Goal: Task Accomplishment & Management: Use online tool/utility

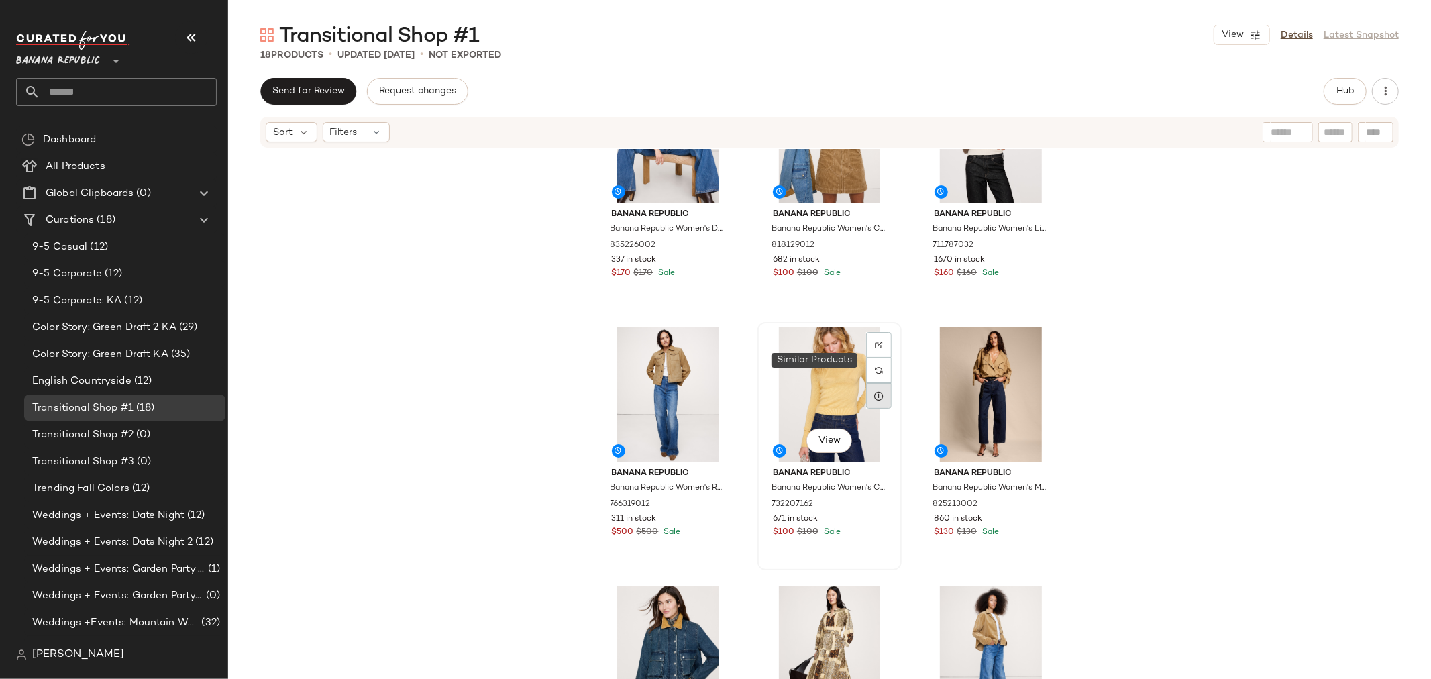
scroll to position [384, 0]
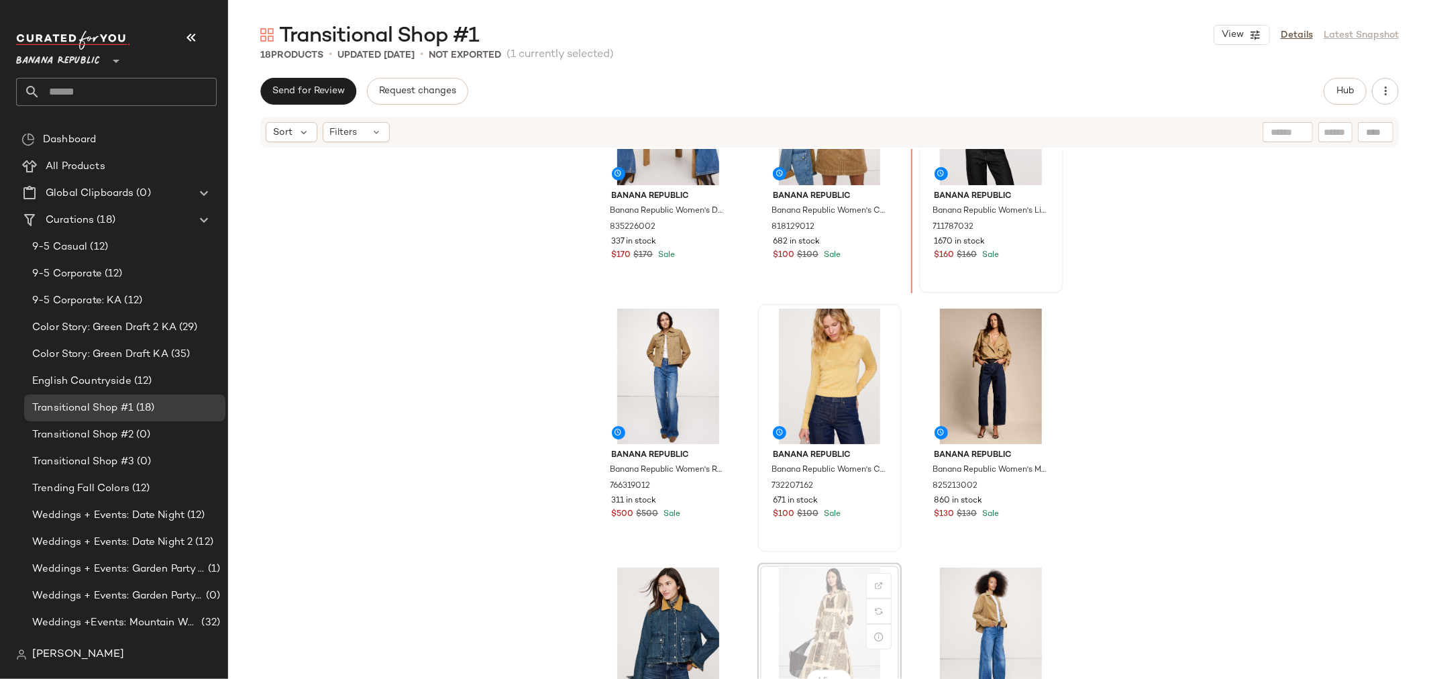
scroll to position [373, 0]
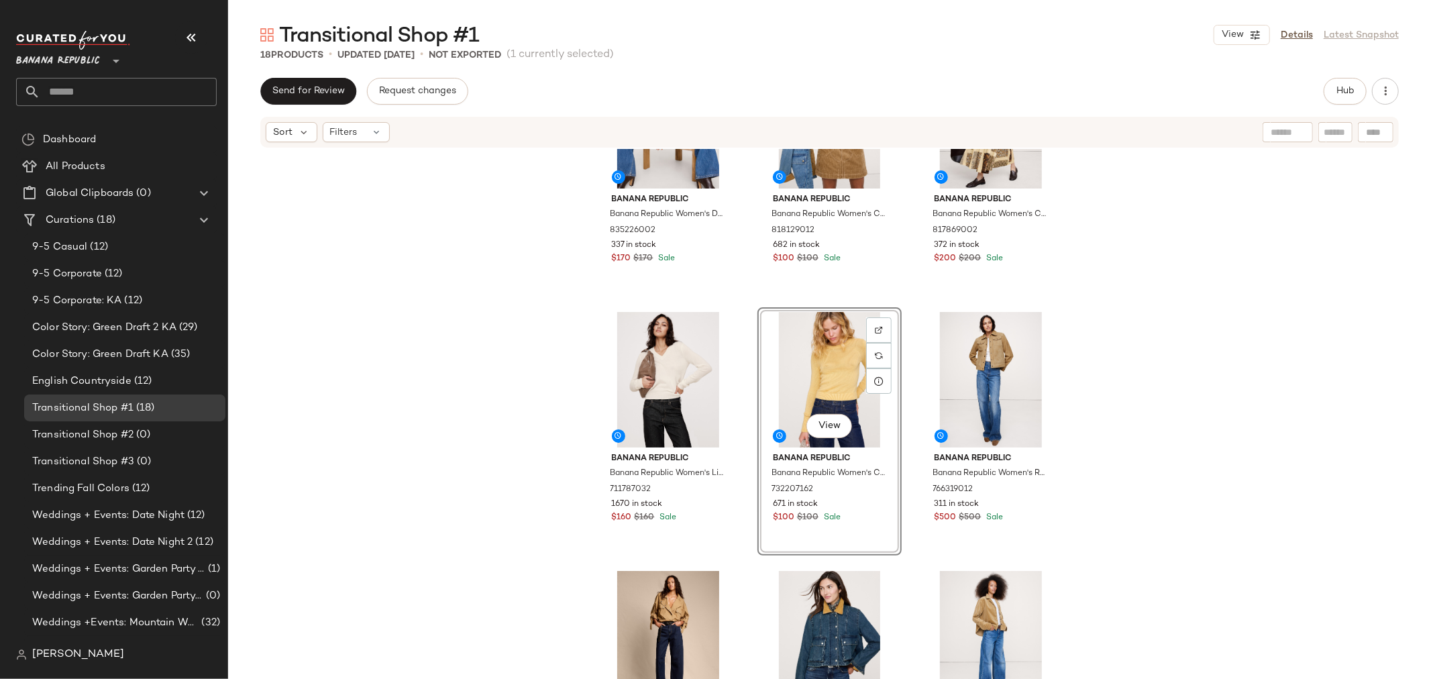
click at [752, 447] on div "Banana Republic Banana Republic Women's Denim Chore Coat With Corduroy Collar L…" at bounding box center [829, 434] width 1203 height 570
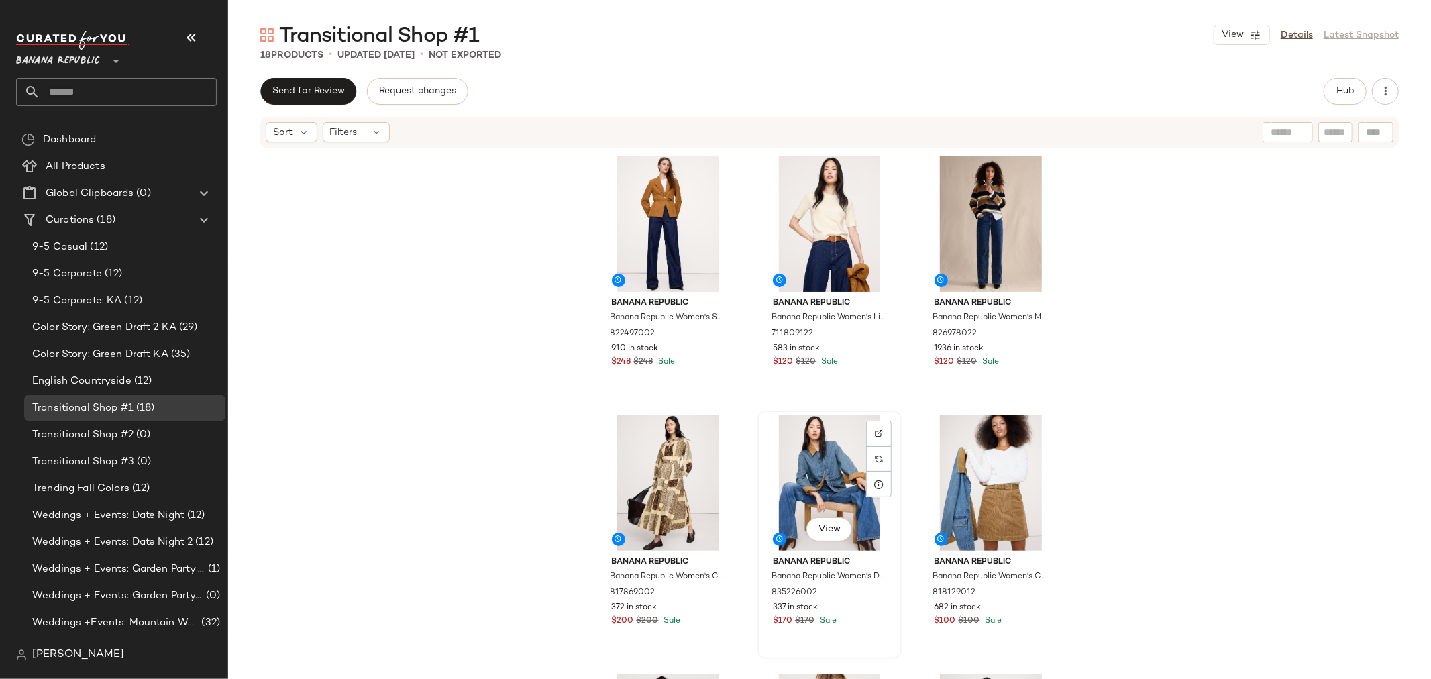
click at [762, 480] on div "View" at bounding box center [829, 483] width 135 height 136
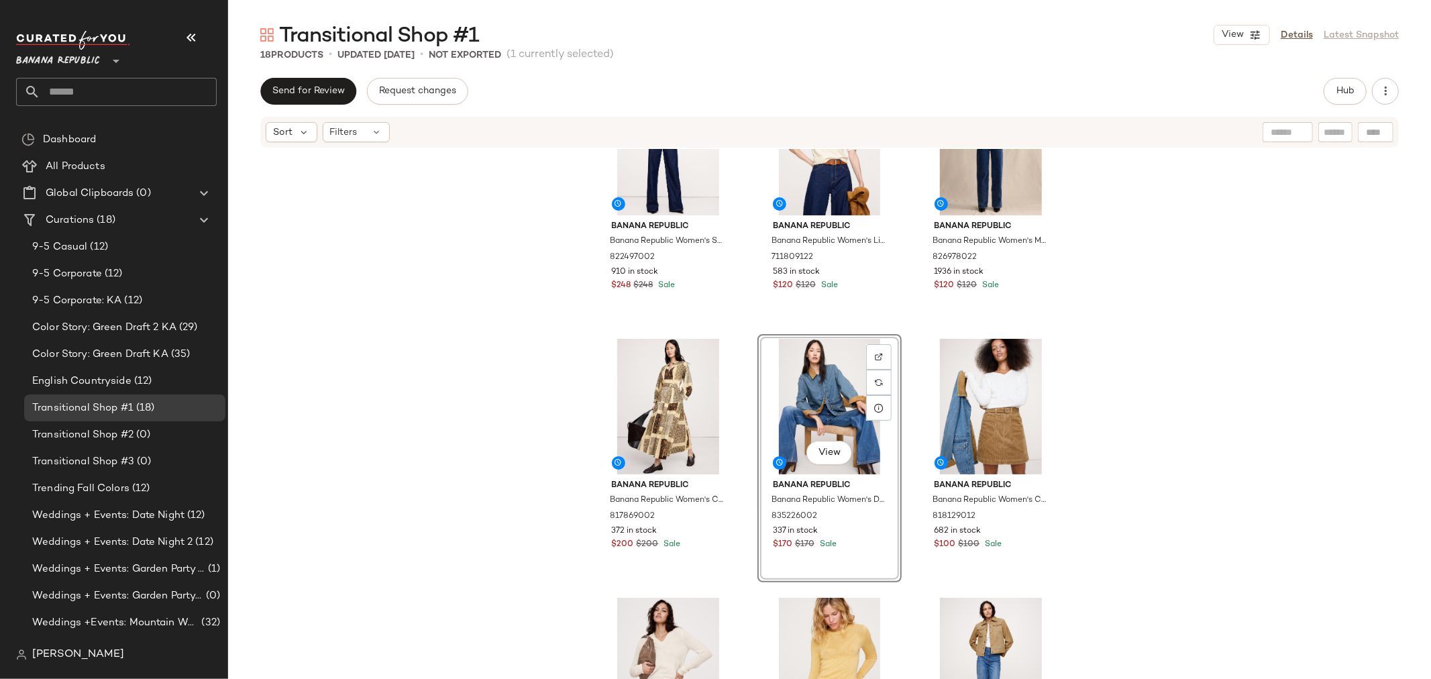
scroll to position [149, 0]
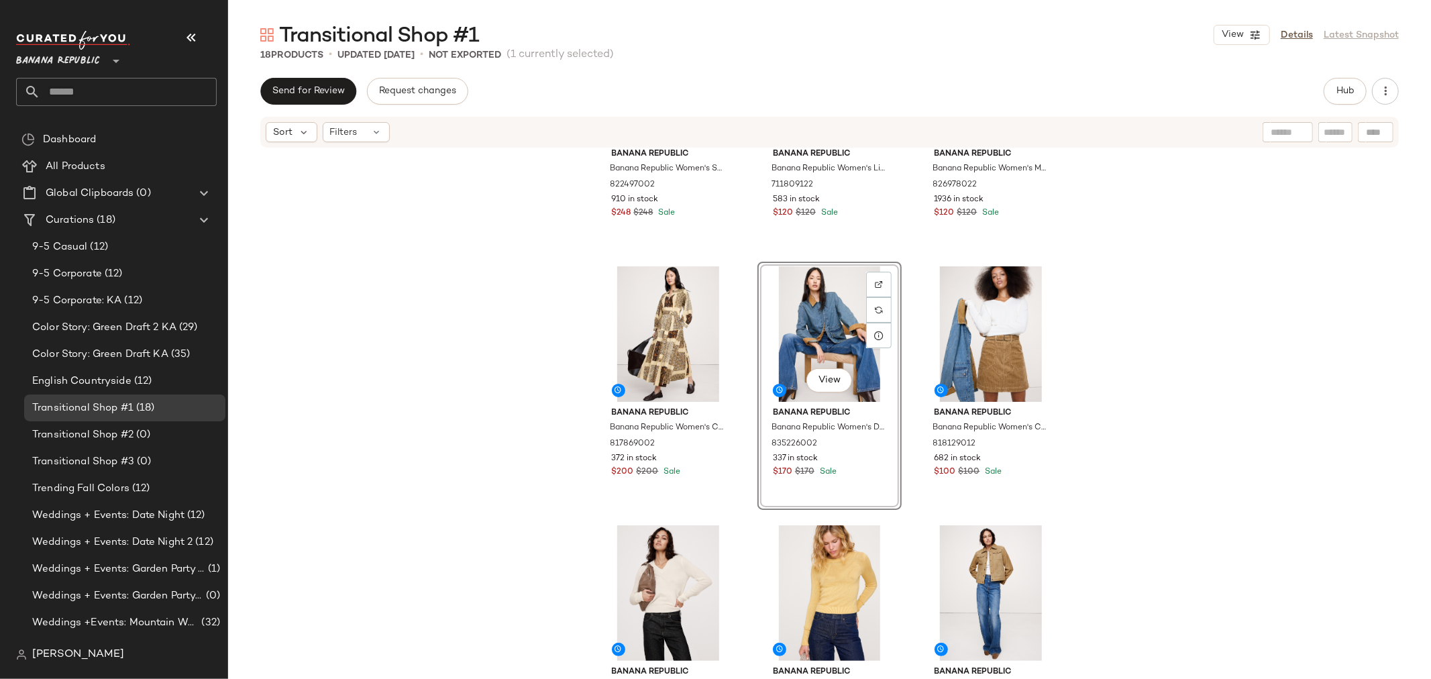
click at [741, 529] on div "Banana Republic Banana Republic Women's Seamed Belted Blazer Golden Brown Size …" at bounding box center [829, 287] width 467 height 568
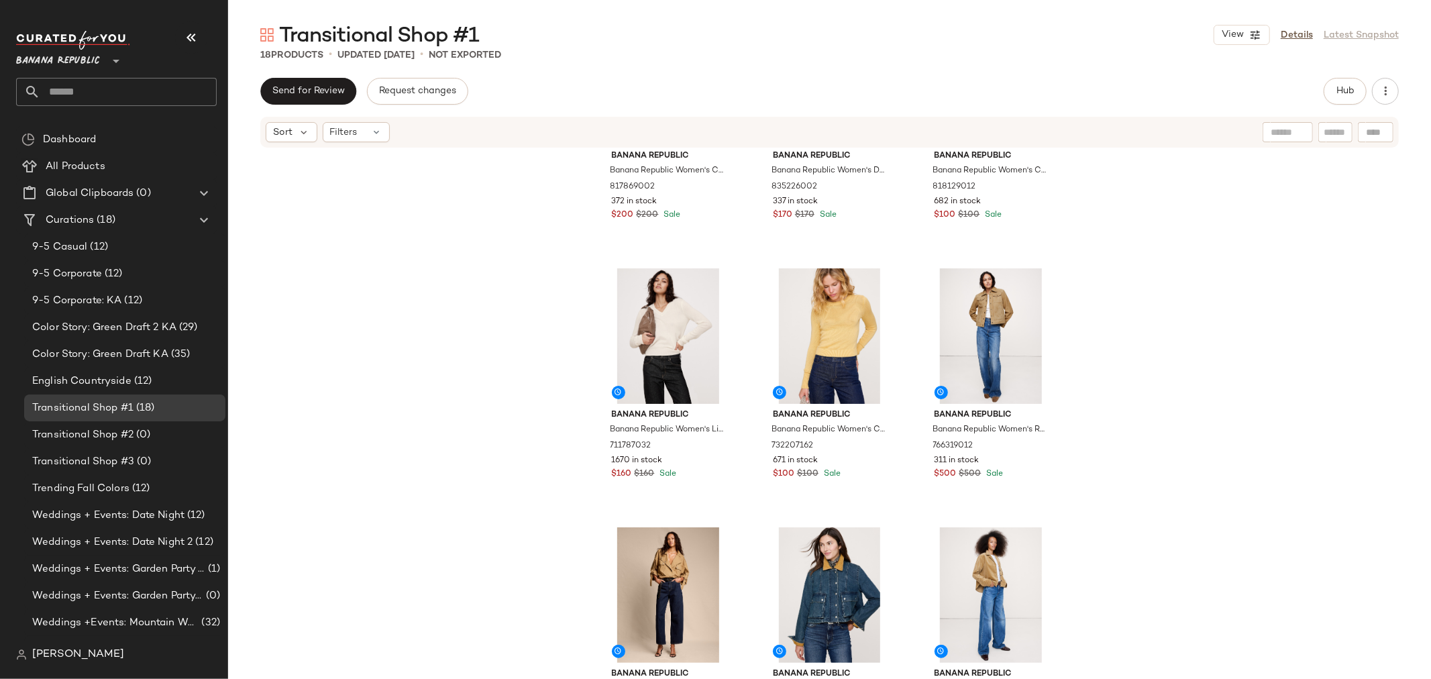
scroll to position [458, 0]
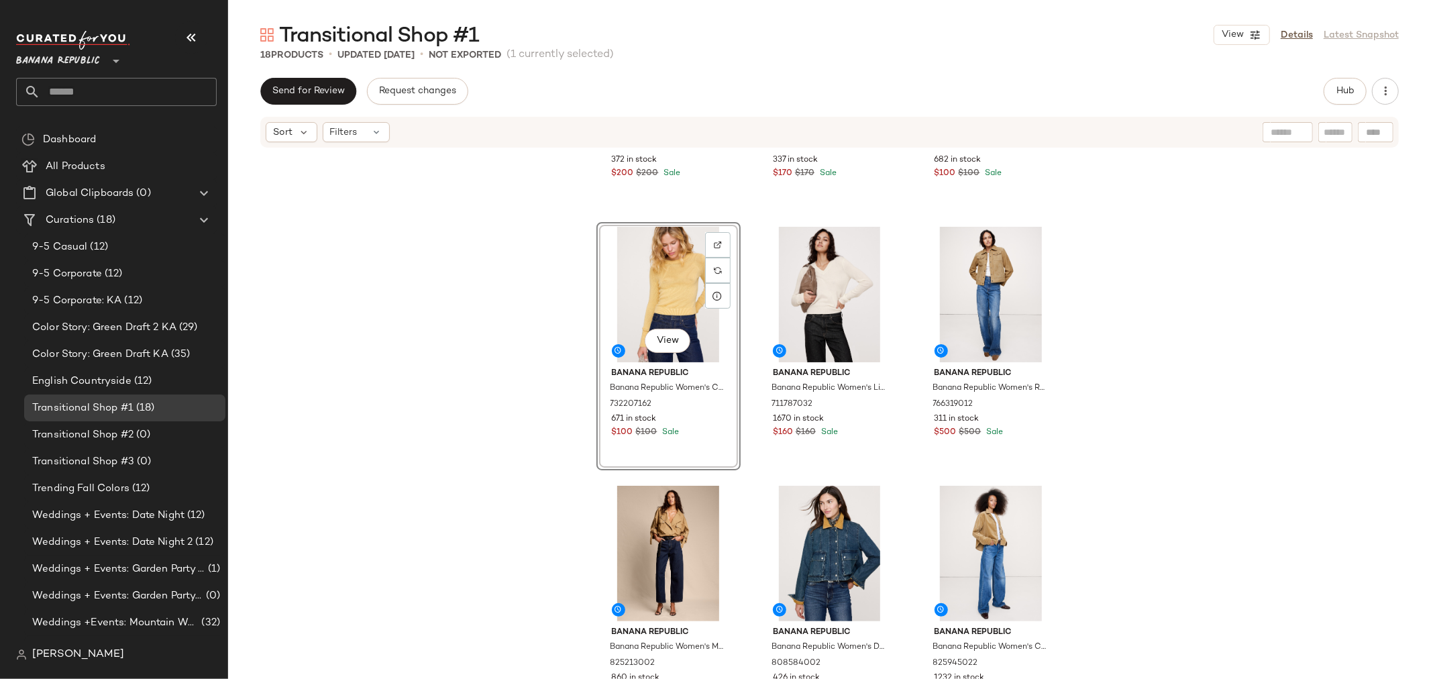
click at [747, 366] on div "Banana Republic Banana Republic Women's Cotton Tiered Maxi Shirt Dress Dark Pai…" at bounding box center [829, 434] width 1203 height 570
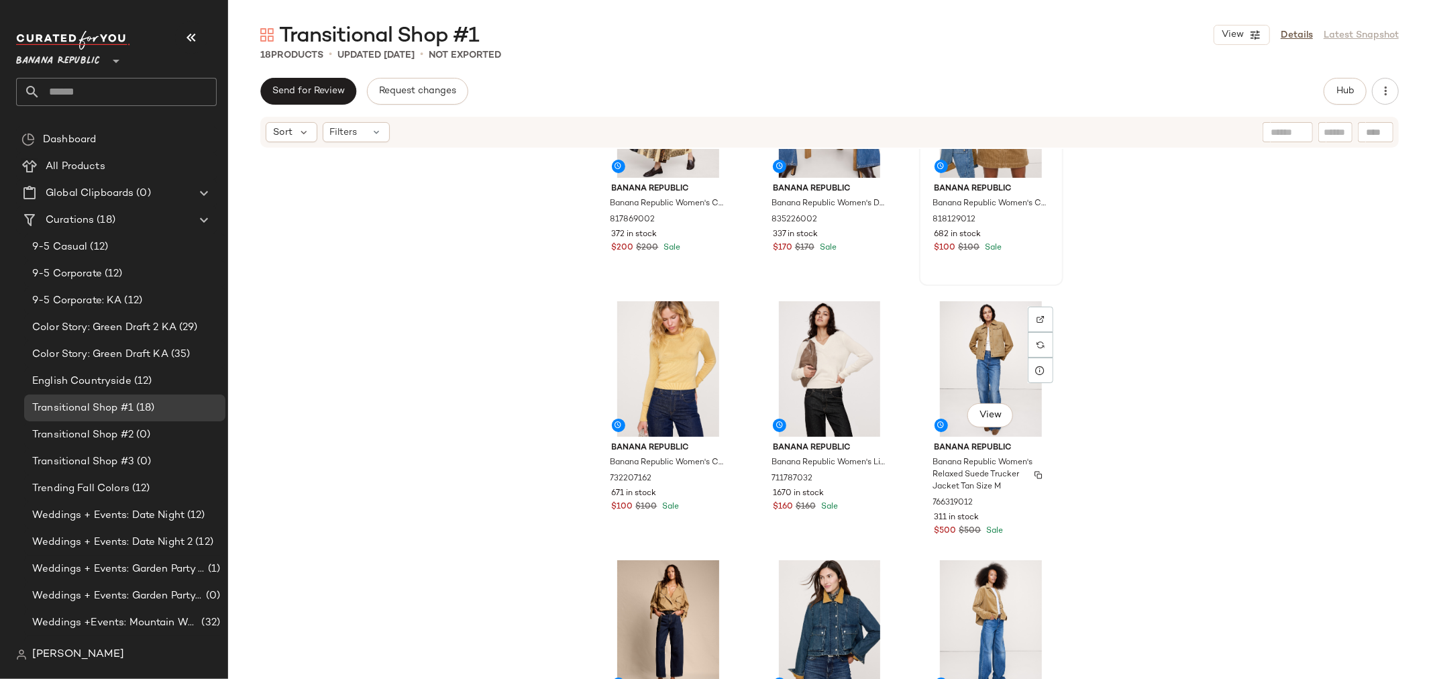
scroll to position [533, 0]
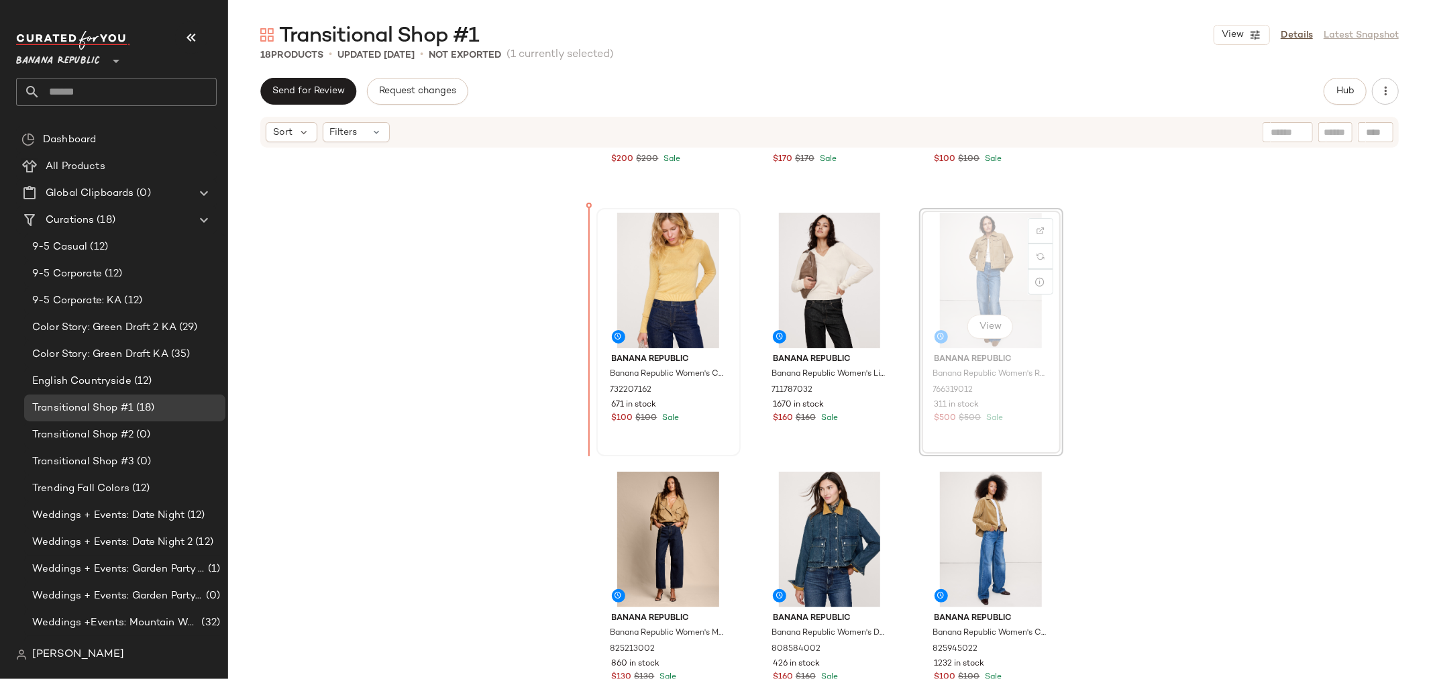
scroll to position [471, 0]
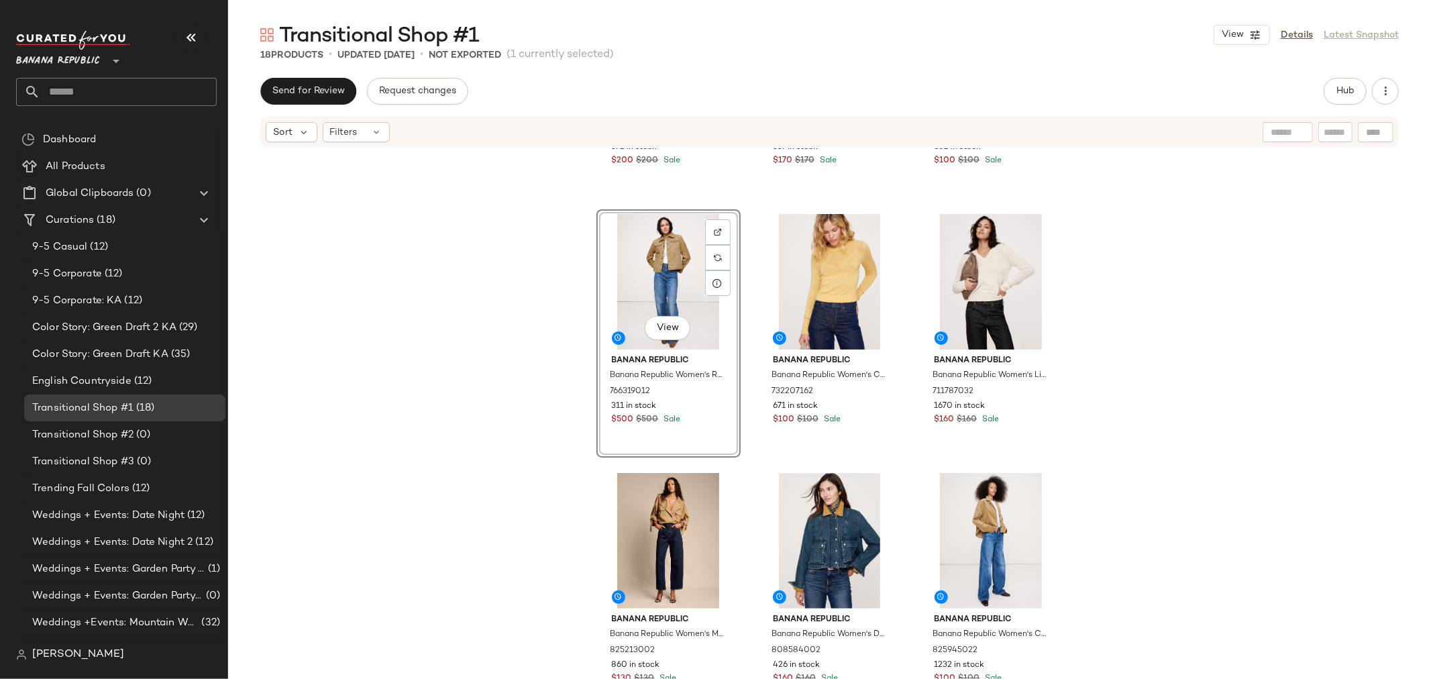
click at [748, 299] on div "Banana Republic Banana Republic Women's Cotton Tiered Maxi Shirt Dress Dark Pai…" at bounding box center [829, 434] width 1203 height 570
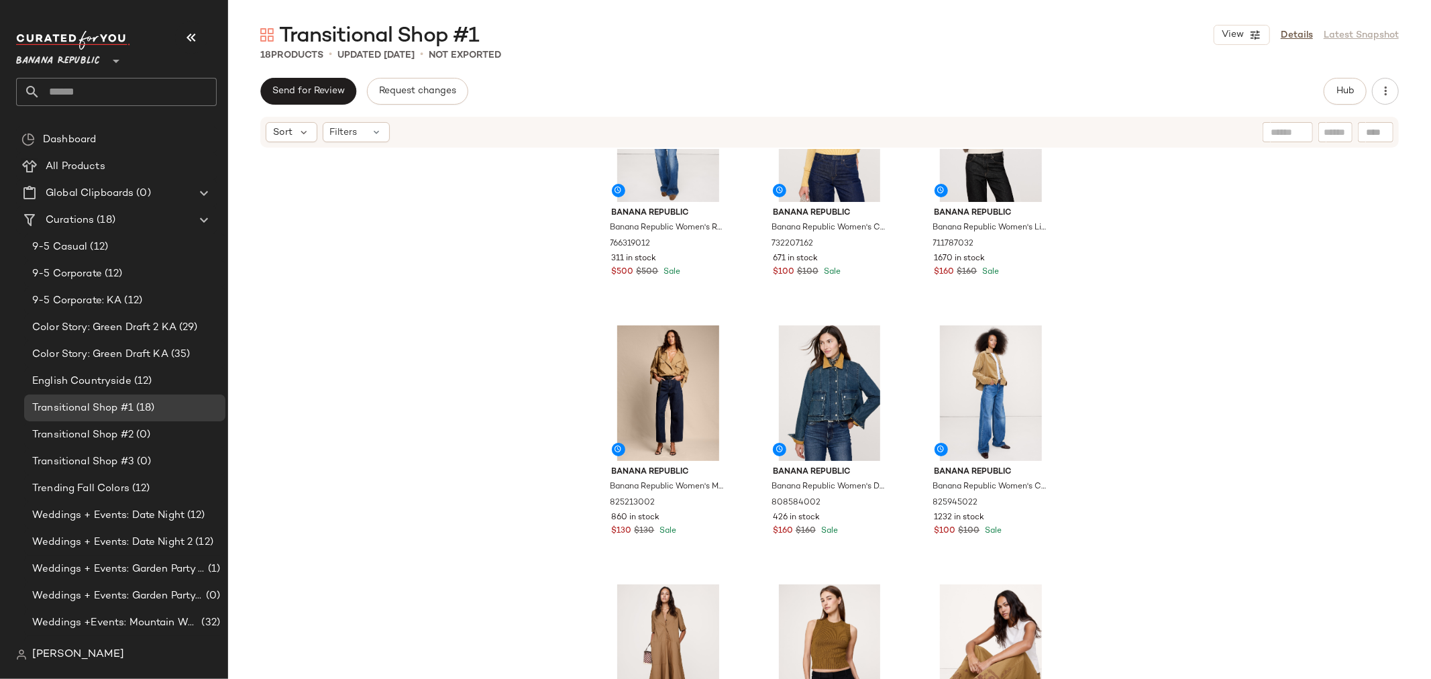
scroll to position [620, 0]
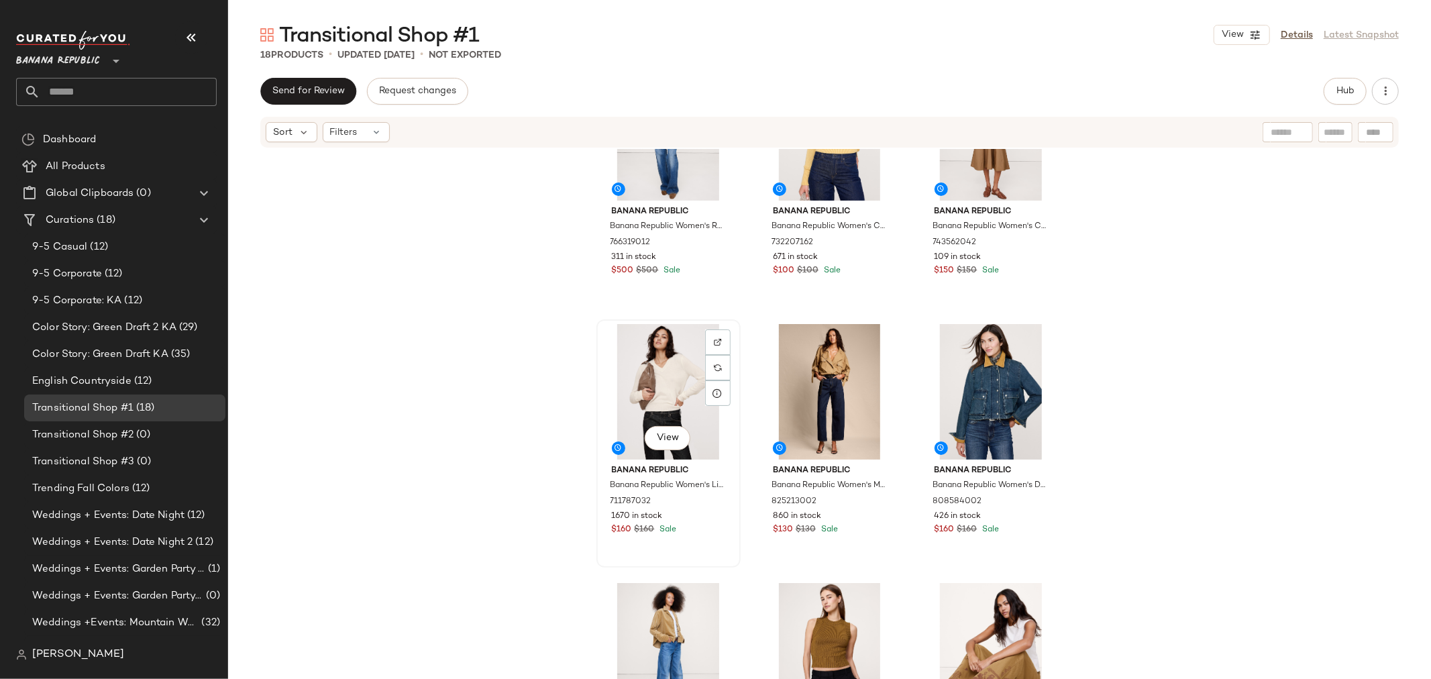
click at [694, 413] on div "View" at bounding box center [668, 392] width 135 height 136
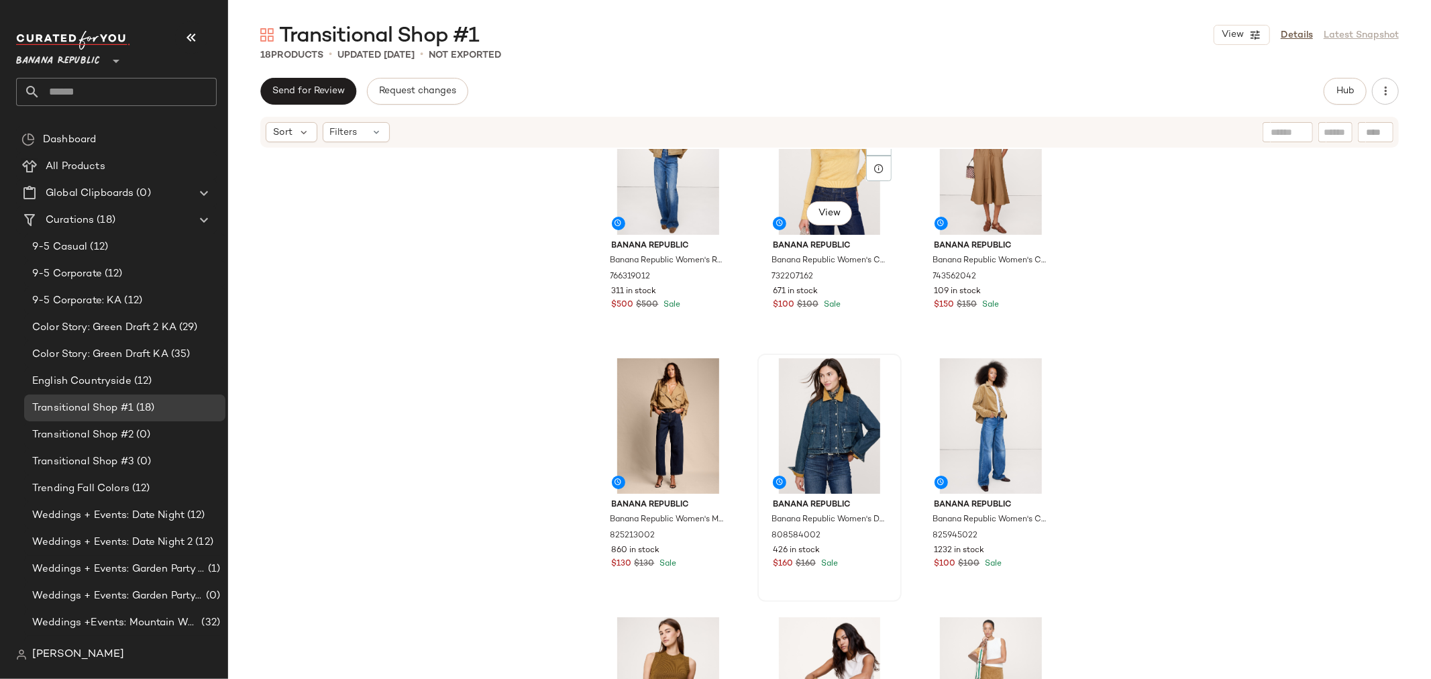
scroll to position [621, 0]
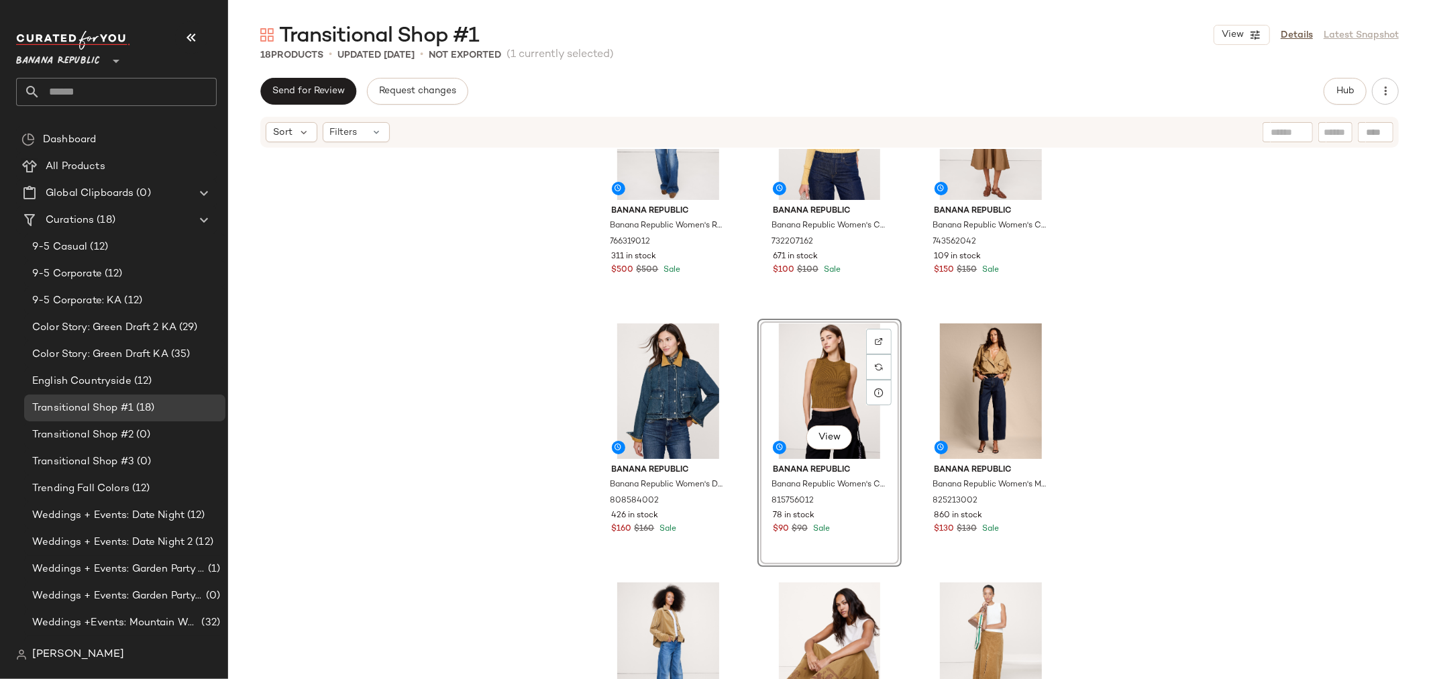
click at [1158, 455] on div "Banana Republic Banana Republic Women's Relaxed Suede Trucker Jacket Tan Size M…" at bounding box center [829, 434] width 1203 height 570
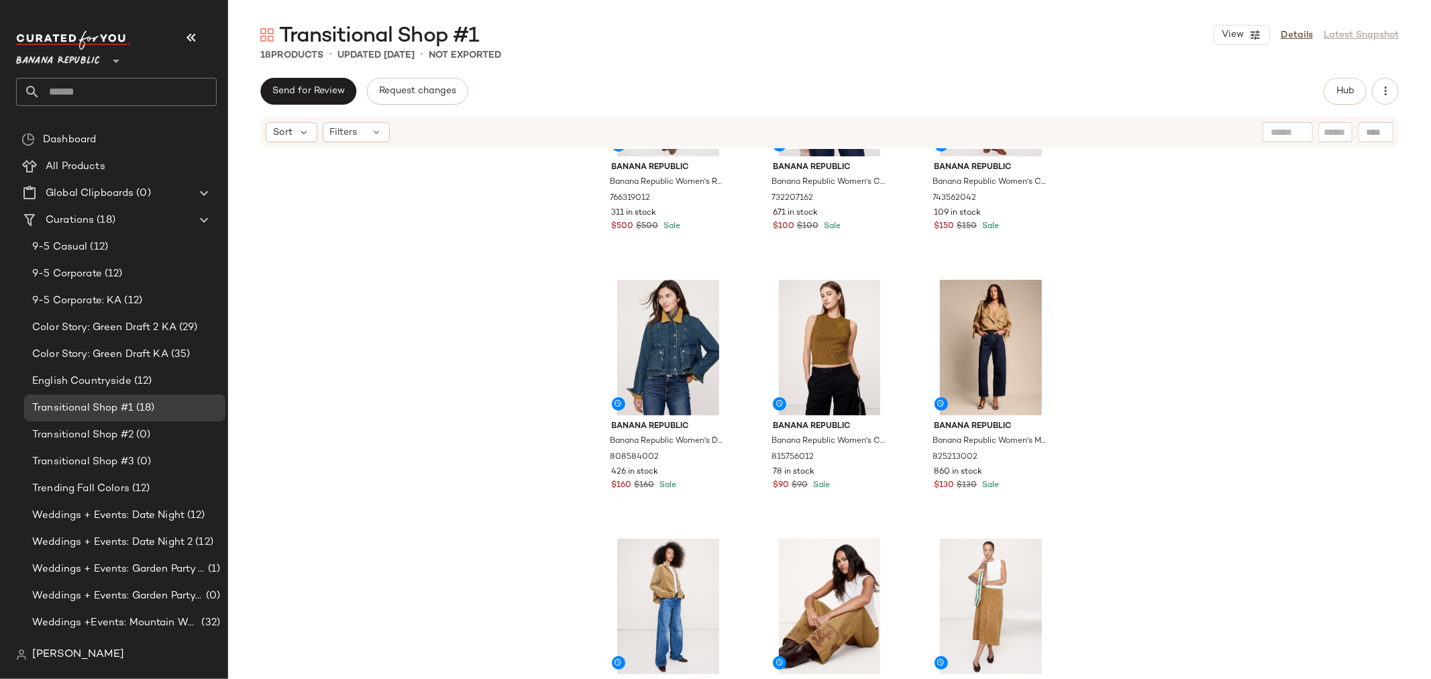
scroll to position [695, 0]
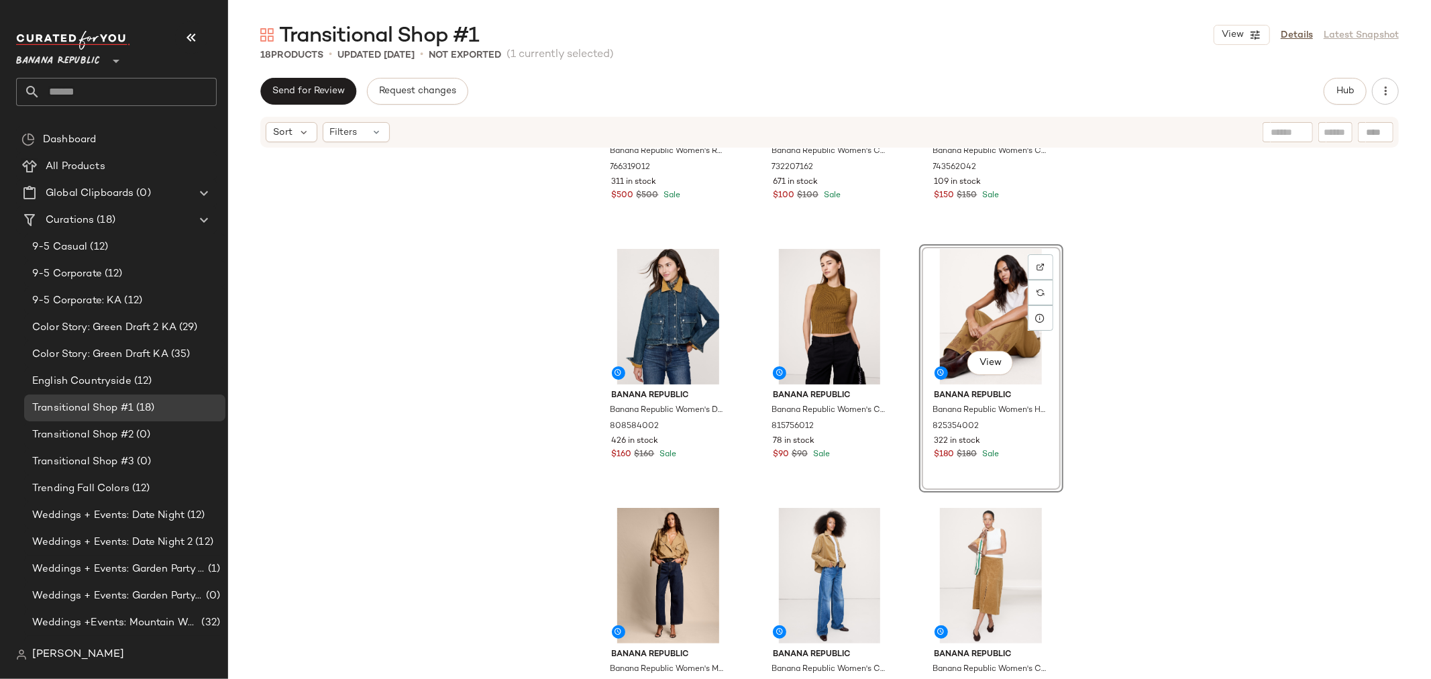
click at [1105, 488] on div "Banana Republic Banana Republic Women's Relaxed Suede Trucker Jacket Tan Size M…" at bounding box center [829, 434] width 1203 height 570
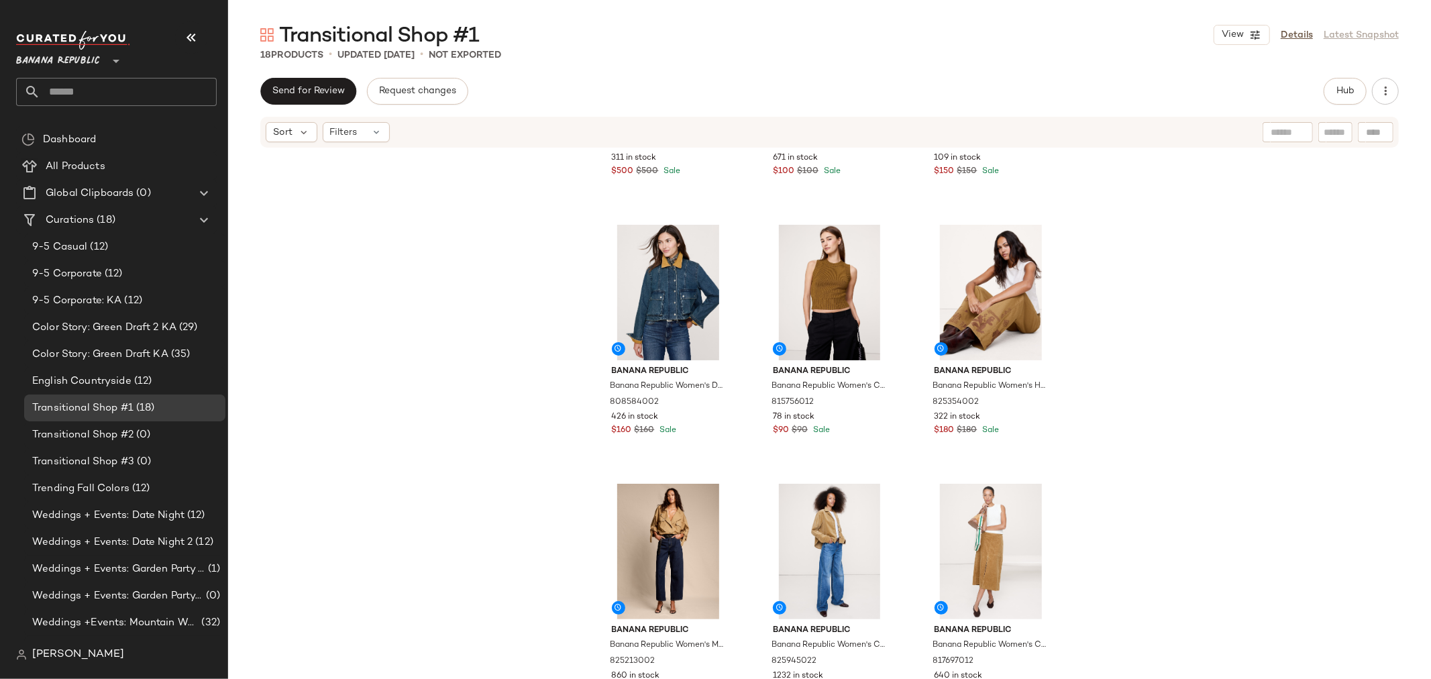
scroll to position [756, 0]
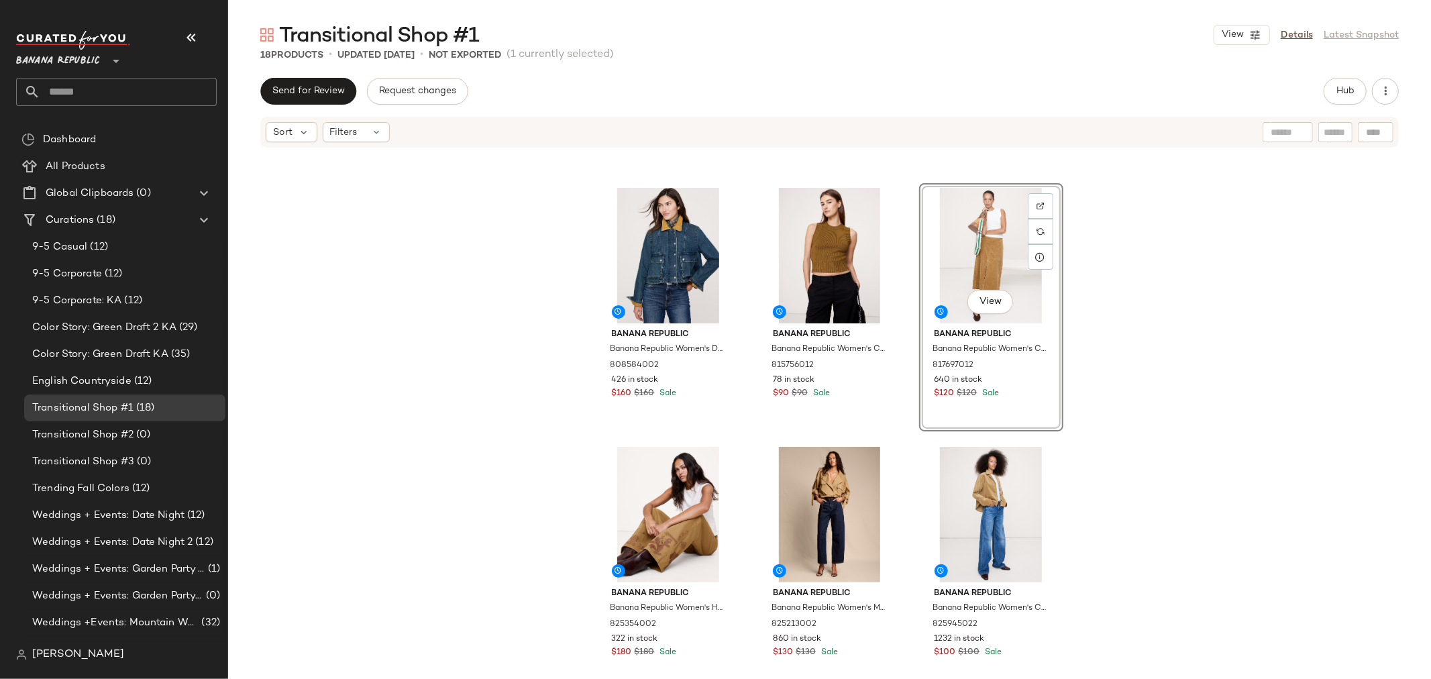
click at [1097, 463] on div "Banana Republic Banana Republic Women's Relaxed Suede Trucker Jacket Tan Size M…" at bounding box center [829, 434] width 1203 height 570
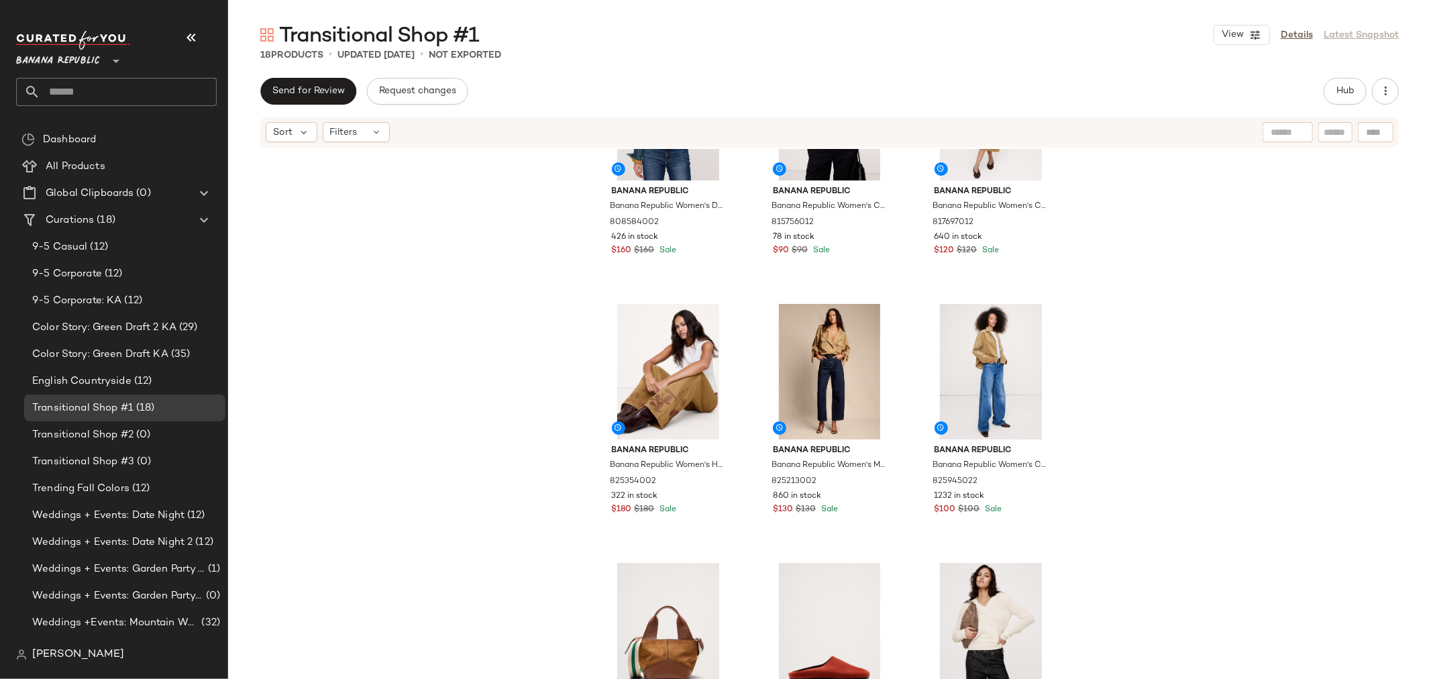
scroll to position [980, 0]
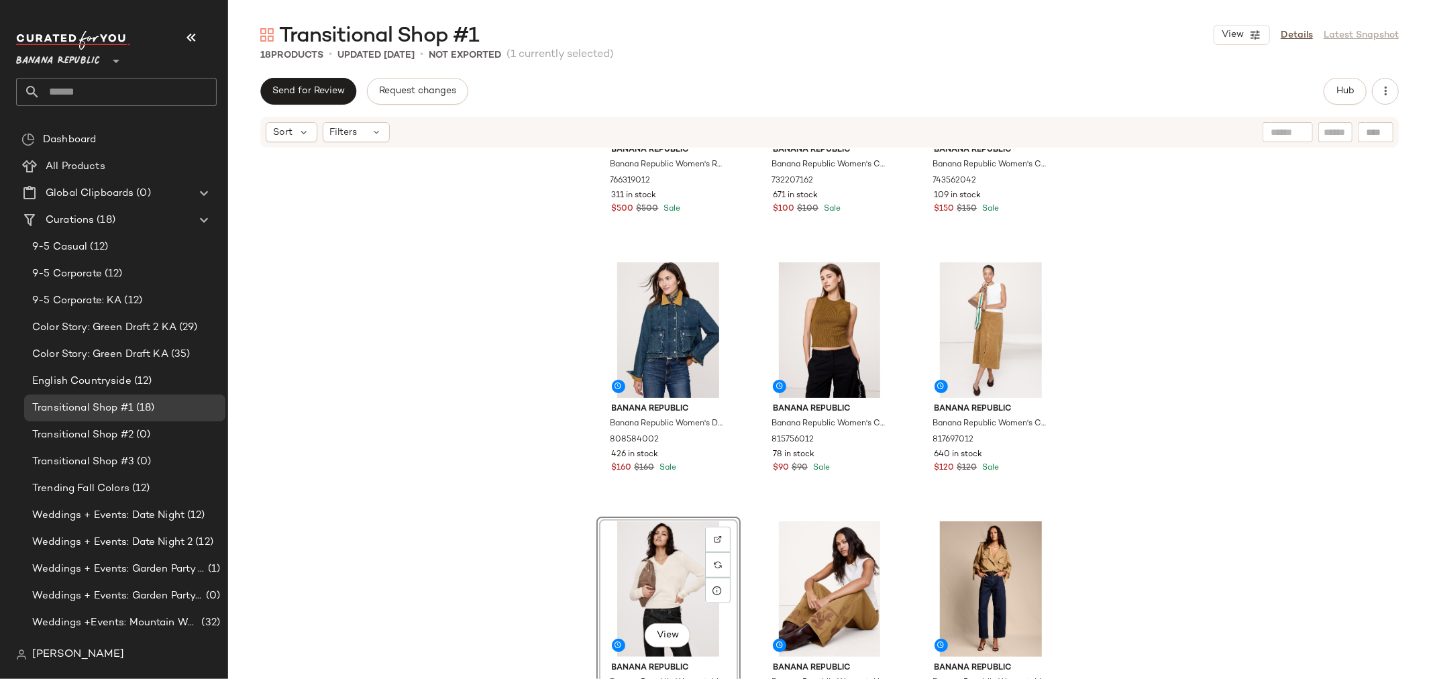
scroll to position [756, 0]
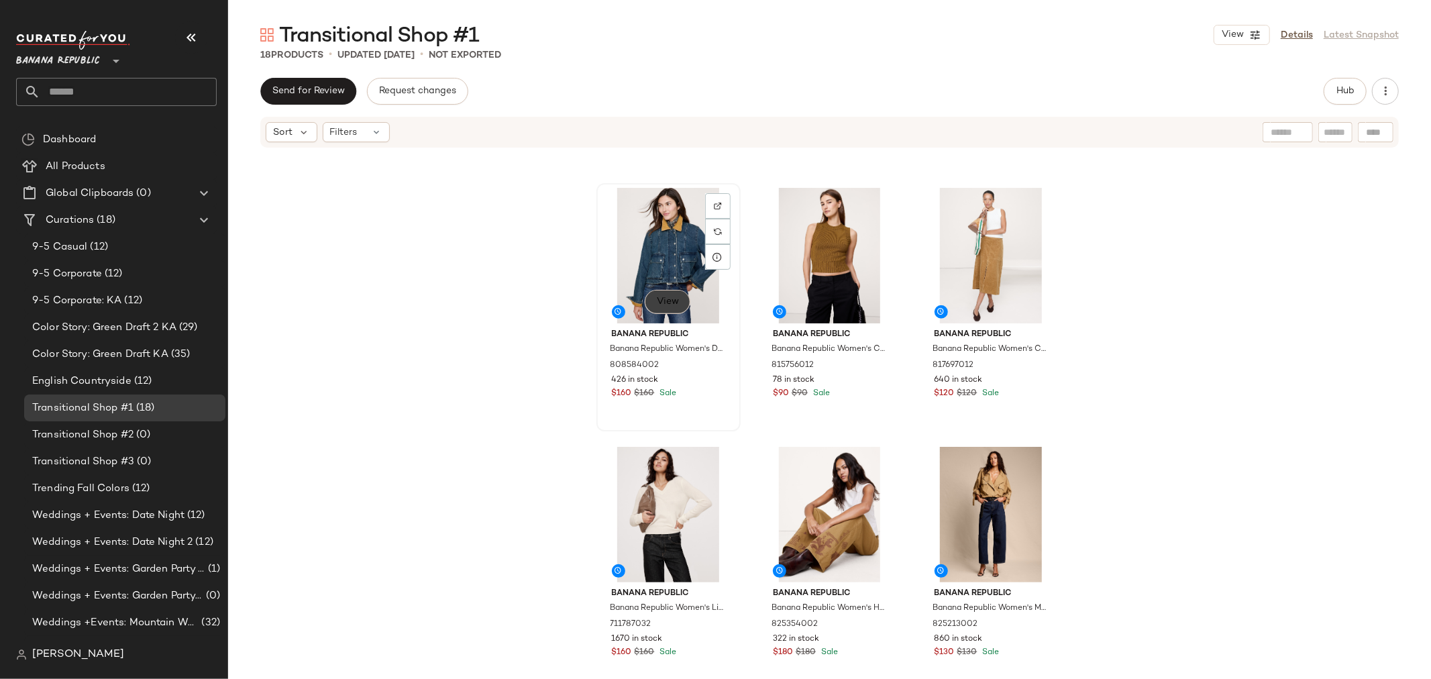
click at [673, 304] on span "View" at bounding box center [667, 302] width 23 height 11
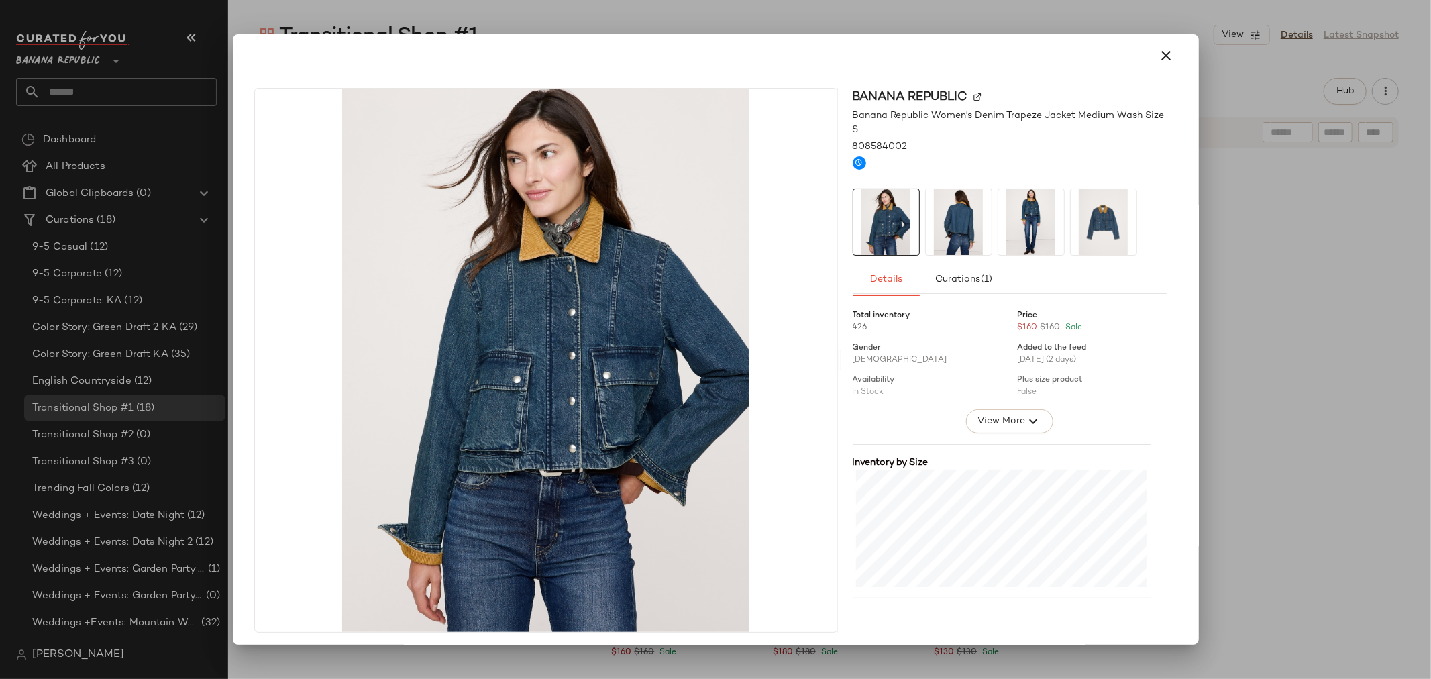
click at [1000, 213] on img at bounding box center [1031, 222] width 66 height 66
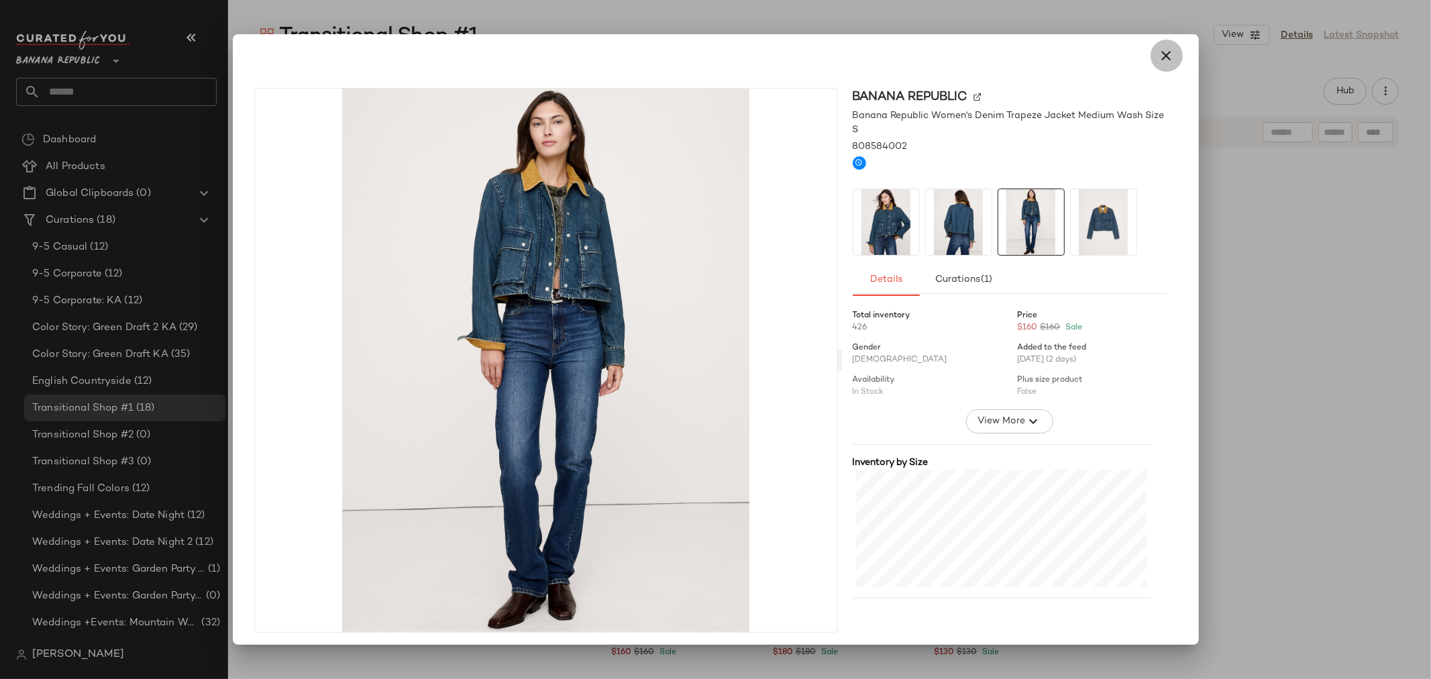
click at [1159, 61] on icon "button" at bounding box center [1167, 56] width 16 height 16
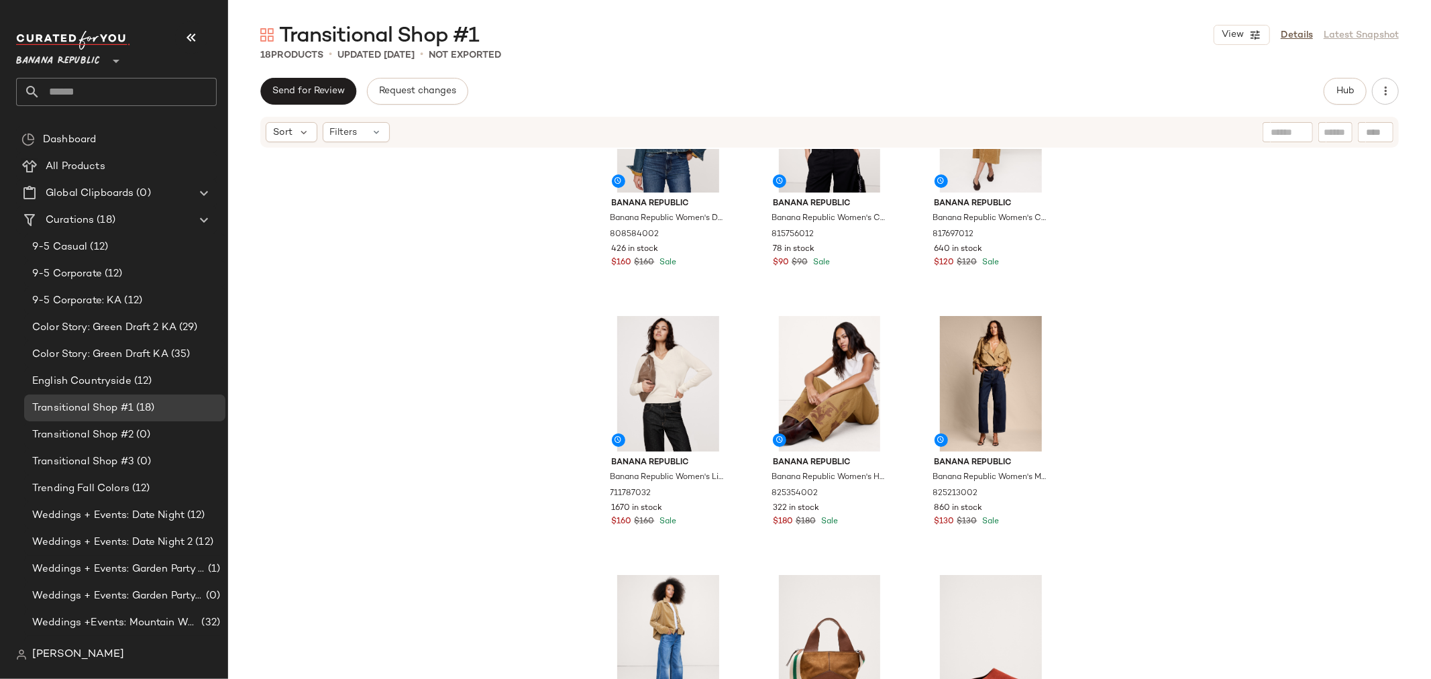
scroll to position [911, 0]
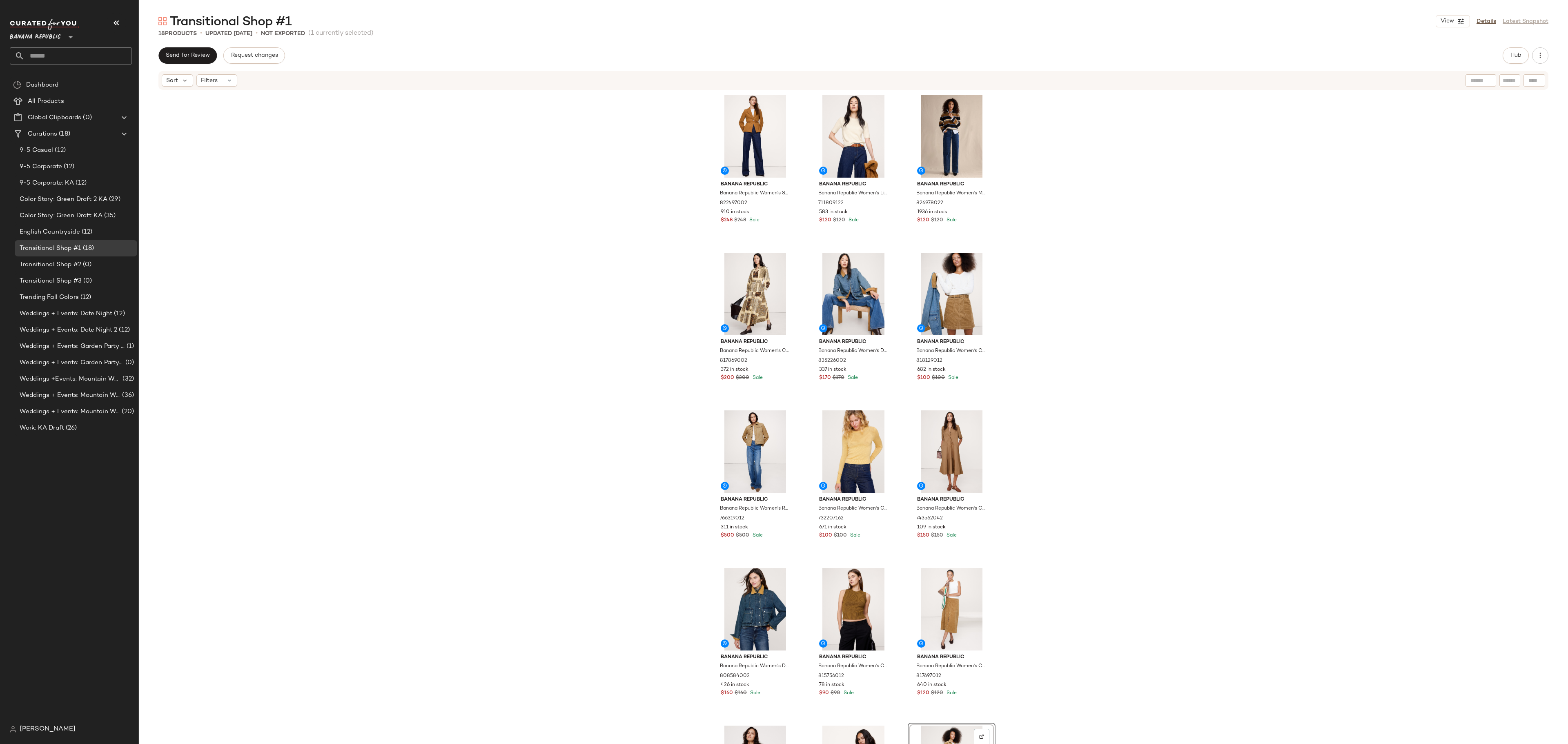
drag, startPoint x: 860, startPoint y: 1, endPoint x: 1176, endPoint y: 378, distance: 491.9
click at [870, 378] on div "Banana Republic Banana Republic Women's Seamed Belted Blazer Golden Brown Size …" at bounding box center [853, 430] width 1429 height 678
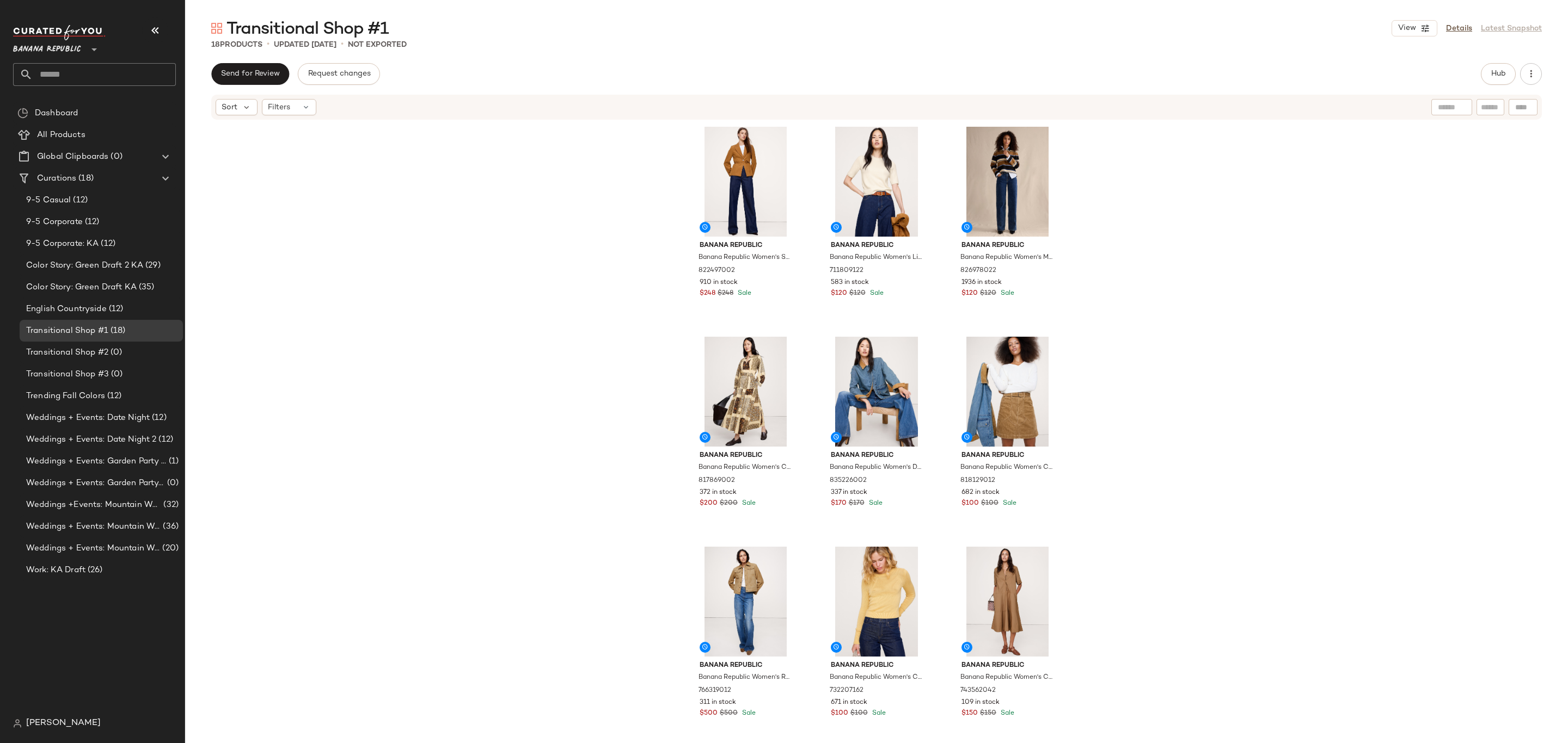
drag, startPoint x: 2077, startPoint y: 6, endPoint x: 1176, endPoint y: 415, distance: 989.5
click at [1161, 415] on div "Banana Republic Banana Republic Women's Seamed Belted Blazer Golden Brown Size …" at bounding box center [877, 449] width 1383 height 655
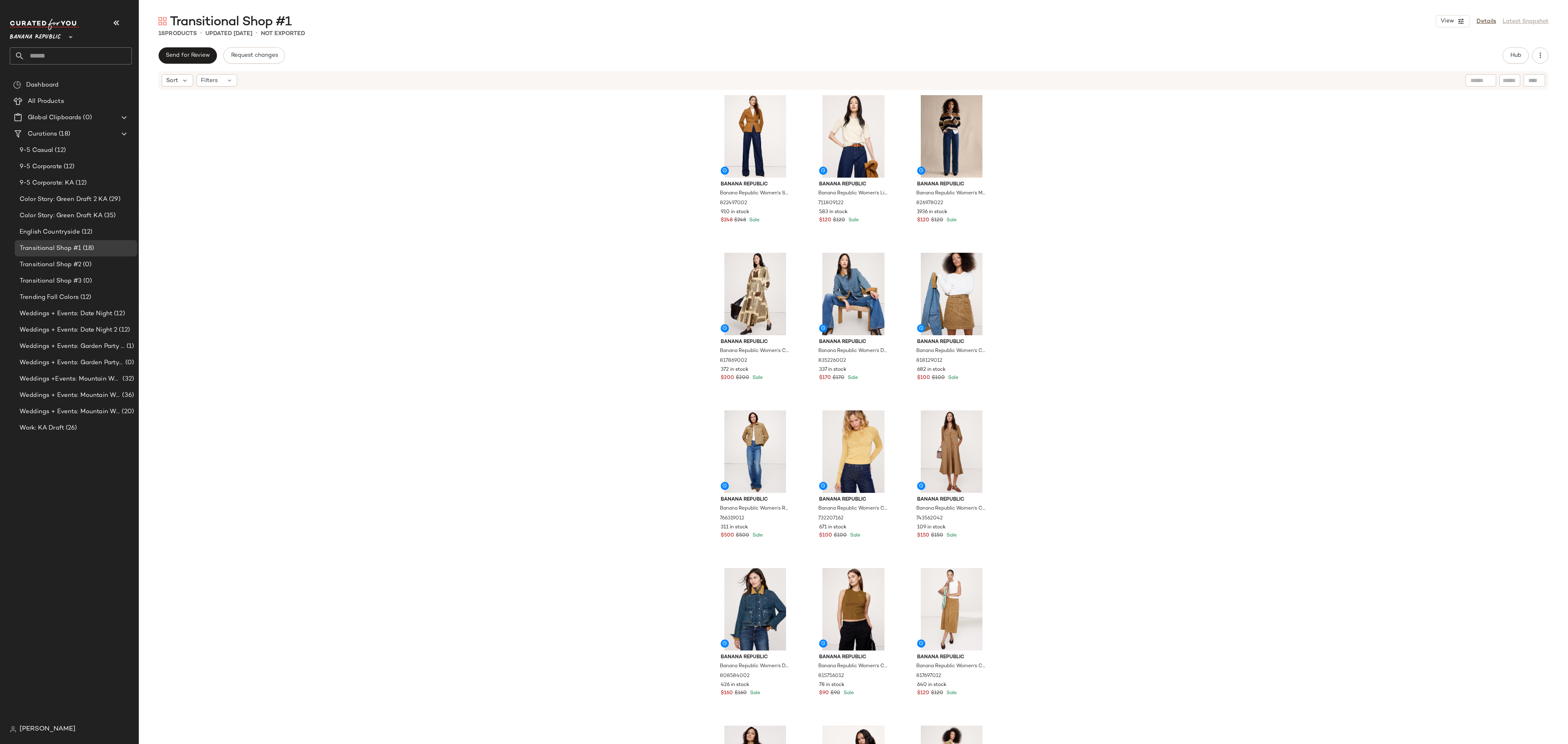
drag, startPoint x: 1136, startPoint y: 0, endPoint x: 1108, endPoint y: 347, distance: 348.1
click at [870, 347] on div "Banana Republic Banana Republic Women's Seamed Belted Blazer Golden Brown Size …" at bounding box center [853, 430] width 1429 height 678
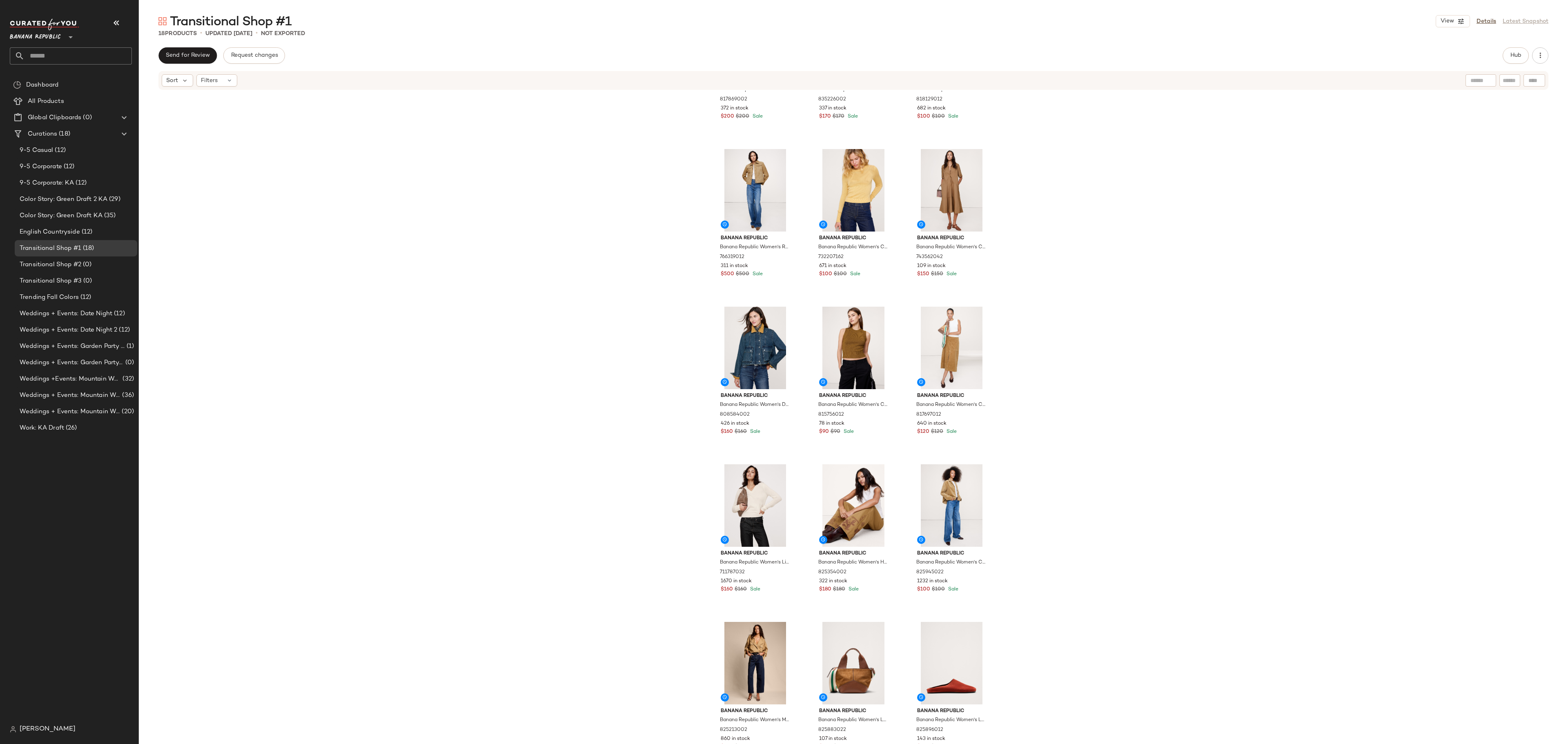
scroll to position [270, 0]
click at [870, 413] on span "View" at bounding box center [951, 532] width 14 height 7
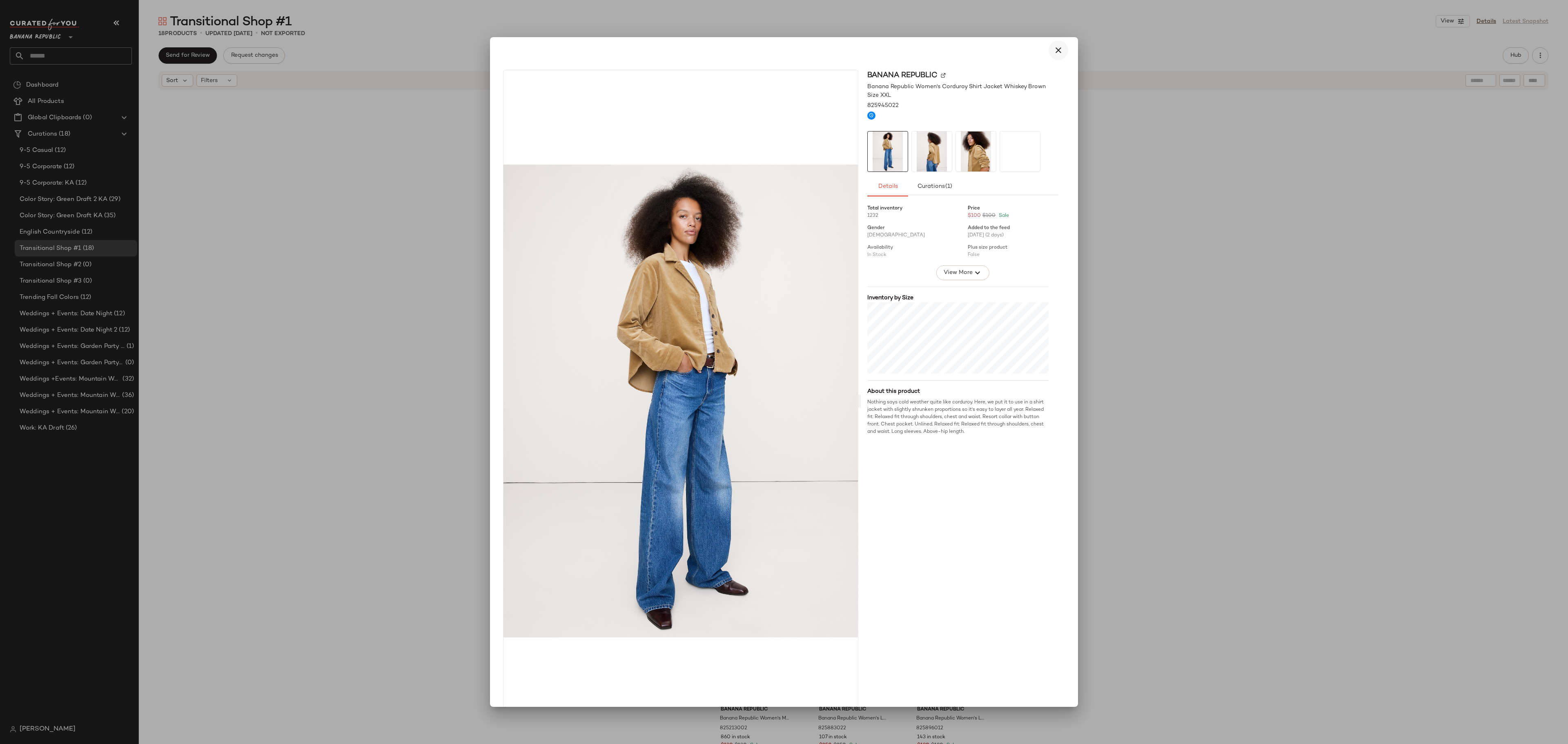
click at [870, 48] on icon "button" at bounding box center [1059, 50] width 10 height 10
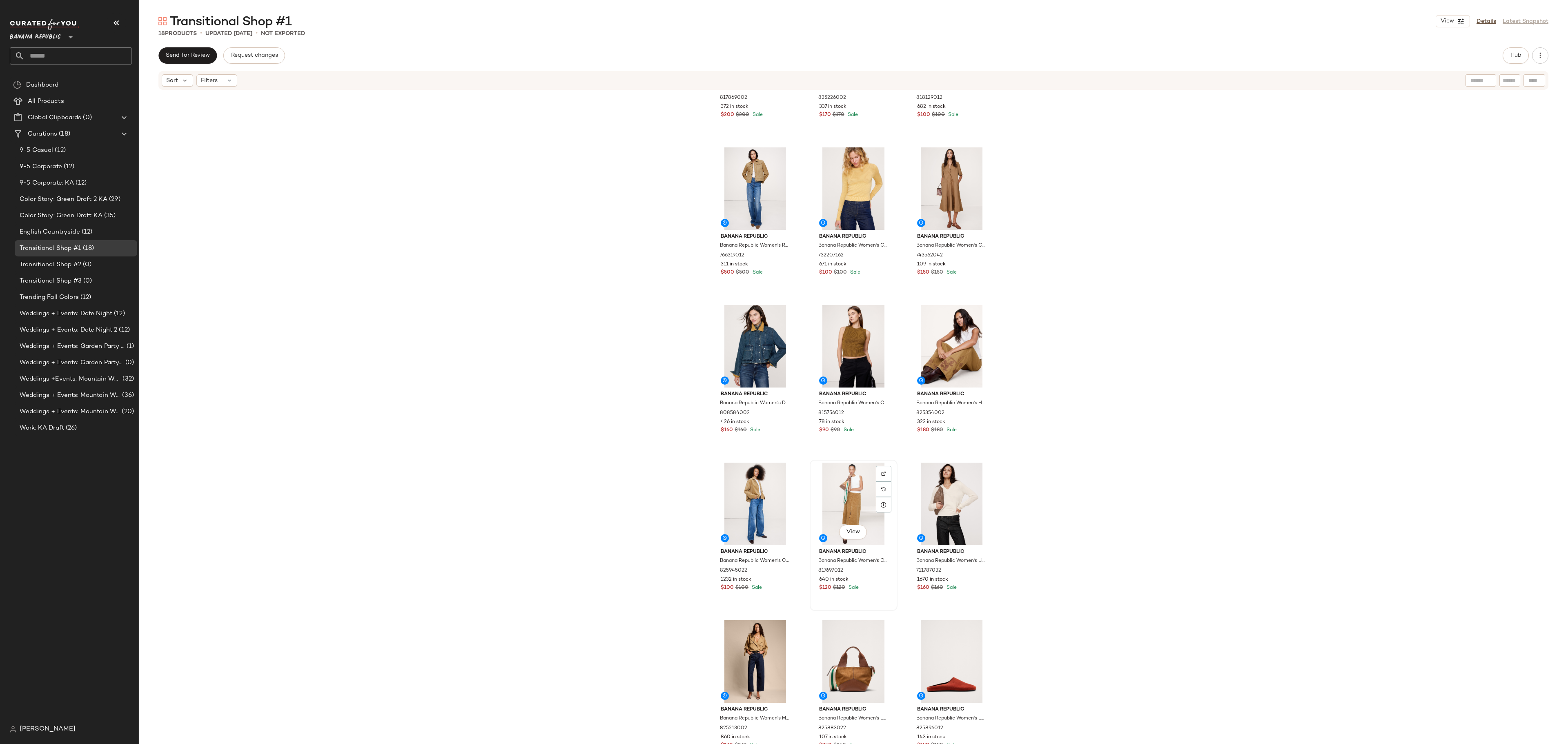
click at [811, 413] on div "View Banana Republic Banana Republic Women's Corduroy Midi Skirt Golden Oak Siz…" at bounding box center [854, 536] width 86 height 150
click at [870, 413] on div "Banana Republic Banana Republic Women's Cotton Tiered Maxi Shirt Dress Dark Pai…" at bounding box center [853, 430] width 1429 height 678
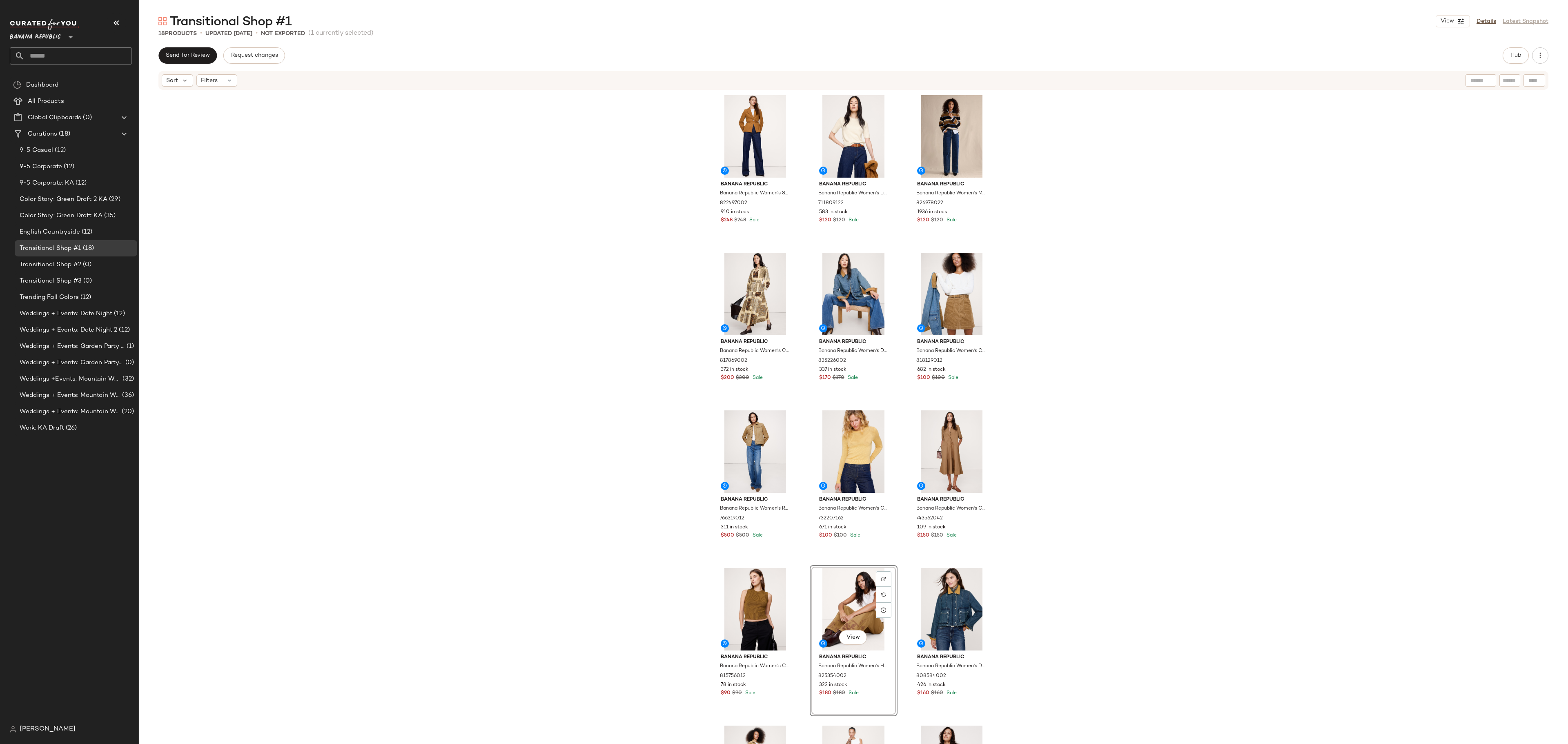
click at [802, 413] on div "Banana Republic Banana Republic Women's Seamed Belted Blazer Golden Brown Size …" at bounding box center [853, 430] width 284 height 676
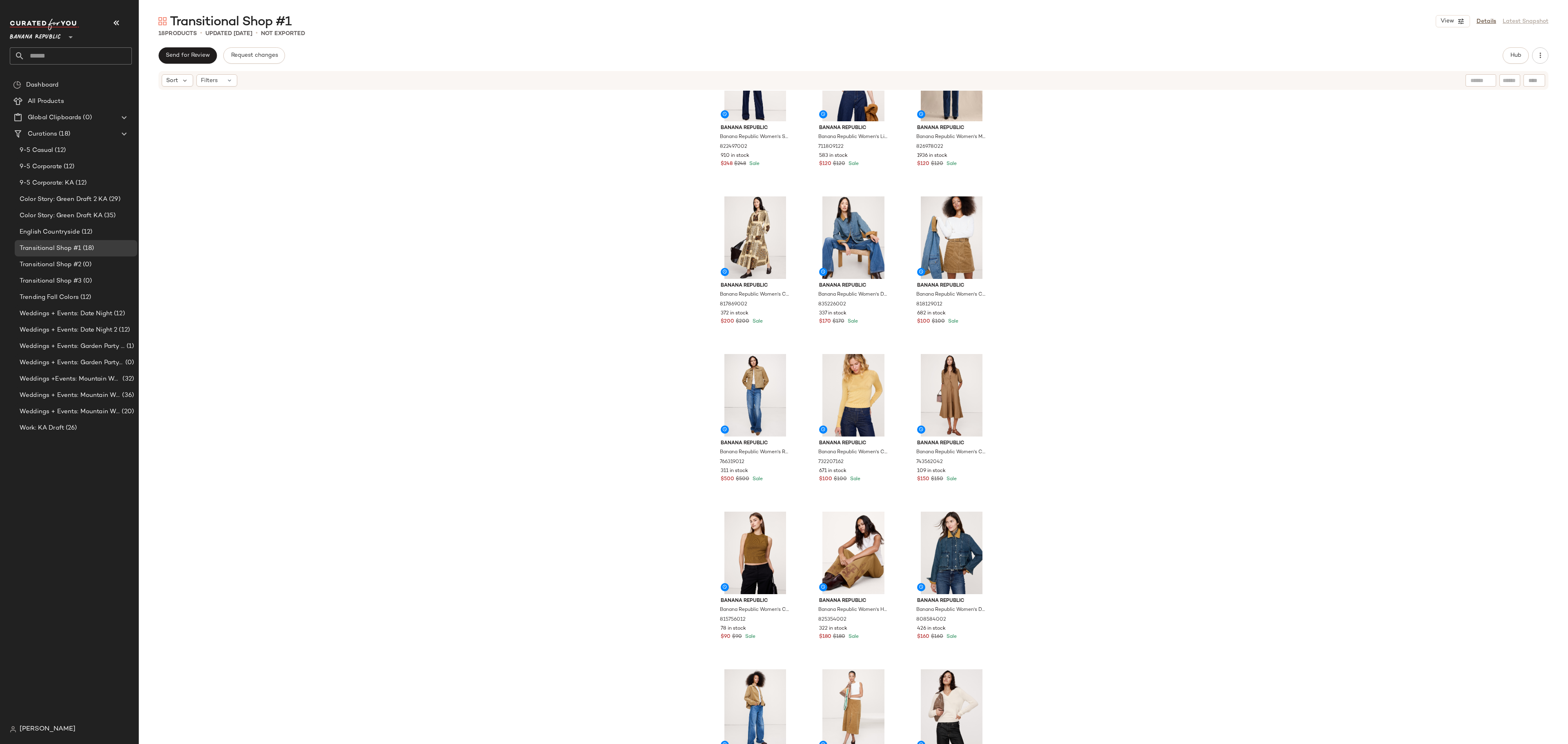
scroll to position [82, 0]
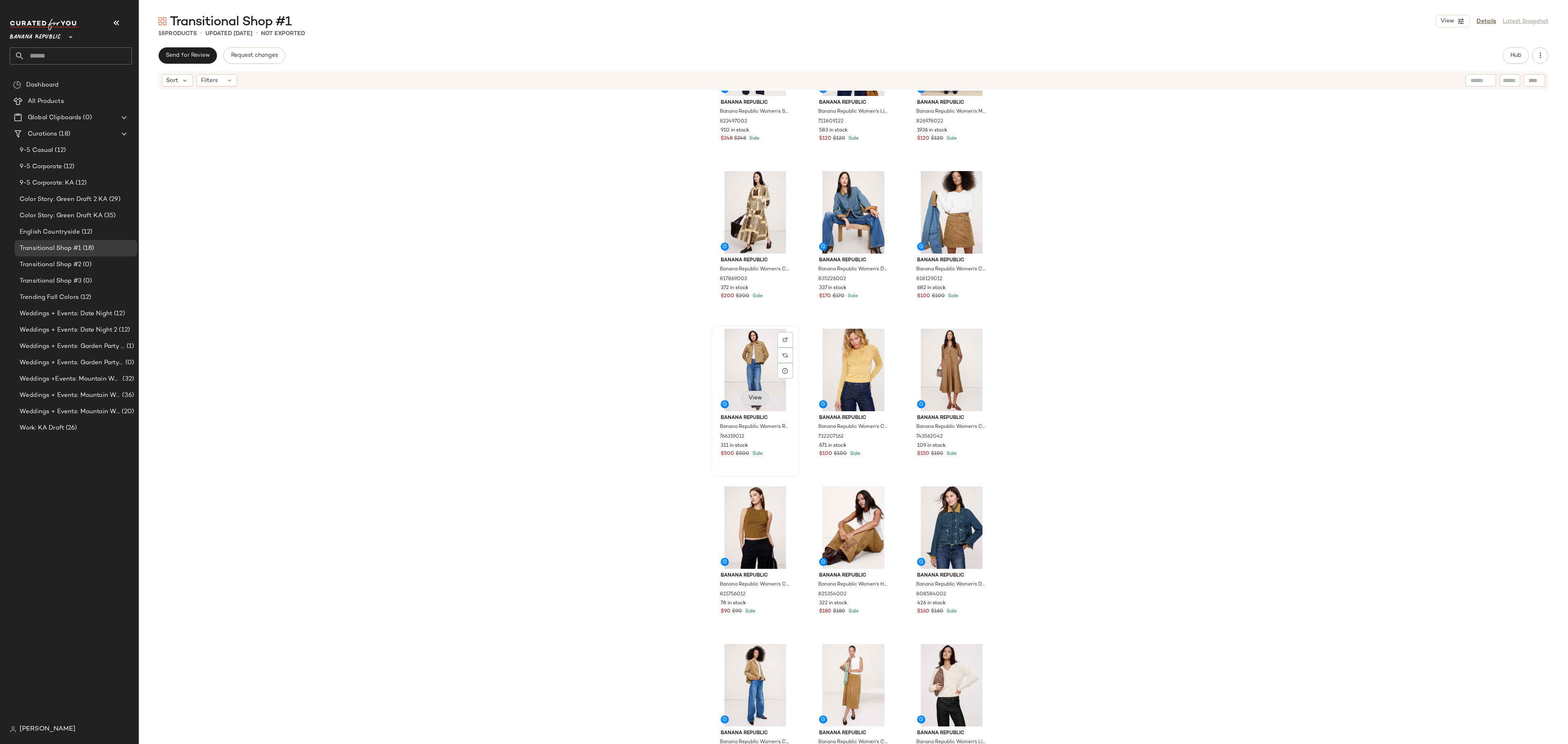
click at [755, 398] on span "View" at bounding box center [755, 398] width 14 height 7
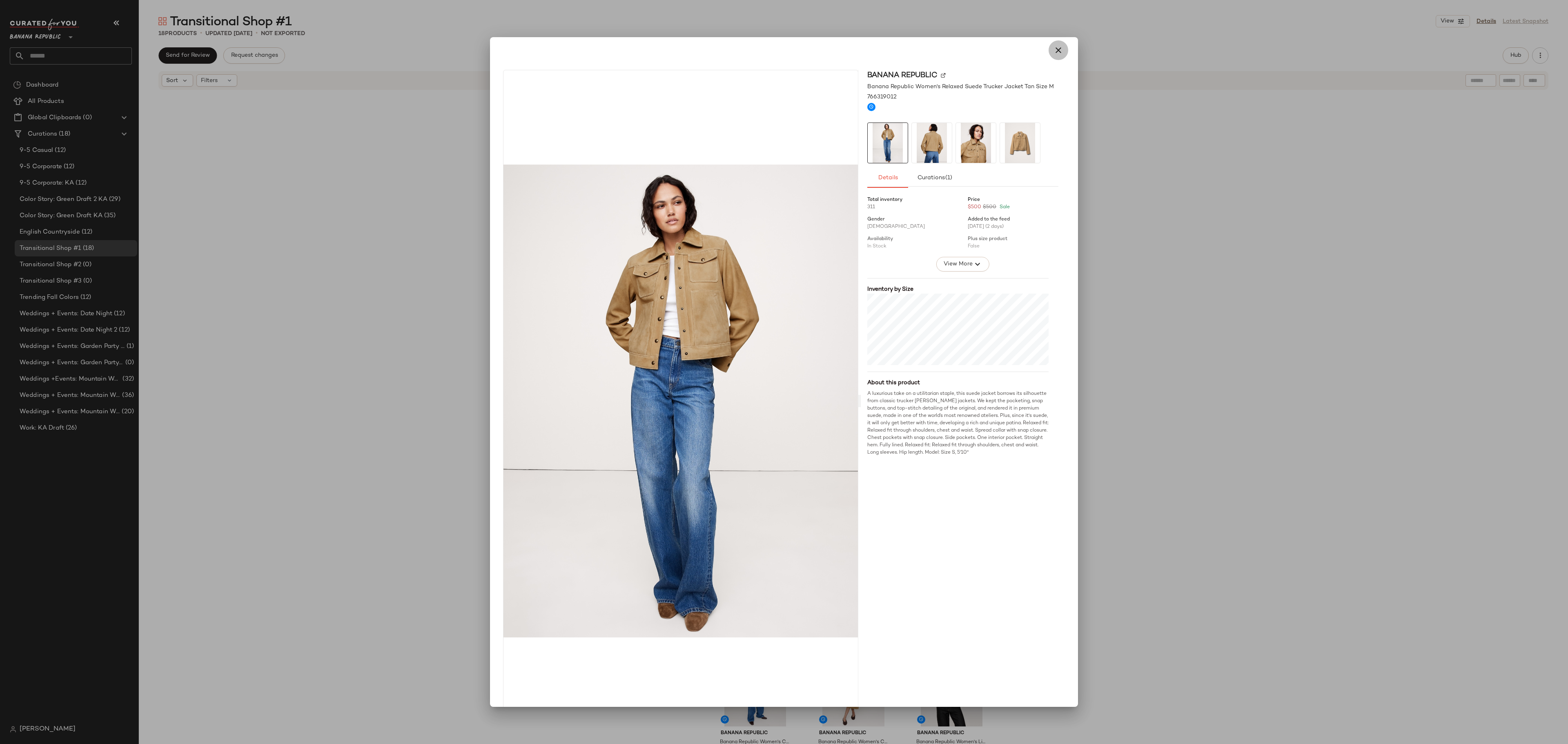
click at [870, 59] on button "button" at bounding box center [1059, 50] width 19 height 19
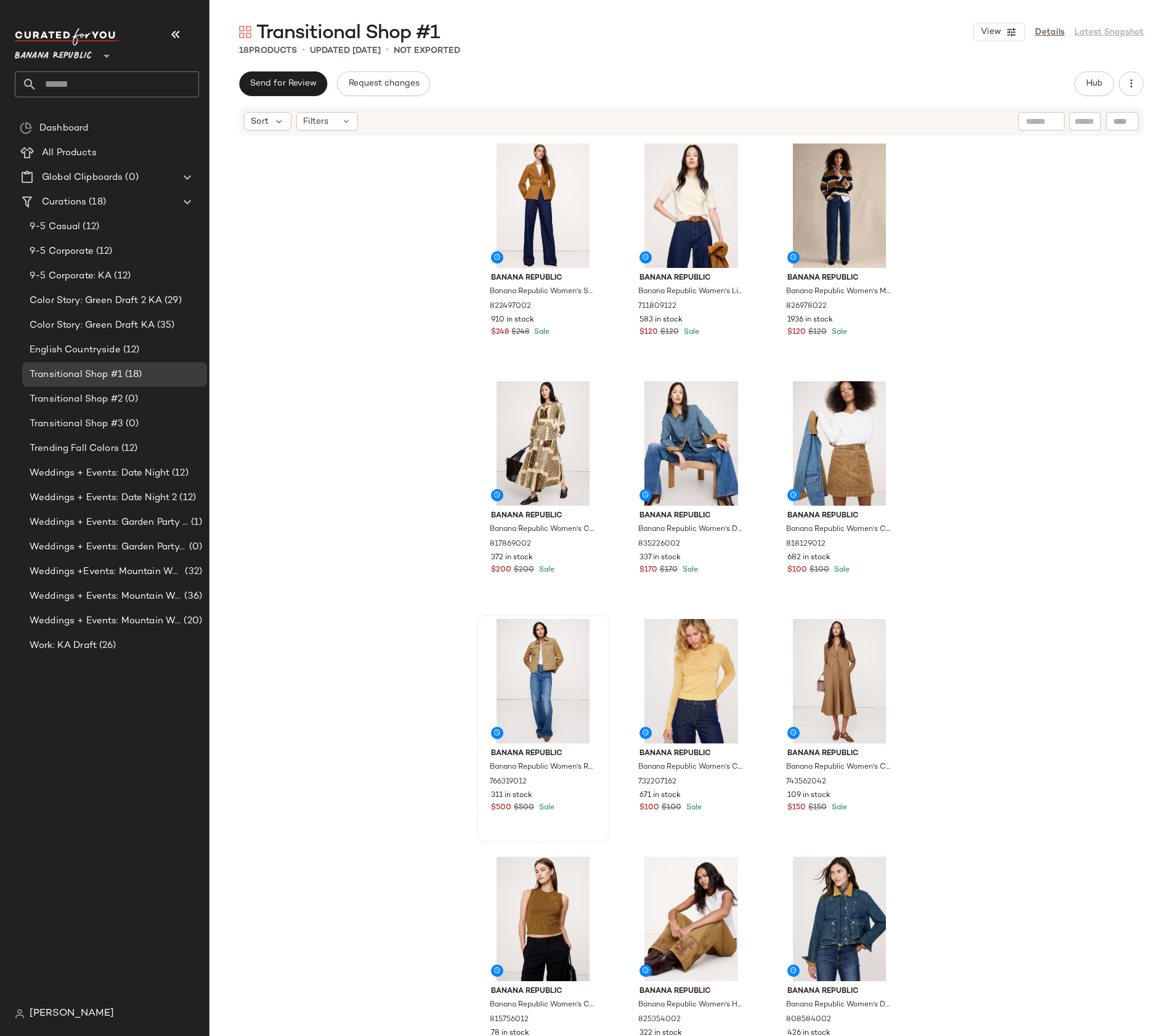
click at [274, 623] on div "Banana Republic Banana Republic Women's Seamed Belted Blazer Golden Brown Size …" at bounding box center [691, 605] width 964 height 937
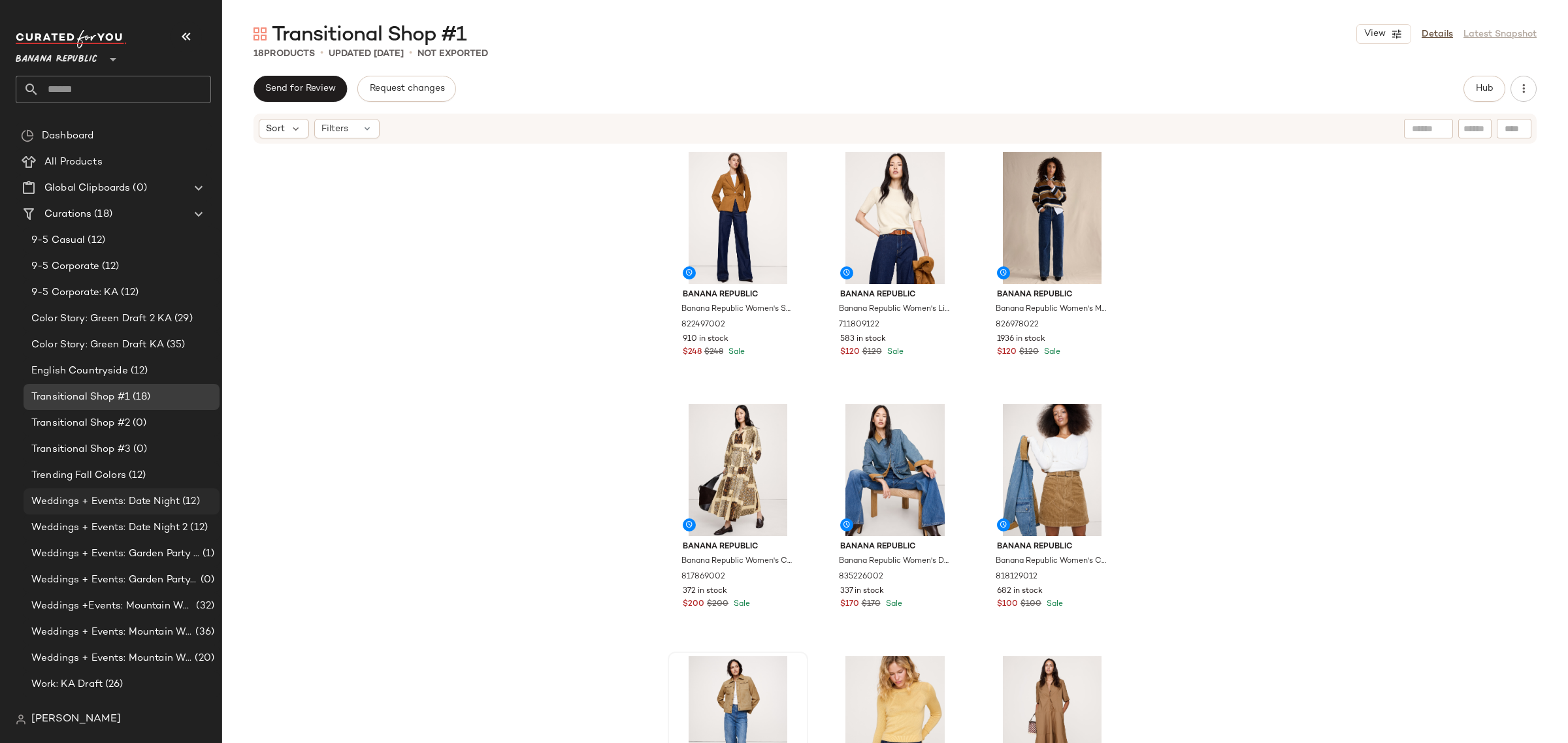
drag, startPoint x: 2200, startPoint y: 15, endPoint x: 138, endPoint y: 502, distance: 2118.7
click at [138, 502] on span "Weddings + Events: Date Night" at bounding box center [105, 502] width 148 height 15
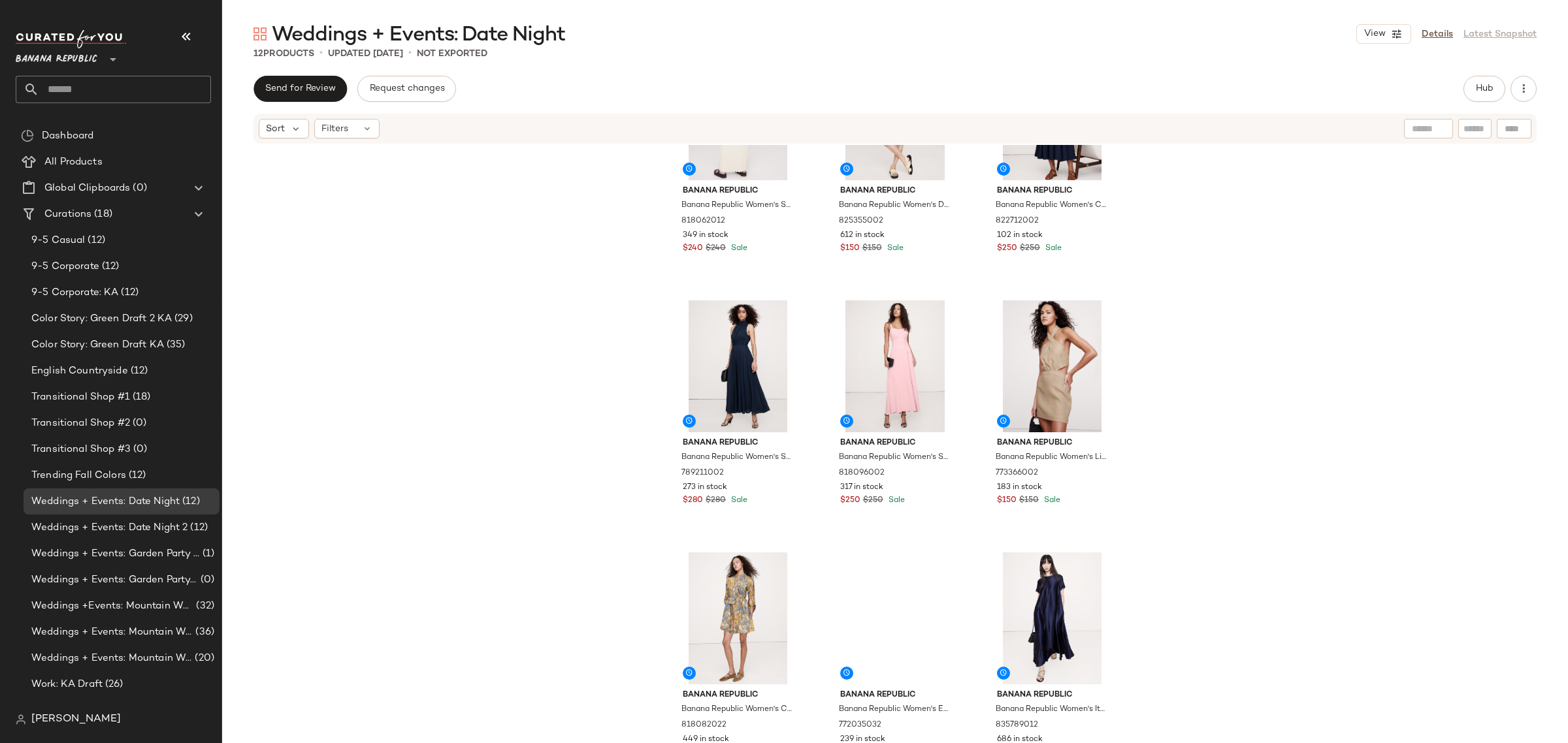
scroll to position [373, 0]
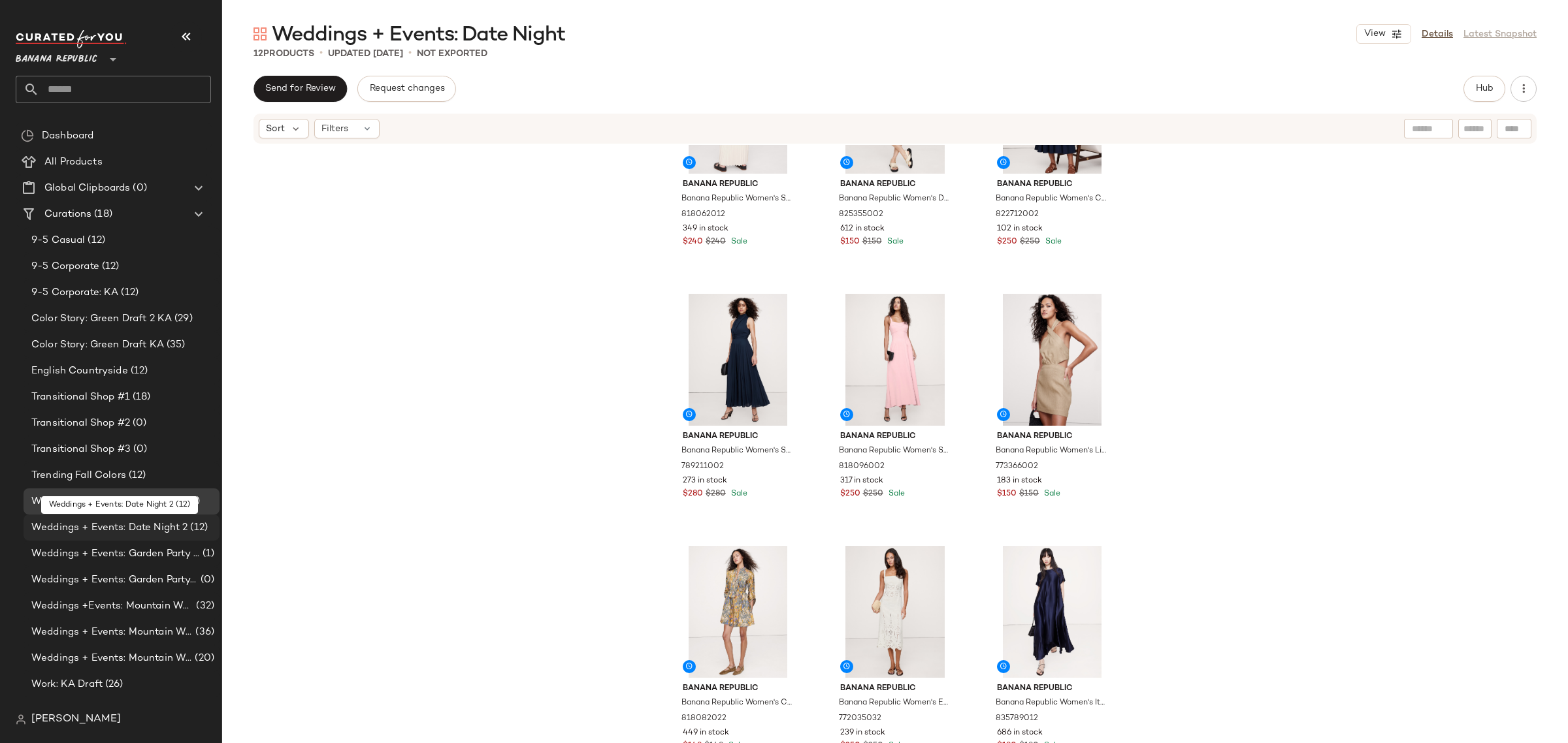
click at [138, 527] on span "Weddings + Events: Date Night 2" at bounding box center [109, 528] width 156 height 15
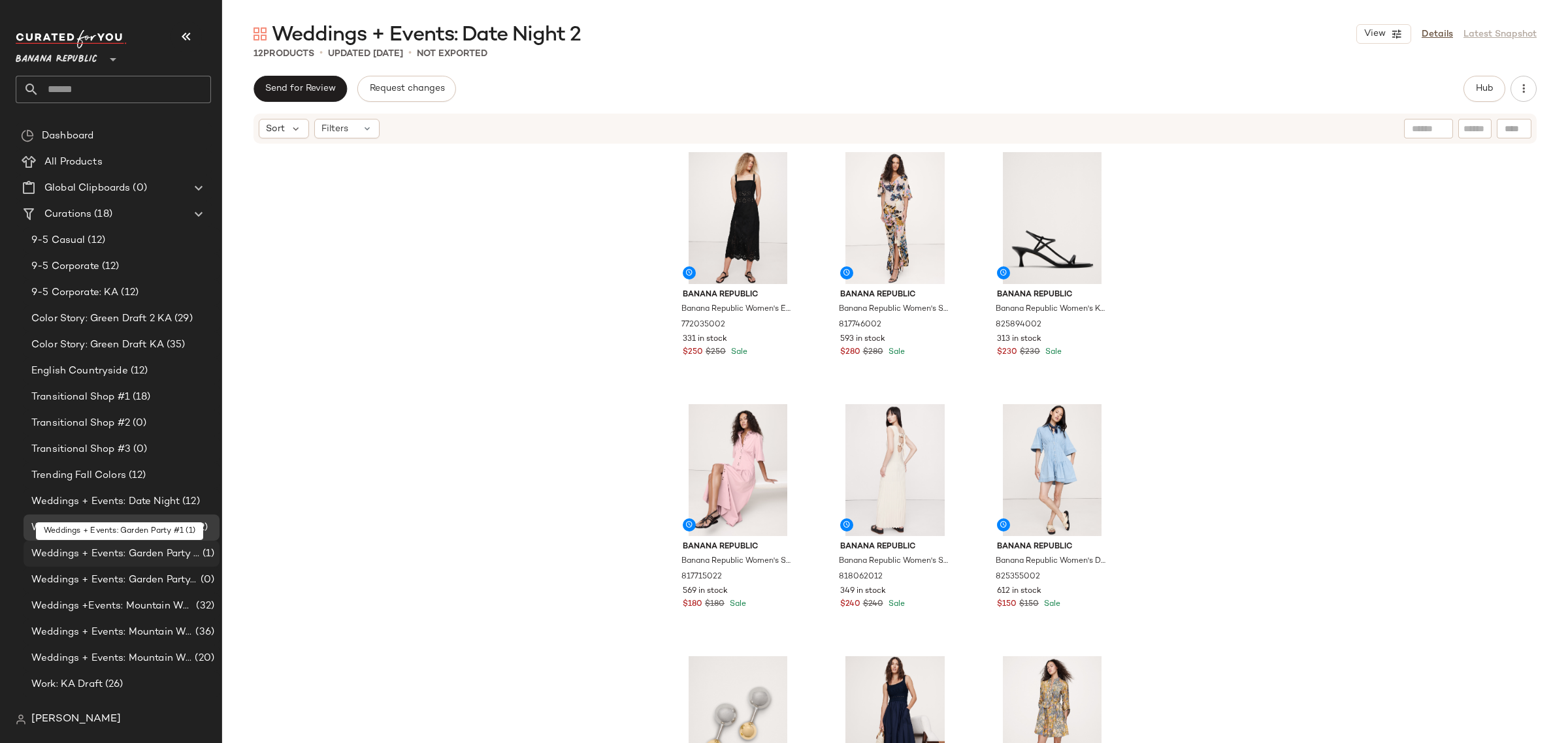
click at [159, 555] on span "Weddings + Events: Garden Party #1" at bounding box center [115, 553] width 168 height 15
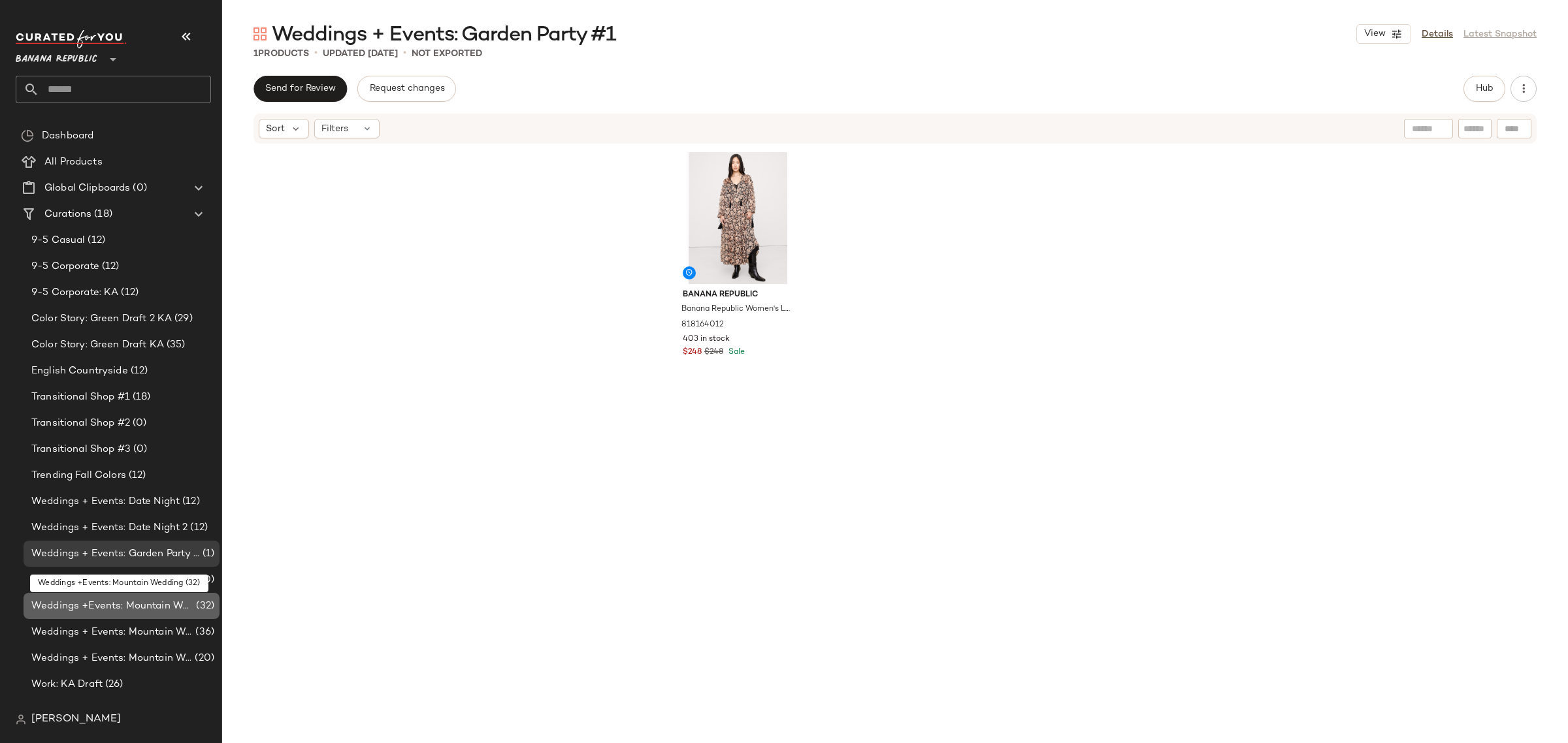
click at [155, 609] on span "Weddings +Events: Mountain Wedding" at bounding box center [112, 606] width 162 height 15
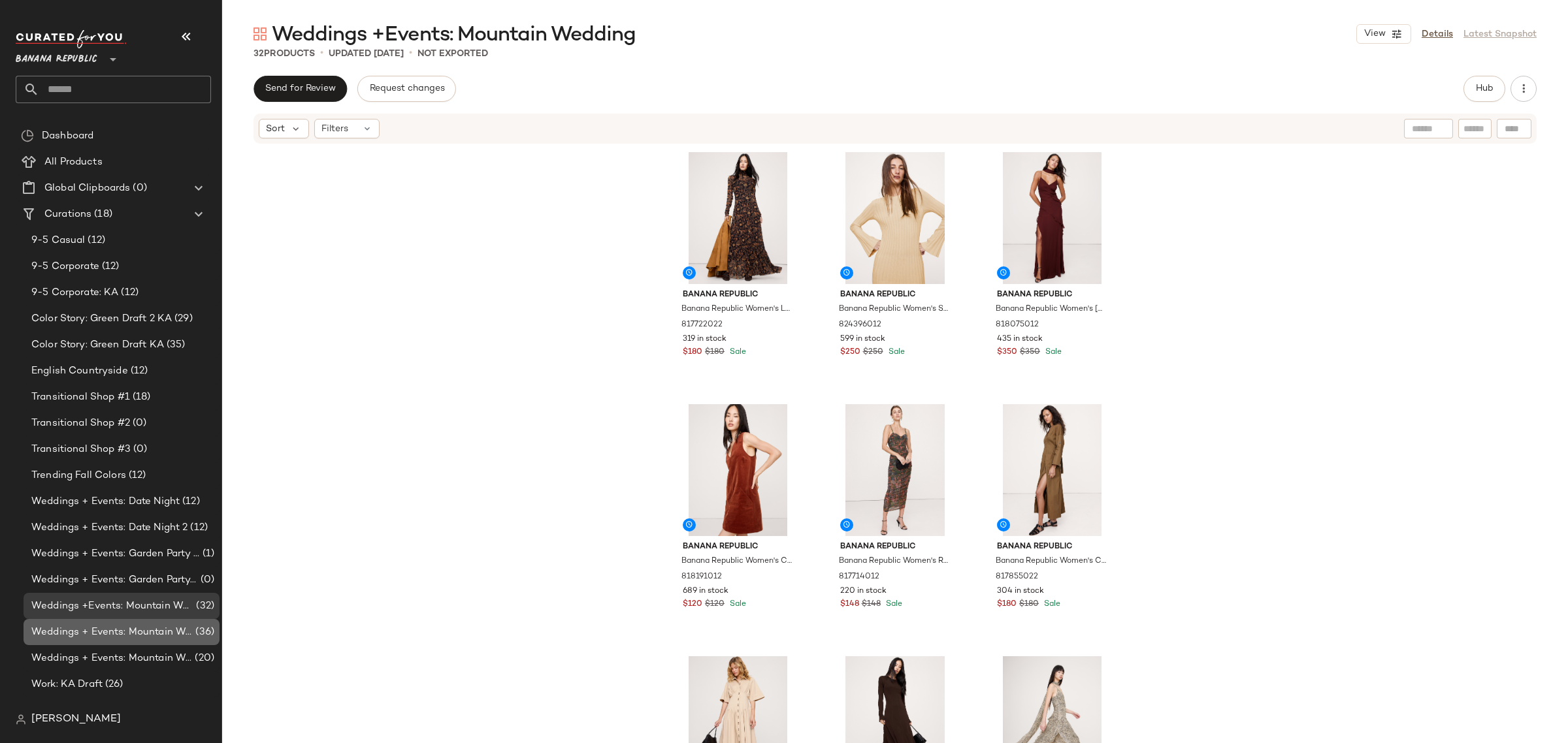
click at [131, 627] on span "Weddings + Events: Mountain Wedding 2" at bounding box center [112, 632] width 162 height 15
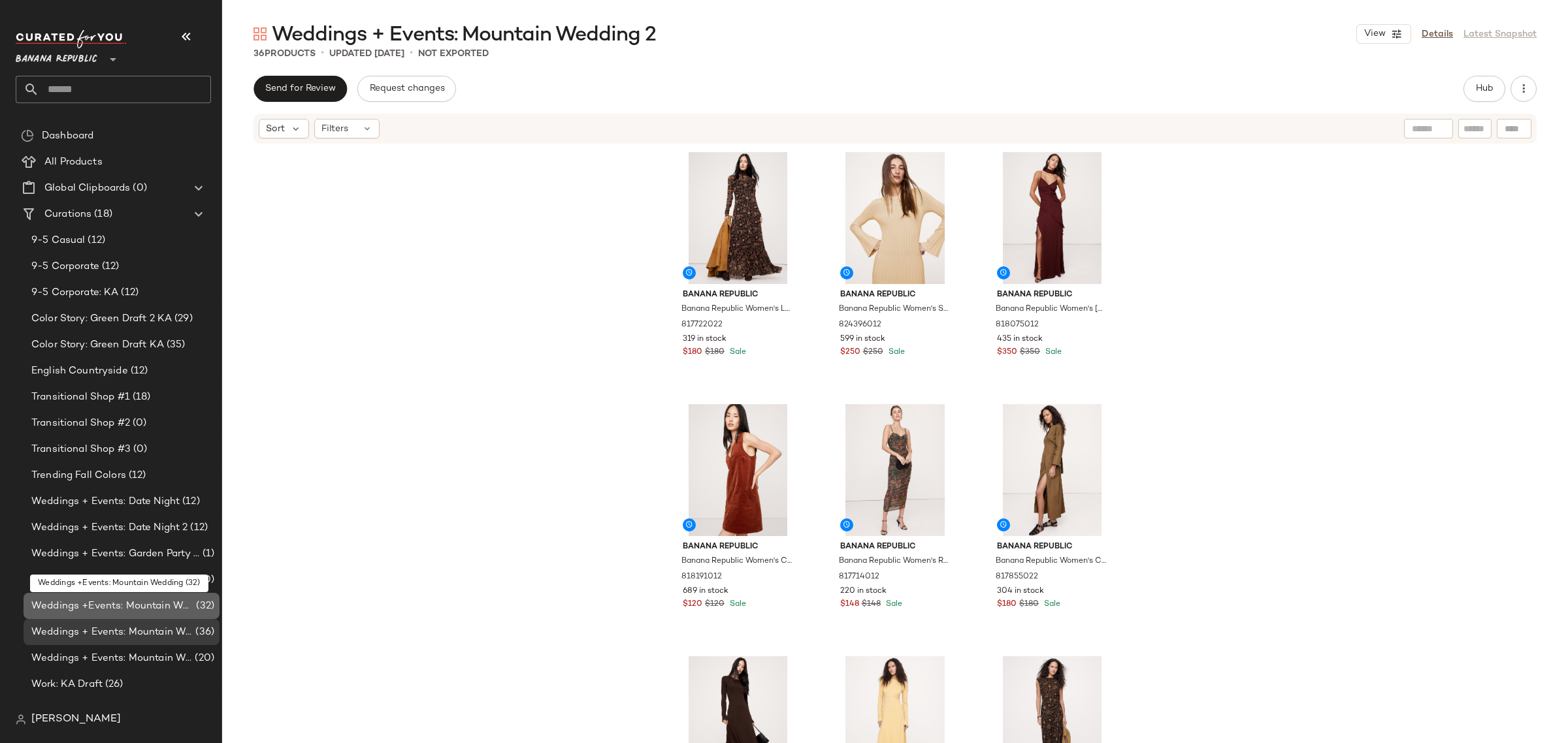
click at [164, 607] on span "Weddings +Events: Mountain Wedding" at bounding box center [112, 606] width 162 height 15
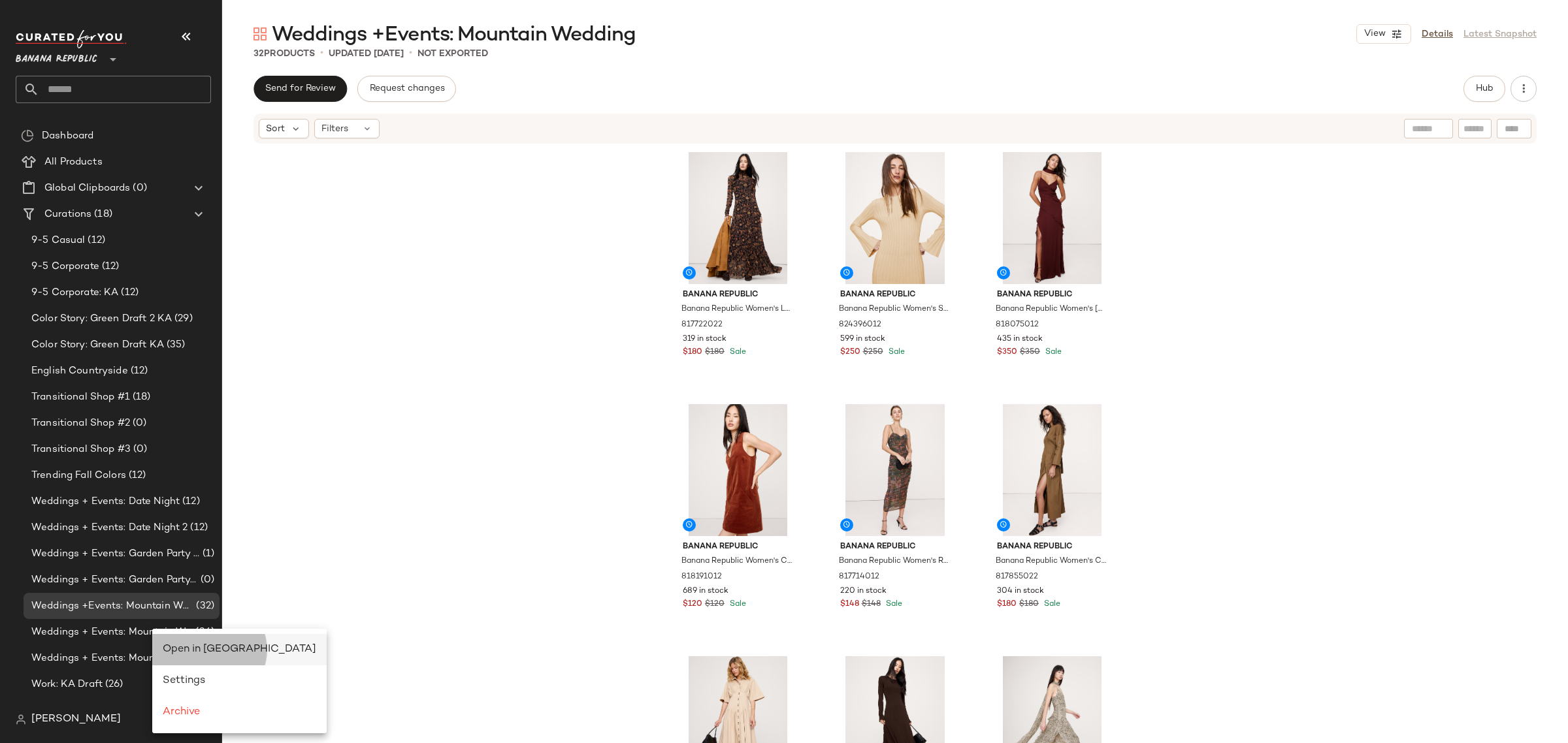
click at [174, 642] on div "Open in [GEOGRAPHIC_DATA]" at bounding box center [240, 650] width 154 height 16
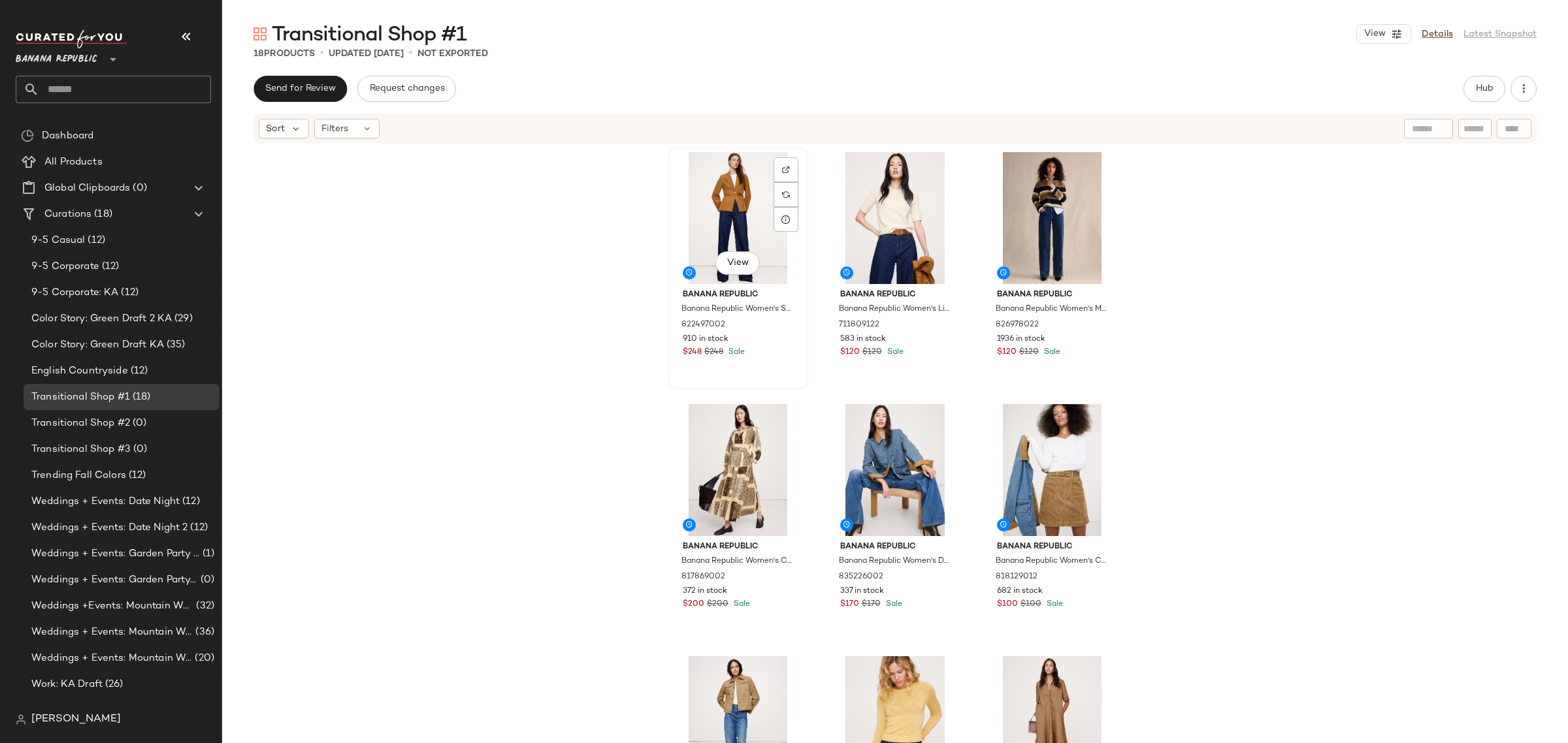
click at [755, 222] on div "View" at bounding box center [737, 218] width 131 height 132
click at [728, 425] on div "View" at bounding box center [737, 470] width 131 height 132
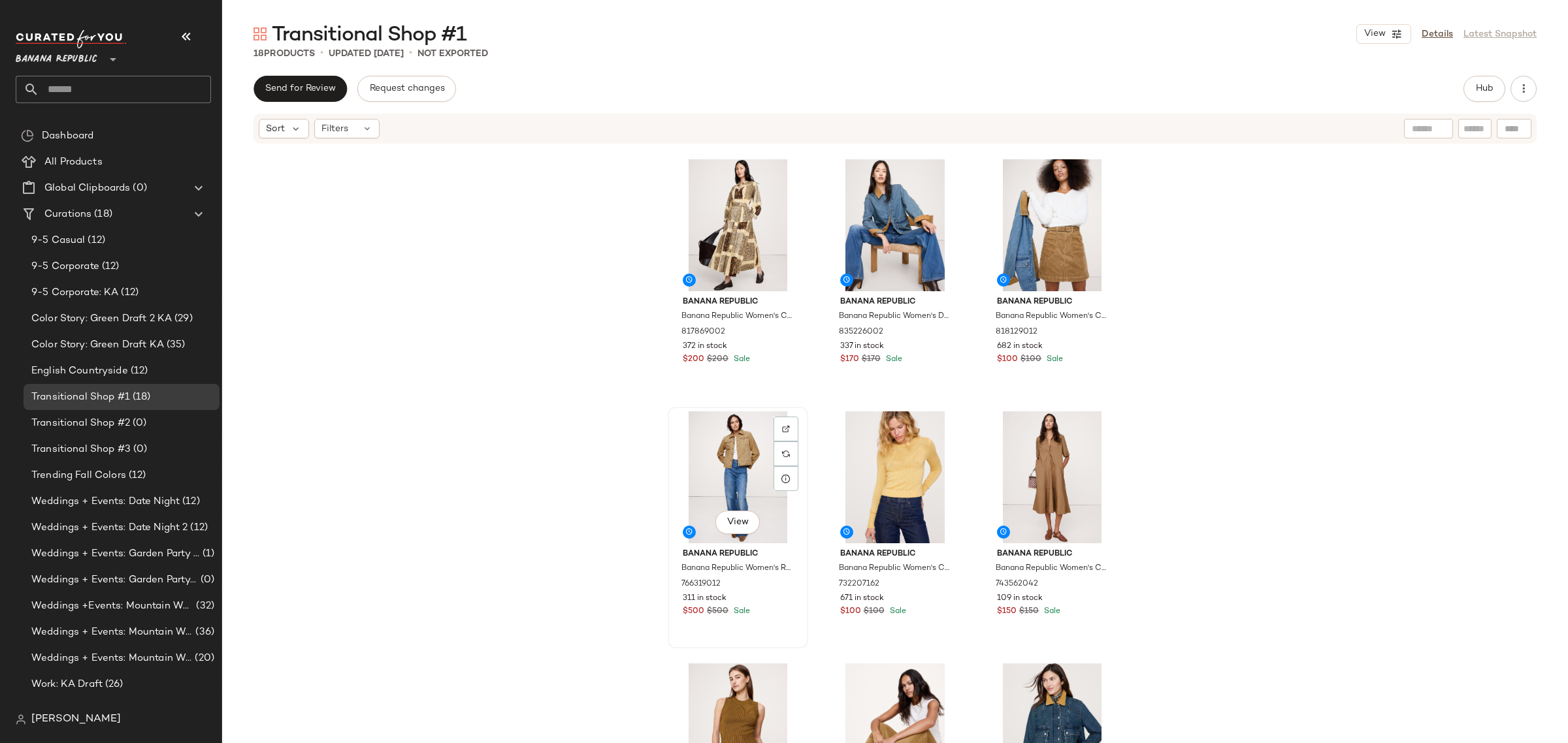
click at [726, 441] on div "View" at bounding box center [737, 478] width 131 height 132
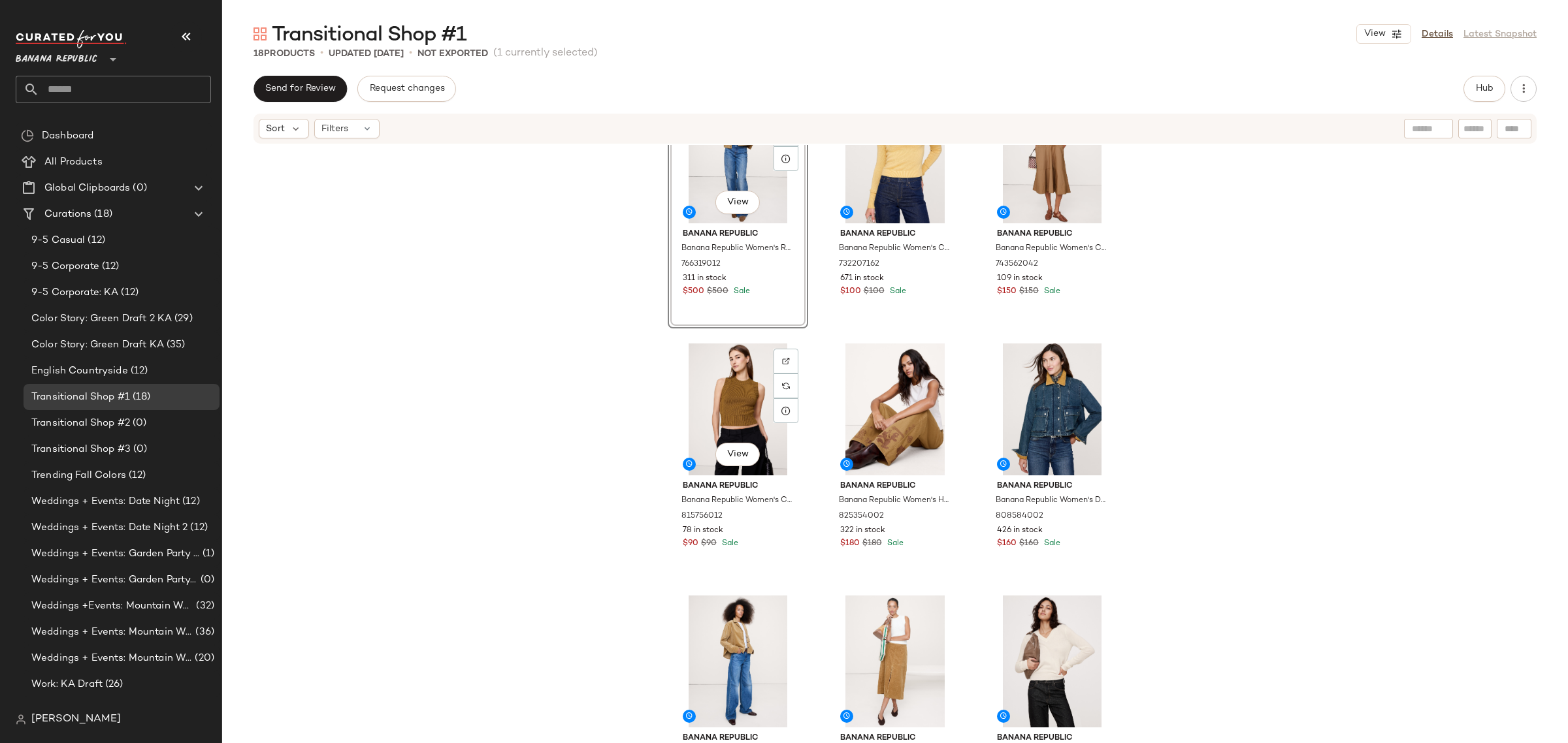
scroll to position [582, 0]
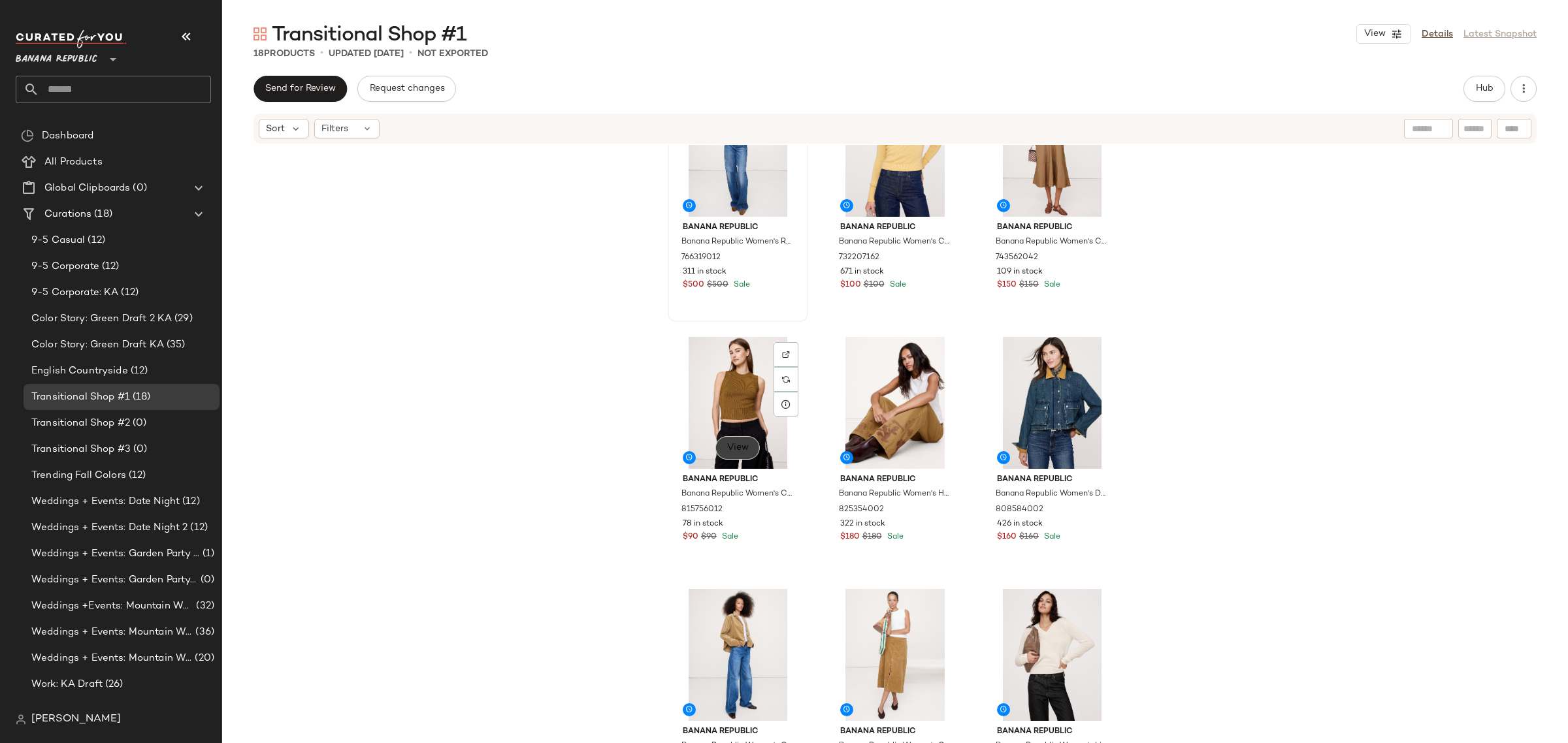
click at [727, 443] on span "View" at bounding box center [737, 448] width 22 height 11
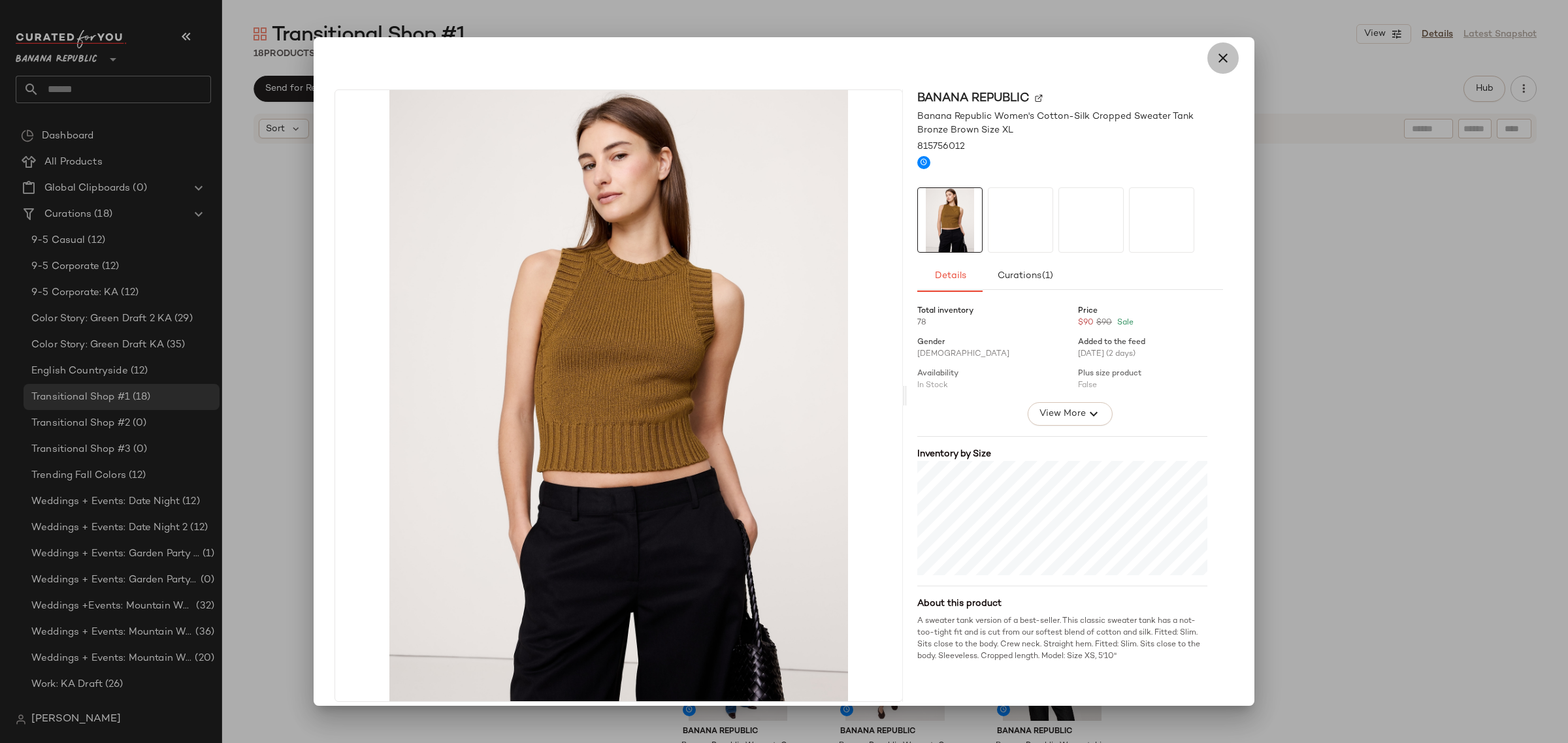
click at [1219, 63] on icon "button" at bounding box center [1223, 58] width 16 height 16
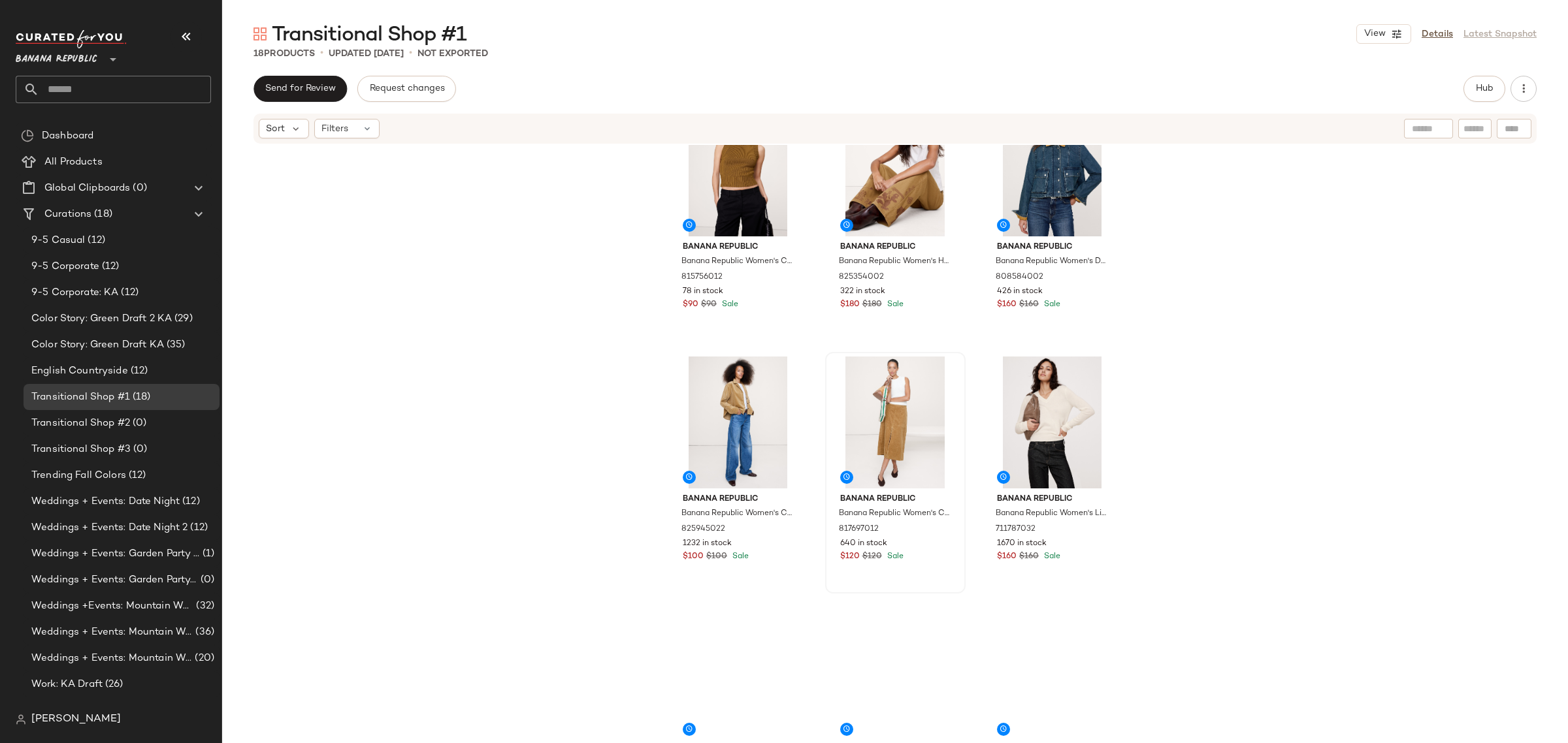
scroll to position [827, 0]
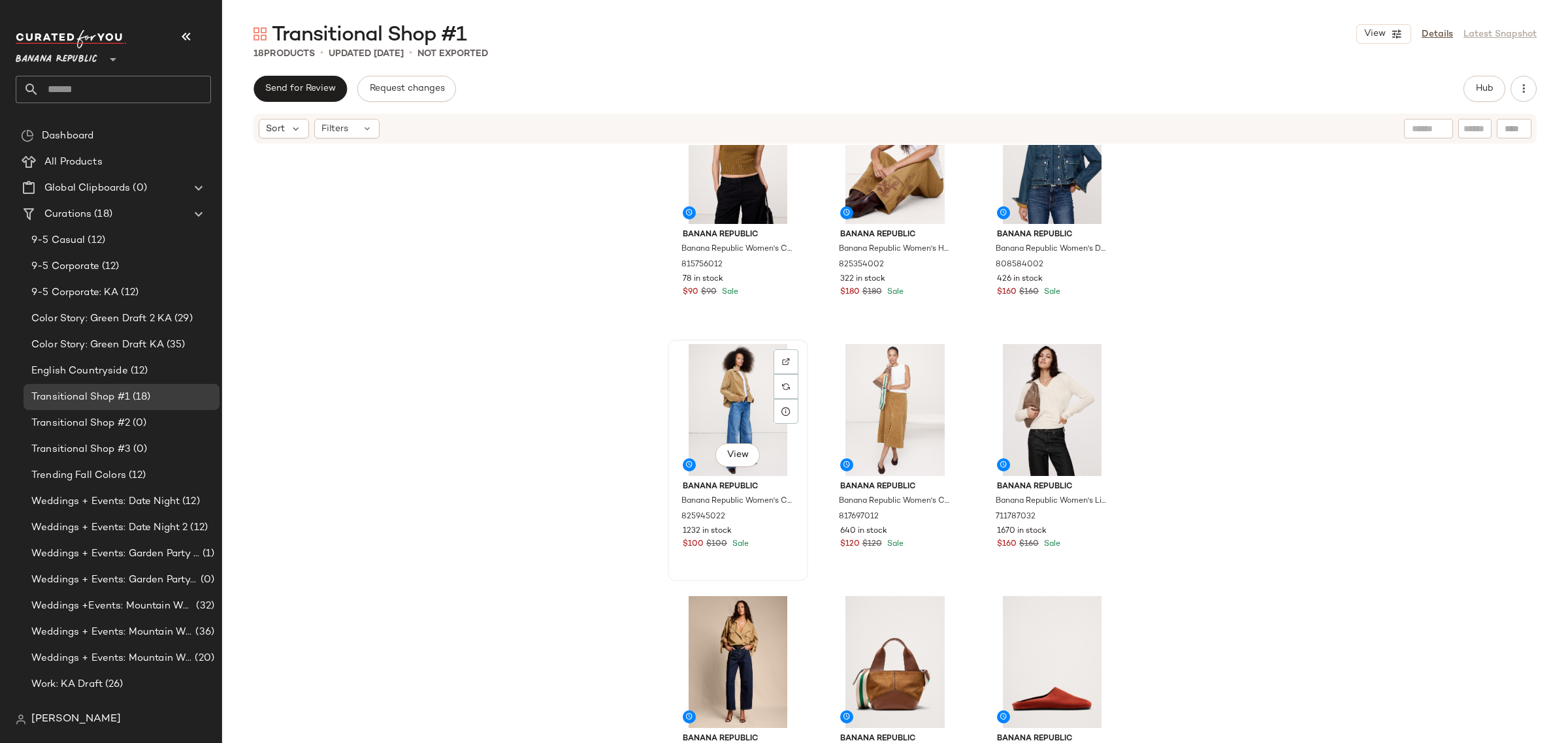
click at [773, 448] on div "View" at bounding box center [737, 411] width 131 height 132
click at [941, 463] on div "View" at bounding box center [895, 411] width 131 height 132
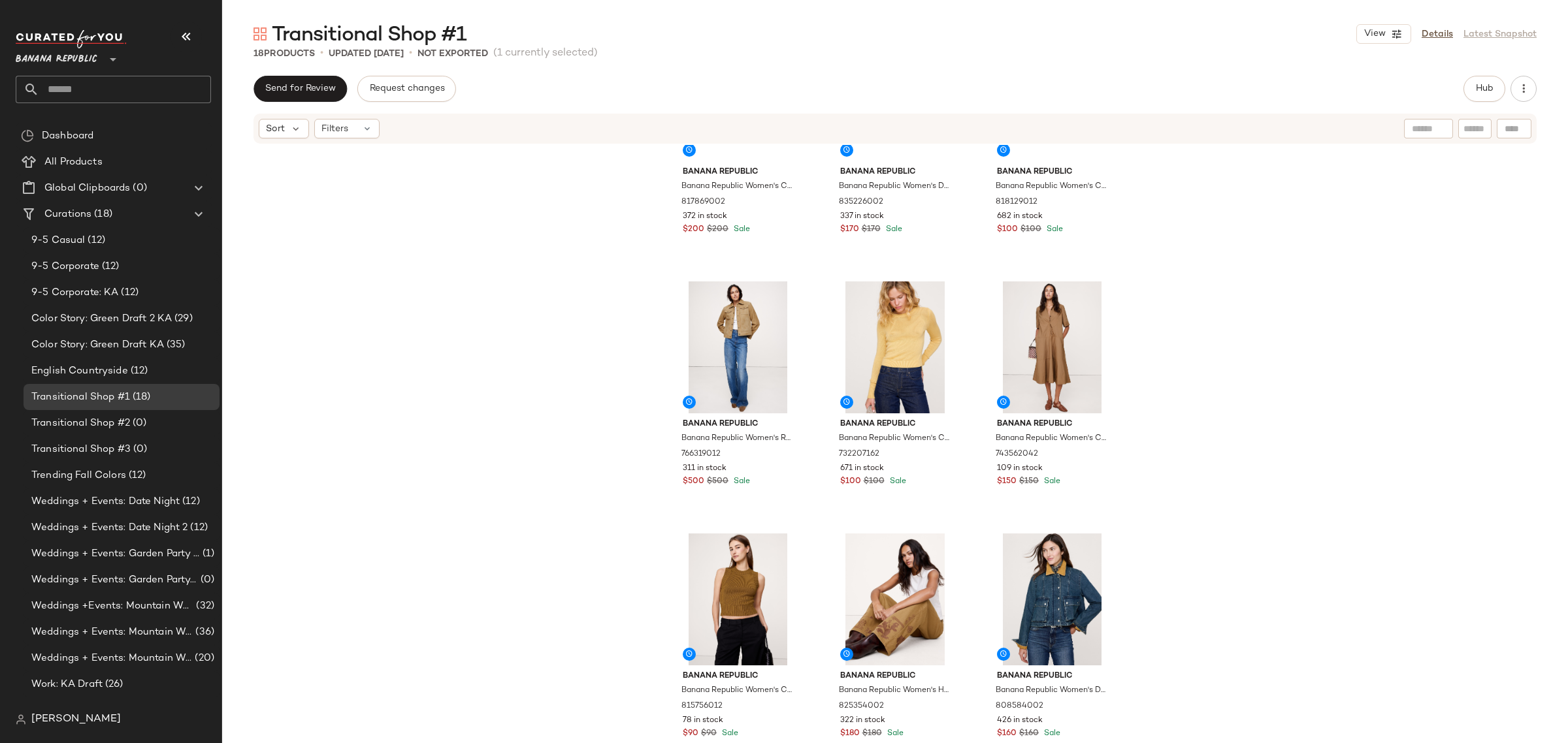
scroll to position [213, 0]
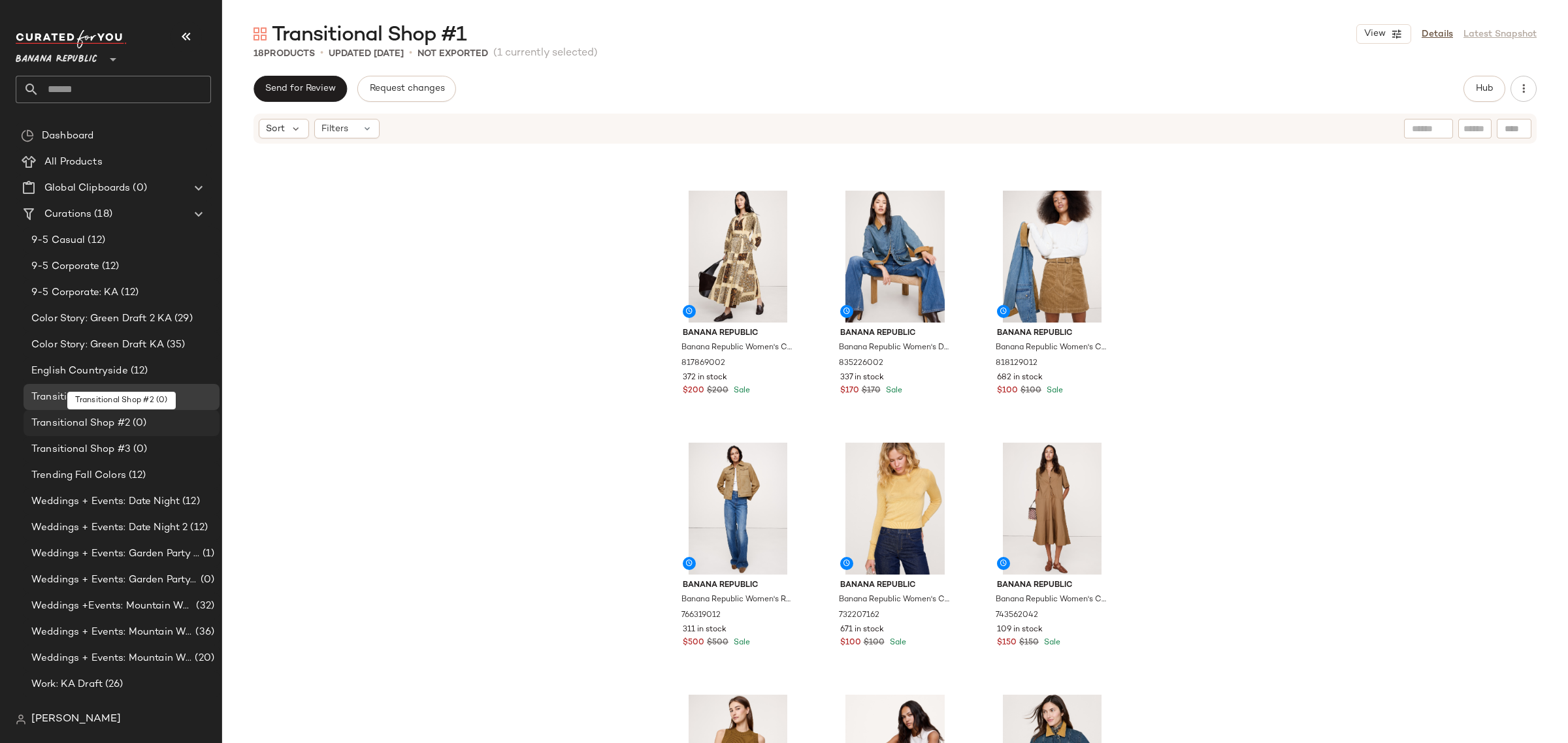
click at [154, 416] on div "Transitional Shop #2 (0)" at bounding box center [121, 423] width 187 height 15
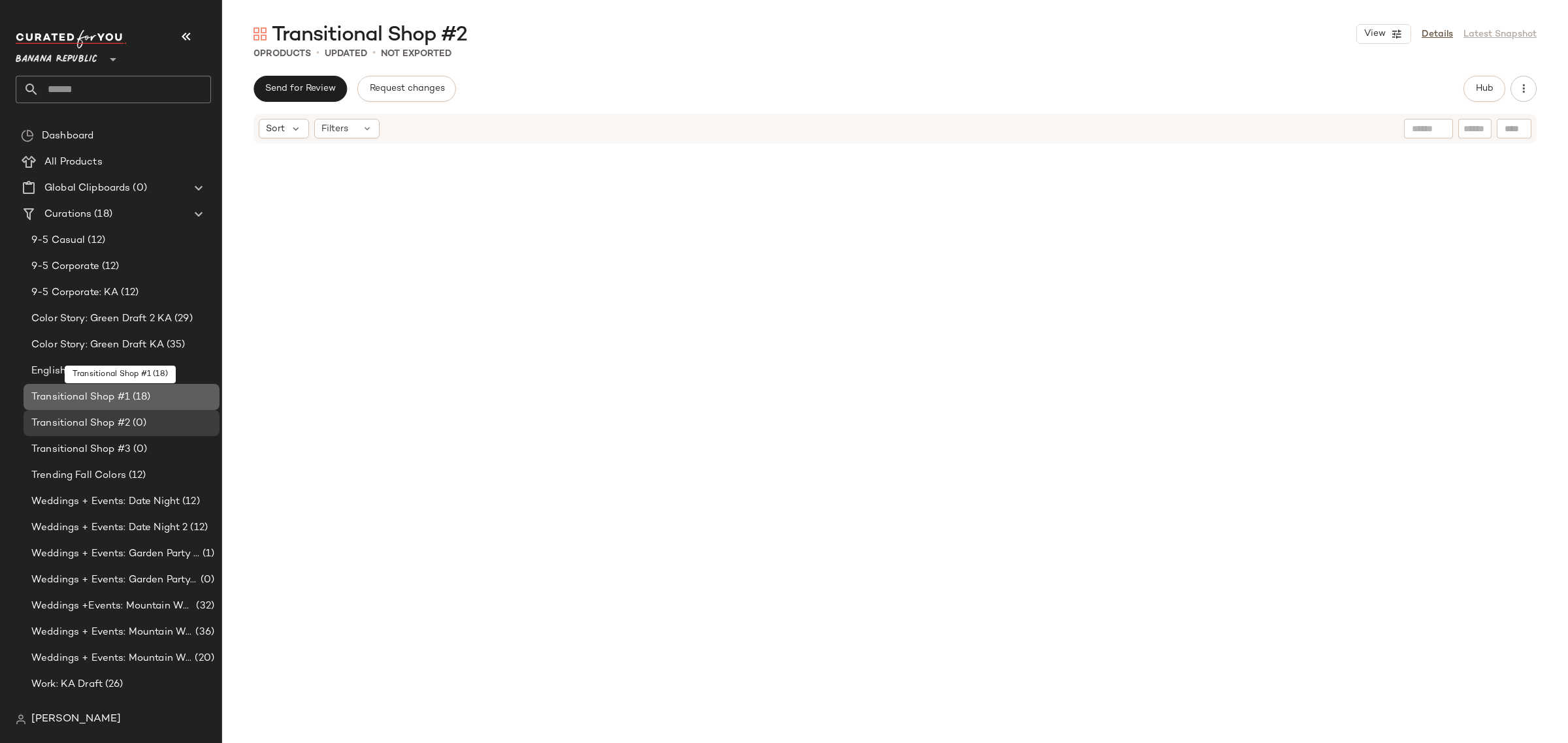
click at [178, 392] on div "Transitional Shop #1 (18)" at bounding box center [121, 396] width 187 height 15
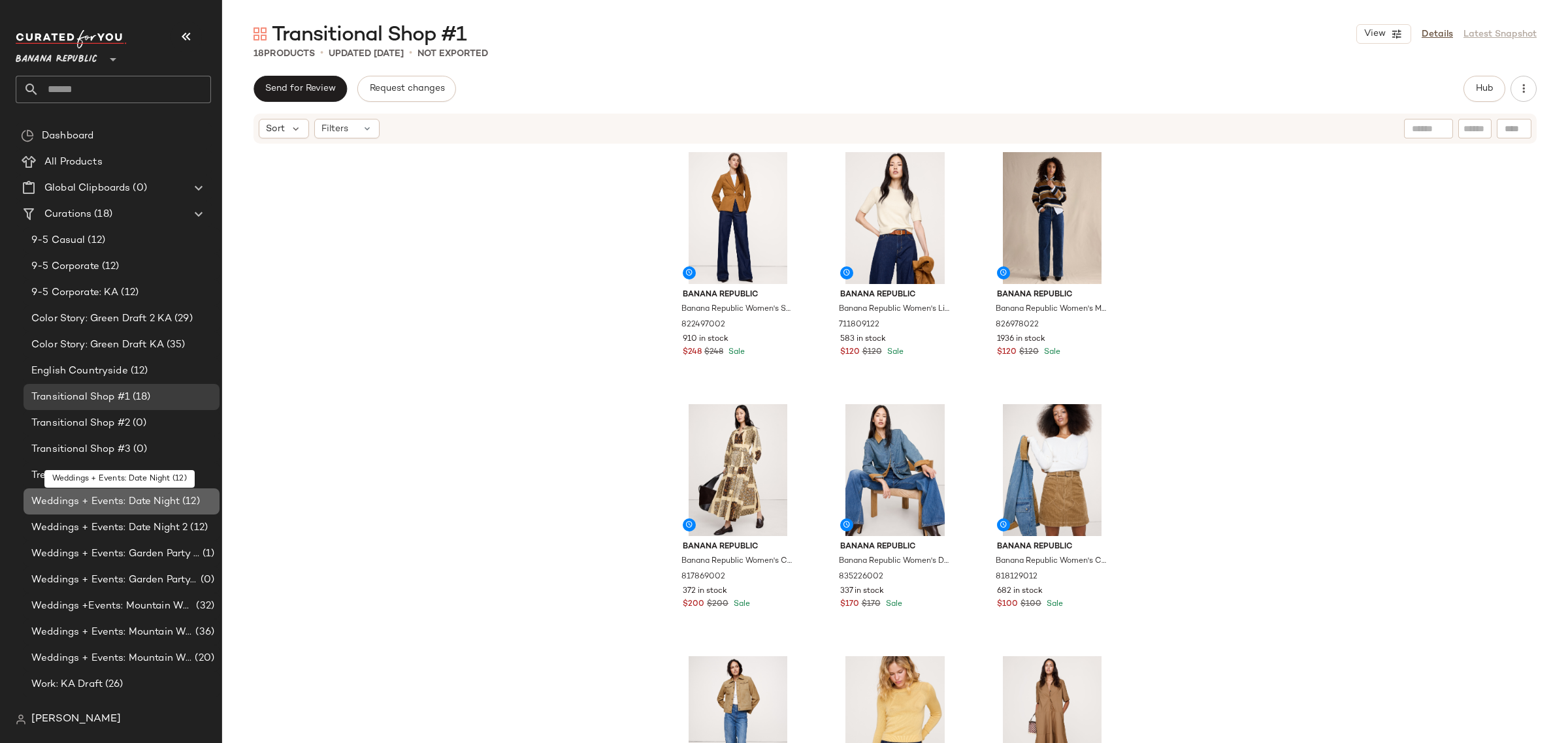
click at [157, 502] on span "Weddings + Events: Date Night" at bounding box center [105, 502] width 148 height 15
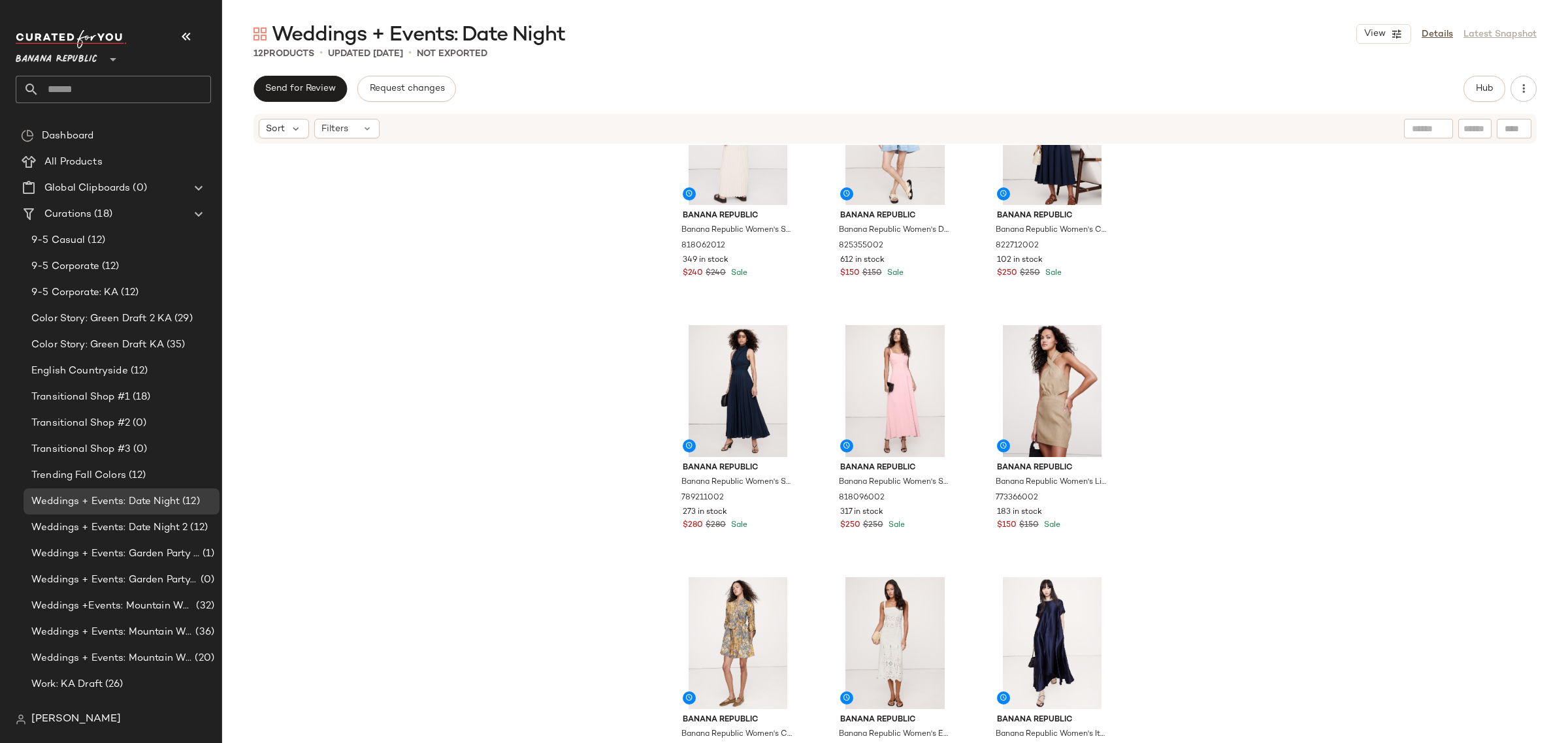
scroll to position [373, 0]
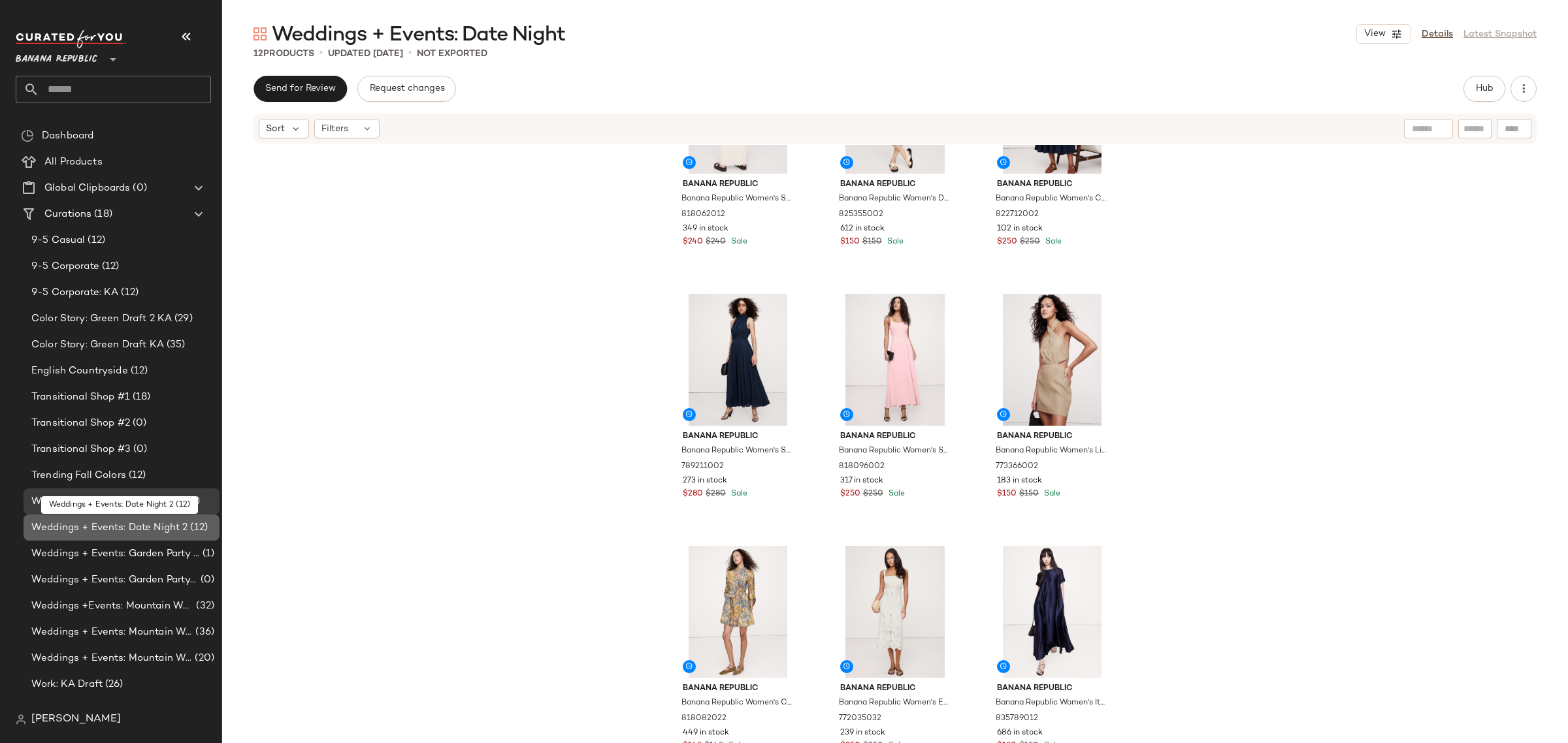
click at [152, 533] on span "Weddings + Events: Date Night 2" at bounding box center [109, 528] width 156 height 15
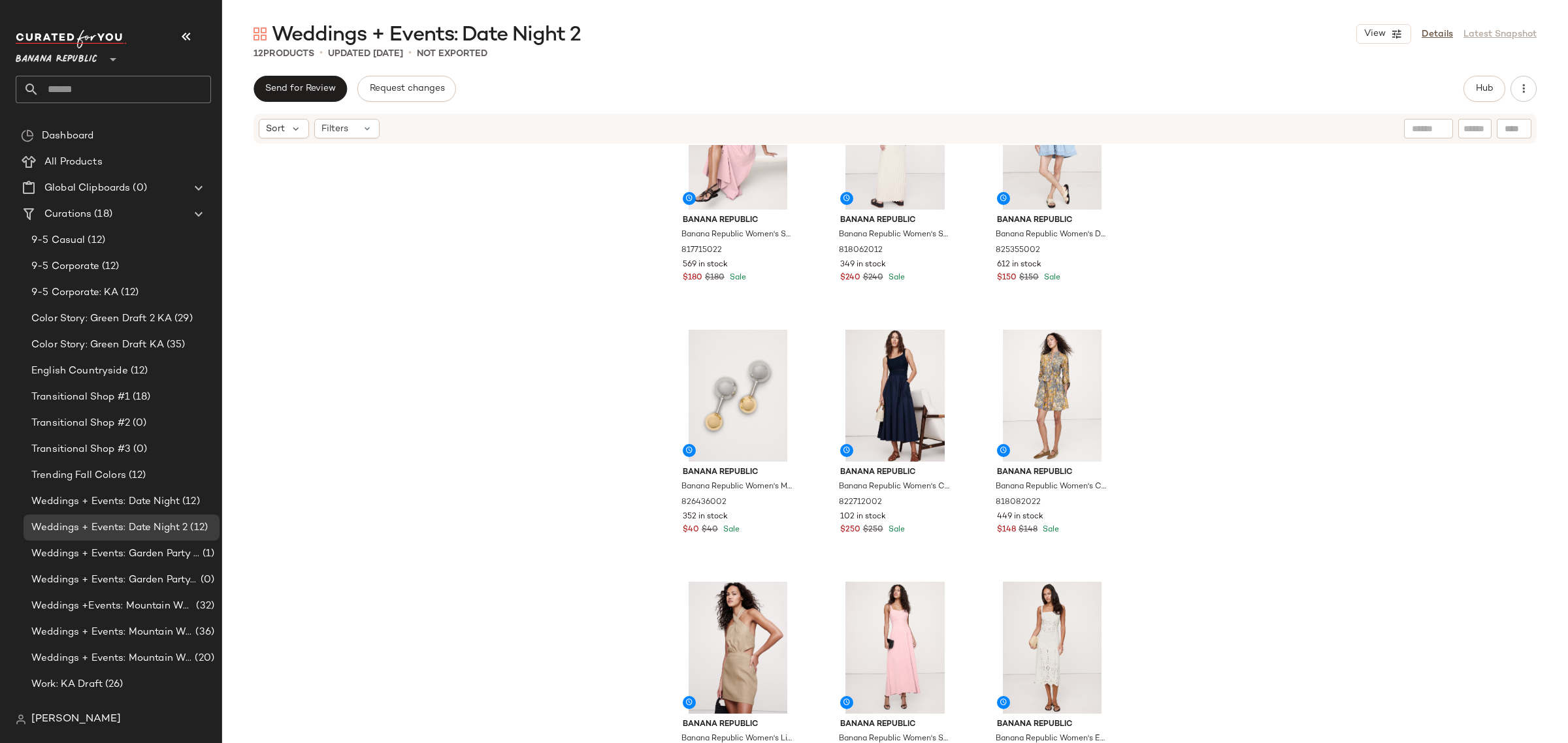
scroll to position [373, 0]
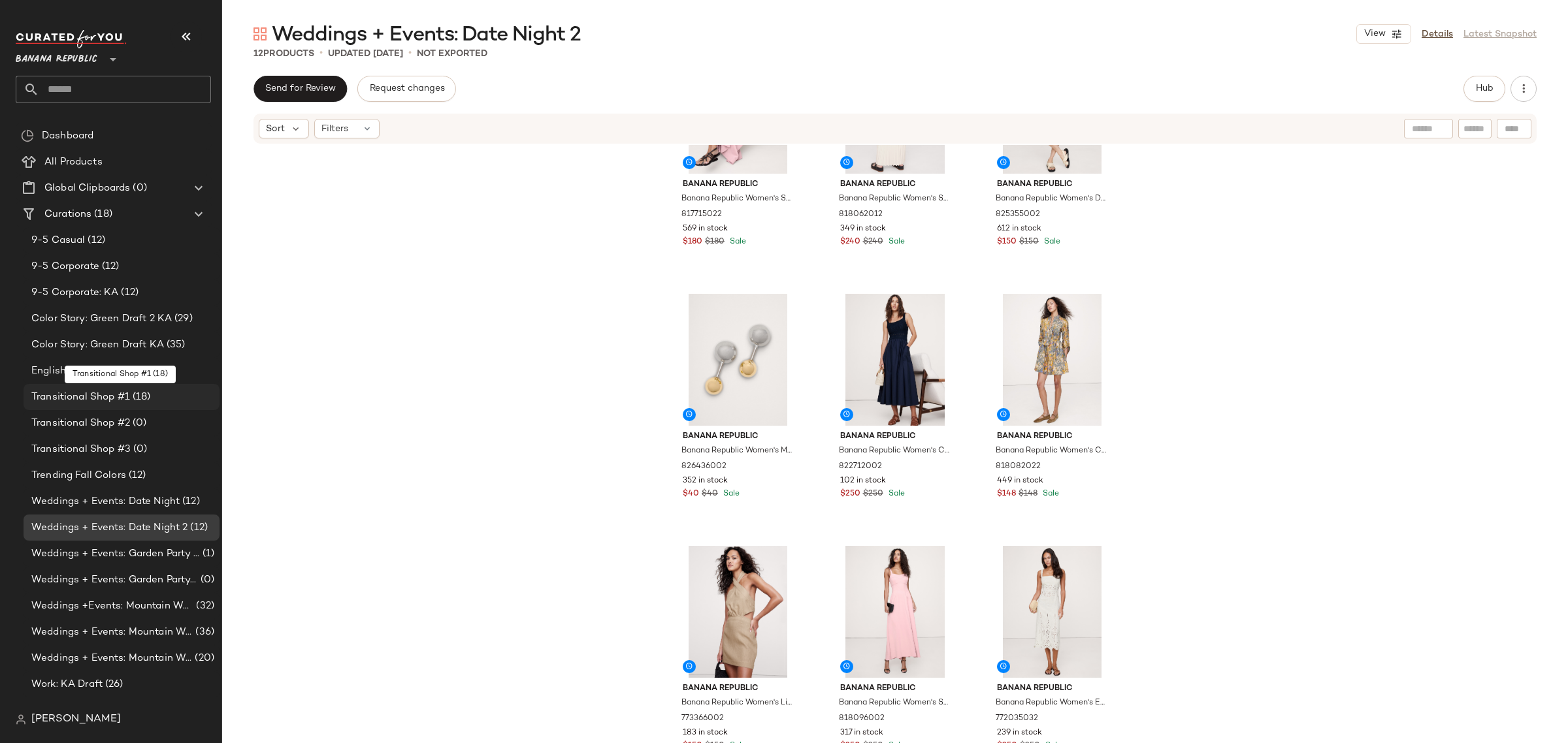
click at [116, 392] on span "Transitional Shop #1" at bounding box center [80, 396] width 98 height 15
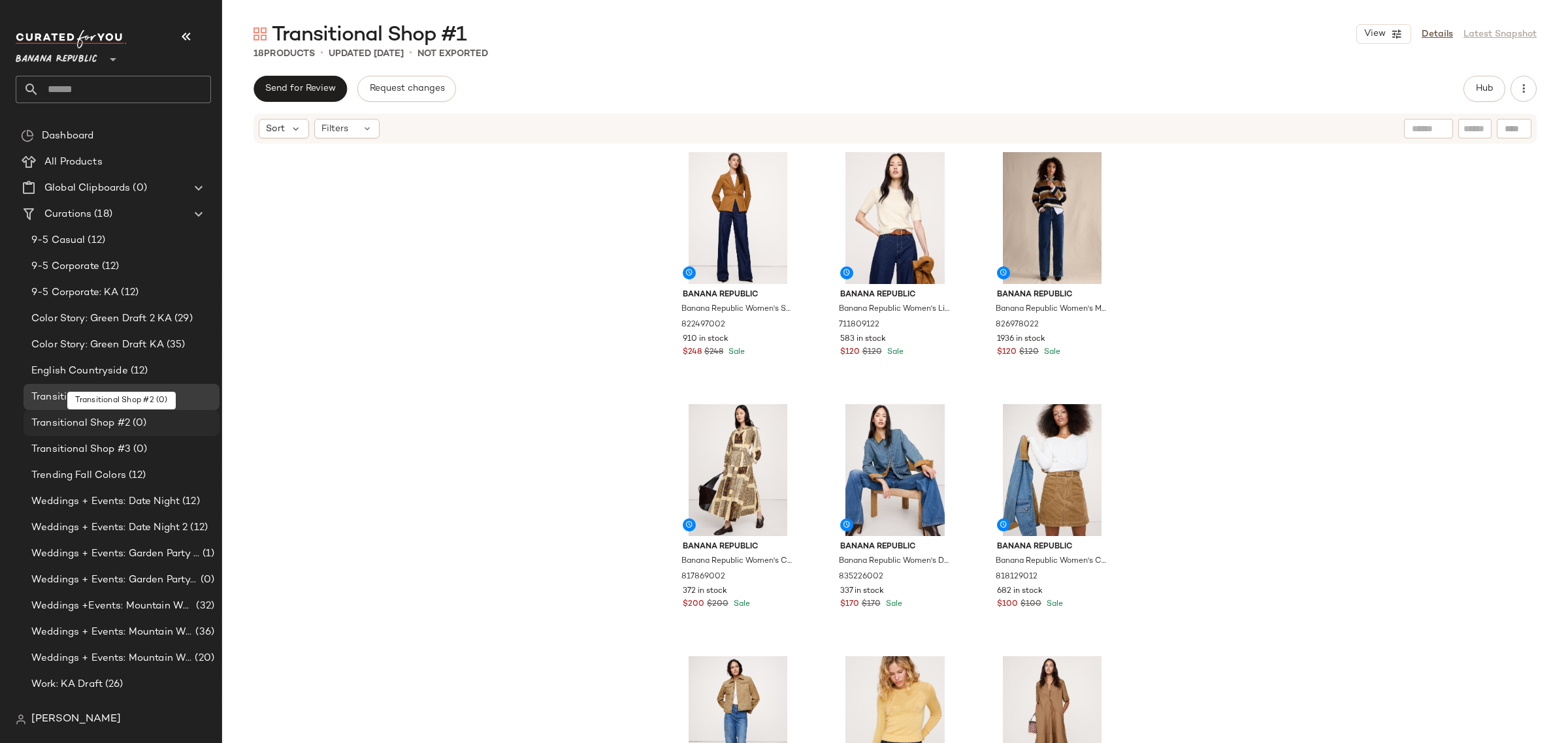
click at [106, 420] on span "Transitional Shop #2" at bounding box center [80, 423] width 98 height 15
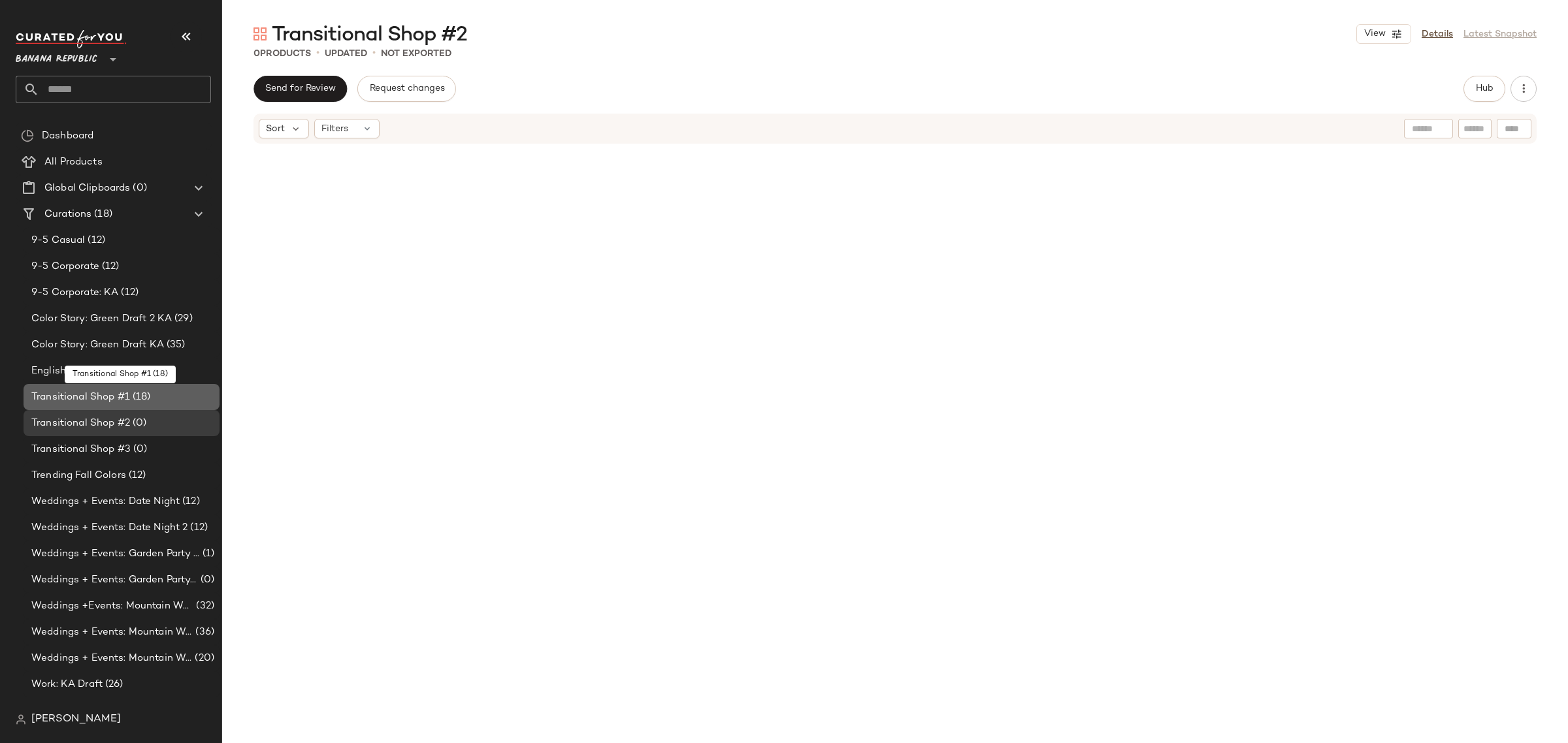
click at [47, 397] on span "Transitional Shop #1" at bounding box center [80, 396] width 98 height 15
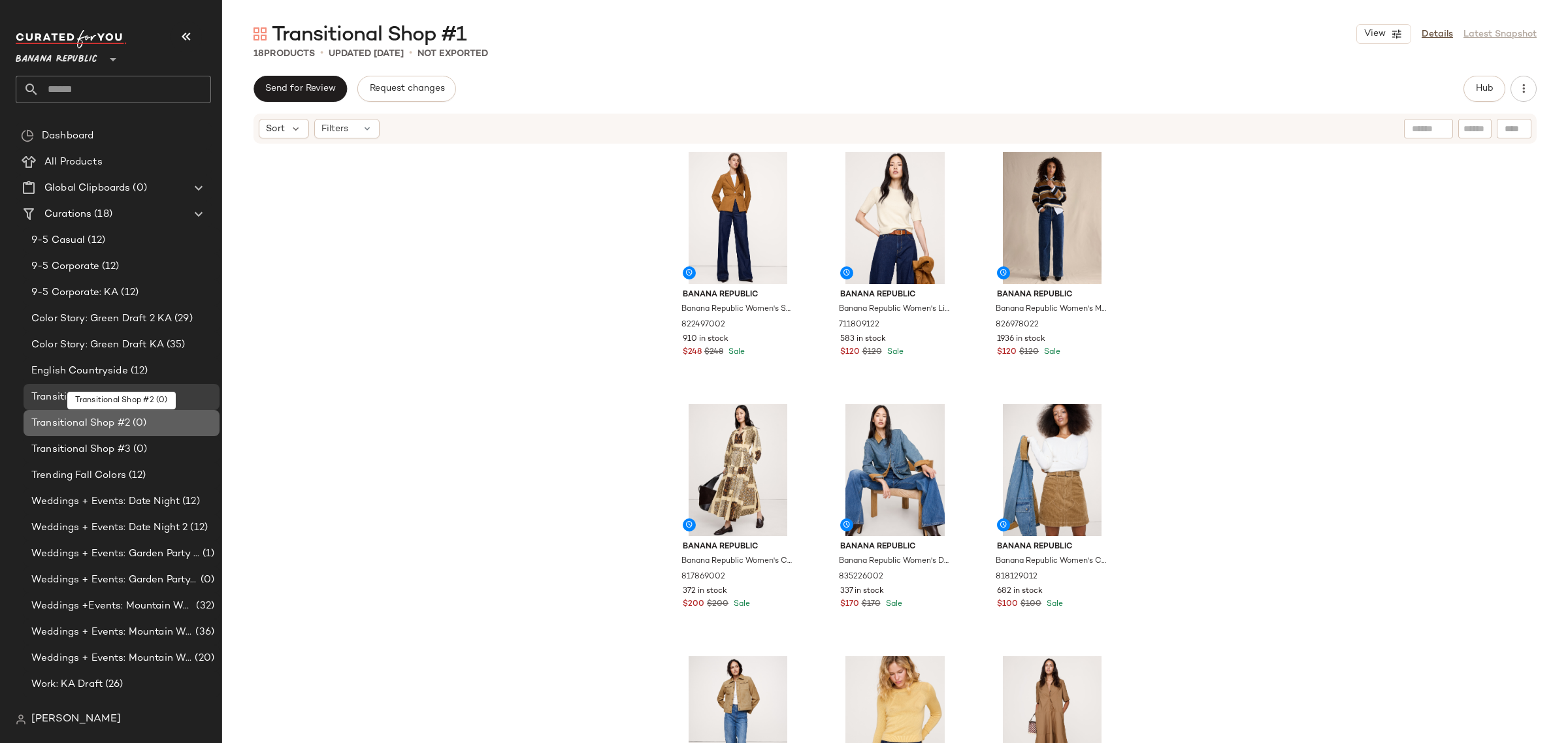
click at [49, 420] on span "Transitional Shop #2" at bounding box center [80, 423] width 98 height 15
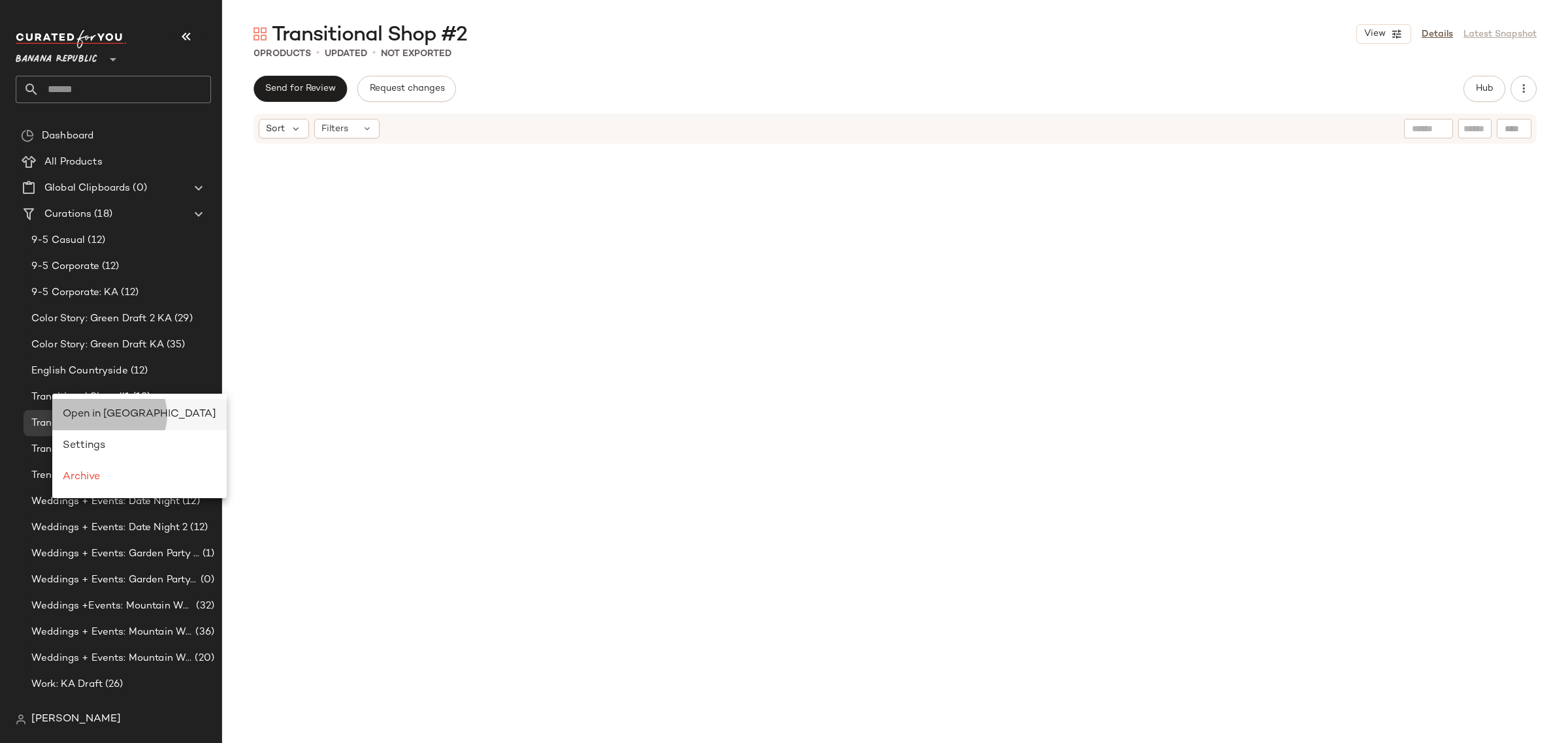
click at [81, 414] on span "Open in [GEOGRAPHIC_DATA]" at bounding box center [139, 414] width 154 height 11
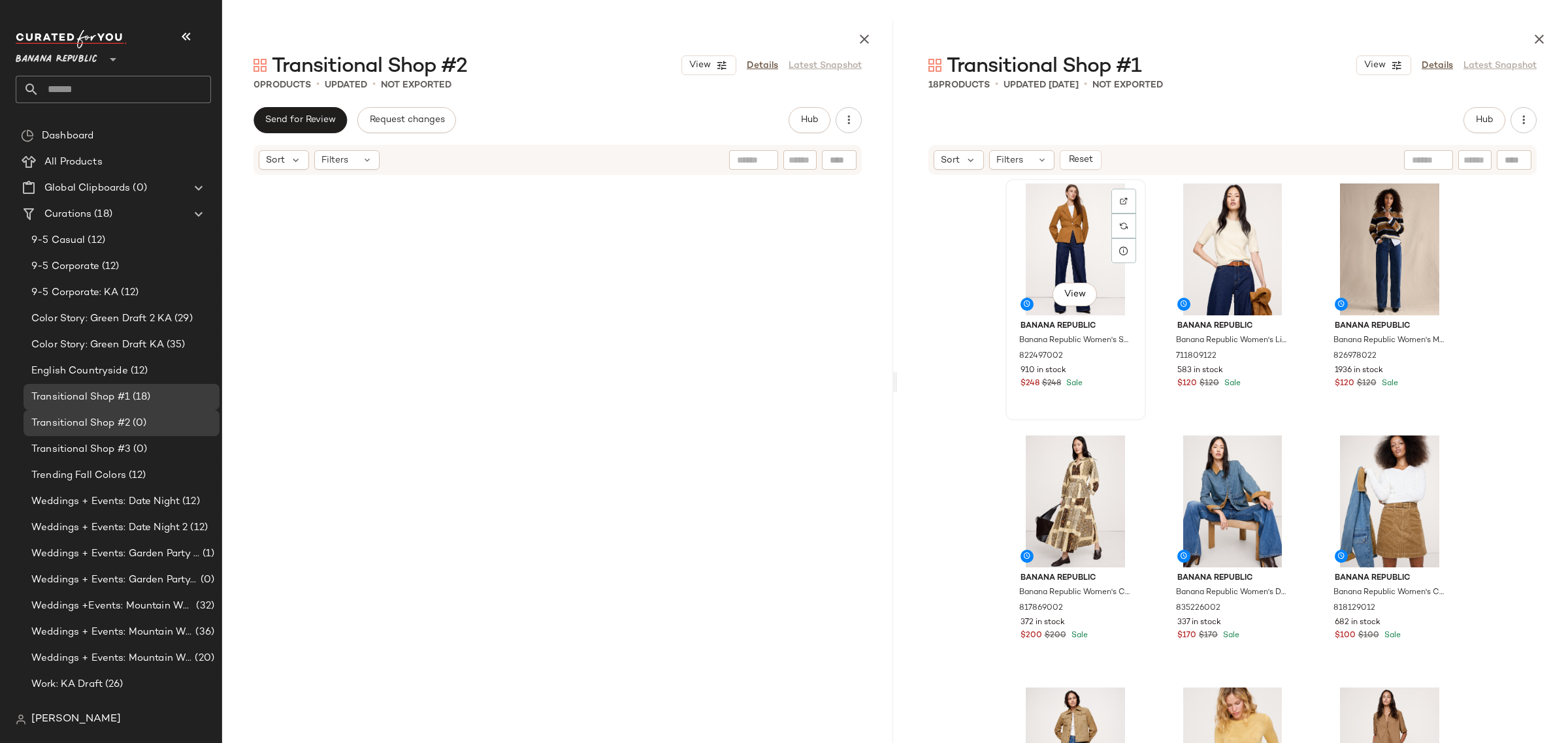
click at [1063, 227] on div "View" at bounding box center [1075, 250] width 131 height 132
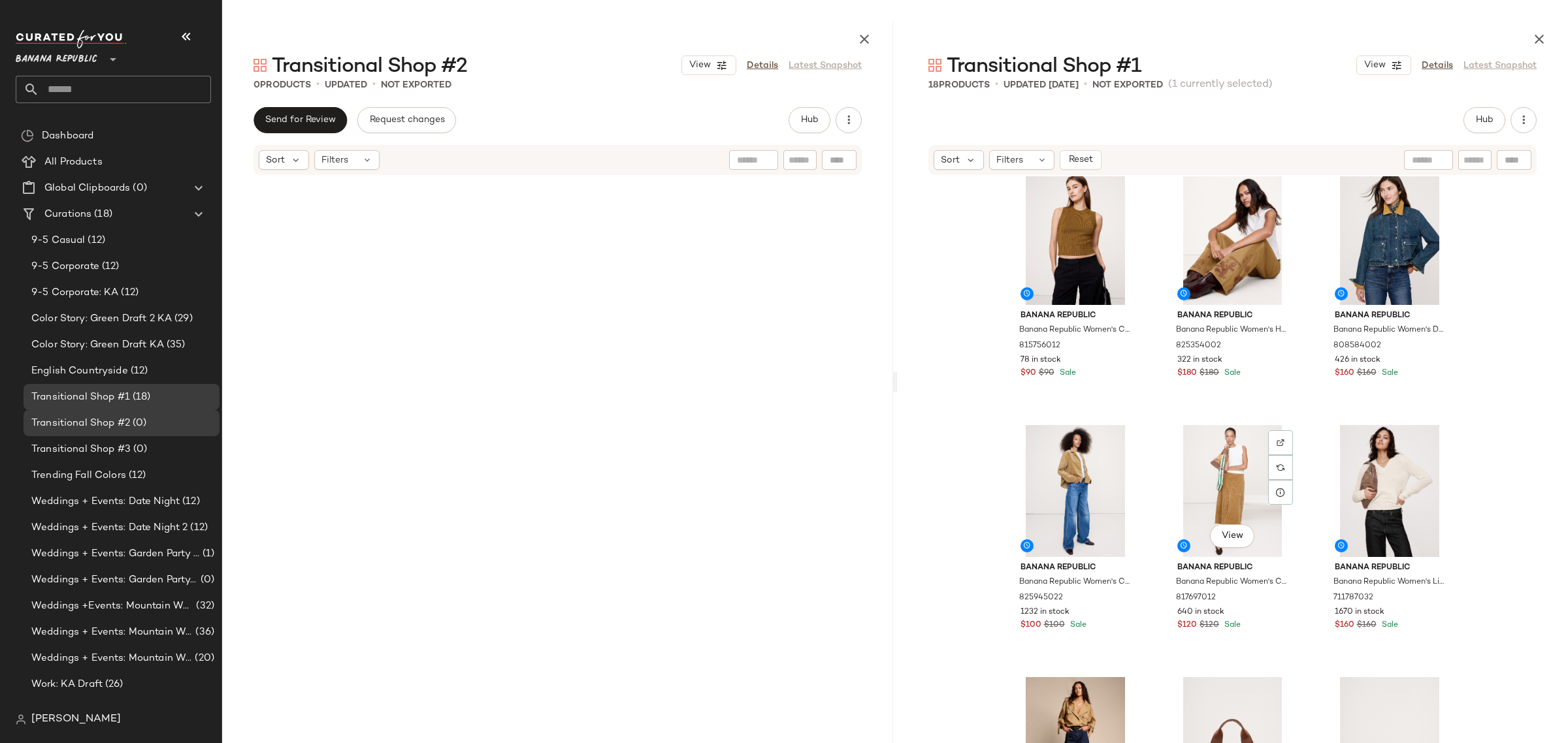
scroll to position [877, 0]
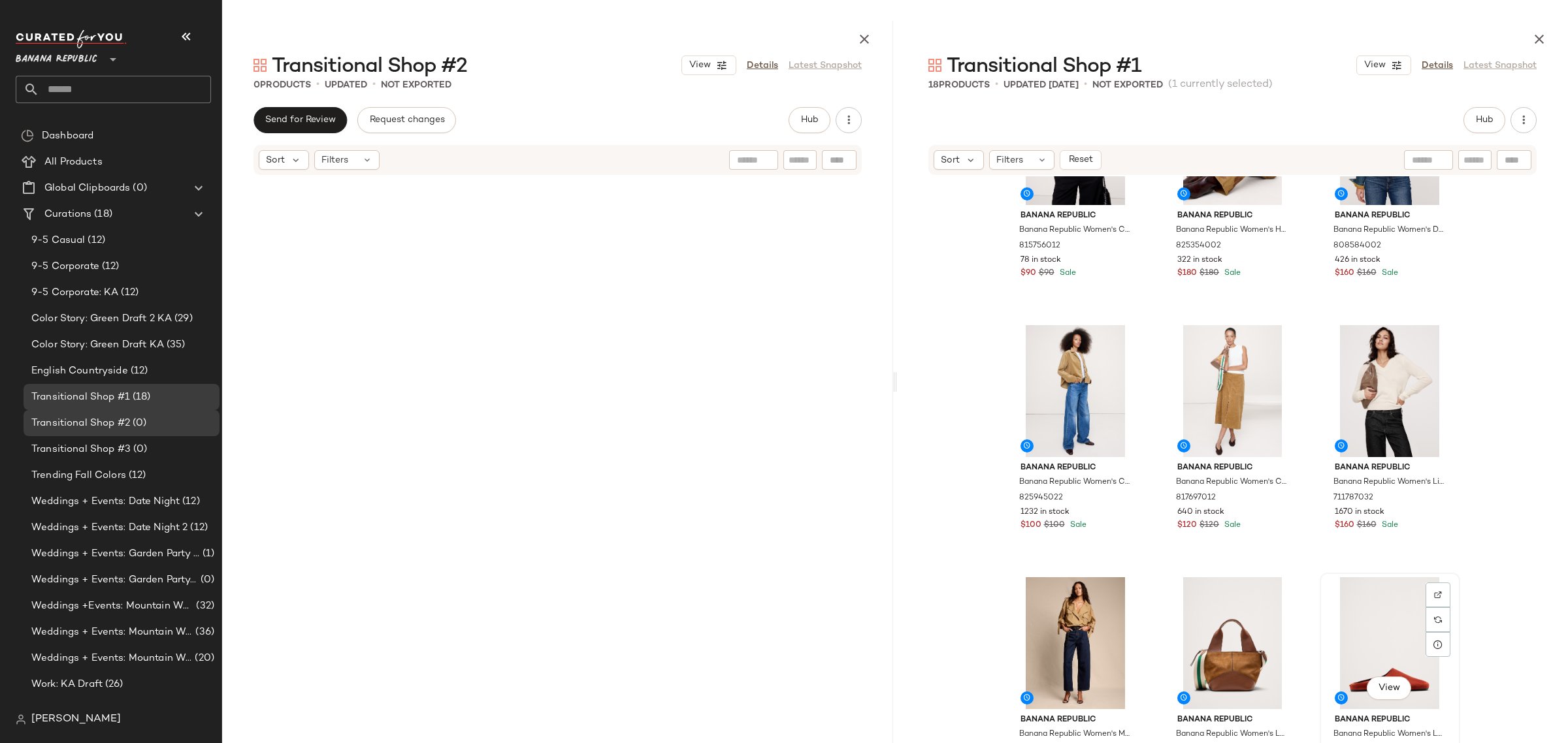
click at [1341, 608] on div "View" at bounding box center [1390, 644] width 131 height 132
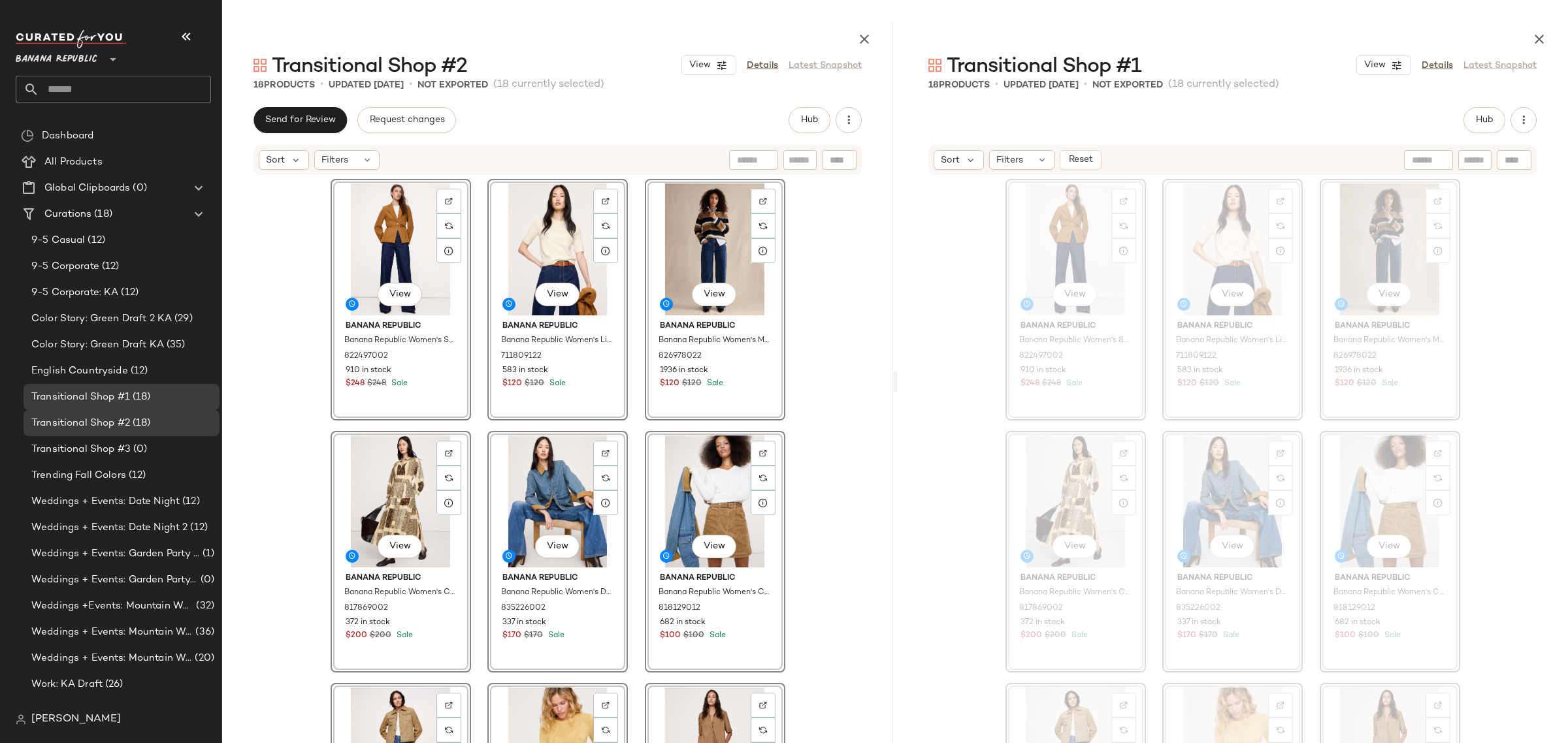
click at [963, 322] on div "View Banana Republic Banana Republic Women's Seamed Belted Blazer Golden Brown …" at bounding box center [1232, 495] width 671 height 638
click at [829, 281] on div "View Banana Republic Banana Republic Women's Seamed Belted Blazer Golden Brown …" at bounding box center [557, 495] width 671 height 638
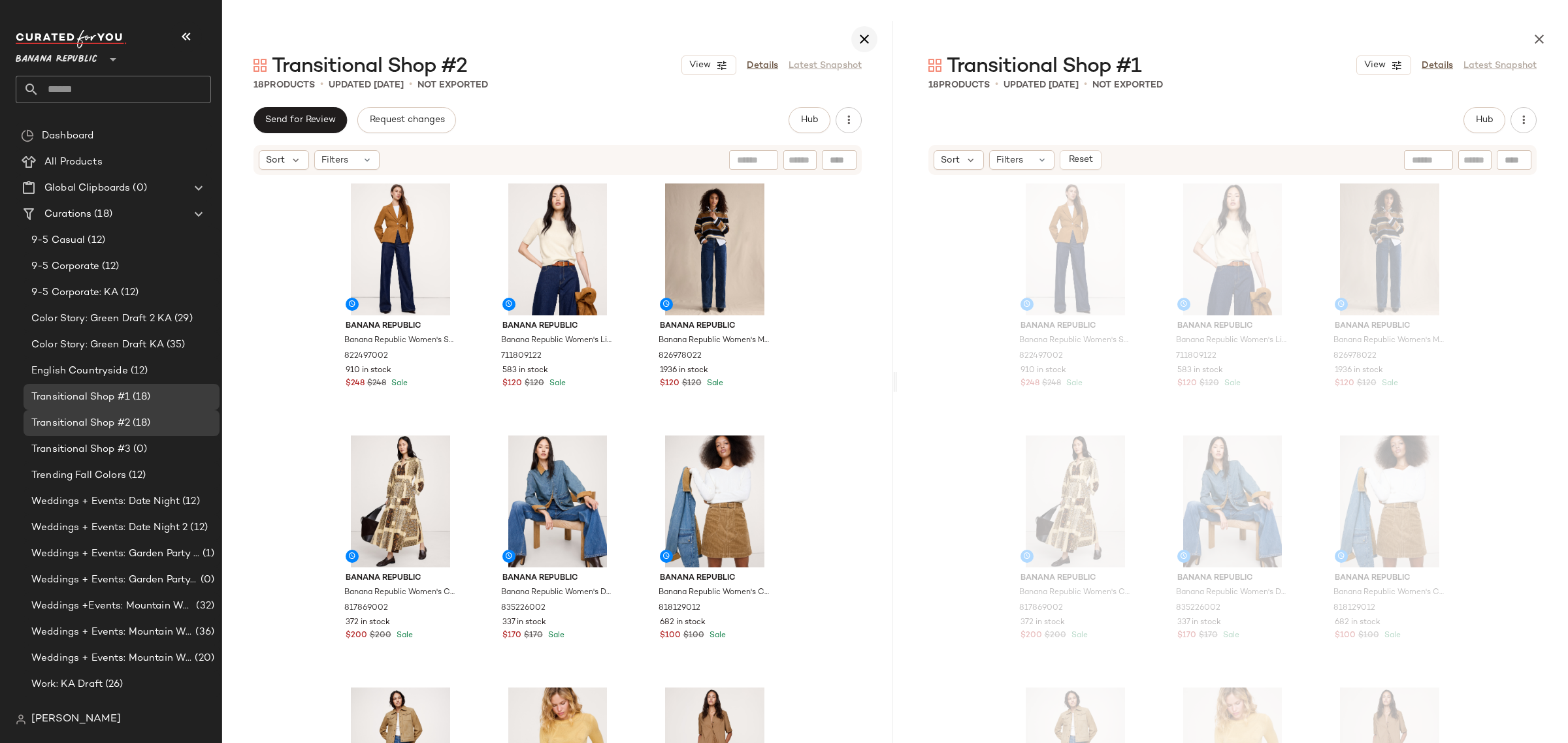
click at [860, 39] on icon "button" at bounding box center [864, 39] width 16 height 16
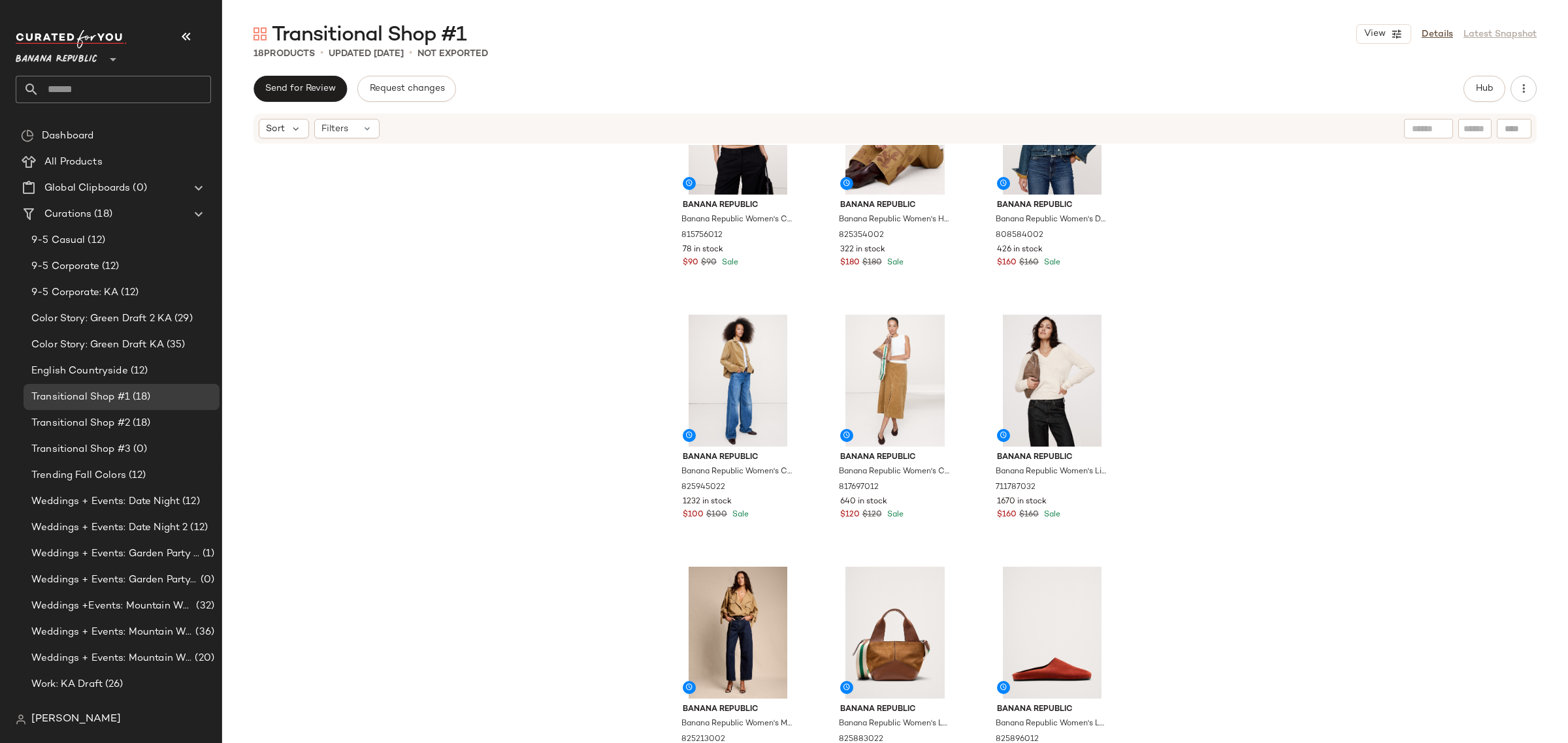
scroll to position [877, 0]
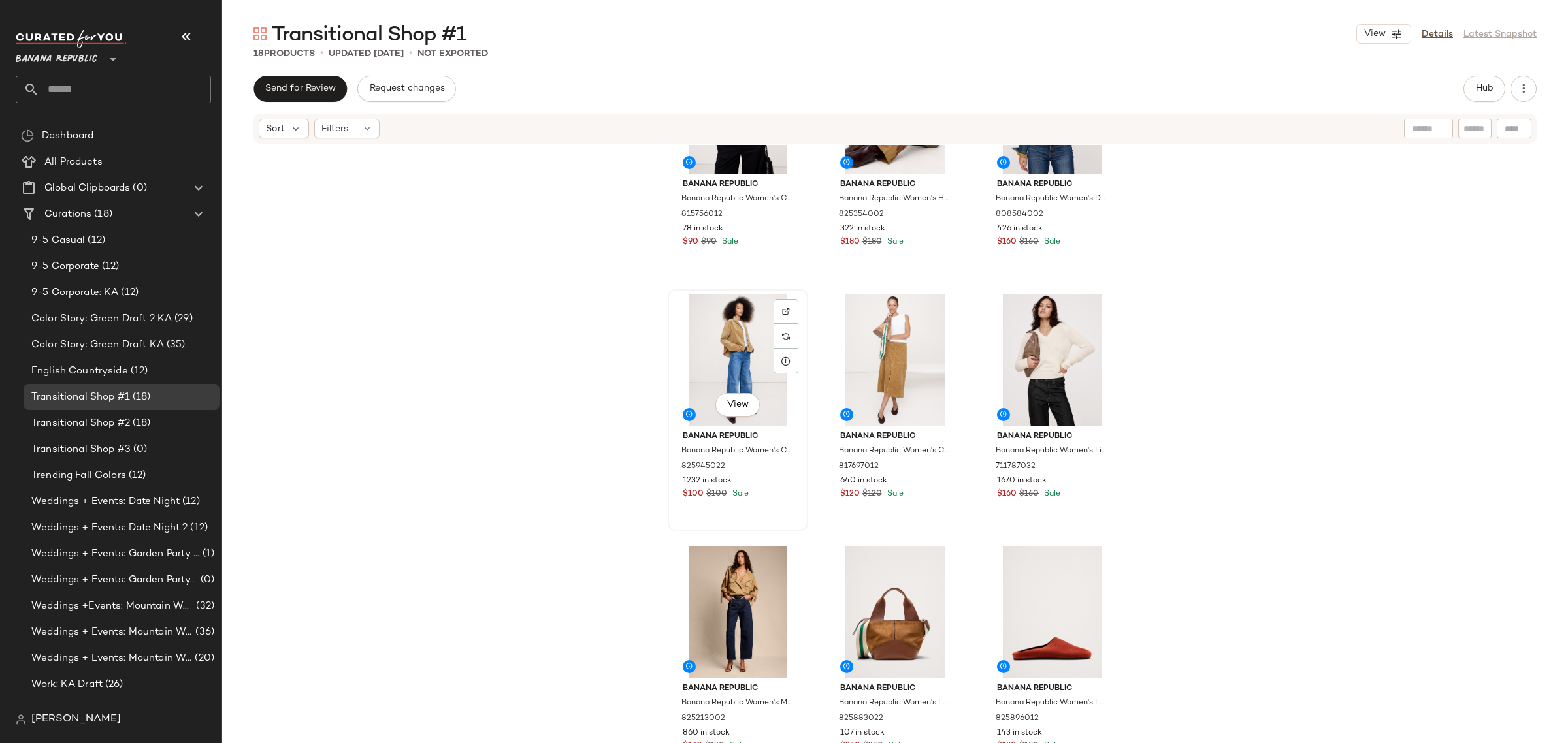
click at [719, 331] on div "View" at bounding box center [737, 360] width 131 height 132
click at [1011, 596] on div "View" at bounding box center [1052, 613] width 131 height 132
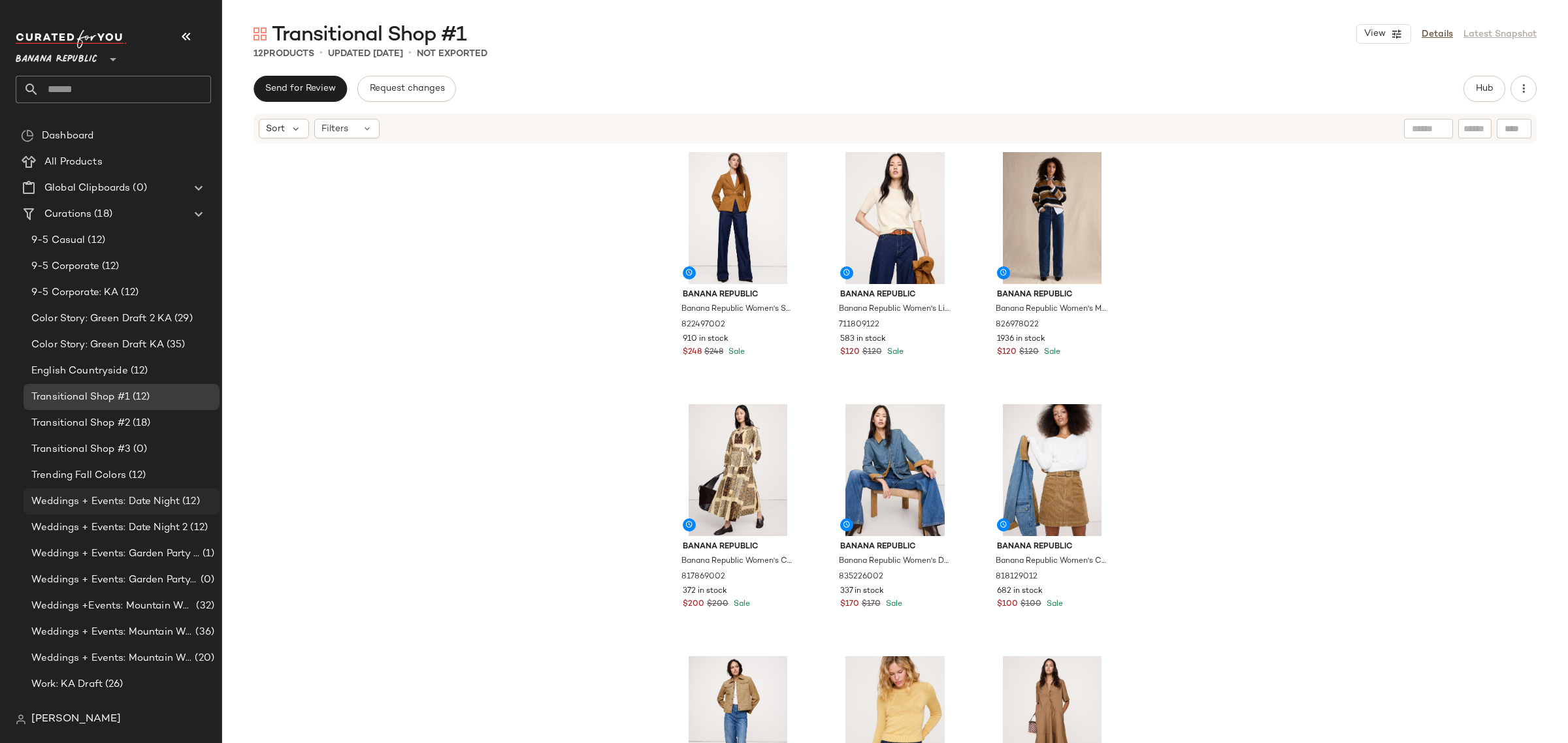
click at [158, 503] on span "Weddings + Events: Date Night" at bounding box center [105, 502] width 148 height 15
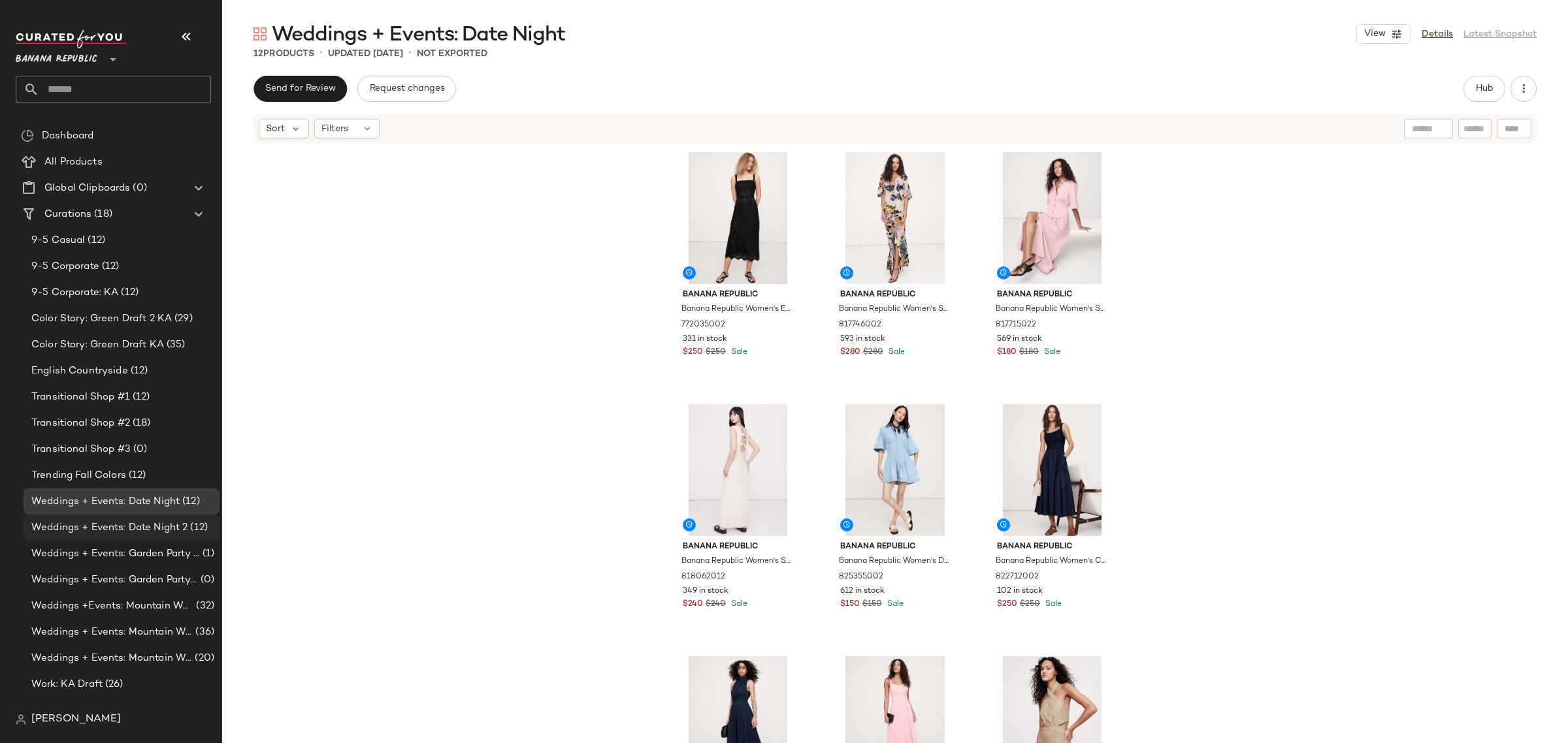
click at [149, 524] on span "Weddings + Events: Date Night 2" at bounding box center [109, 528] width 156 height 15
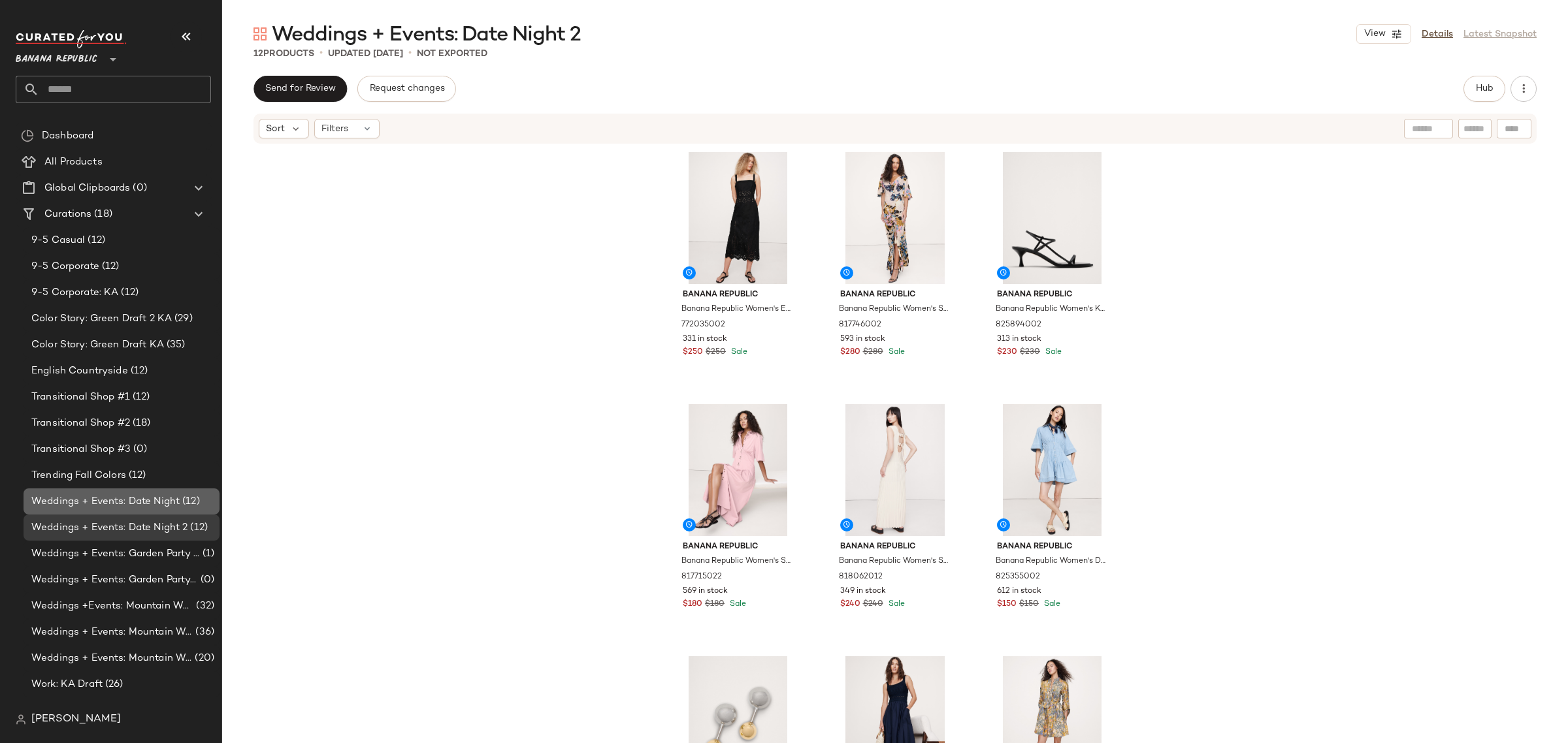
click at [158, 492] on div "Weddings + Events: Date Night (12)" at bounding box center [121, 502] width 196 height 26
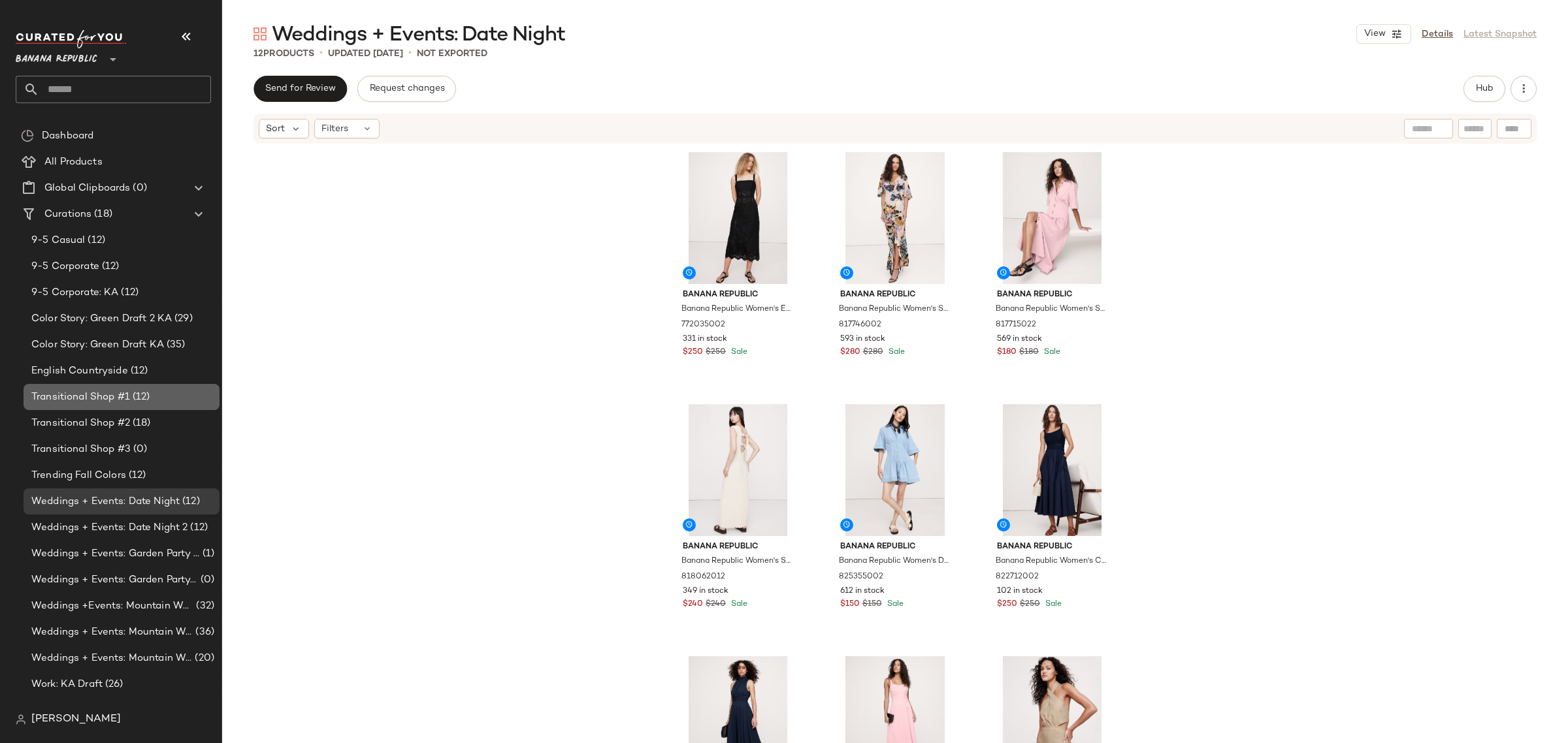
click at [136, 392] on span "(12)" at bounding box center [139, 396] width 20 height 15
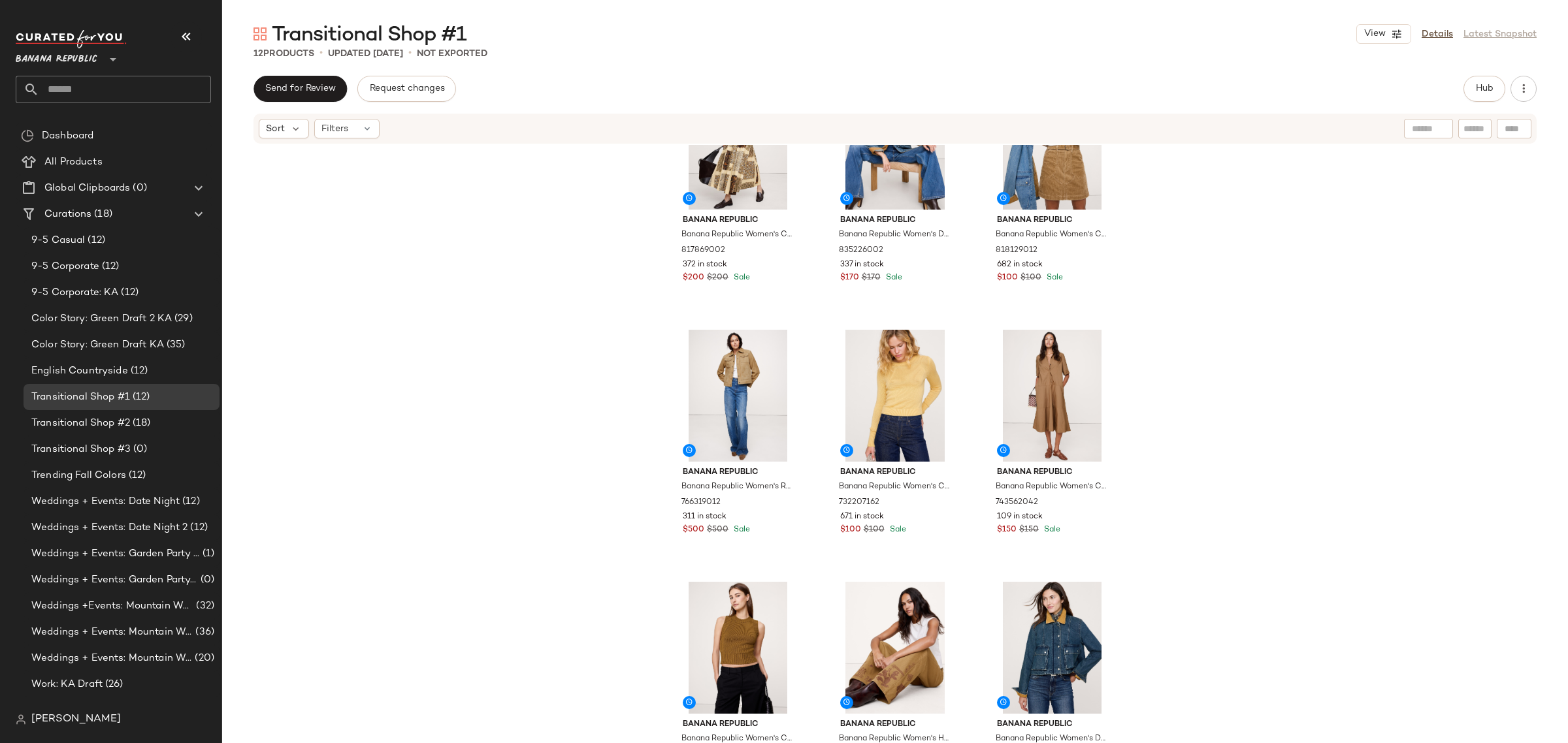
scroll to position [373, 0]
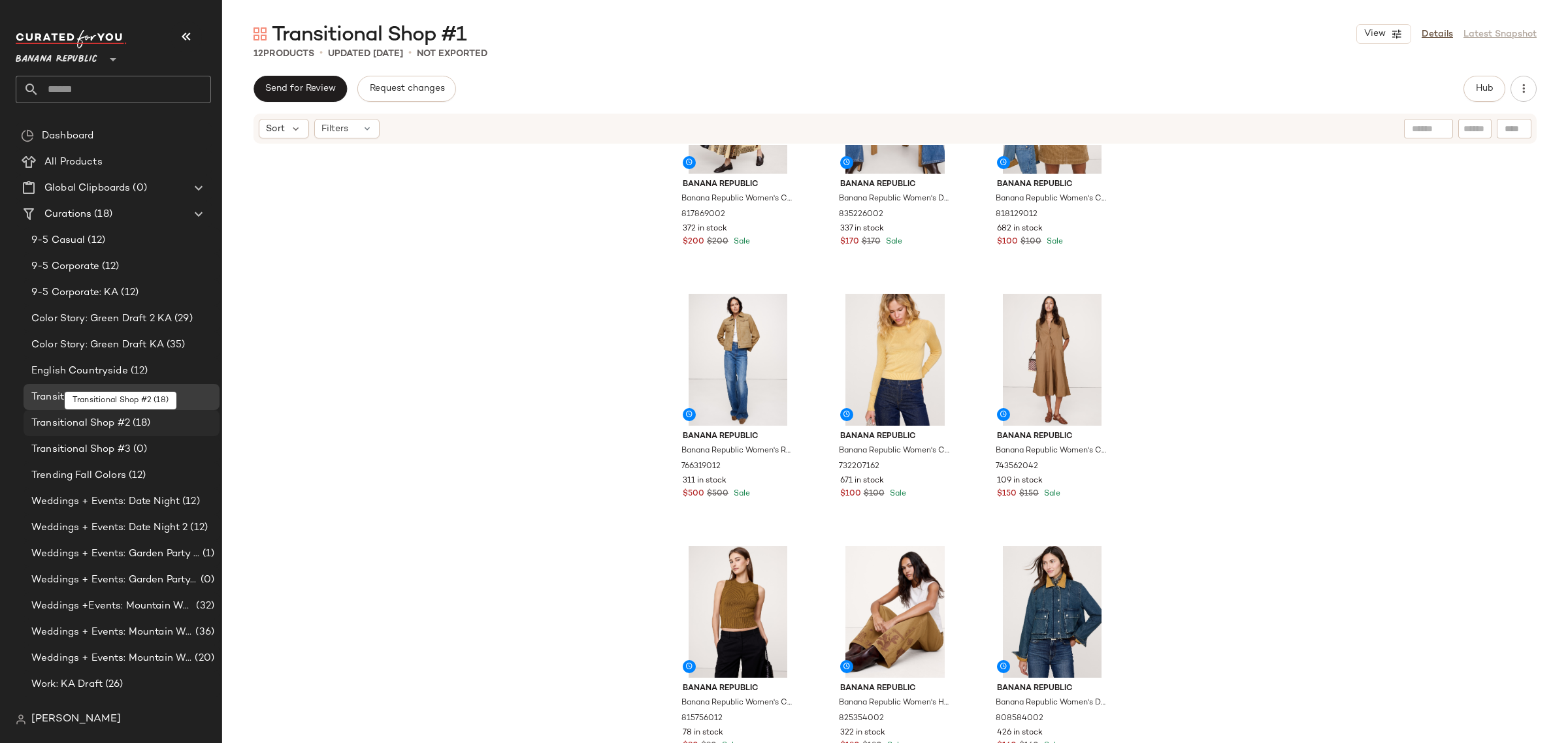
click at [122, 423] on span "Transitional Shop #2" at bounding box center [80, 423] width 98 height 15
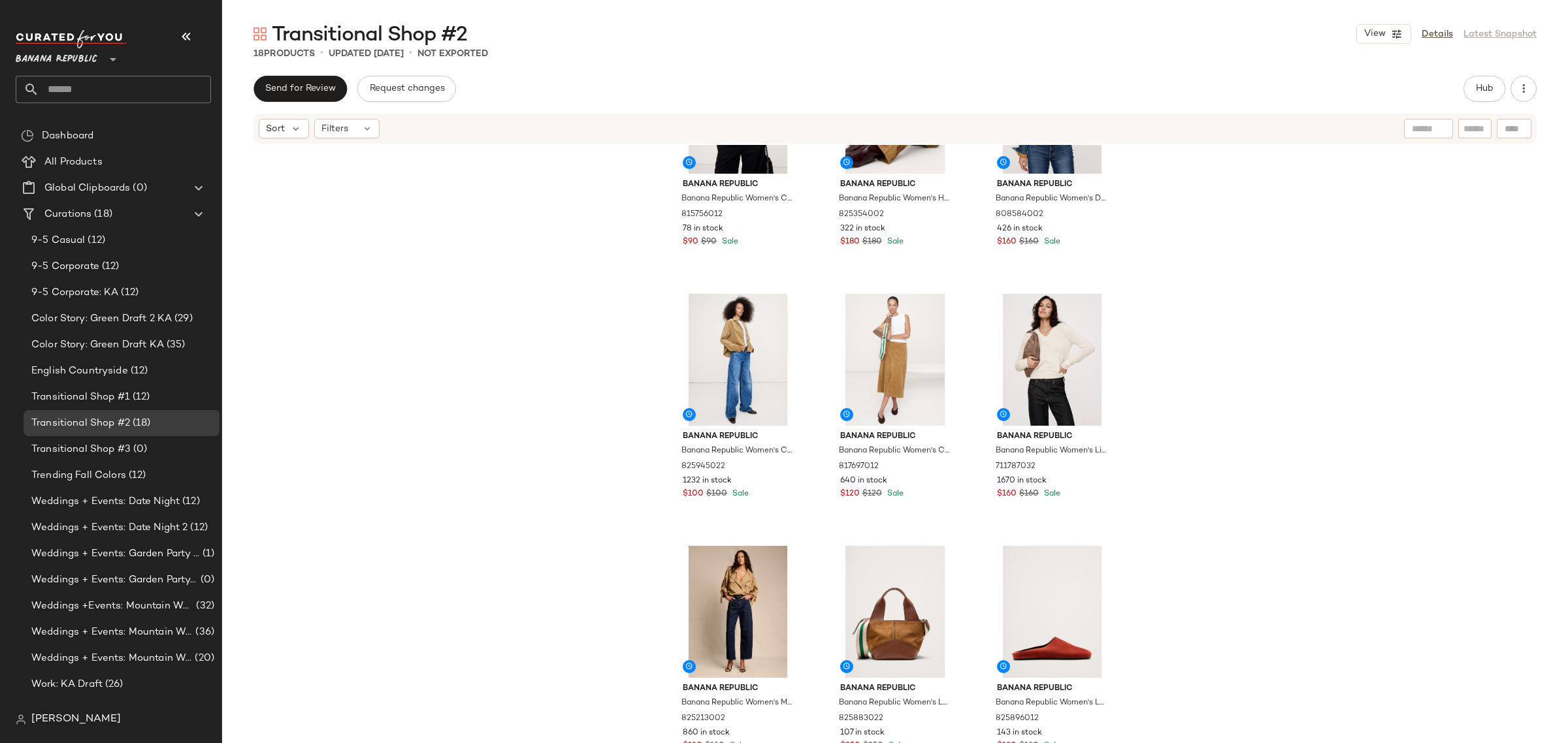
scroll to position [796, 0]
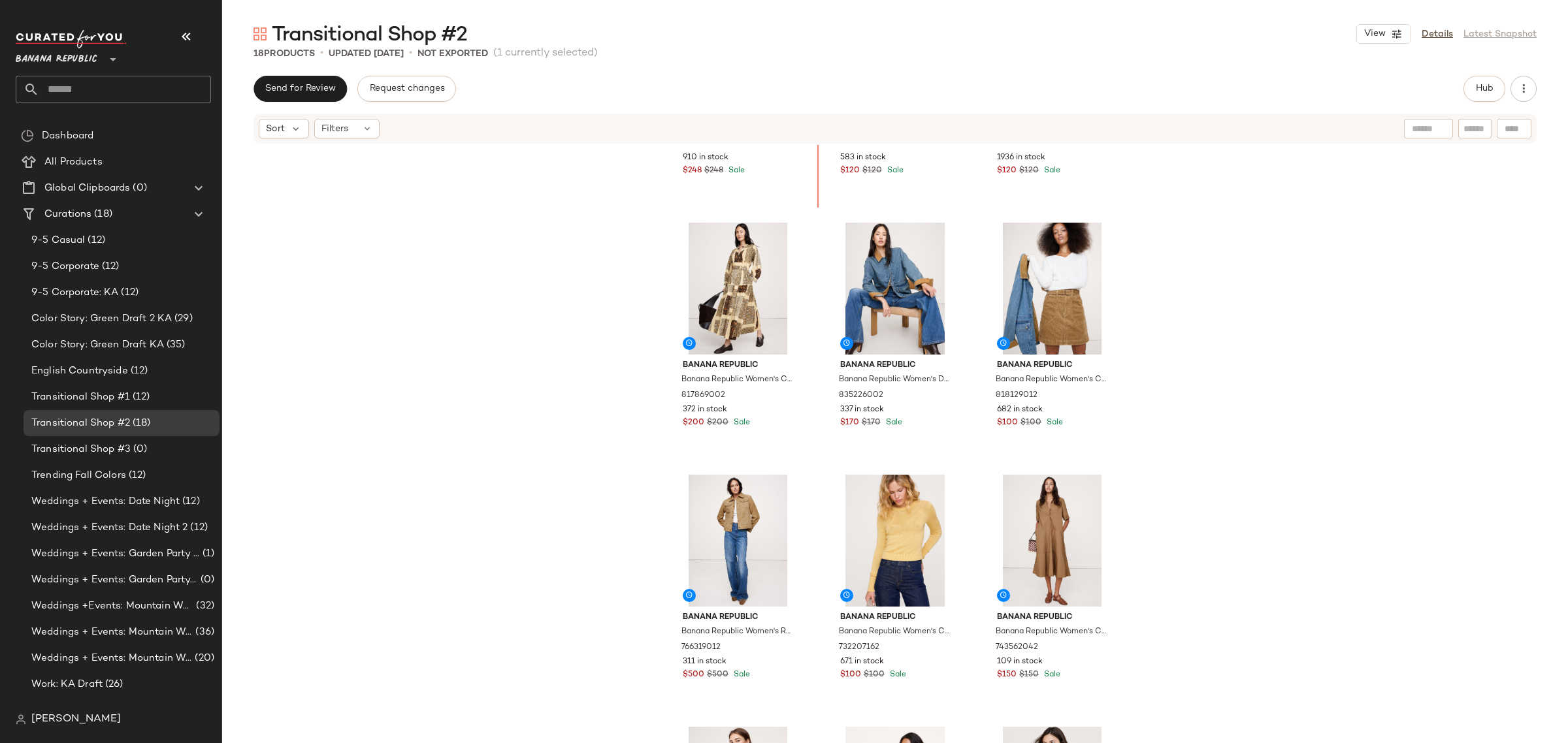
scroll to position [132, 0]
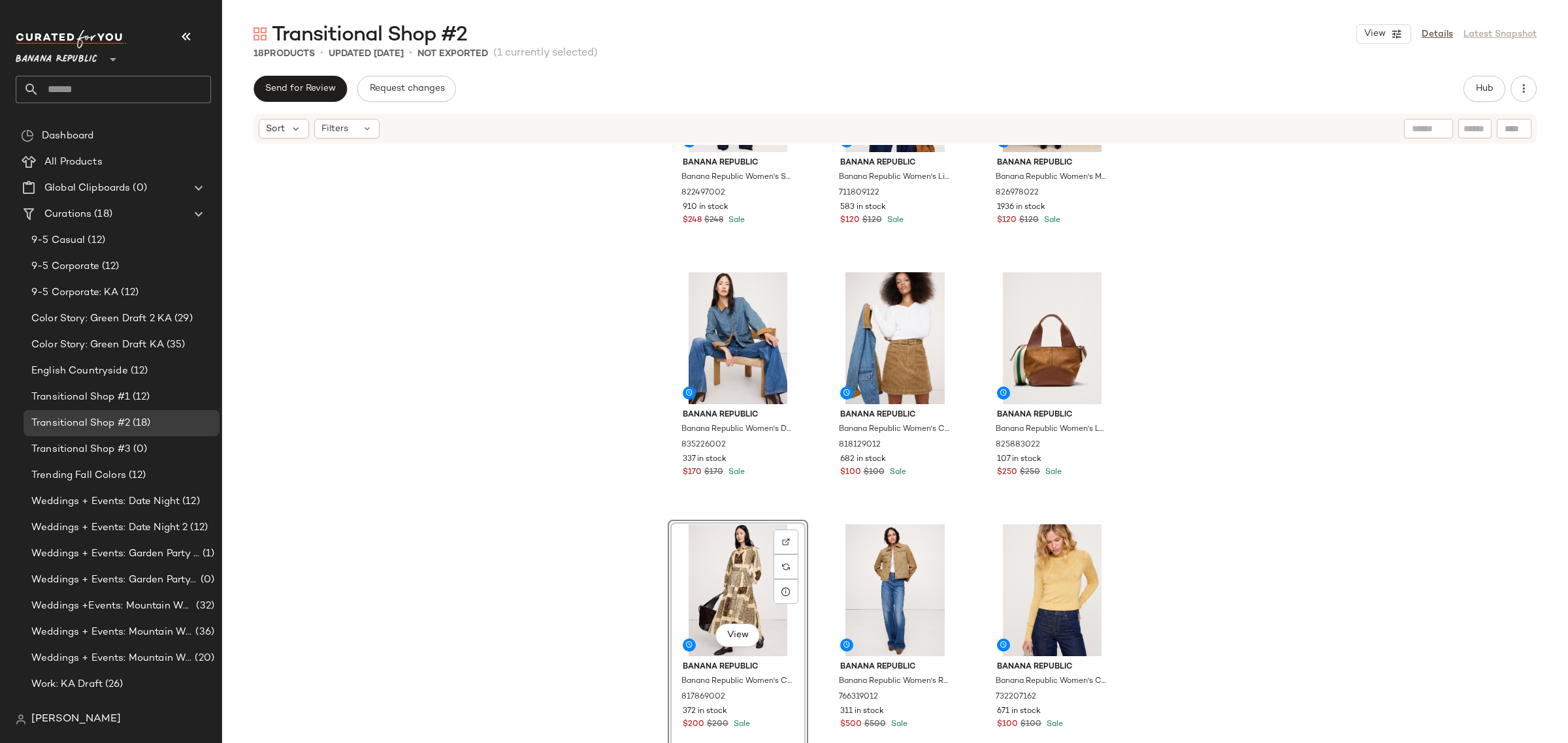
click at [813, 498] on div "Banana Republic Banana Republic Women's Seamed Belted Blazer Golden Brown Size …" at bounding box center [895, 333] width 455 height 635
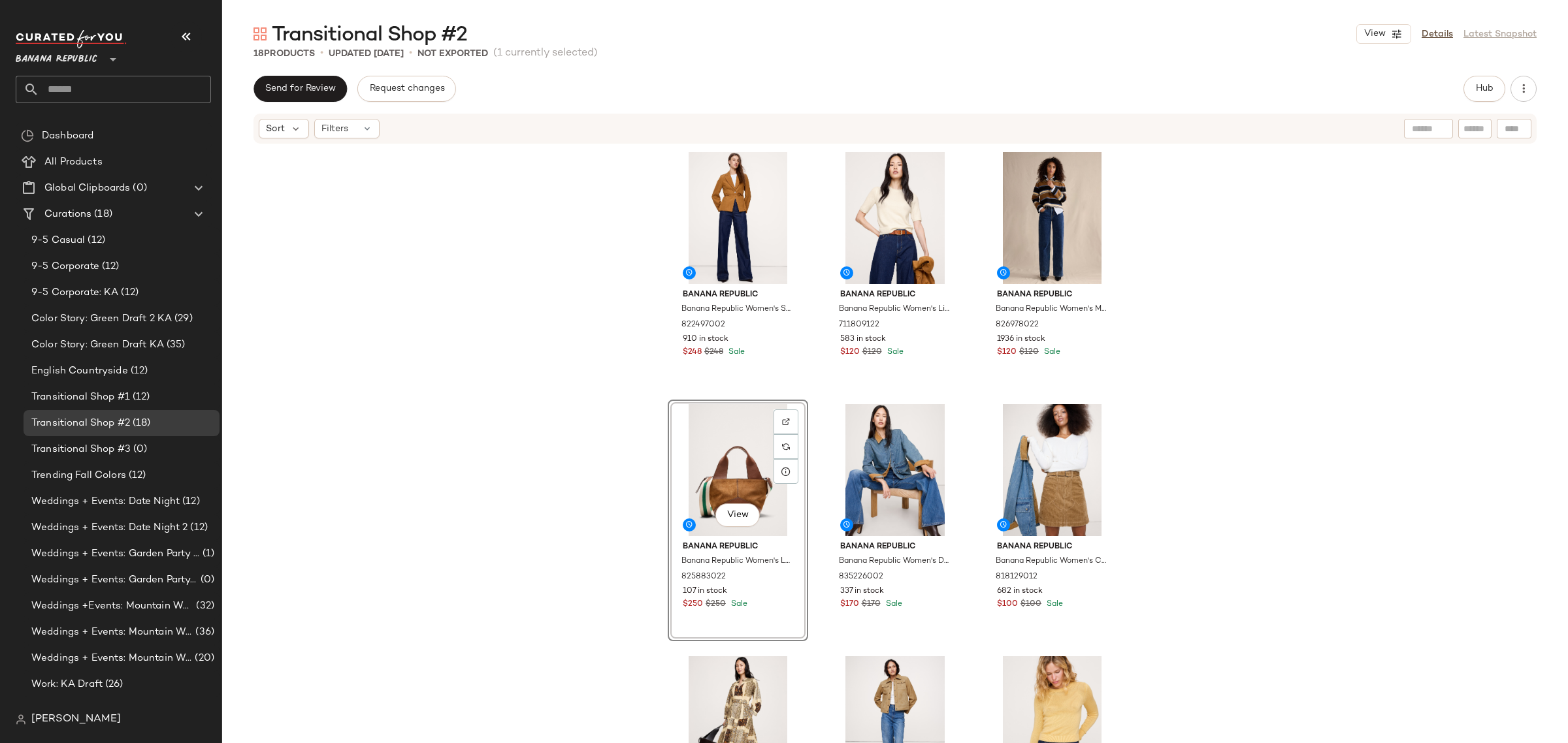
click at [815, 561] on div "Banana Republic Banana Republic Women's Seamed Belted Blazer Golden Brown Size …" at bounding box center [895, 465] width 455 height 635
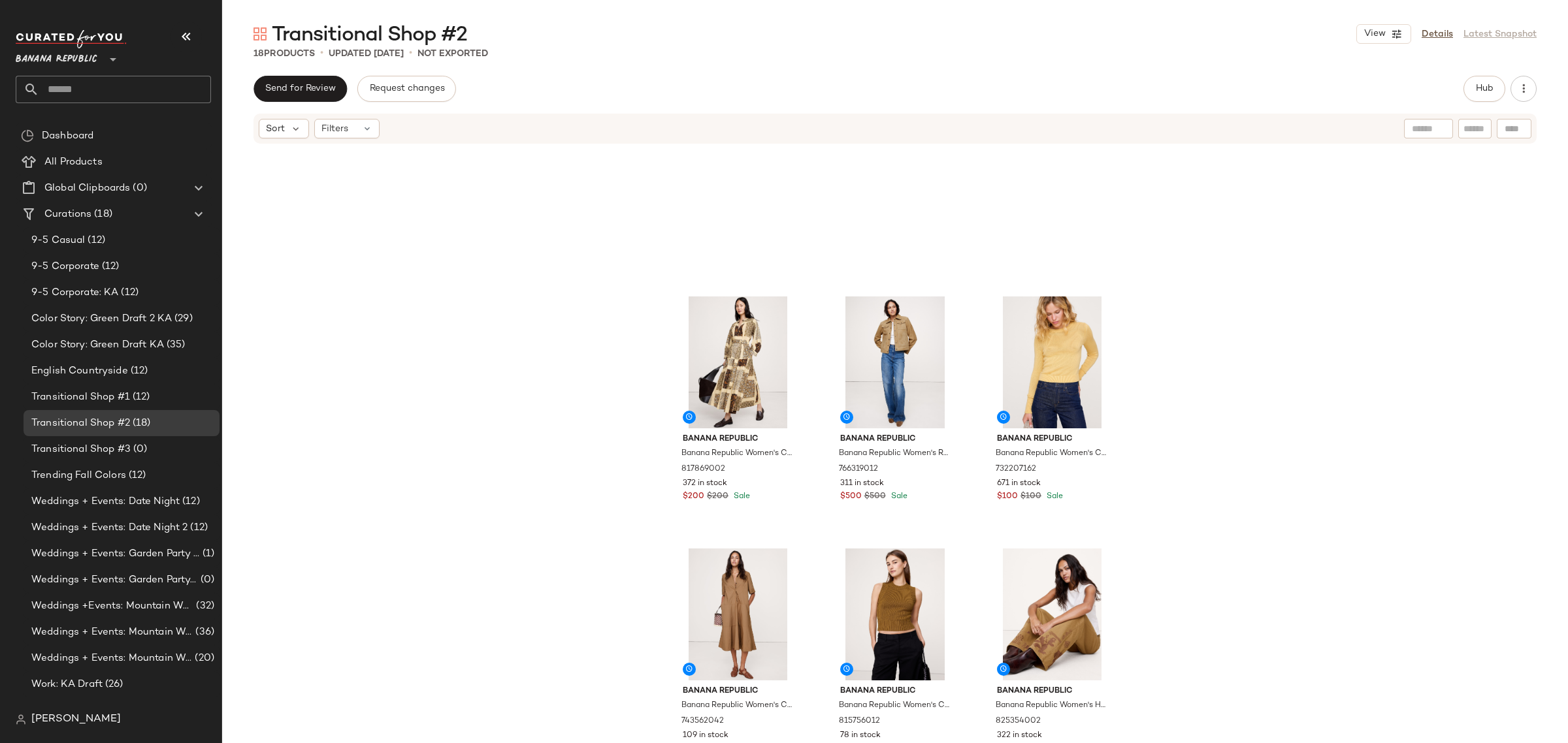
scroll to position [337, 0]
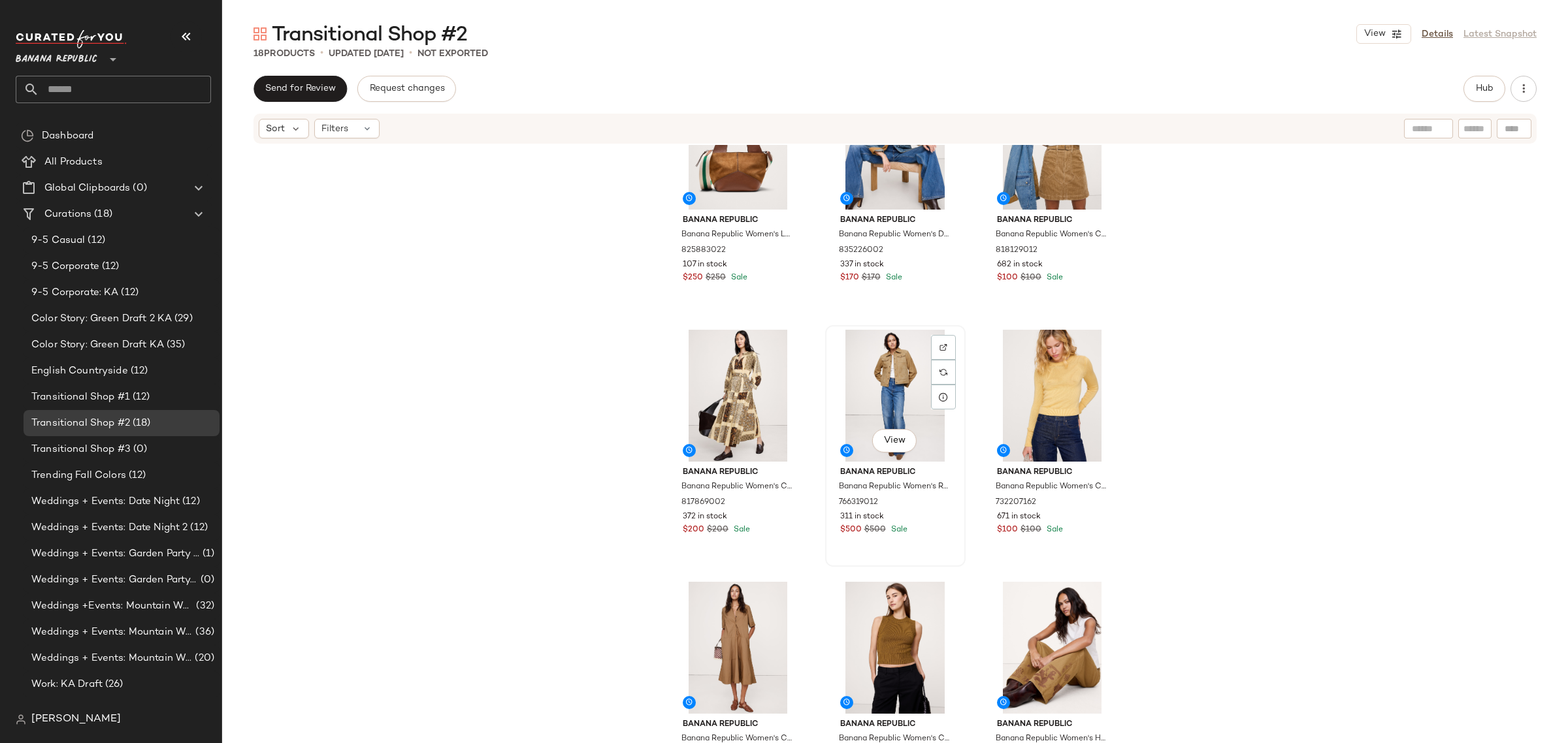
click at [869, 393] on div "View" at bounding box center [895, 396] width 131 height 132
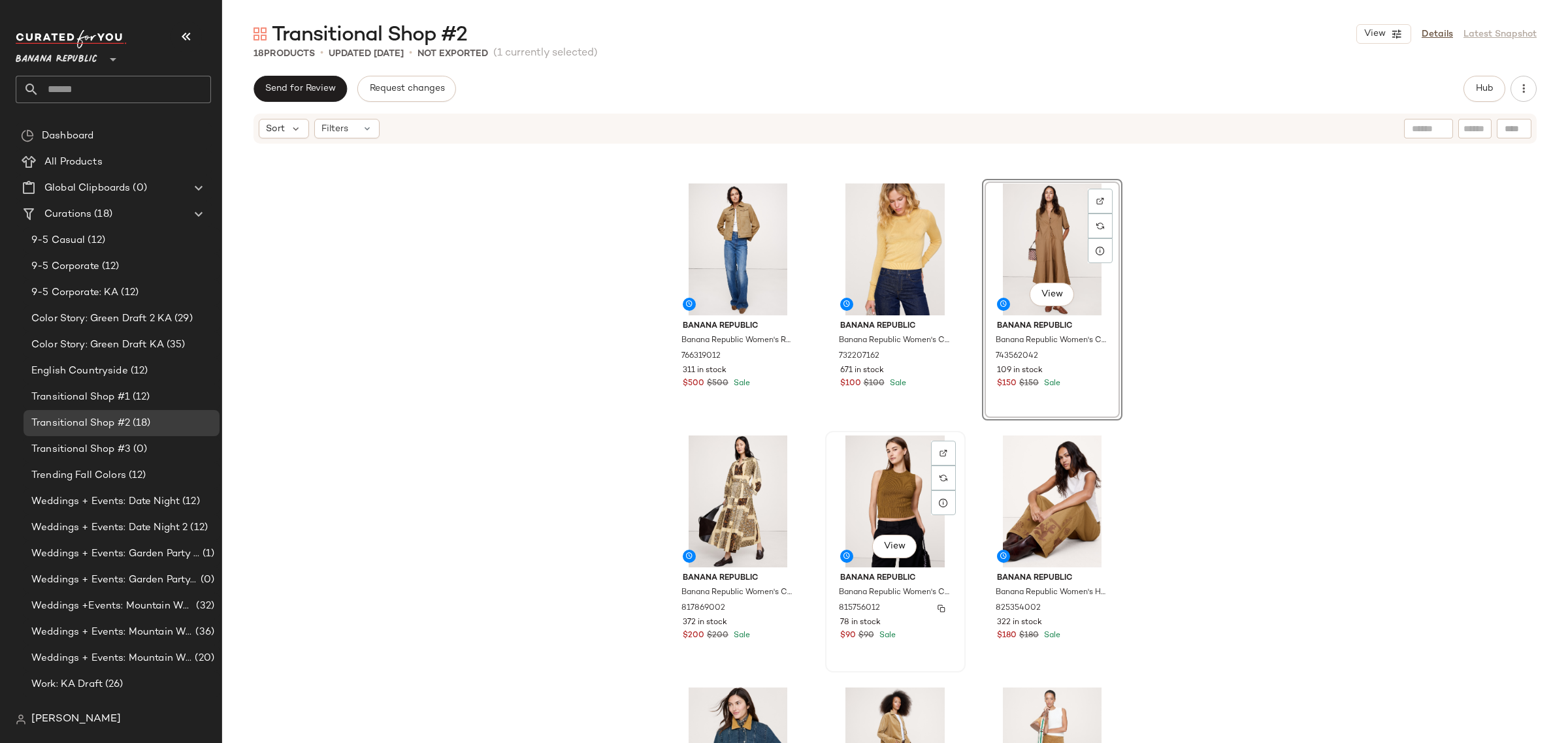
scroll to position [501, 0]
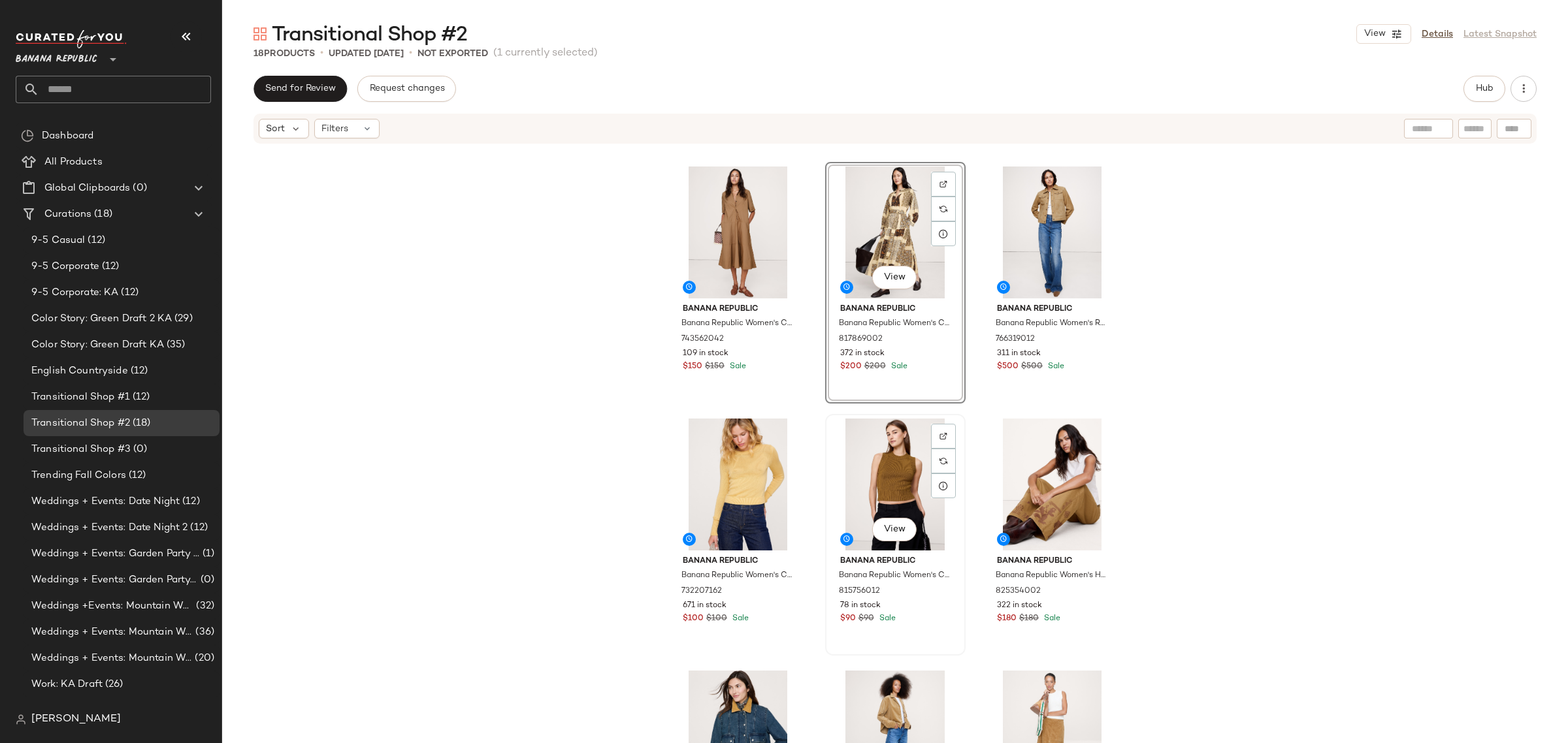
scroll to position [827, 0]
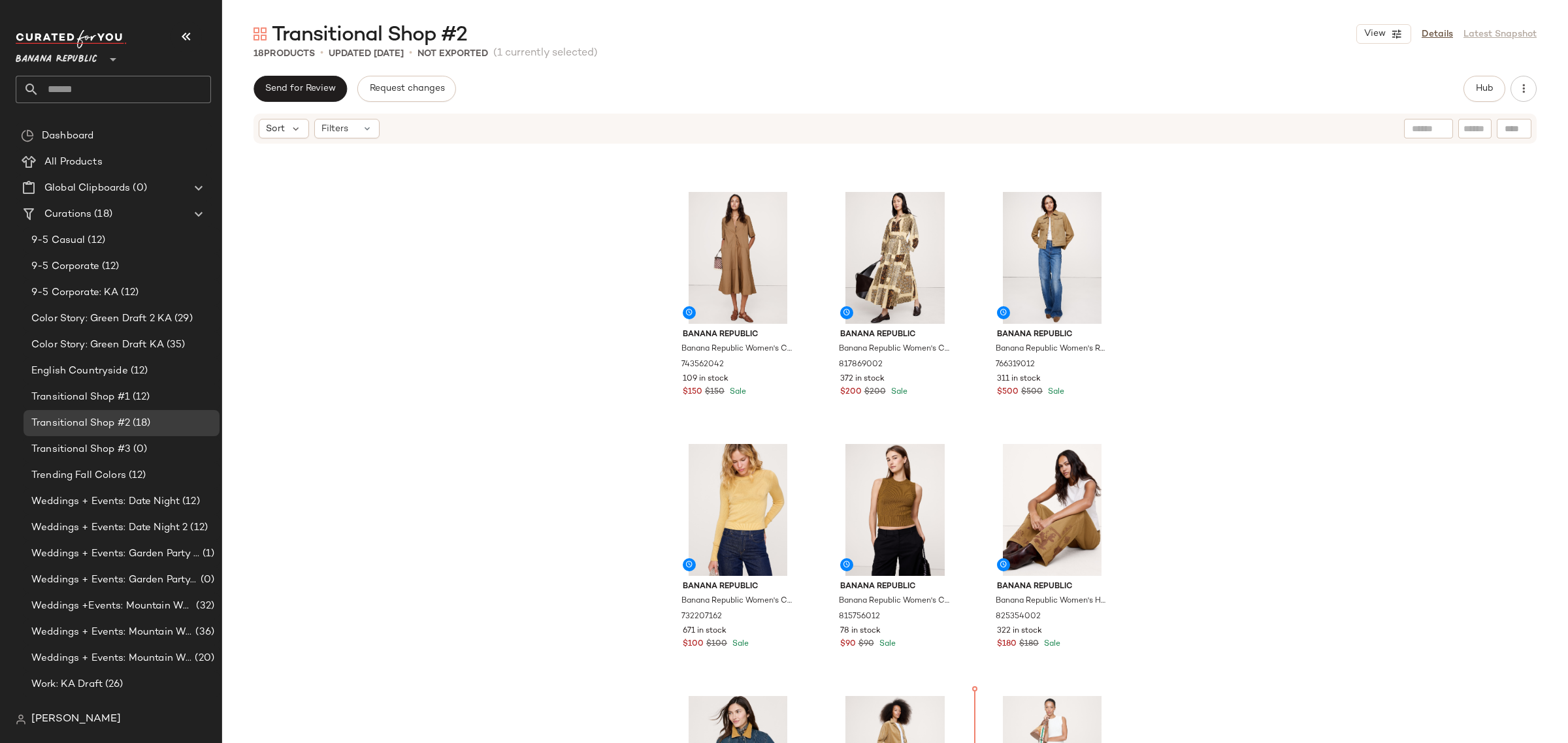
scroll to position [467, 0]
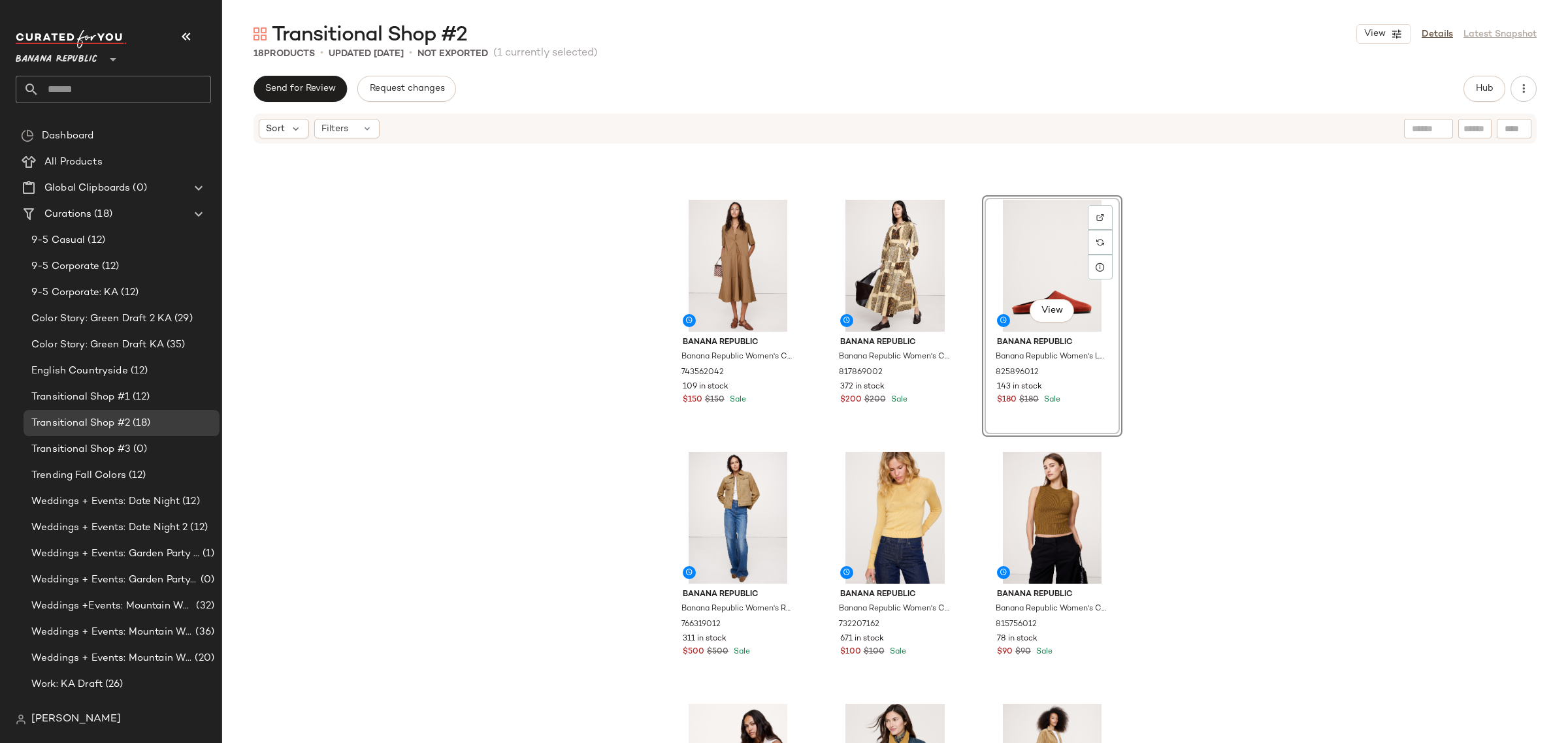
click at [817, 452] on div "Banana Republic Banana Republic Women's Cotton Poplin Tuxedo-Front Midi Dress B…" at bounding box center [895, 464] width 1346 height 638
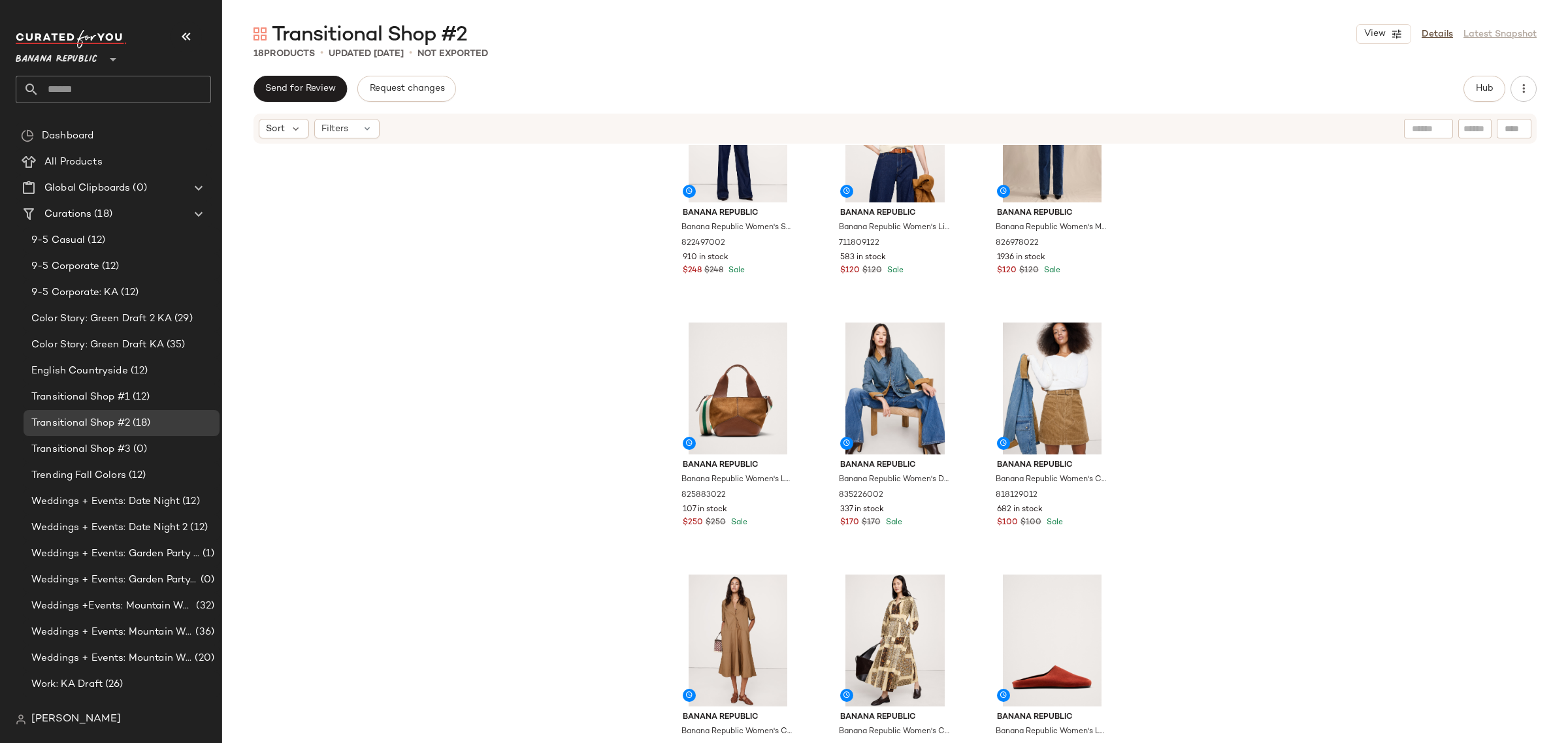
scroll to position [245, 0]
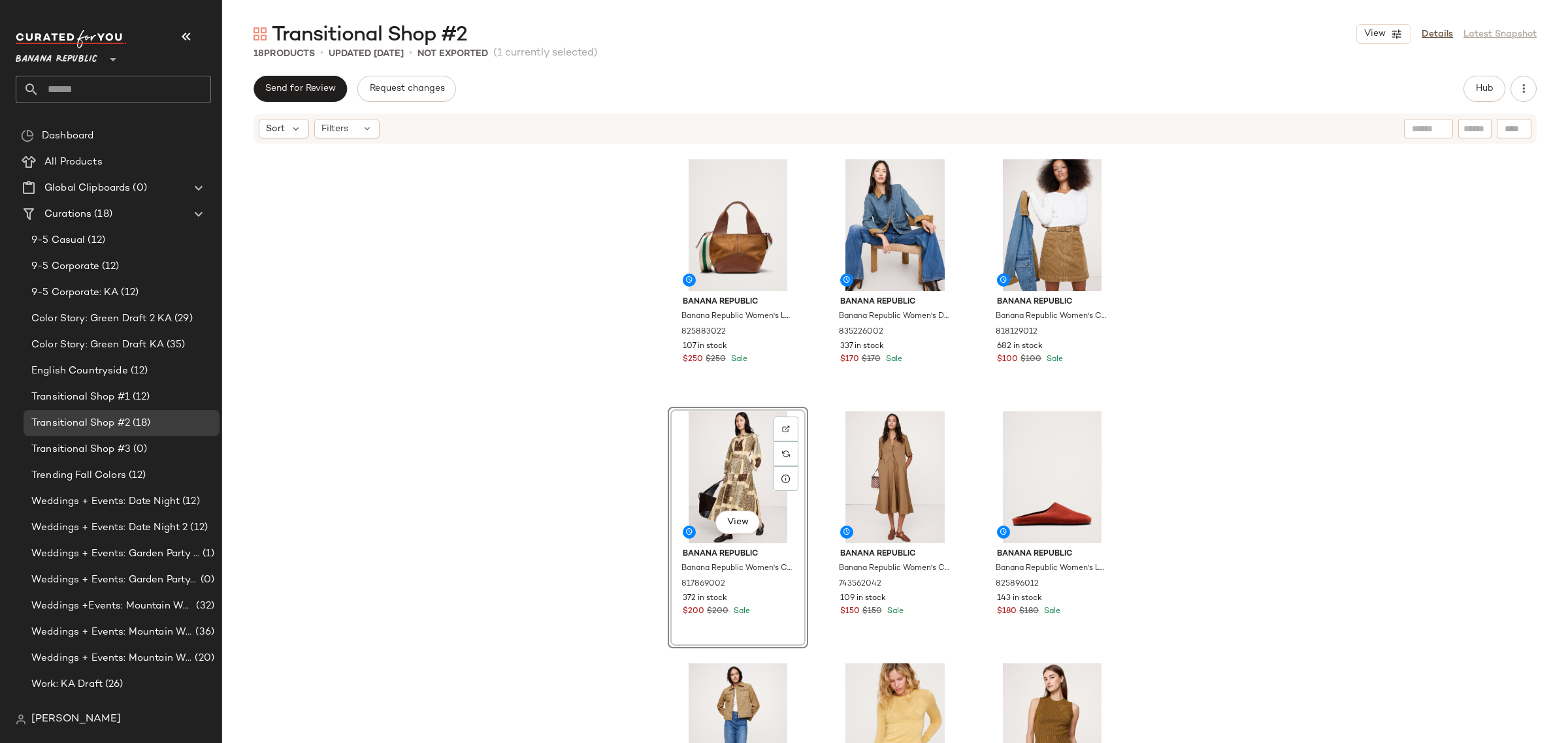
click at [811, 510] on div "Banana Republic Banana Republic Women's Seamed Belted Blazer Golden Brown Size …" at bounding box center [895, 220] width 455 height 635
click at [1181, 542] on div "Banana Republic Banana Republic Women's Seamed Belted Blazer Golden Brown Size …" at bounding box center [895, 464] width 1346 height 638
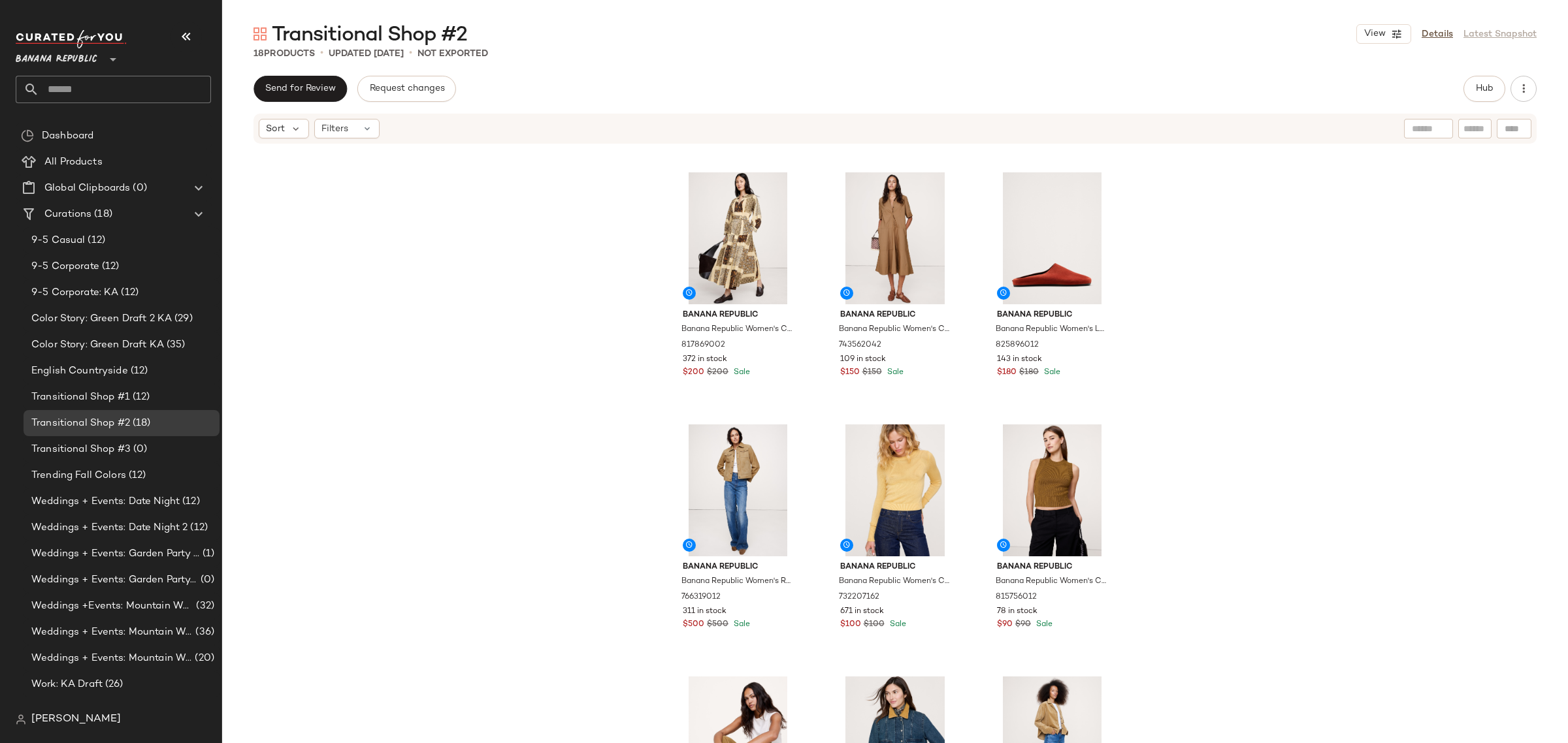
scroll to position [501, 0]
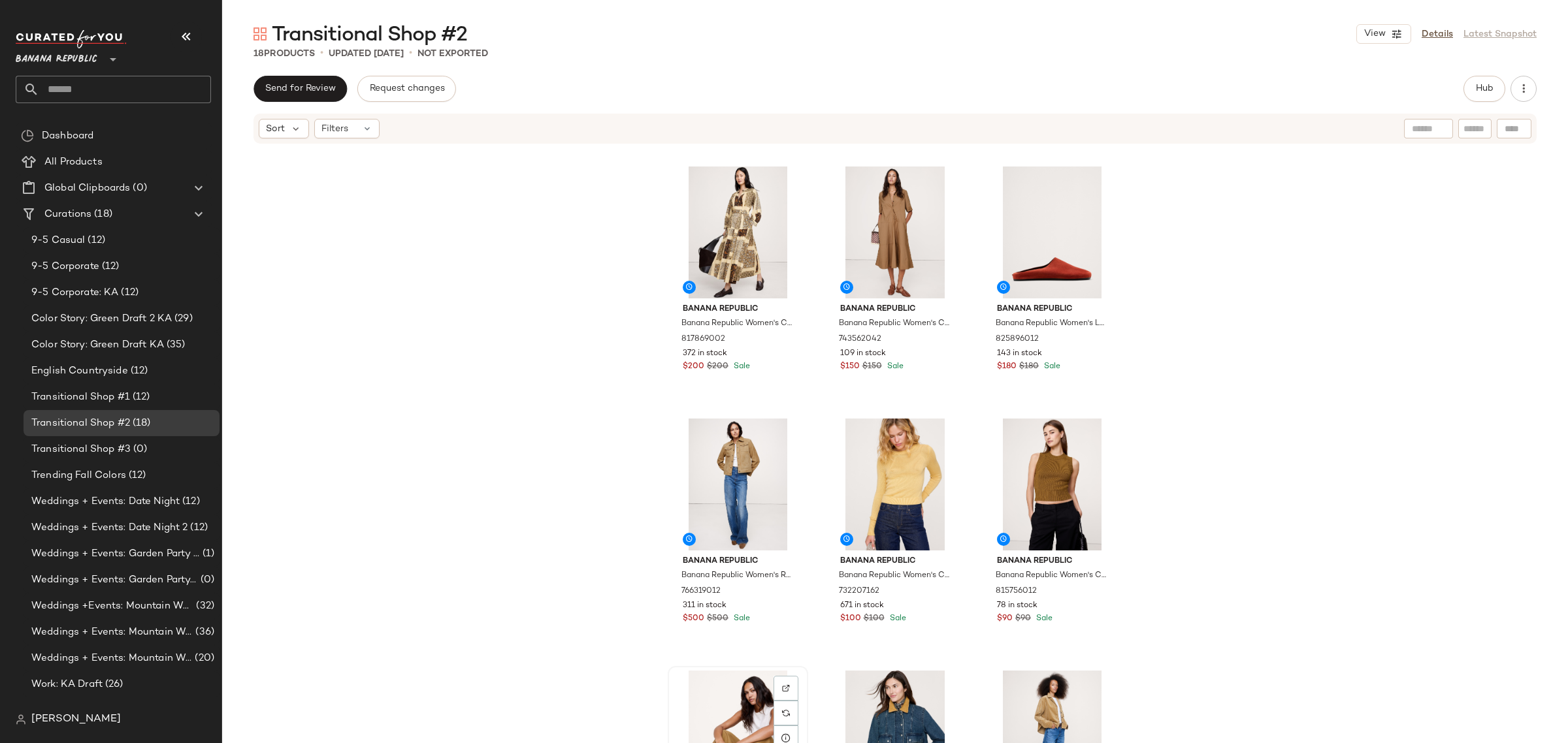
scroll to position [502, 0]
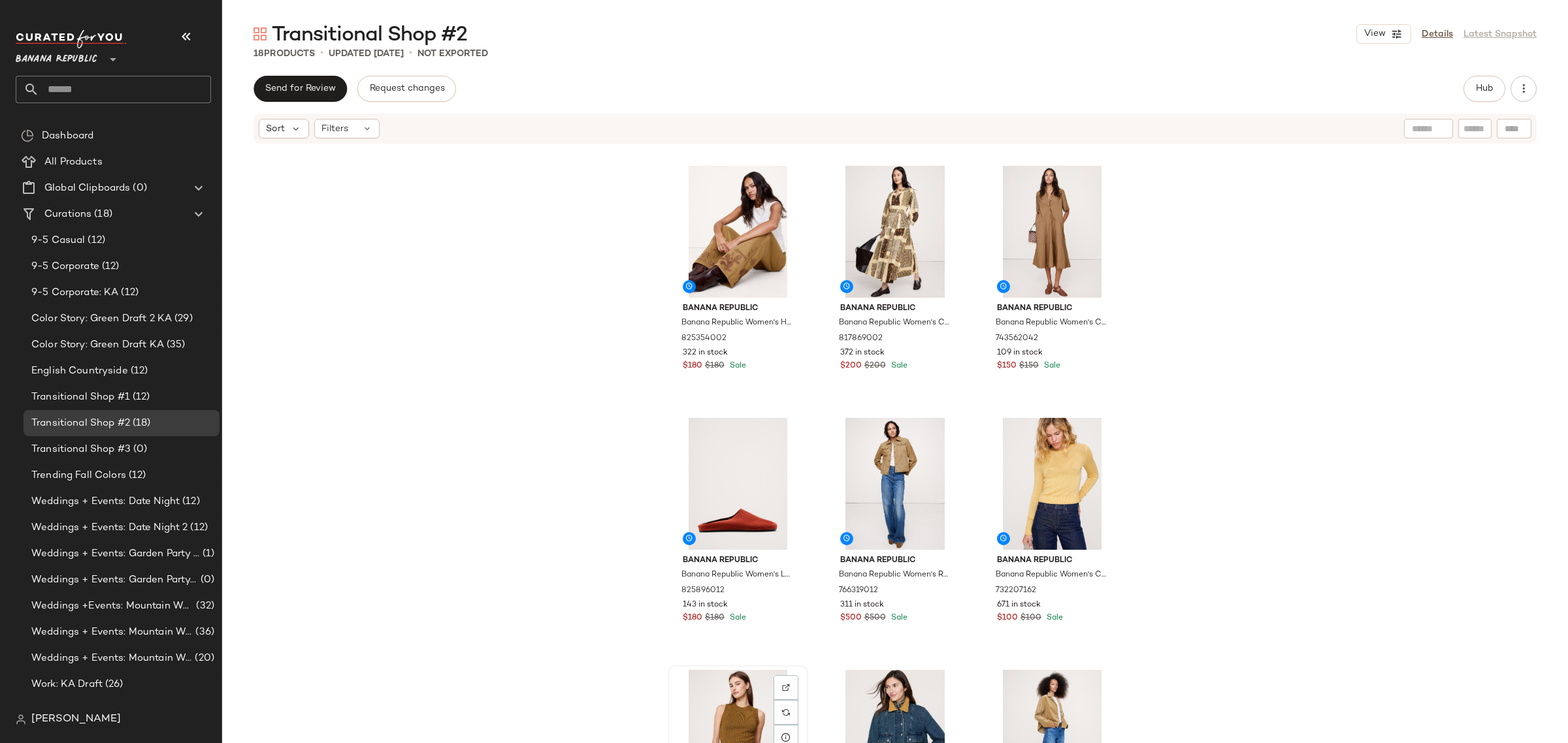
scroll to position [502, 0]
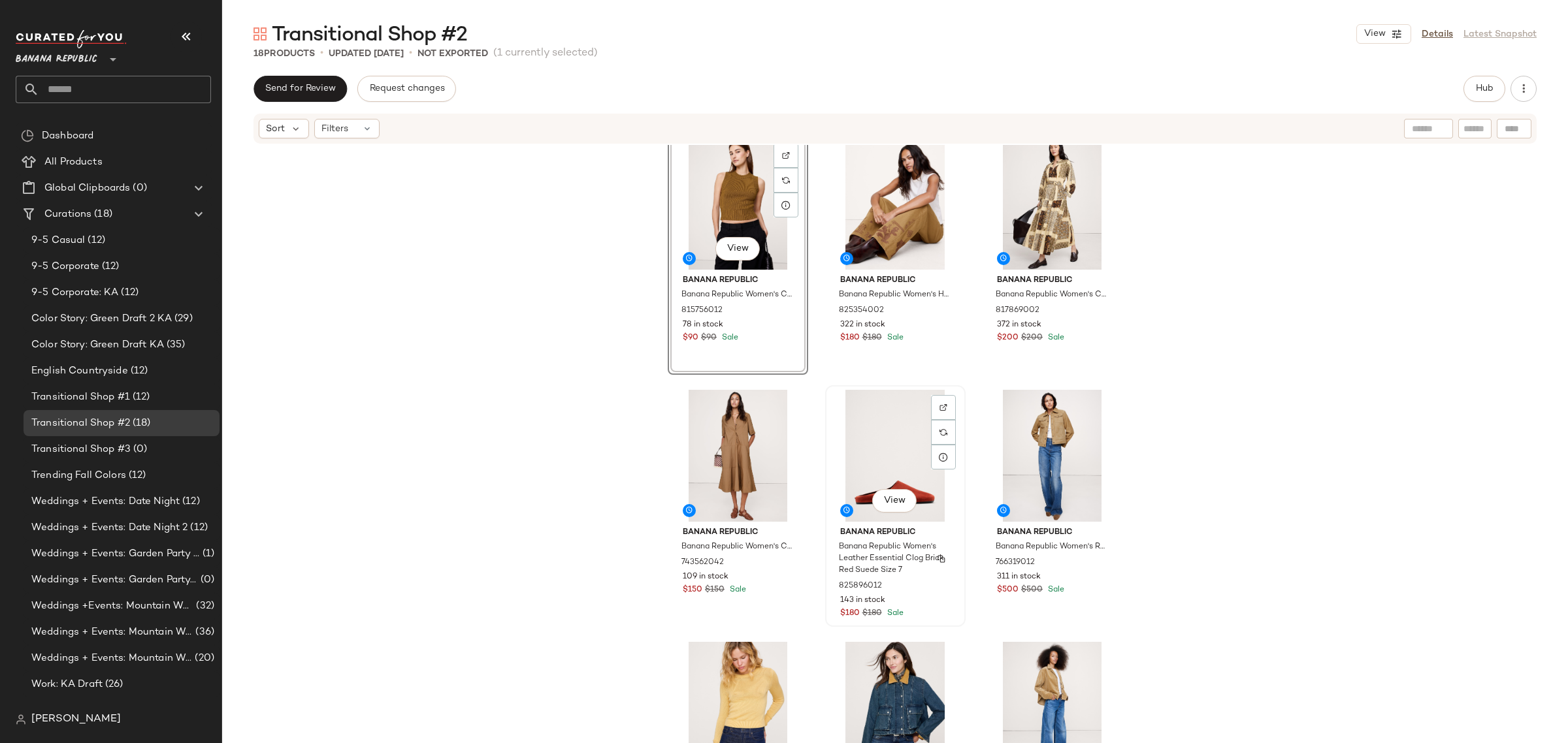
scroll to position [502, 0]
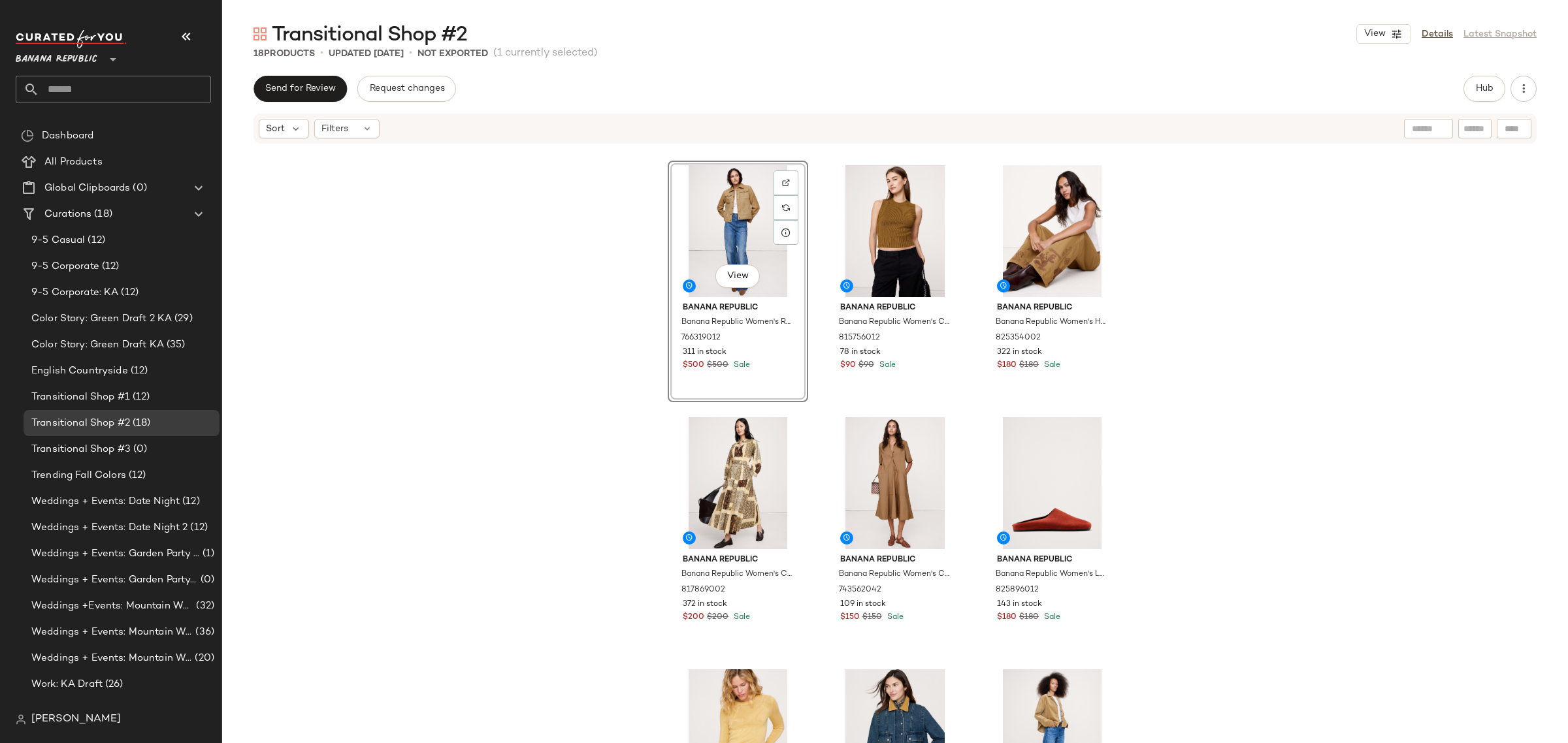
click at [807, 417] on div "View Banana Republic Banana Republic Women's Relaxed Suede Trucker Jacket Tan S…" at bounding box center [895, 464] width 1346 height 638
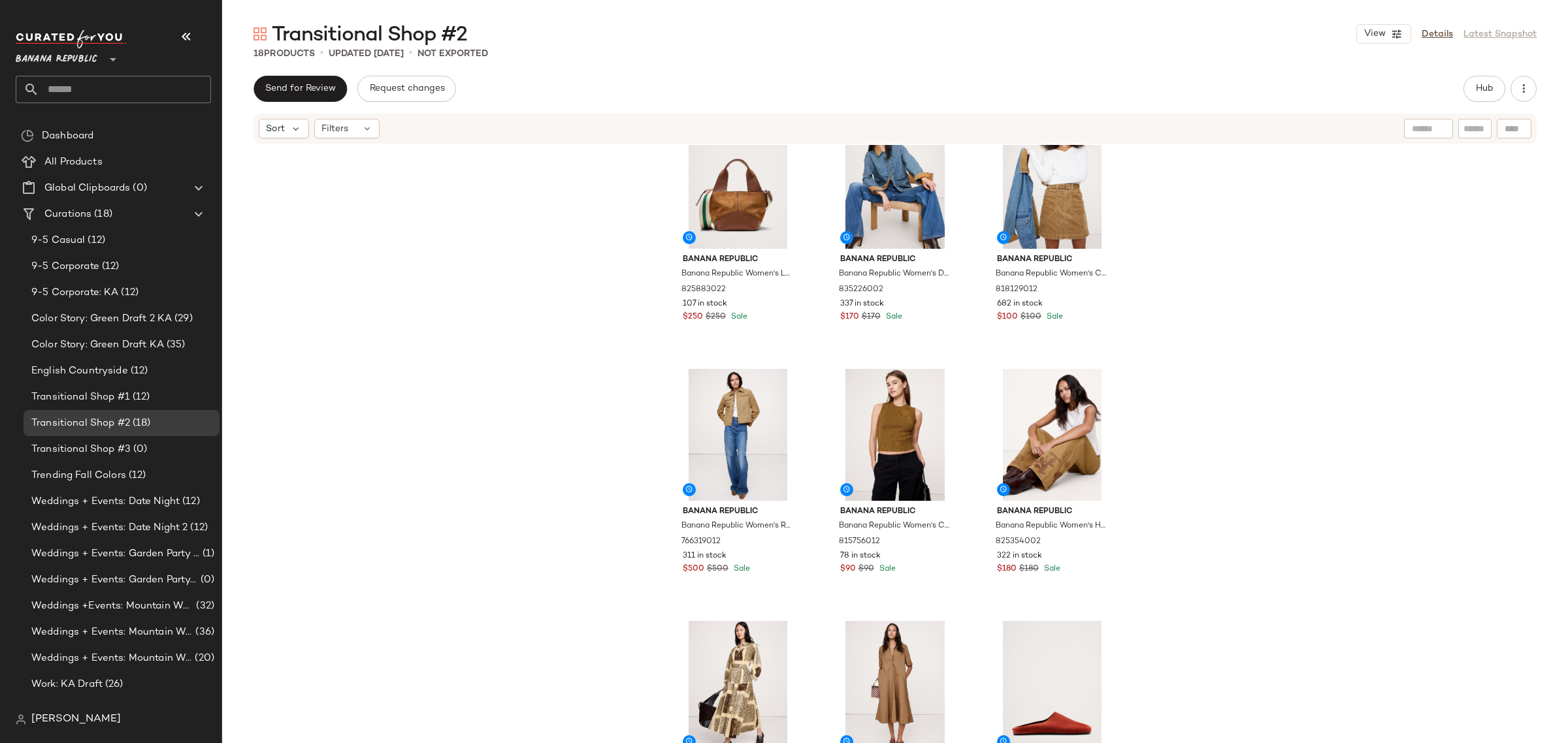
scroll to position [337, 0]
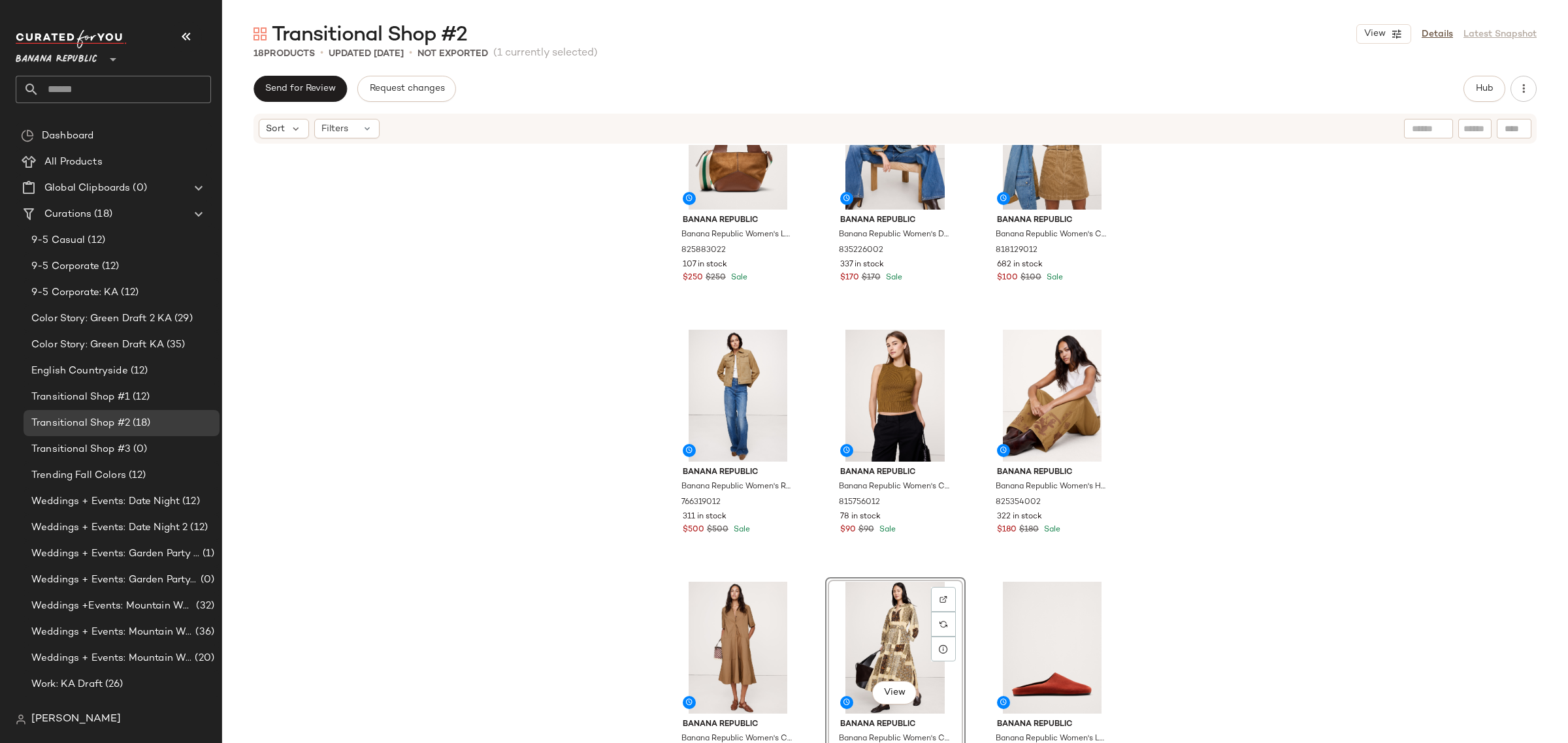
click at [804, 603] on div "Banana Republic Banana Republic Women's Leather & Suede Mini Zip Tote Saddle Br…" at bounding box center [895, 464] width 1346 height 638
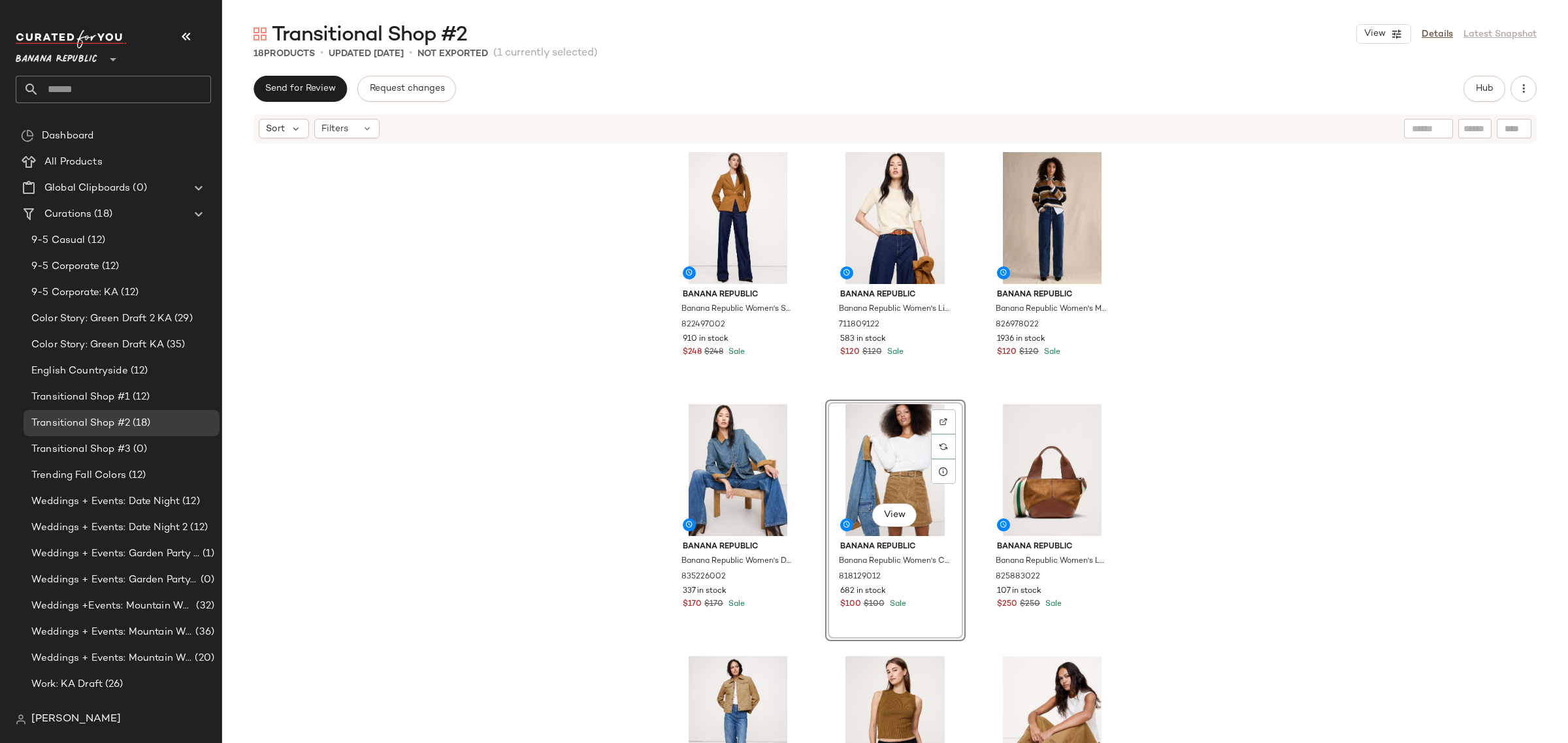
click at [817, 559] on div "Banana Republic Banana Republic Women's Seamed Belted Blazer Golden Brown Size …" at bounding box center [895, 465] width 455 height 635
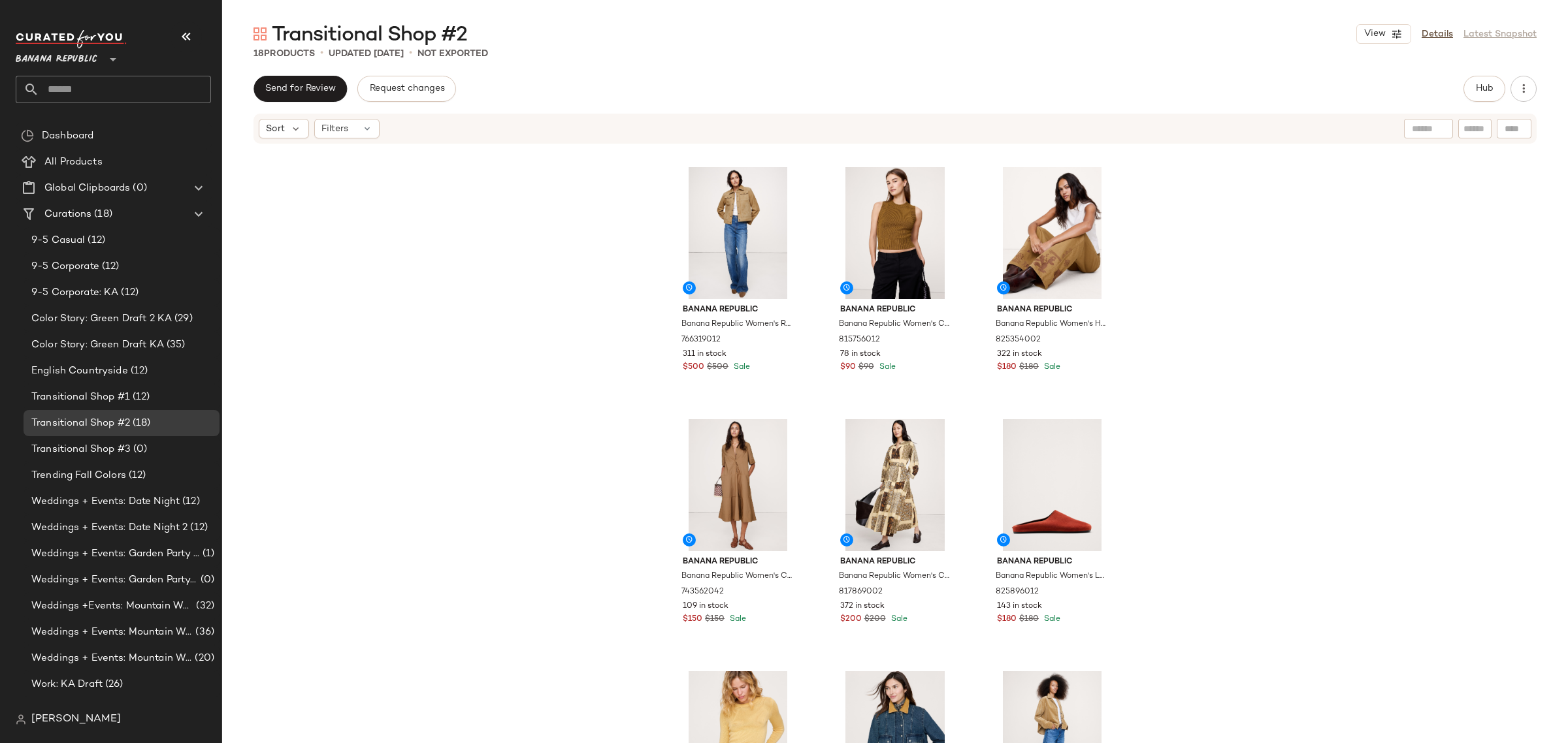
scroll to position [501, 0]
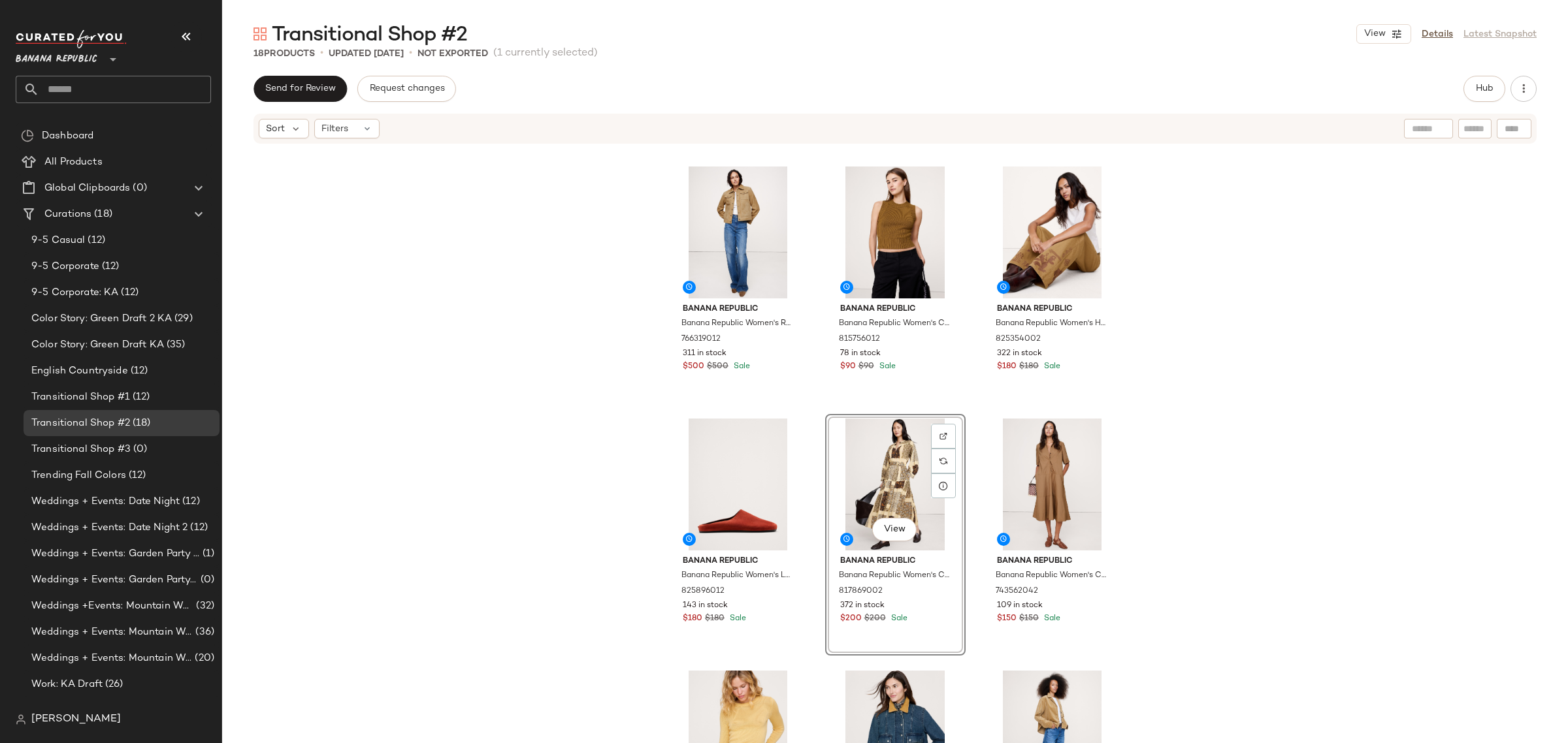
click at [974, 523] on div "Banana Republic Banana Republic Women's Denim Chore Coat With Corduroy Collar L…" at bounding box center [895, 464] width 1346 height 638
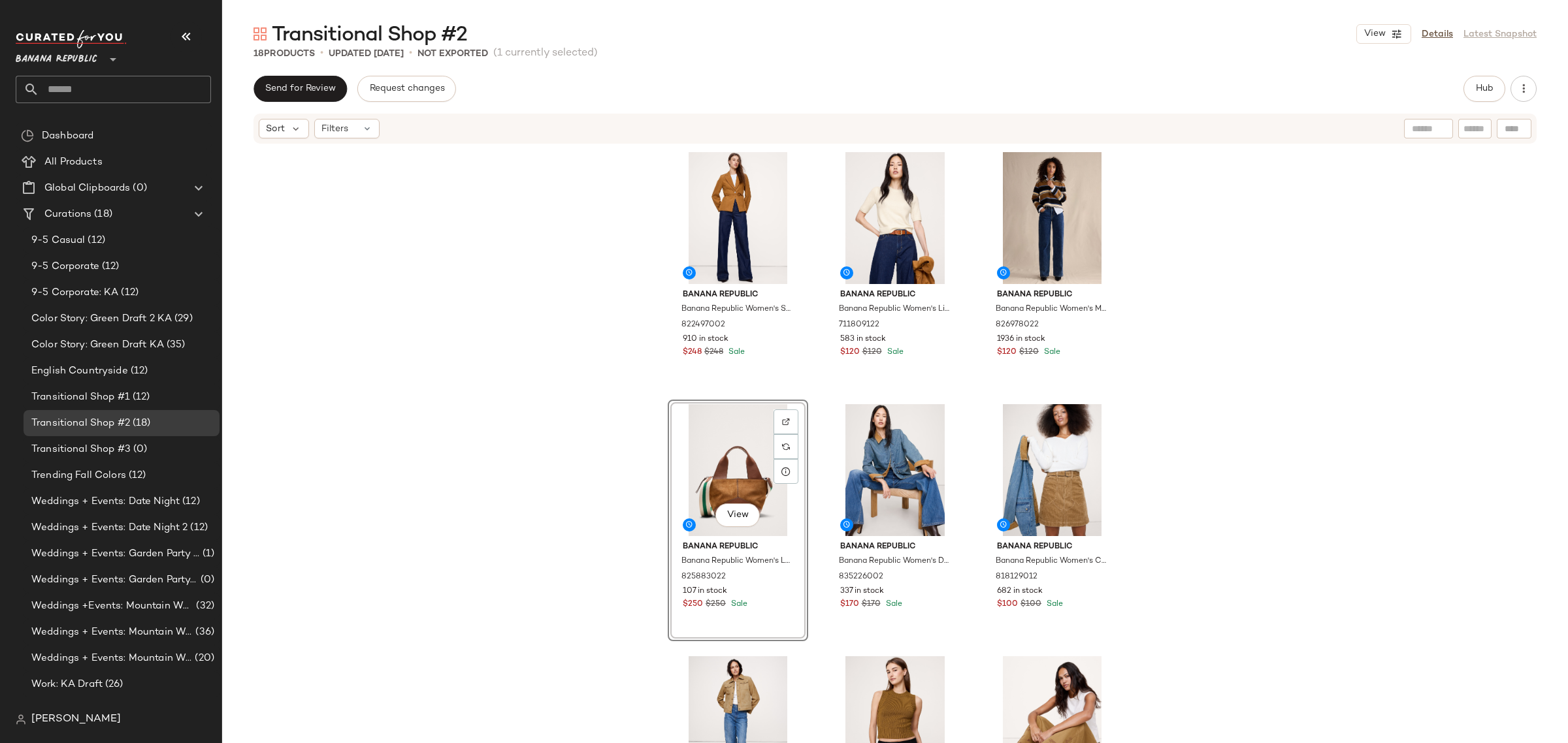
click at [811, 450] on div "Banana Republic Banana Republic Women's Seamed Belted Blazer Golden Brown Size …" at bounding box center [895, 465] width 455 height 635
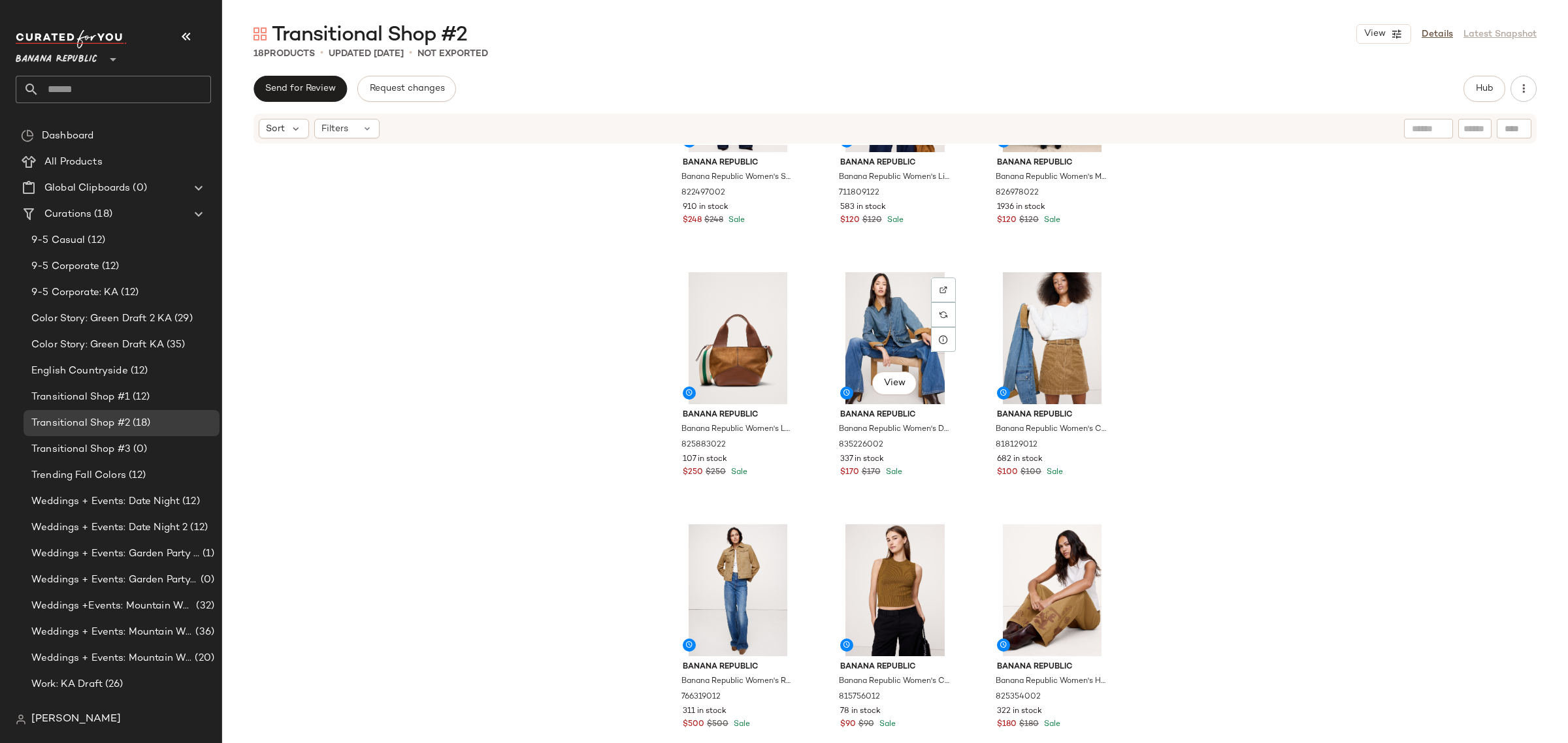
scroll to position [164, 0]
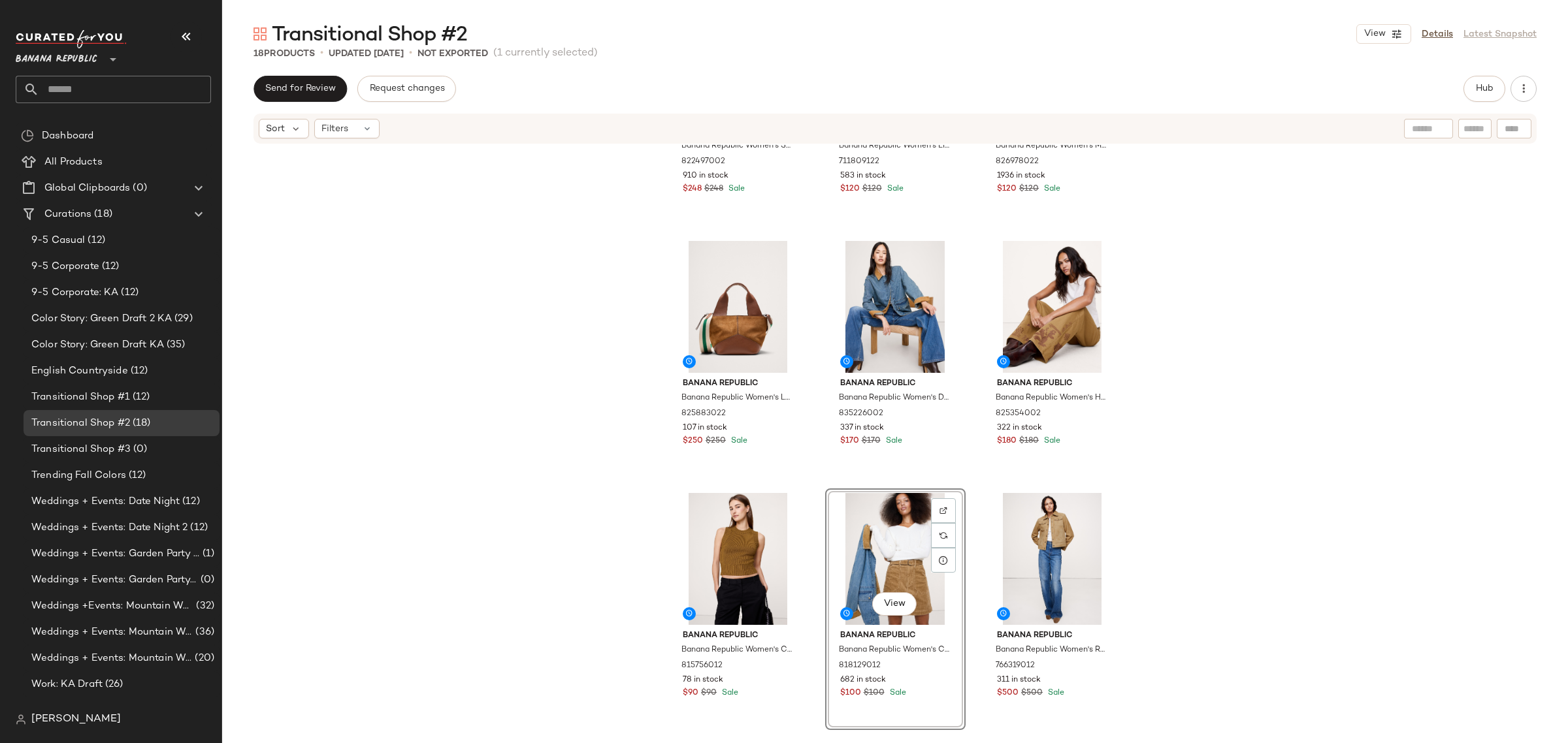
click at [965, 468] on div "Banana Republic Banana Republic Women's Seamed Belted Blazer Golden Brown Size …" at bounding box center [895, 302] width 455 height 635
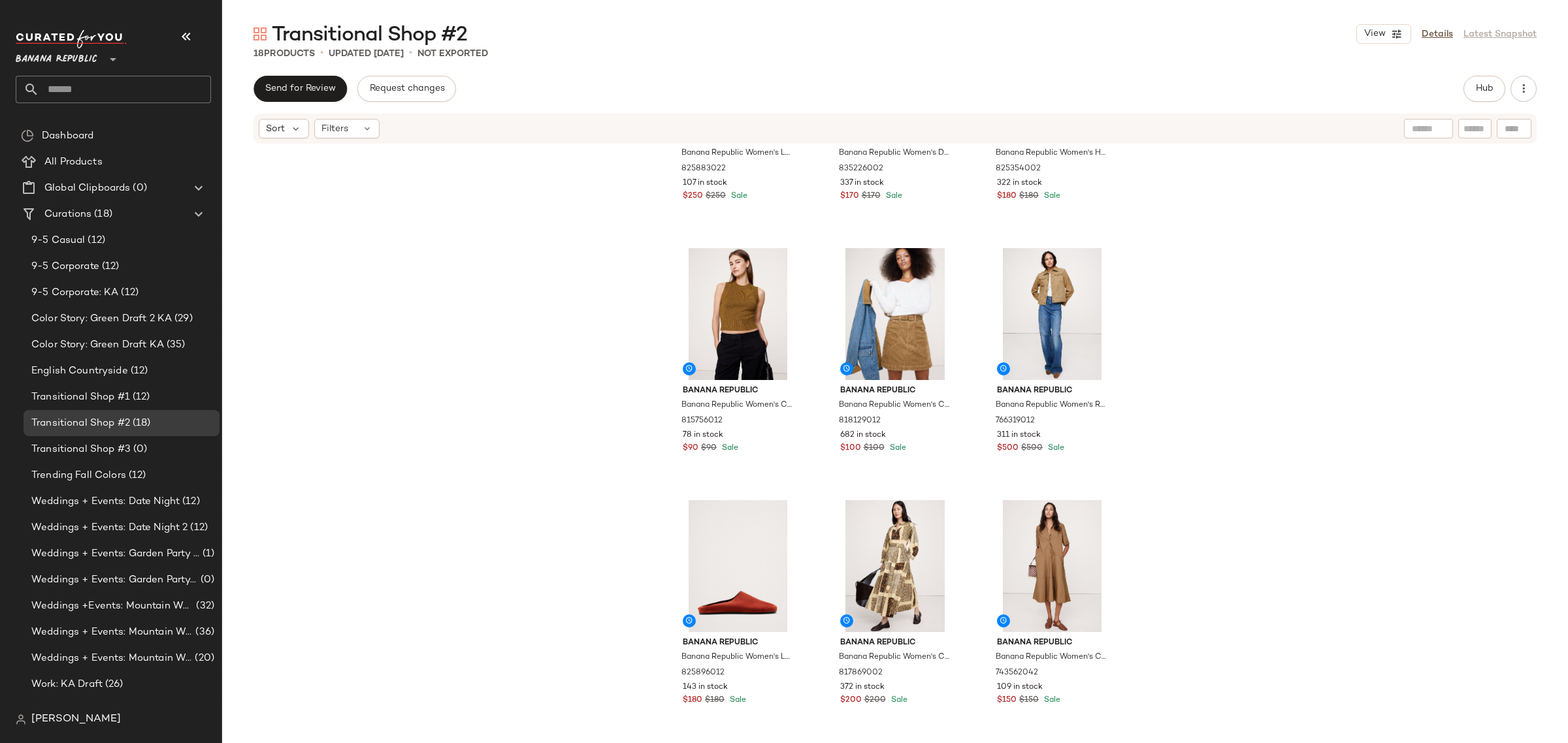
scroll to position [255, 0]
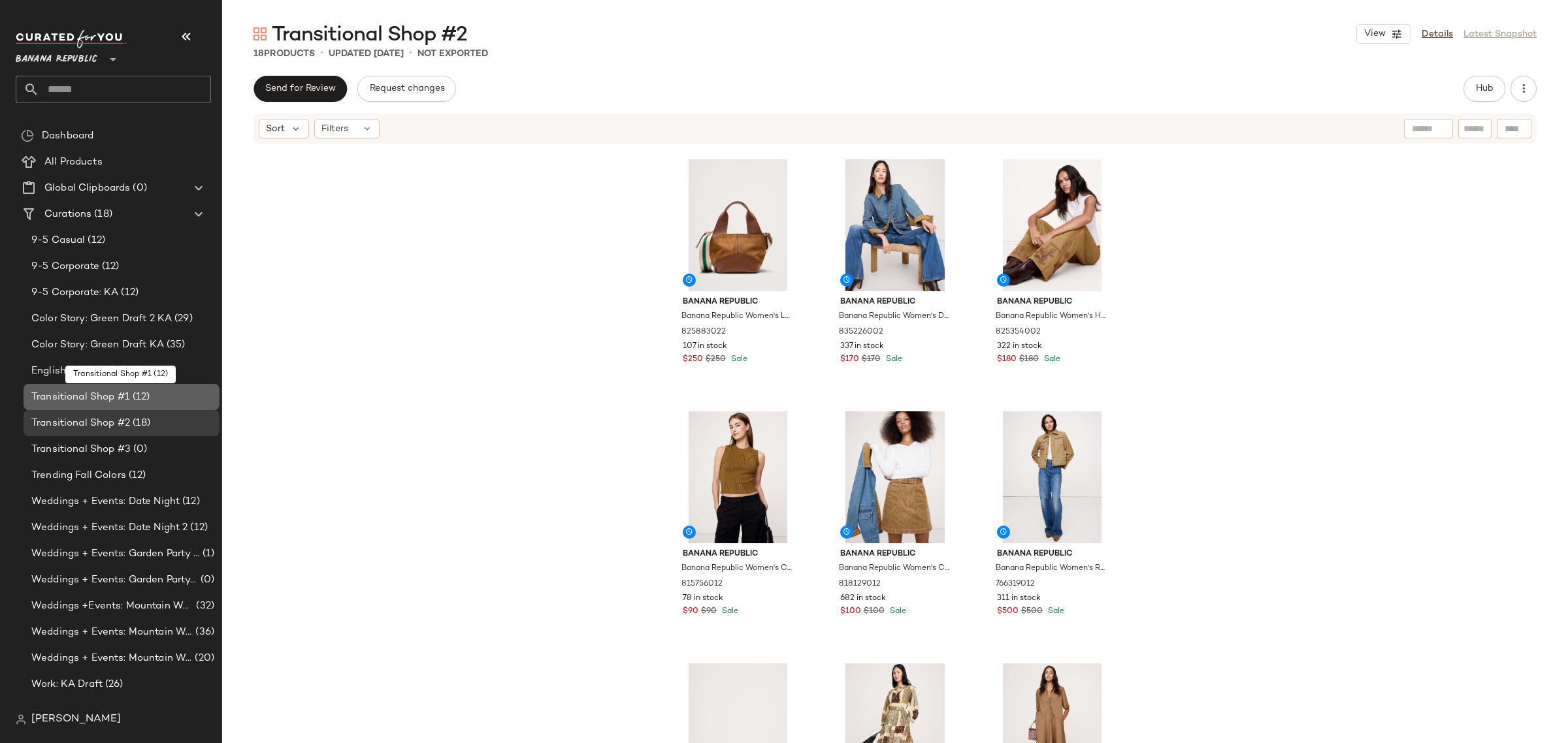
click at [159, 393] on div "Transitional Shop #1 (12)" at bounding box center [121, 396] width 187 height 15
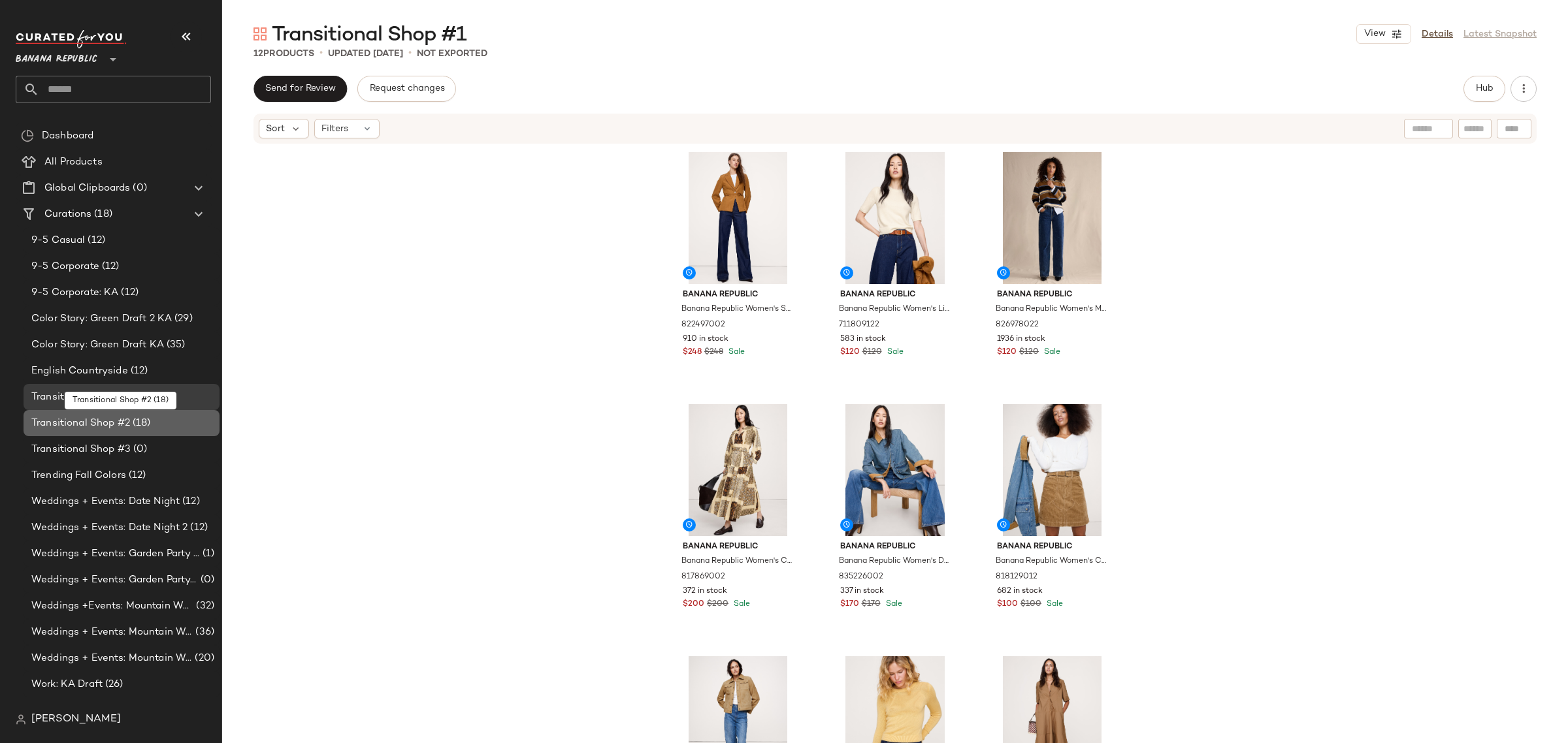
click at [144, 419] on span "(18)" at bounding box center [139, 423] width 20 height 15
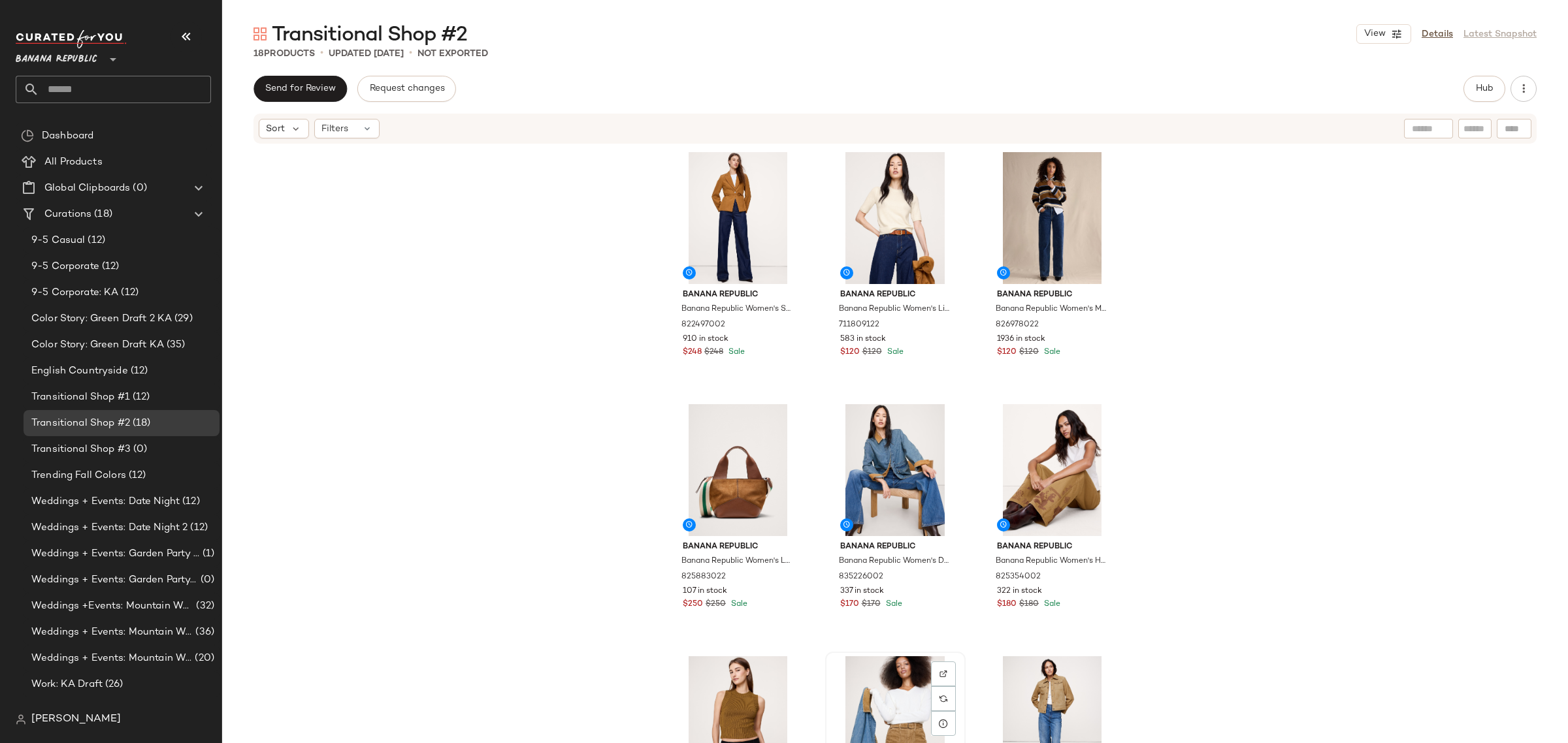
scroll to position [1, 0]
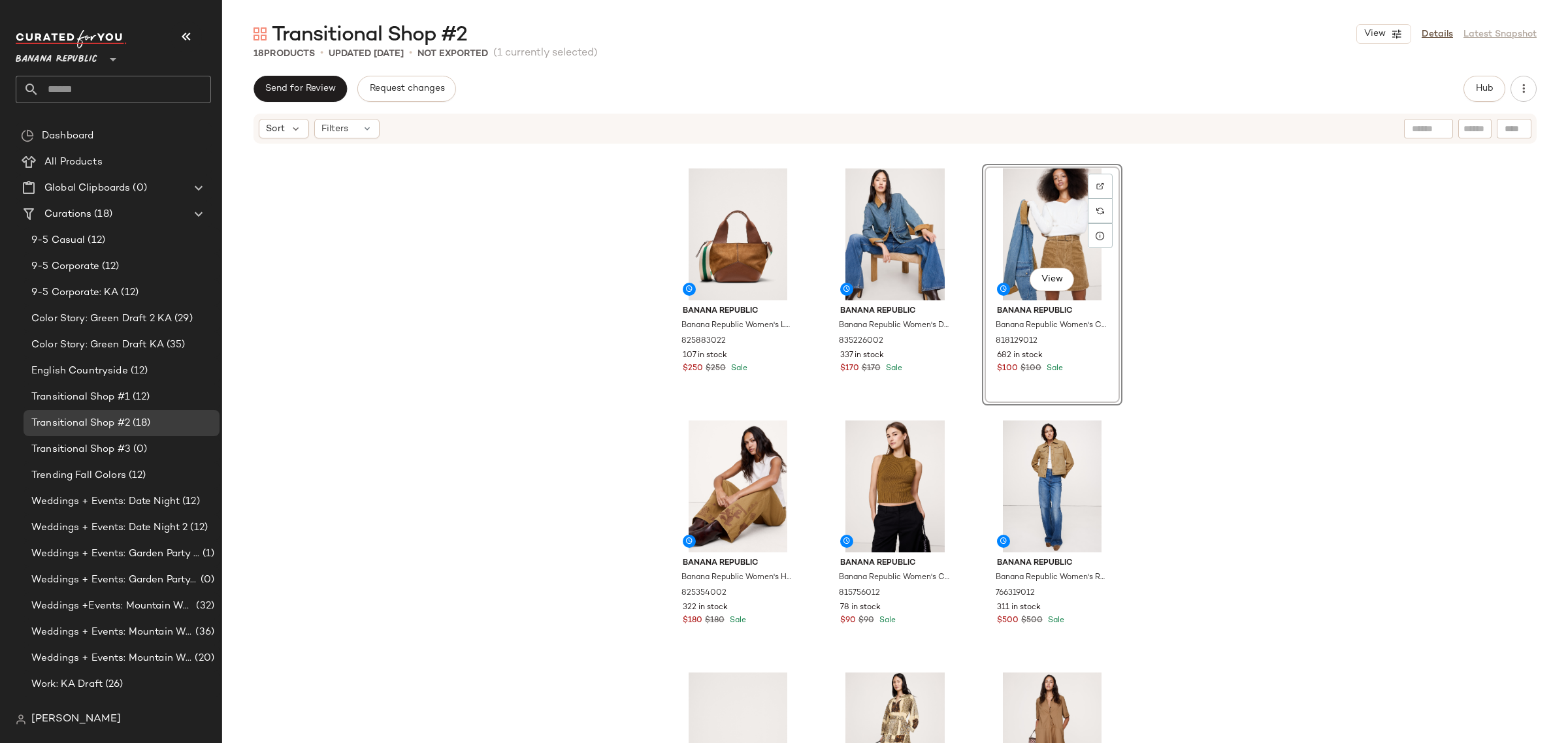
scroll to position [245, 0]
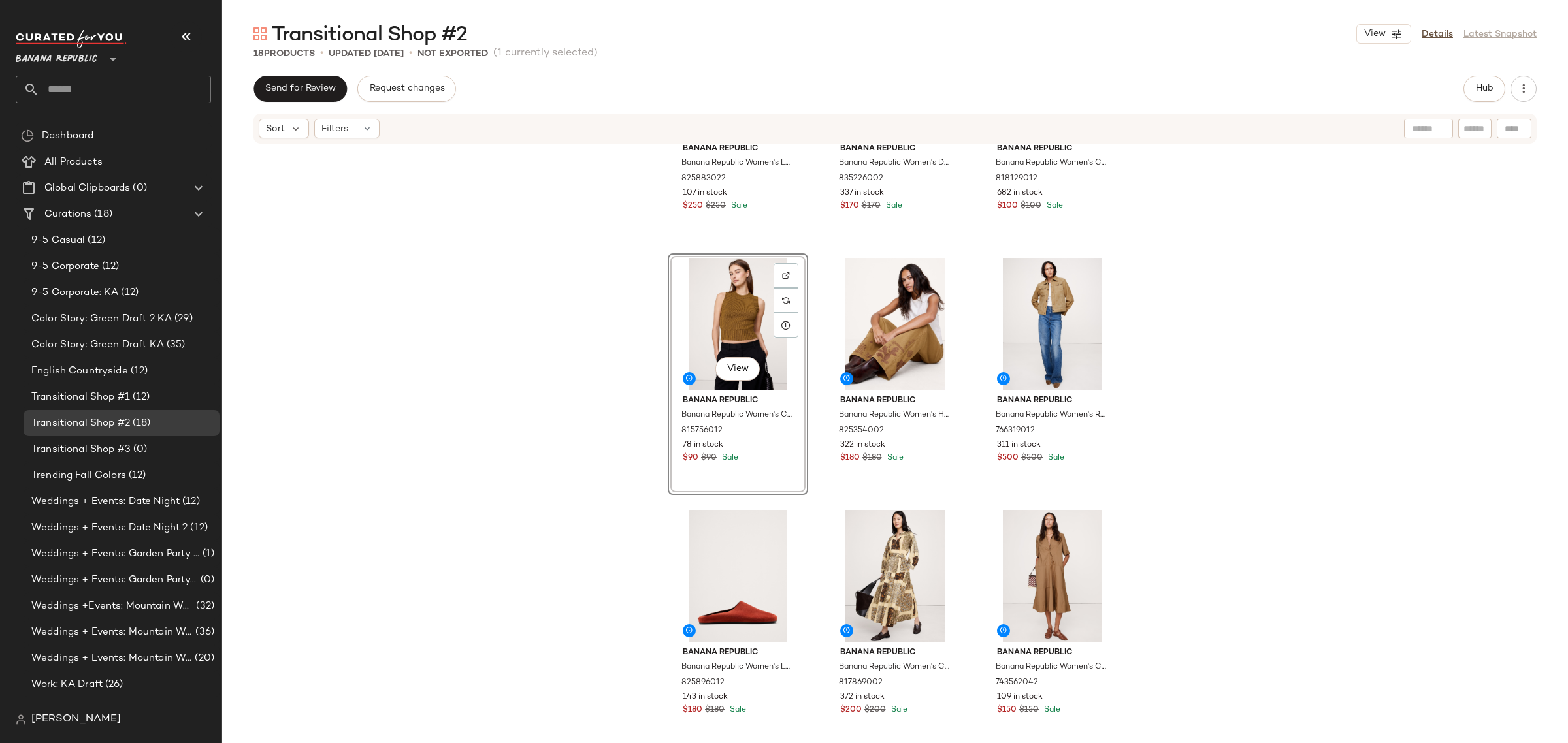
scroll to position [420, 0]
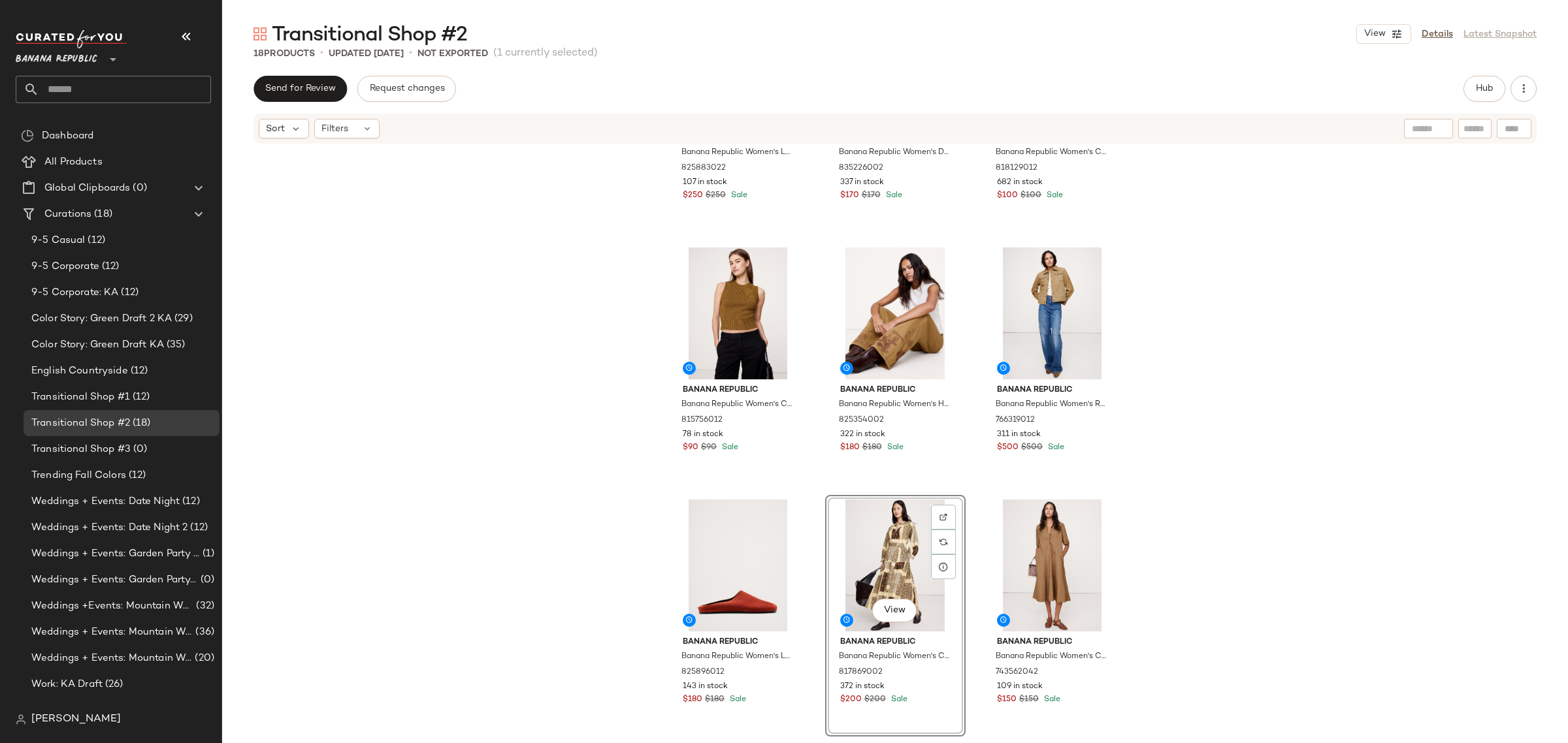
click at [812, 478] on div "Banana Republic Banana Republic Women's Leather & Suede Mini Zip Tote Saddle Br…" at bounding box center [895, 464] width 1346 height 638
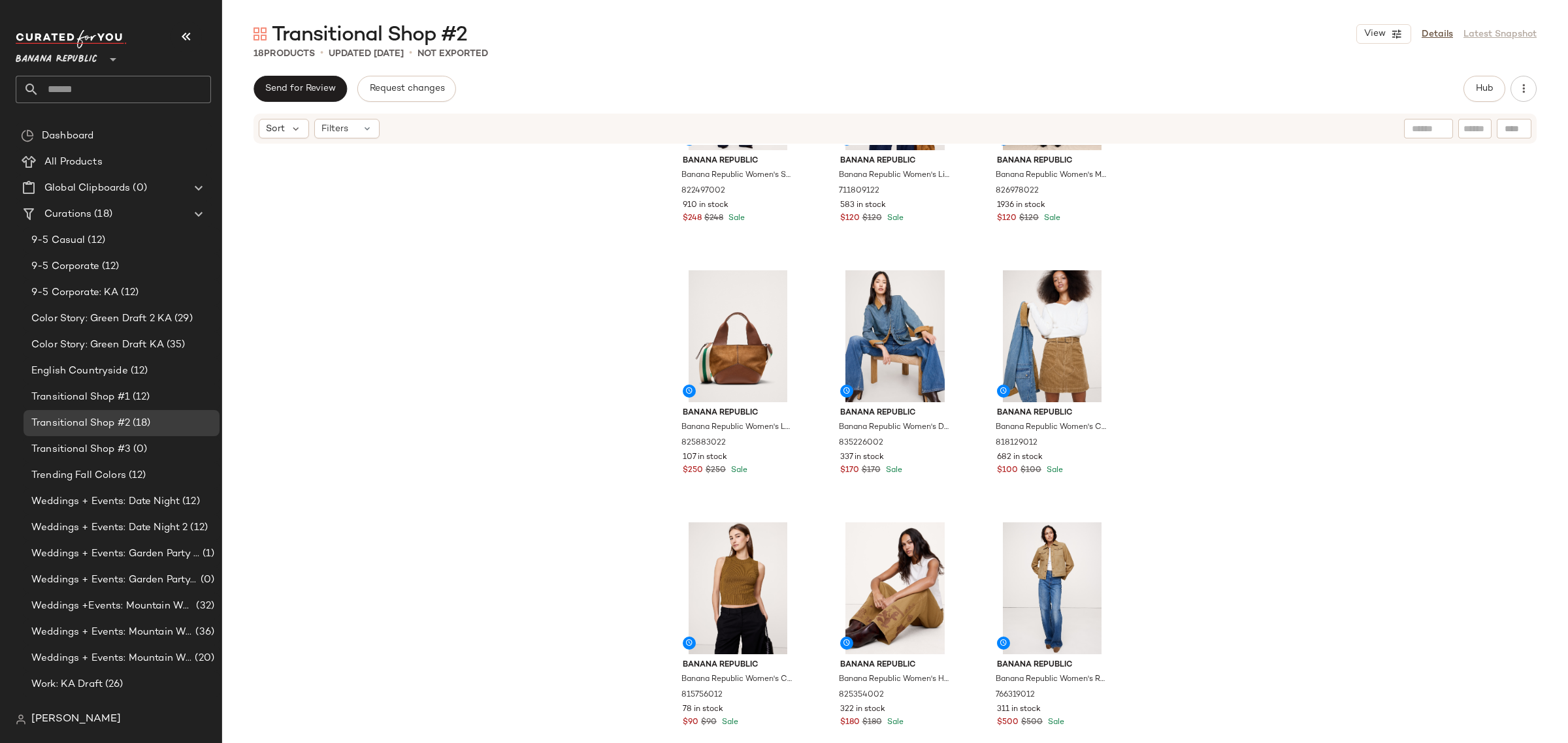
scroll to position [164, 0]
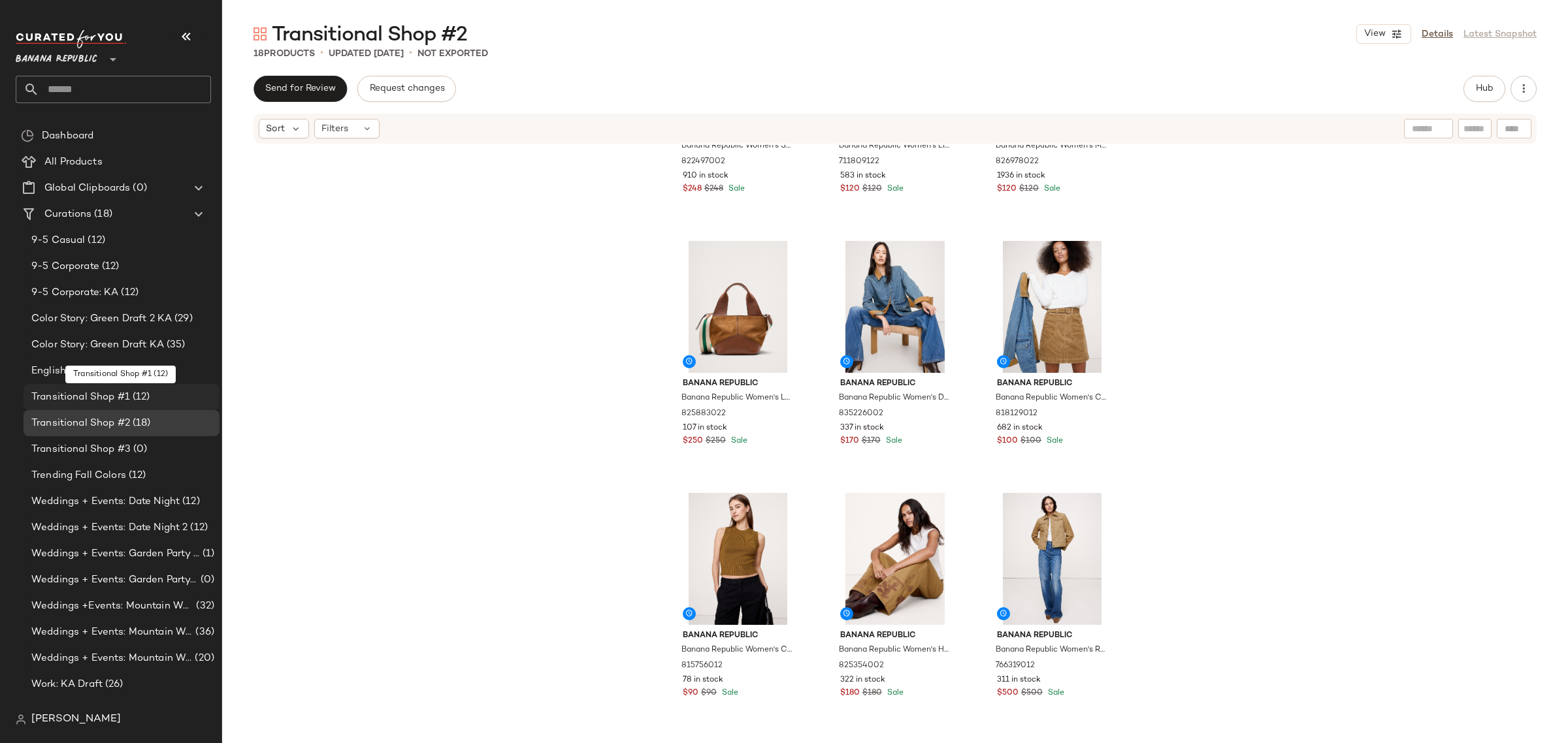
click at [144, 400] on span "(12)" at bounding box center [139, 396] width 20 height 15
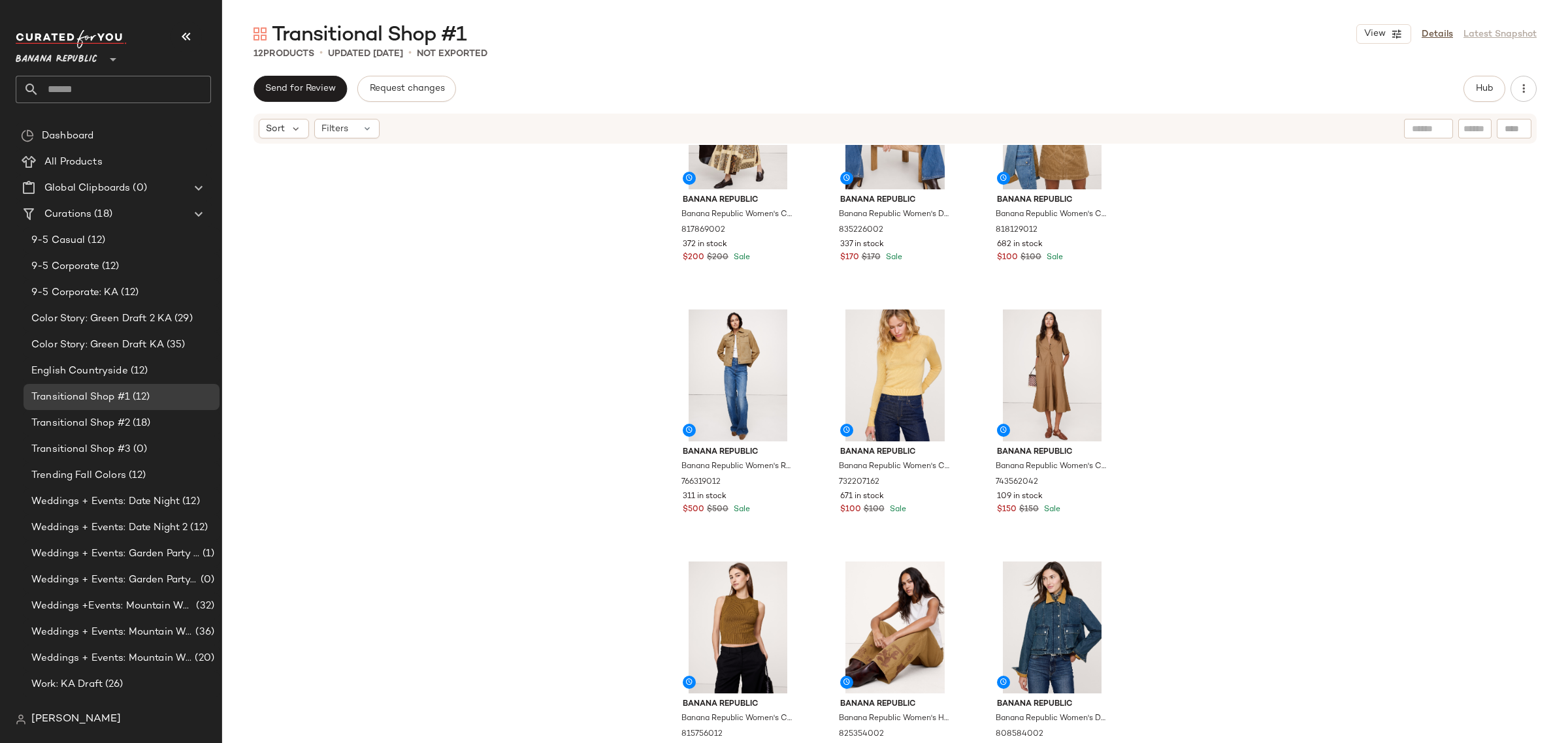
scroll to position [373, 0]
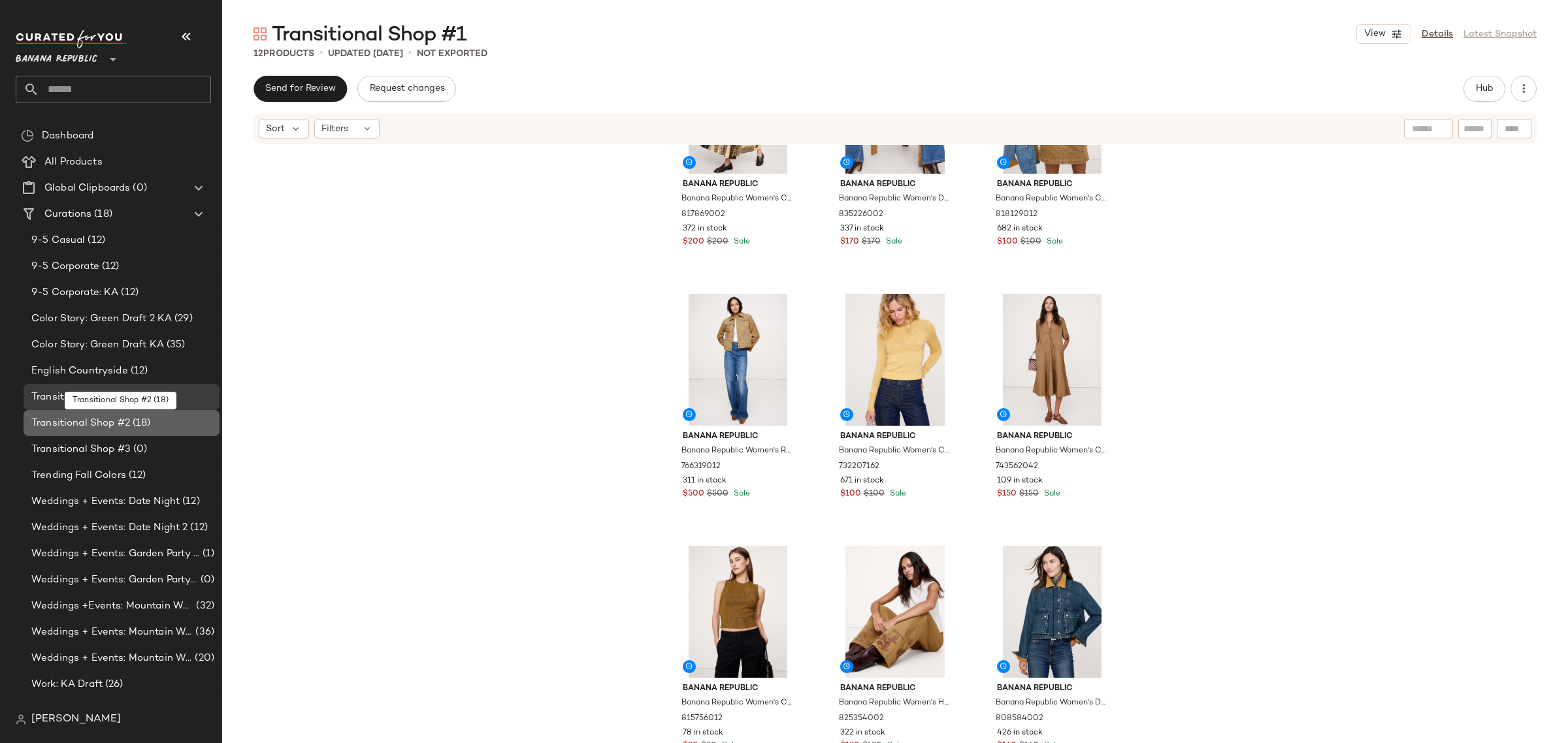
click at [126, 423] on span "Transitional Shop #2" at bounding box center [80, 423] width 98 height 15
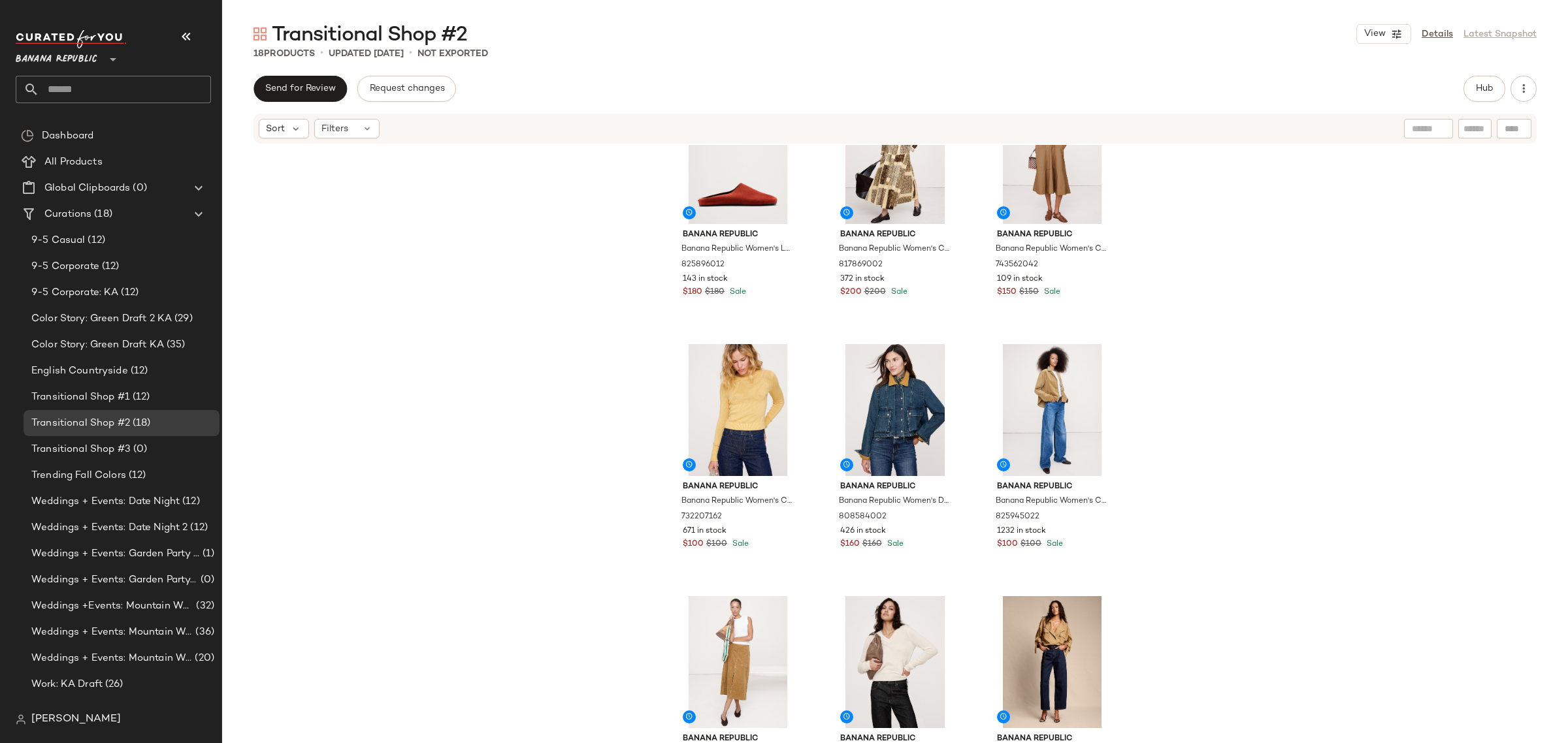
scroll to position [877, 0]
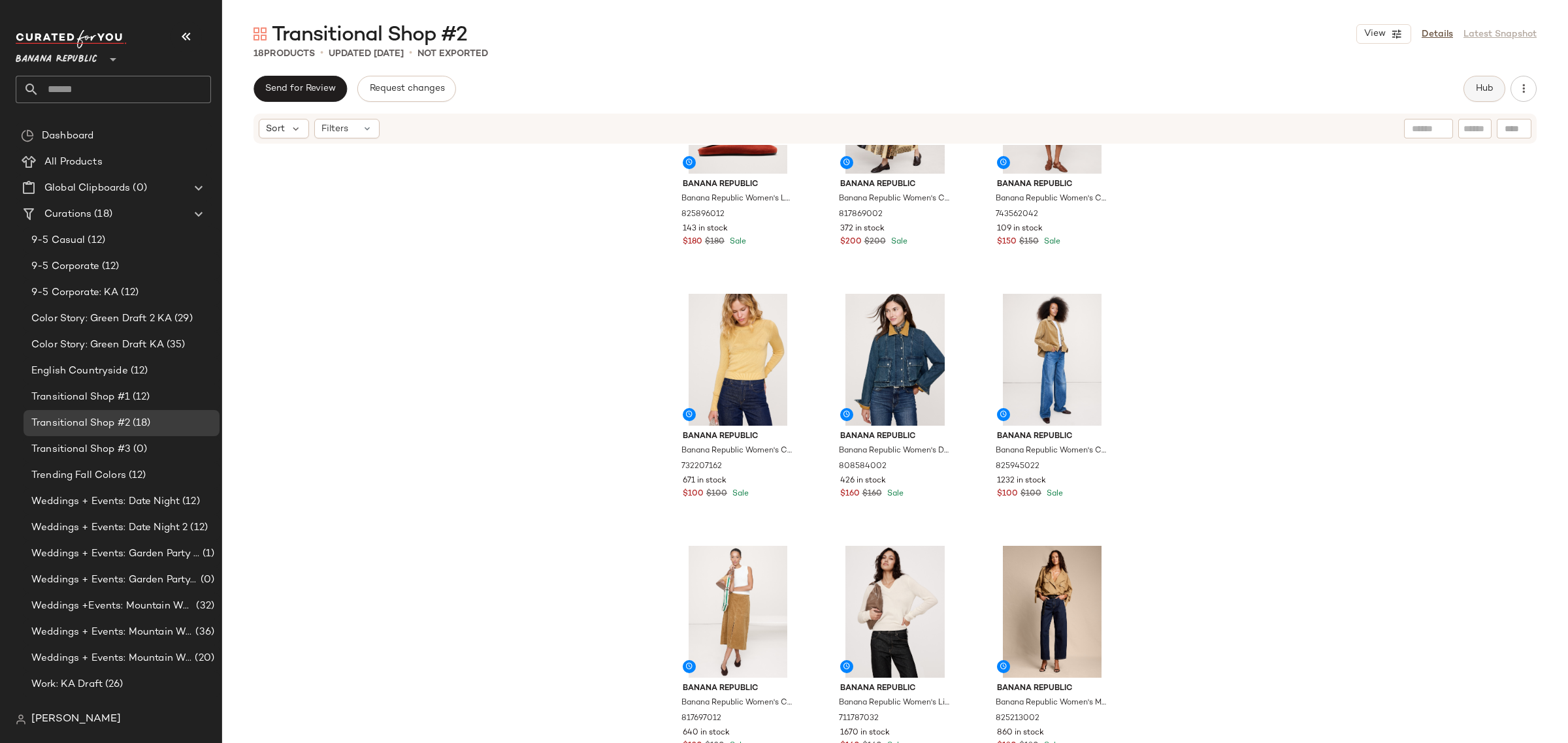
click at [1483, 96] on button "Hub" at bounding box center [1484, 89] width 42 height 26
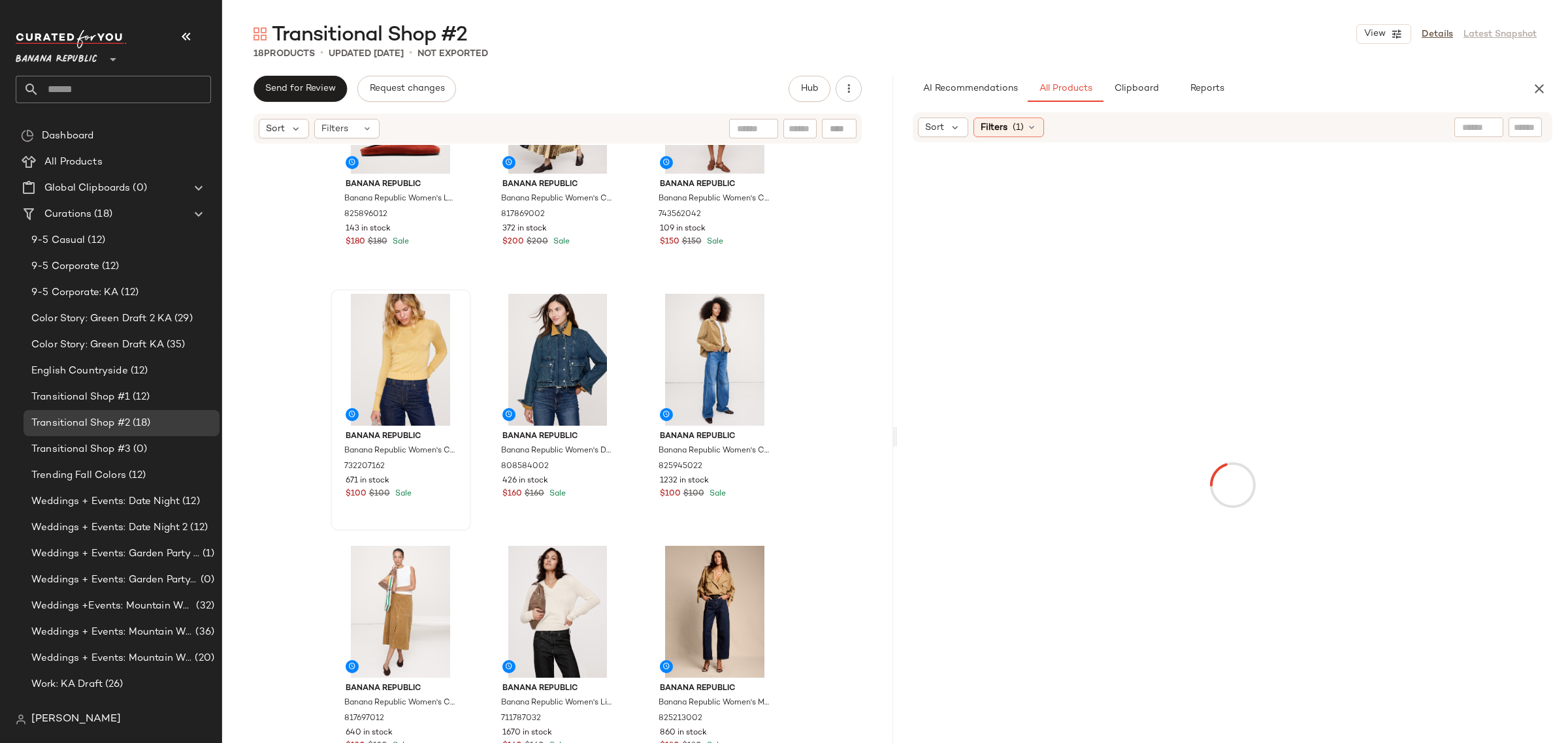
click at [388, 318] on div at bounding box center [400, 360] width 131 height 132
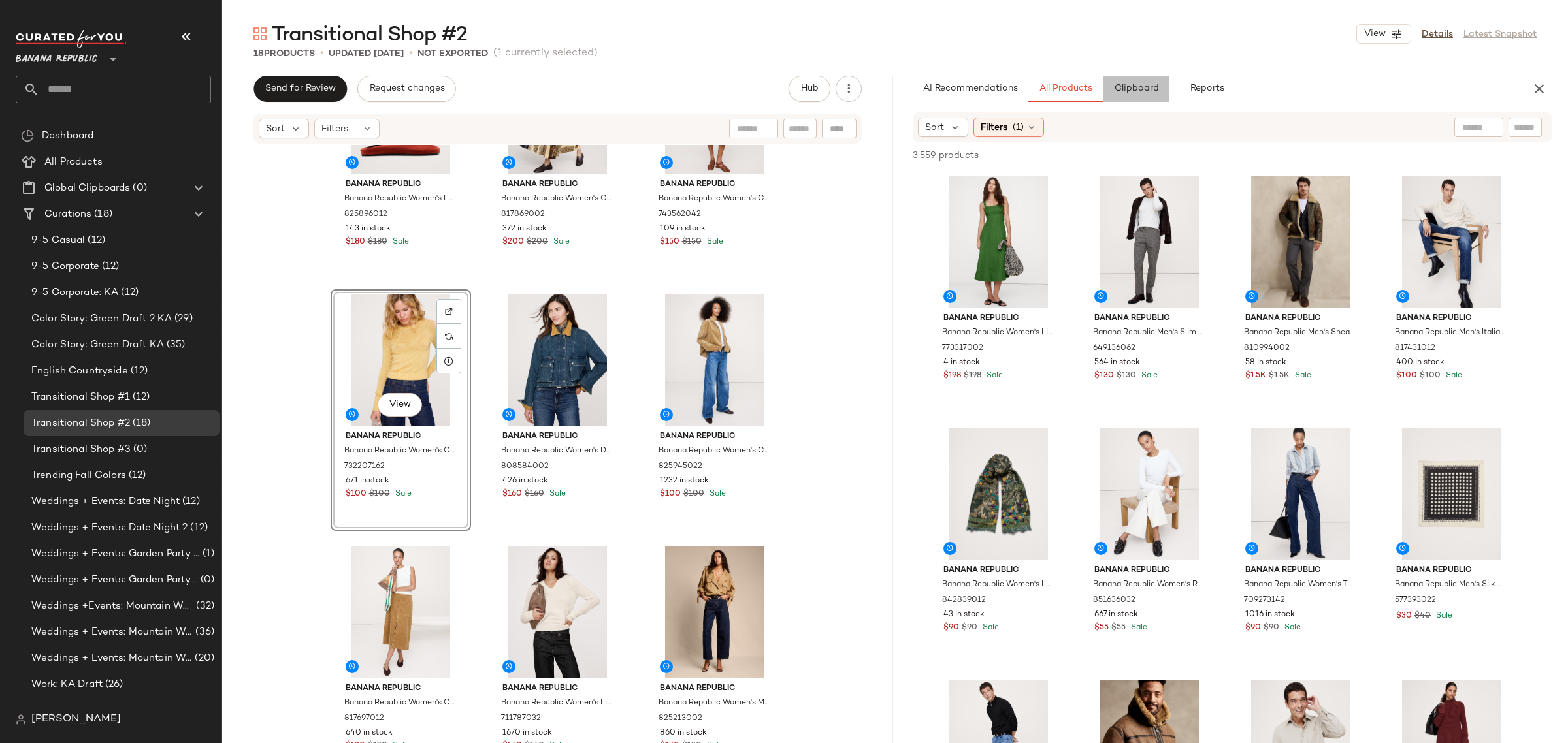
click at [1144, 95] on button "Clipboard" at bounding box center [1136, 89] width 65 height 26
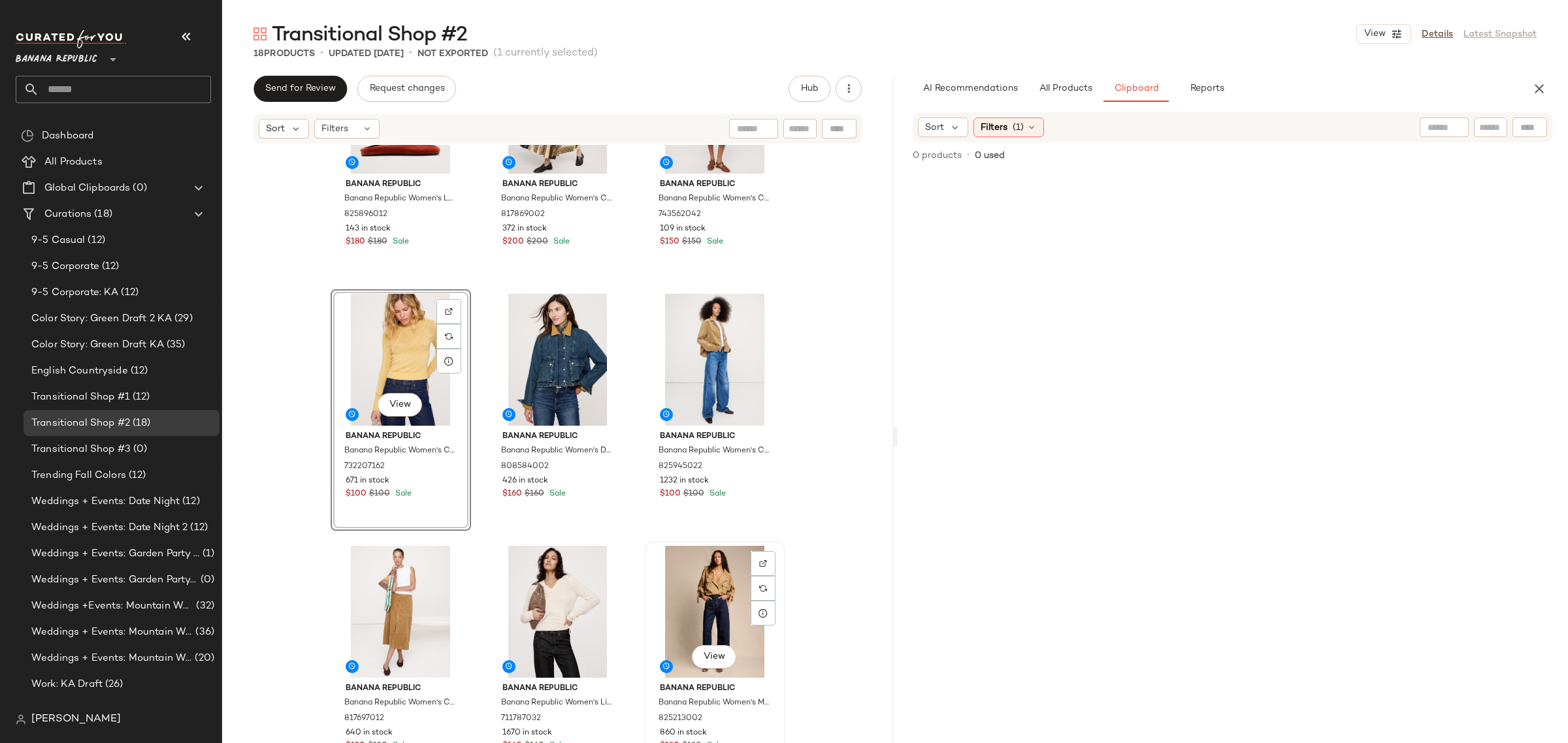
type button "Clipboard"
click at [702, 602] on div "View" at bounding box center [715, 613] width 131 height 132
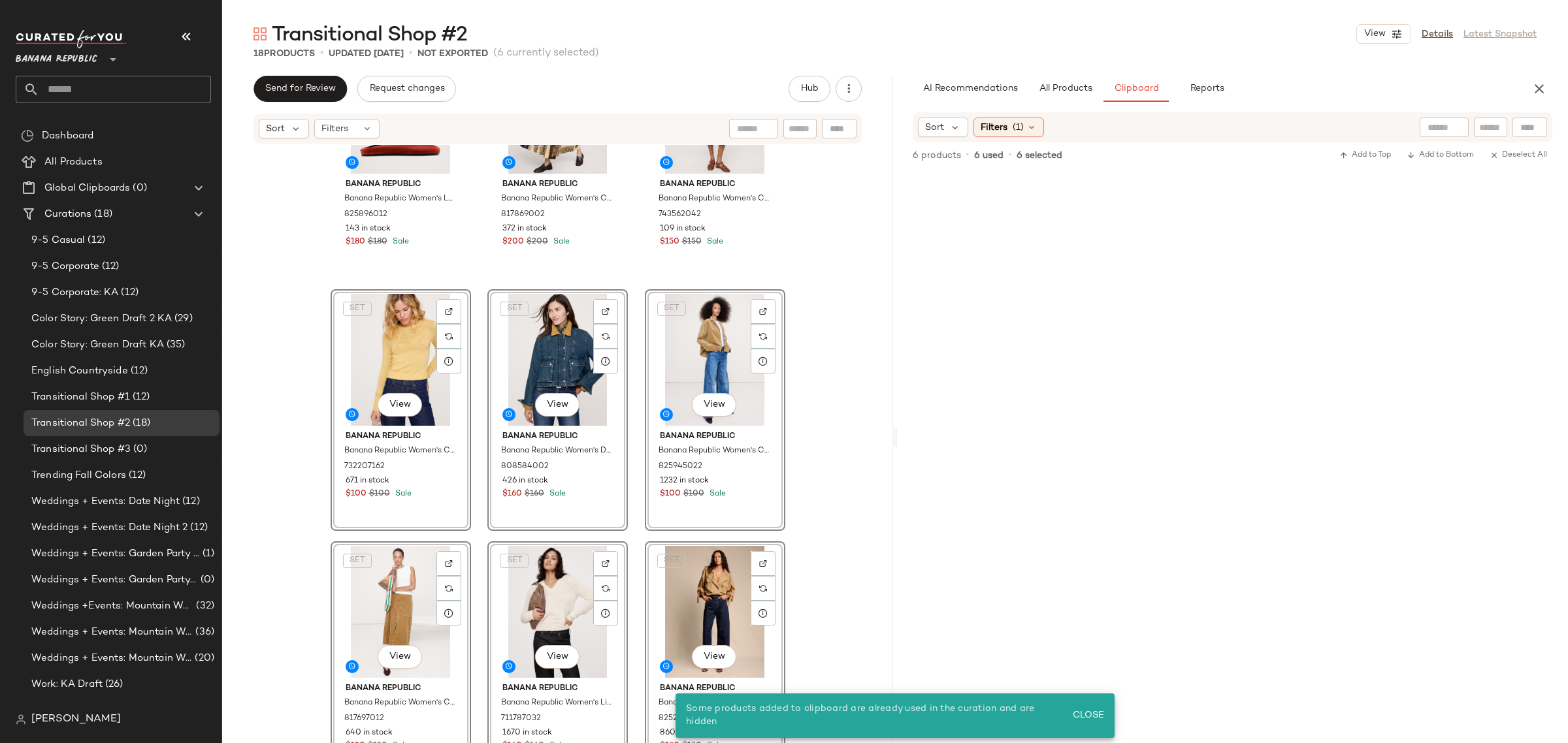
click at [341, 351] on div "SET View" at bounding box center [400, 360] width 131 height 132
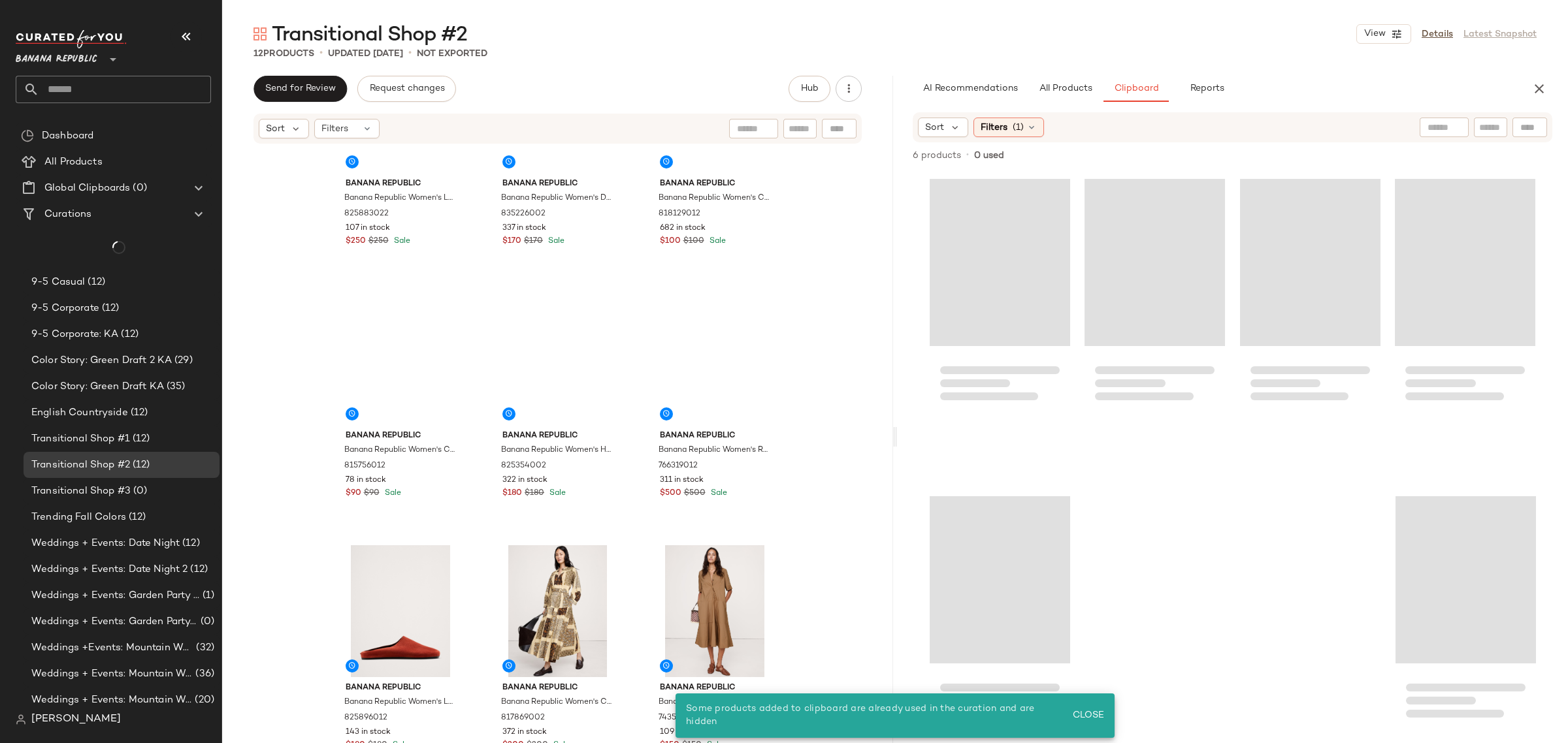
scroll to position [373, 0]
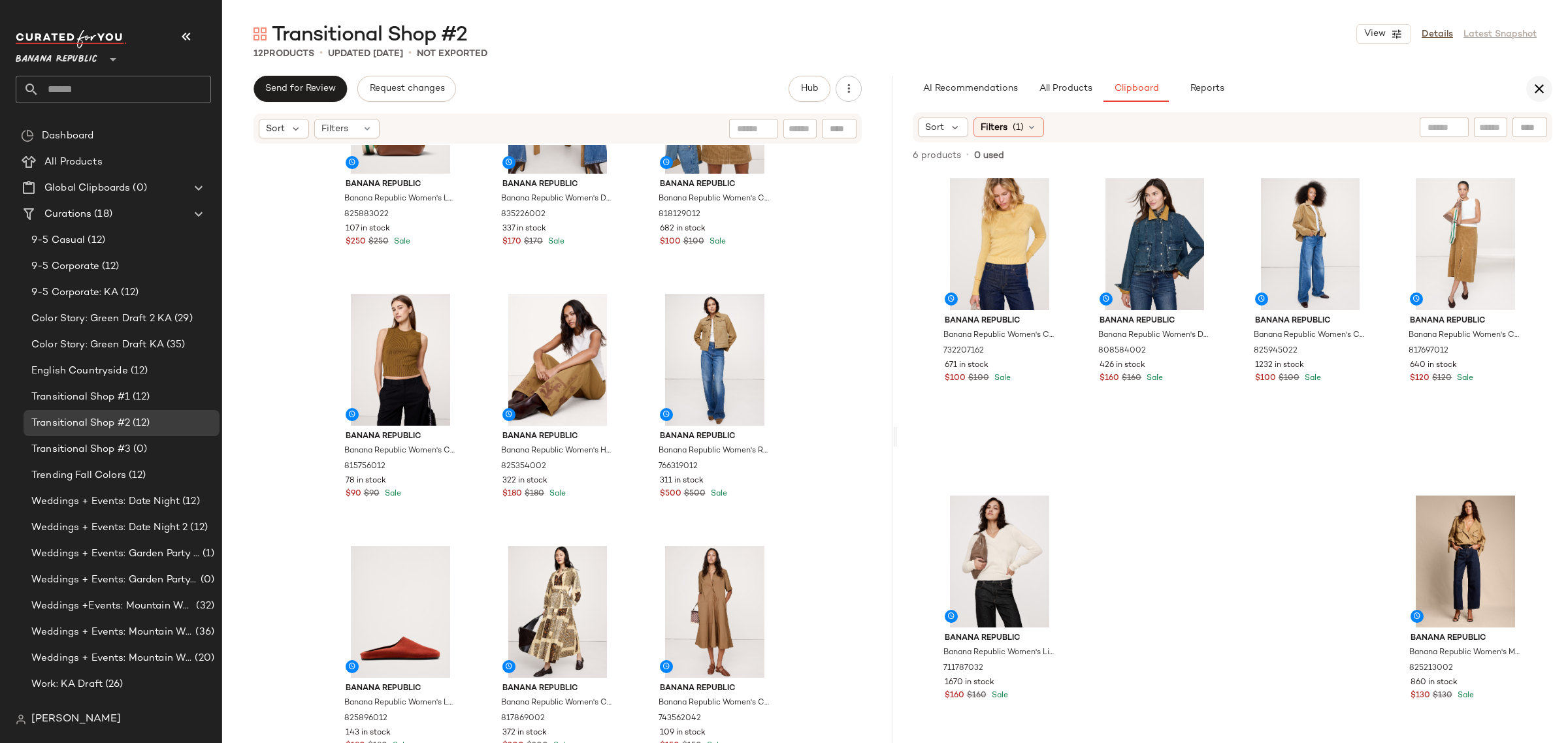
click at [1540, 95] on icon "button" at bounding box center [1539, 89] width 16 height 16
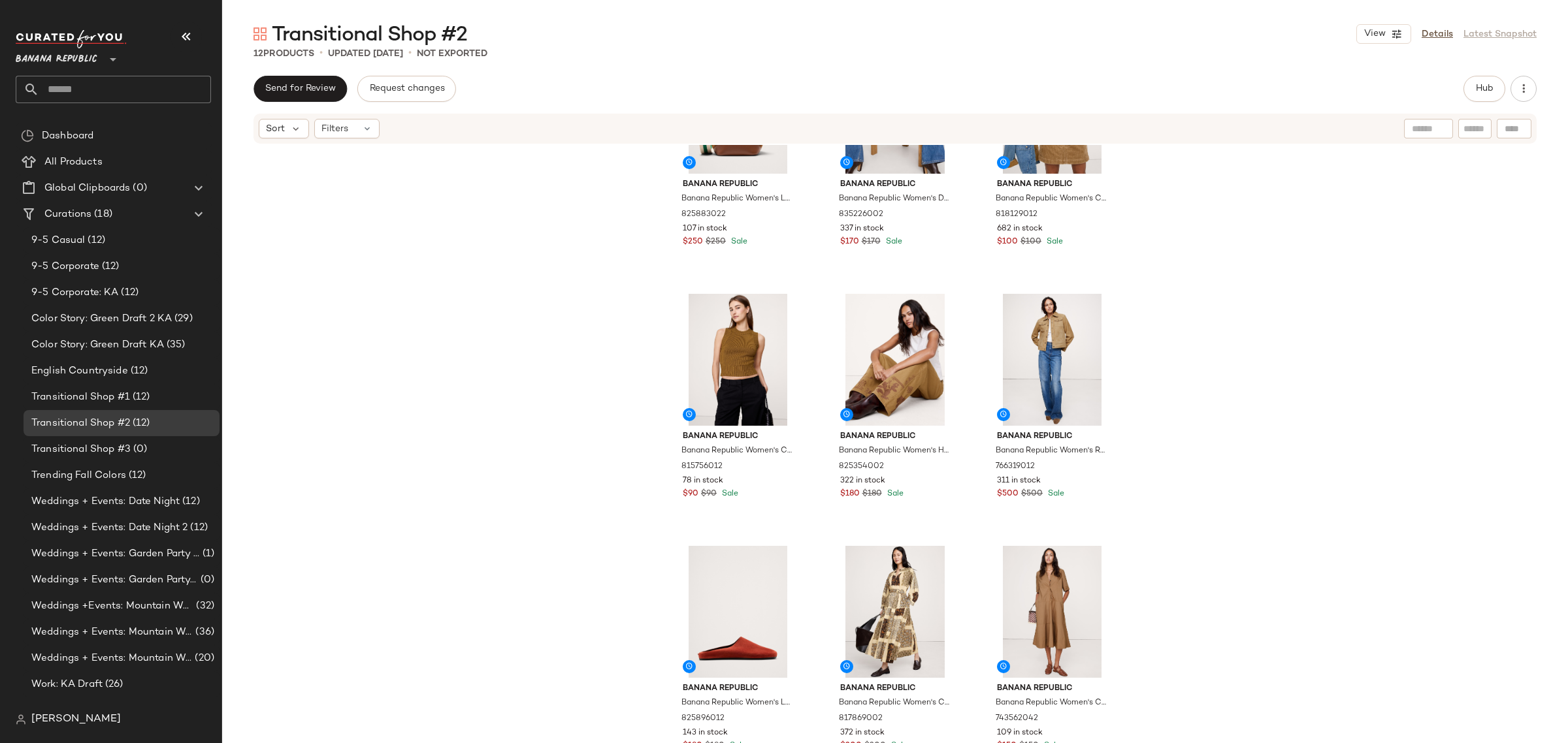
click at [574, 404] on div "Banana Republic Banana Republic Women's Leather & Suede Mini Zip Tote Saddle Br…" at bounding box center [895, 464] width 1346 height 638
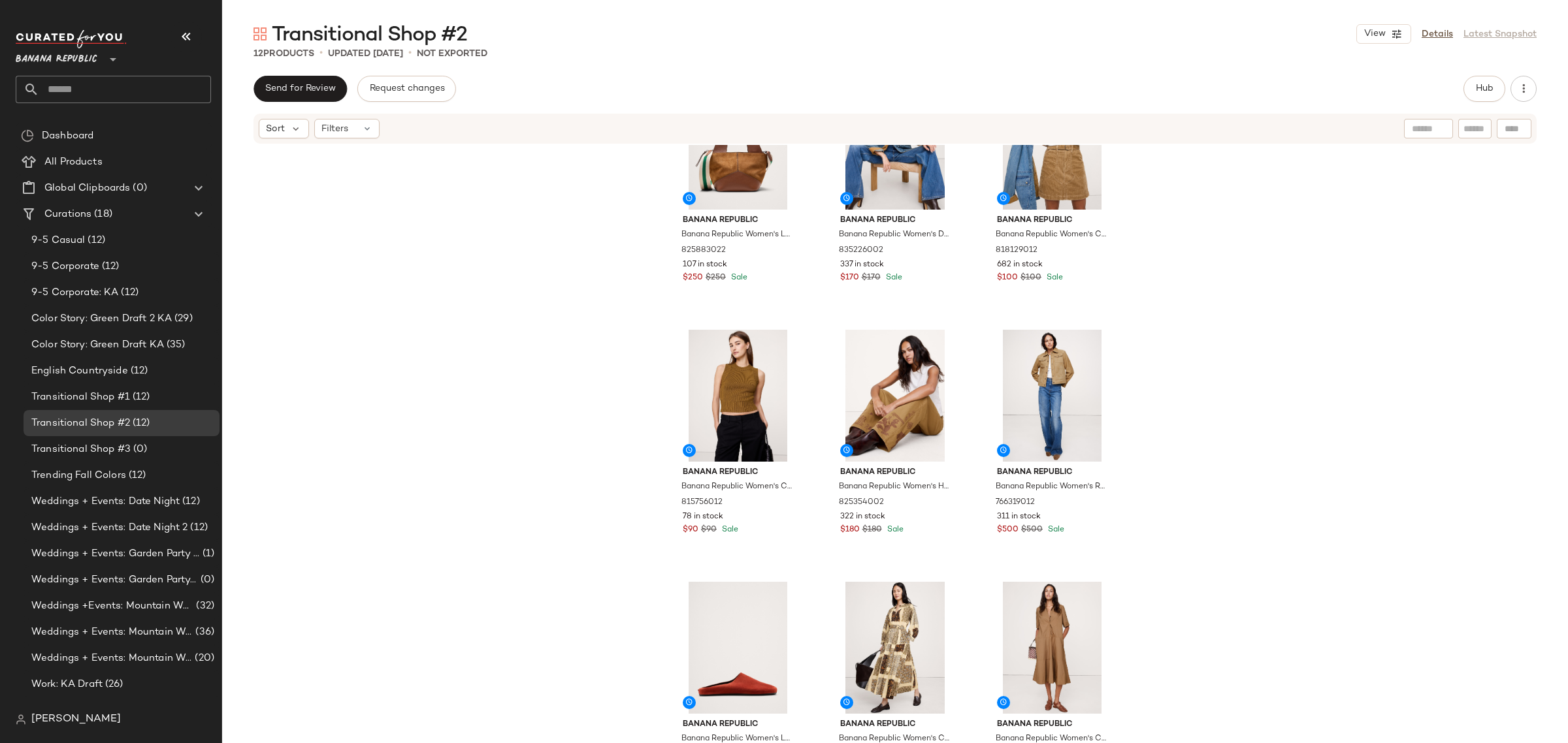
scroll to position [373, 0]
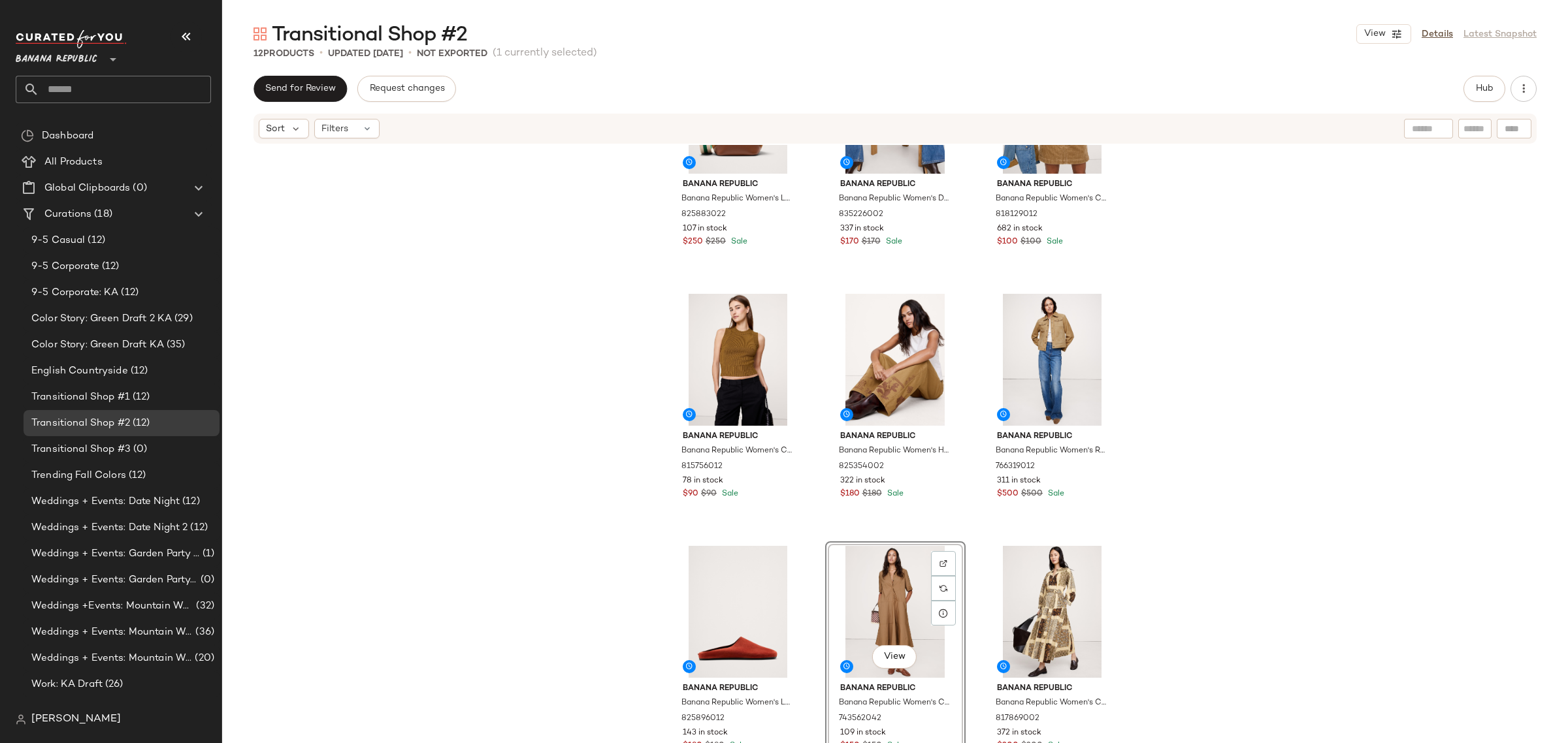
click at [971, 584] on div "Banana Republic Banana Republic Women's Leather & Suede Mini Zip Tote Saddle Br…" at bounding box center [895, 464] width 1346 height 638
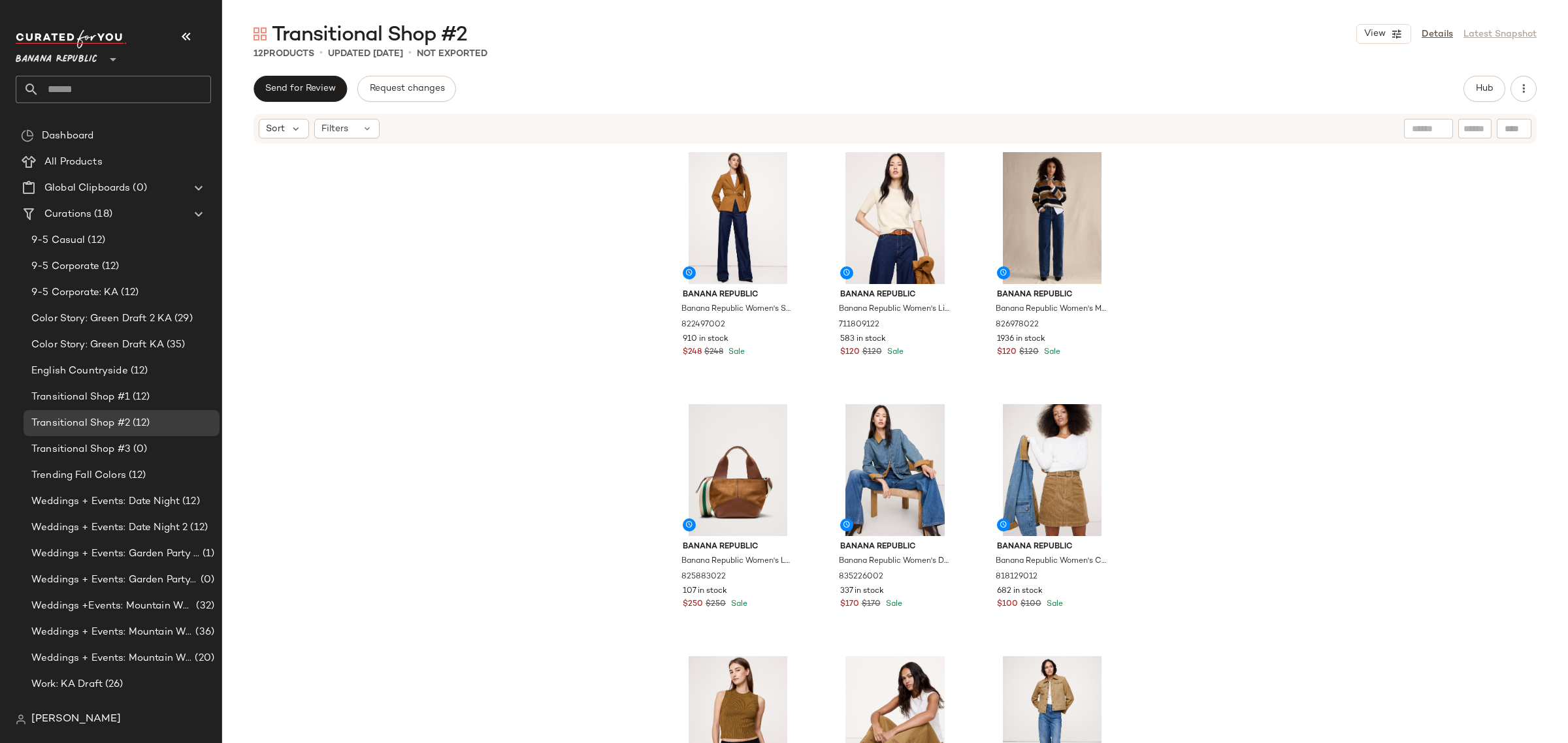
click at [1318, 232] on div "Banana Republic Banana Republic Women's Seamed Belted Blazer Golden Brown Size …" at bounding box center [895, 464] width 1346 height 638
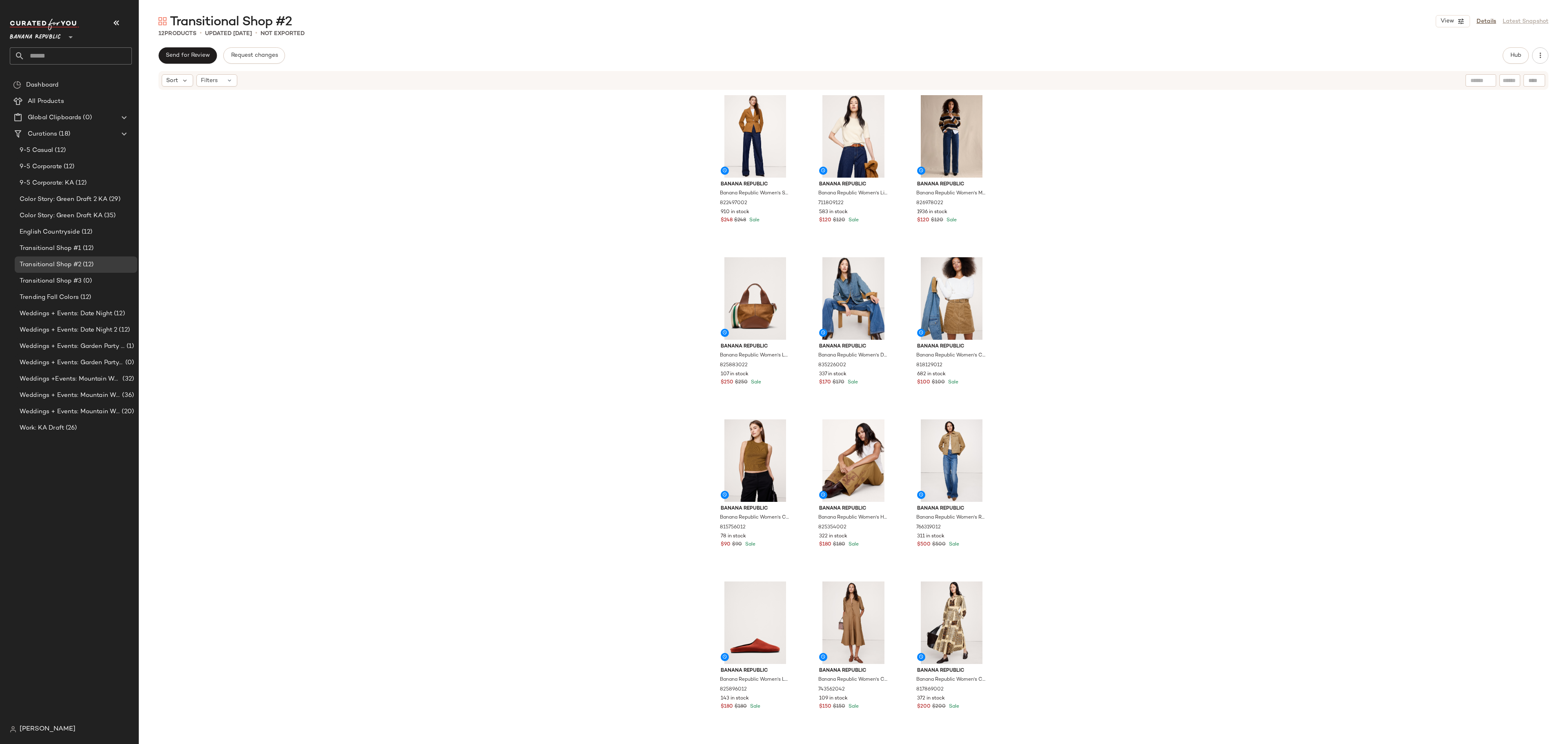
drag, startPoint x: 971, startPoint y: 0, endPoint x: 1112, endPoint y: 362, distance: 388.5
click at [979, 362] on div "Banana Republic Banana Republic Women's Seamed Belted Blazer Golden Brown Size …" at bounding box center [853, 412] width 1429 height 644
click at [897, 465] on div "Banana Republic Banana Republic Women's Seamed Belted Blazer Golden Brown Size …" at bounding box center [853, 413] width 284 height 642
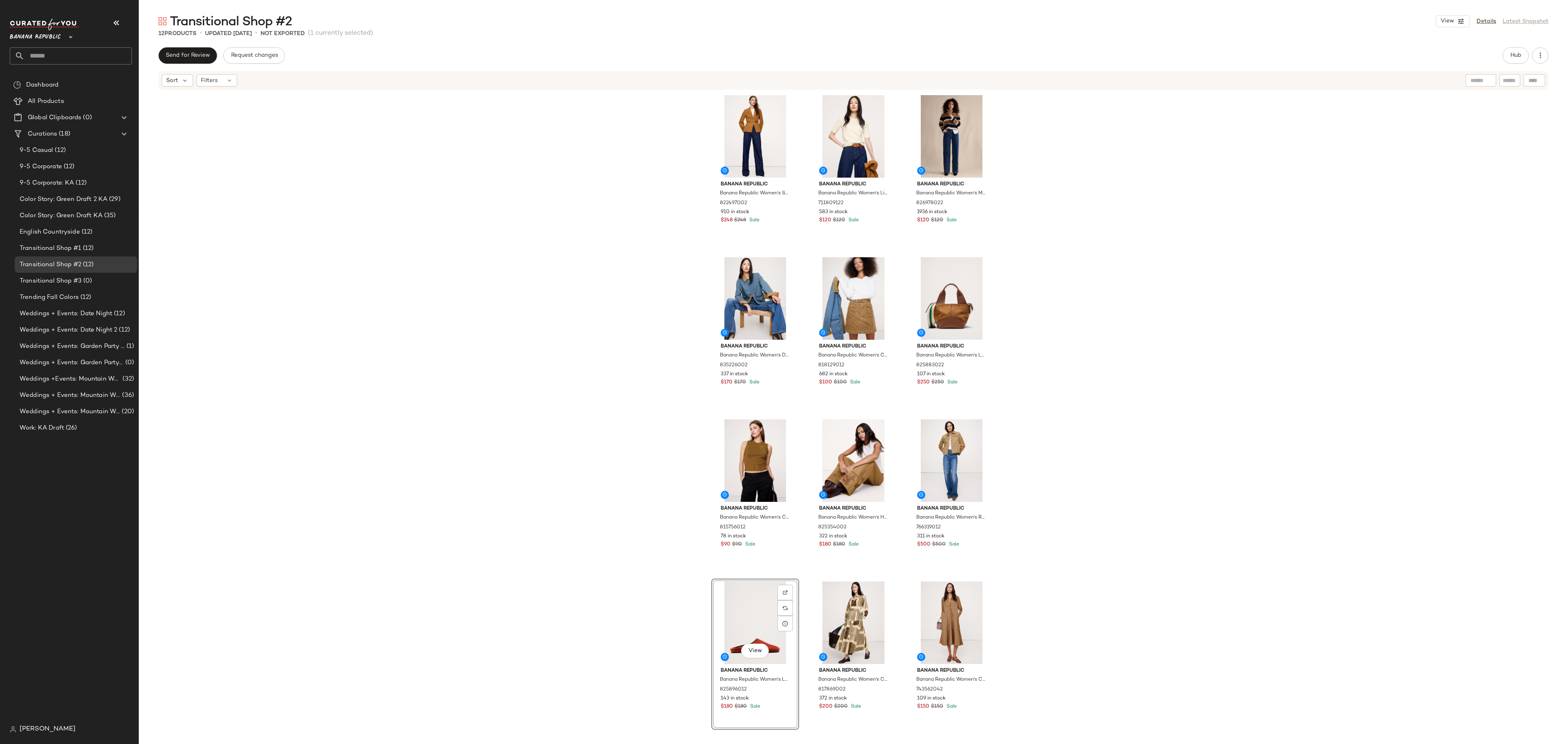
click at [805, 465] on div "Banana Republic Banana Republic Women's Seamed Belted Blazer Golden Brown Size …" at bounding box center [853, 413] width 284 height 642
click at [979, 465] on div "Banana Republic Banana Republic Women's Seamed Belted Blazer Golden Brown Size …" at bounding box center [853, 412] width 1429 height 644
click at [900, 465] on div "Banana Republic Banana Republic Women's Seamed Belted Blazer Golden Brown Size …" at bounding box center [853, 413] width 284 height 642
click at [979, 462] on div "Banana Republic Banana Republic Women's Seamed Belted Blazer Golden Brown Size …" at bounding box center [853, 412] width 1429 height 644
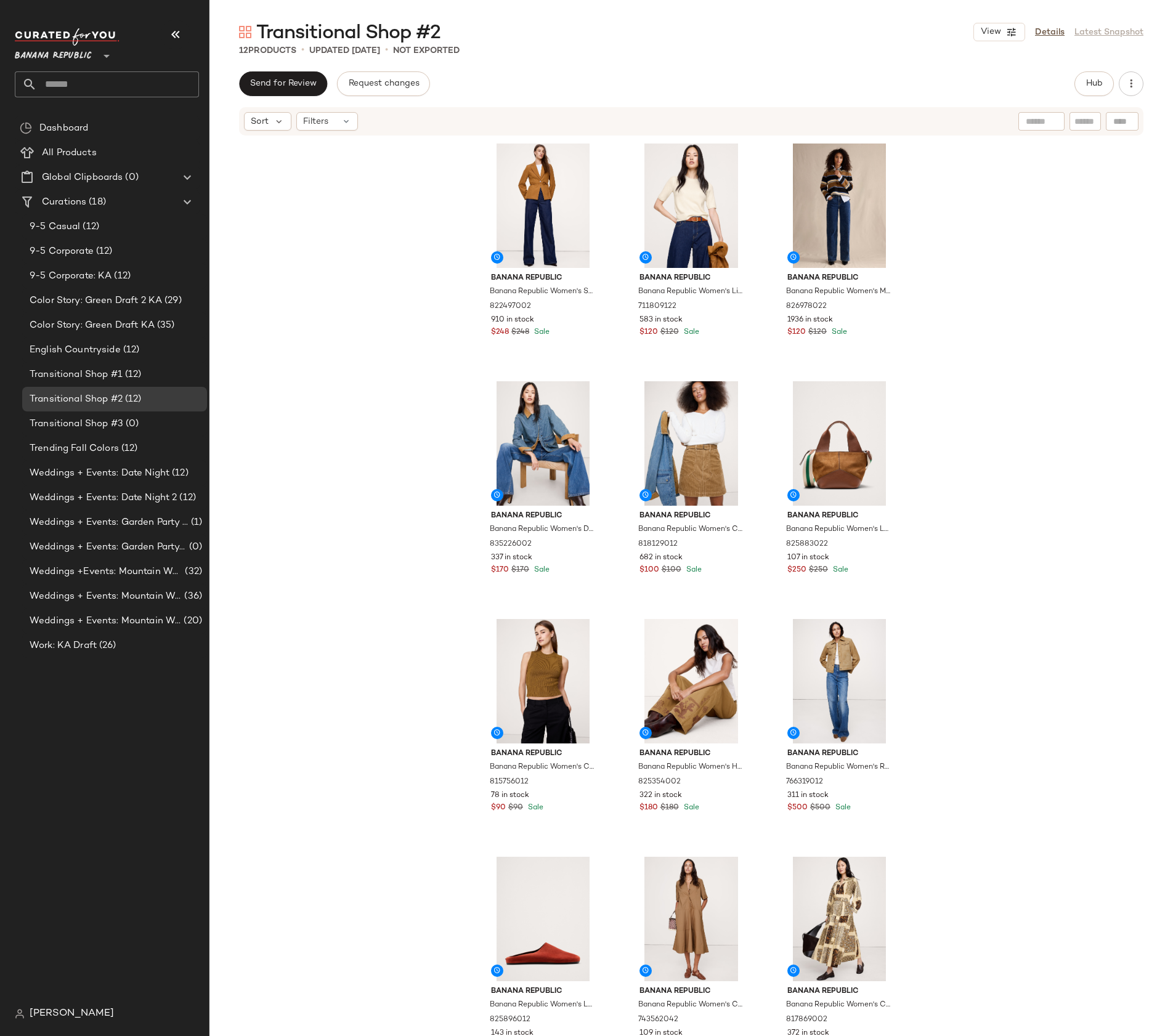
click at [988, 701] on div "Banana Republic Banana Republic Women's Seamed Belted Blazer Golden Brown Size …" at bounding box center [691, 602] width 964 height 929
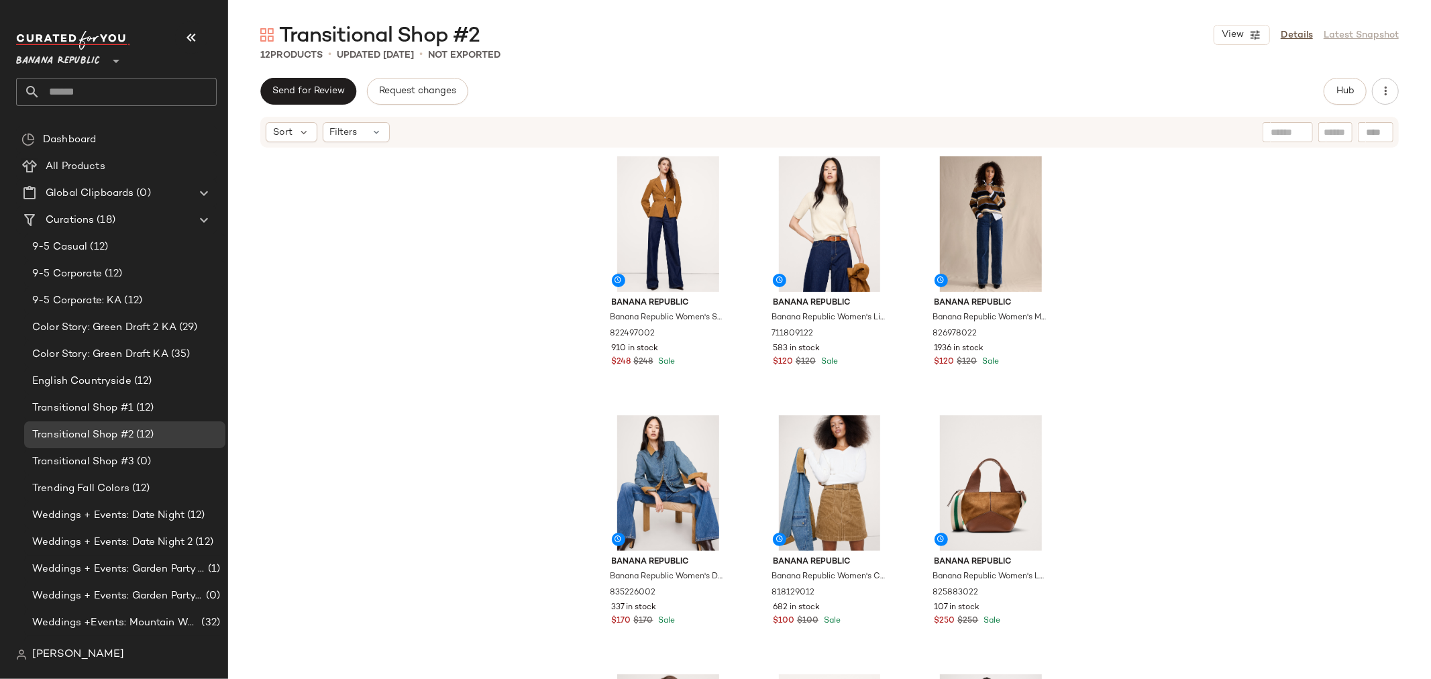
drag, startPoint x: 2546, startPoint y: 1, endPoint x: 1124, endPoint y: 315, distance: 1456.4
click at [1124, 315] on div "Banana Republic Banana Republic Women's Seamed Belted Blazer Golden Brown Size …" at bounding box center [829, 434] width 1203 height 570
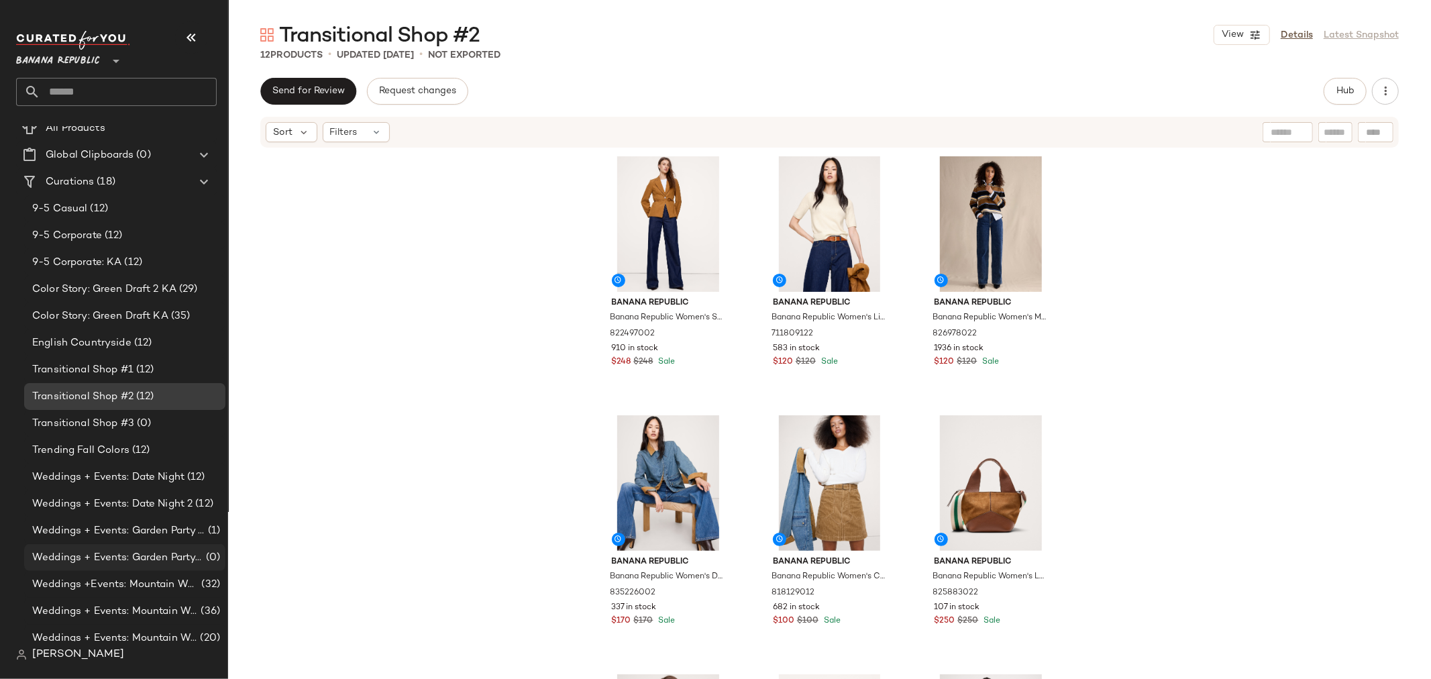
scroll to position [74, 0]
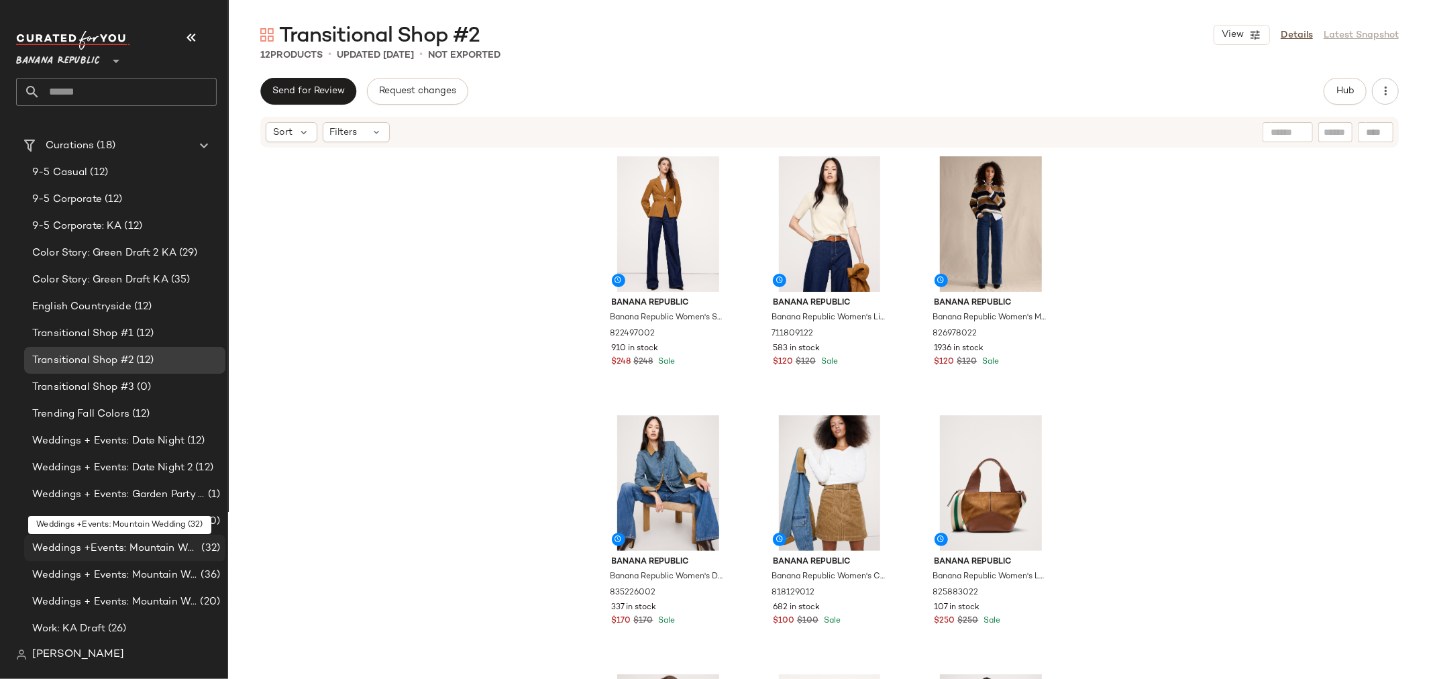
click at [156, 545] on span "Weddings +Events: Mountain Wedding" at bounding box center [115, 548] width 166 height 15
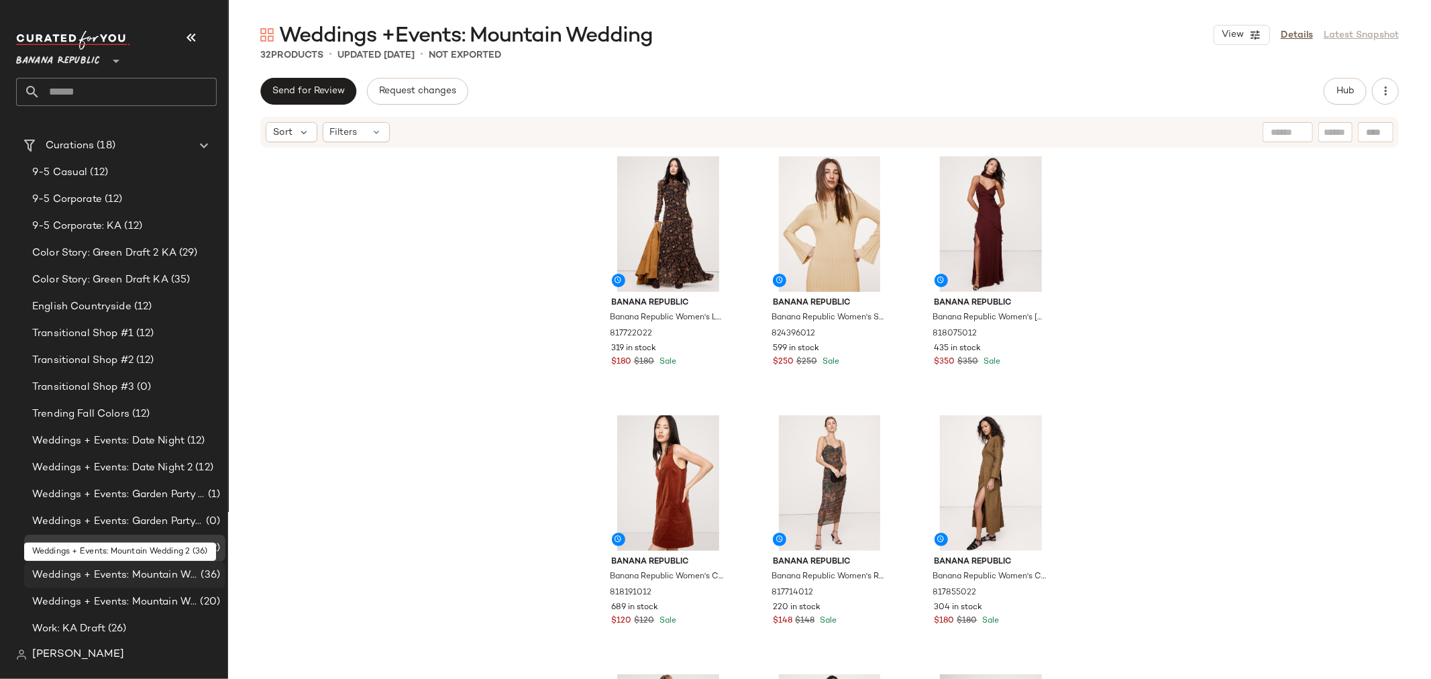
click at [156, 578] on span "Weddings + Events: Mountain Wedding 2" at bounding box center [115, 575] width 166 height 15
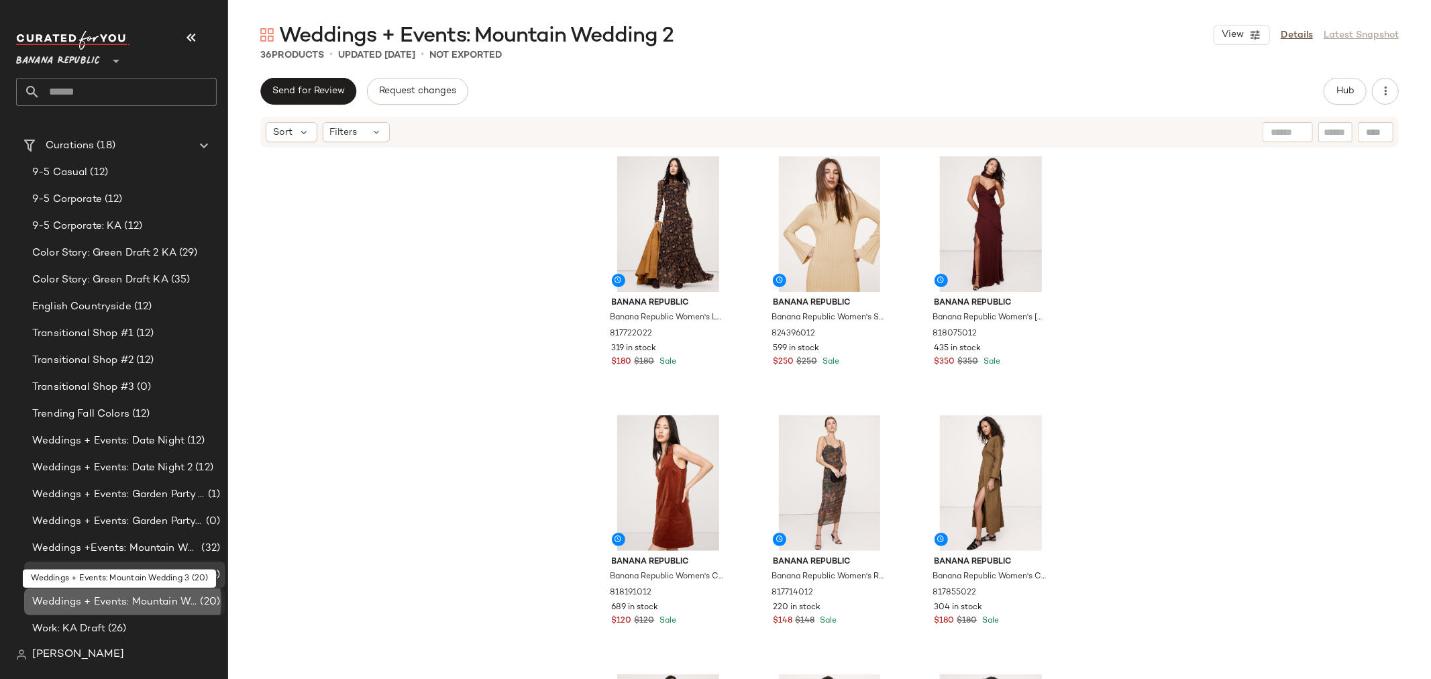
click at [156, 601] on span "Weddings + Events: Mountain Wedding 3" at bounding box center [114, 601] width 165 height 15
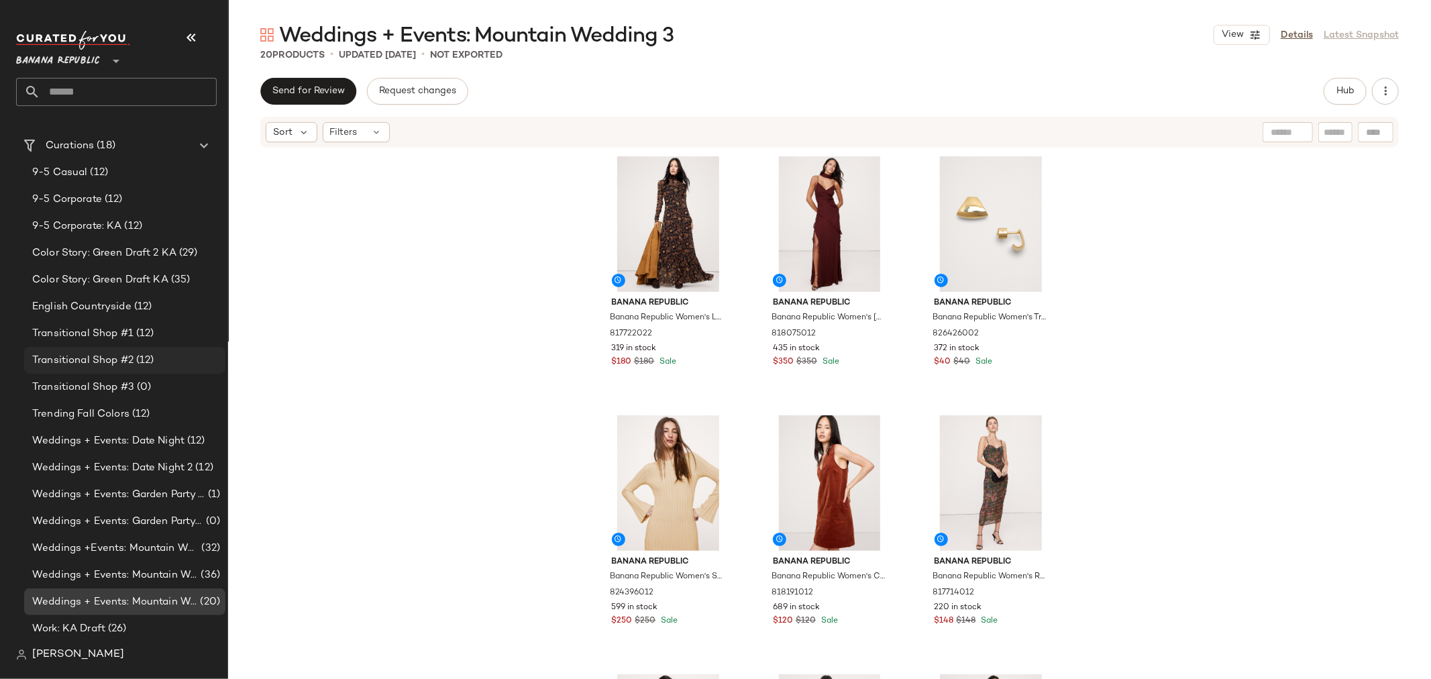
click at [102, 360] on span "Transitional Shop #2" at bounding box center [82, 360] width 101 height 15
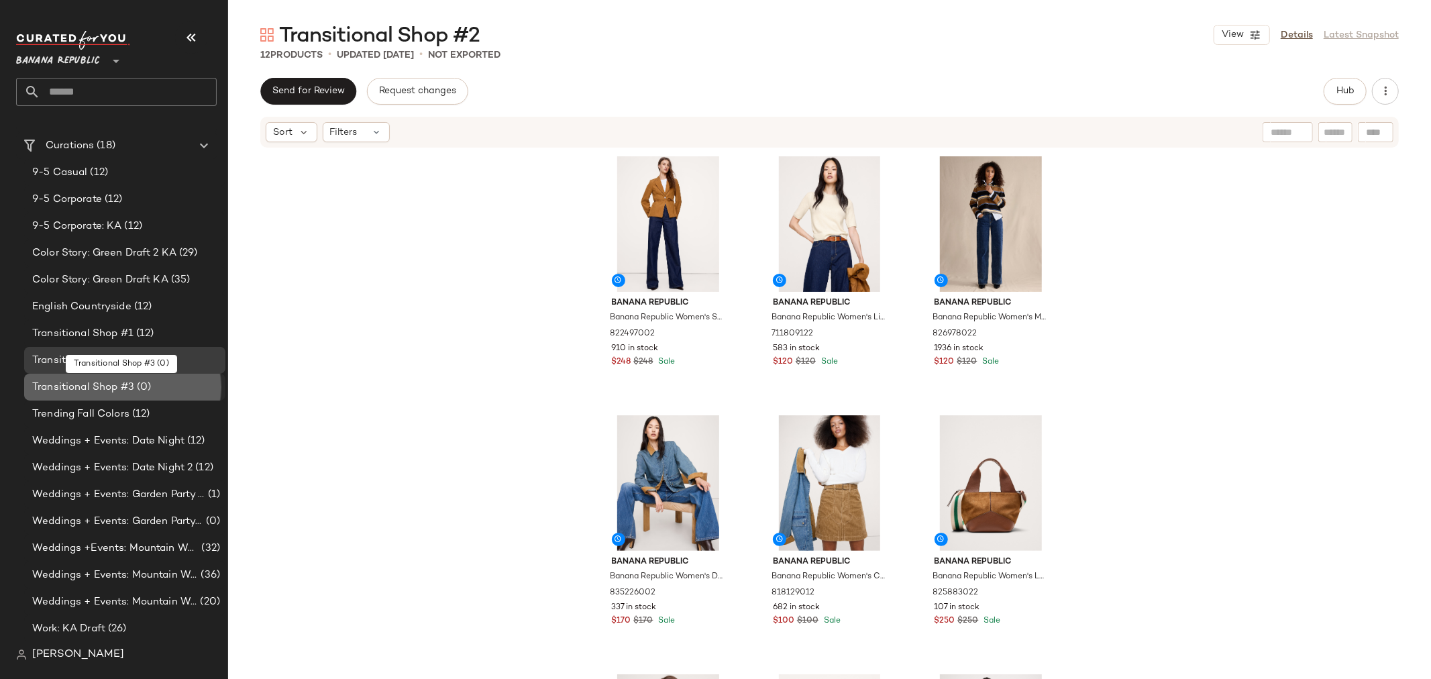
click at [102, 381] on span "Transitional Shop #3" at bounding box center [83, 387] width 102 height 15
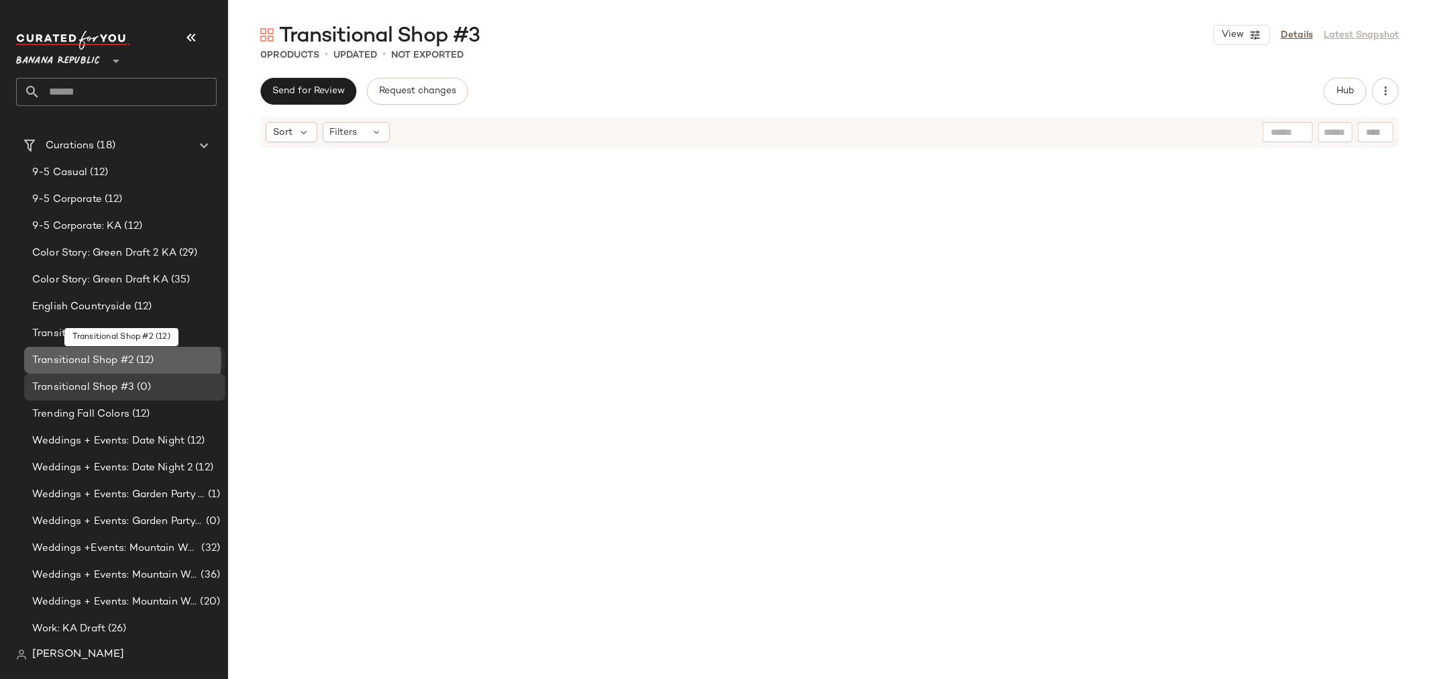
click at [83, 357] on span "Transitional Shop #2" at bounding box center [82, 360] width 101 height 15
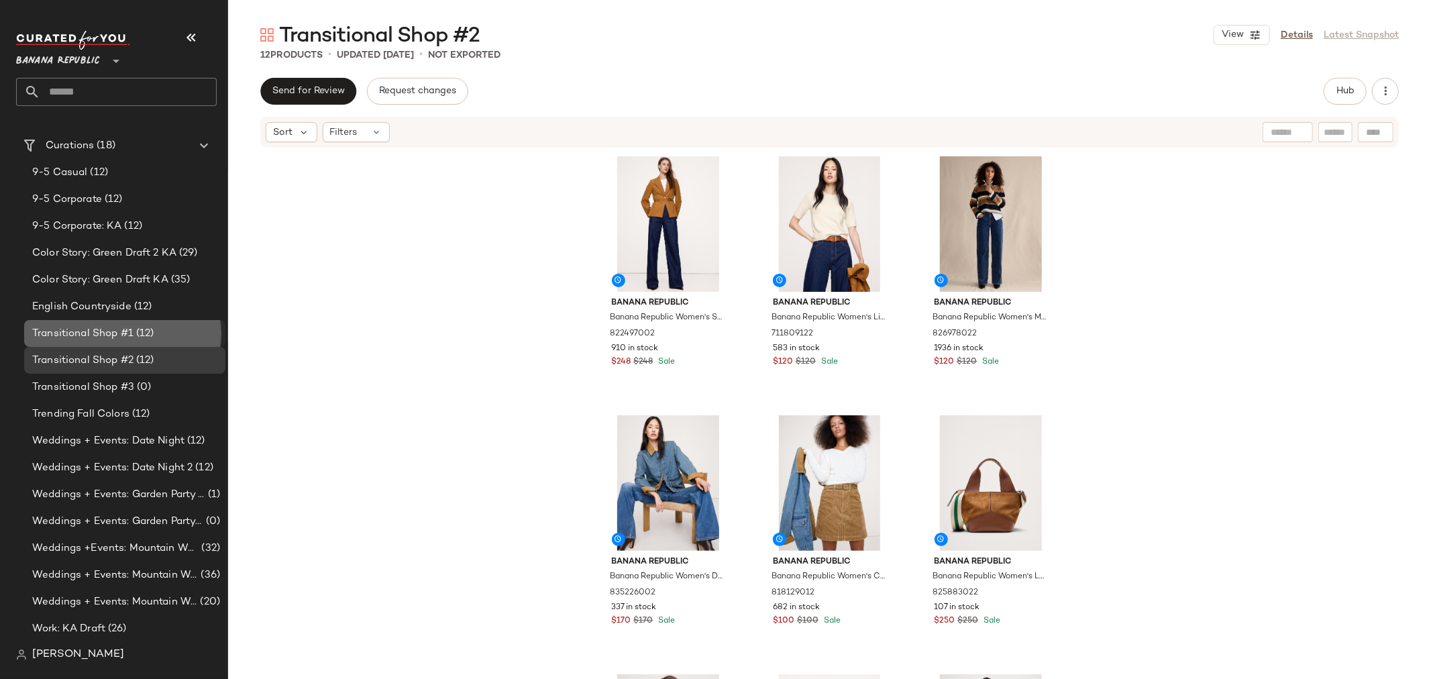
click at [103, 331] on span "Transitional Shop #1" at bounding box center [82, 333] width 101 height 15
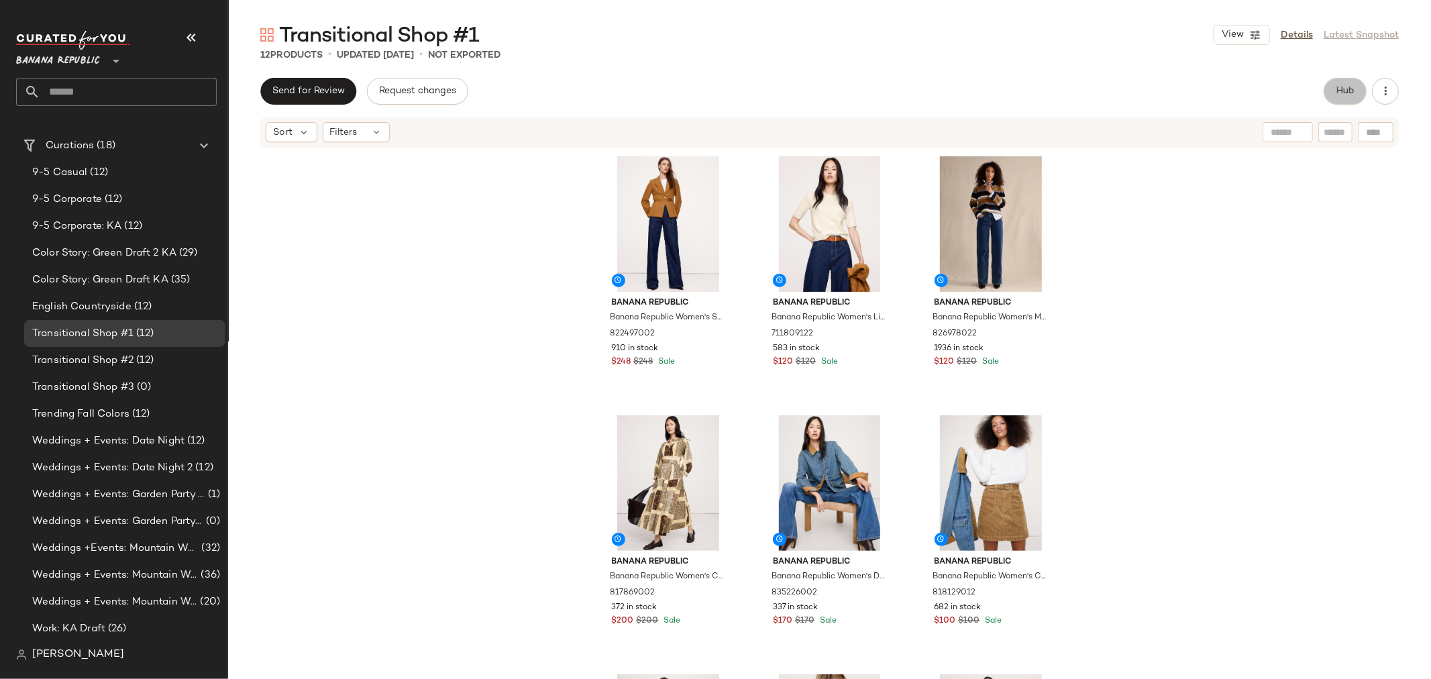
click at [1336, 104] on button "Hub" at bounding box center [1345, 91] width 43 height 27
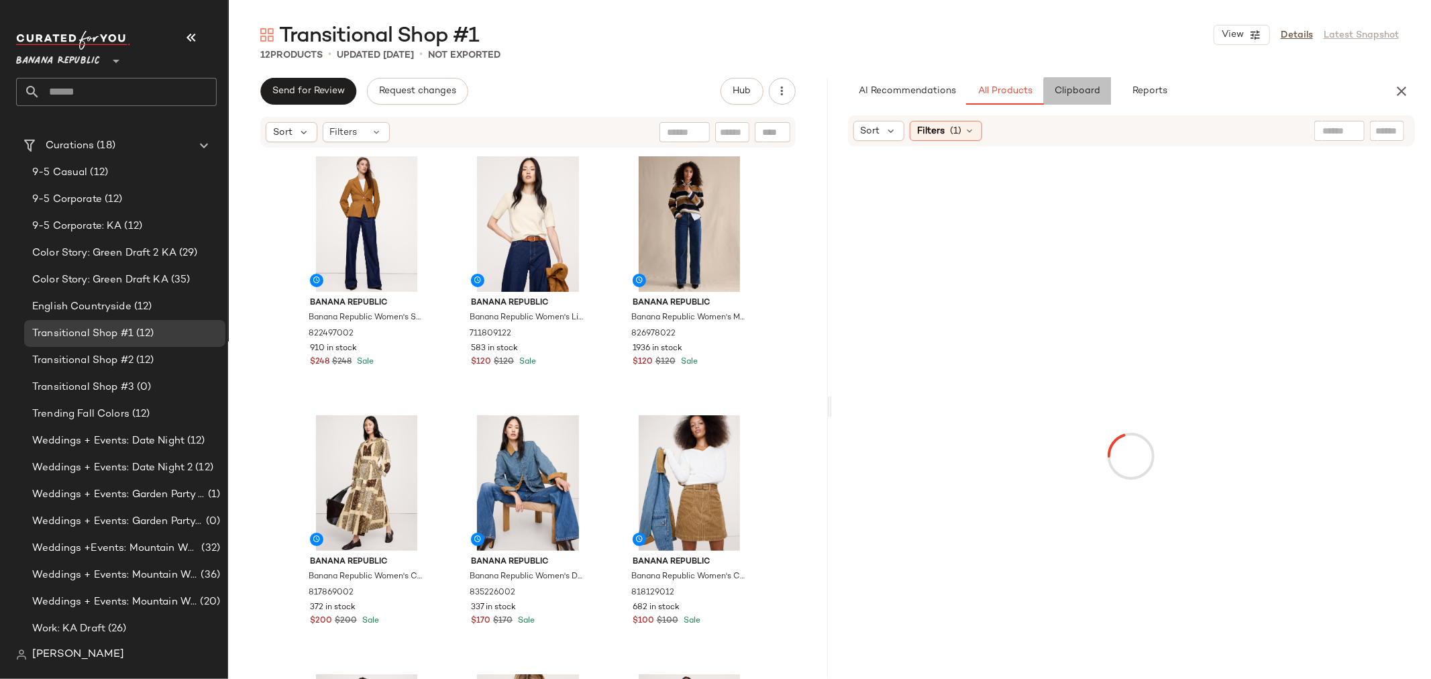
click at [1076, 96] on span "Clipboard" at bounding box center [1077, 91] width 46 height 11
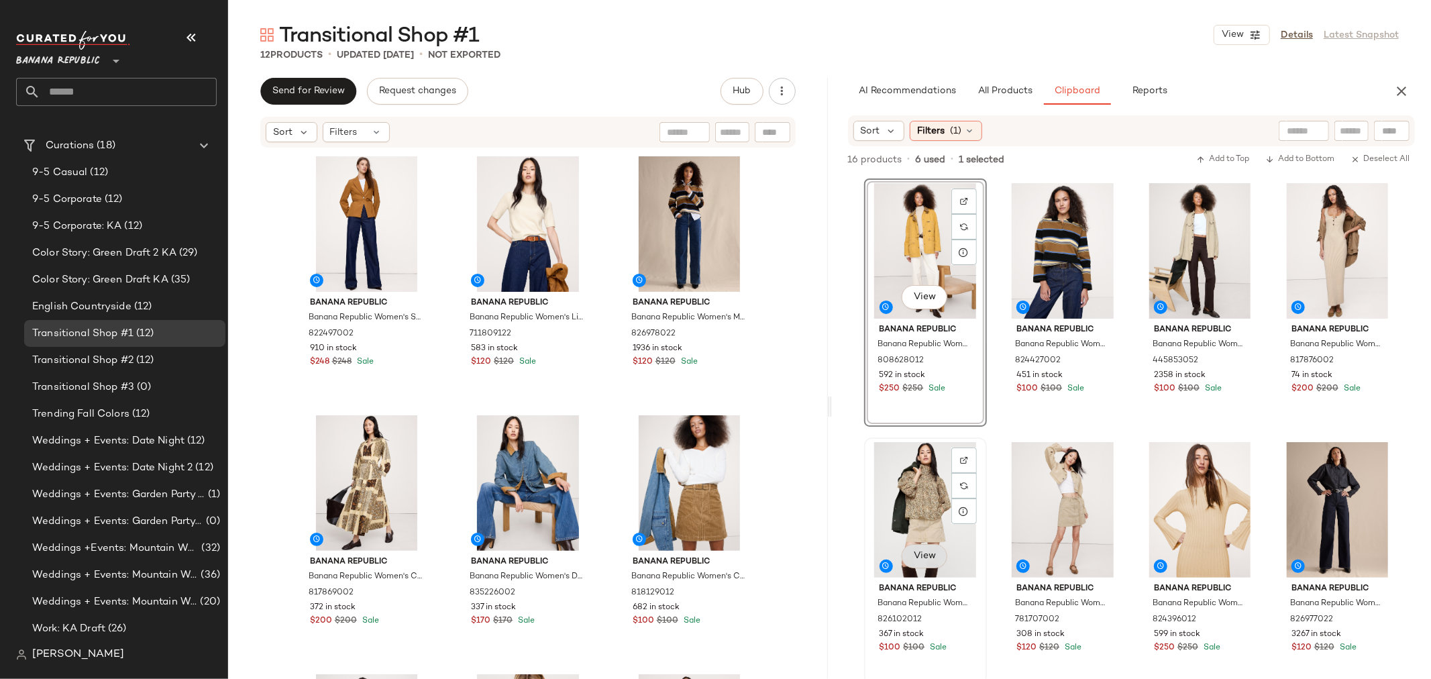
click at [924, 555] on span "View" at bounding box center [924, 556] width 23 height 11
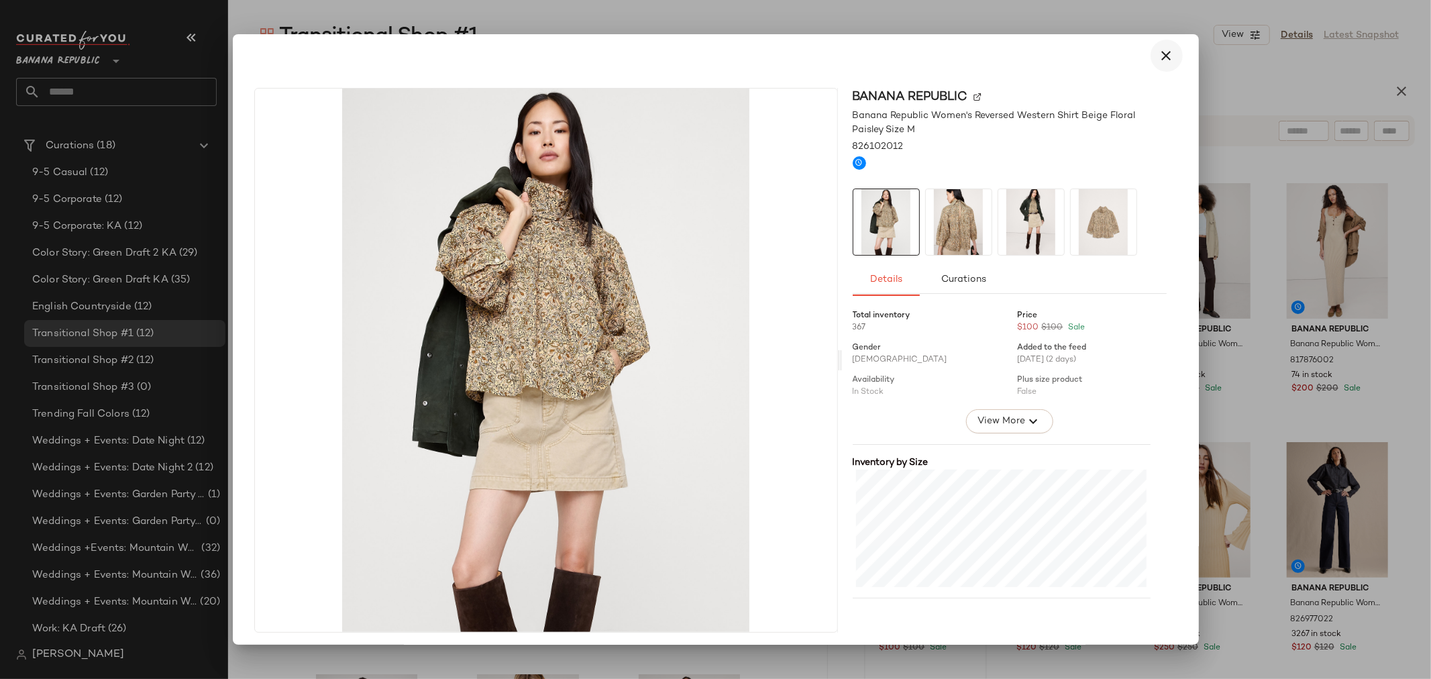
click at [1163, 51] on icon "button" at bounding box center [1167, 56] width 16 height 16
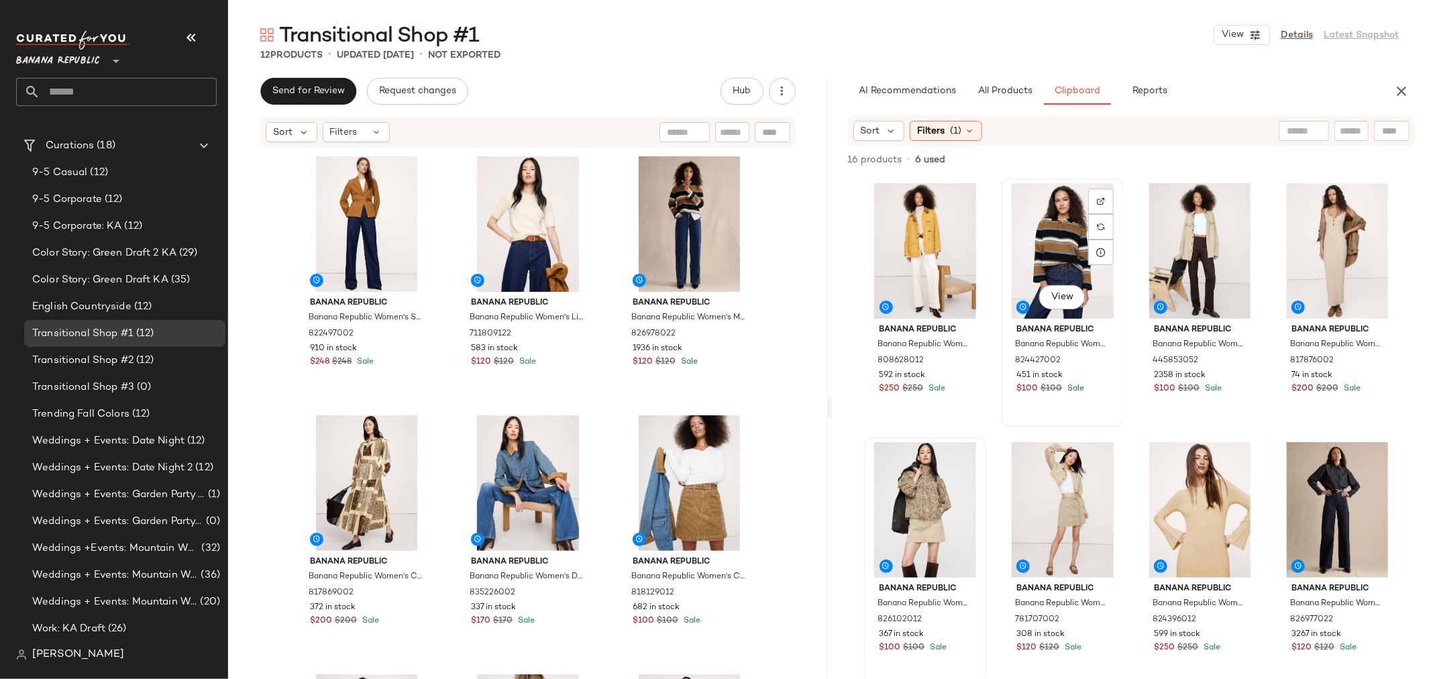
click at [1079, 241] on div "View" at bounding box center [1062, 251] width 113 height 136
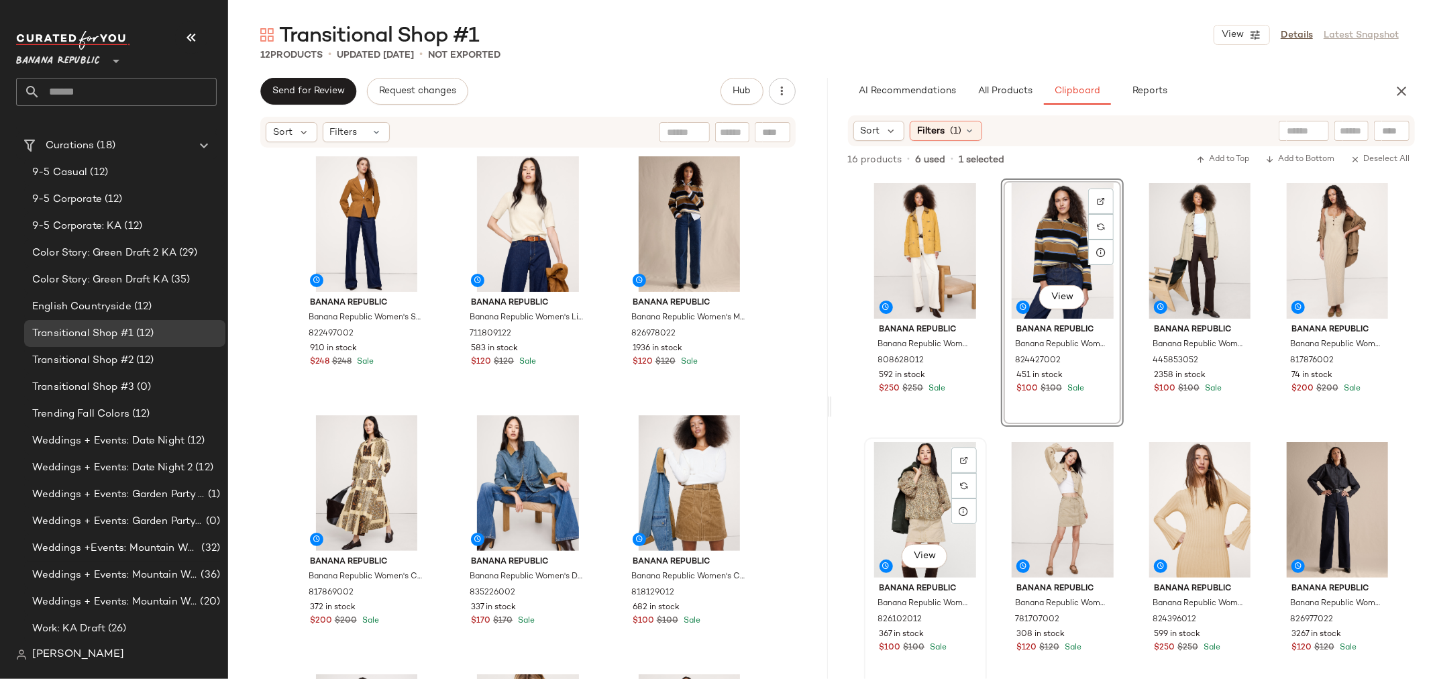
click at [928, 488] on div "View" at bounding box center [925, 510] width 113 height 136
click at [1048, 480] on div "View" at bounding box center [1062, 510] width 113 height 136
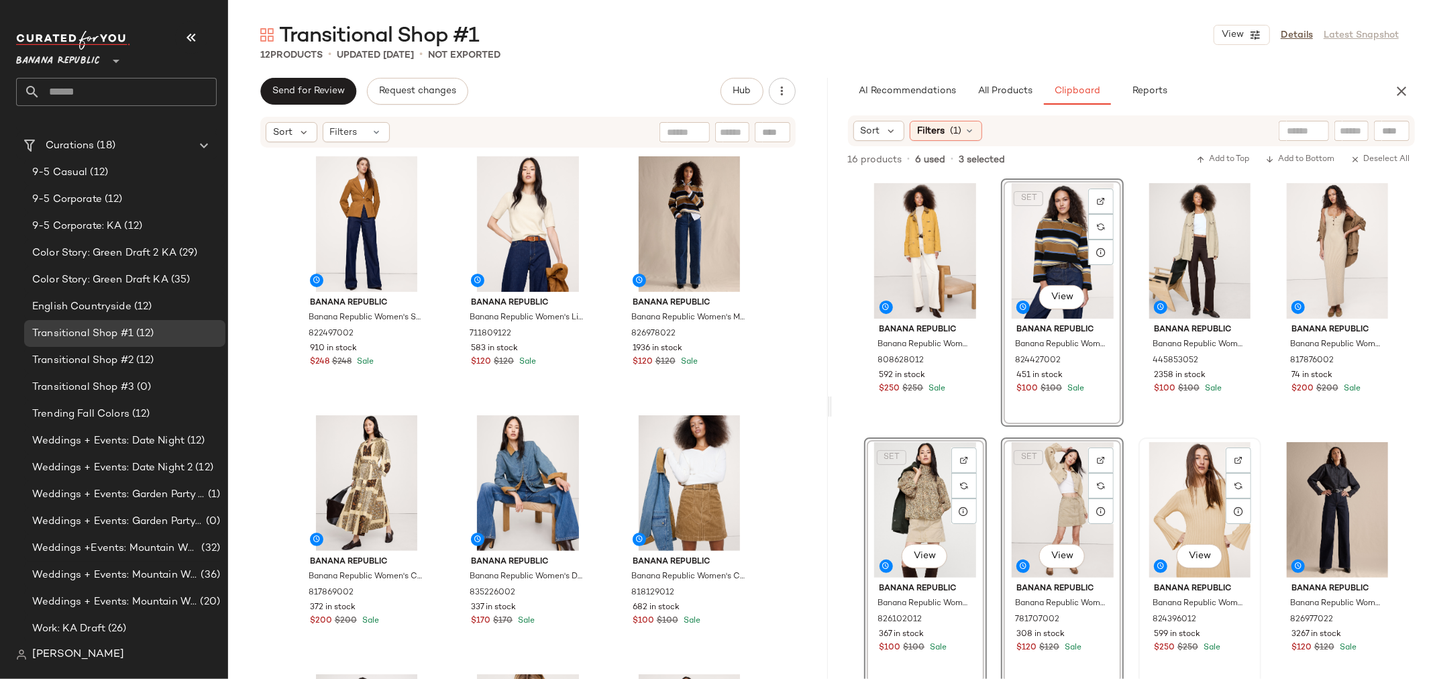
click at [1172, 493] on div "View" at bounding box center [1199, 510] width 113 height 136
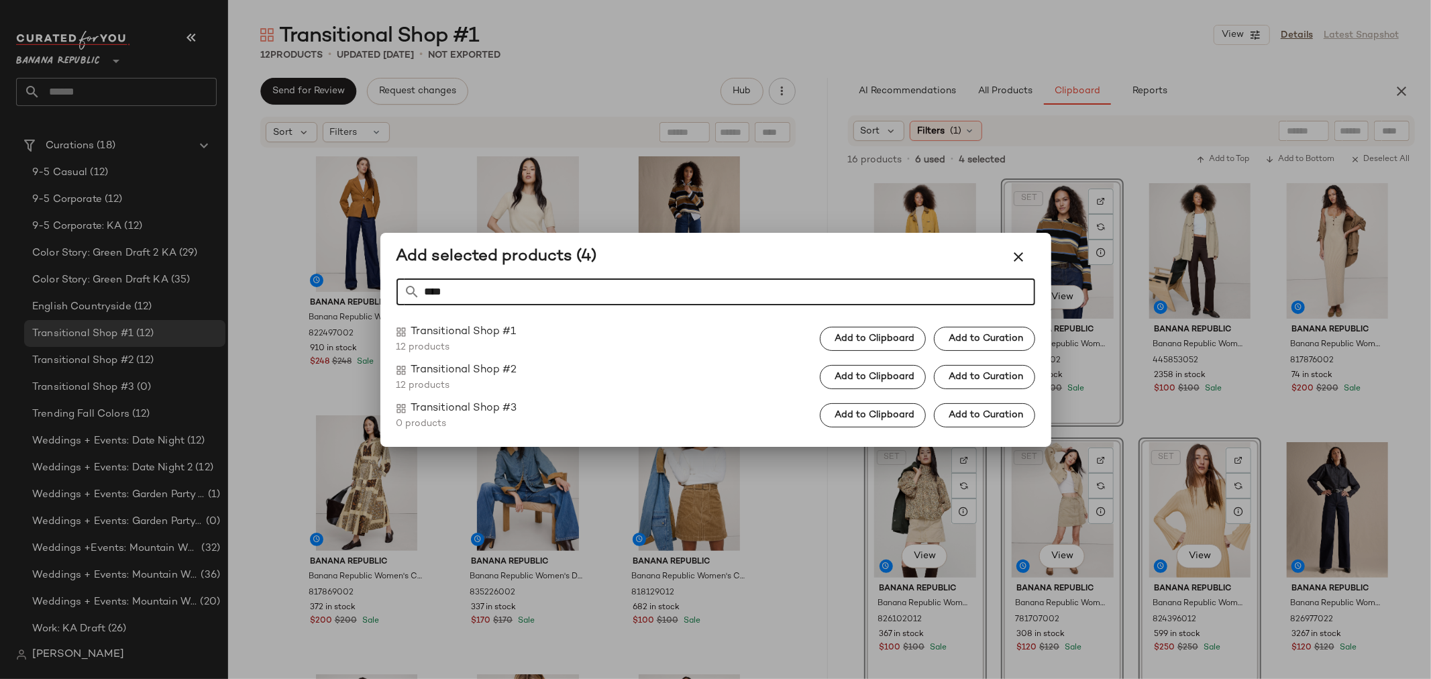
type input "****"
click at [1130, 429] on div at bounding box center [715, 339] width 1431 height 679
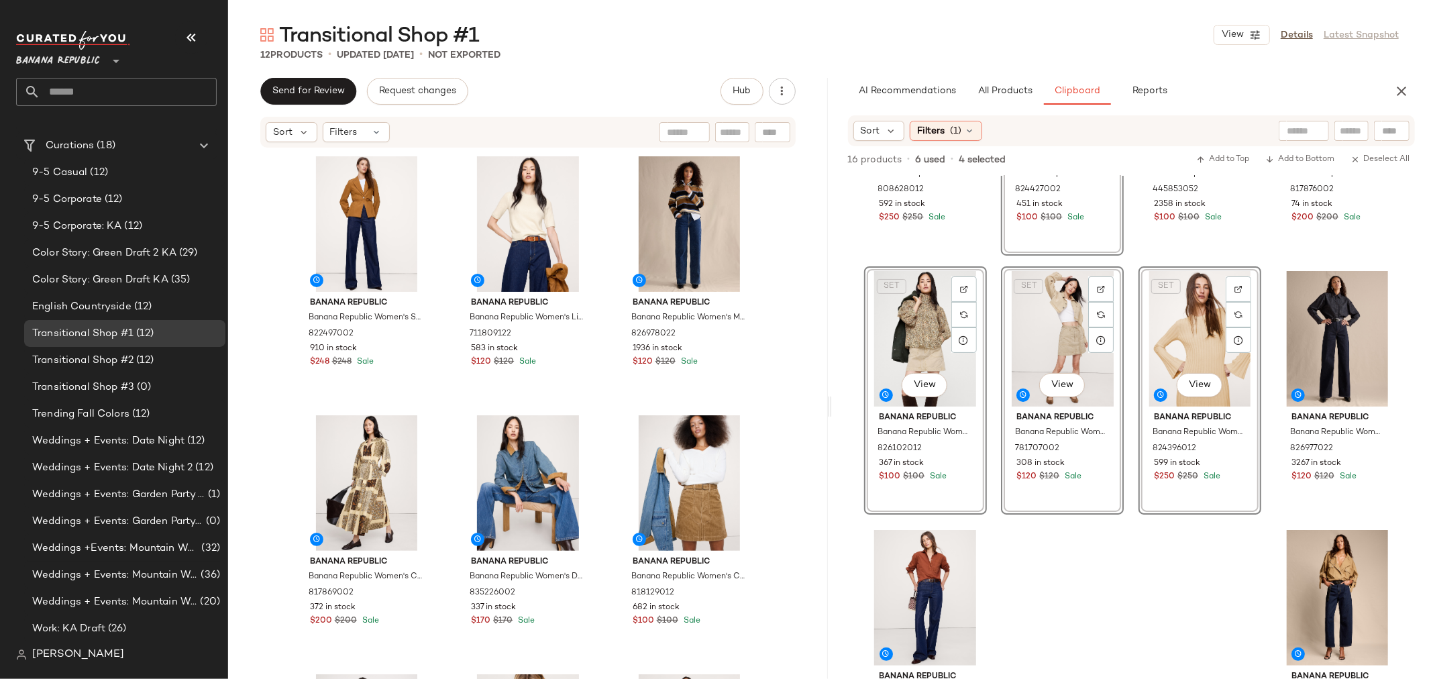
scroll to position [209, 0]
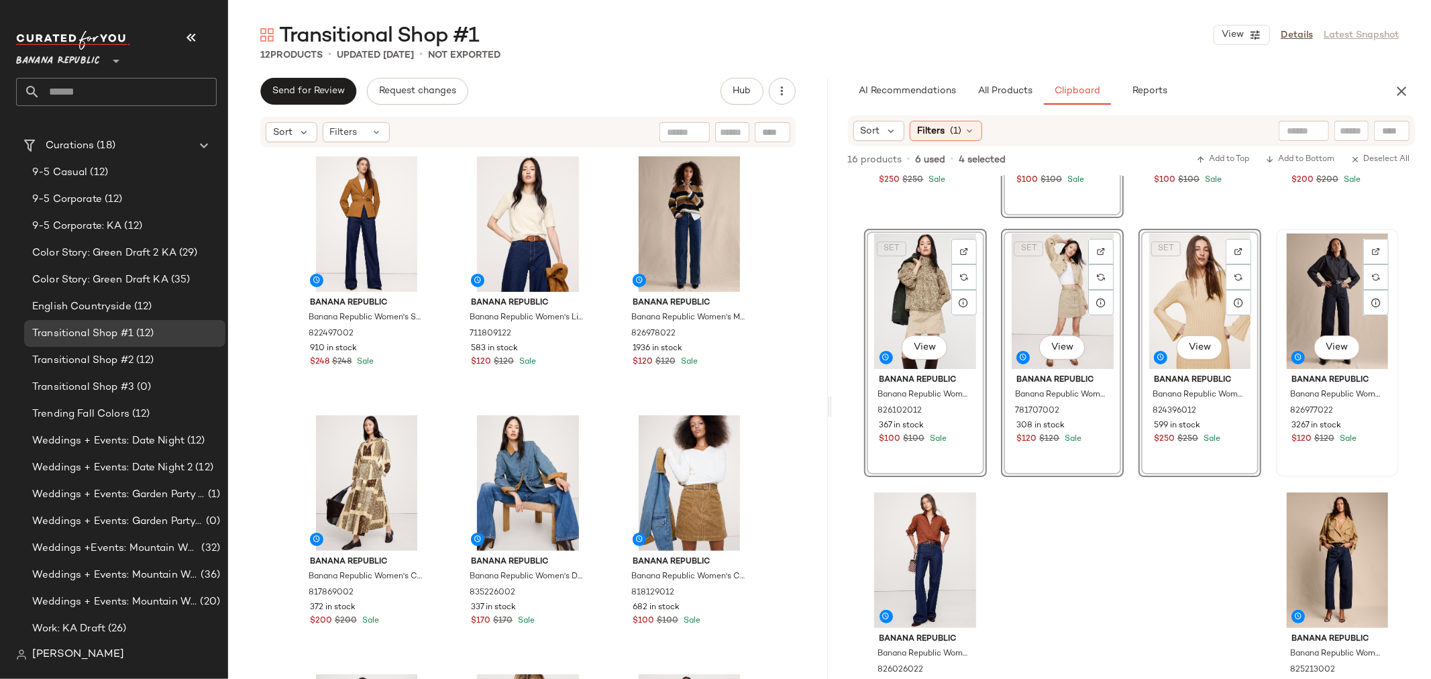
click at [1300, 278] on div "View" at bounding box center [1337, 301] width 113 height 136
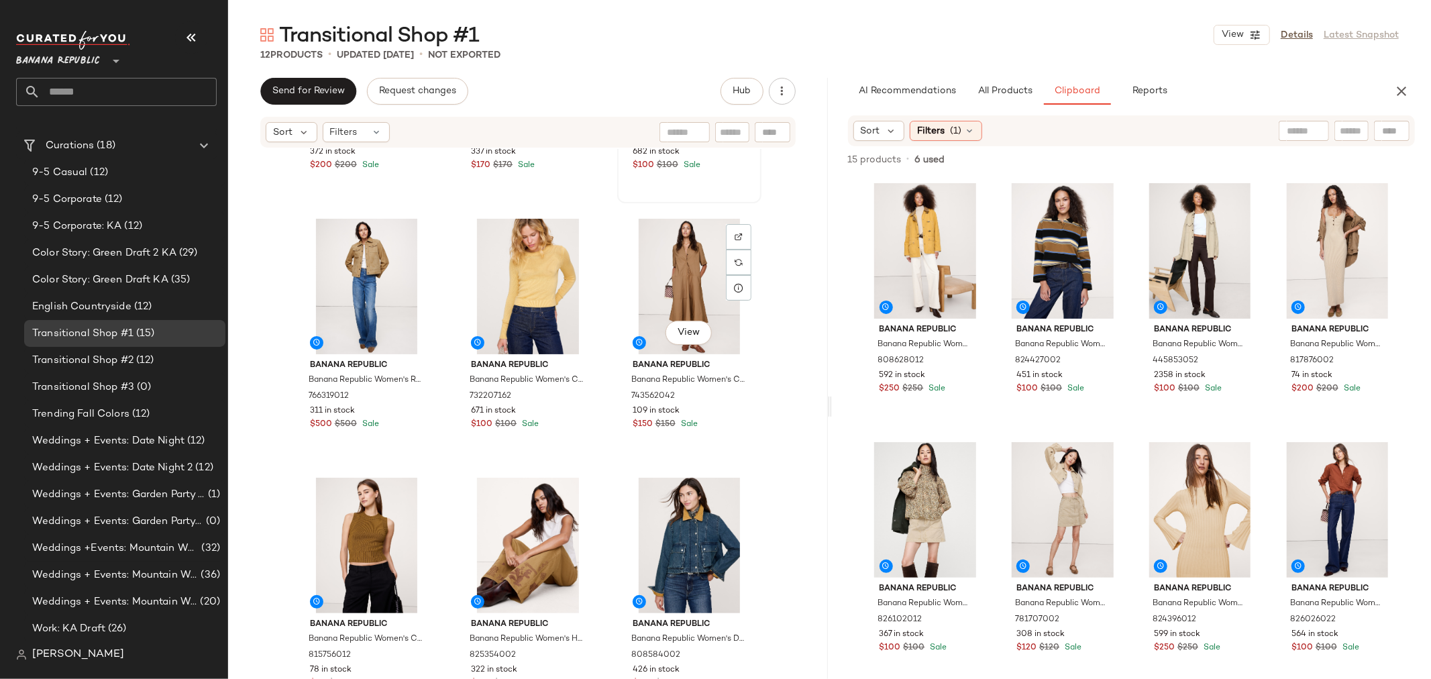
scroll to position [468, 0]
click at [937, 561] on button "View" at bounding box center [925, 556] width 46 height 24
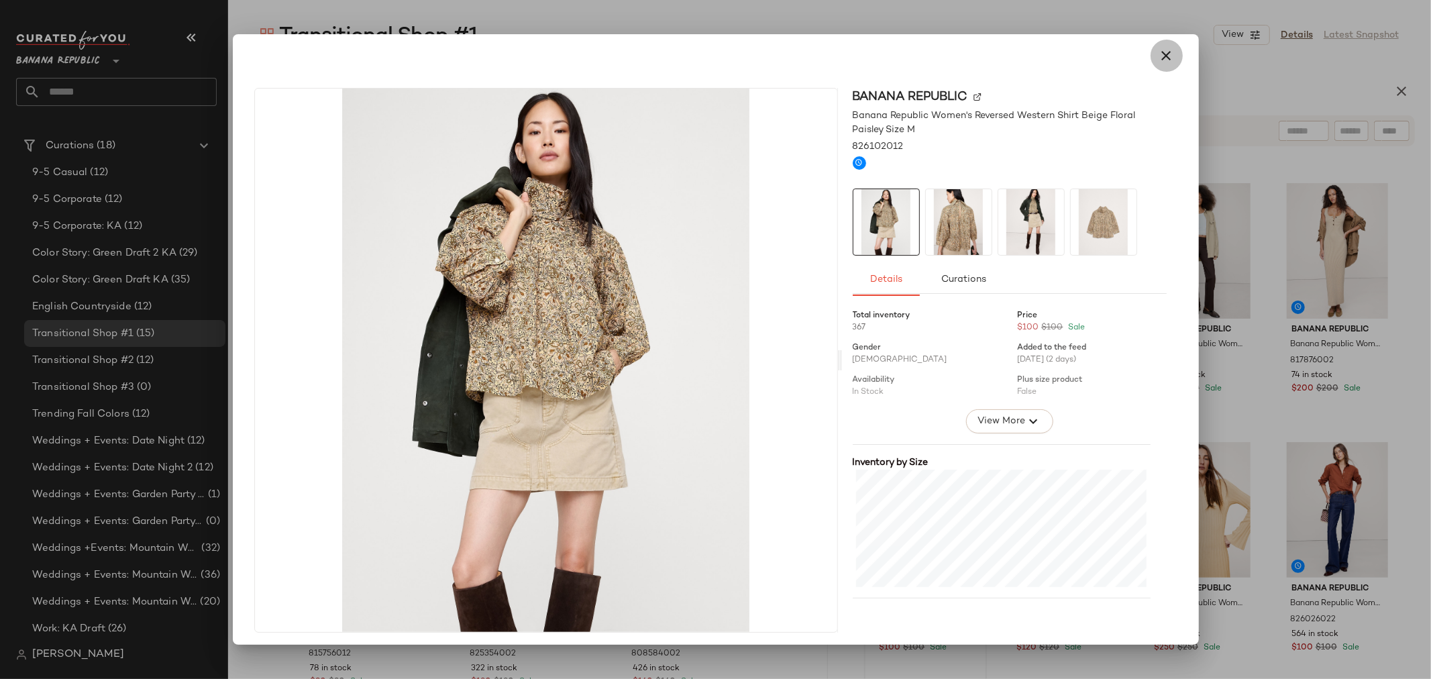
click at [1159, 52] on icon "button" at bounding box center [1167, 56] width 16 height 16
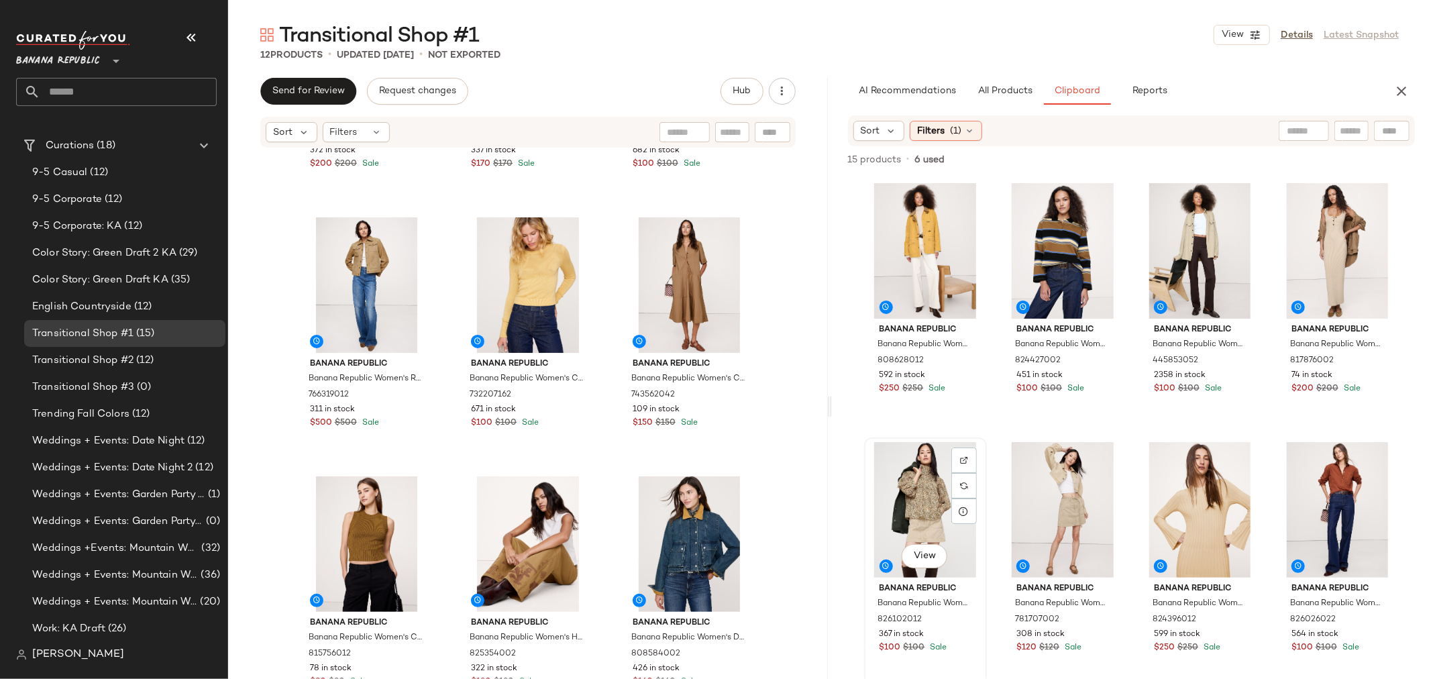
click at [922, 510] on div "View" at bounding box center [925, 510] width 113 height 136
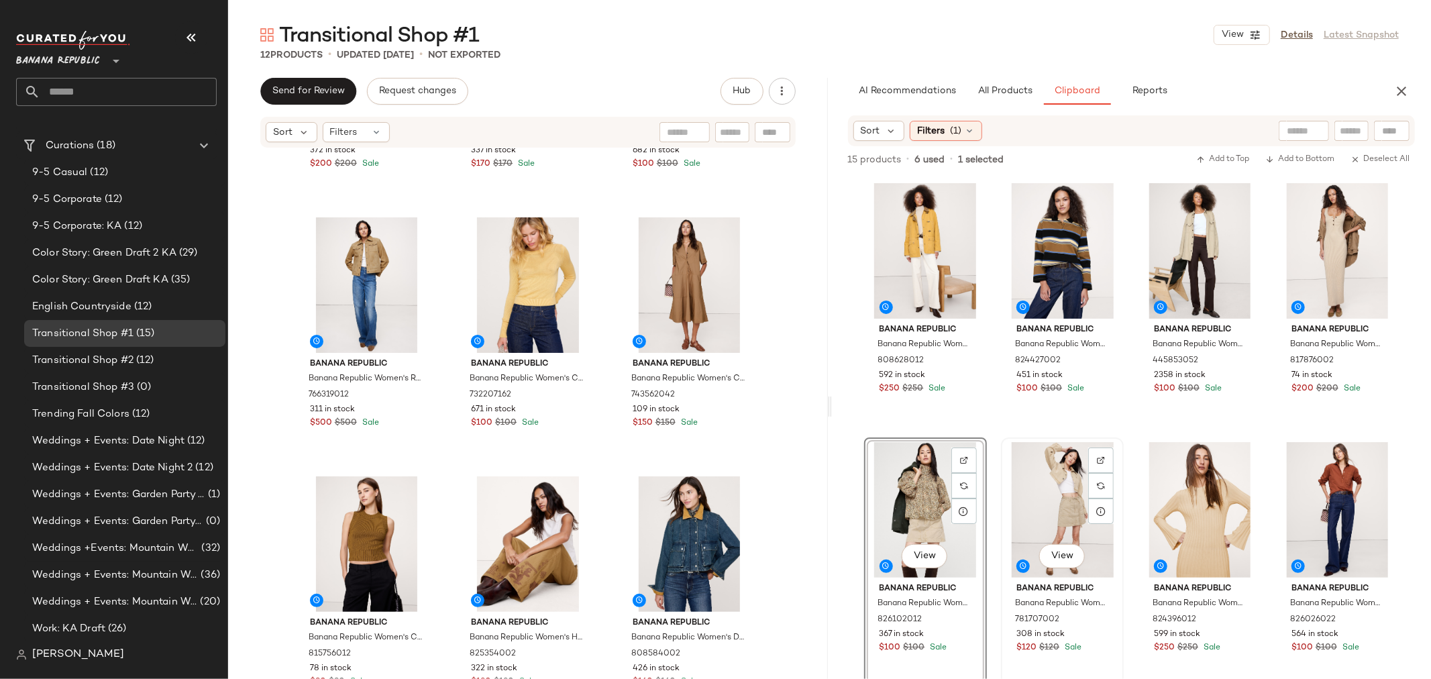
click at [1055, 480] on div "View" at bounding box center [1062, 510] width 113 height 136
click at [1165, 521] on div "View" at bounding box center [1199, 510] width 113 height 136
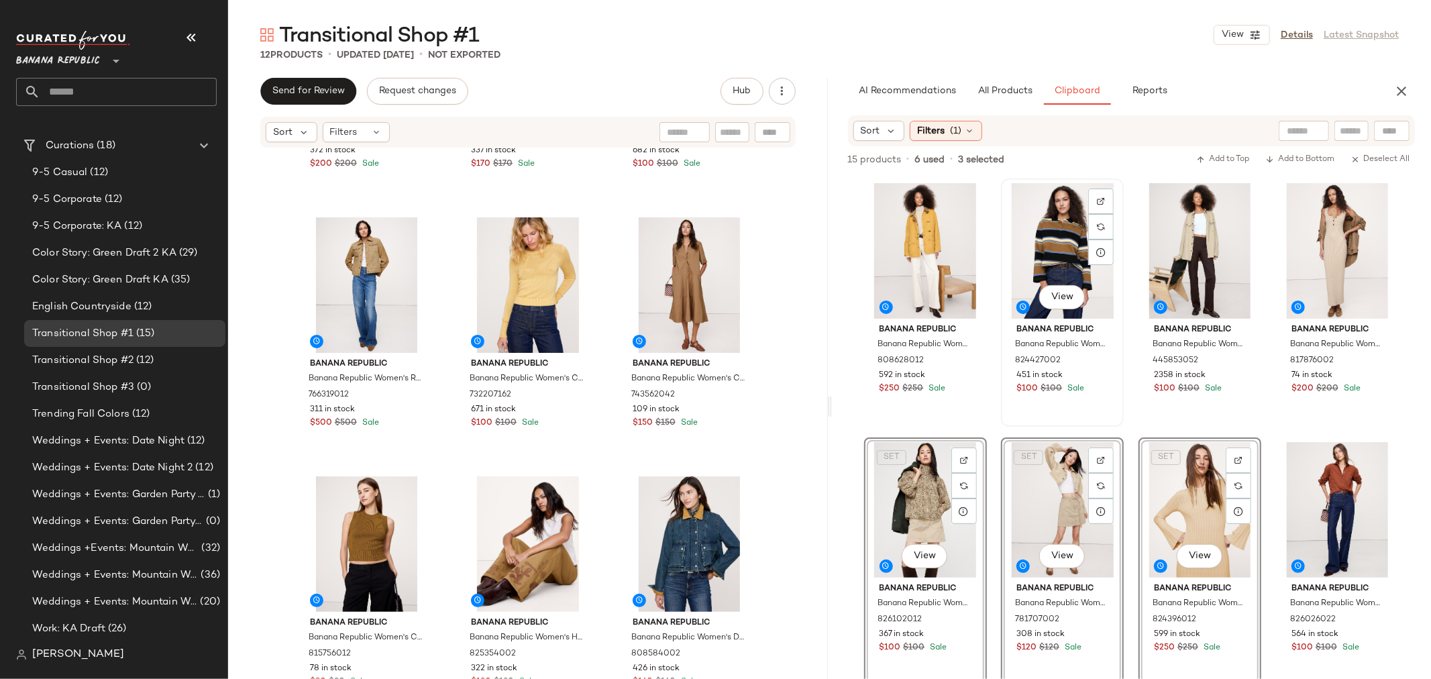
click at [1024, 252] on div "View" at bounding box center [1062, 251] width 113 height 136
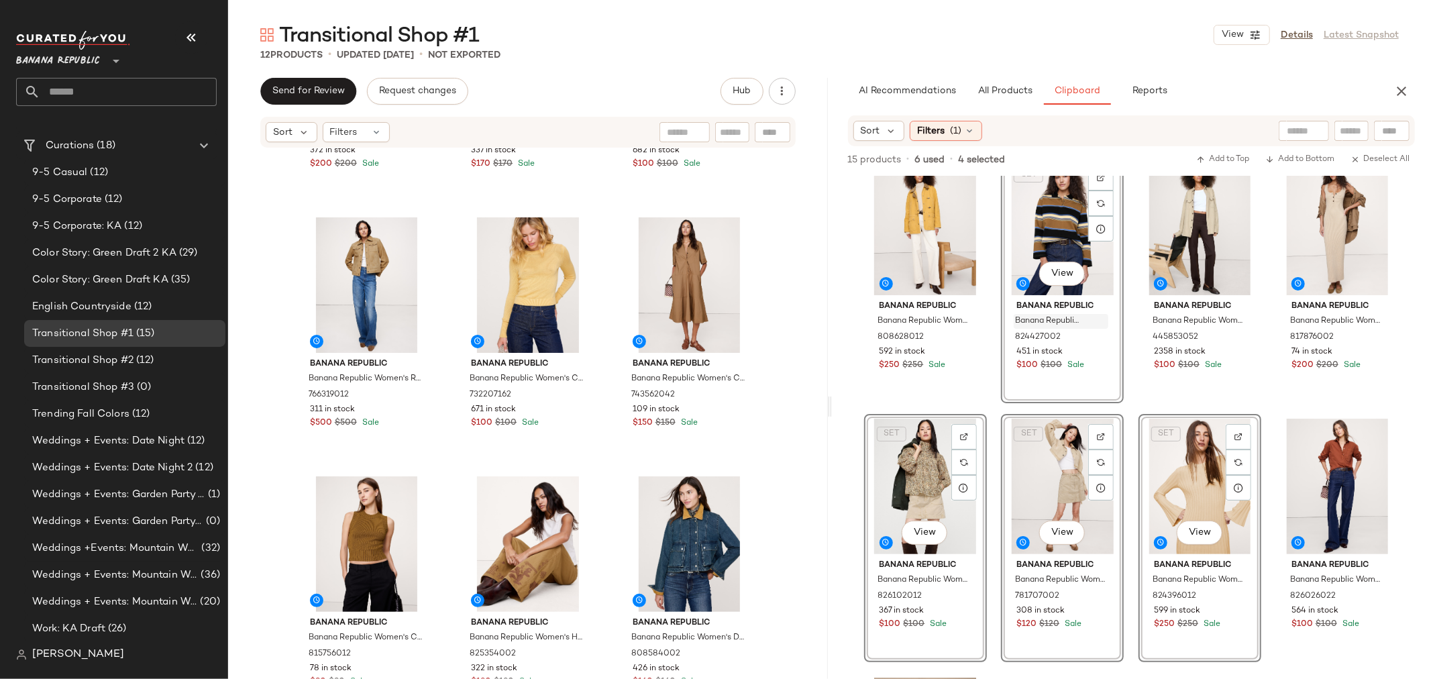
scroll to position [0, 0]
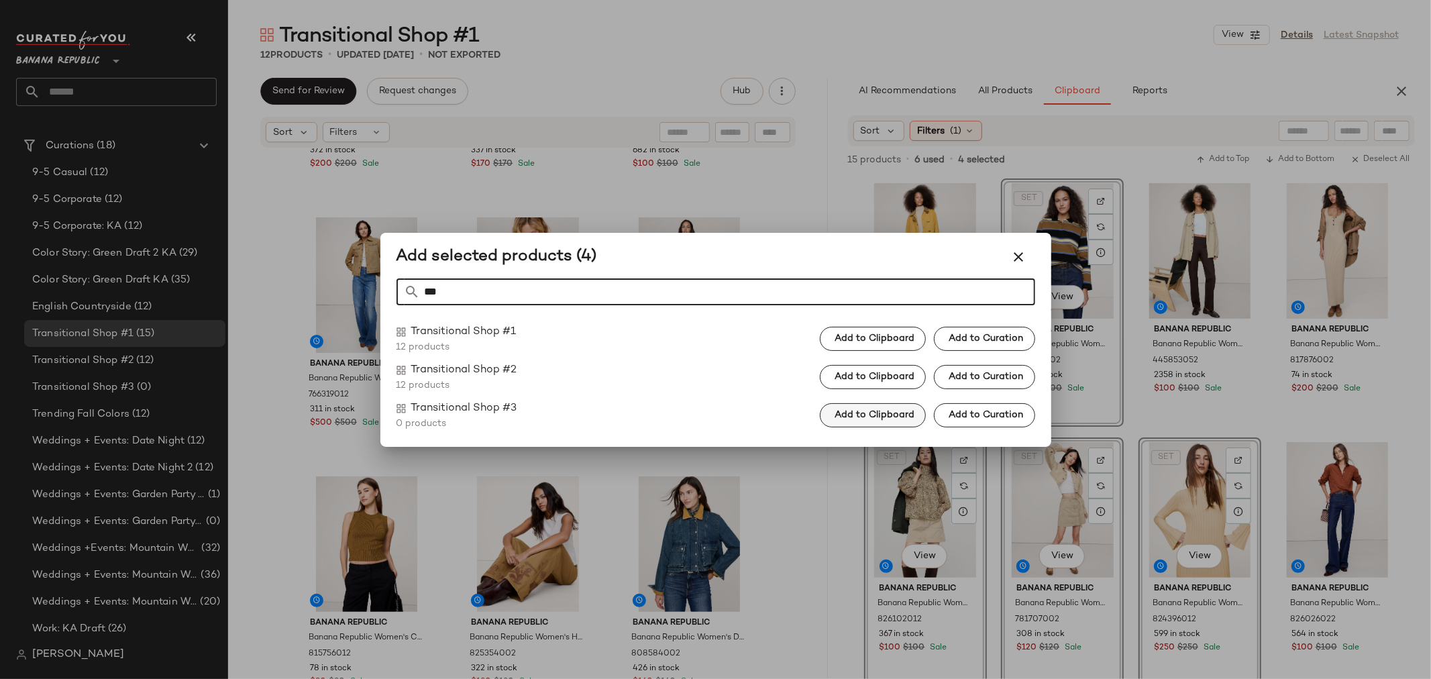
type input "***"
click at [861, 412] on span "Add to Clipboard" at bounding box center [874, 415] width 80 height 11
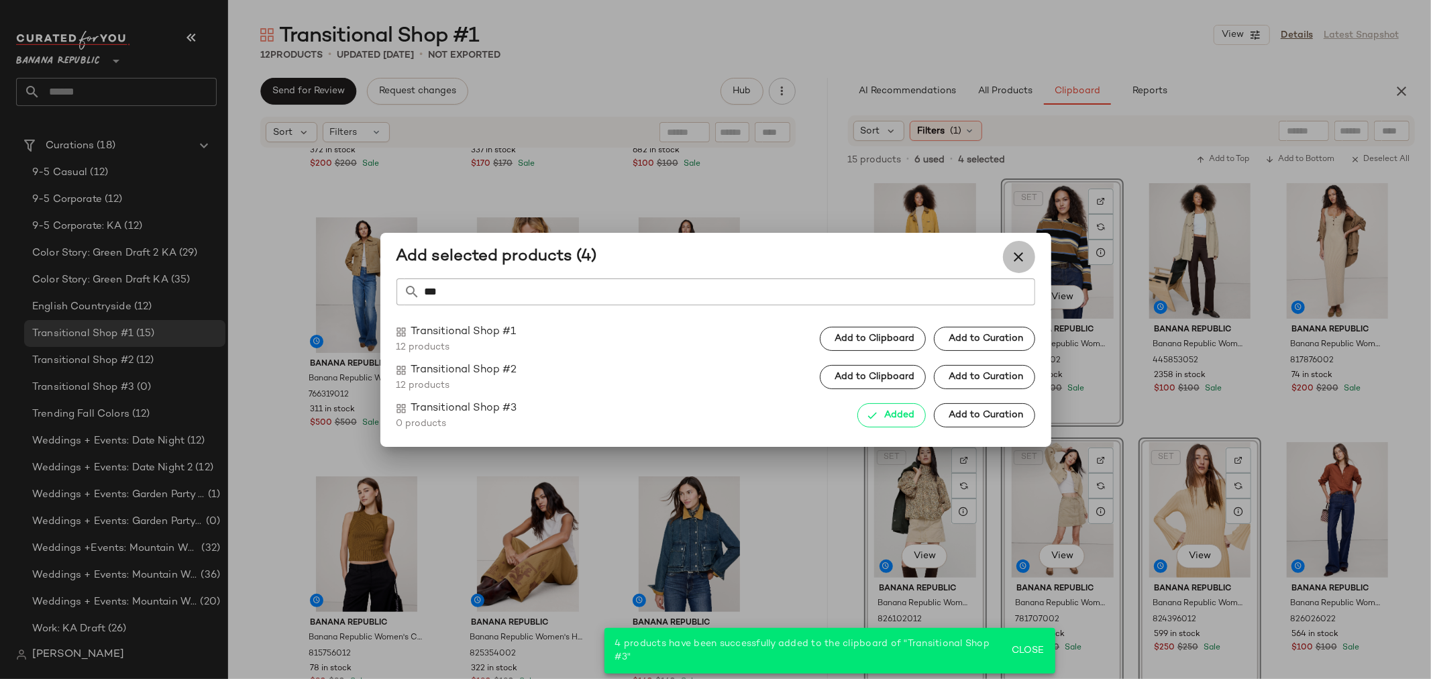
click at [1014, 255] on icon "button" at bounding box center [1019, 257] width 16 height 16
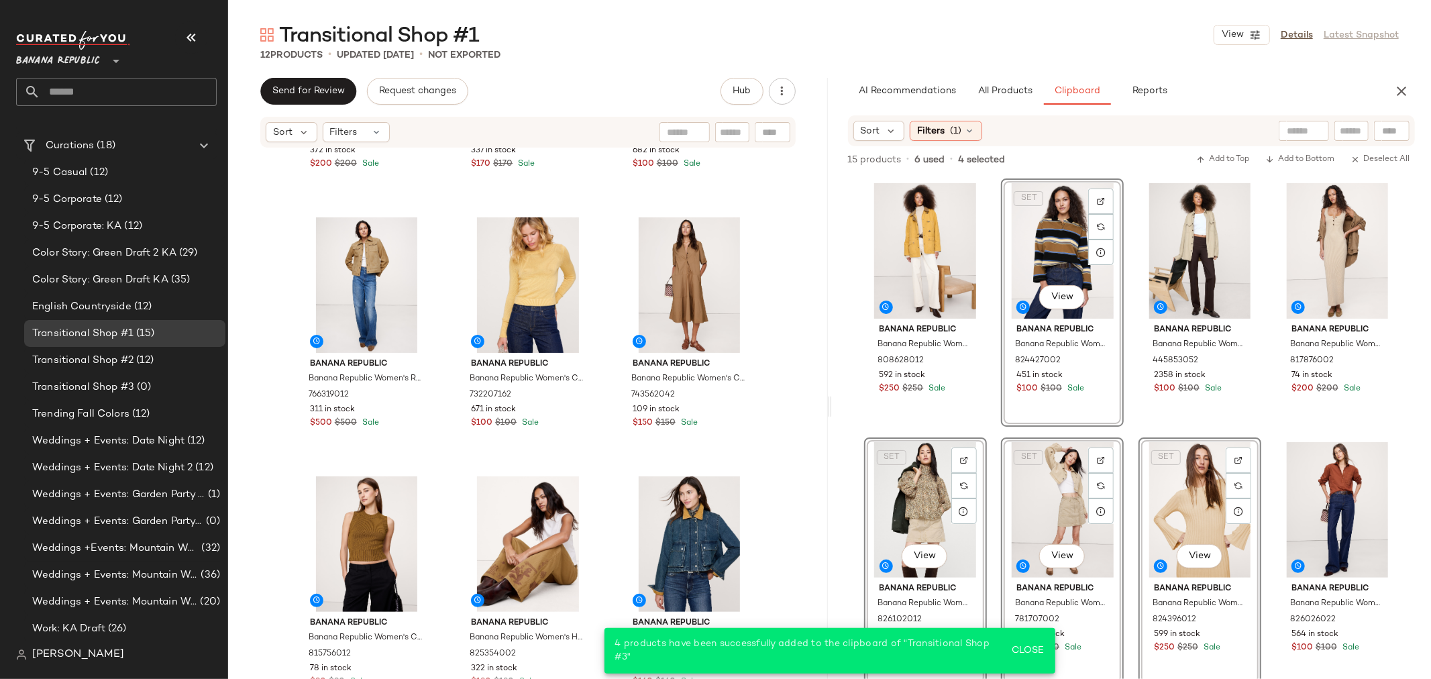
click at [856, 398] on div "Banana Republic Banana Republic Women's Barn Coat Mustard Yellow Size S 8086280…" at bounding box center [1132, 455] width 600 height 559
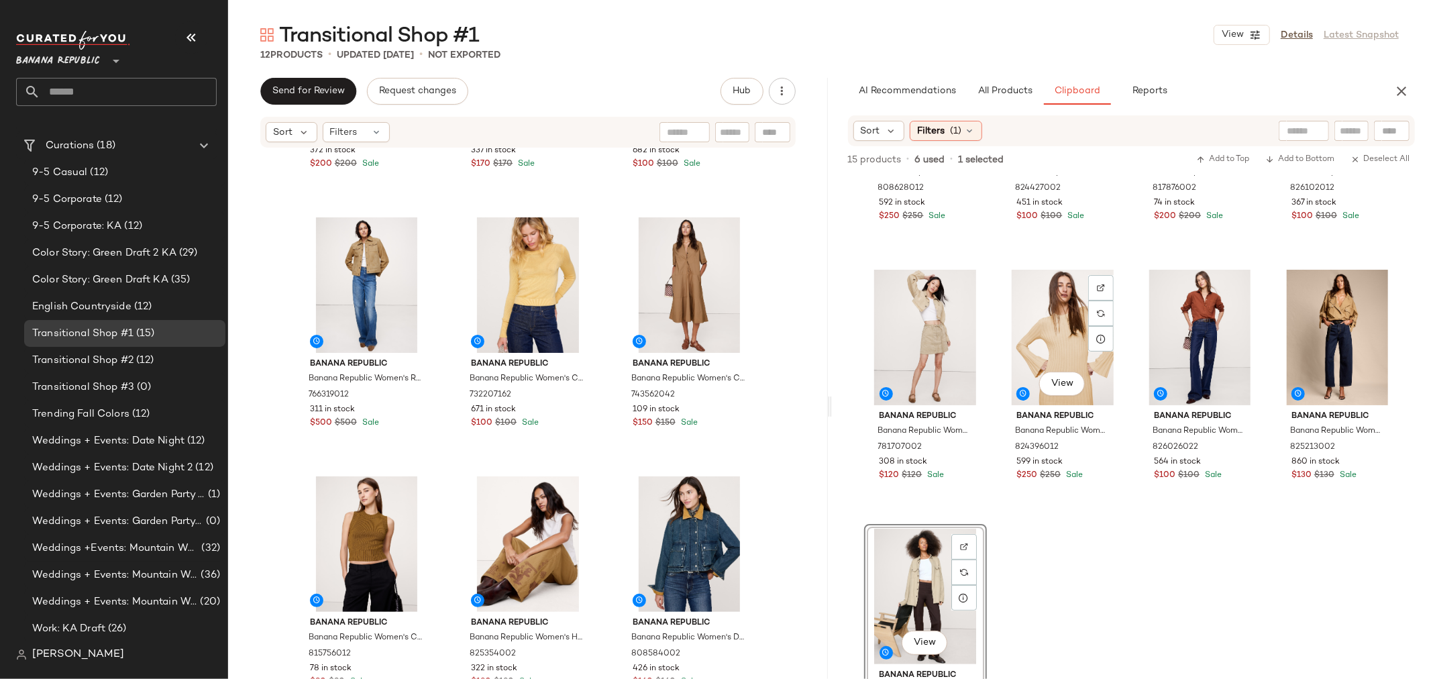
scroll to position [209, 0]
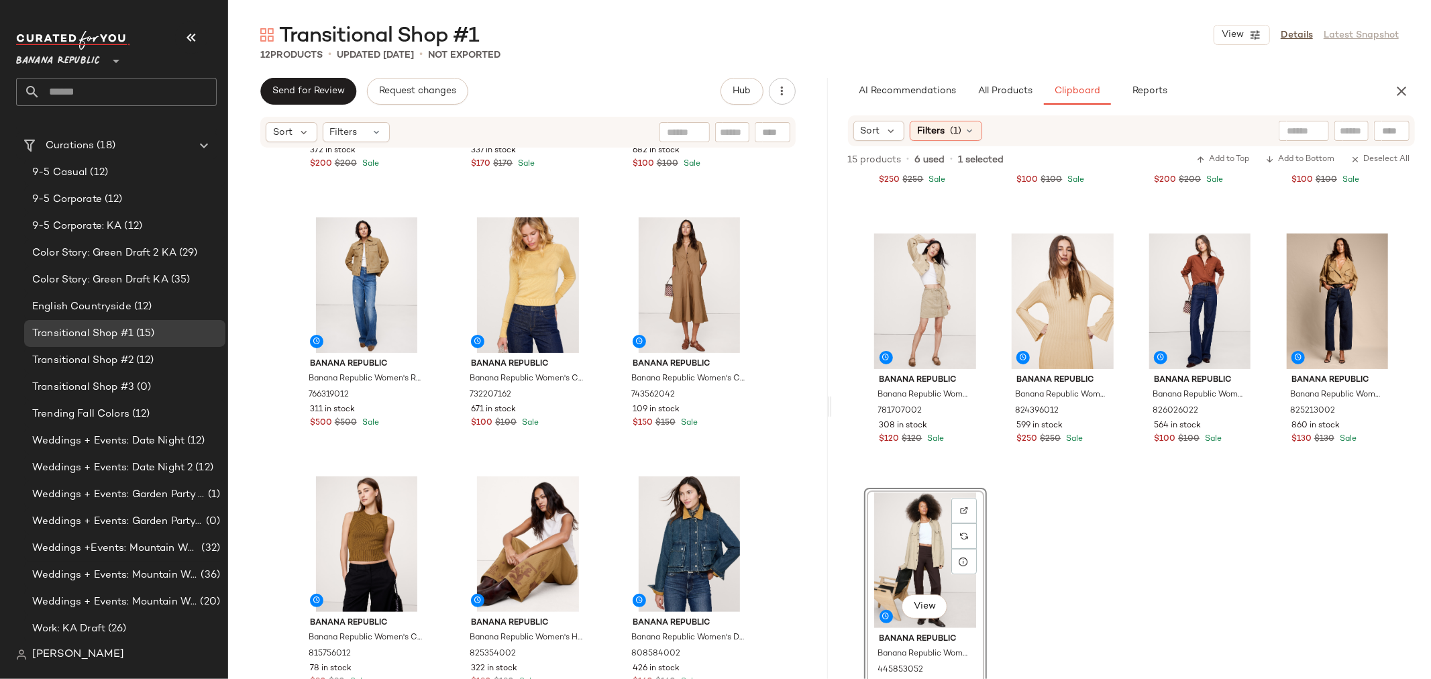
click at [903, 528] on div "View" at bounding box center [925, 560] width 113 height 136
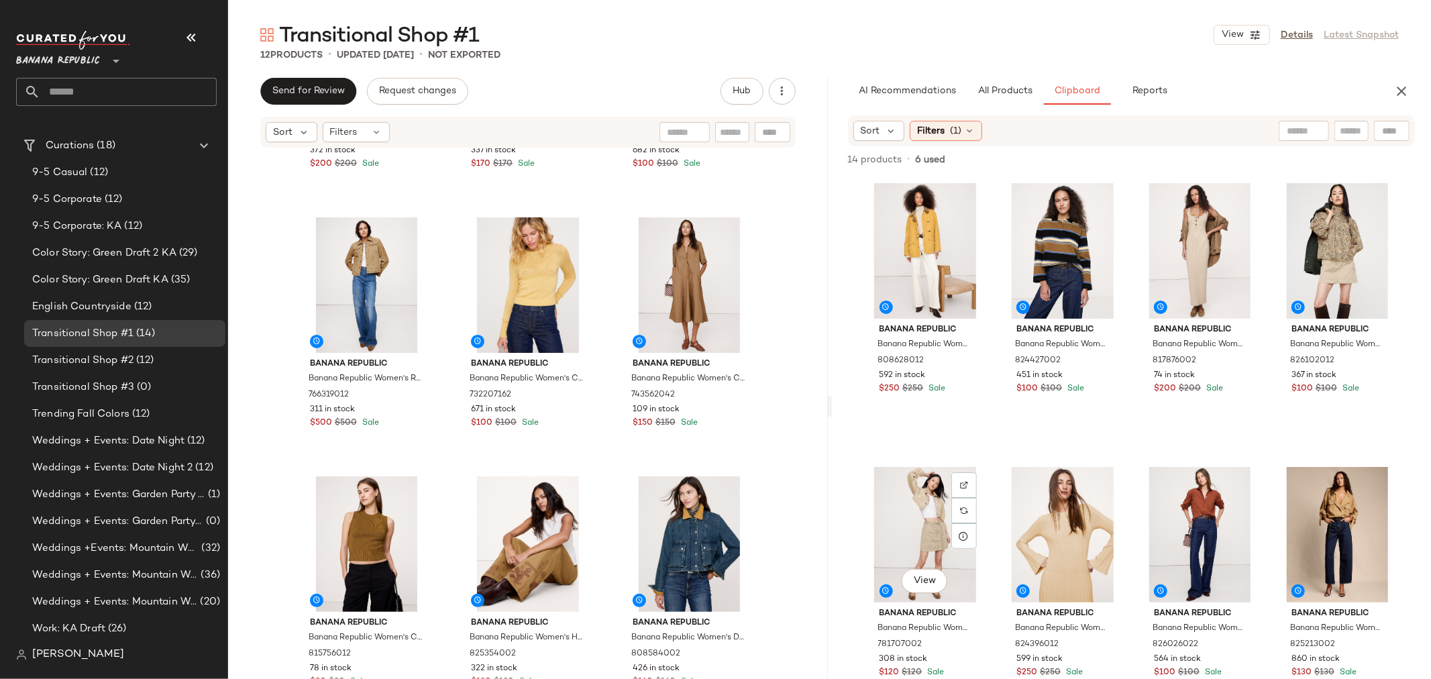
scroll to position [0, 0]
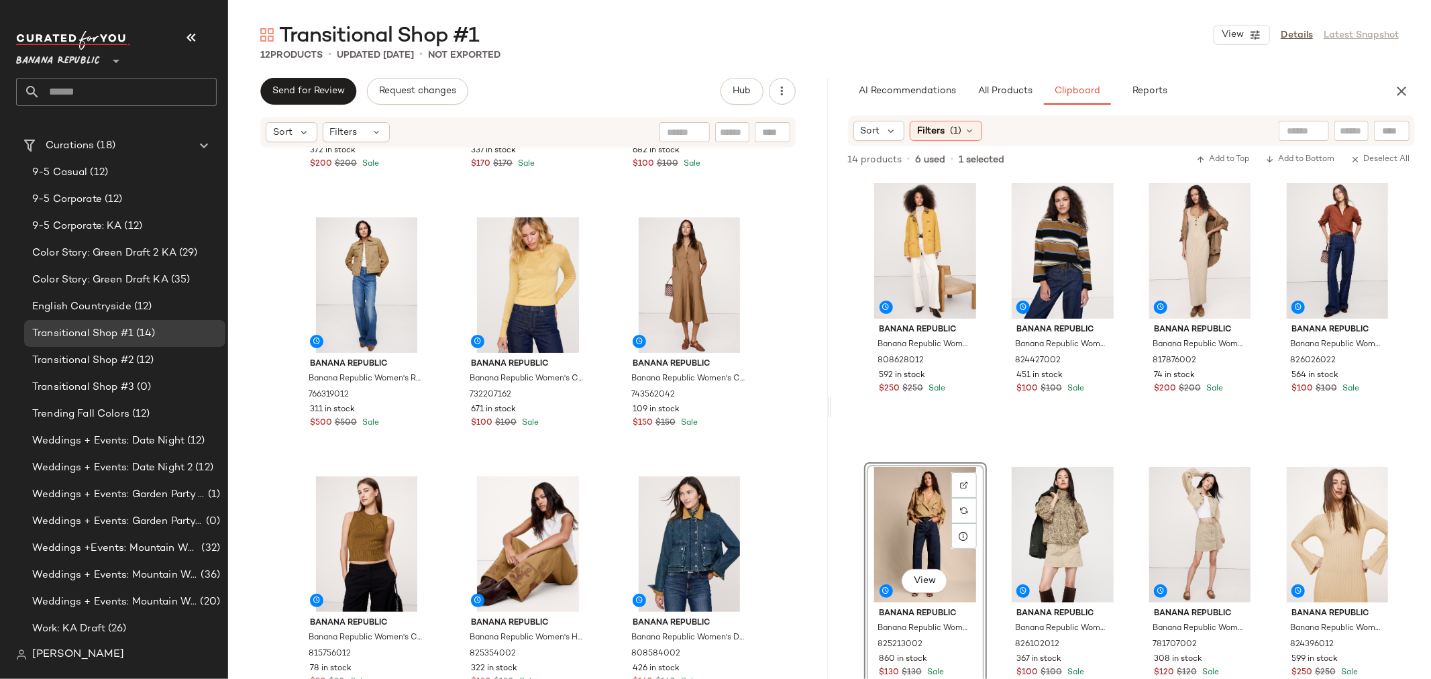
click at [994, 525] on div "Banana Republic Banana Republic Women's Barn Coat Mustard Yellow Size S 8086280…" at bounding box center [1131, 456] width 535 height 557
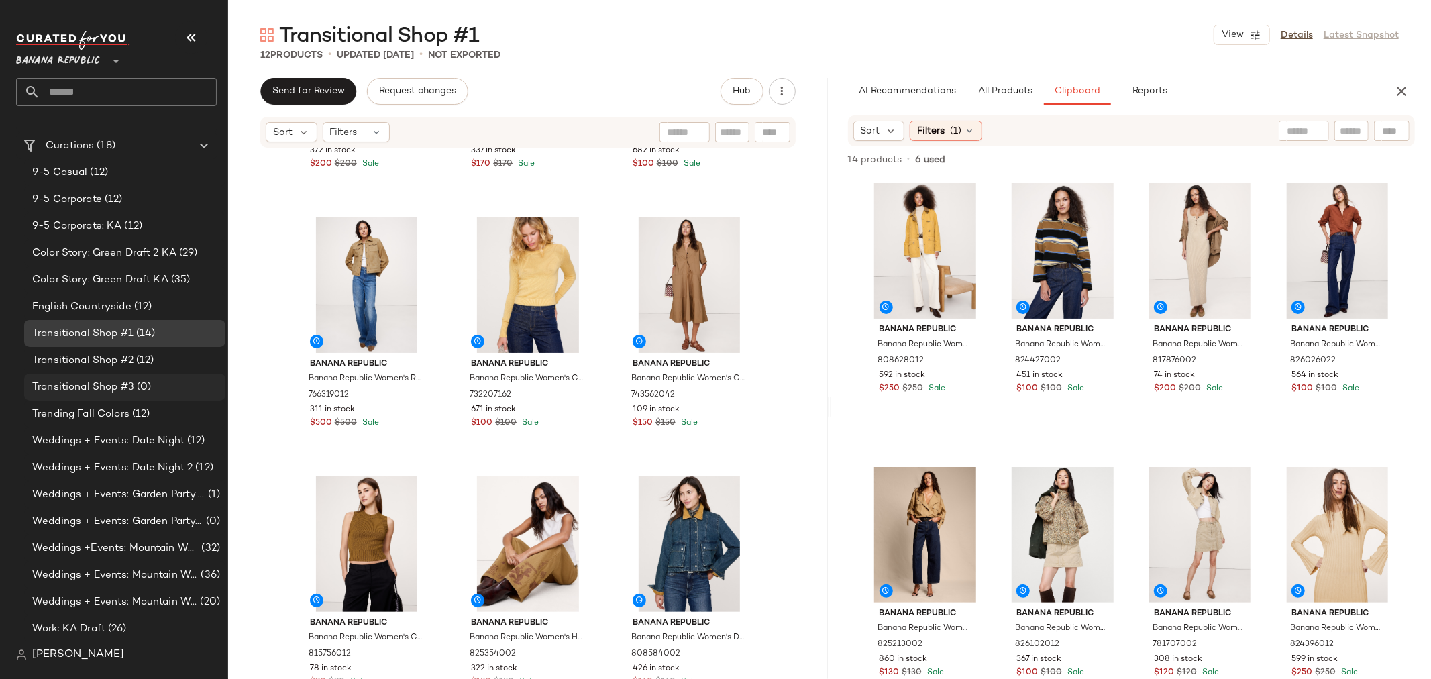
click at [126, 389] on span "Transitional Shop #3" at bounding box center [83, 387] width 102 height 15
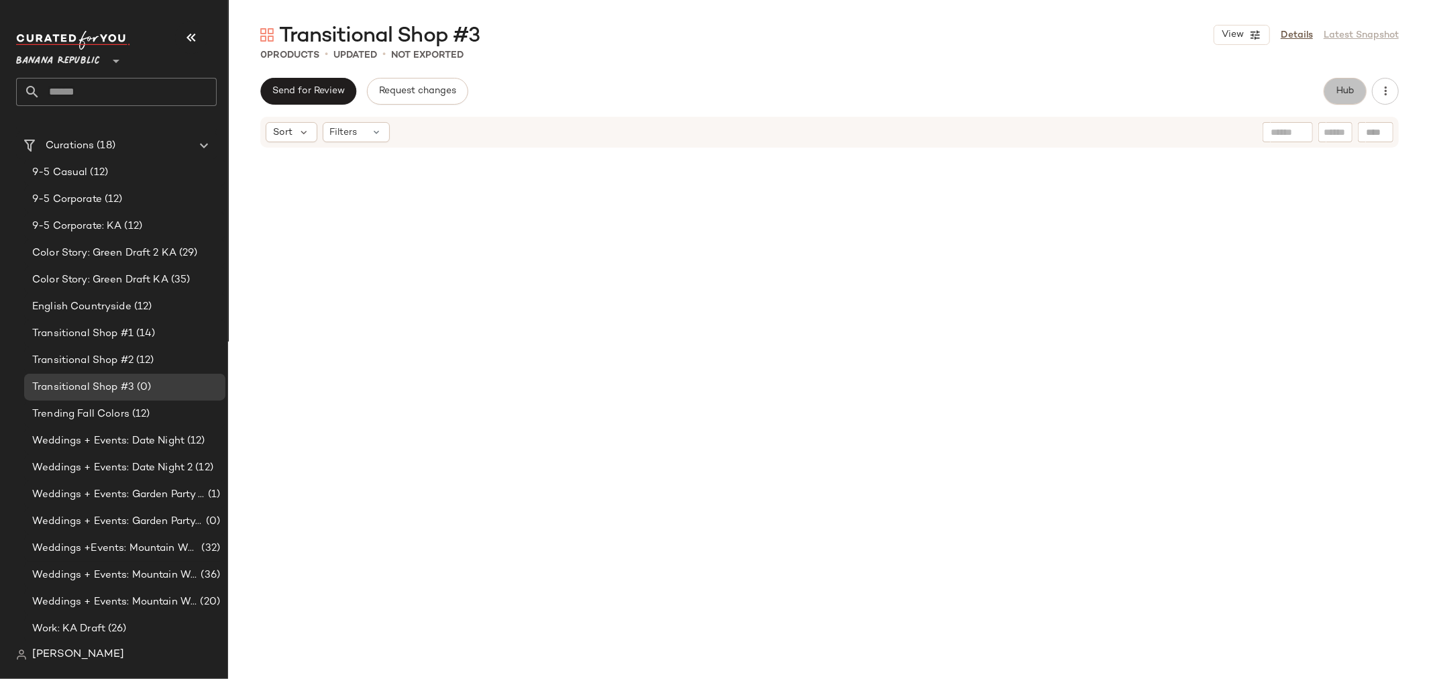
click at [1340, 90] on span "Hub" at bounding box center [1345, 91] width 19 height 11
click at [1063, 99] on button "Clipboard" at bounding box center [1077, 91] width 67 height 27
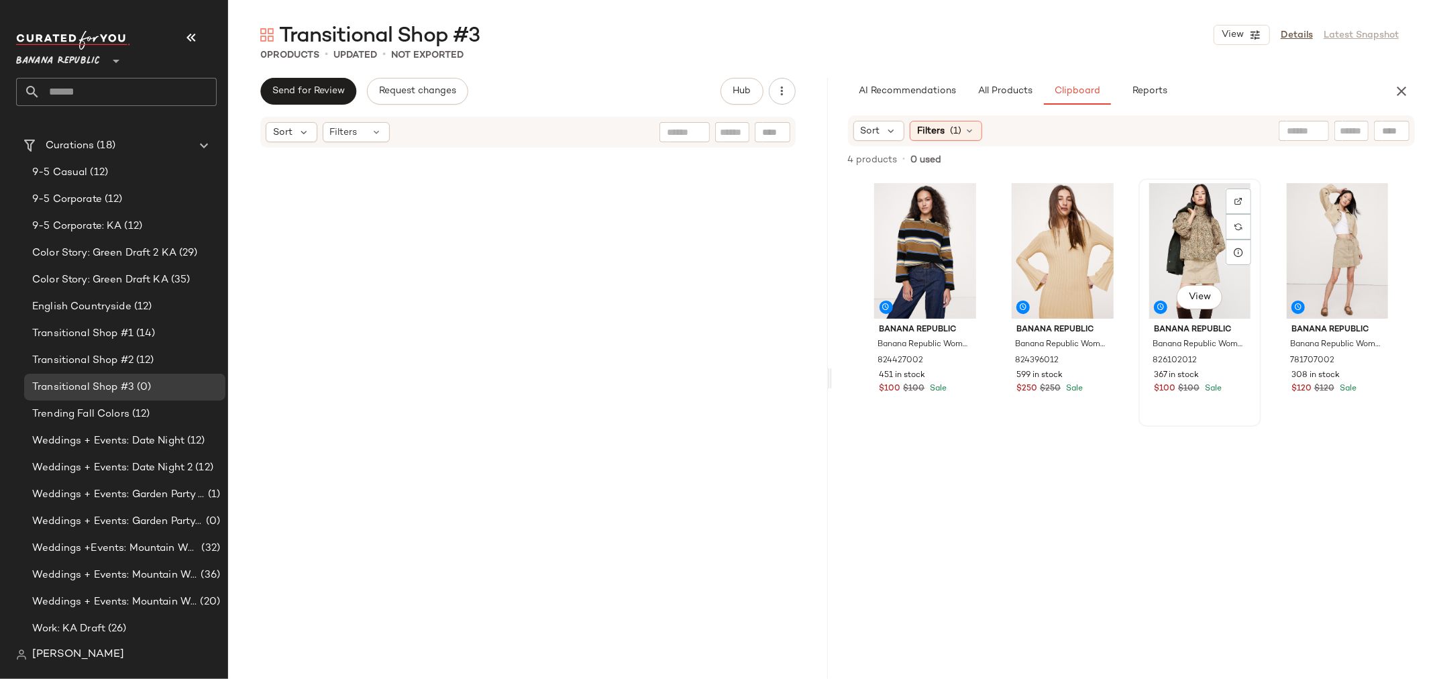
click at [1186, 255] on div "View" at bounding box center [1199, 251] width 113 height 136
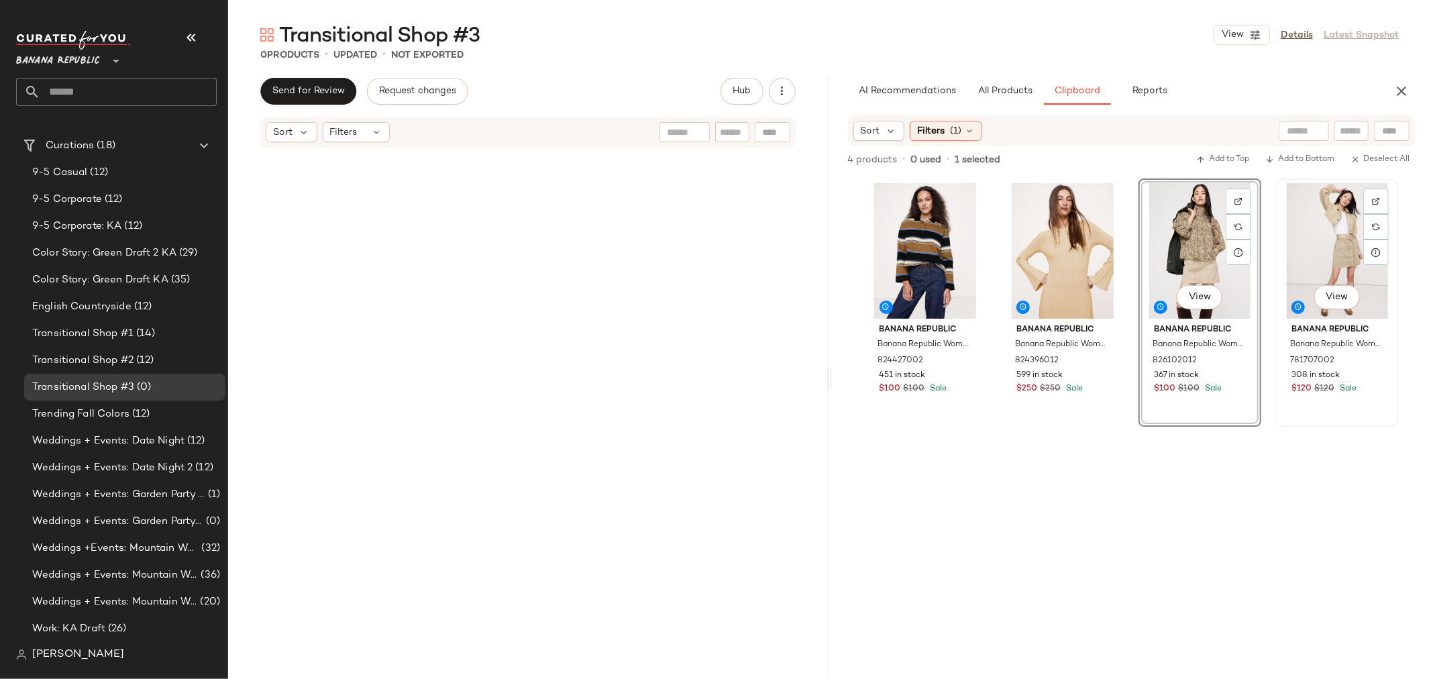
click at [1324, 235] on div "View" at bounding box center [1337, 251] width 113 height 136
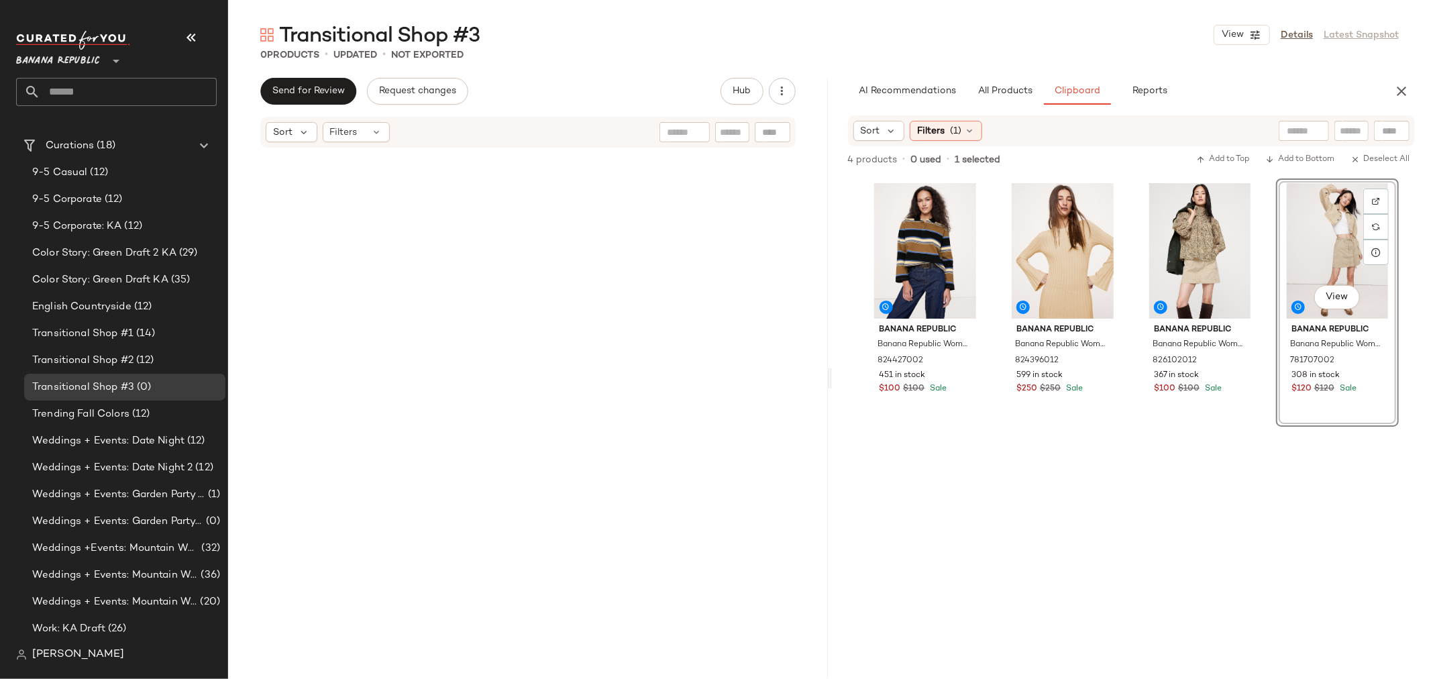
click at [1181, 459] on div "Banana Republic Banana Republic Women's Reversed Western Shirt Beige Floral Pai…" at bounding box center [1199, 428] width 123 height 500
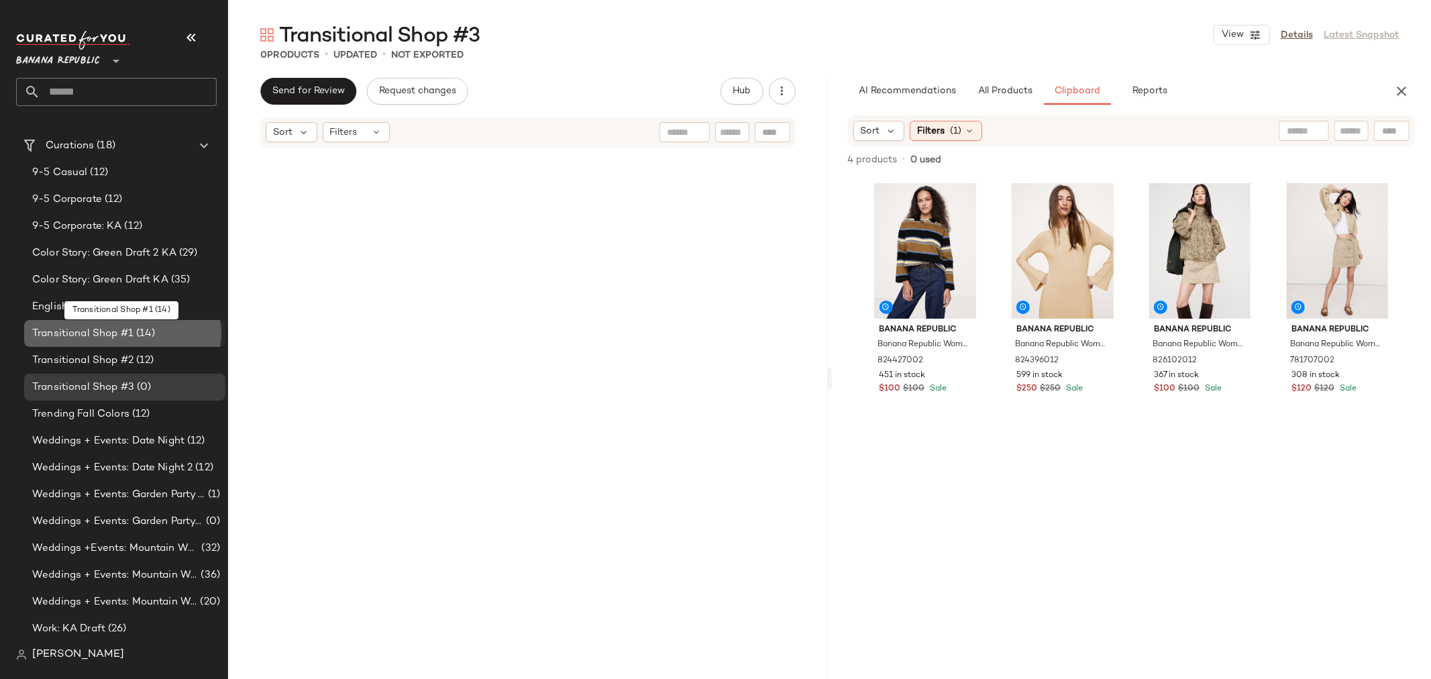
click at [141, 331] on span "(14)" at bounding box center [144, 333] width 22 height 15
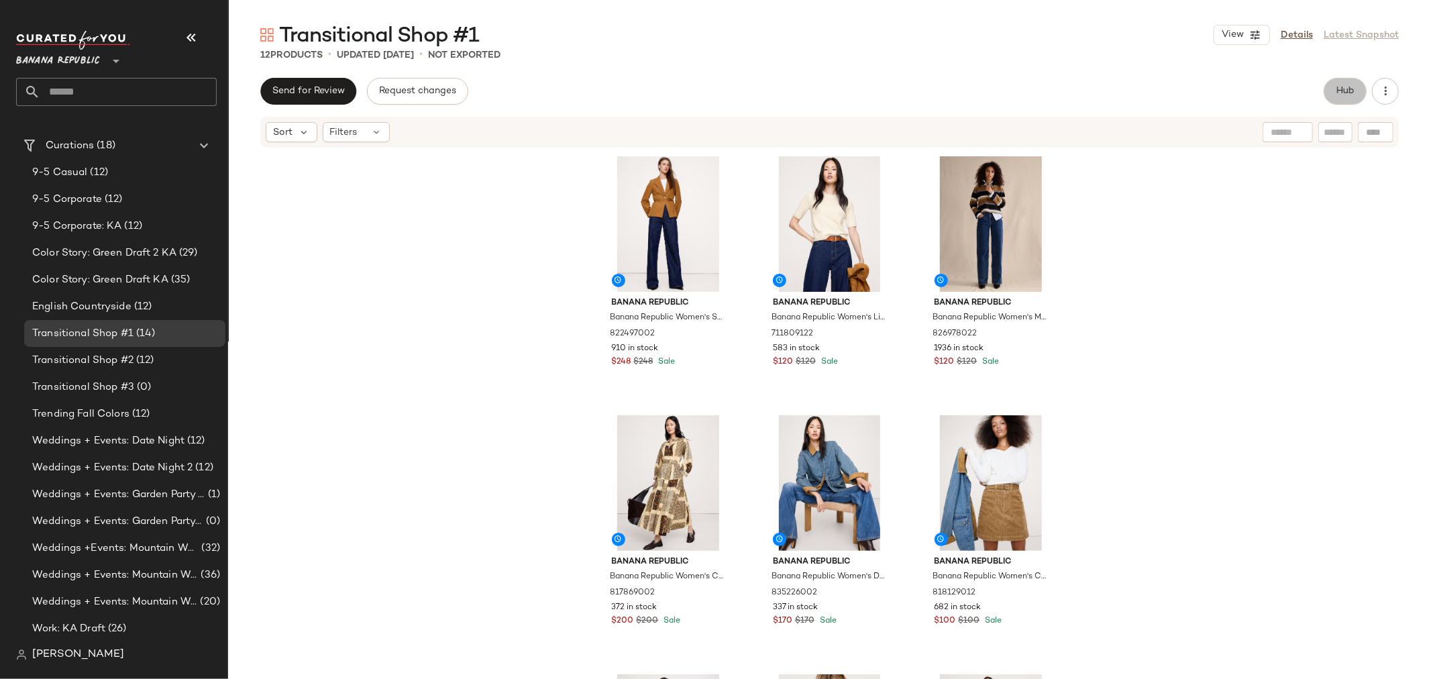
click at [1349, 101] on button "Hub" at bounding box center [1345, 91] width 43 height 27
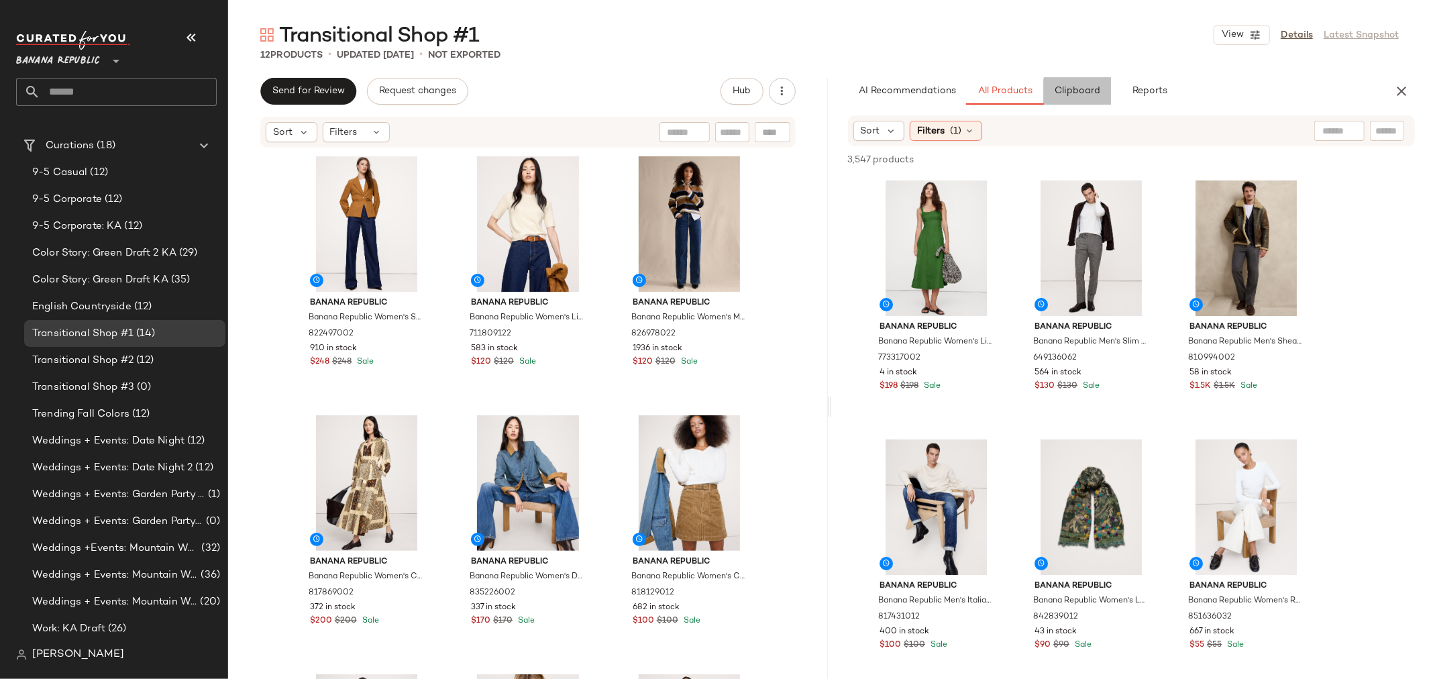
click at [1085, 90] on span "Clipboard" at bounding box center [1077, 91] width 46 height 11
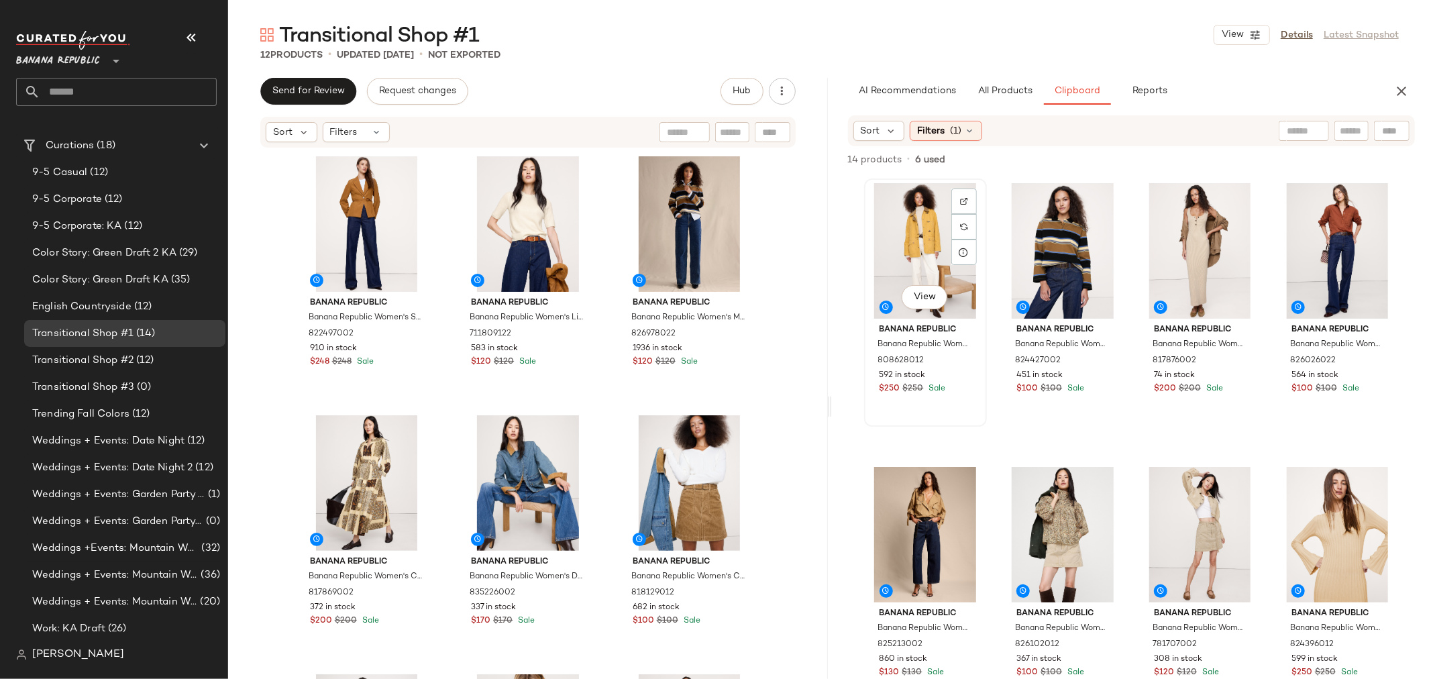
click at [902, 238] on div "View" at bounding box center [925, 251] width 113 height 136
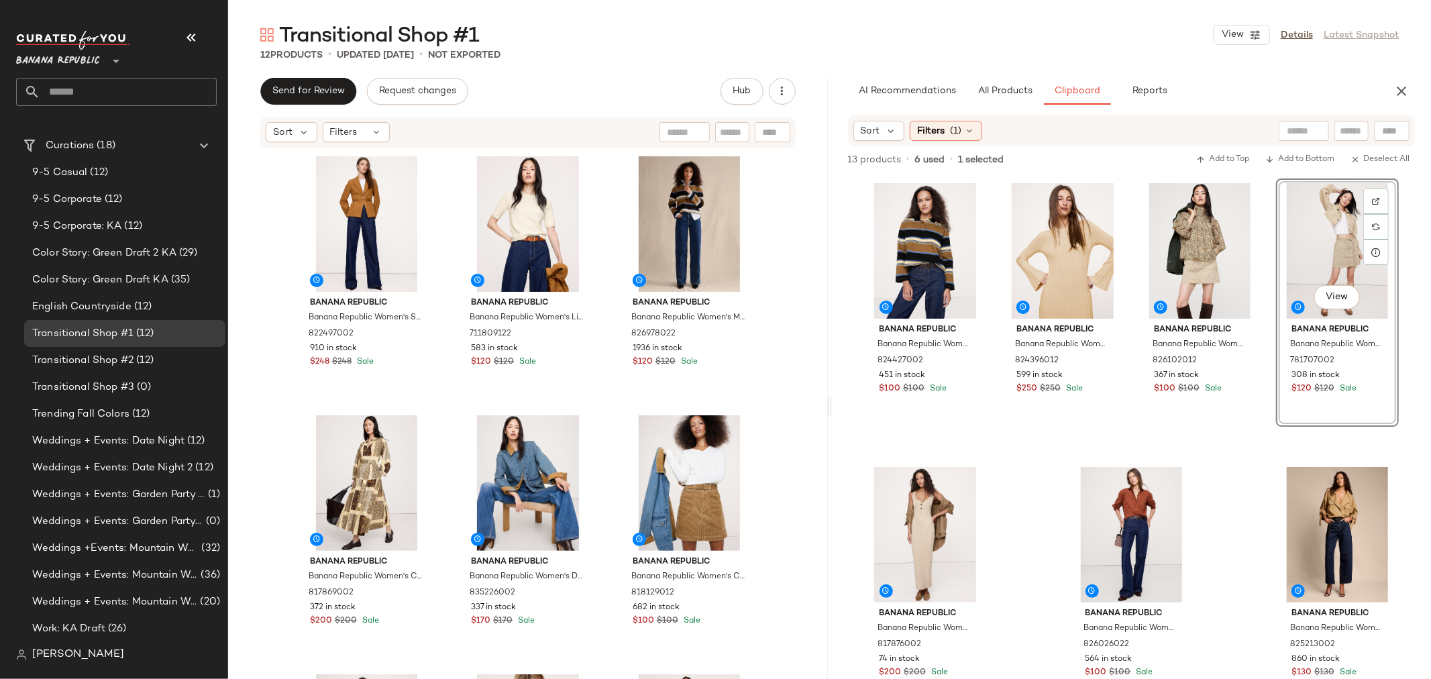
click at [1214, 507] on div "Banana Republic Banana Republic Women's Heavyweight Cotton Polo Shirt Blue Stri…" at bounding box center [1131, 456] width 535 height 557
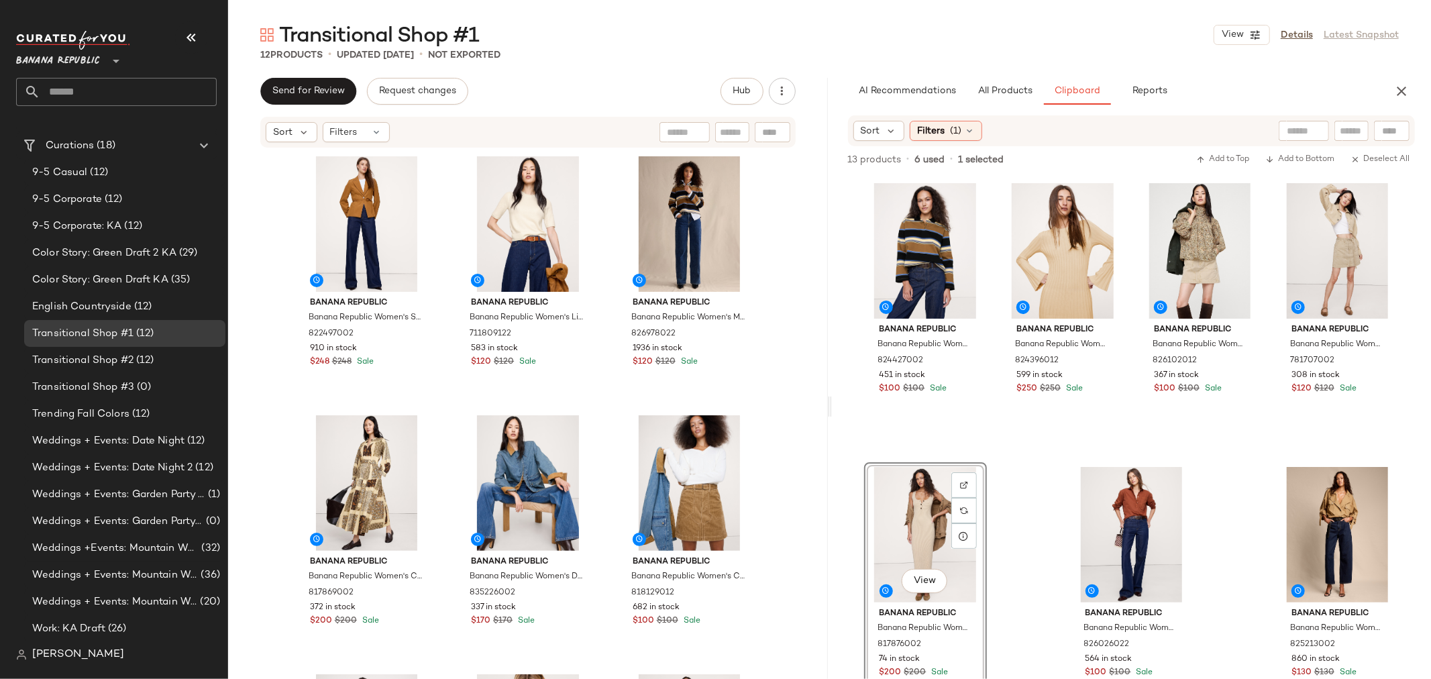
click at [1013, 521] on div "Banana Republic Banana Republic Women's Heavyweight Cotton Polo Shirt Blue Stri…" at bounding box center [1131, 456] width 535 height 557
click at [914, 498] on div "View" at bounding box center [925, 535] width 113 height 136
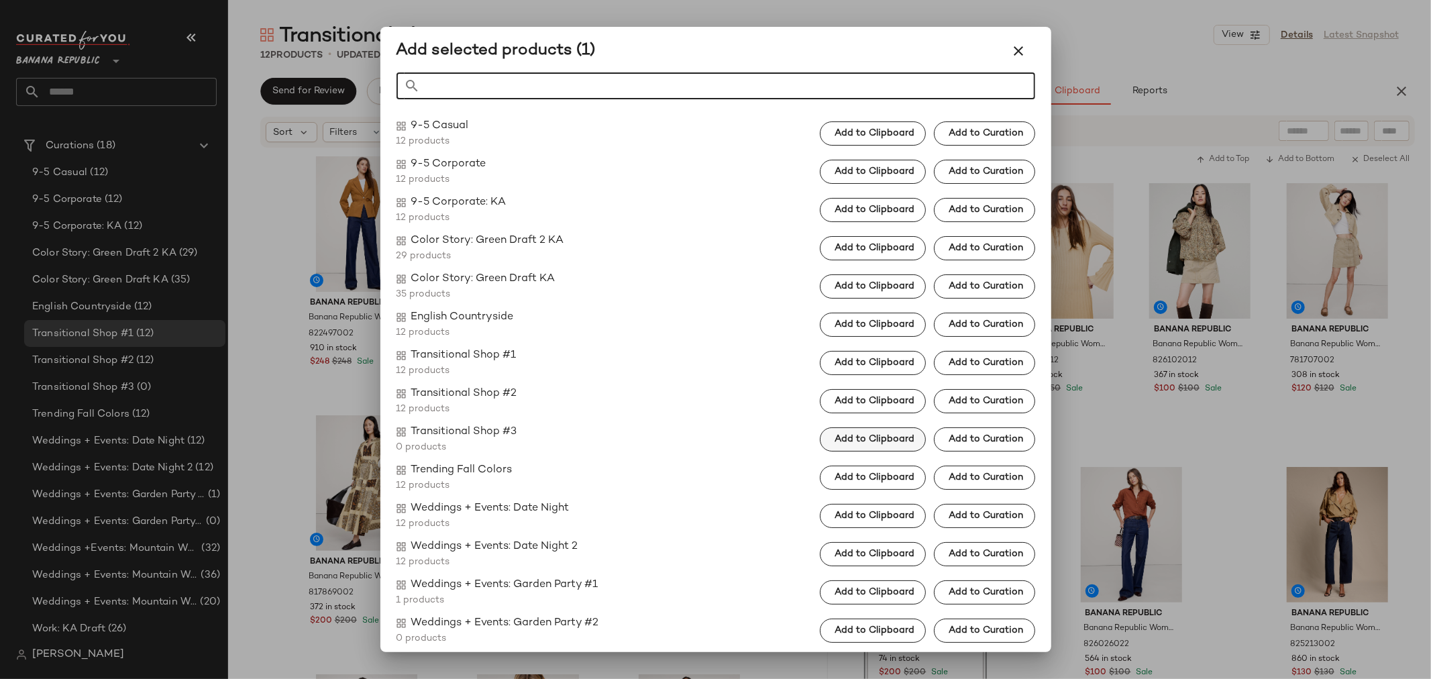
click at [859, 435] on span "Add to Clipboard" at bounding box center [874, 439] width 80 height 11
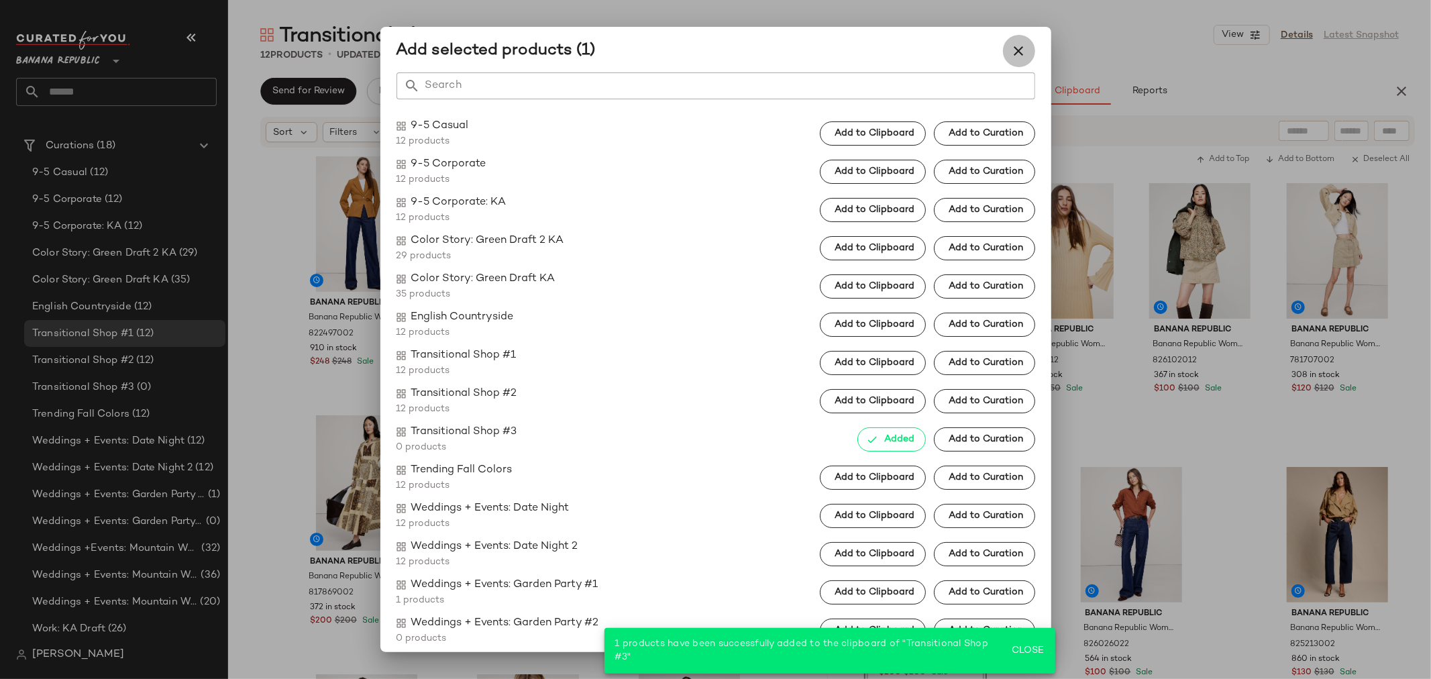
click at [1022, 43] on icon "button" at bounding box center [1019, 51] width 16 height 16
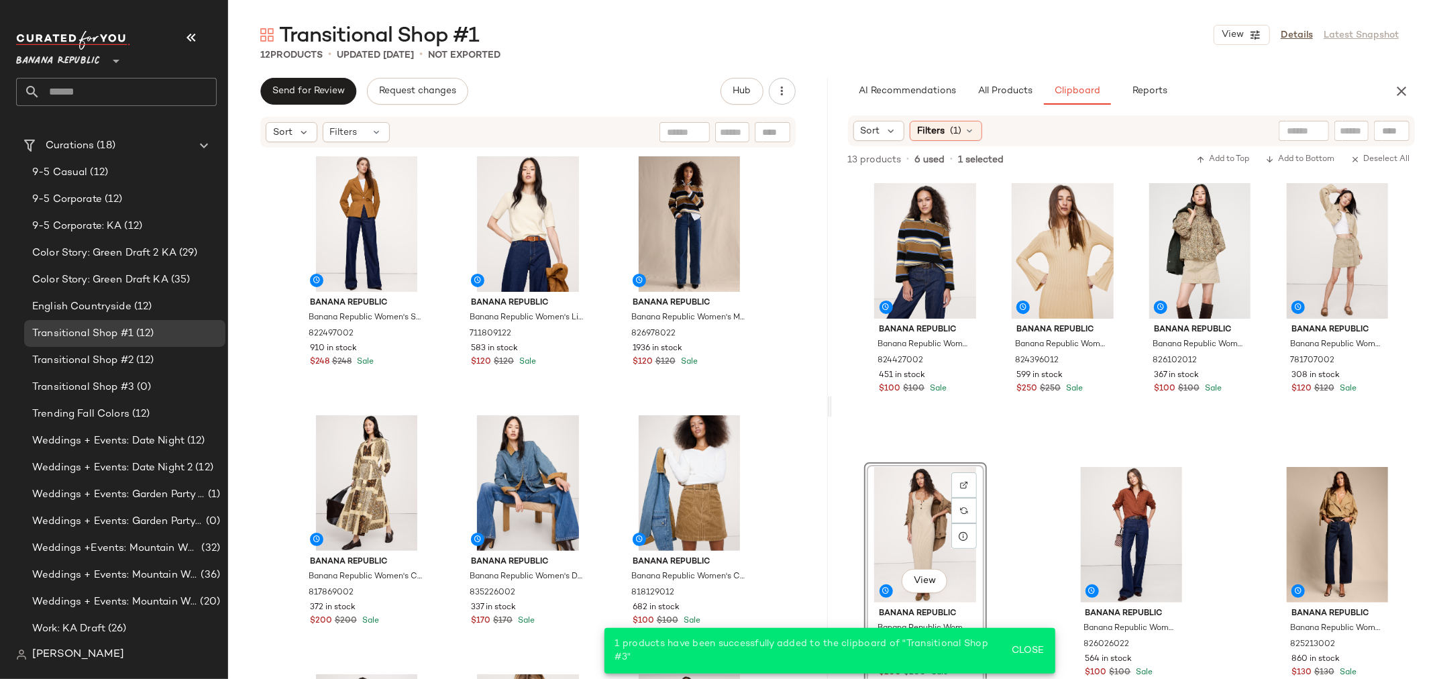
click at [1051, 500] on div "Banana Republic Banana Republic Women's Heavyweight Cotton Polo Shirt Blue Stri…" at bounding box center [1131, 456] width 535 height 557
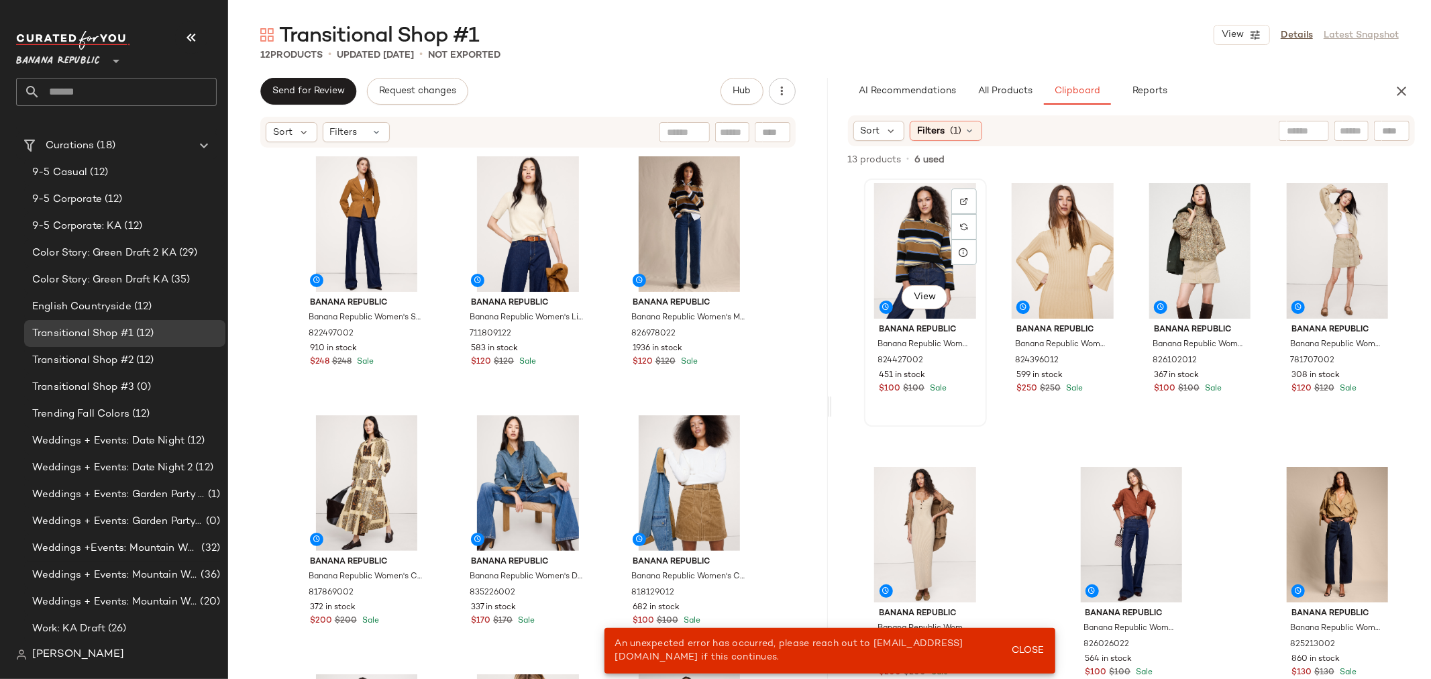
click at [921, 253] on div "View" at bounding box center [925, 251] width 113 height 136
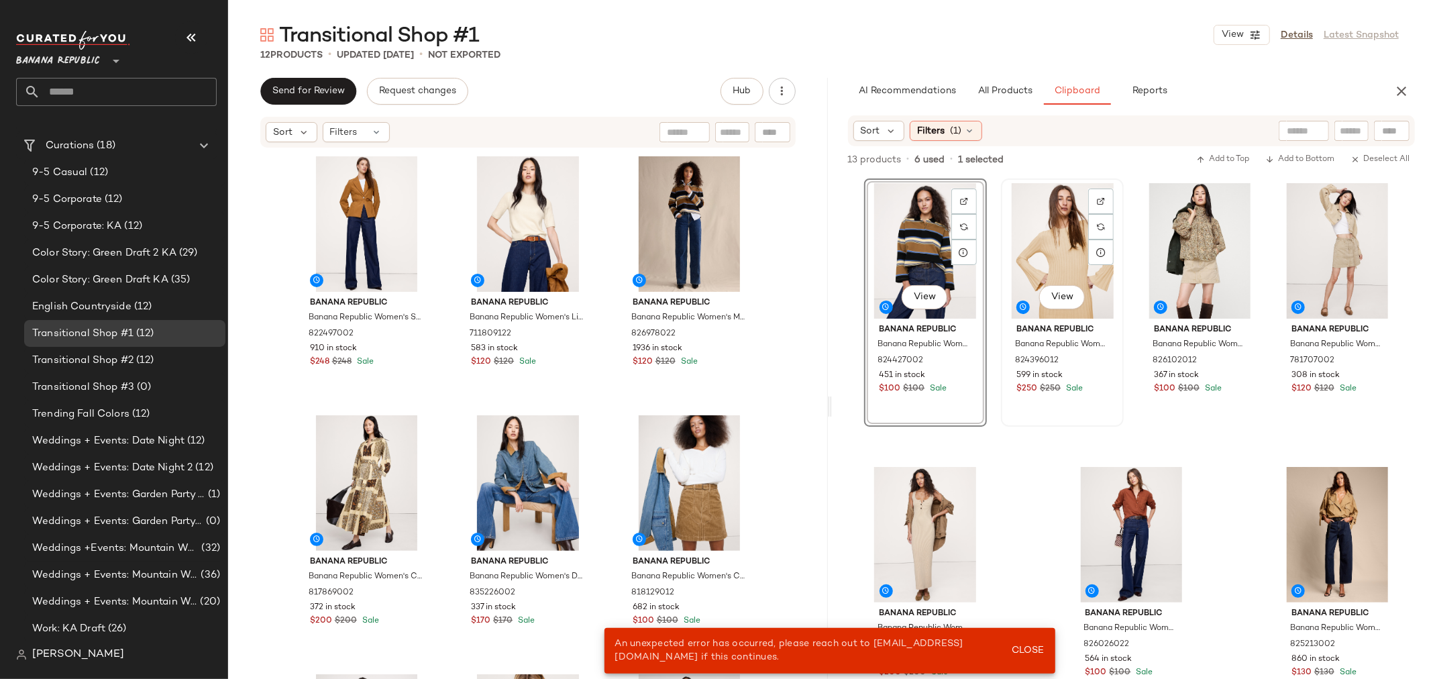
click at [1067, 253] on div "View" at bounding box center [1062, 251] width 113 height 136
click at [1006, 491] on div "SET View Banana Republic Banana Republic Women's Heavyweight Cotton Polo Shirt …" at bounding box center [1131, 456] width 535 height 557
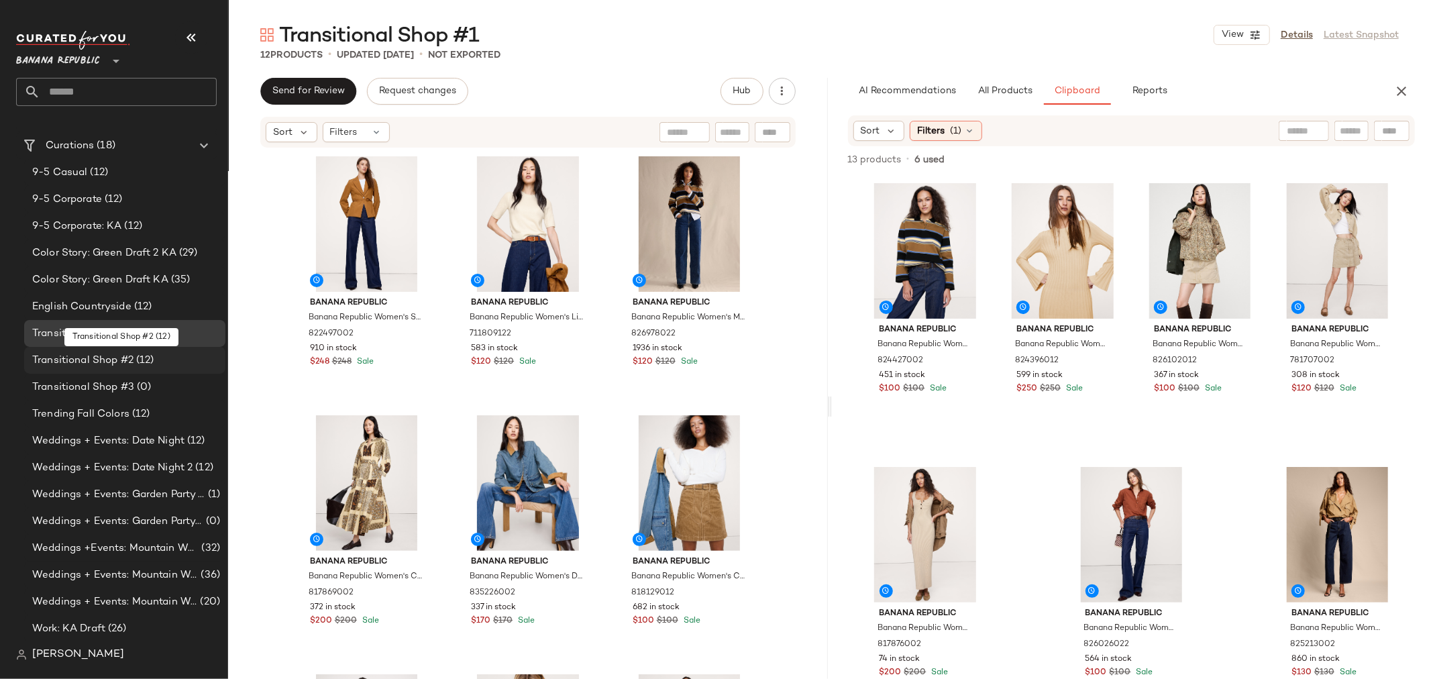
click at [125, 366] on span "Transitional Shop #2" at bounding box center [82, 360] width 101 height 15
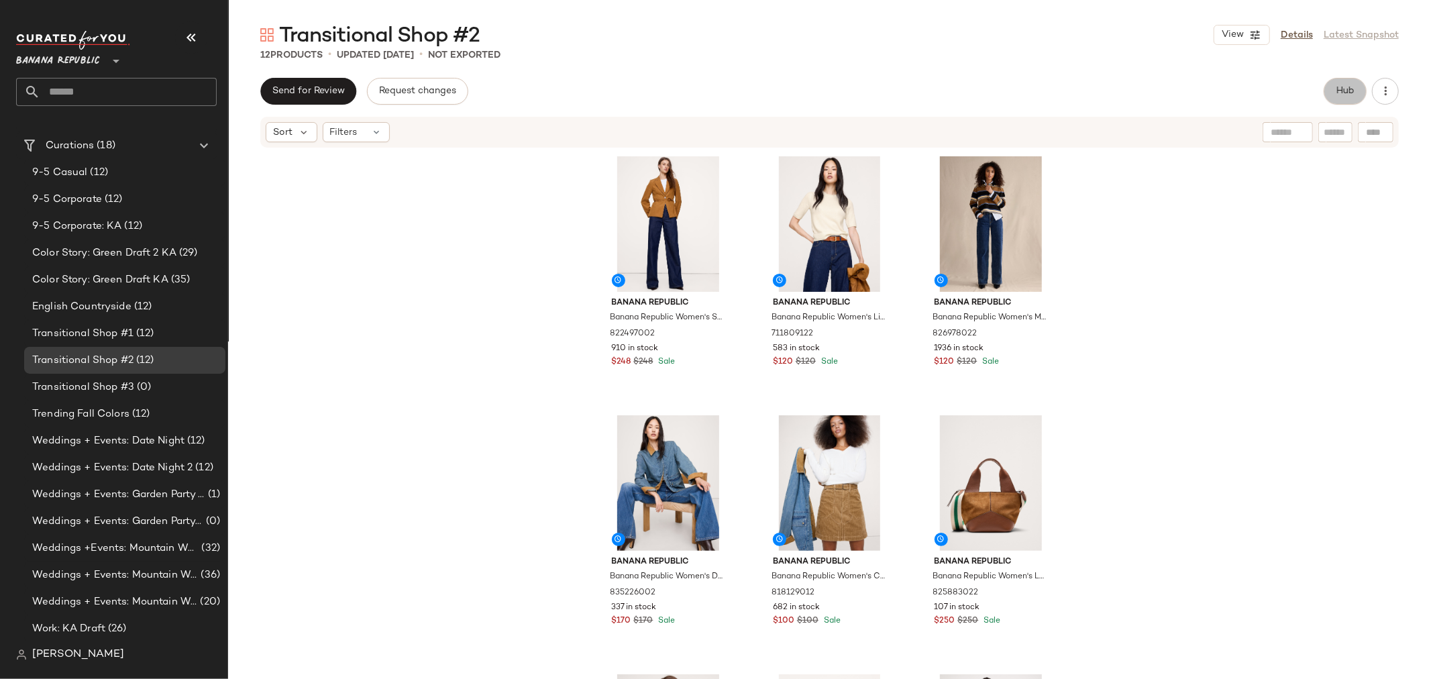
click at [1342, 95] on span "Hub" at bounding box center [1345, 91] width 19 height 11
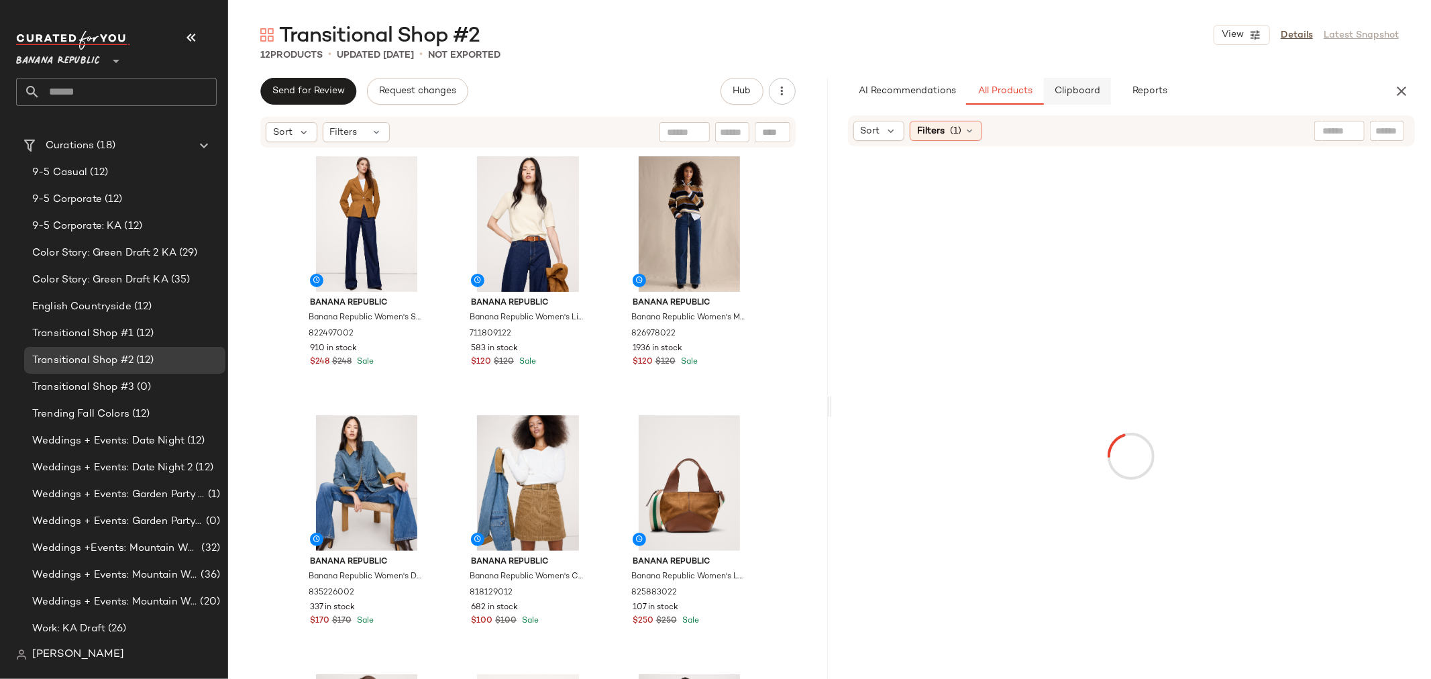
click at [1067, 93] on span "Clipboard" at bounding box center [1077, 91] width 46 height 11
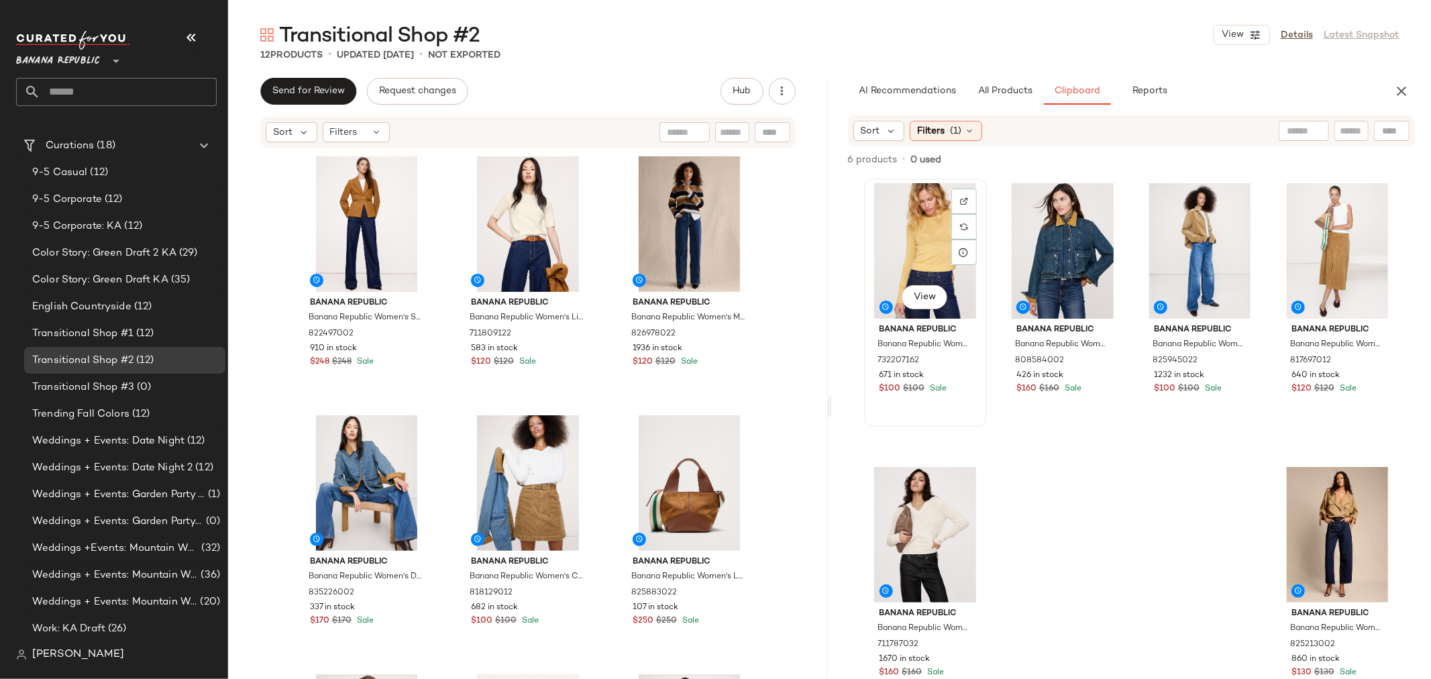
click at [927, 224] on div "View" at bounding box center [925, 251] width 113 height 136
click at [1023, 236] on div "View" at bounding box center [1062, 251] width 113 height 136
click at [1176, 241] on div "View" at bounding box center [1199, 251] width 113 height 136
click at [1309, 237] on div "View" at bounding box center [1337, 251] width 113 height 136
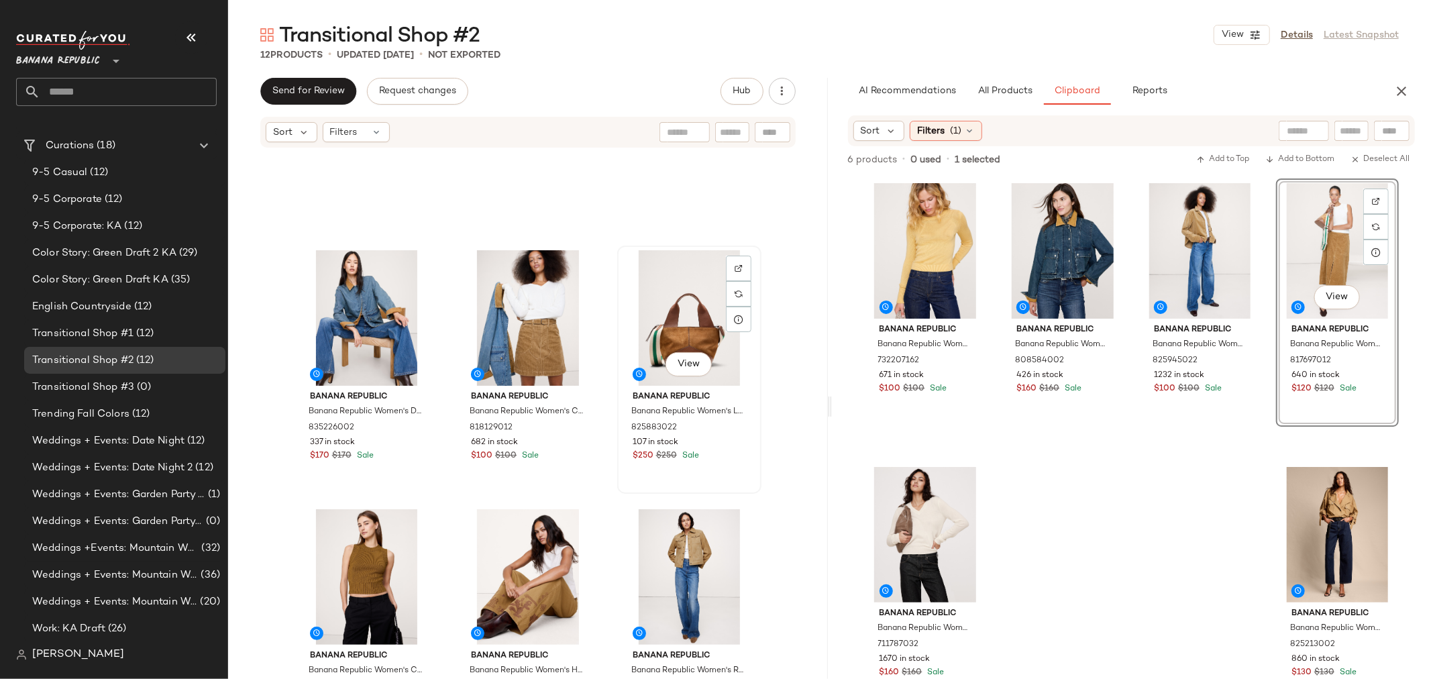
scroll to position [170, 0]
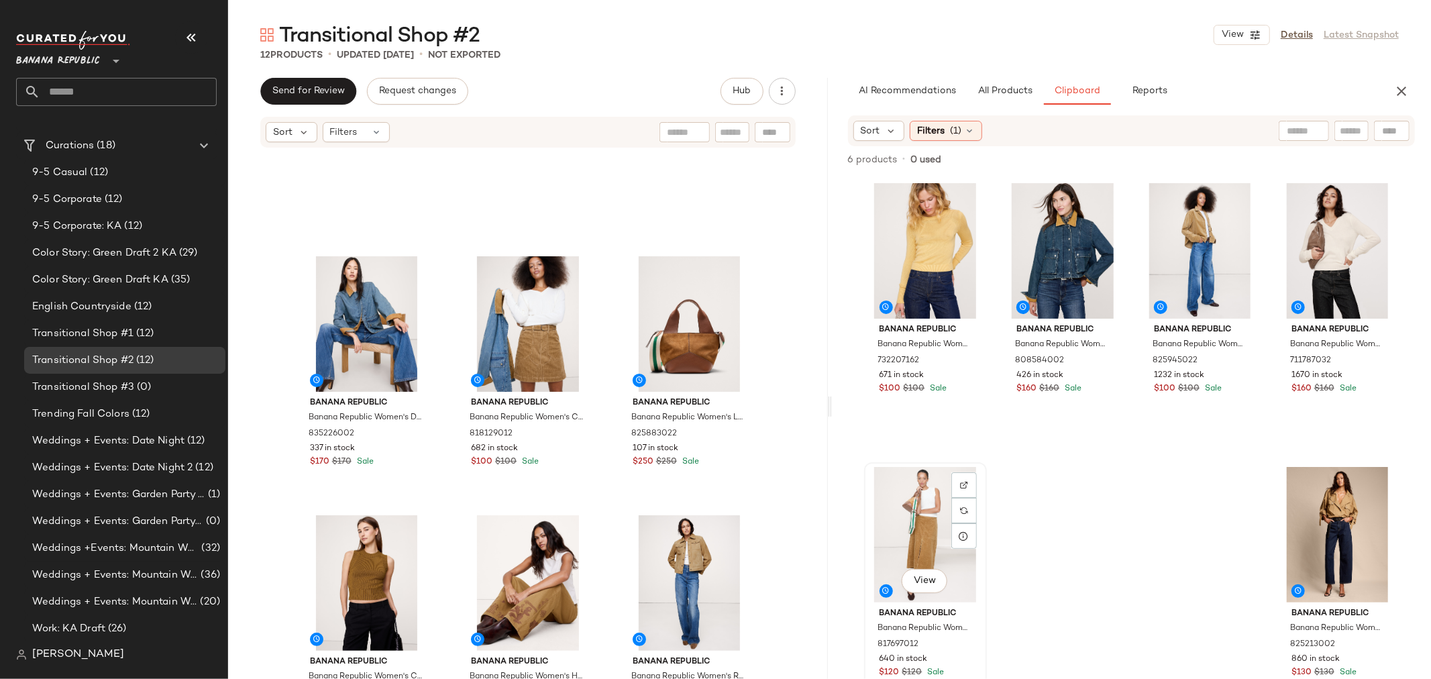
click at [930, 518] on div "View" at bounding box center [925, 535] width 113 height 136
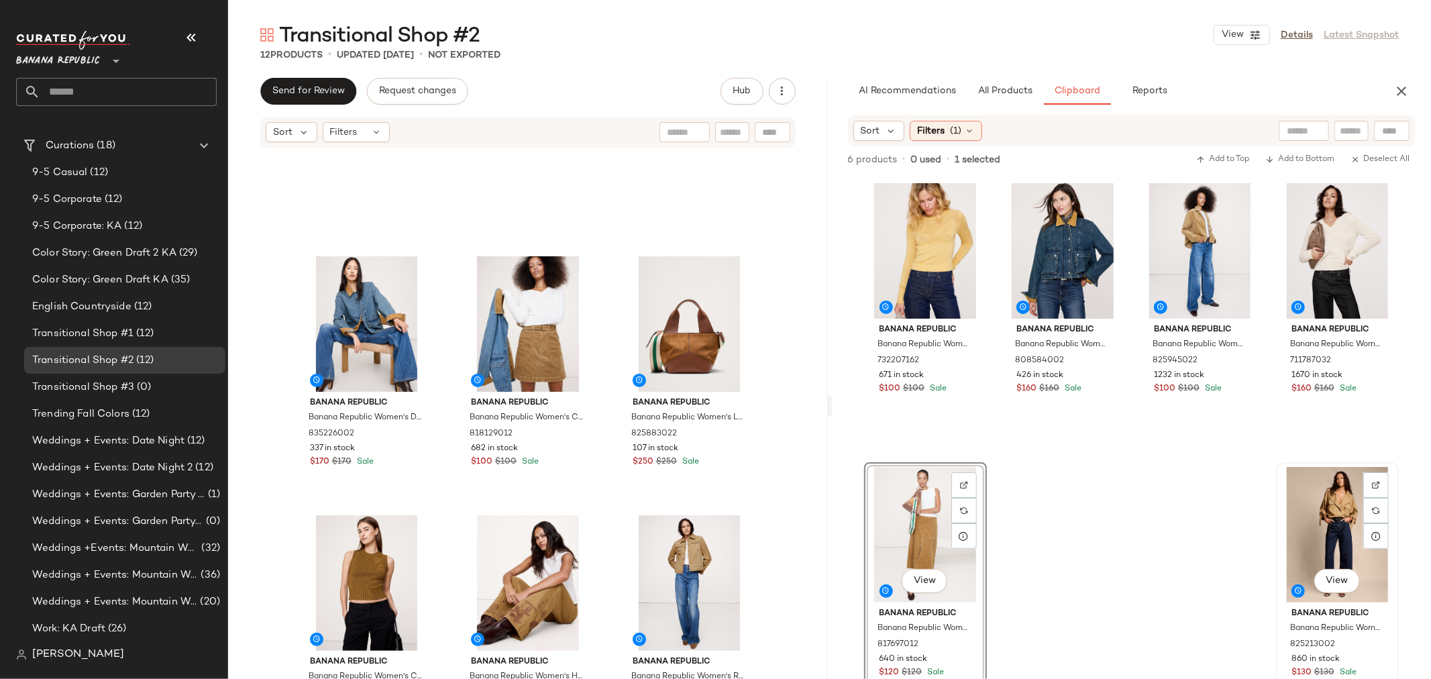
click at [1330, 525] on div "View" at bounding box center [1337, 535] width 113 height 136
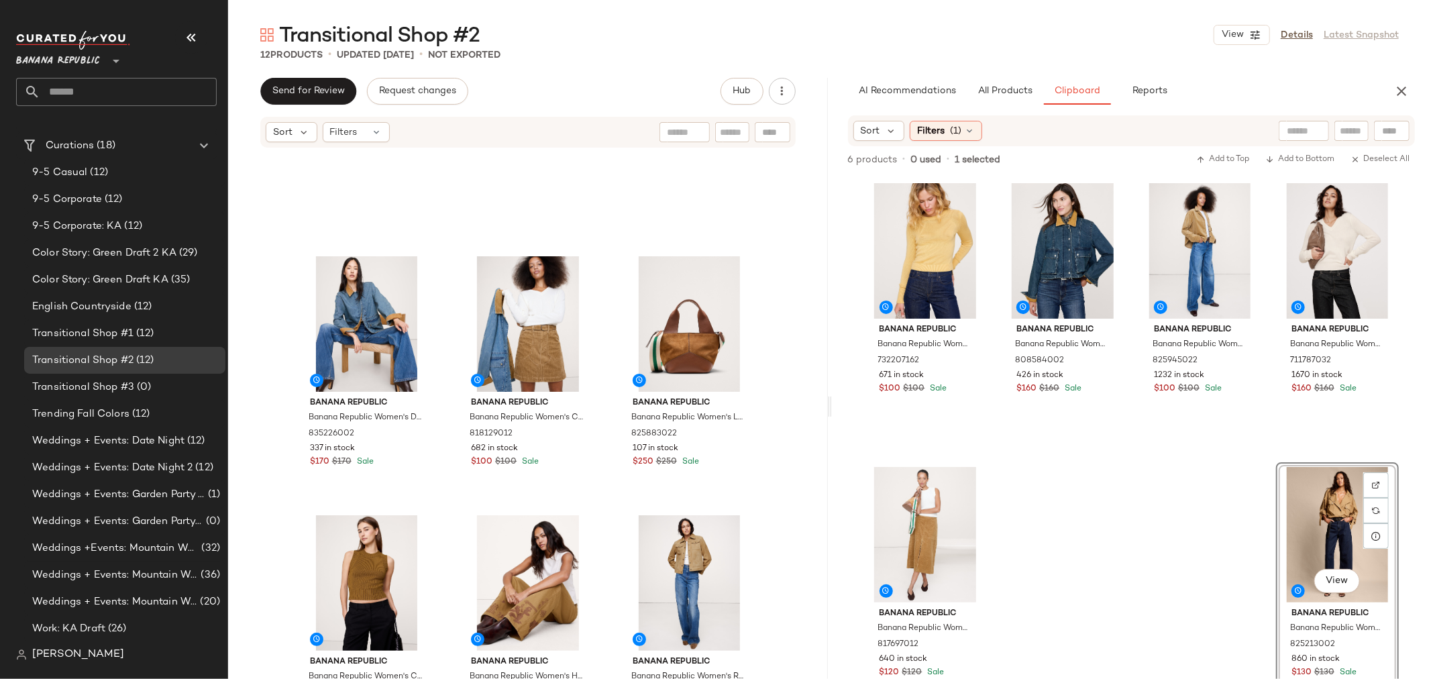
click at [1104, 554] on div "Banana Republic Banana Republic Women's Cotton-Silk Crew-Neck Sweater Sahara Su…" at bounding box center [1131, 456] width 535 height 557
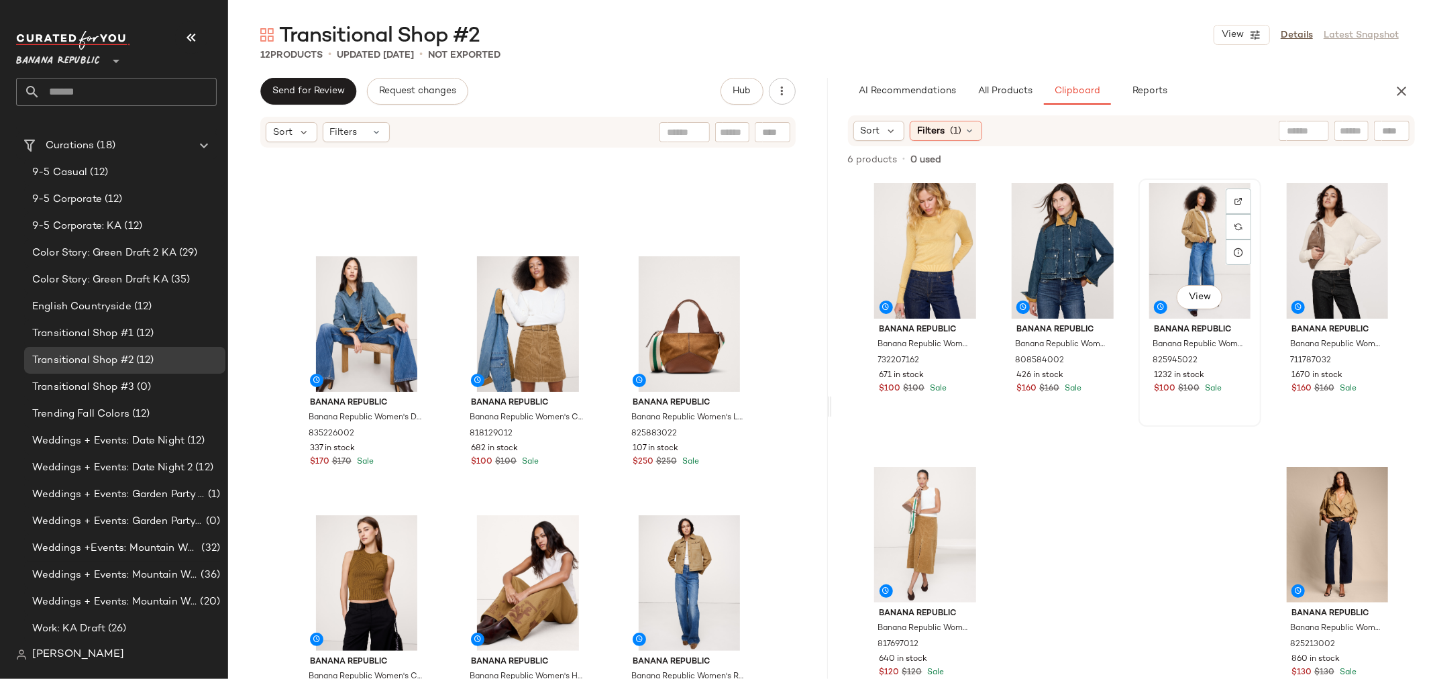
click at [1178, 227] on div "View" at bounding box center [1199, 251] width 113 height 136
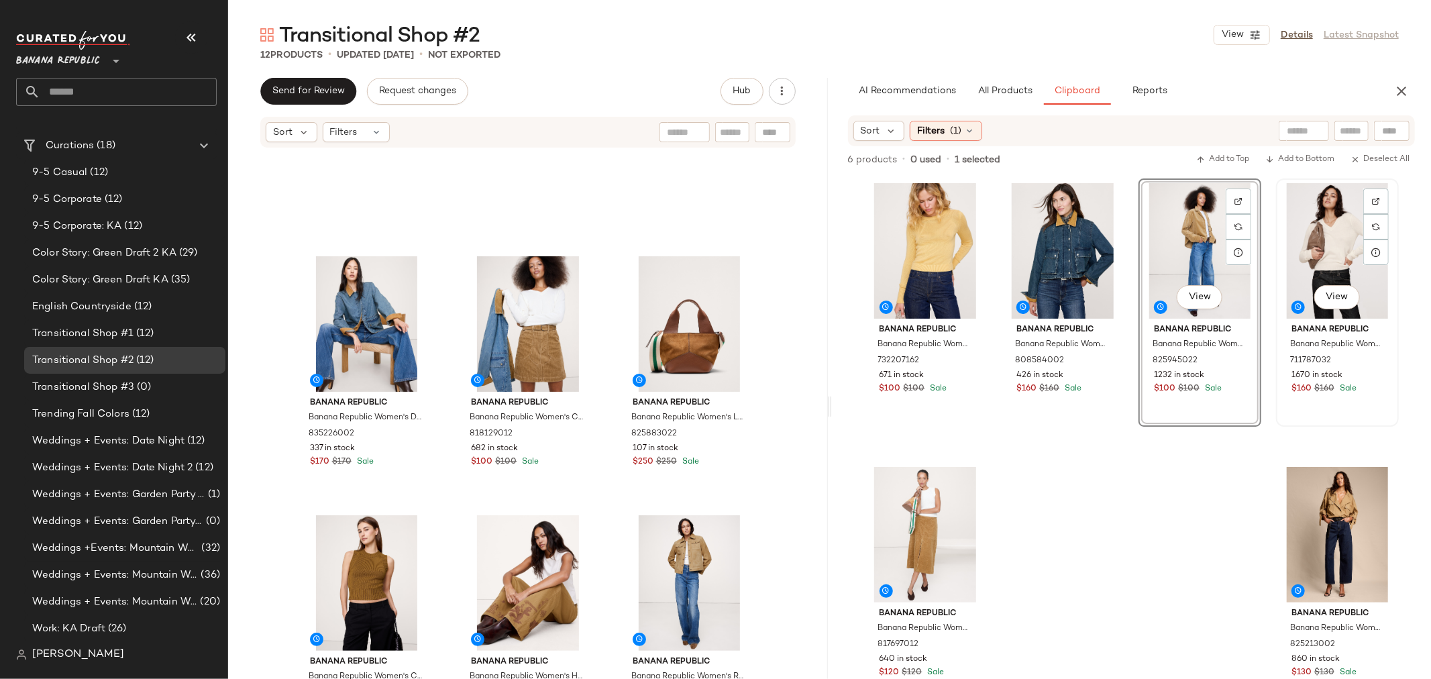
click at [1326, 230] on div "View" at bounding box center [1337, 251] width 113 height 136
click at [1134, 511] on div "Banana Republic Banana Republic Women's Cotton-Silk Crew-Neck Sweater Sahara Su…" at bounding box center [1131, 456] width 535 height 557
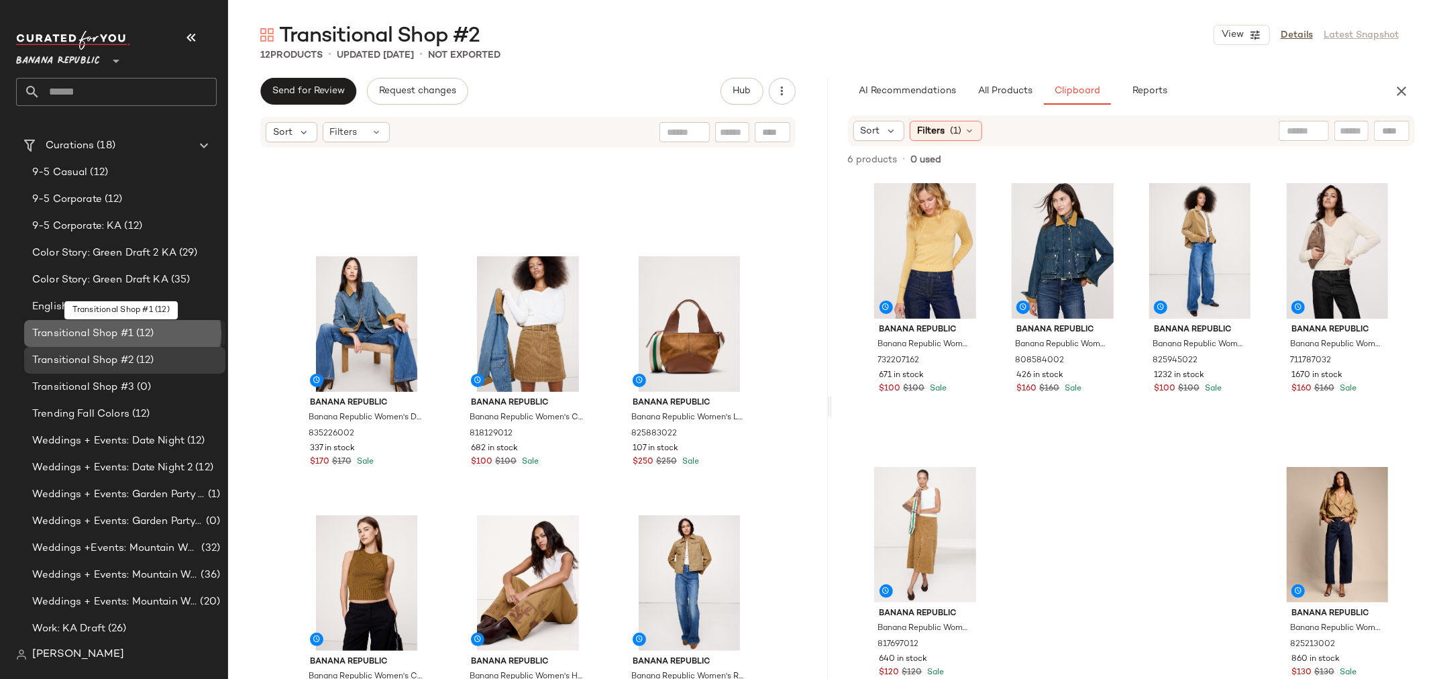
click at [116, 326] on span "Transitional Shop #1" at bounding box center [82, 333] width 101 height 15
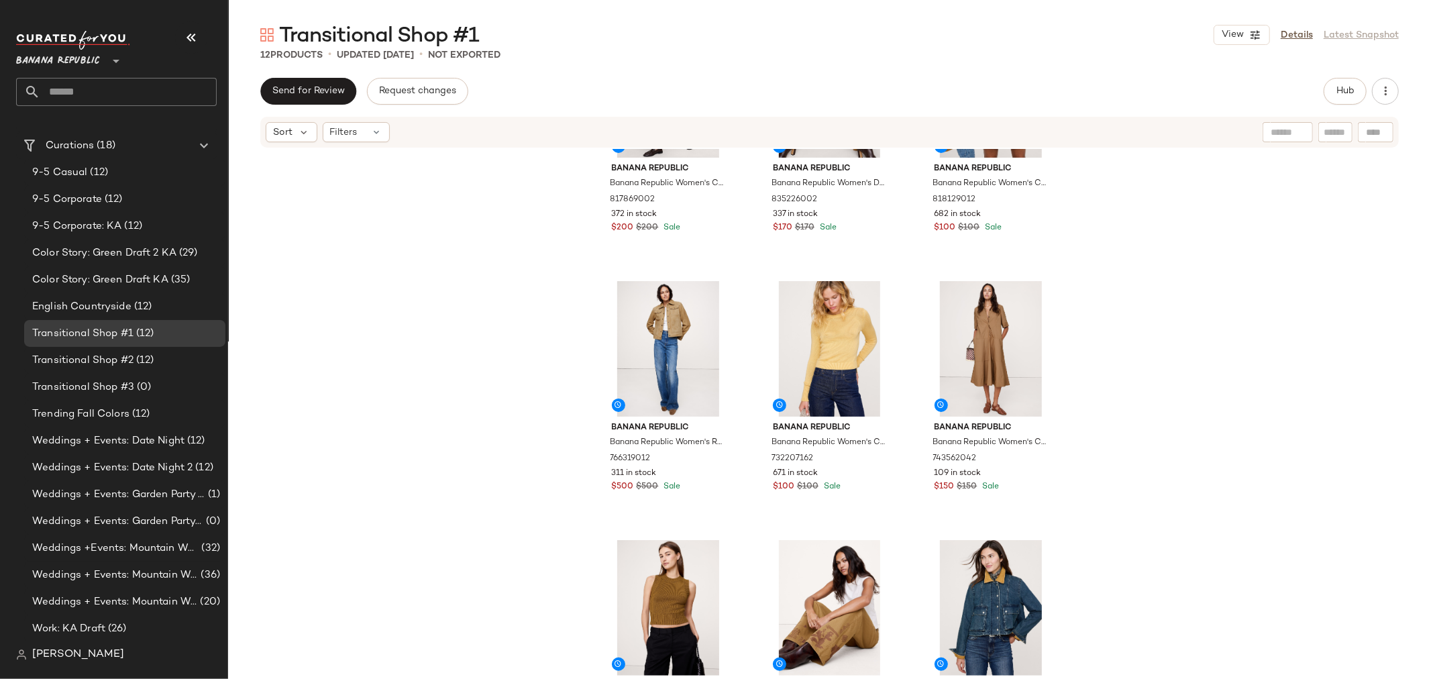
scroll to position [468, 0]
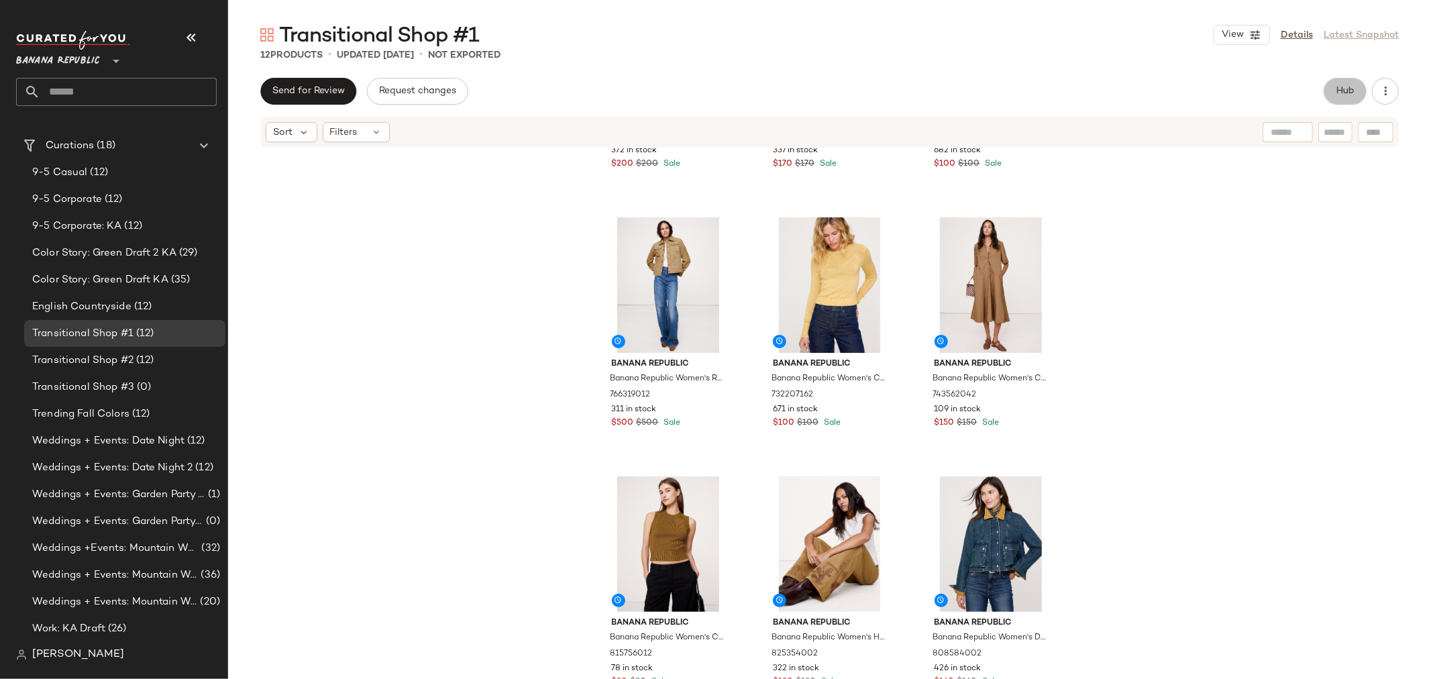
click at [1338, 95] on span "Hub" at bounding box center [1345, 91] width 19 height 11
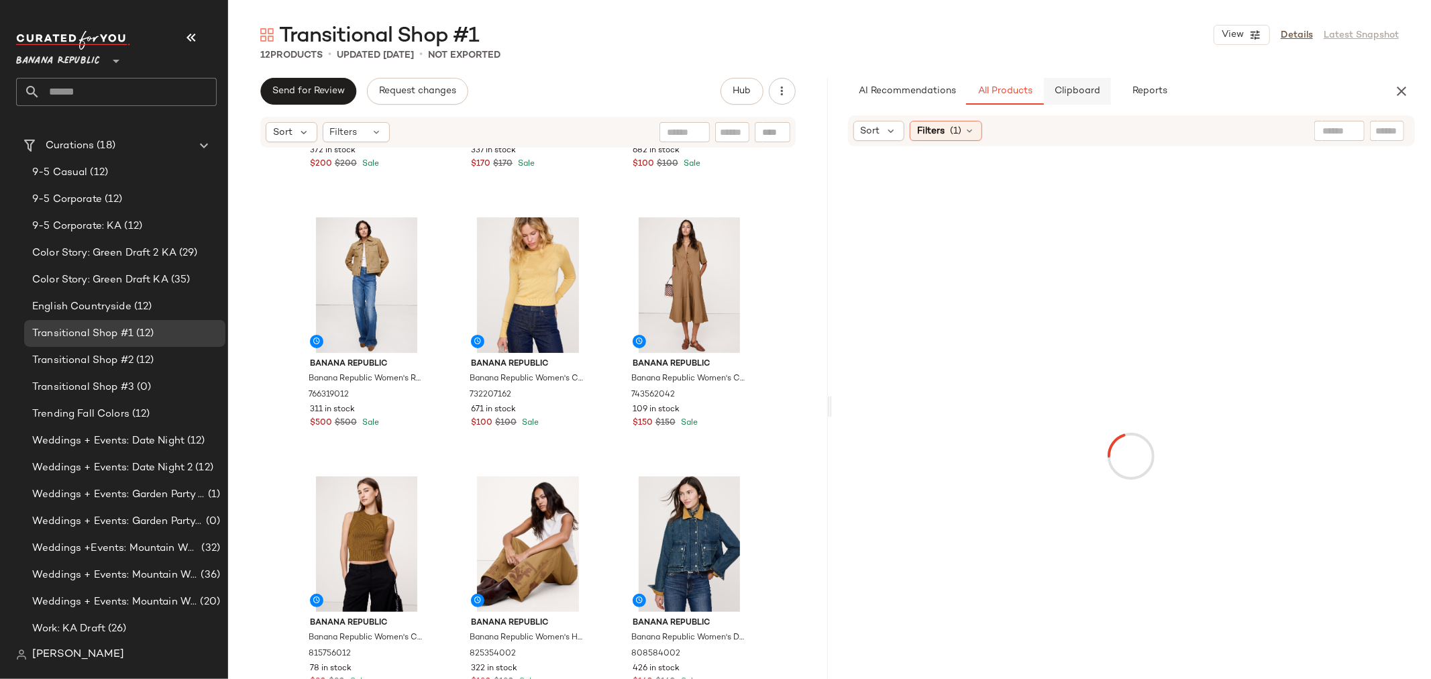
click at [1087, 92] on span "Clipboard" at bounding box center [1077, 91] width 46 height 11
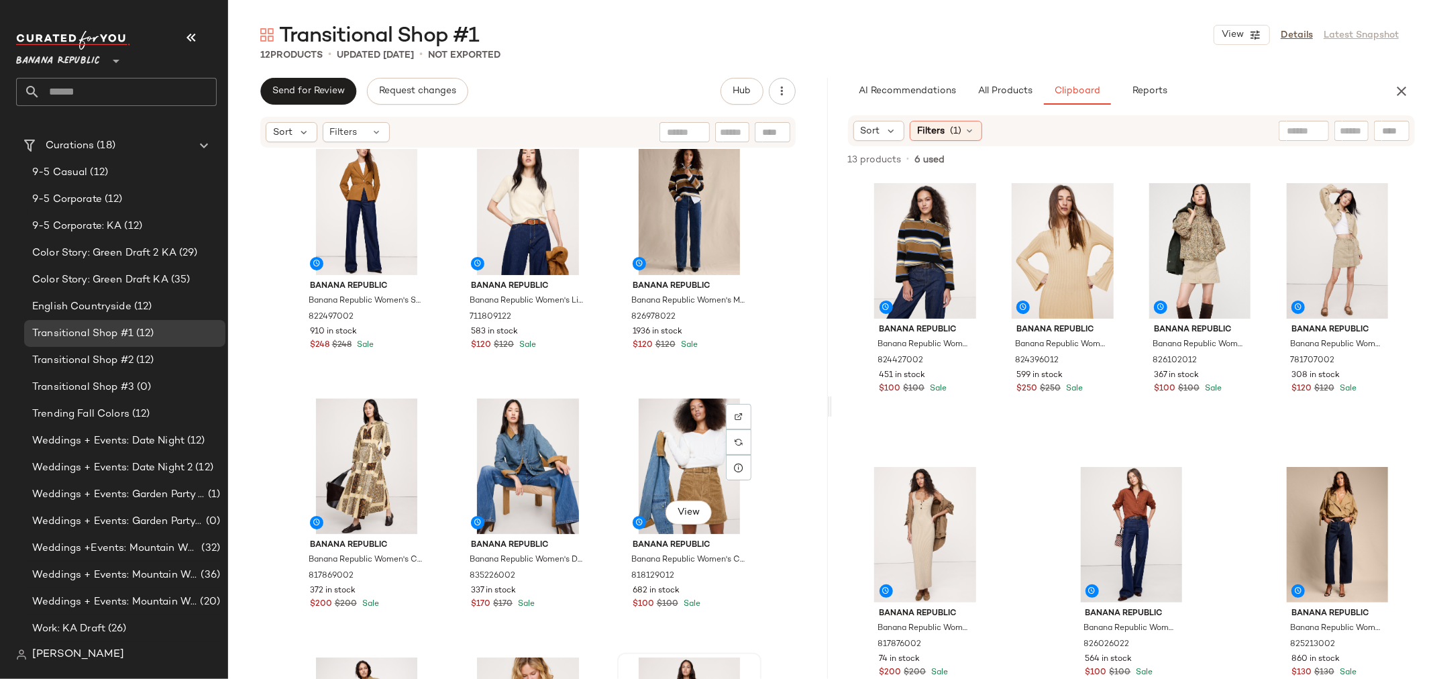
scroll to position [0, 0]
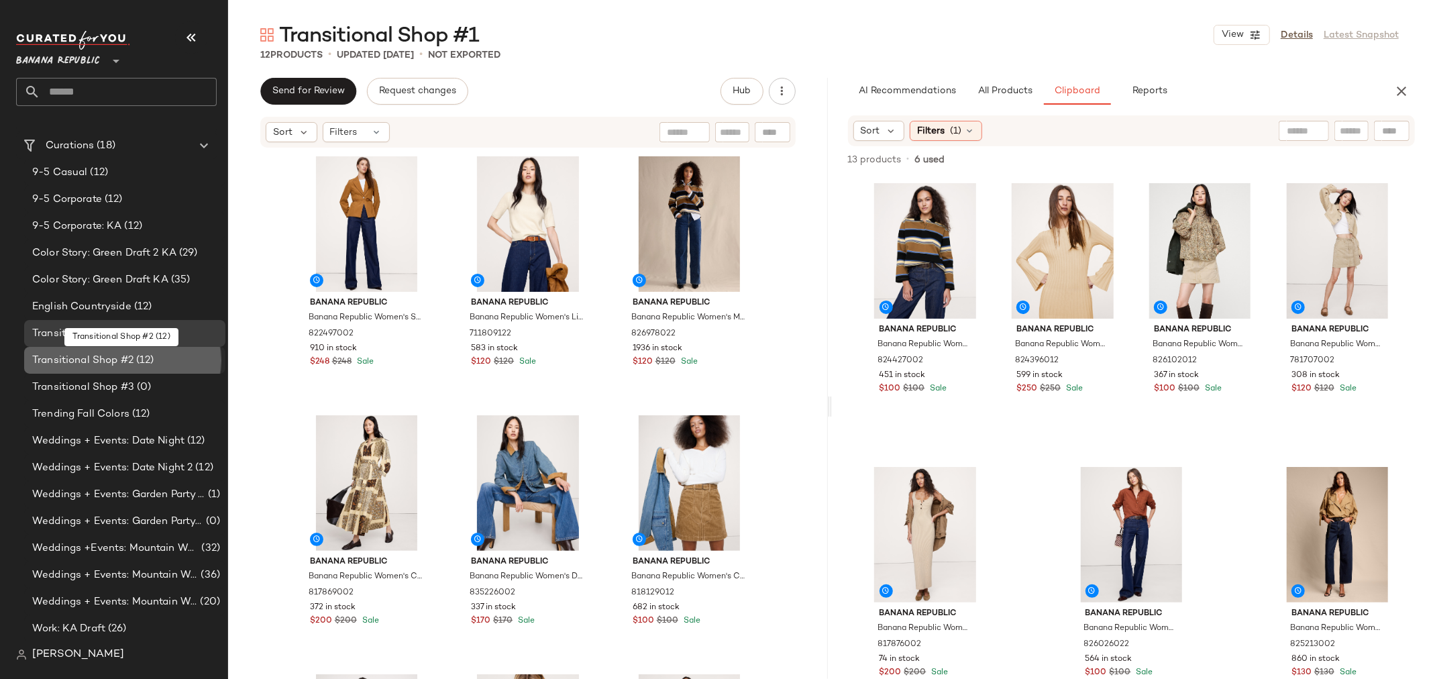
click at [142, 354] on span "(12)" at bounding box center [143, 360] width 21 height 15
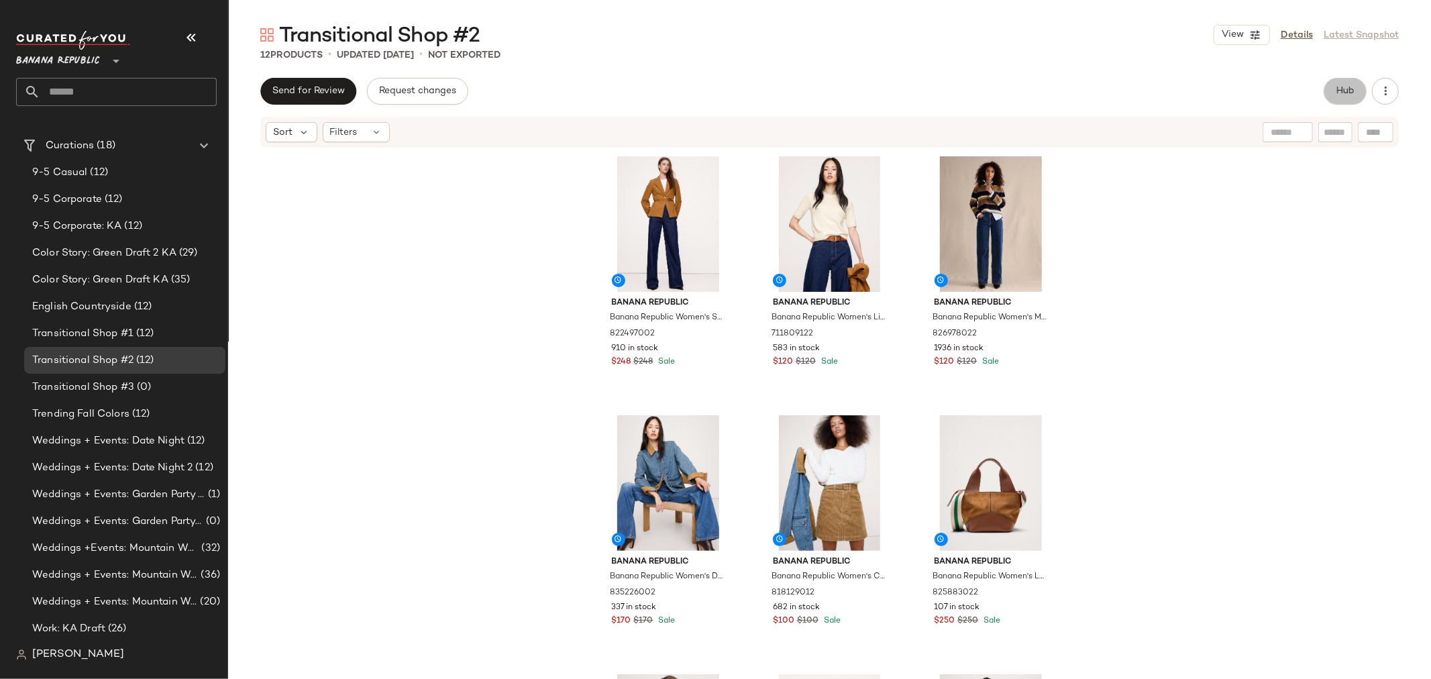
click at [1351, 96] on span "Hub" at bounding box center [1345, 91] width 19 height 11
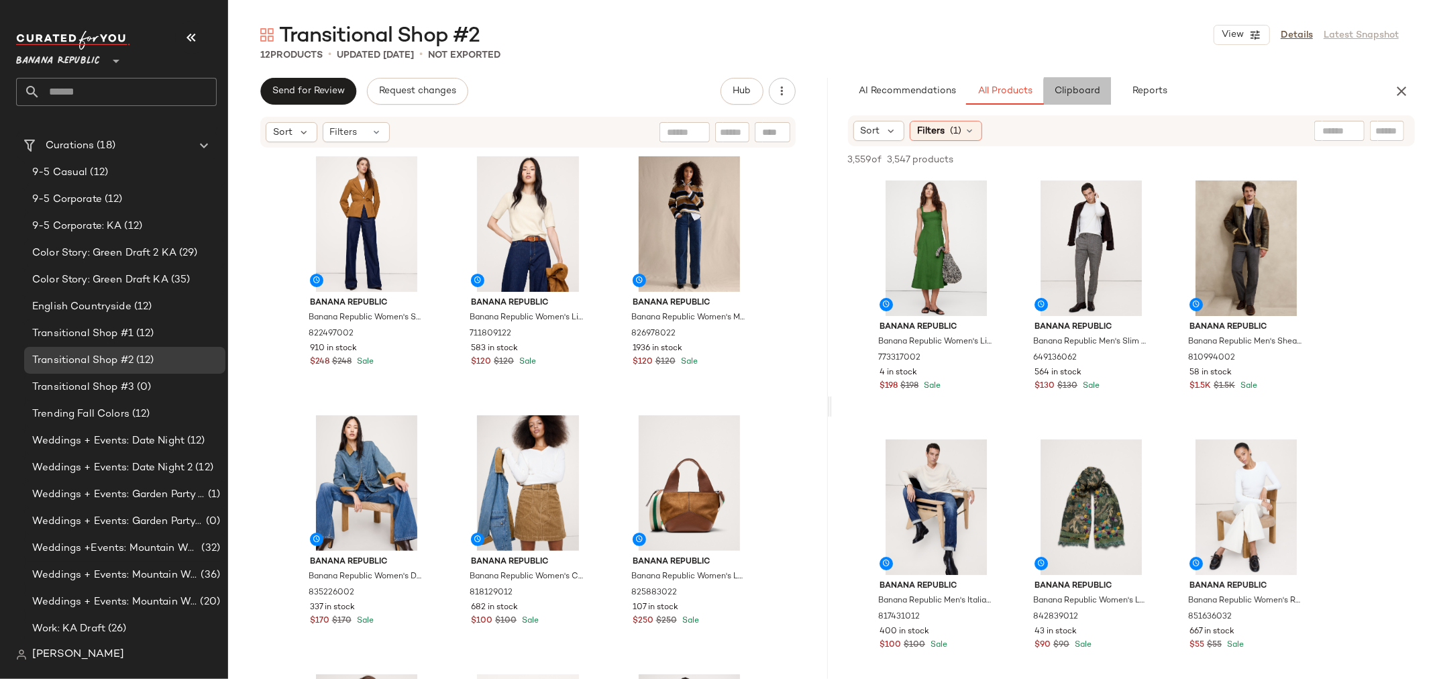
click at [1076, 92] on span "Clipboard" at bounding box center [1077, 91] width 46 height 11
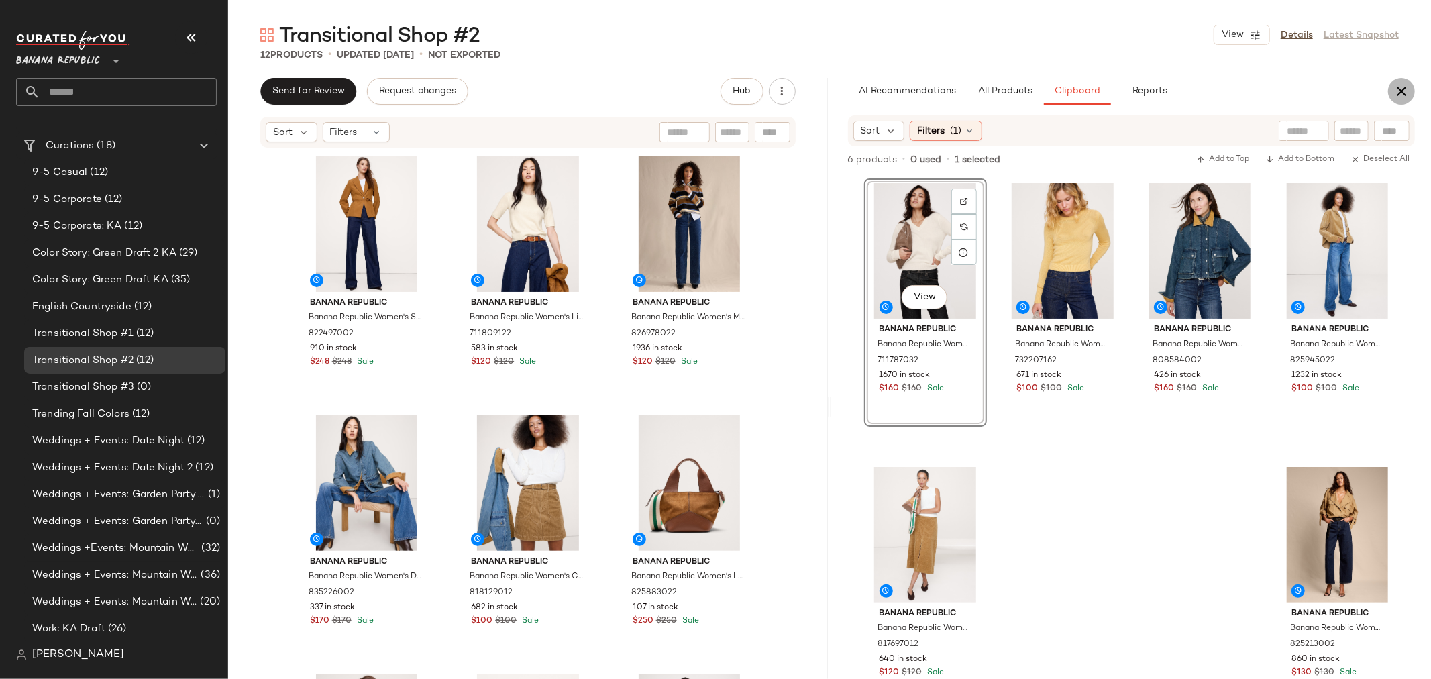
click at [1400, 89] on icon "button" at bounding box center [1401, 91] width 16 height 16
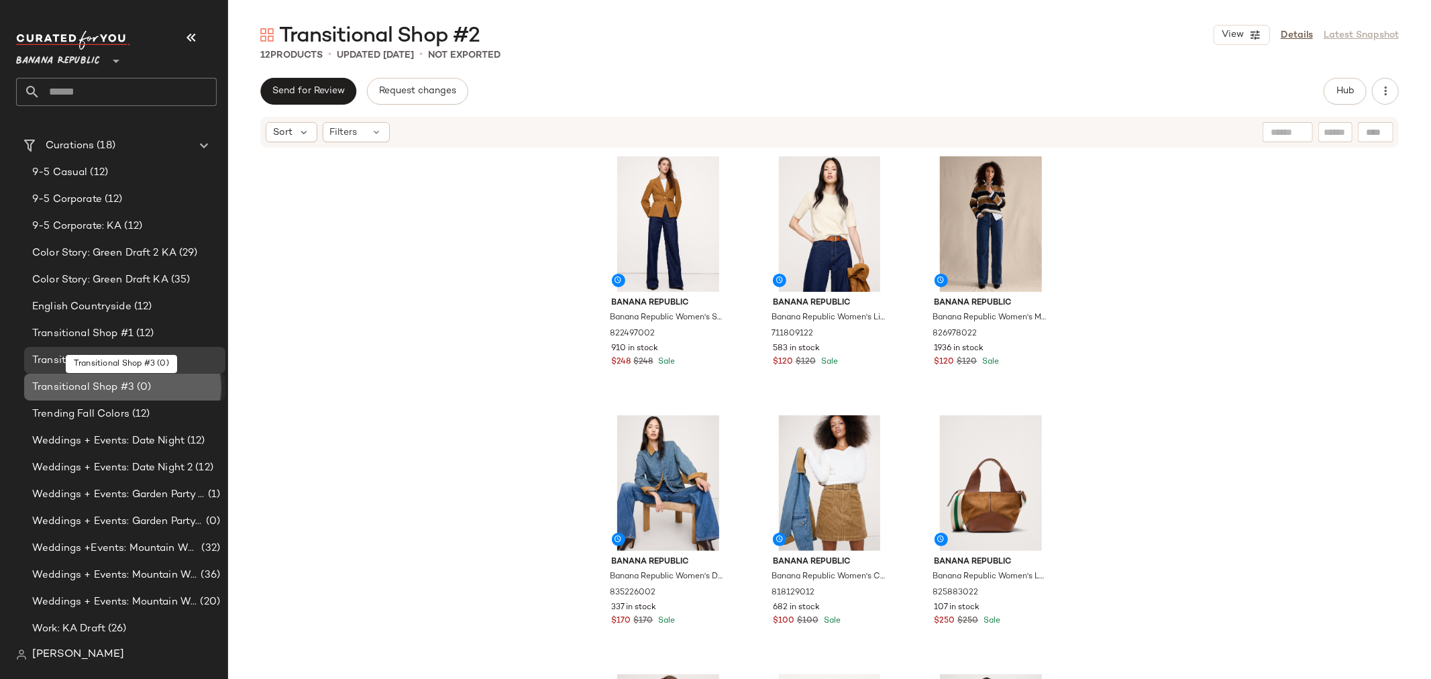
click at [105, 384] on span "Transitional Shop #3" at bounding box center [83, 387] width 102 height 15
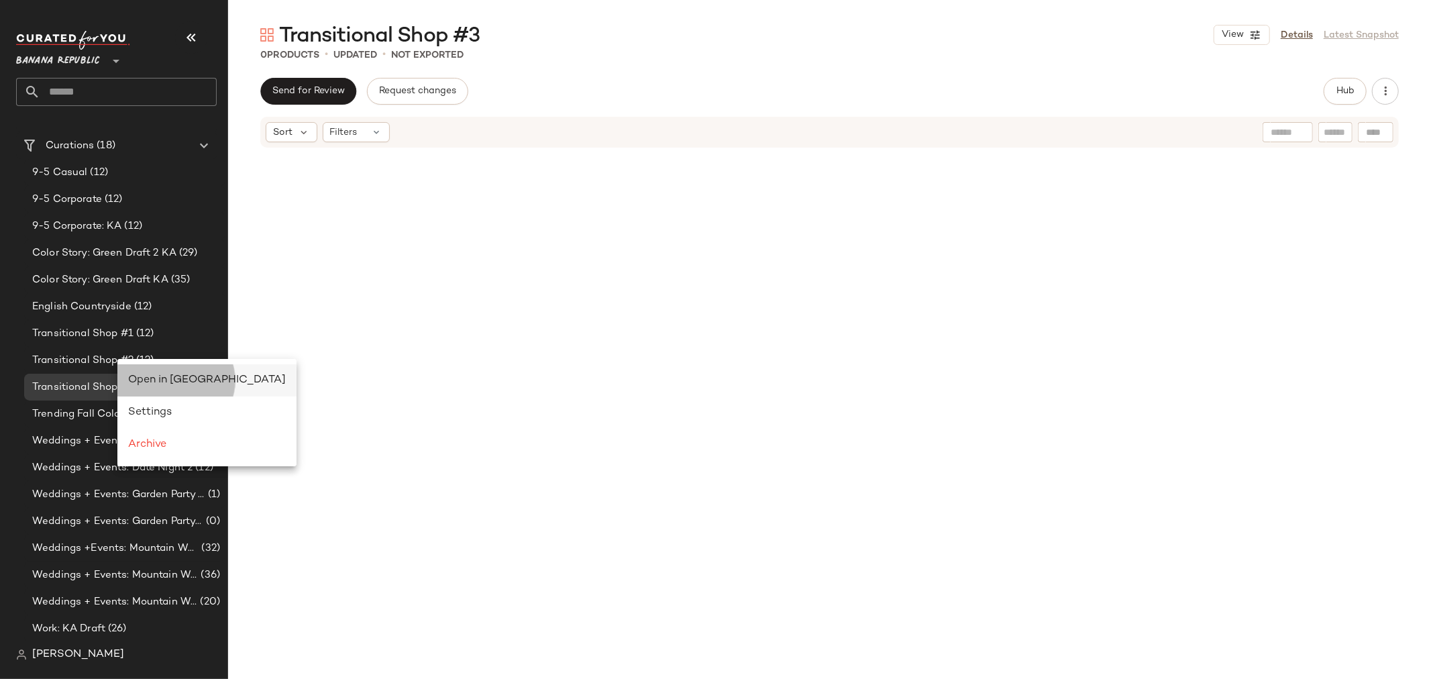
click at [164, 383] on span "Open in Split View" at bounding box center [207, 379] width 158 height 11
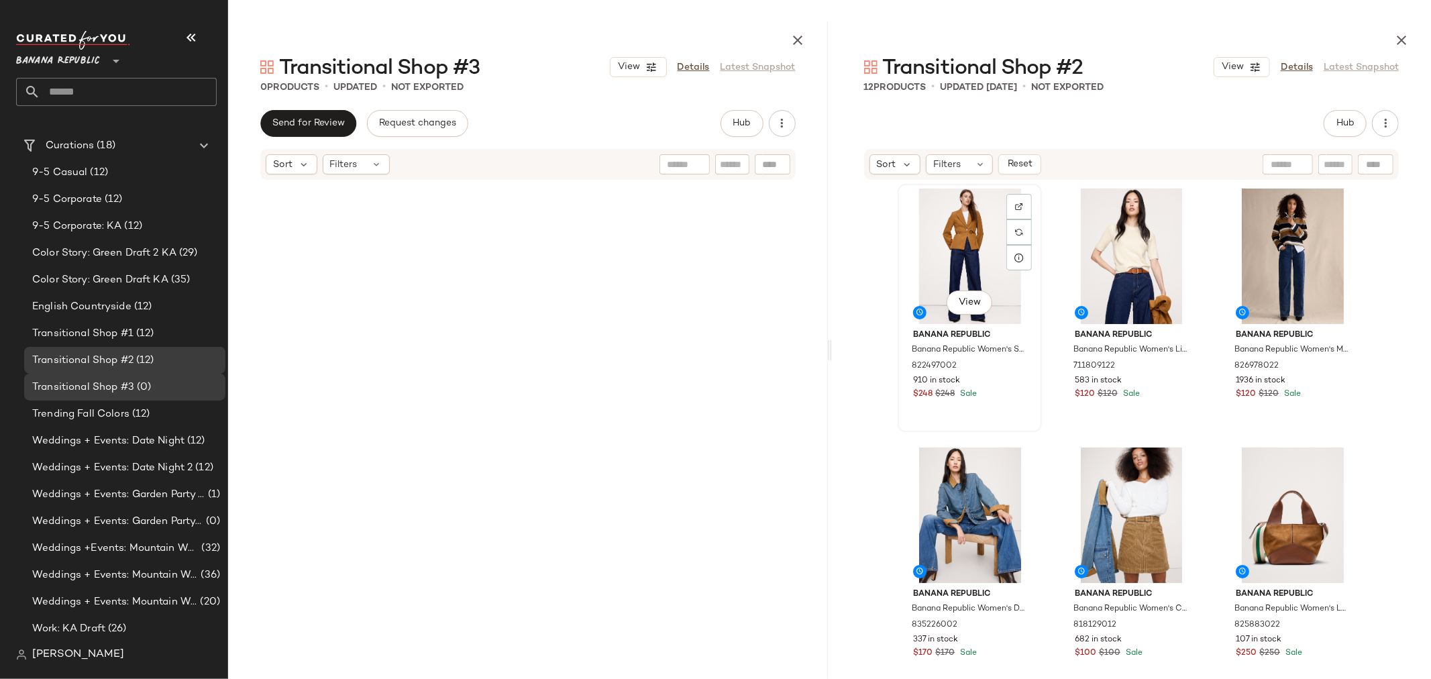
click at [935, 216] on div "View" at bounding box center [969, 257] width 135 height 136
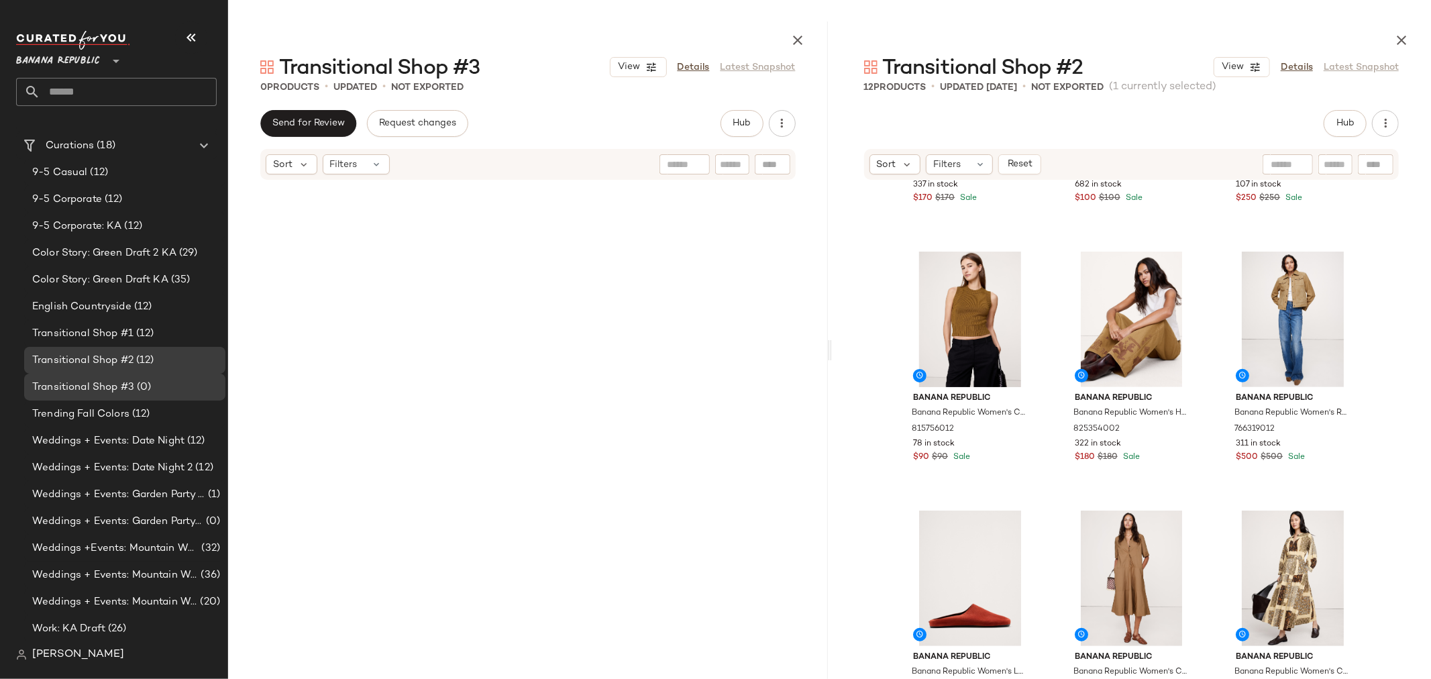
scroll to position [468, 0]
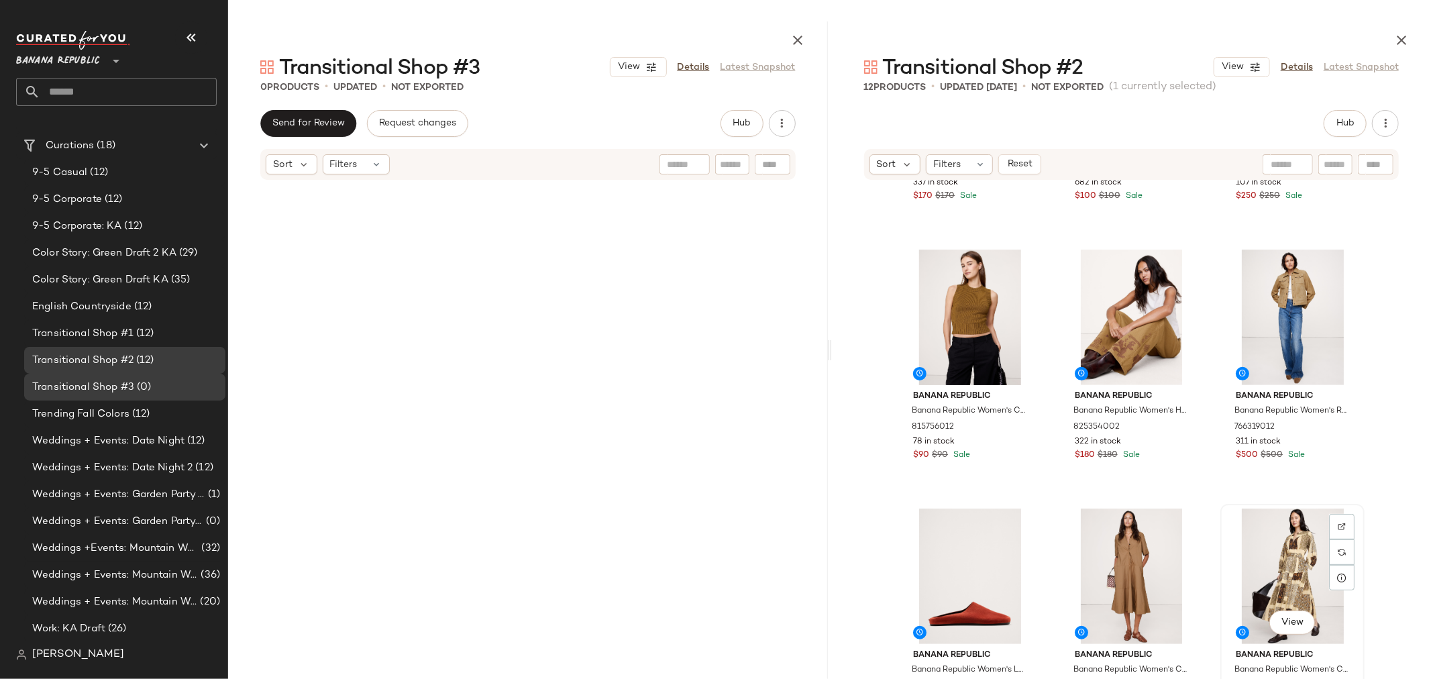
click at [1297, 564] on div "View" at bounding box center [1292, 576] width 135 height 136
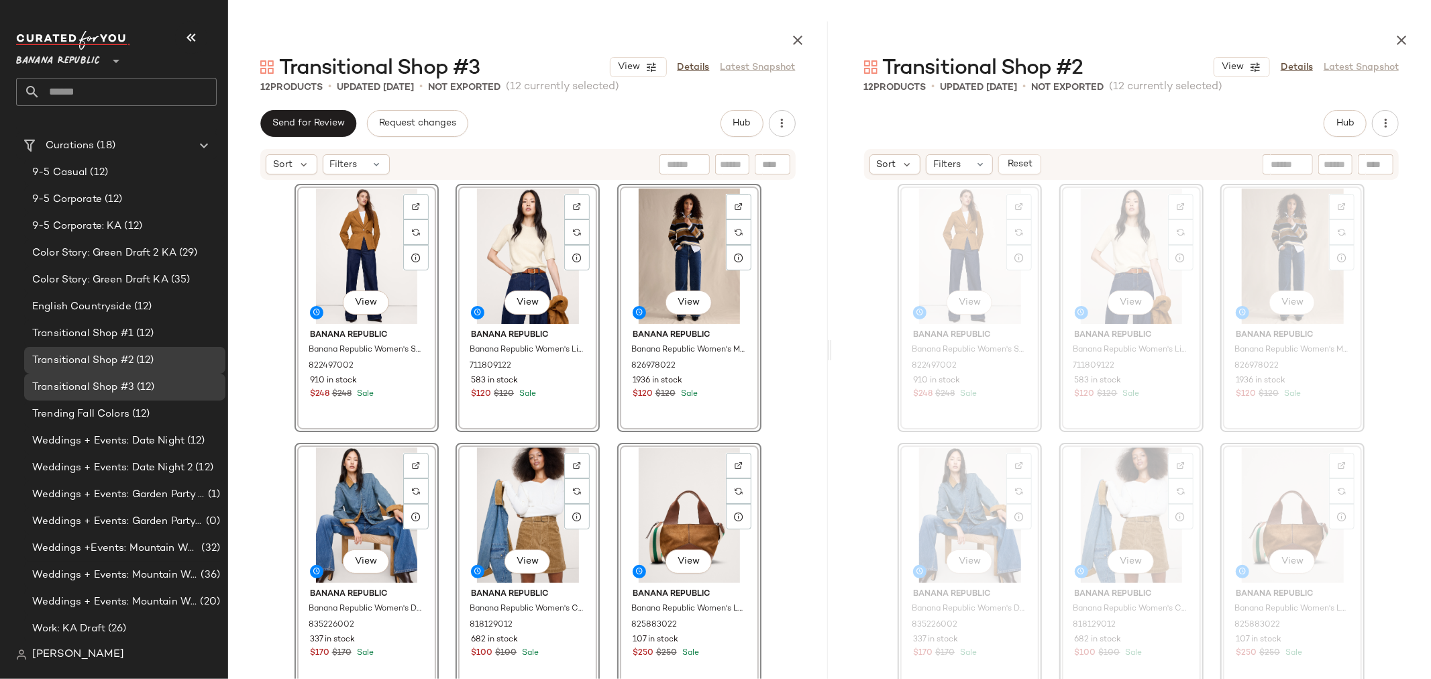
click at [801, 301] on div "View Banana Republic Banana Republic Women's Seamed Belted Blazer Golden Brown …" at bounding box center [528, 466] width 600 height 570
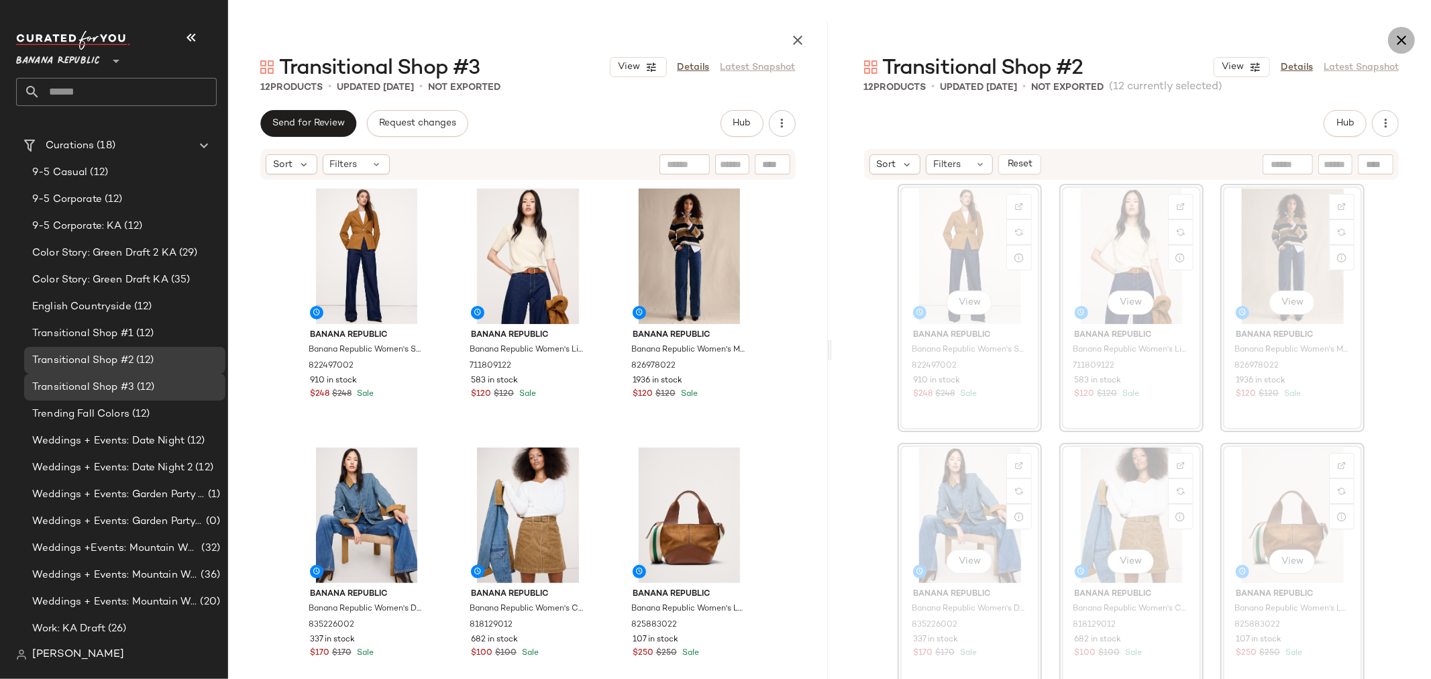
click at [1403, 37] on icon "button" at bounding box center [1401, 40] width 16 height 16
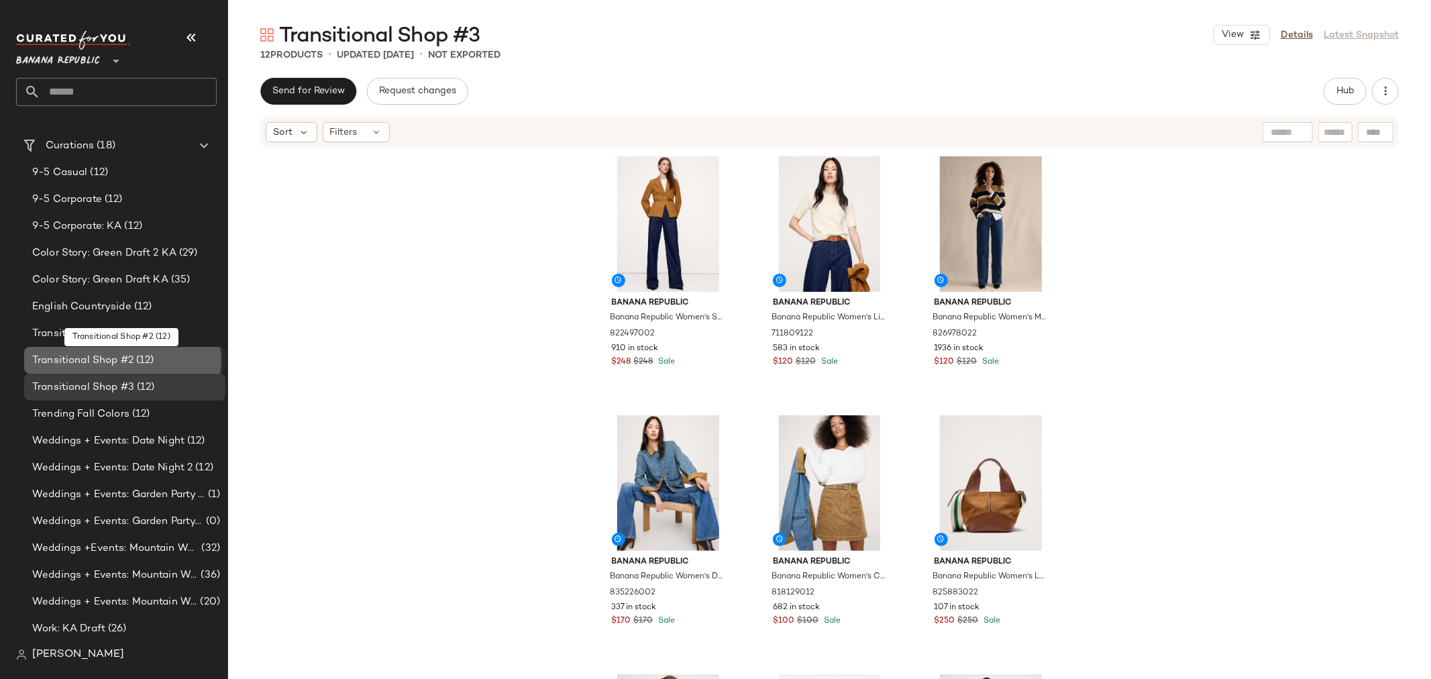
click at [110, 361] on span "Transitional Shop #2" at bounding box center [82, 360] width 101 height 15
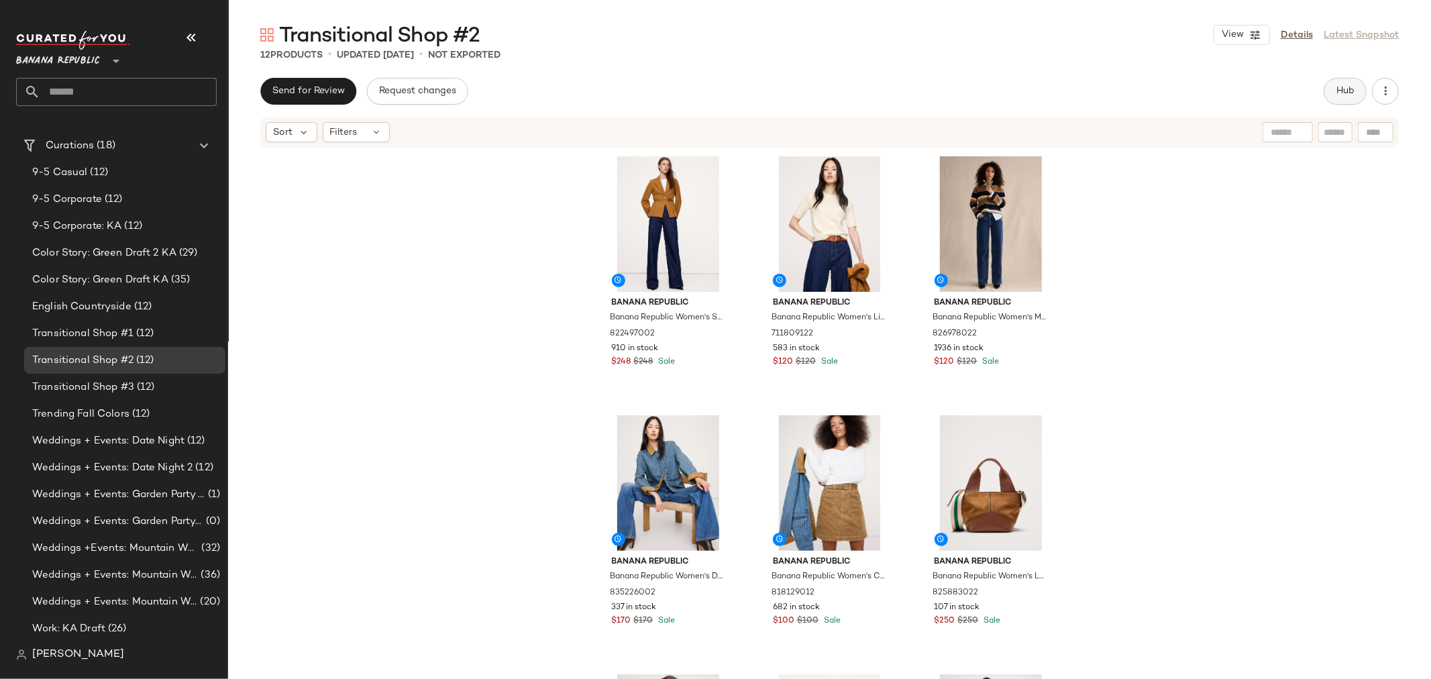
click at [1344, 90] on span "Hub" at bounding box center [1345, 91] width 19 height 11
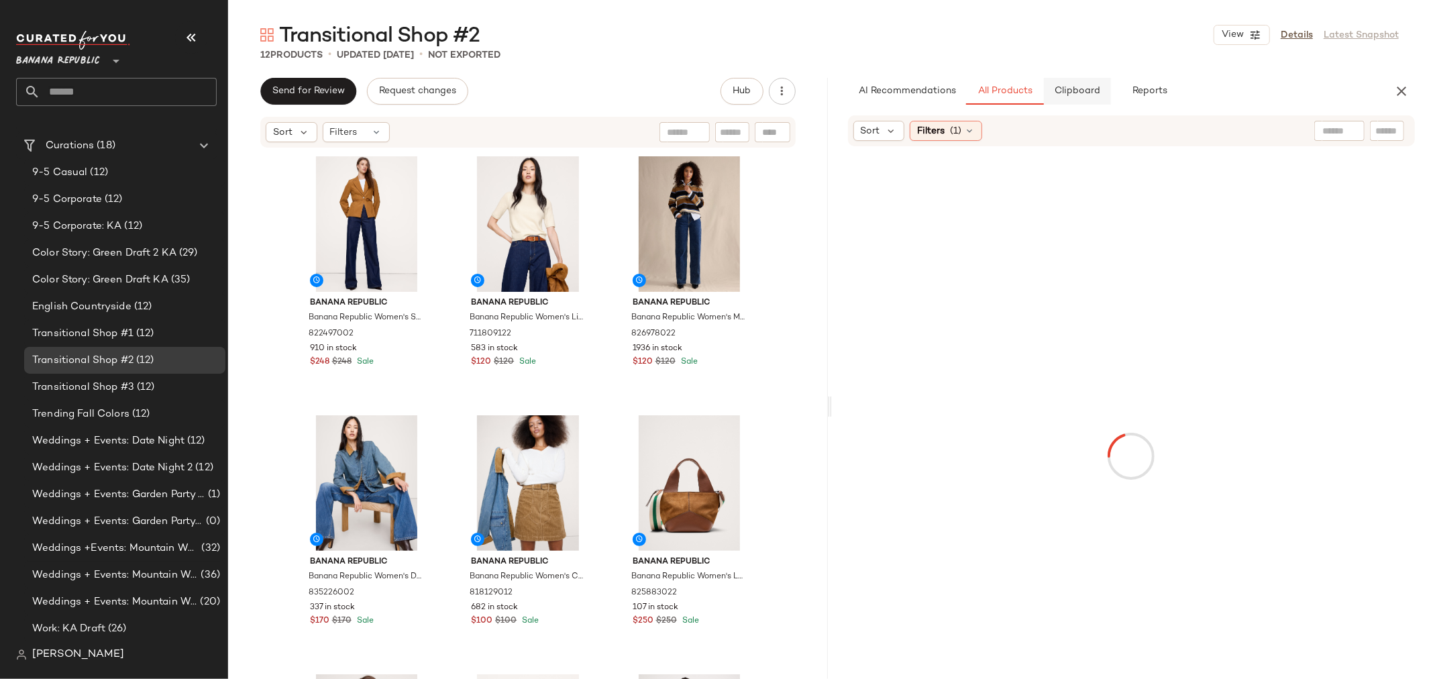
click at [1079, 92] on span "Clipboard" at bounding box center [1077, 91] width 46 height 11
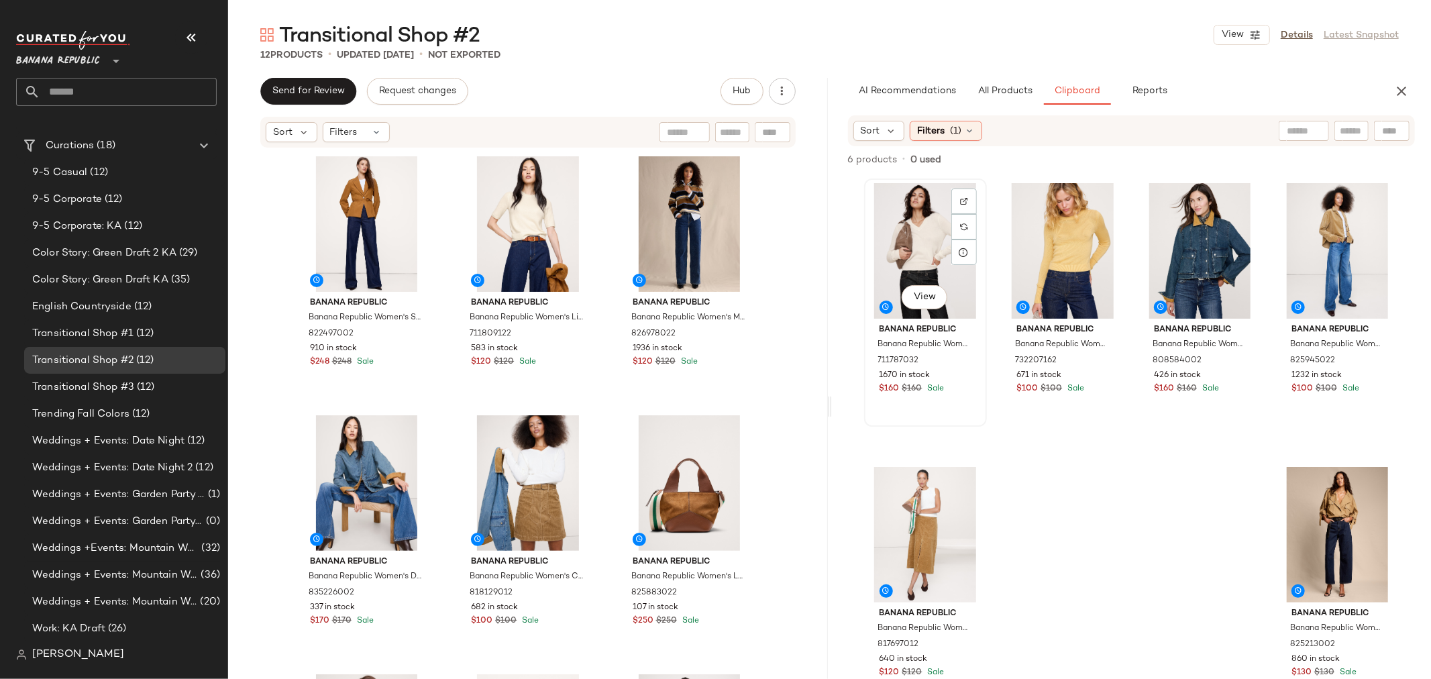
click at [907, 229] on div "View" at bounding box center [925, 251] width 113 height 136
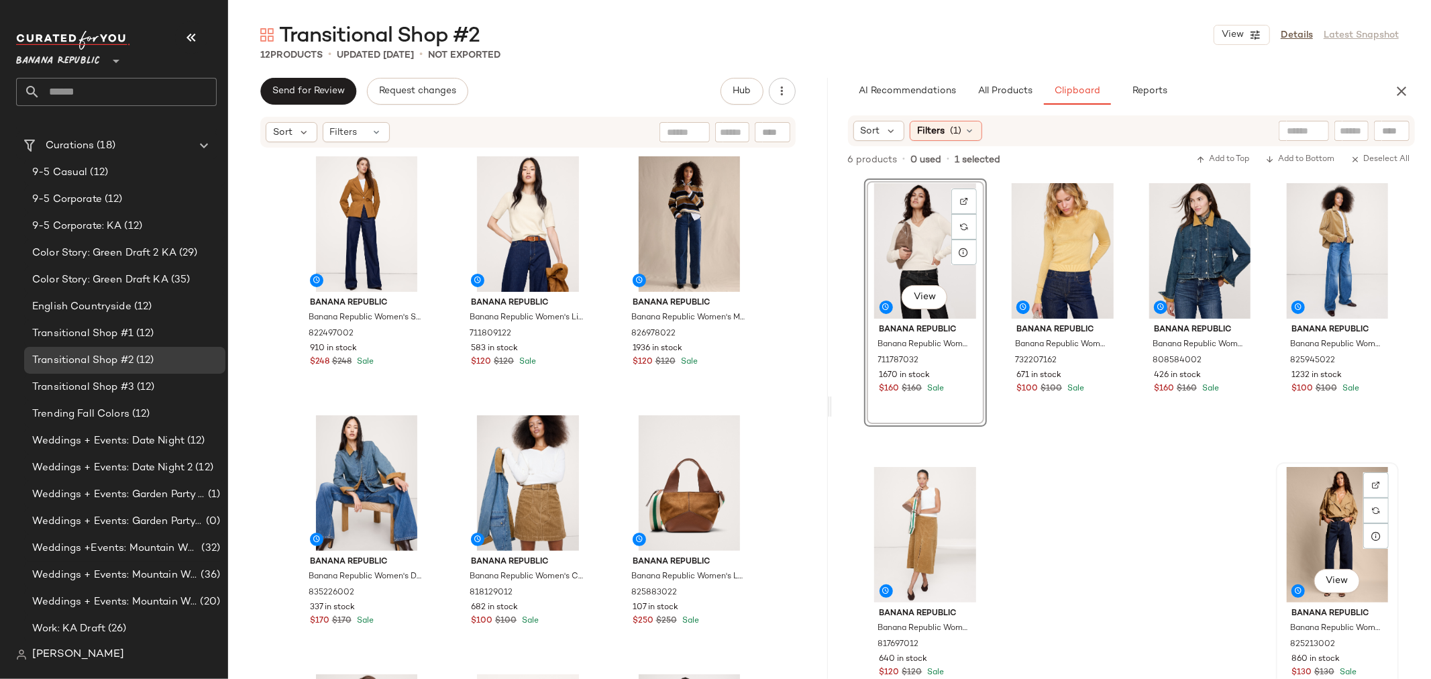
click at [1311, 531] on div "View" at bounding box center [1337, 535] width 113 height 136
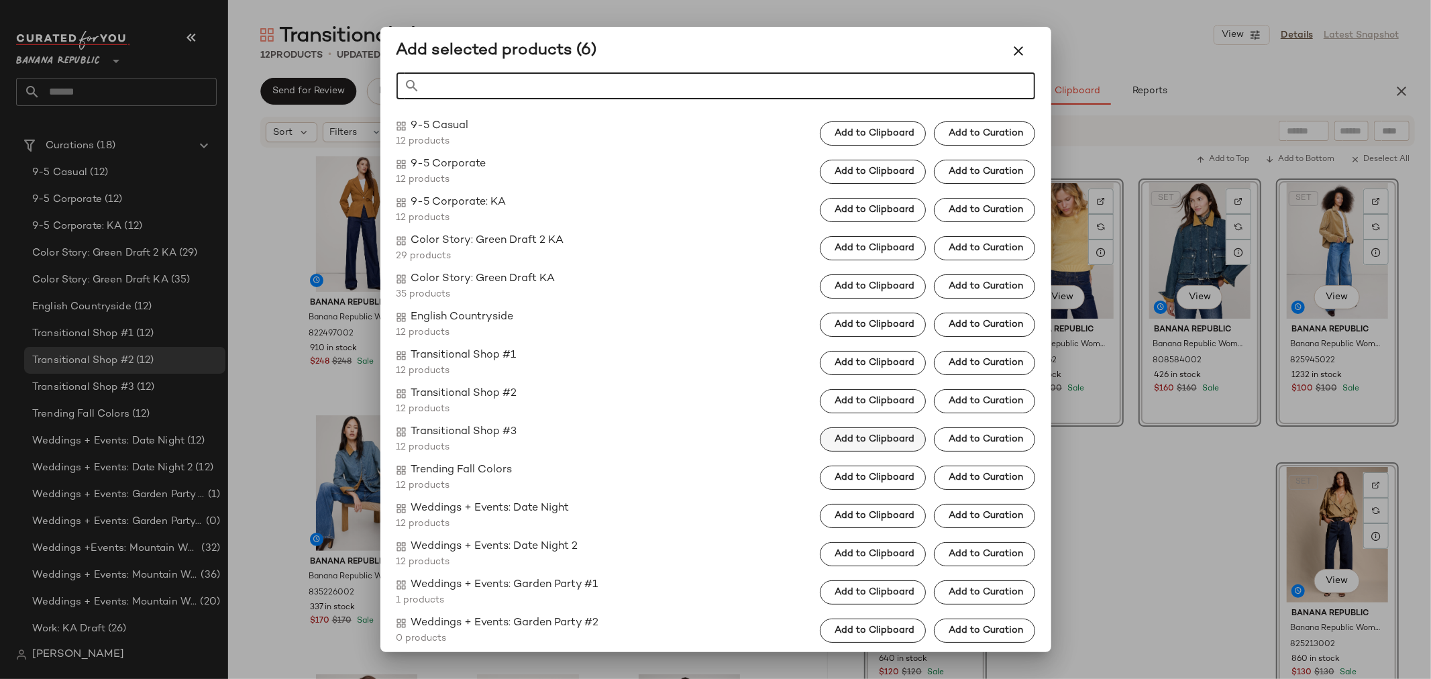
click at [867, 435] on span "Add to Clipboard" at bounding box center [874, 439] width 80 height 11
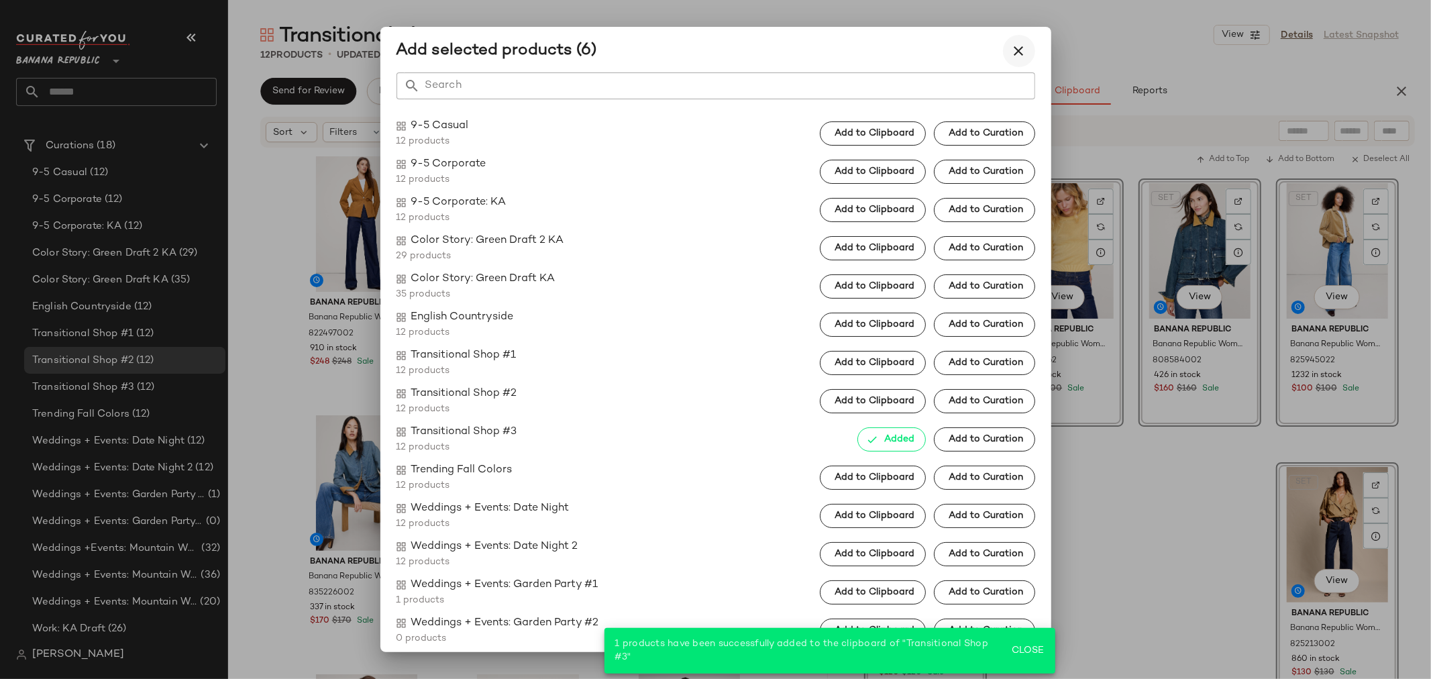
click at [1016, 55] on icon "button" at bounding box center [1019, 51] width 16 height 16
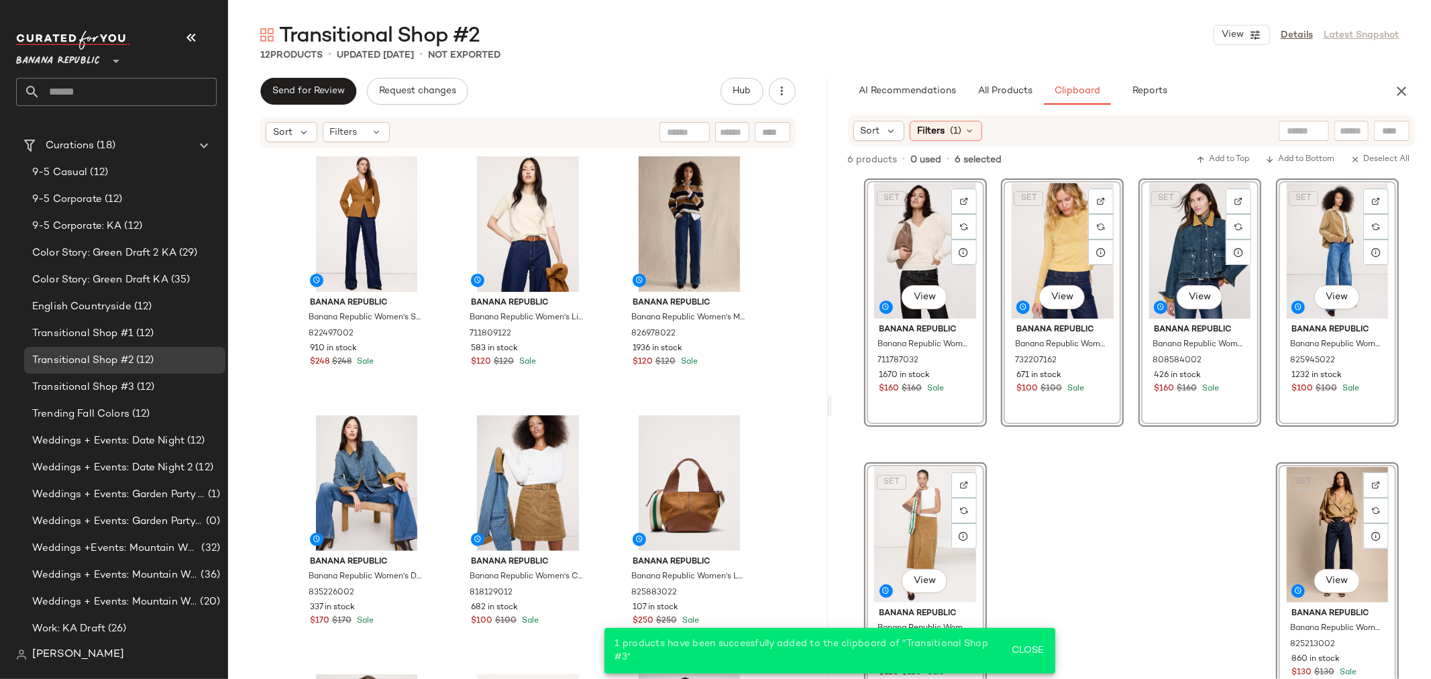
click at [1143, 513] on div "SET View Banana Republic Banana Republic Women's Lightweight Cashmere V-Neck Sw…" at bounding box center [1131, 456] width 535 height 557
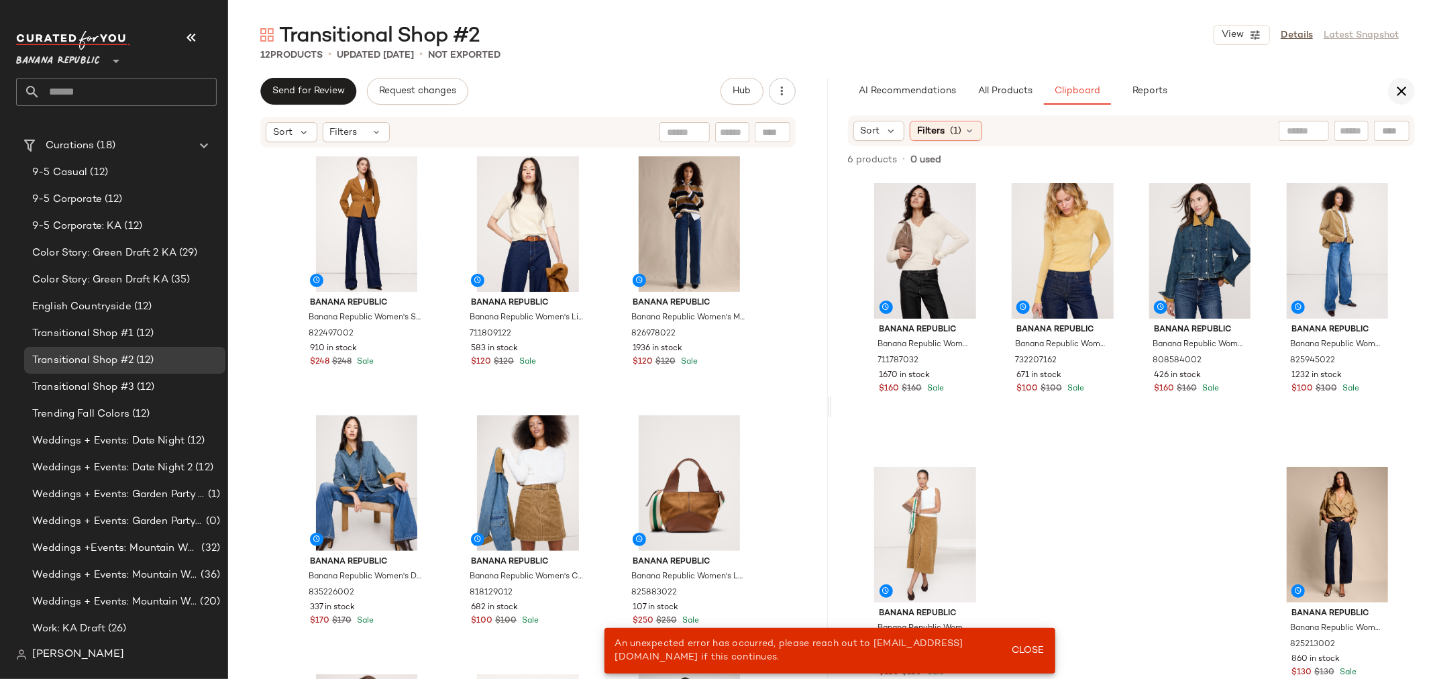
click at [1399, 87] on icon "button" at bounding box center [1401, 91] width 16 height 16
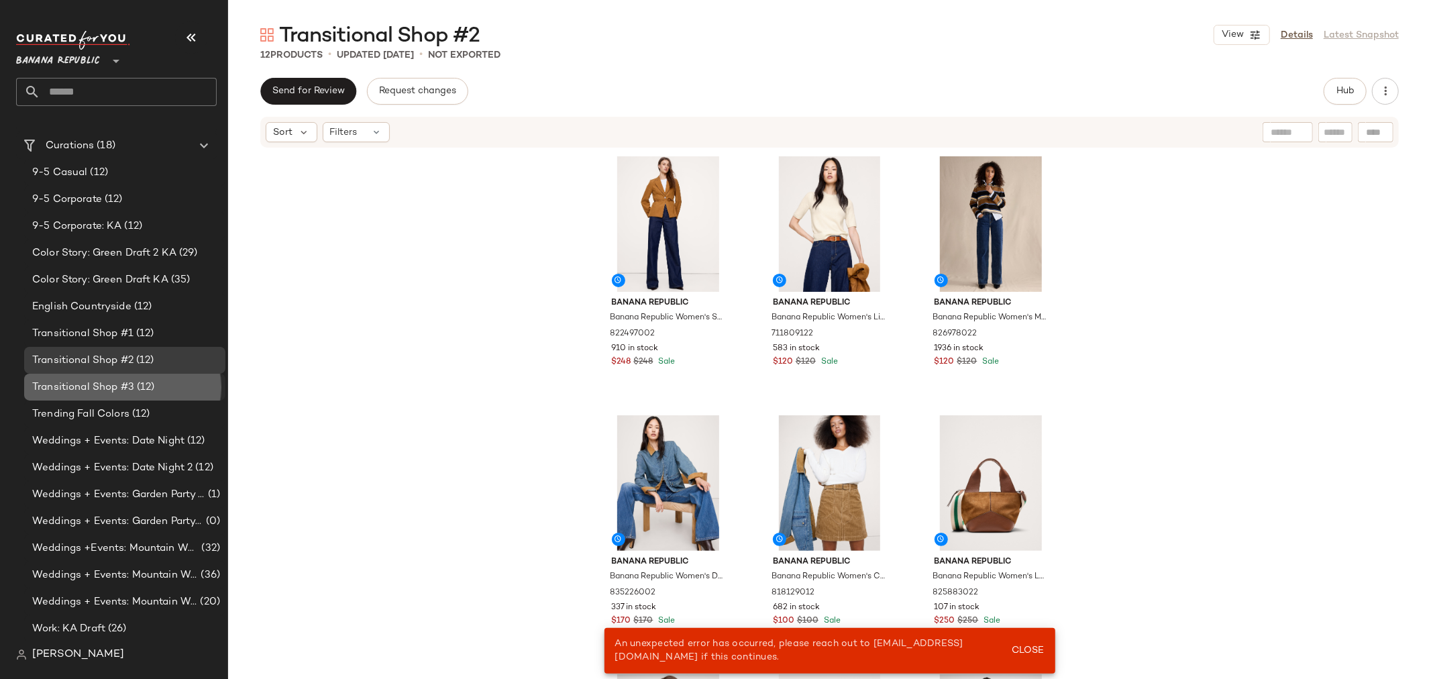
click at [115, 380] on span "Transitional Shop #3" at bounding box center [83, 387] width 102 height 15
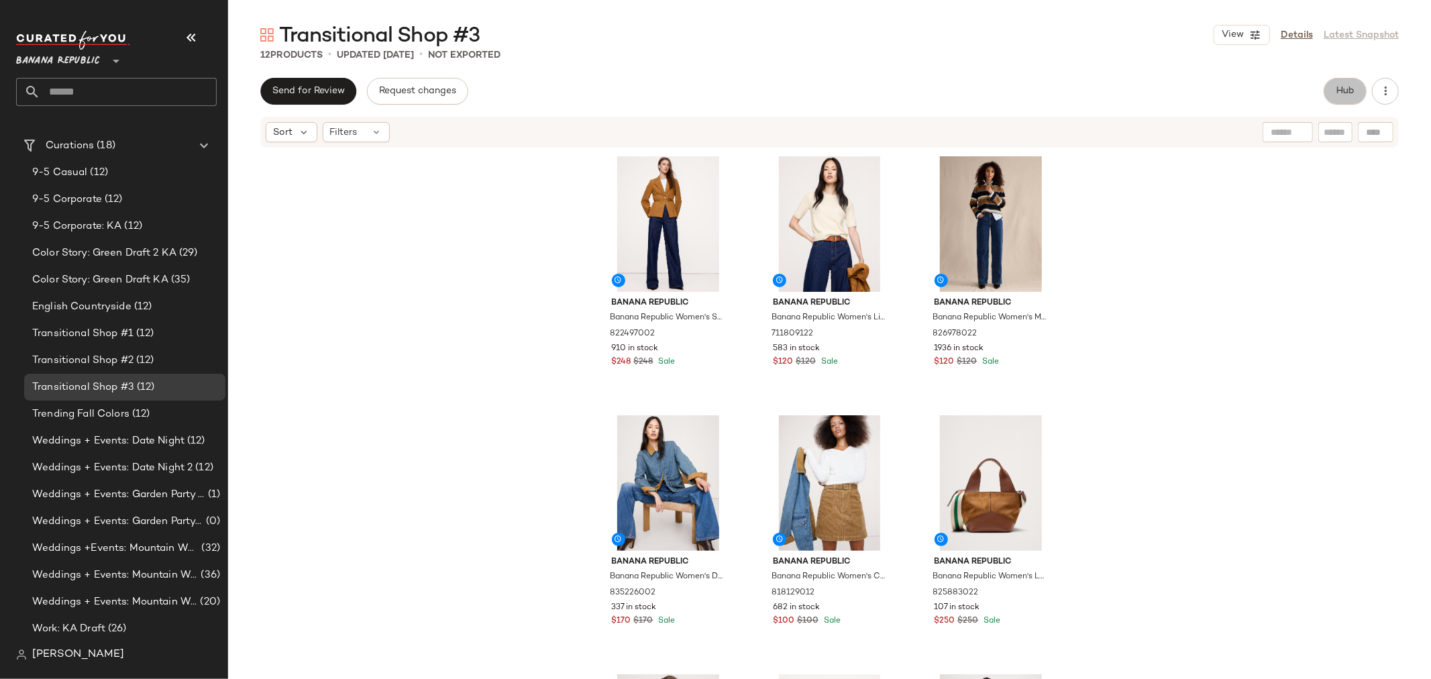
click at [1342, 95] on span "Hub" at bounding box center [1345, 91] width 19 height 11
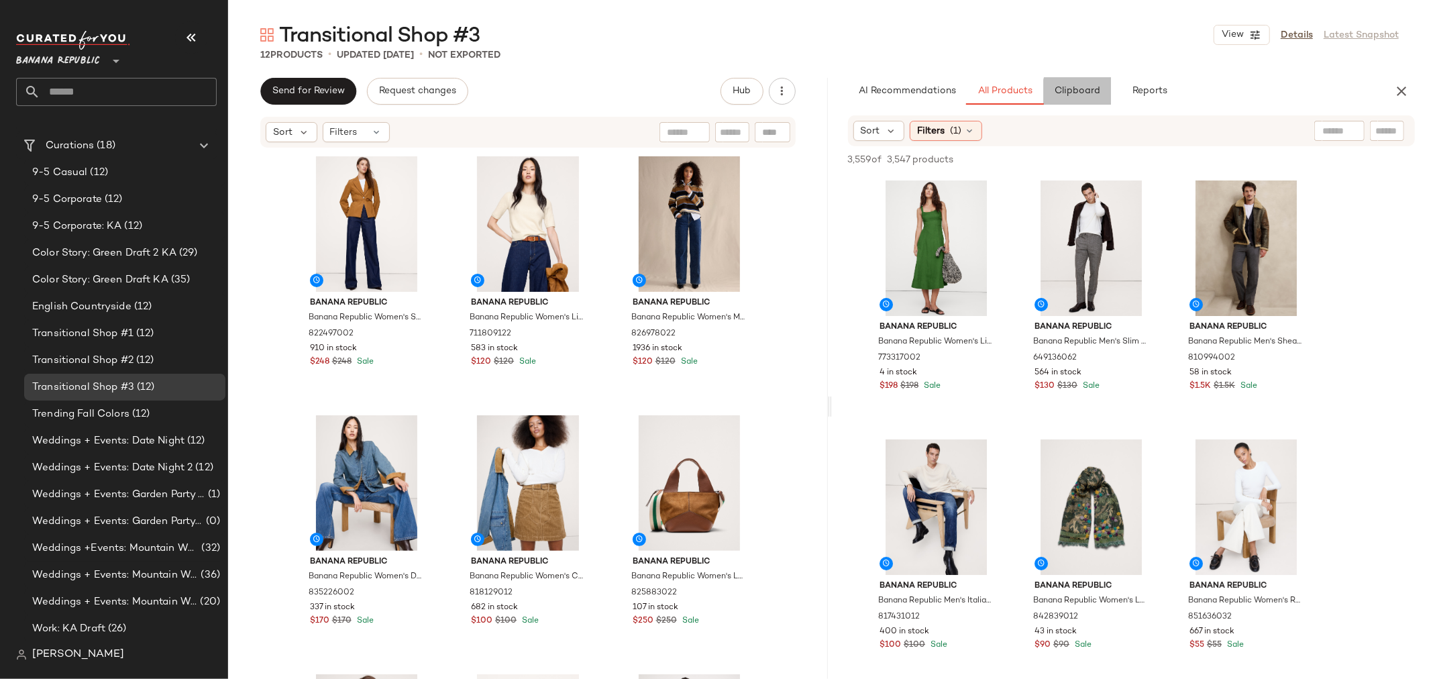
click at [1068, 93] on span "Clipboard" at bounding box center [1077, 91] width 46 height 11
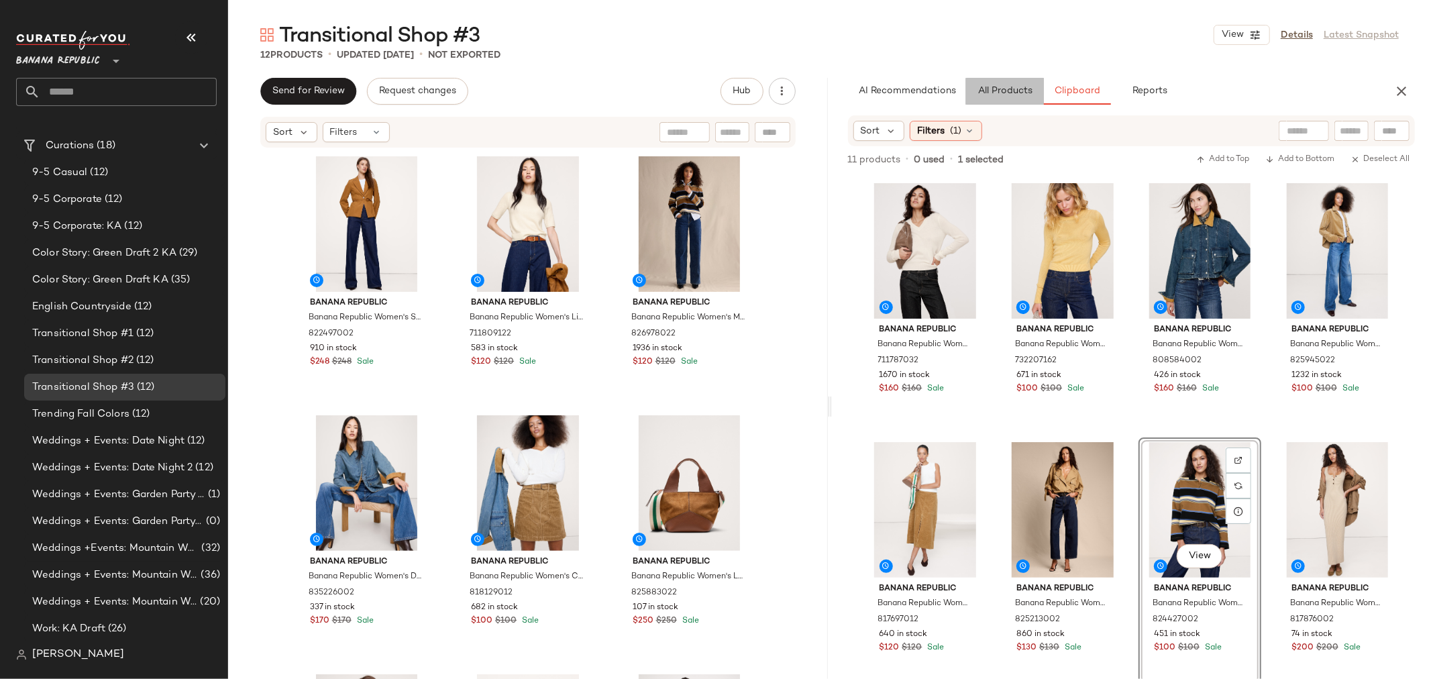
click at [1009, 86] on span "All Products" at bounding box center [1004, 91] width 55 height 11
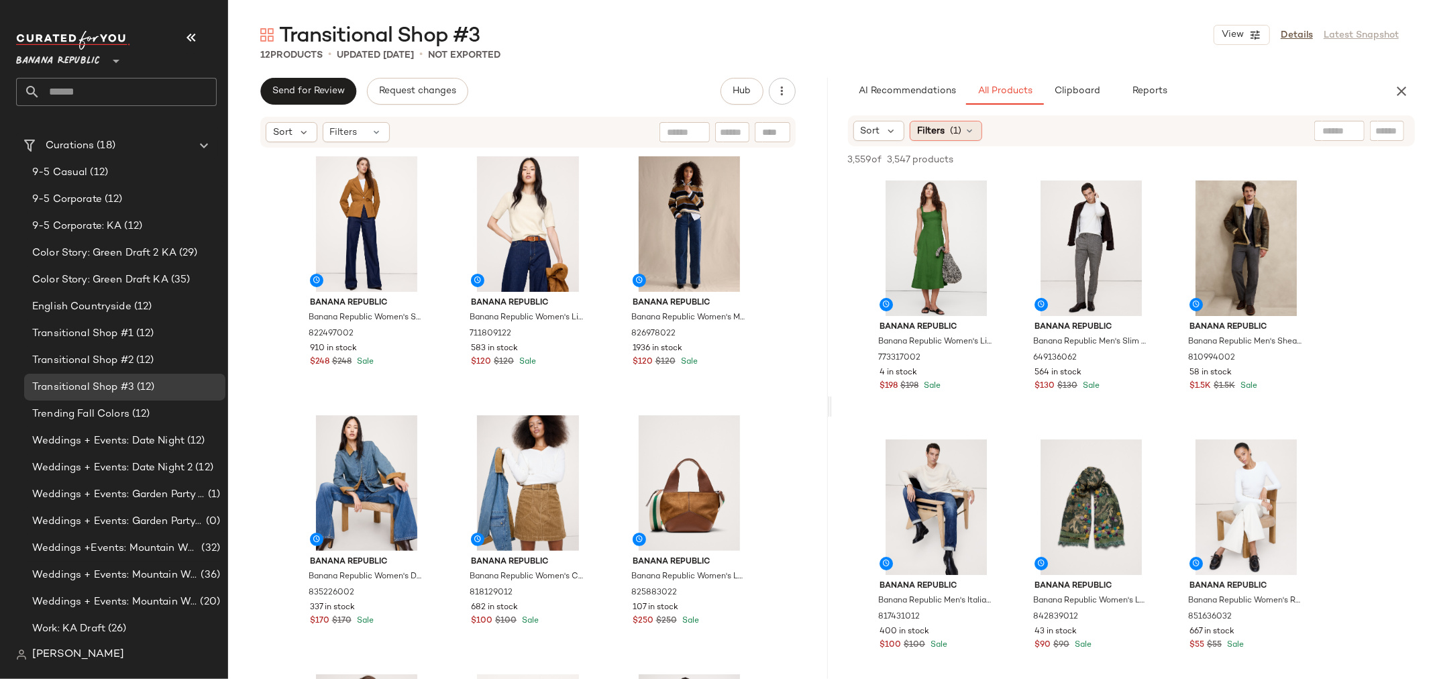
click at [964, 131] on icon at bounding box center [969, 130] width 11 height 11
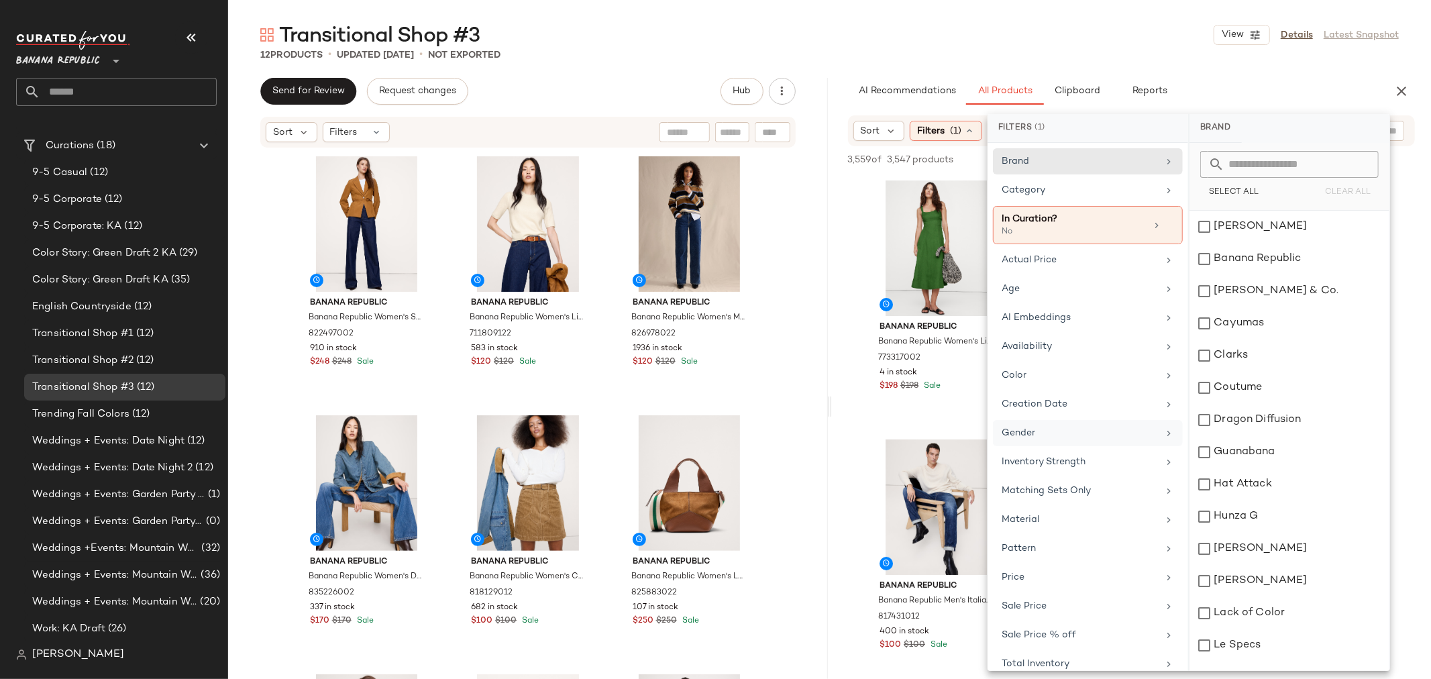
click at [1069, 434] on div "Gender" at bounding box center [1080, 433] width 156 height 14
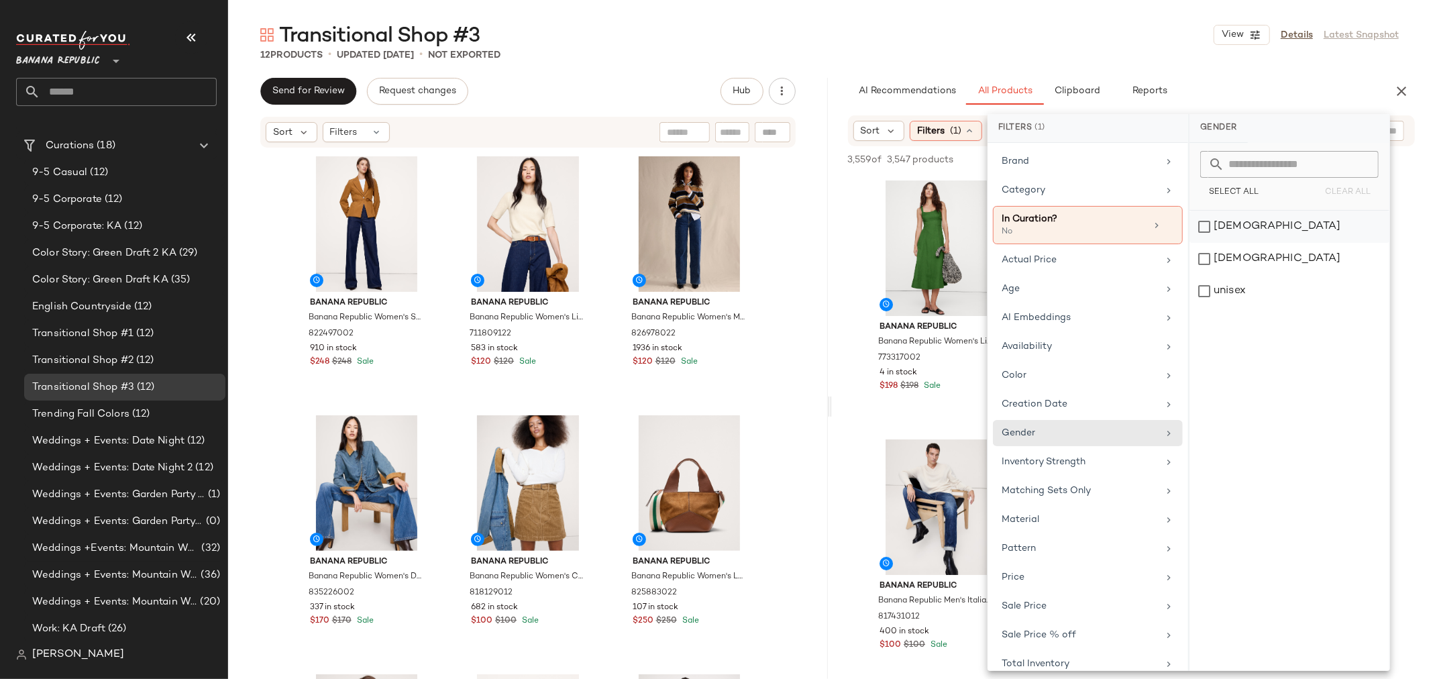
click at [1204, 225] on div "female" at bounding box center [1289, 227] width 200 height 32
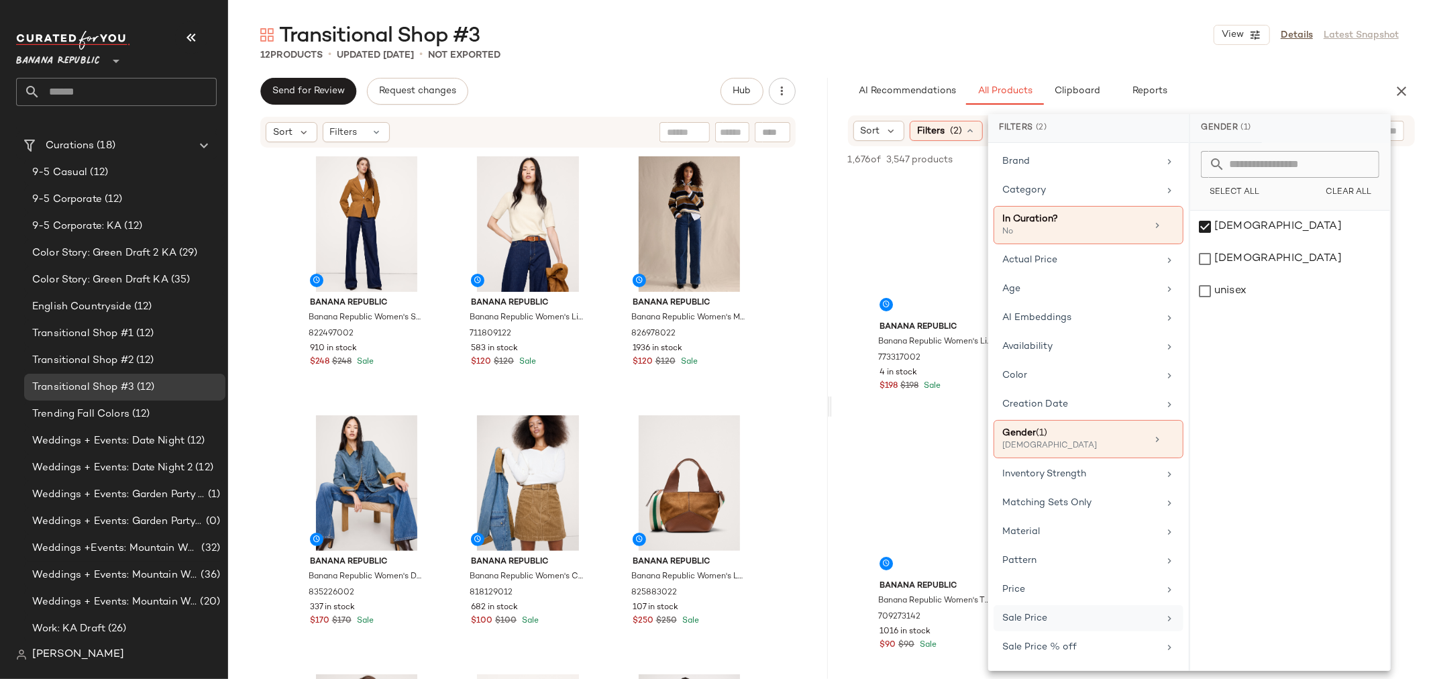
scroll to position [28, 0]
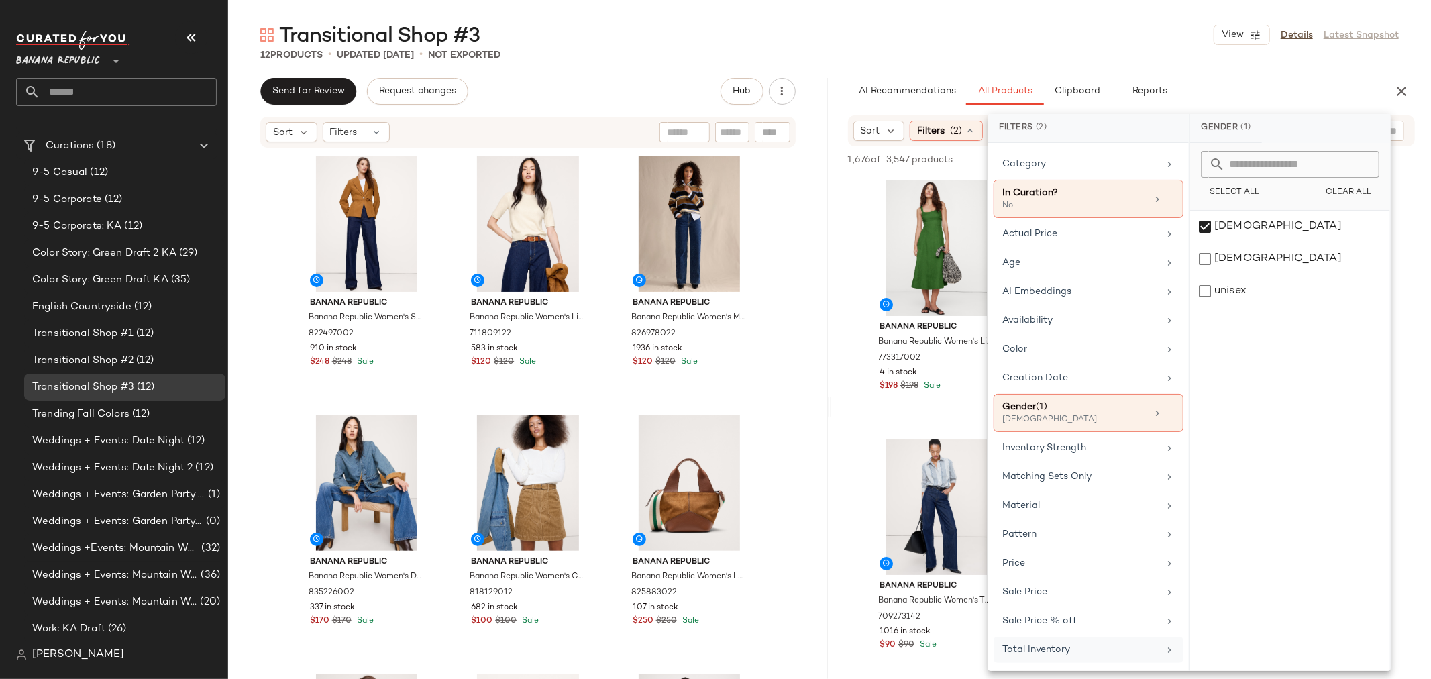
click at [1057, 649] on span "Total Inventory" at bounding box center [1036, 650] width 68 height 10
click at [1211, 247] on input "Min" at bounding box center [1241, 252] width 80 height 27
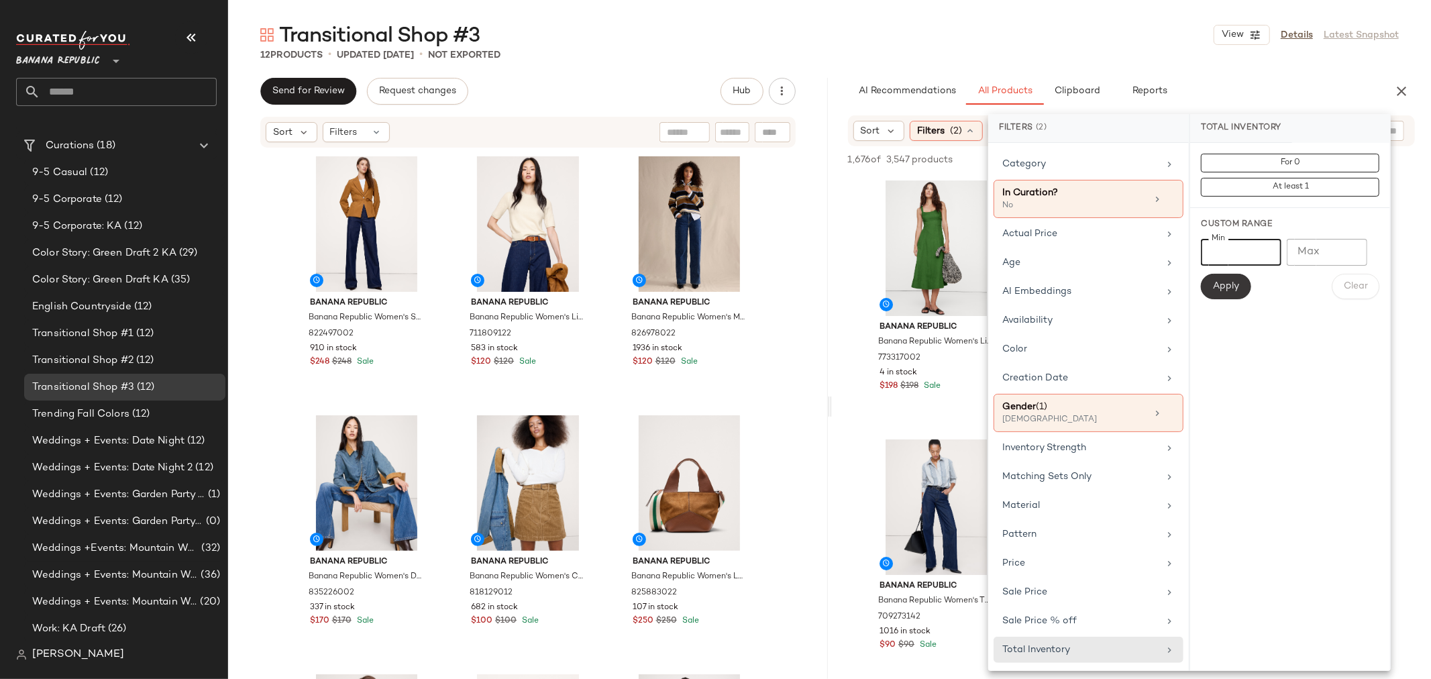
type input "**"
click at [1226, 287] on span "Apply" at bounding box center [1225, 286] width 27 height 11
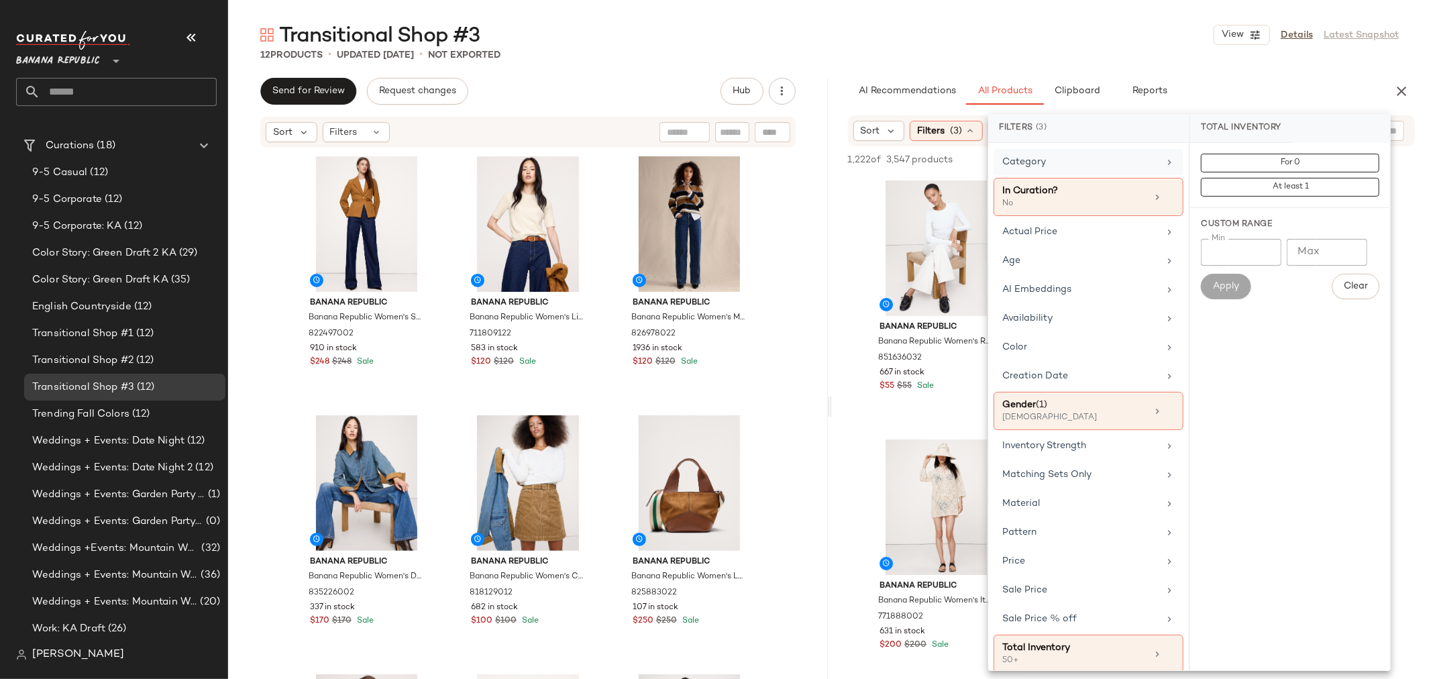
click at [1089, 158] on div "Category" at bounding box center [1080, 162] width 156 height 14
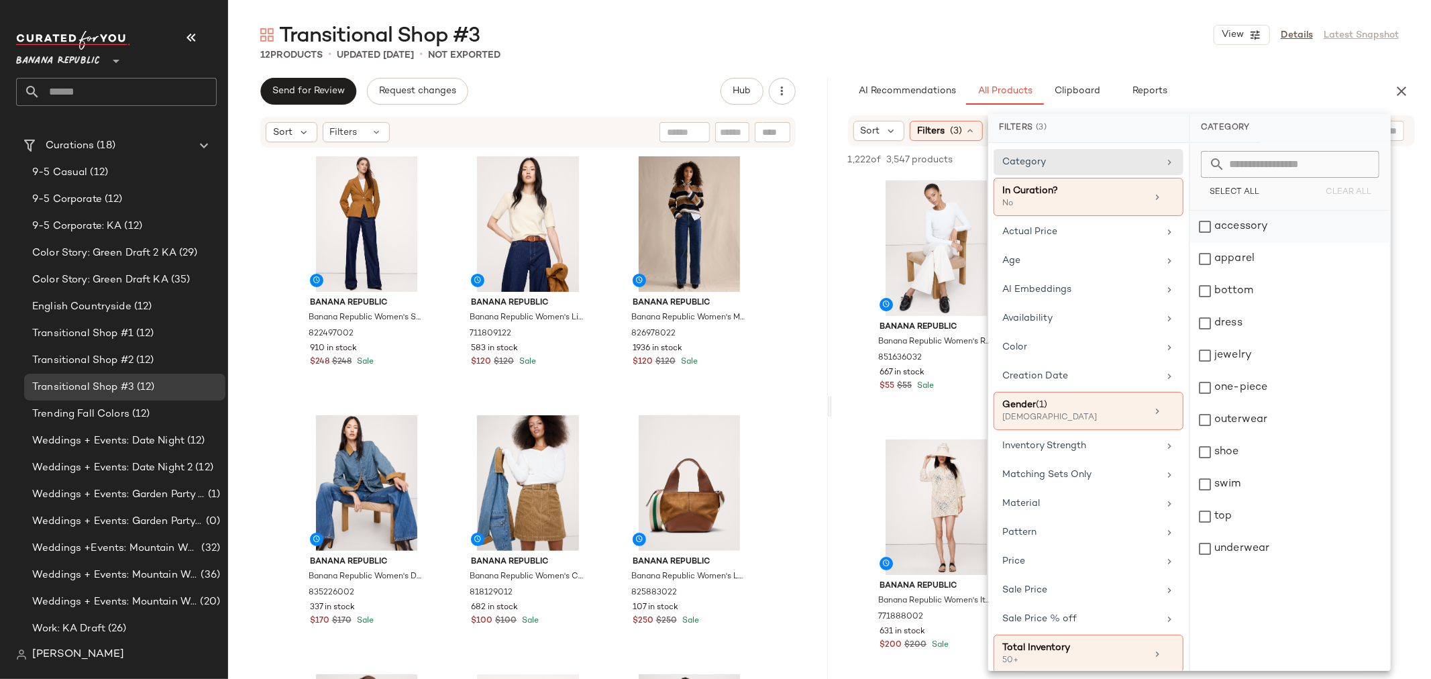
click at [1206, 228] on div "accessory" at bounding box center [1290, 227] width 200 height 32
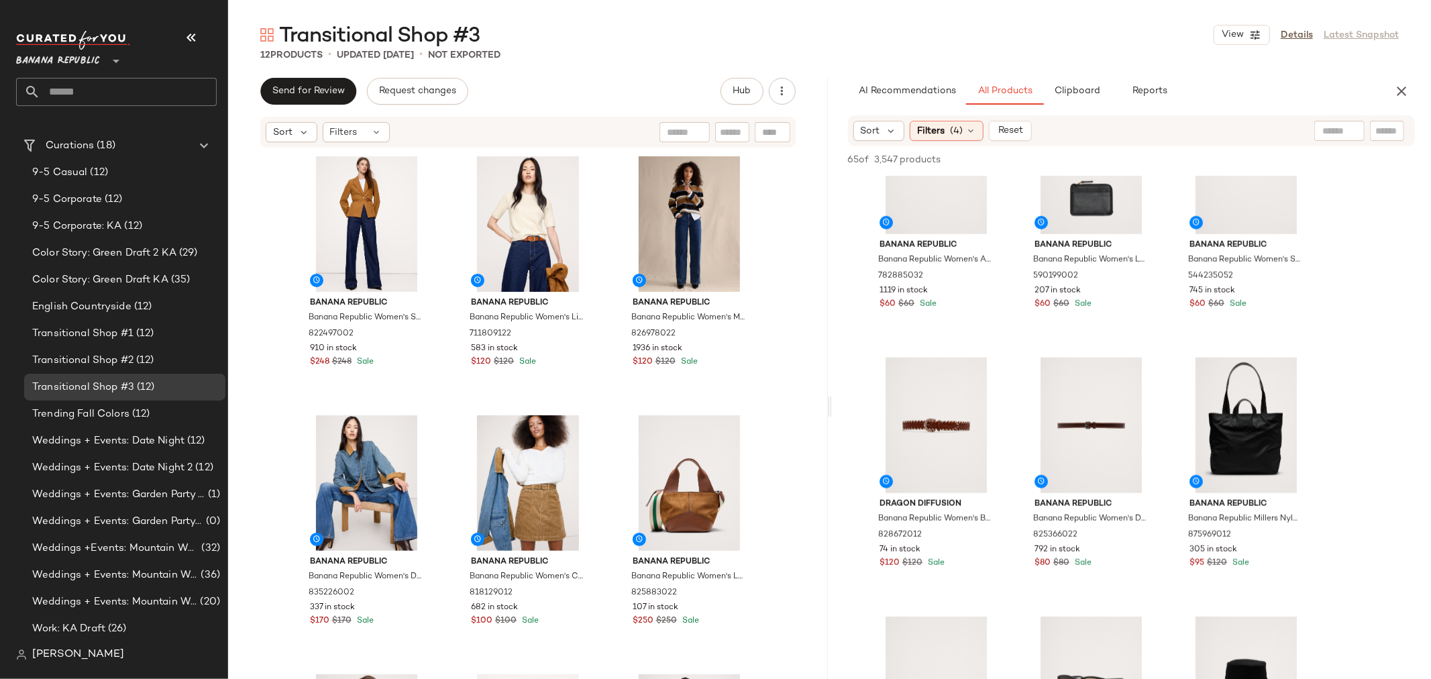
scroll to position [468, 0]
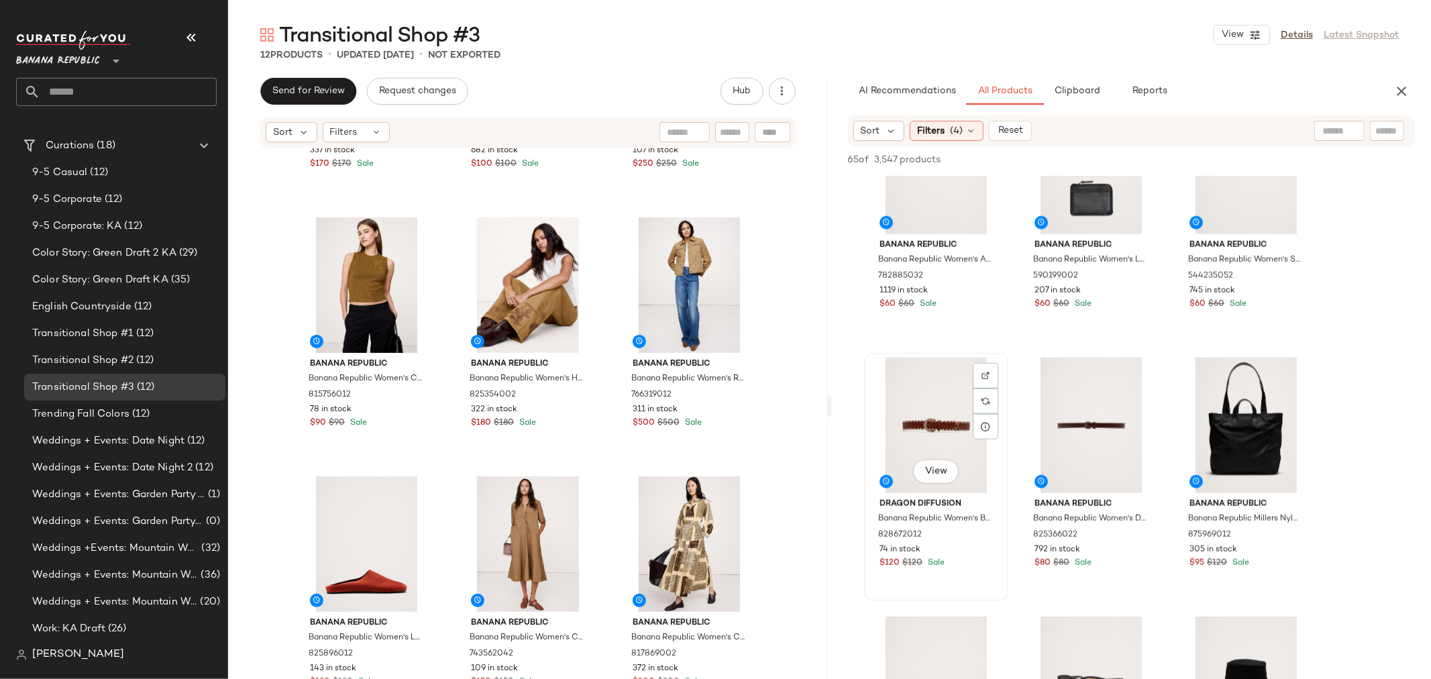
click at [908, 403] on div "View" at bounding box center [936, 426] width 135 height 136
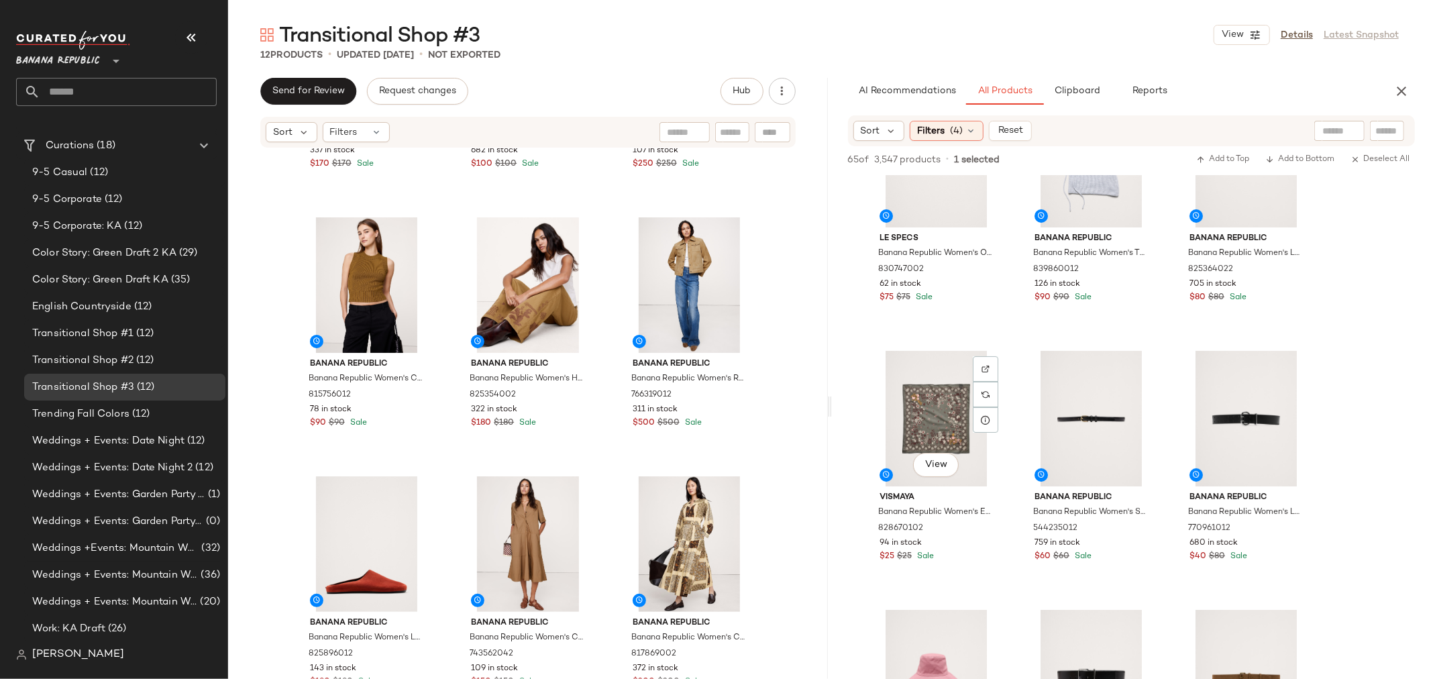
scroll to position [0, 0]
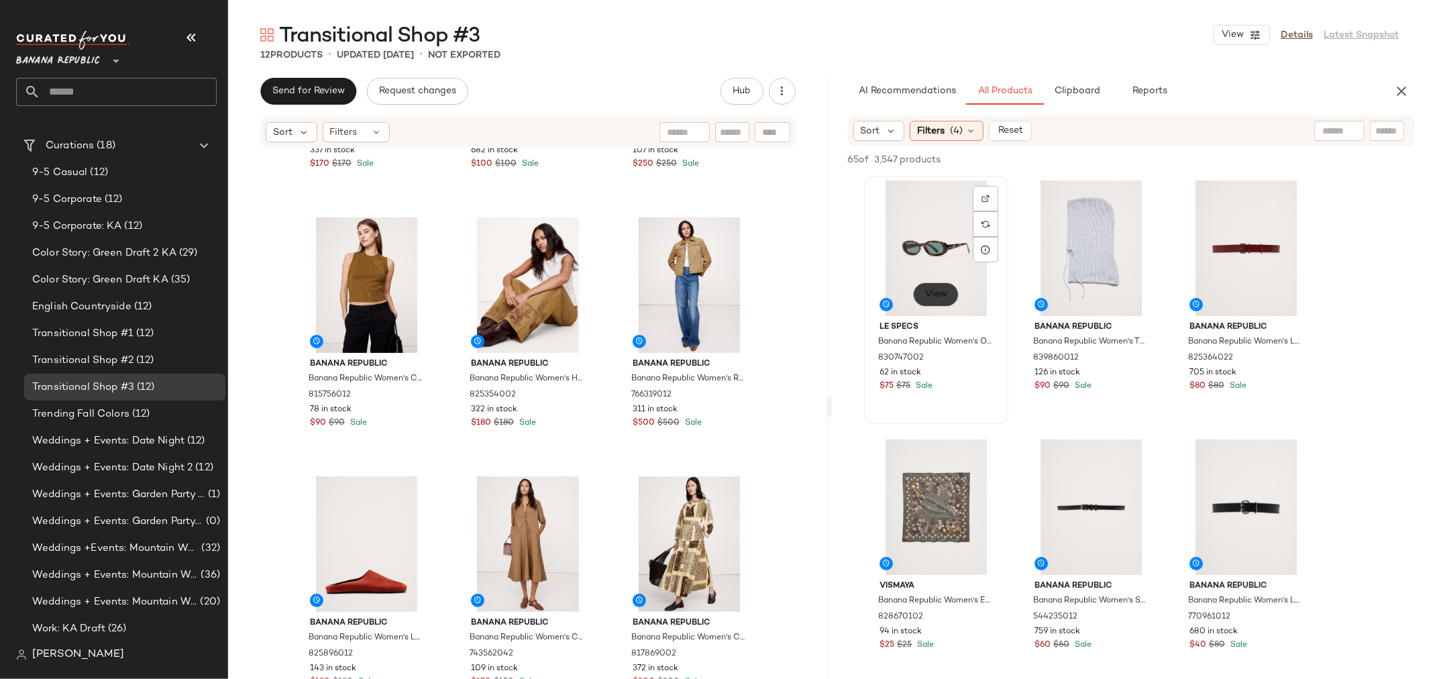
click at [930, 289] on span "View" at bounding box center [935, 294] width 23 height 11
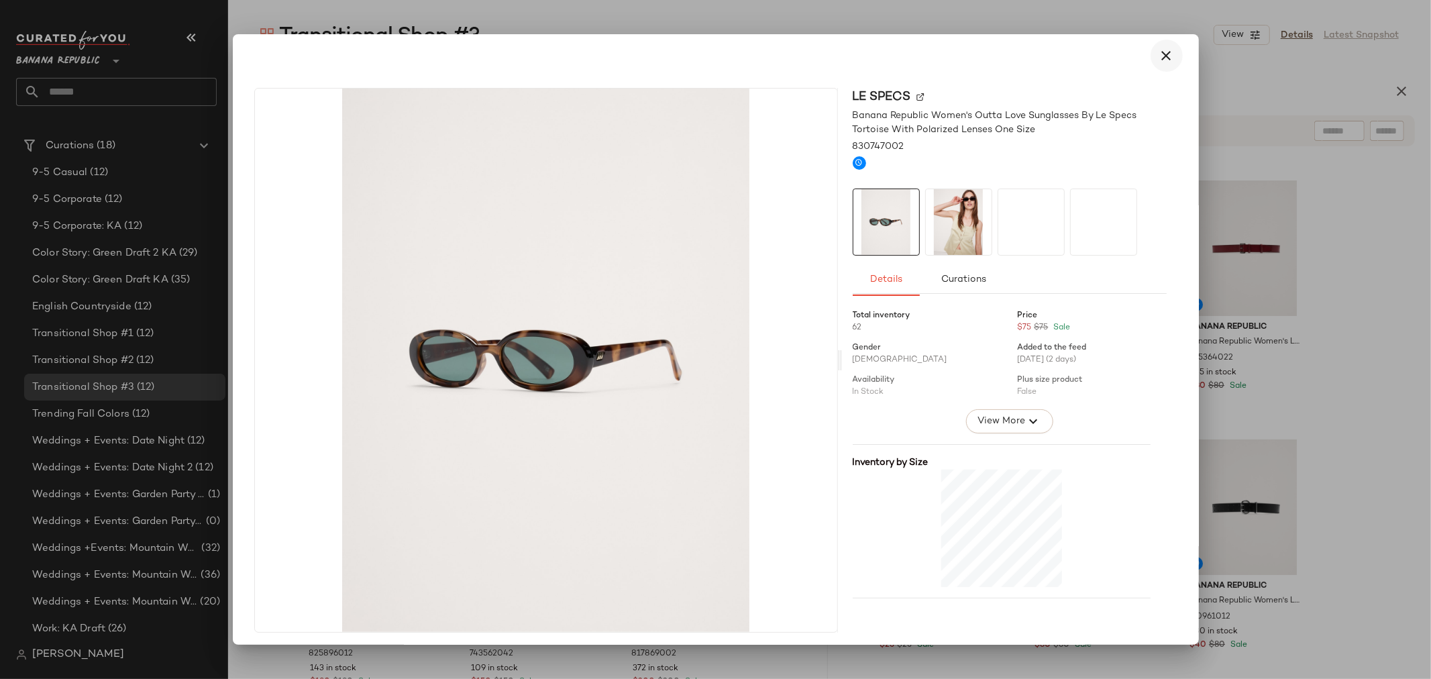
click at [1161, 57] on icon "button" at bounding box center [1167, 56] width 16 height 16
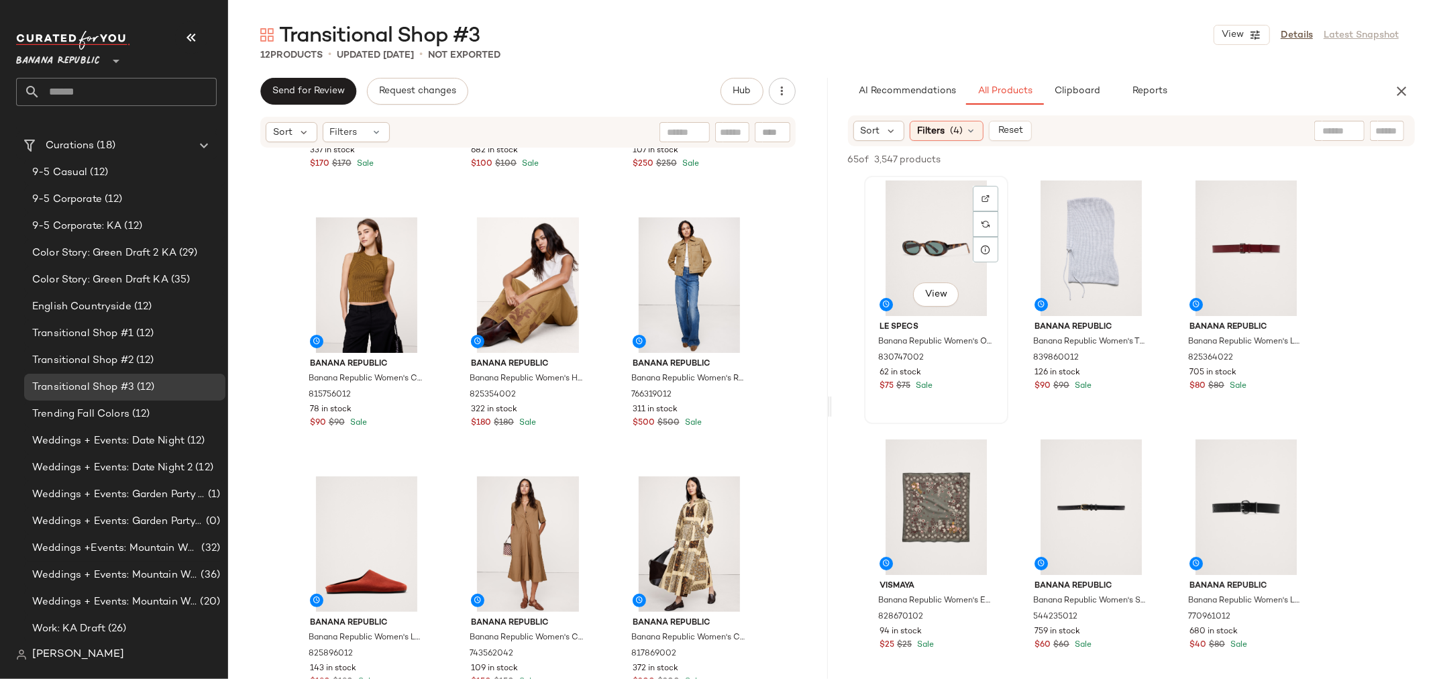
click at [907, 235] on div "View" at bounding box center [936, 248] width 135 height 136
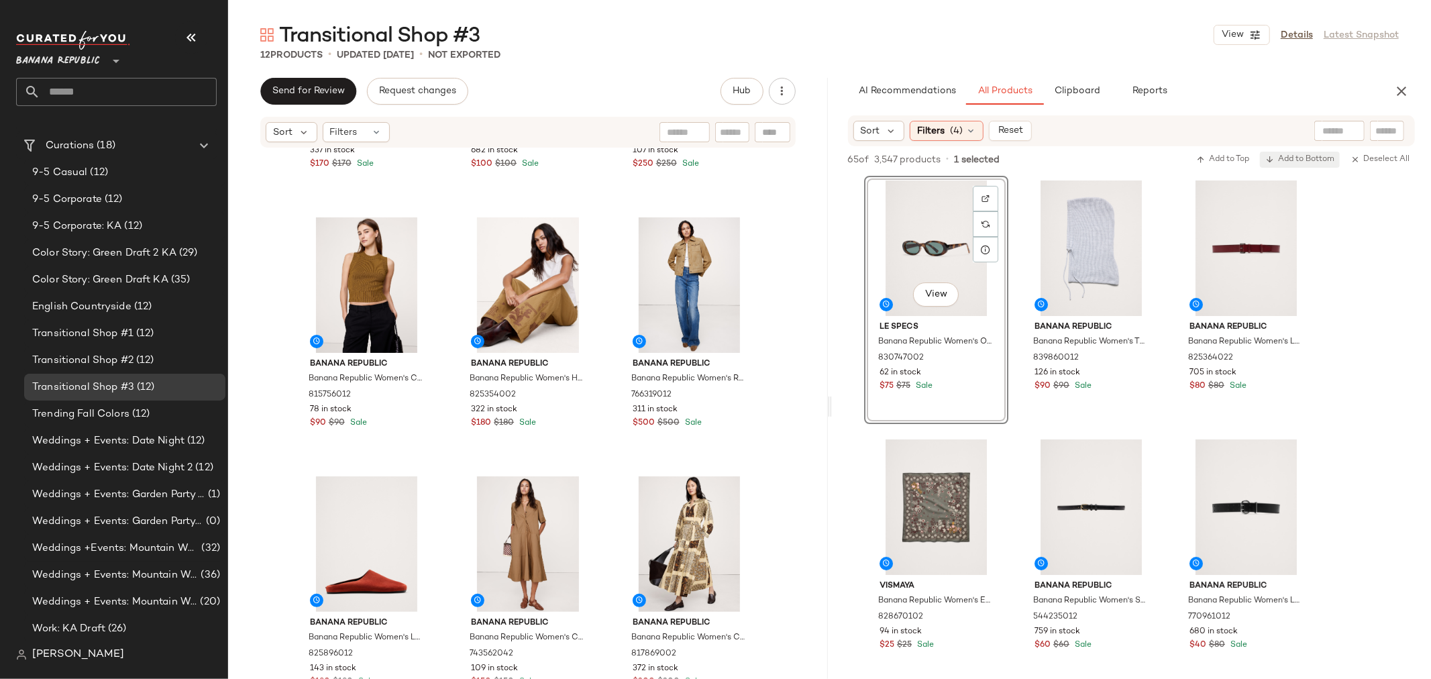
click at [1307, 162] on span "Add to Bottom" at bounding box center [1299, 159] width 69 height 9
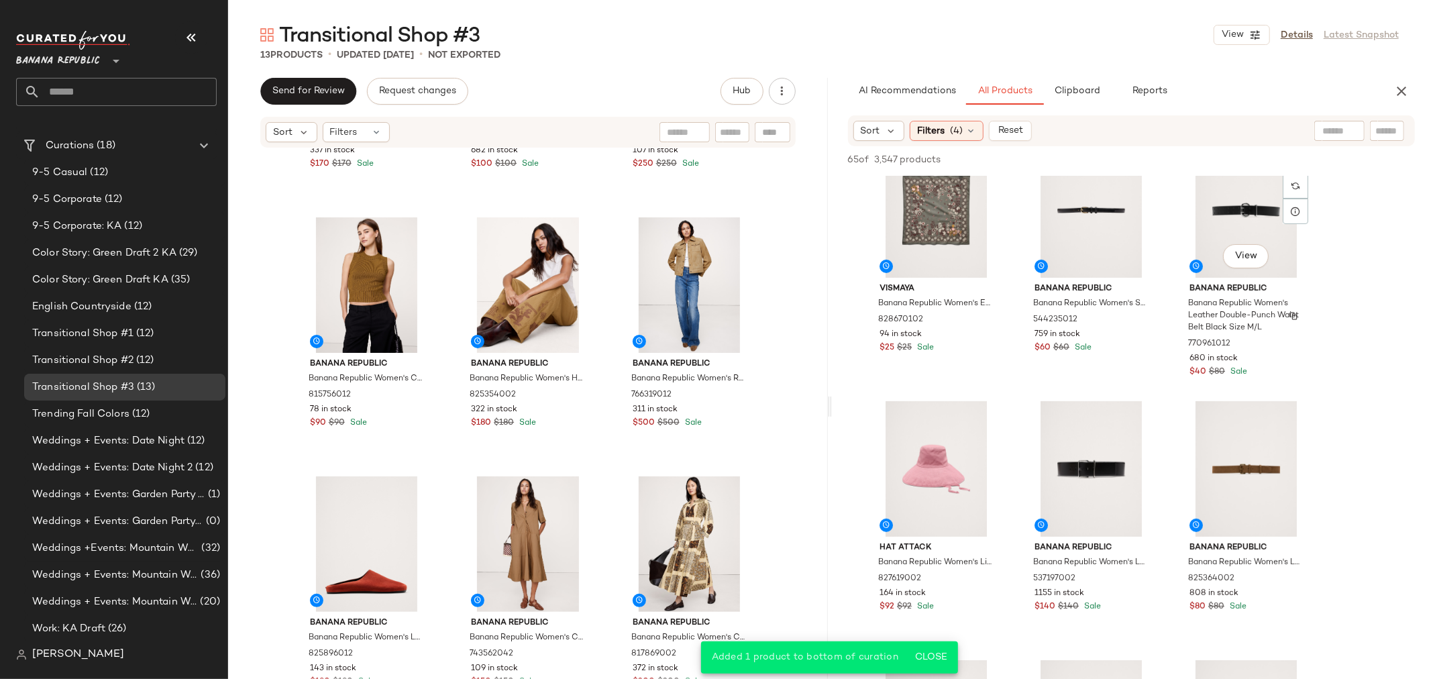
scroll to position [298, 0]
click at [1242, 515] on span "View" at bounding box center [1245, 514] width 23 height 11
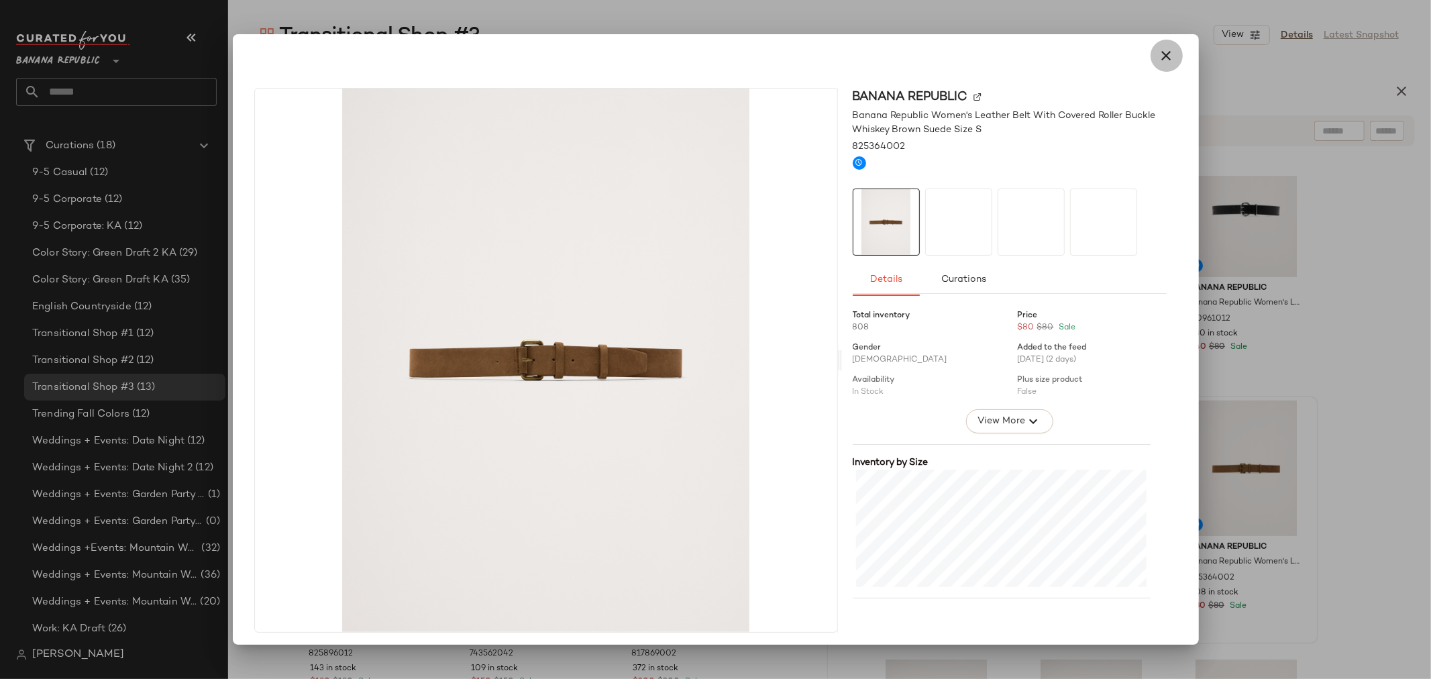
click at [1159, 57] on icon "button" at bounding box center [1167, 56] width 16 height 16
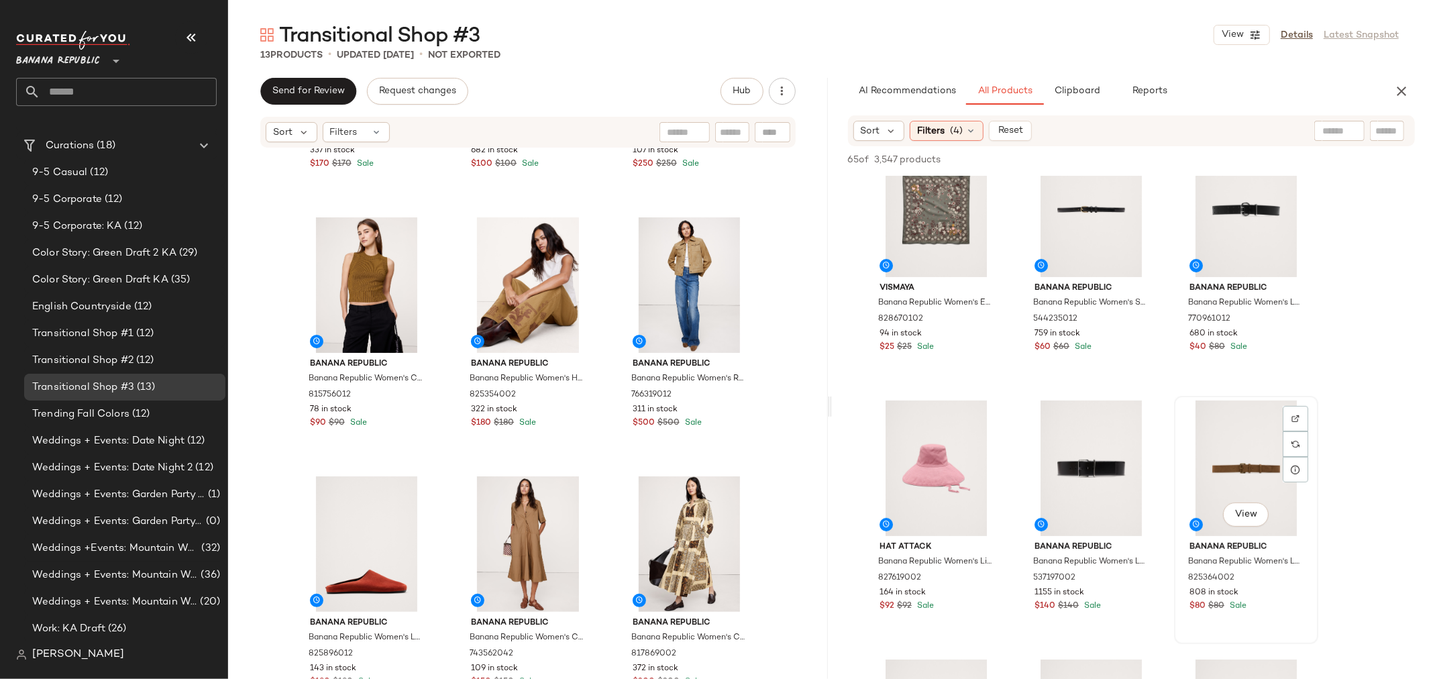
click at [1236, 462] on div "View" at bounding box center [1246, 468] width 135 height 136
click at [1307, 163] on span "Add to Bottom" at bounding box center [1299, 159] width 69 height 9
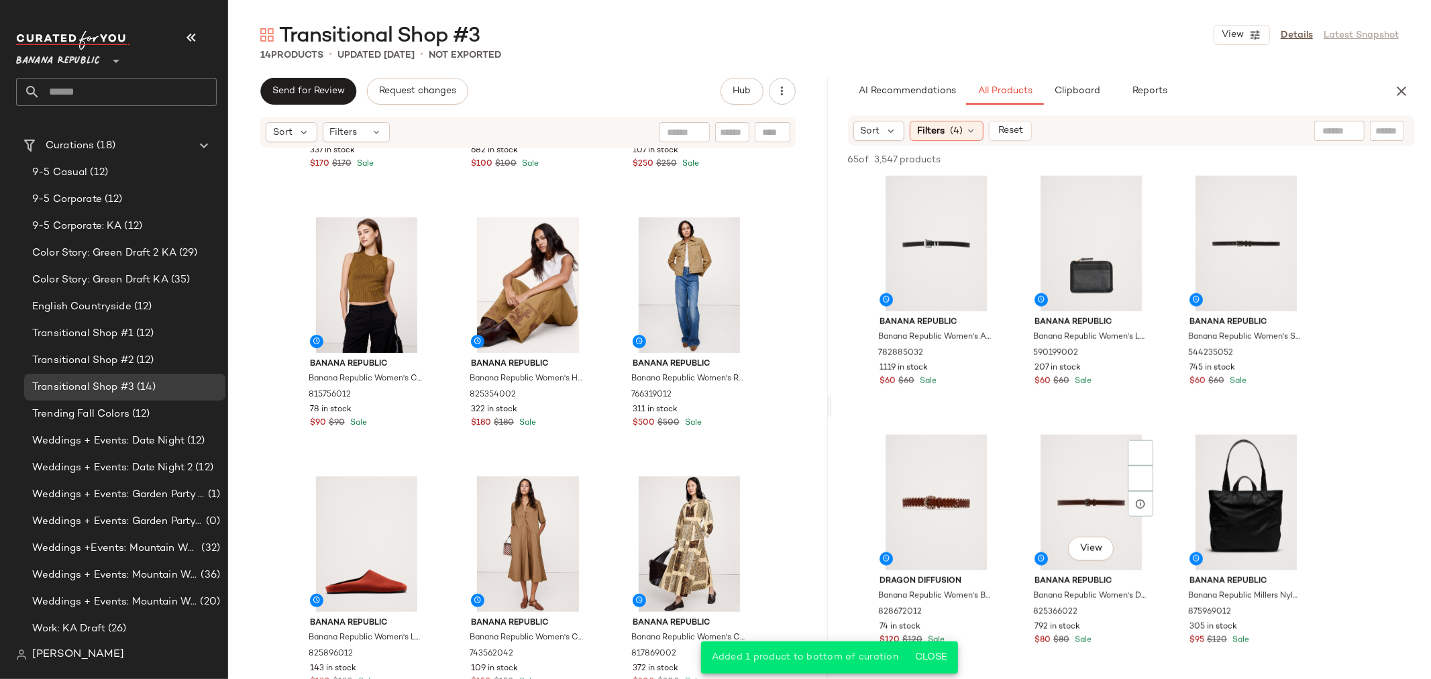
scroll to position [1043, 0]
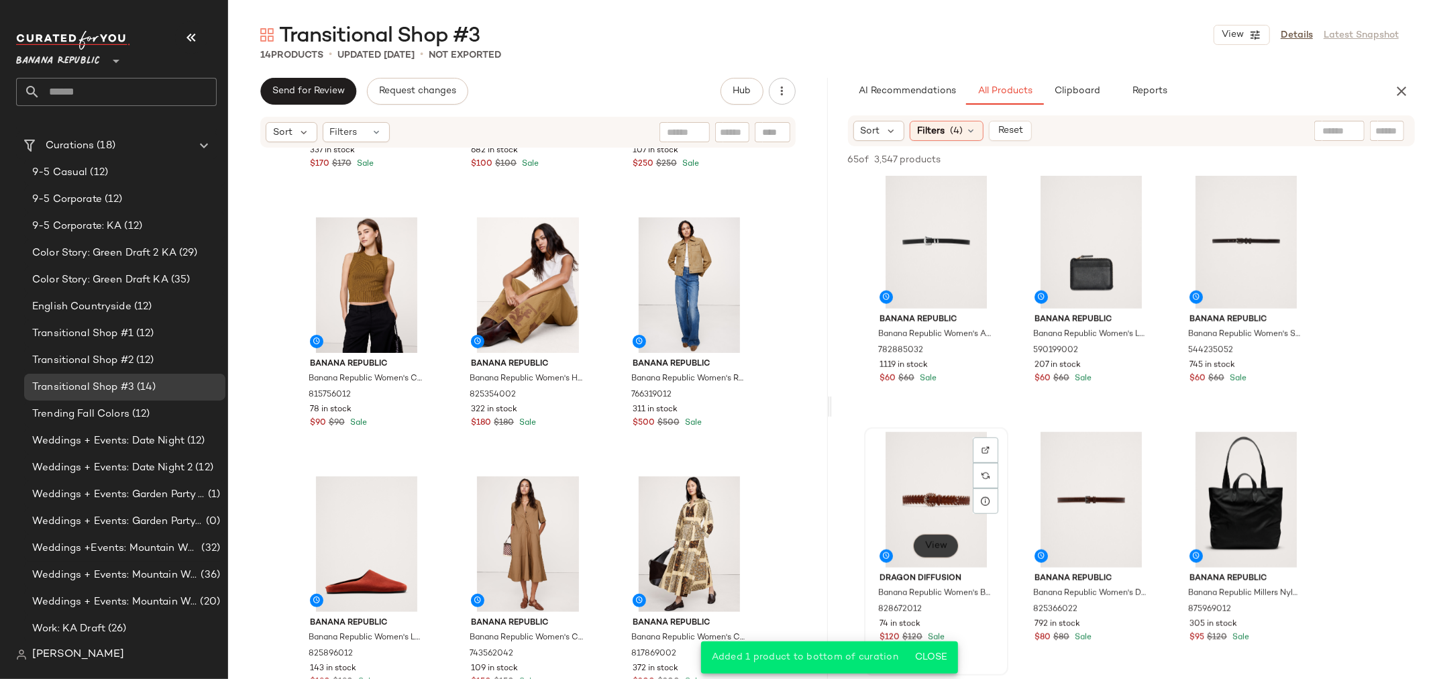
click at [929, 552] on button "View" at bounding box center [935, 546] width 46 height 24
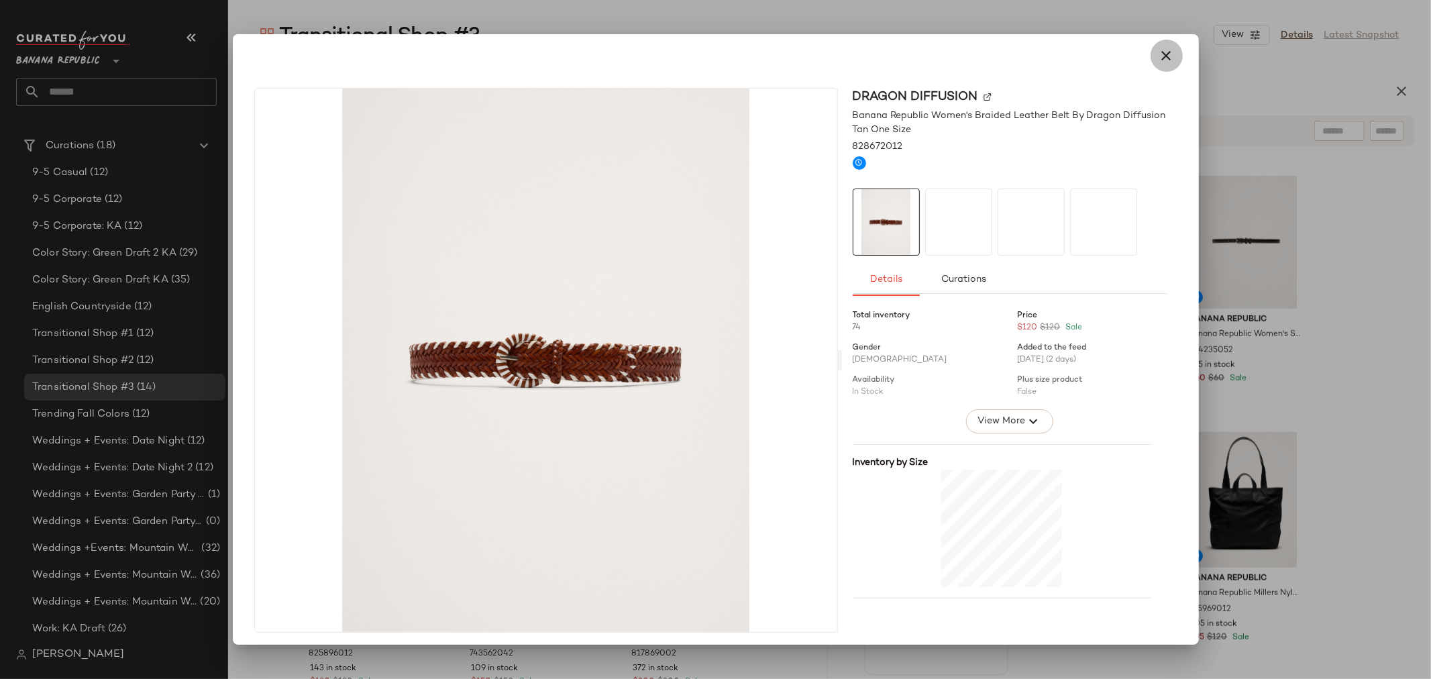
click at [1159, 52] on icon "button" at bounding box center [1167, 56] width 16 height 16
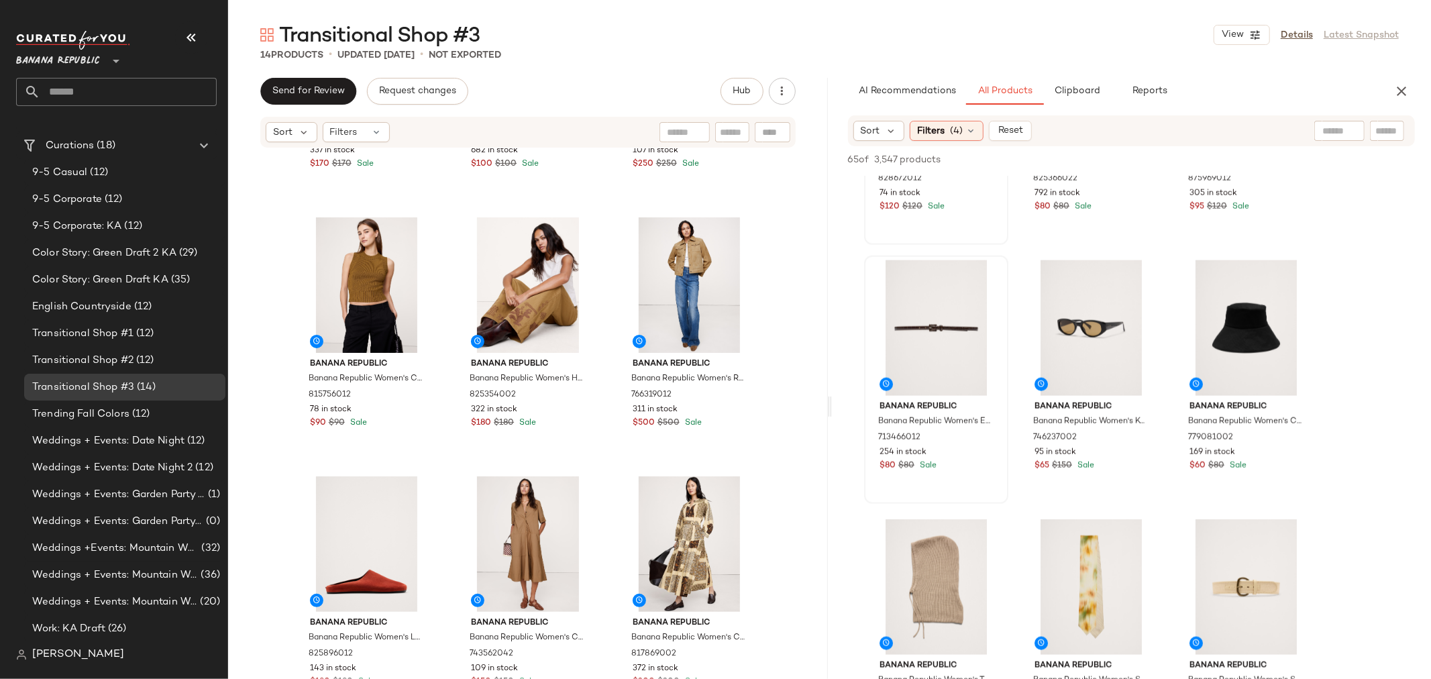
scroll to position [1491, 0]
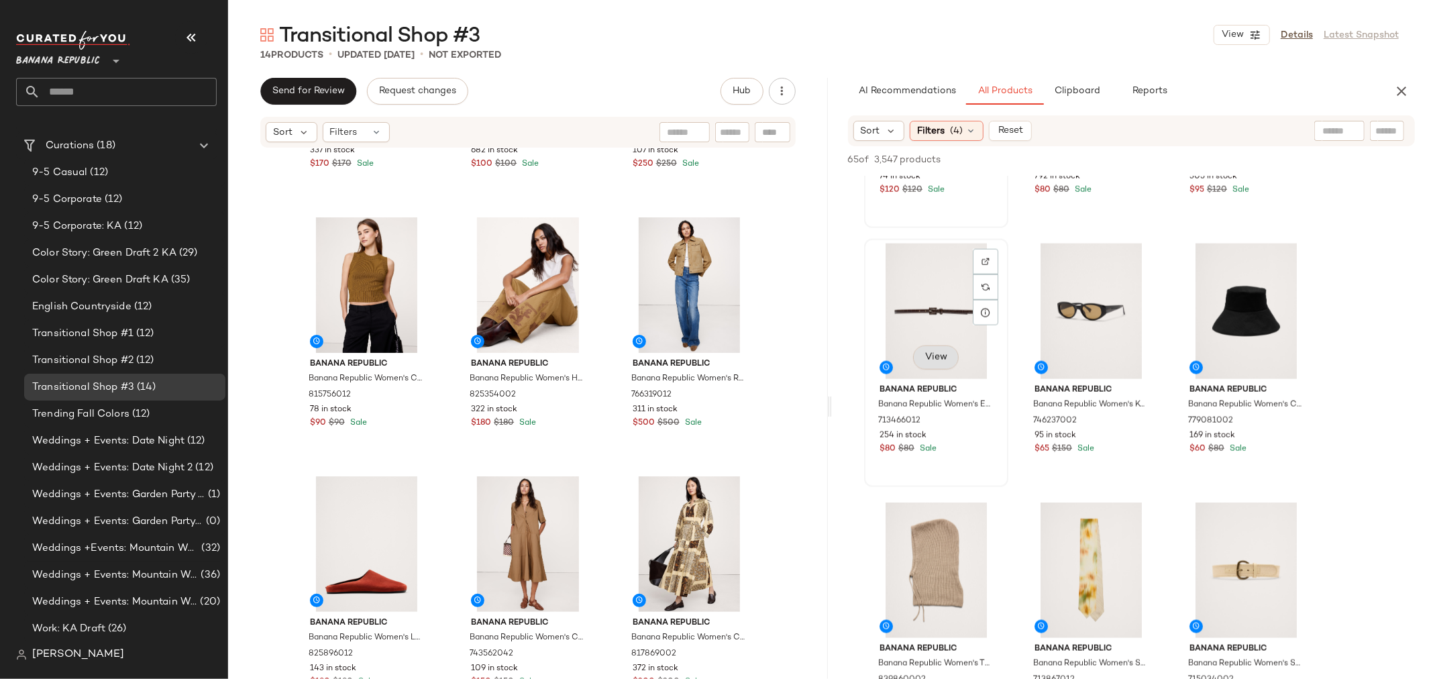
click at [949, 358] on button "View" at bounding box center [935, 357] width 46 height 24
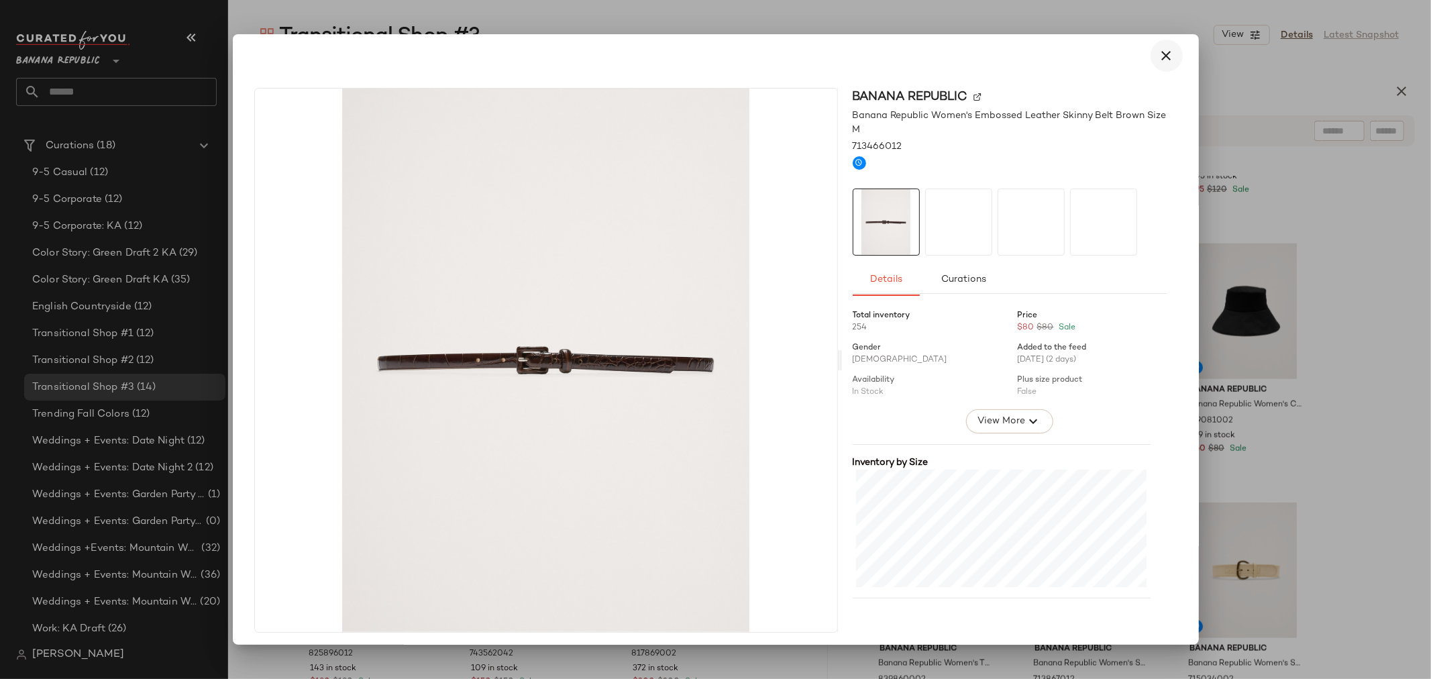
click at [1159, 54] on icon "button" at bounding box center [1167, 56] width 16 height 16
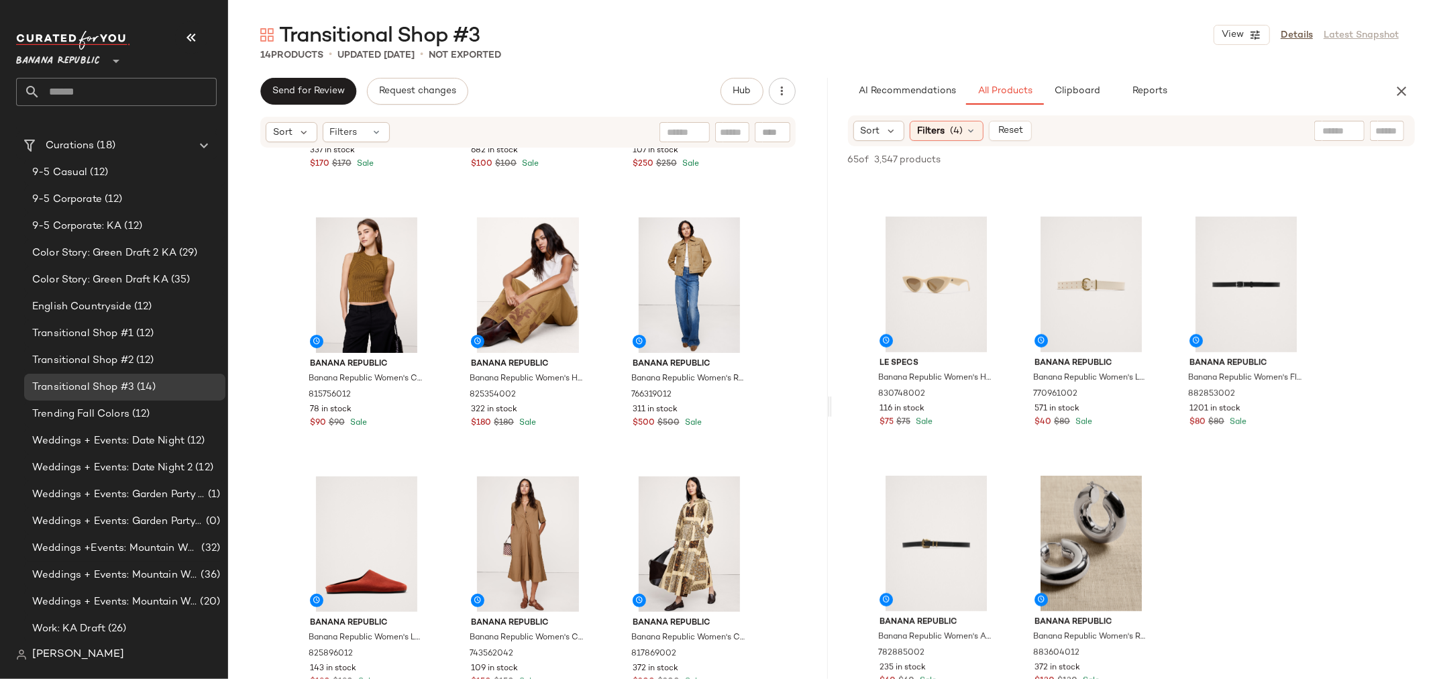
scroll to position [0, 0]
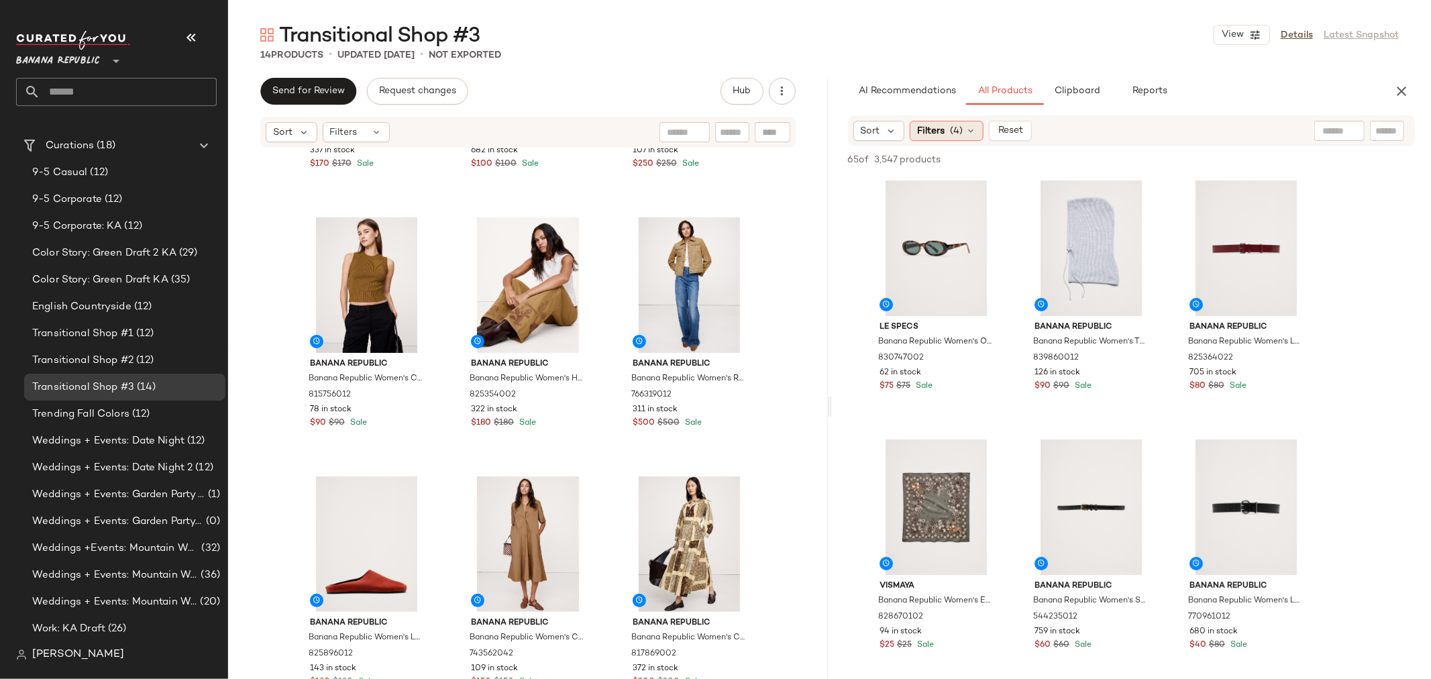
click at [976, 123] on div "Filters (4)" at bounding box center [947, 131] width 74 height 20
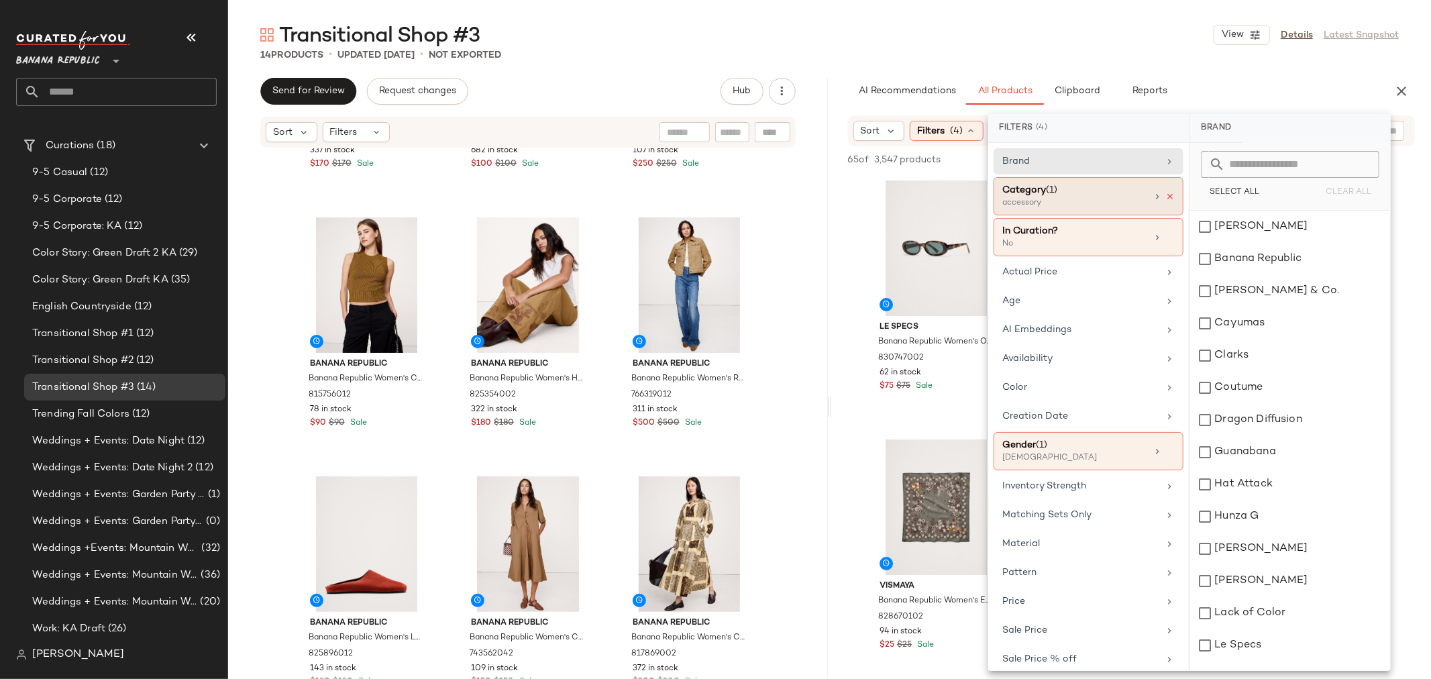
click at [1165, 193] on icon at bounding box center [1169, 196] width 9 height 9
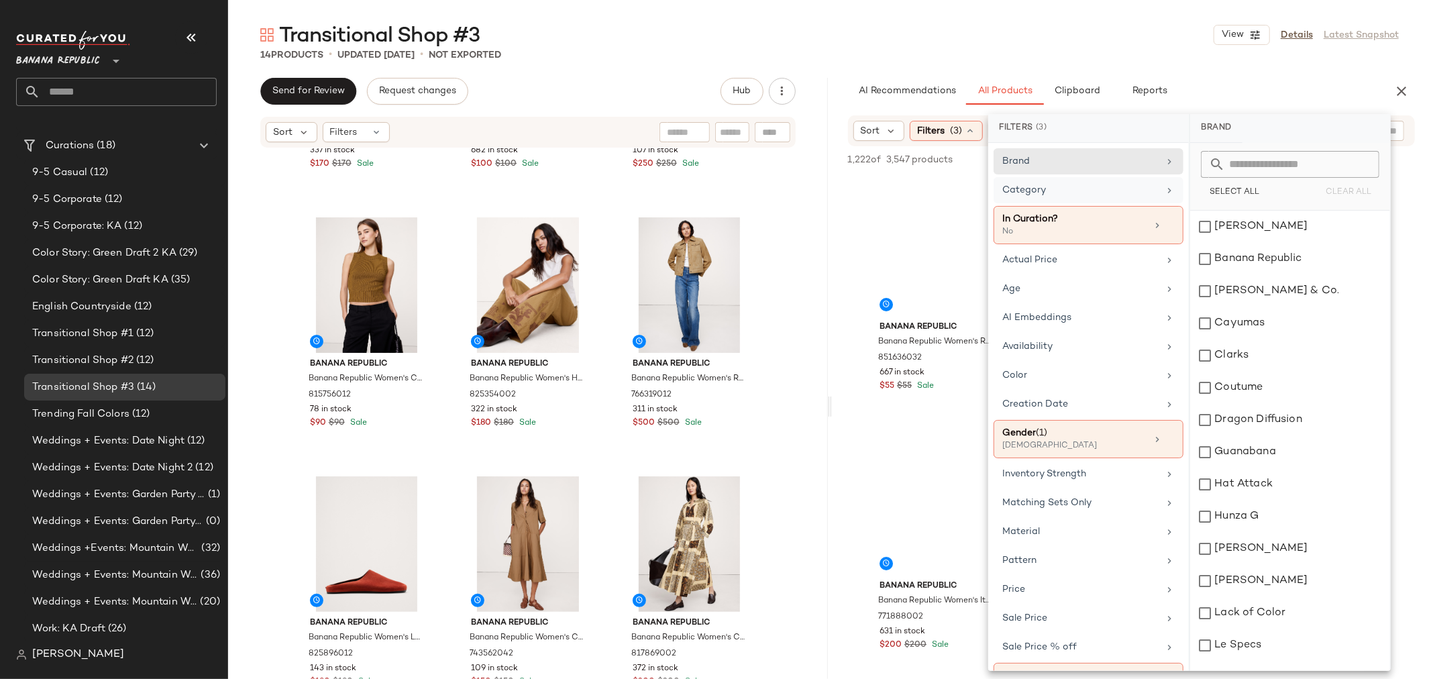
click at [1164, 193] on icon at bounding box center [1169, 190] width 11 height 11
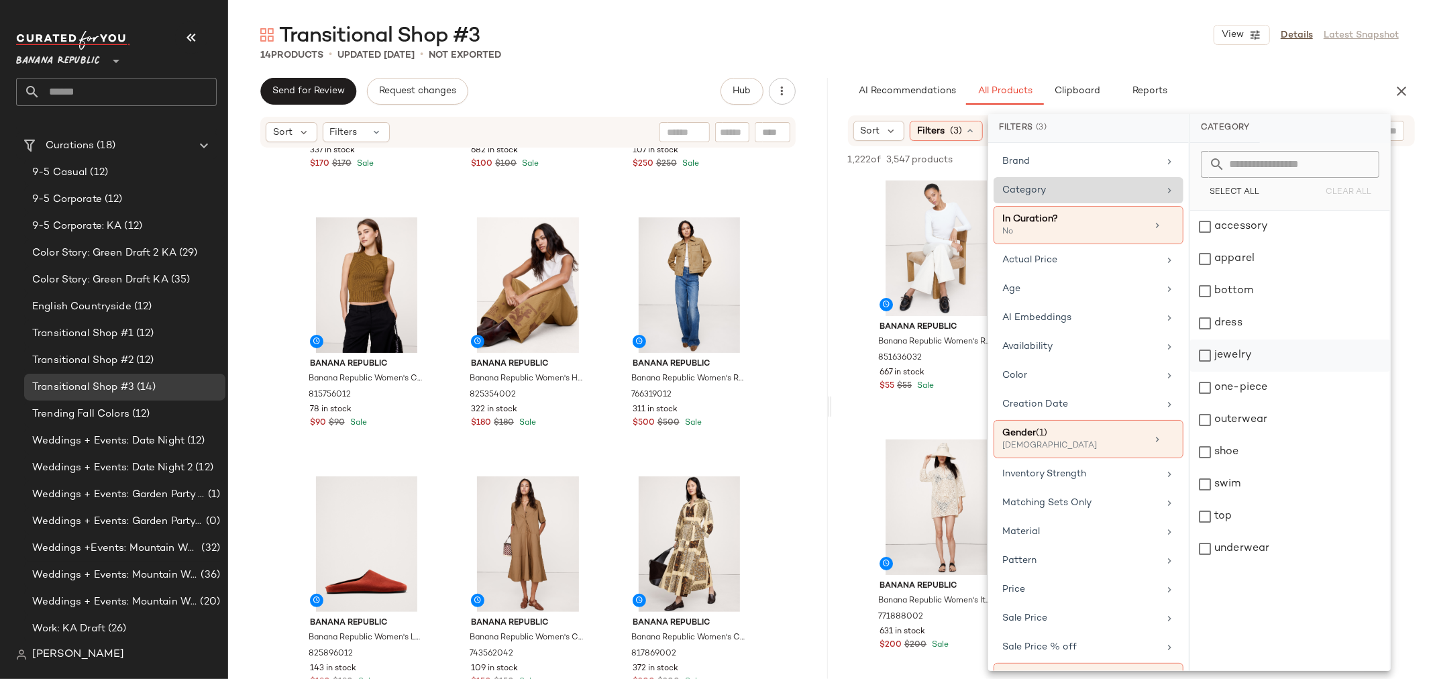
click at [1202, 354] on div "jewelry" at bounding box center [1290, 355] width 200 height 32
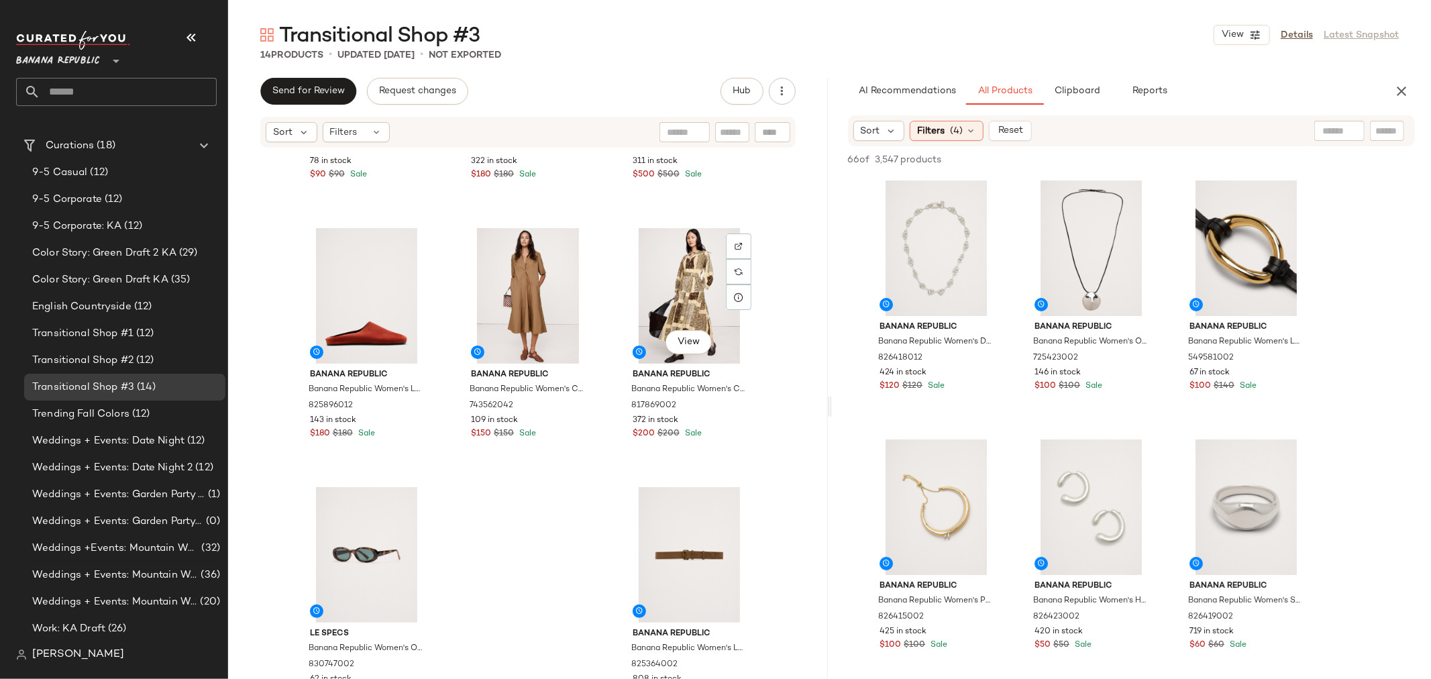
scroll to position [727, 0]
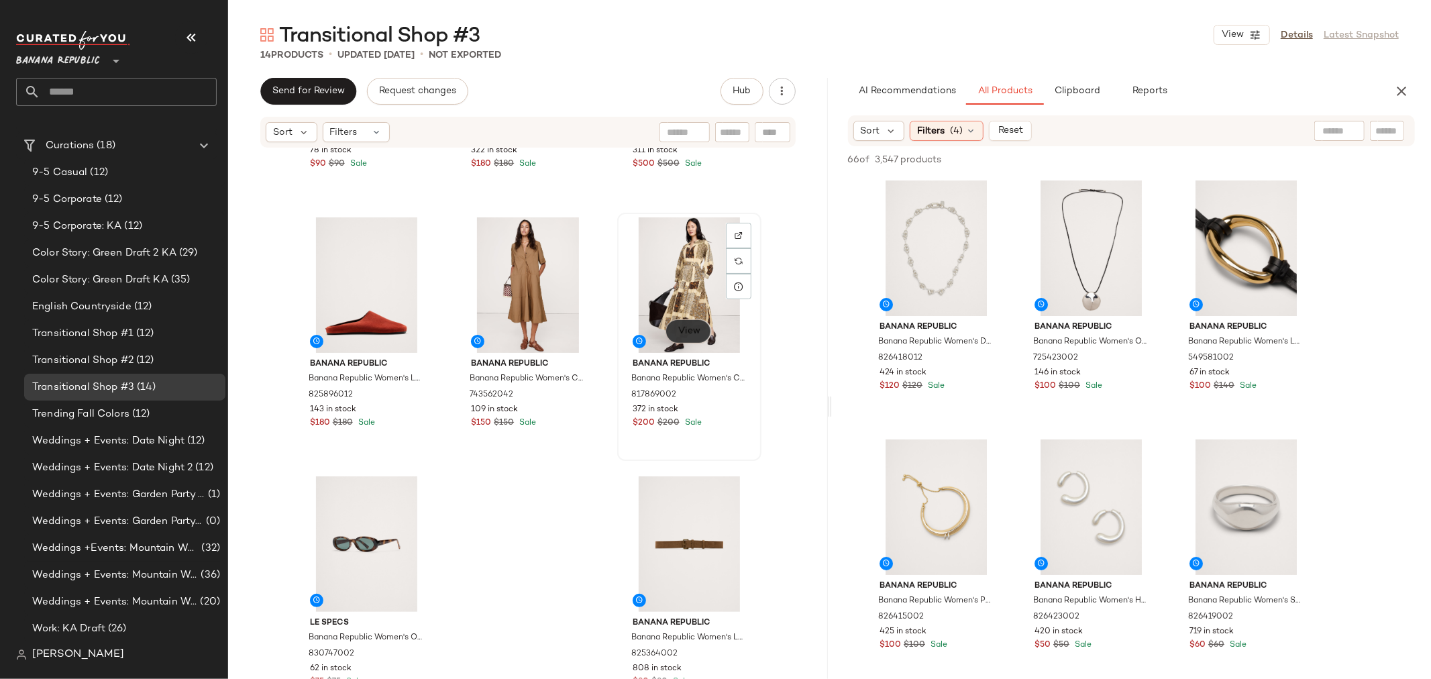
click at [690, 333] on span "View" at bounding box center [688, 331] width 23 height 11
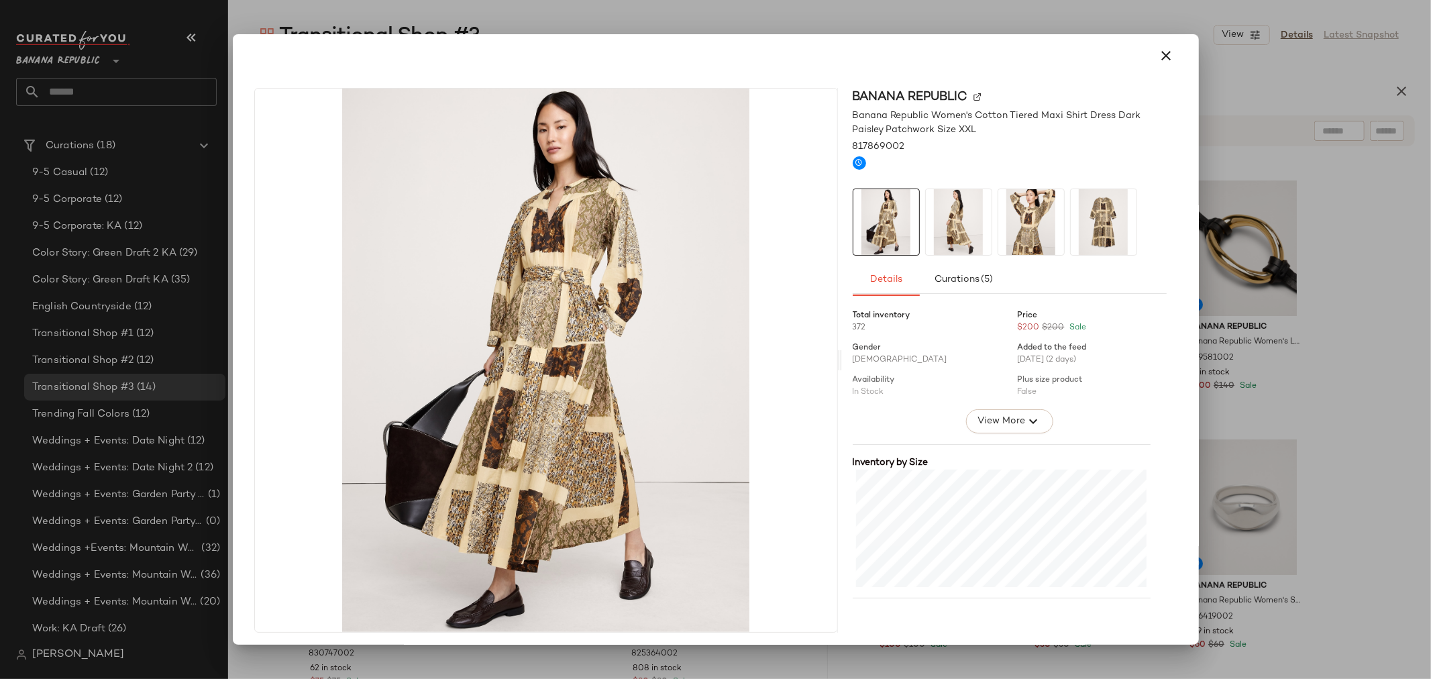
click at [958, 228] on img at bounding box center [959, 222] width 66 height 66
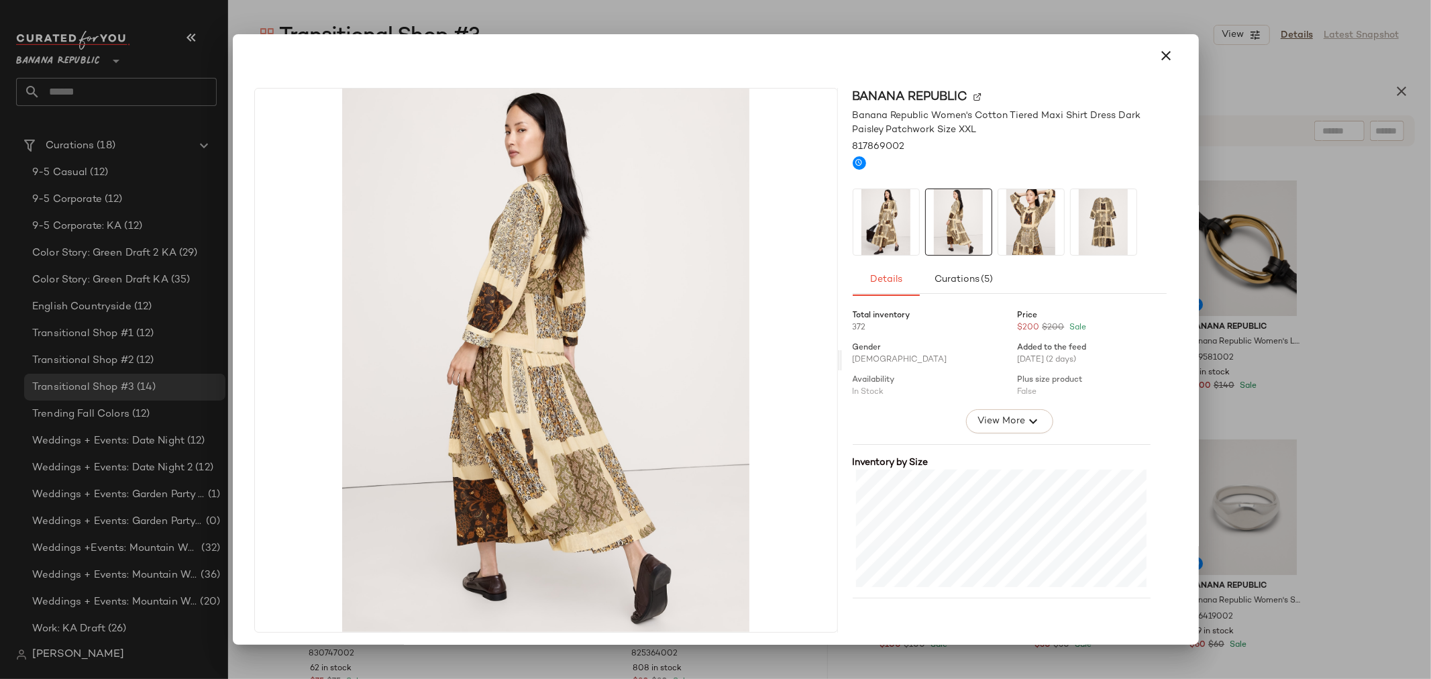
click at [1014, 232] on img at bounding box center [1031, 222] width 66 height 66
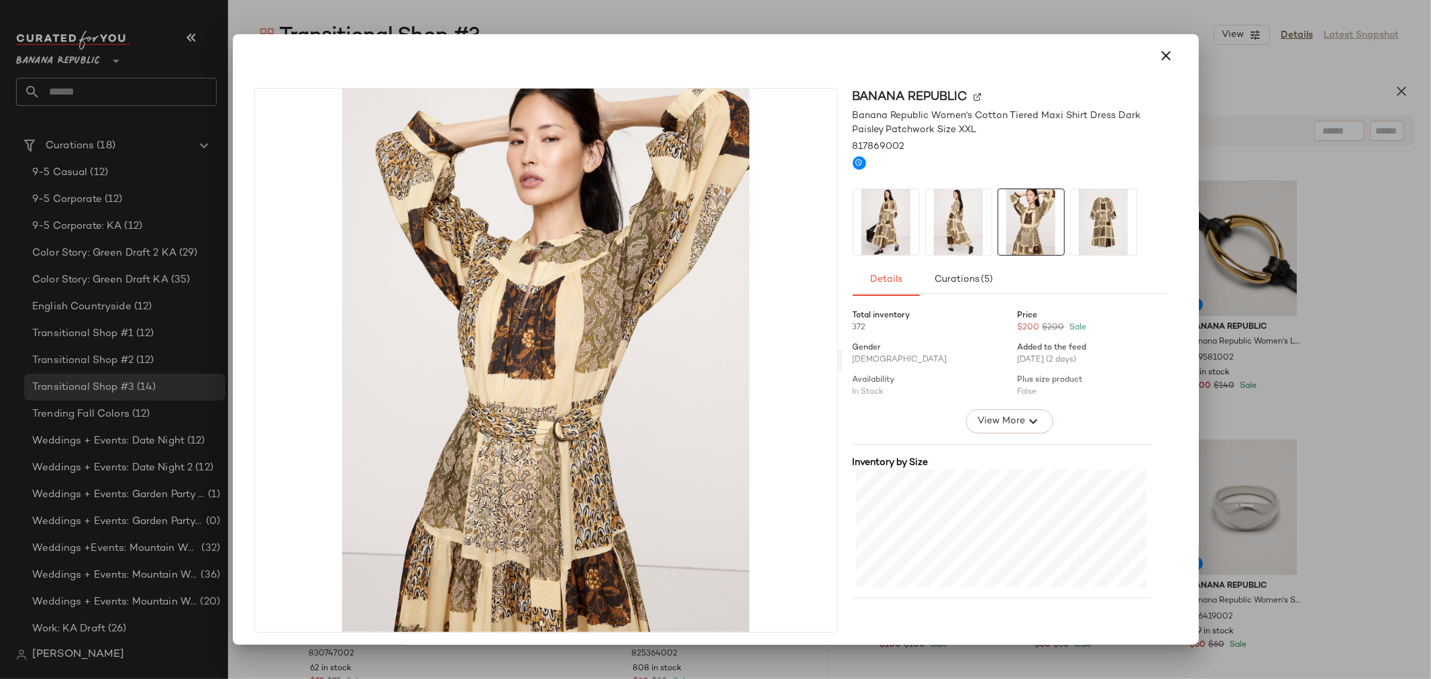
click at [1085, 219] on img at bounding box center [1104, 222] width 66 height 66
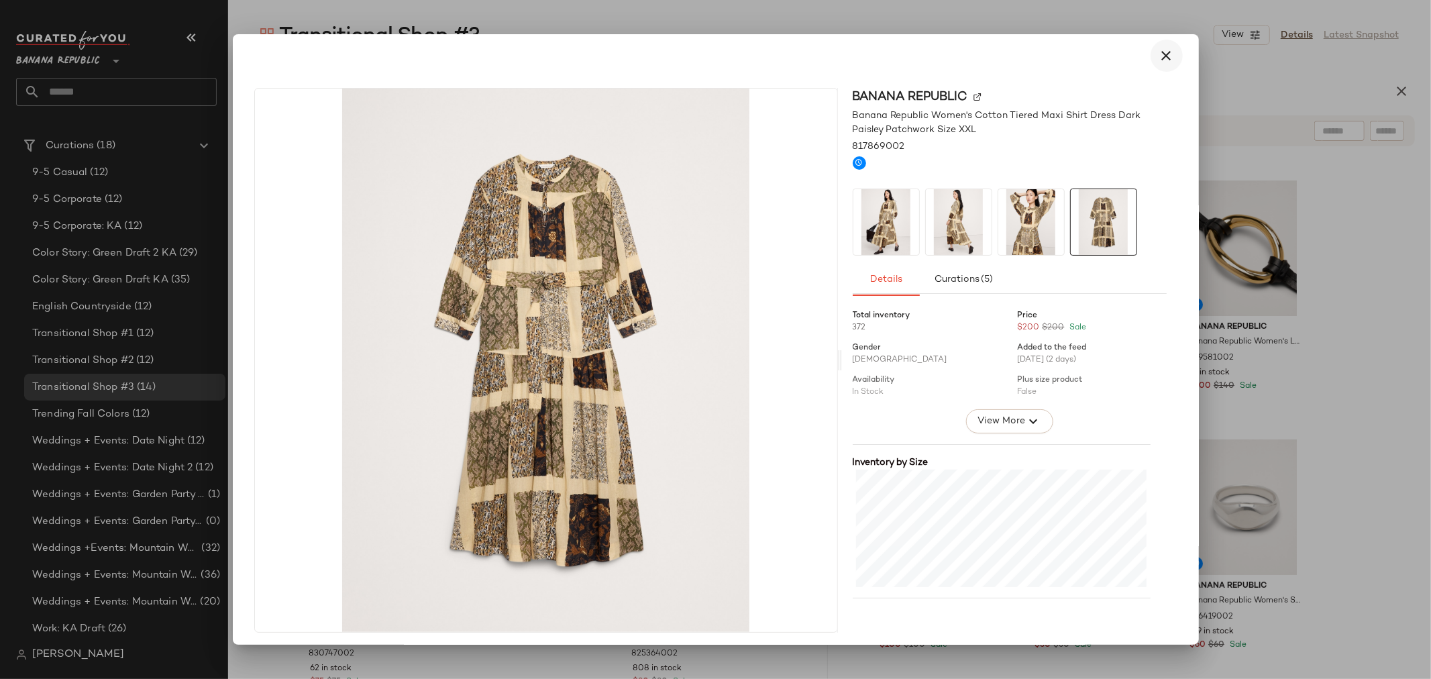
click at [1159, 56] on icon "button" at bounding box center [1167, 56] width 16 height 16
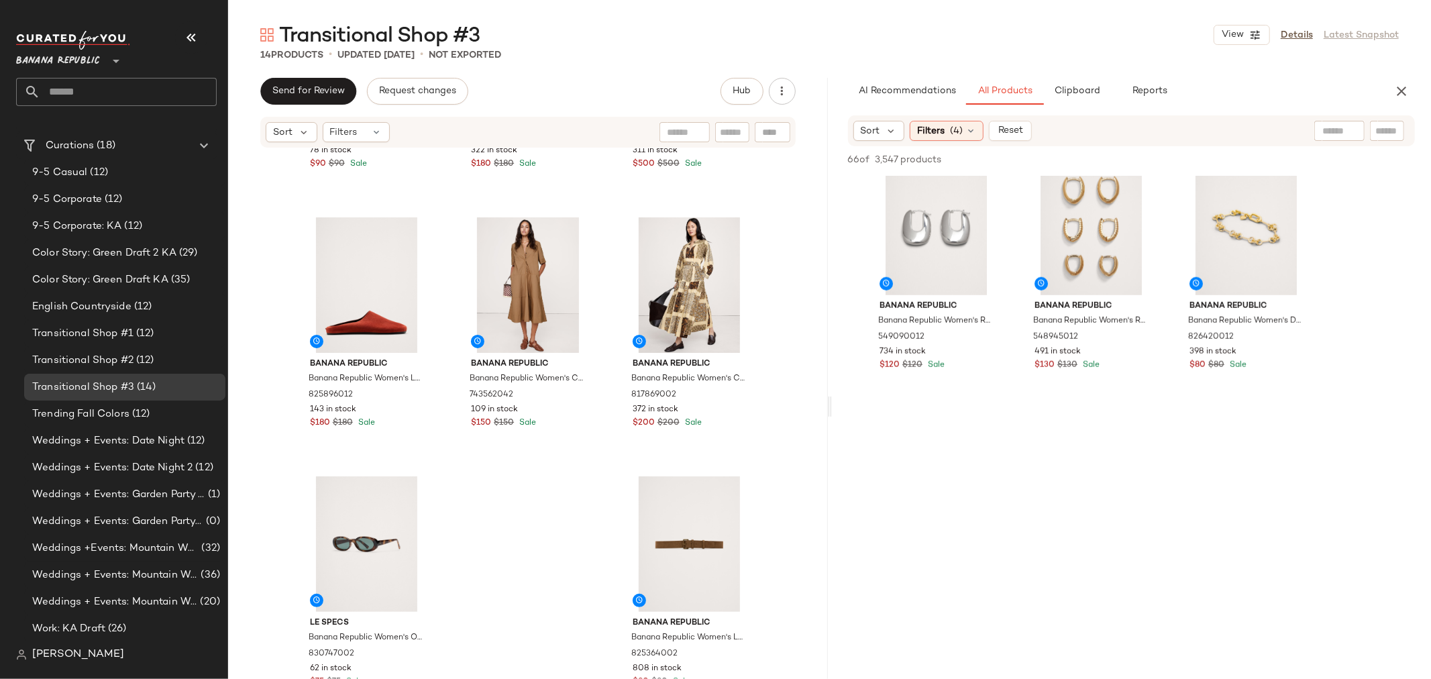
scroll to position [5516, 0]
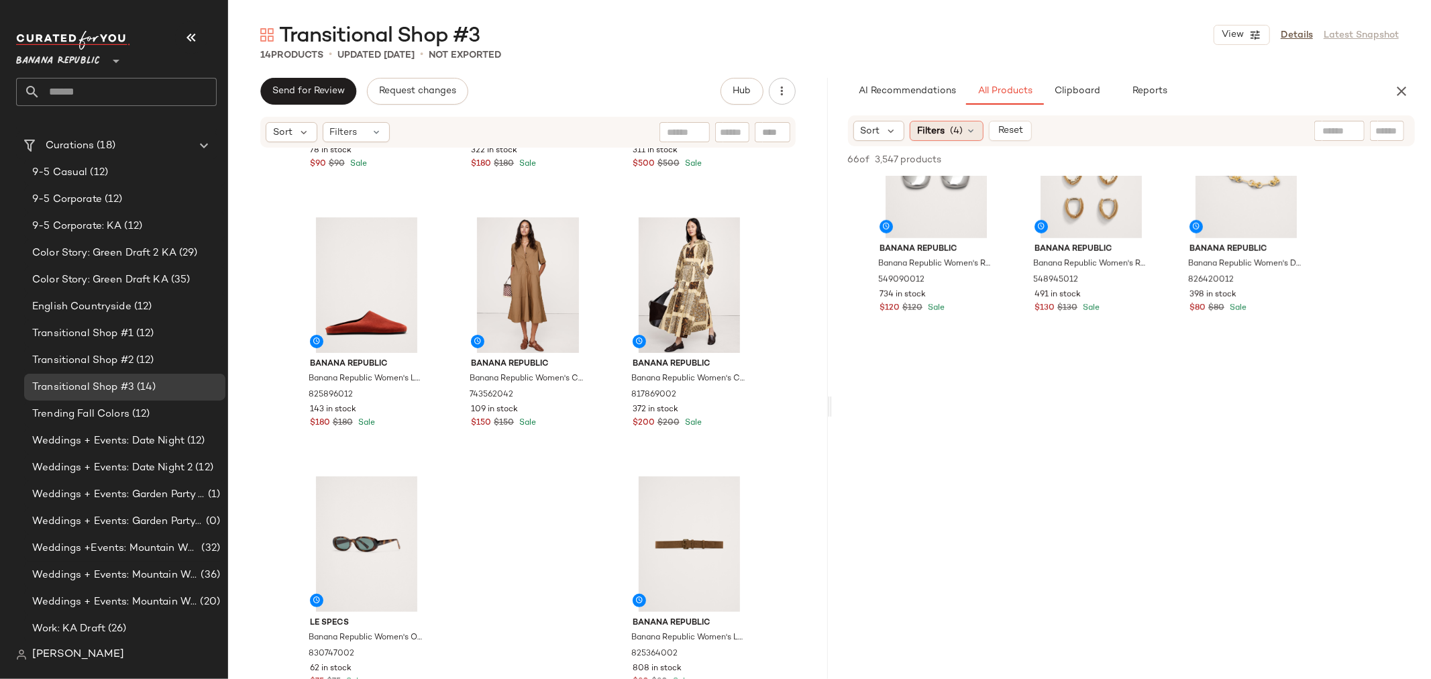
click at [977, 128] on div "Filters (4)" at bounding box center [947, 131] width 74 height 20
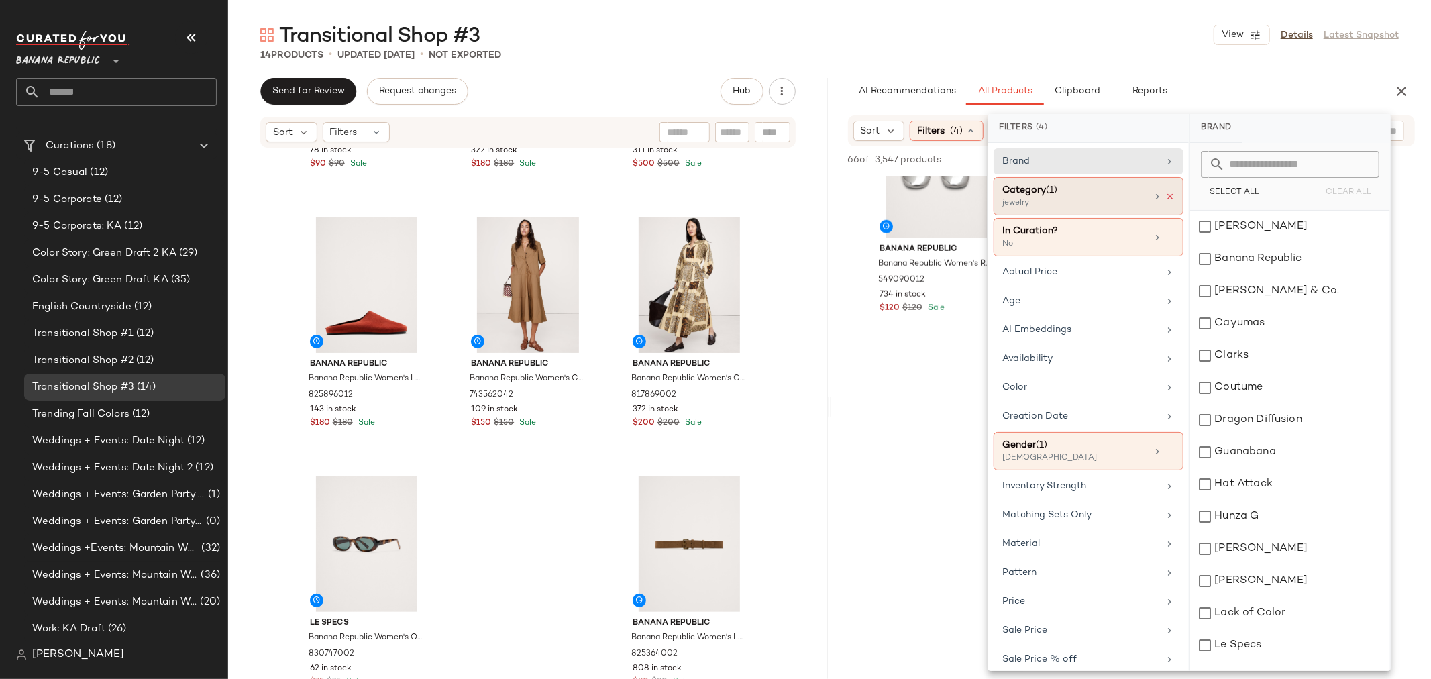
click at [1165, 195] on icon at bounding box center [1169, 196] width 9 height 9
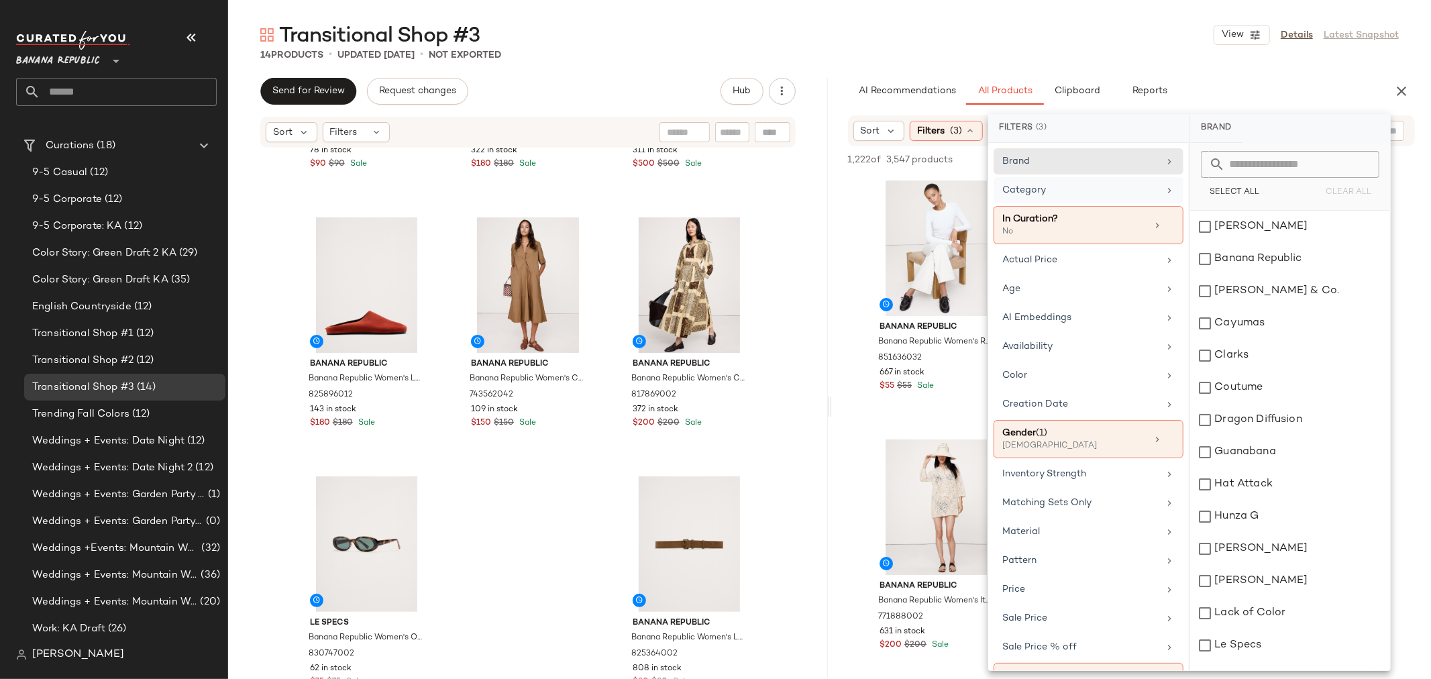
click at [1095, 181] on div "Category" at bounding box center [1089, 190] width 190 height 26
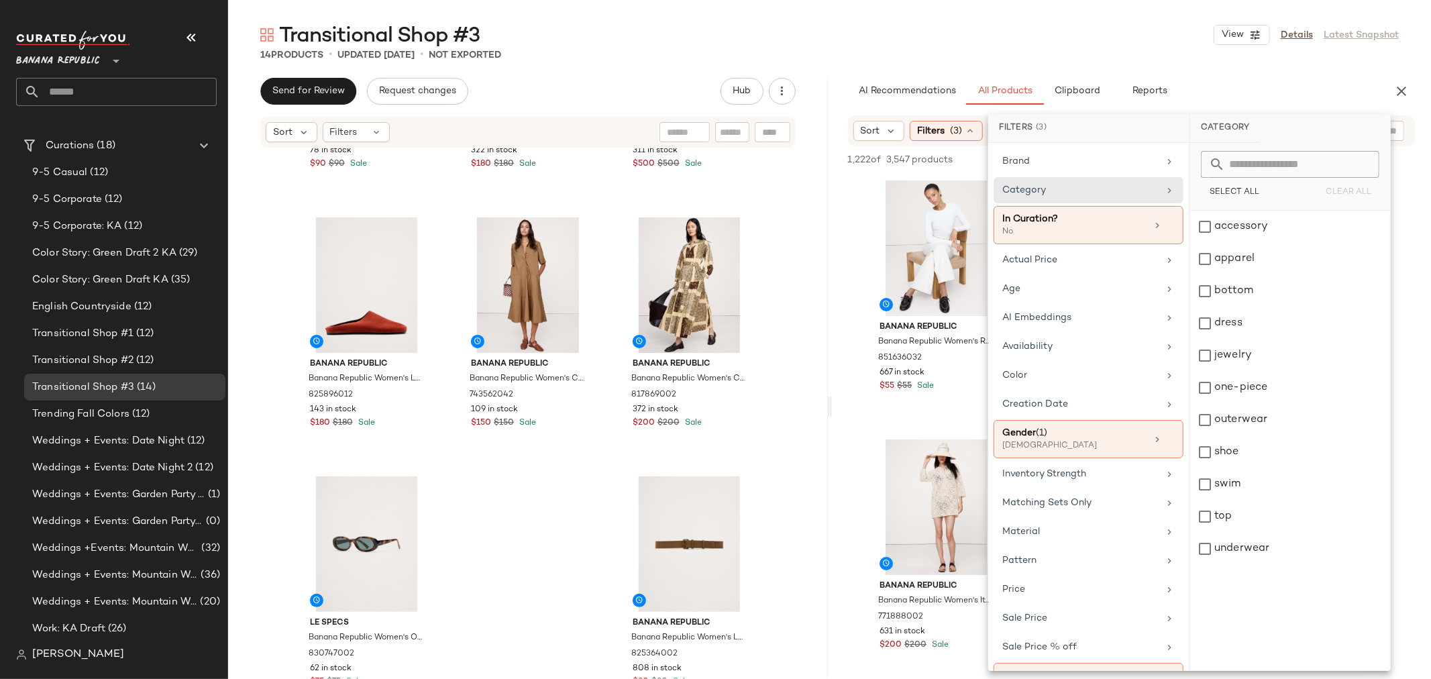
click at [560, 523] on div "Banana Republic Banana Republic Women's Cotton-Silk Cropped Sweater Tank Bronze…" at bounding box center [528, 434] width 600 height 570
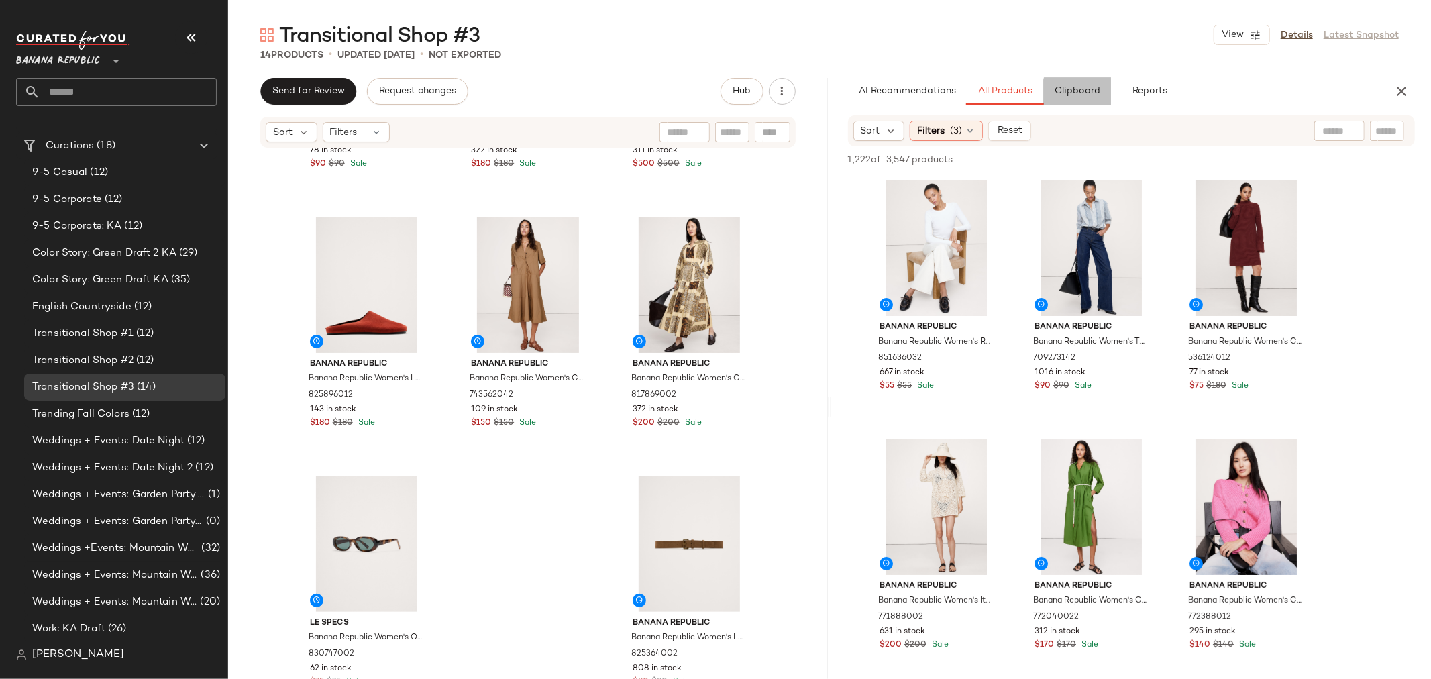
click at [1075, 98] on button "Clipboard" at bounding box center [1077, 91] width 67 height 27
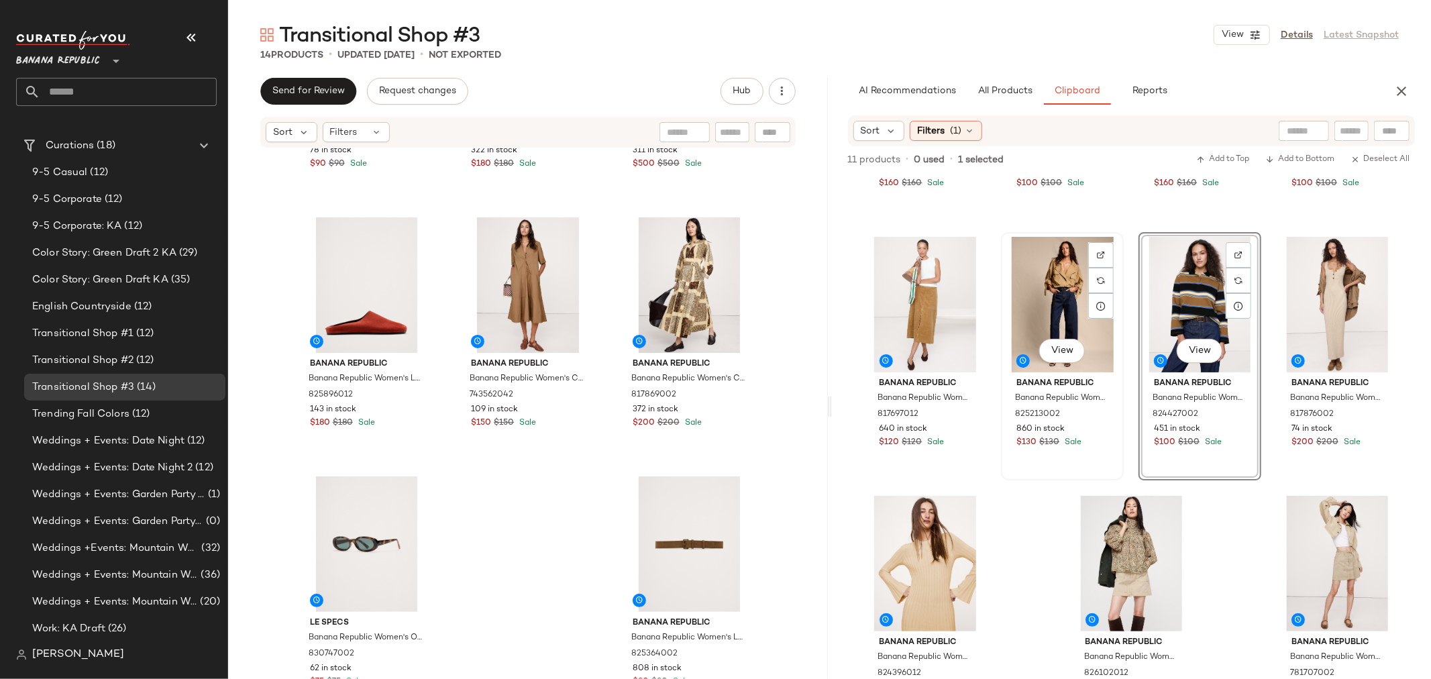
scroll to position [209, 0]
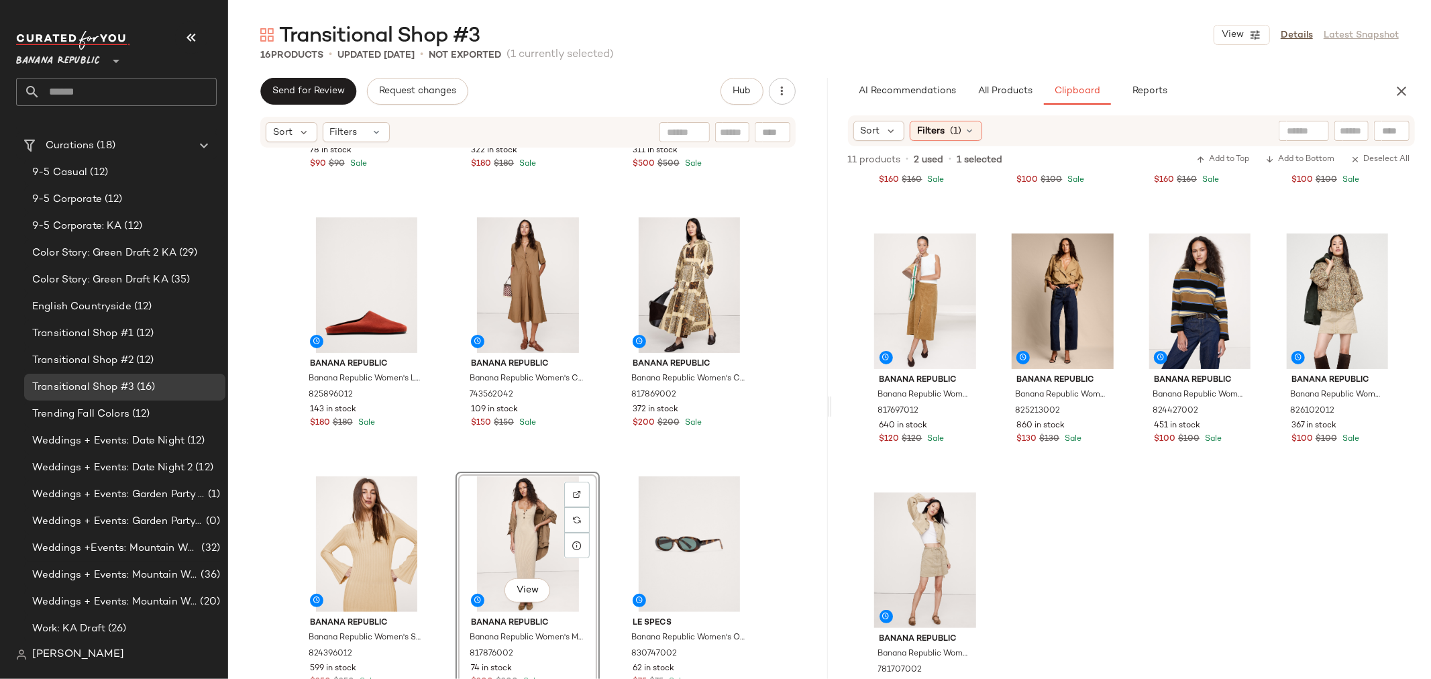
click at [609, 566] on div "Banana Republic Banana Republic Women's Cotton-Silk Cropped Sweater Tank Bronze…" at bounding box center [528, 434] width 600 height 570
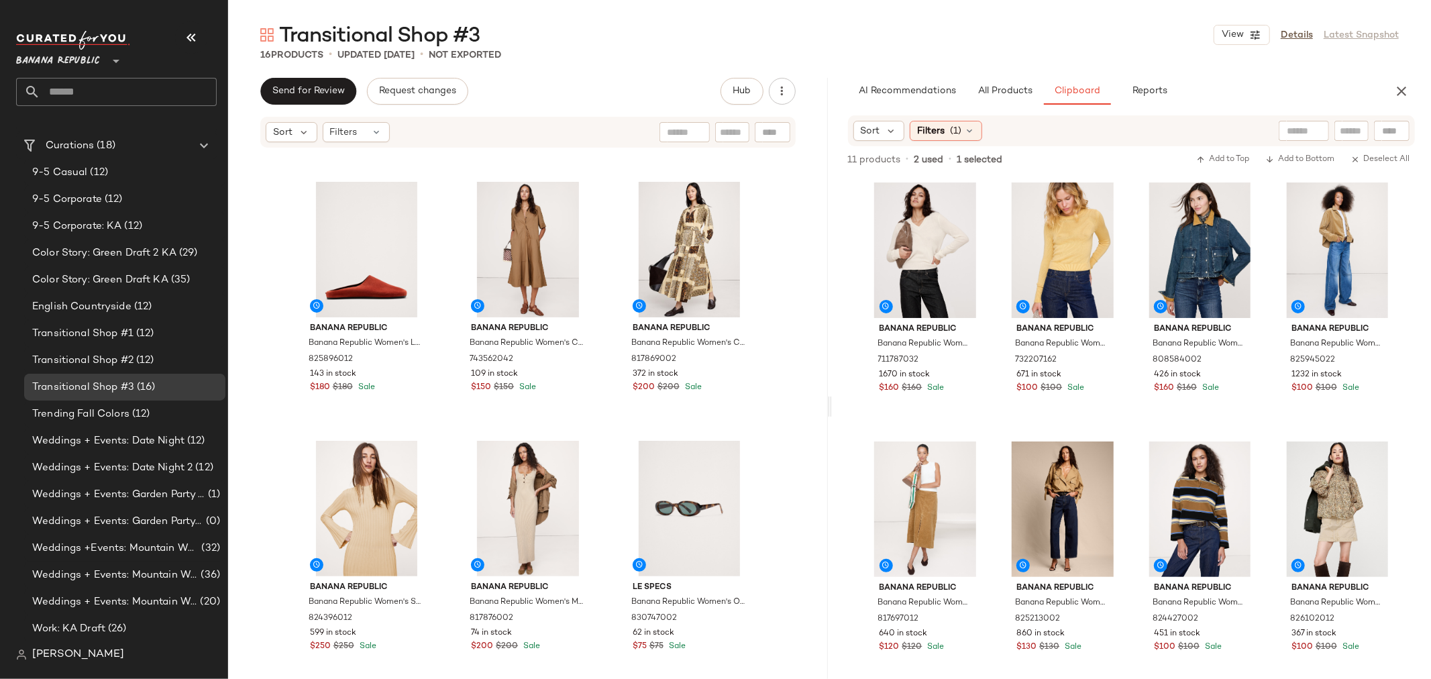
scroll to position [0, 0]
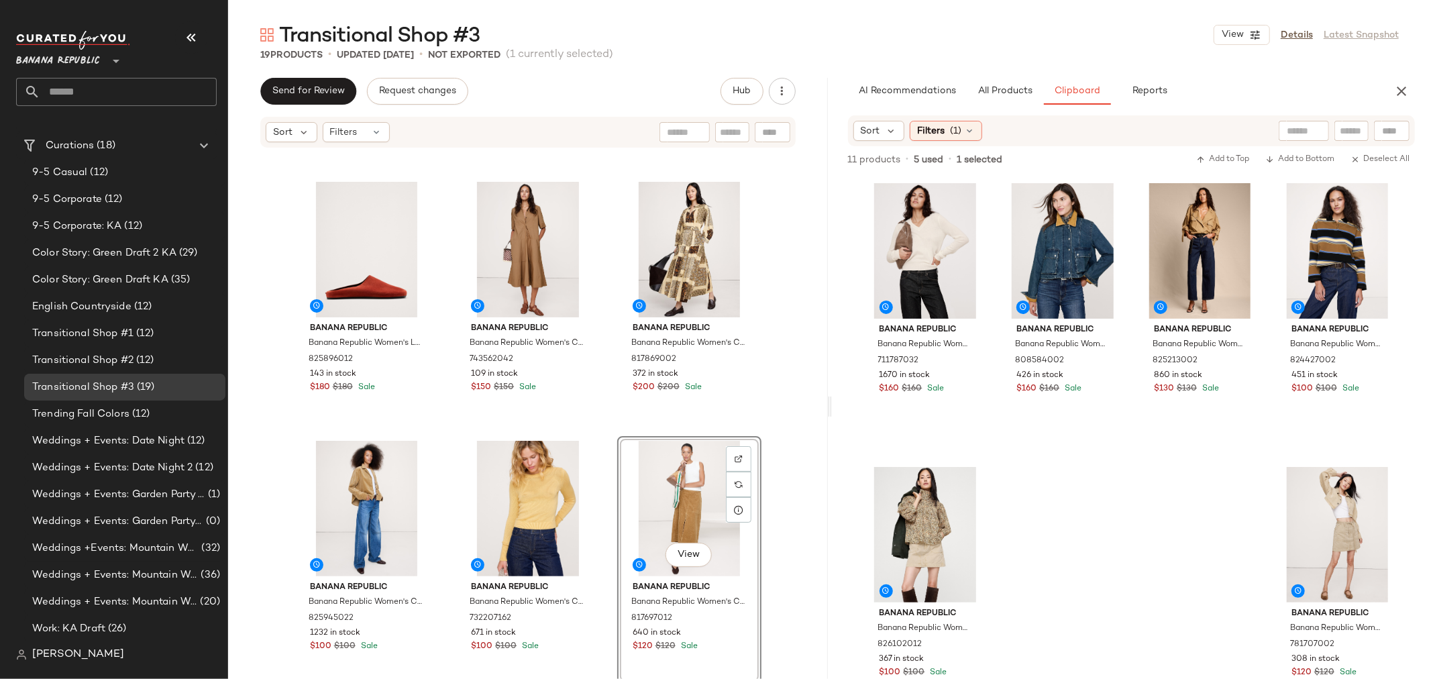
click at [597, 413] on div "Banana Republic Banana Republic Women's Leather Essential Clog Brick Red Suede …" at bounding box center [528, 434] width 600 height 570
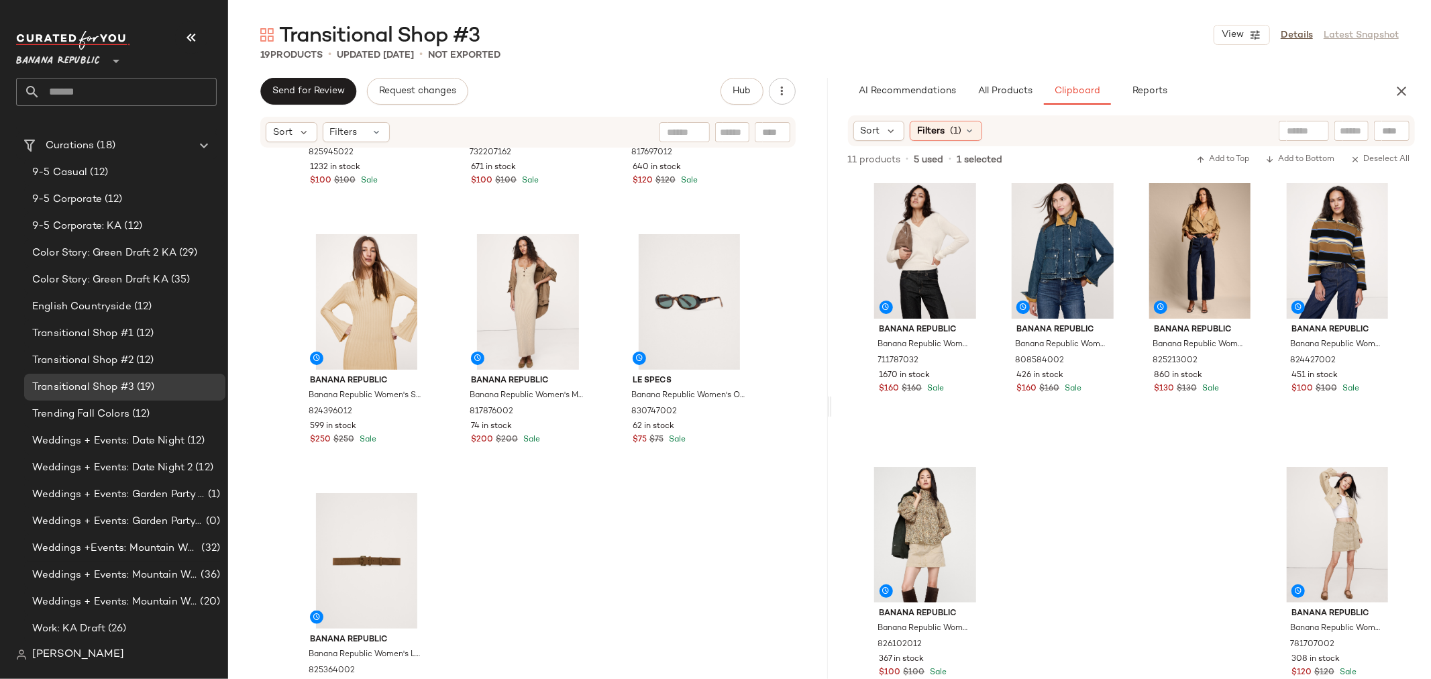
scroll to position [1244, 0]
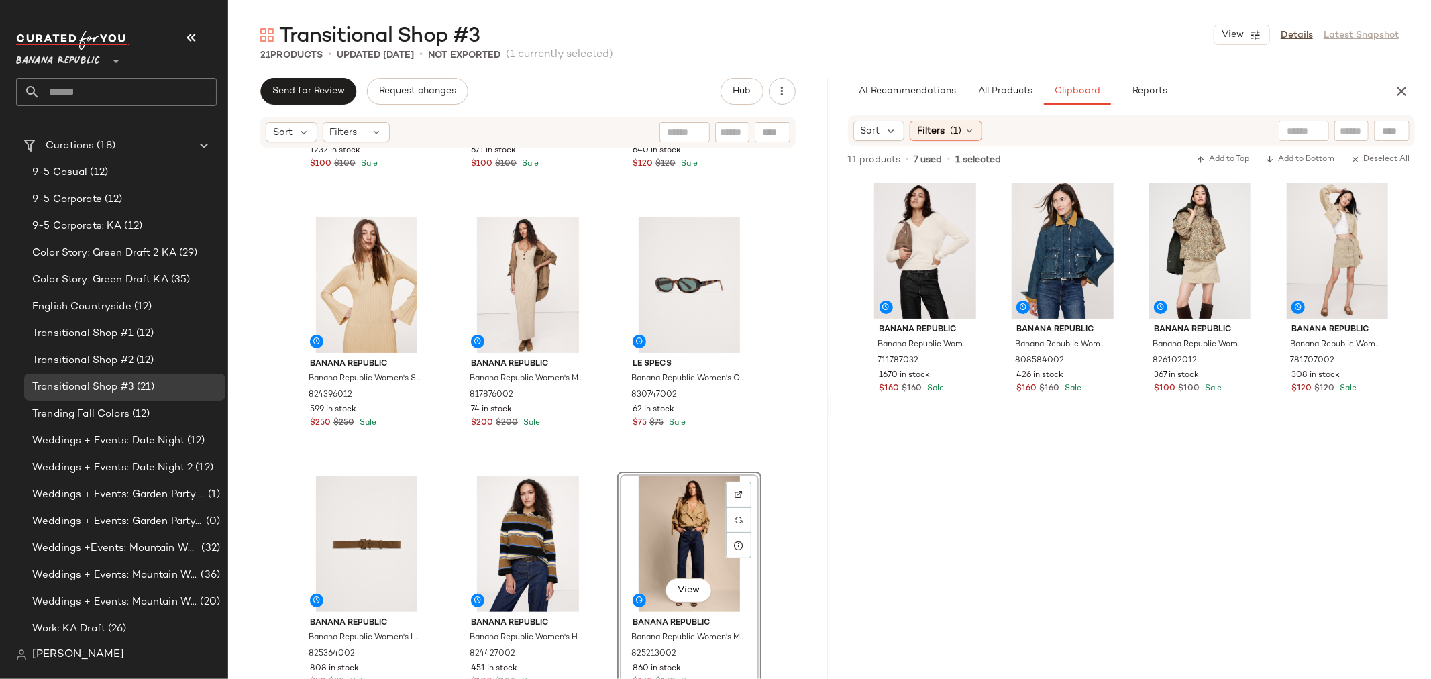
click at [608, 535] on div "Banana Republic Banana Republic Women's Corduroy Shirt Jacket Whiskey Brown Siz…" at bounding box center [528, 434] width 600 height 570
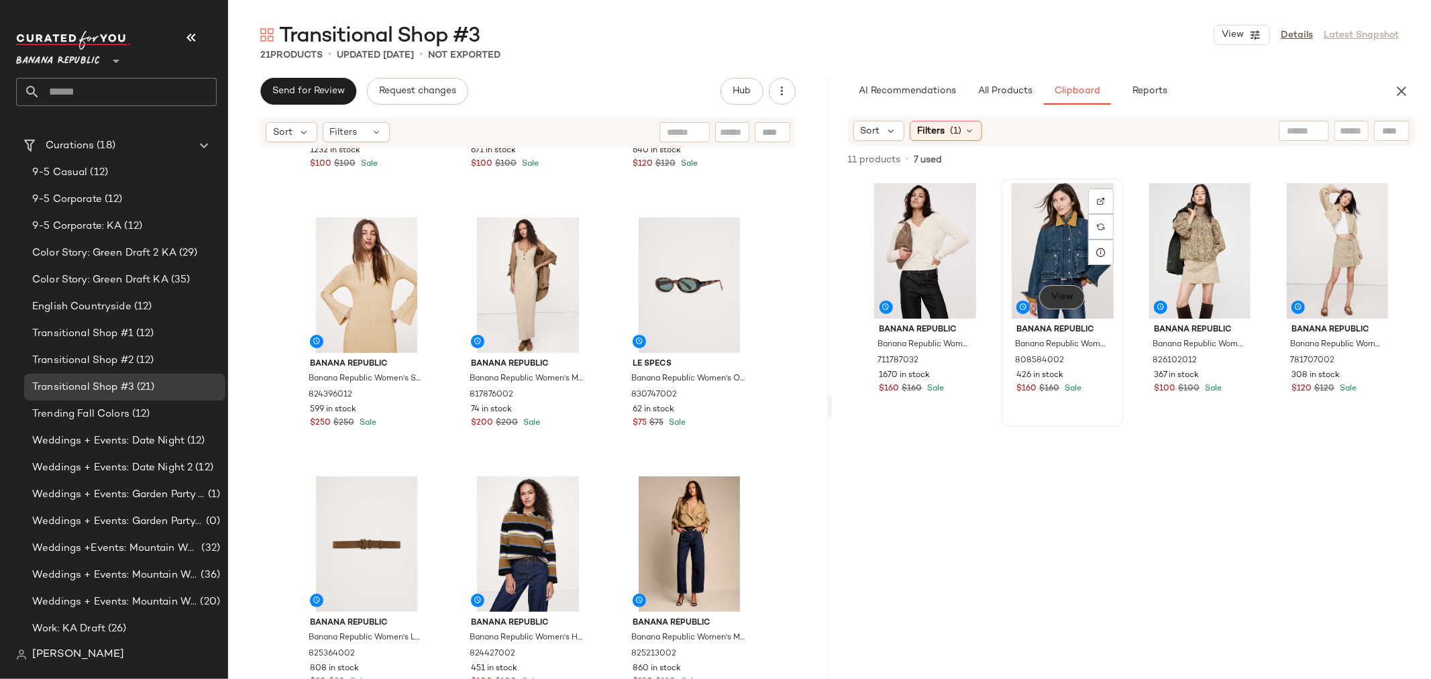
click at [1064, 293] on span "View" at bounding box center [1062, 297] width 23 height 11
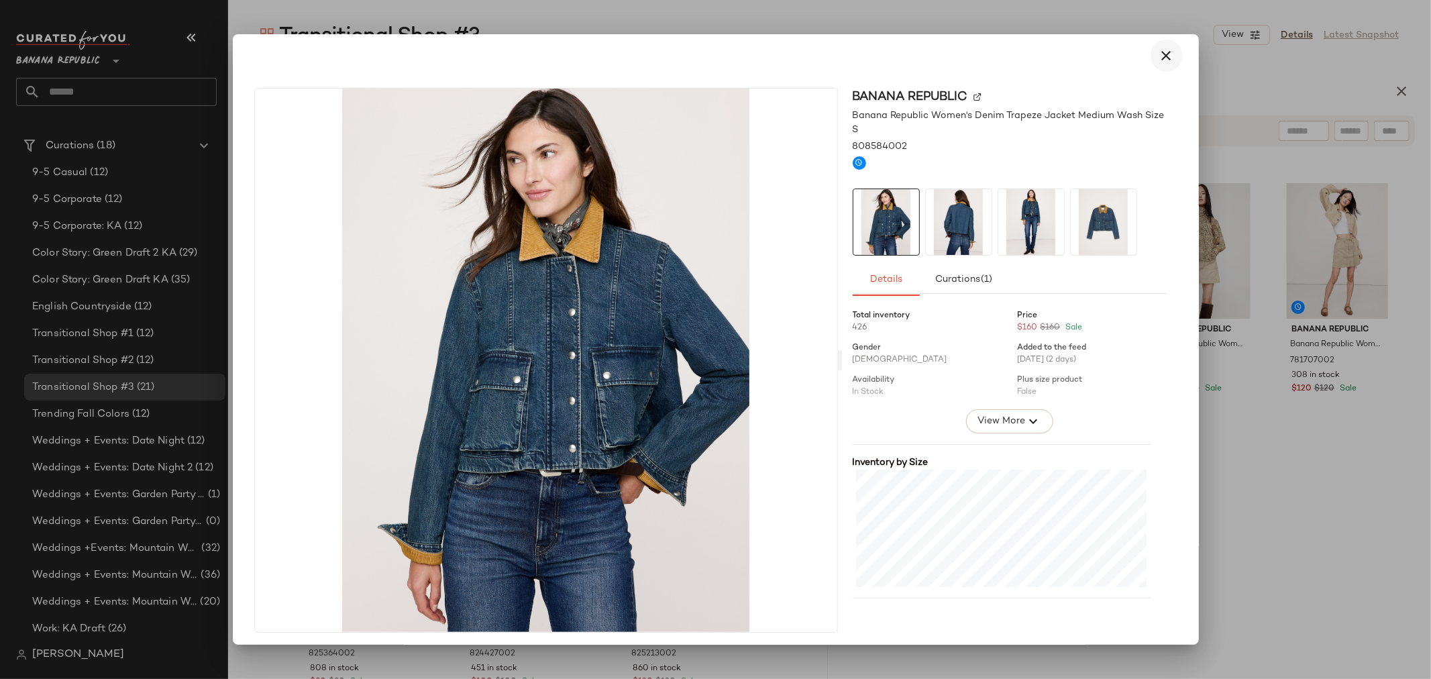
click at [1162, 52] on icon "button" at bounding box center [1167, 56] width 16 height 16
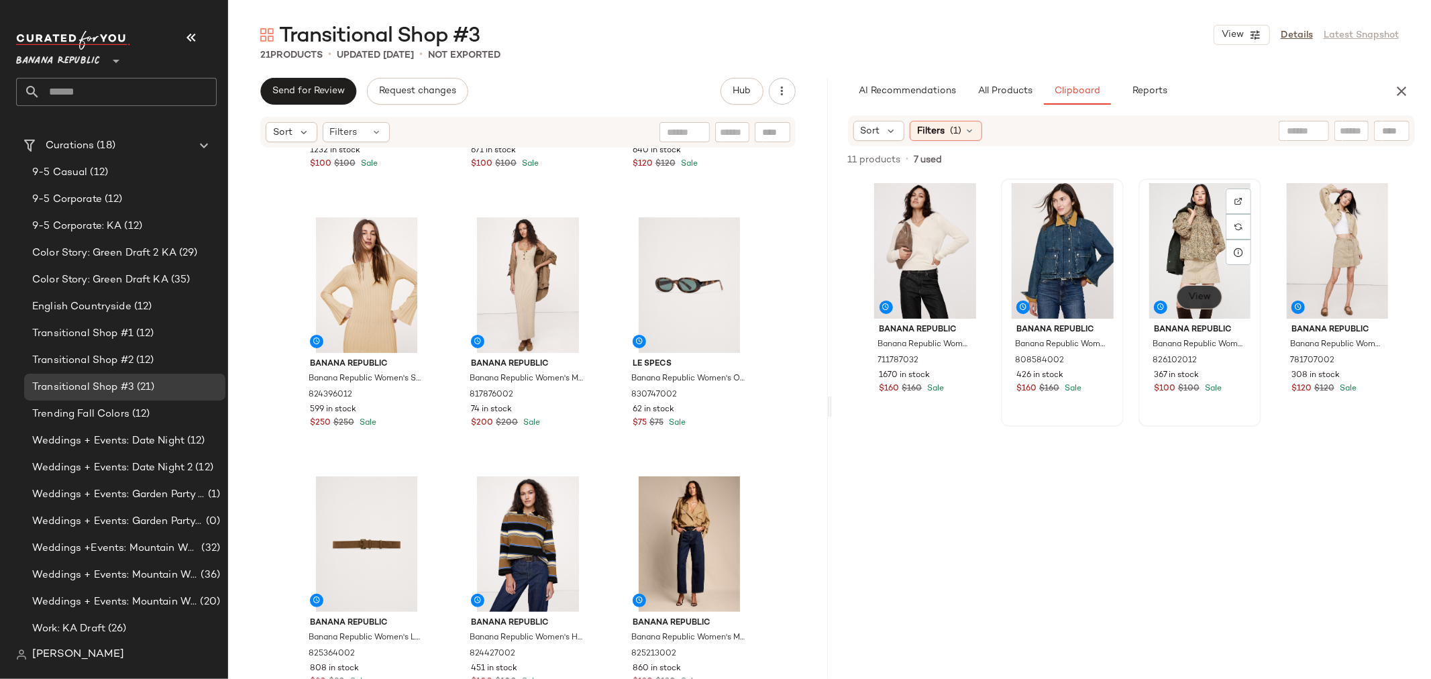
click at [1201, 292] on span "View" at bounding box center [1199, 297] width 23 height 11
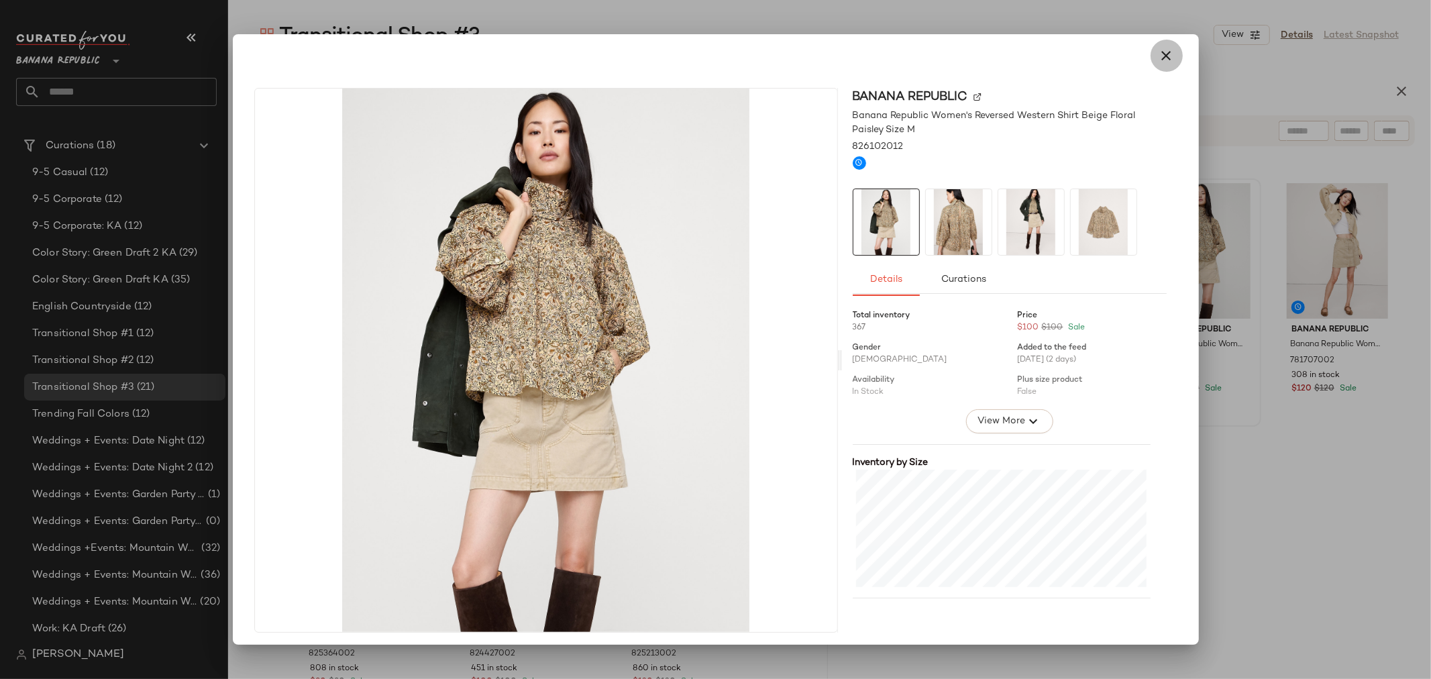
click at [1159, 56] on icon "button" at bounding box center [1167, 56] width 16 height 16
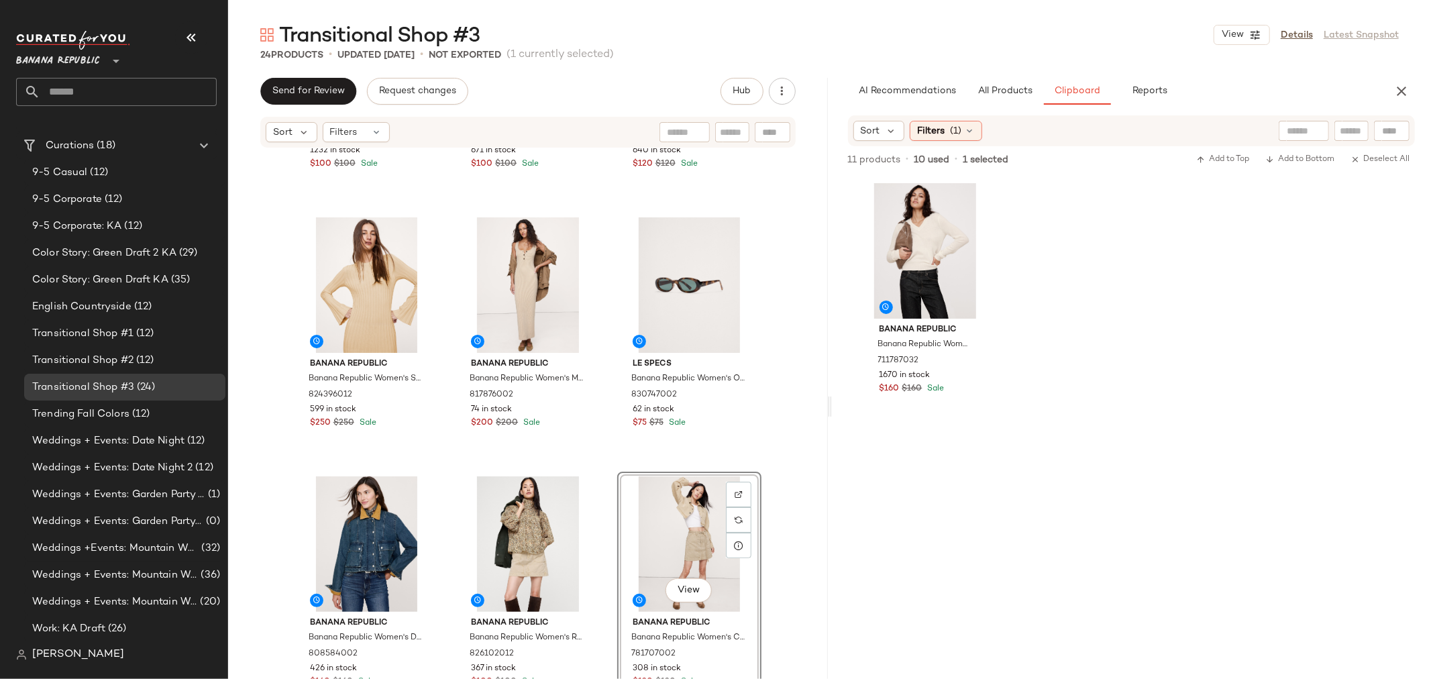
click at [784, 519] on div "Banana Republic Banana Republic Women's Corduroy Shirt Jacket Whiskey Brown Siz…" at bounding box center [528, 434] width 600 height 570
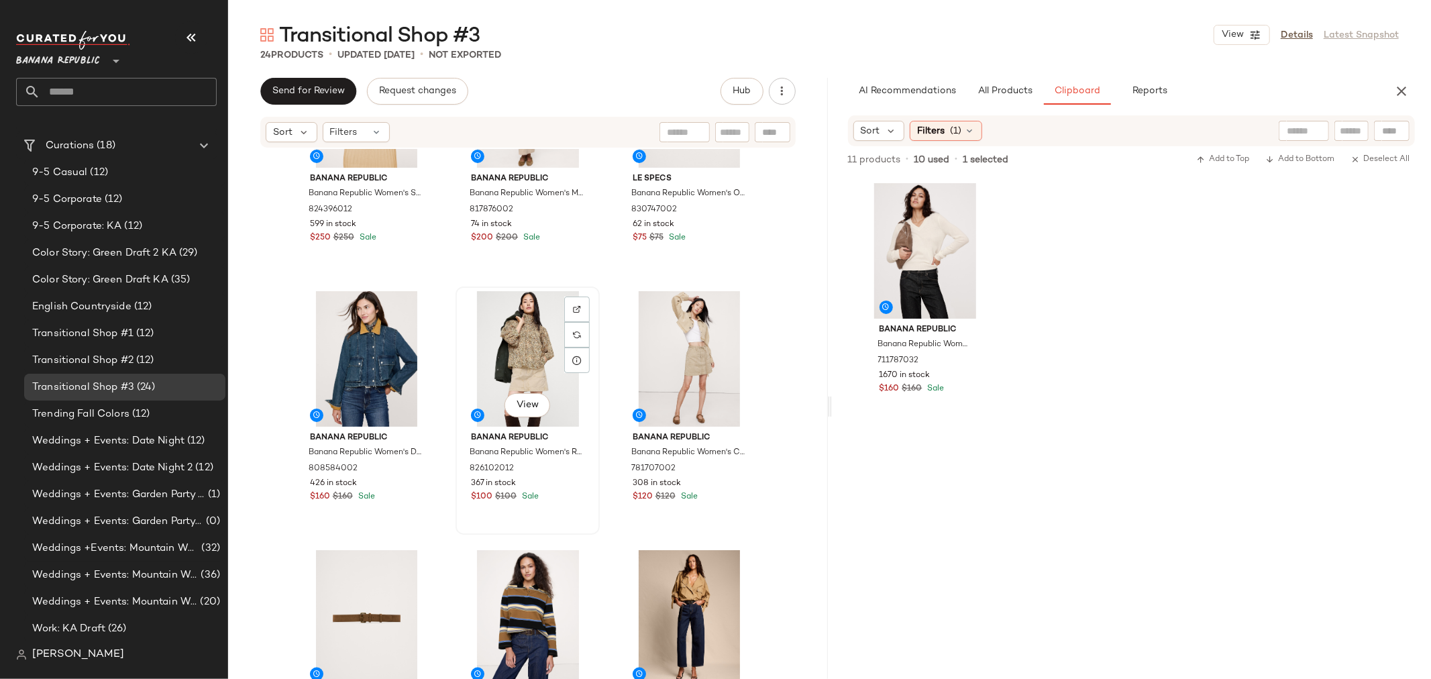
scroll to position [1504, 0]
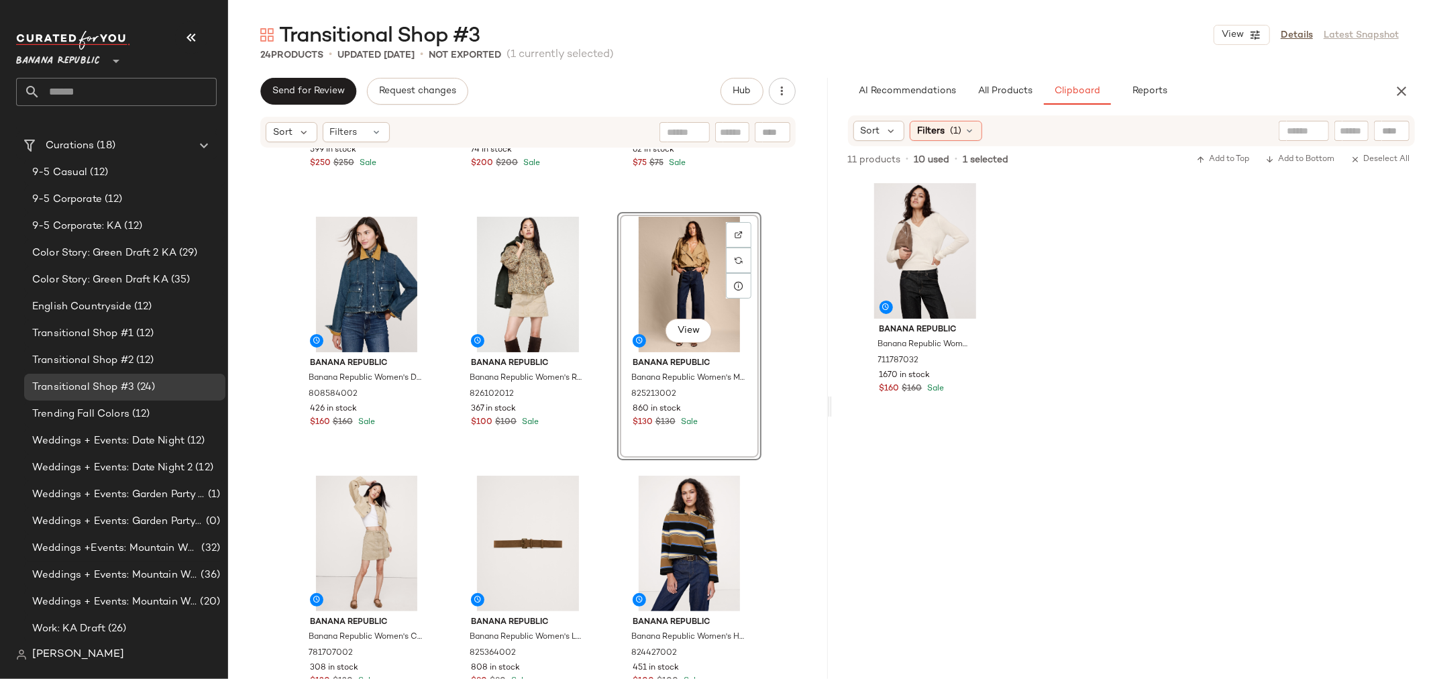
click at [604, 506] on div "Banana Republic Banana Republic Women's Sculpted Ribbed Maxi Dress Stone Twill …" at bounding box center [528, 434] width 600 height 570
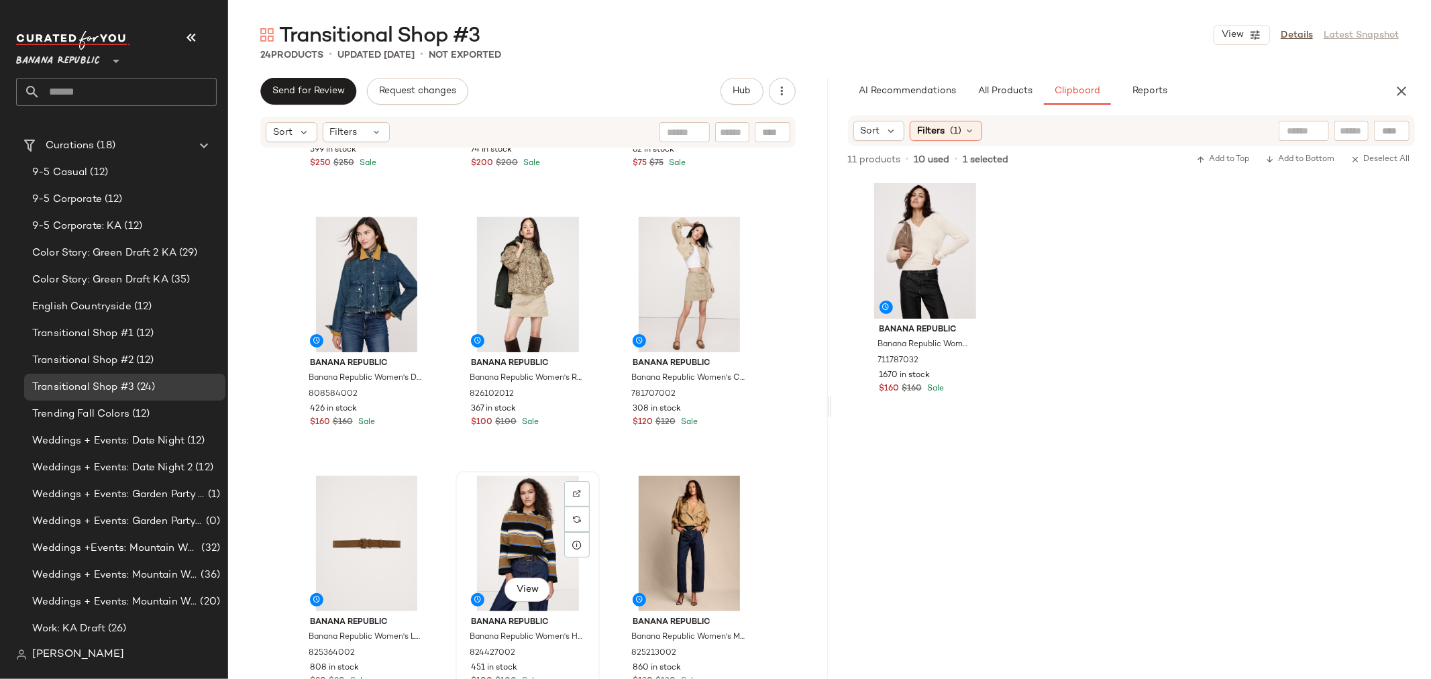
click at [582, 564] on div "View" at bounding box center [527, 544] width 135 height 136
click at [608, 478] on div "Banana Republic Banana Republic Women's Sculpted Ribbed Maxi Dress Stone Twill …" at bounding box center [528, 434] width 600 height 570
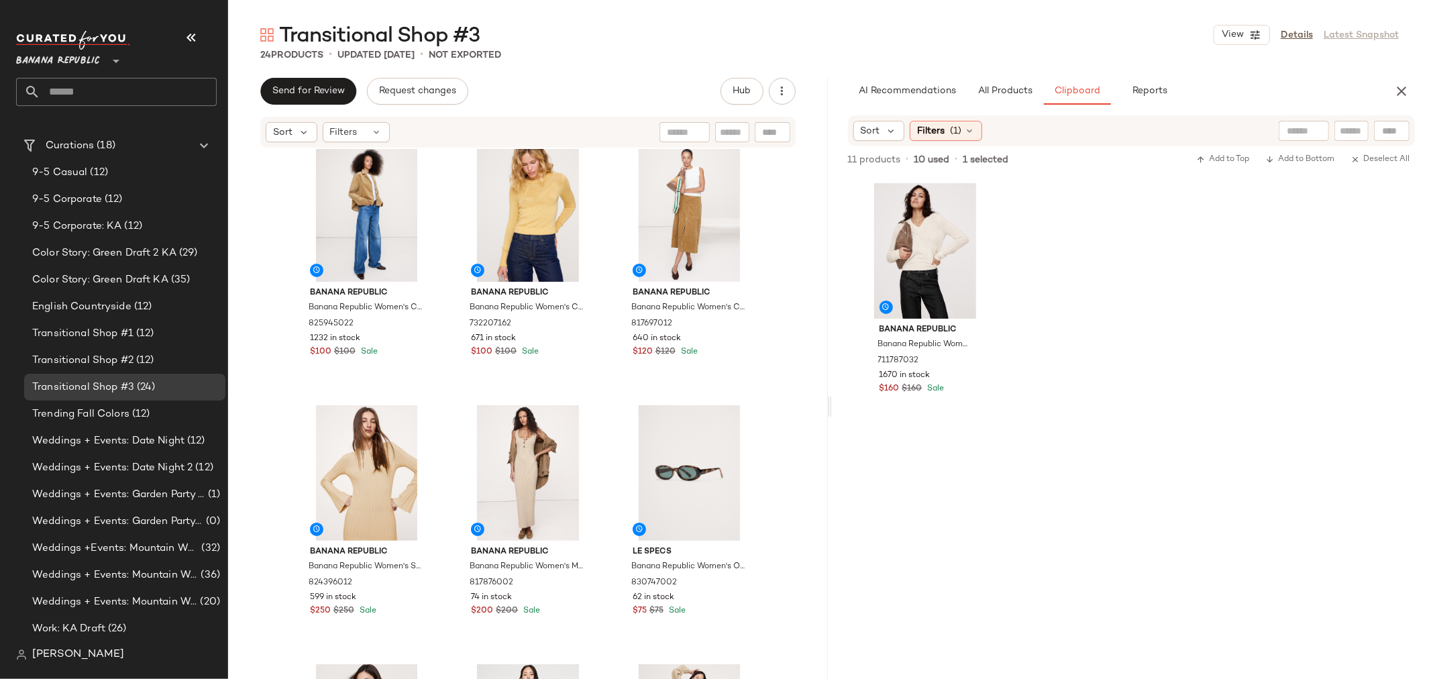
scroll to position [982, 0]
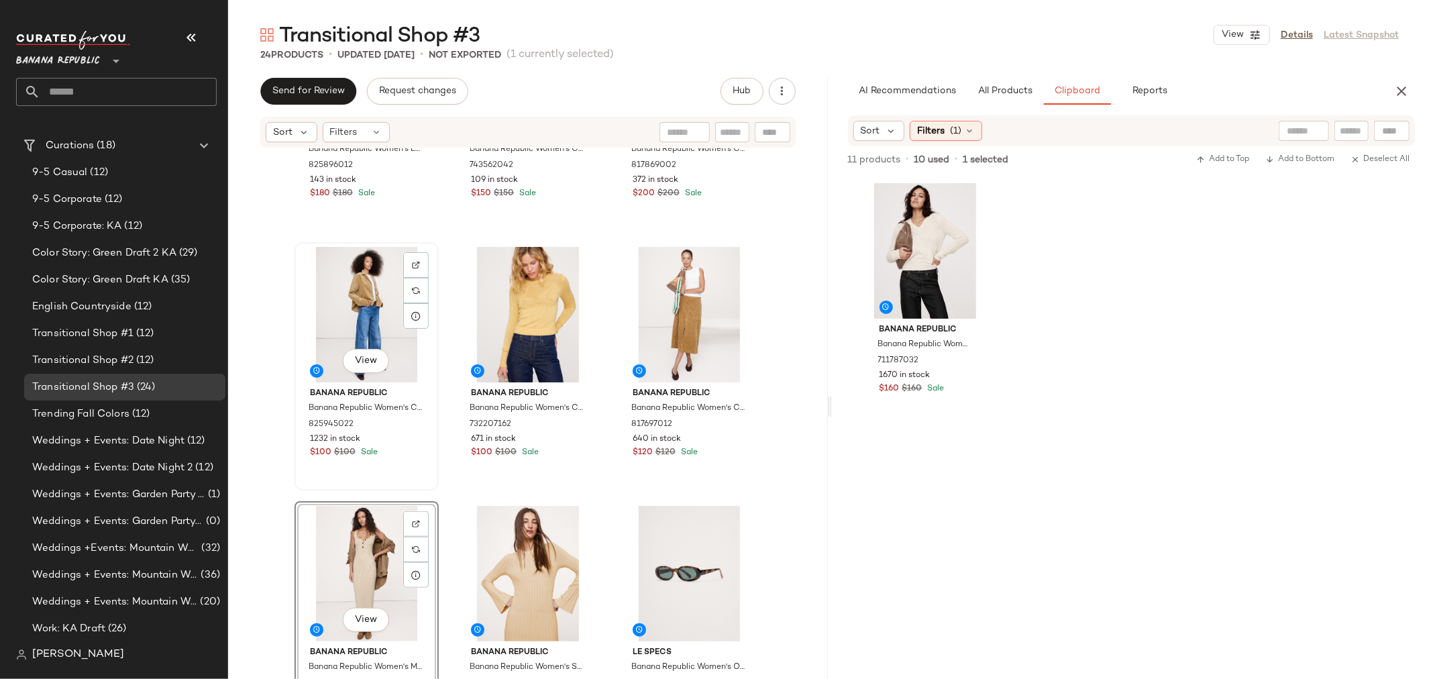
scroll to position [982, 0]
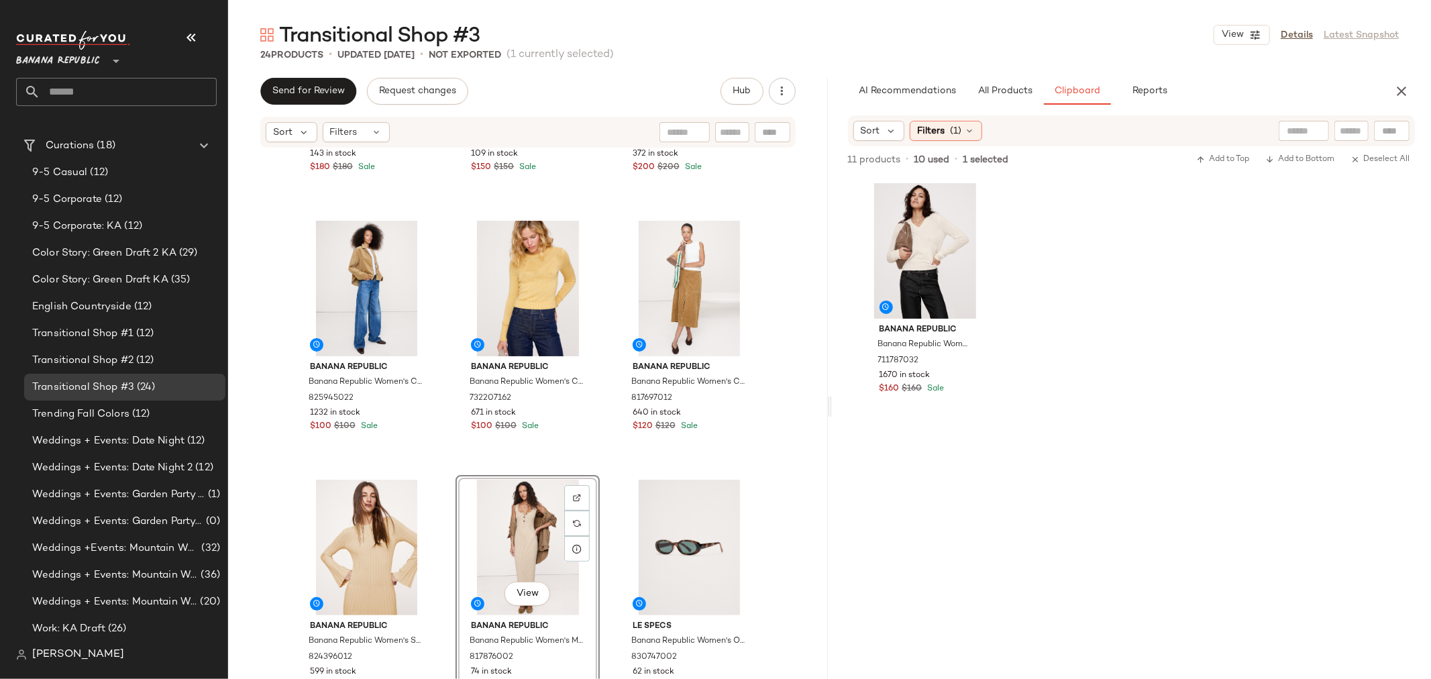
click at [443, 539] on div "Banana Republic Banana Republic Women's Leather Essential Clog Brick Red Suede …" at bounding box center [528, 434] width 600 height 570
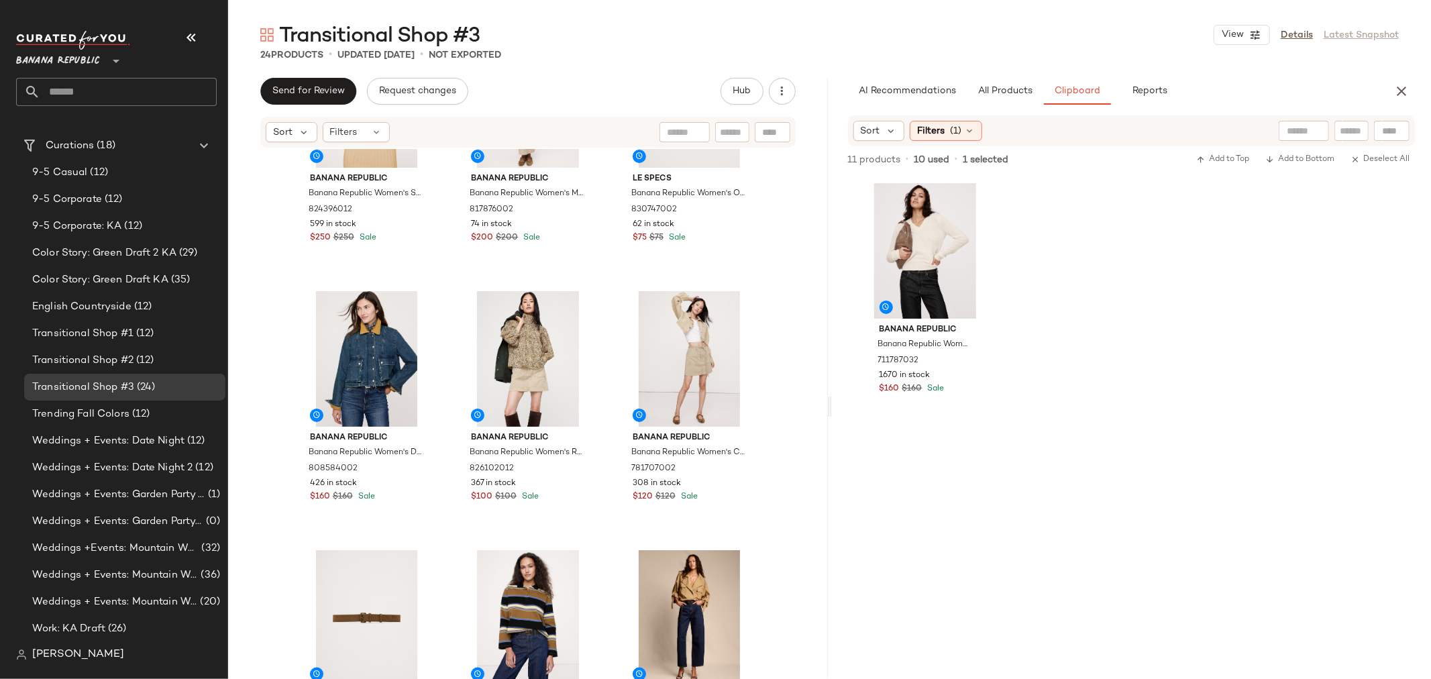
scroll to position [1504, 0]
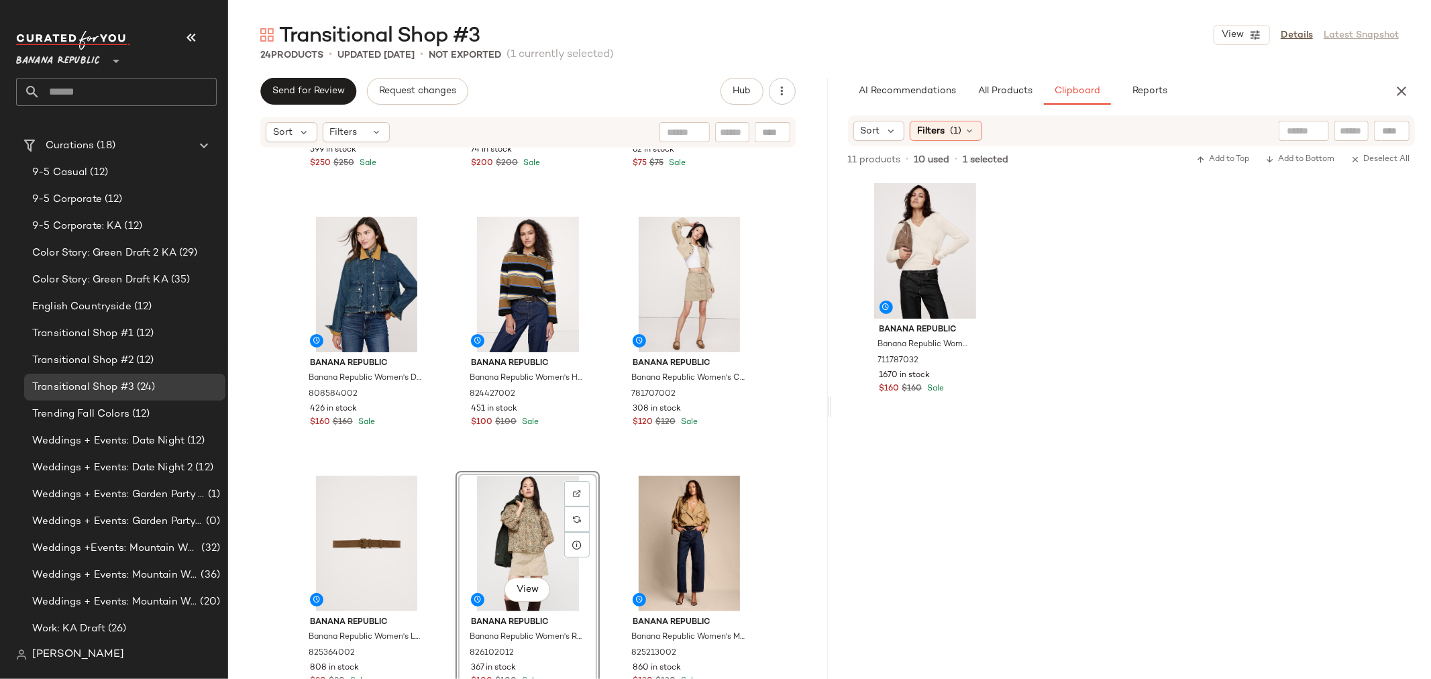
click at [443, 464] on div "Banana Republic Banana Republic Women's Sculpted Ribbed Maxi Dress Stone Twill …" at bounding box center [528, 434] width 600 height 570
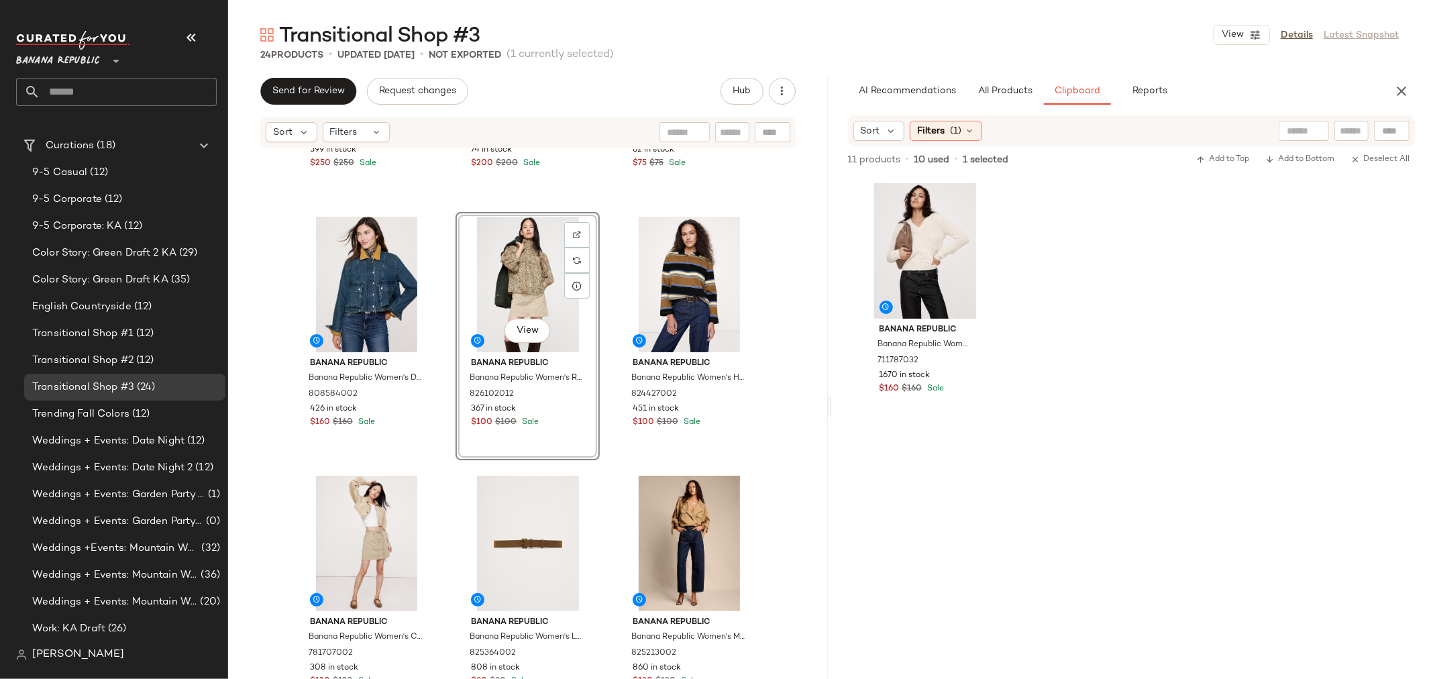
scroll to position [1430, 0]
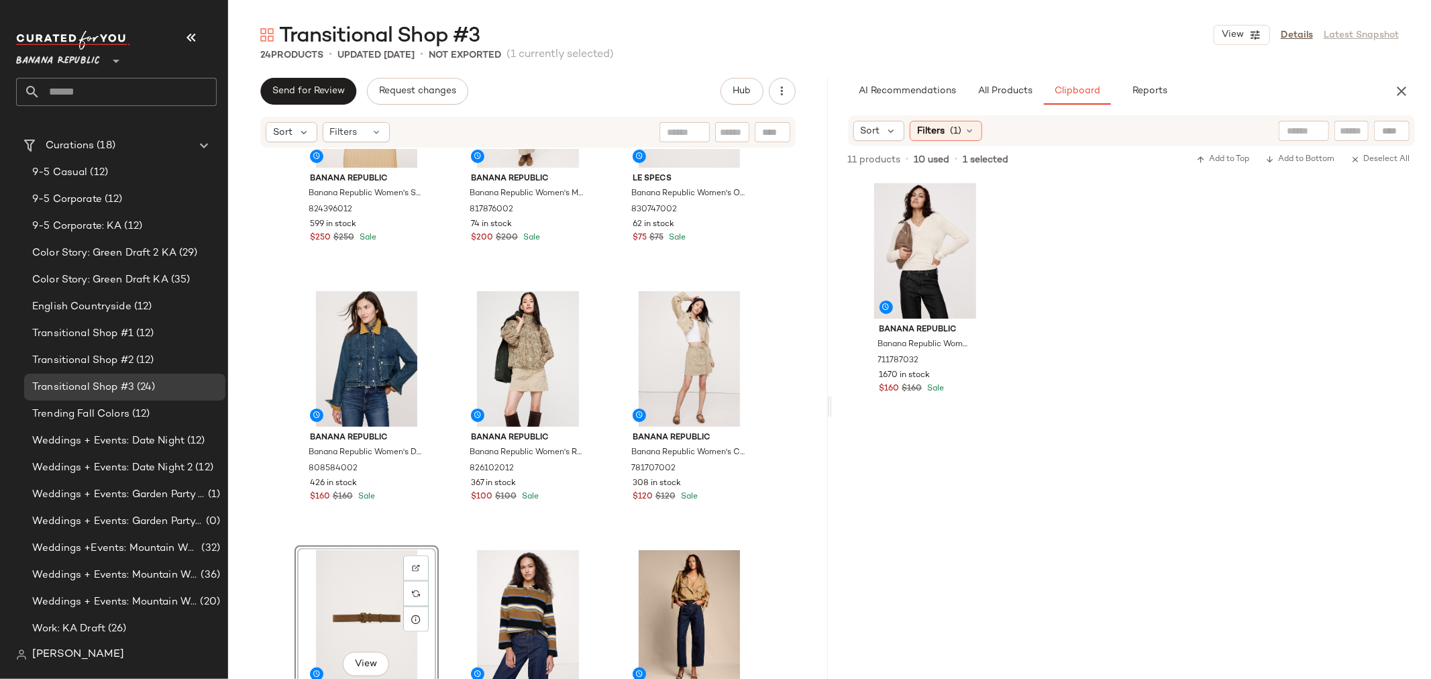
click at [450, 588] on div "Banana Republic Banana Republic Women's Sculpted Ribbed Maxi Dress Stone Twill …" at bounding box center [528, 434] width 600 height 570
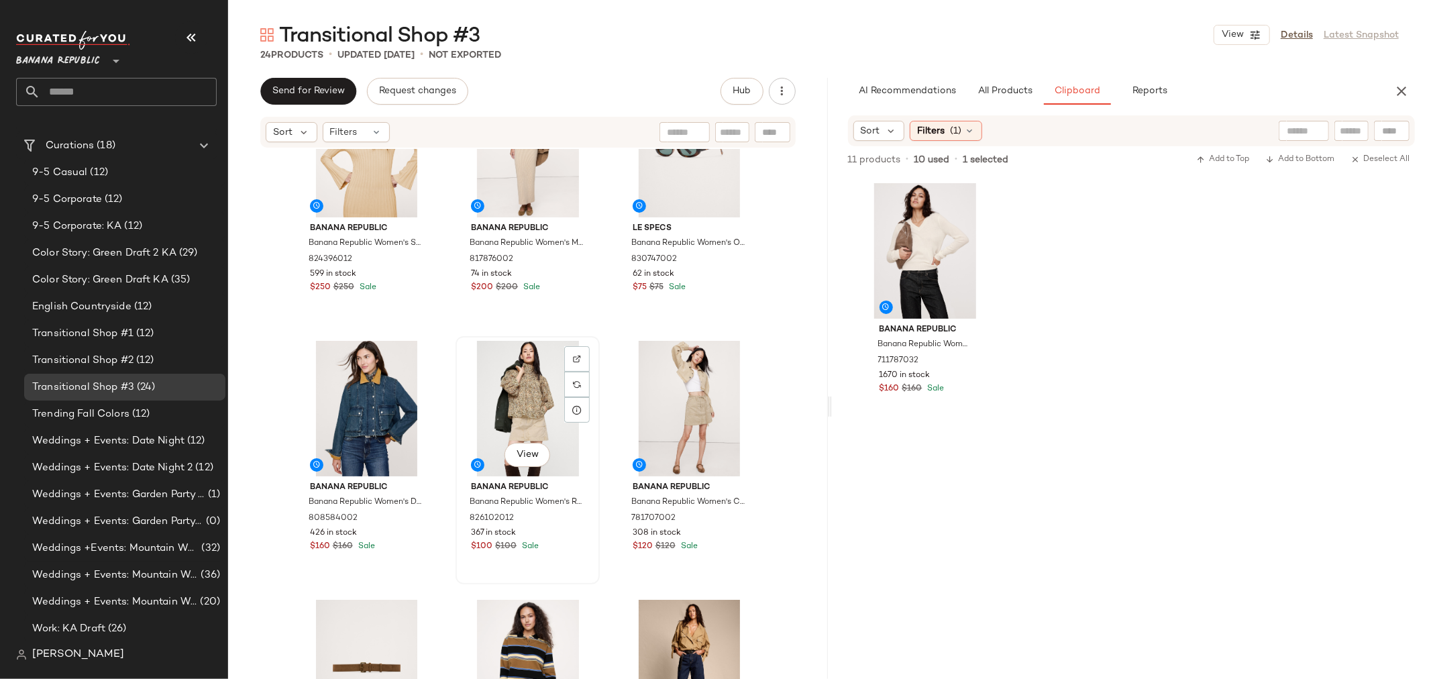
scroll to position [1355, 0]
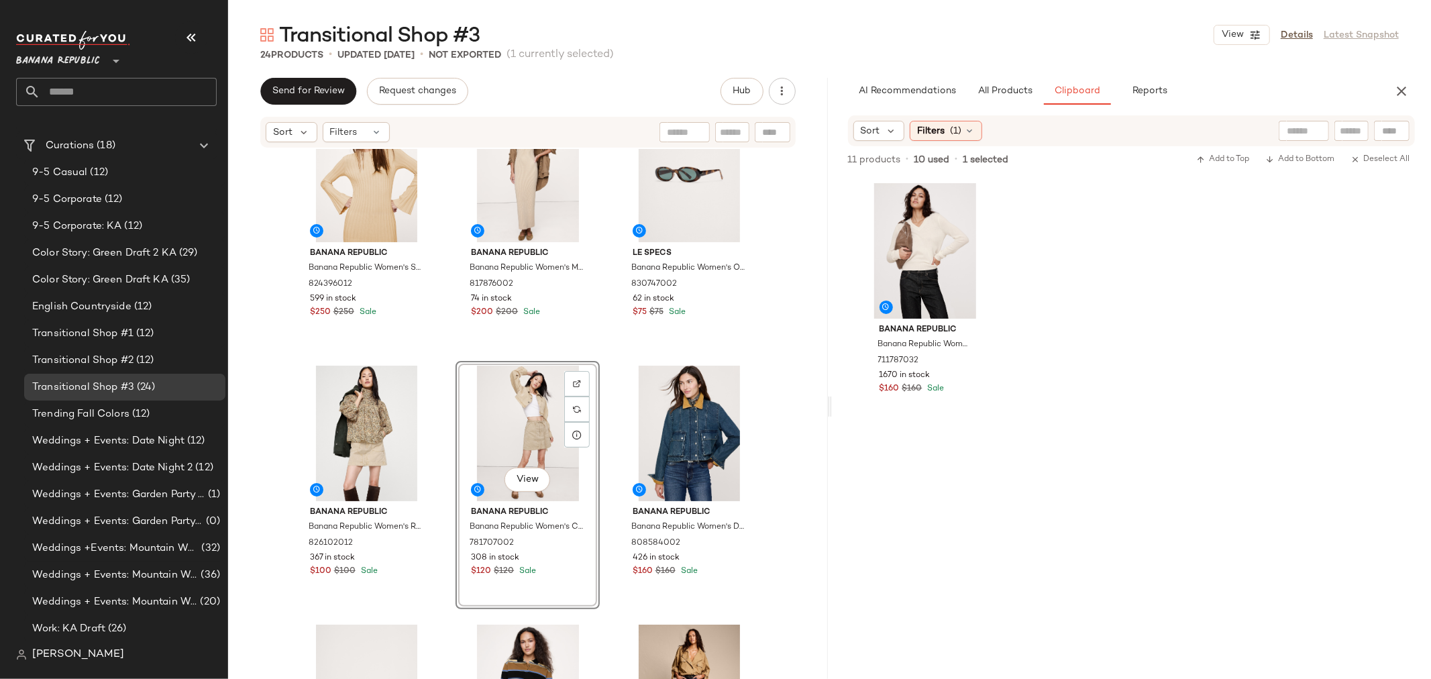
click at [598, 439] on div "Banana Republic Banana Republic Women's Sculpted Ribbed Maxi Dress Stone Twill …" at bounding box center [528, 434] width 600 height 570
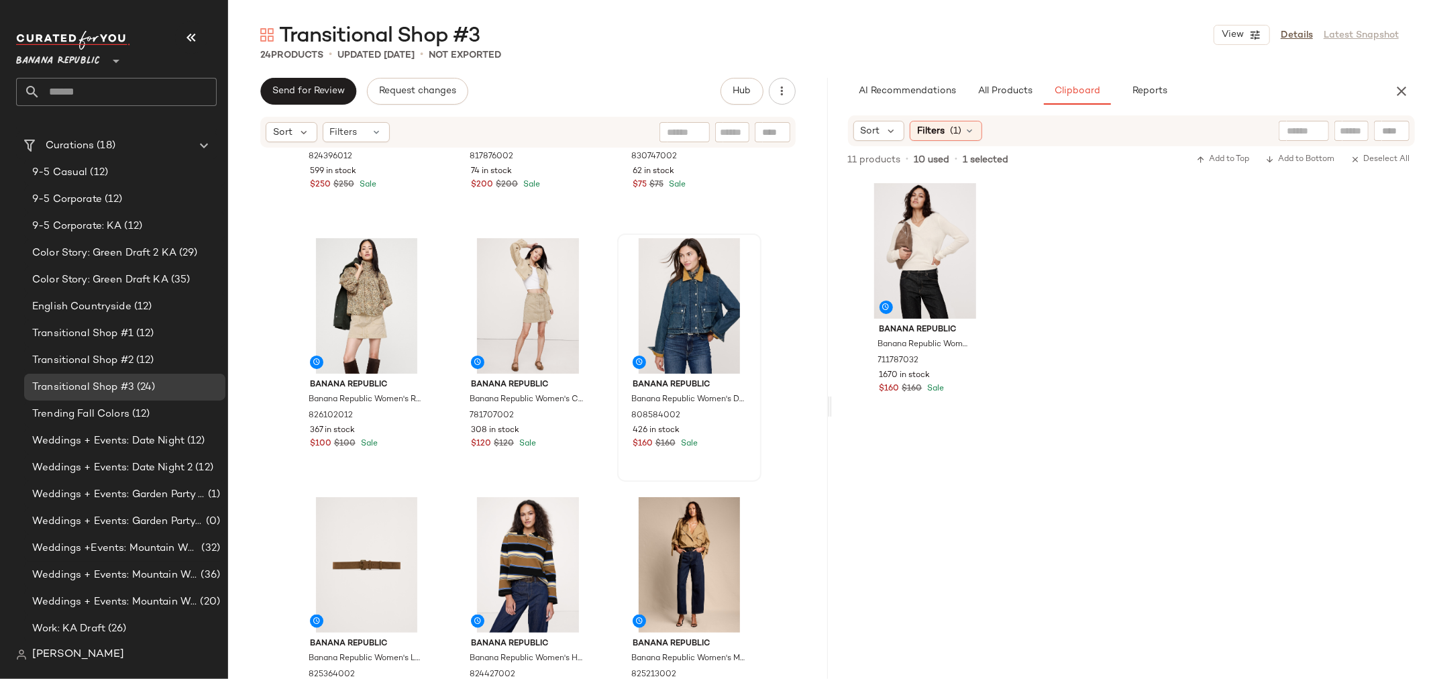
scroll to position [1504, 0]
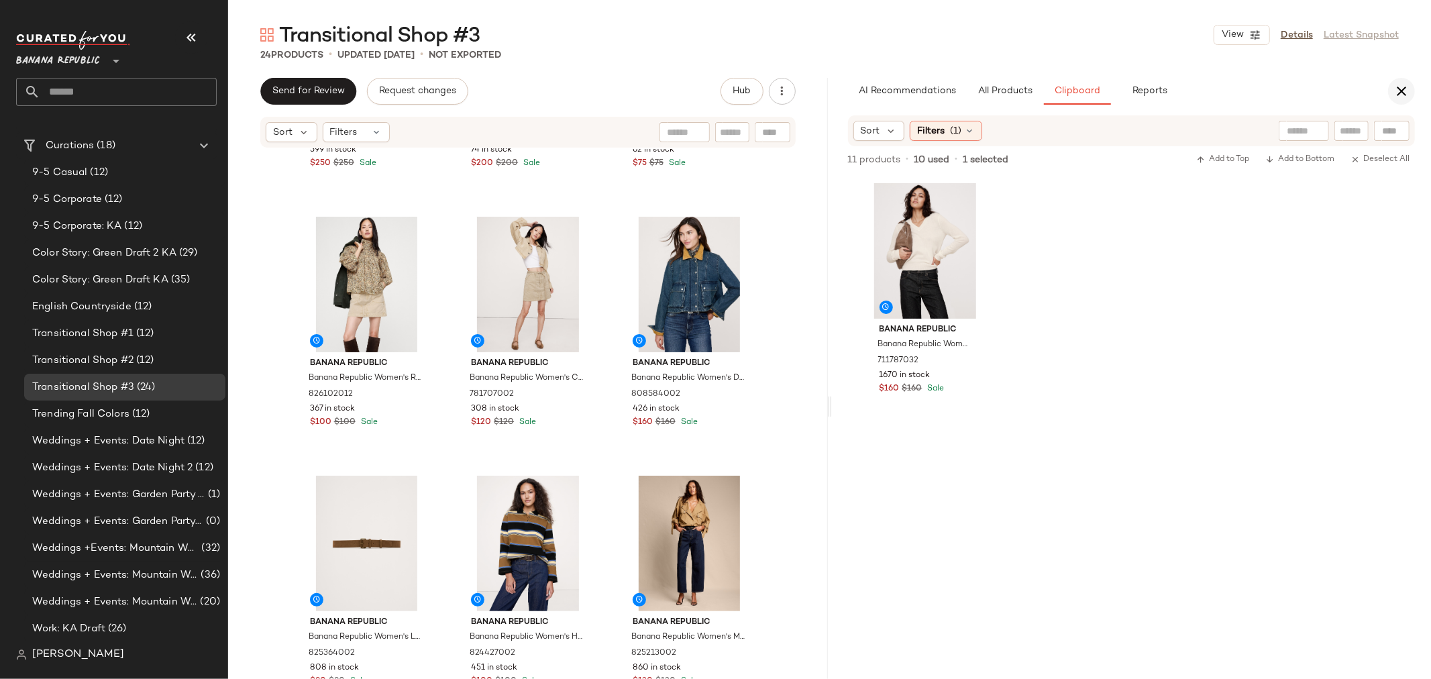
click at [1395, 84] on icon "button" at bounding box center [1401, 91] width 16 height 16
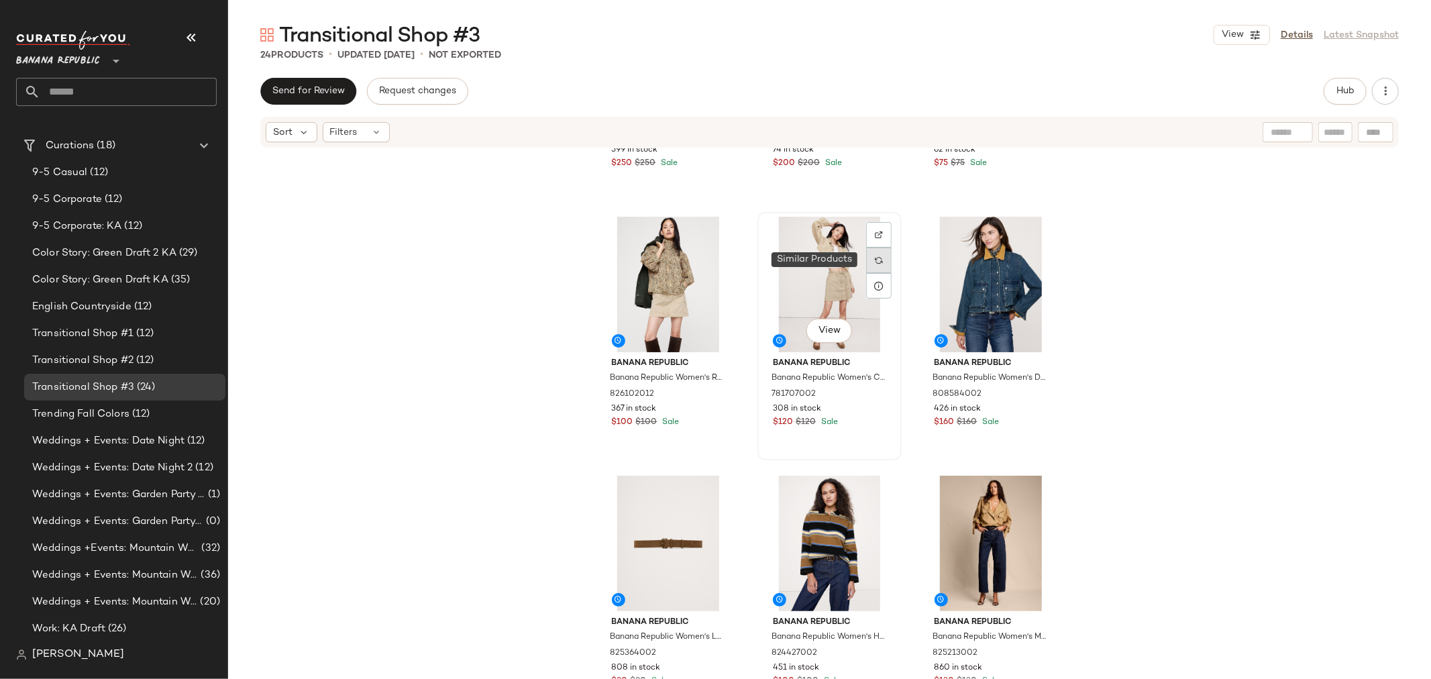
click at [870, 254] on div at bounding box center [878, 260] width 25 height 25
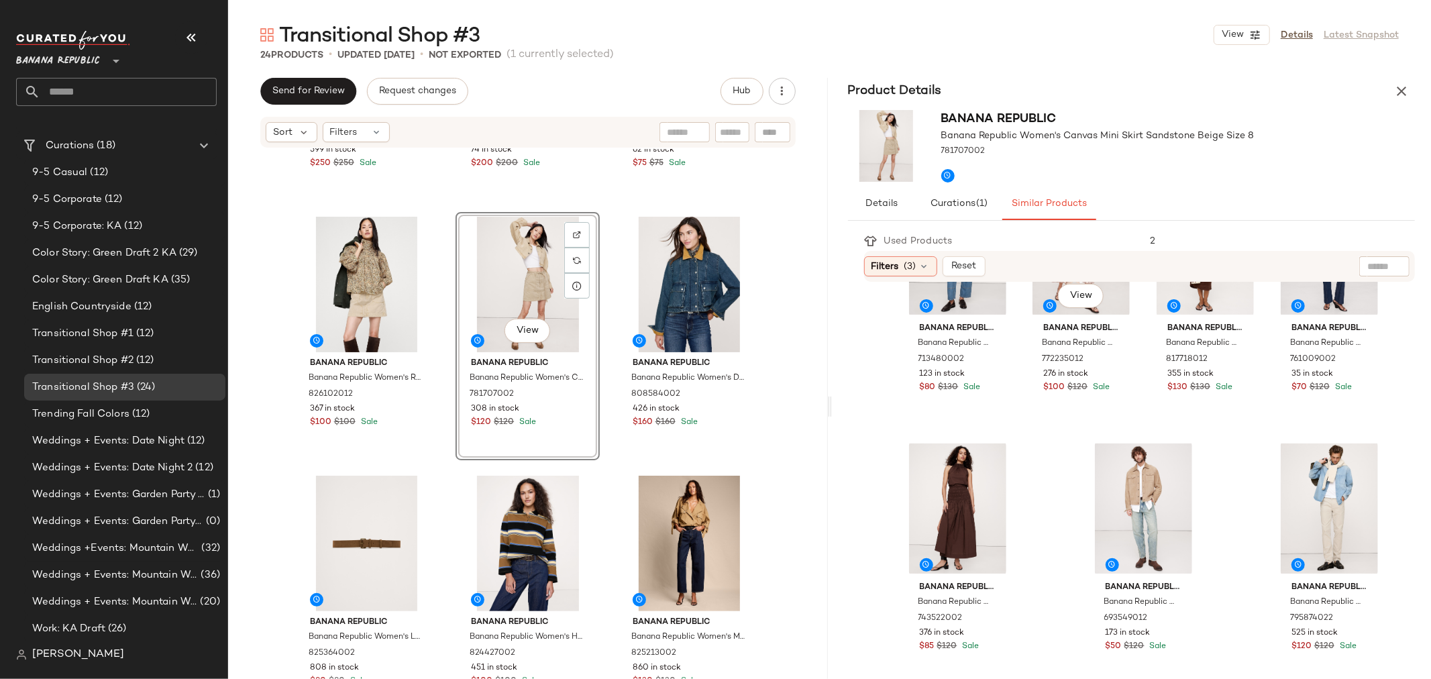
scroll to position [1152, 0]
click at [1405, 89] on icon "button" at bounding box center [1401, 91] width 16 height 16
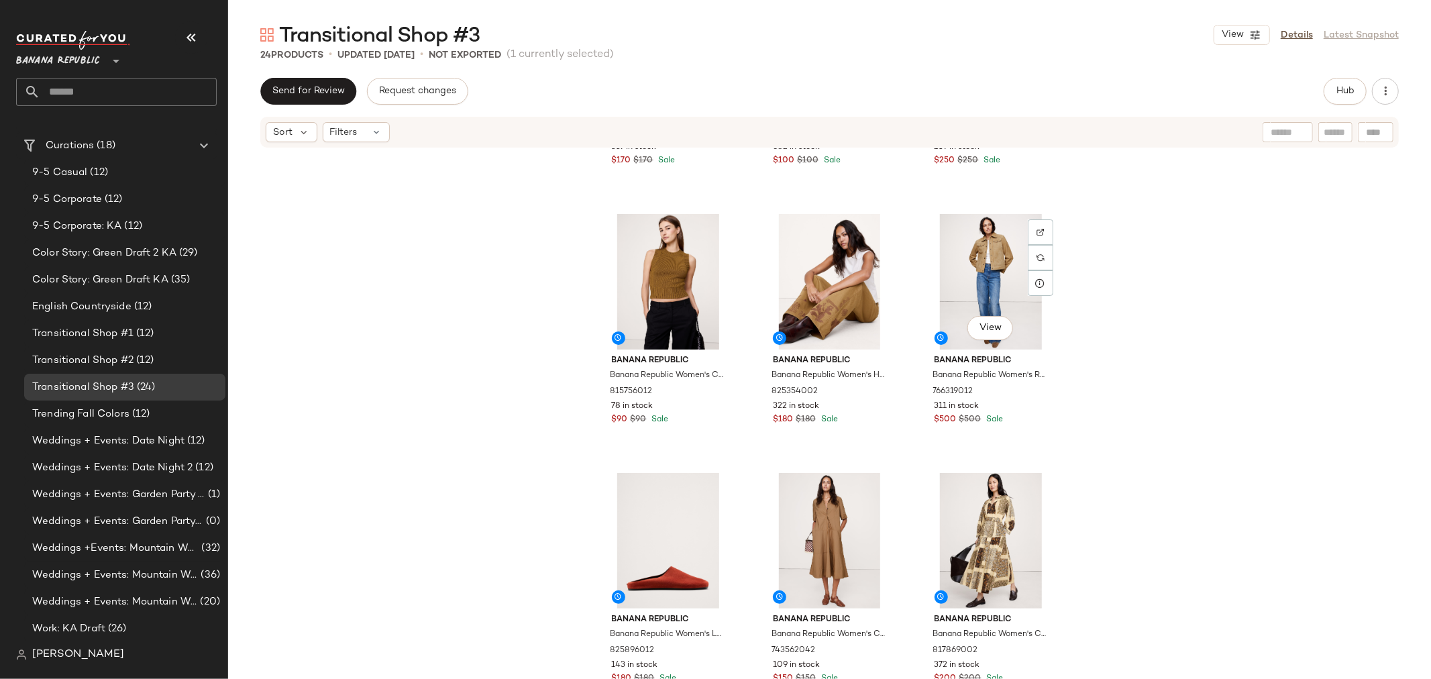
scroll to position [460, 0]
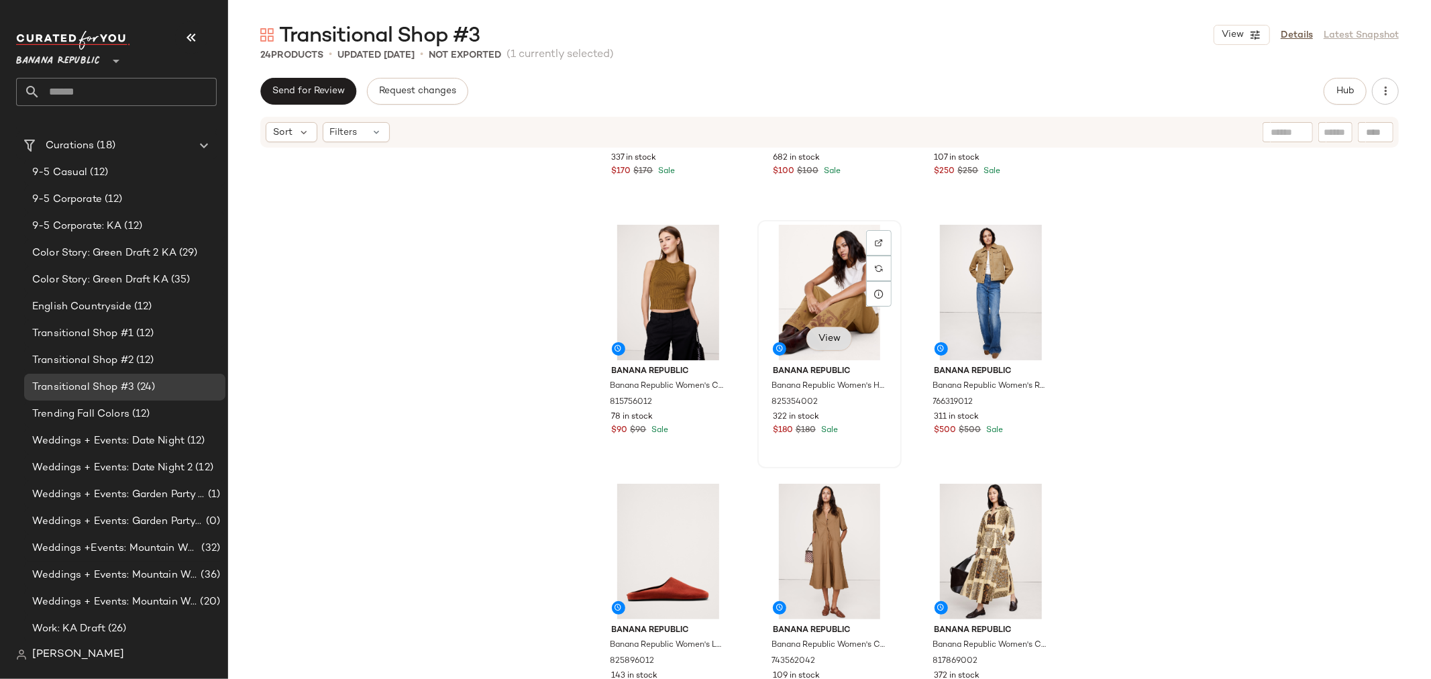
click at [830, 334] on span "View" at bounding box center [829, 338] width 23 height 11
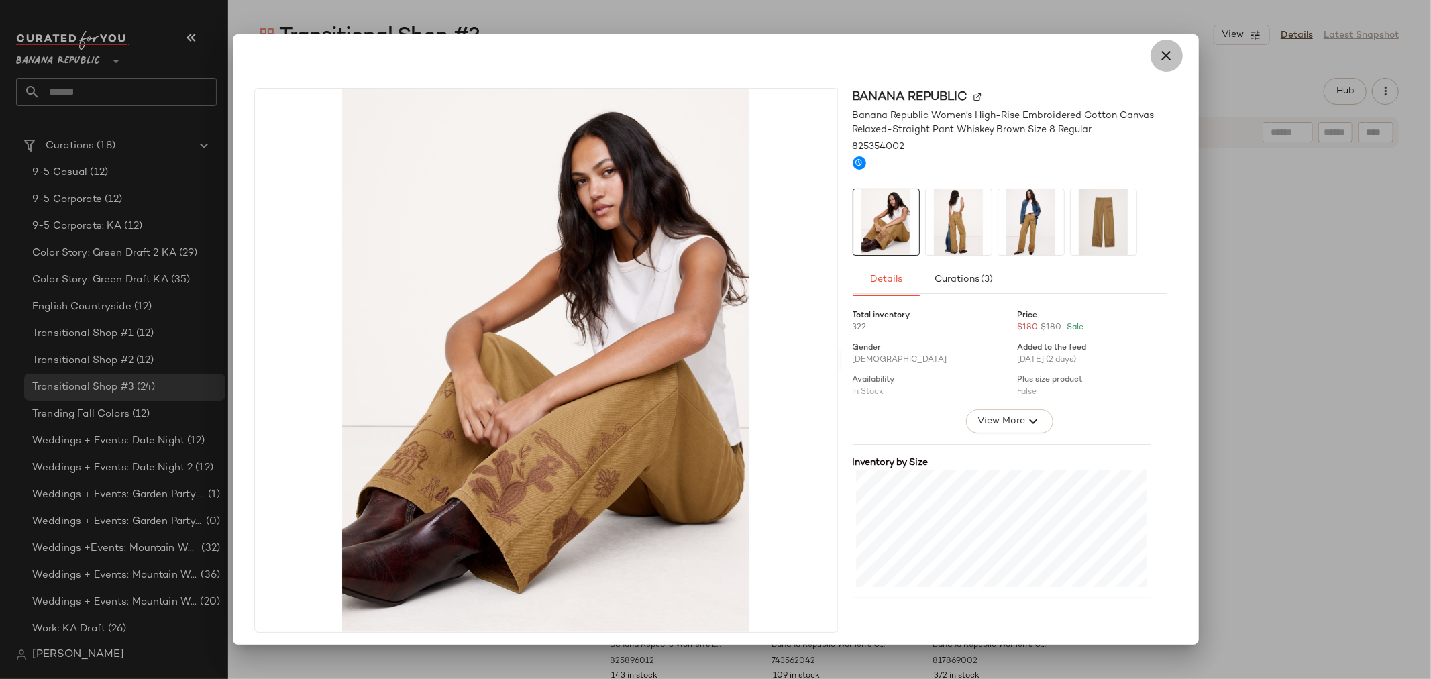
click at [1159, 54] on icon "button" at bounding box center [1167, 56] width 16 height 16
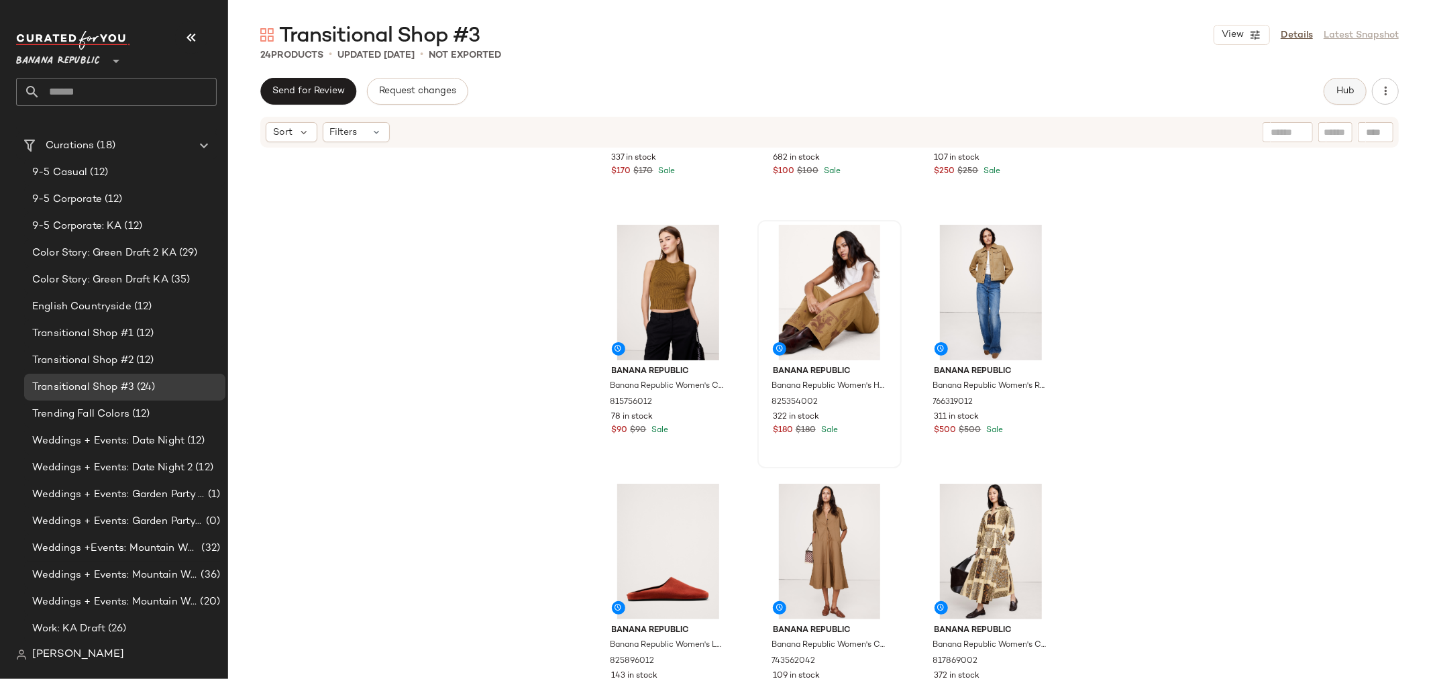
click at [1344, 93] on span "Hub" at bounding box center [1345, 91] width 19 height 11
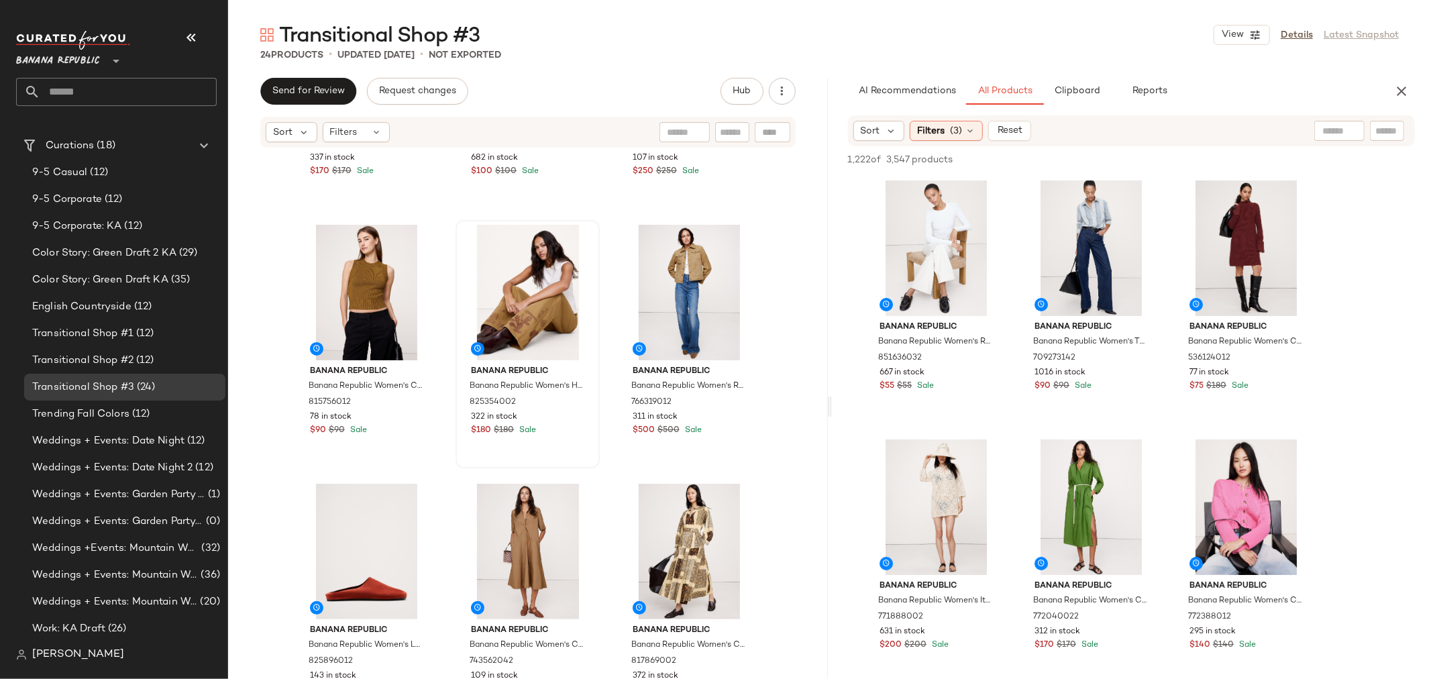
click at [1330, 136] on input "text" at bounding box center [1339, 131] width 34 height 14
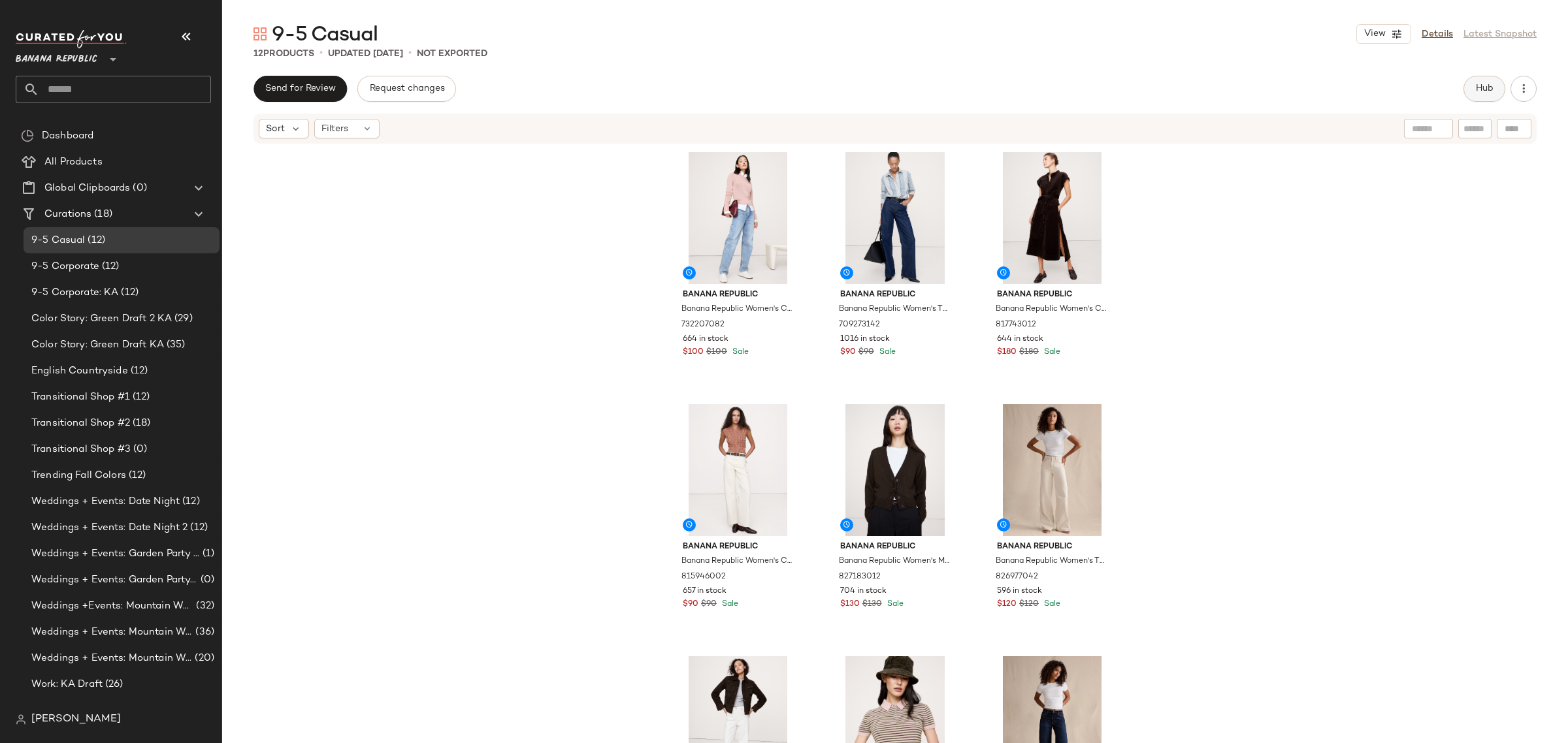
click at [1478, 90] on span "Hub" at bounding box center [1484, 89] width 19 height 11
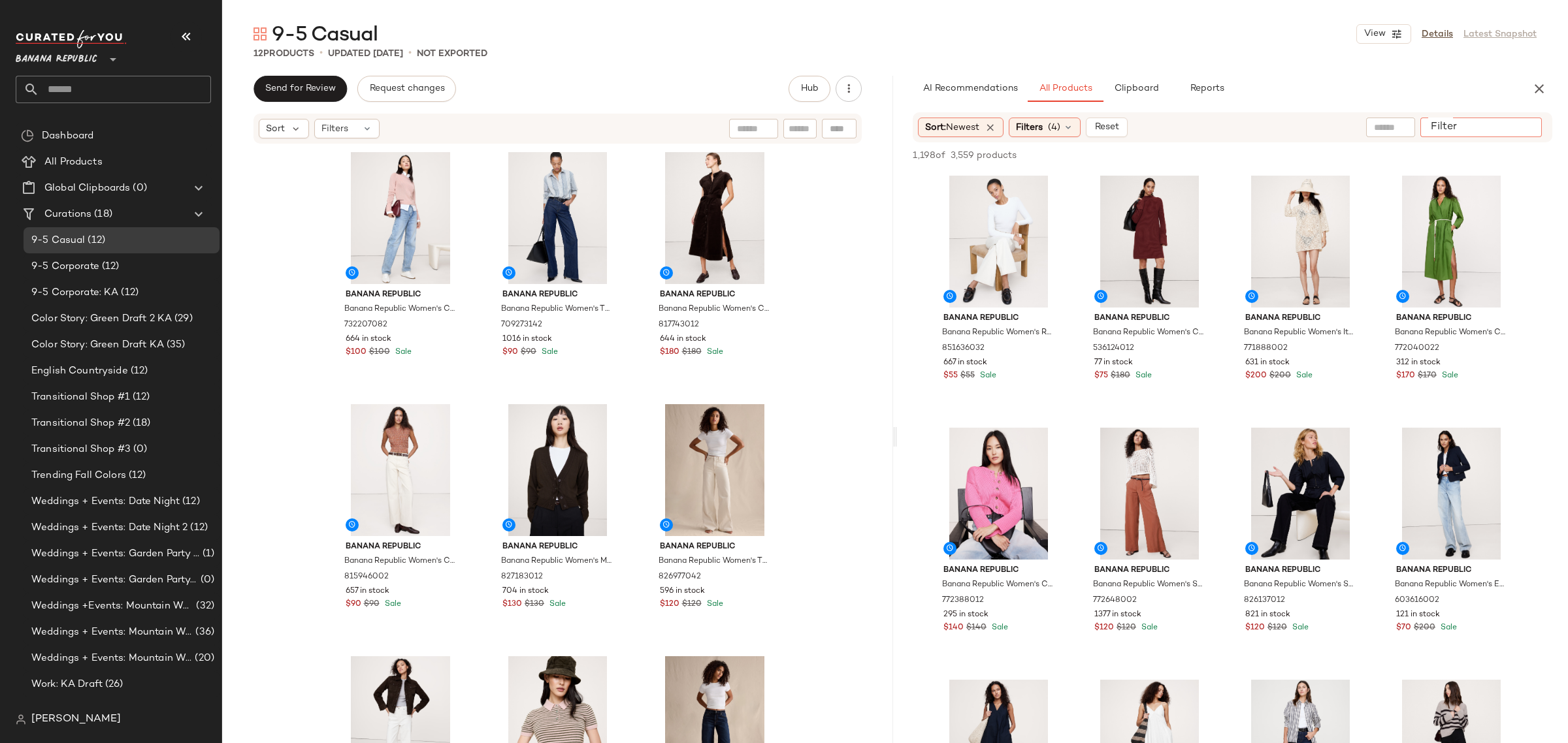
click at [1517, 124] on input "Filter" at bounding box center [1481, 128] width 111 height 14
type input "*****"
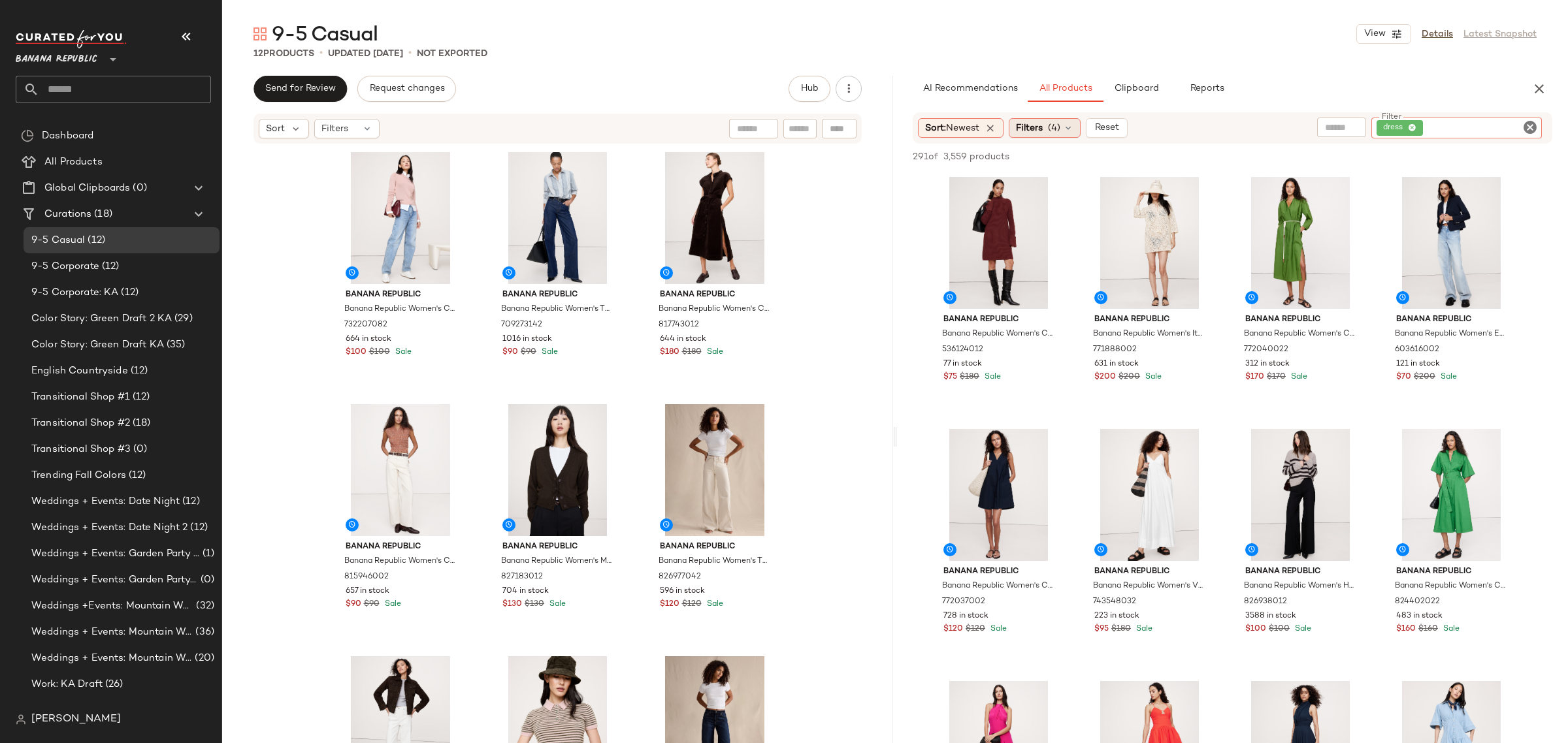
click at [1065, 125] on div "Filters (4)" at bounding box center [1045, 128] width 72 height 19
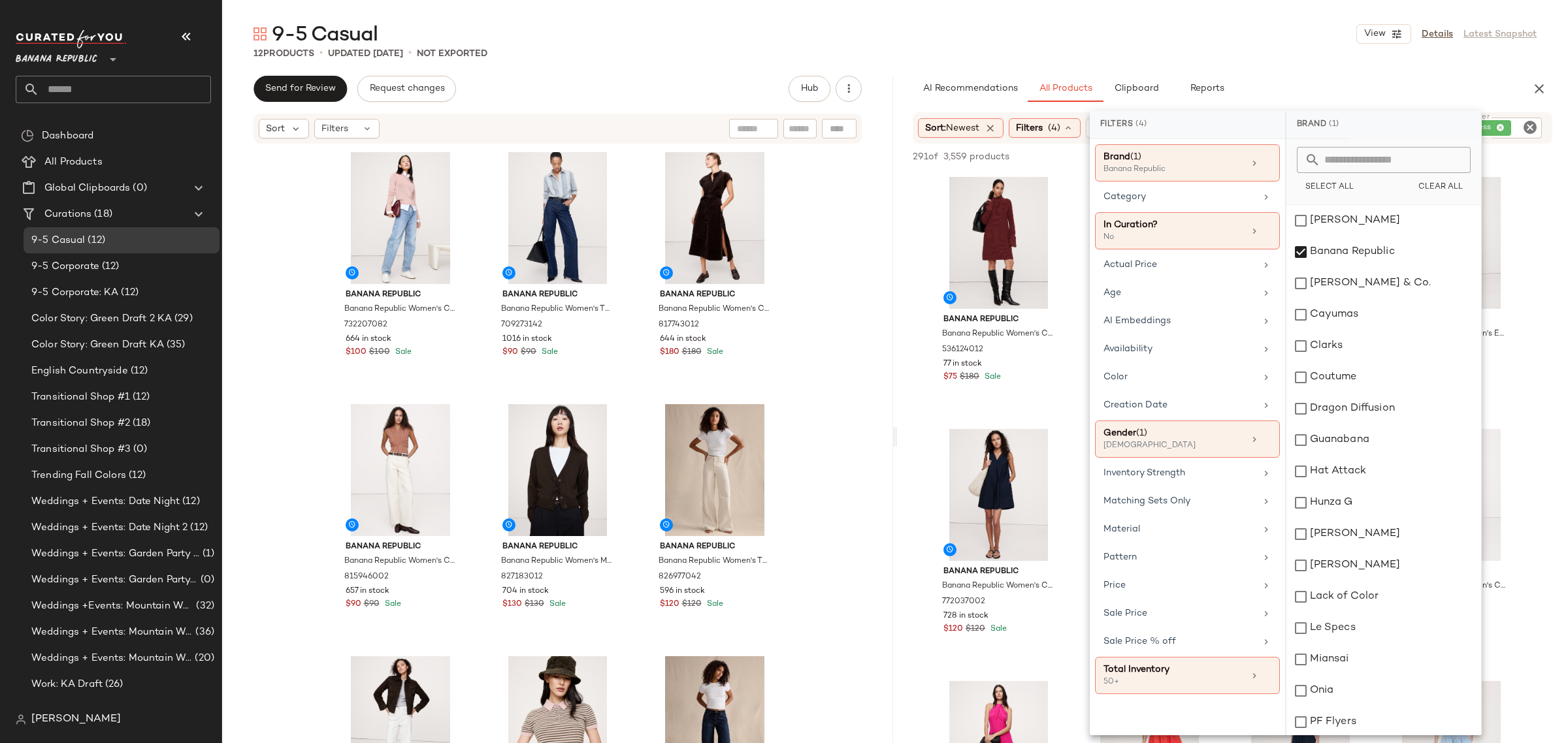
click at [1065, 125] on div "Filters (4)" at bounding box center [1045, 128] width 72 height 19
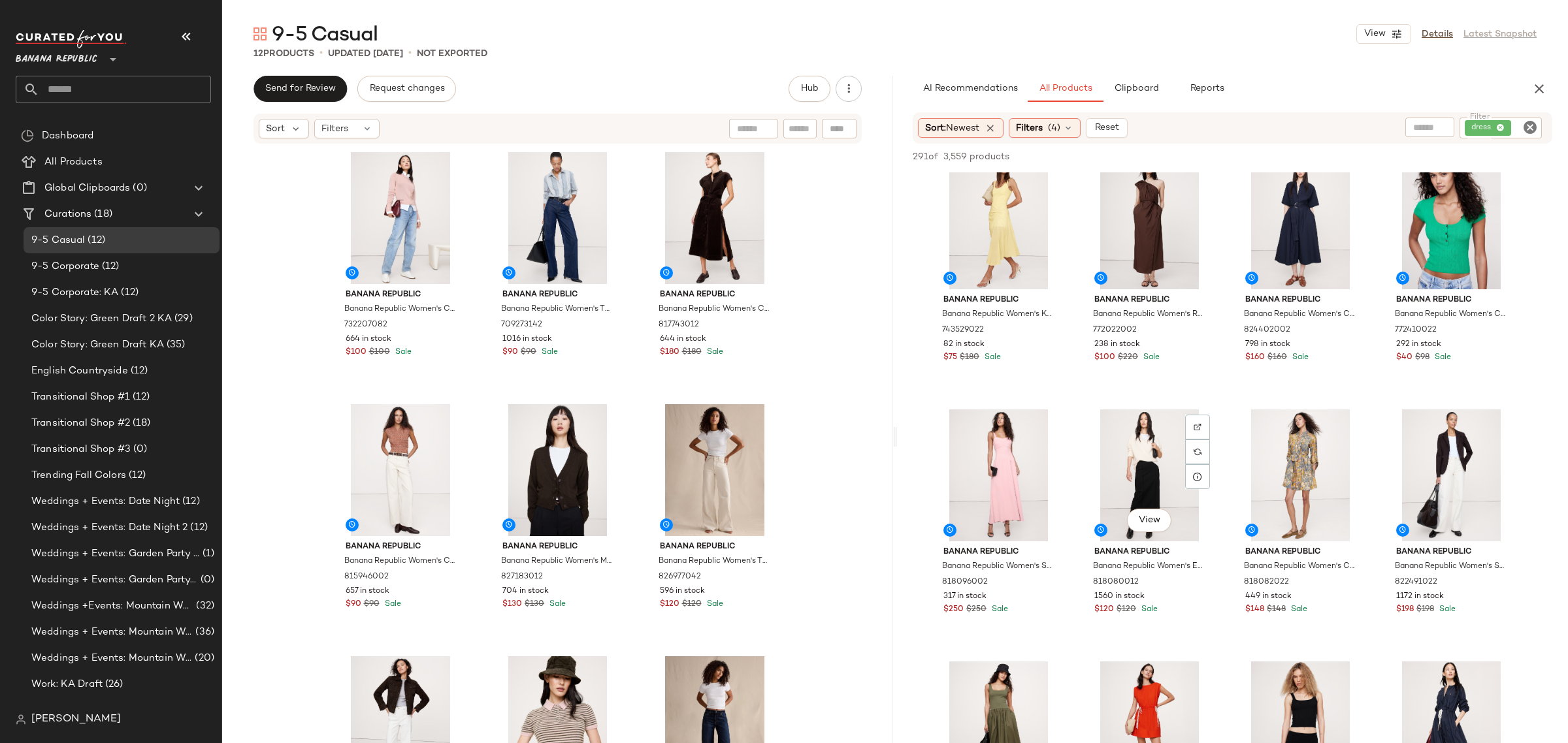
scroll to position [5145, 0]
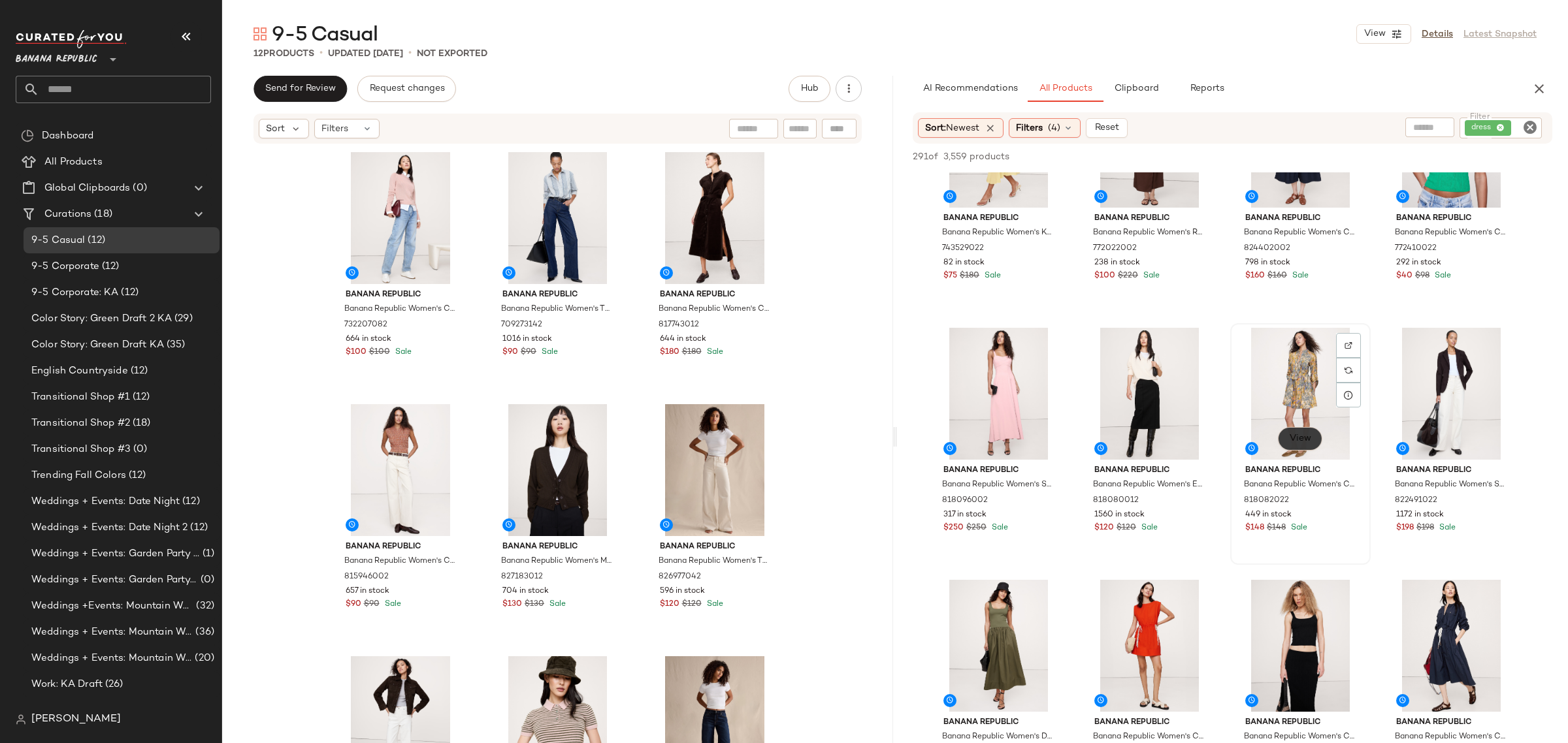
click at [1303, 427] on button "View" at bounding box center [1300, 439] width 45 height 23
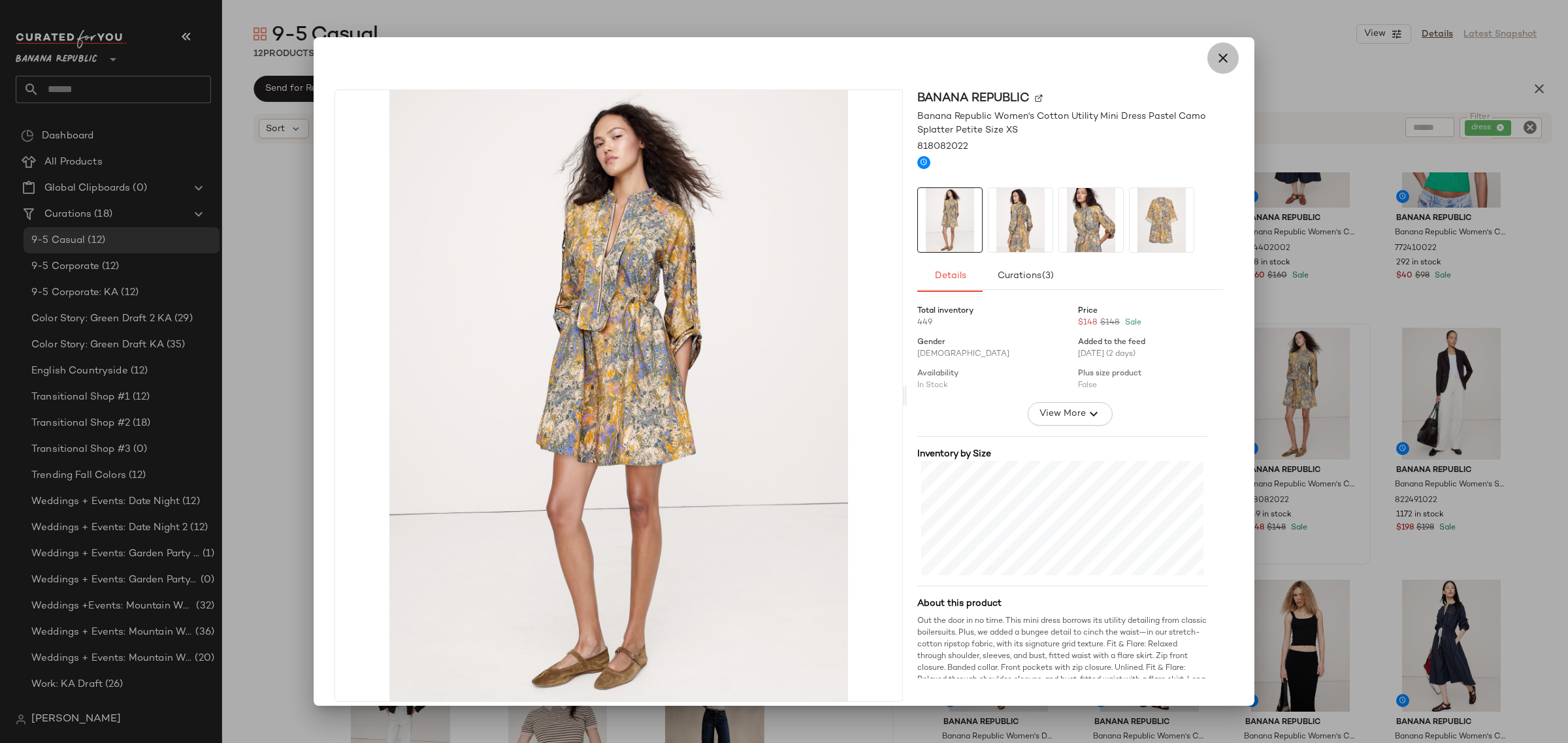
click at [1215, 56] on icon "button" at bounding box center [1223, 58] width 16 height 16
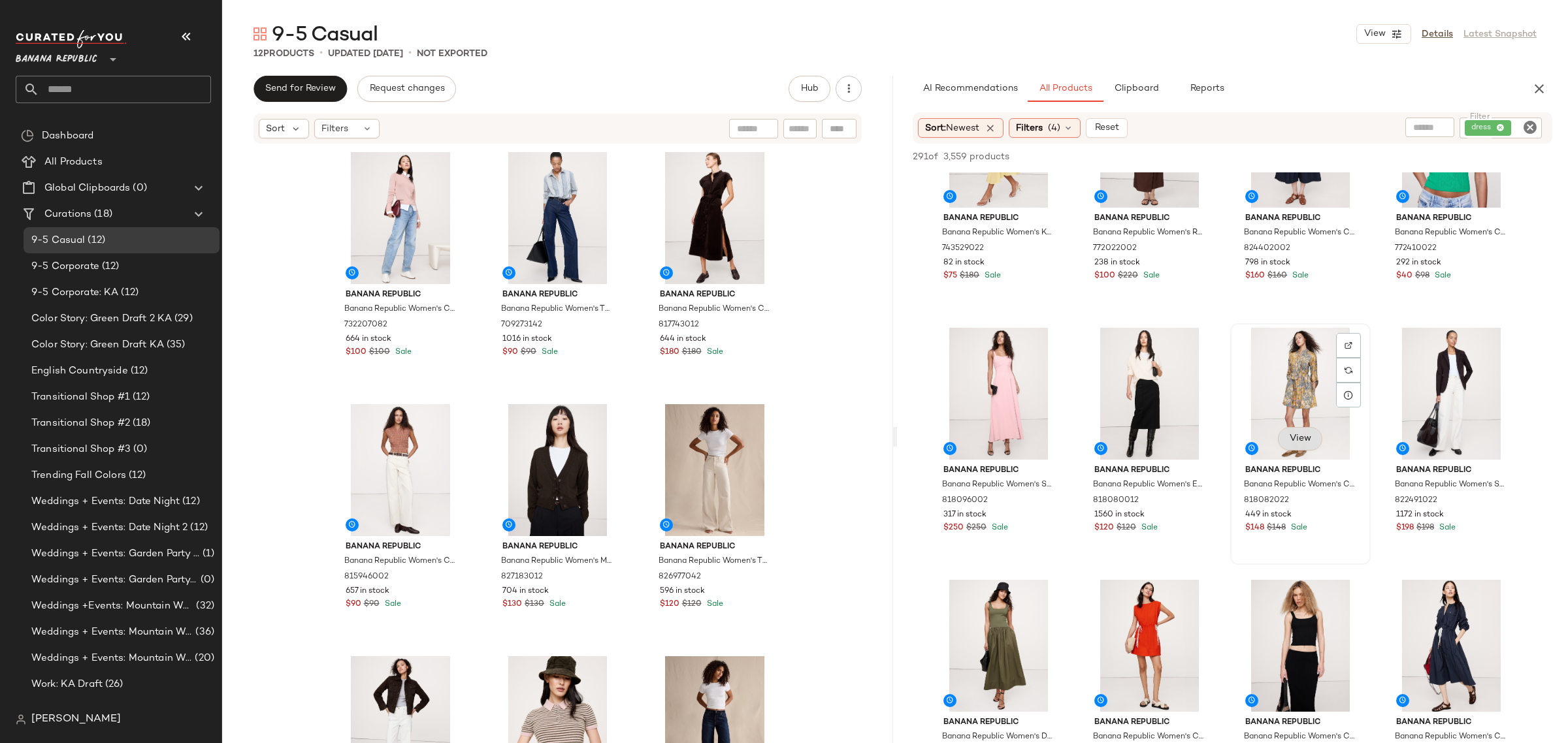
click at [1289, 433] on span "View" at bounding box center [1300, 438] width 22 height 11
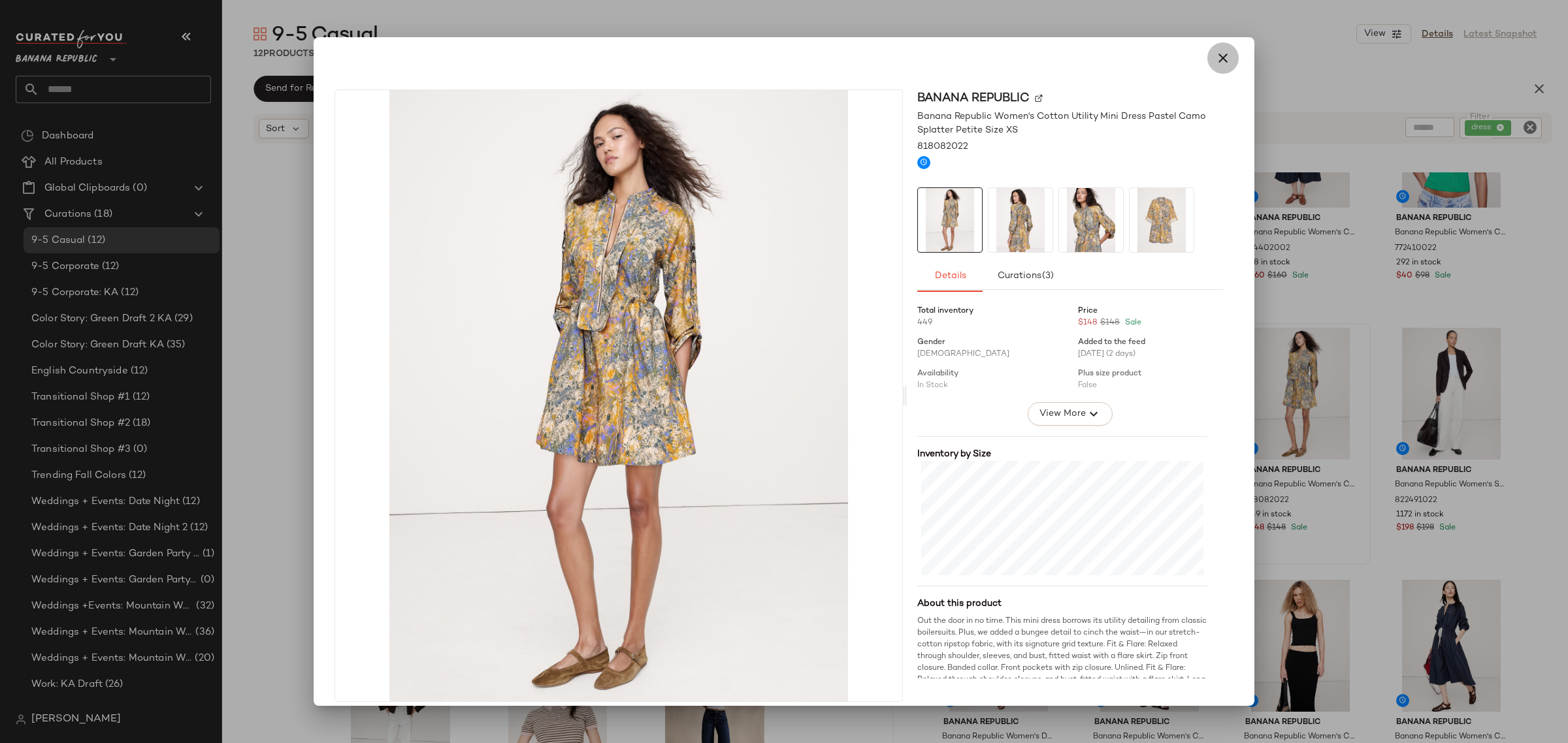
click at [1218, 56] on icon "button" at bounding box center [1223, 58] width 16 height 16
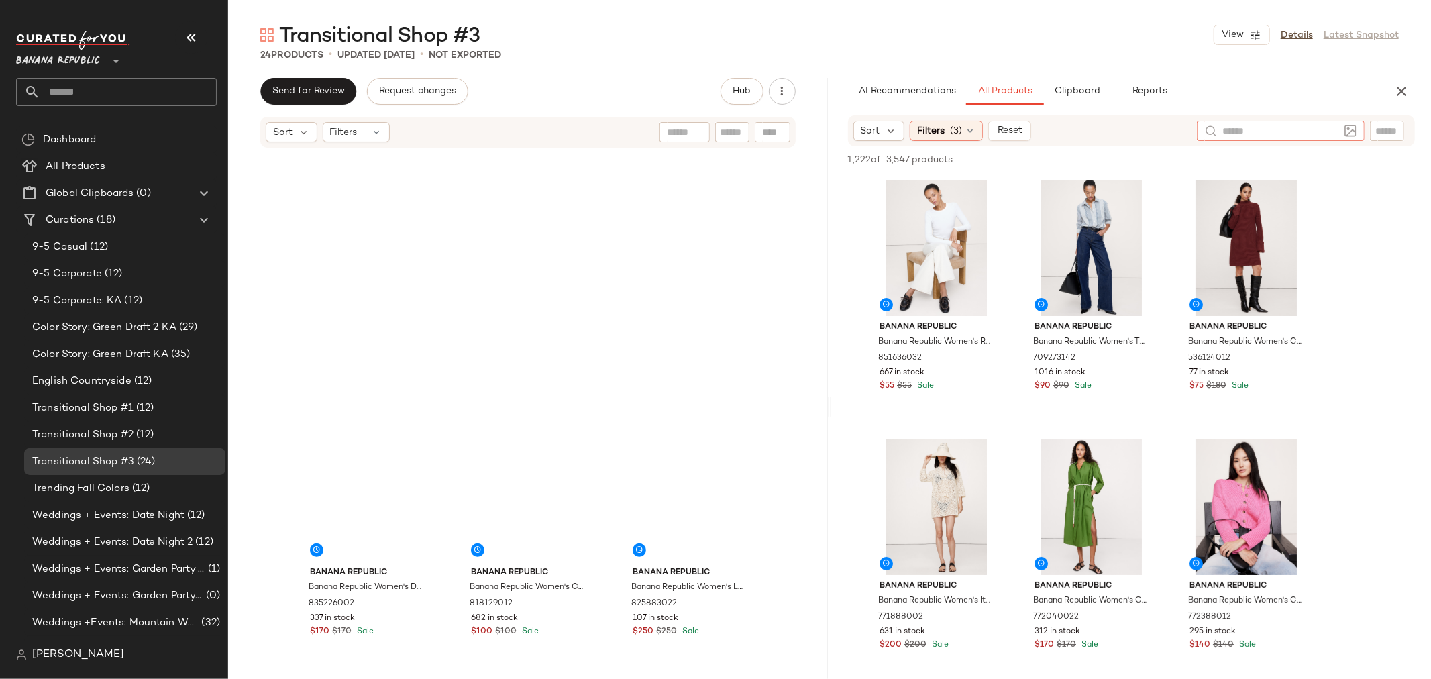
scroll to position [460, 0]
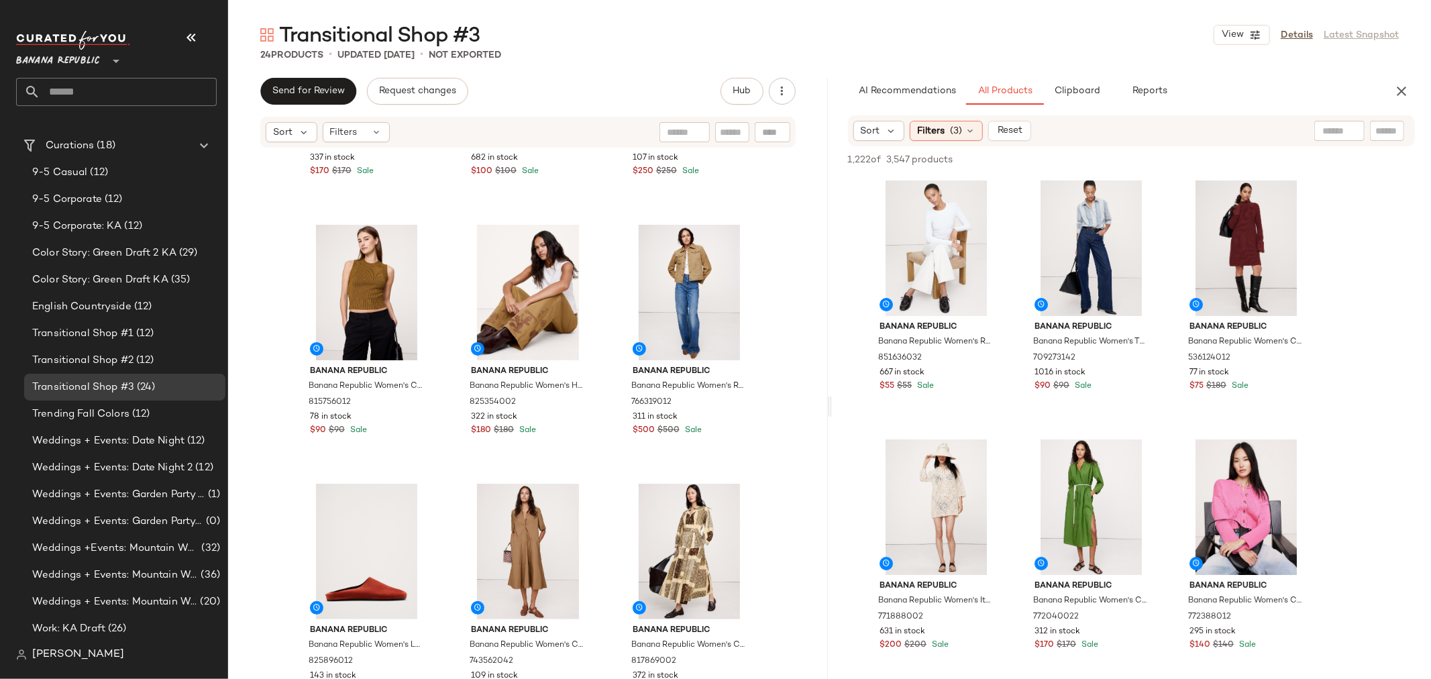
drag, startPoint x: 0, startPoint y: 0, endPoint x: 1383, endPoint y: 544, distance: 1485.8
drag, startPoint x: 1383, startPoint y: 544, endPoint x: 1367, endPoint y: 567, distance: 27.5
click at [966, 129] on icon at bounding box center [970, 130] width 11 height 11
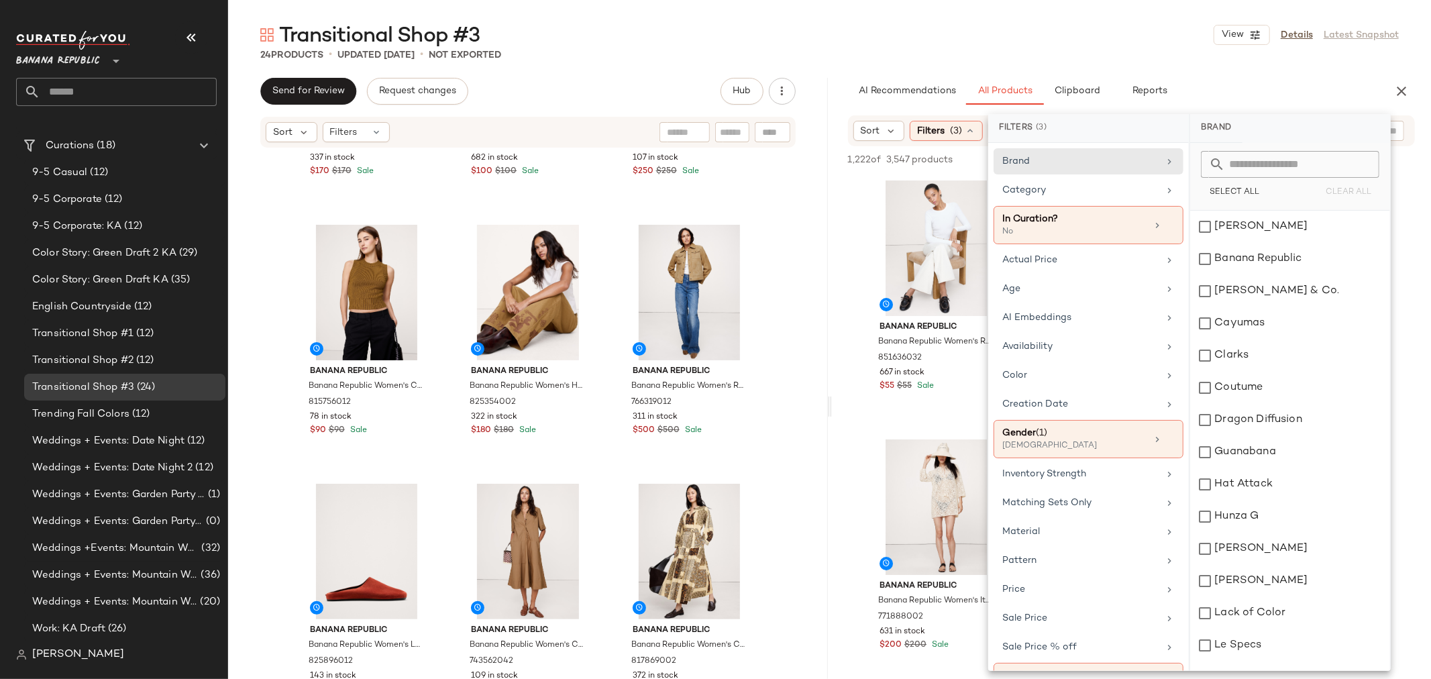
click at [966, 129] on icon at bounding box center [970, 130] width 11 height 11
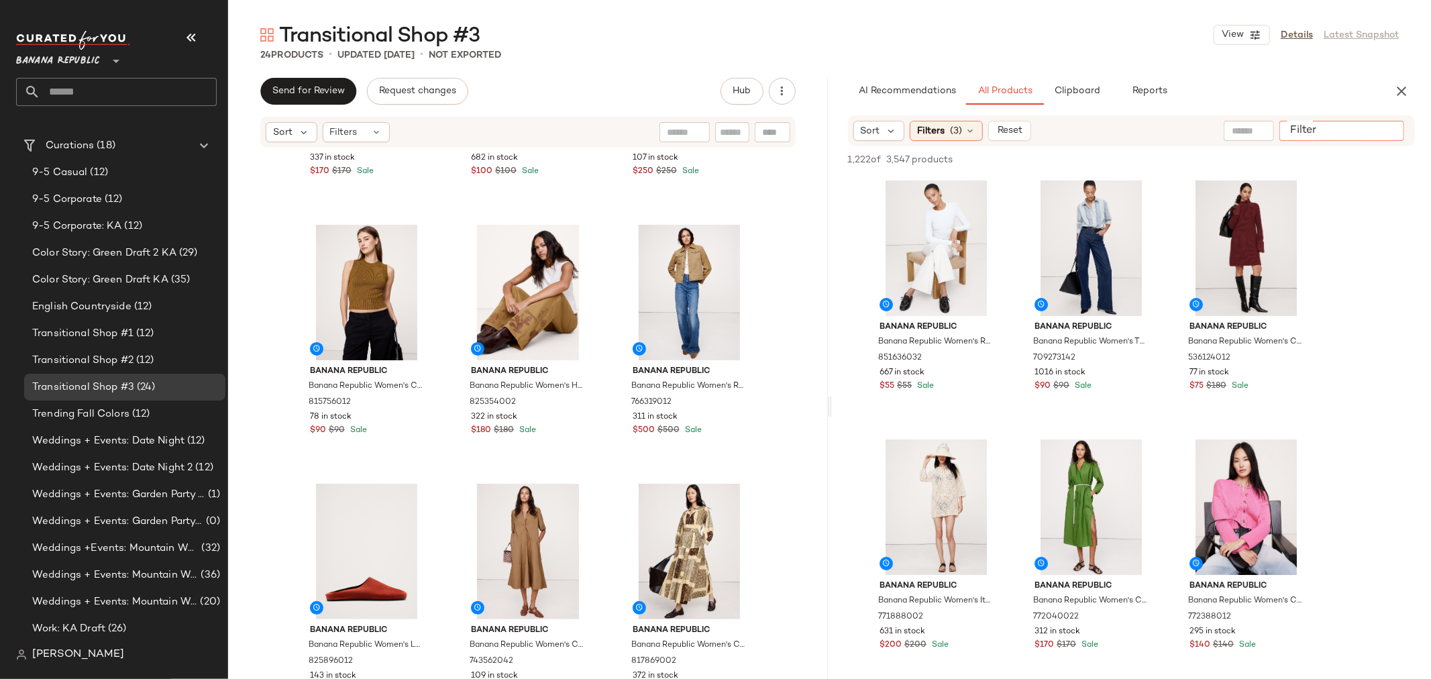
click at [1384, 129] on input "Filter" at bounding box center [1342, 131] width 114 height 14
type input "********"
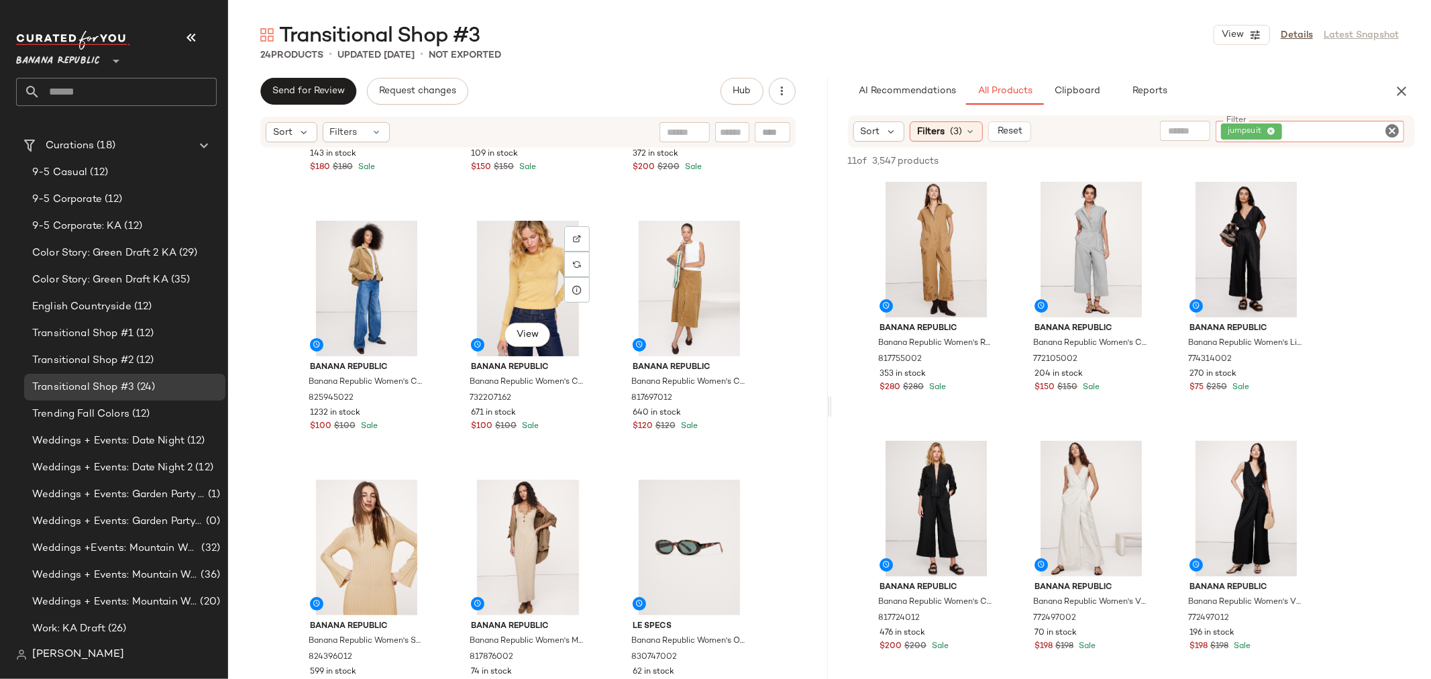
scroll to position [1131, 0]
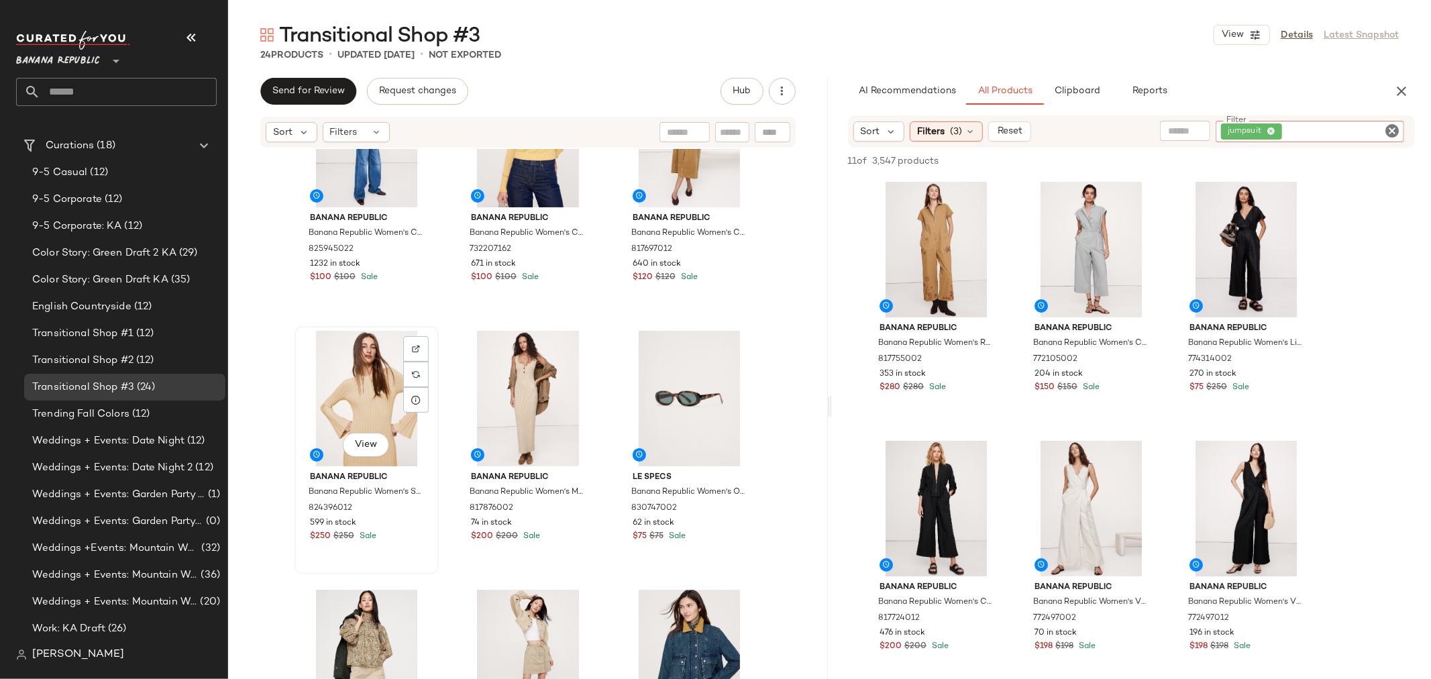
click at [368, 376] on div "View" at bounding box center [366, 399] width 135 height 136
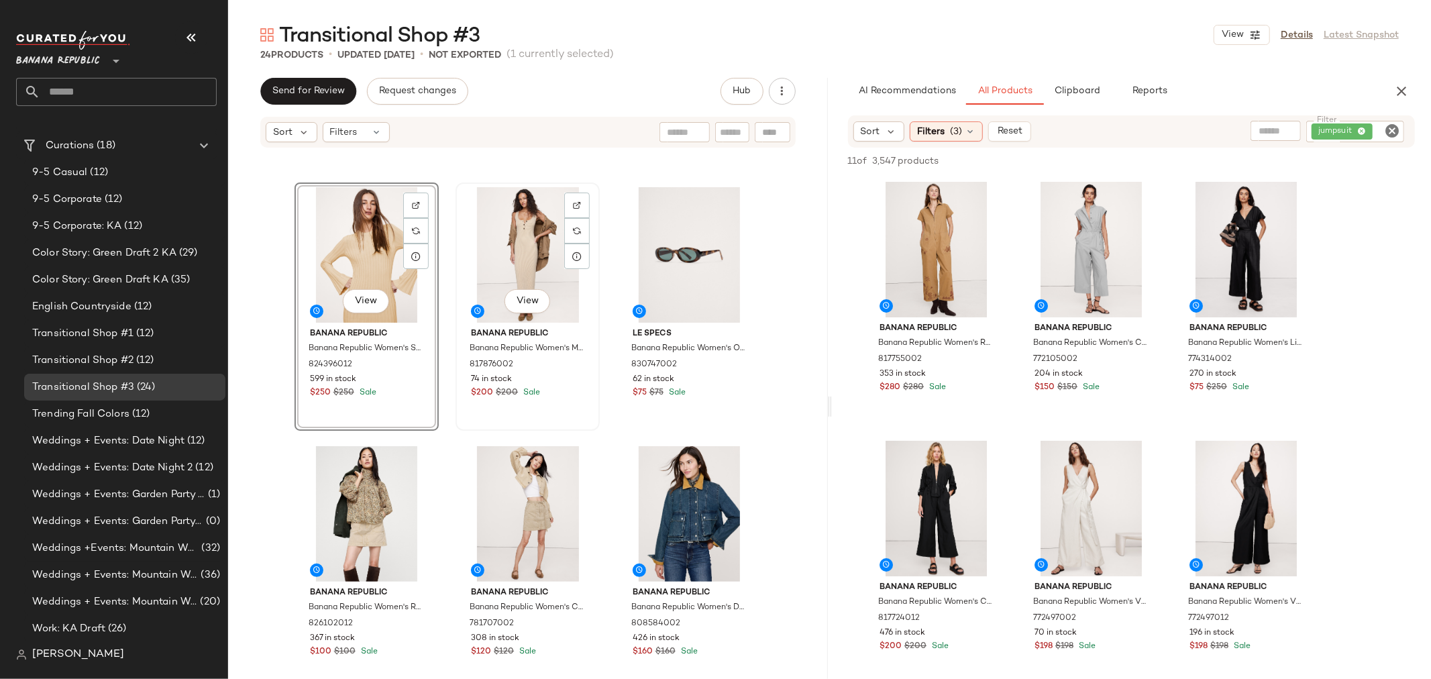
scroll to position [1280, 0]
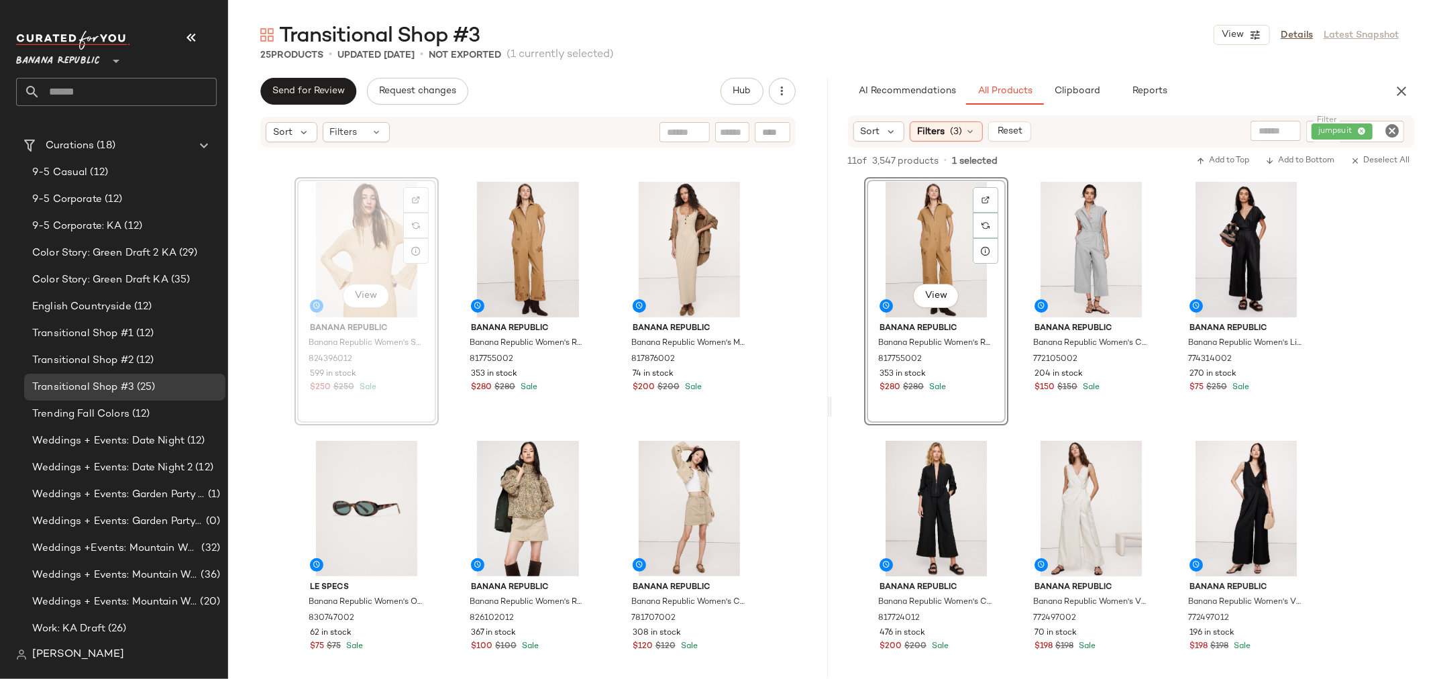
scroll to position [1279, 0]
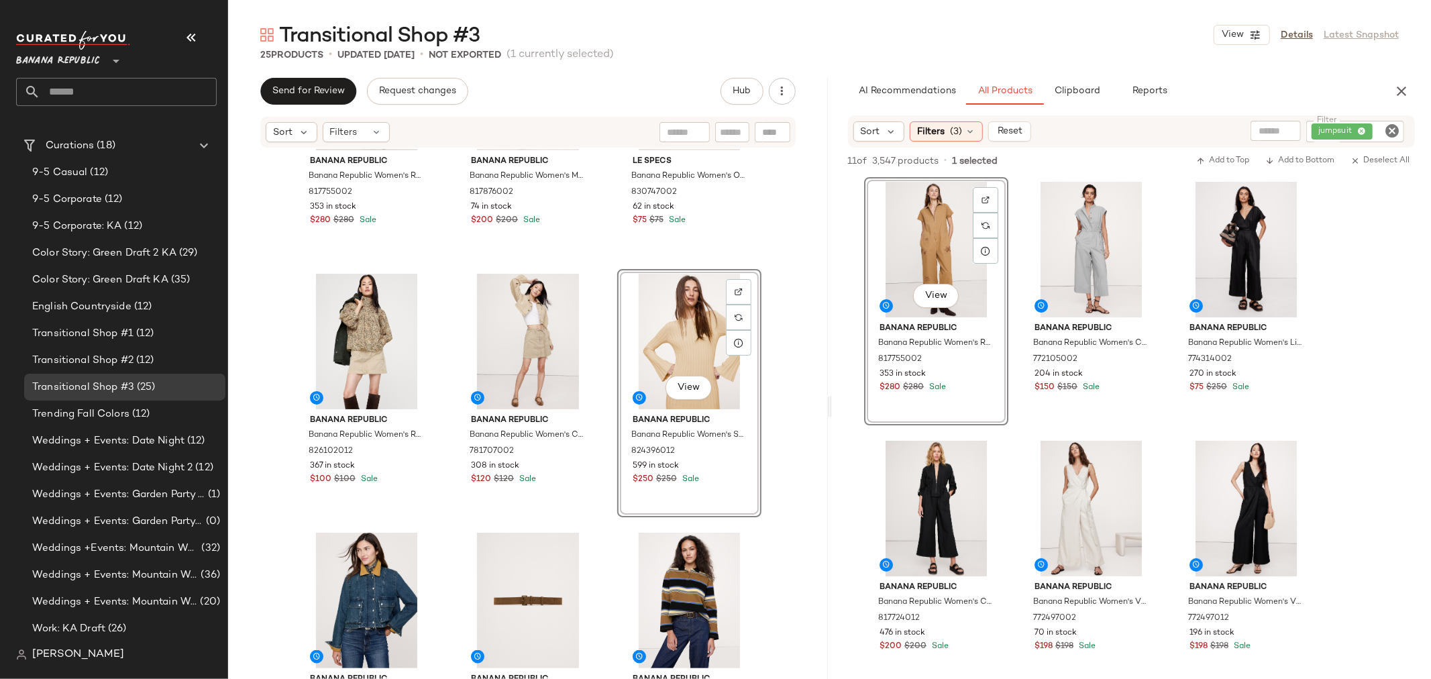
scroll to position [1503, 0]
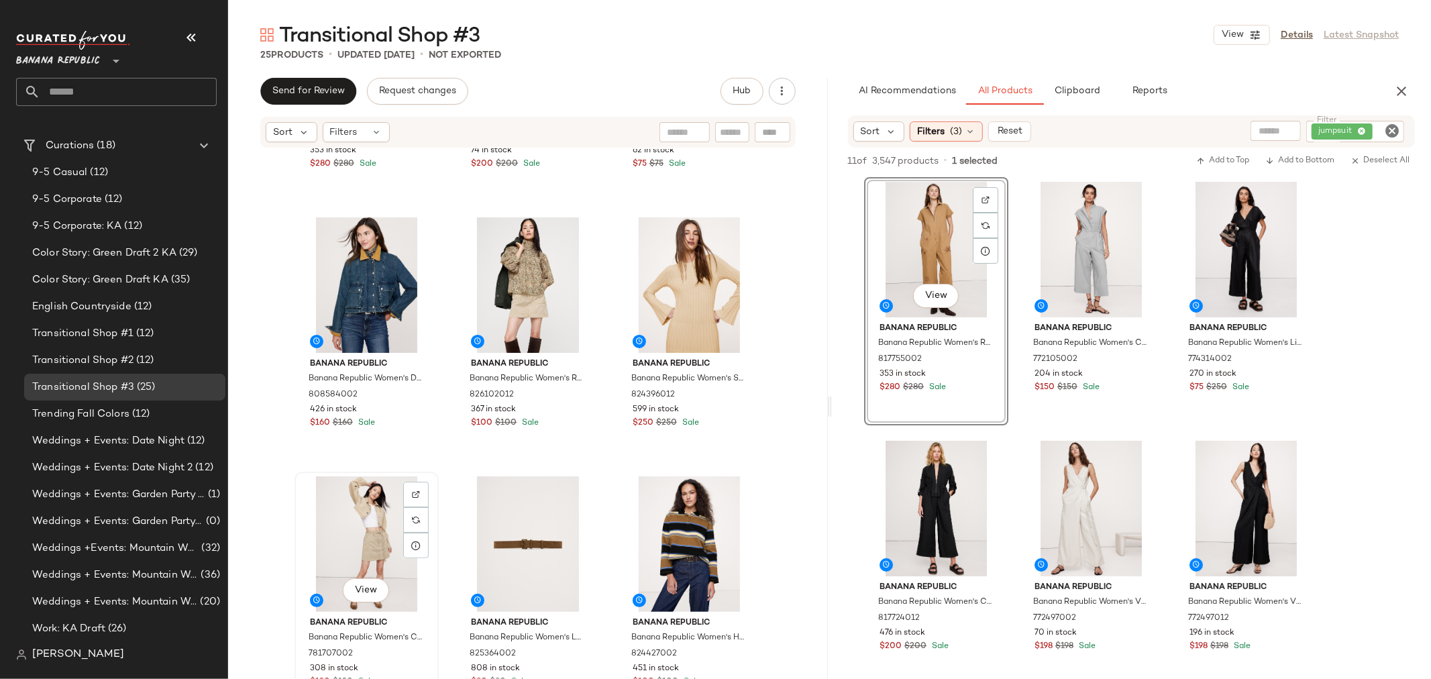
click at [347, 506] on div "View" at bounding box center [366, 544] width 135 height 136
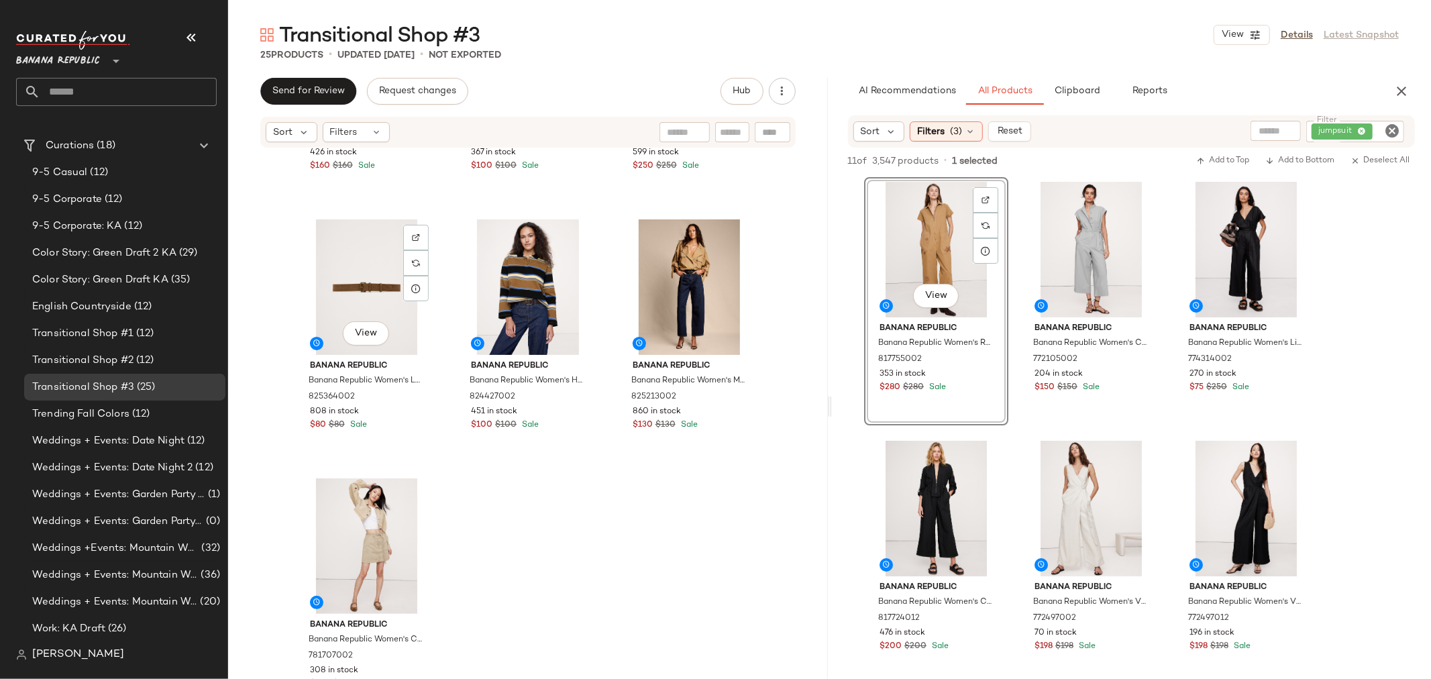
scroll to position [1762, 0]
click at [1395, 129] on icon "Clear Filter" at bounding box center [1392, 131] width 16 height 16
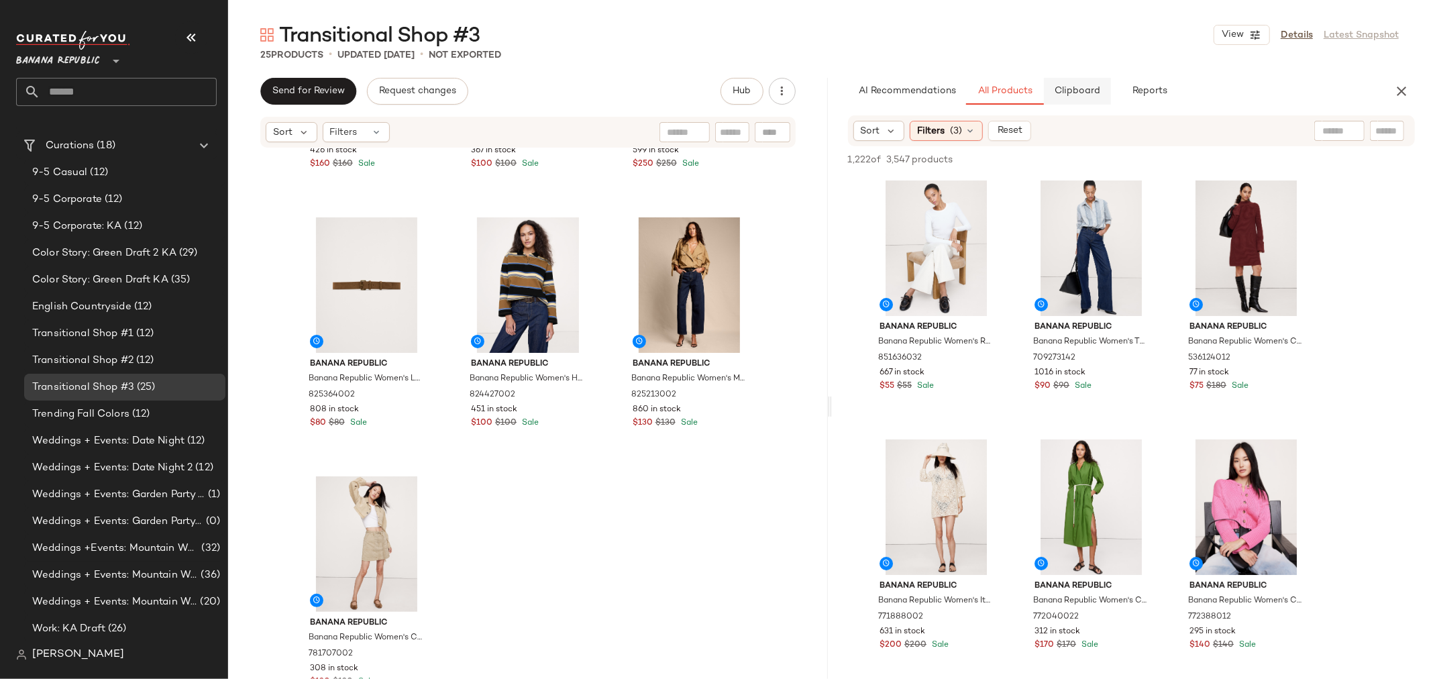
click at [1087, 92] on span "Clipboard" at bounding box center [1077, 91] width 46 height 11
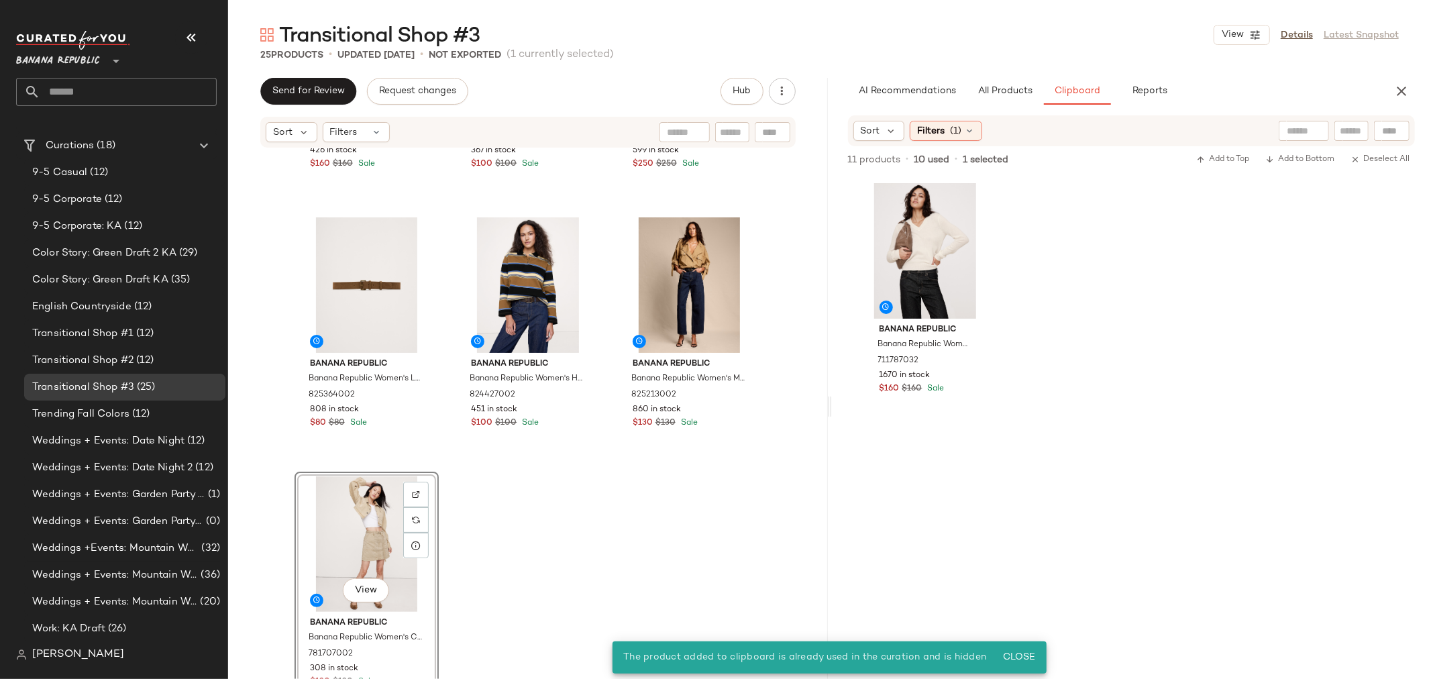
click at [372, 541] on div "View" at bounding box center [366, 544] width 135 height 136
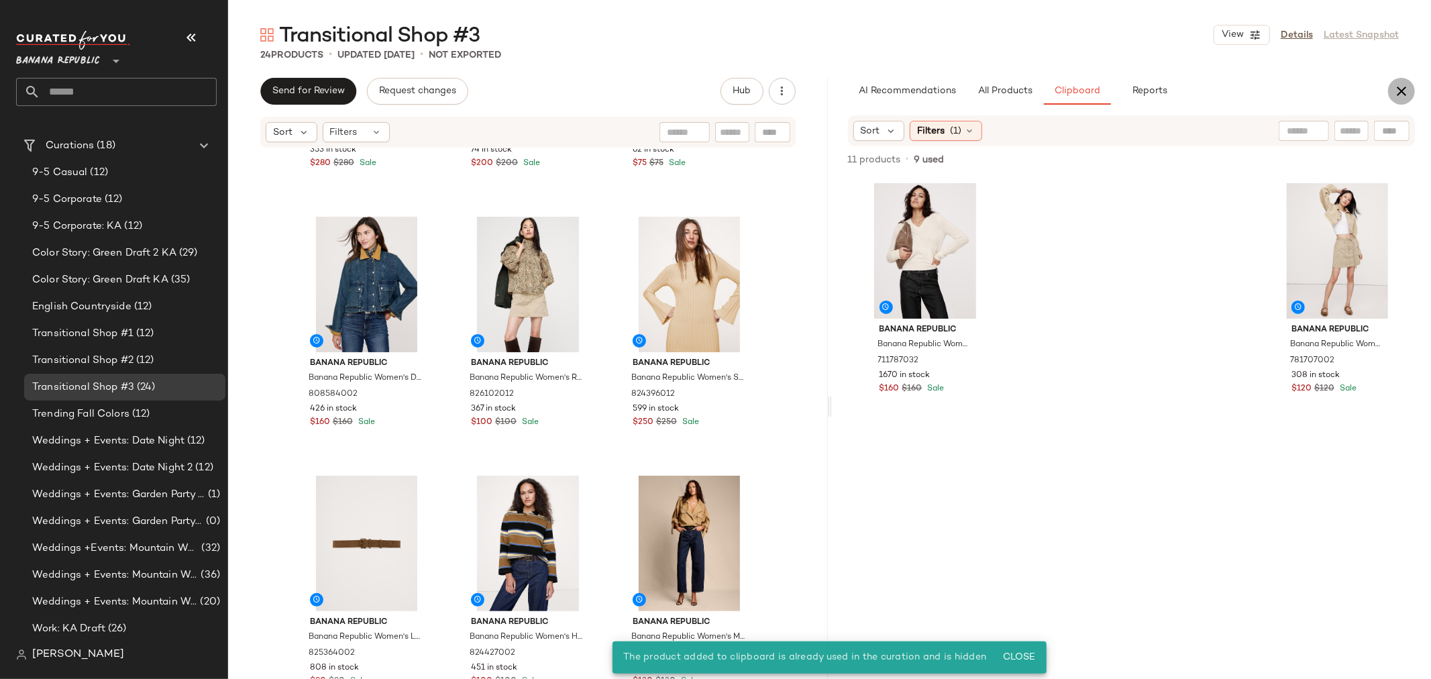
click at [1402, 85] on icon "button" at bounding box center [1401, 91] width 16 height 16
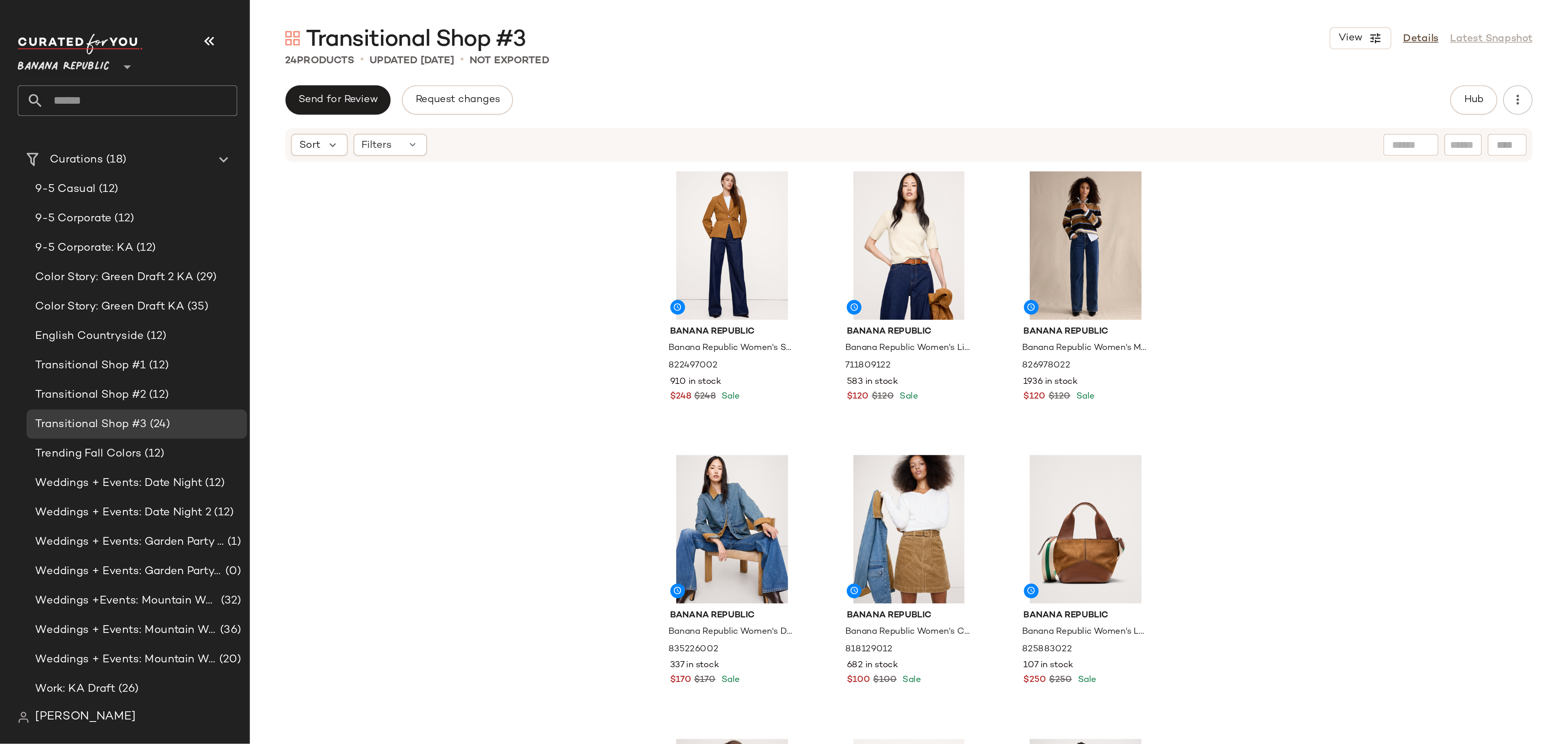
scroll to position [0, 0]
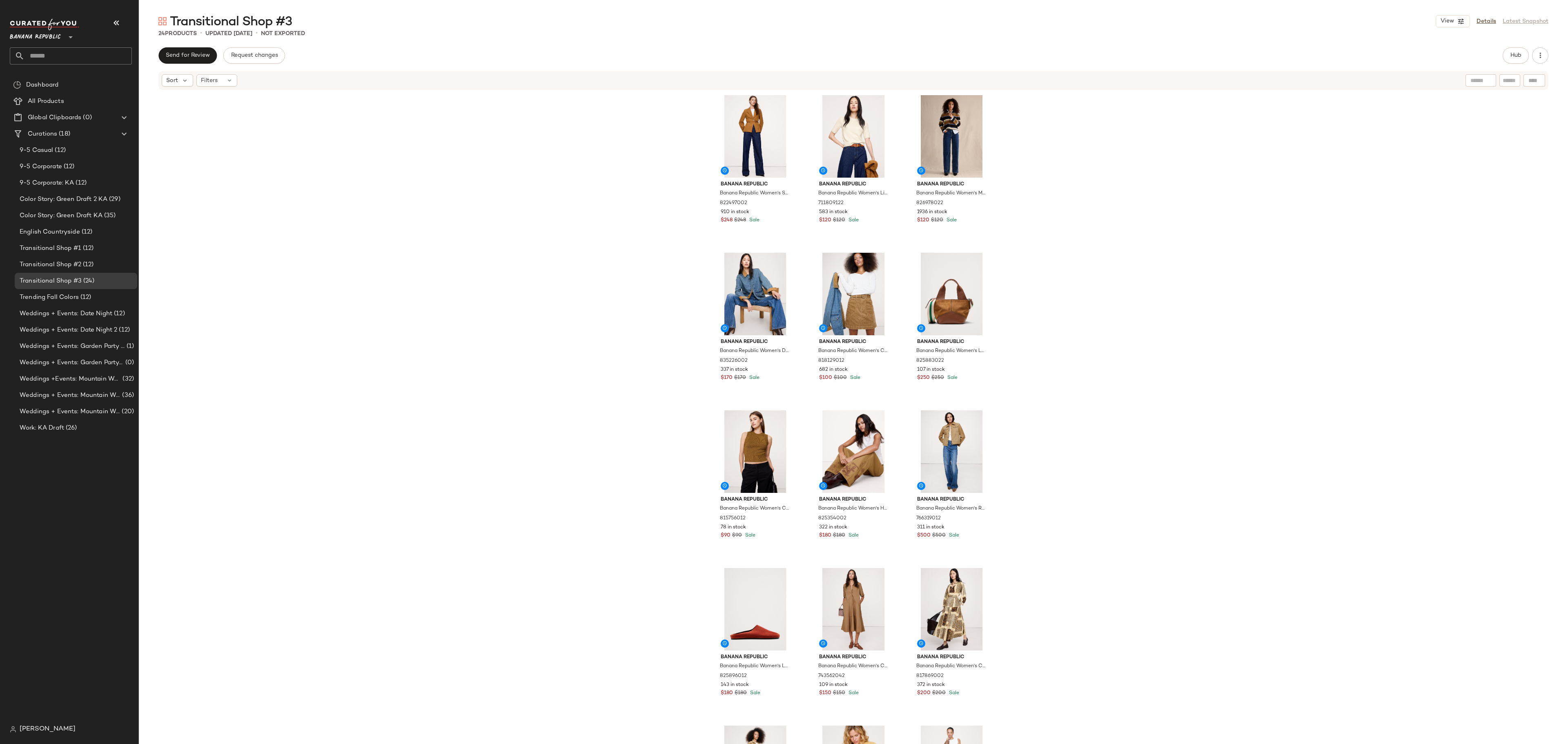
drag, startPoint x: 852, startPoint y: 1, endPoint x: 1108, endPoint y: 363, distance: 443.4
click at [870, 363] on div "Banana Republic Banana Republic Women's Seamed Belted Blazer Golden Brown Size …" at bounding box center [853, 430] width 1429 height 678
click at [870, 413] on div "Banana Republic Banana Republic Women's Seamed Belted Blazer Golden Brown Size …" at bounding box center [853, 430] width 1429 height 678
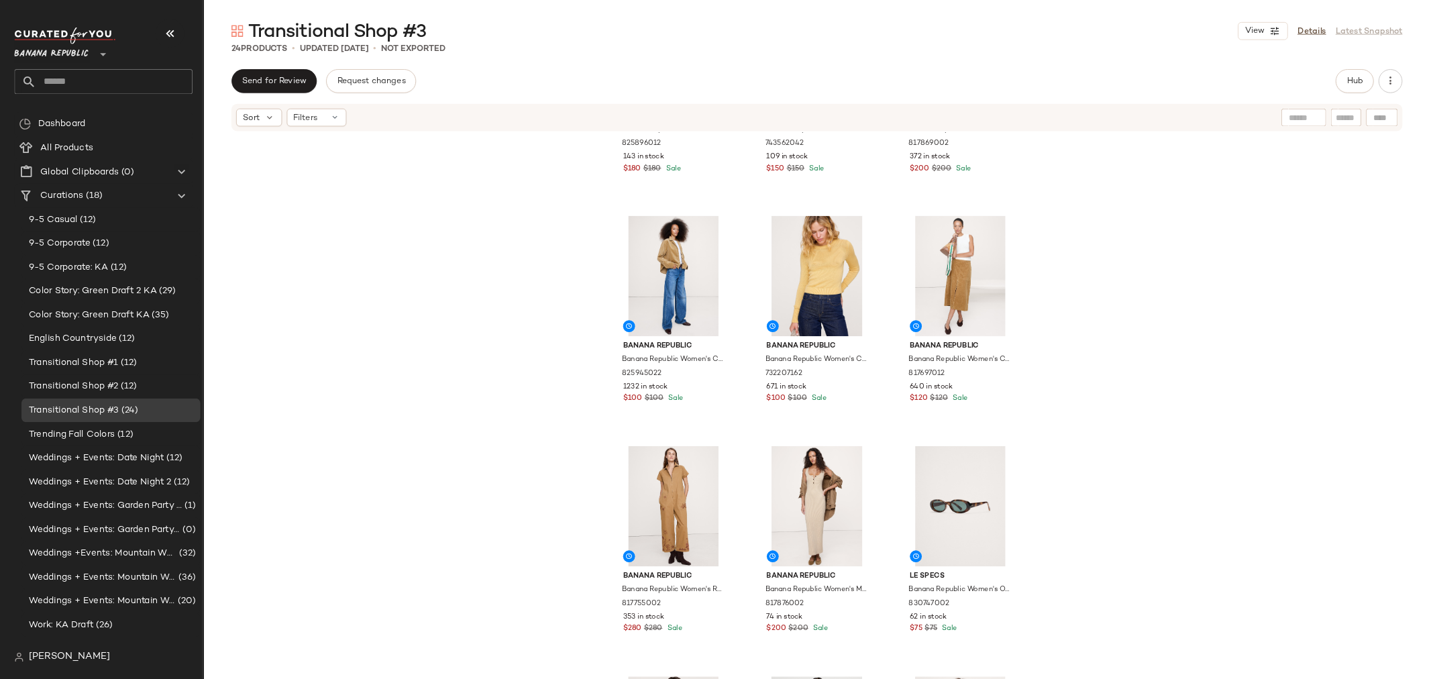
scroll to position [960, 0]
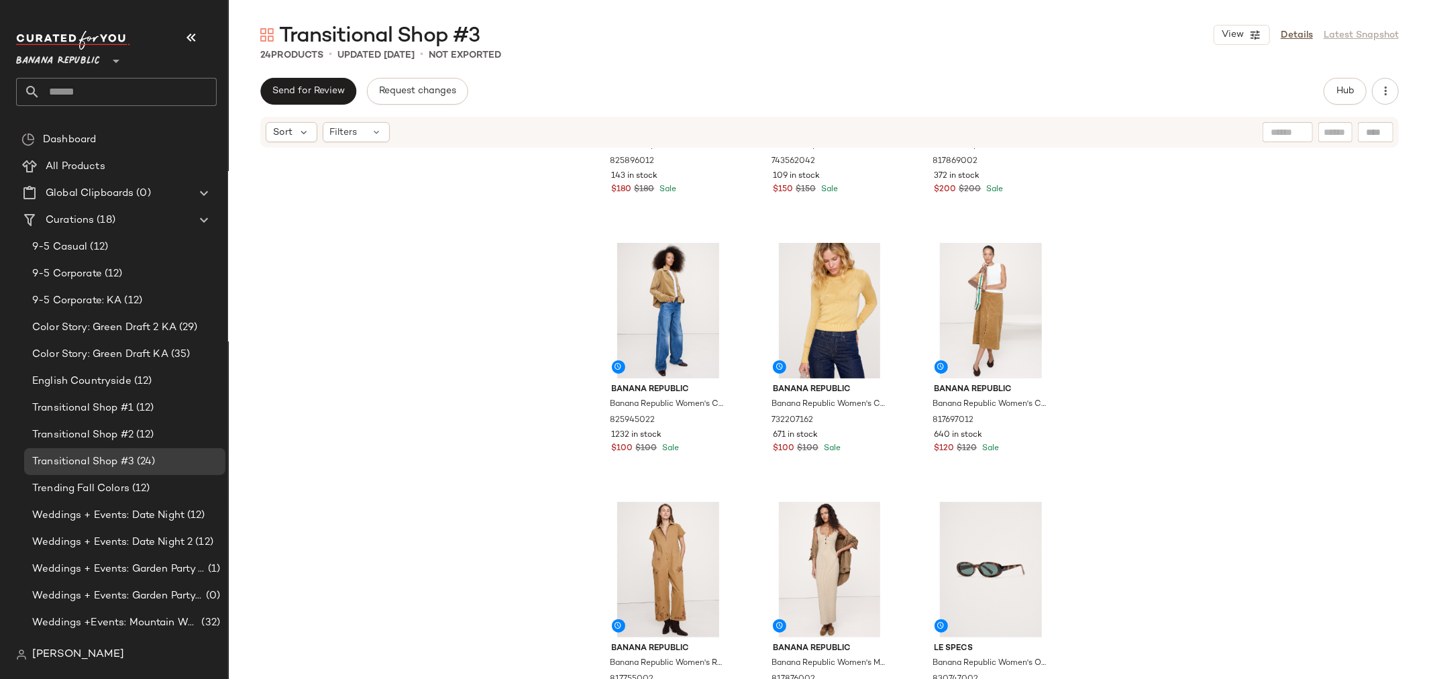
drag, startPoint x: 2542, startPoint y: 1, endPoint x: 1104, endPoint y: 341, distance: 1477.8
click at [1104, 341] on div "Banana Republic Banana Republic Women's Leather Essential Clog Brick Red Suede …" at bounding box center [829, 434] width 1203 height 570
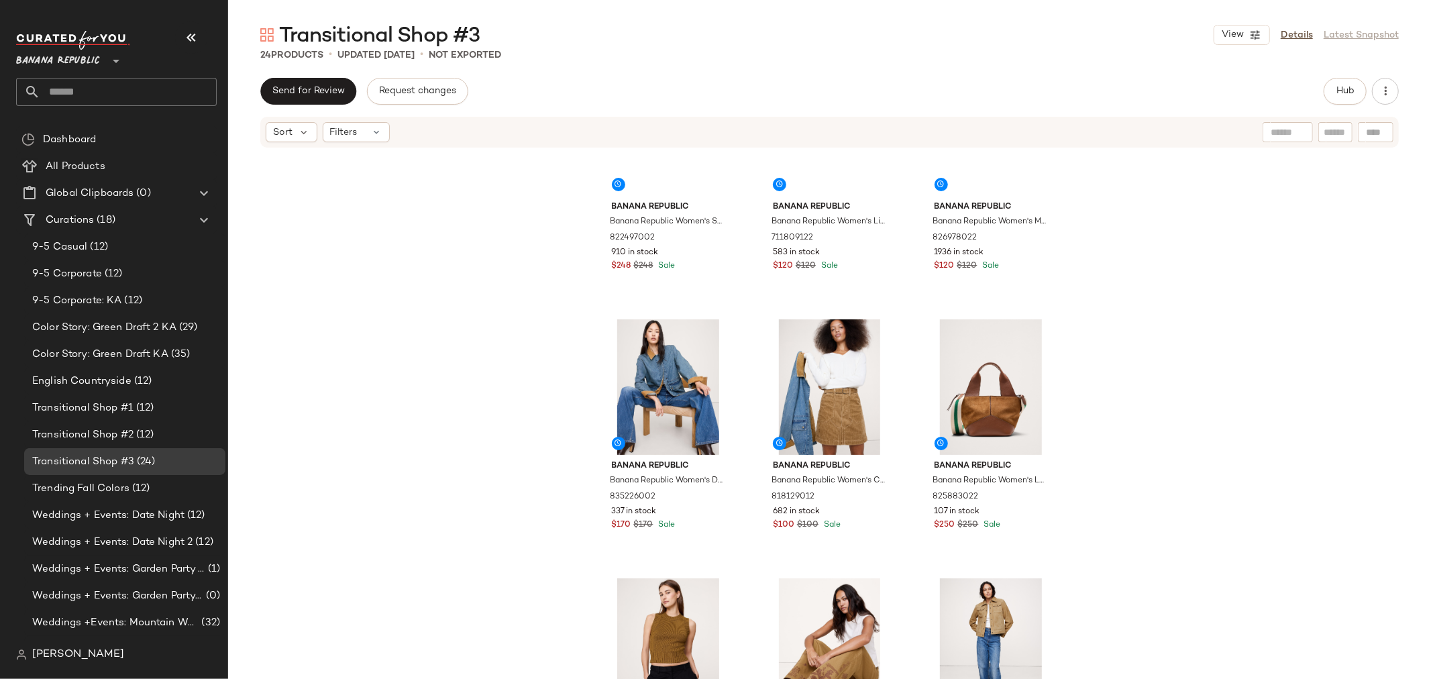
scroll to position [0, 0]
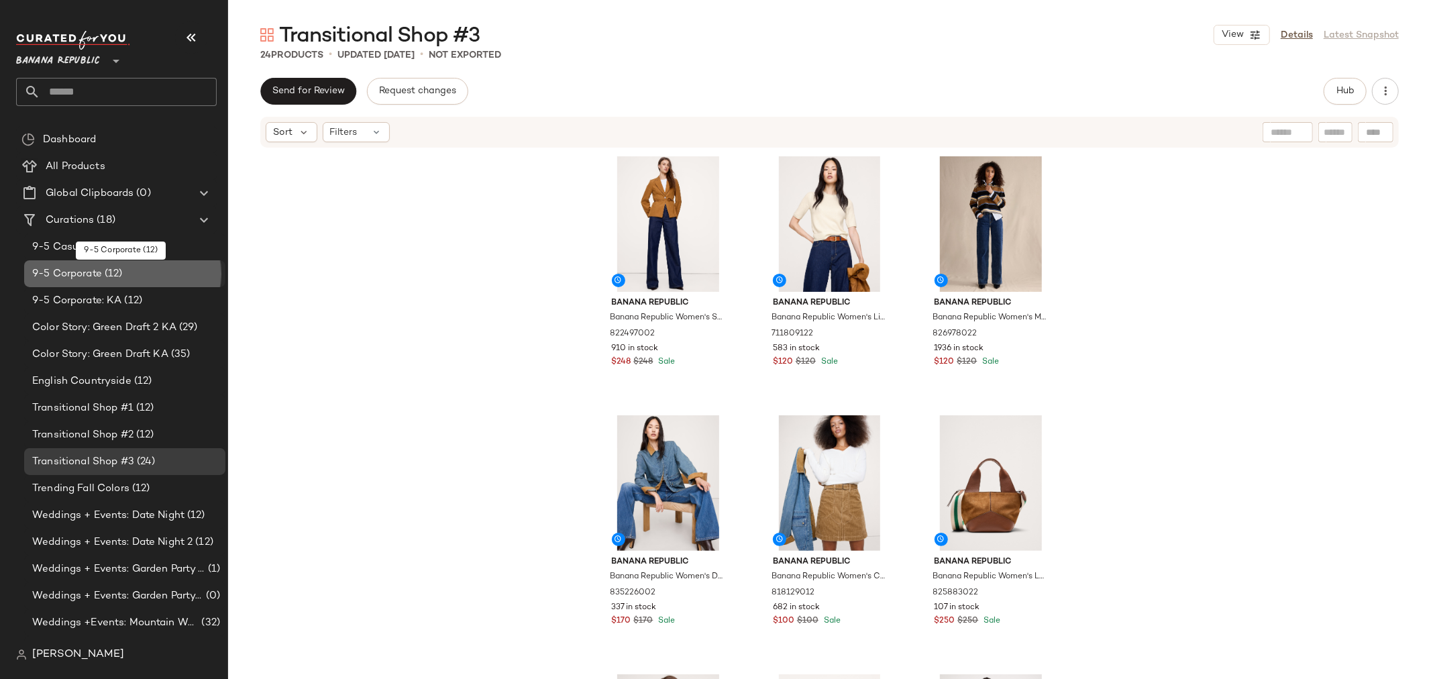
click at [71, 271] on span "9-5 Corporate" at bounding box center [67, 273] width 70 height 15
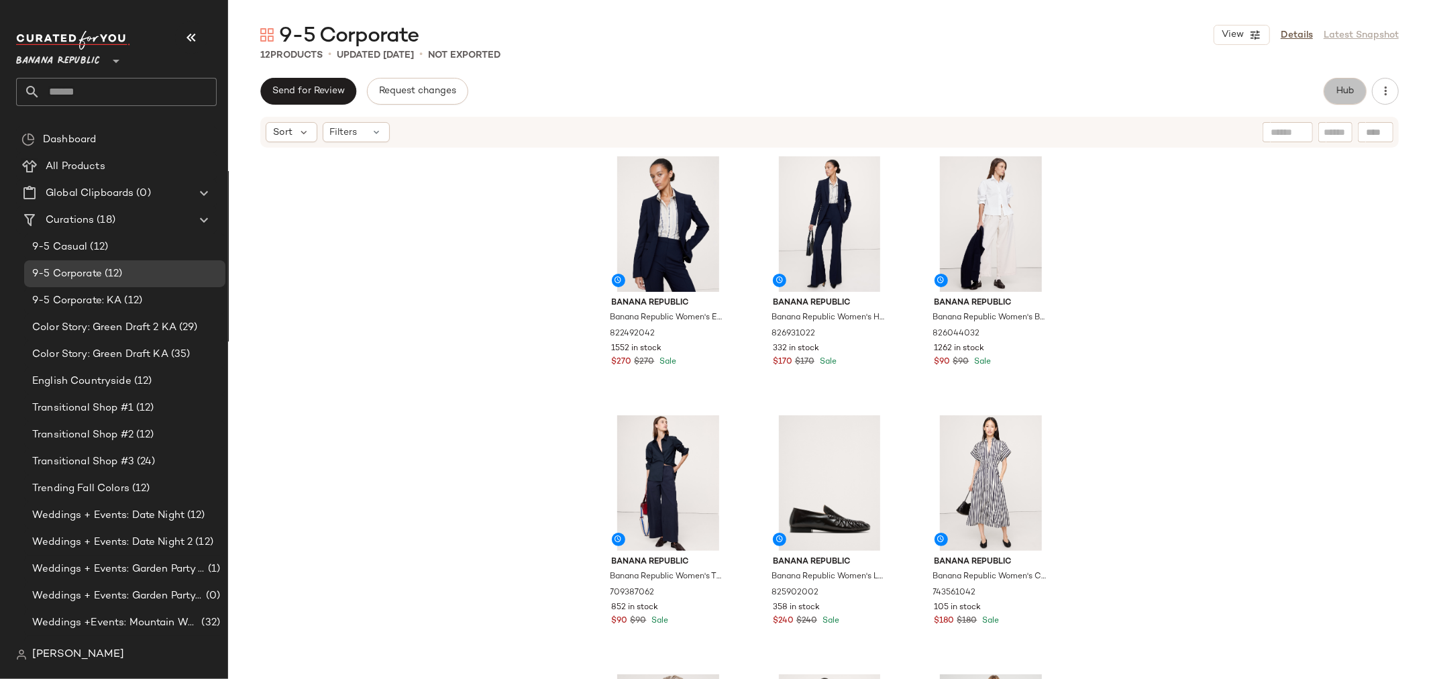
click at [1340, 97] on button "Hub" at bounding box center [1345, 91] width 43 height 27
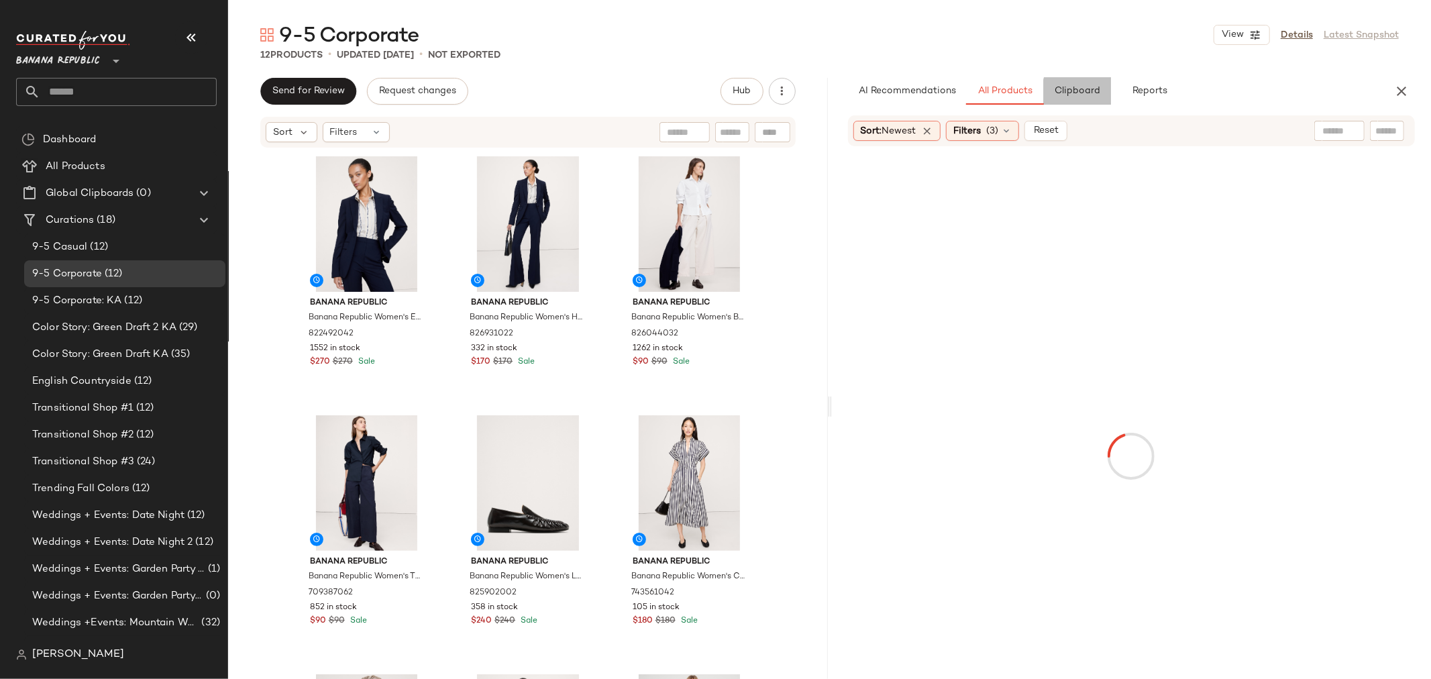
click at [1087, 95] on span "Clipboard" at bounding box center [1077, 91] width 46 height 11
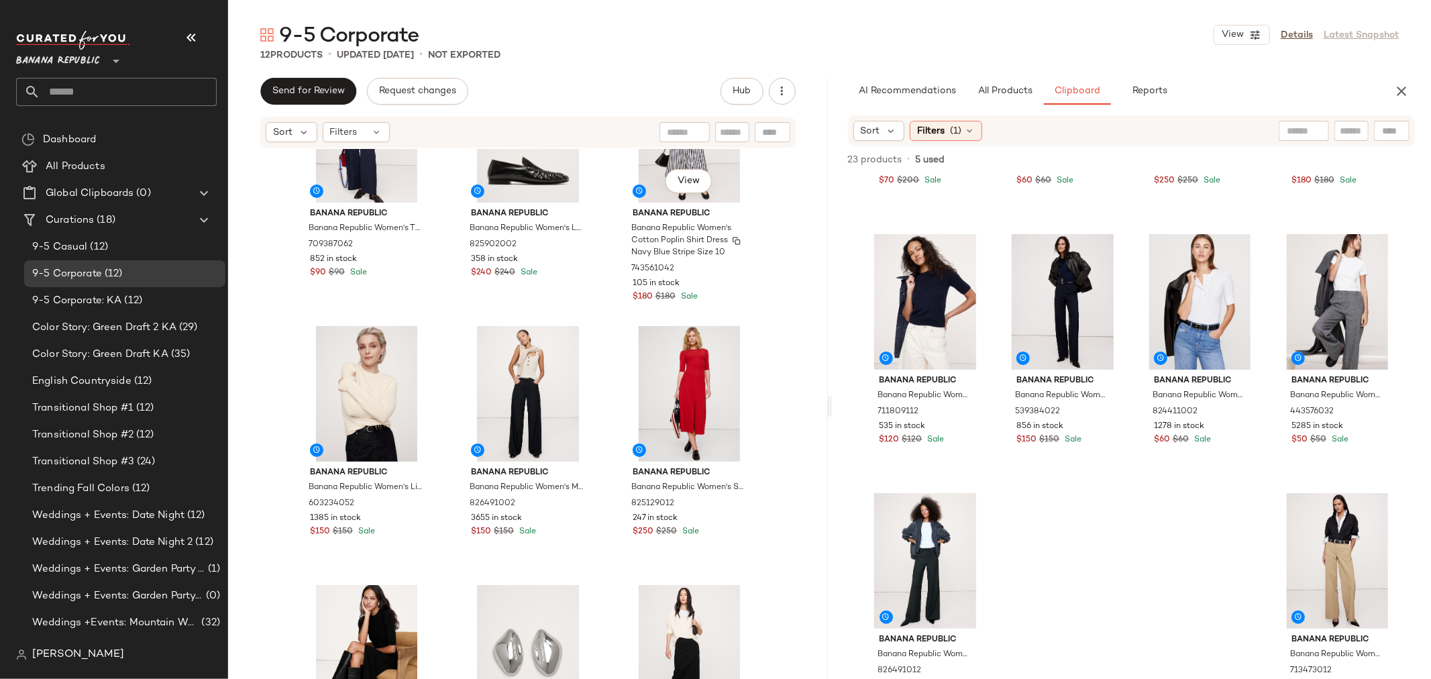
scroll to position [384, 0]
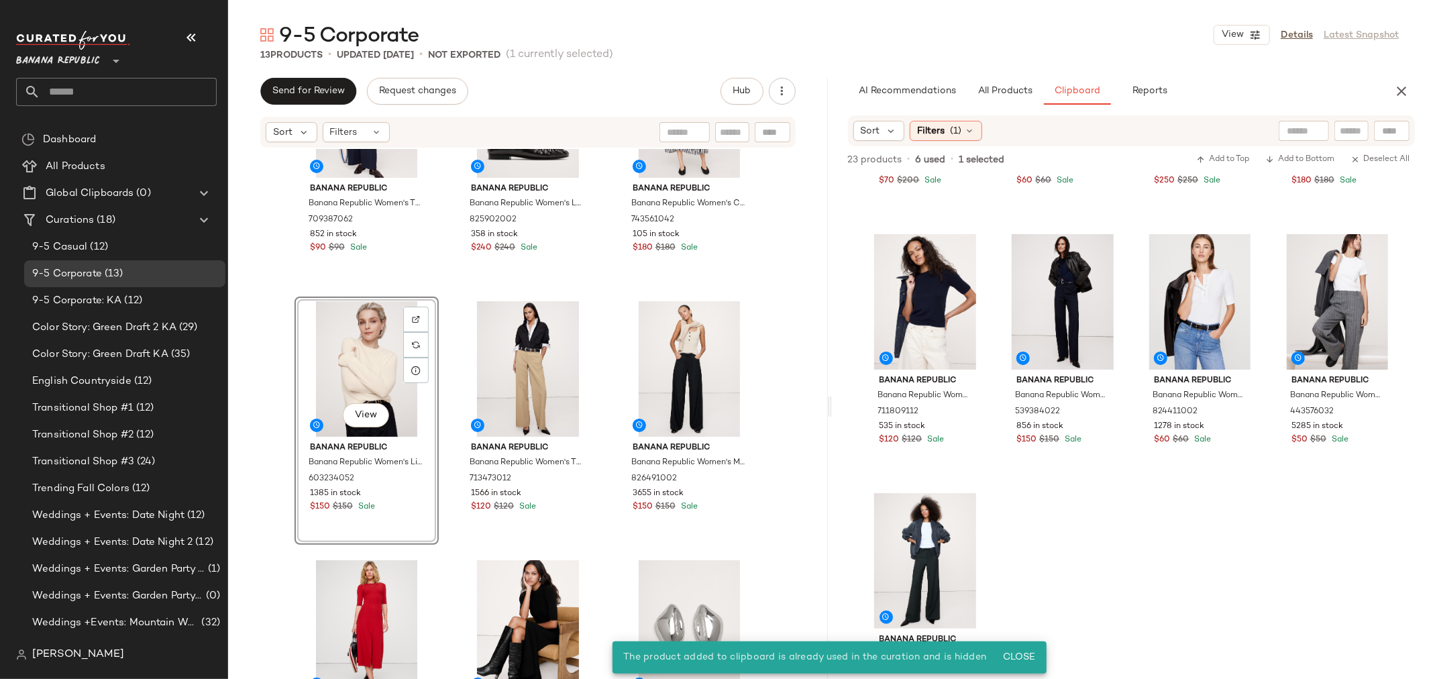
click at [343, 370] on div "View" at bounding box center [366, 369] width 135 height 136
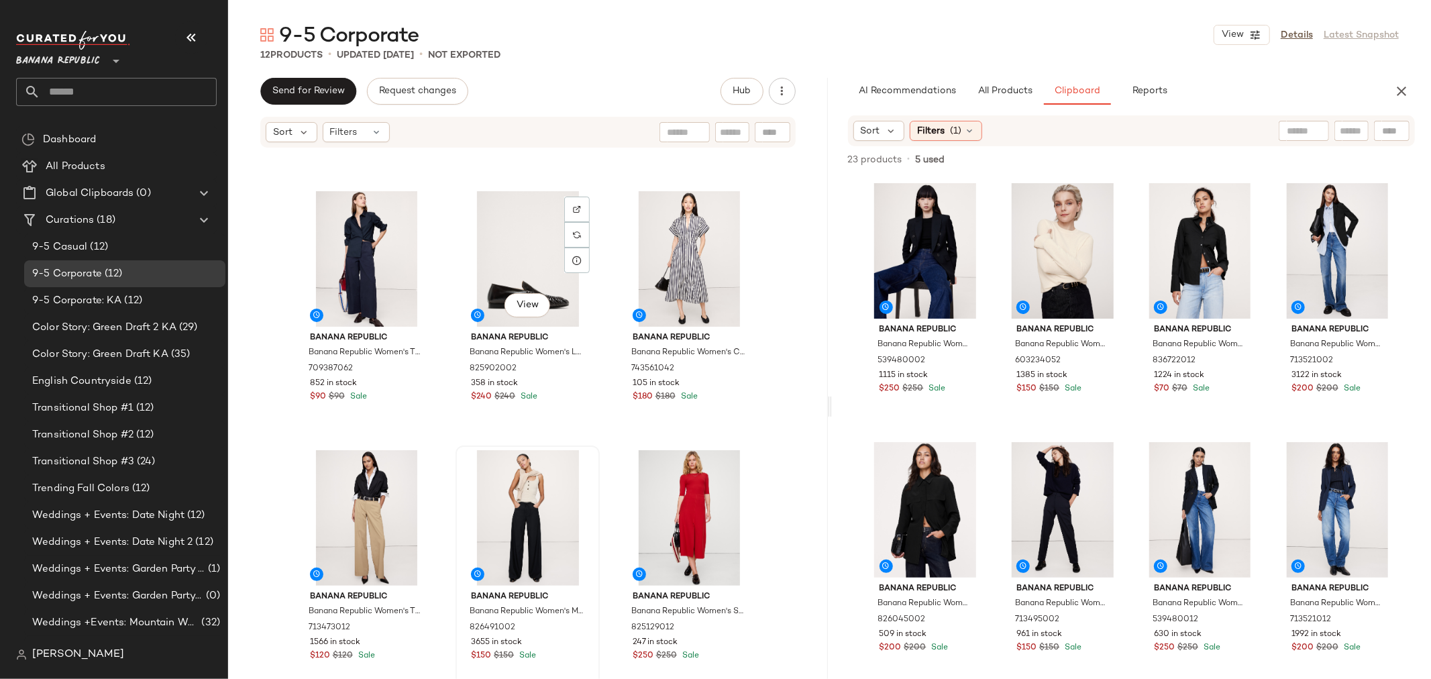
scroll to position [309, 0]
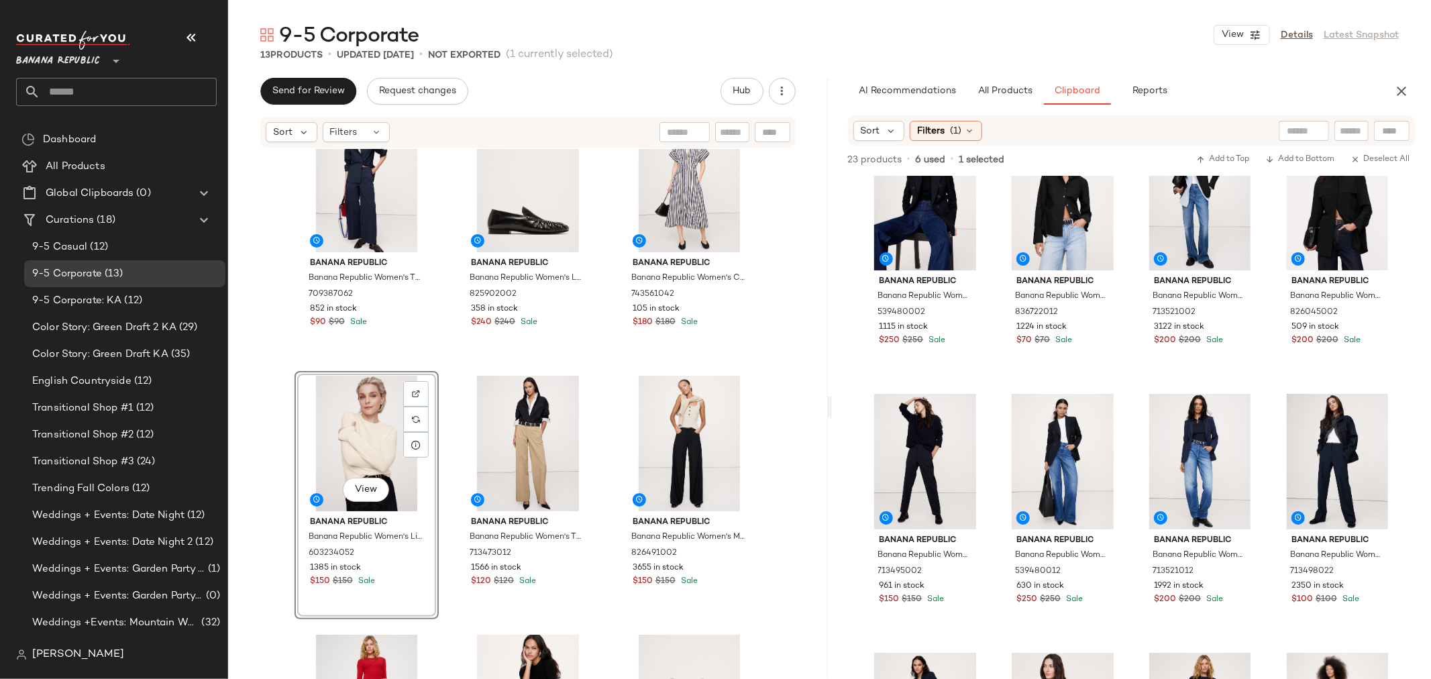
scroll to position [74, 0]
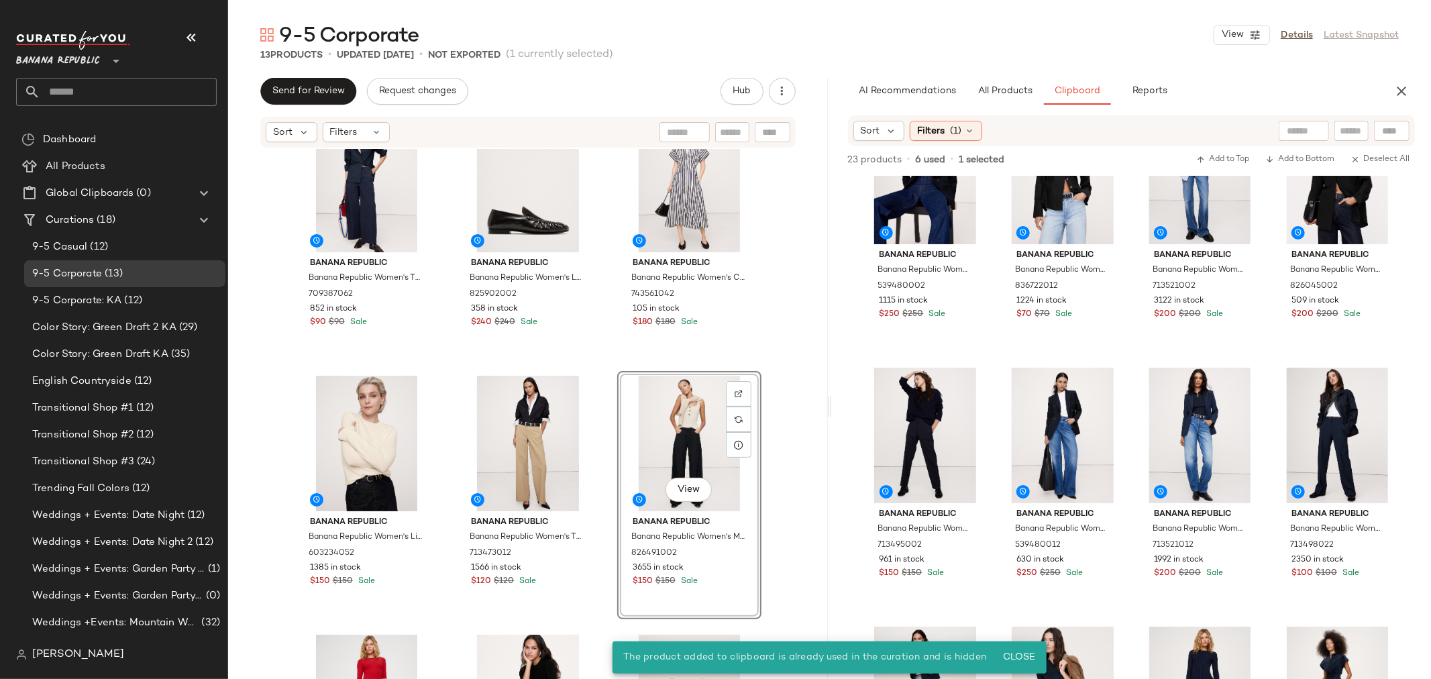
click at [678, 430] on div "View" at bounding box center [689, 444] width 135 height 136
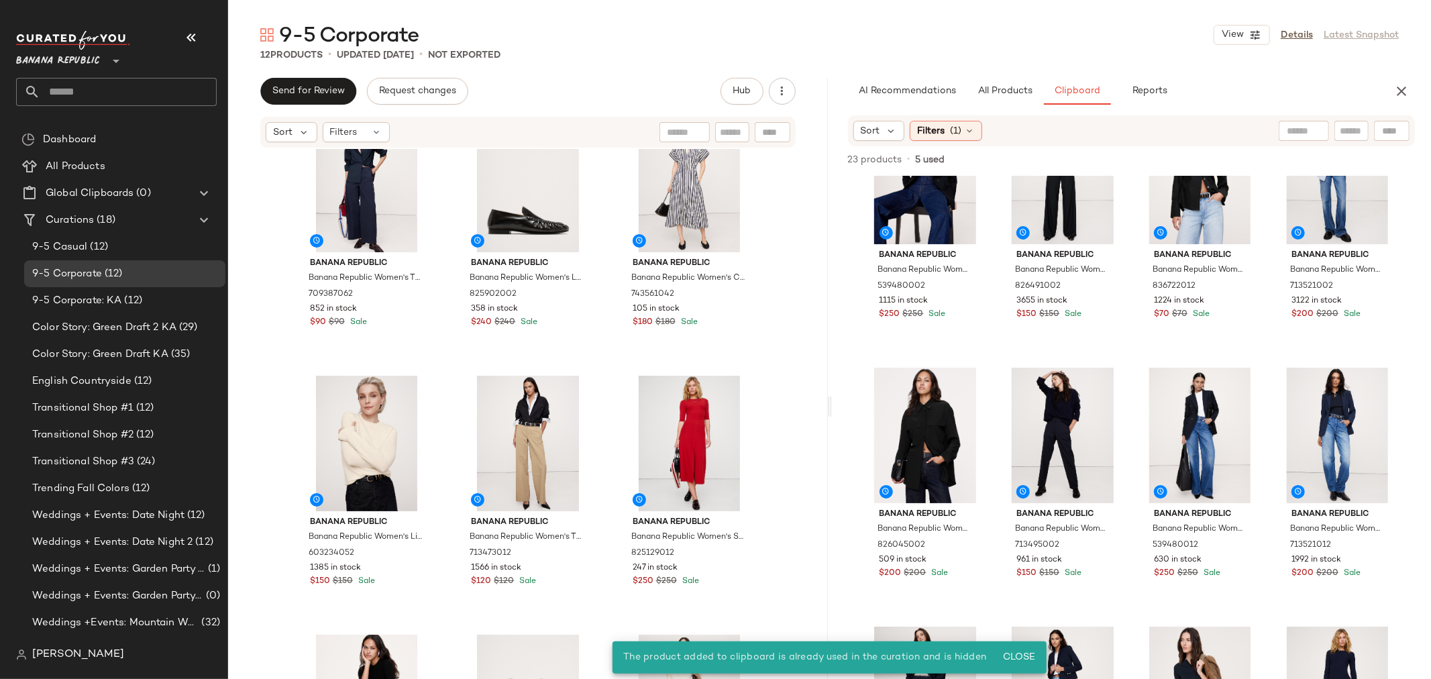
click at [773, 406] on div "Banana Republic Banana Republic Women's The Everyday Shirt Navy Blue Size XS 70…" at bounding box center [528, 434] width 600 height 570
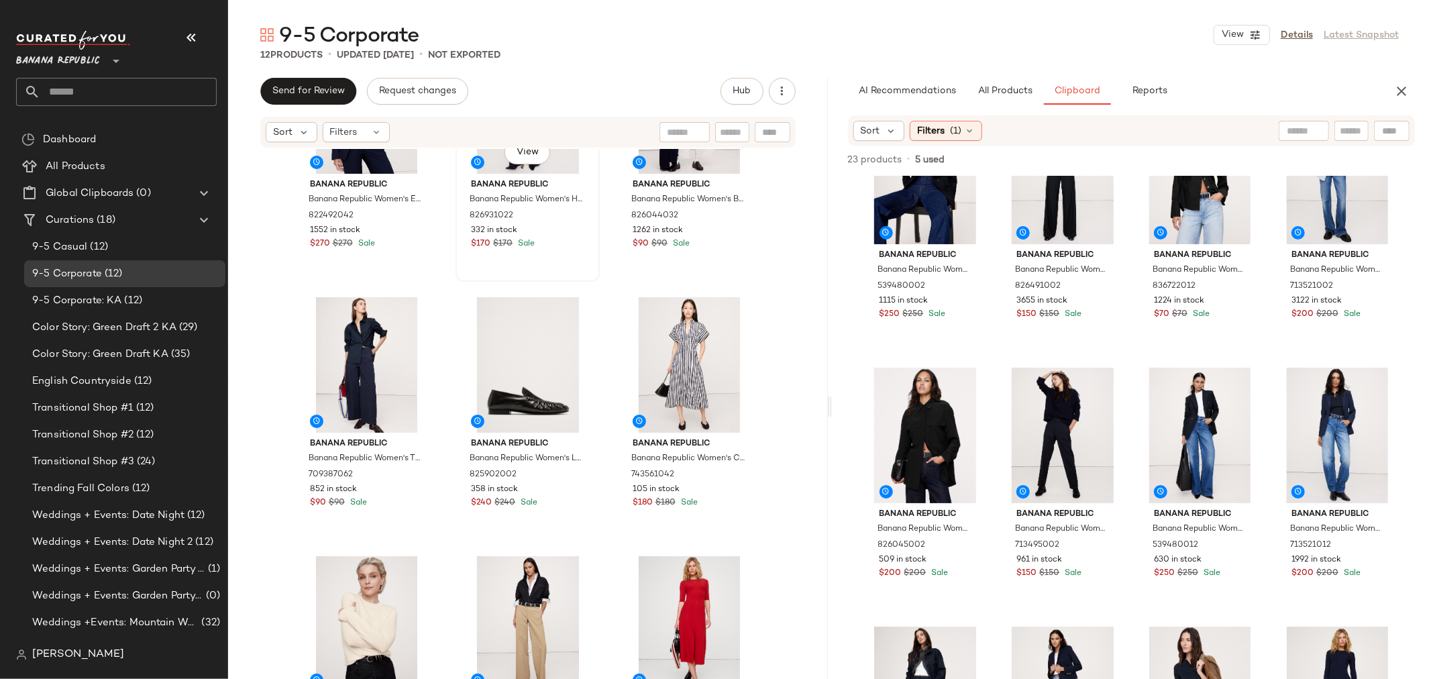
scroll to position [223, 0]
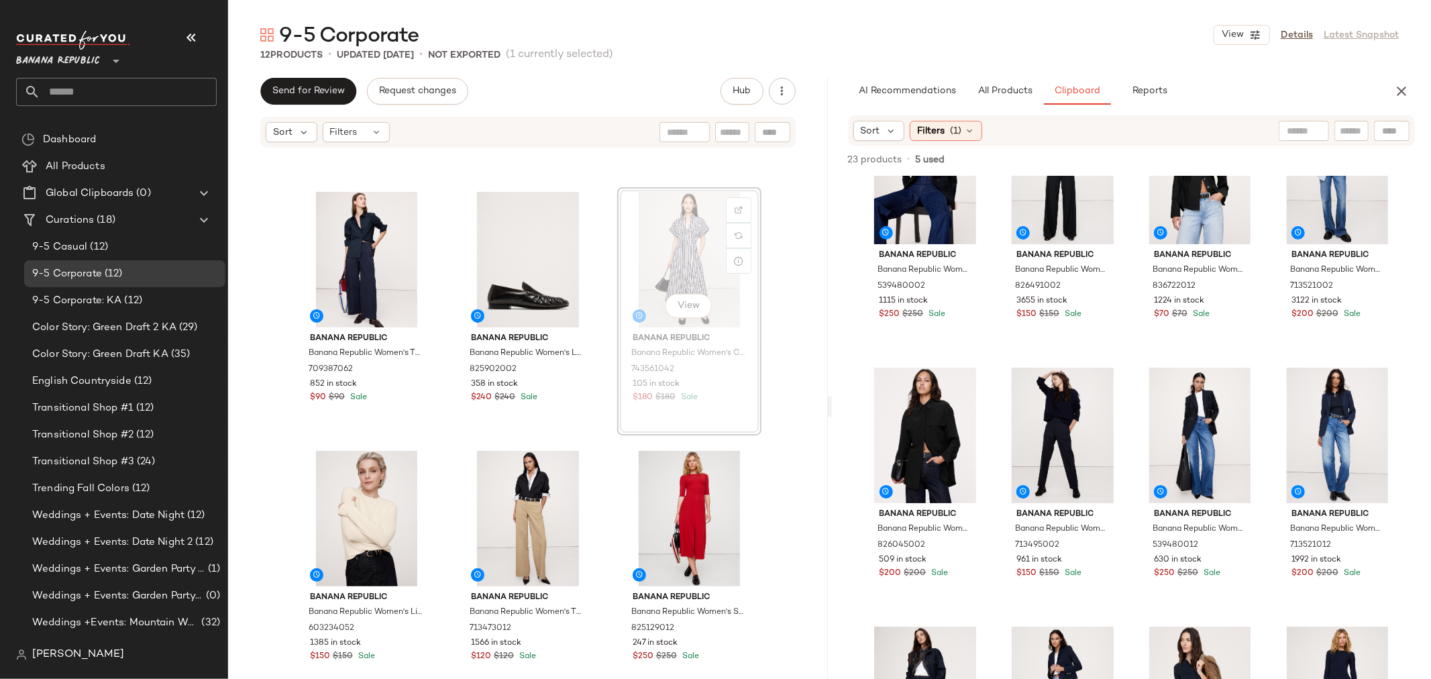
scroll to position [221, 0]
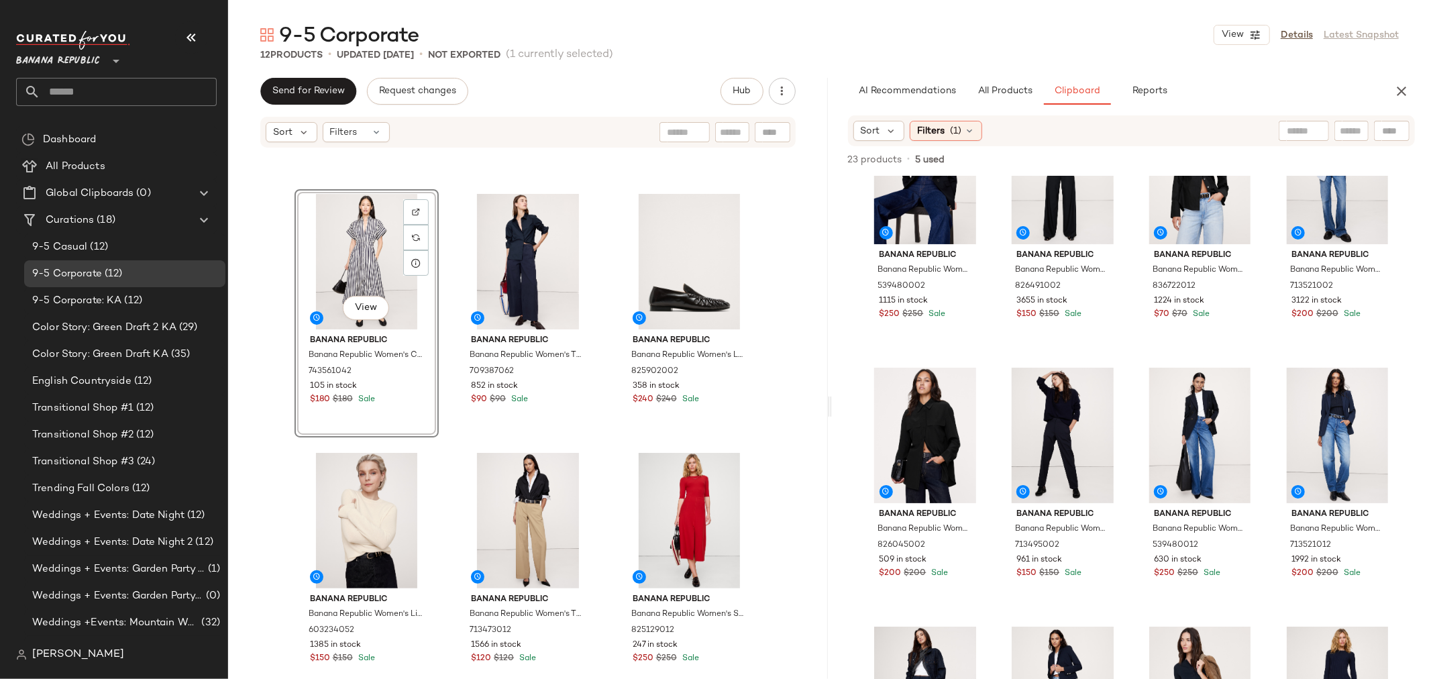
click at [451, 337] on div "Banana Republic Banana Republic Women's Essential Italian Wool Blazer Navy Blue…" at bounding box center [527, 214] width 467 height 568
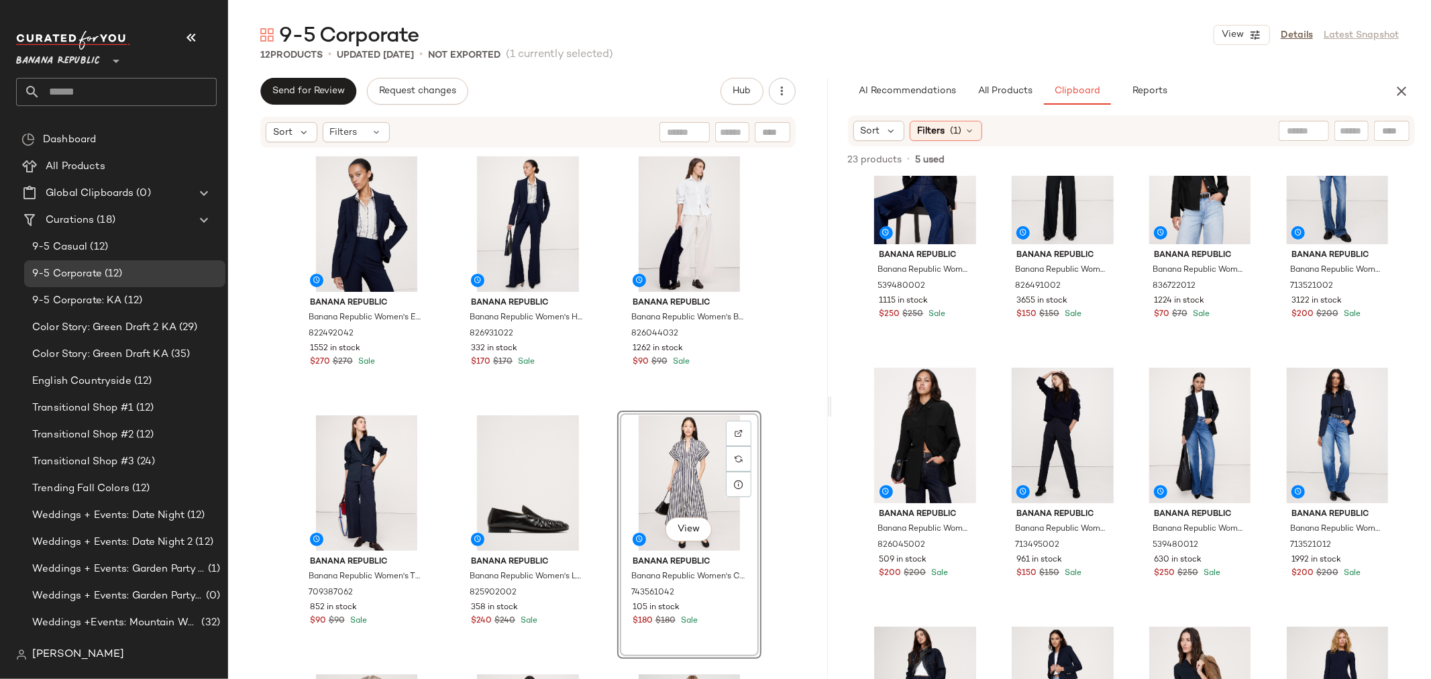
click at [598, 502] on div "Banana Republic Banana Republic Women's Essential Italian Wool Blazer Navy Blue…" at bounding box center [527, 436] width 467 height 568
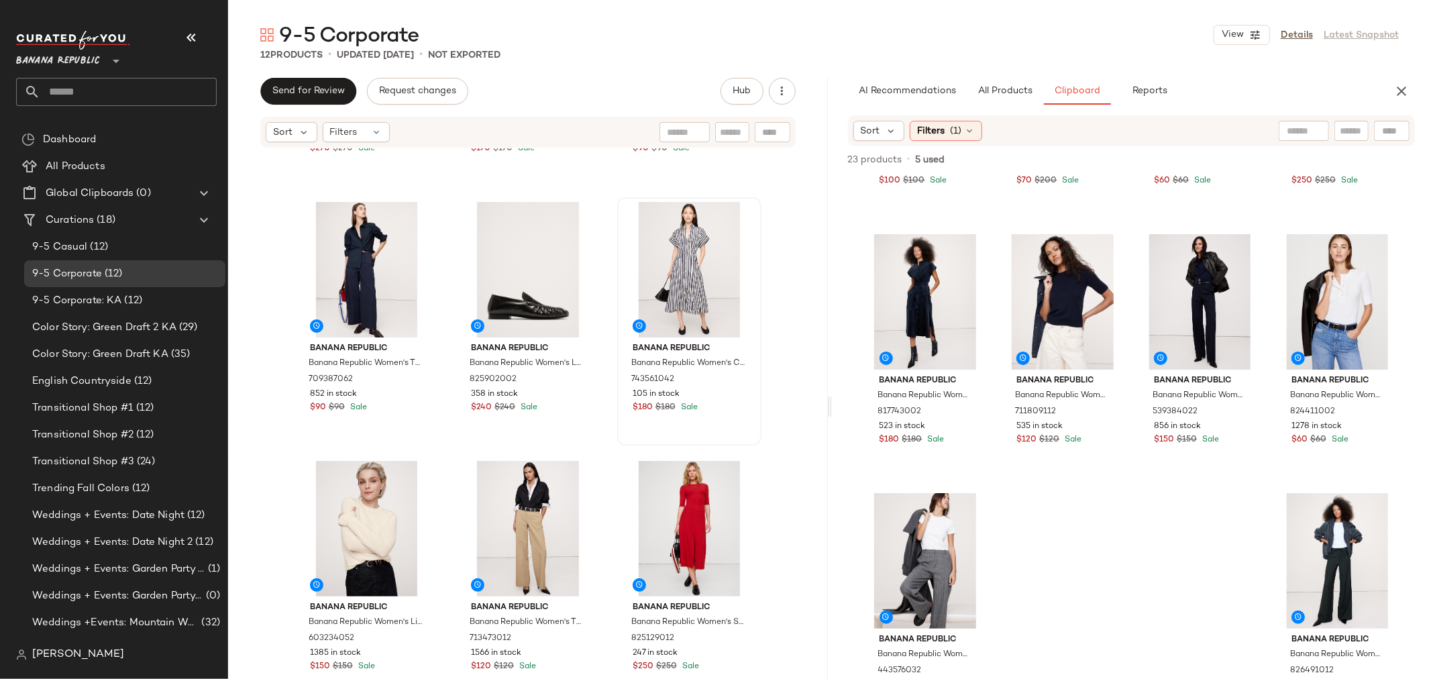
scroll to position [224, 0]
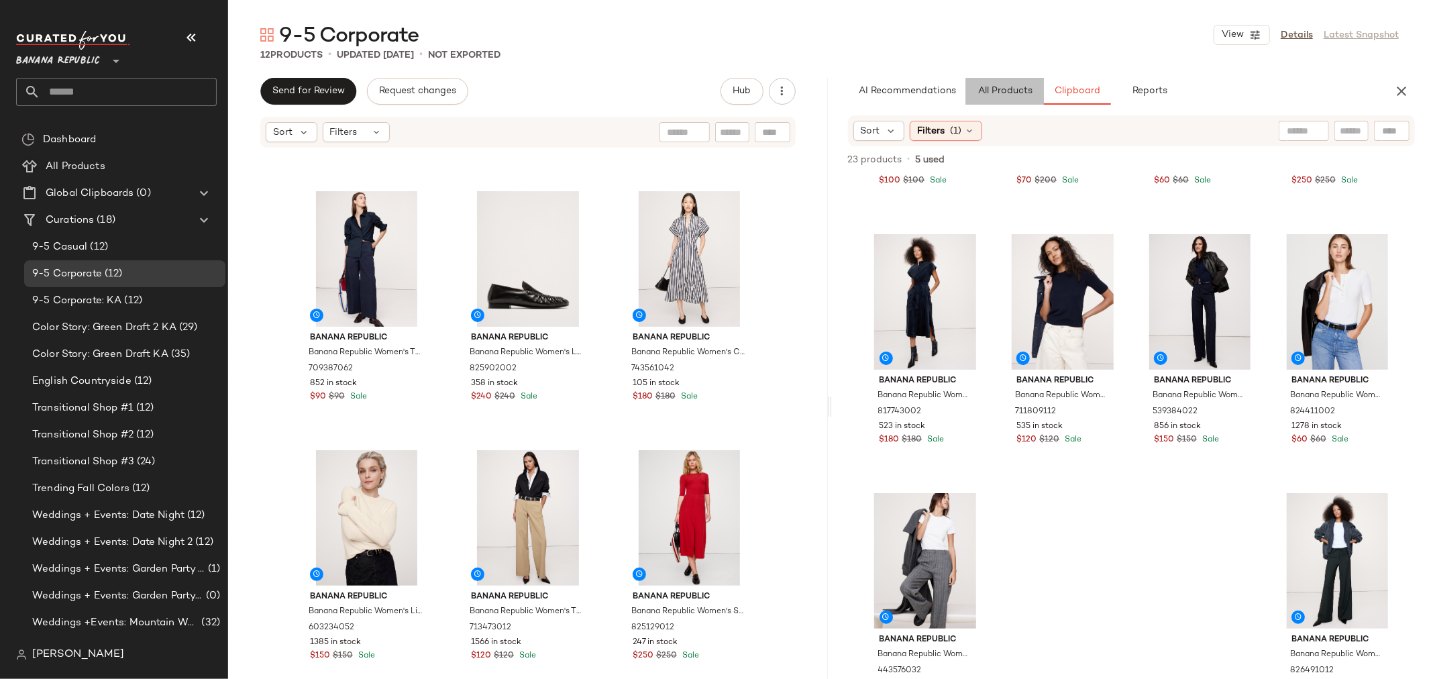
click at [1004, 94] on span "All Products" at bounding box center [1004, 91] width 55 height 11
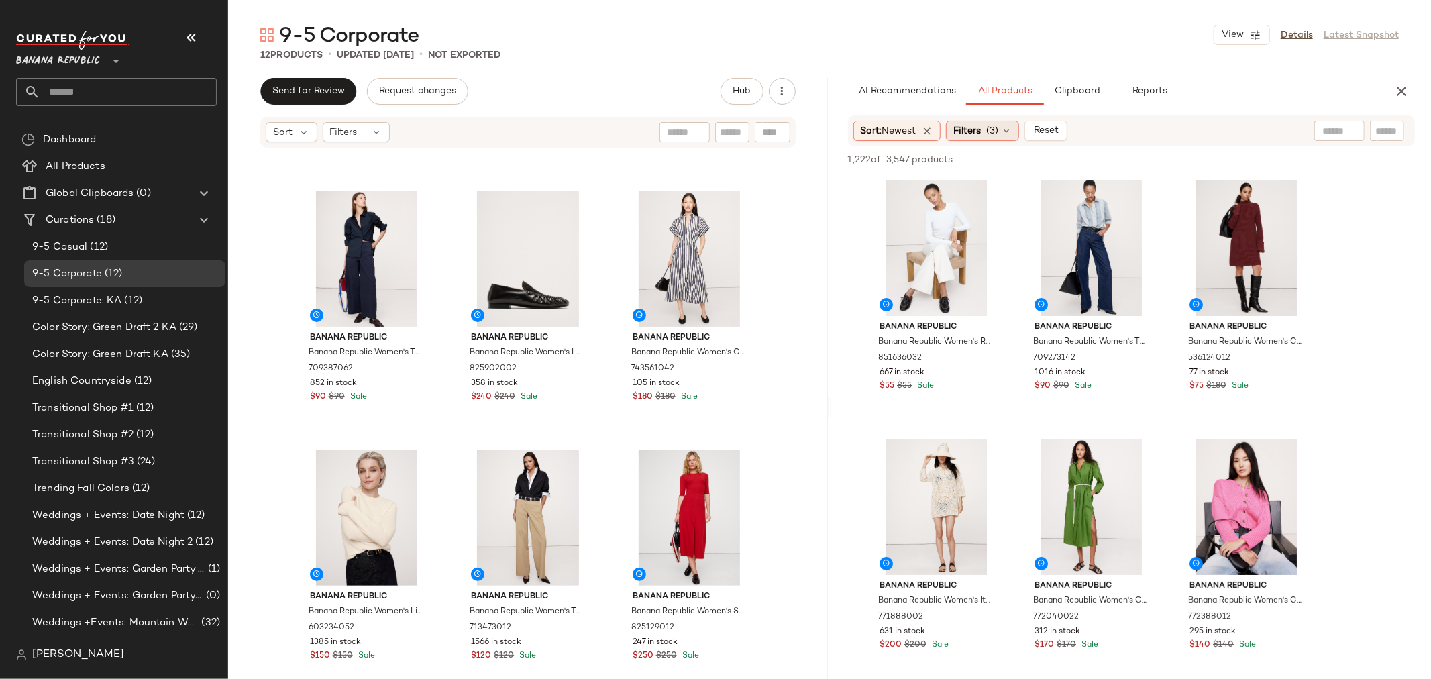
click at [1008, 132] on icon at bounding box center [1006, 130] width 11 height 11
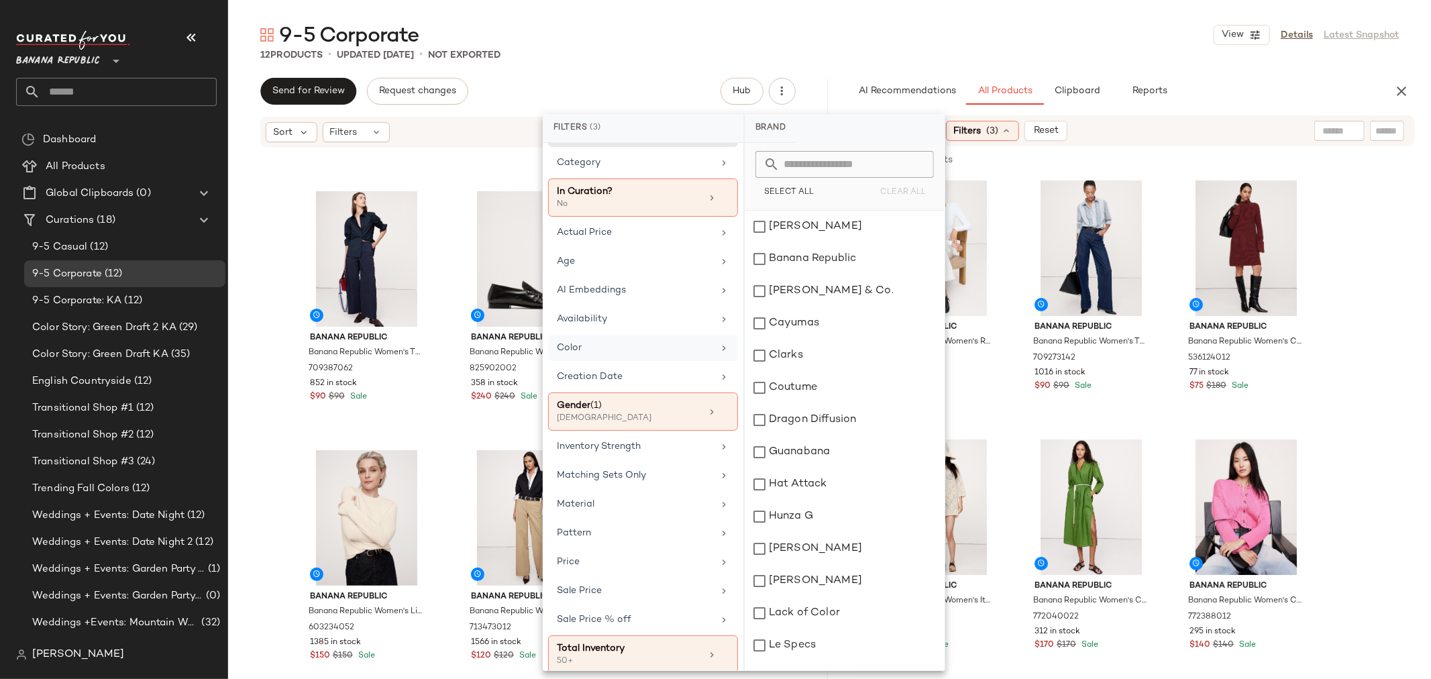
scroll to position [40, 0]
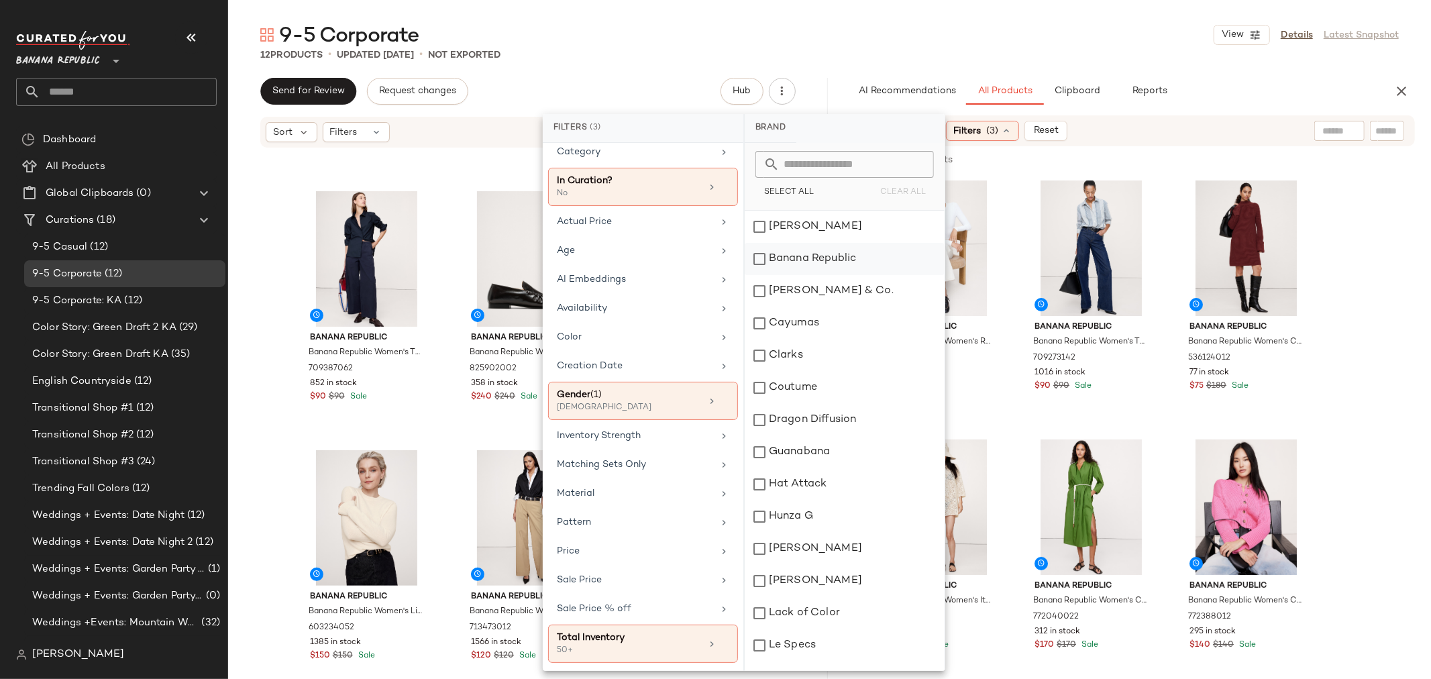
click at [763, 256] on div "Banana Republic" at bounding box center [845, 259] width 200 height 32
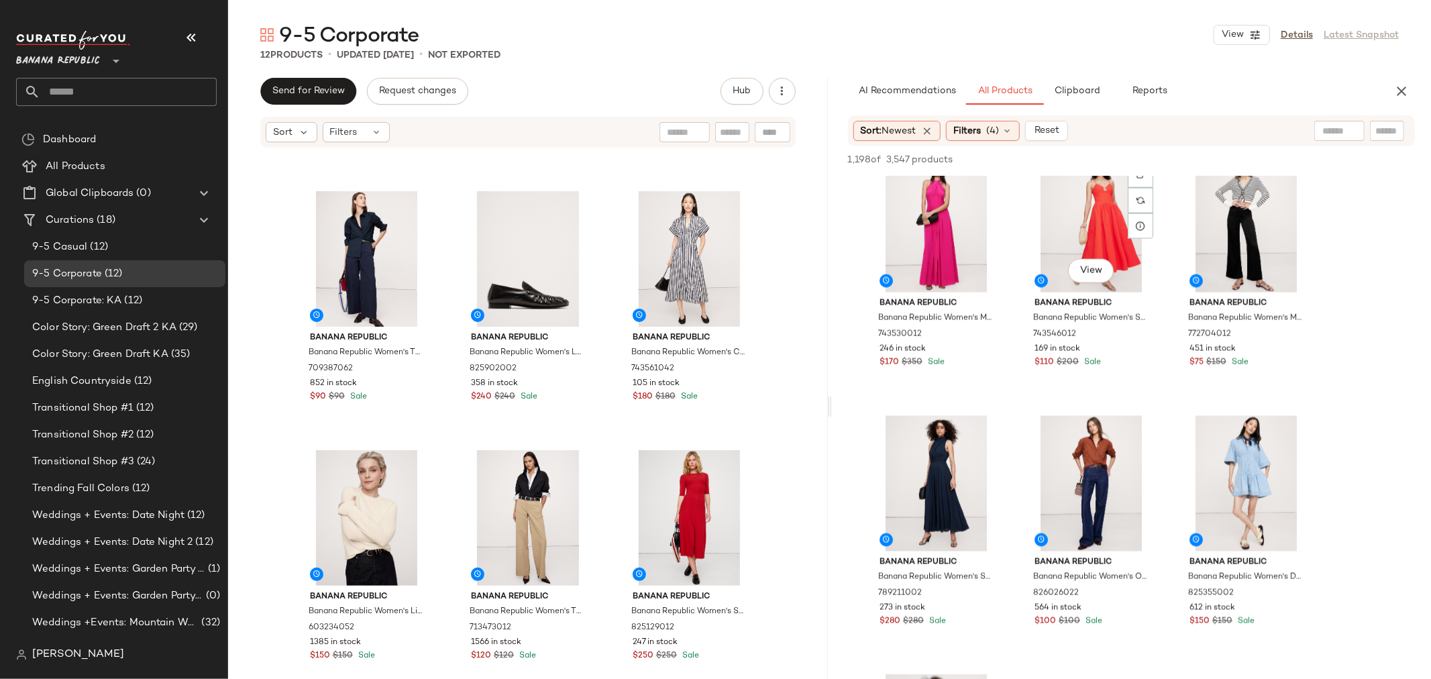
scroll to position [1863, 0]
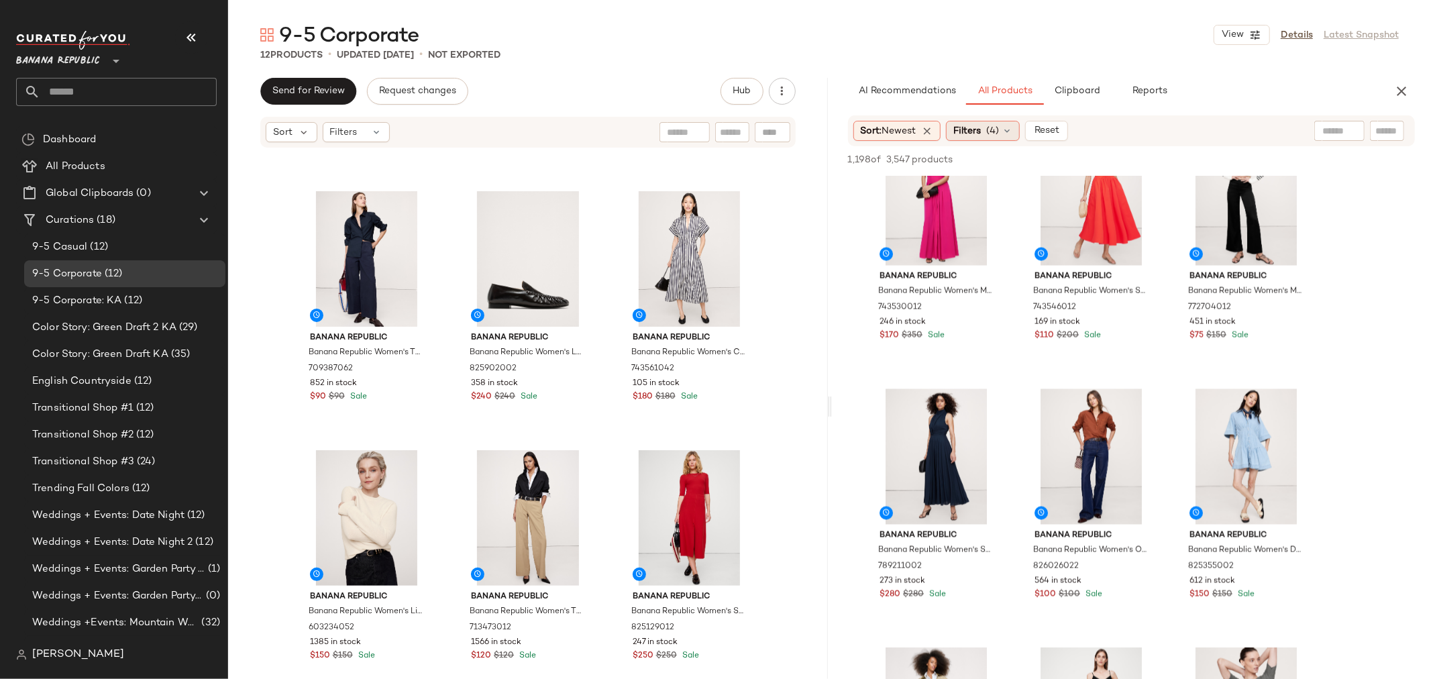
click at [1010, 134] on icon at bounding box center [1007, 130] width 11 height 11
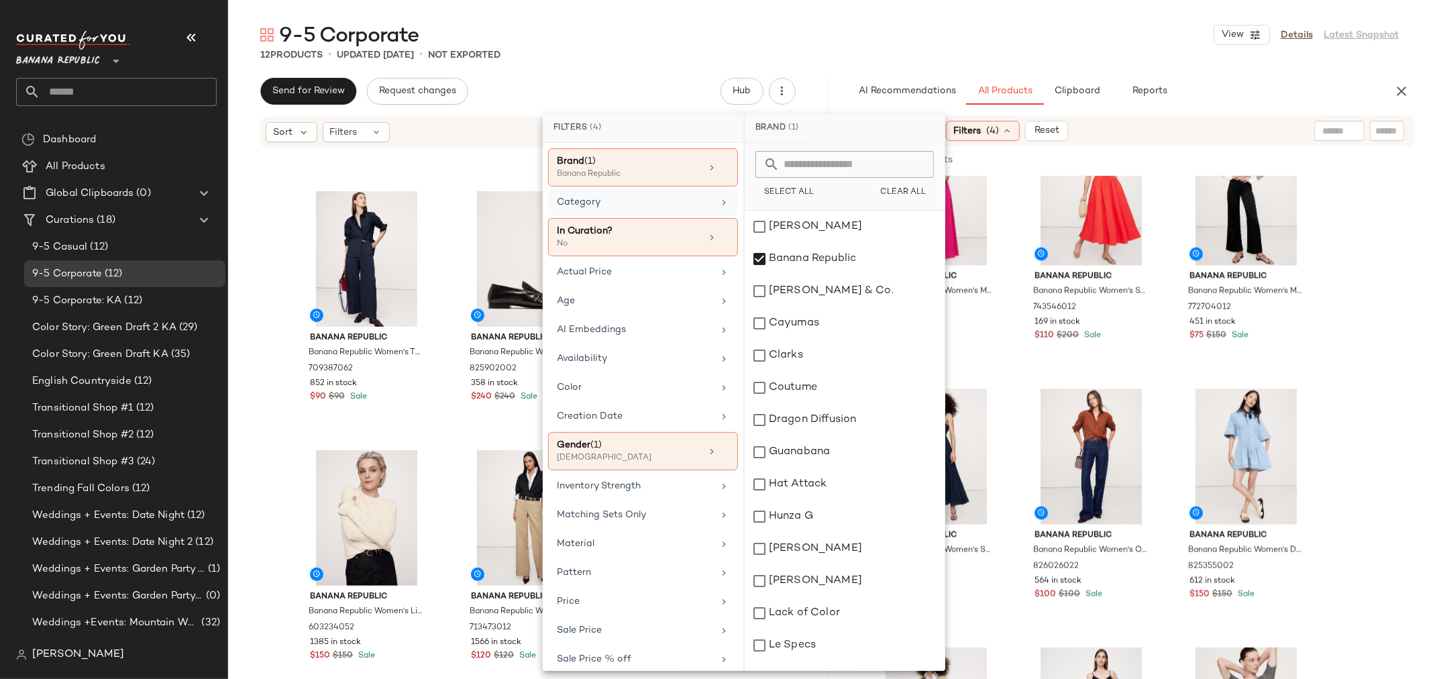
click at [621, 205] on div "Category" at bounding box center [635, 202] width 156 height 14
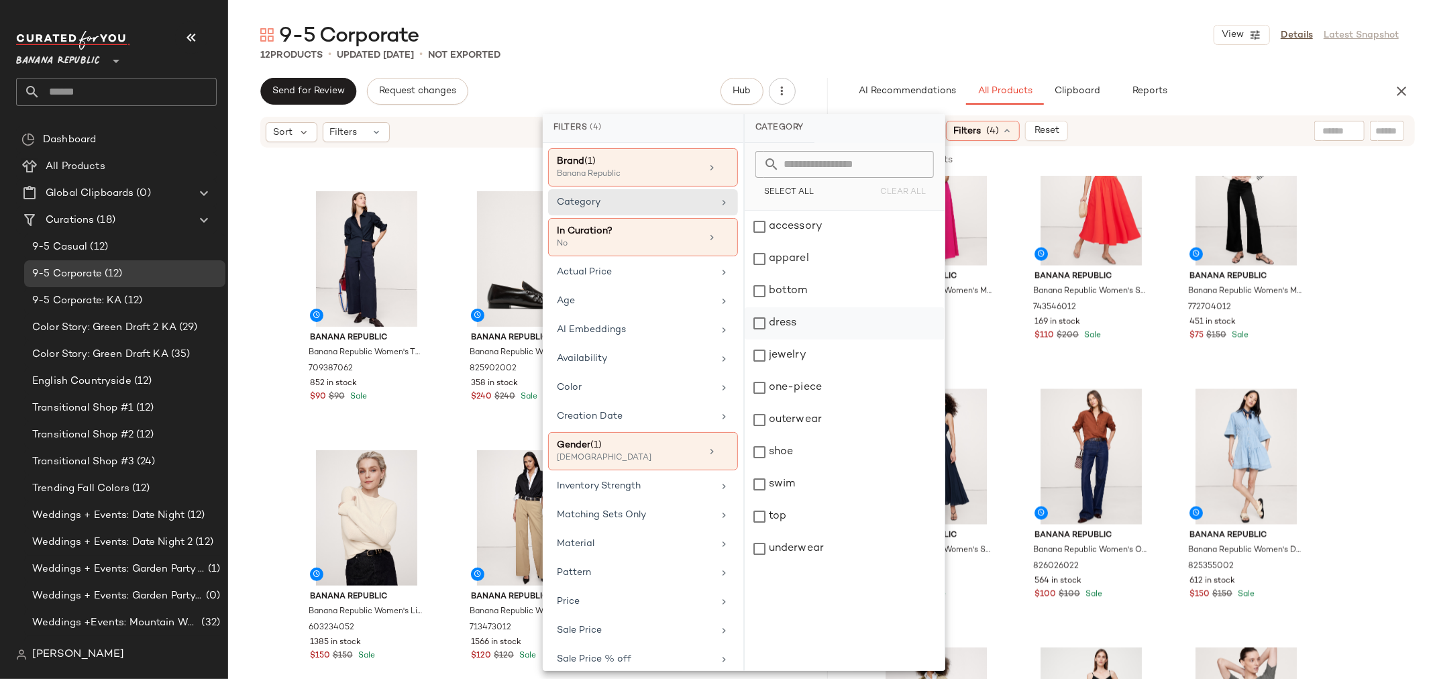
click at [763, 324] on div "dress" at bounding box center [845, 323] width 200 height 32
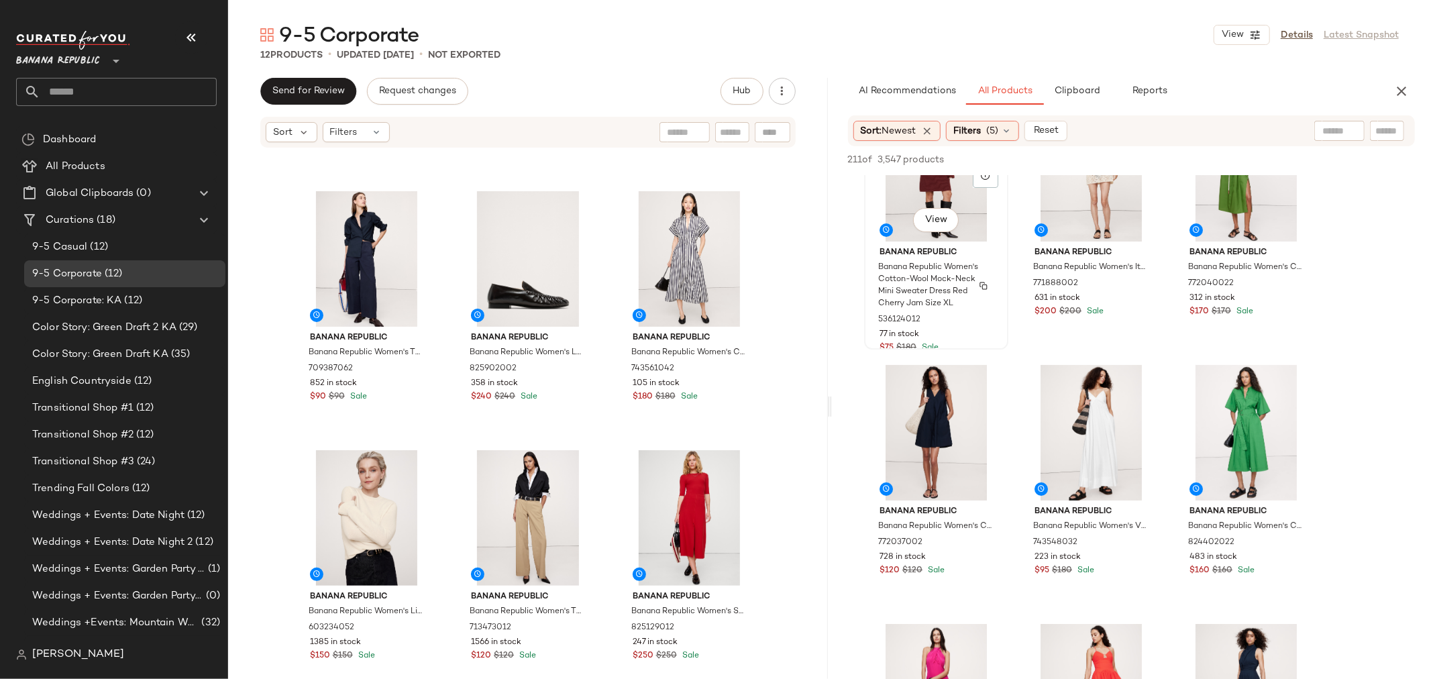
scroll to position [0, 0]
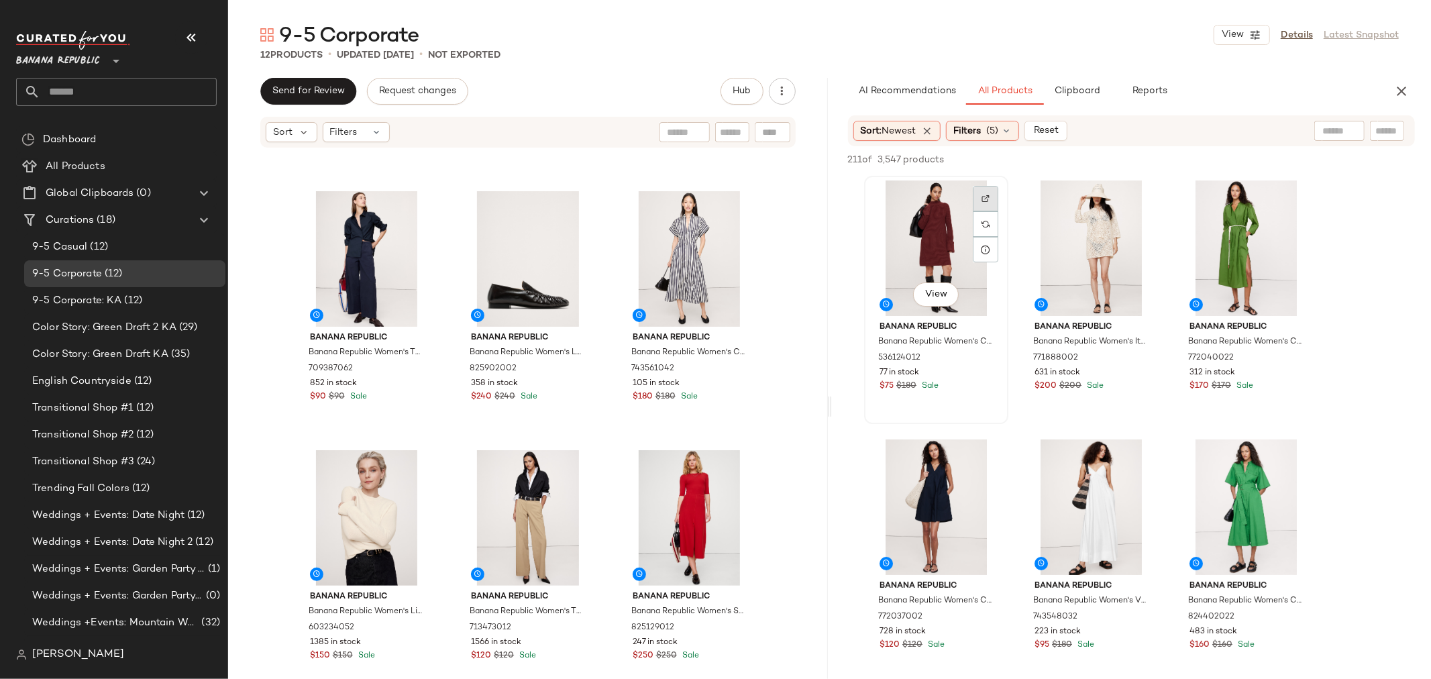
click at [983, 197] on img at bounding box center [985, 199] width 8 height 8
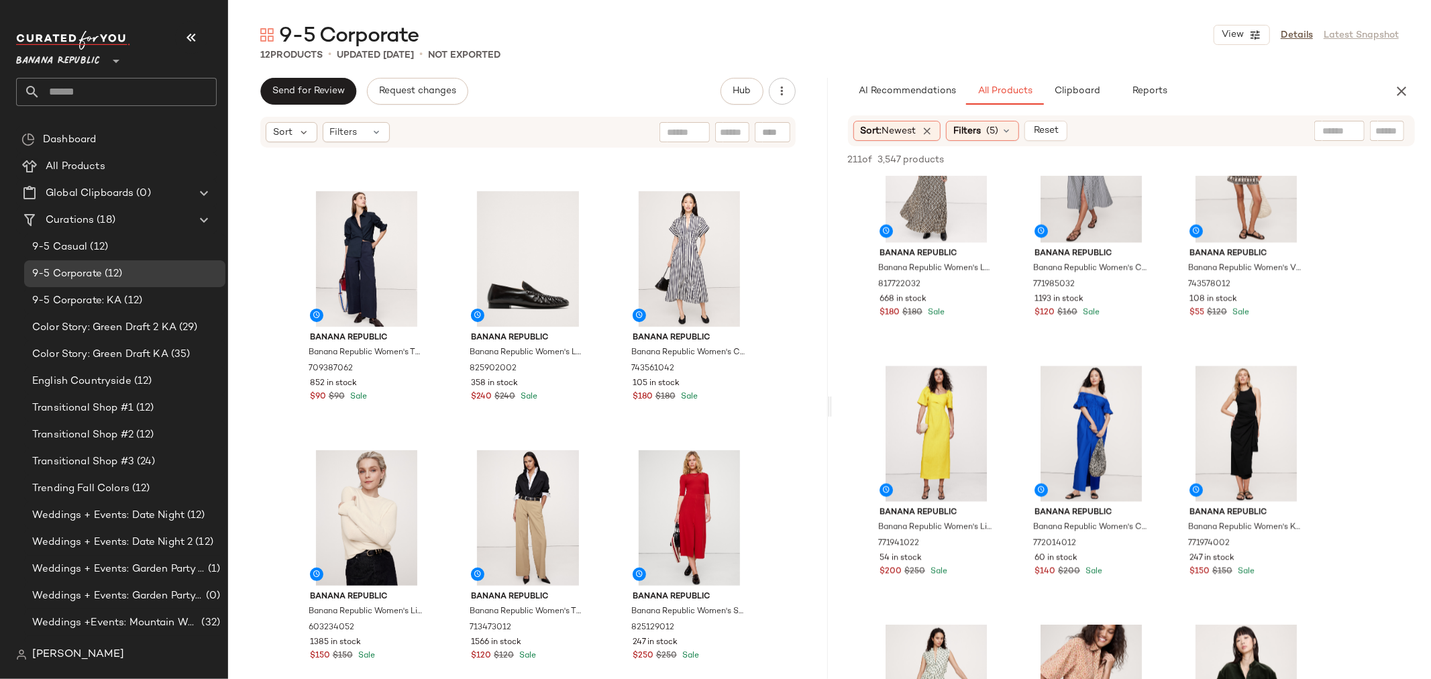
scroll to position [2310, 0]
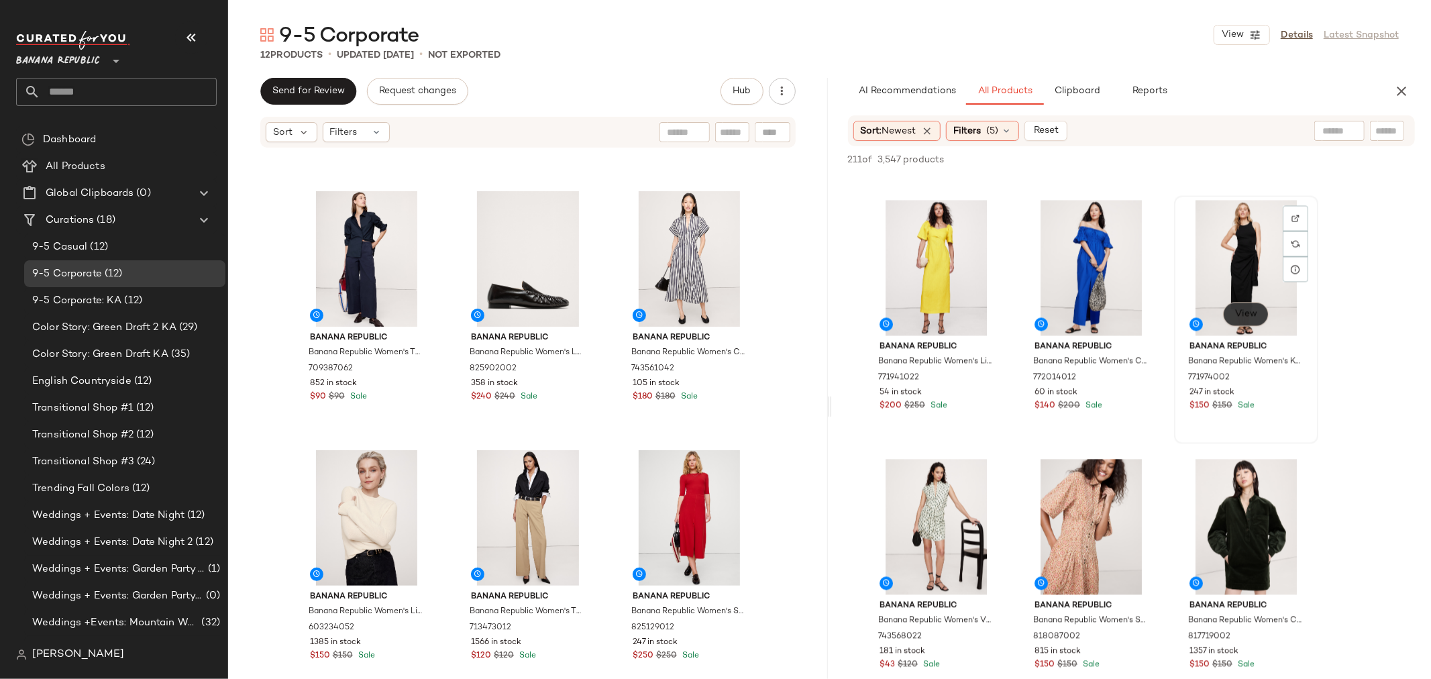
click at [1250, 313] on span "View" at bounding box center [1245, 314] width 23 height 11
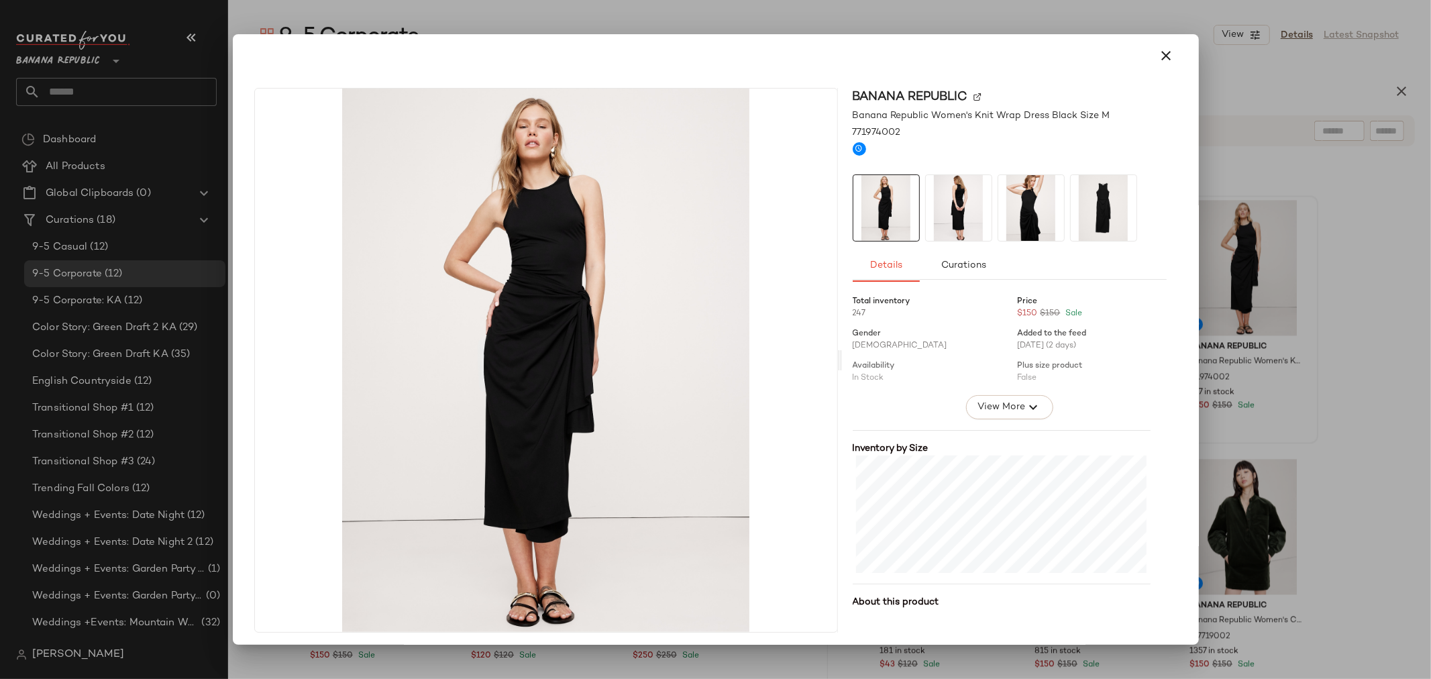
click at [958, 209] on img at bounding box center [959, 208] width 66 height 66
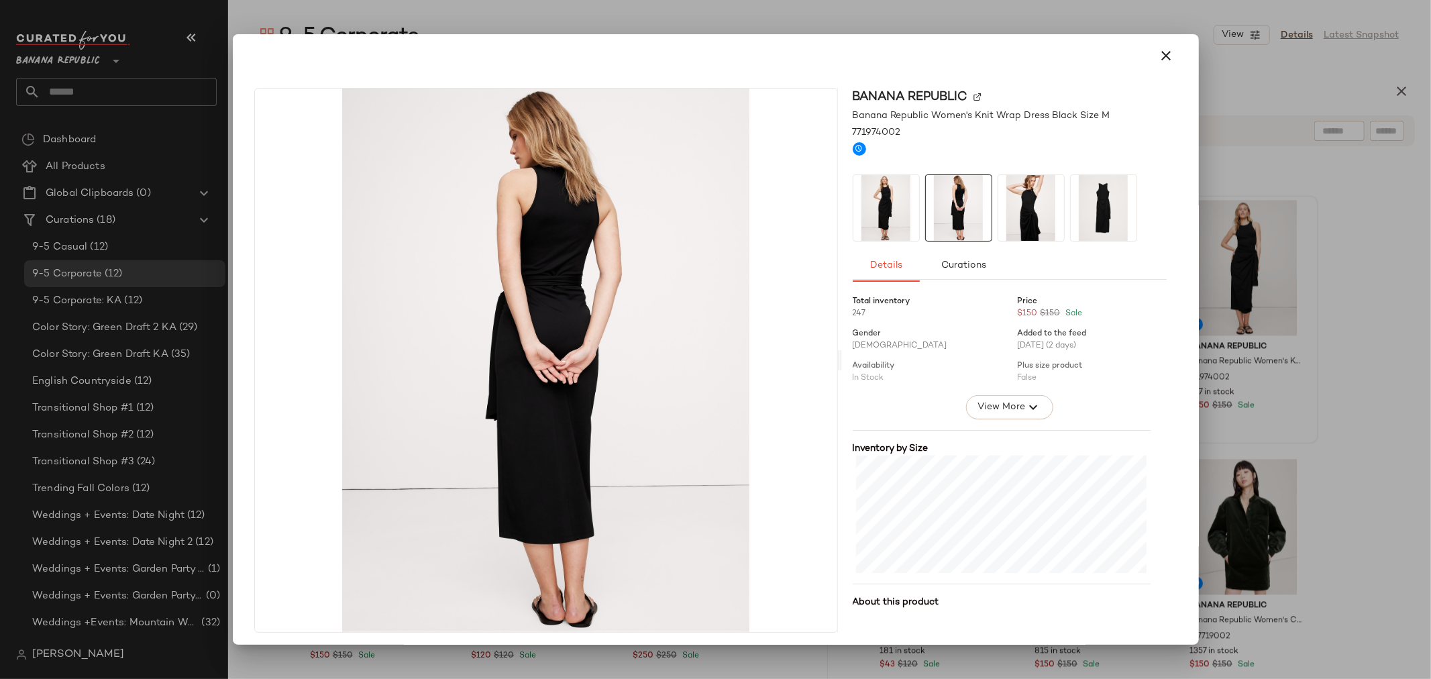
click at [1016, 209] on img at bounding box center [1031, 208] width 66 height 66
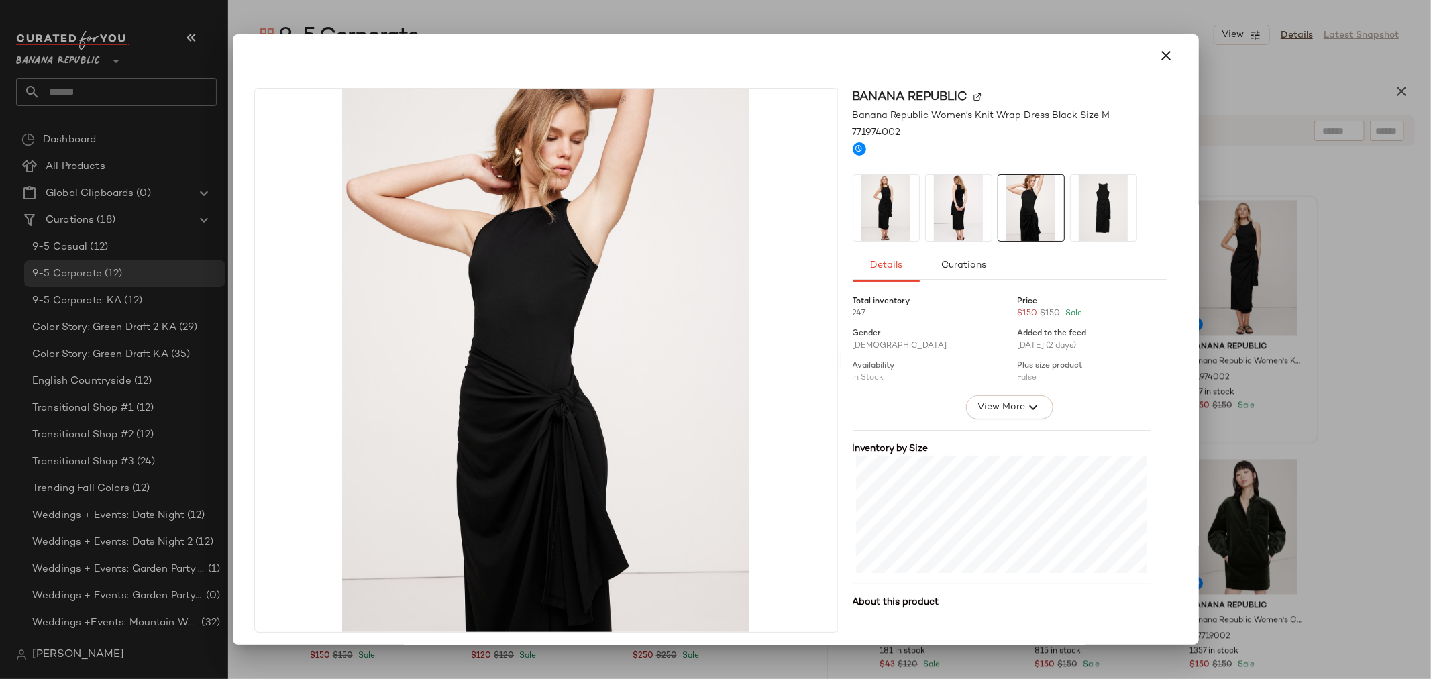
click at [1091, 205] on img at bounding box center [1104, 208] width 66 height 66
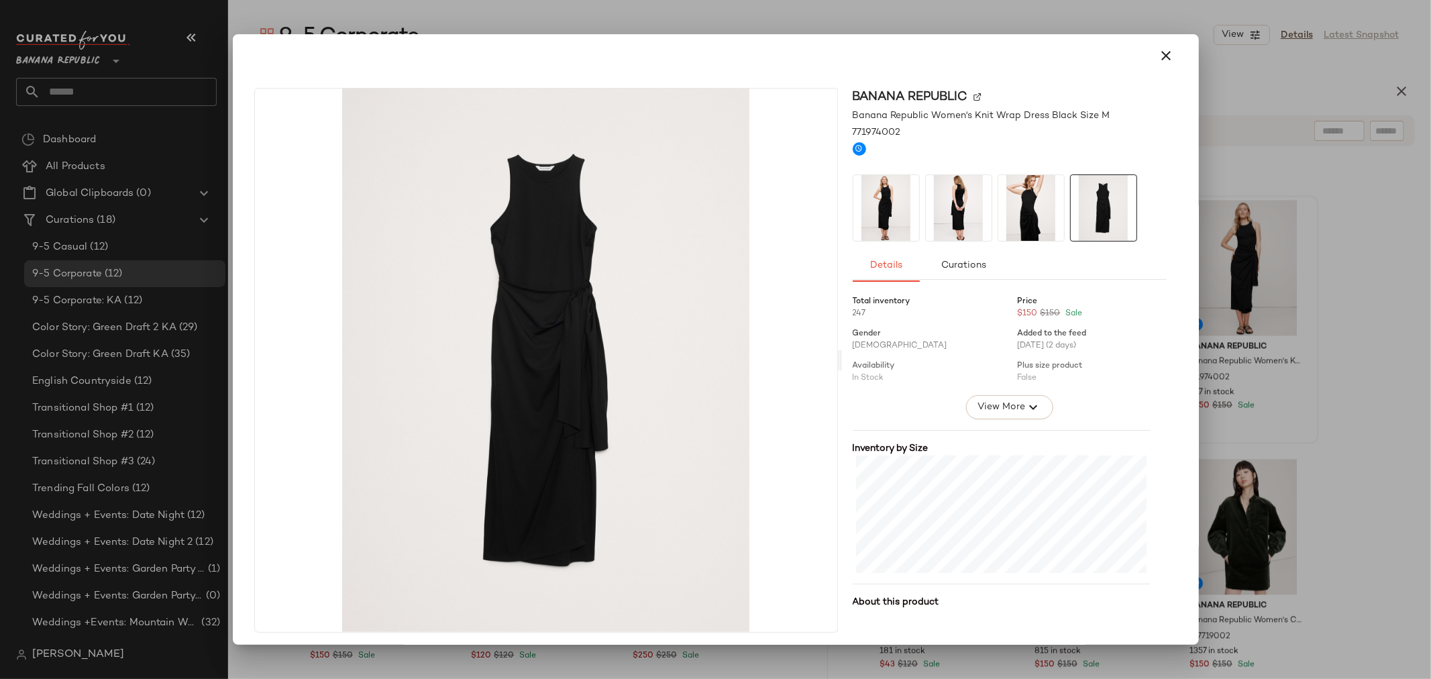
click at [874, 199] on img at bounding box center [886, 208] width 66 height 66
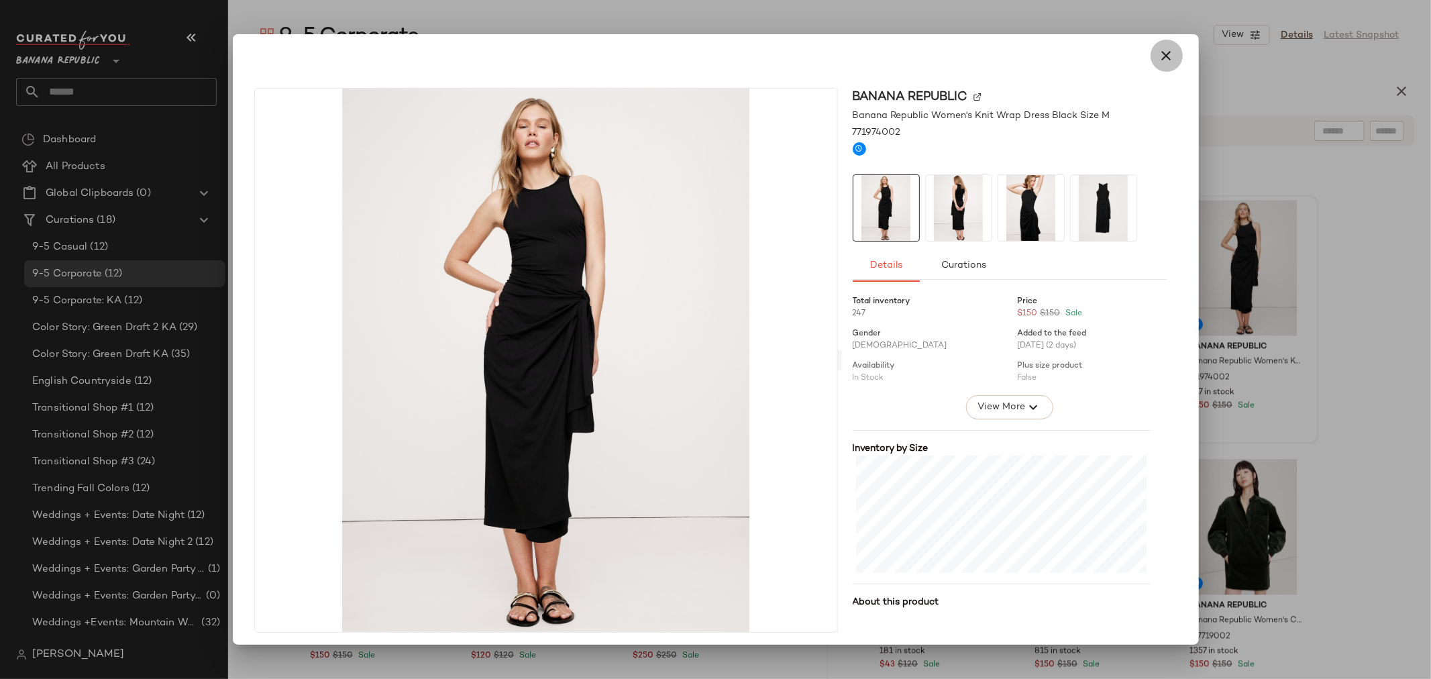
click at [1159, 56] on icon "button" at bounding box center [1167, 56] width 16 height 16
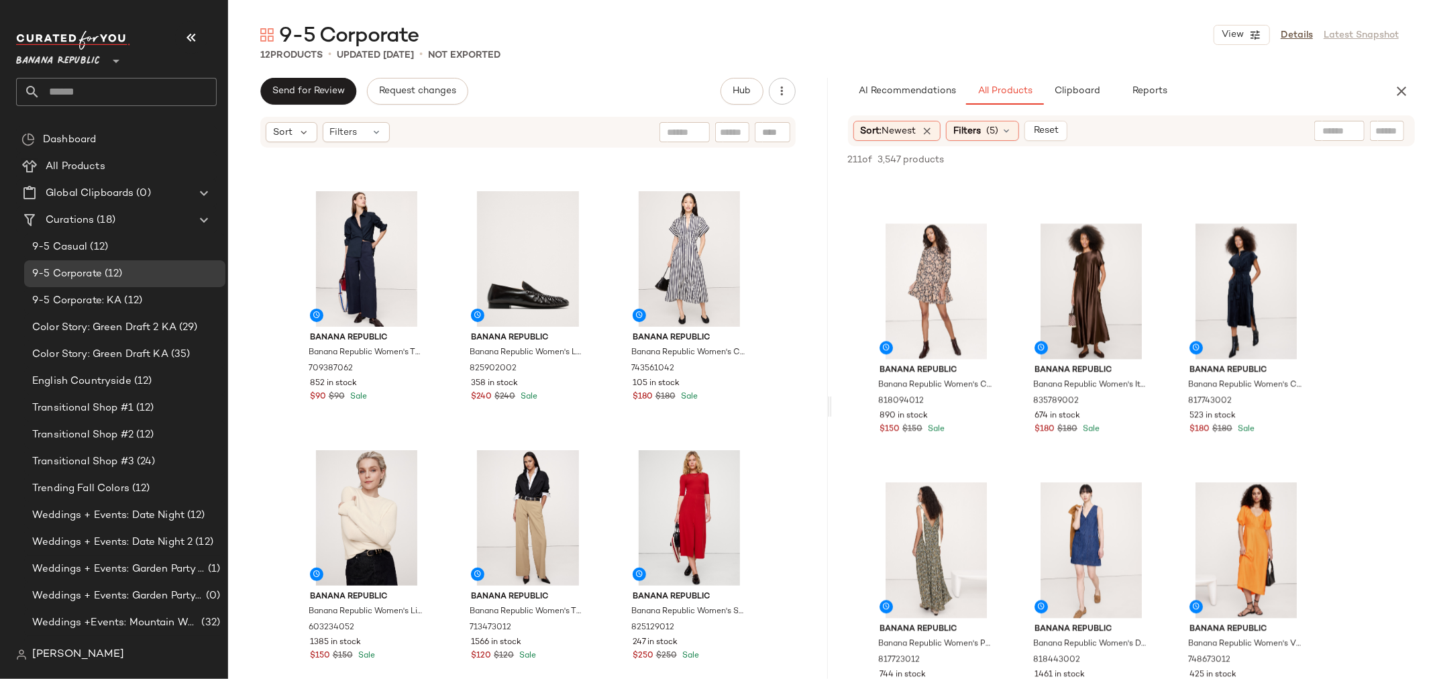
scroll to position [6932, 0]
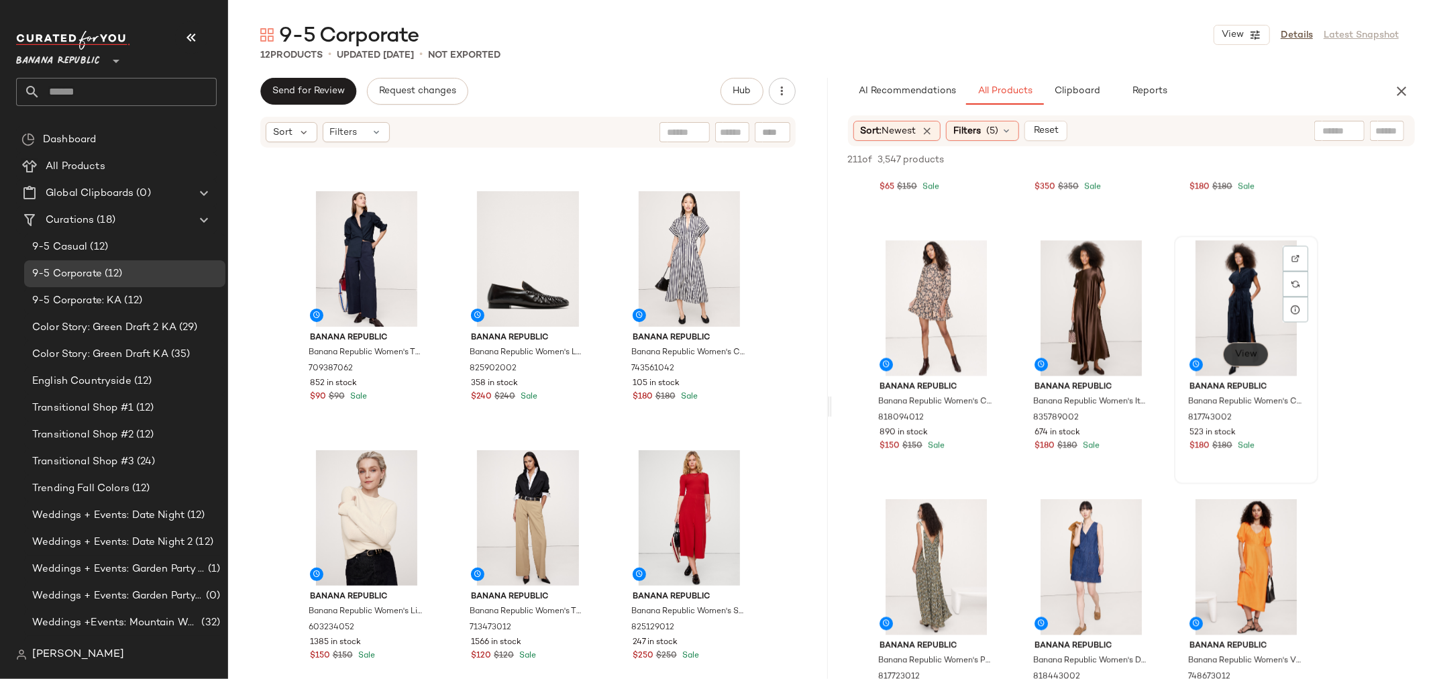
click at [1239, 349] on span "View" at bounding box center [1245, 354] width 23 height 11
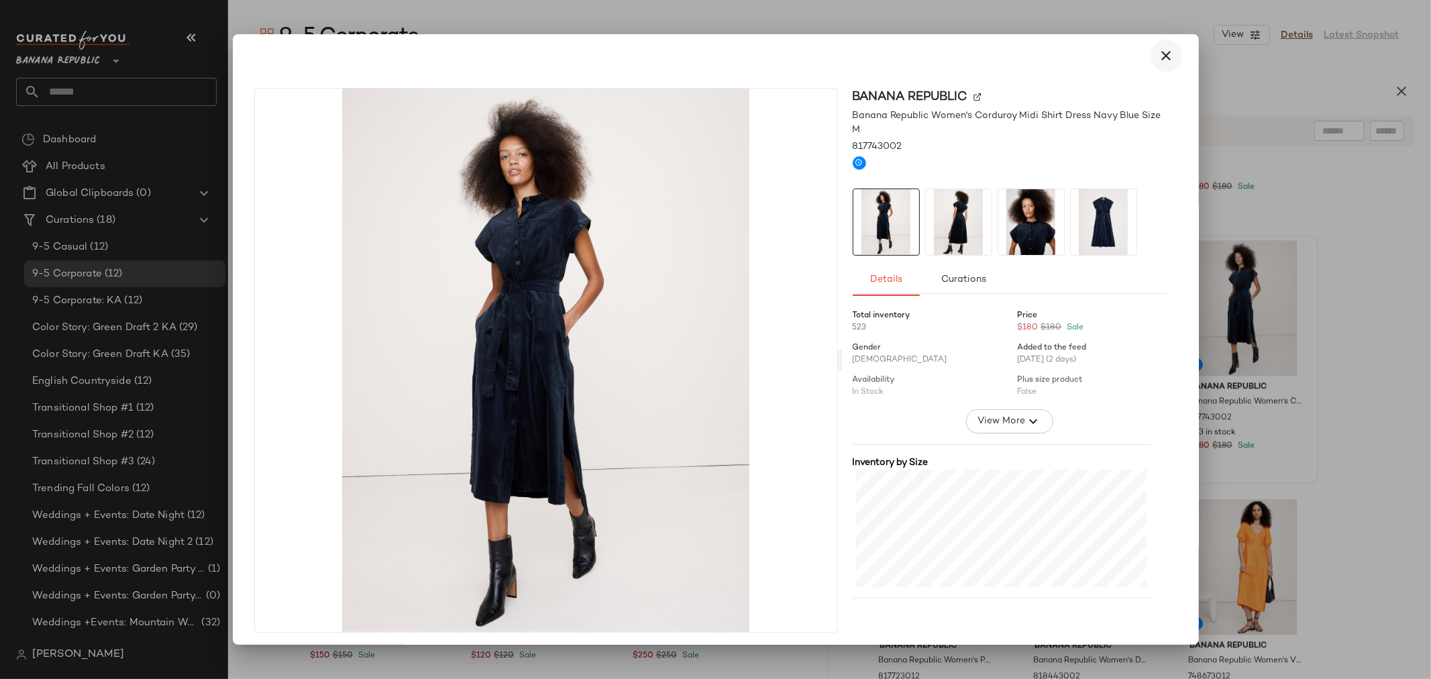
click at [1161, 54] on icon "button" at bounding box center [1167, 56] width 16 height 16
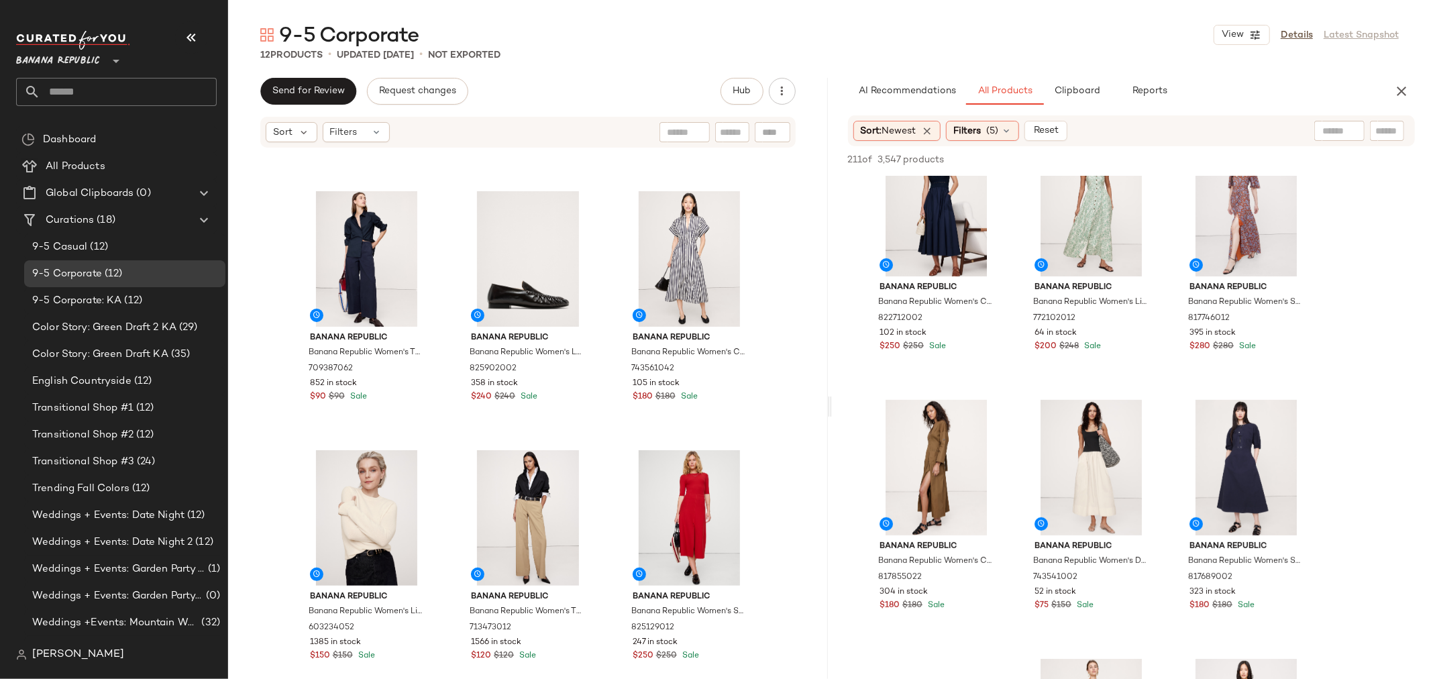
scroll to position [8870, 0]
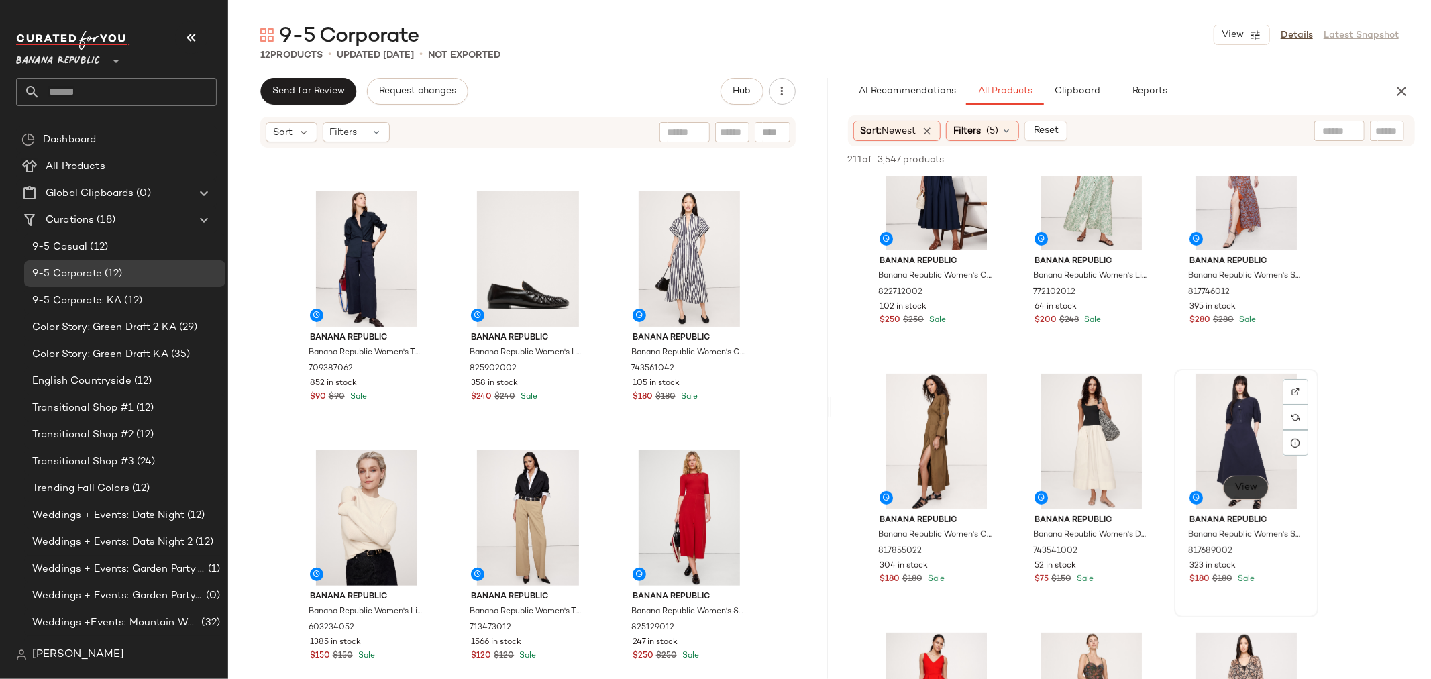
click at [1232, 480] on button "View" at bounding box center [1245, 488] width 46 height 24
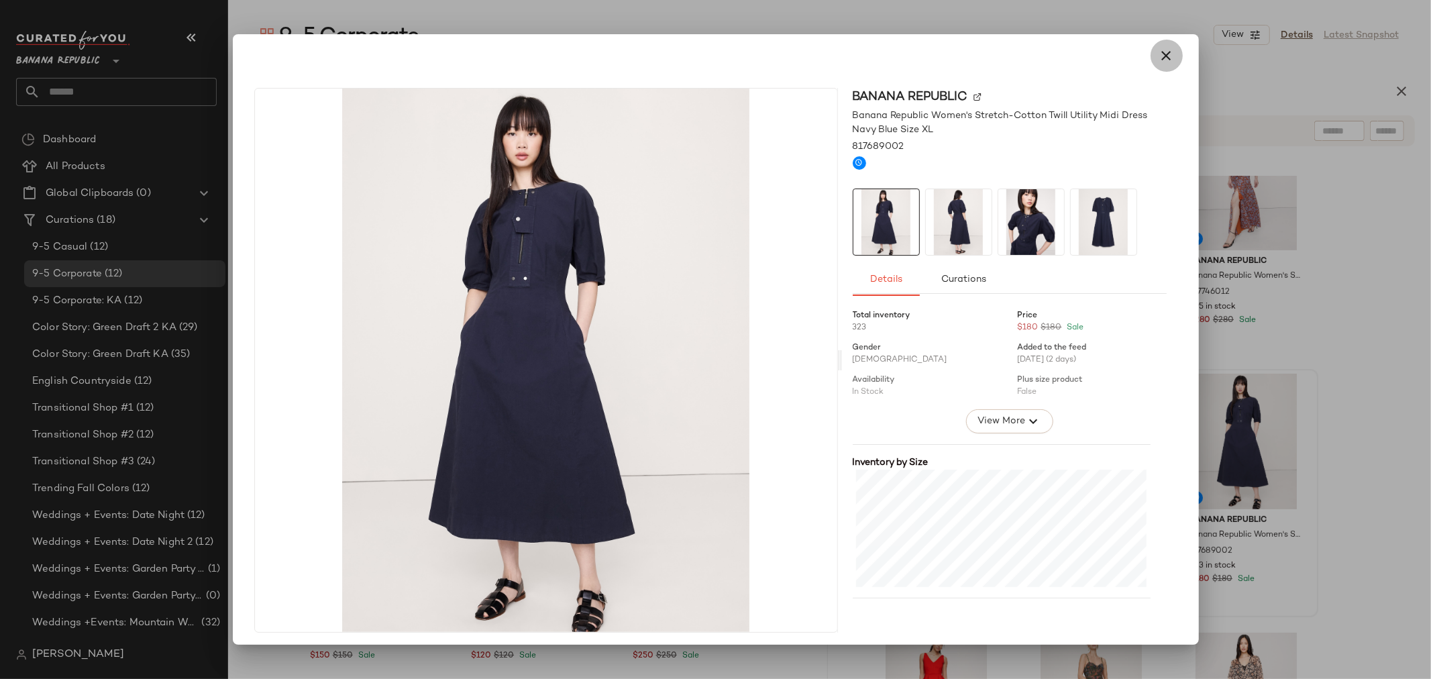
click at [1161, 56] on icon "button" at bounding box center [1167, 56] width 16 height 16
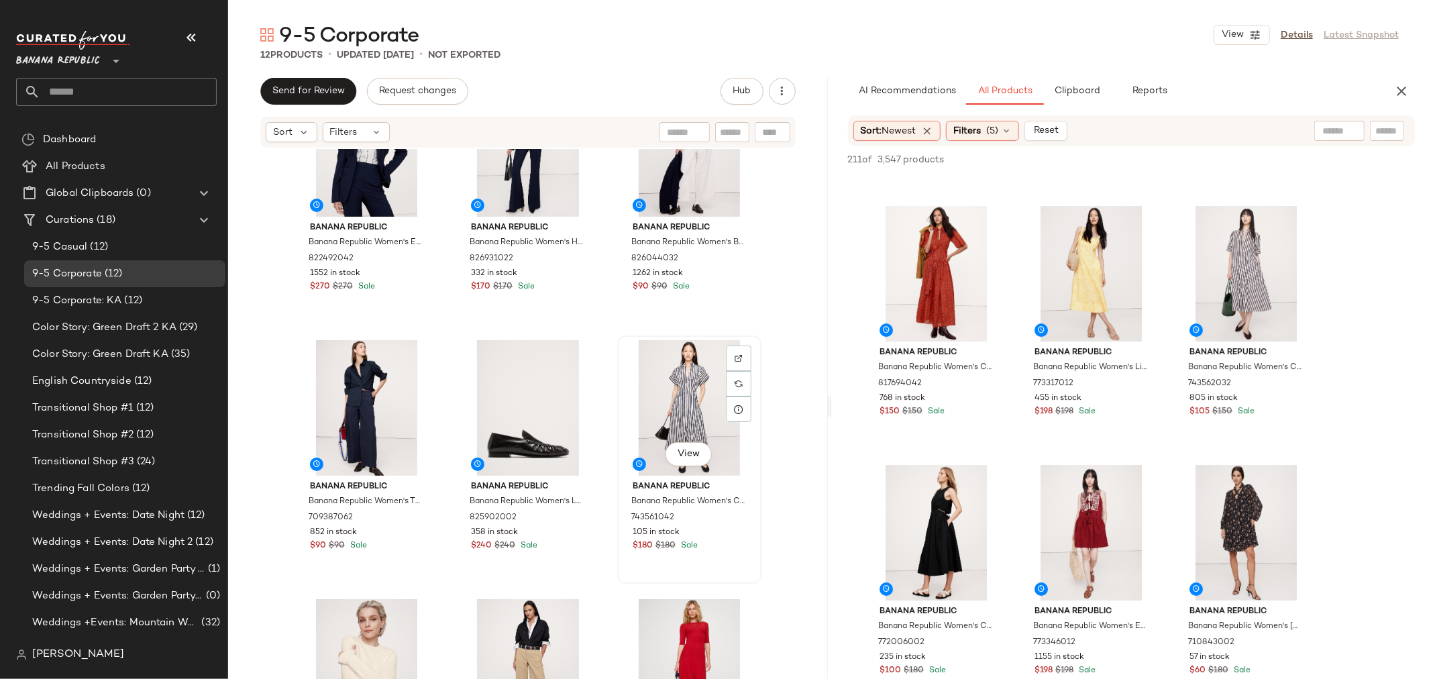
scroll to position [0, 0]
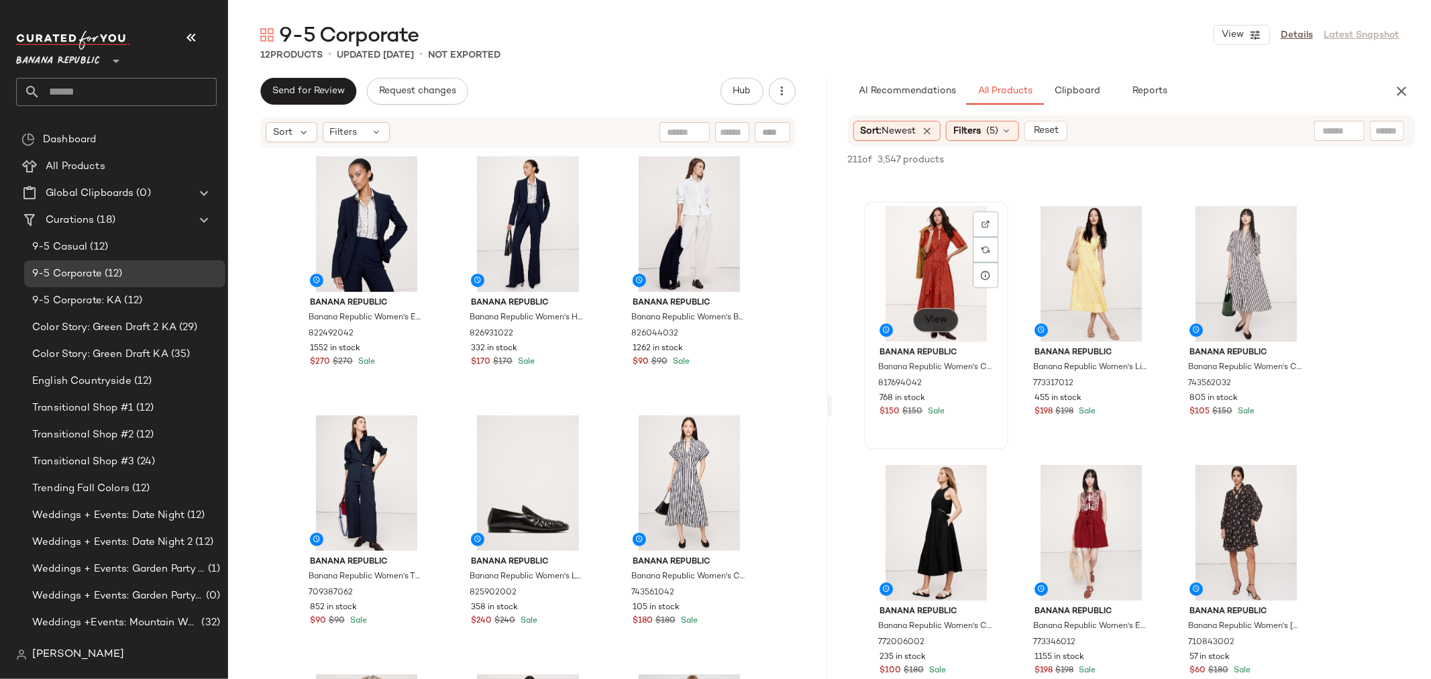
click at [932, 315] on span "View" at bounding box center [935, 320] width 23 height 11
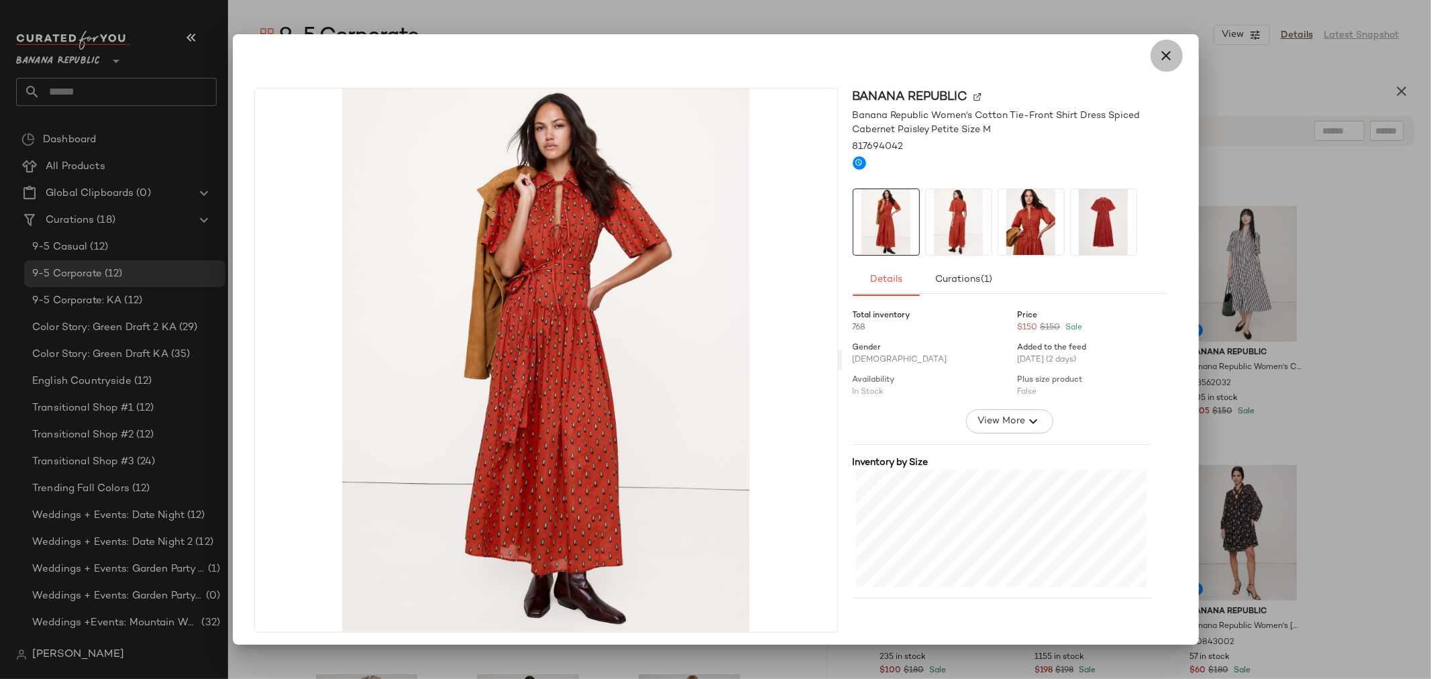
click at [1159, 58] on icon "button" at bounding box center [1167, 56] width 16 height 16
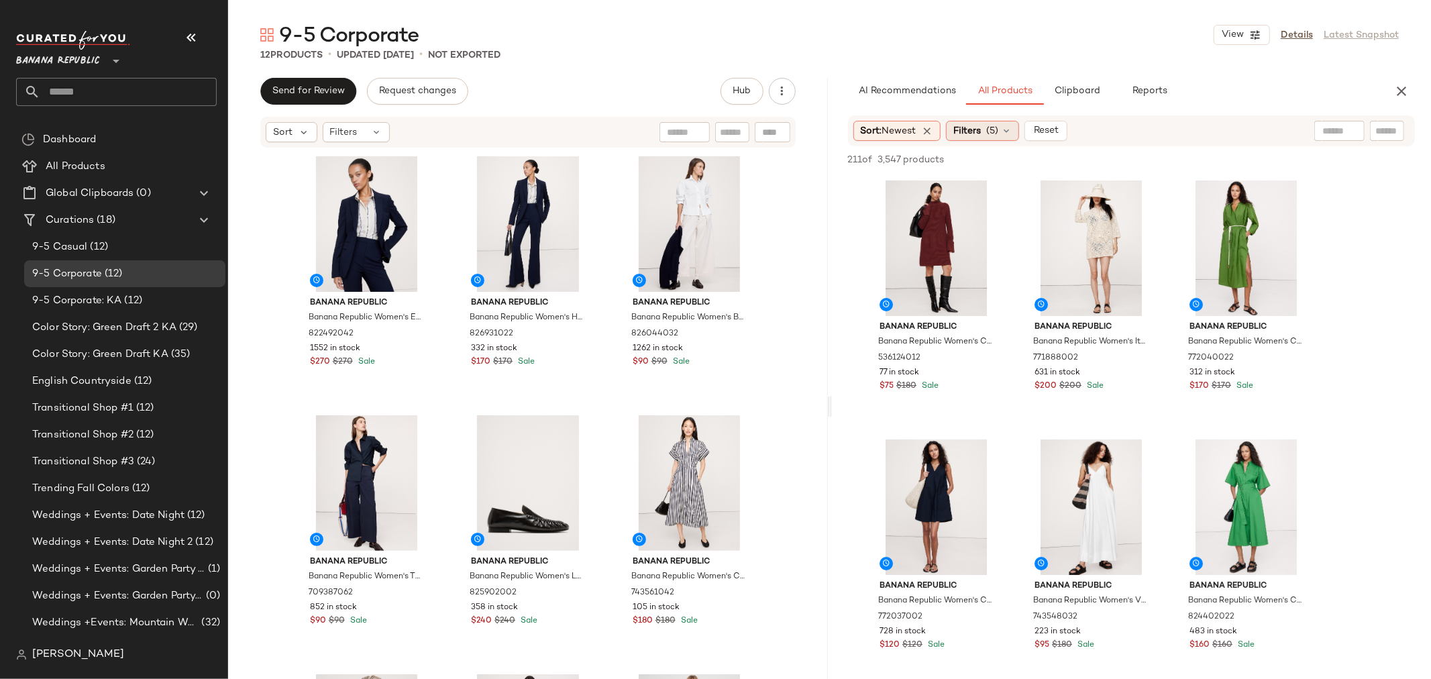
click at [998, 127] on span "(5)" at bounding box center [992, 131] width 12 height 14
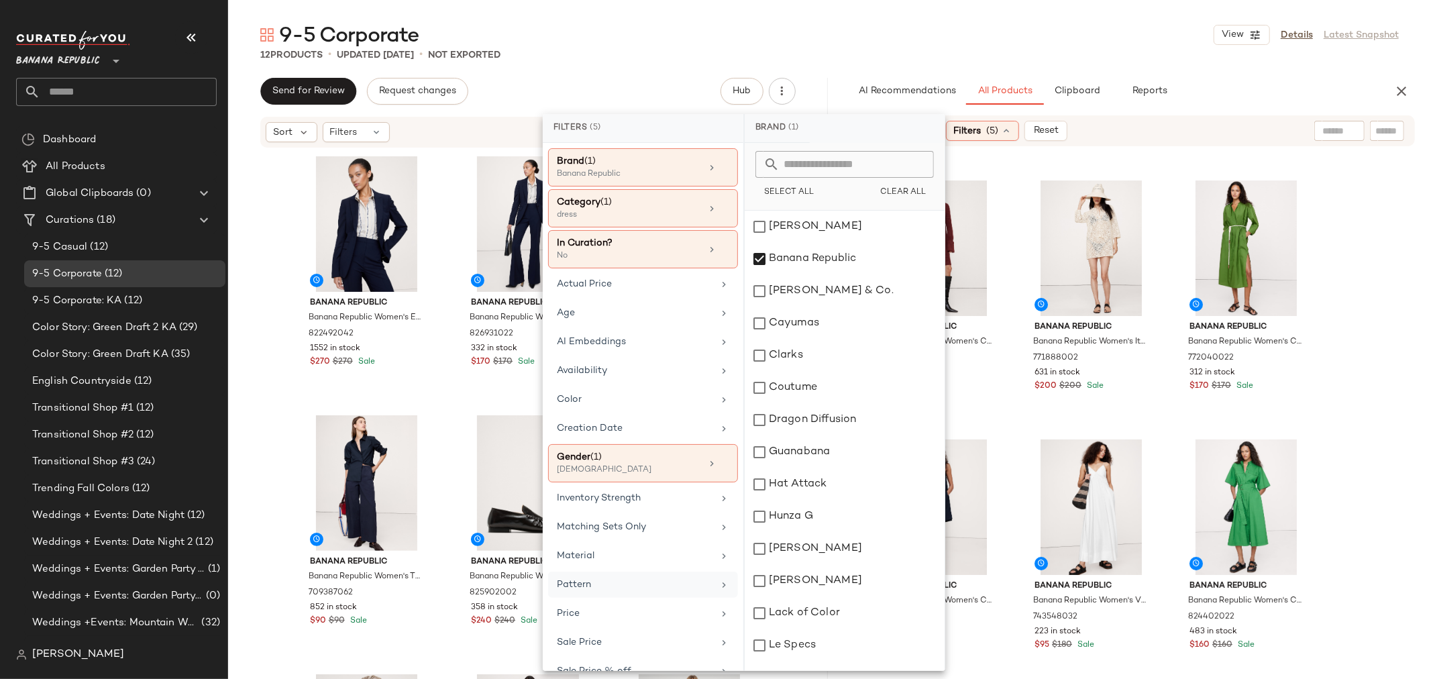
scroll to position [64, 0]
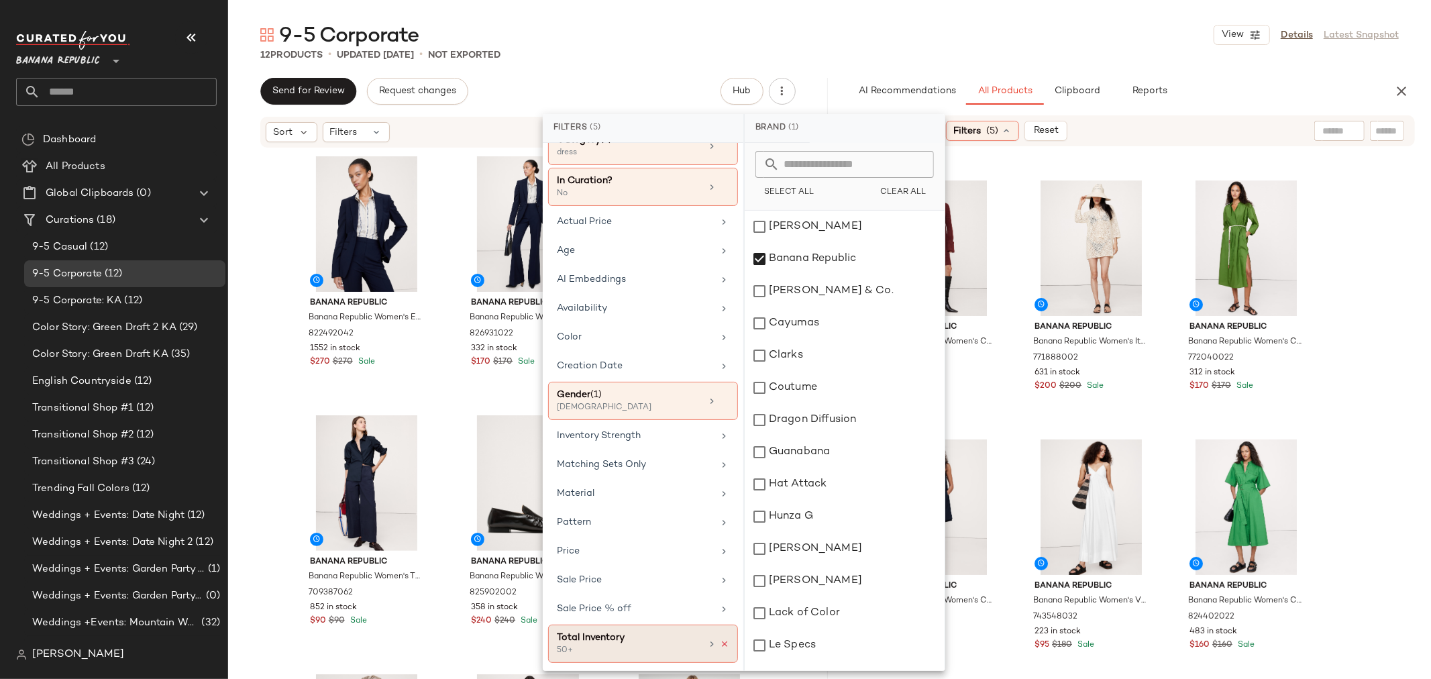
click at [720, 642] on icon at bounding box center [724, 643] width 9 height 9
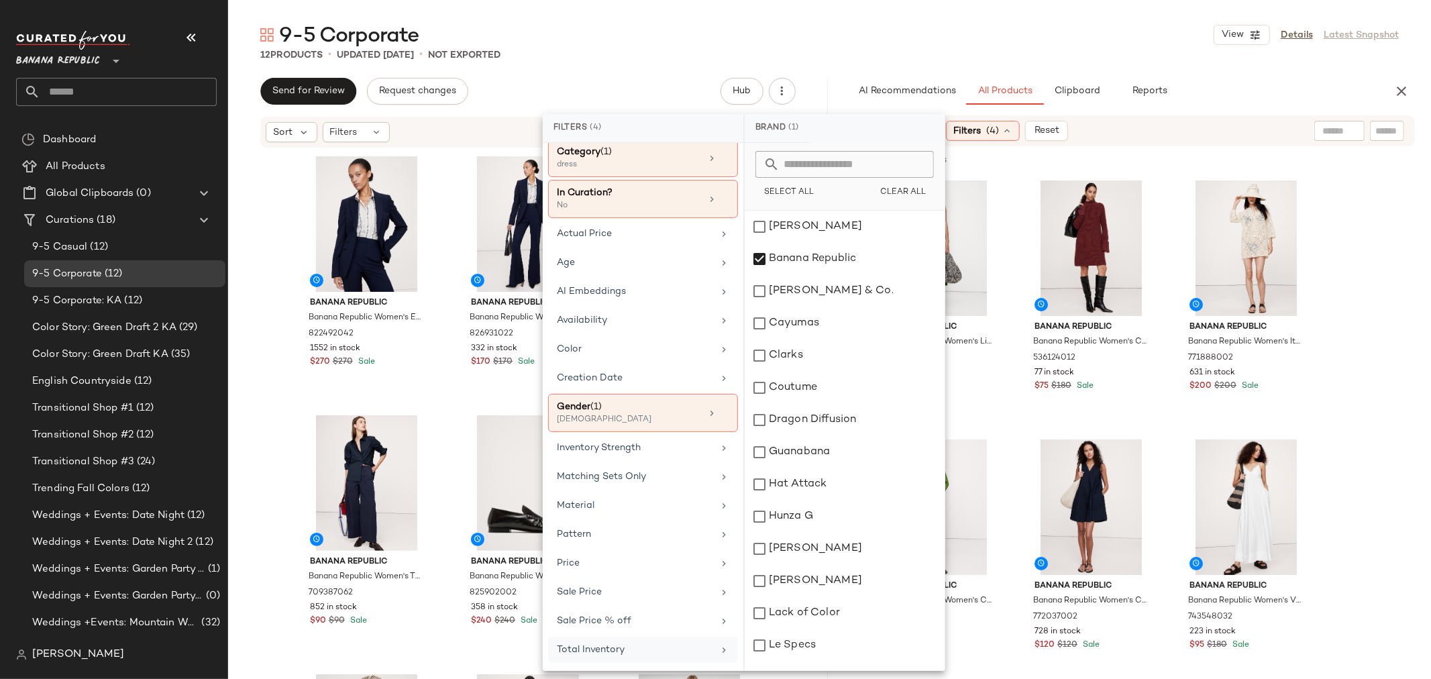
click at [631, 651] on div "Total Inventory" at bounding box center [635, 650] width 156 height 14
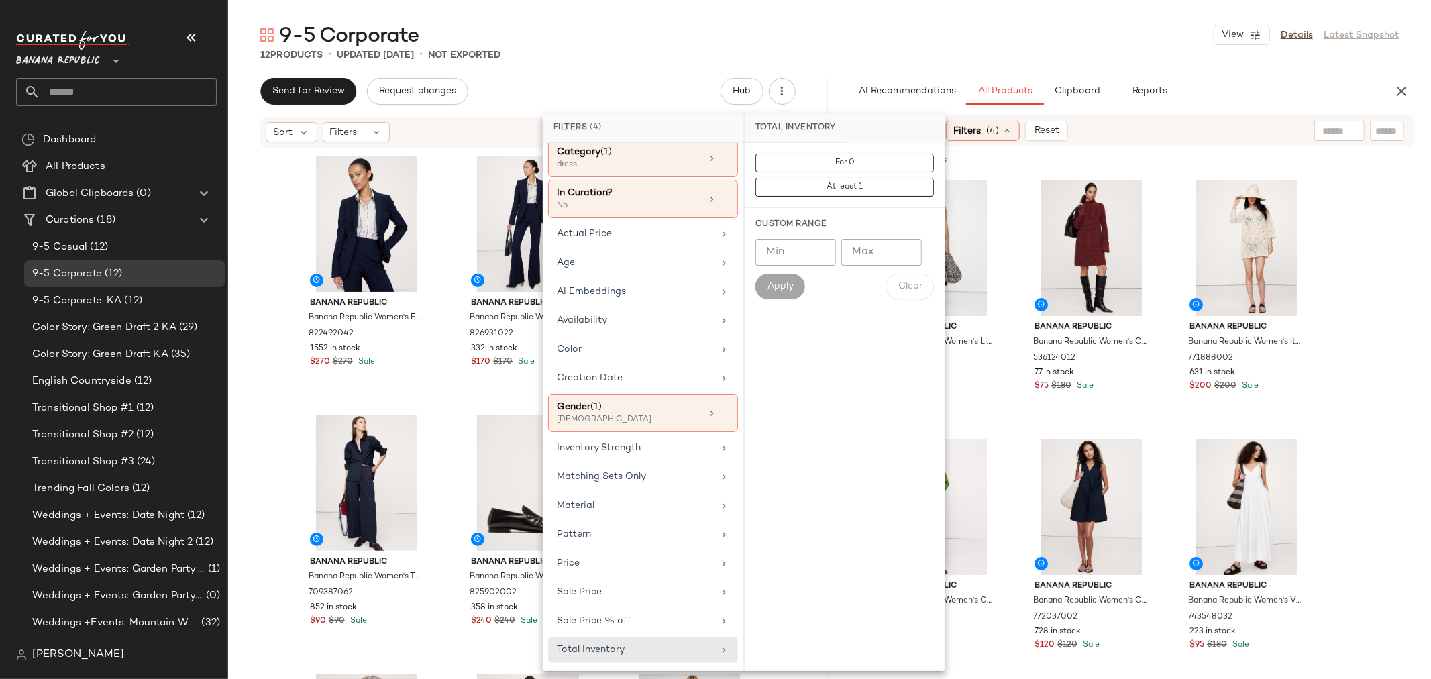
click at [781, 257] on input "Min" at bounding box center [795, 252] width 80 height 27
type input "**"
click at [794, 286] on button "Apply" at bounding box center [780, 286] width 50 height 25
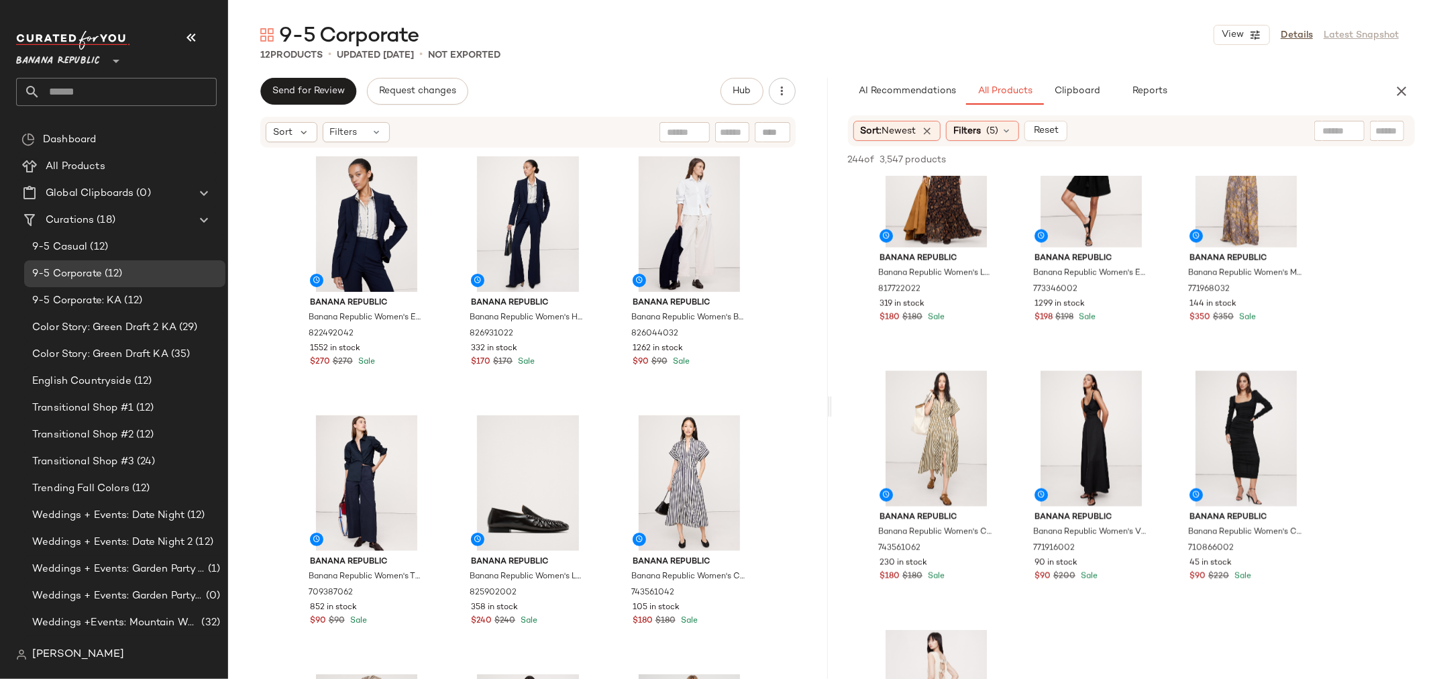
scroll to position [1640, 0]
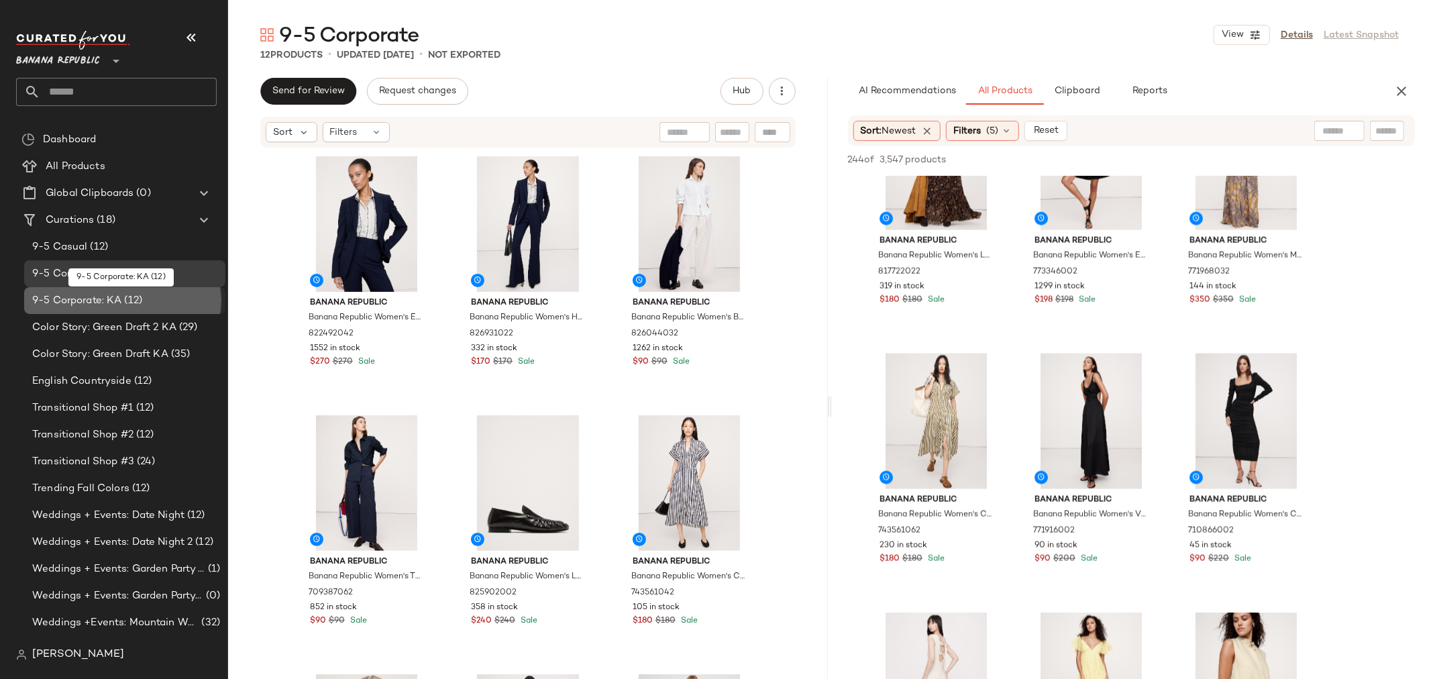
click at [98, 297] on span "9-5 Corporate: KA" at bounding box center [76, 300] width 89 height 15
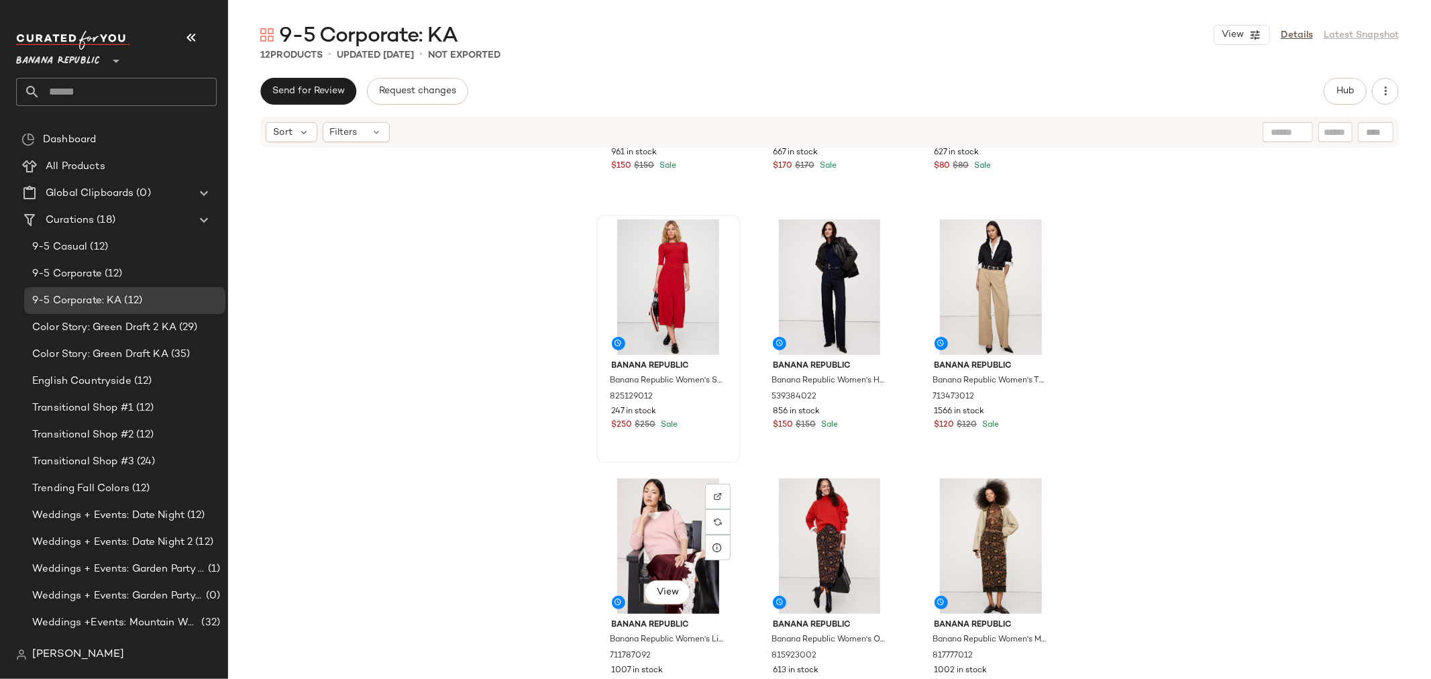
scroll to position [468, 0]
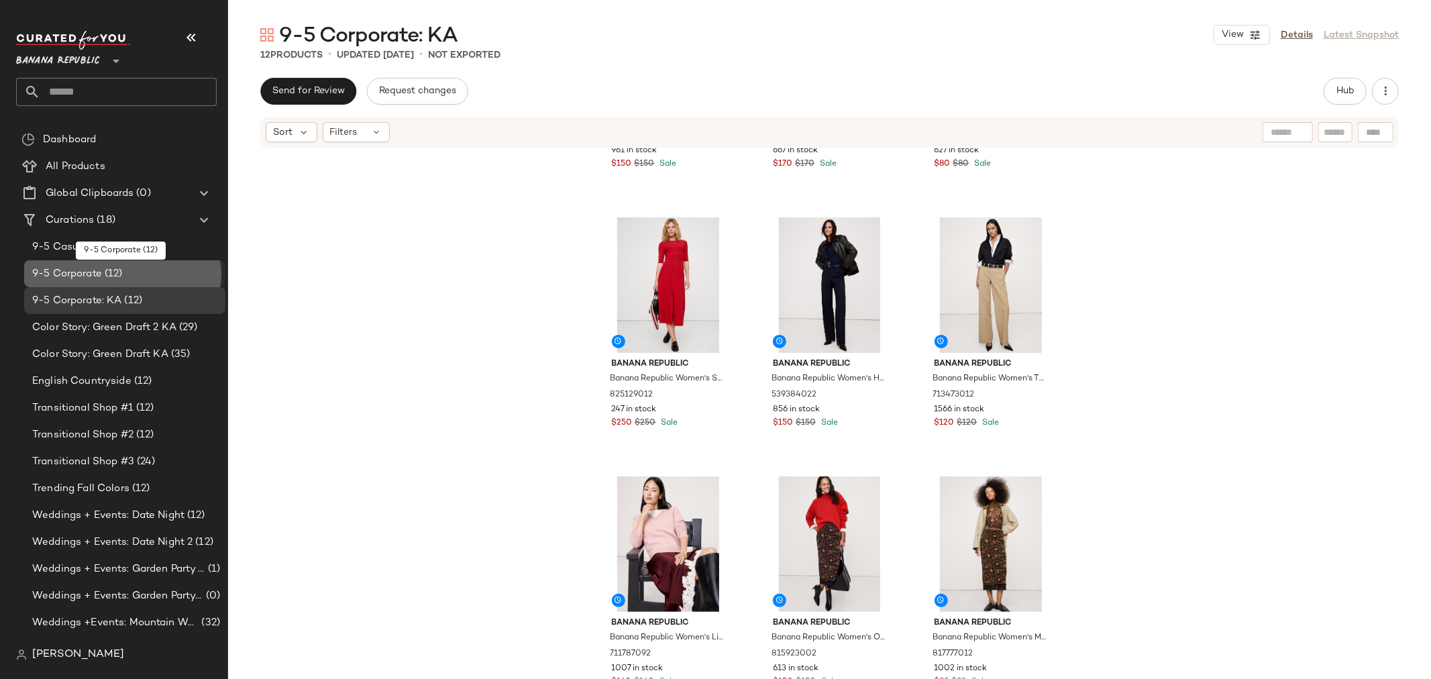
click at [121, 266] on span "(12)" at bounding box center [112, 273] width 21 height 15
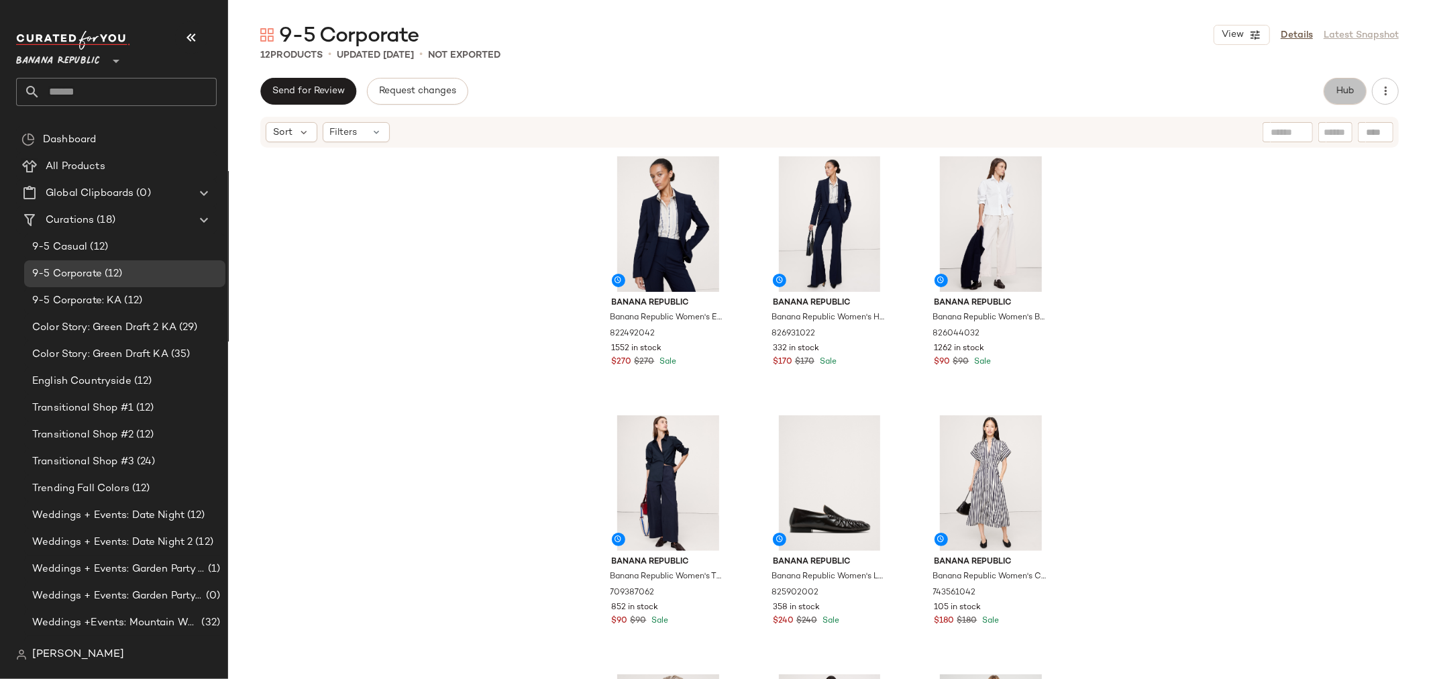
click at [1343, 80] on button "Hub" at bounding box center [1345, 91] width 43 height 27
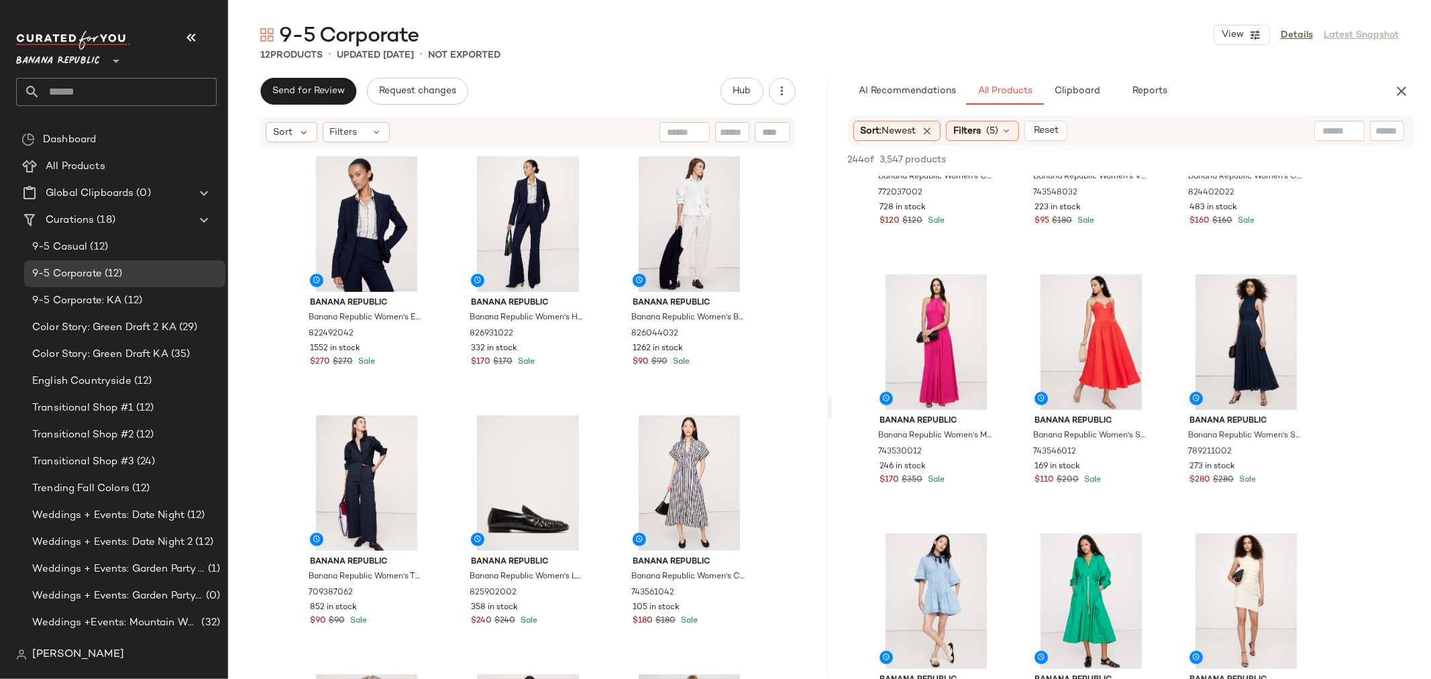
scroll to position [447, 0]
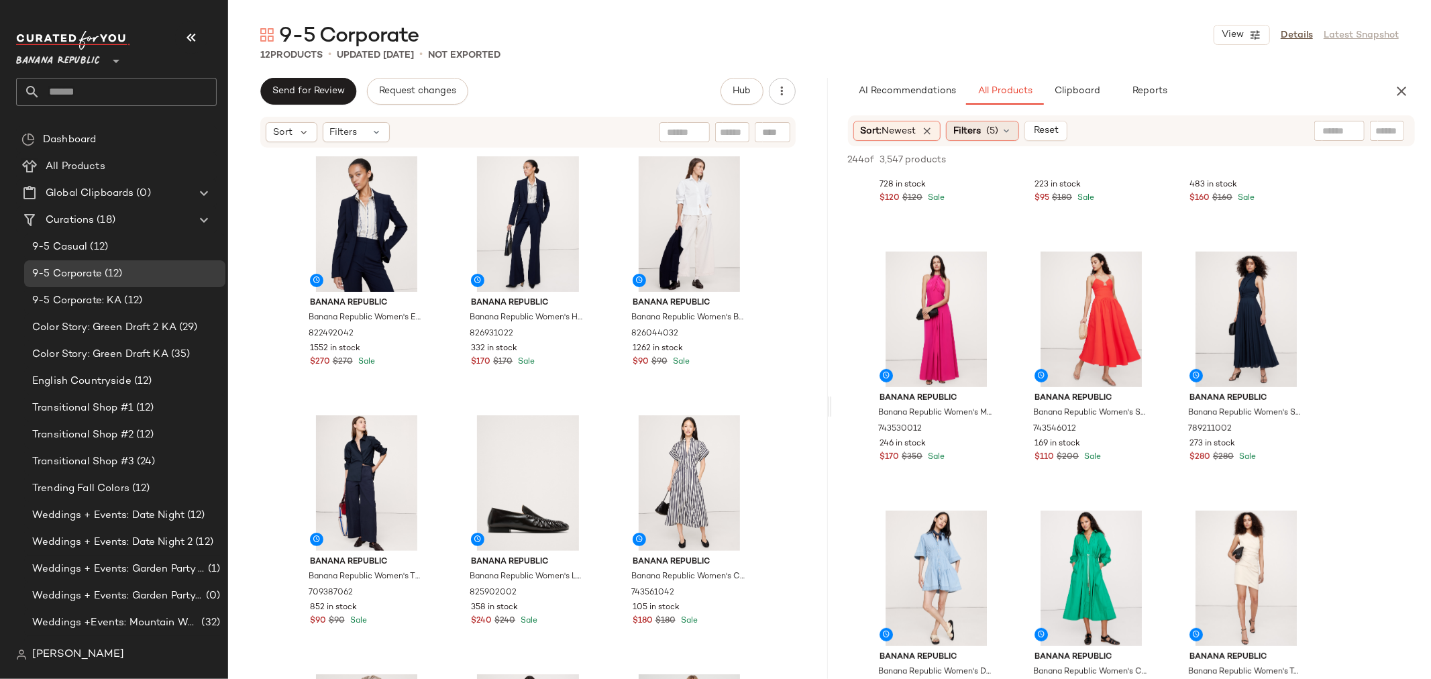
click at [1012, 130] on icon at bounding box center [1006, 130] width 11 height 11
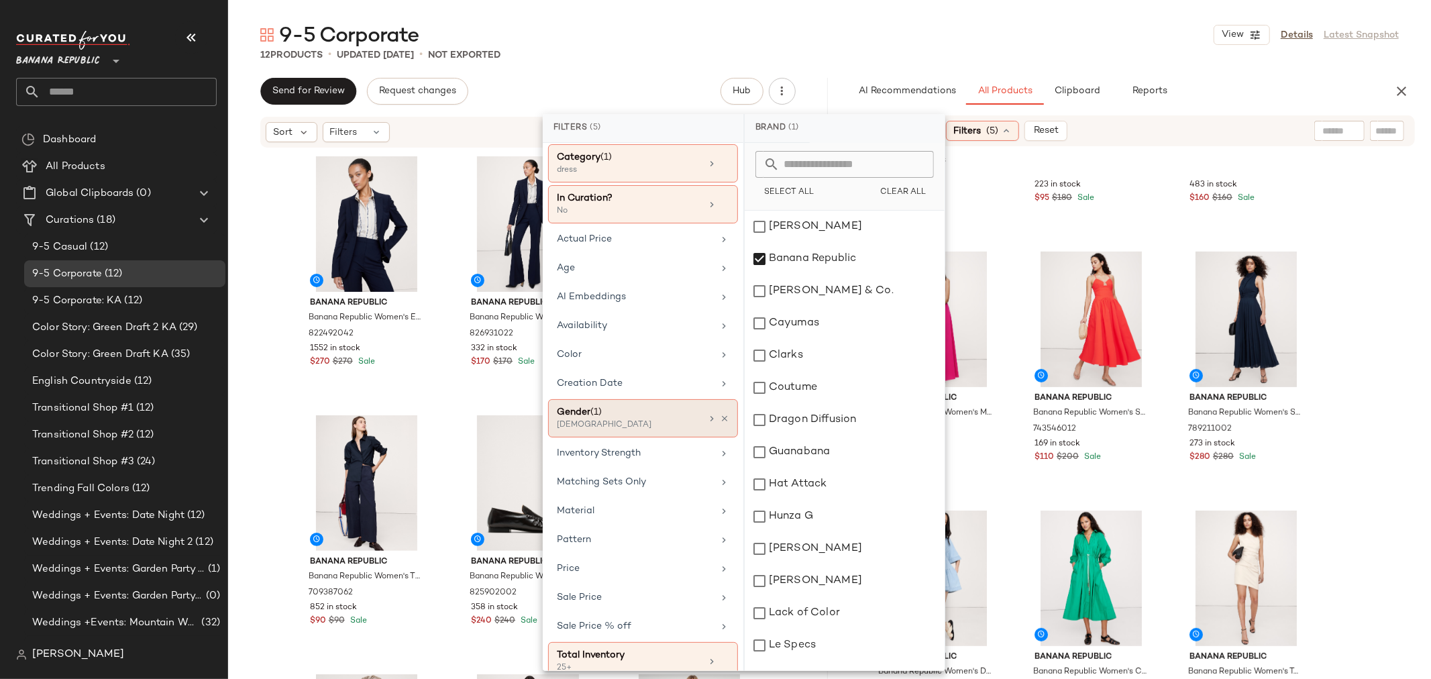
scroll to position [64, 0]
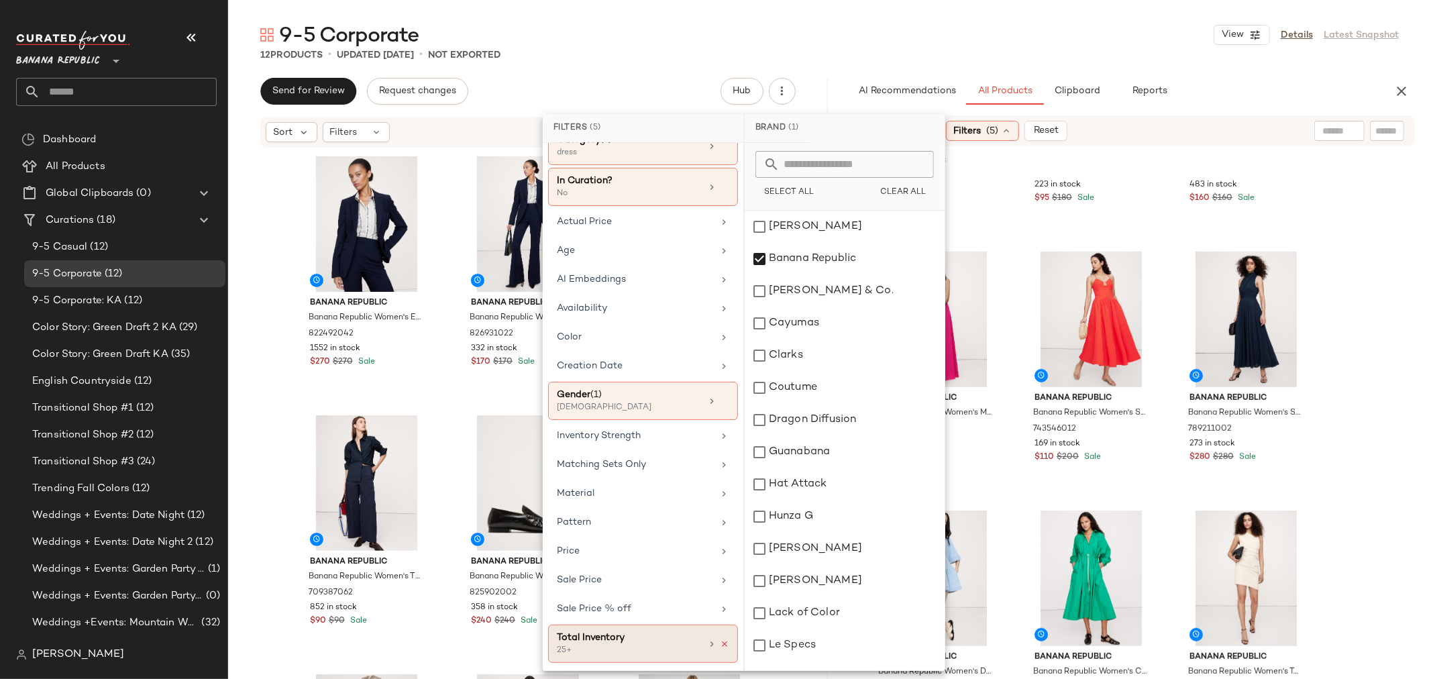
click at [720, 645] on icon at bounding box center [724, 643] width 9 height 9
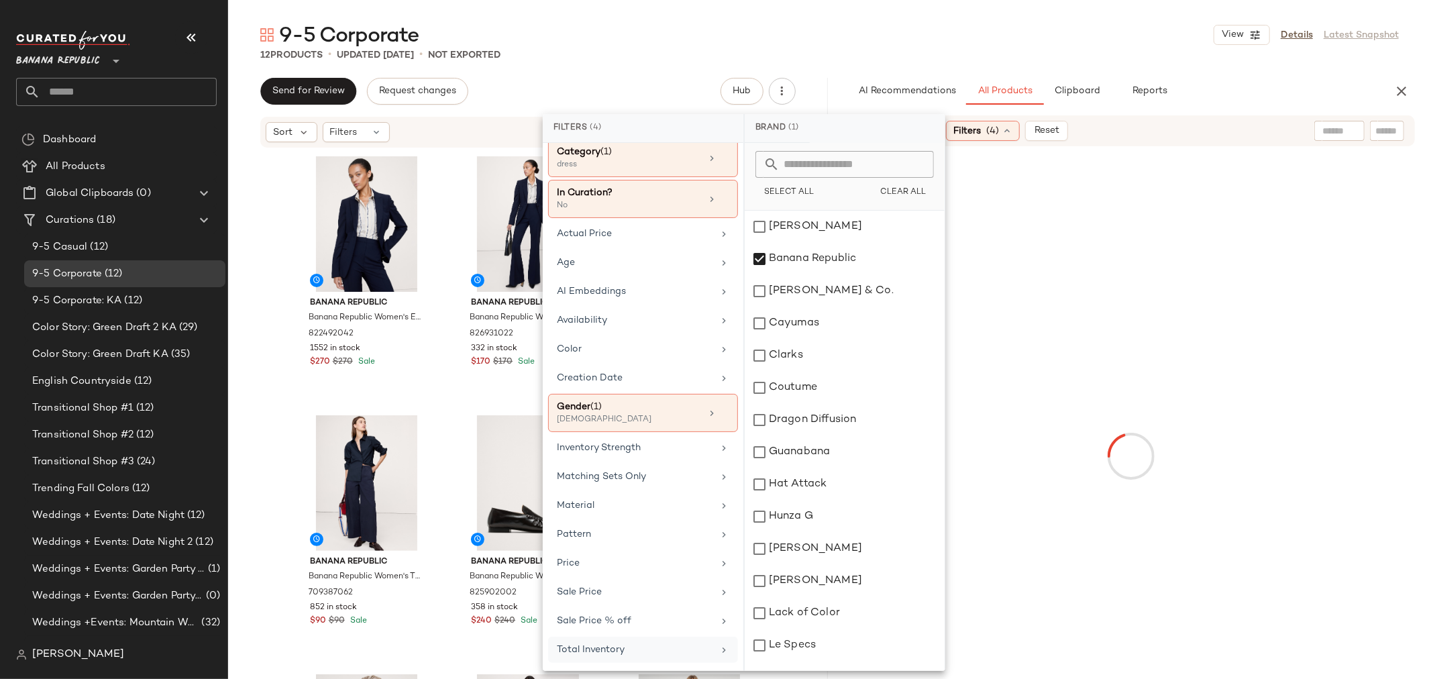
scroll to position [52, 0]
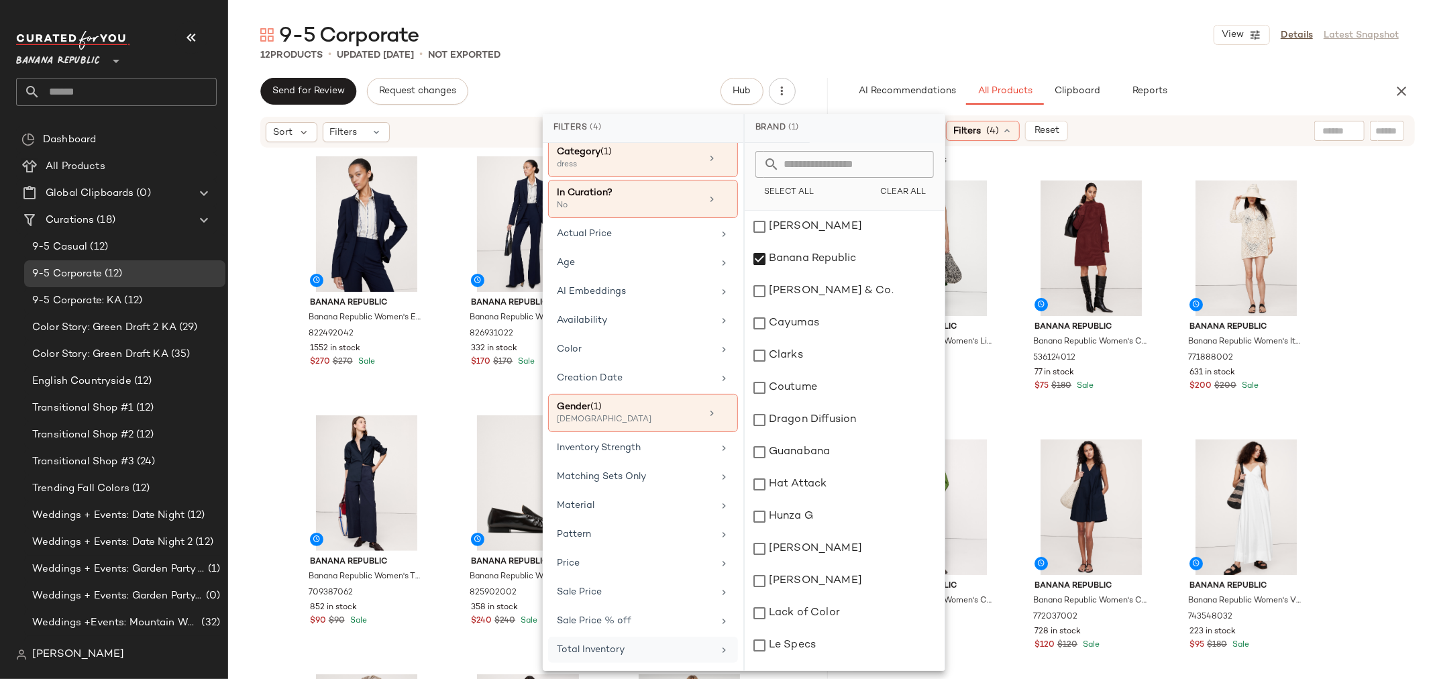
click at [667, 648] on div "Total Inventory" at bounding box center [635, 650] width 156 height 14
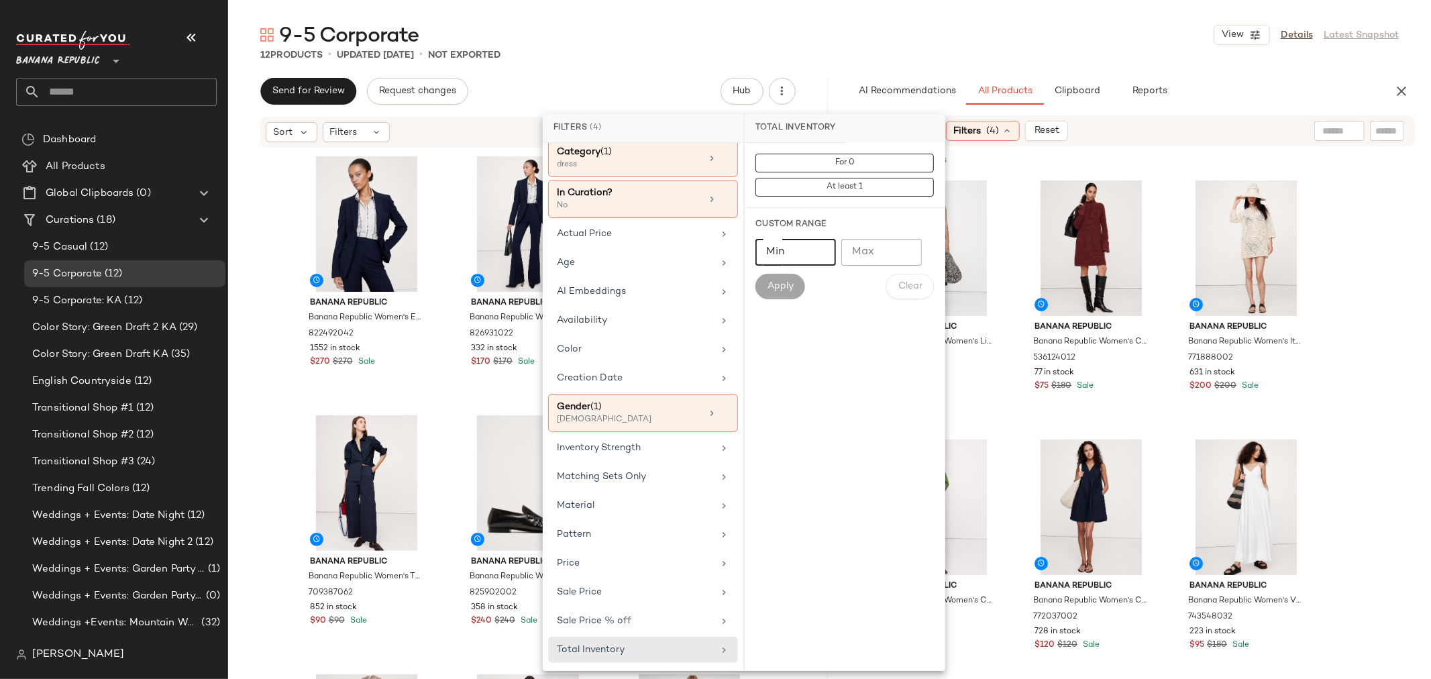
click at [779, 254] on input "Min" at bounding box center [795, 252] width 80 height 27
type input "**"
click at [773, 289] on span "Apply" at bounding box center [780, 286] width 27 height 11
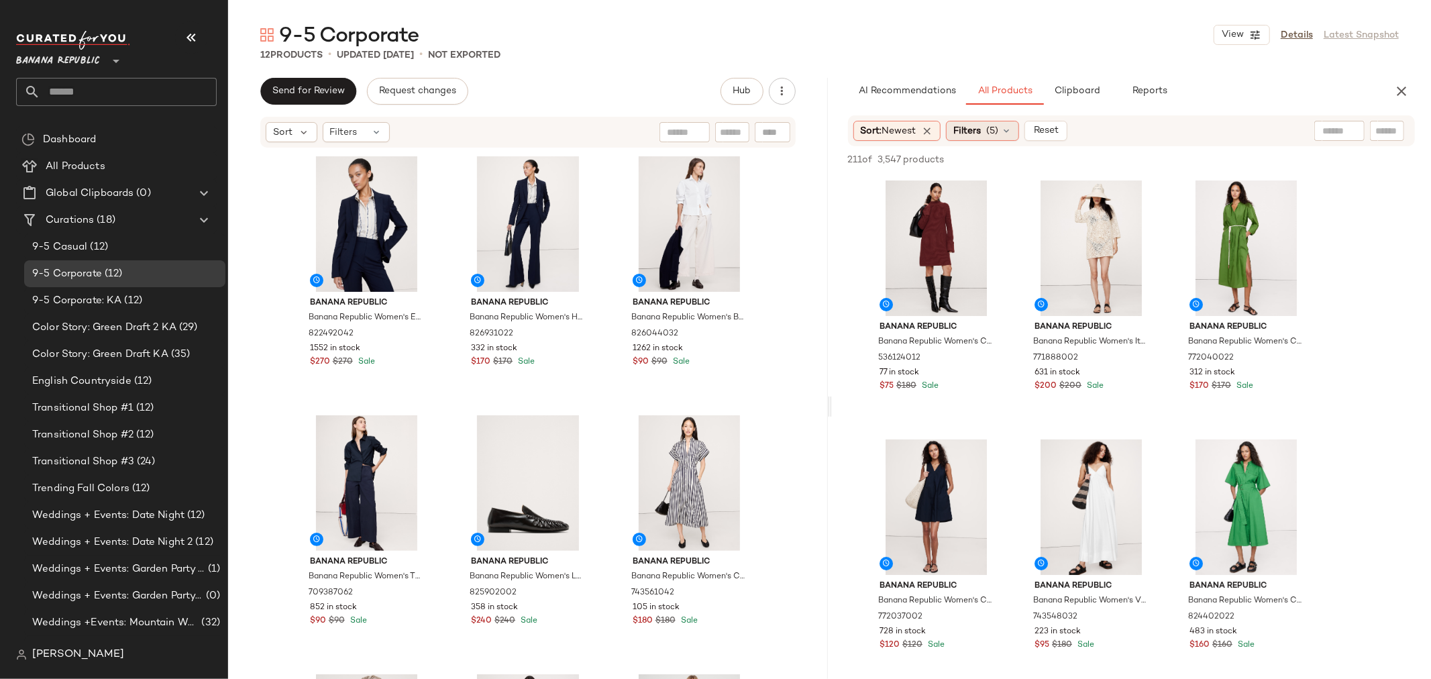
click at [1011, 126] on icon at bounding box center [1006, 130] width 11 height 11
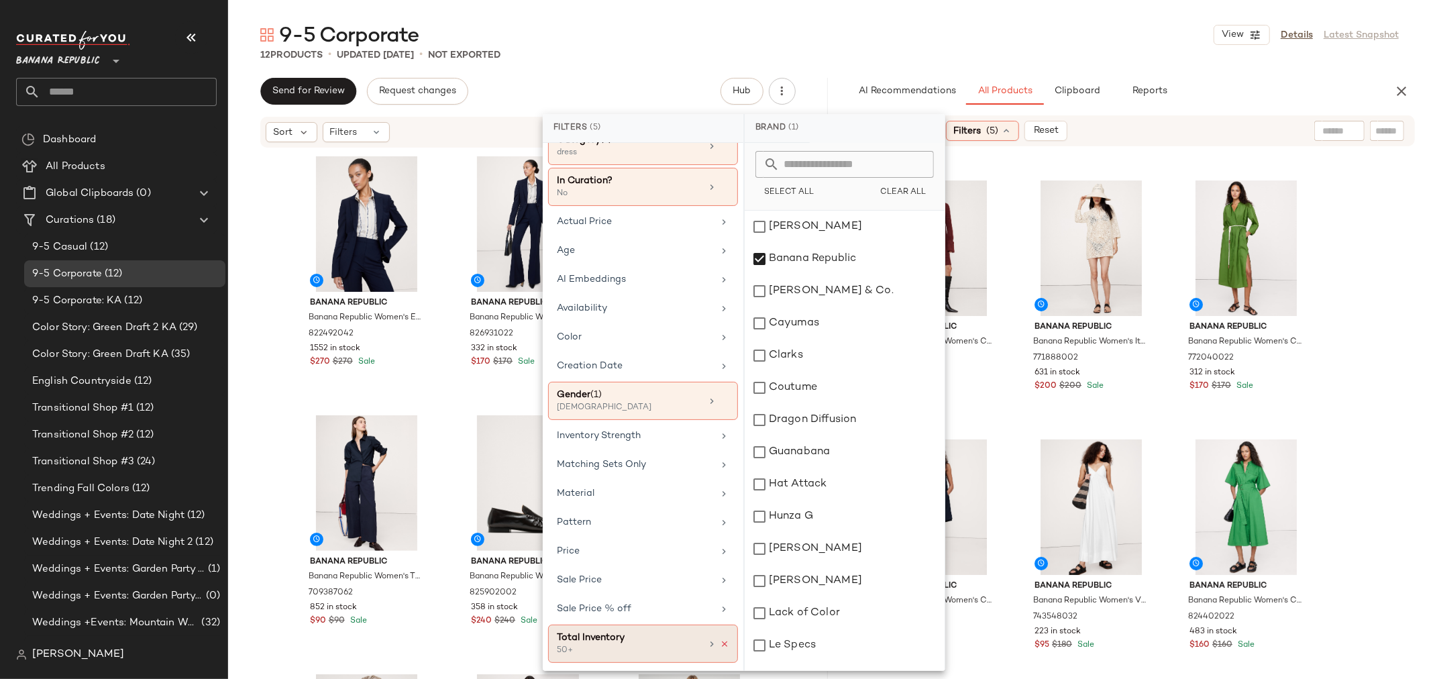
click at [720, 640] on icon at bounding box center [724, 643] width 9 height 9
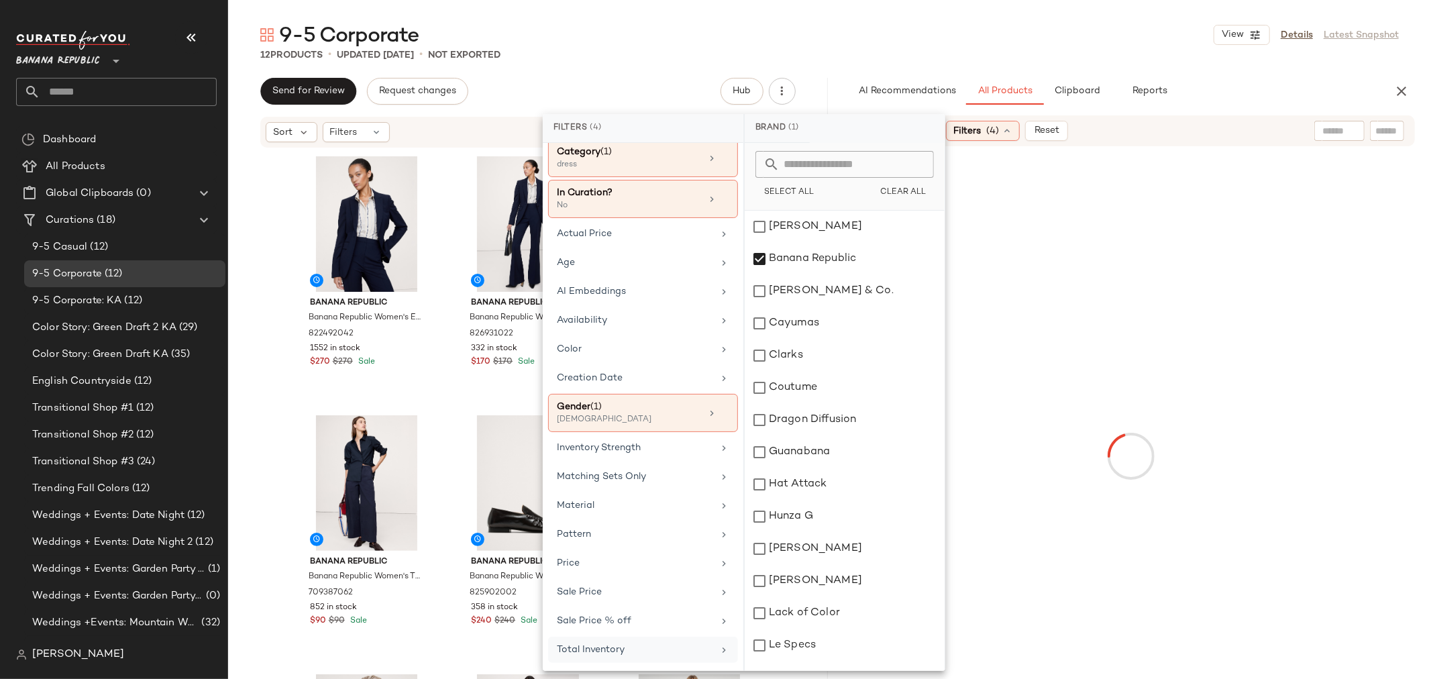
scroll to position [52, 0]
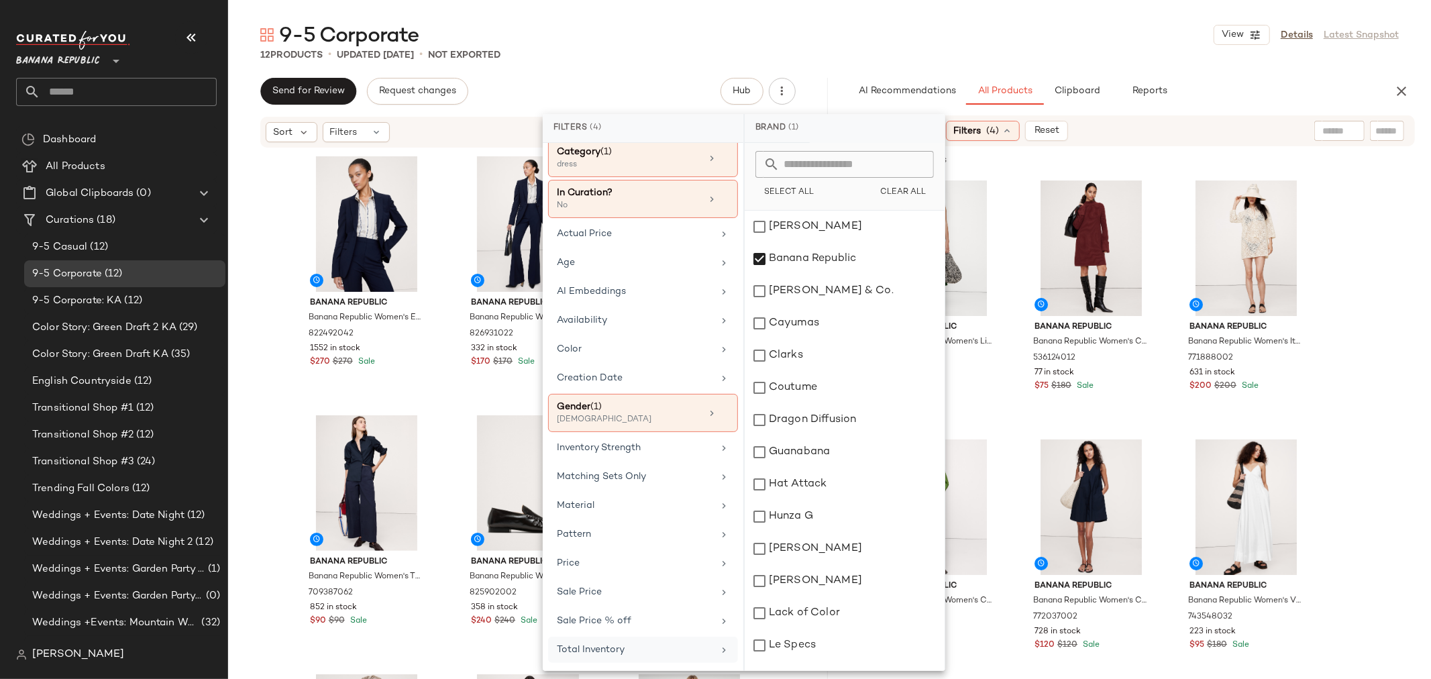
click at [627, 647] on div "Total Inventory" at bounding box center [635, 650] width 156 height 14
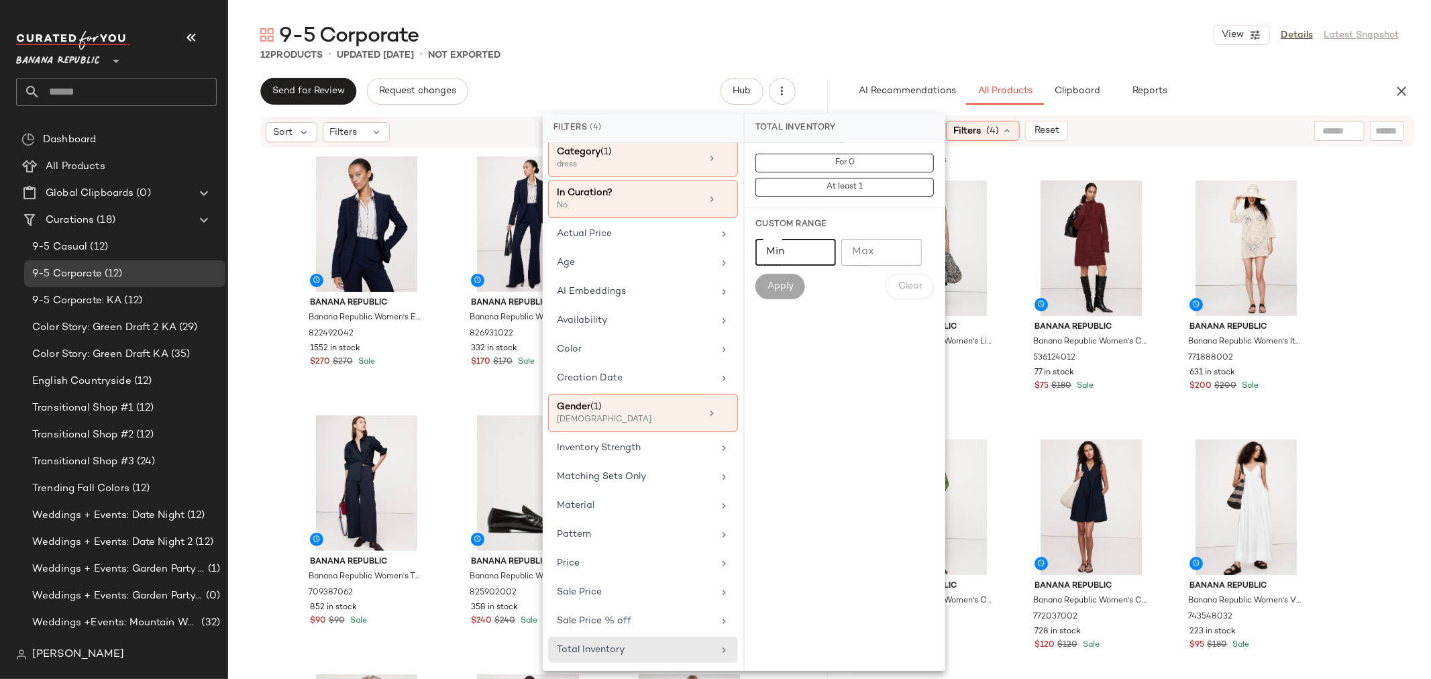
click at [792, 249] on input "Min" at bounding box center [795, 252] width 80 height 27
type input "**"
click at [787, 278] on button "Apply" at bounding box center [780, 286] width 50 height 25
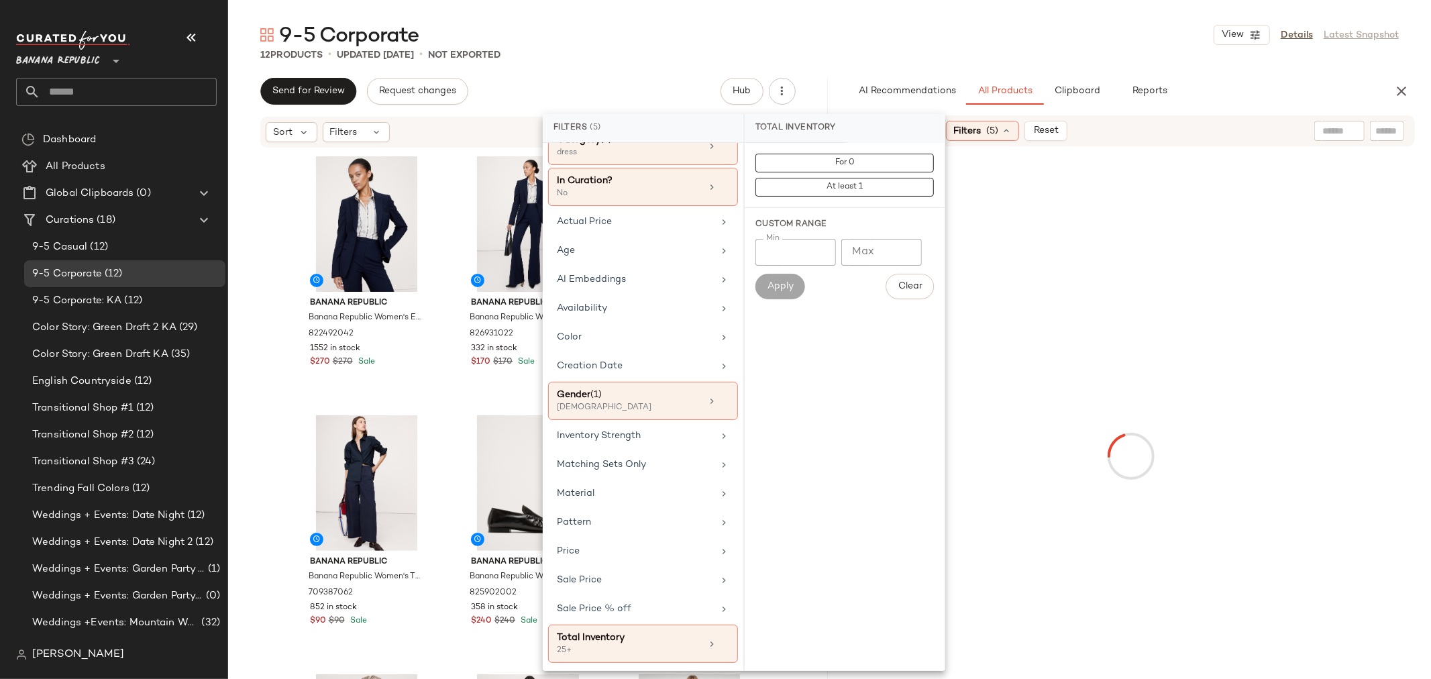
click at [1348, 270] on div at bounding box center [1132, 456] width 594 height 614
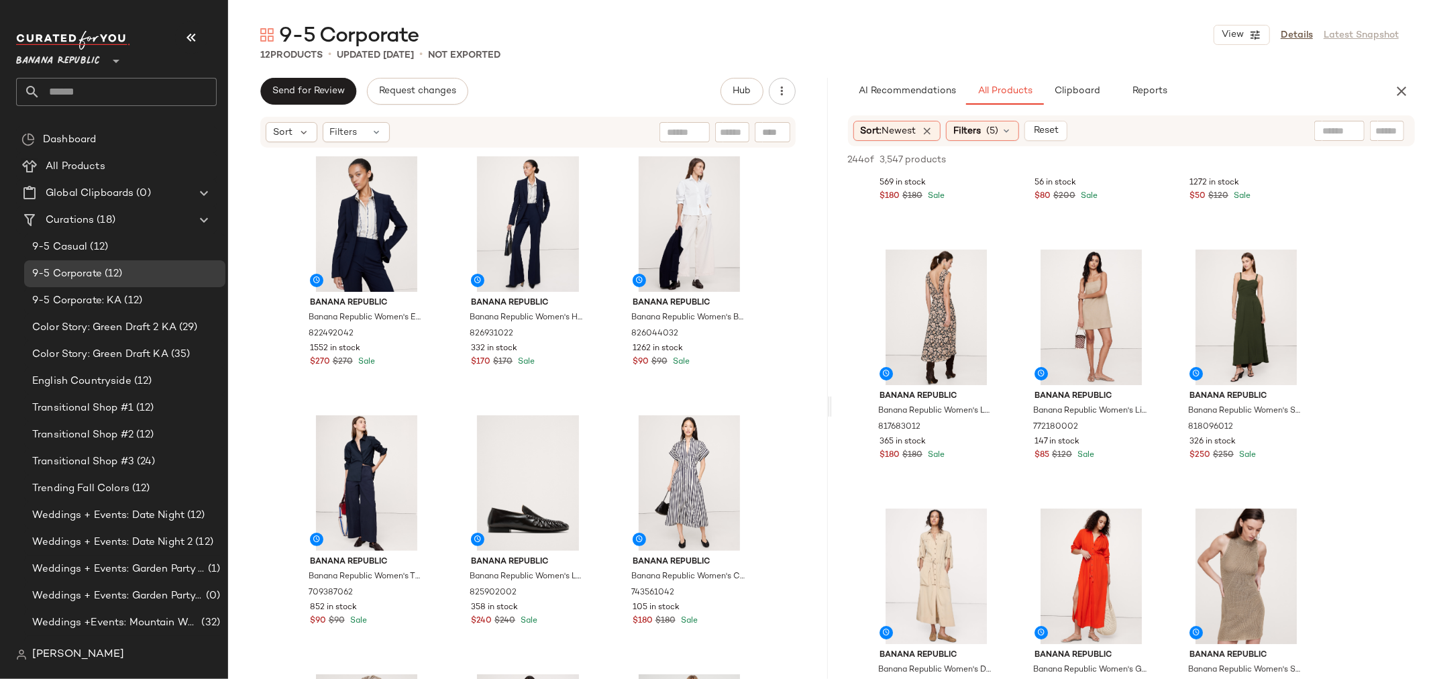
scroll to position [12895, 0]
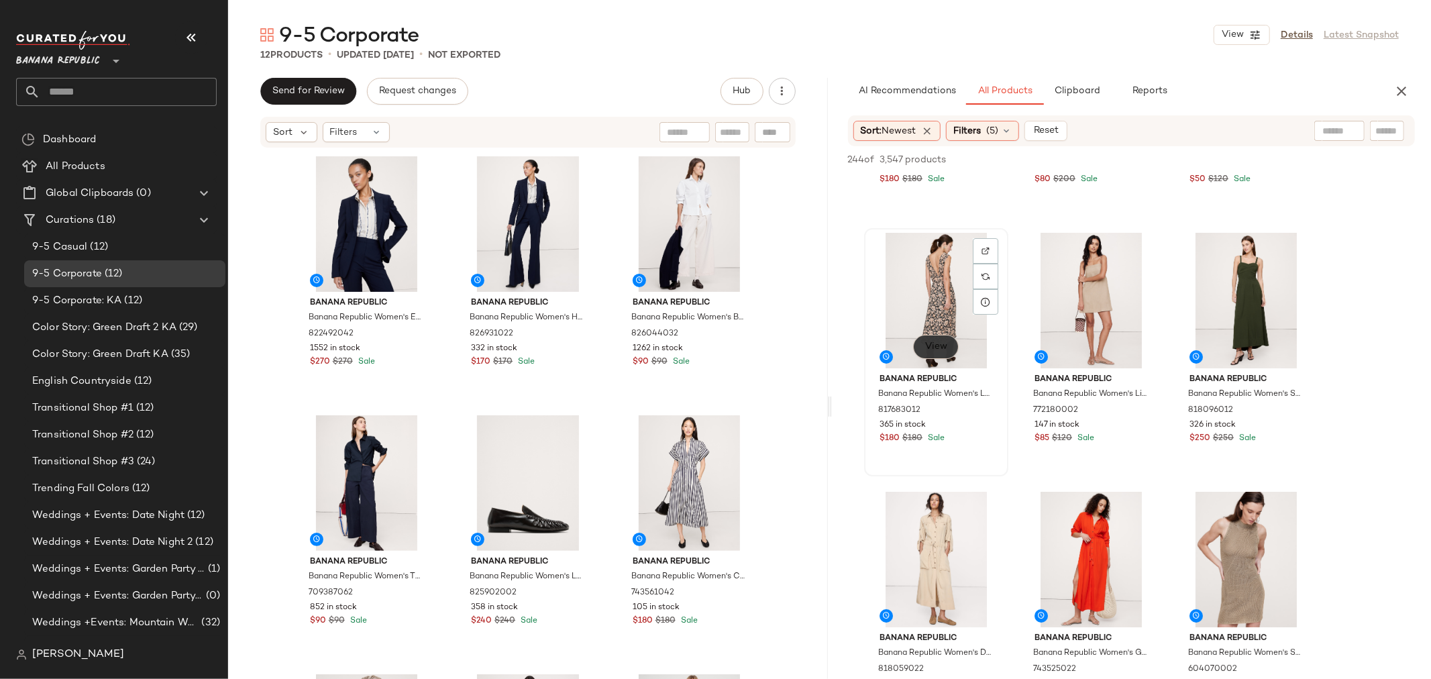
click at [935, 339] on button "View" at bounding box center [935, 347] width 46 height 24
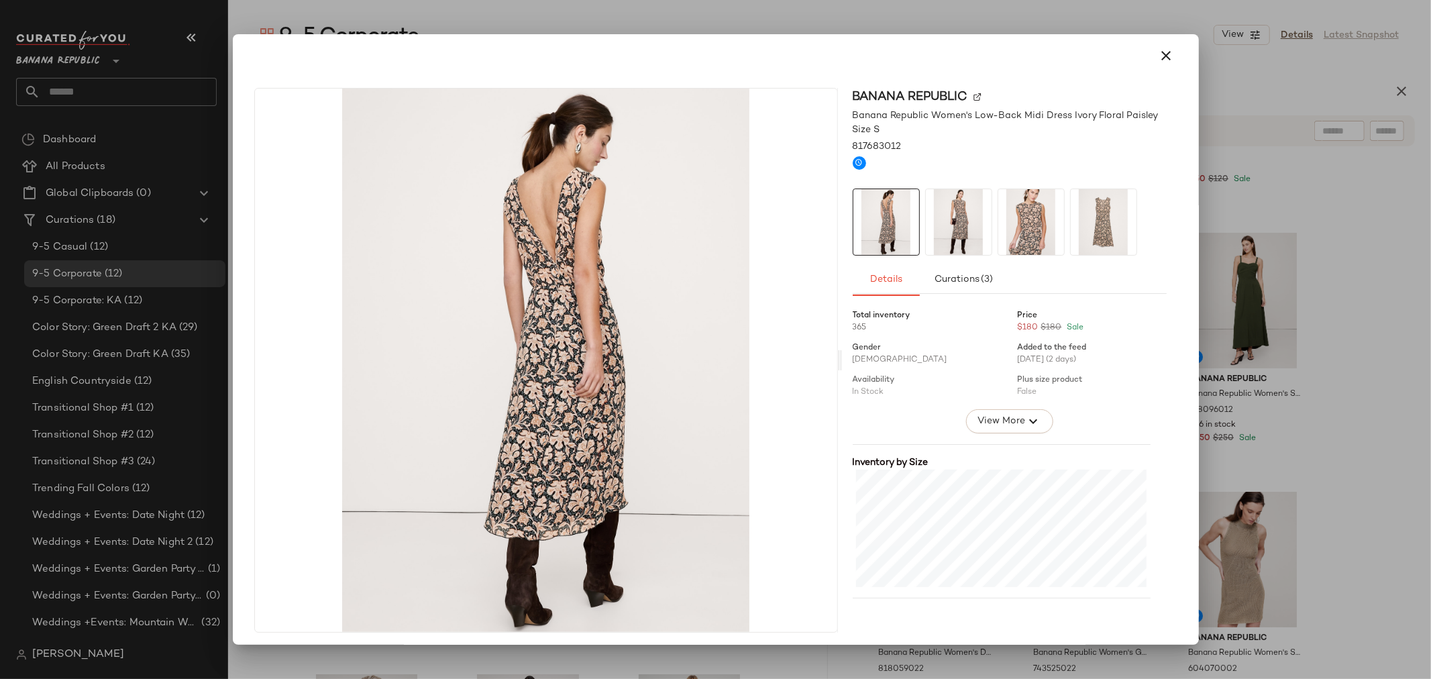
click at [956, 222] on img at bounding box center [959, 222] width 66 height 66
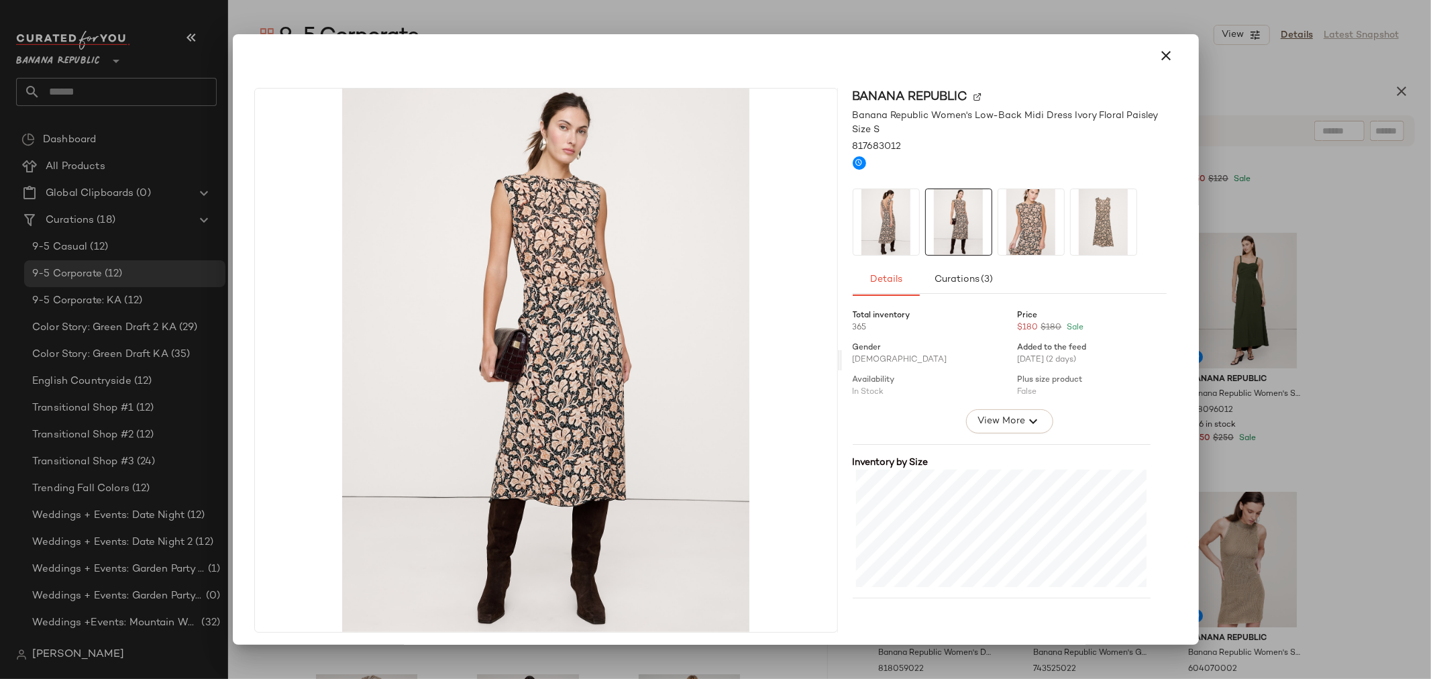
click at [1004, 219] on img at bounding box center [1031, 222] width 66 height 66
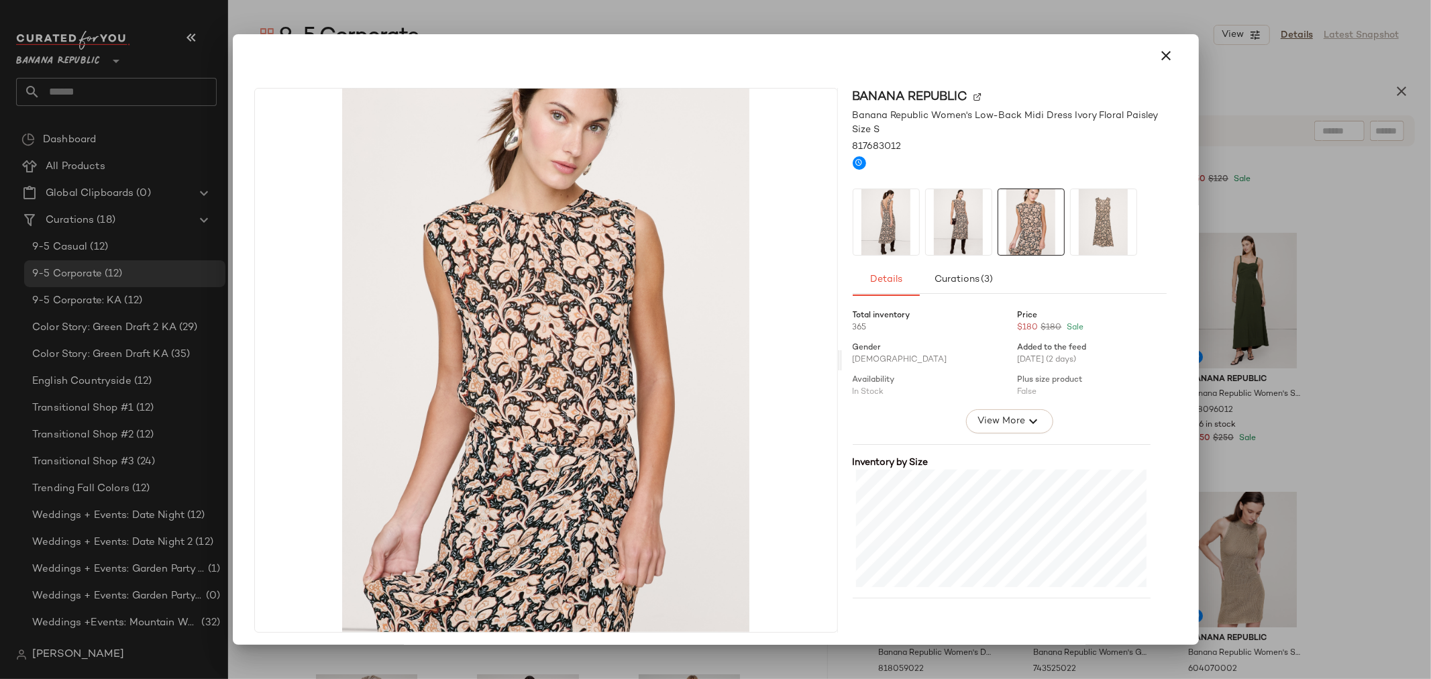
click at [1095, 209] on img at bounding box center [1104, 222] width 66 height 66
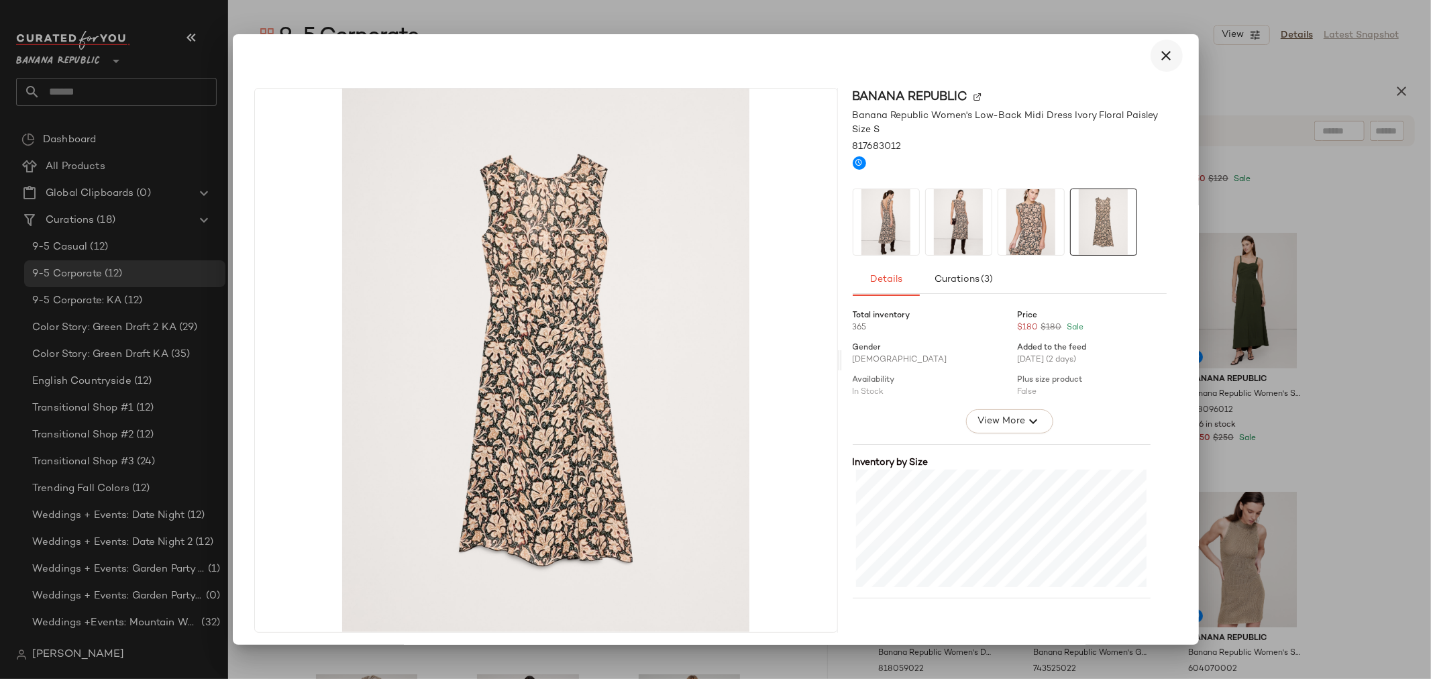
click at [1159, 52] on icon "button" at bounding box center [1167, 56] width 16 height 16
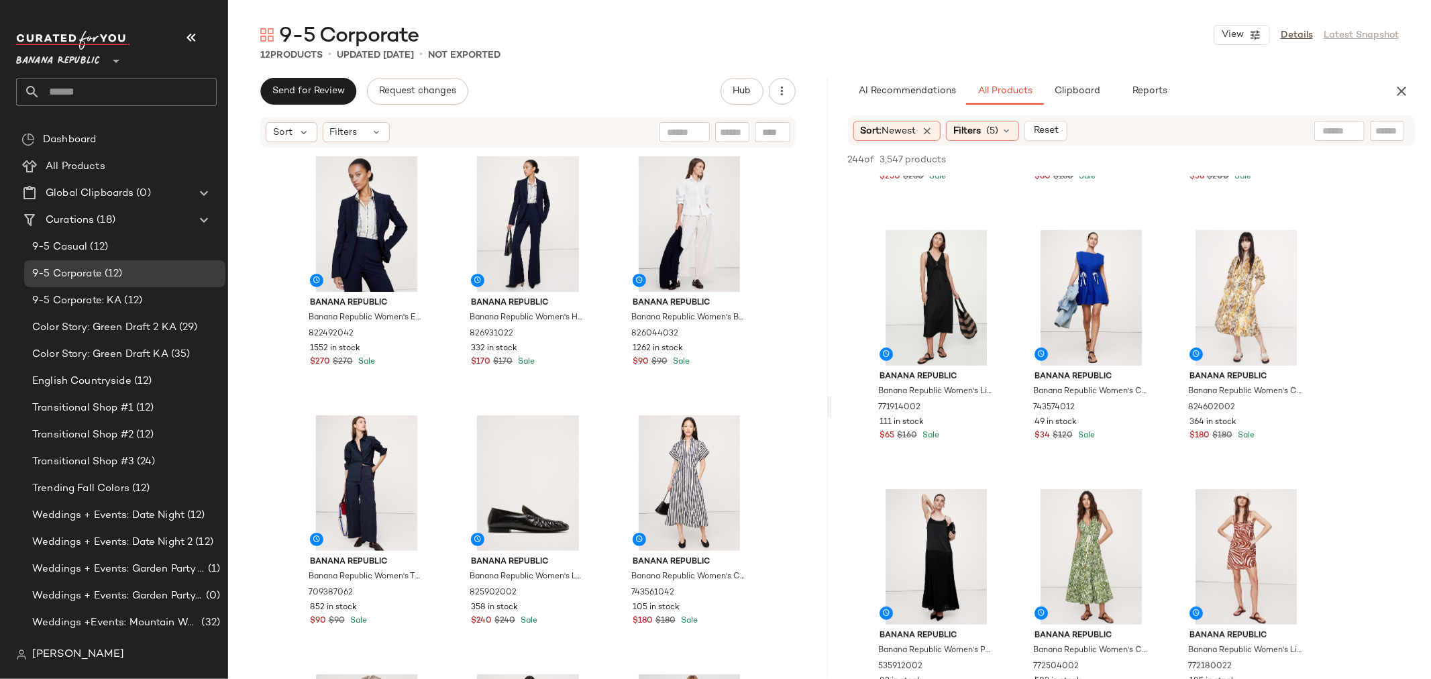
scroll to position [13417, 0]
click at [1263, 340] on button "View" at bounding box center [1245, 343] width 46 height 24
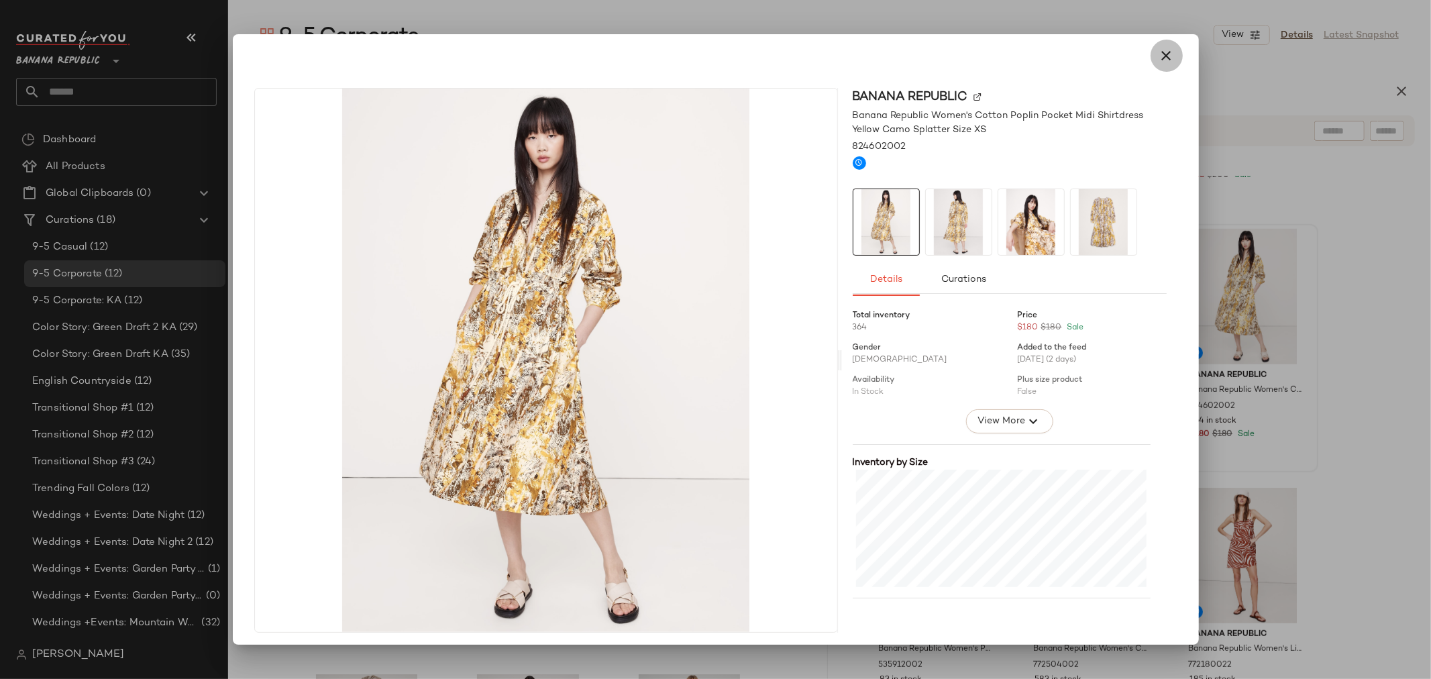
click at [1150, 54] on button "button" at bounding box center [1166, 56] width 32 height 32
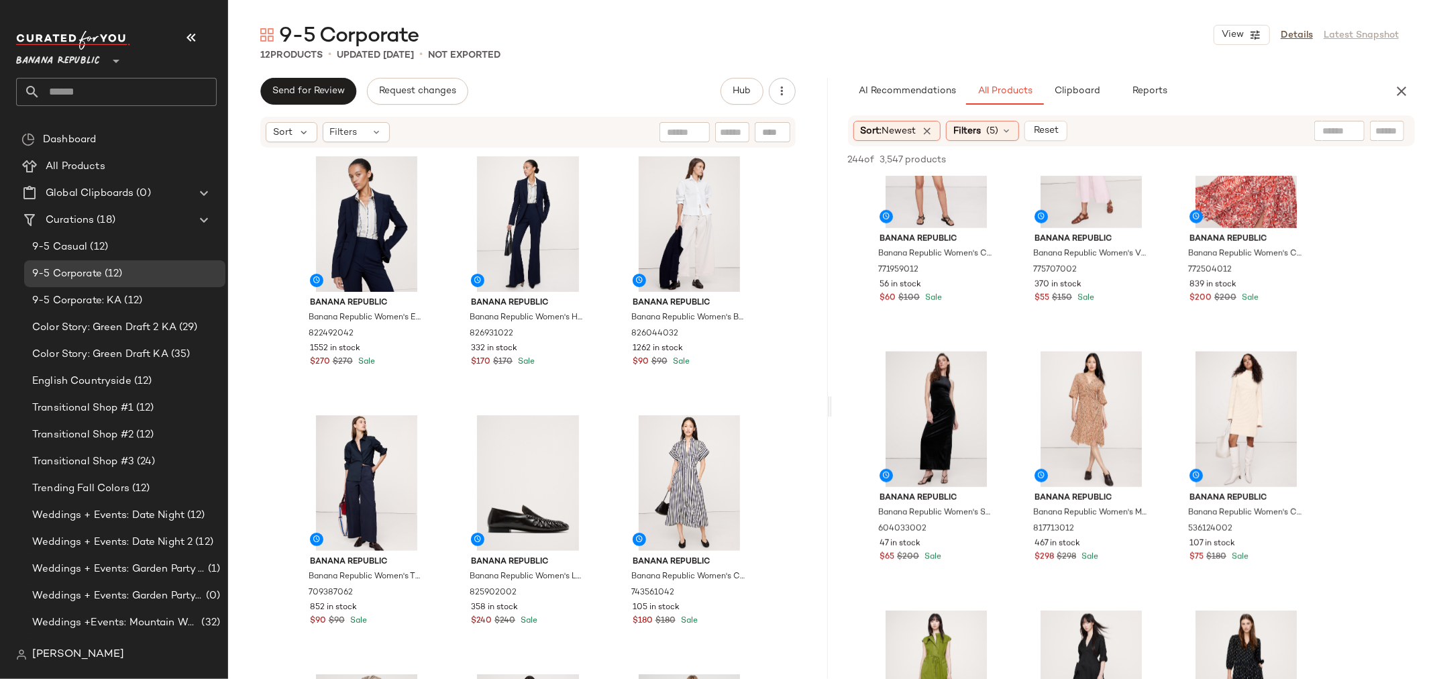
scroll to position [14087, 0]
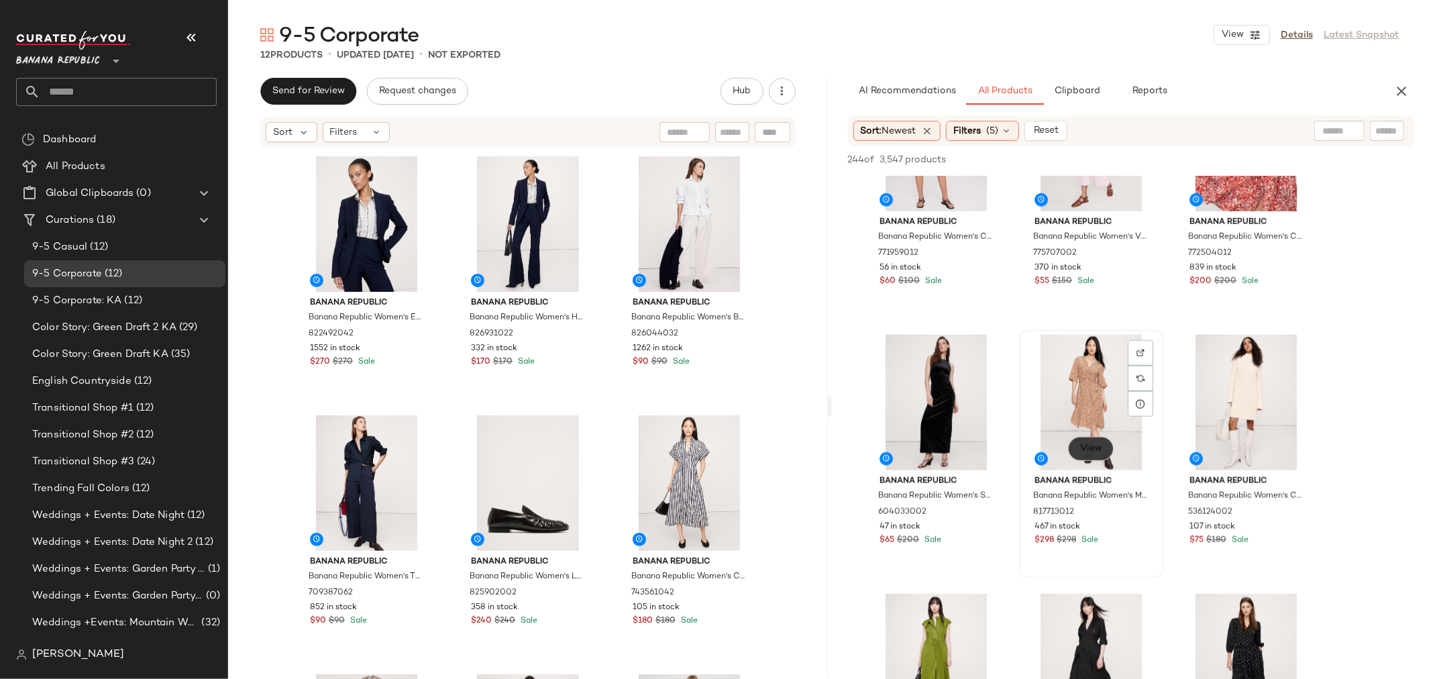
click at [1081, 456] on button "View" at bounding box center [1090, 449] width 46 height 24
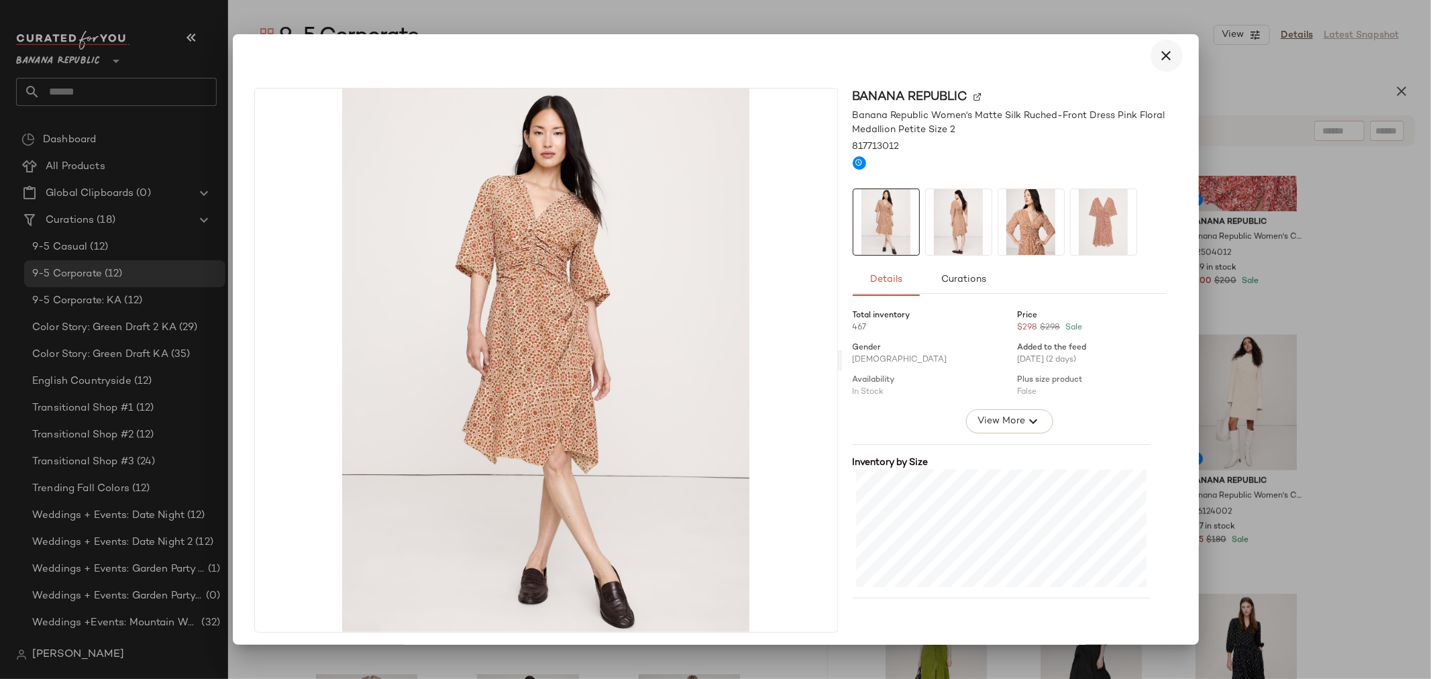
click at [1159, 52] on icon "button" at bounding box center [1167, 56] width 16 height 16
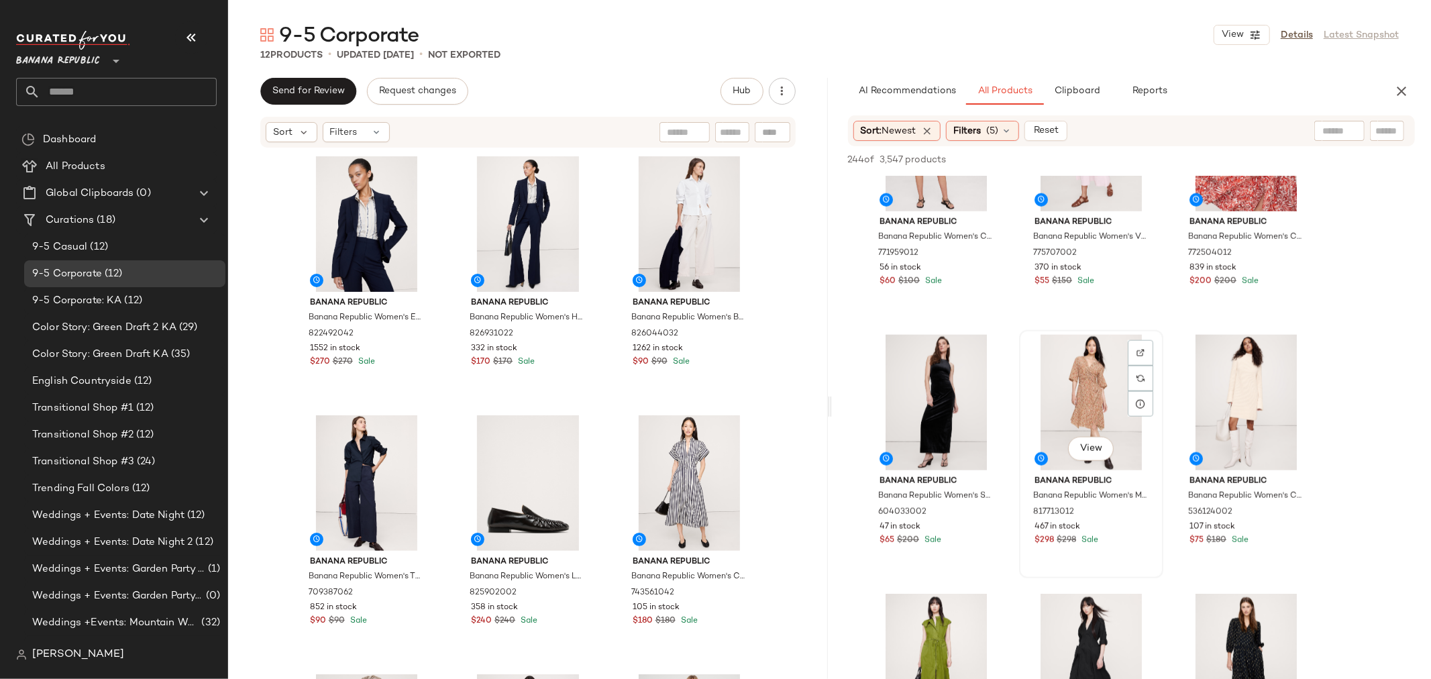
click at [1075, 387] on div "View" at bounding box center [1091, 403] width 135 height 136
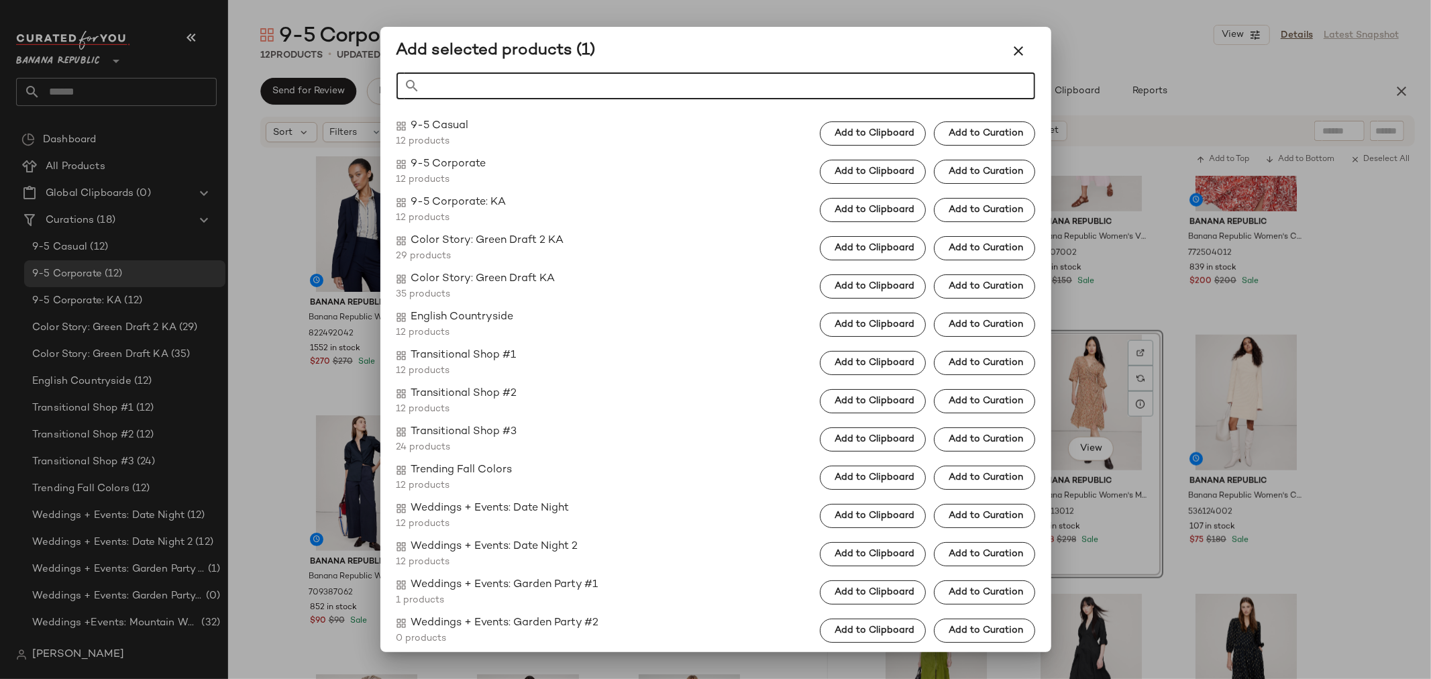
click at [856, 133] on span "Add to Clipboard" at bounding box center [874, 133] width 80 height 11
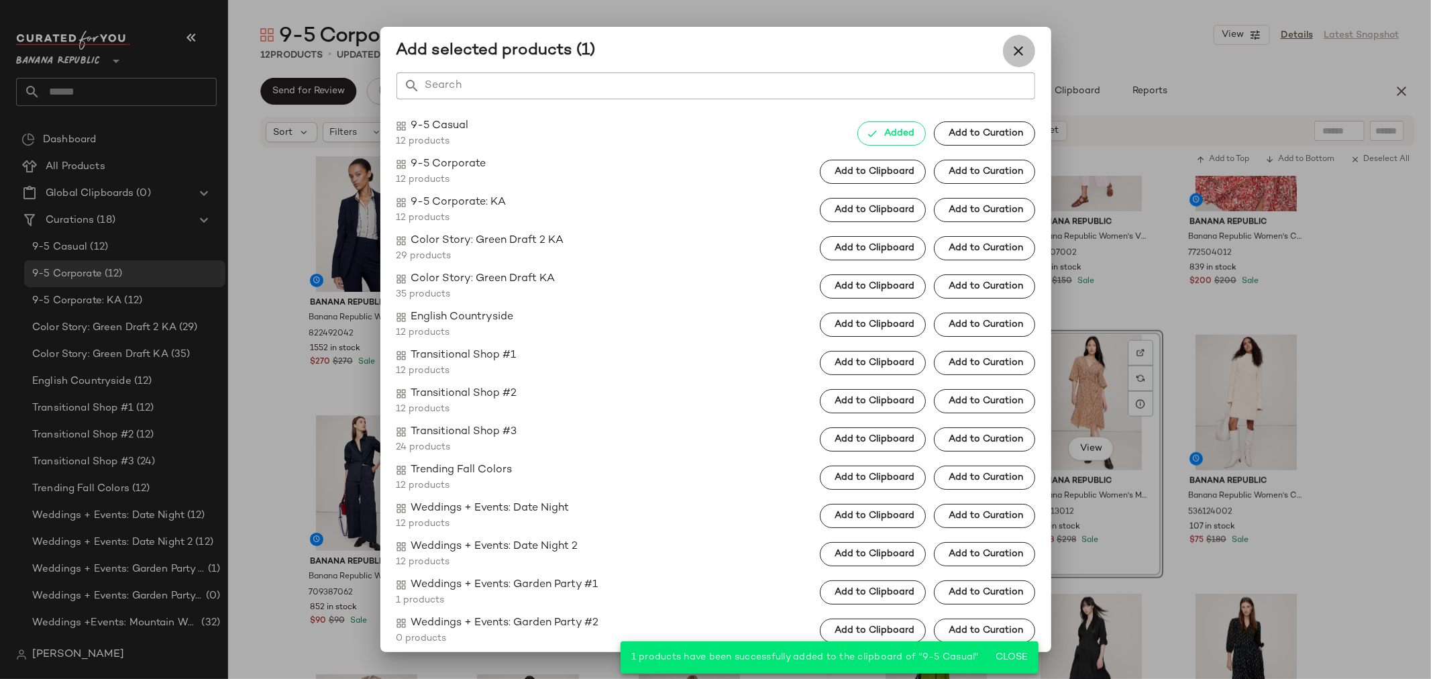
click at [1014, 50] on icon "button" at bounding box center [1019, 51] width 16 height 16
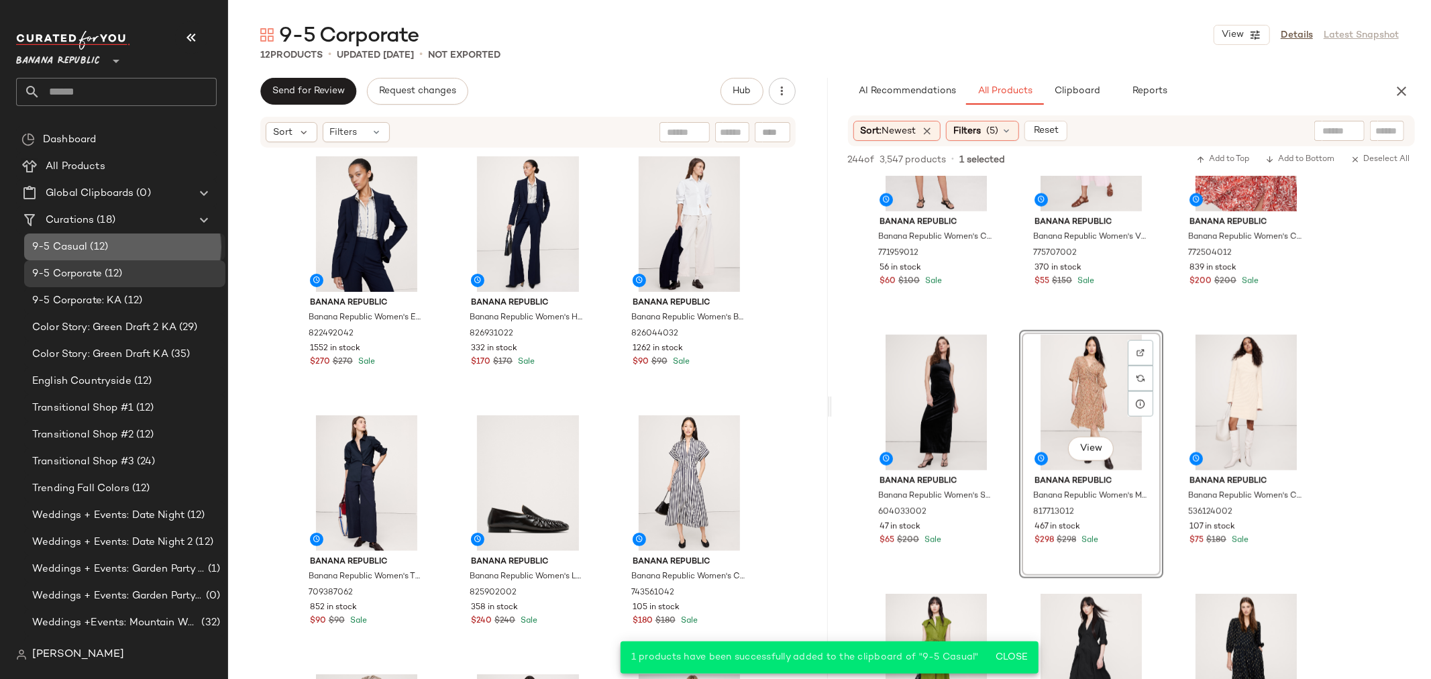
click at [143, 240] on div "9-5 Casual (12)" at bounding box center [124, 246] width 192 height 15
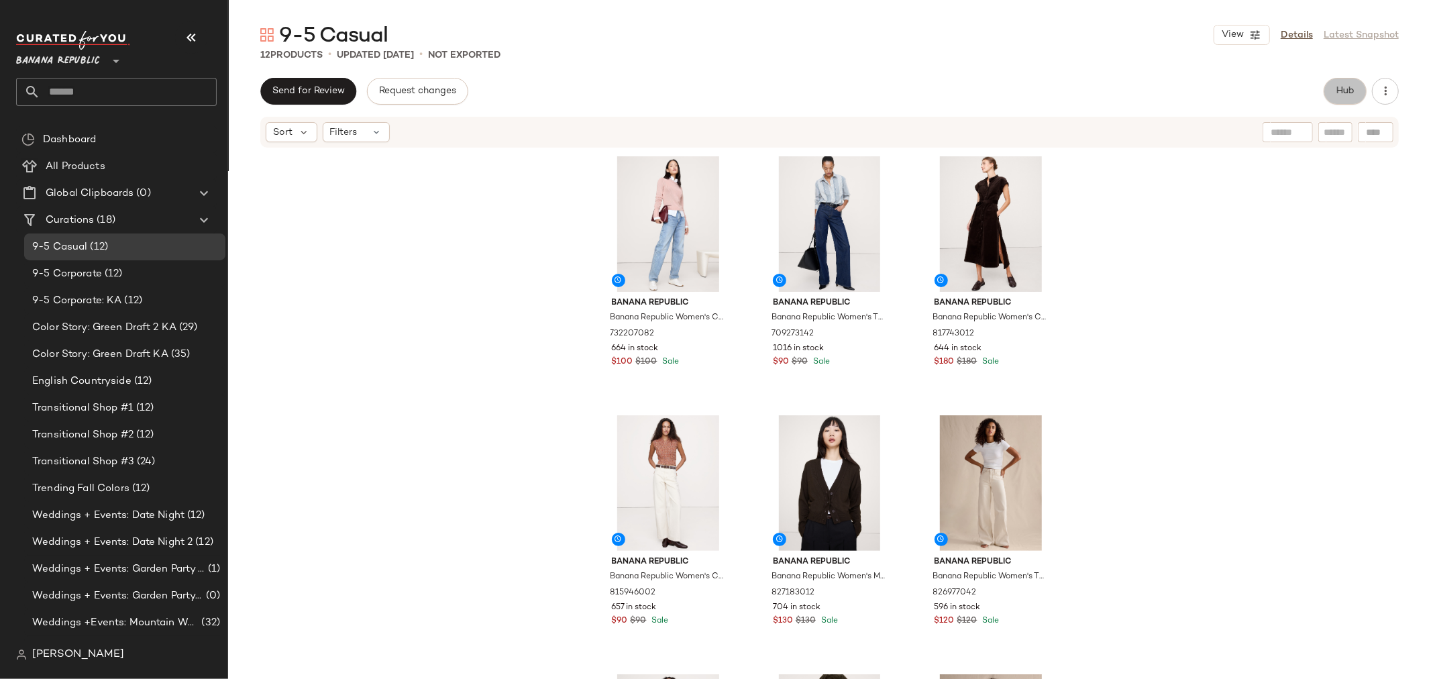
click at [1346, 86] on span "Hub" at bounding box center [1345, 91] width 19 height 11
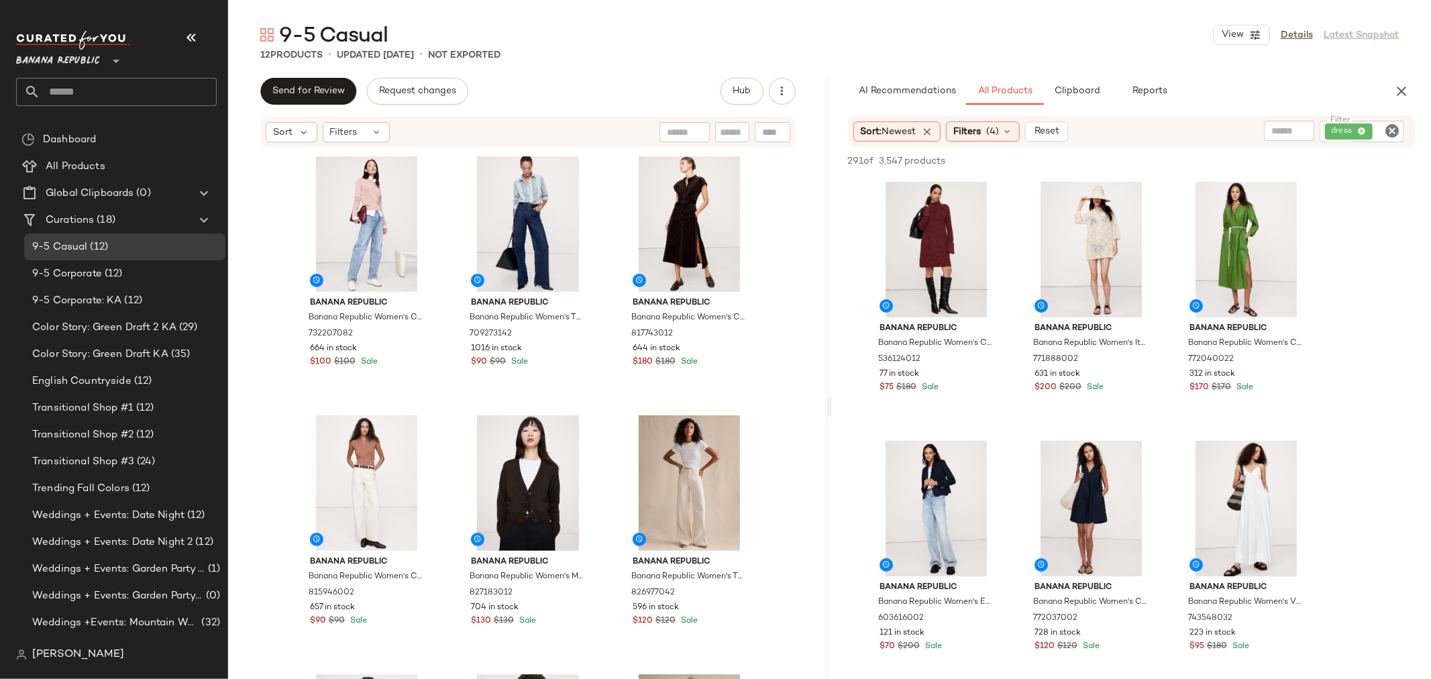
click at [1391, 127] on icon "Clear Filter" at bounding box center [1392, 131] width 16 height 16
click at [1080, 95] on span "Clipboard" at bounding box center [1077, 91] width 46 height 11
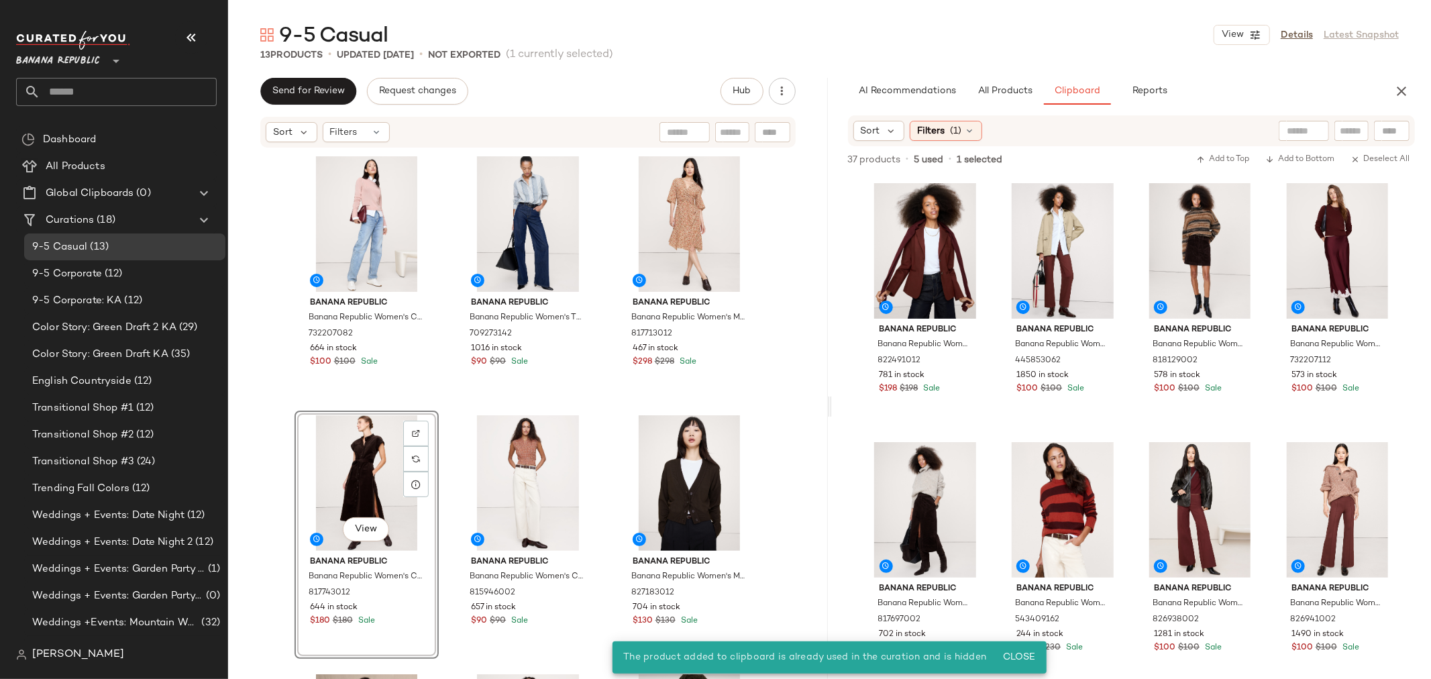
click at [359, 468] on div "View" at bounding box center [366, 483] width 135 height 136
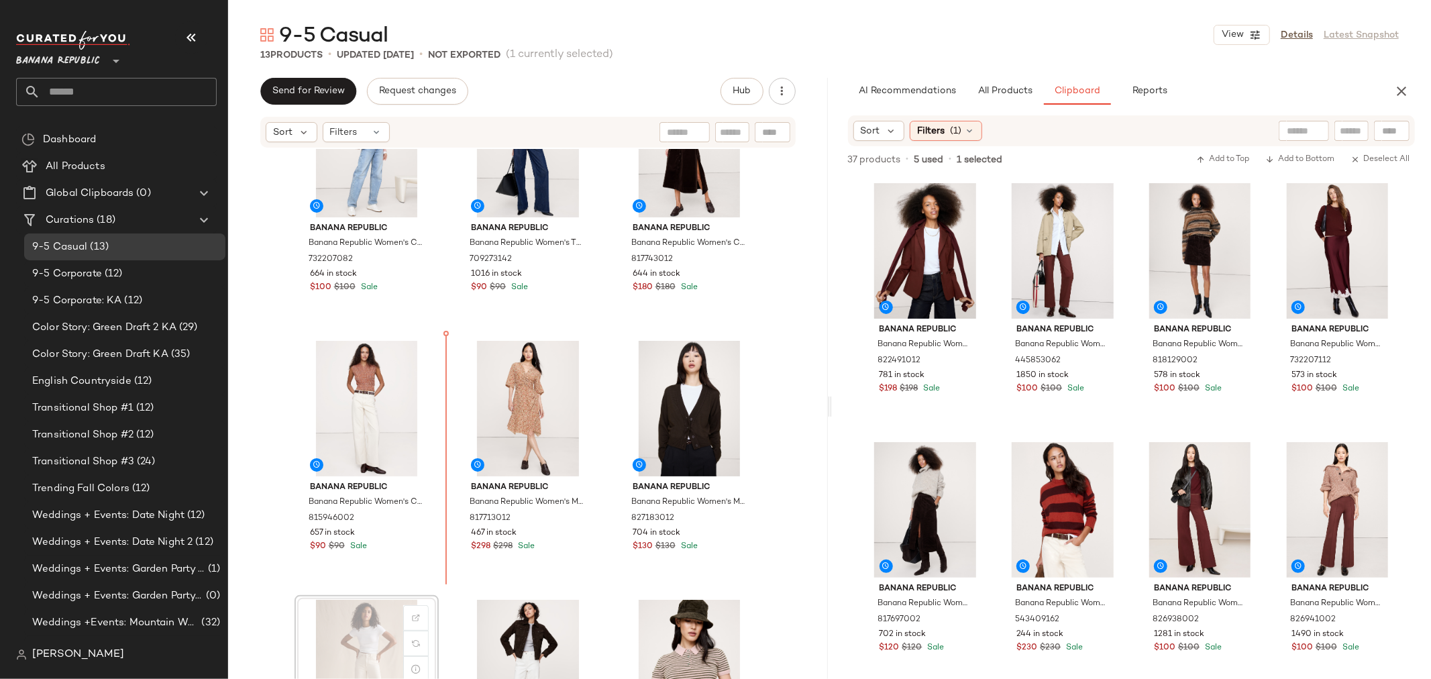
scroll to position [76, 0]
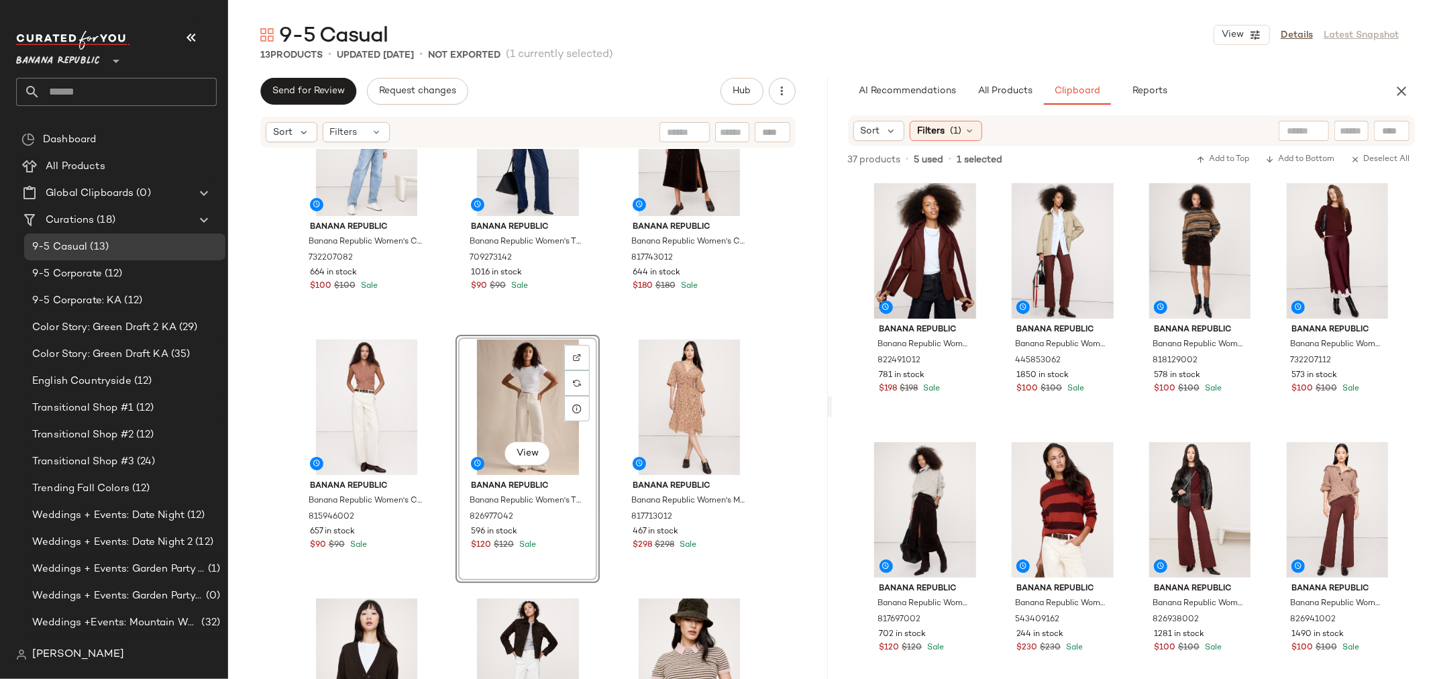
click at [607, 461] on div "Banana Republic Banana Republic Women's Cotton-Silk Crew-Neck Sweater Dusty Ros…" at bounding box center [527, 360] width 467 height 568
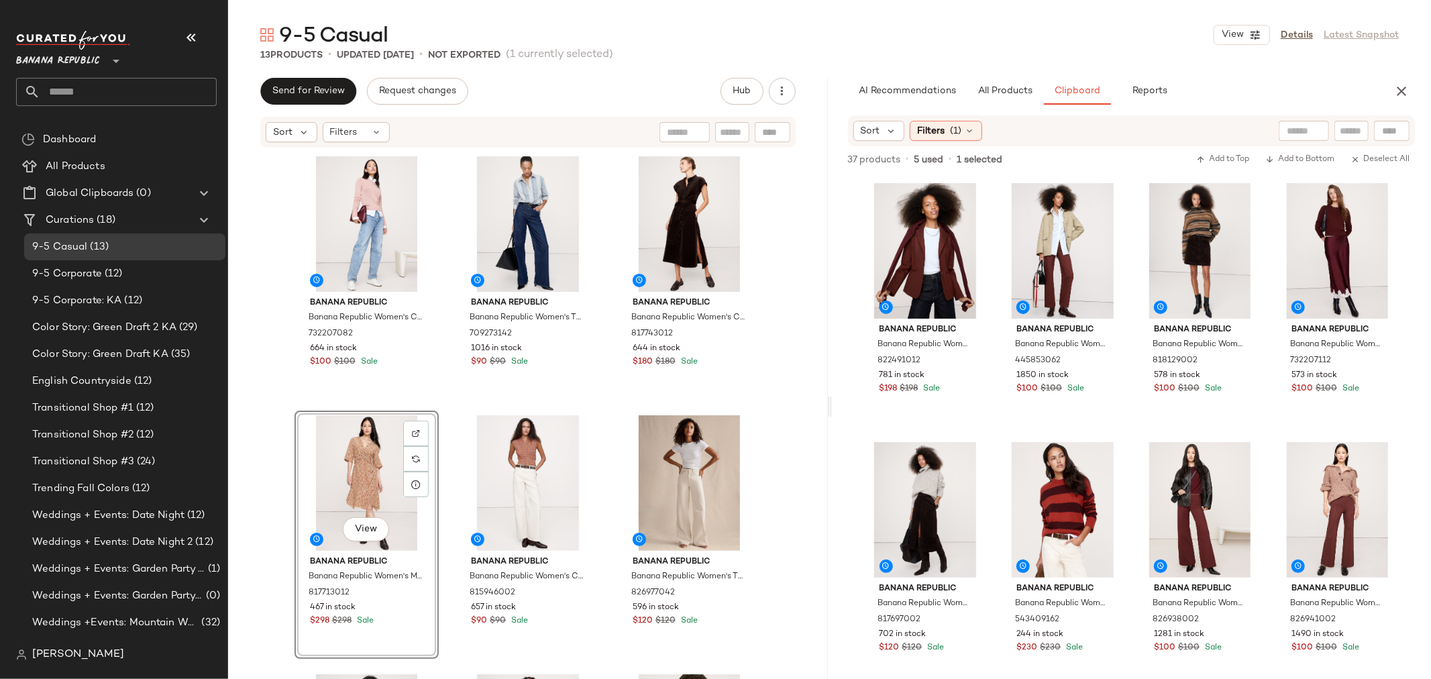
click at [438, 437] on div "Banana Republic Banana Republic Women's Cotton-Silk Crew-Neck Sweater Dusty Ros…" at bounding box center [527, 436] width 467 height 568
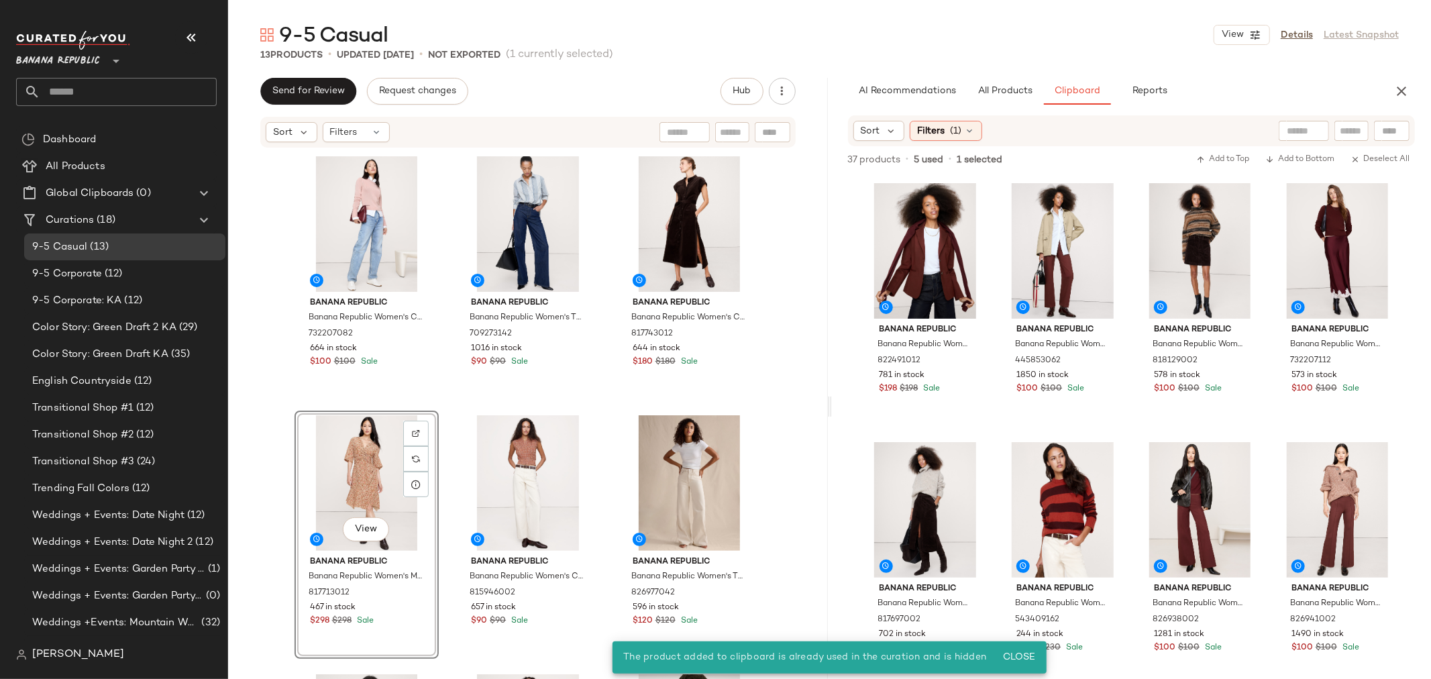
click at [341, 485] on div "View" at bounding box center [366, 483] width 135 height 136
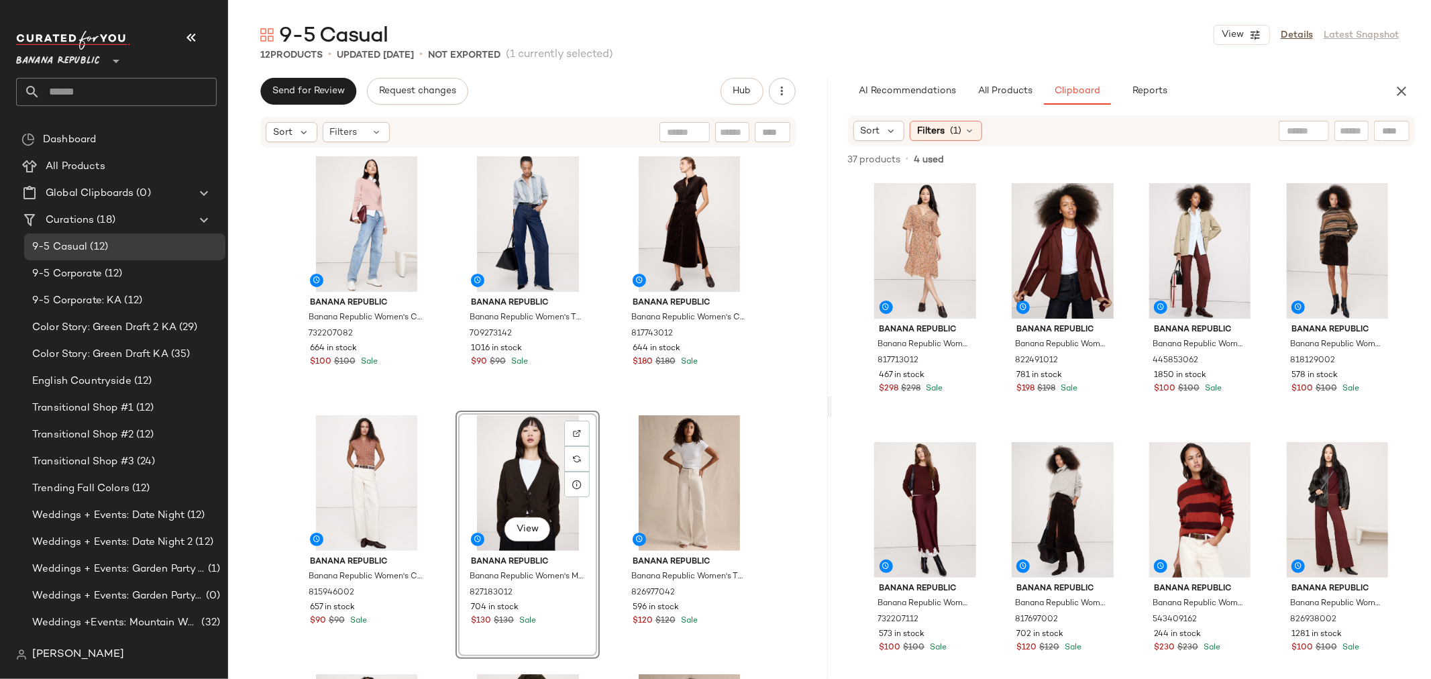
click at [440, 480] on div "Banana Republic Banana Republic Women's Cotton-Silk Crew-Neck Sweater Dusty Ros…" at bounding box center [527, 436] width 467 height 568
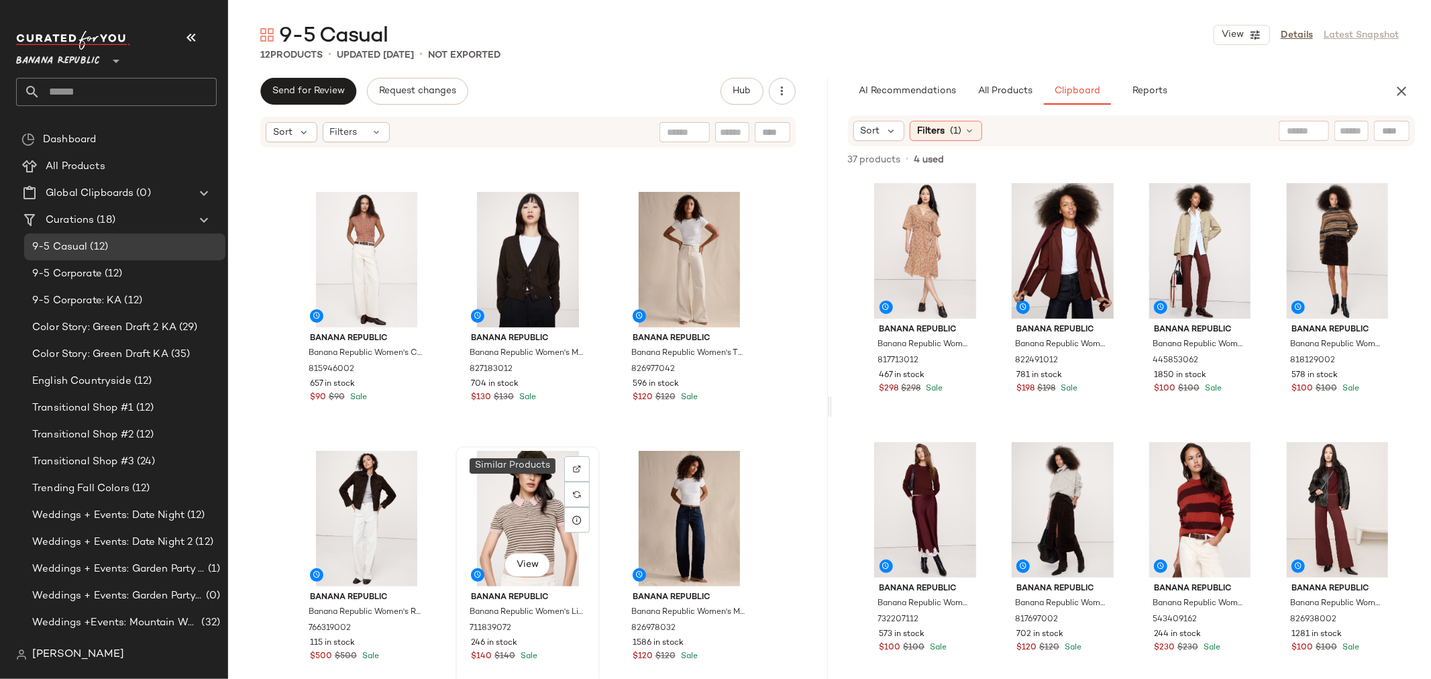
scroll to position [309, 0]
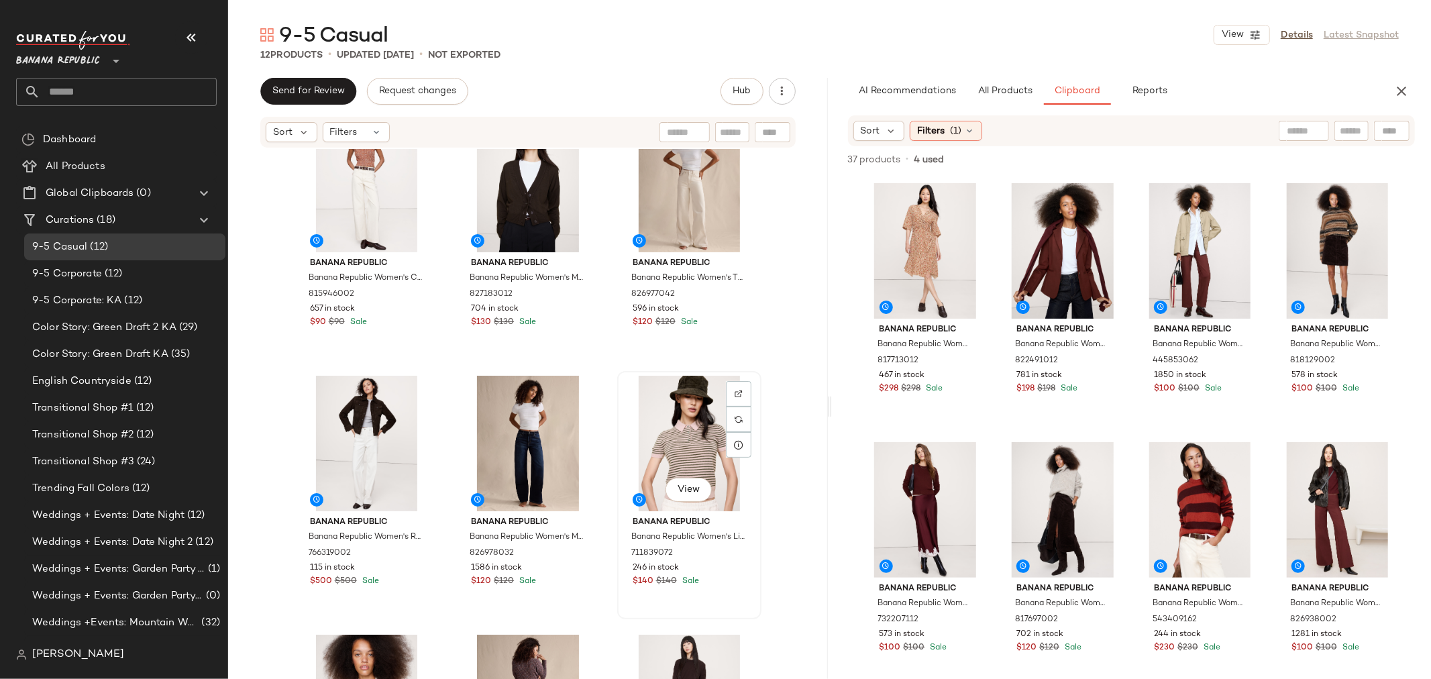
click at [617, 456] on div "View Banana Republic Banana Republic Women's Lightweight Cashmere Short-Sleeve …" at bounding box center [689, 495] width 144 height 248
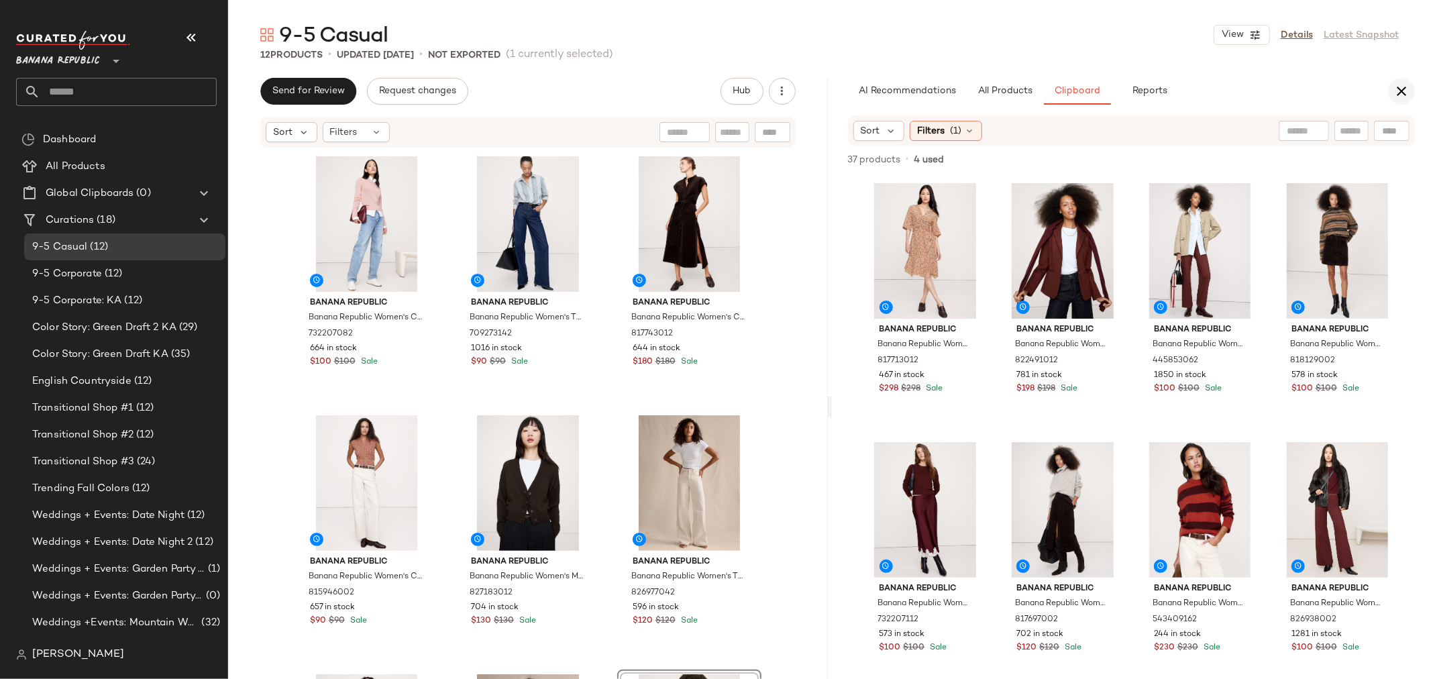
click at [1401, 89] on icon "button" at bounding box center [1401, 91] width 16 height 16
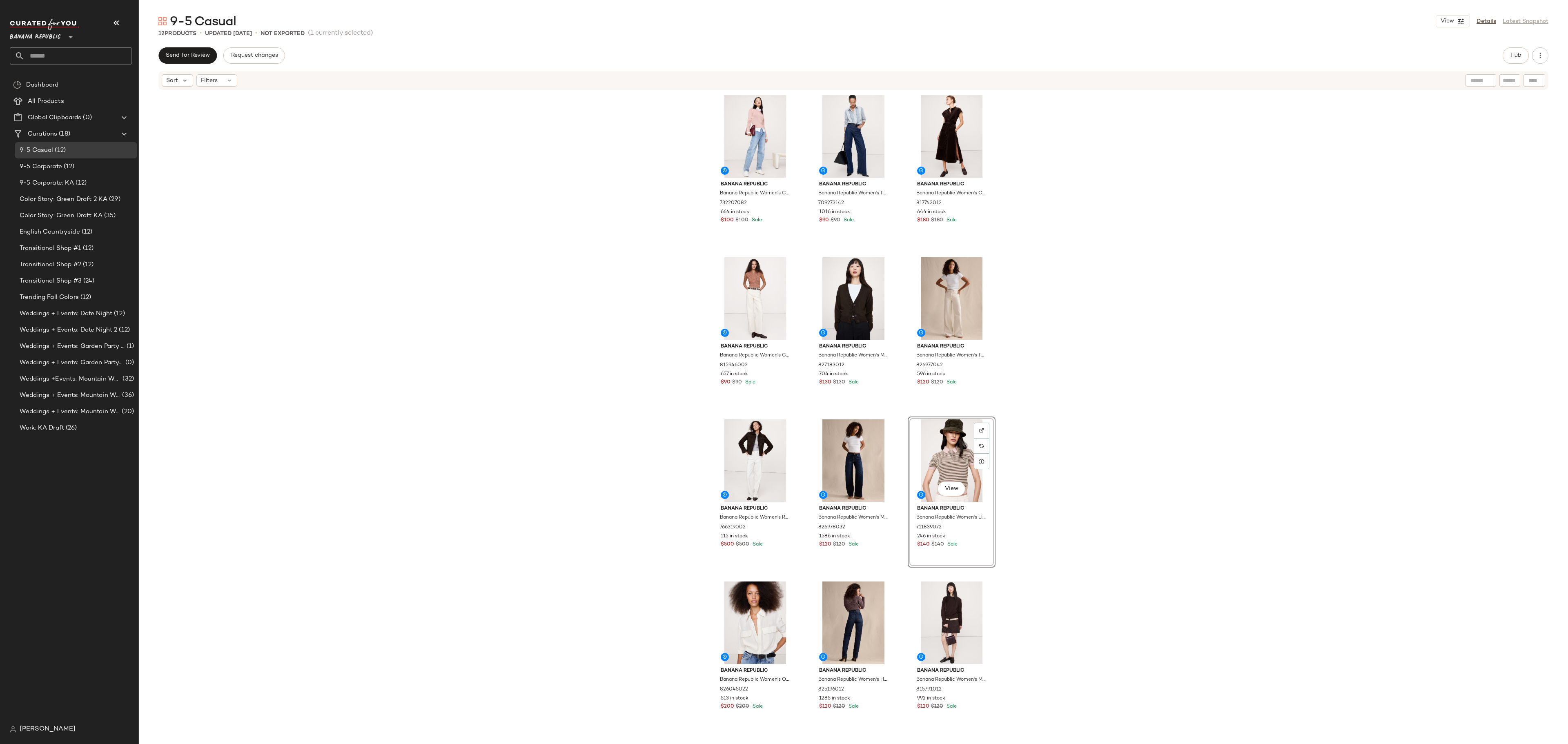
drag, startPoint x: 853, startPoint y: 1, endPoint x: 1193, endPoint y: 357, distance: 492.3
click at [870, 357] on div "Banana Republic Banana Republic Women's Cotton-Silk Crew-Neck Sweater Dusty Ros…" at bounding box center [853, 412] width 1429 height 644
click at [870, 227] on div "Banana Republic Banana Republic Women's Cotton-Silk Crew-Neck Sweater Dusty Ros…" at bounding box center [853, 412] width 1429 height 644
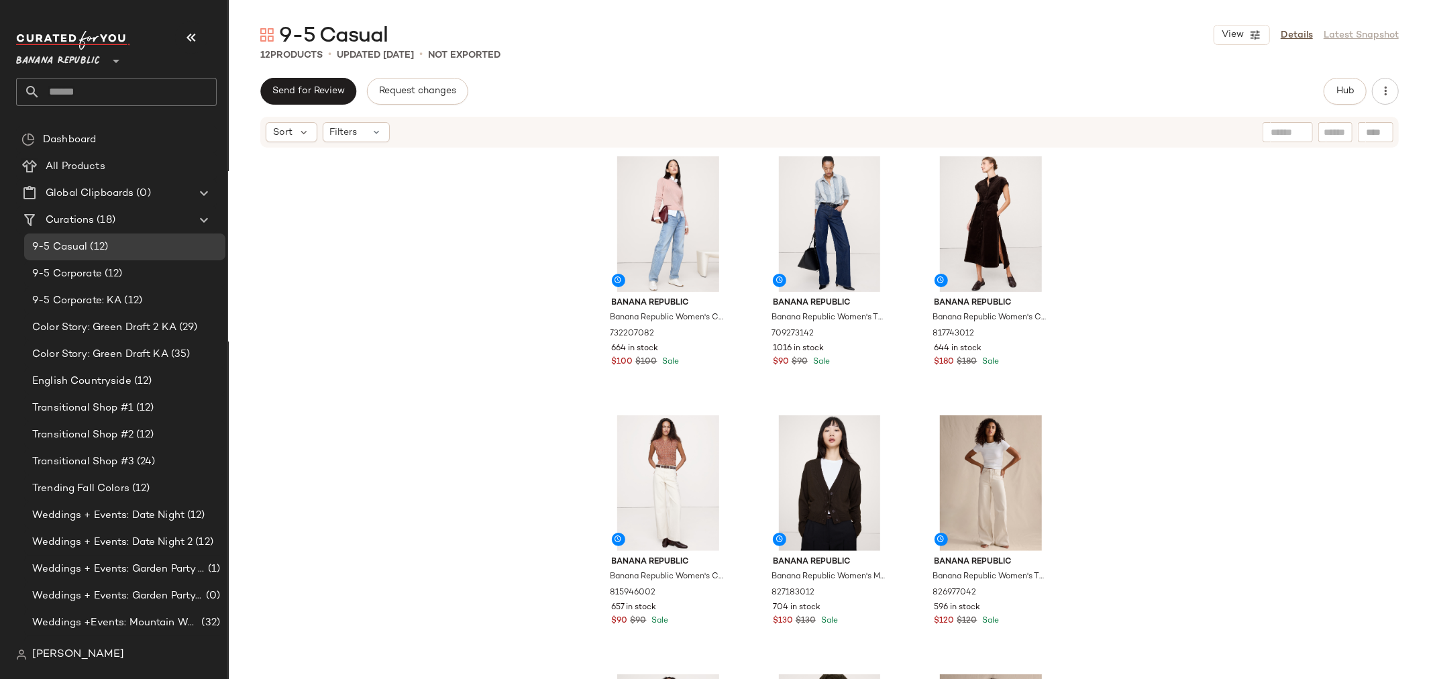
drag, startPoint x: 2542, startPoint y: 1, endPoint x: 1085, endPoint y: 319, distance: 1491.3
click at [1085, 319] on div "Banana Republic Banana Republic Women's Cotton-Silk Crew-Neck Sweater Dusty Ros…" at bounding box center [829, 434] width 1203 height 570
click at [130, 456] on span "Transitional Shop #3" at bounding box center [83, 461] width 102 height 15
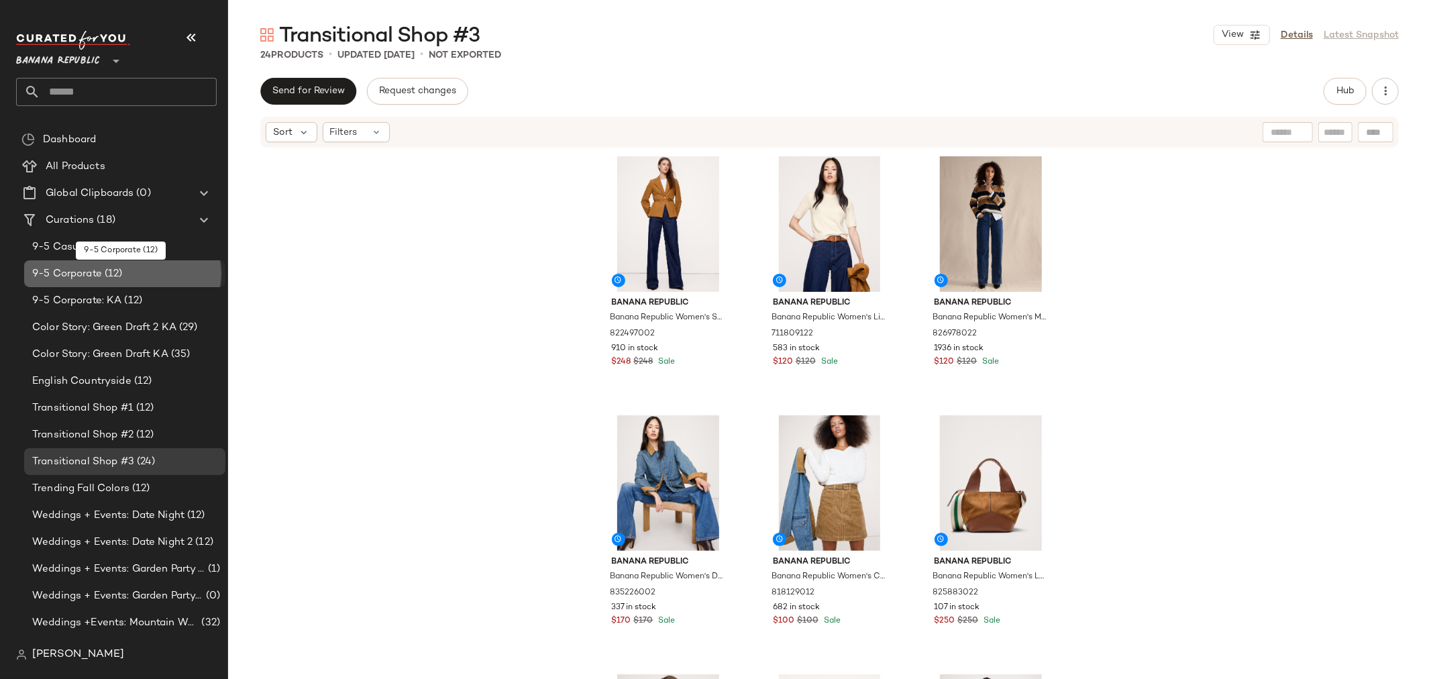
click at [68, 272] on span "9-5 Corporate" at bounding box center [67, 273] width 70 height 15
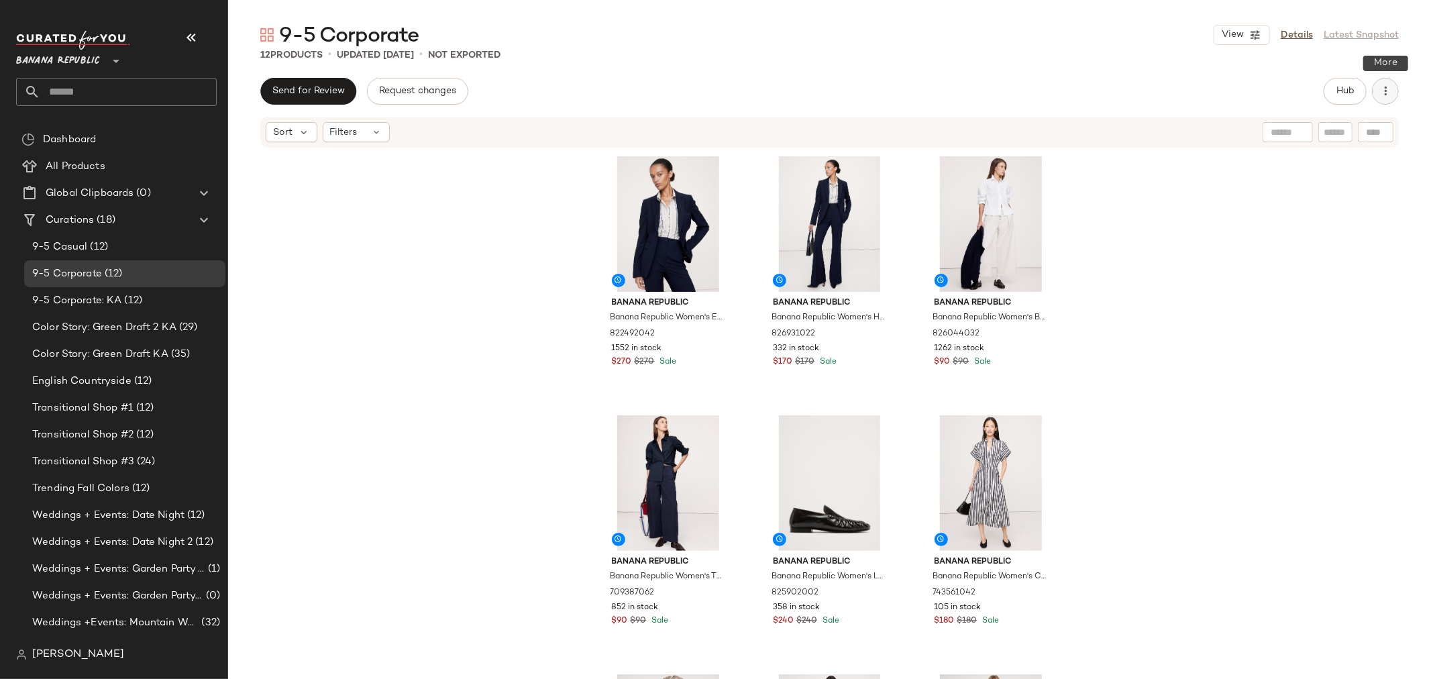
click at [1383, 93] on icon "button" at bounding box center [1385, 91] width 13 height 13
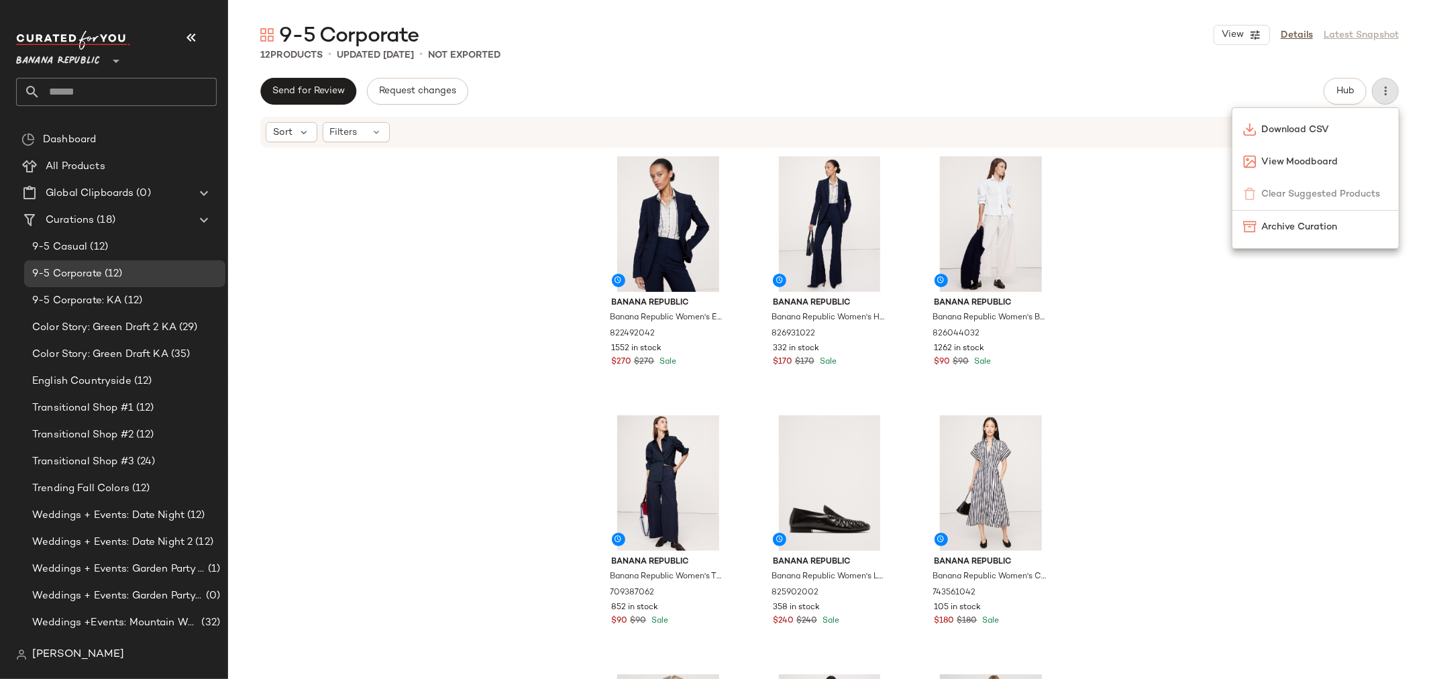
click at [1224, 89] on div "Send for Review Request changes Hub" at bounding box center [829, 91] width 1138 height 27
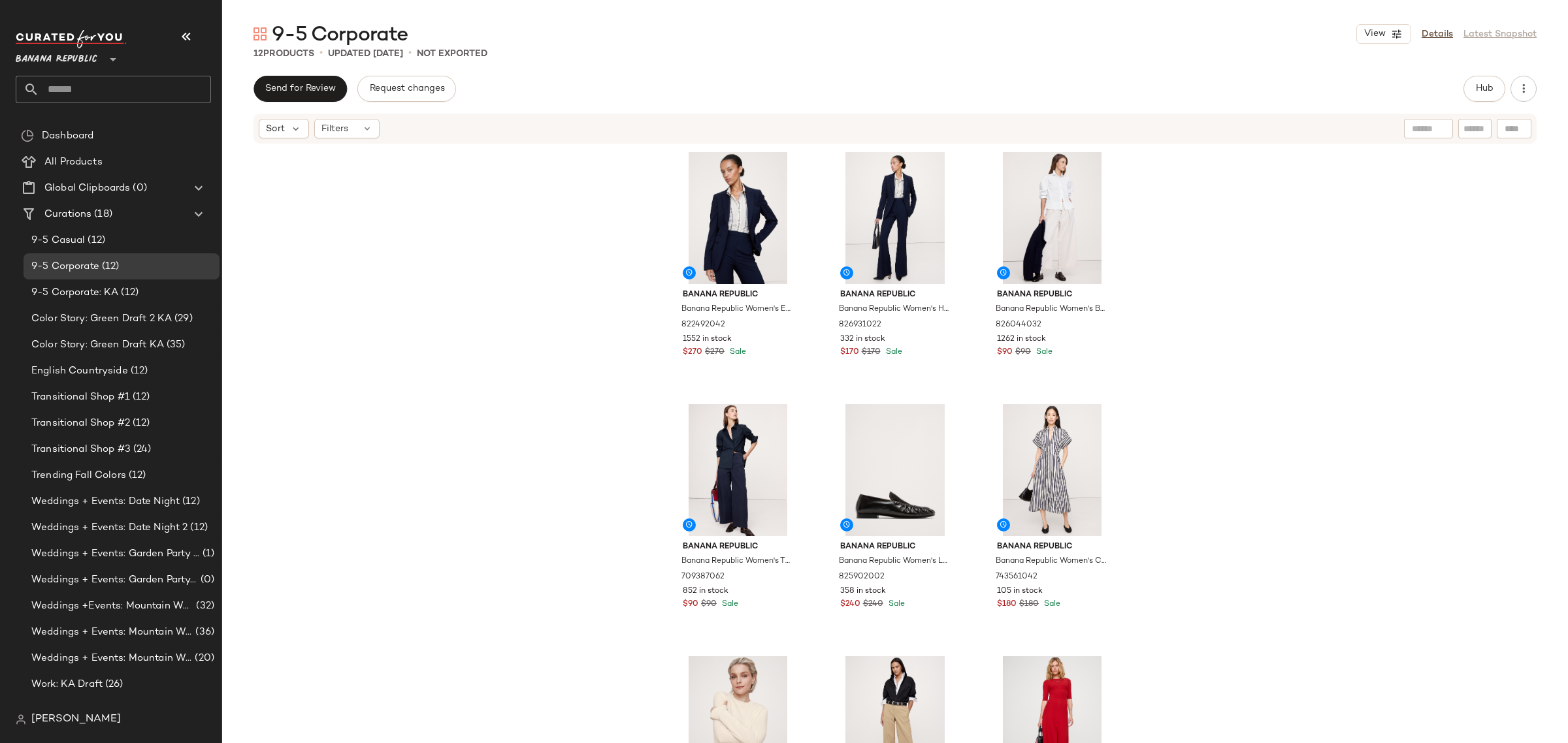
drag, startPoint x: 1393, startPoint y: 1, endPoint x: 1229, endPoint y: 335, distance: 372.1
click at [1229, 335] on div "Banana Republic Banana Republic Women's Essential Italian Wool Blazer Navy Blue…" at bounding box center [895, 464] width 1346 height 638
click at [1393, 82] on button "Hub" at bounding box center [1484, 89] width 42 height 26
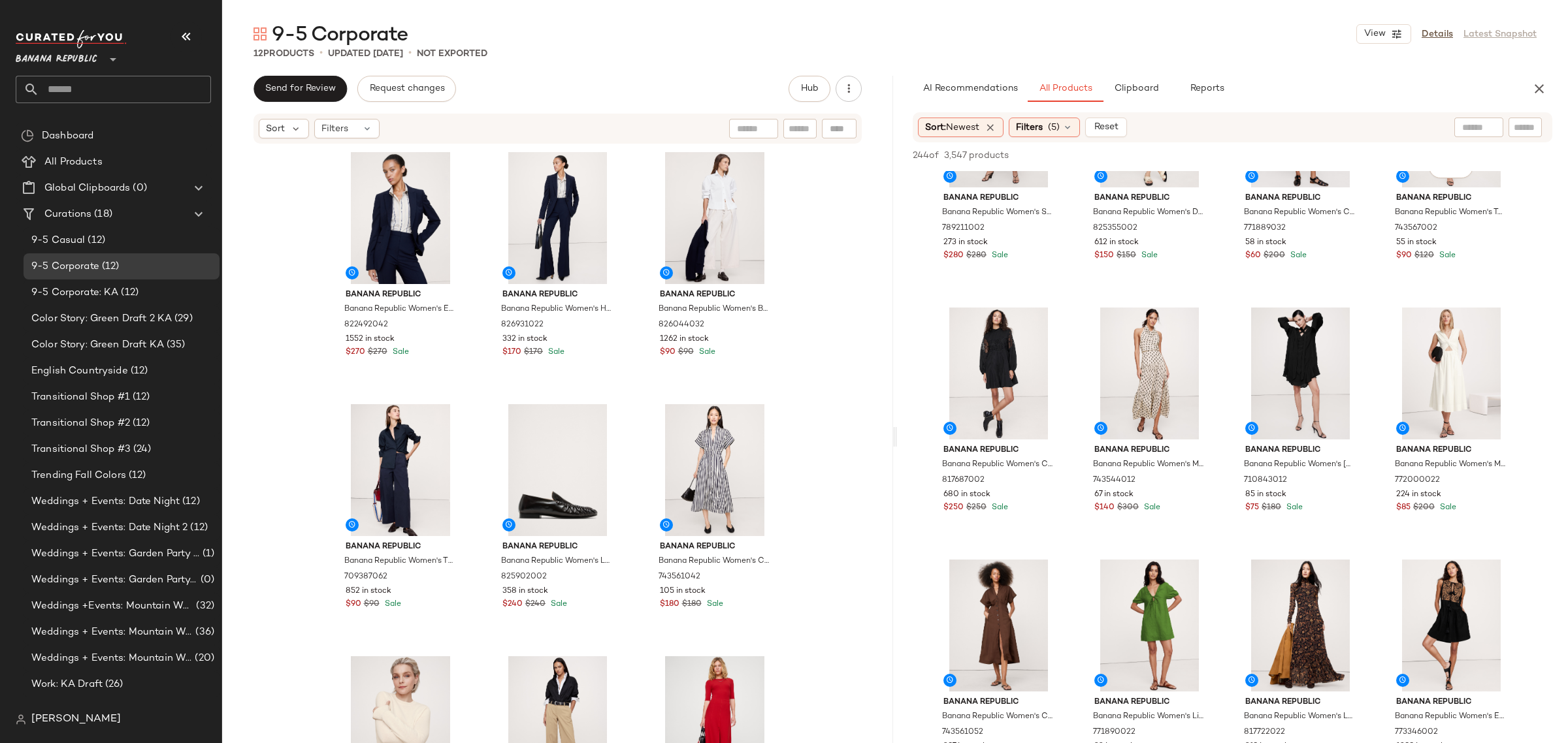
scroll to position [653, 0]
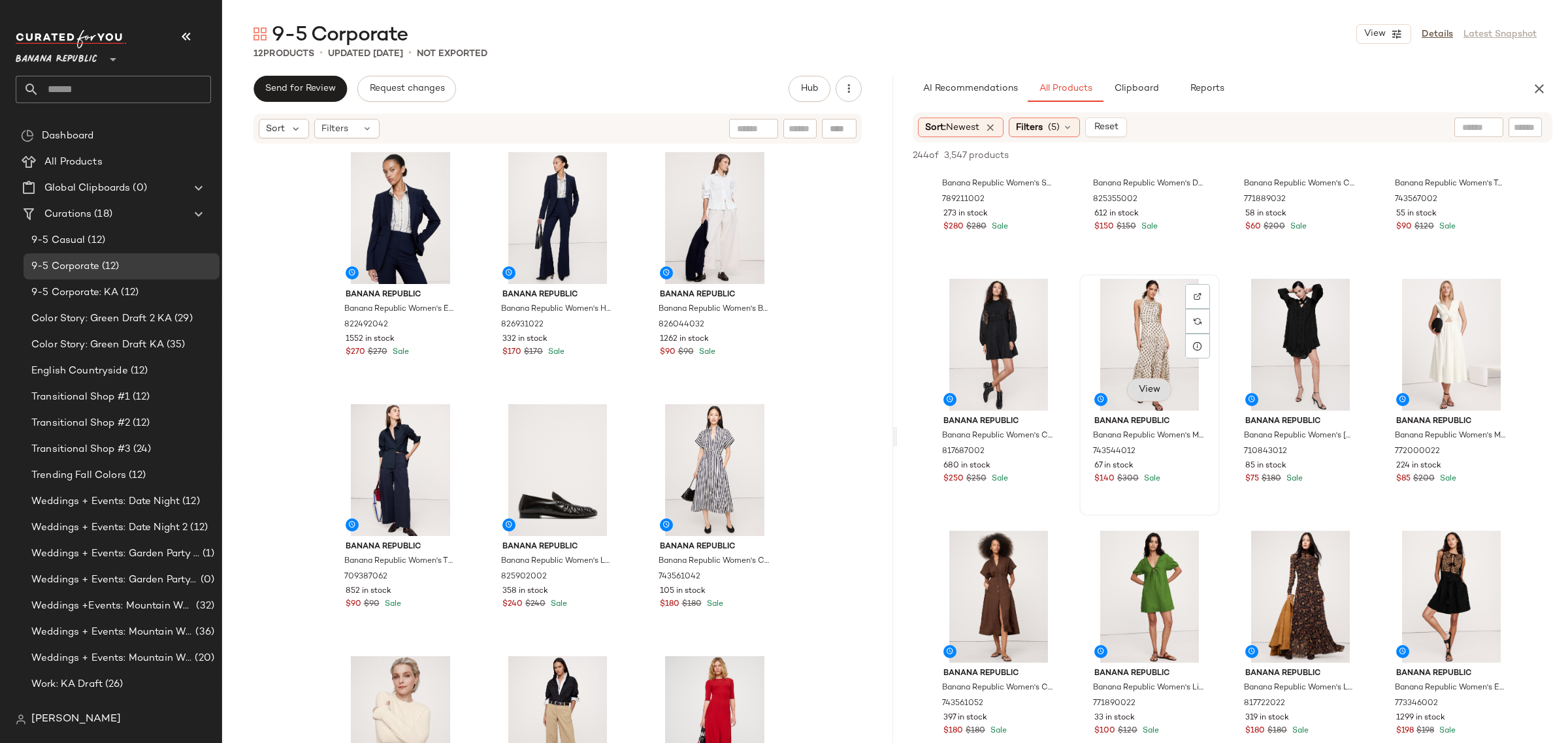
click at [1145, 390] on span "View" at bounding box center [1149, 390] width 22 height 11
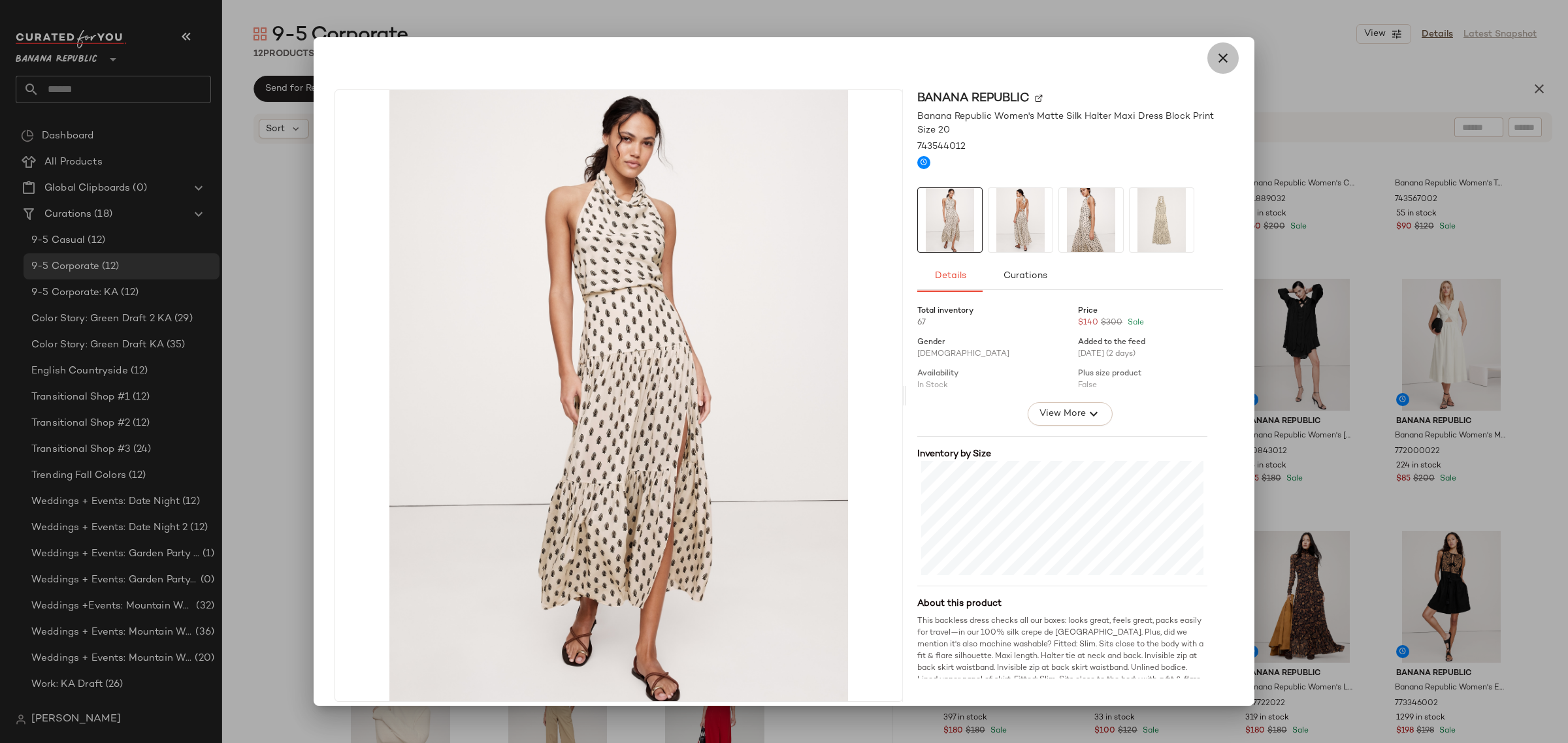
click at [1215, 58] on icon "button" at bounding box center [1223, 58] width 16 height 16
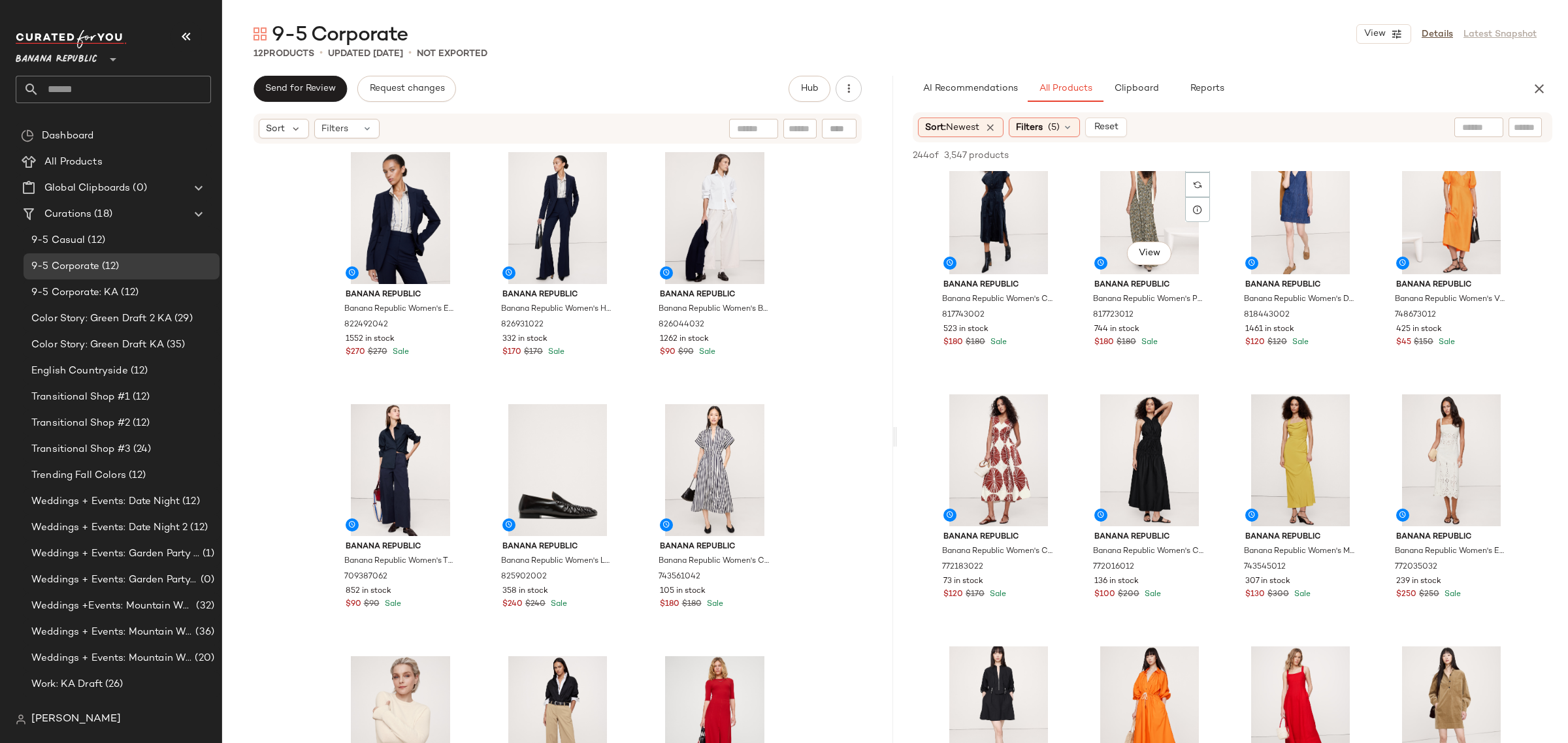
scroll to position [6370, 0]
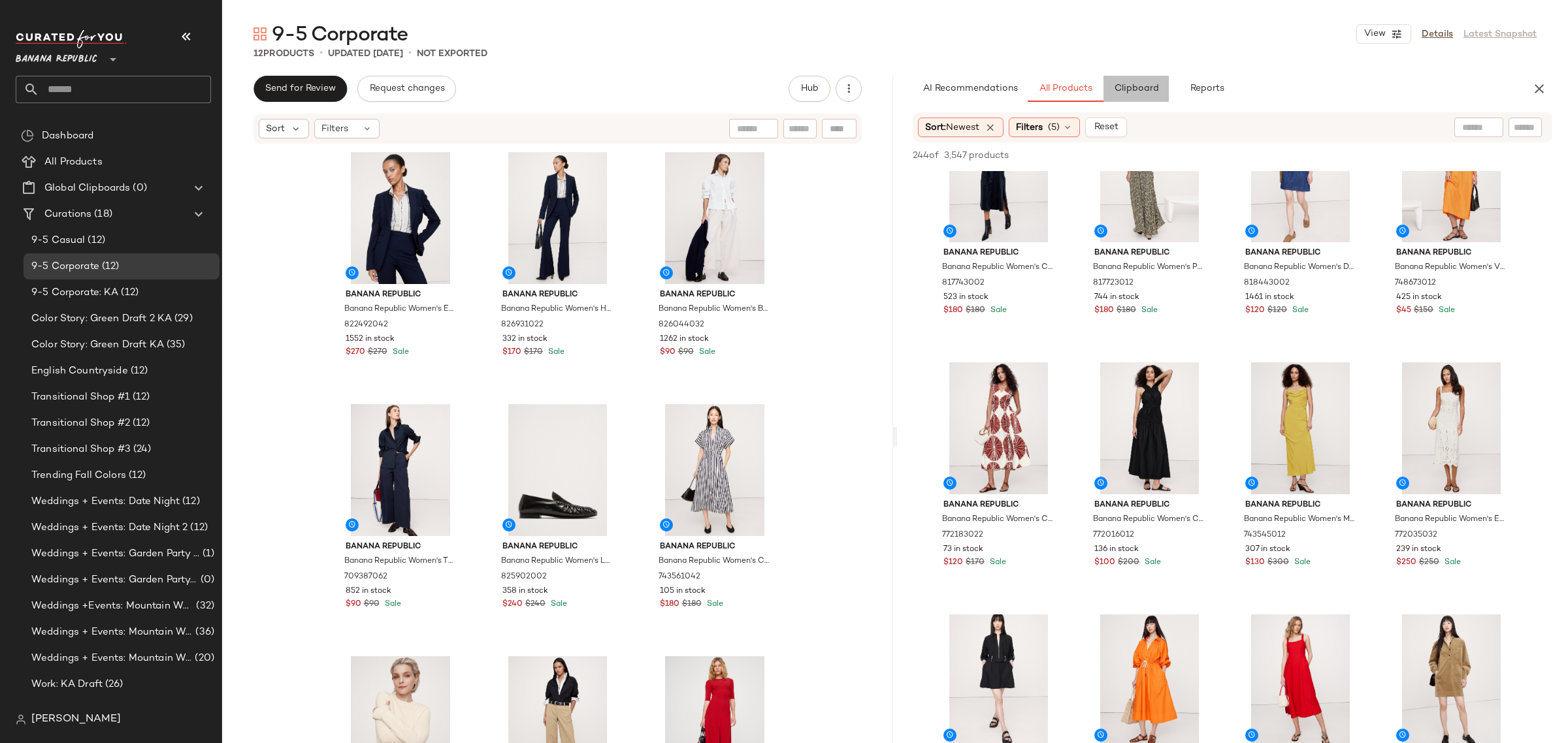
click at [1131, 96] on button "Clipboard" at bounding box center [1136, 89] width 65 height 26
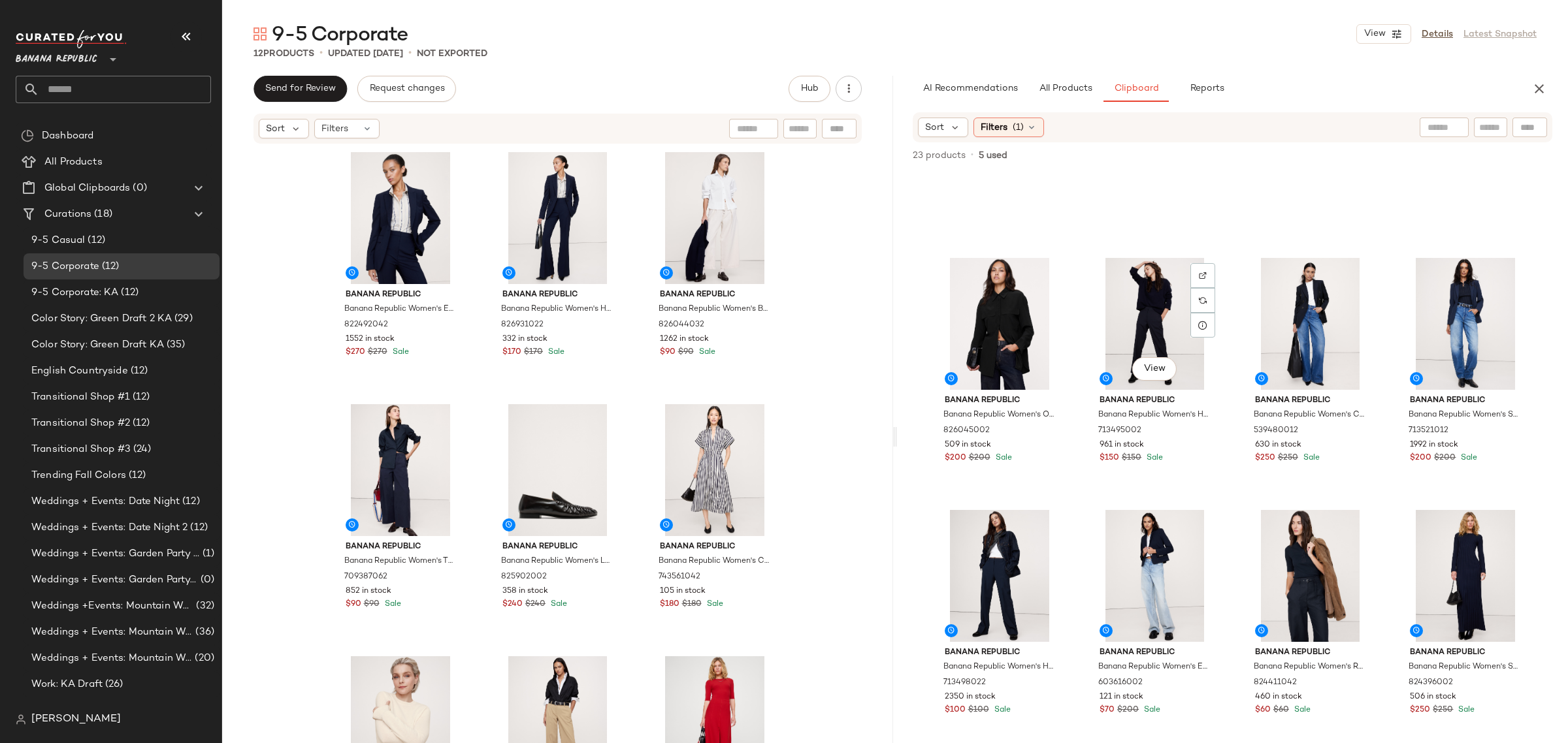
scroll to position [0, 0]
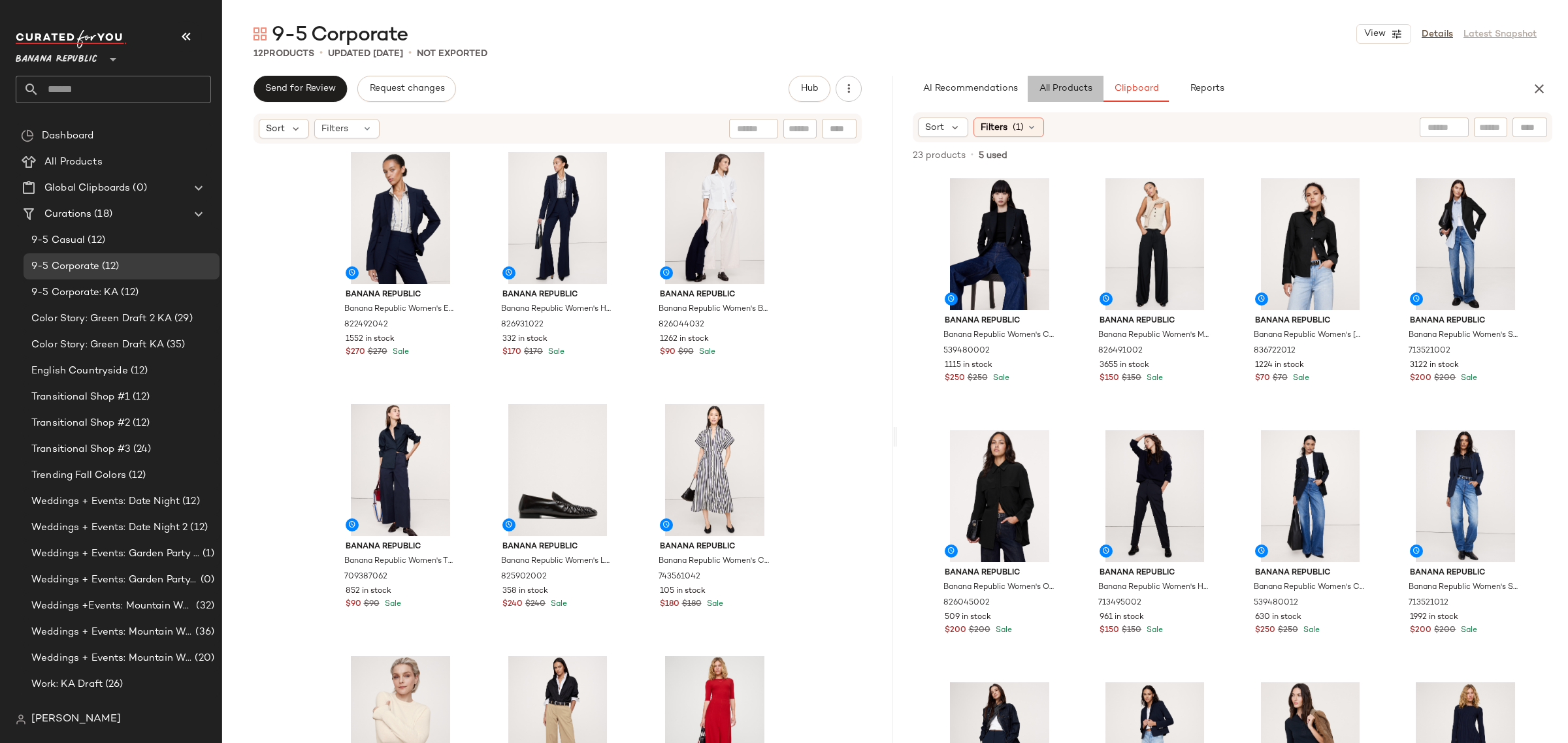
click at [1075, 87] on span "All Products" at bounding box center [1065, 89] width 54 height 11
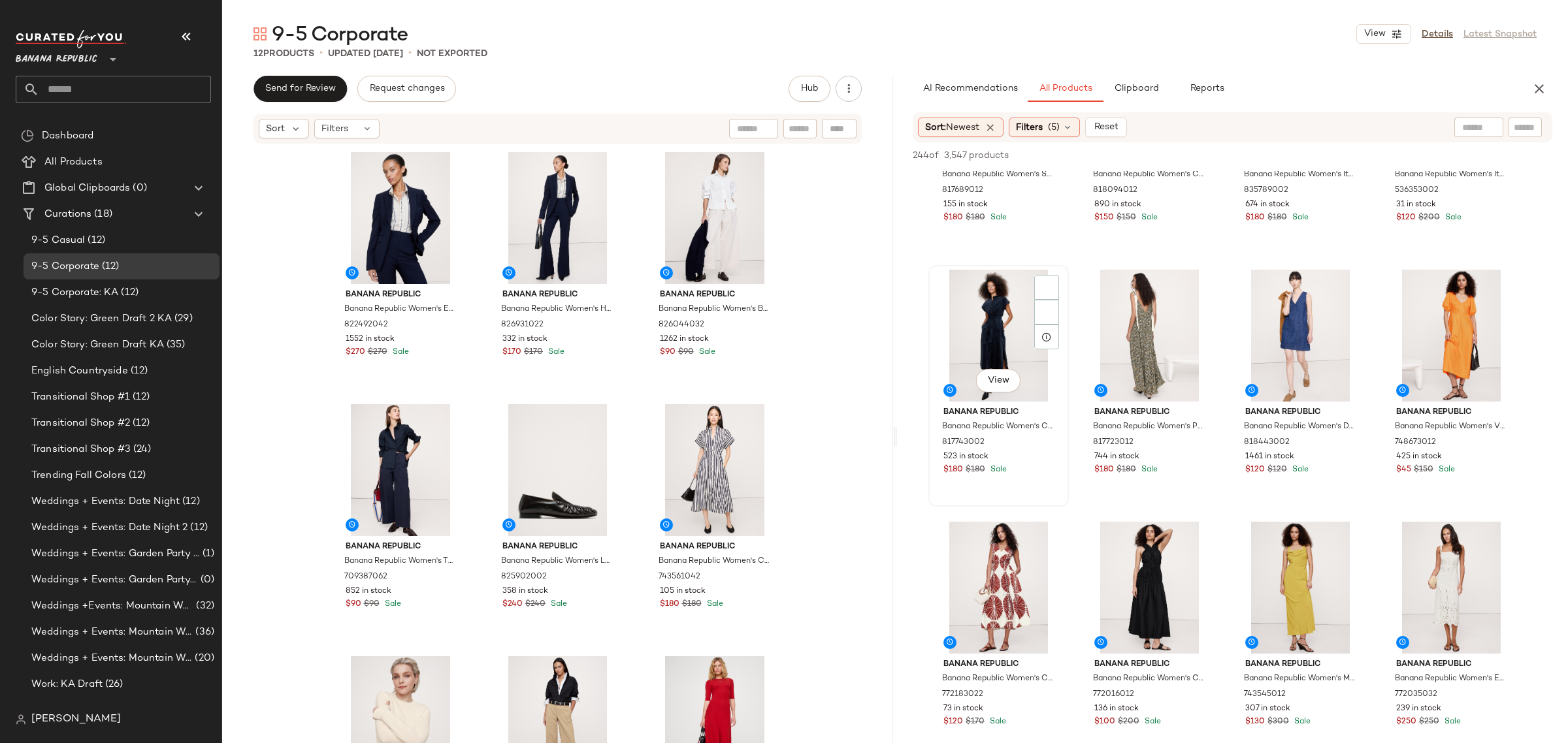
scroll to position [6206, 0]
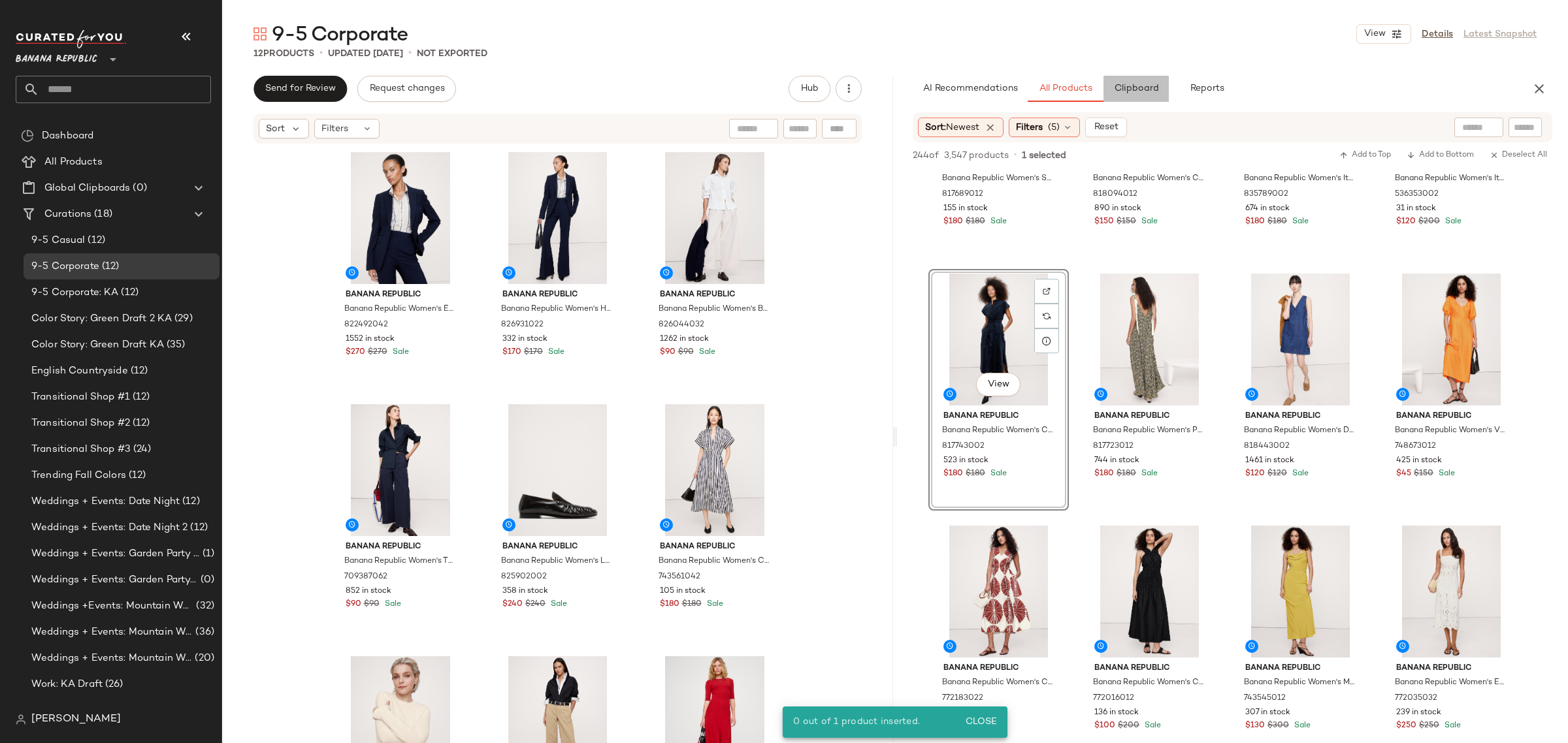
click at [1139, 89] on span "Clipboard" at bounding box center [1136, 89] width 45 height 11
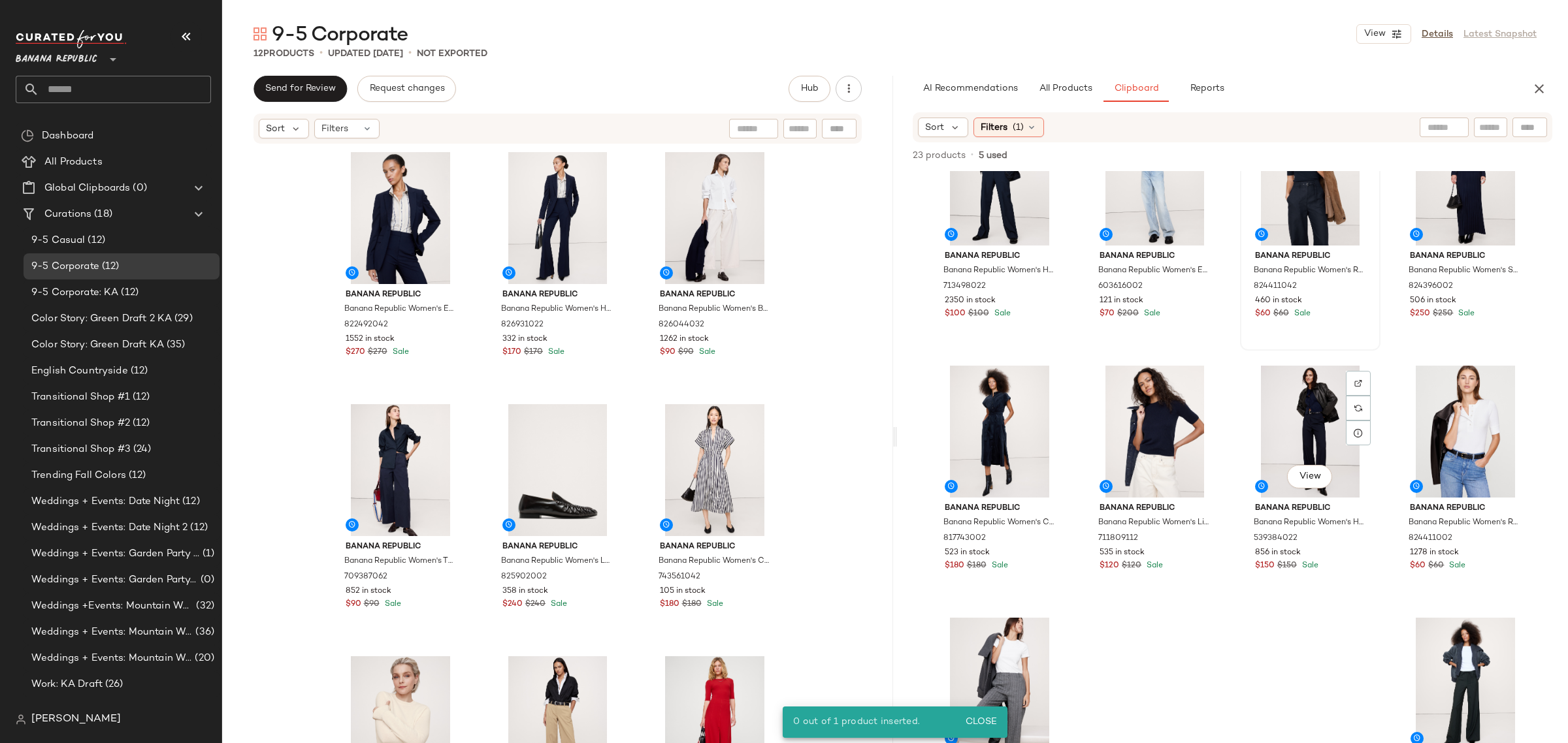
scroll to position [553, 0]
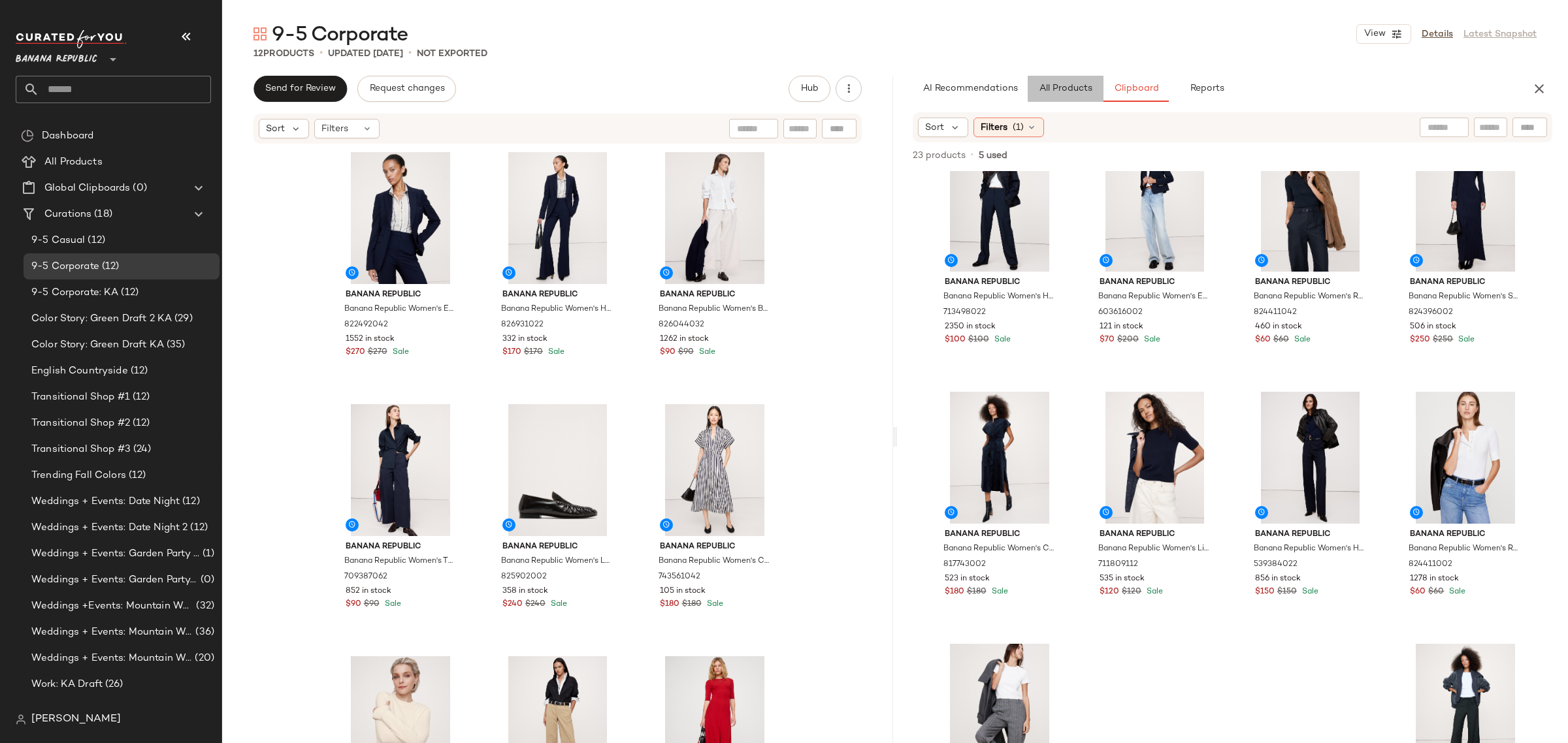
click at [1057, 92] on span "All Products" at bounding box center [1065, 89] width 54 height 11
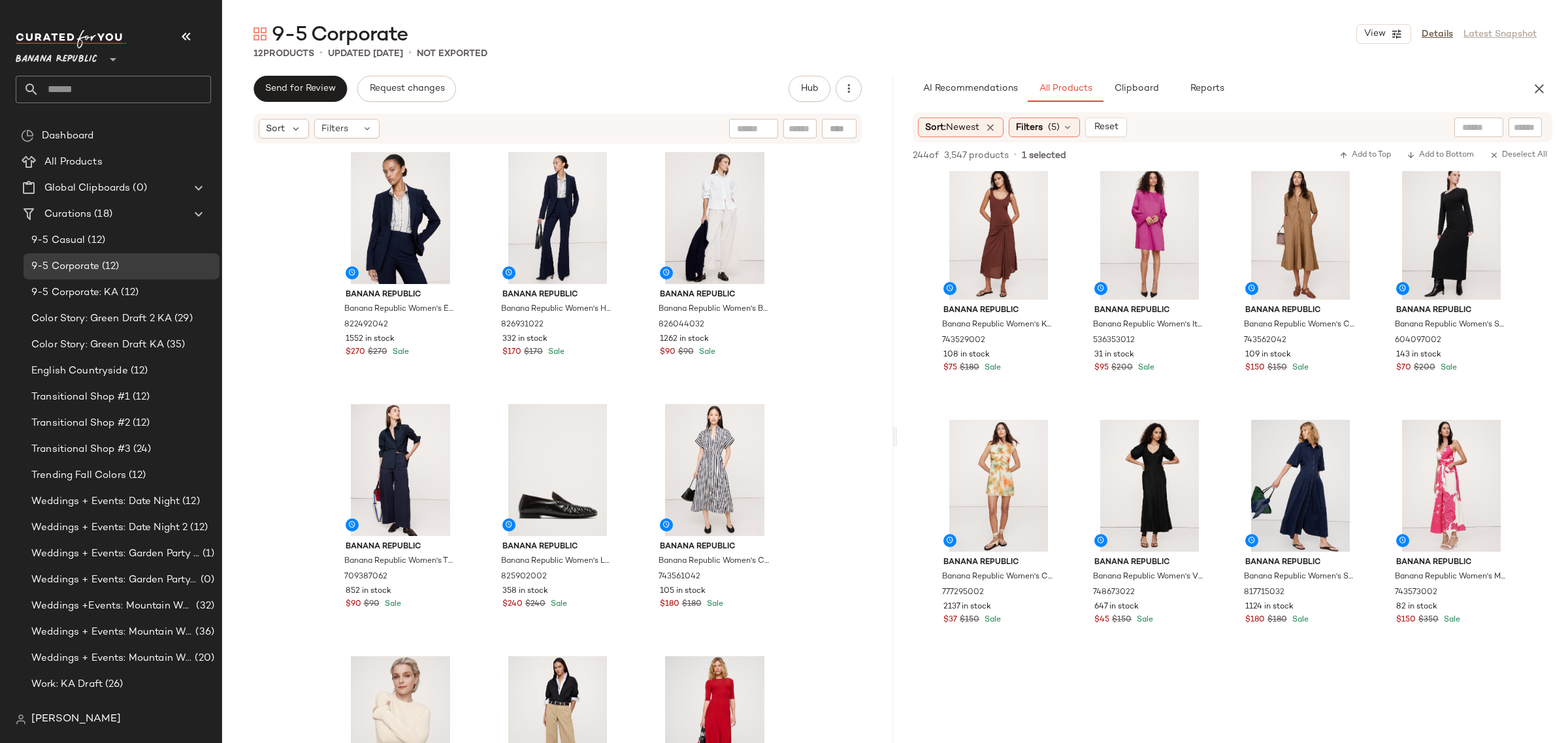
scroll to position [8411, 0]
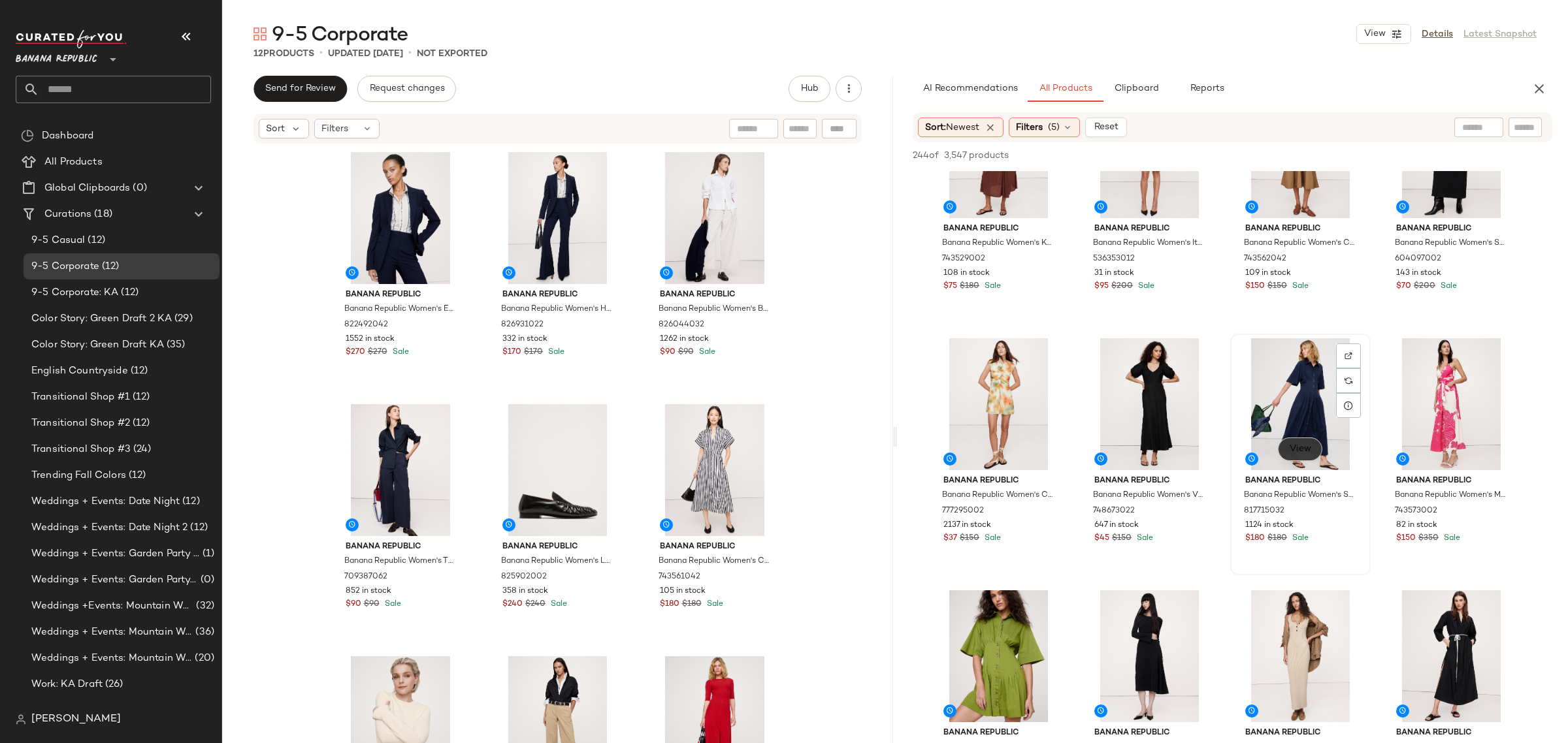
click at [1302, 444] on span "View" at bounding box center [1300, 449] width 22 height 11
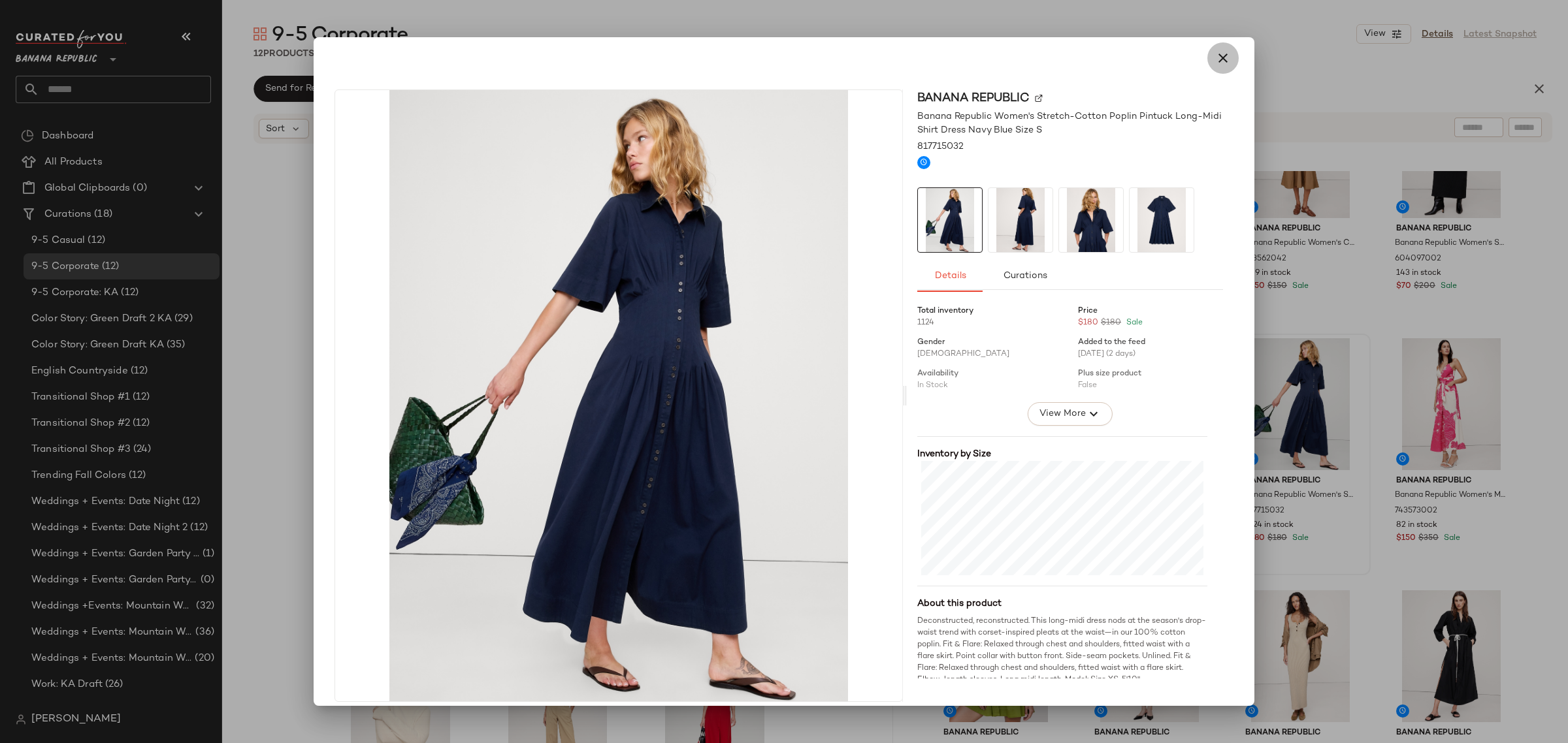
click at [1223, 62] on icon "button" at bounding box center [1223, 58] width 16 height 16
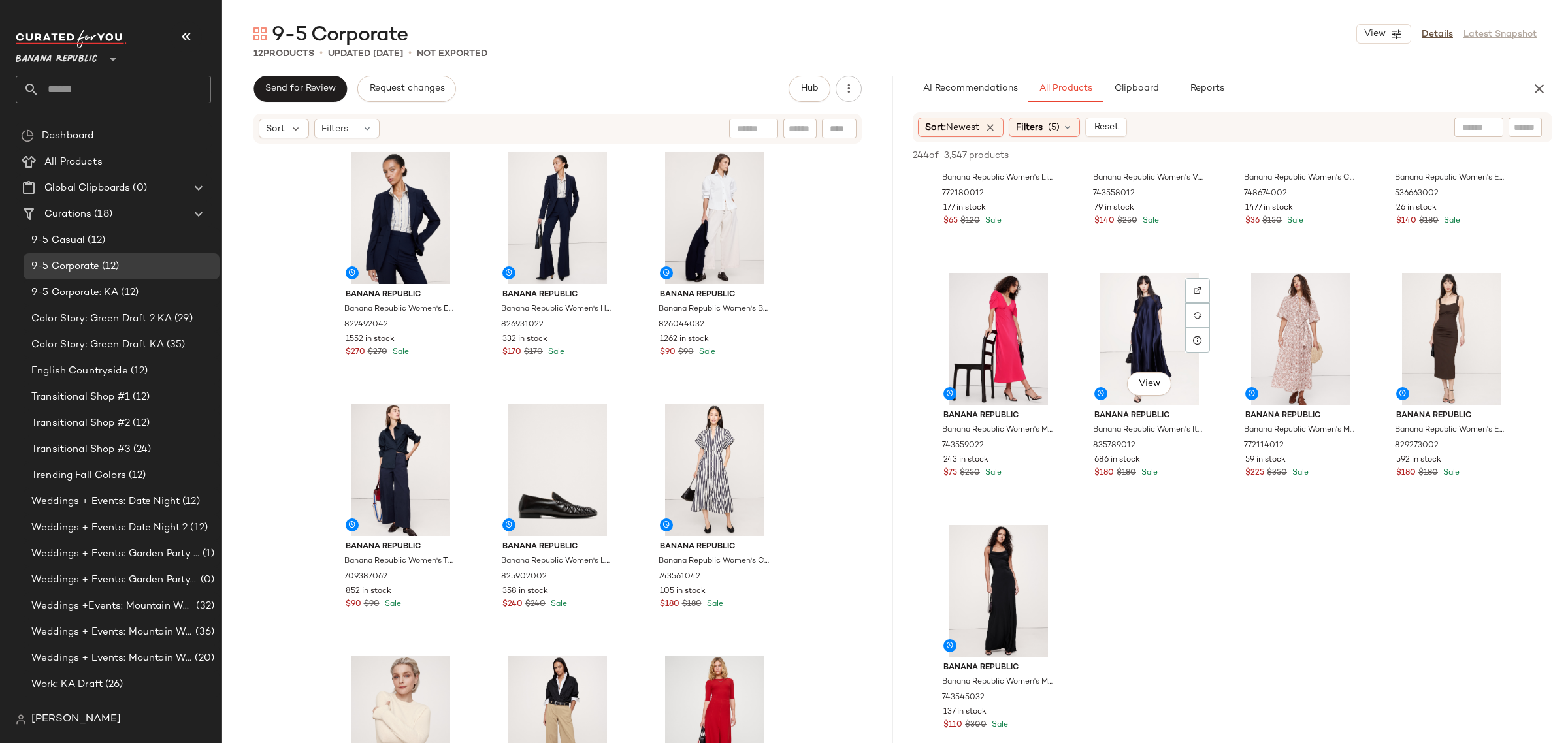
scroll to position [14861, 0]
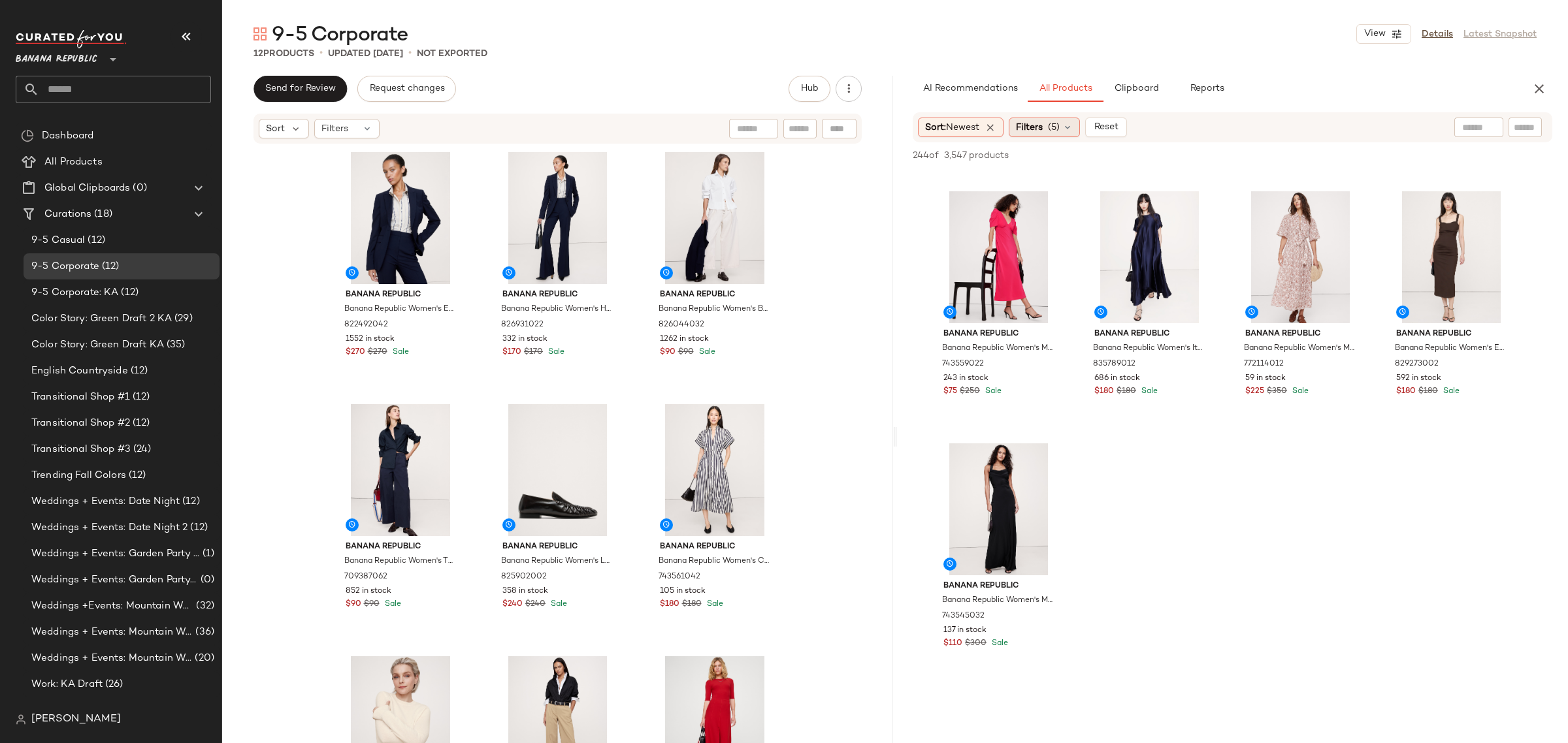
click at [1071, 126] on icon at bounding box center [1067, 127] width 11 height 11
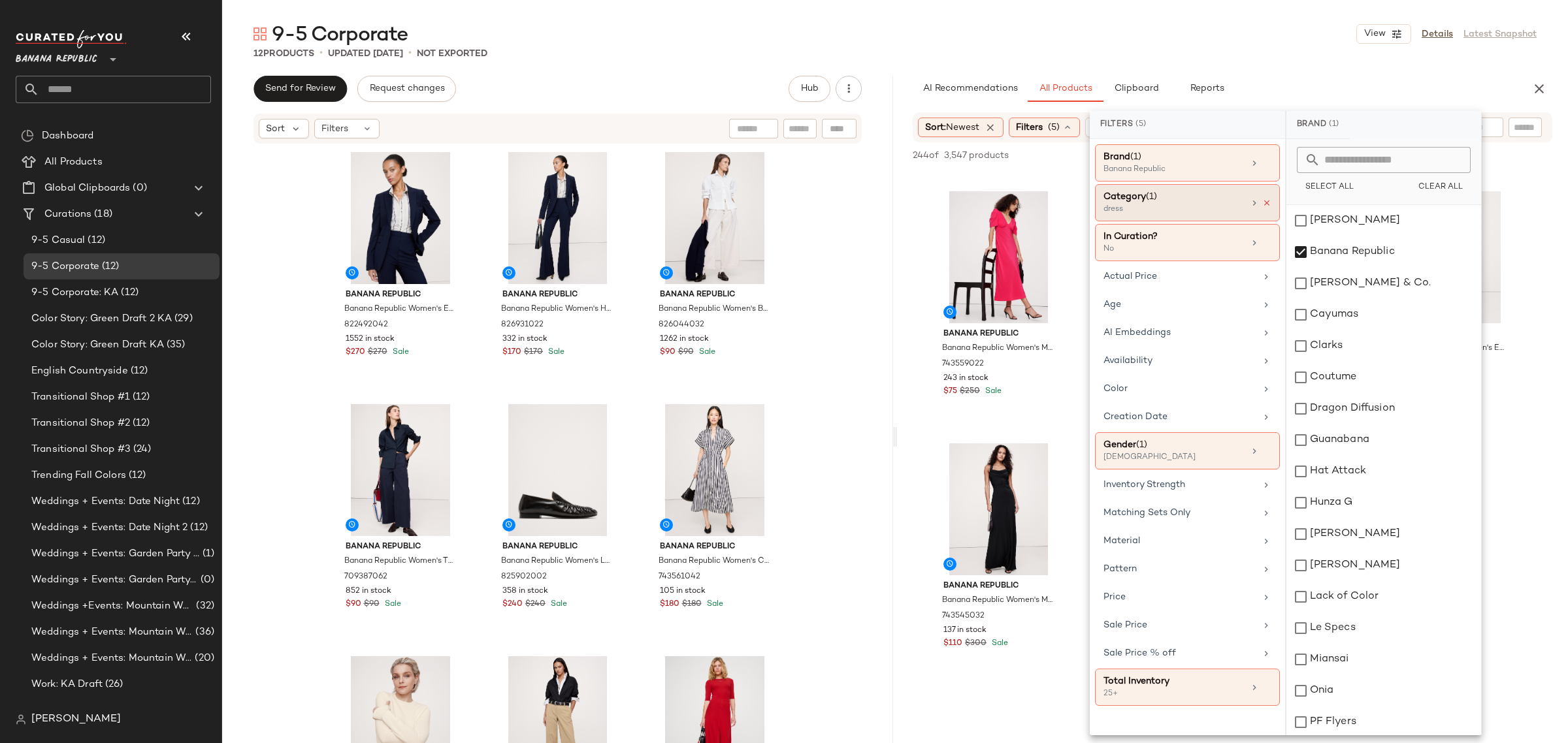
click at [1267, 201] on icon at bounding box center [1266, 203] width 9 height 9
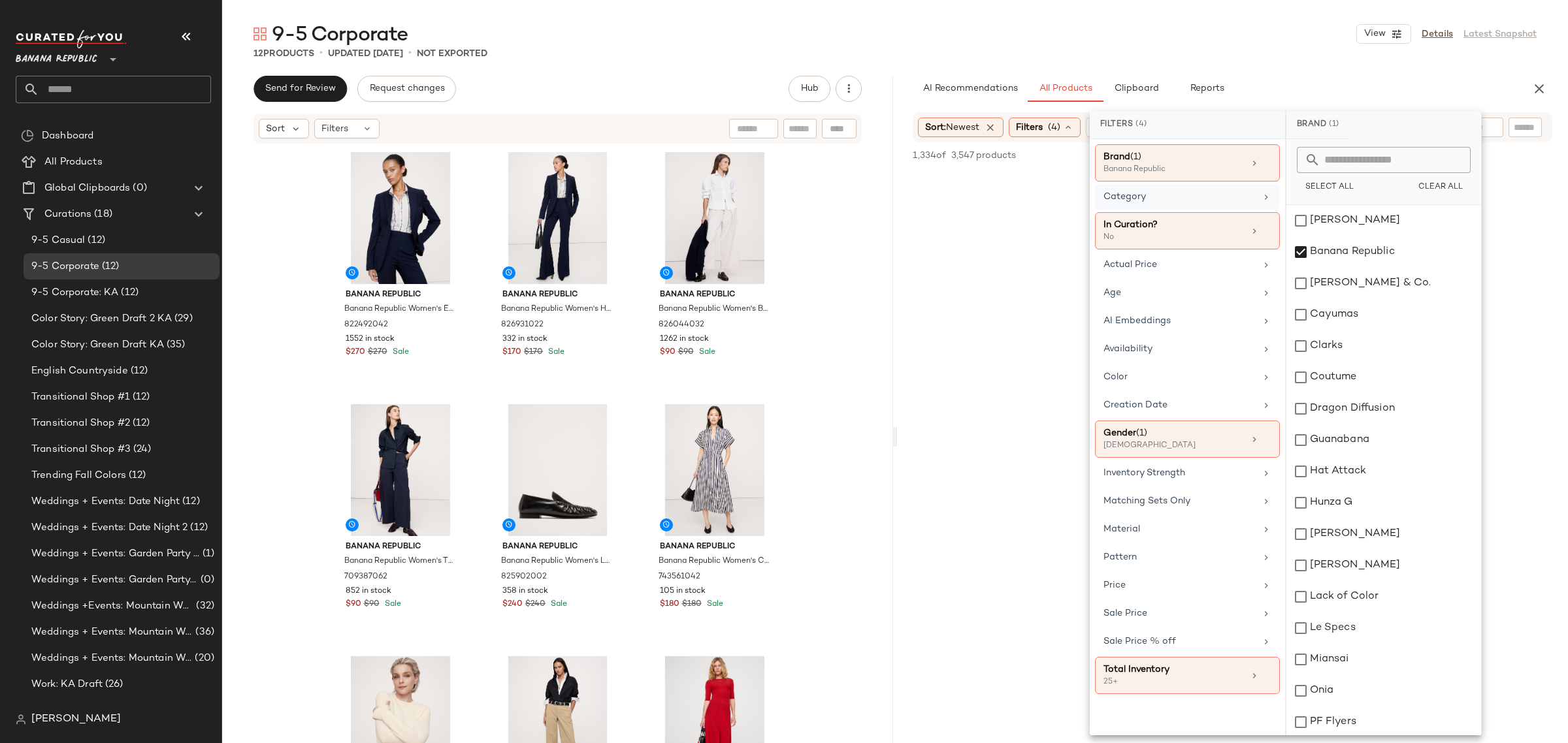
click at [1201, 193] on div "Category" at bounding box center [1179, 197] width 152 height 14
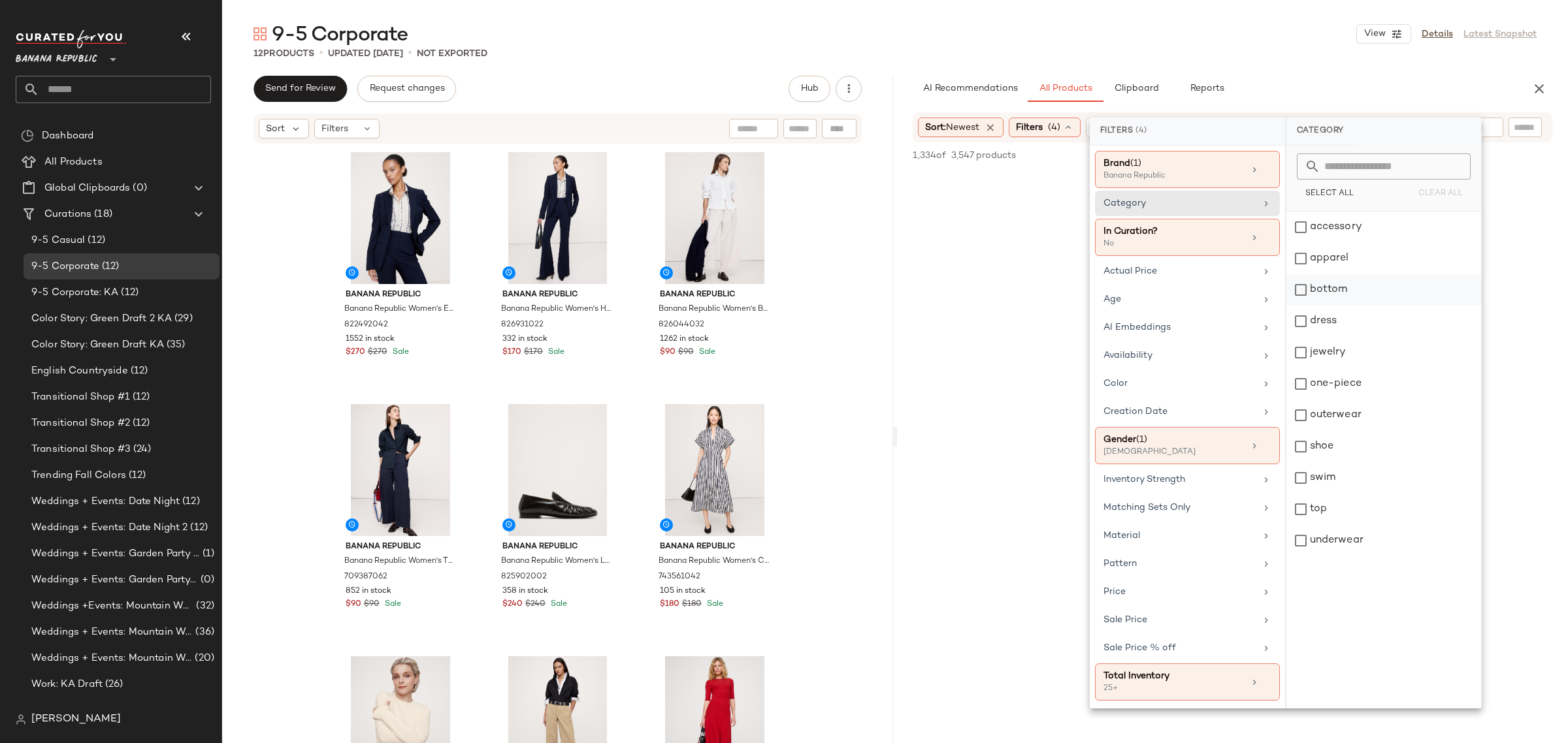
click at [1299, 286] on div "bottom" at bounding box center [1384, 290] width 195 height 31
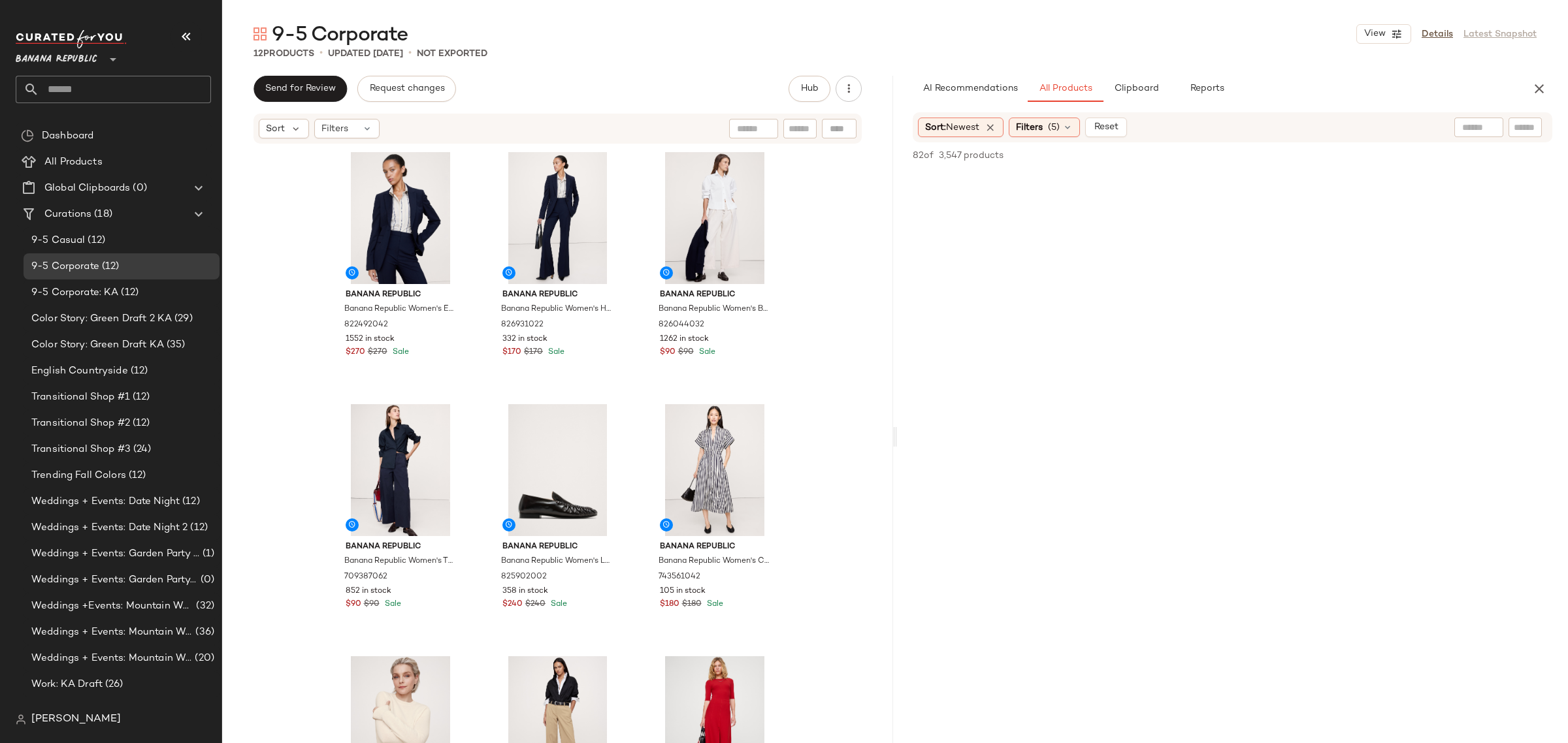
click at [1133, 89] on span "Clipboard" at bounding box center [1136, 89] width 45 height 11
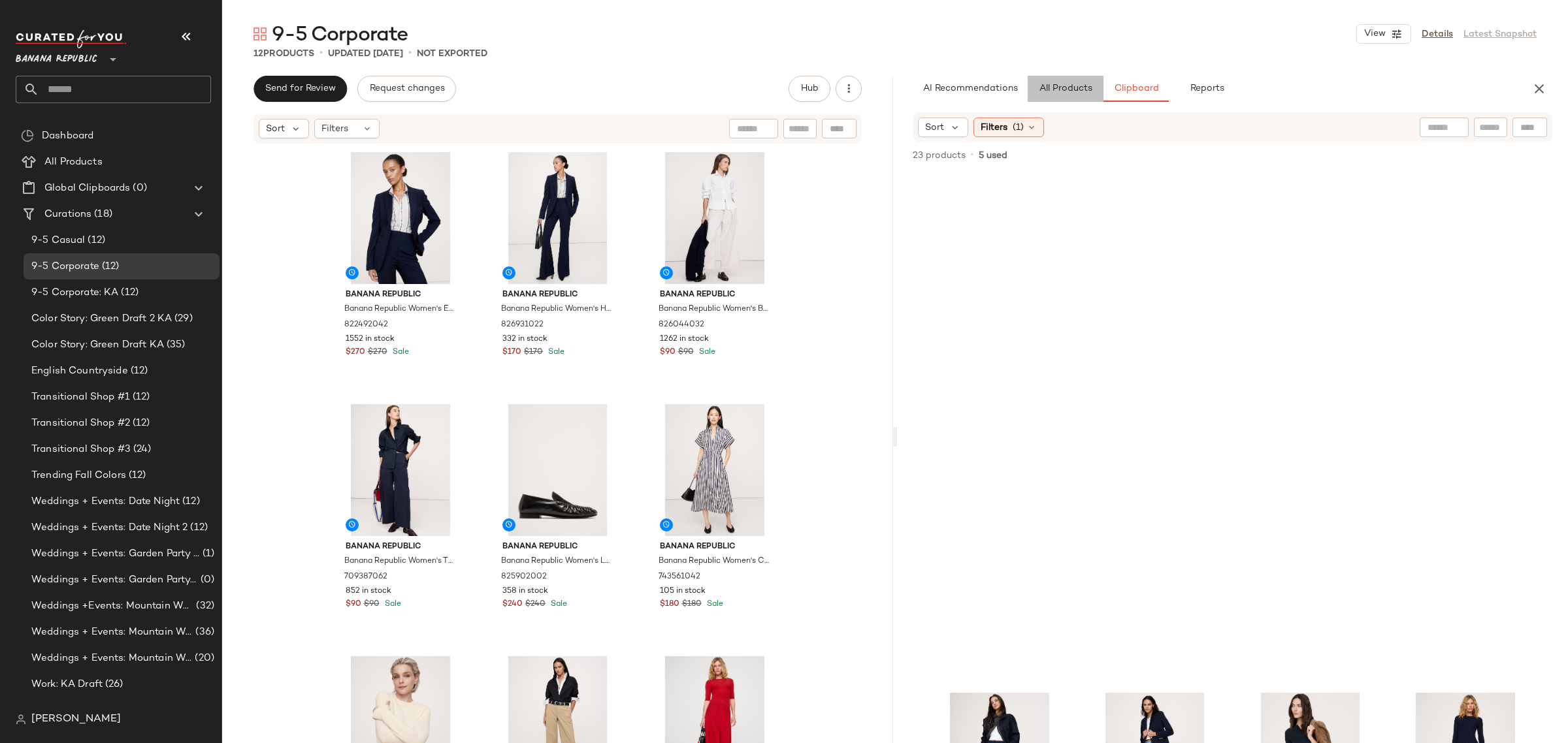
click at [1062, 87] on span "All Products" at bounding box center [1065, 89] width 54 height 11
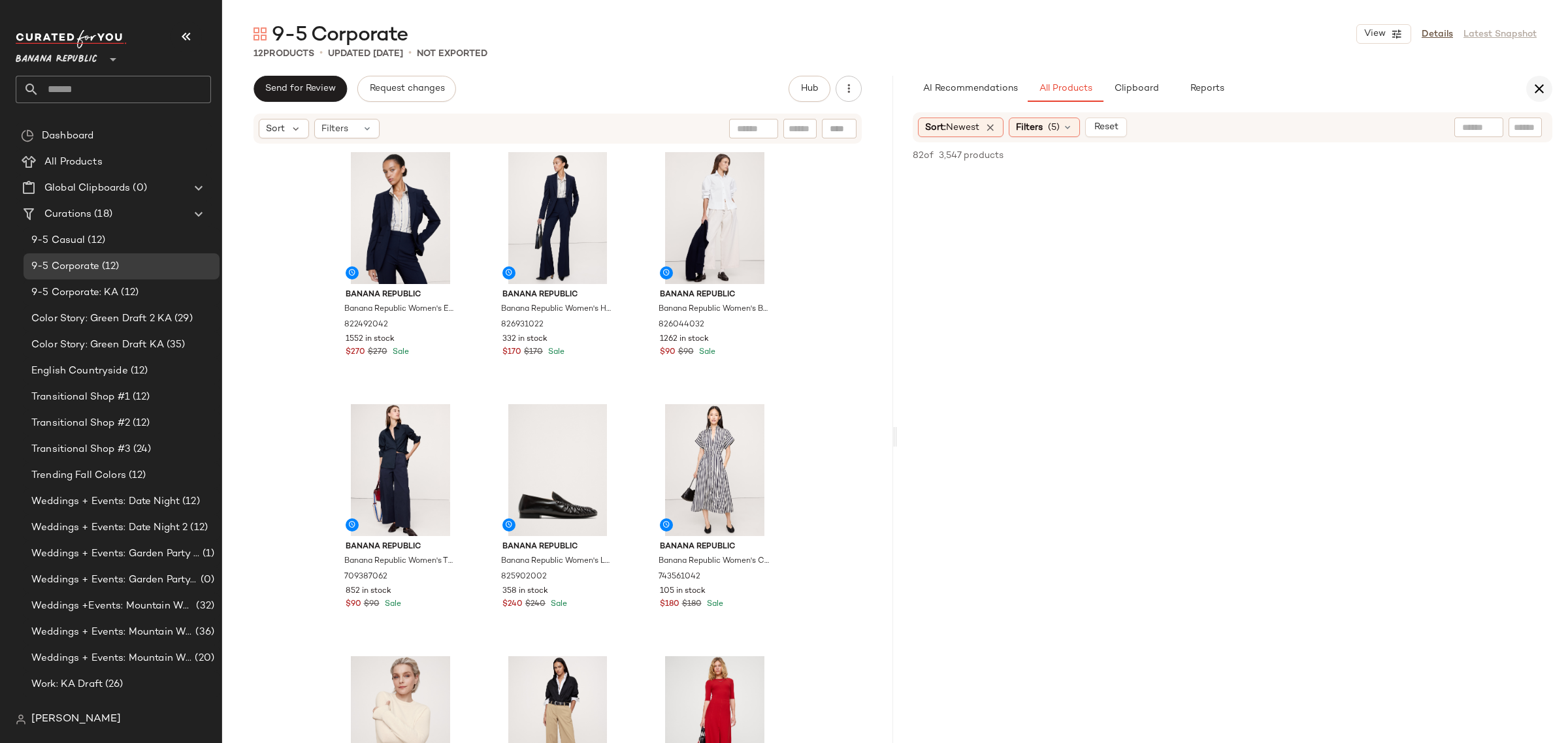
click at [1529, 79] on button "button" at bounding box center [1539, 89] width 26 height 26
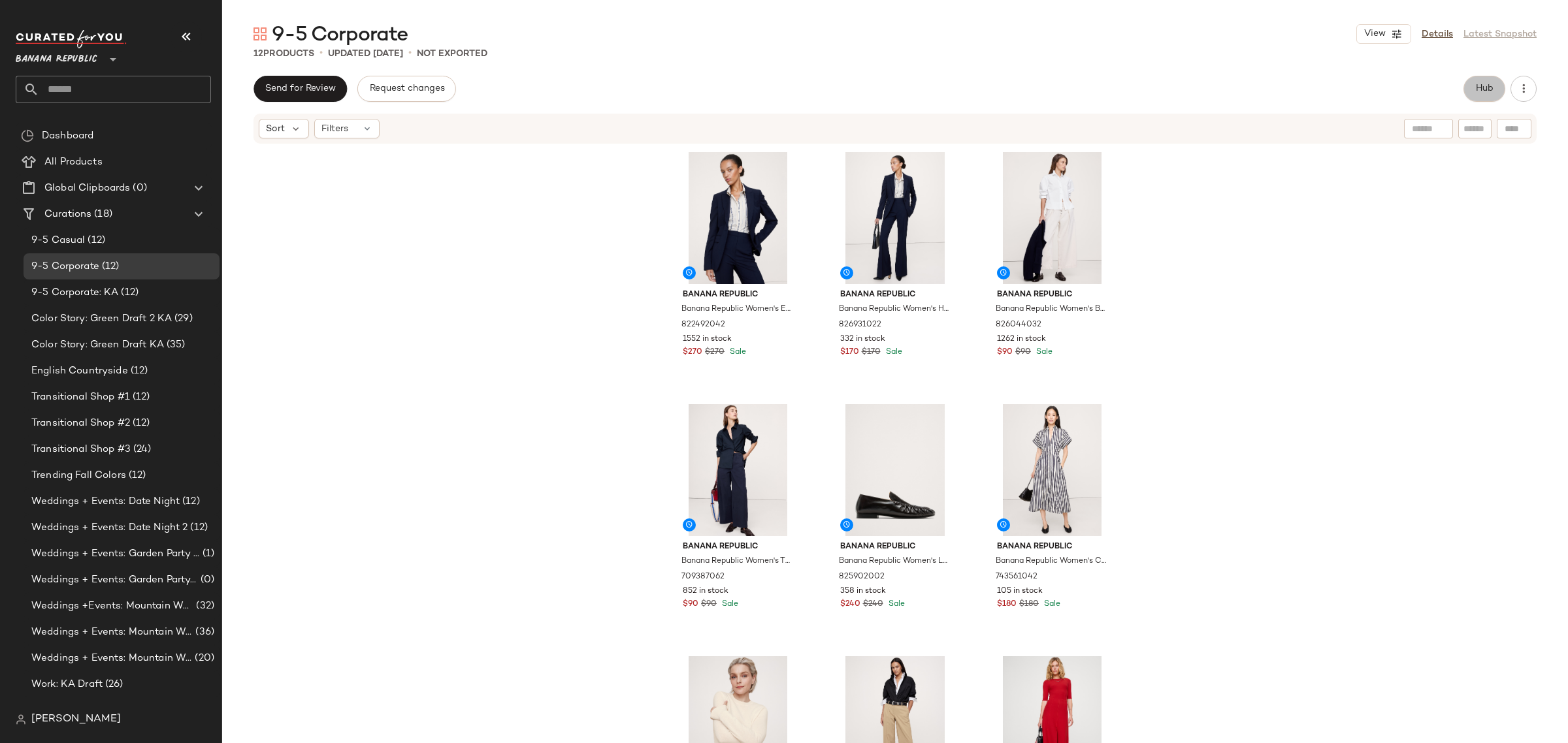
click at [1475, 93] on span "Hub" at bounding box center [1484, 89] width 19 height 11
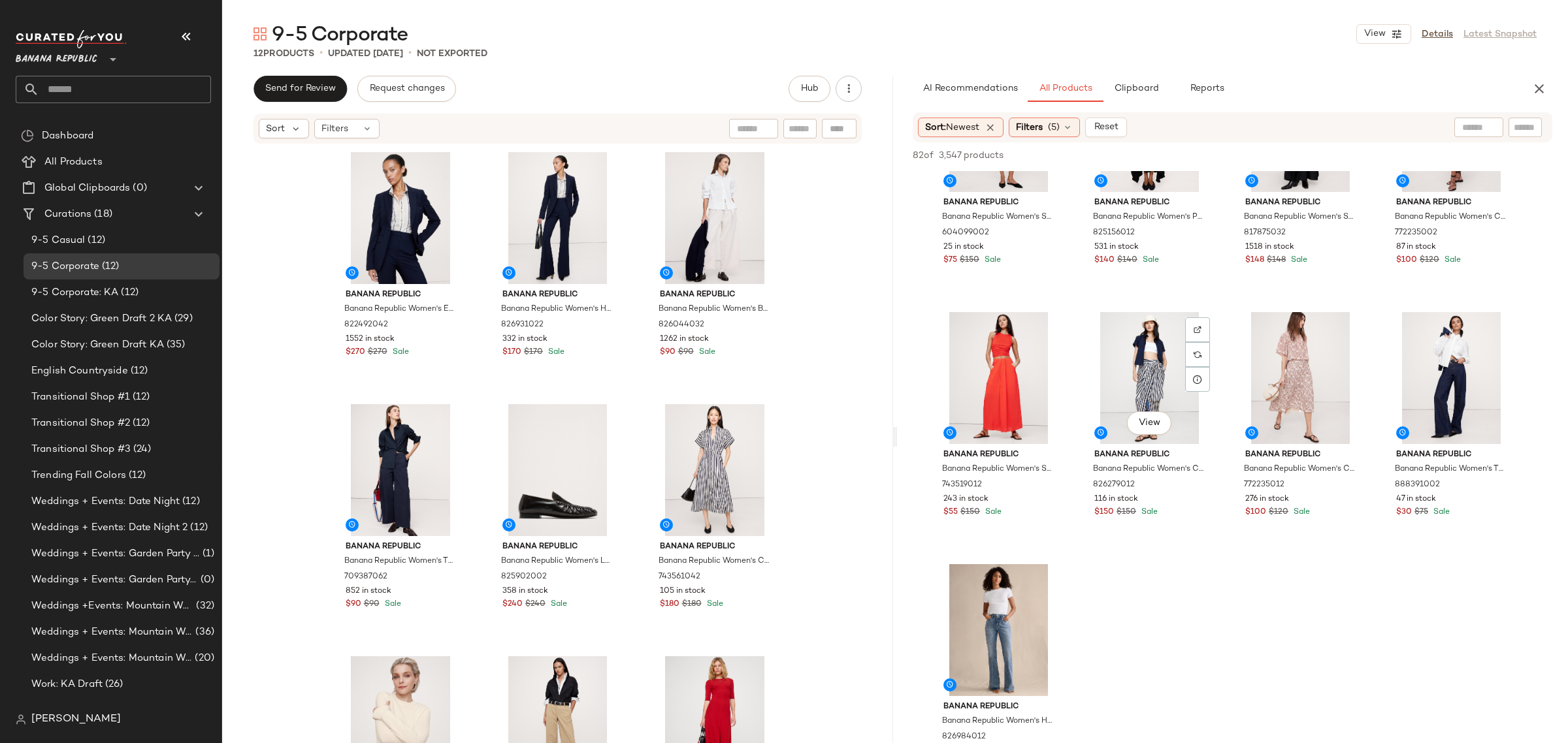
scroll to position [4737, 0]
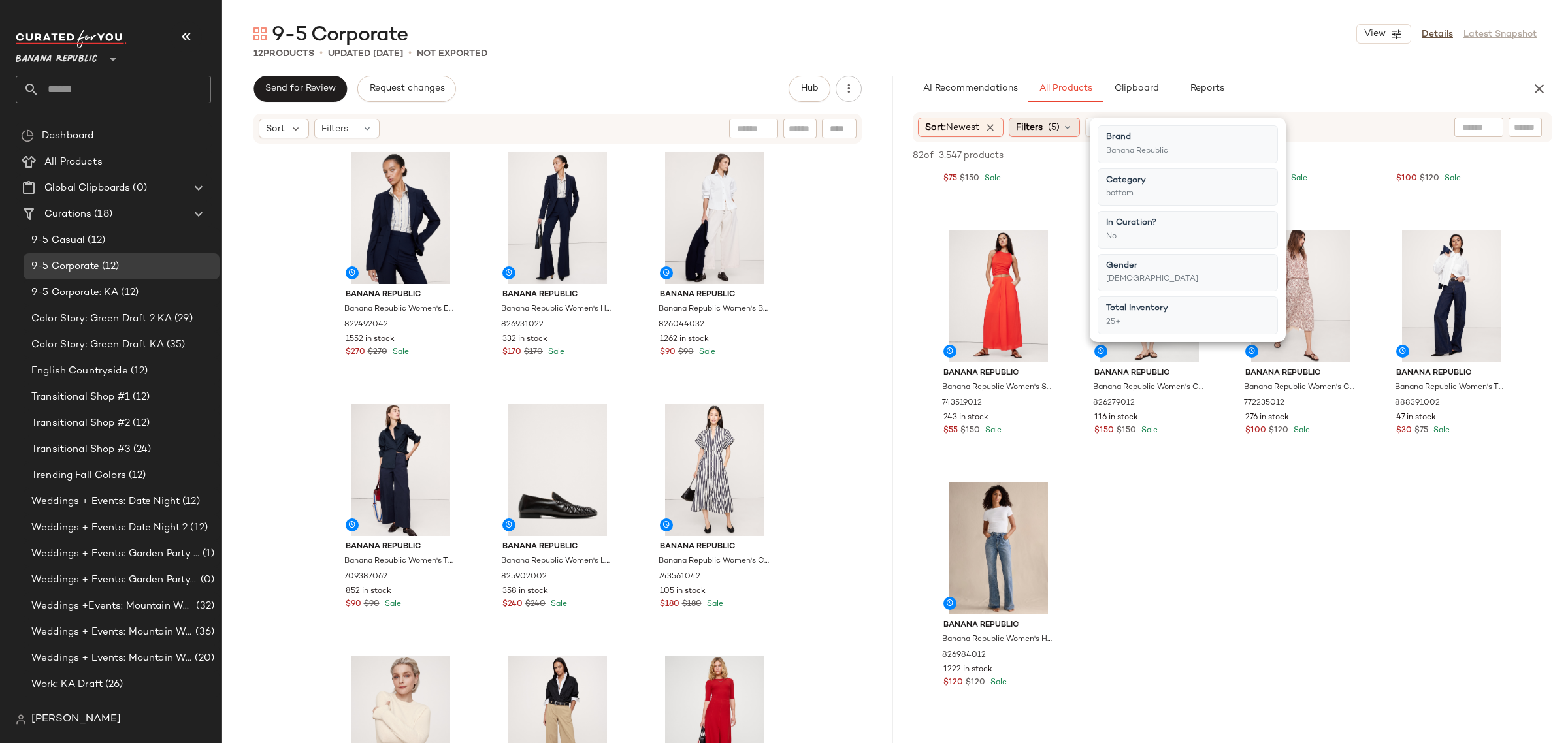
click at [1073, 122] on icon at bounding box center [1067, 127] width 11 height 11
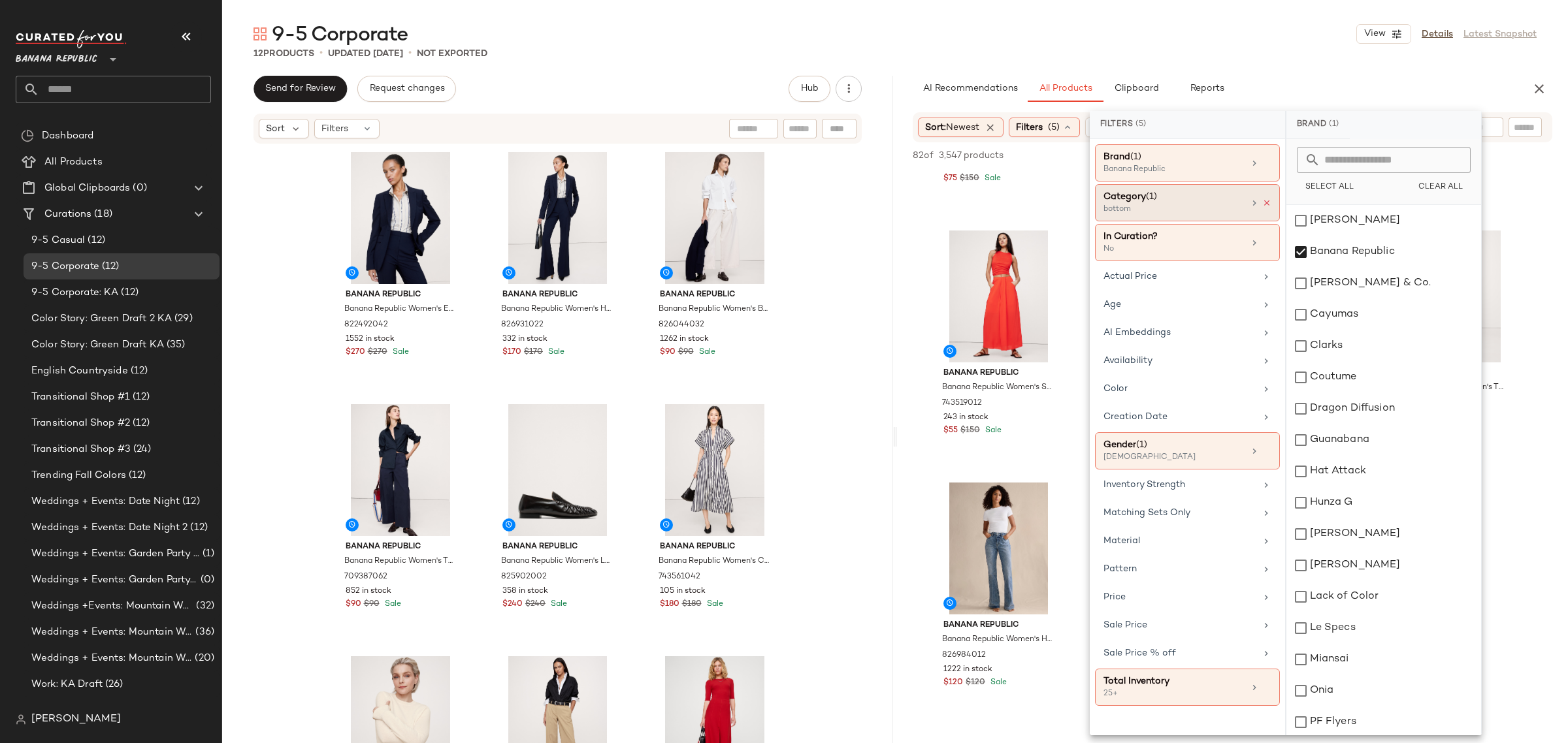
click at [1267, 200] on icon at bounding box center [1266, 203] width 9 height 9
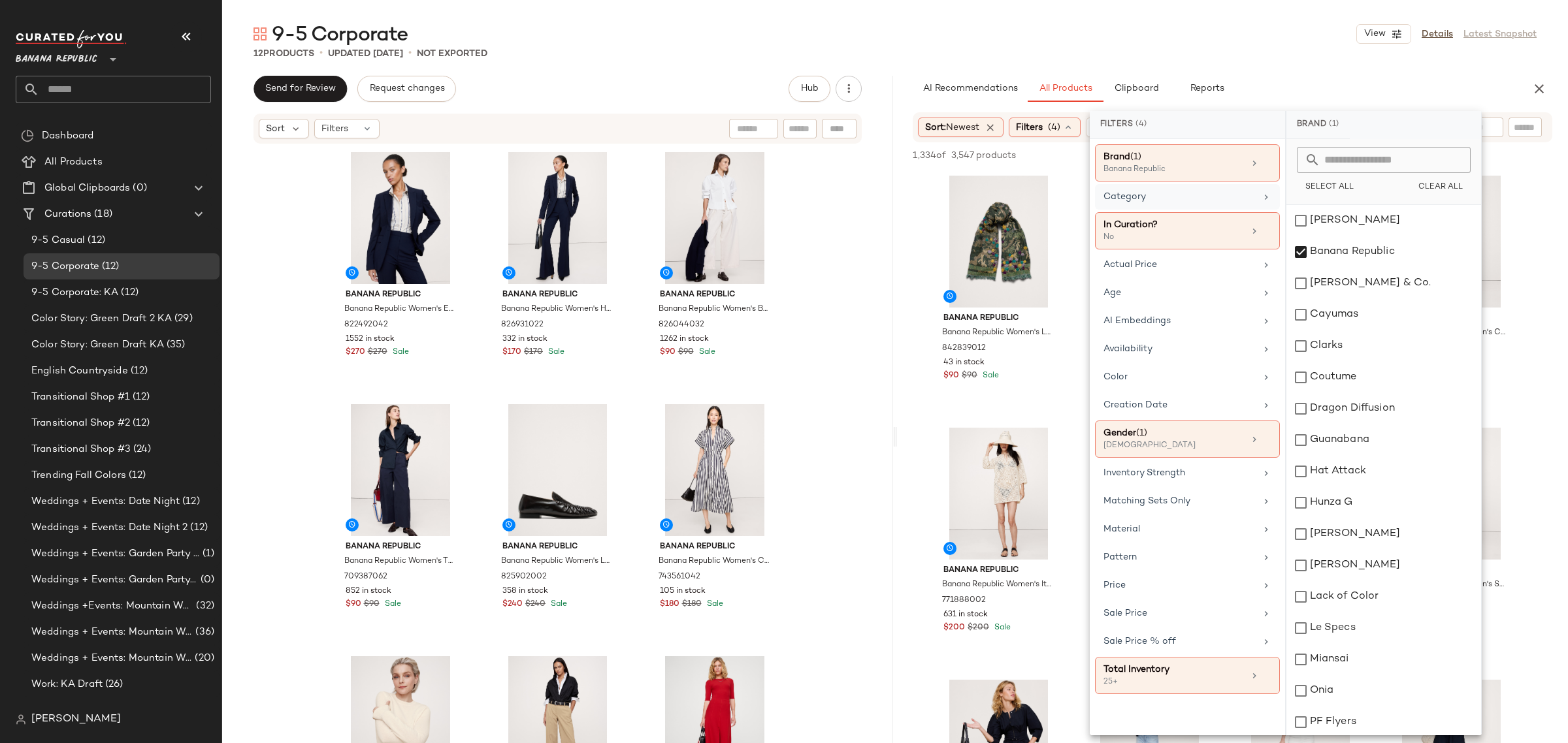
click at [1521, 128] on input "text" at bounding box center [1524, 128] width 22 height 14
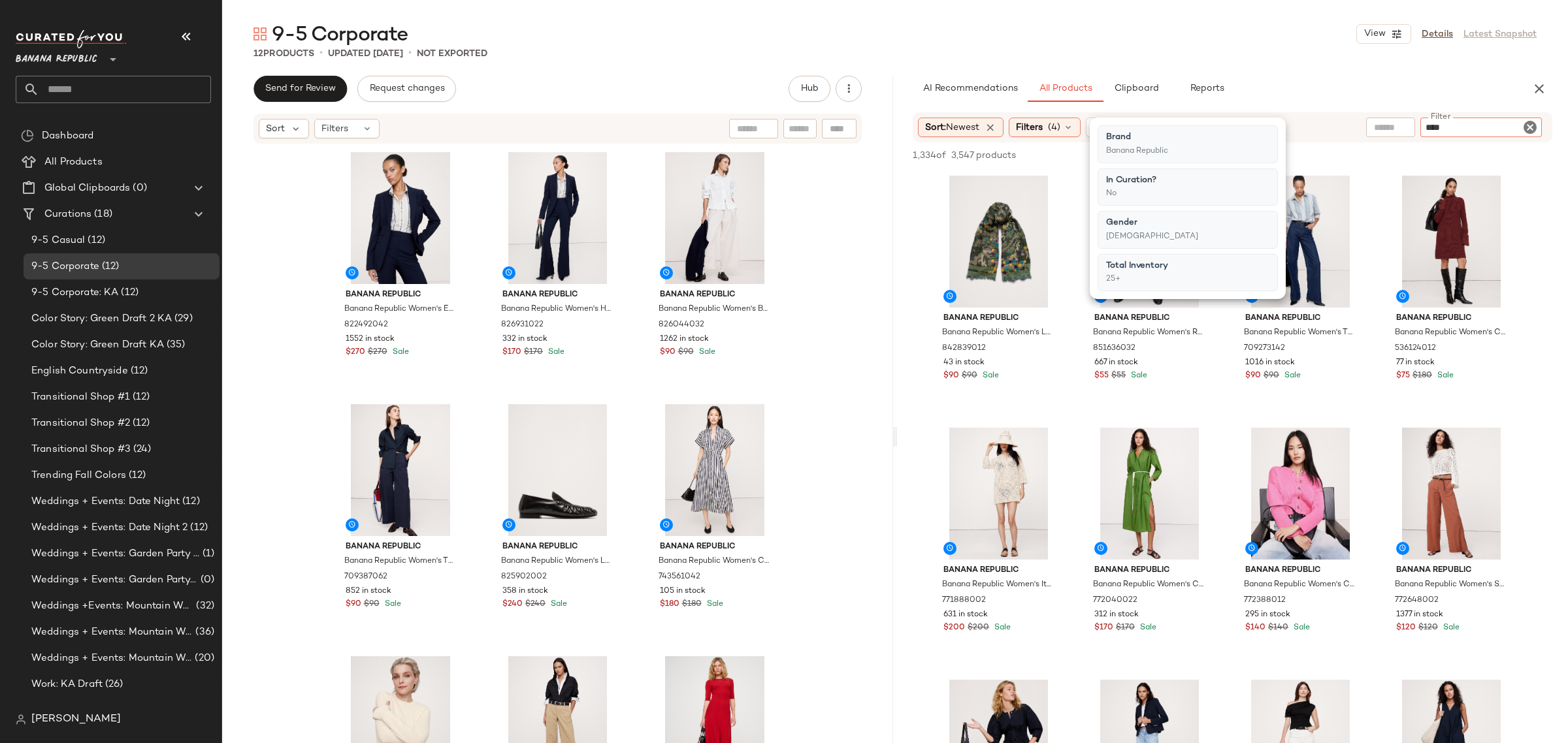
type input "*****"
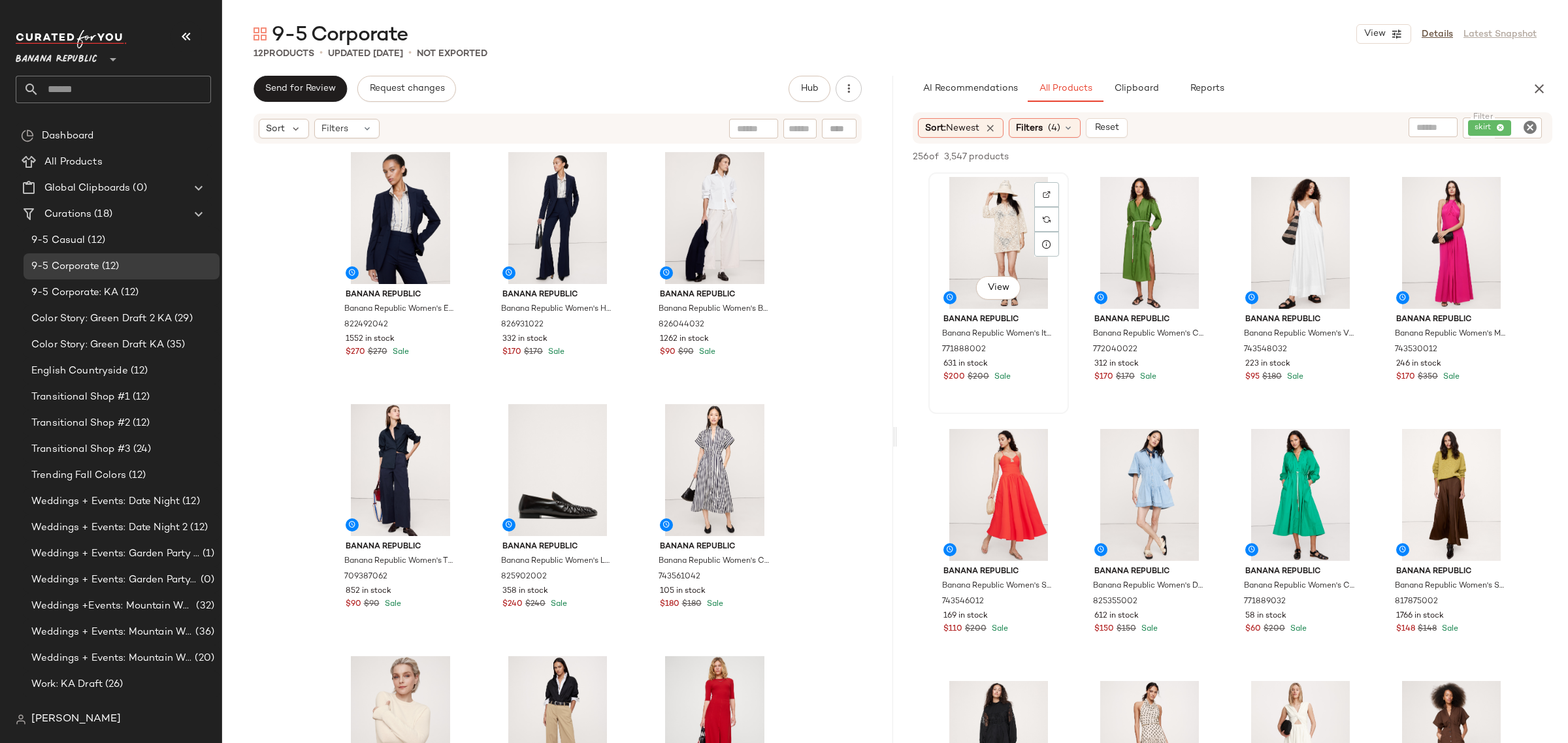
click at [931, 376] on div "View Banana Republic Banana Republic Women's Italian Lace Beach Dress Off-White…" at bounding box center [999, 293] width 138 height 240
click at [938, 426] on div "View Banana Republic Banana Republic Women's Stretch-Cotton Poplin Long Midi Dr…" at bounding box center [999, 545] width 138 height 240
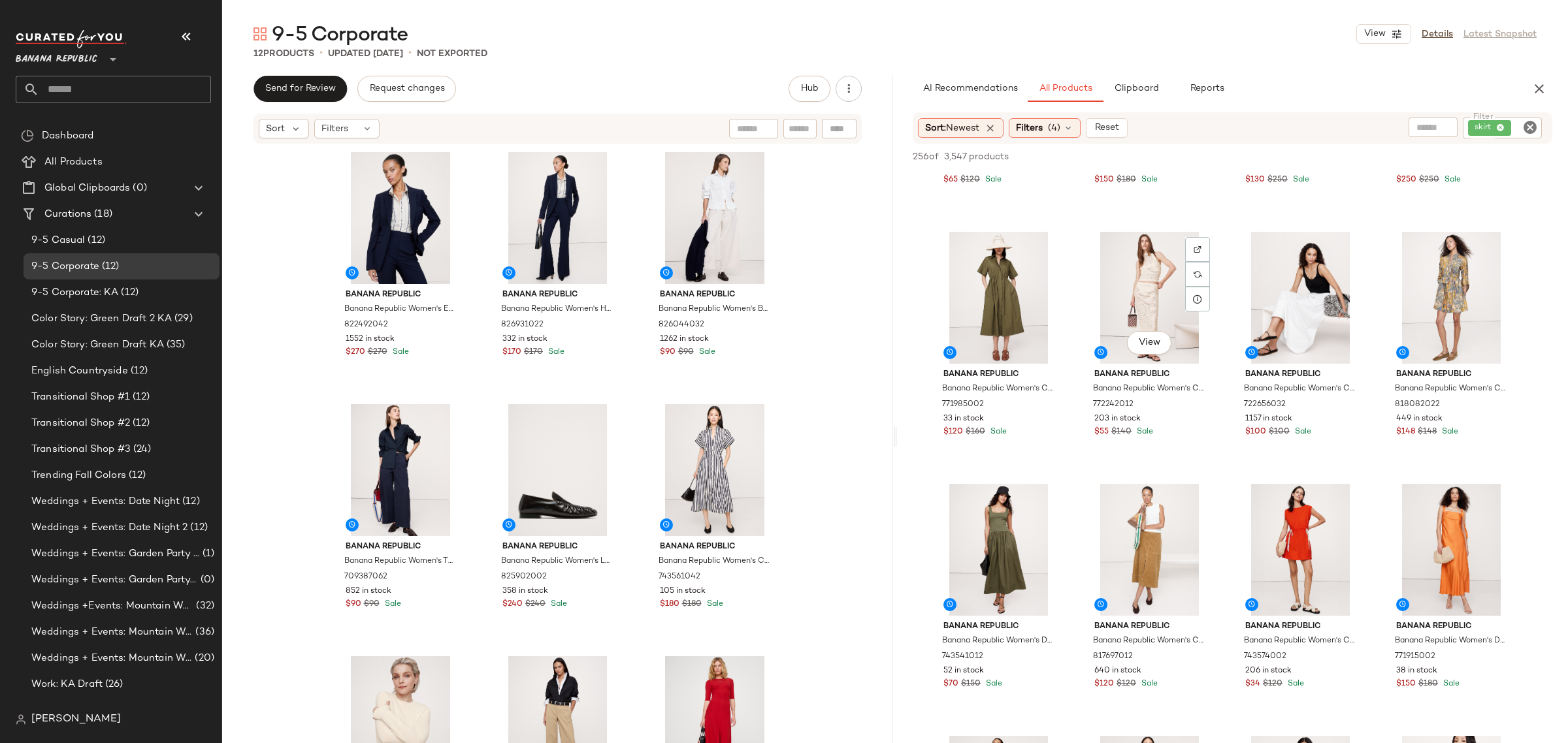
scroll to position [4899, 0]
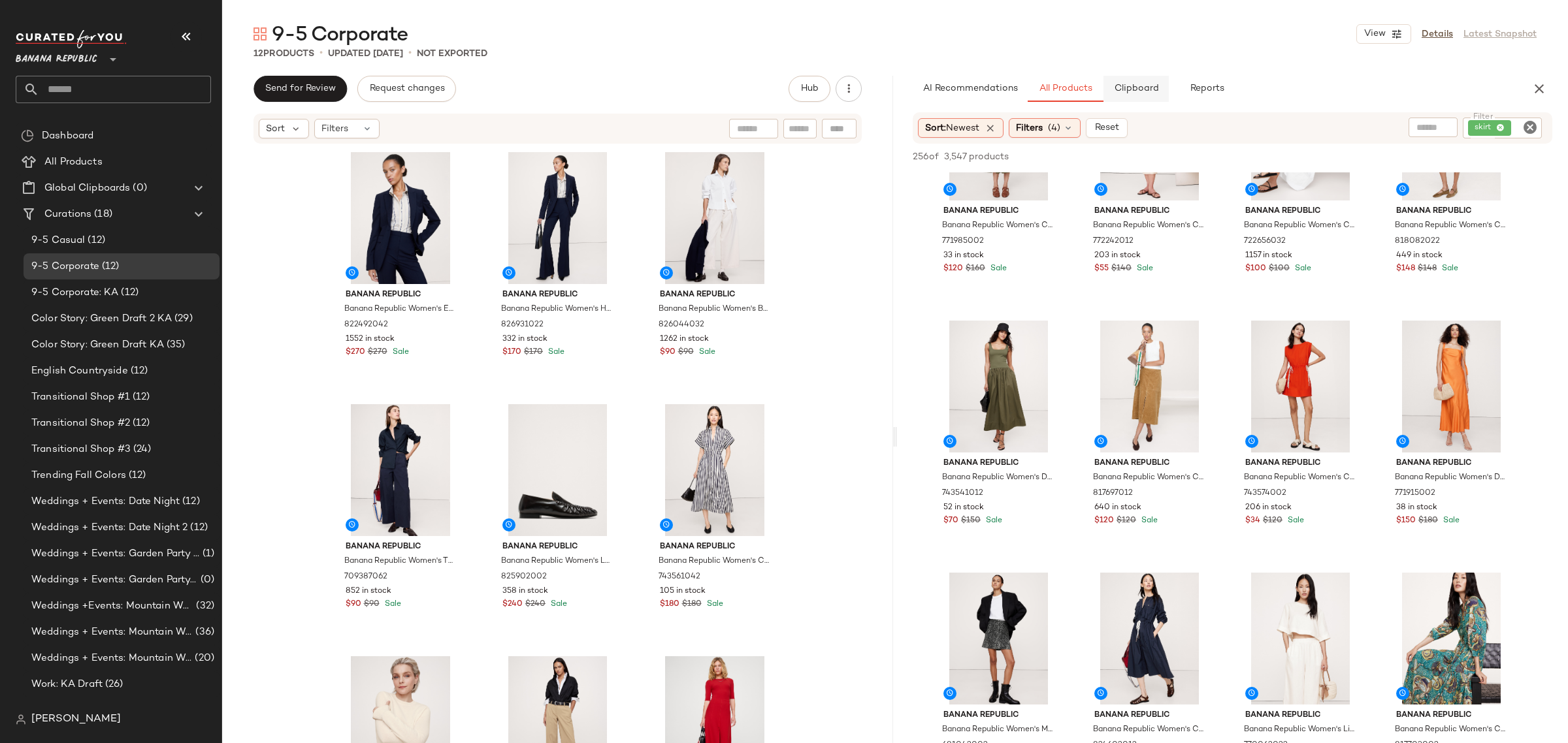
click at [1116, 90] on span "Clipboard" at bounding box center [1136, 89] width 45 height 11
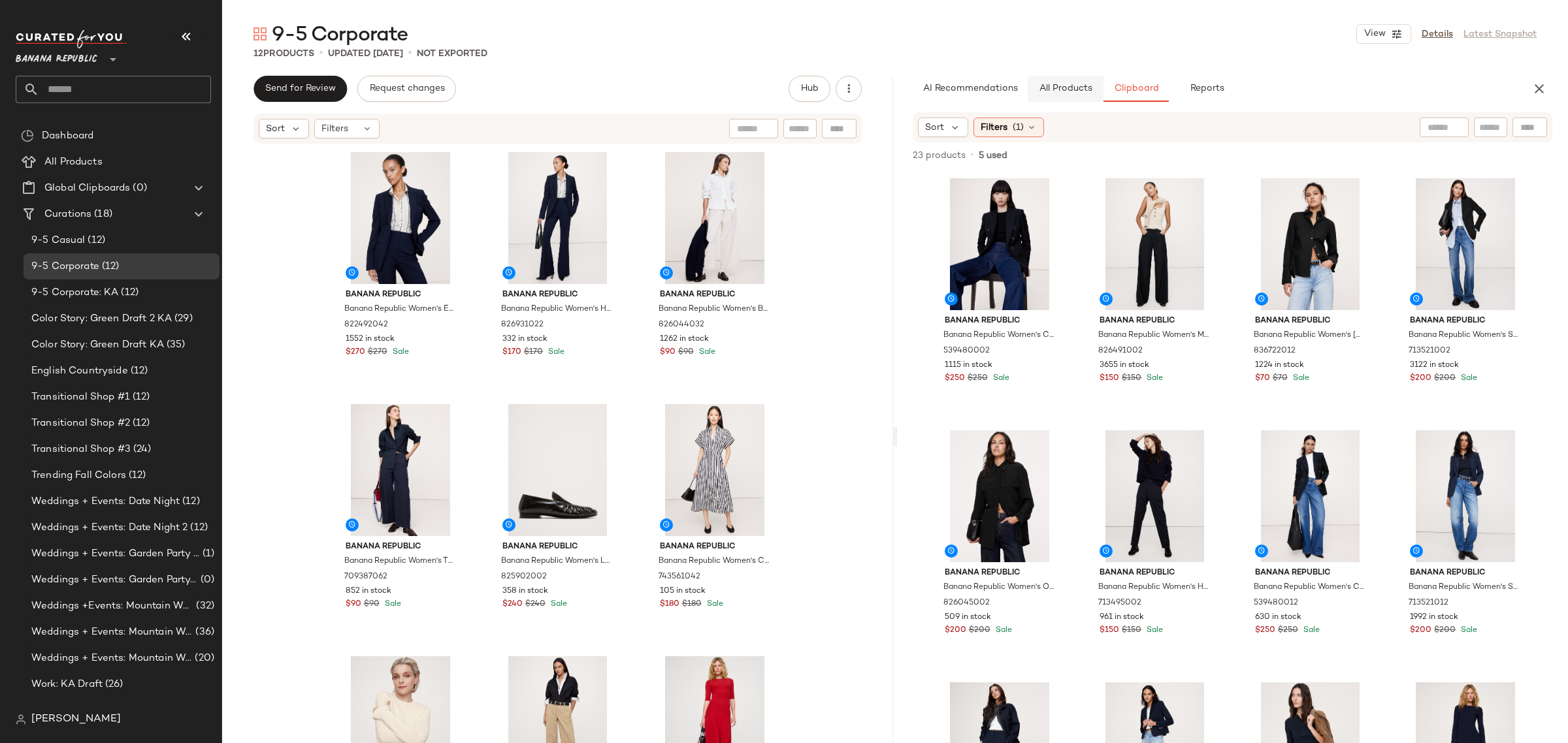
click at [1052, 93] on span "All Products" at bounding box center [1065, 89] width 54 height 11
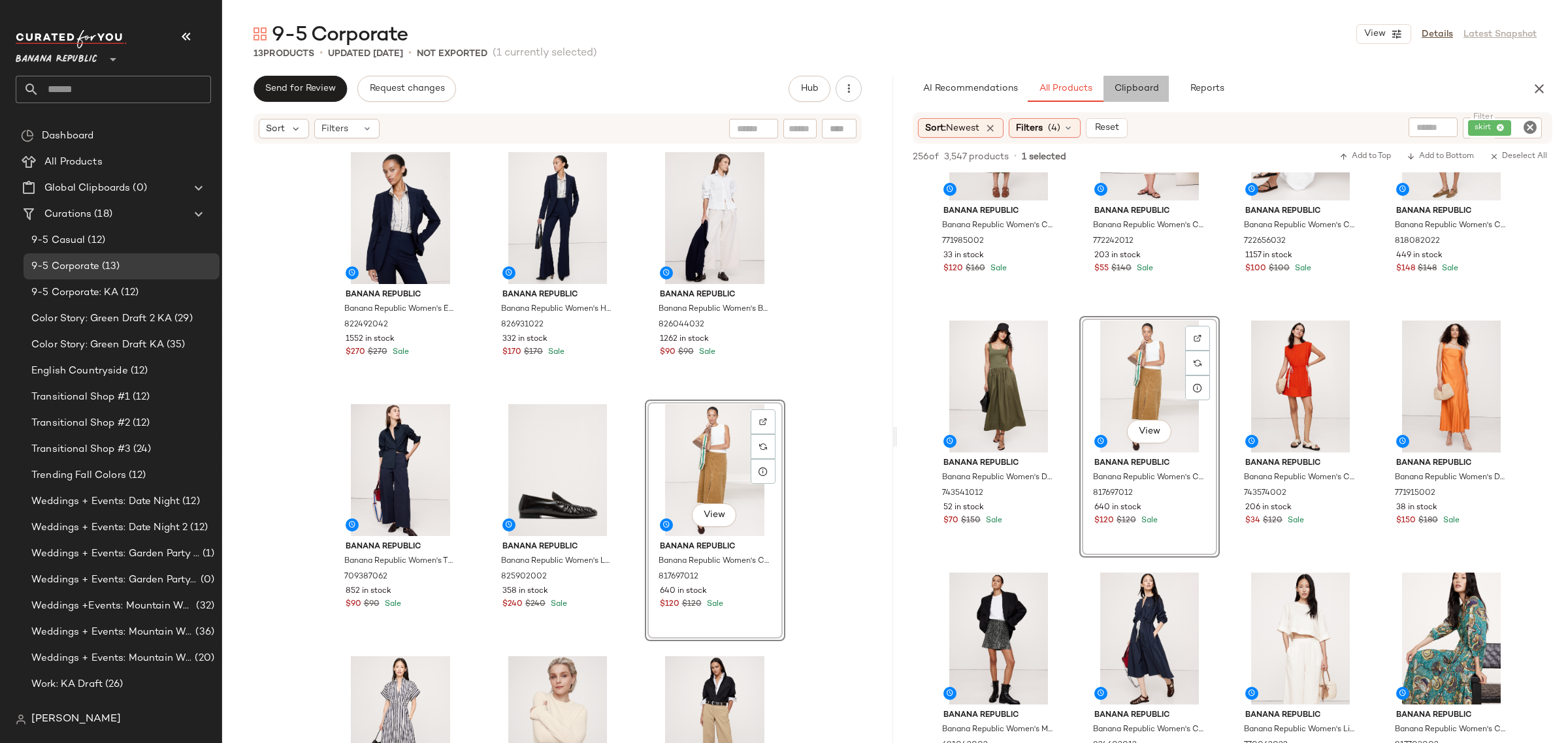
click at [1136, 87] on span "Clipboard" at bounding box center [1136, 89] width 45 height 11
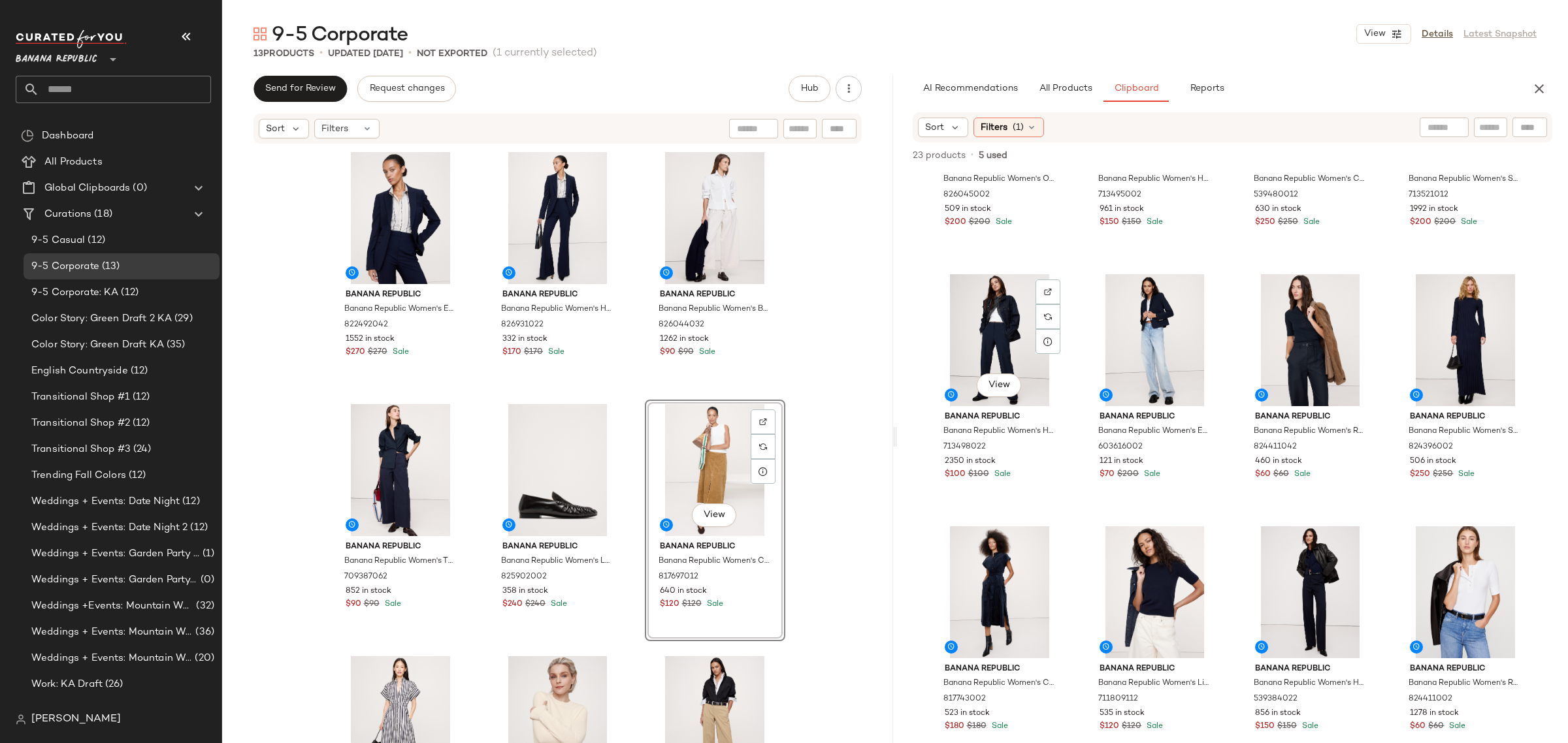
scroll to position [635, 0]
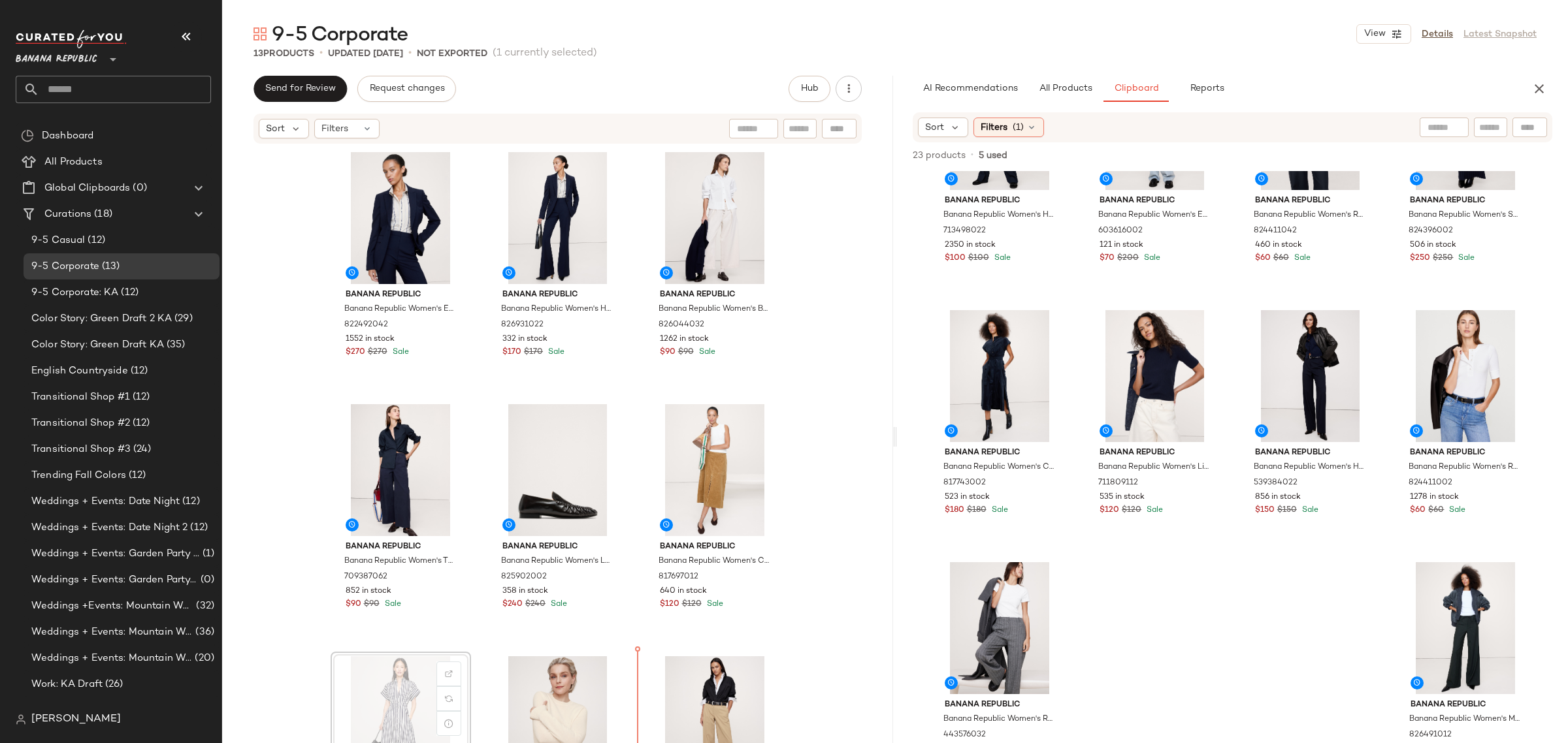
scroll to position [10, 0]
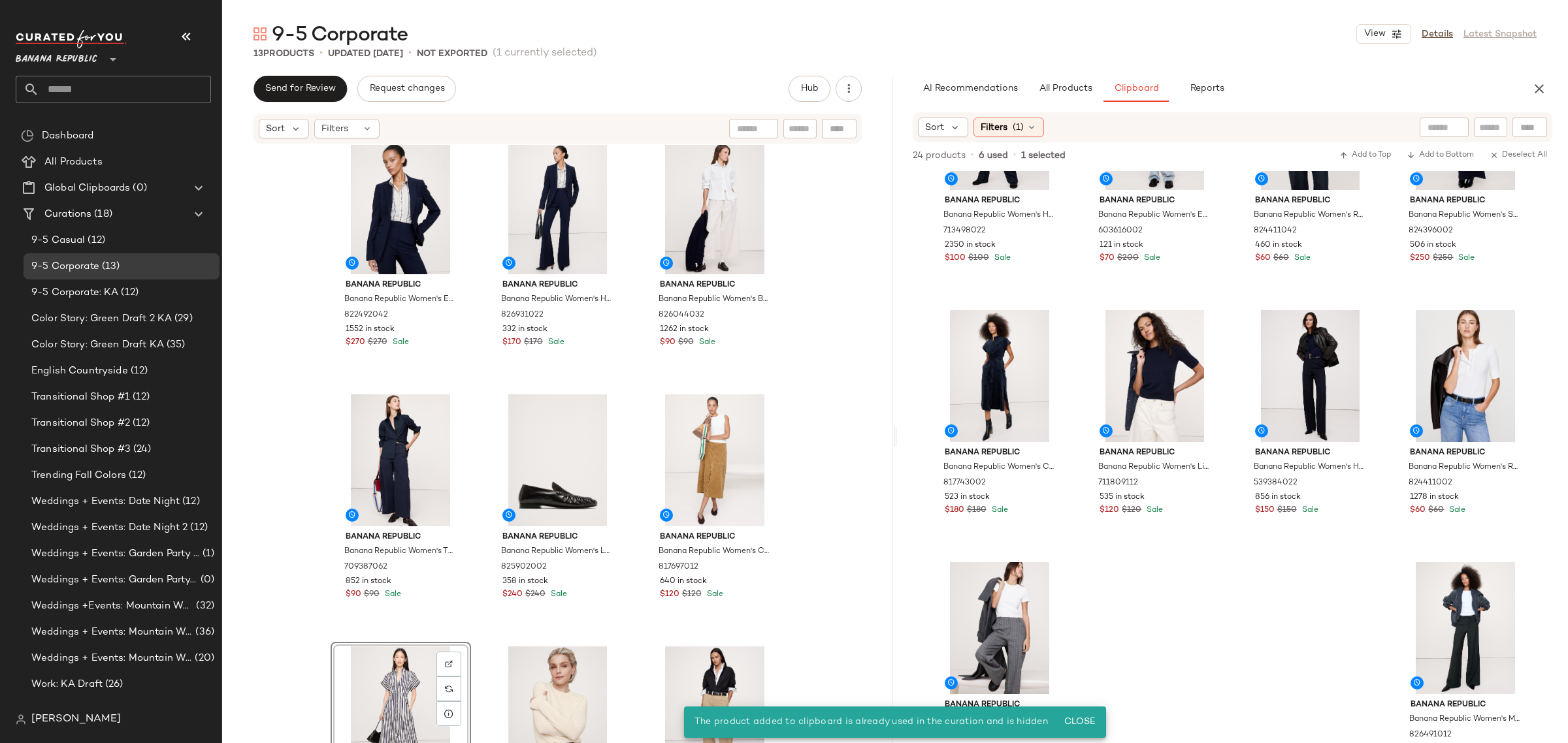
click at [376, 691] on div "View" at bounding box center [400, 713] width 131 height 132
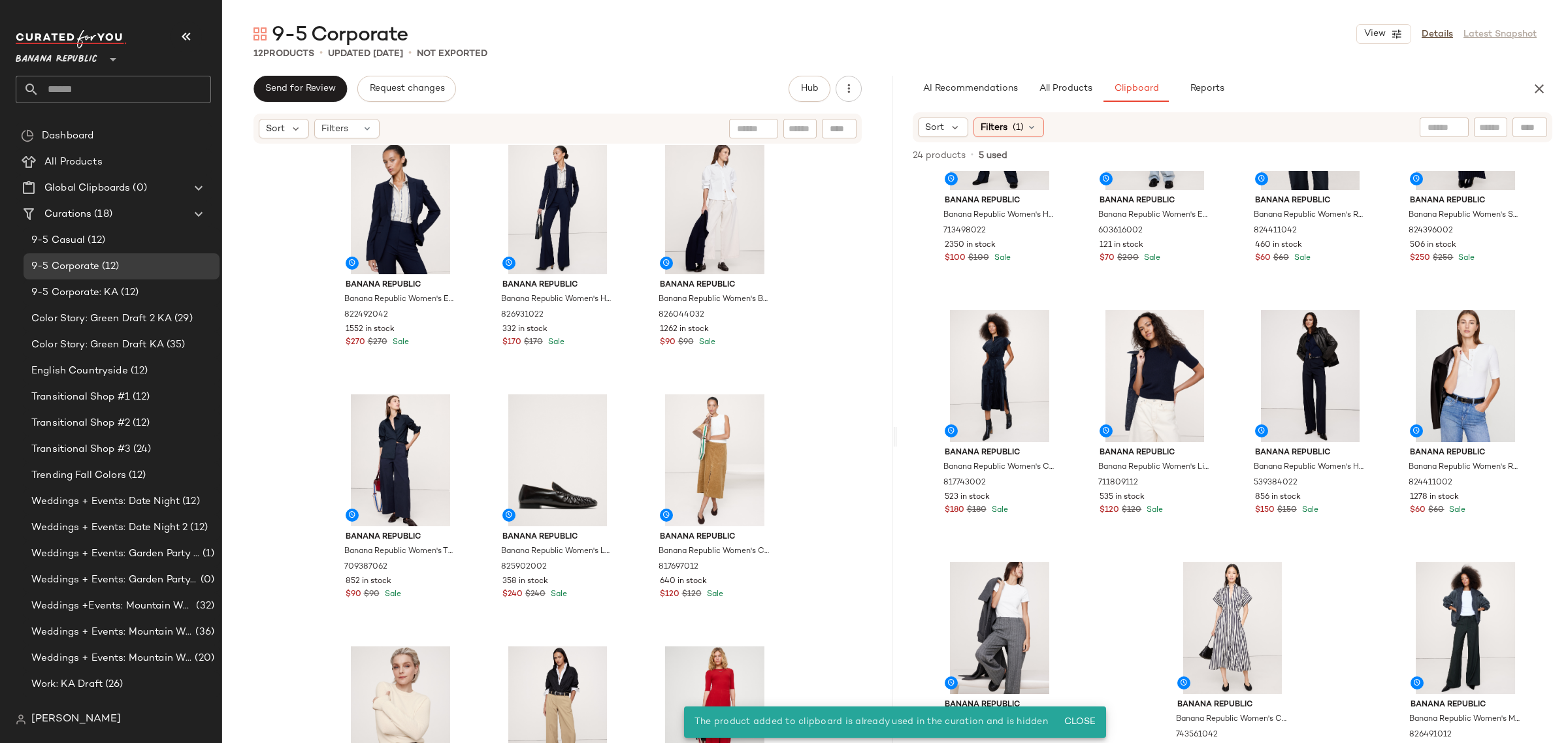
click at [824, 601] on div "Banana Republic Banana Republic Women's Essential Italian Wool Blazer Navy Blue…" at bounding box center [557, 464] width 671 height 638
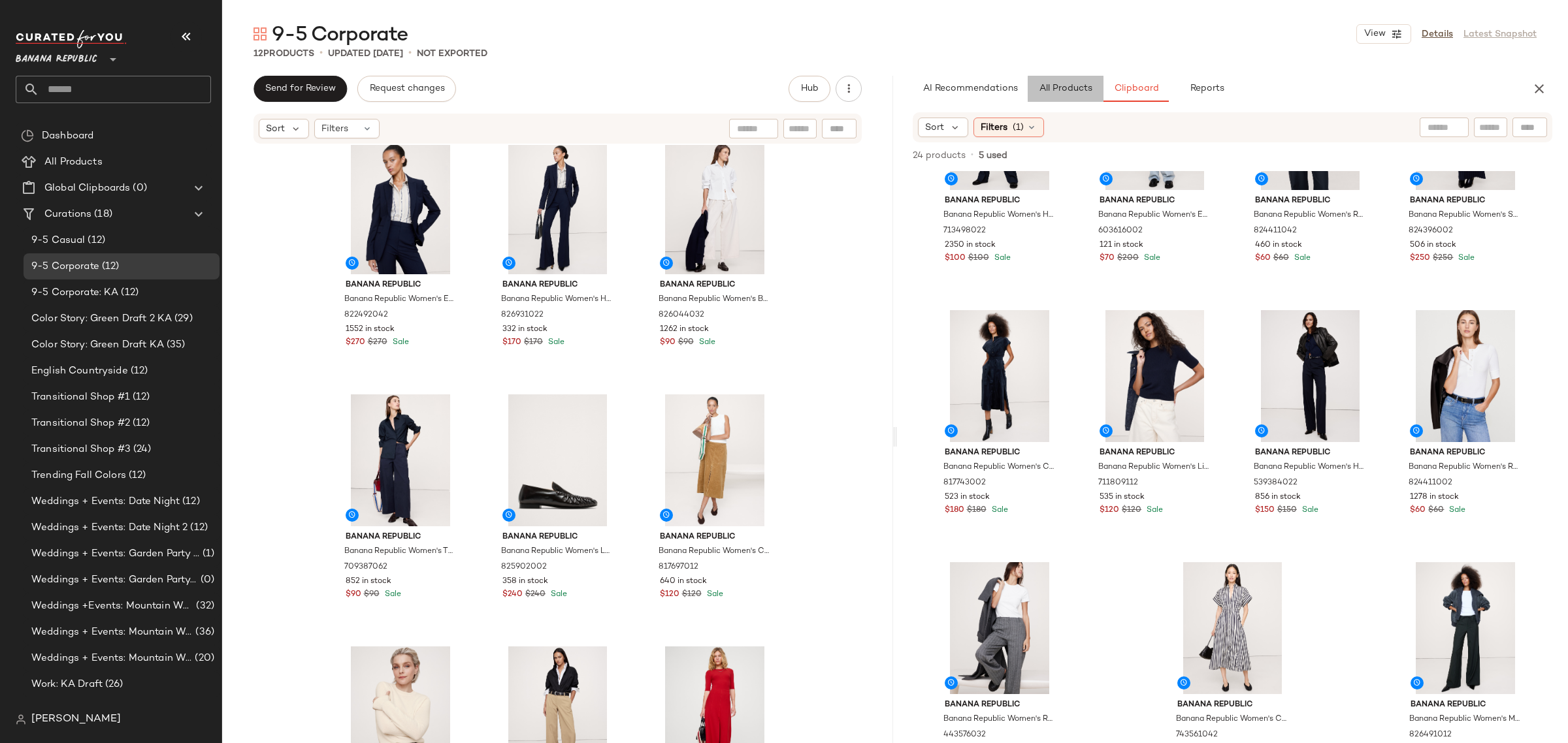
click at [1057, 86] on span "All Products" at bounding box center [1065, 89] width 54 height 11
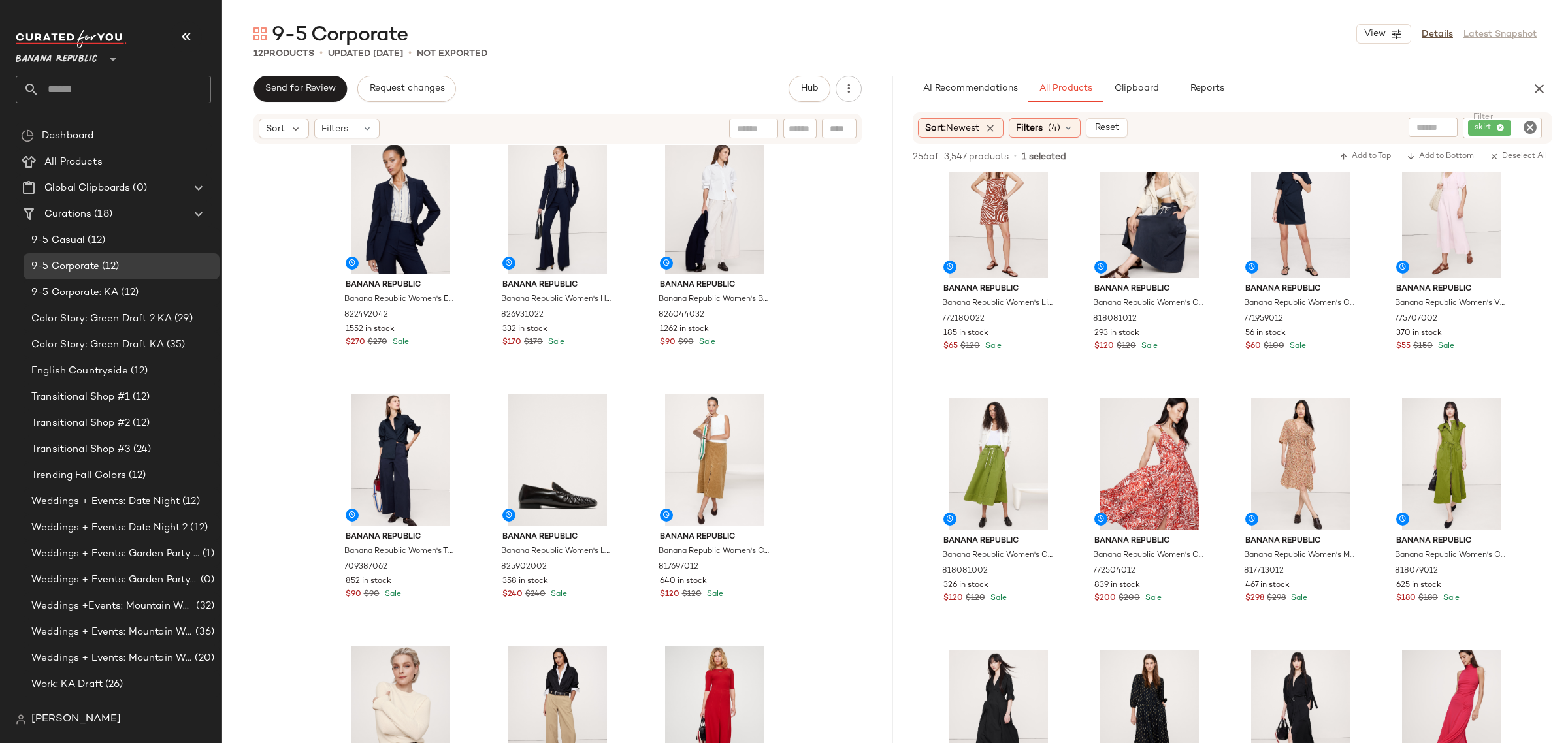
scroll to position [10370, 0]
click at [1448, 503] on span "View" at bounding box center [1451, 508] width 22 height 11
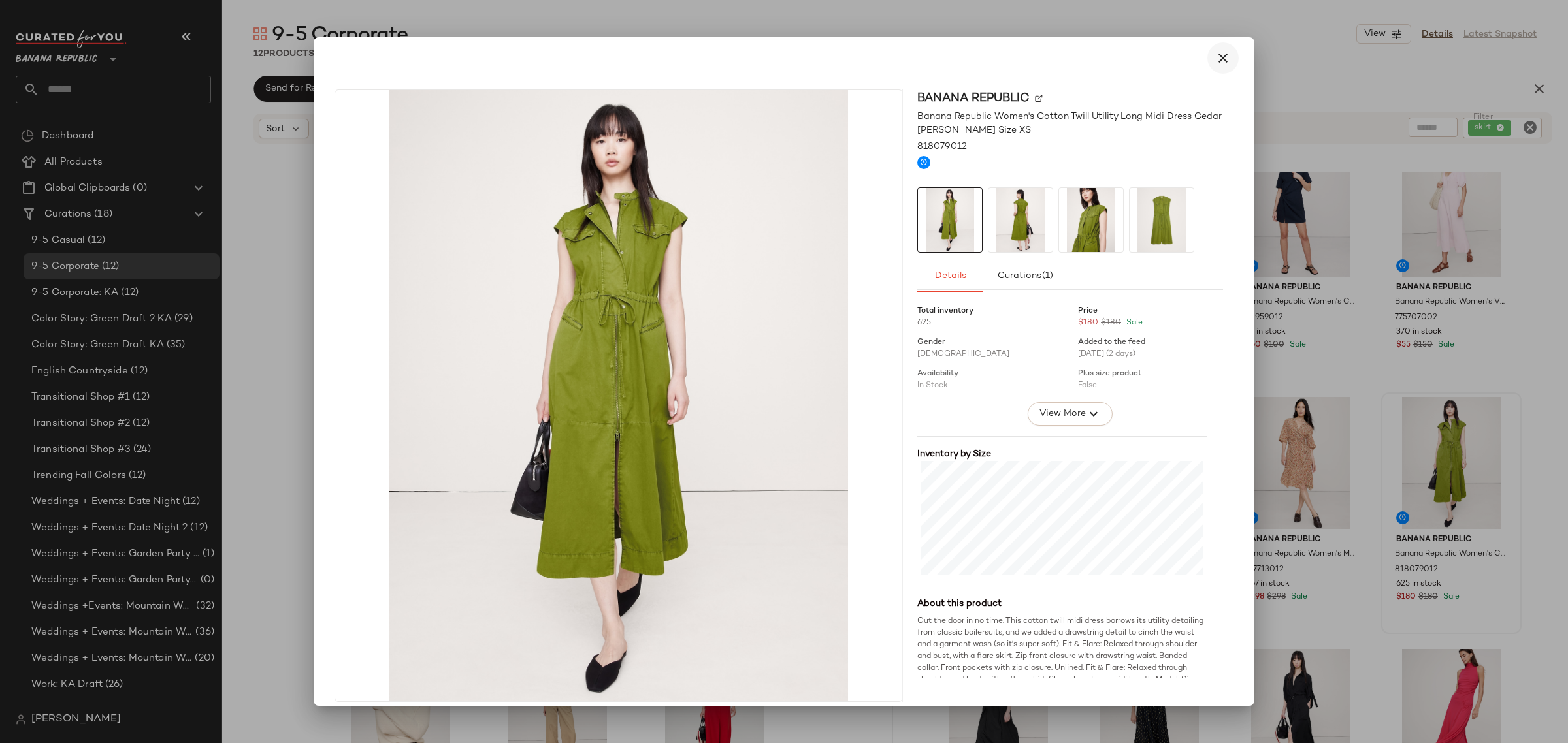
click at [1220, 66] on button "button" at bounding box center [1223, 58] width 31 height 31
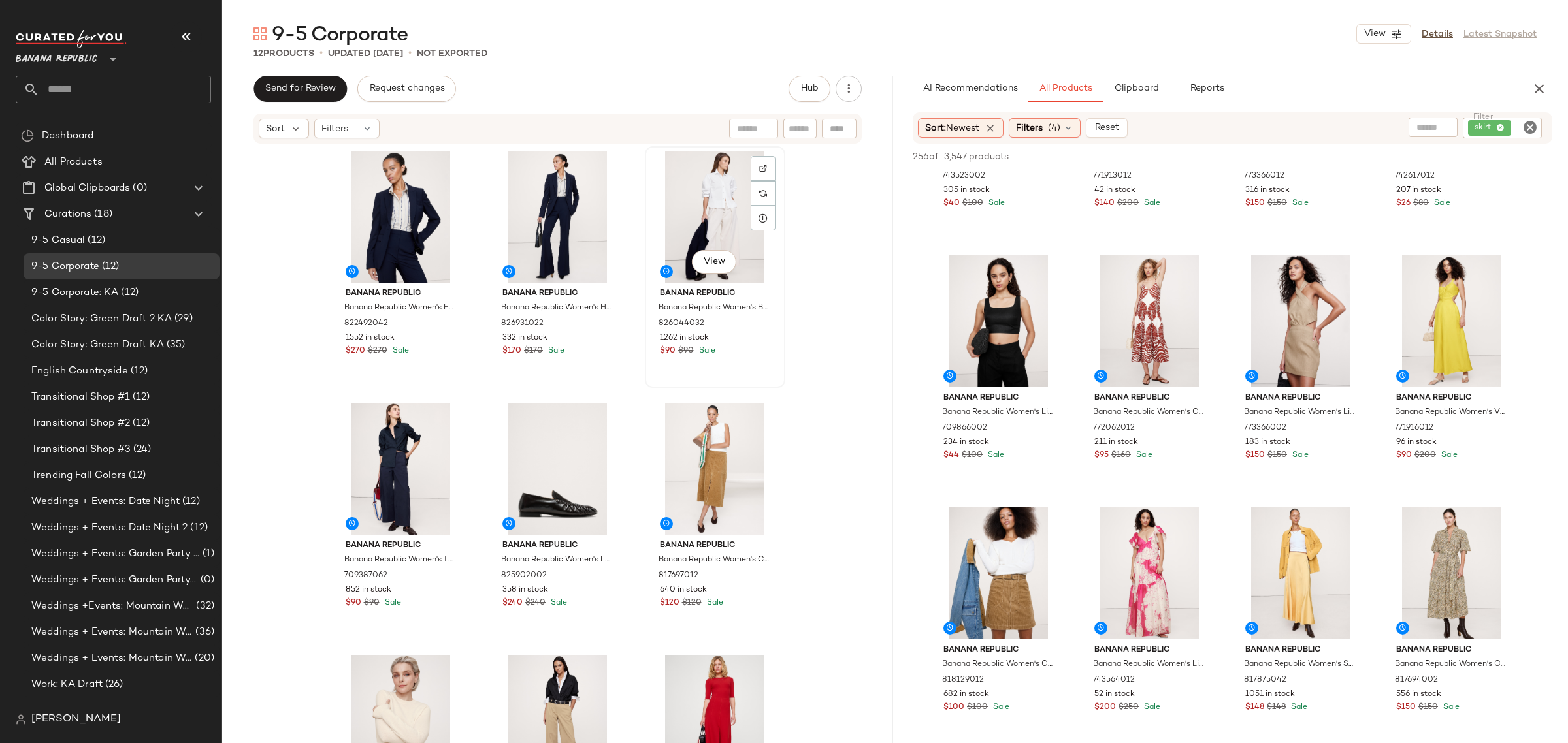
scroll to position [0, 0]
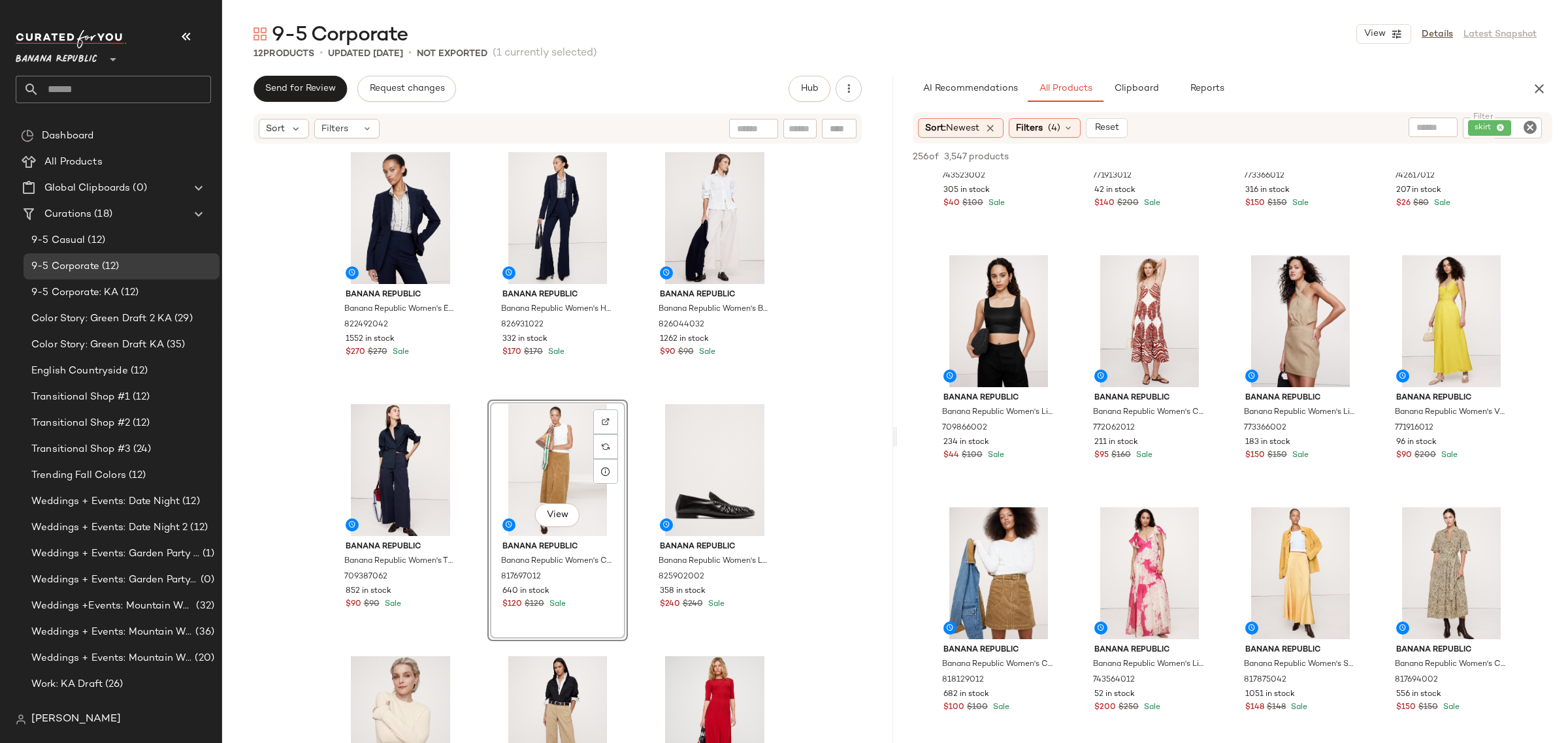
click at [477, 462] on div "Banana Republic Banana Republic Women's Essential Italian Wool Blazer Navy Blue…" at bounding box center [557, 465] width 455 height 635
click at [1534, 132] on icon "Clear Filter" at bounding box center [1530, 128] width 16 height 16
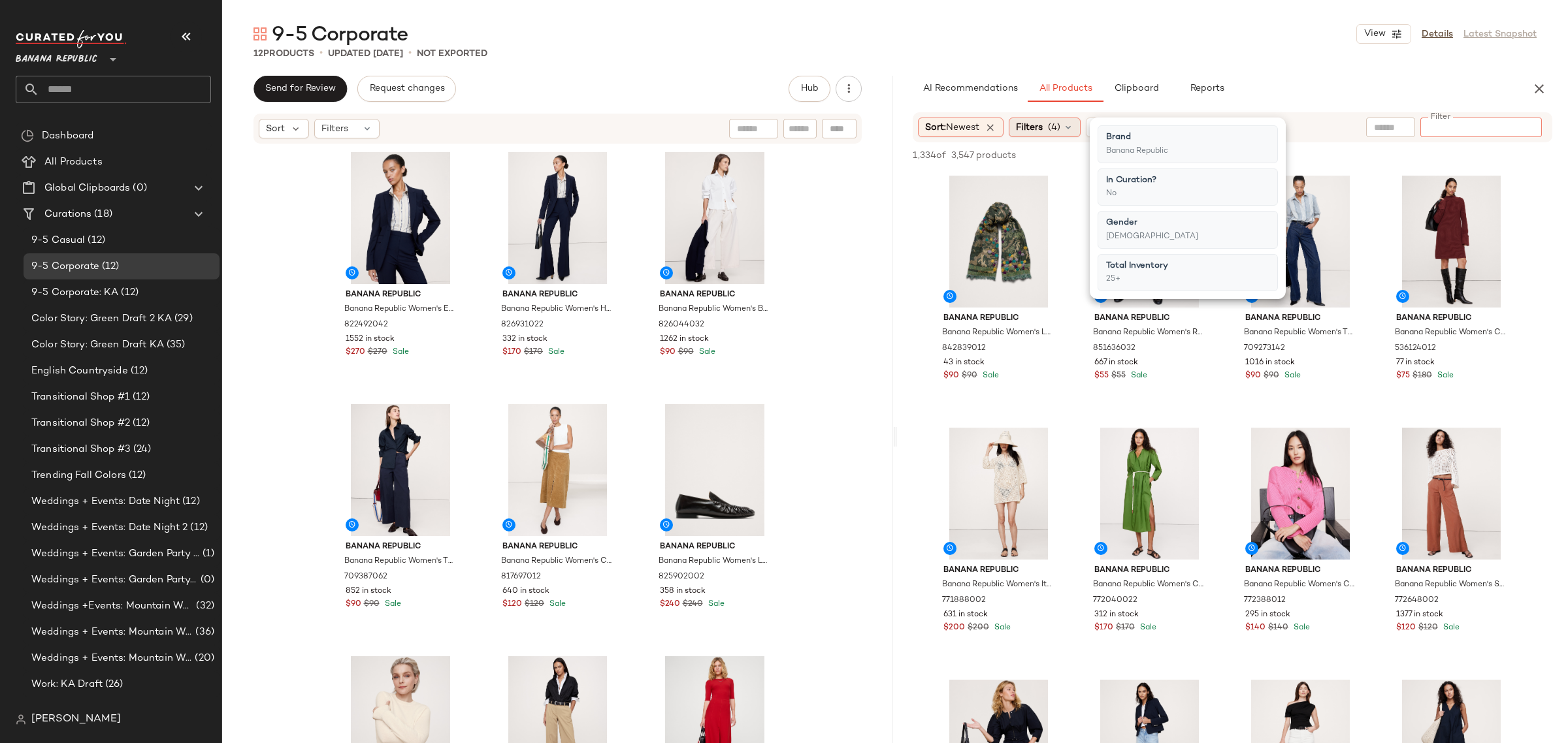
click at [1071, 124] on icon at bounding box center [1067, 127] width 11 height 11
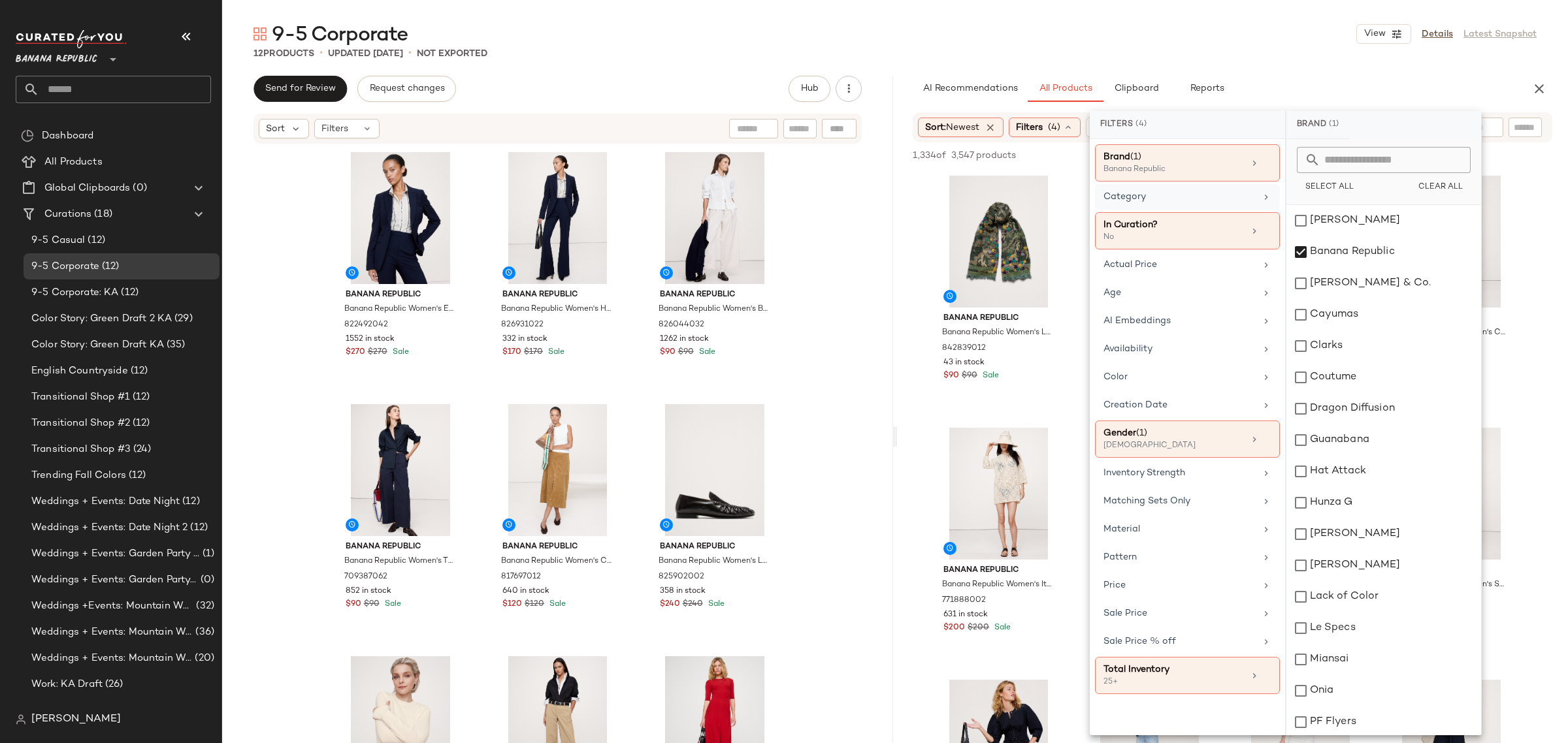
click at [1186, 195] on div "Category" at bounding box center [1179, 197] width 152 height 14
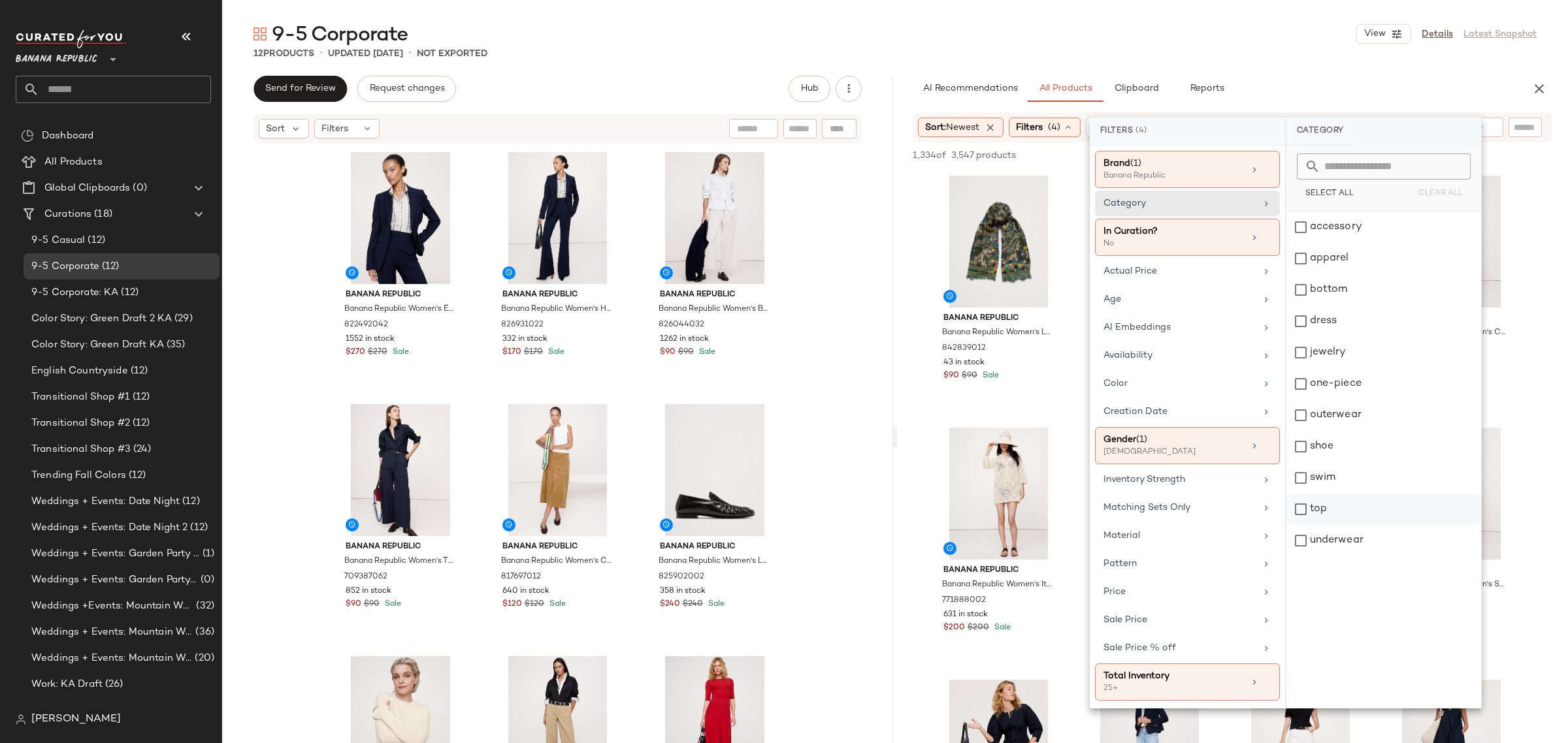
click at [1294, 508] on div "top" at bounding box center [1384, 509] width 195 height 31
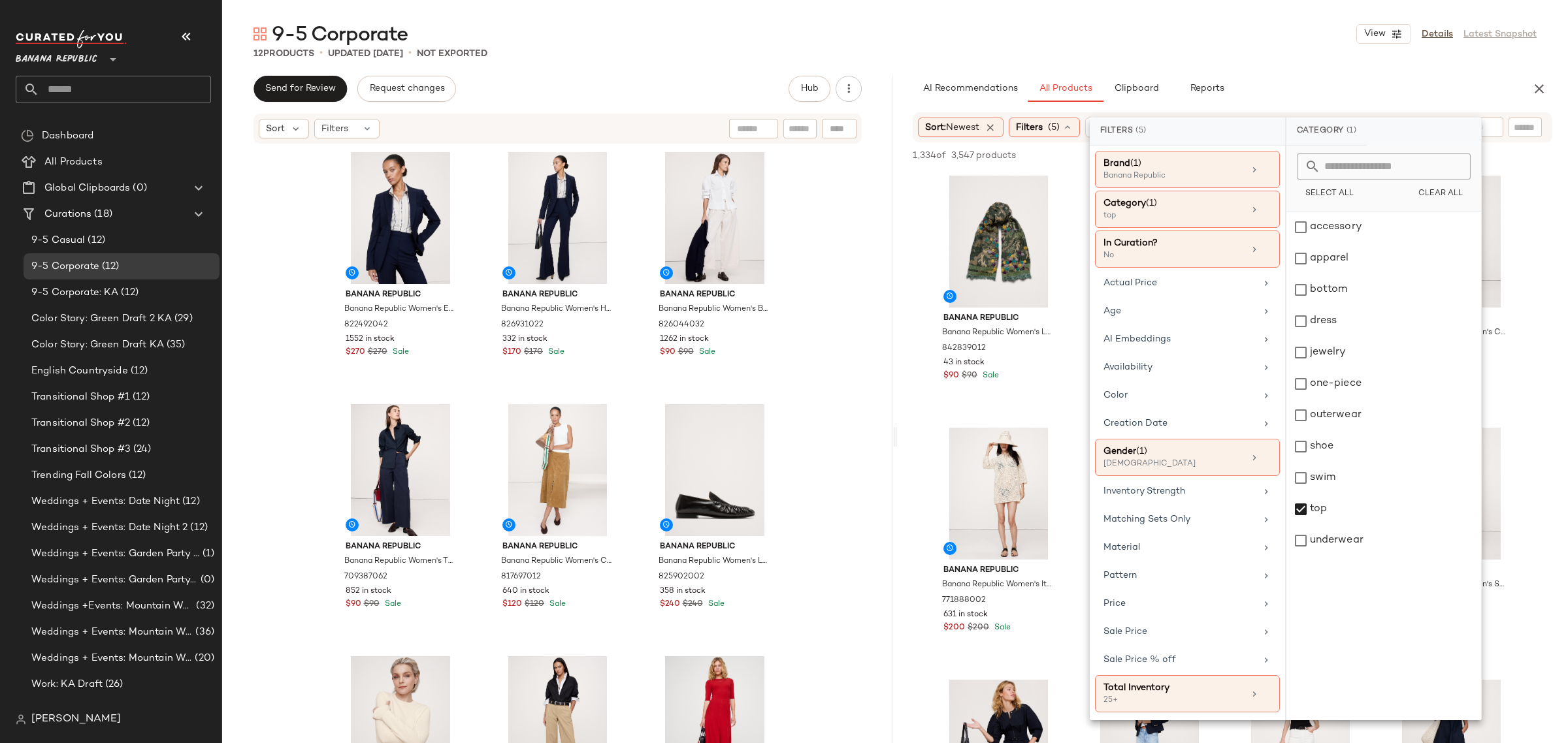
click at [978, 51] on div "12 Products • updated Aug 31st • Not Exported" at bounding box center [895, 53] width 1346 height 13
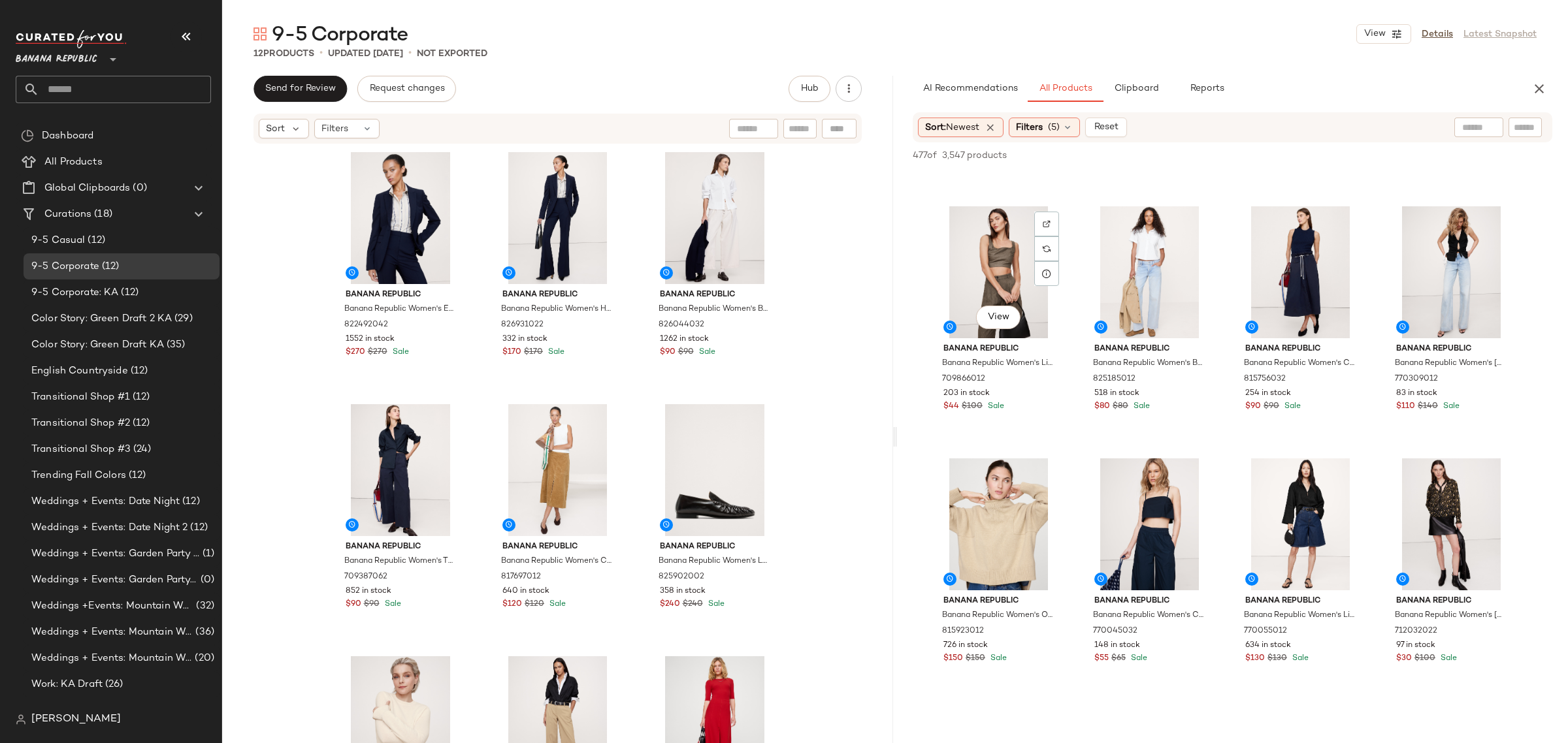
scroll to position [1259, 0]
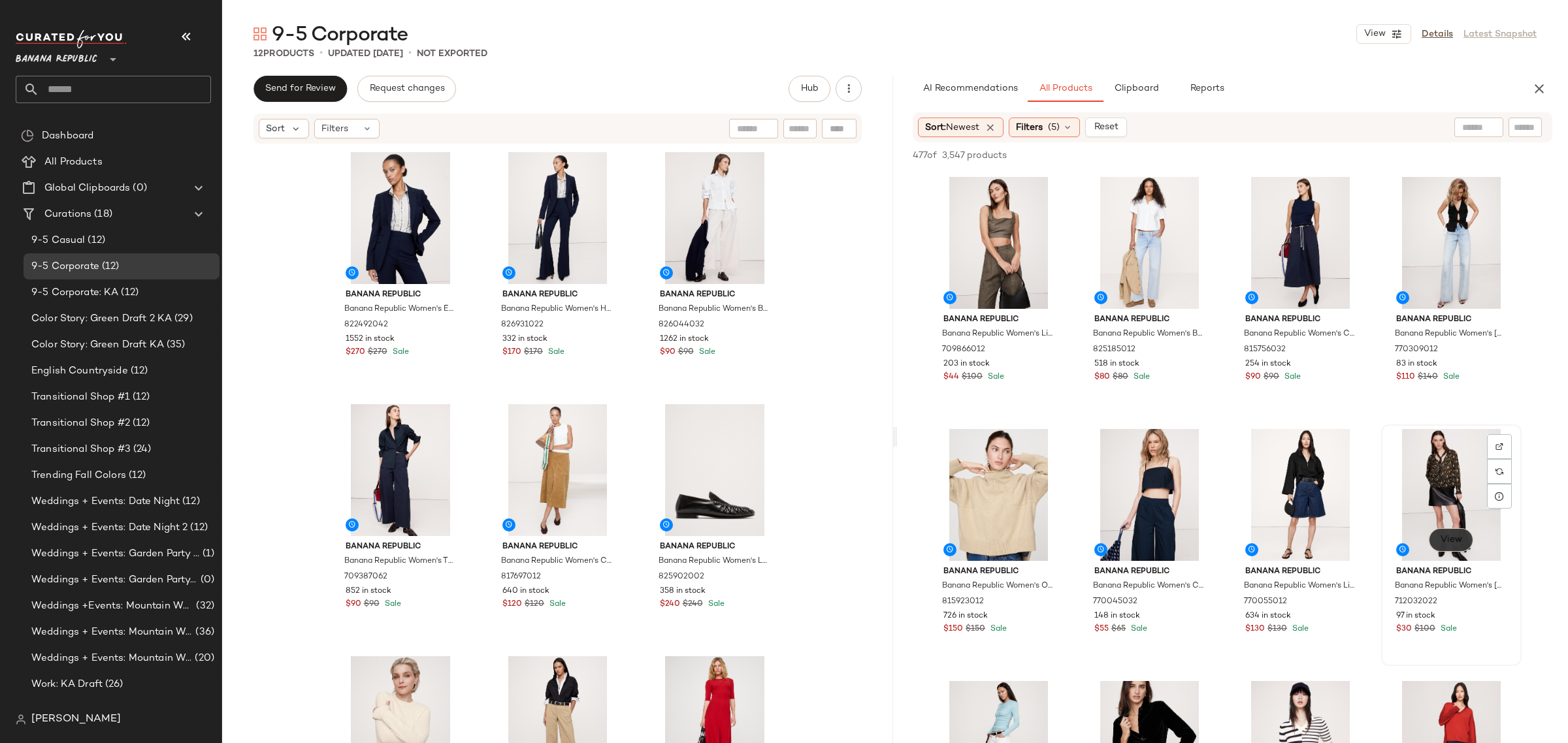
click at [1454, 540] on span "View" at bounding box center [1451, 539] width 22 height 11
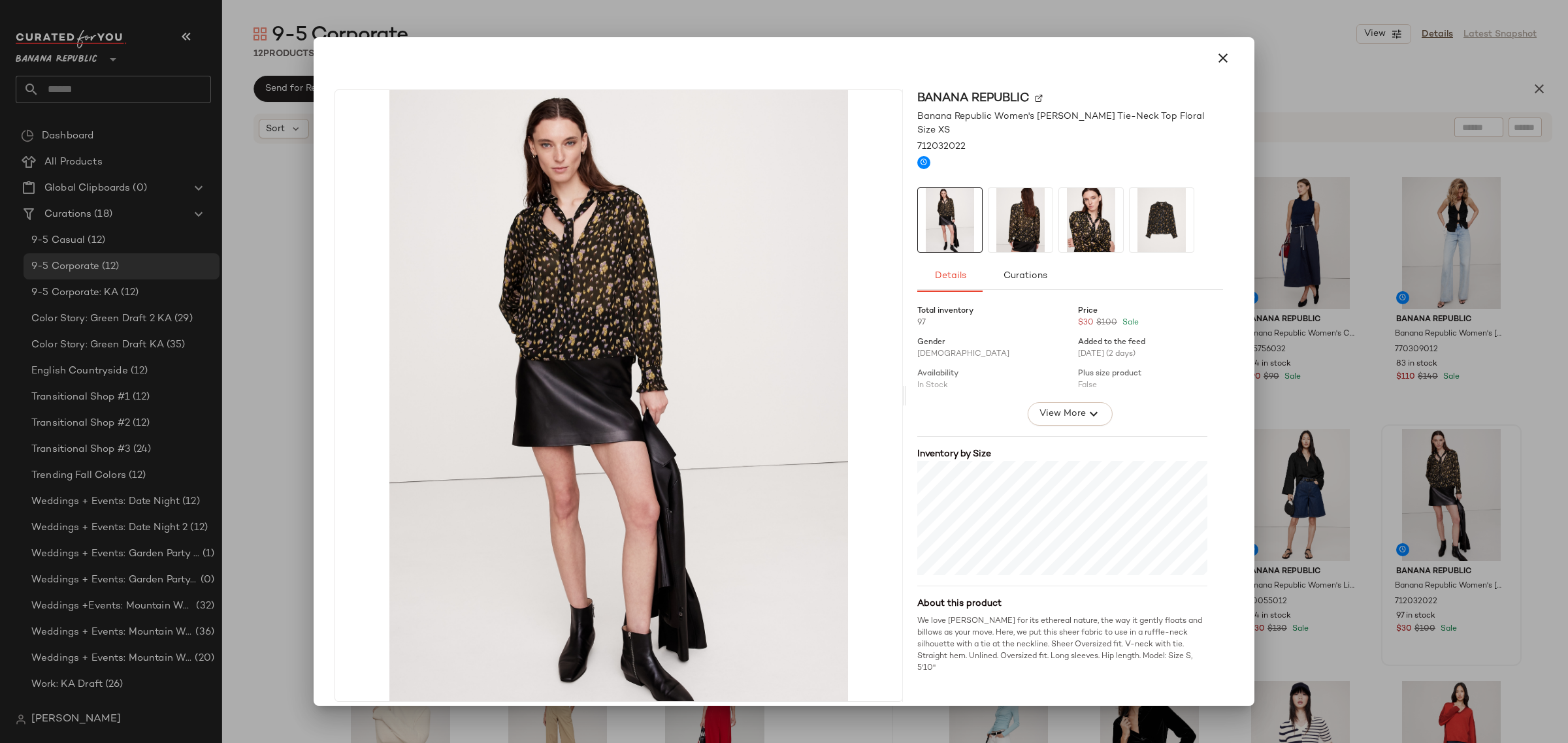
click at [1007, 225] on img at bounding box center [1021, 220] width 64 height 64
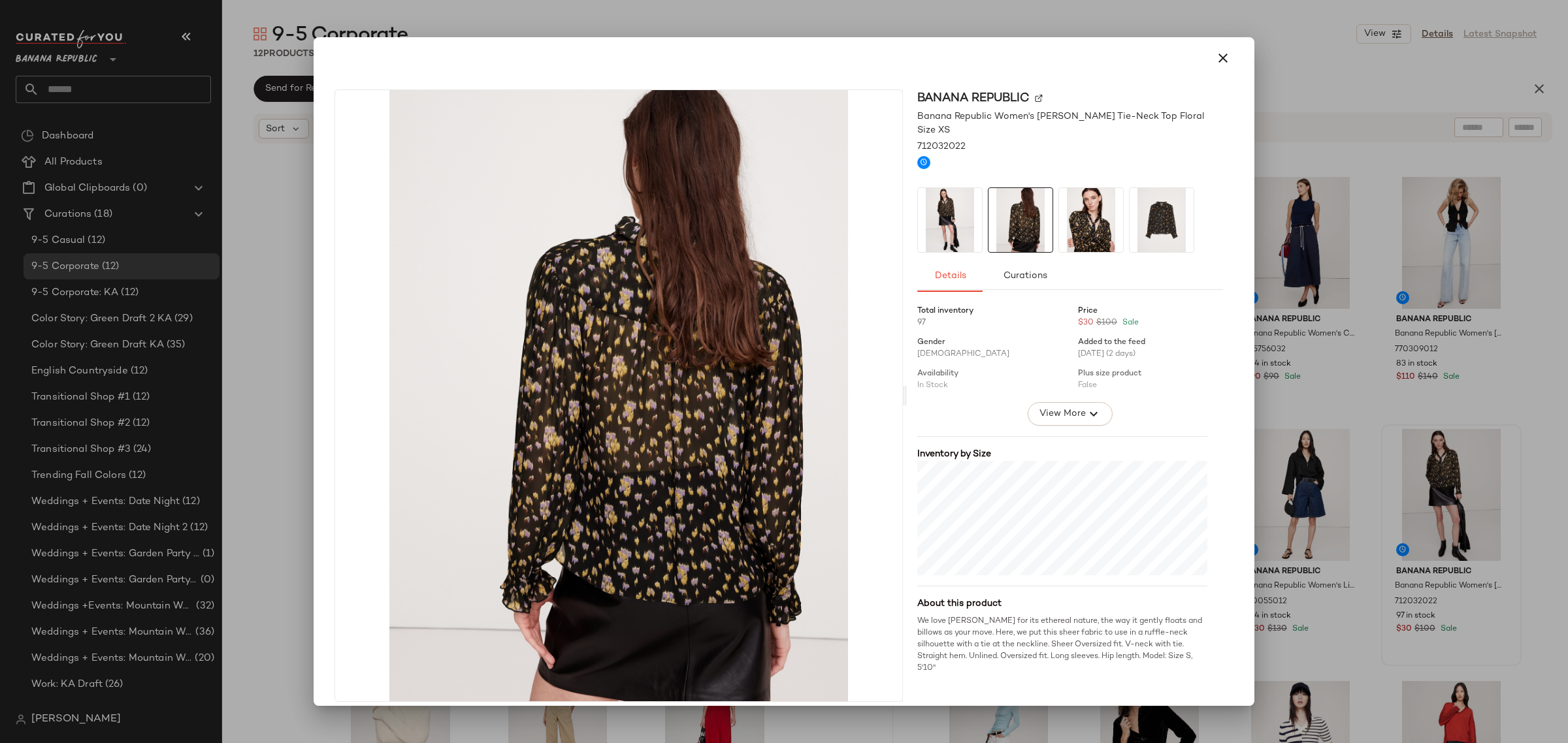
click at [1073, 221] on img at bounding box center [1091, 220] width 64 height 64
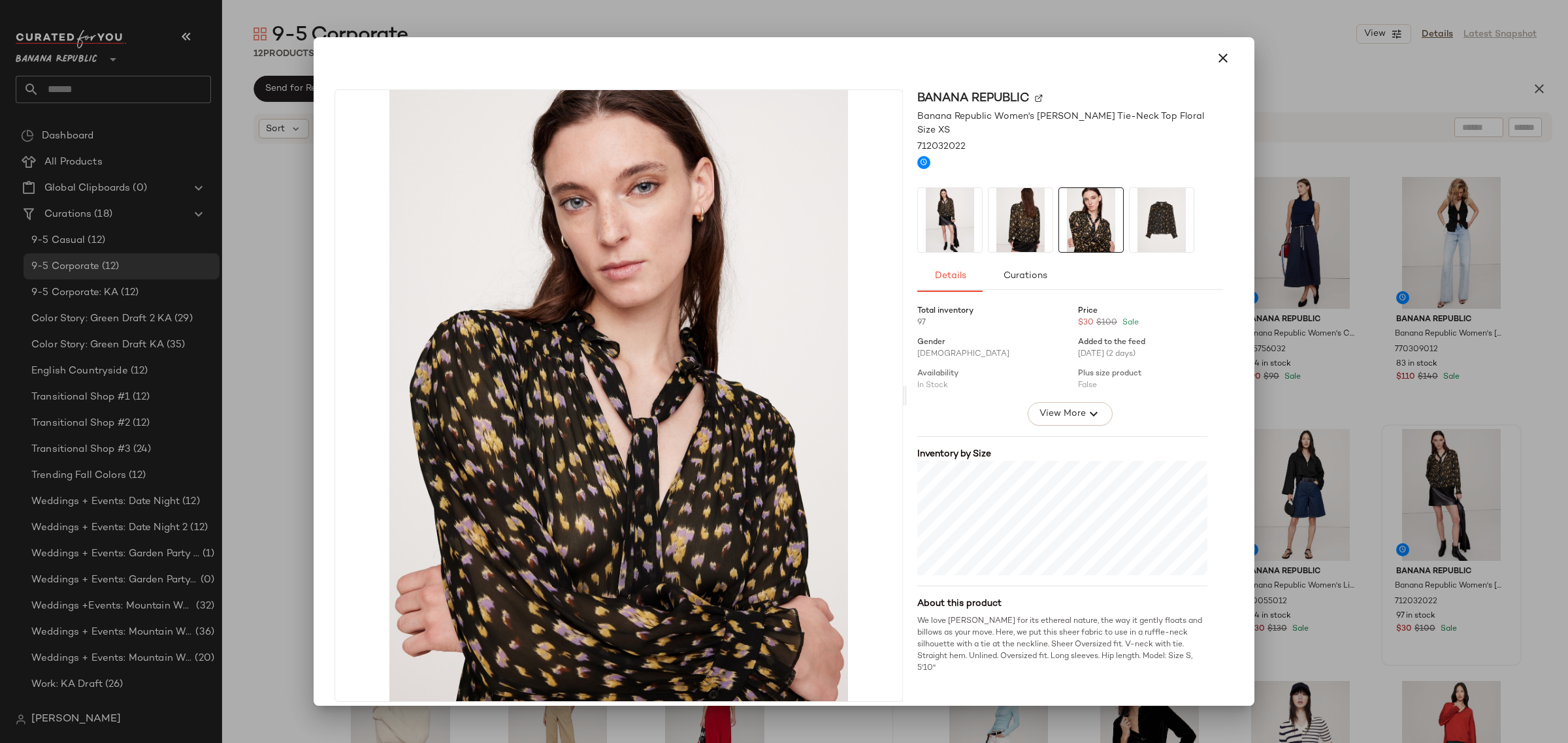
click at [1158, 217] on img at bounding box center [1162, 220] width 64 height 64
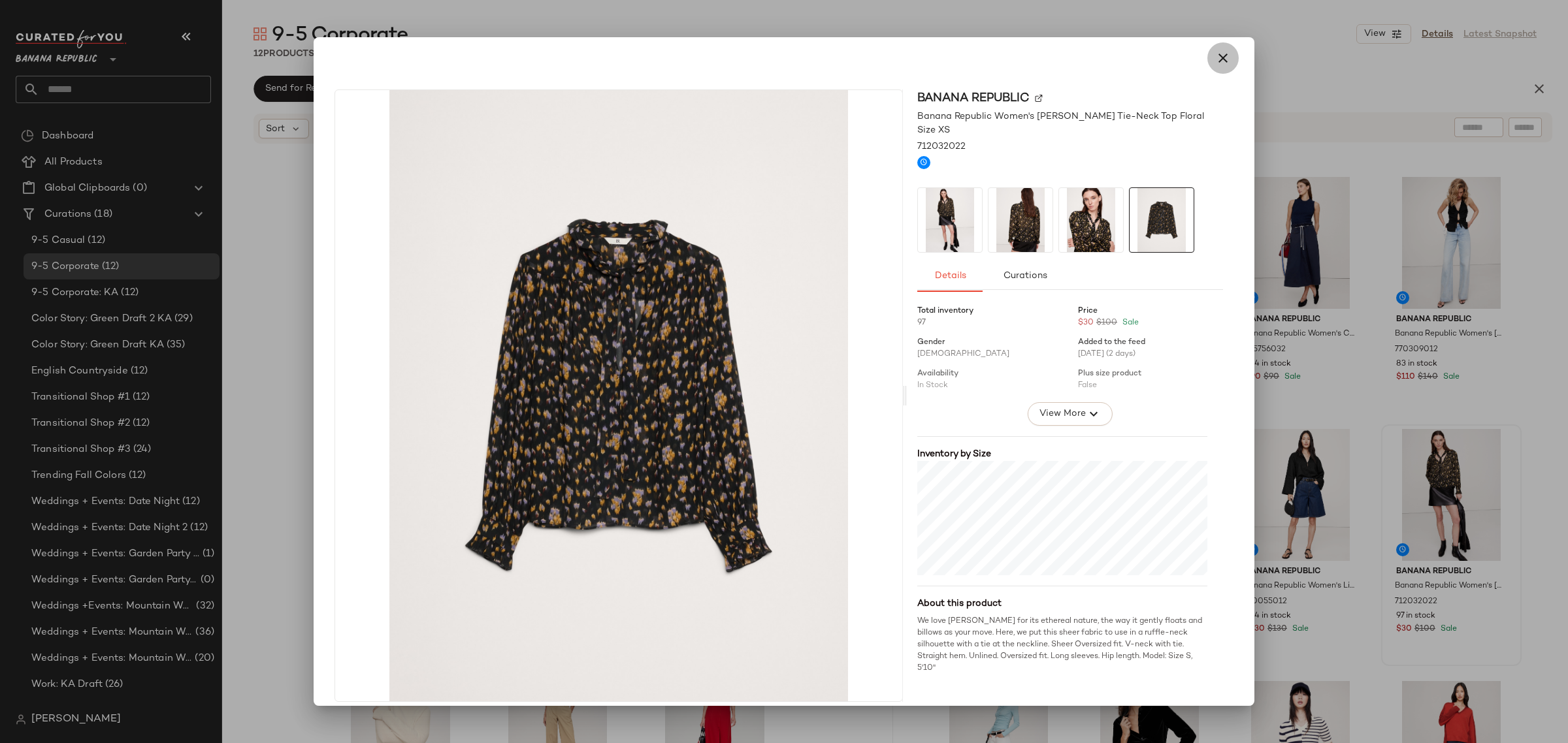
click at [1215, 56] on icon "button" at bounding box center [1223, 58] width 16 height 16
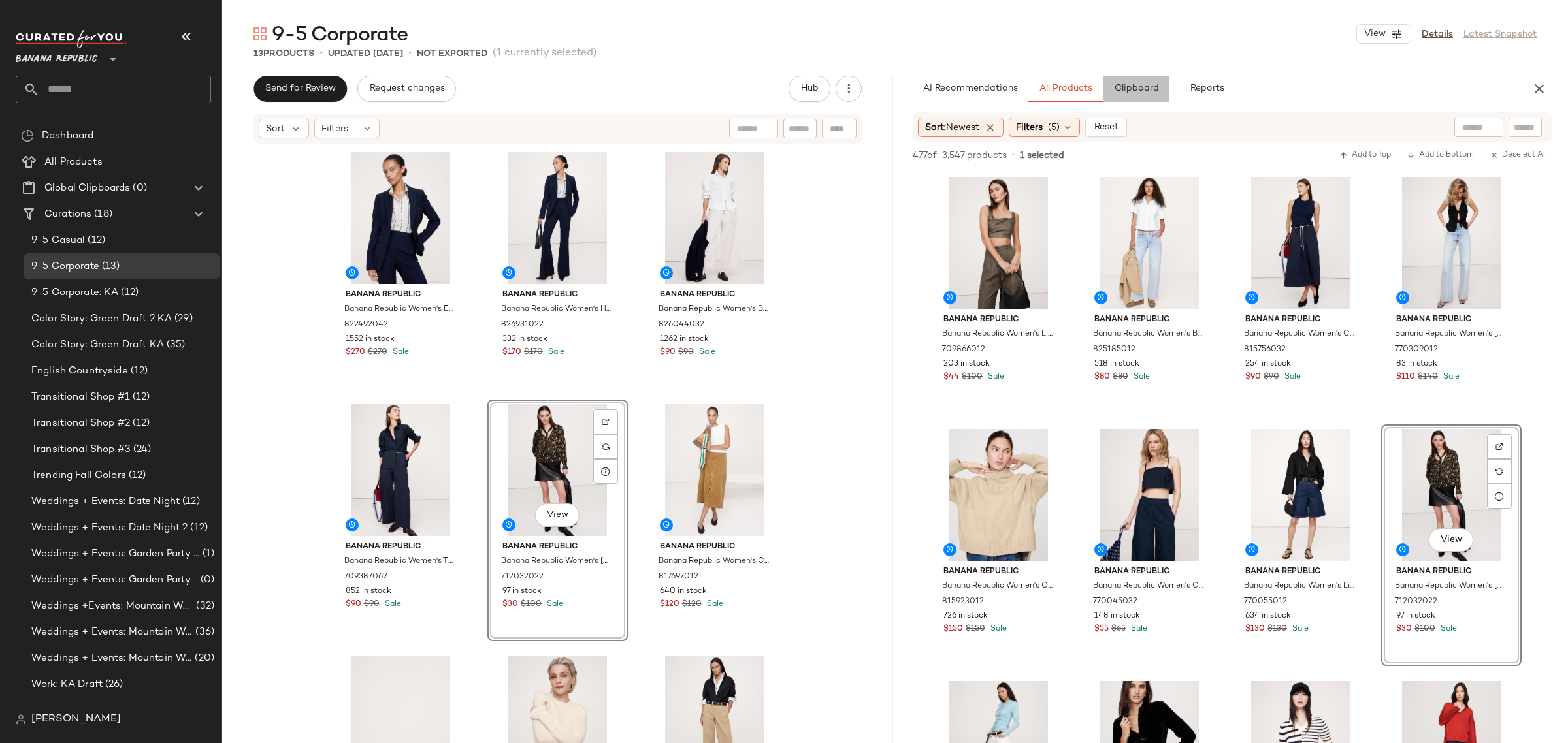
click at [1136, 93] on span "Clipboard" at bounding box center [1136, 89] width 45 height 11
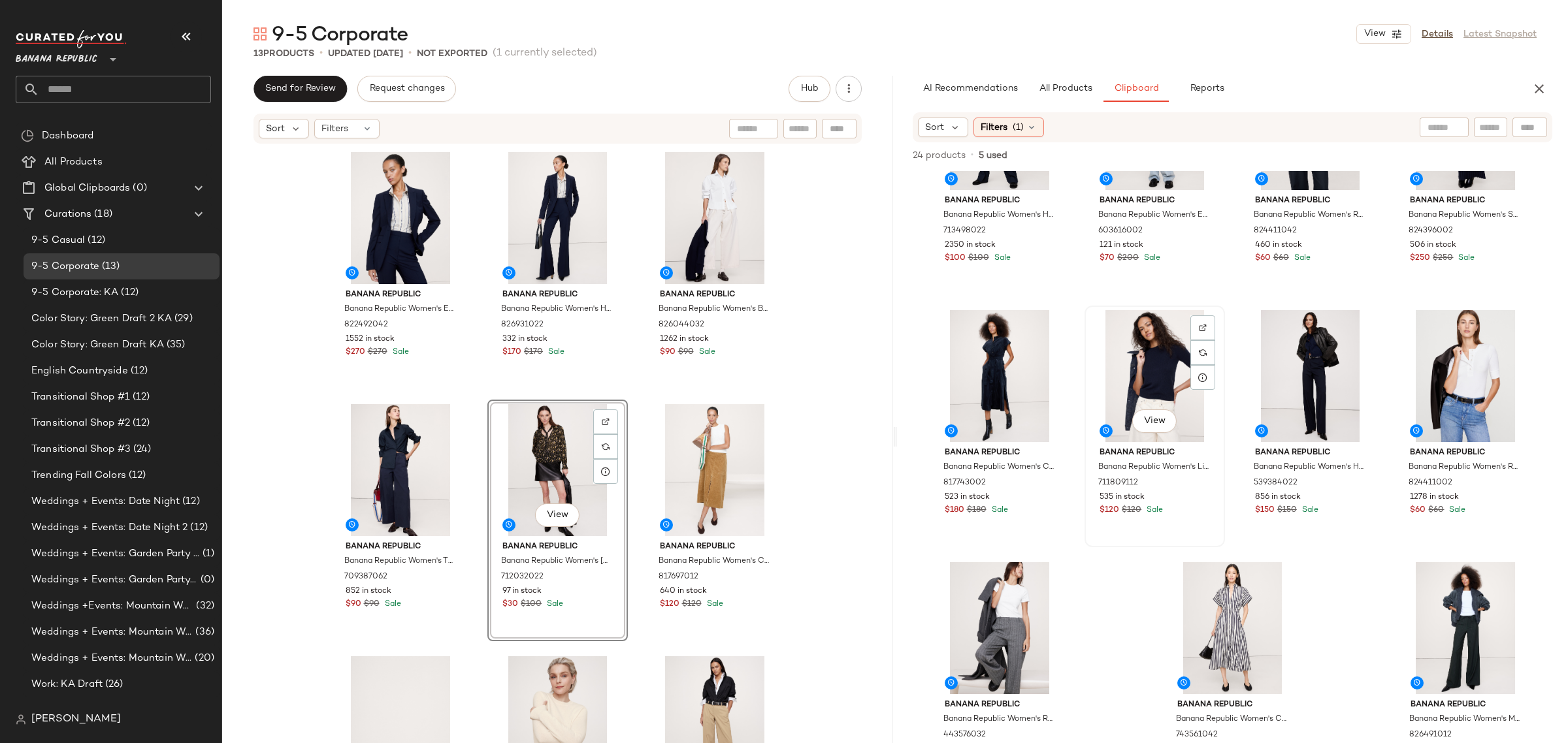
scroll to position [553, 0]
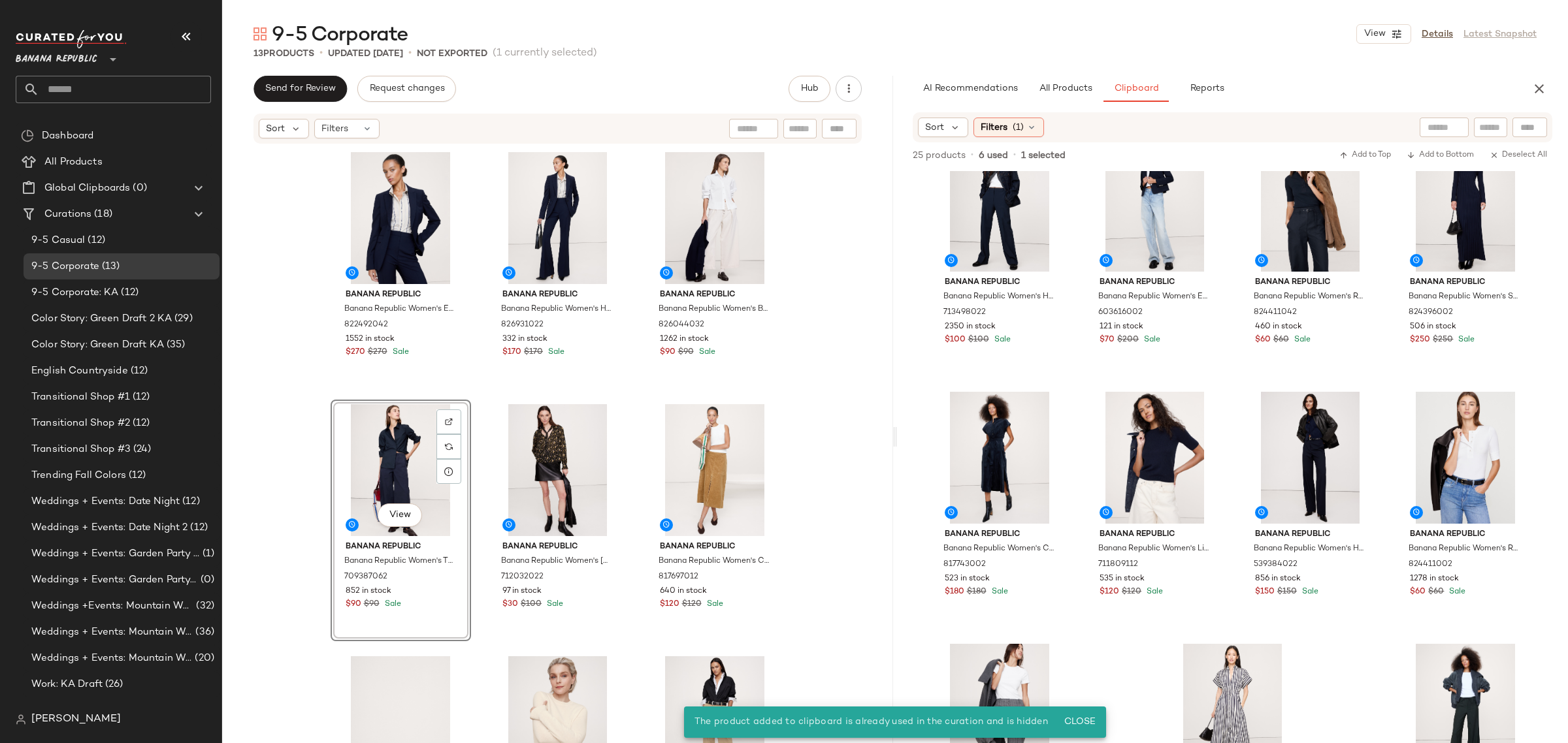
click at [390, 462] on div "View" at bounding box center [400, 470] width 131 height 132
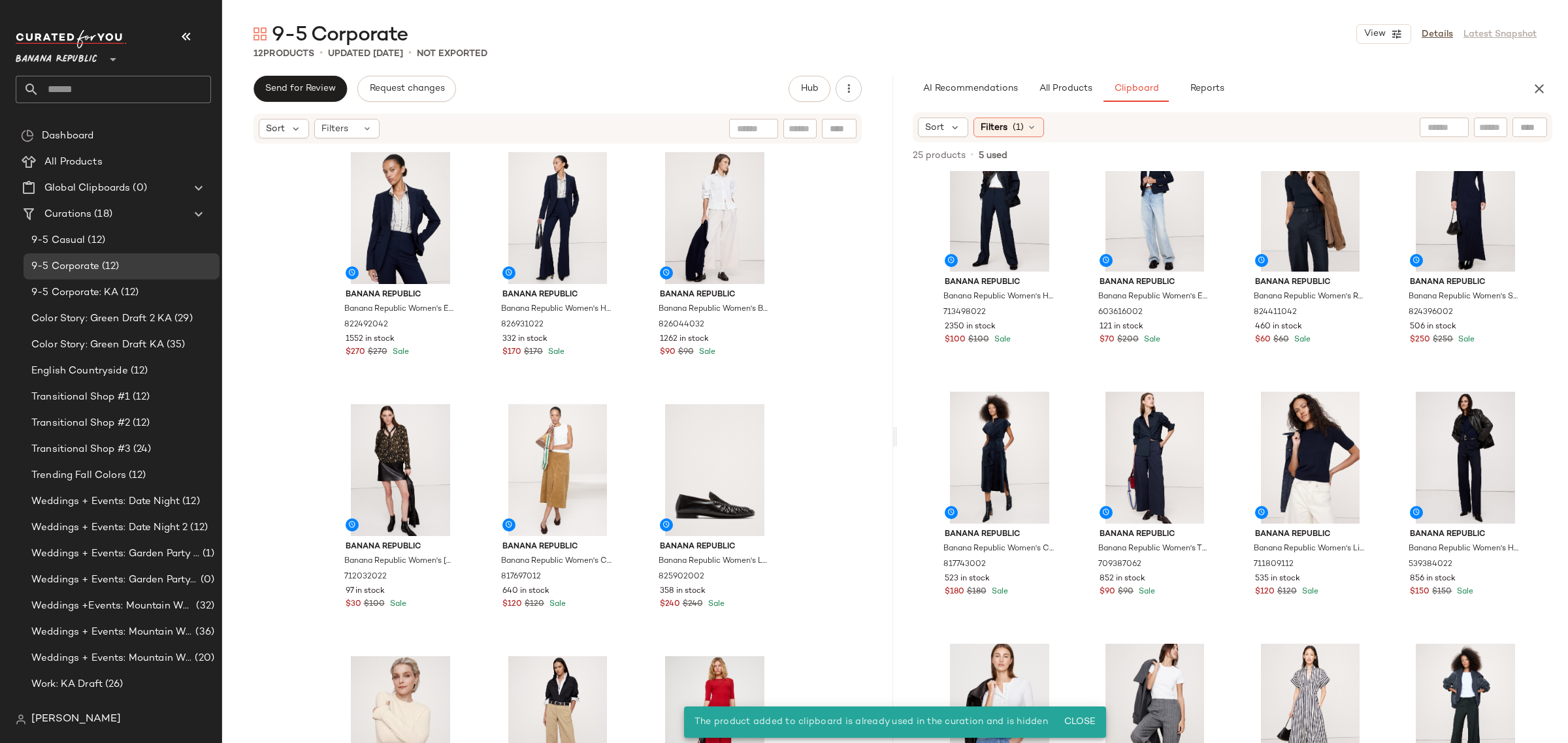
click at [306, 458] on div "Banana Republic Banana Republic Women's Essential Italian Wool Blazer Navy Blue…" at bounding box center [557, 464] width 671 height 638
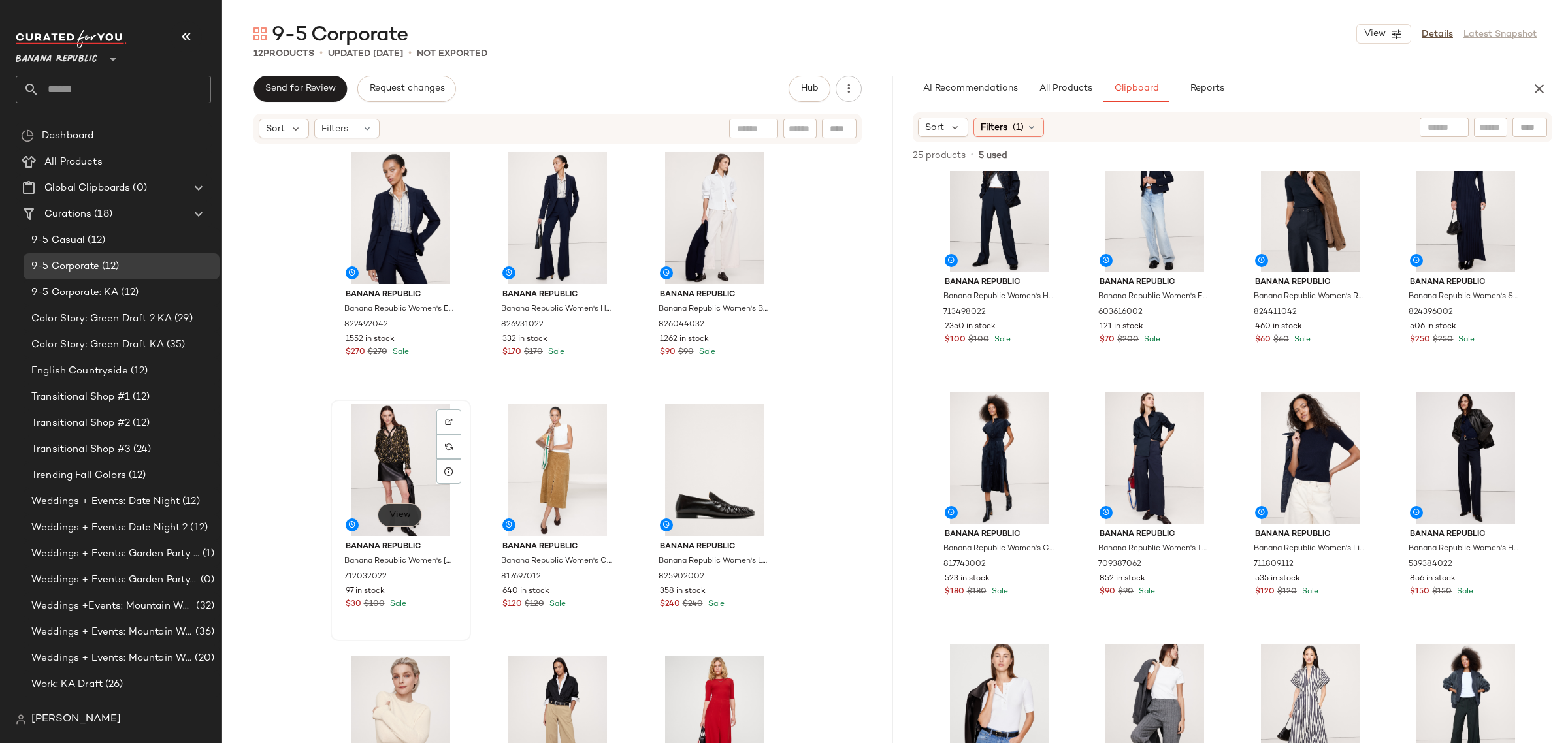
click at [406, 519] on span "View" at bounding box center [399, 515] width 22 height 11
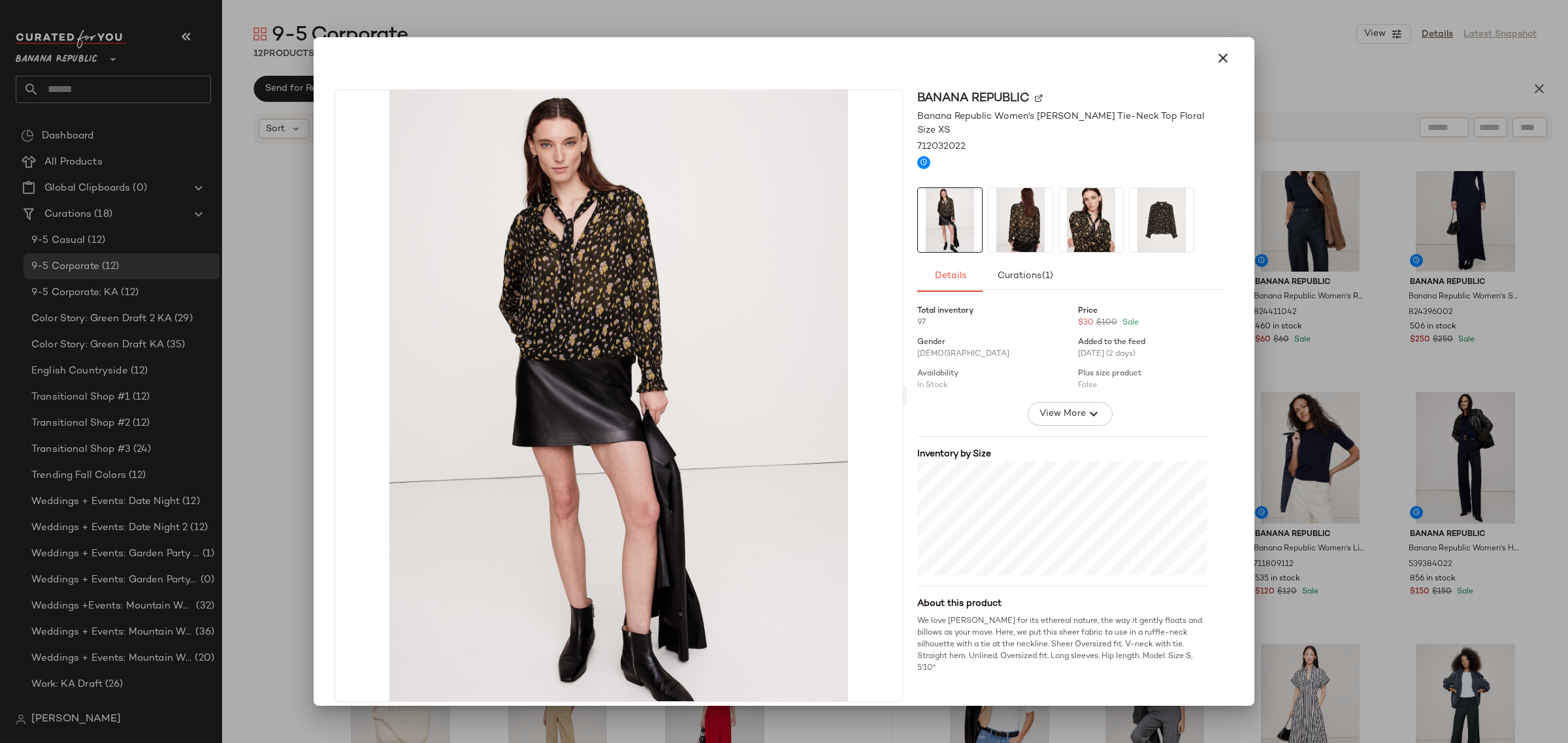
click at [1024, 229] on img at bounding box center [1021, 220] width 64 height 64
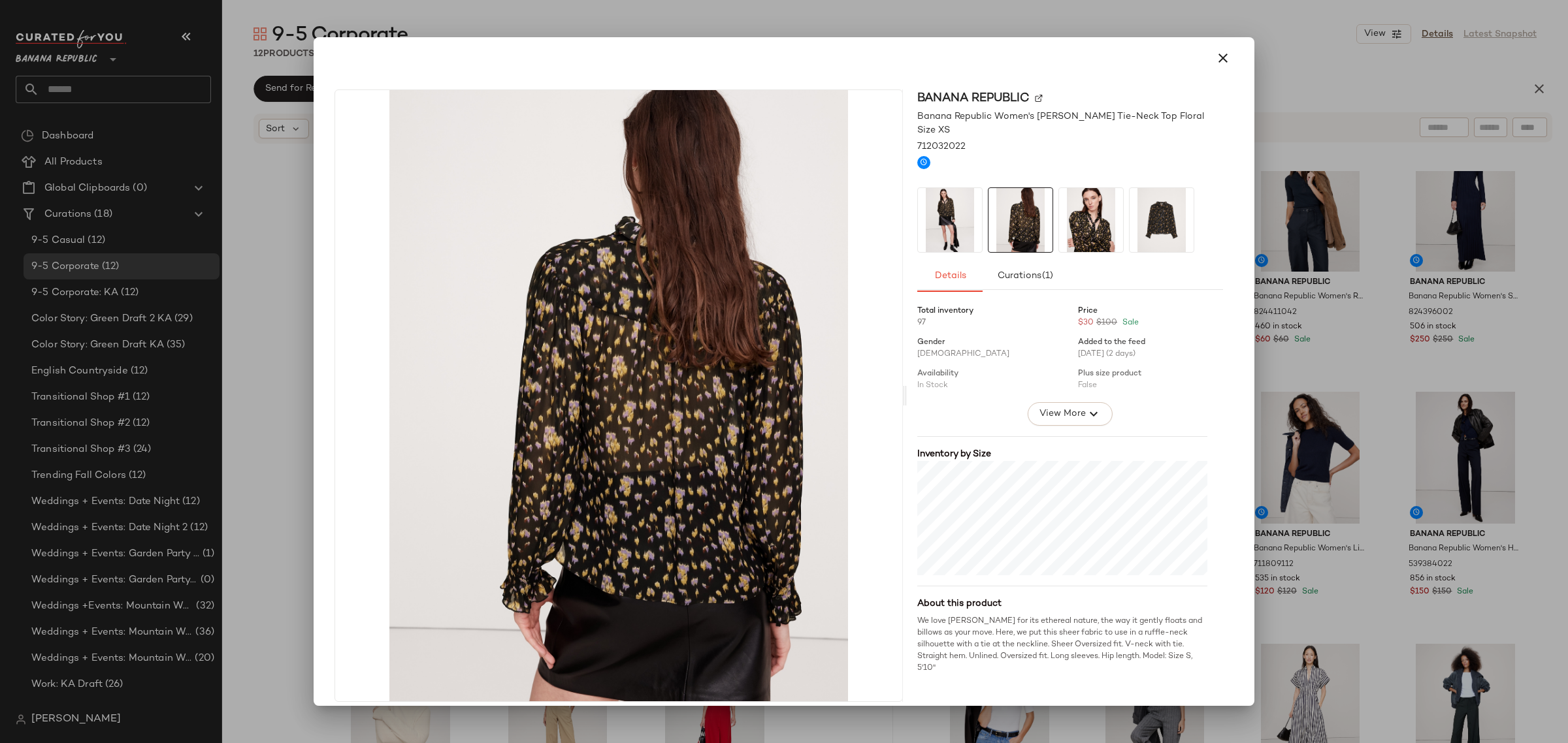
click at [1080, 223] on img at bounding box center [1091, 220] width 64 height 64
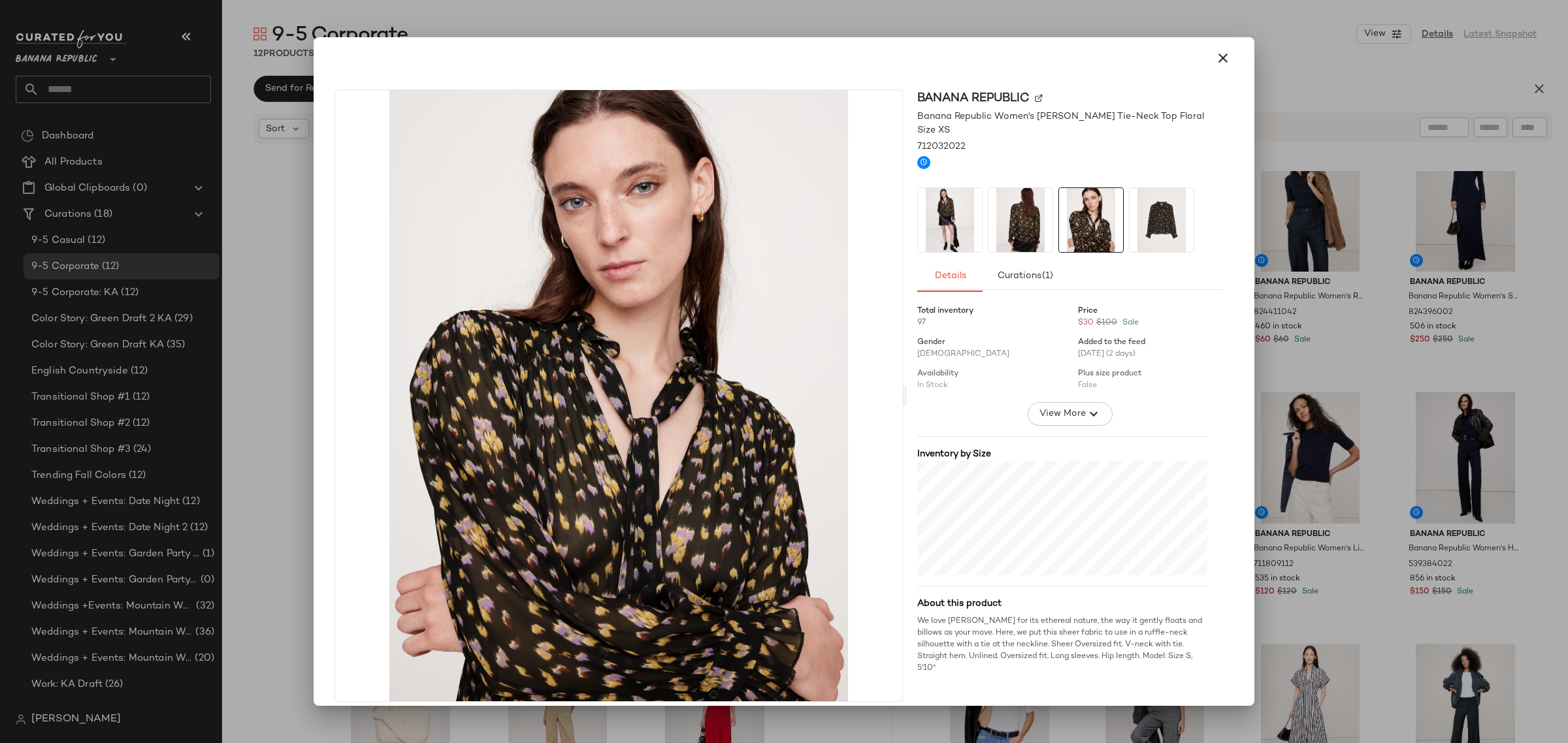
click at [1144, 215] on img at bounding box center [1162, 220] width 64 height 64
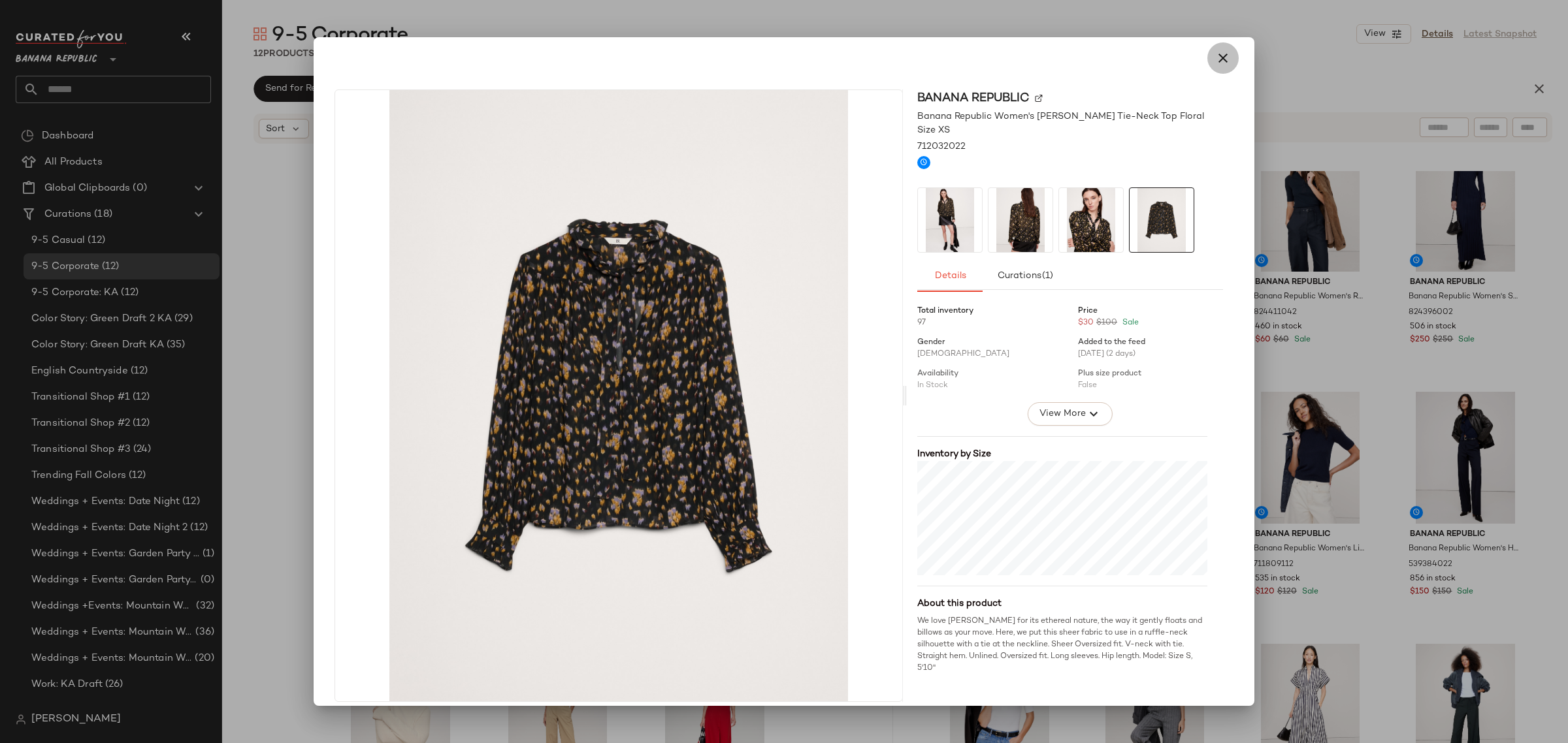
click at [1215, 58] on icon "button" at bounding box center [1223, 58] width 16 height 16
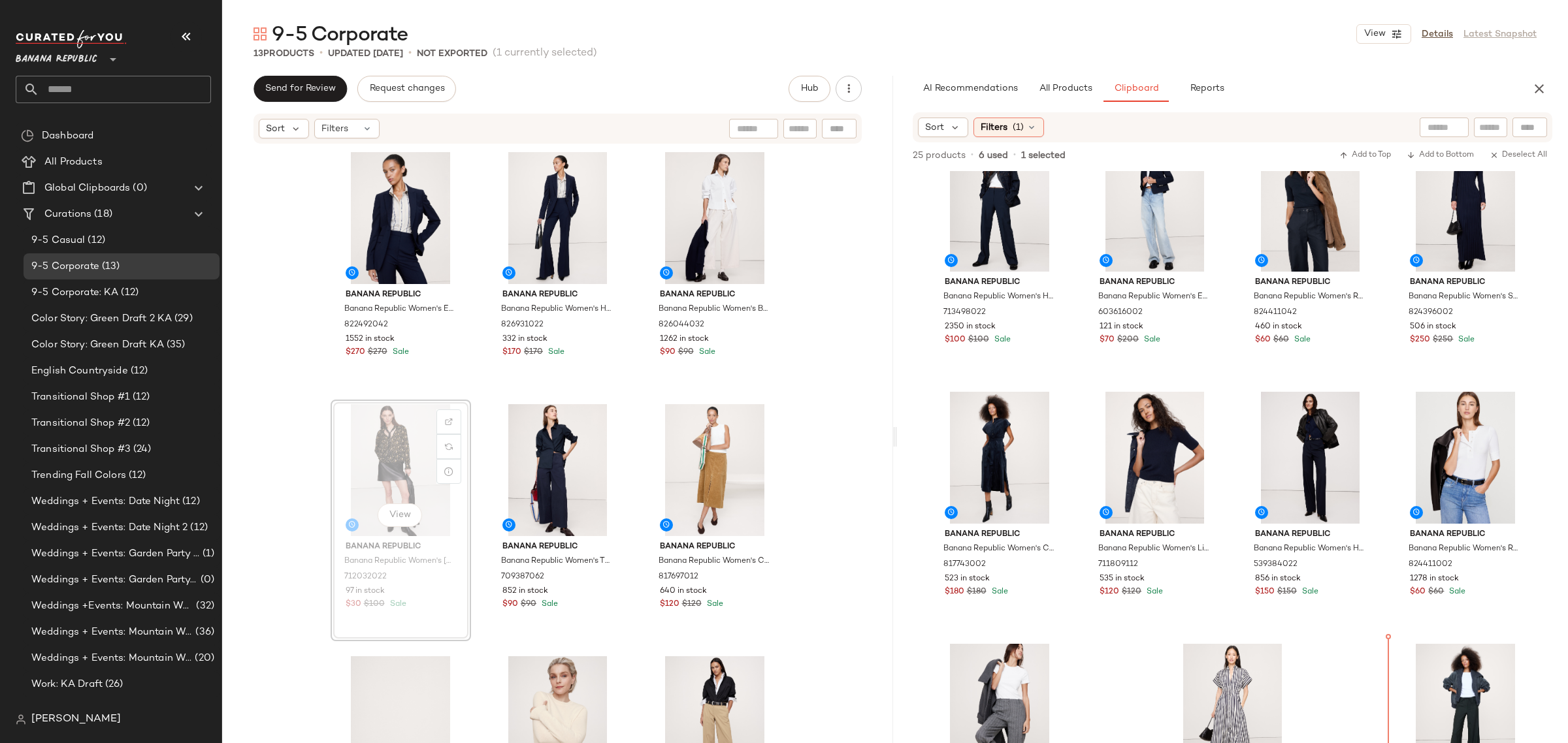
scroll to position [561, 0]
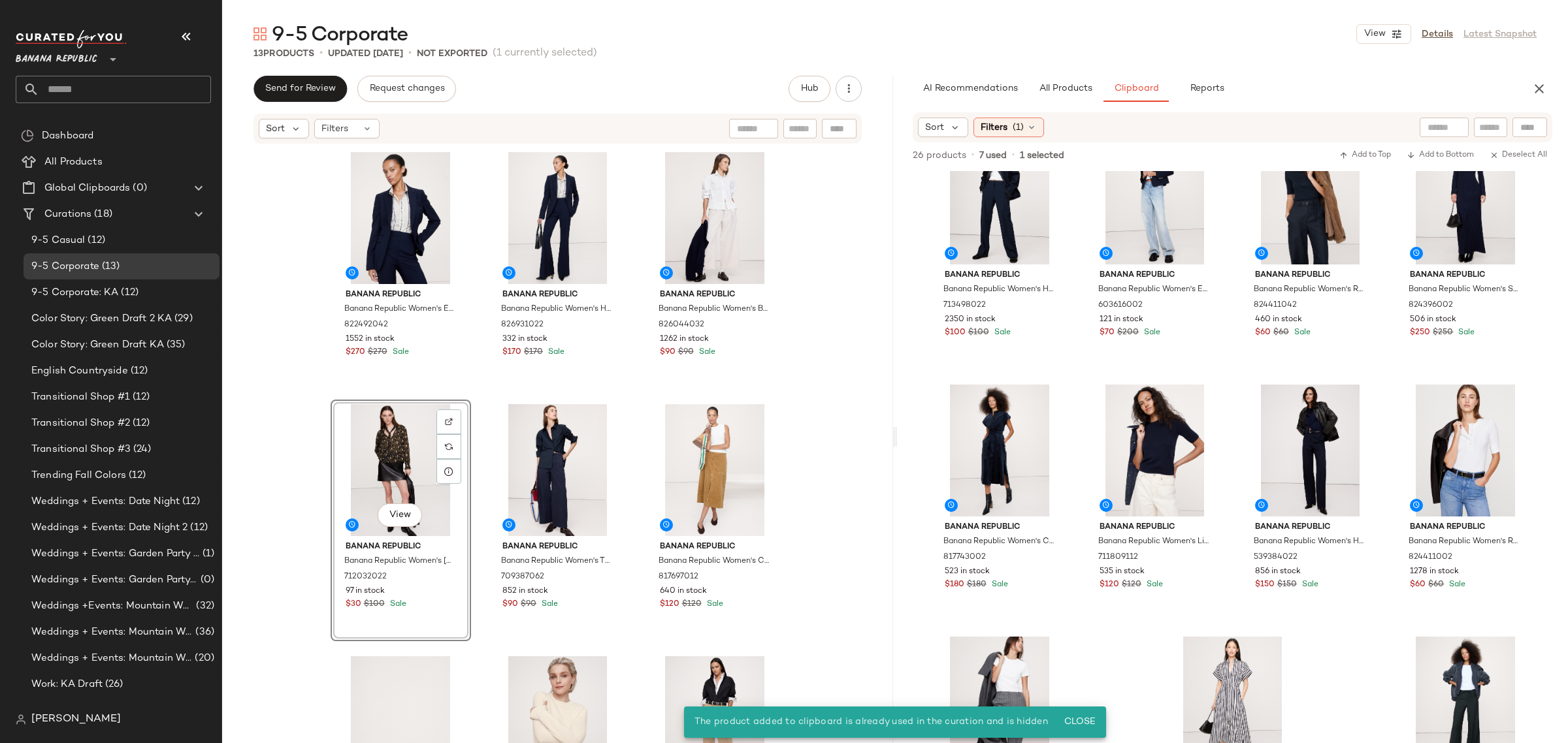
click at [397, 464] on div "View" at bounding box center [400, 470] width 131 height 132
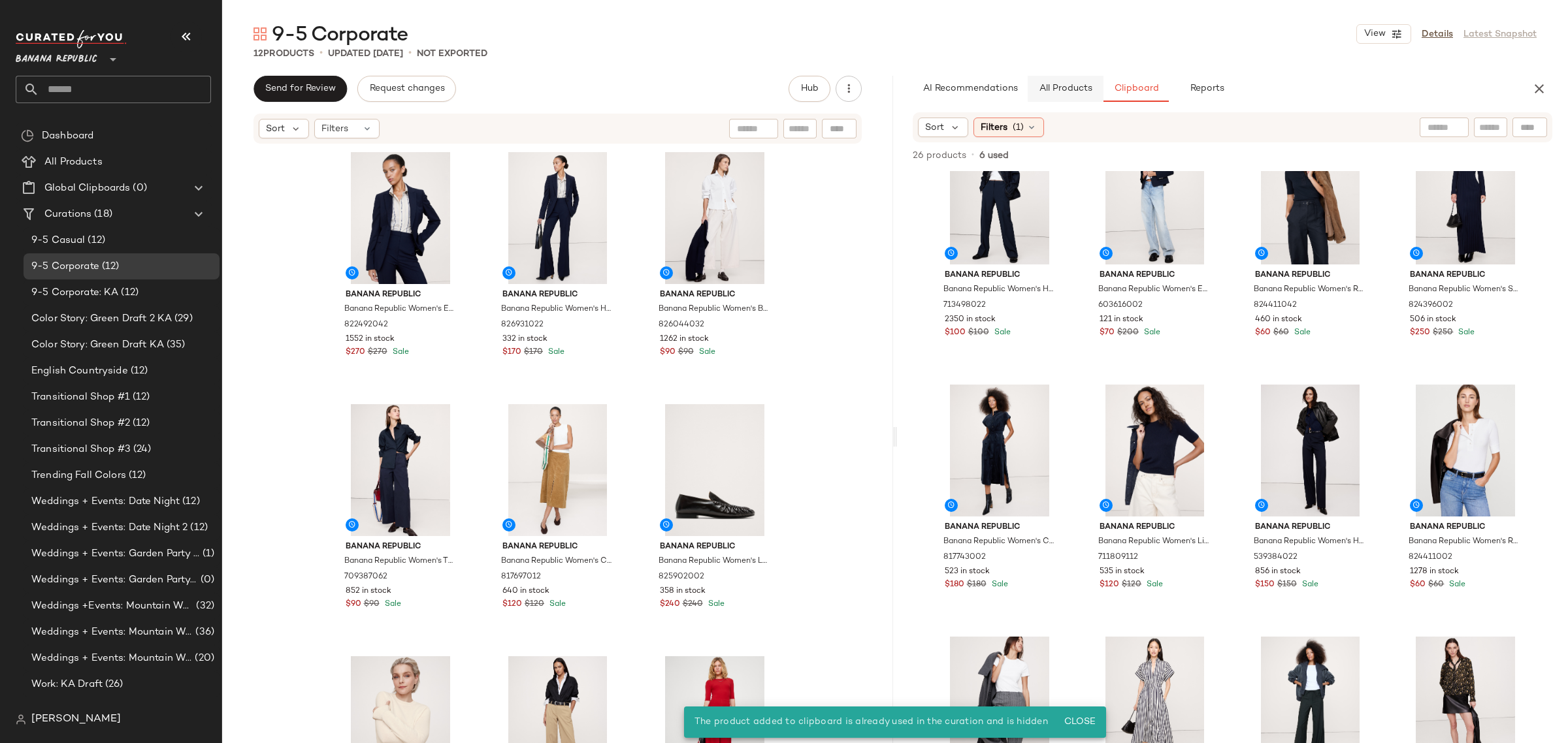
click at [1050, 95] on button "All Products" at bounding box center [1065, 89] width 76 height 26
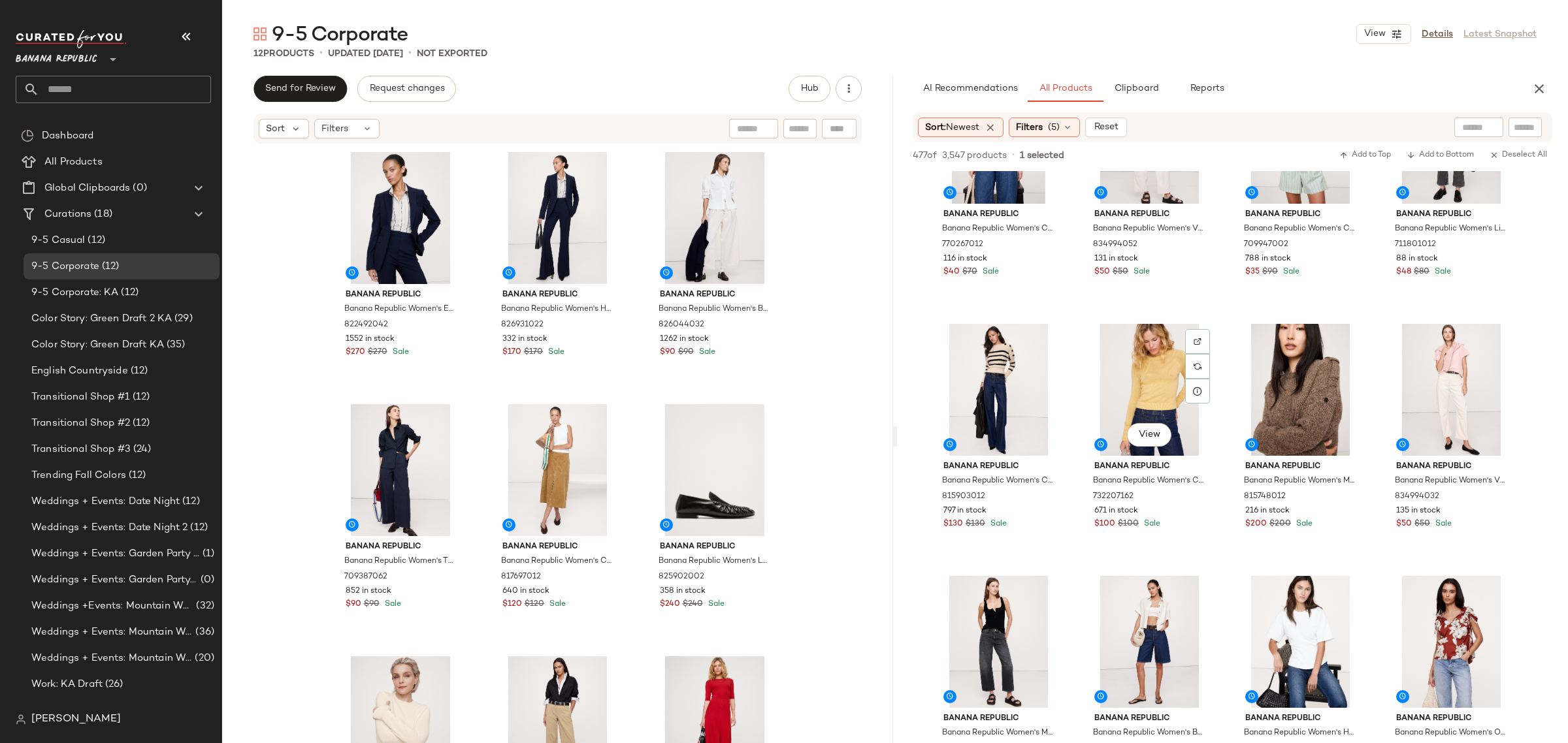
scroll to position [2158, 0]
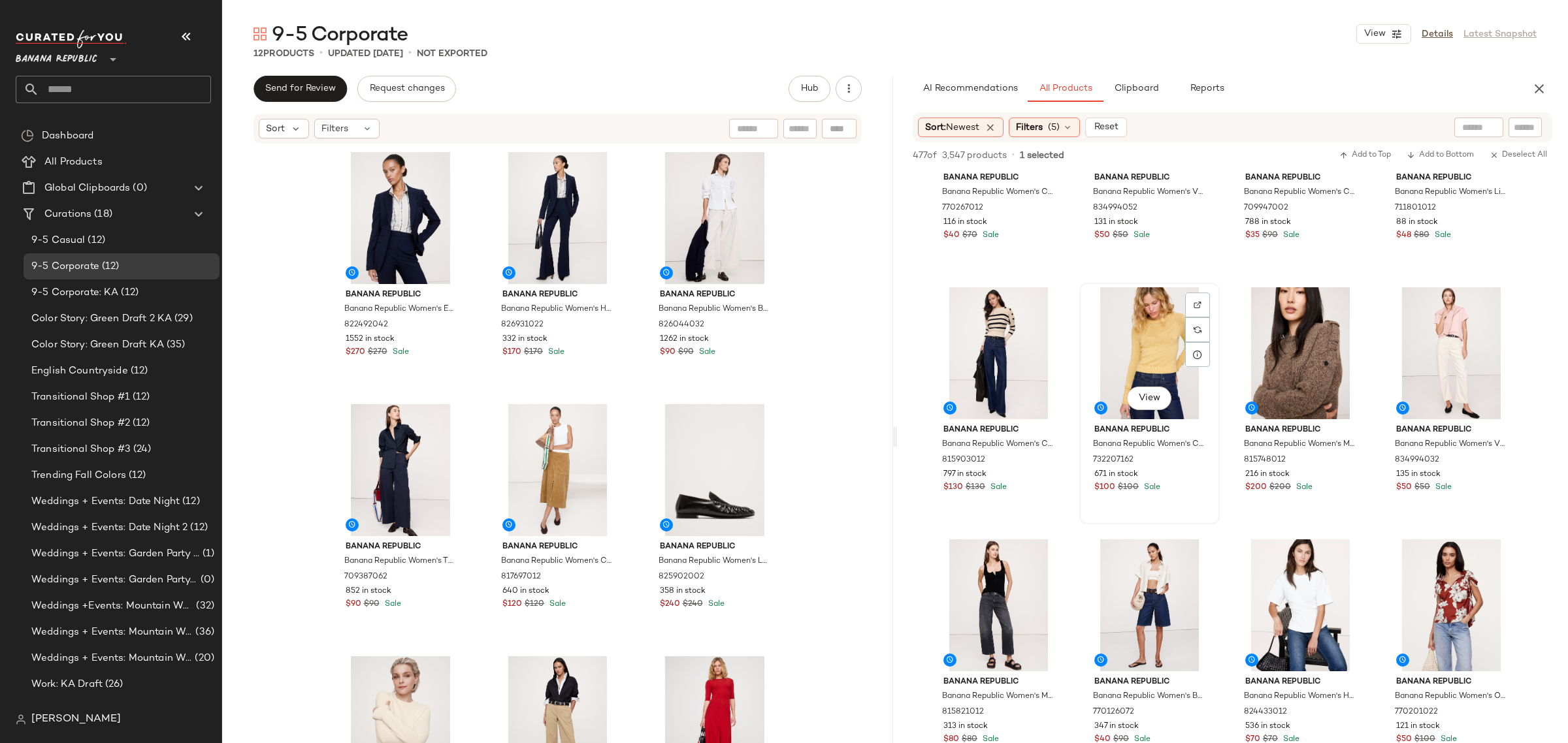
click at [1124, 343] on div "View" at bounding box center [1149, 353] width 131 height 132
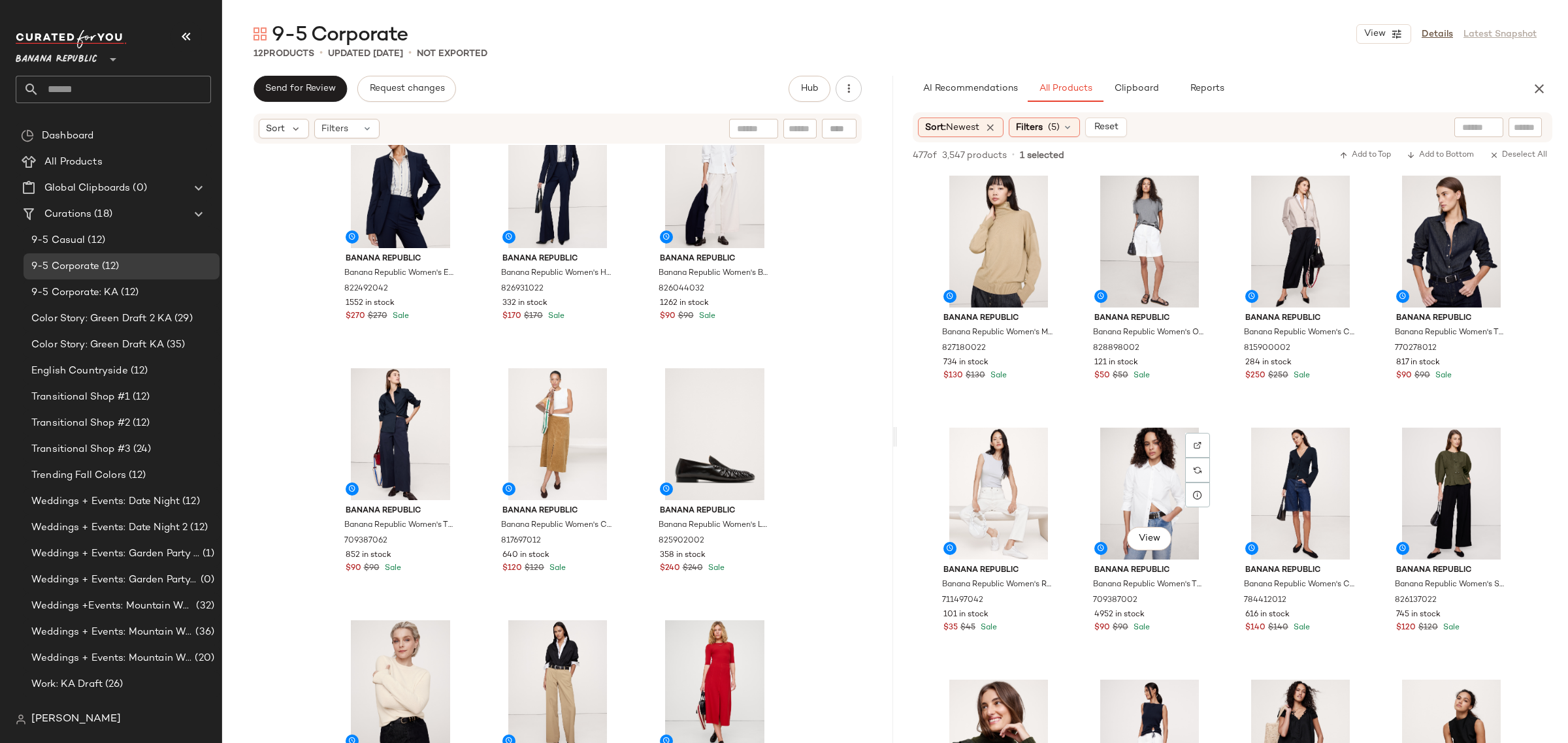
scroll to position [20449, 0]
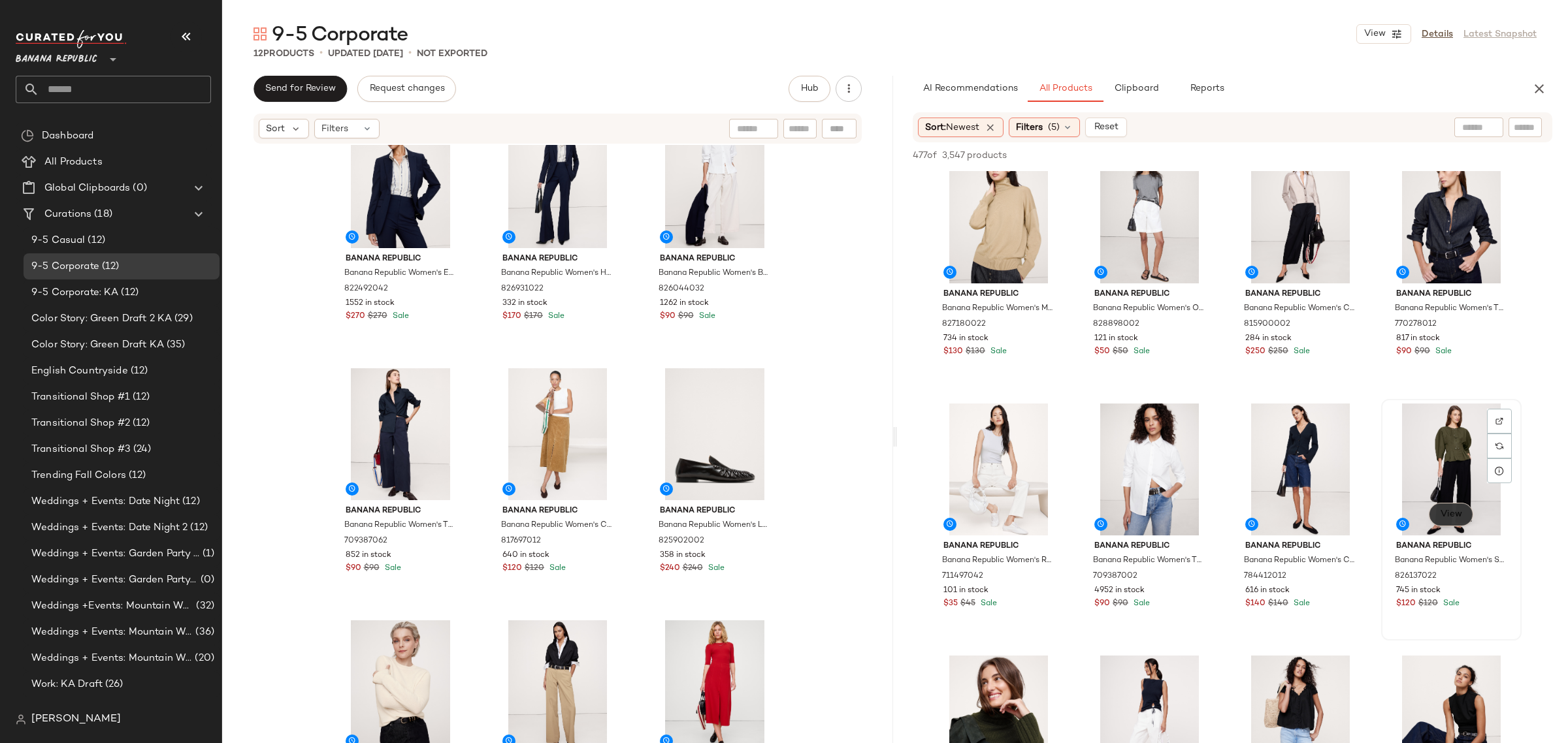
click at [1449, 509] on span "View" at bounding box center [1451, 514] width 22 height 11
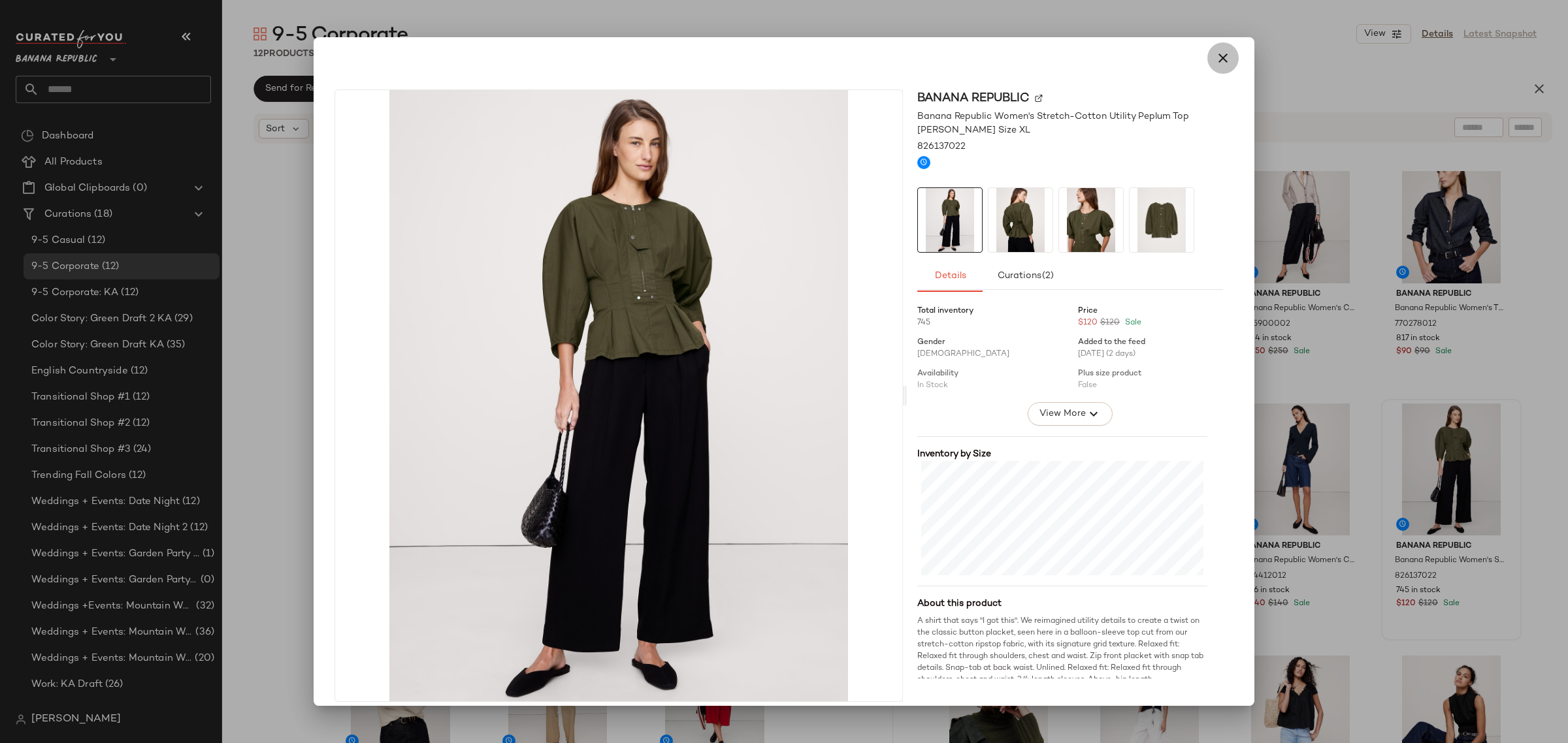
click at [1215, 60] on icon "button" at bounding box center [1223, 58] width 16 height 16
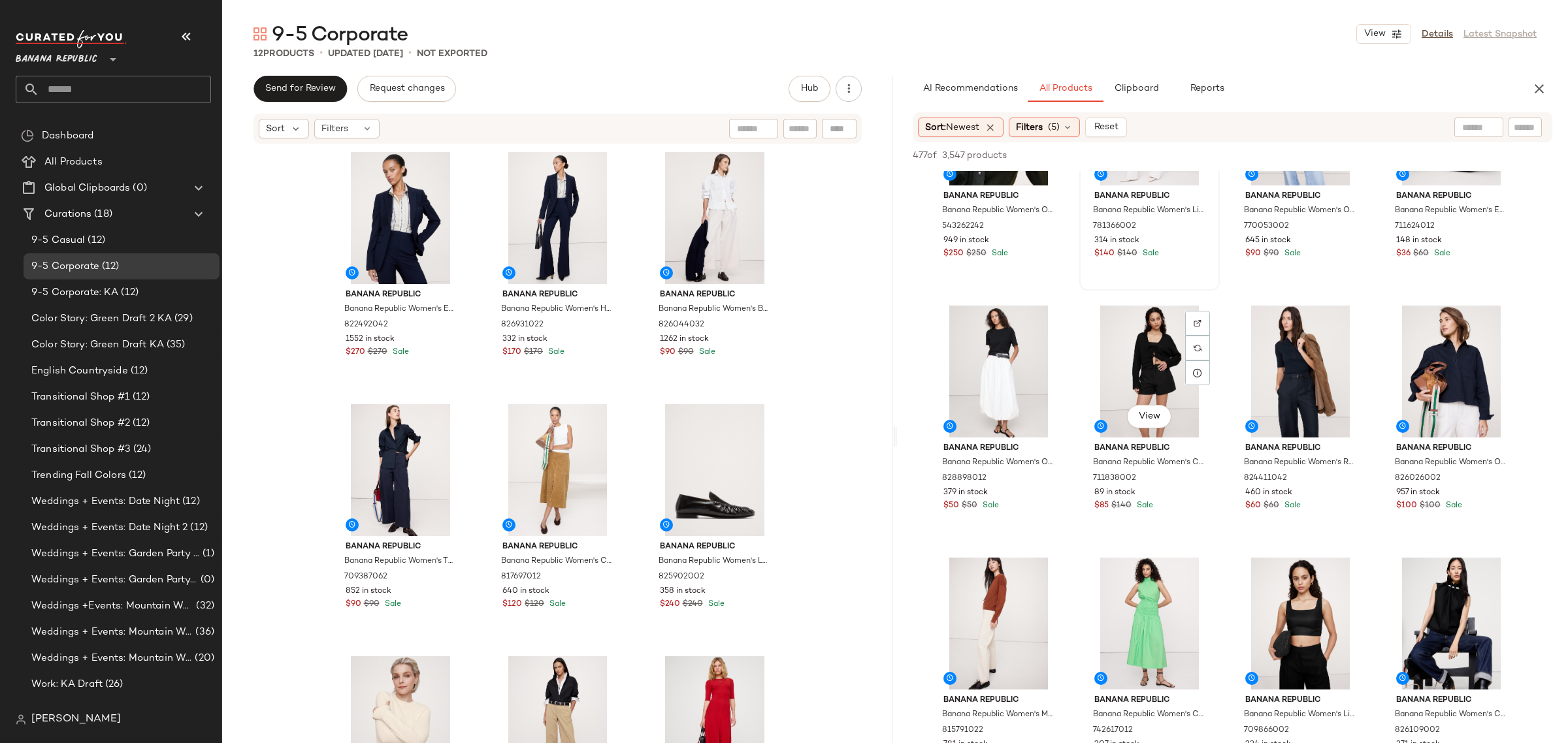
scroll to position [21102, 0]
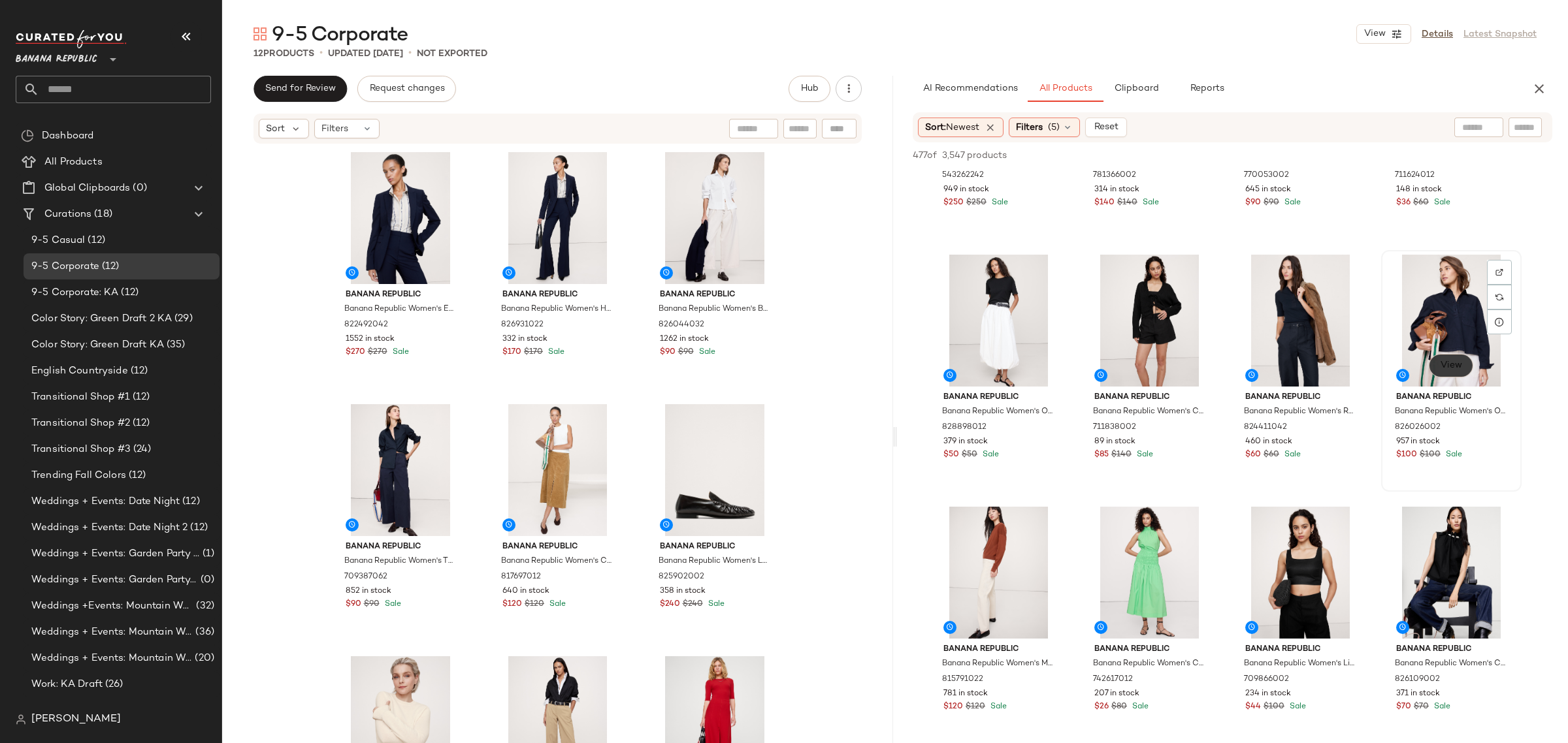
click at [1454, 360] on span "View" at bounding box center [1451, 365] width 22 height 11
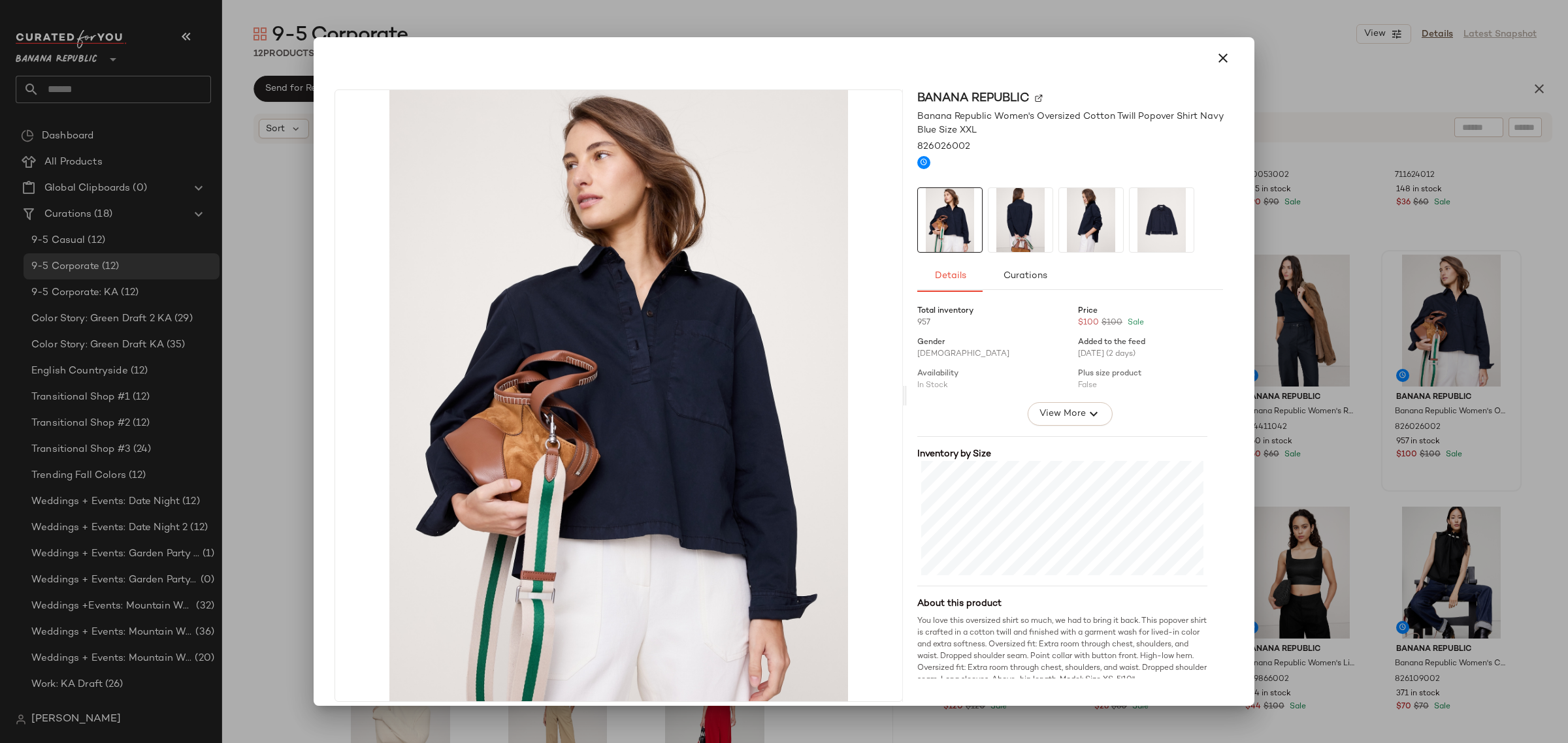
click at [1207, 76] on div at bounding box center [783, 57] width 930 height 42
click at [1215, 56] on icon "button" at bounding box center [1223, 58] width 16 height 16
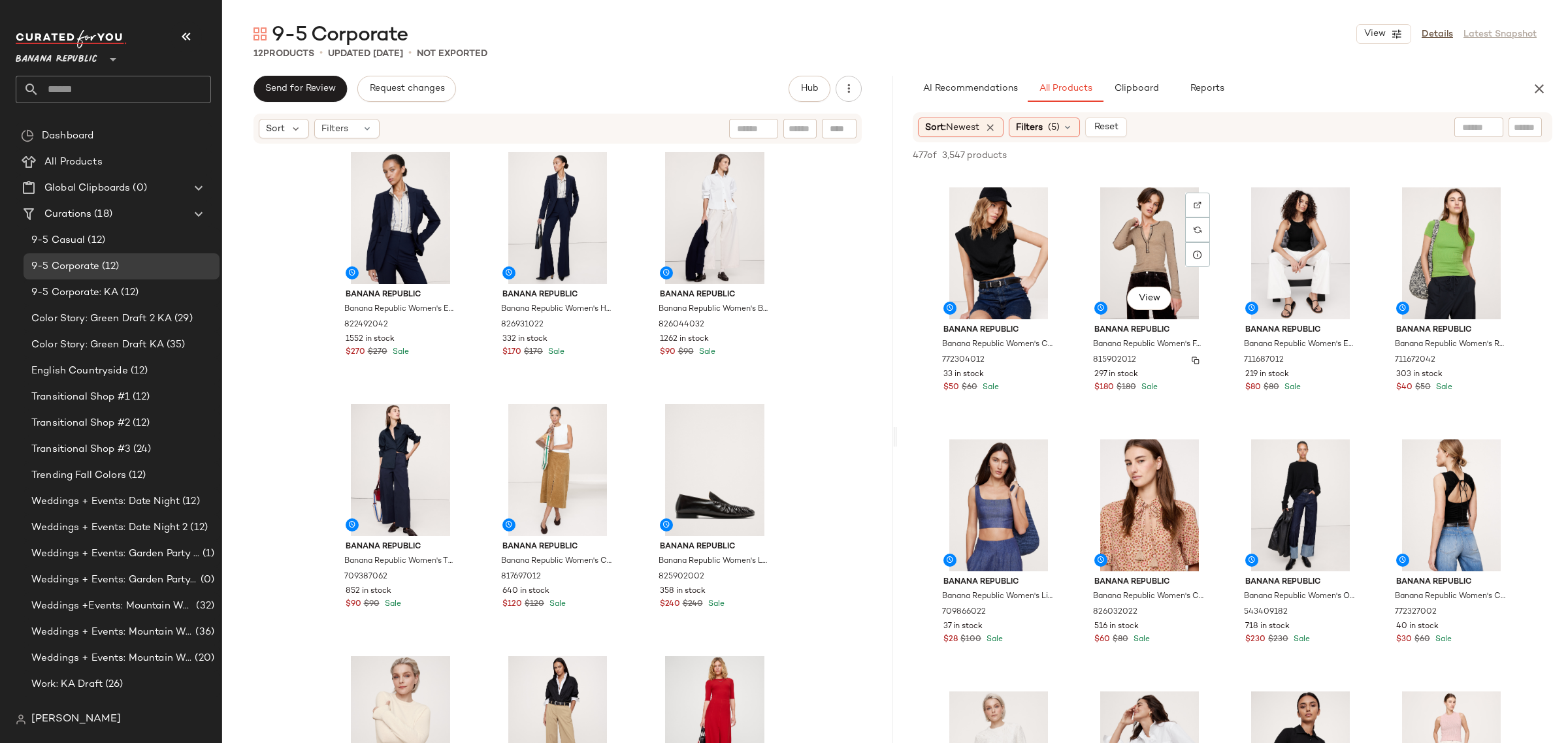
scroll to position [21755, 0]
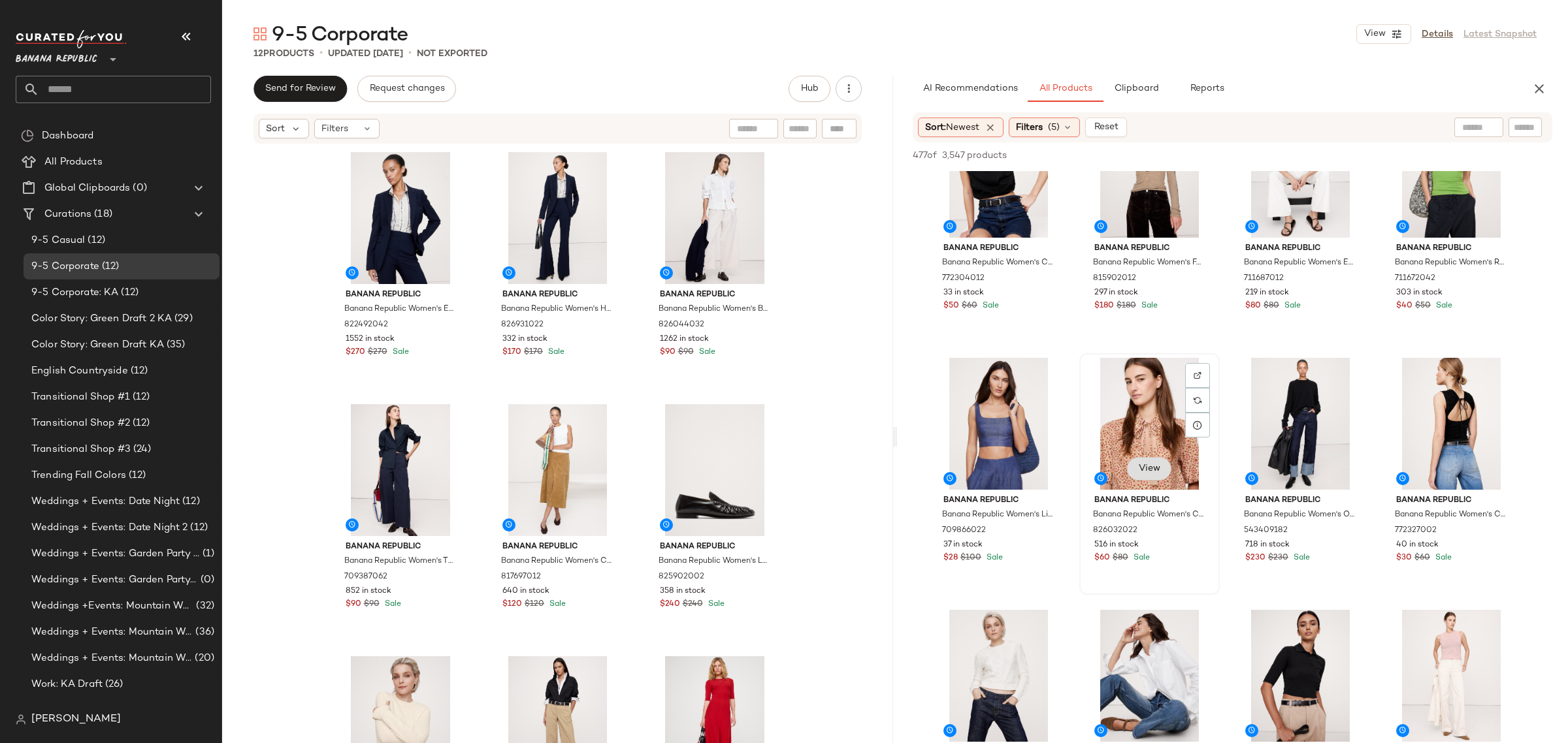
click at [1143, 474] on button "View" at bounding box center [1149, 469] width 45 height 23
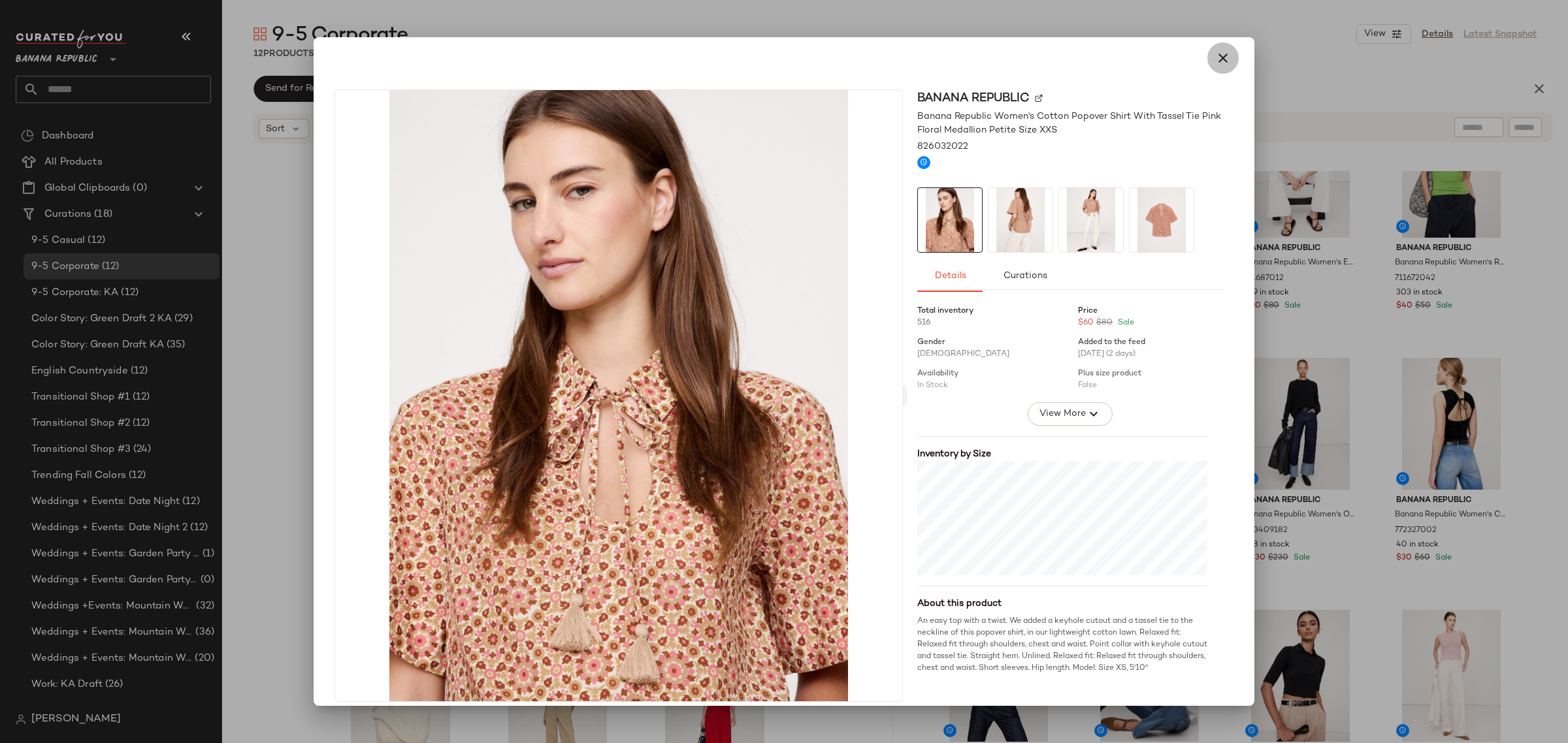
click at [1215, 59] on icon "button" at bounding box center [1223, 58] width 16 height 16
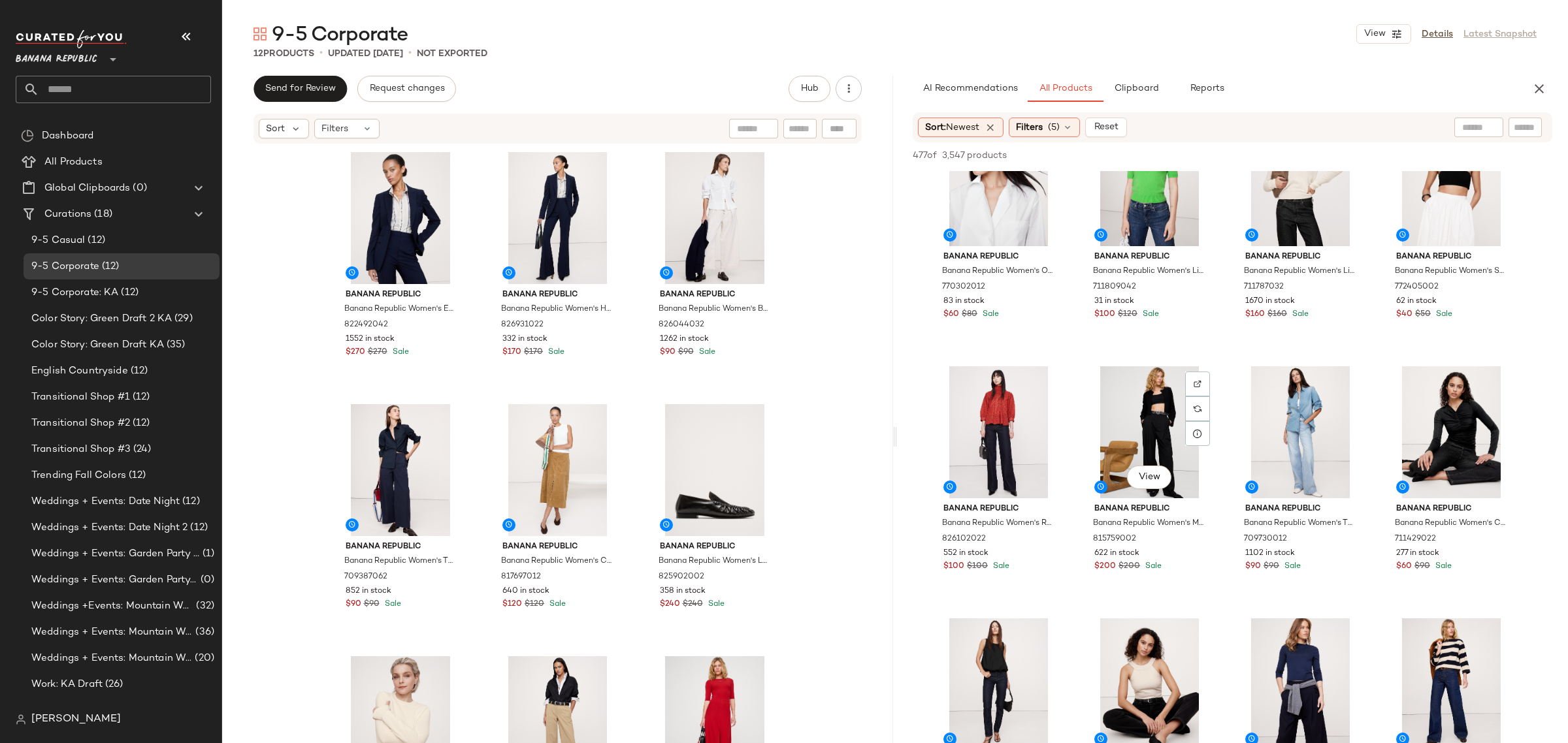
scroll to position [23552, 0]
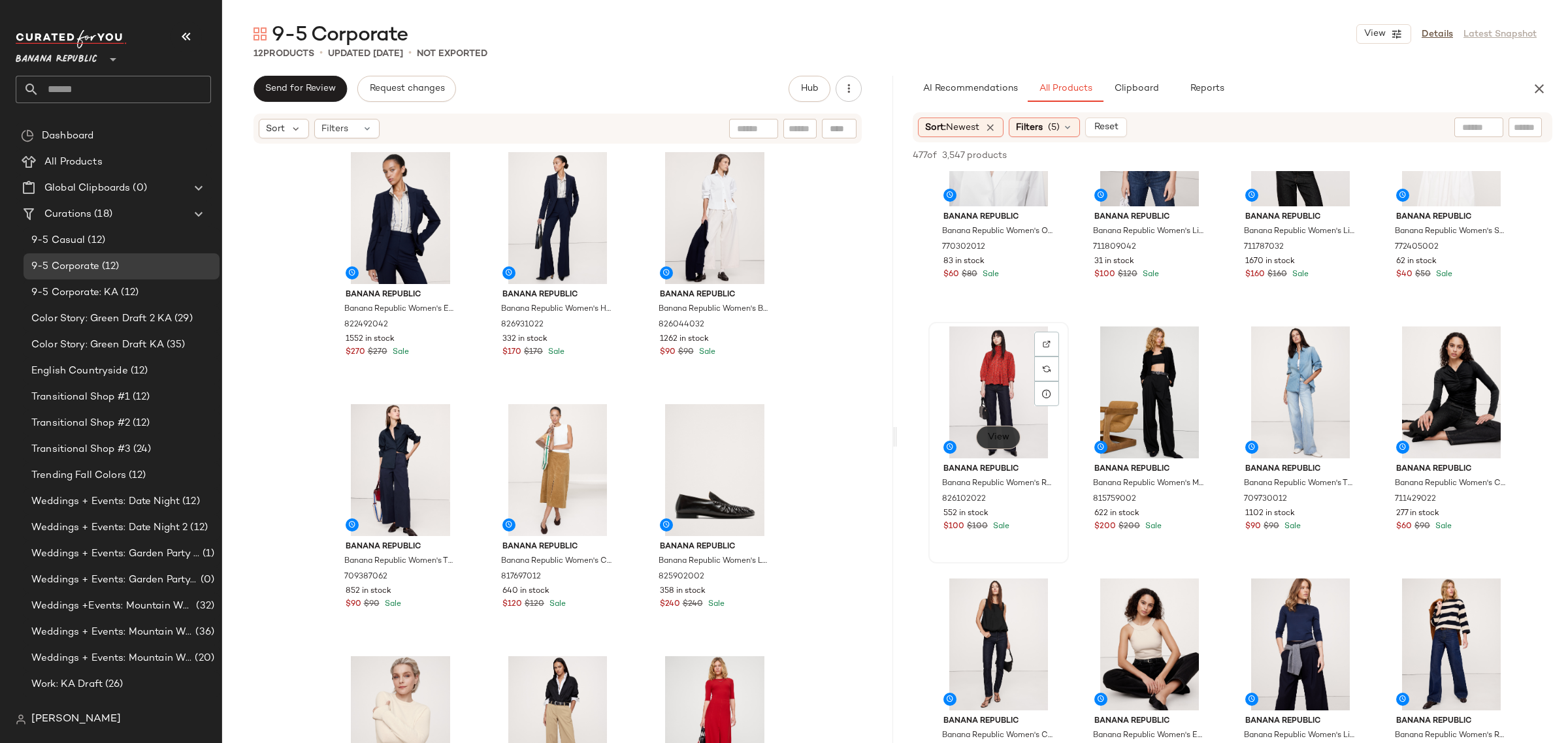
click at [1003, 432] on span "View" at bounding box center [998, 437] width 22 height 11
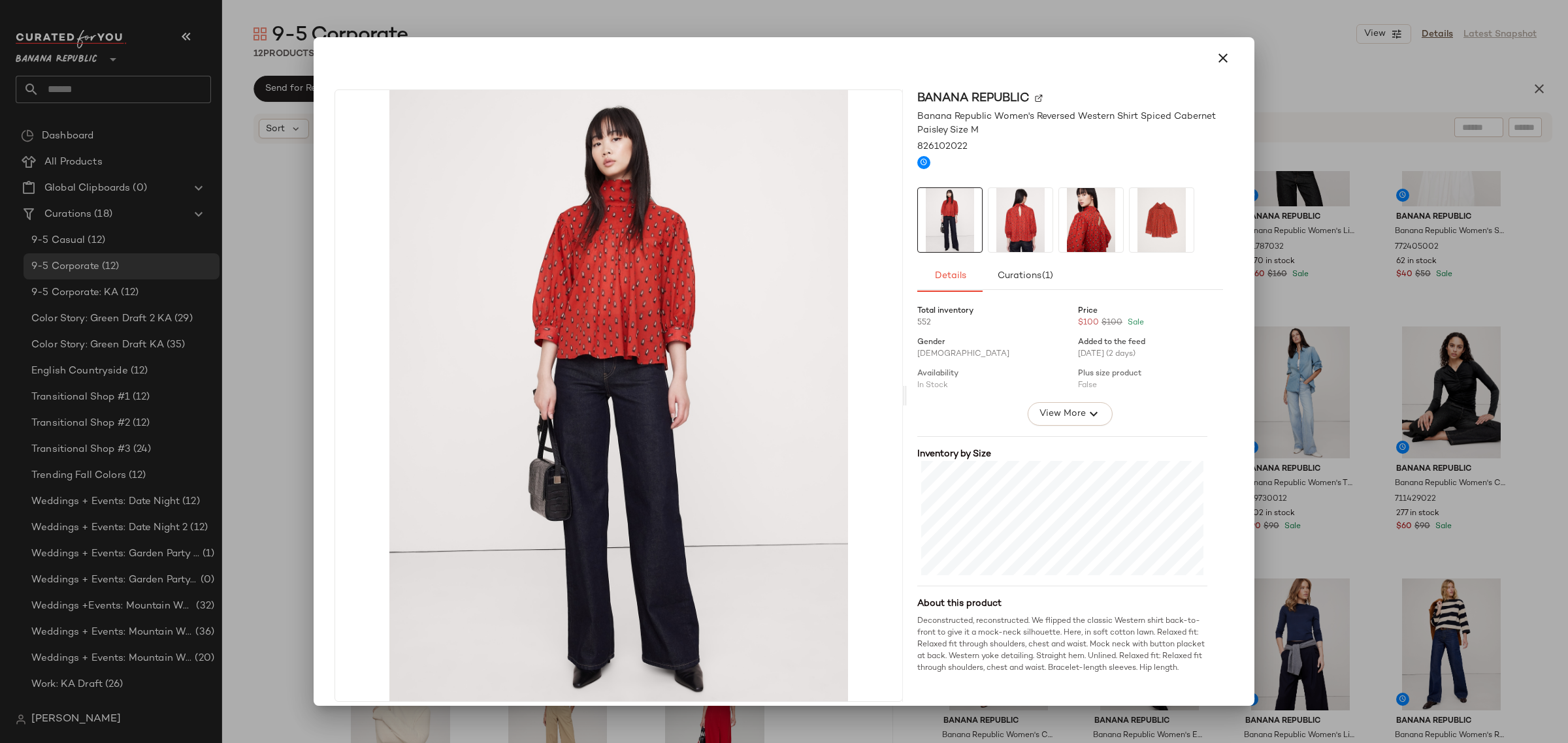
click at [1013, 227] on img at bounding box center [1021, 220] width 64 height 64
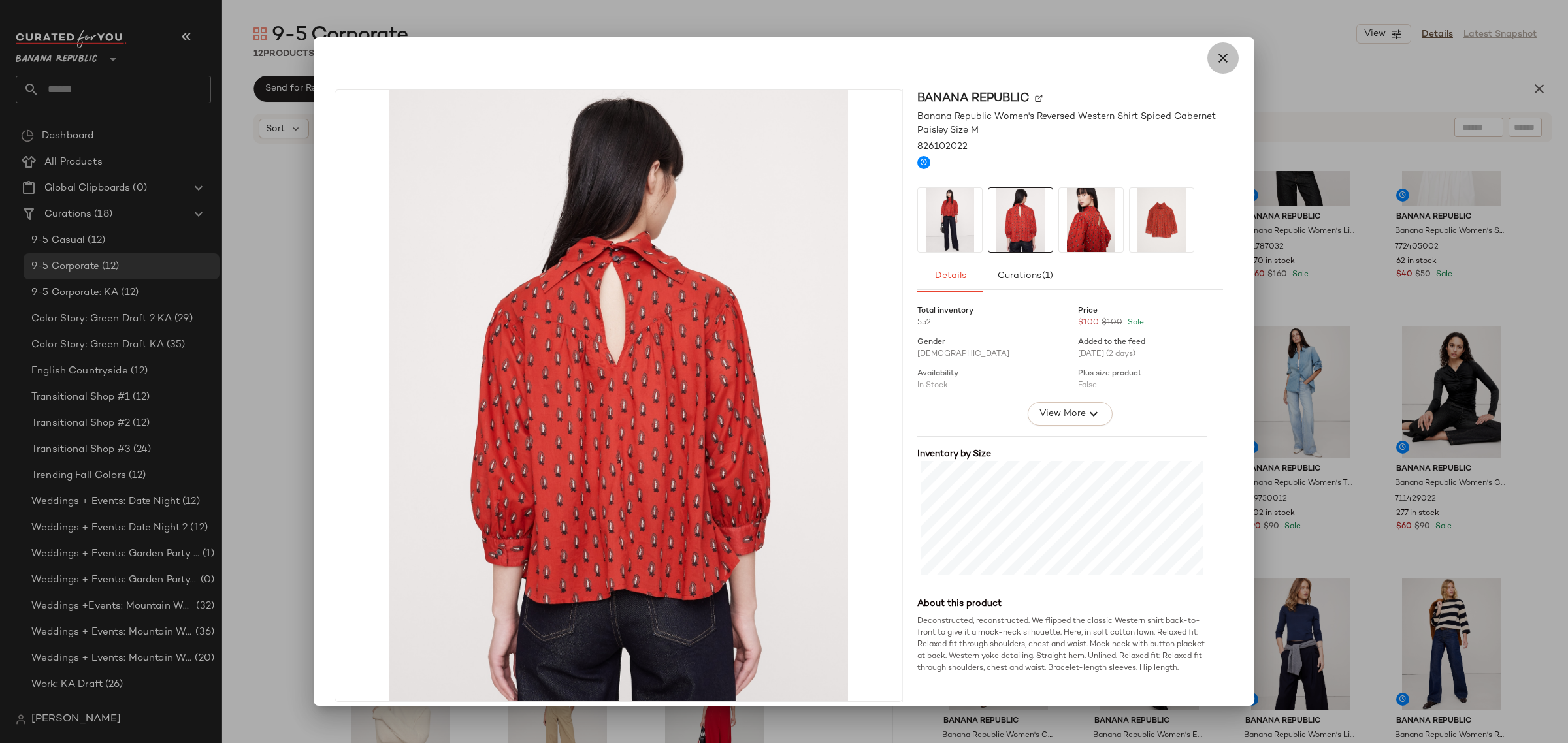
click at [1213, 44] on button "button" at bounding box center [1223, 58] width 31 height 31
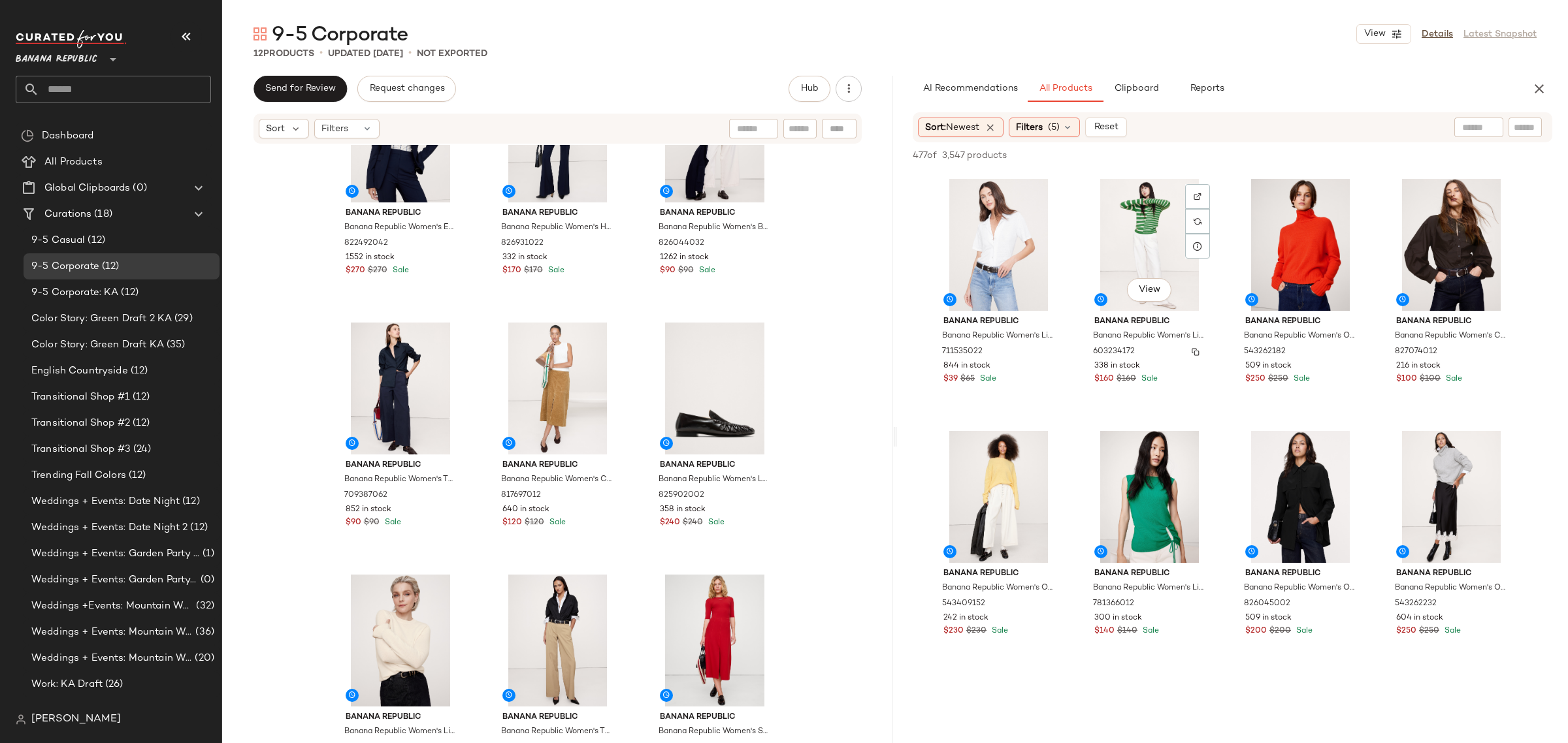
scroll to position [26818, 0]
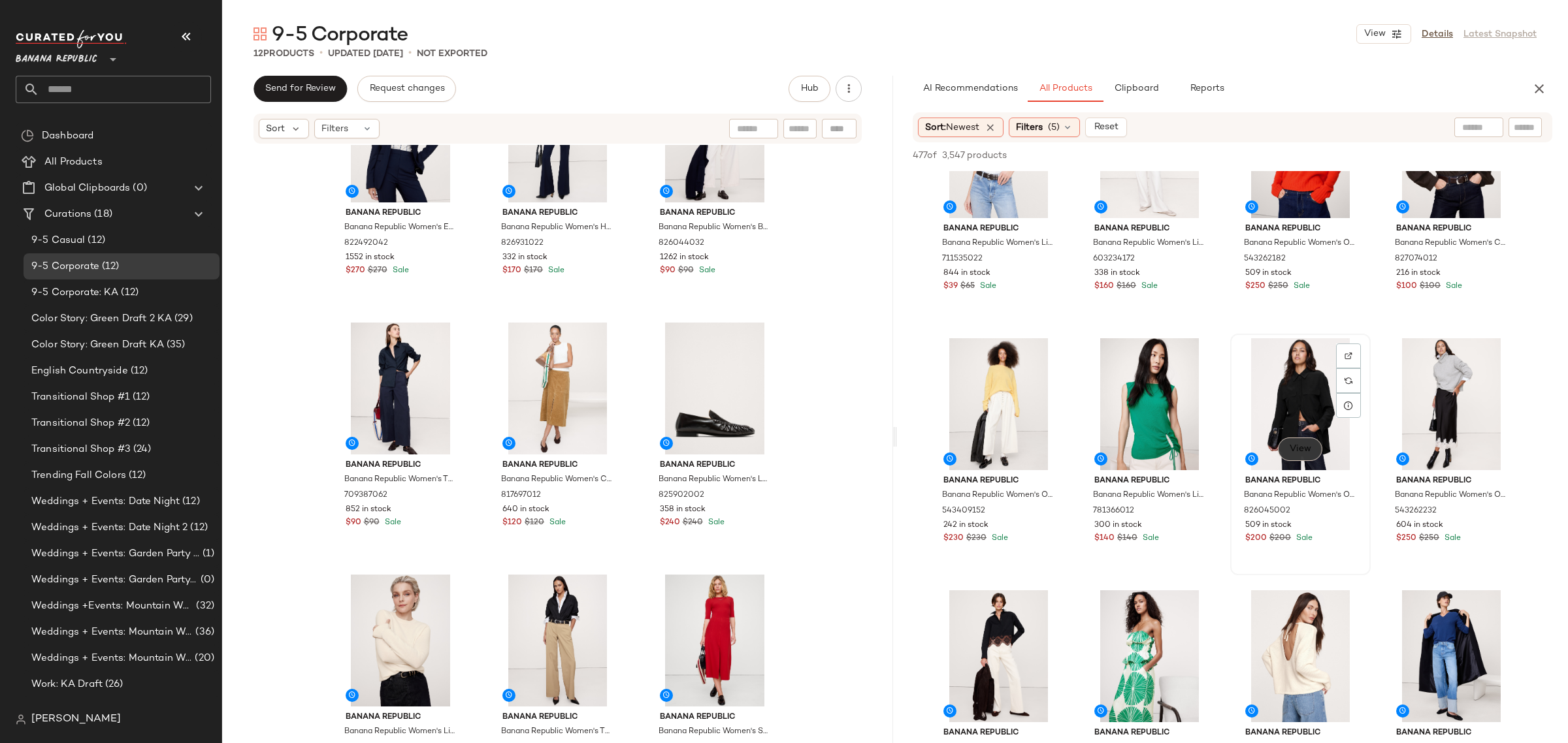
click at [1313, 452] on button "View" at bounding box center [1300, 449] width 45 height 23
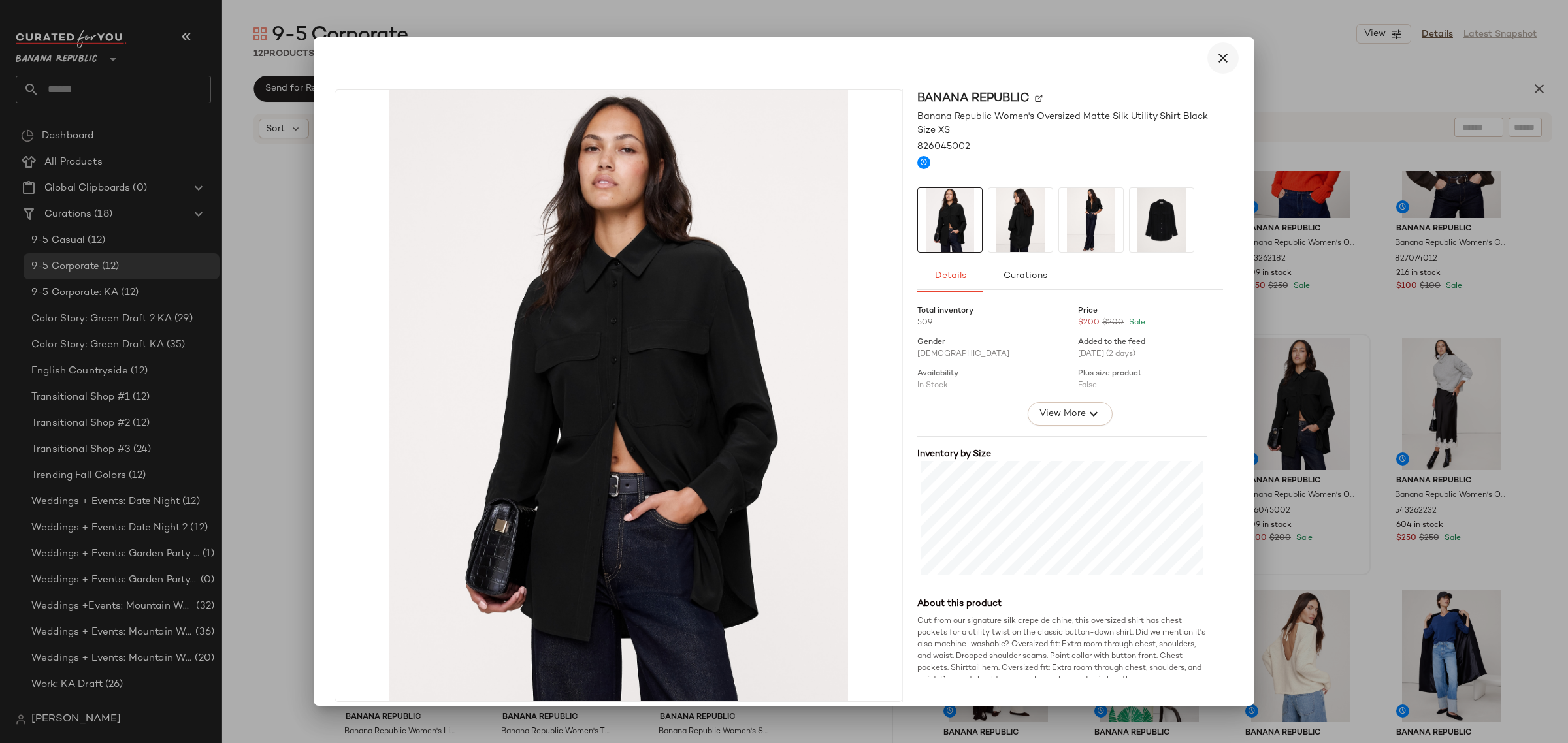
click at [1215, 64] on icon "button" at bounding box center [1223, 58] width 16 height 16
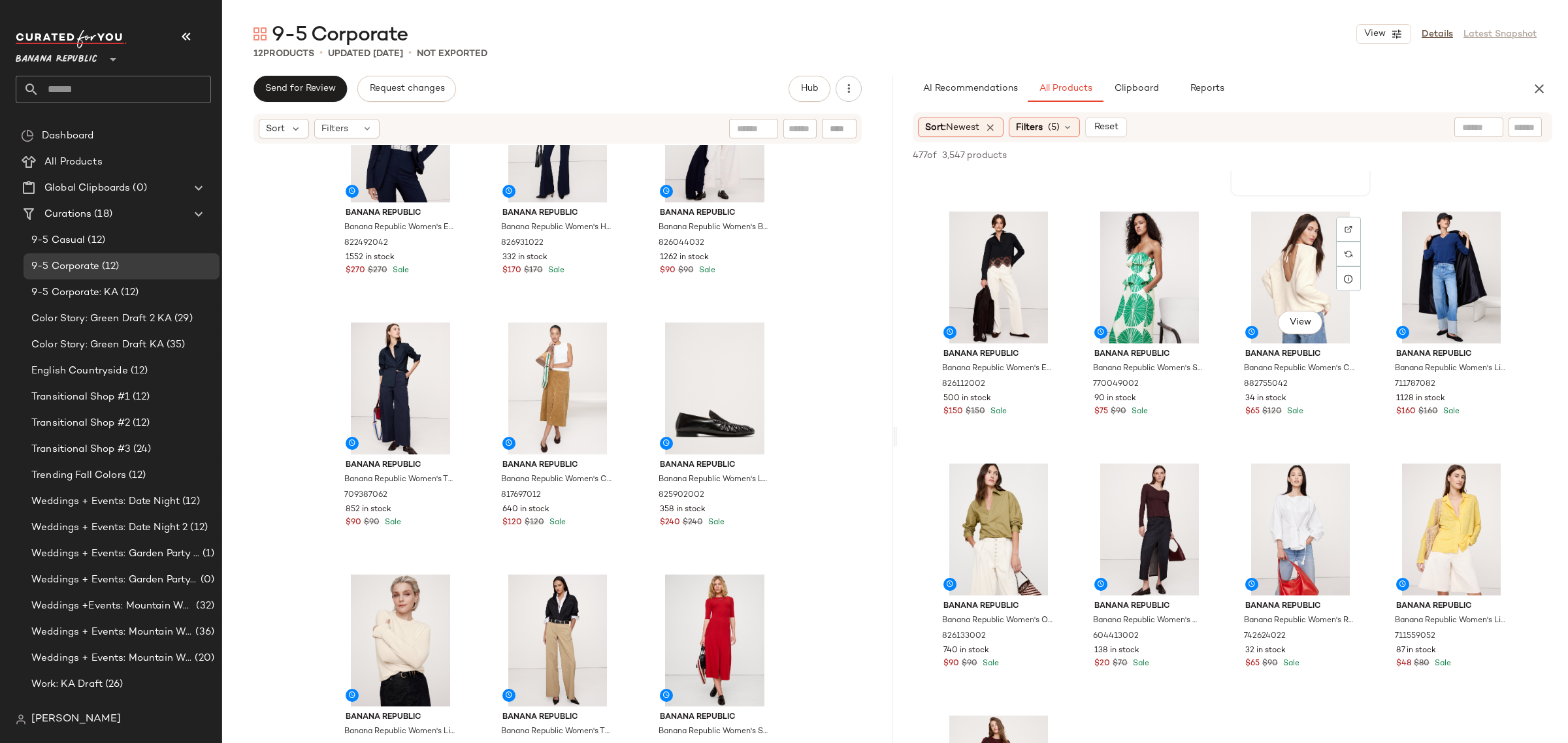
scroll to position [27226, 0]
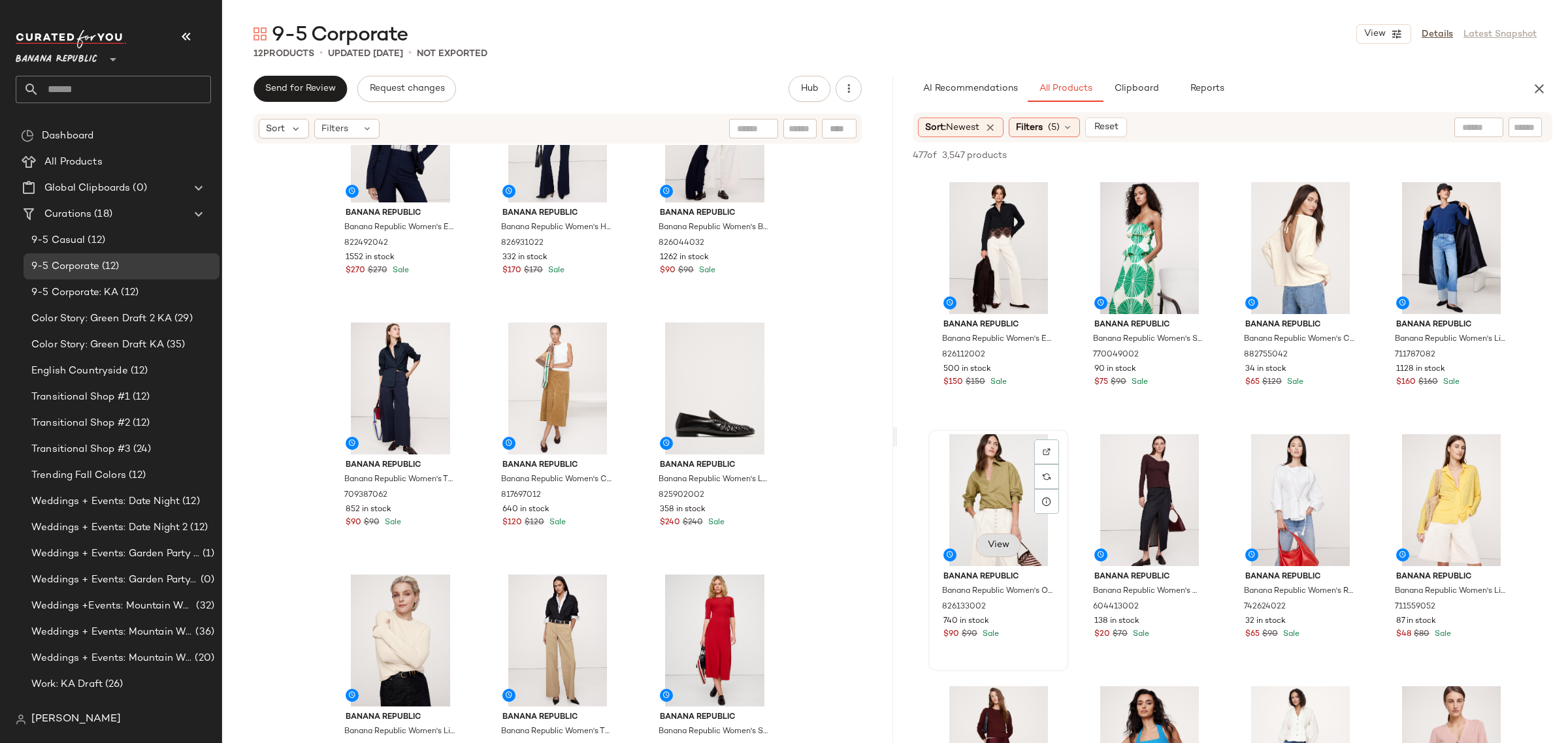
click at [993, 537] on button "View" at bounding box center [998, 545] width 45 height 23
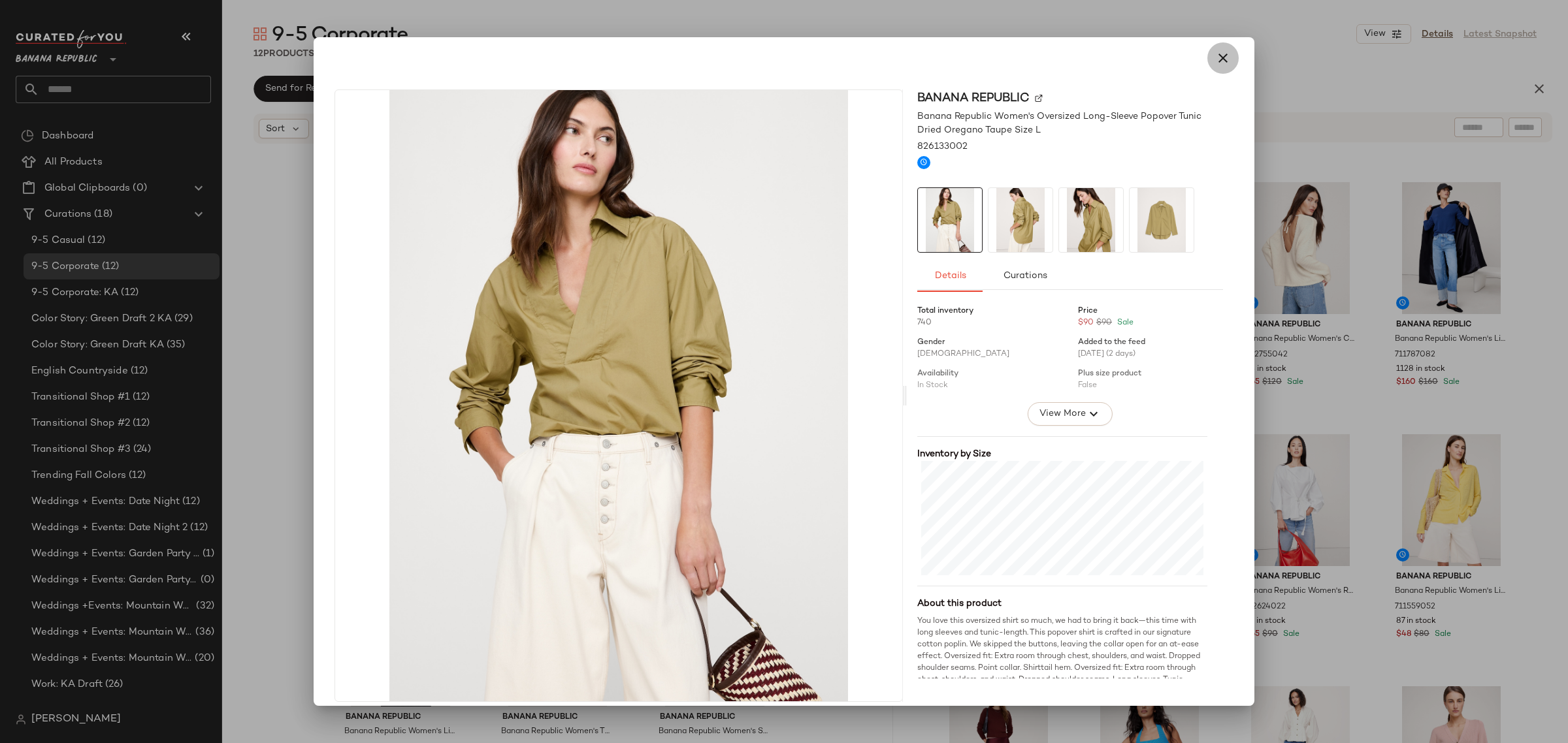
click at [1215, 60] on icon "button" at bounding box center [1223, 58] width 16 height 16
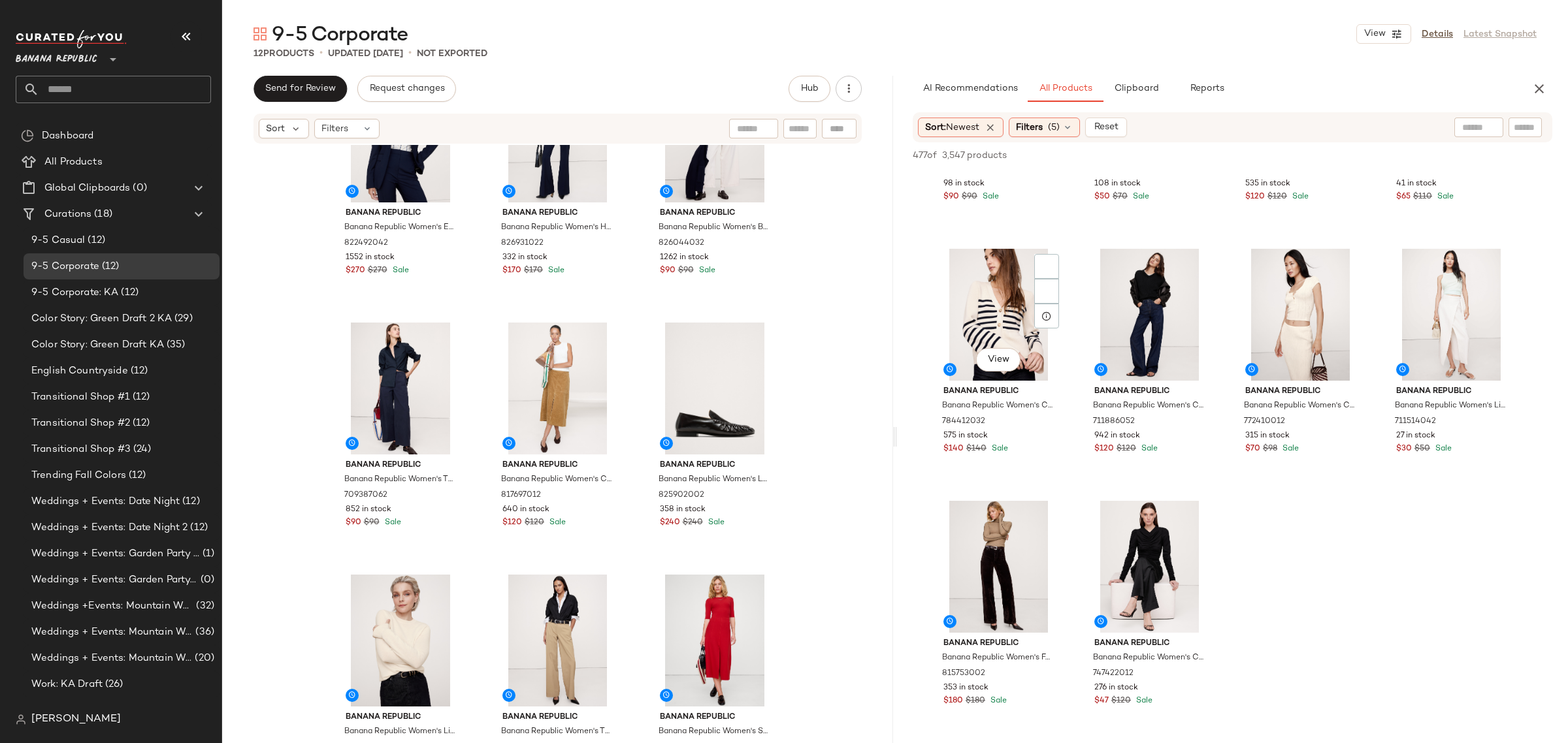
scroll to position [29431, 0]
click at [1533, 91] on icon "button" at bounding box center [1539, 89] width 16 height 16
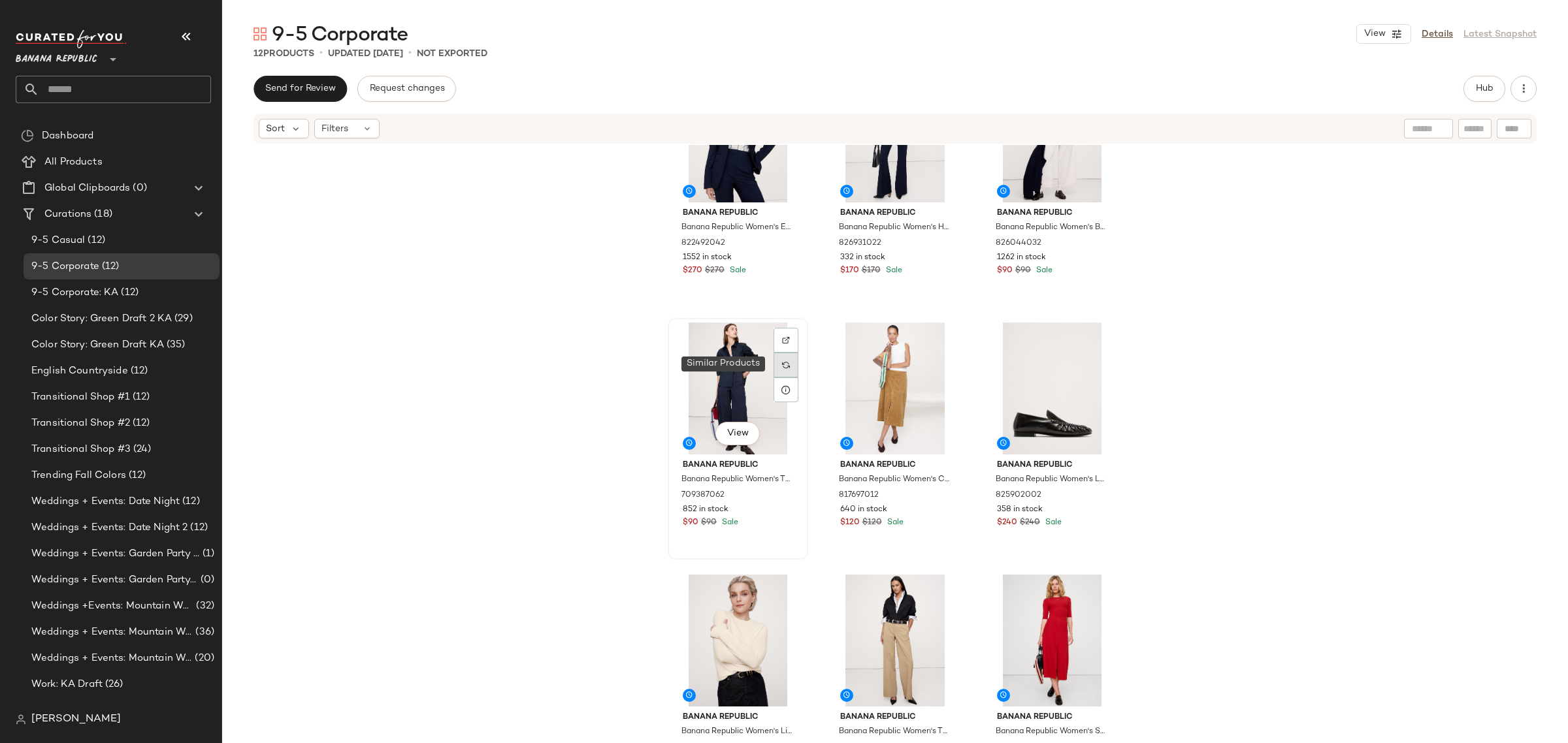
click at [788, 364] on div at bounding box center [785, 364] width 24 height 24
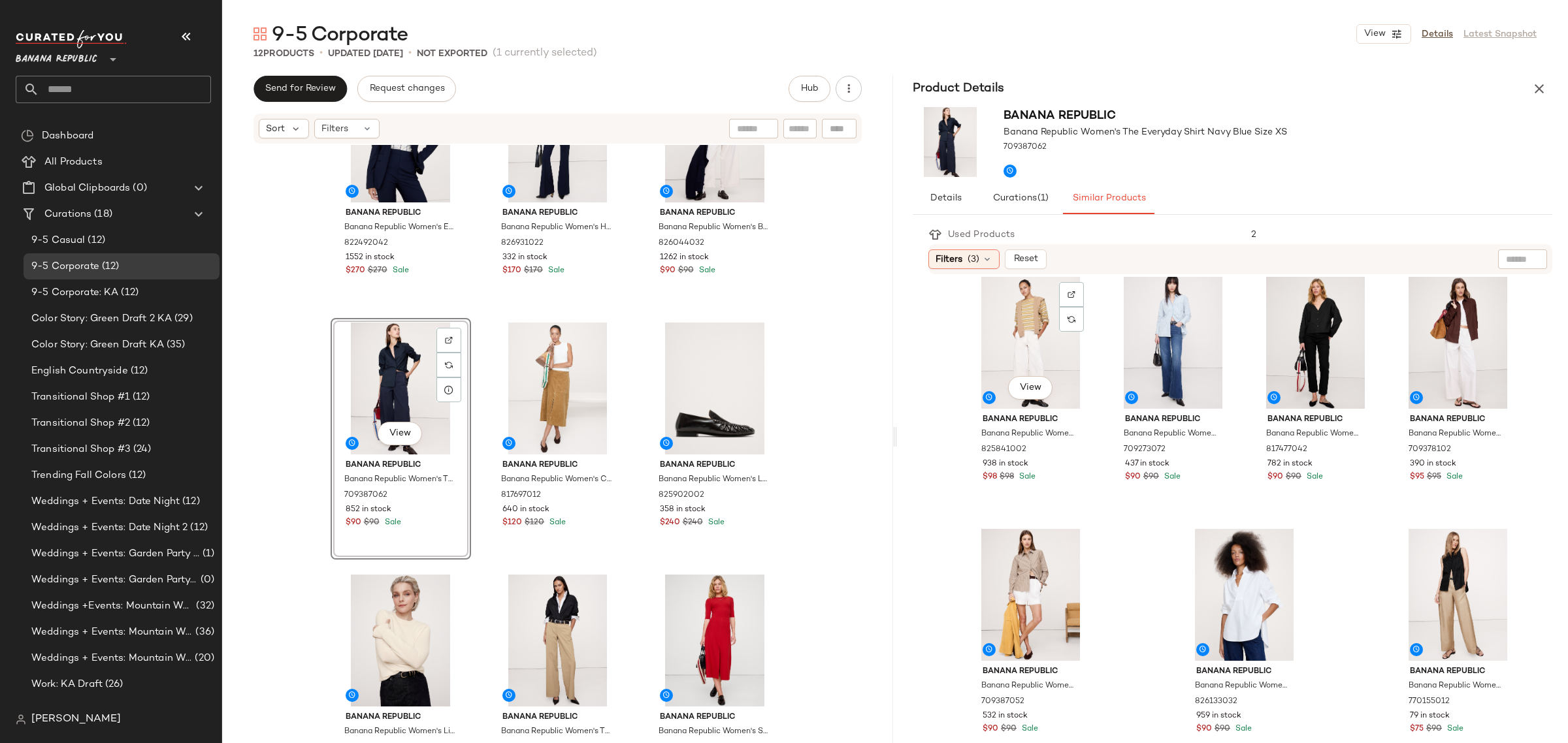
scroll to position [1040, 0]
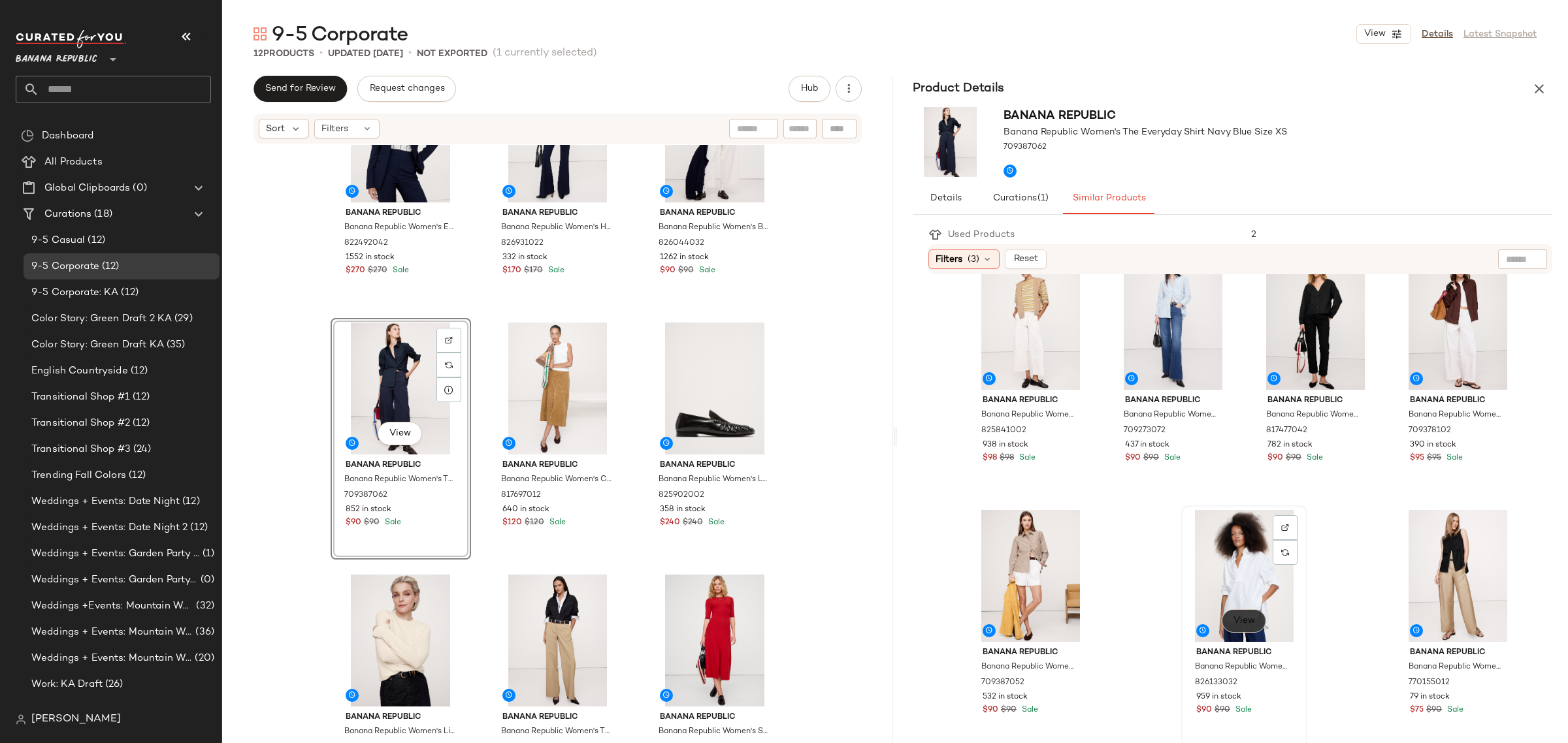
click at [1238, 624] on span "View" at bounding box center [1244, 621] width 22 height 11
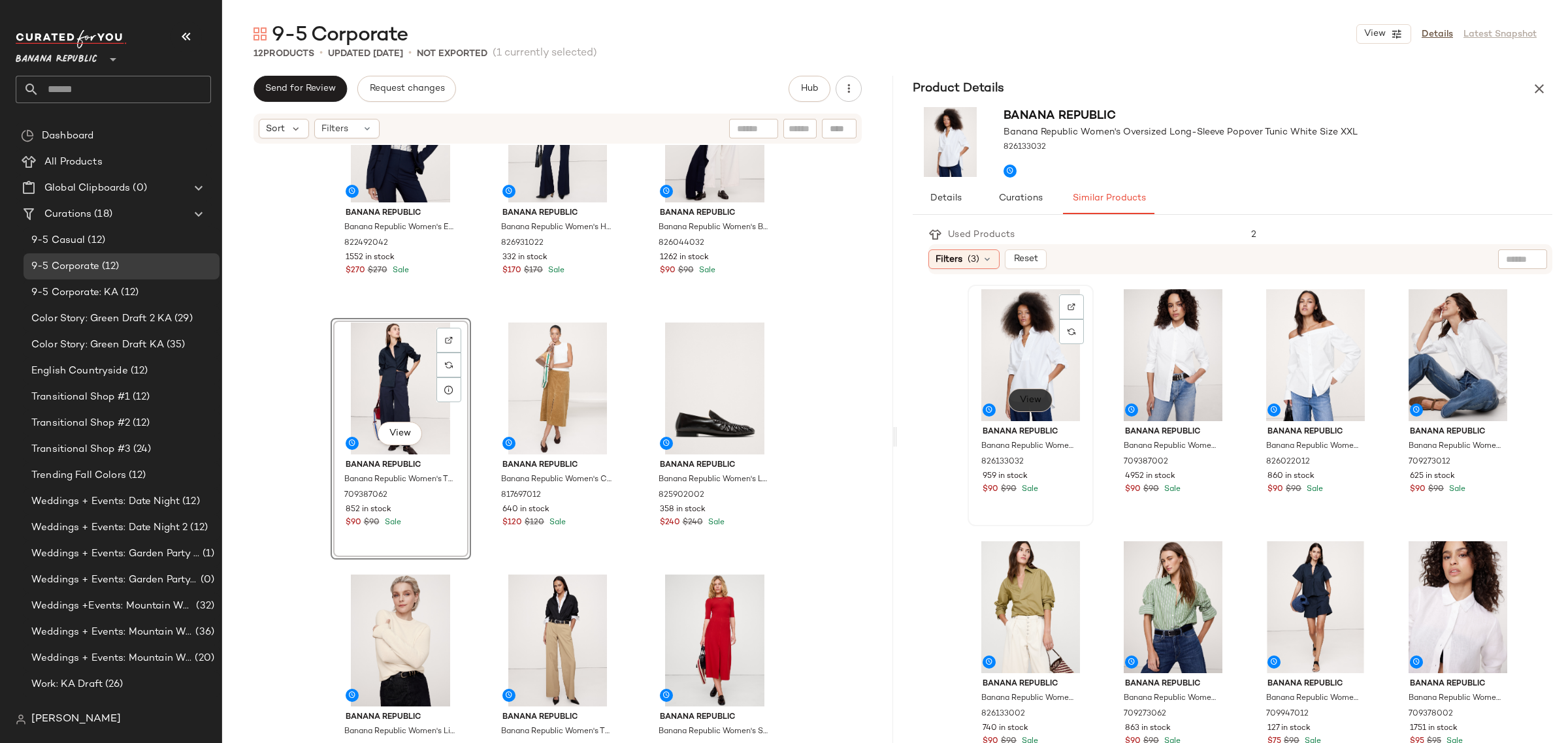
click at [1037, 395] on span "View" at bounding box center [1029, 400] width 22 height 11
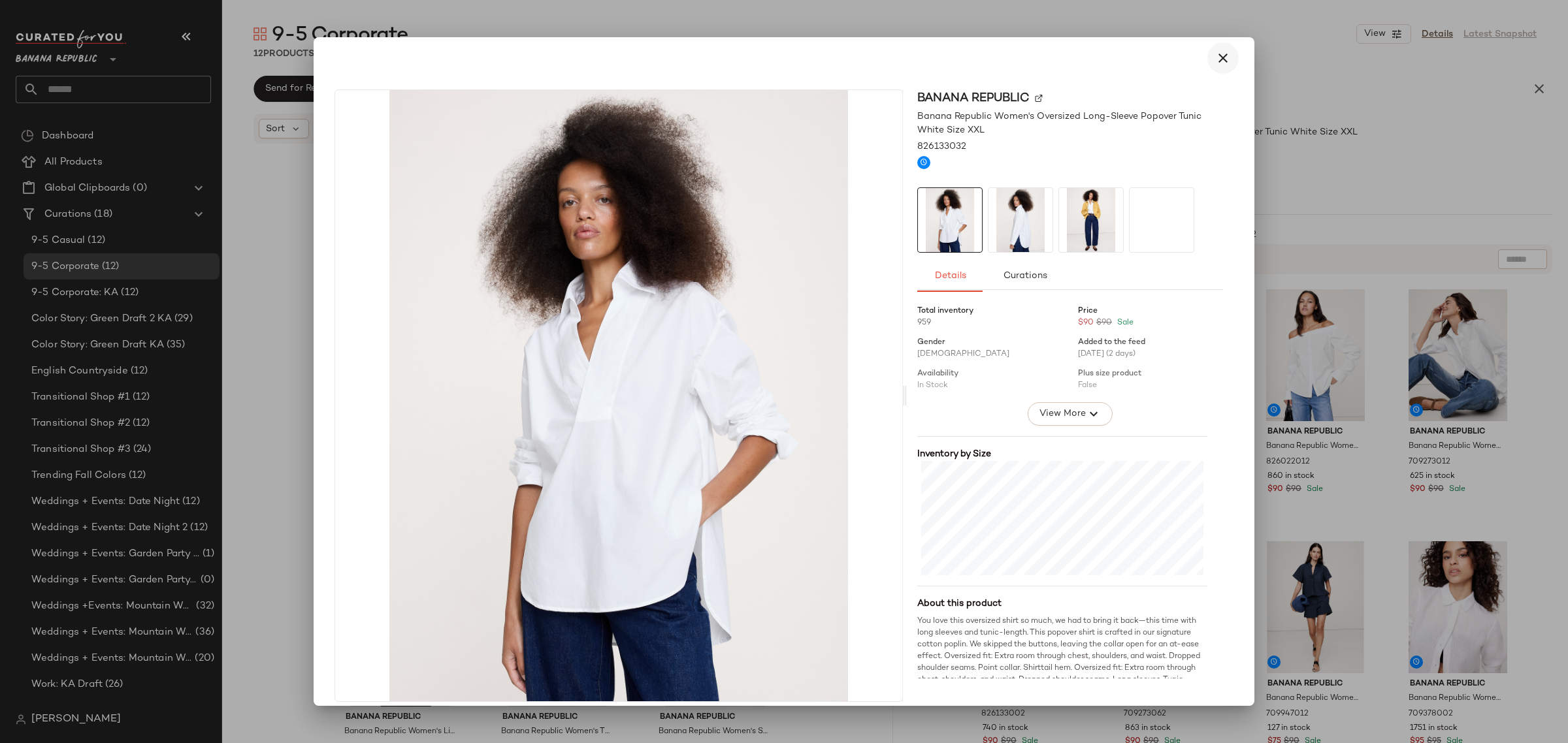
click at [1215, 58] on icon "button" at bounding box center [1223, 58] width 16 height 16
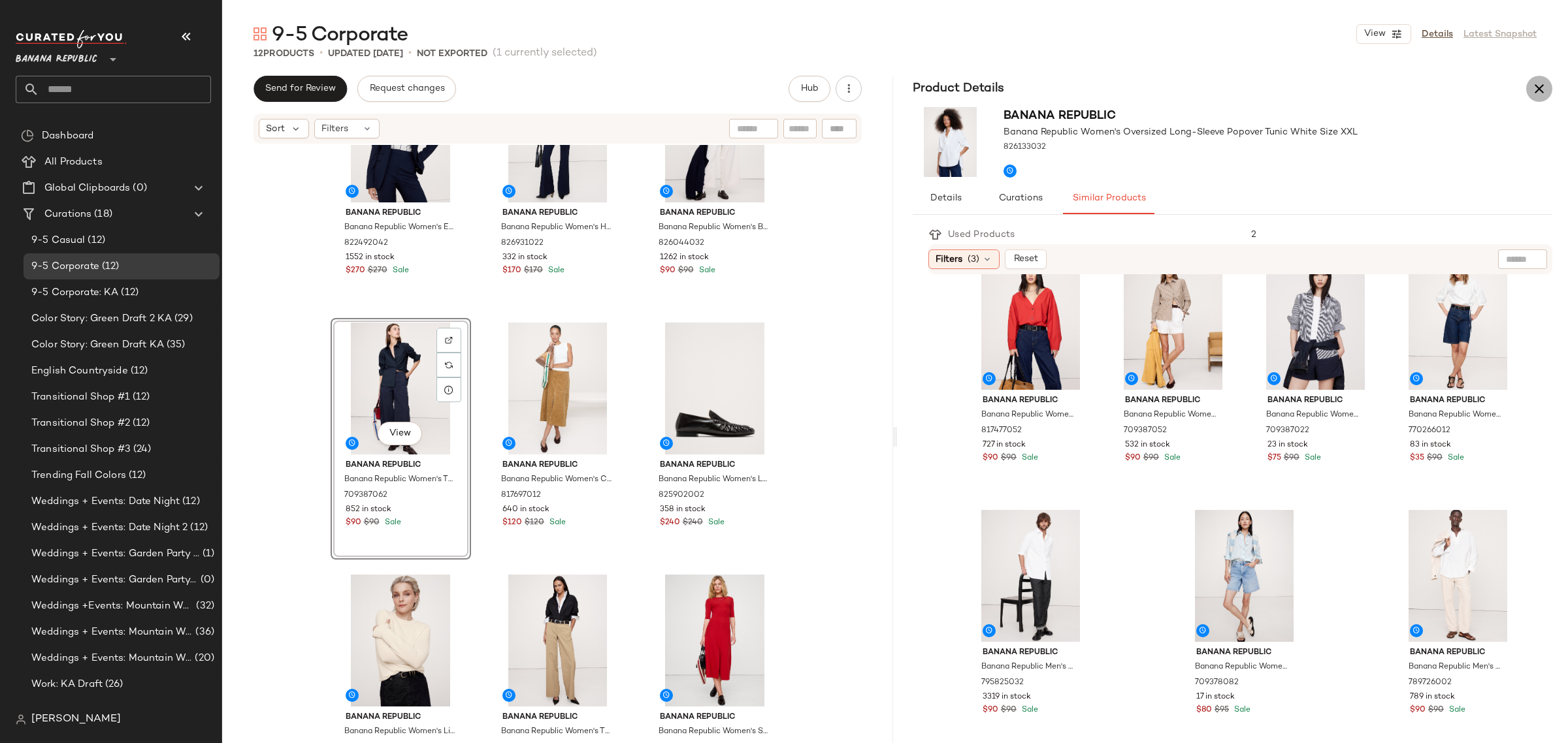
click at [1542, 93] on icon "button" at bounding box center [1539, 89] width 16 height 16
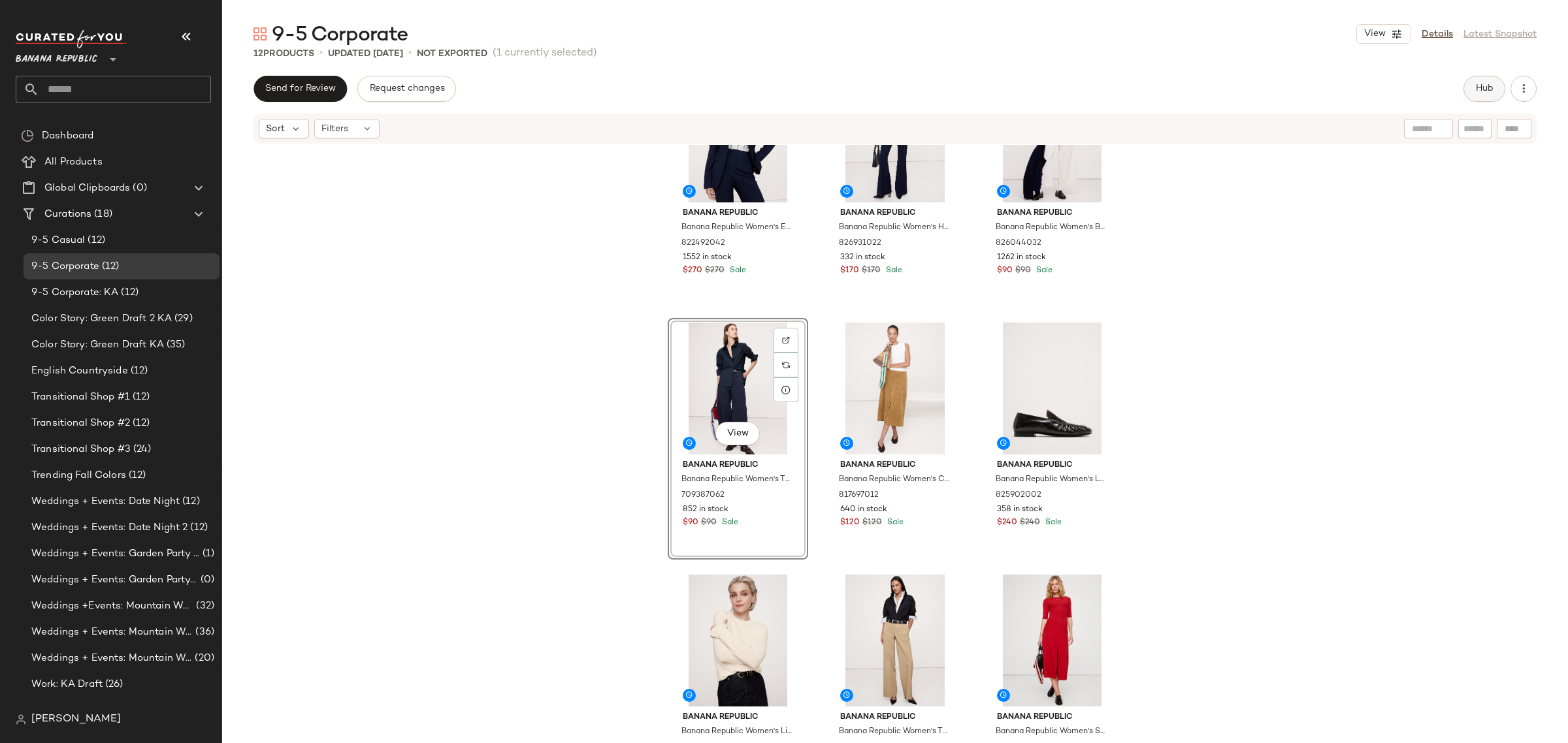
click at [1479, 95] on button "Hub" at bounding box center [1484, 89] width 42 height 26
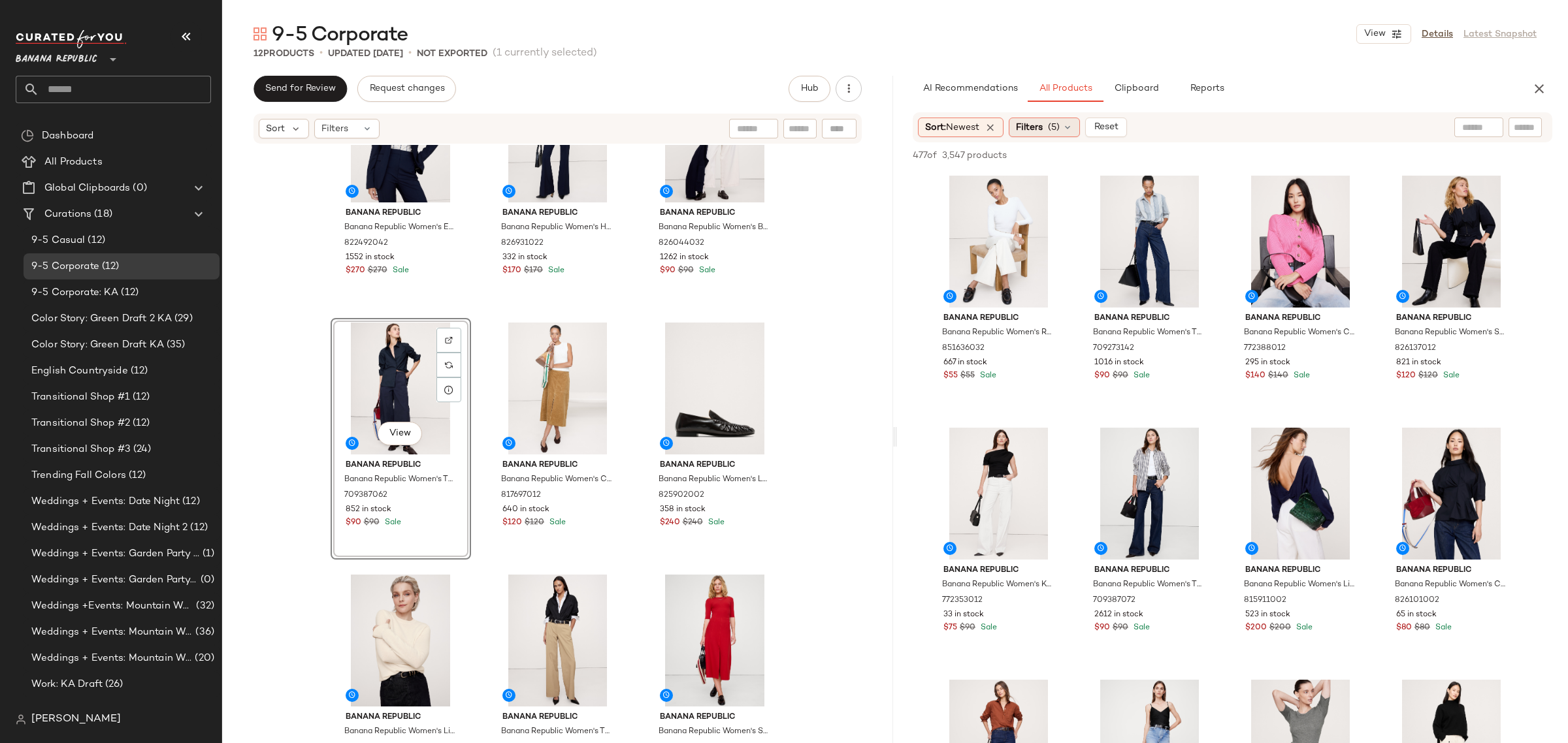
click at [1060, 123] on span "(5)" at bounding box center [1054, 128] width 12 height 14
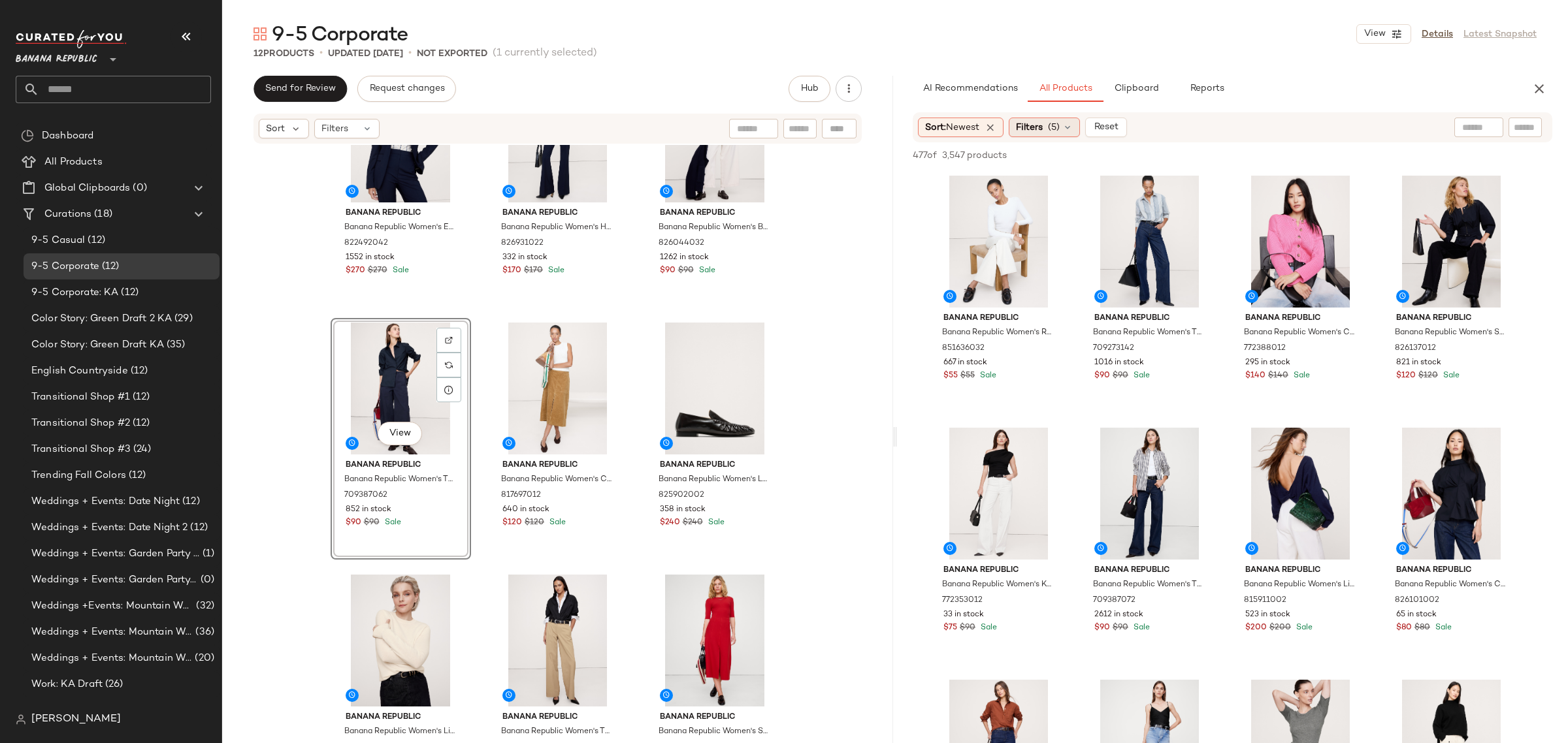
click at [1073, 125] on icon at bounding box center [1067, 127] width 11 height 11
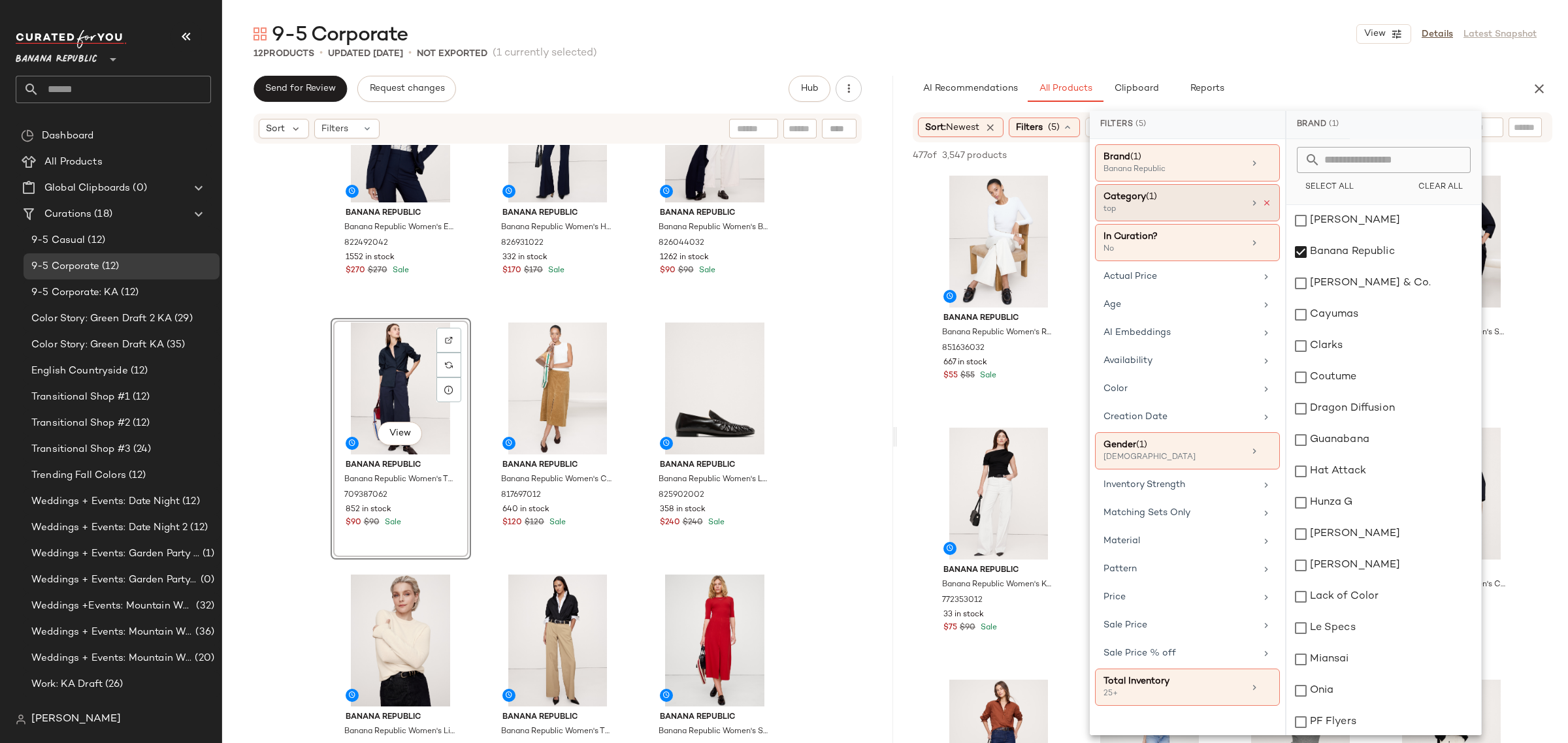
click at [1271, 205] on icon at bounding box center [1266, 203] width 9 height 9
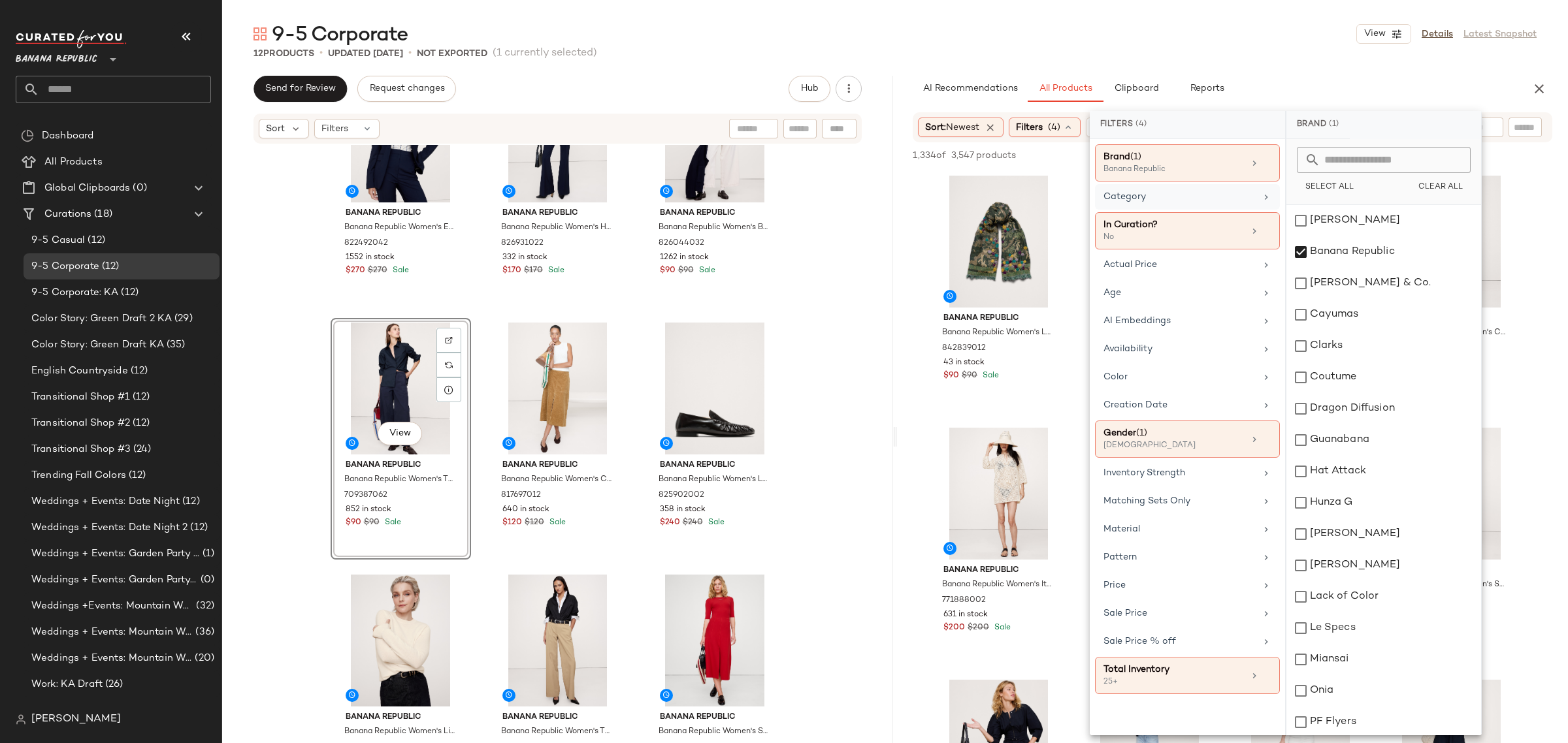
click at [1523, 123] on input "text" at bounding box center [1524, 128] width 22 height 14
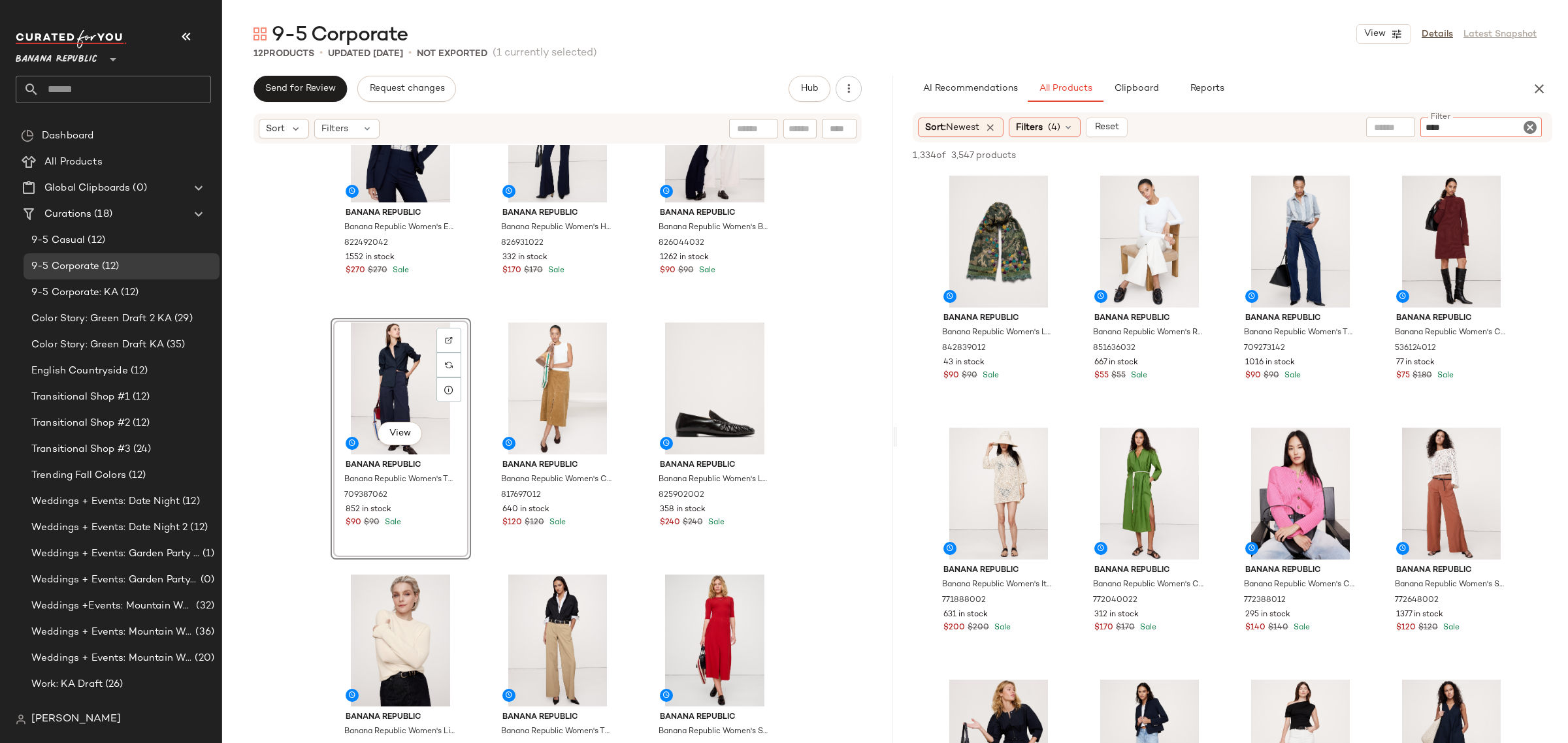
type input "*****"
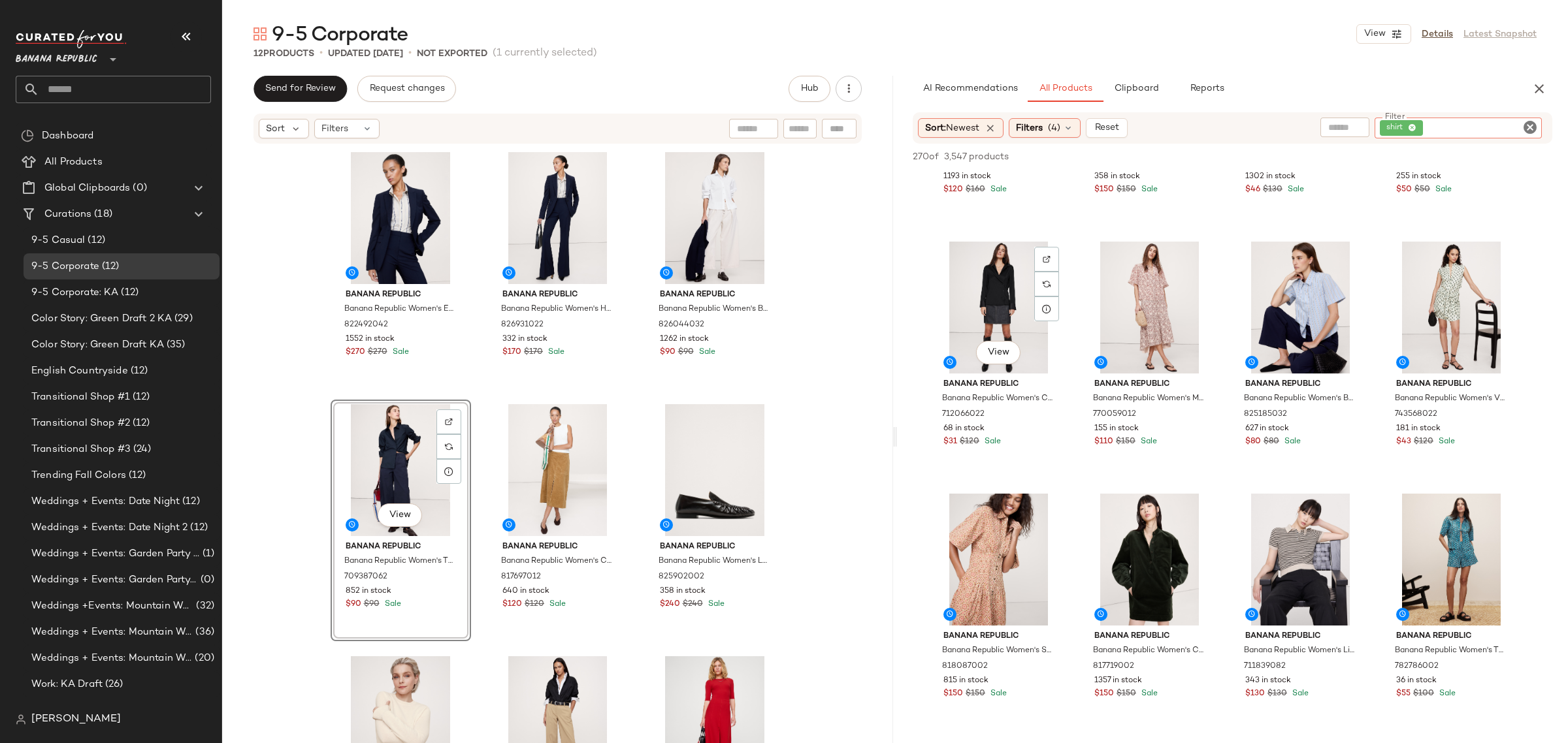
scroll to position [2286, 0]
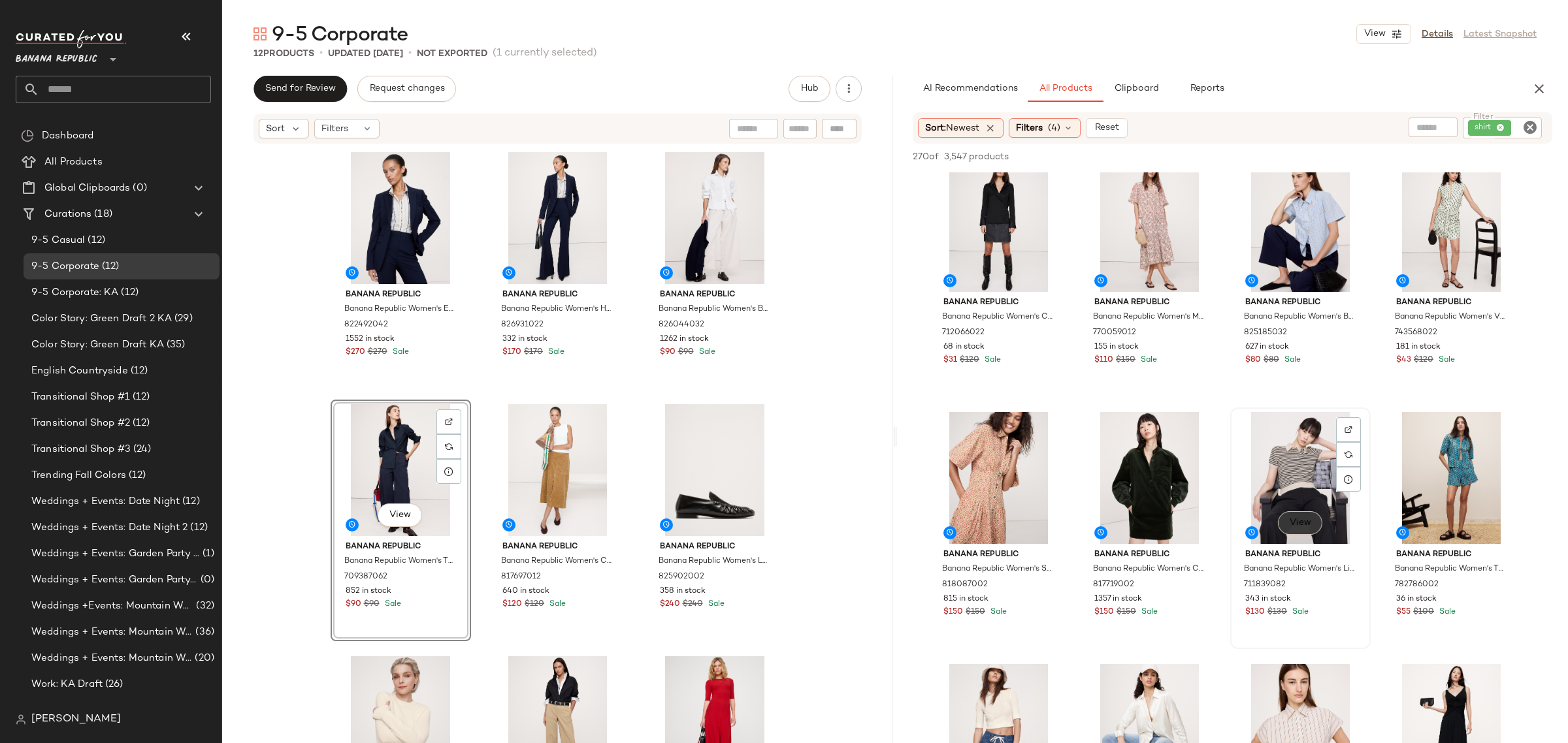
click at [1297, 518] on span "View" at bounding box center [1300, 523] width 22 height 11
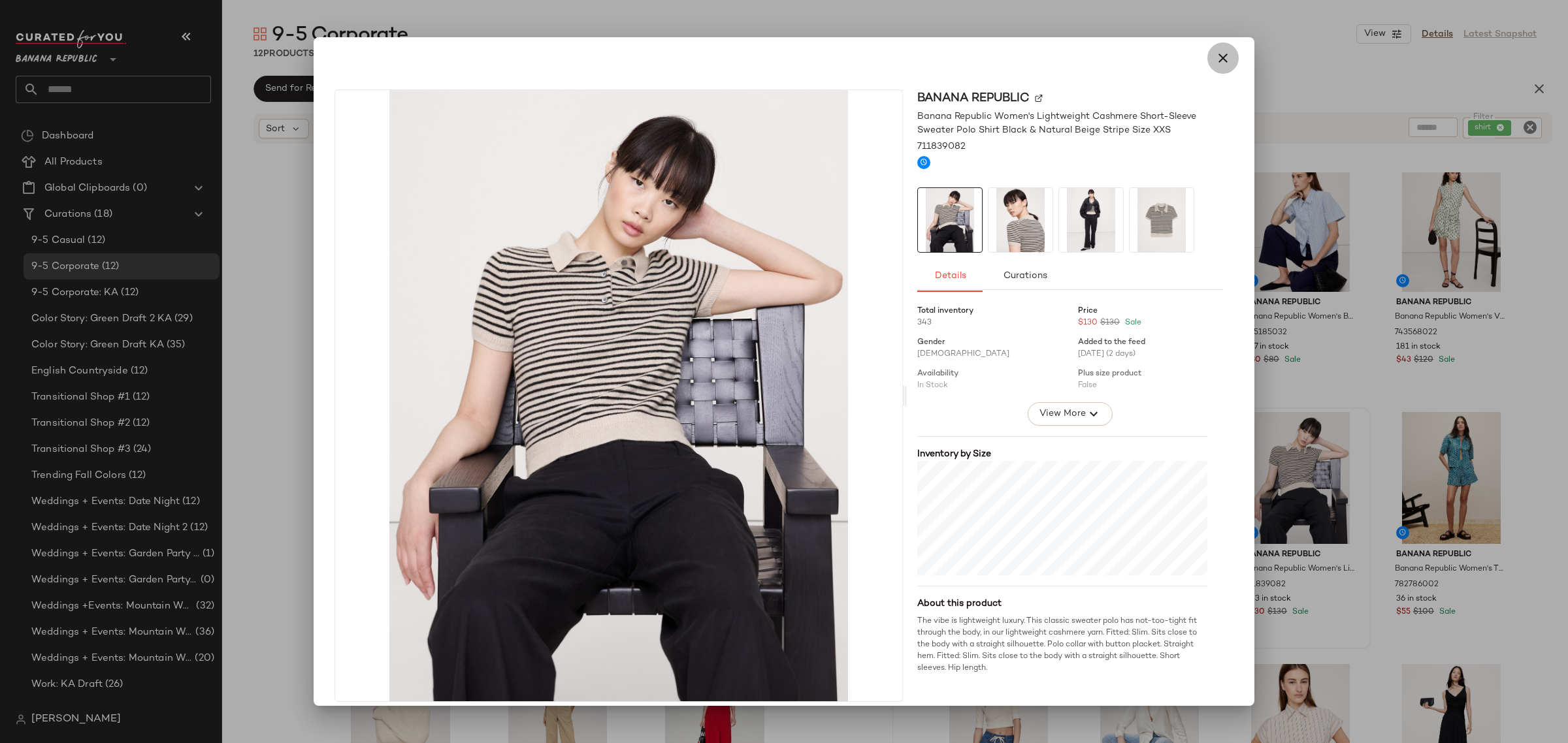
click at [1215, 56] on icon "button" at bounding box center [1223, 58] width 16 height 16
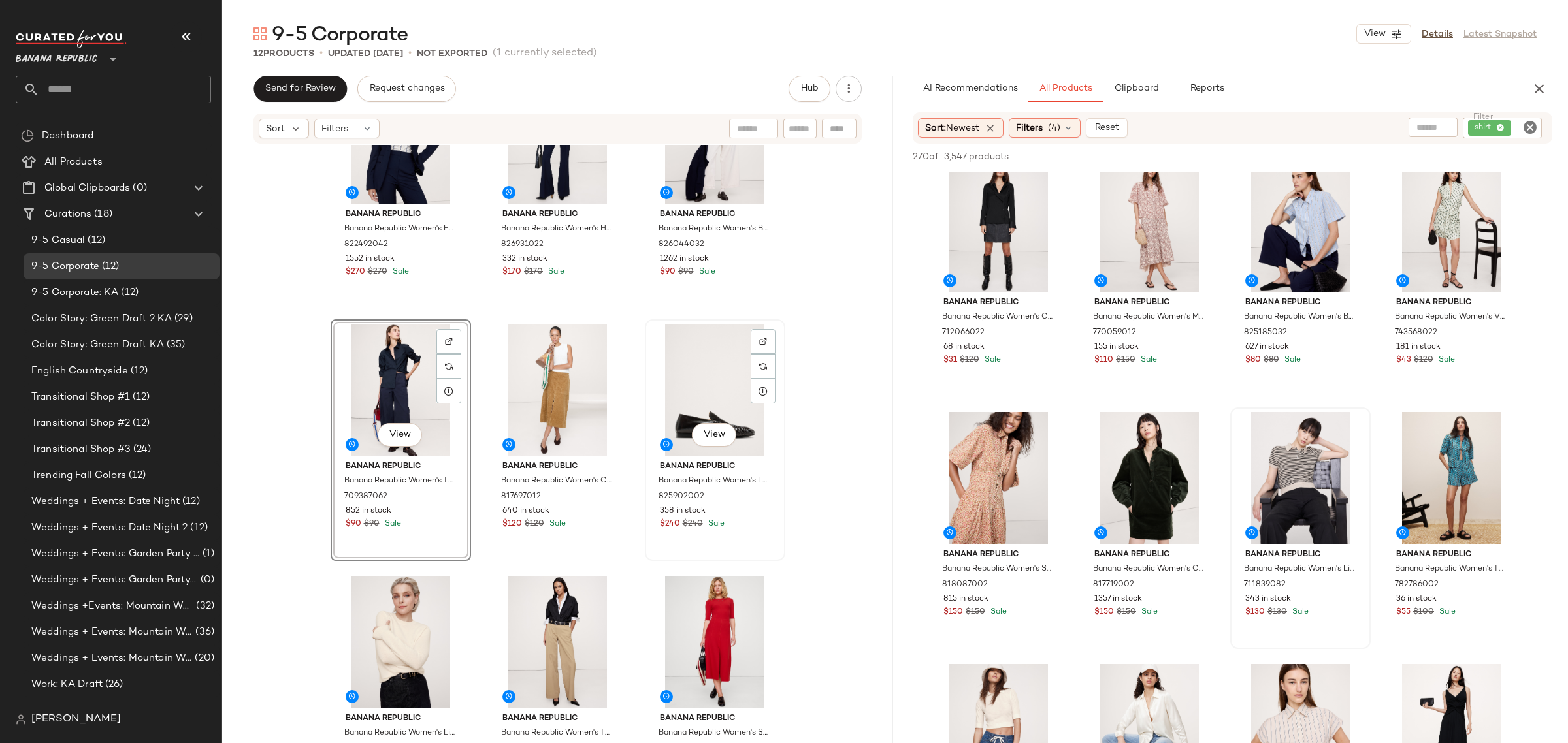
scroll to position [82, 0]
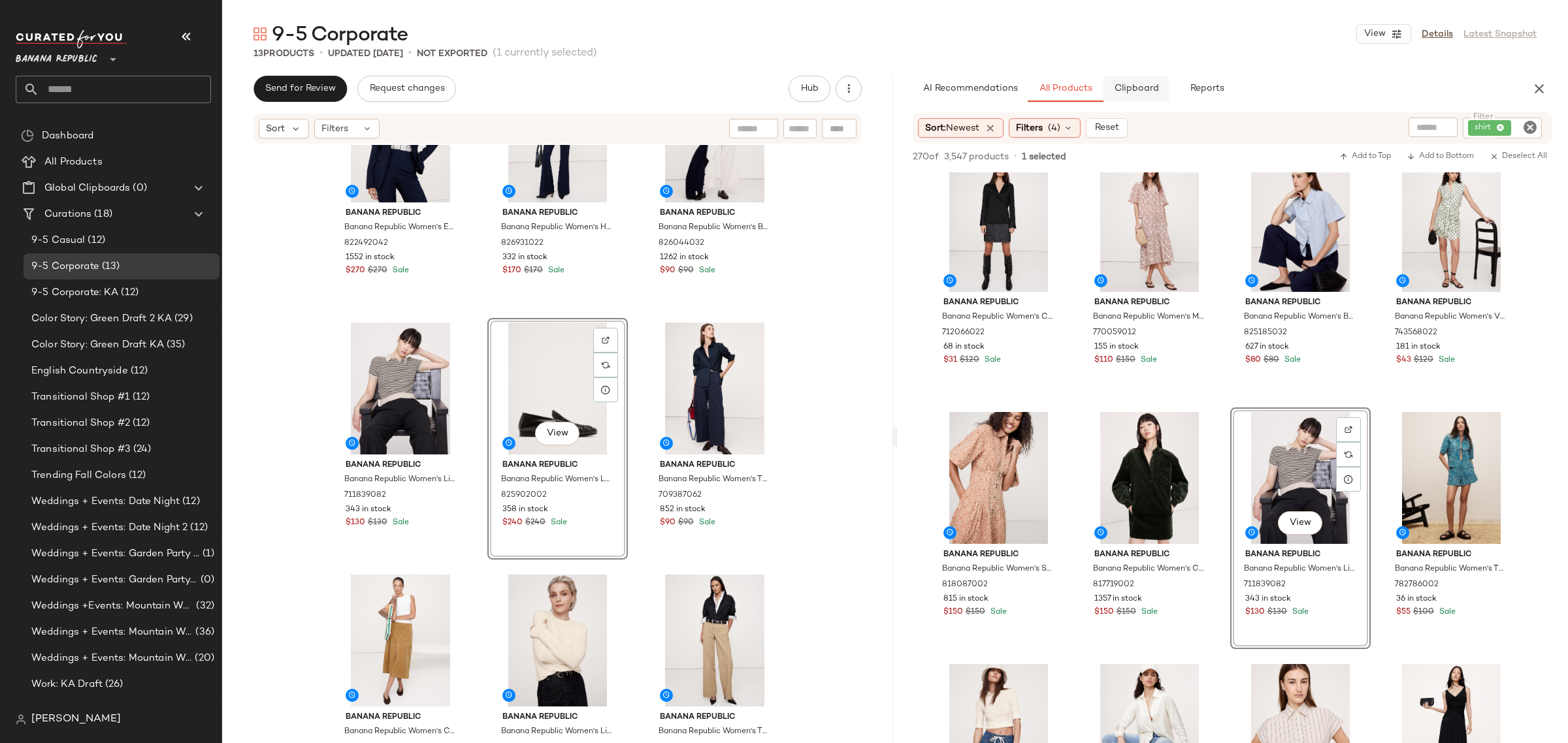
click at [1139, 91] on span "Clipboard" at bounding box center [1136, 89] width 45 height 11
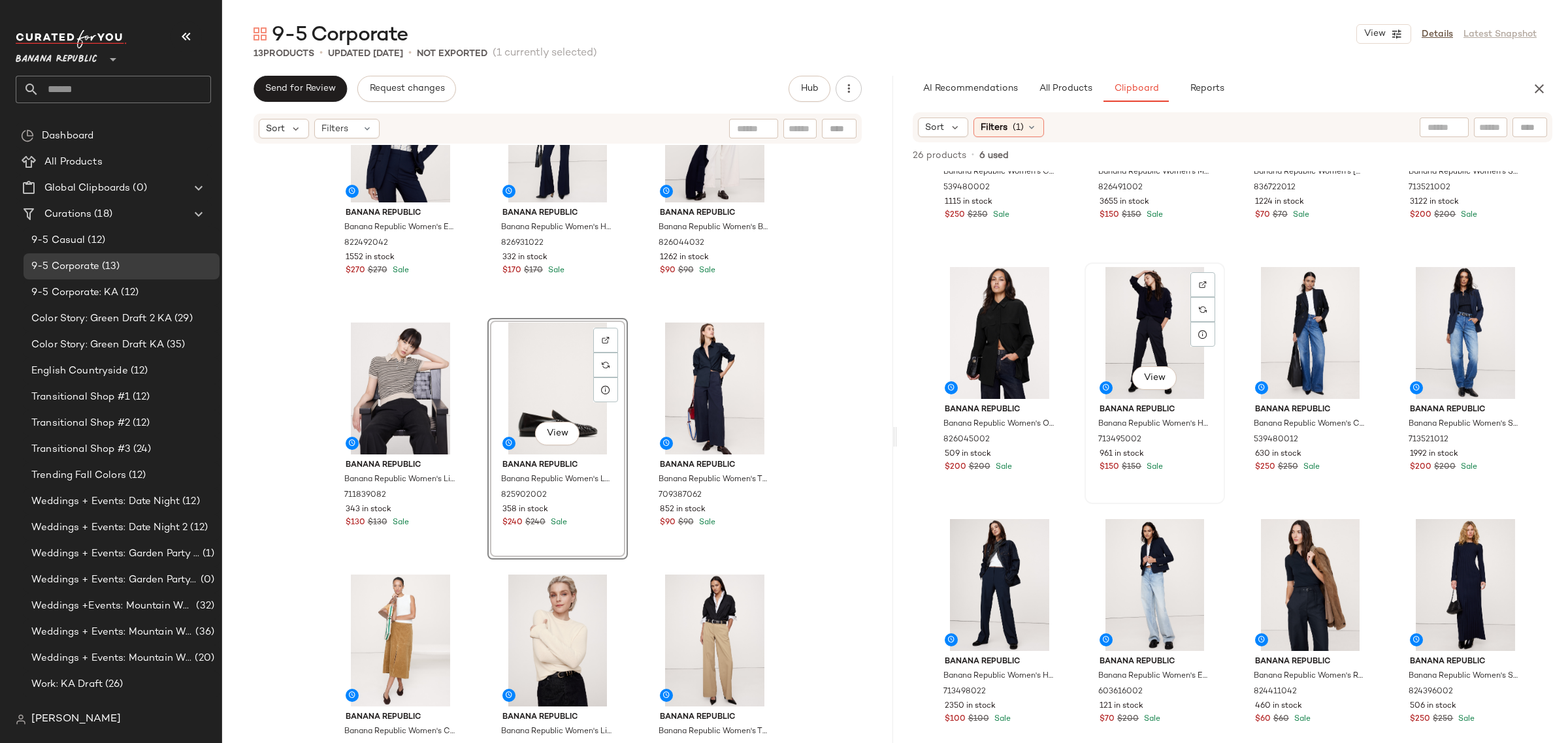
scroll to position [245, 0]
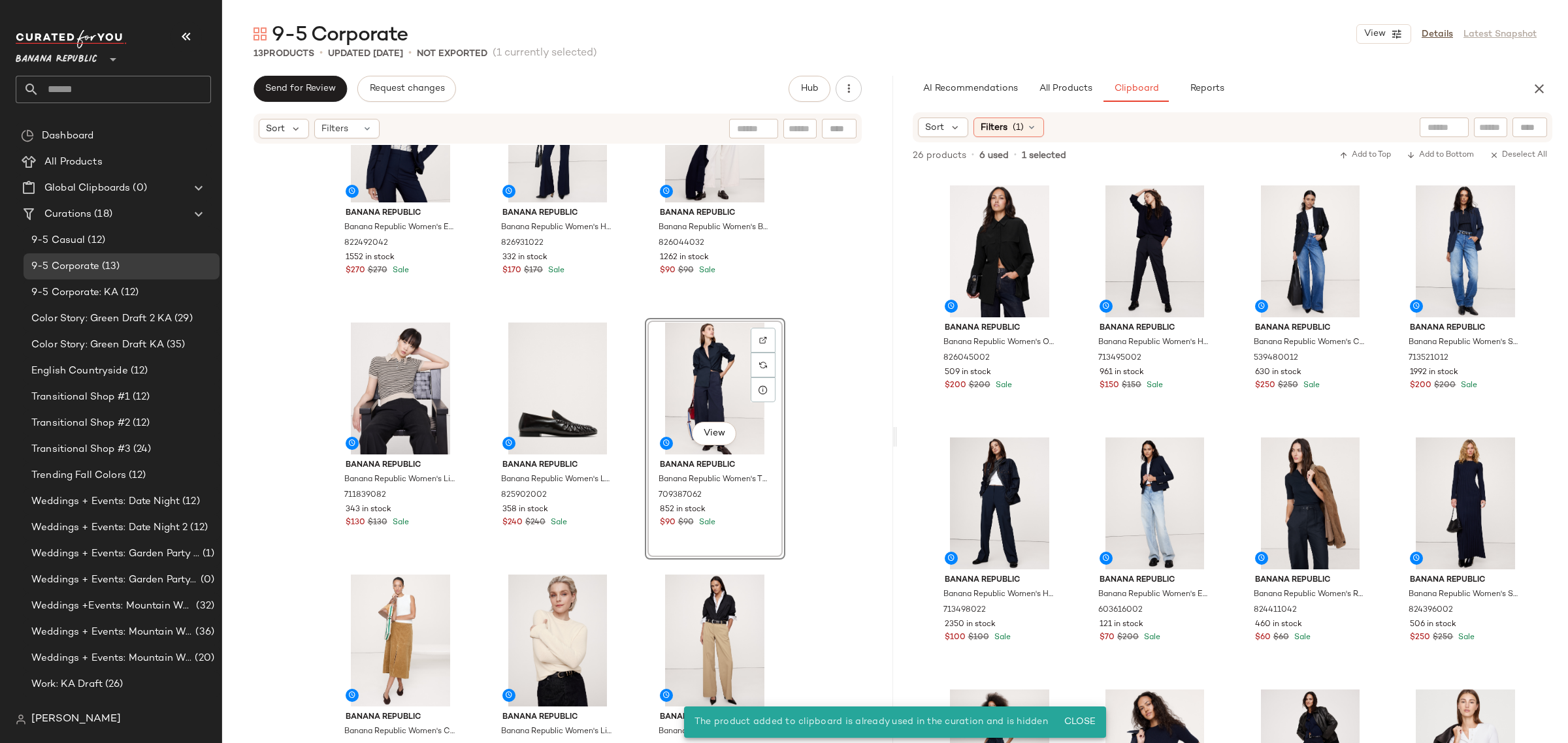
click at [722, 384] on div "View" at bounding box center [715, 389] width 131 height 132
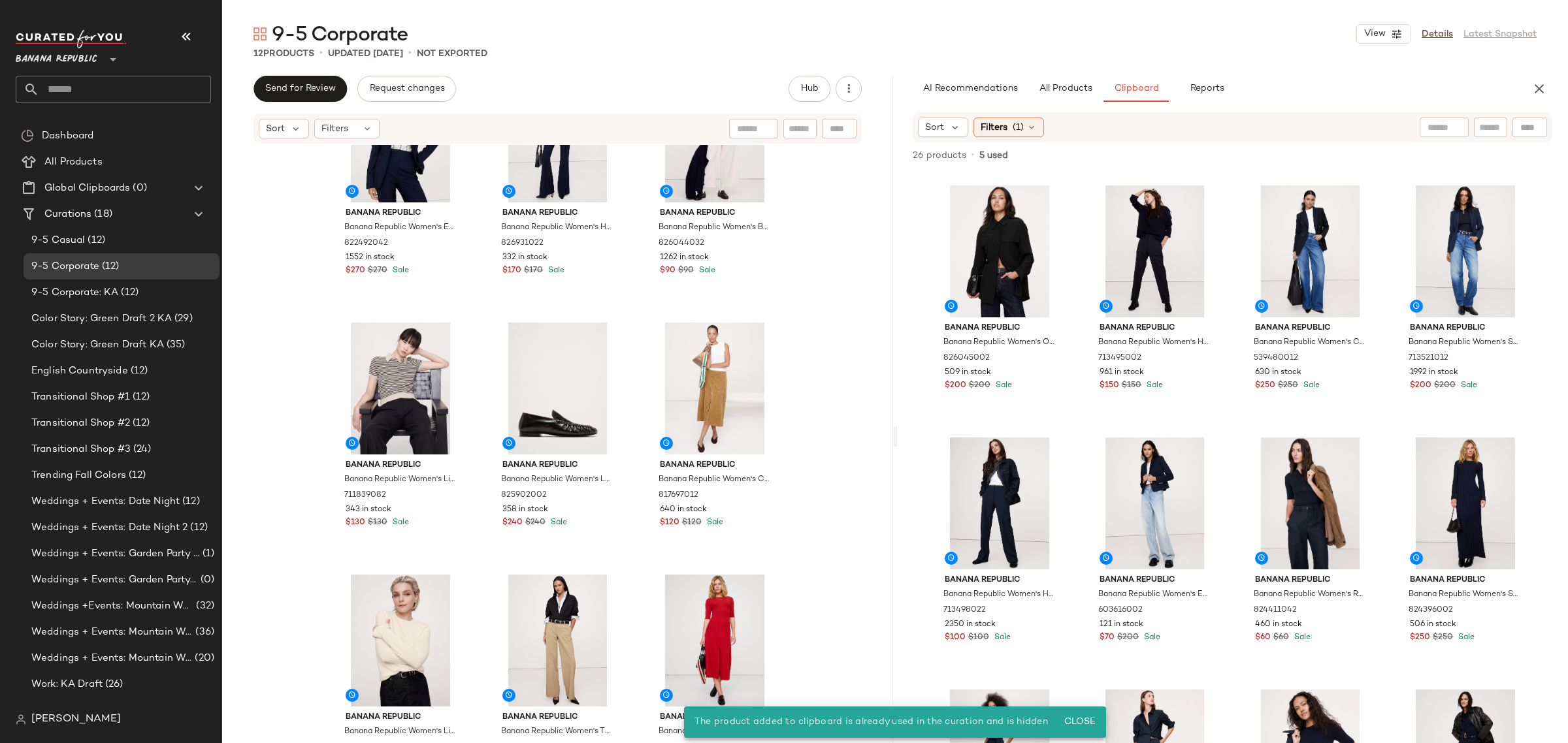
click at [634, 550] on div "Banana Republic Banana Republic Women's Essential Italian Wool Blazer Navy Blue…" at bounding box center [557, 384] width 455 height 635
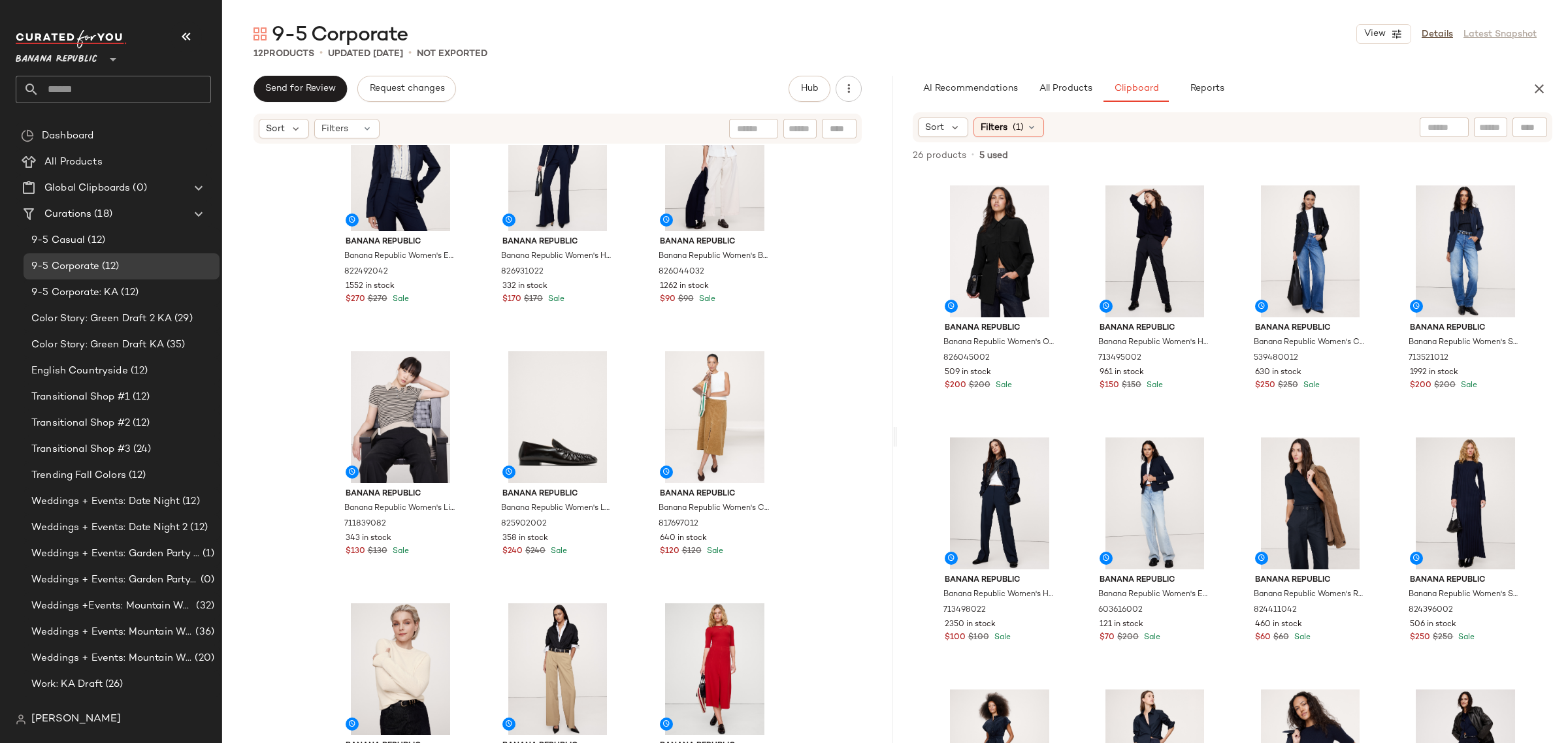
scroll to position [82, 0]
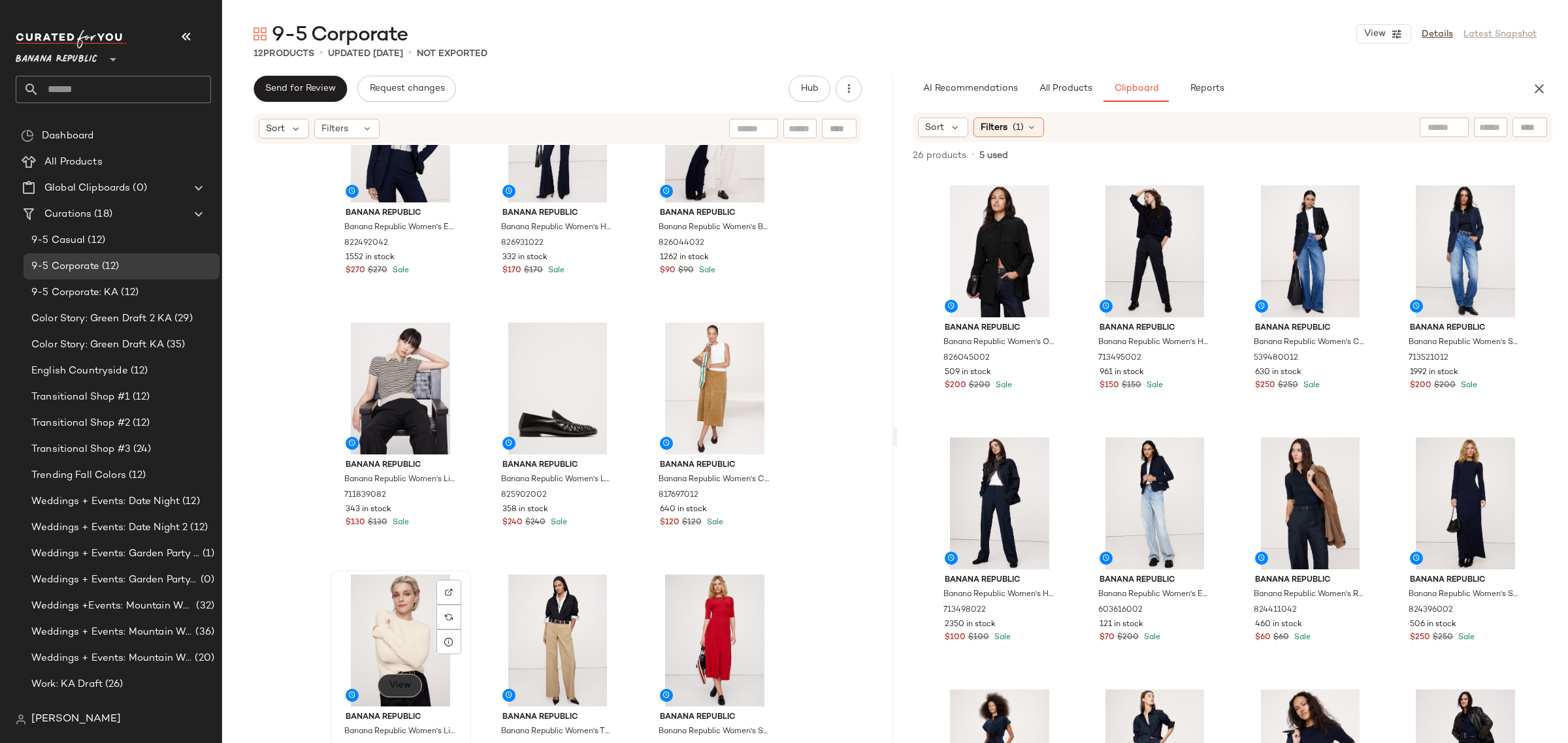
click at [405, 682] on span "View" at bounding box center [399, 686] width 22 height 11
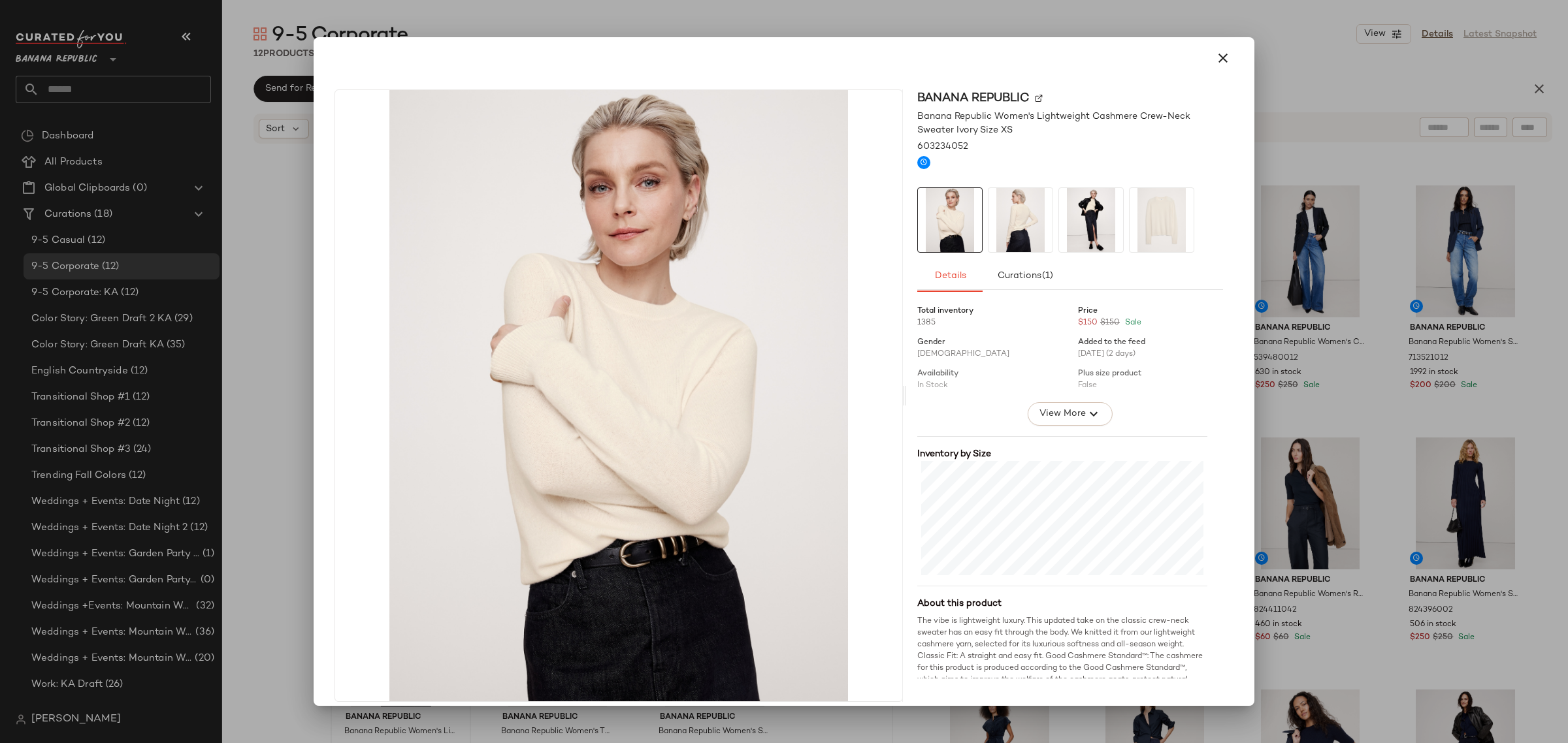
click at [1090, 223] on img at bounding box center [1091, 220] width 64 height 64
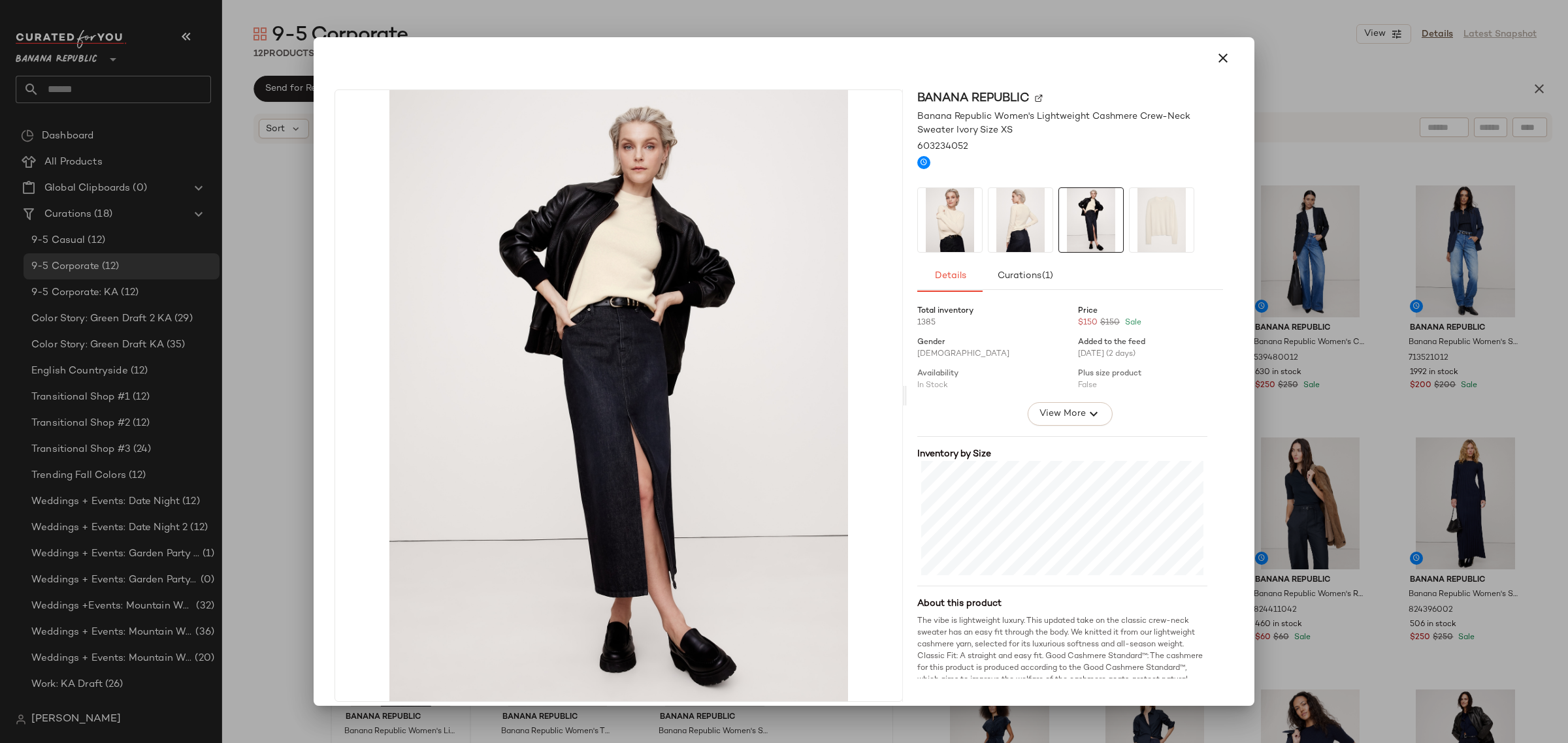
click at [1013, 223] on img at bounding box center [1021, 220] width 64 height 64
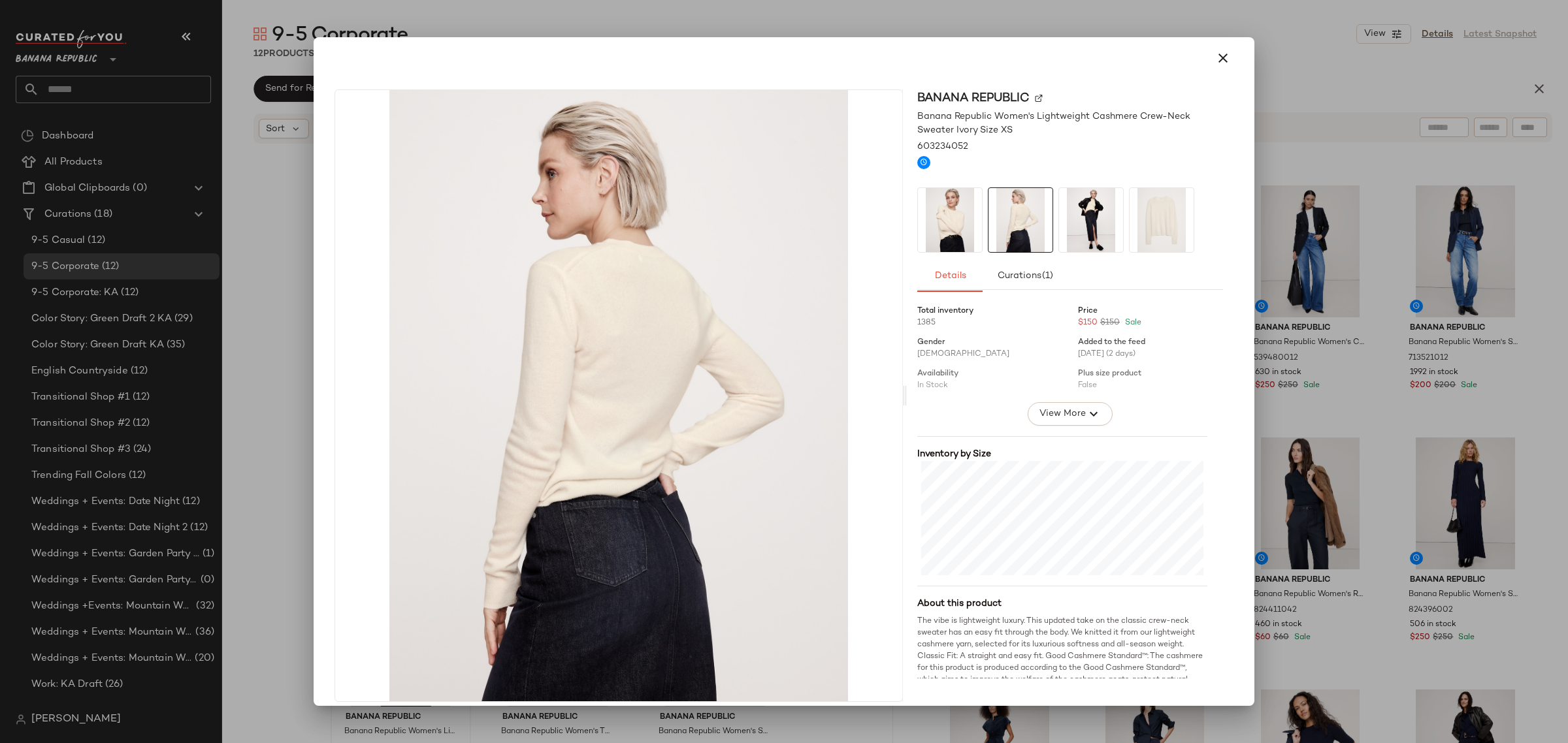
click at [964, 219] on img at bounding box center [951, 220] width 64 height 64
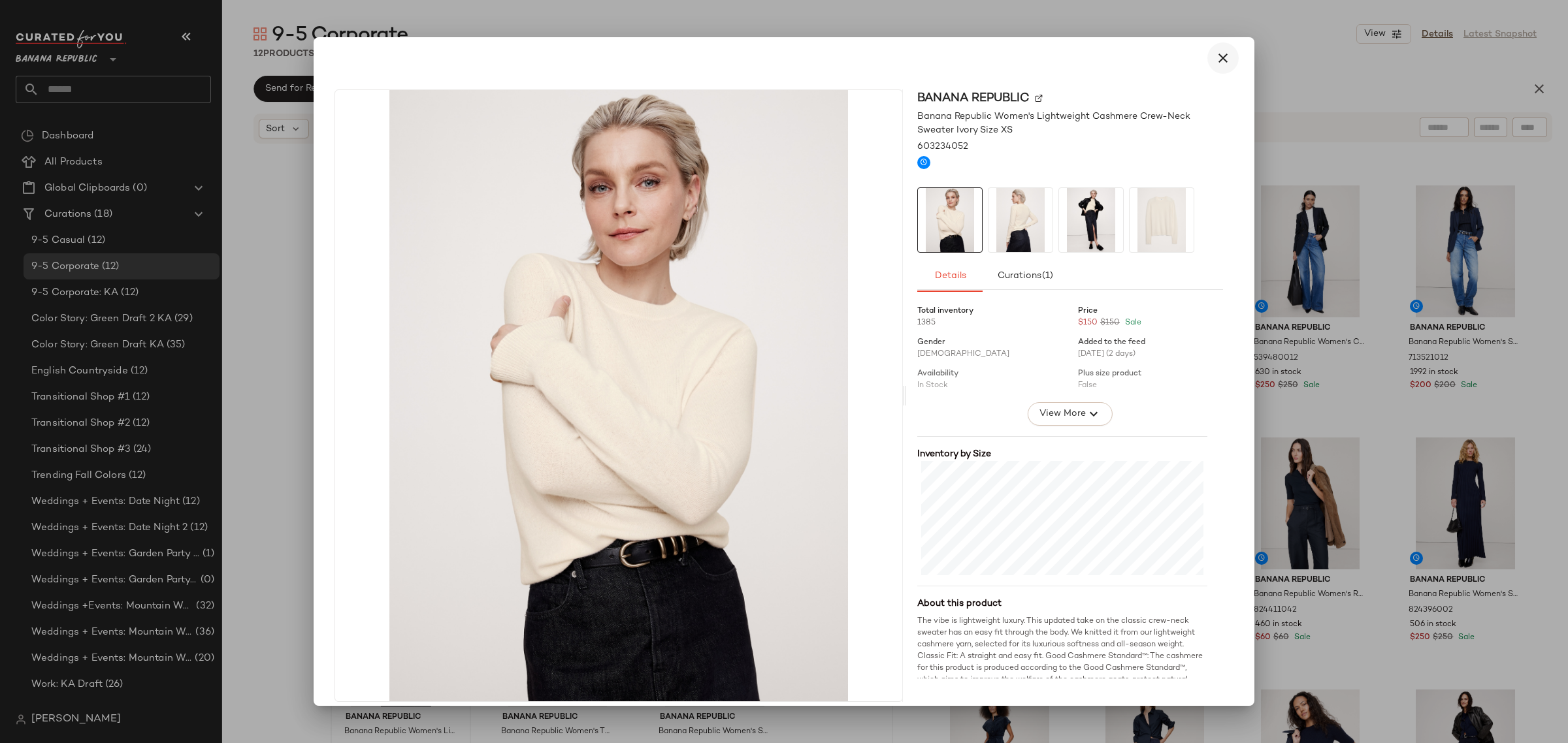
click at [1215, 59] on icon "button" at bounding box center [1223, 58] width 16 height 16
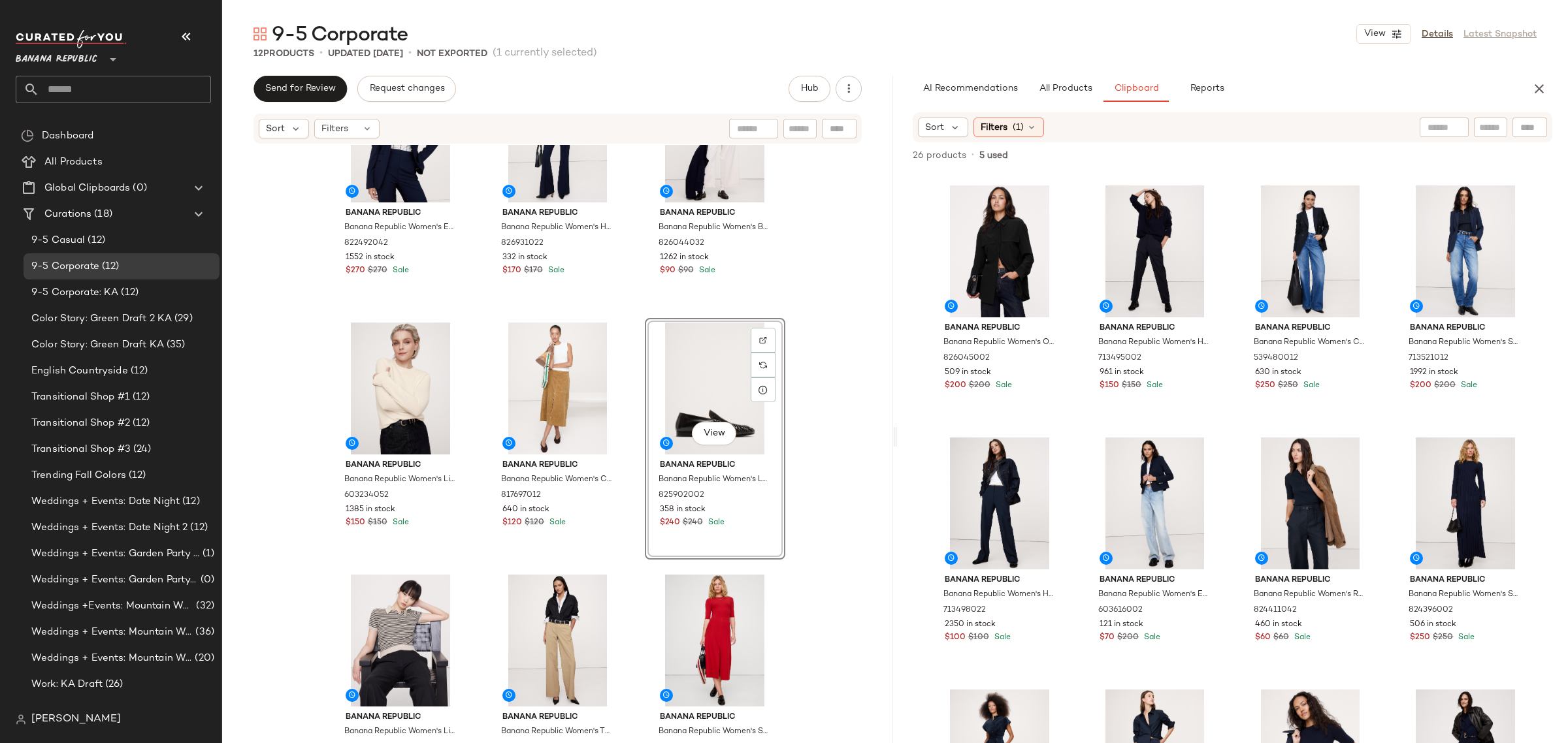
click at [473, 535] on div "Banana Republic Banana Republic Women's Essential Italian Wool Blazer Navy Blue…" at bounding box center [557, 384] width 455 height 635
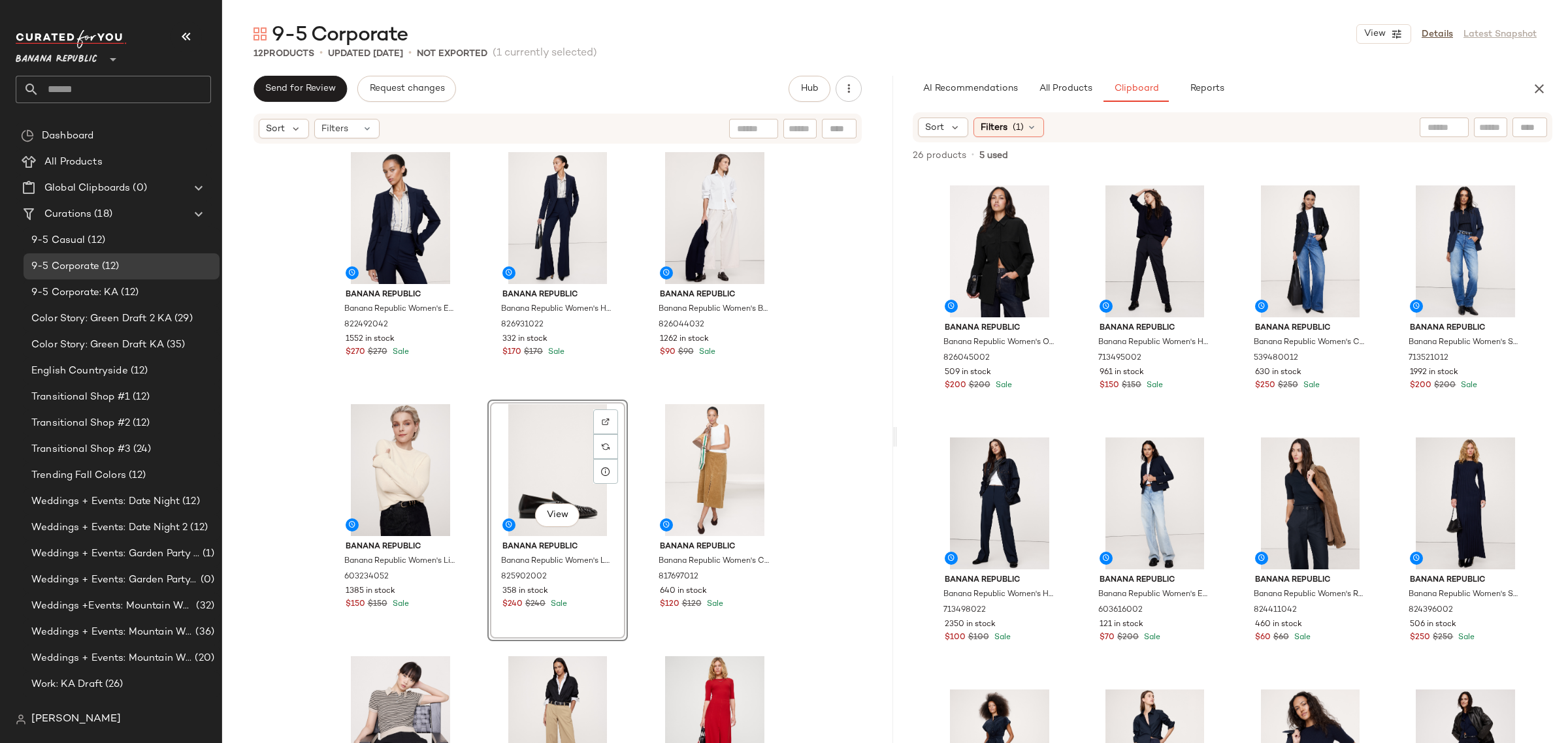
click at [468, 531] on div "Banana Republic Banana Republic Women's Essential Italian Wool Blazer Navy Blue…" at bounding box center [557, 465] width 455 height 635
click at [722, 508] on button "View" at bounding box center [714, 515] width 45 height 23
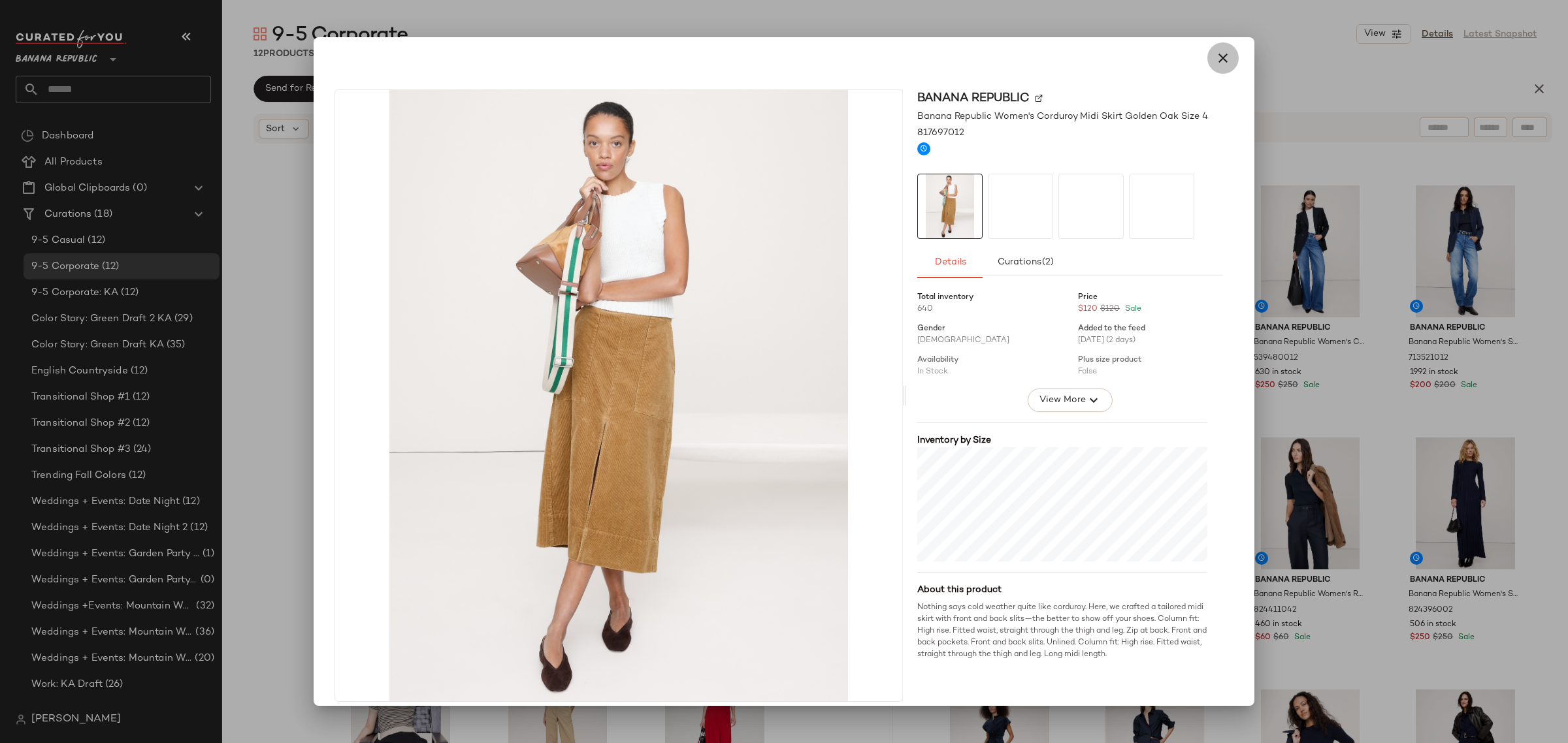
click at [1215, 57] on icon "button" at bounding box center [1223, 58] width 16 height 16
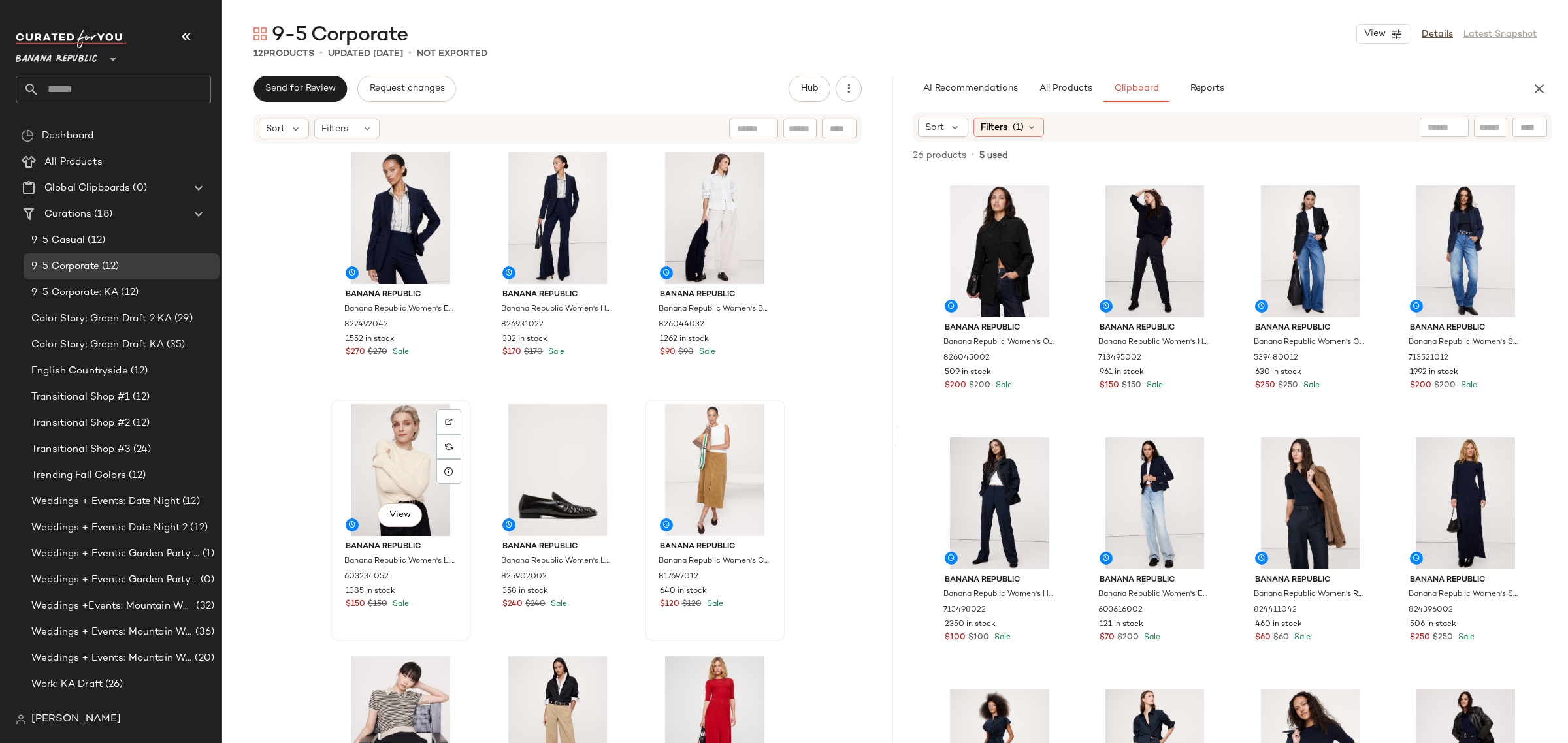
scroll to position [82, 0]
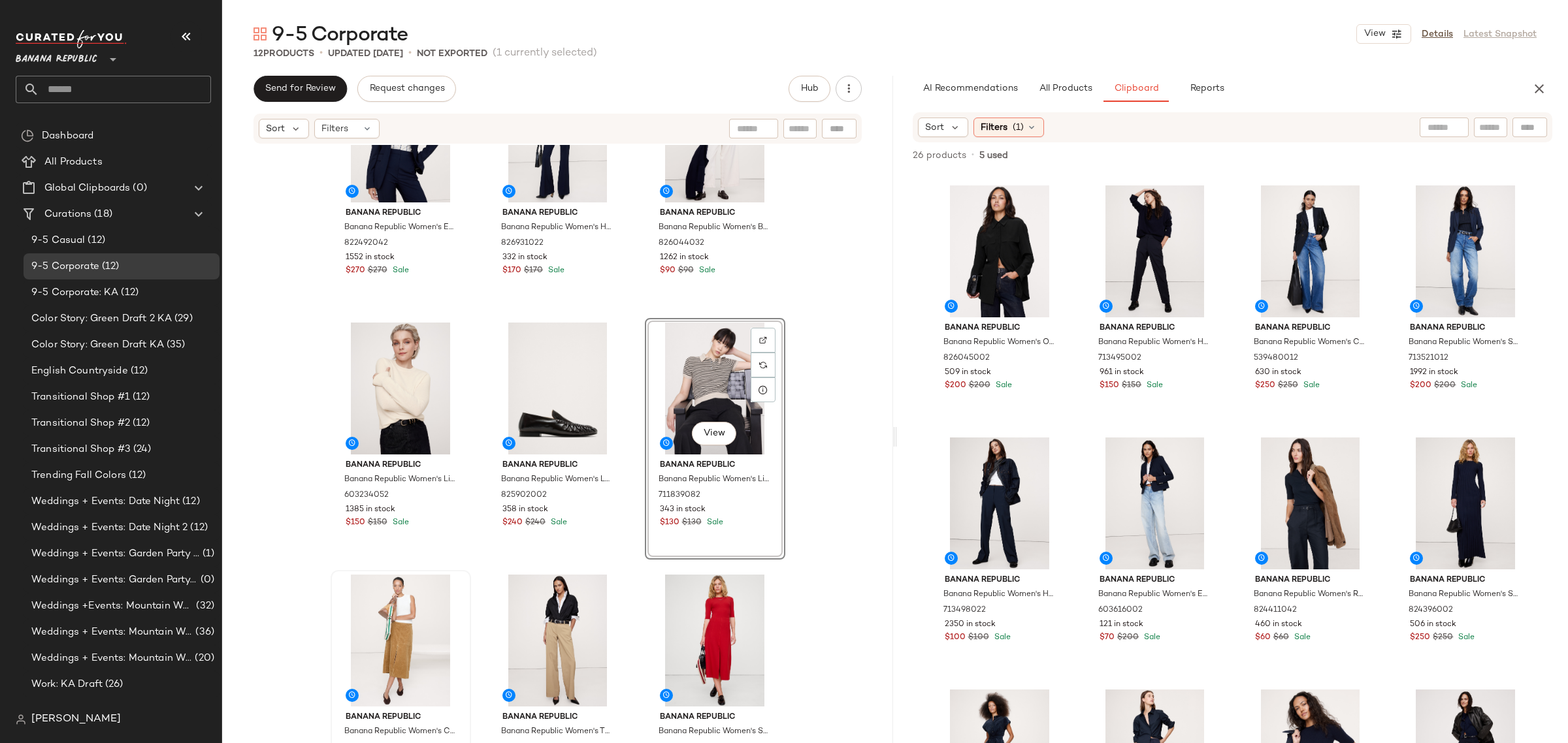
click at [475, 546] on div "Banana Republic Banana Republic Women's Essential Italian Wool Blazer Navy Blue…" at bounding box center [557, 384] width 455 height 635
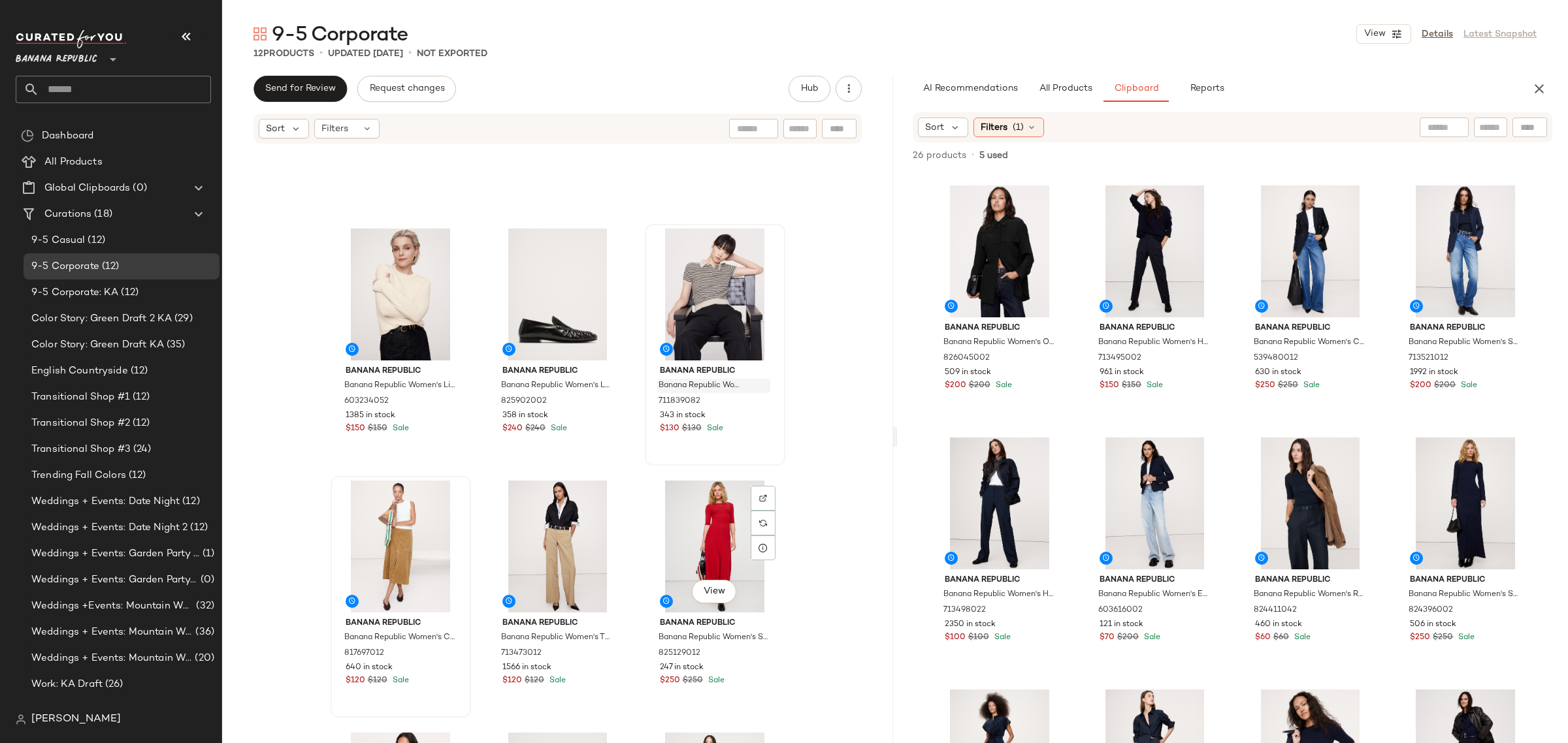
scroll to position [173, 0]
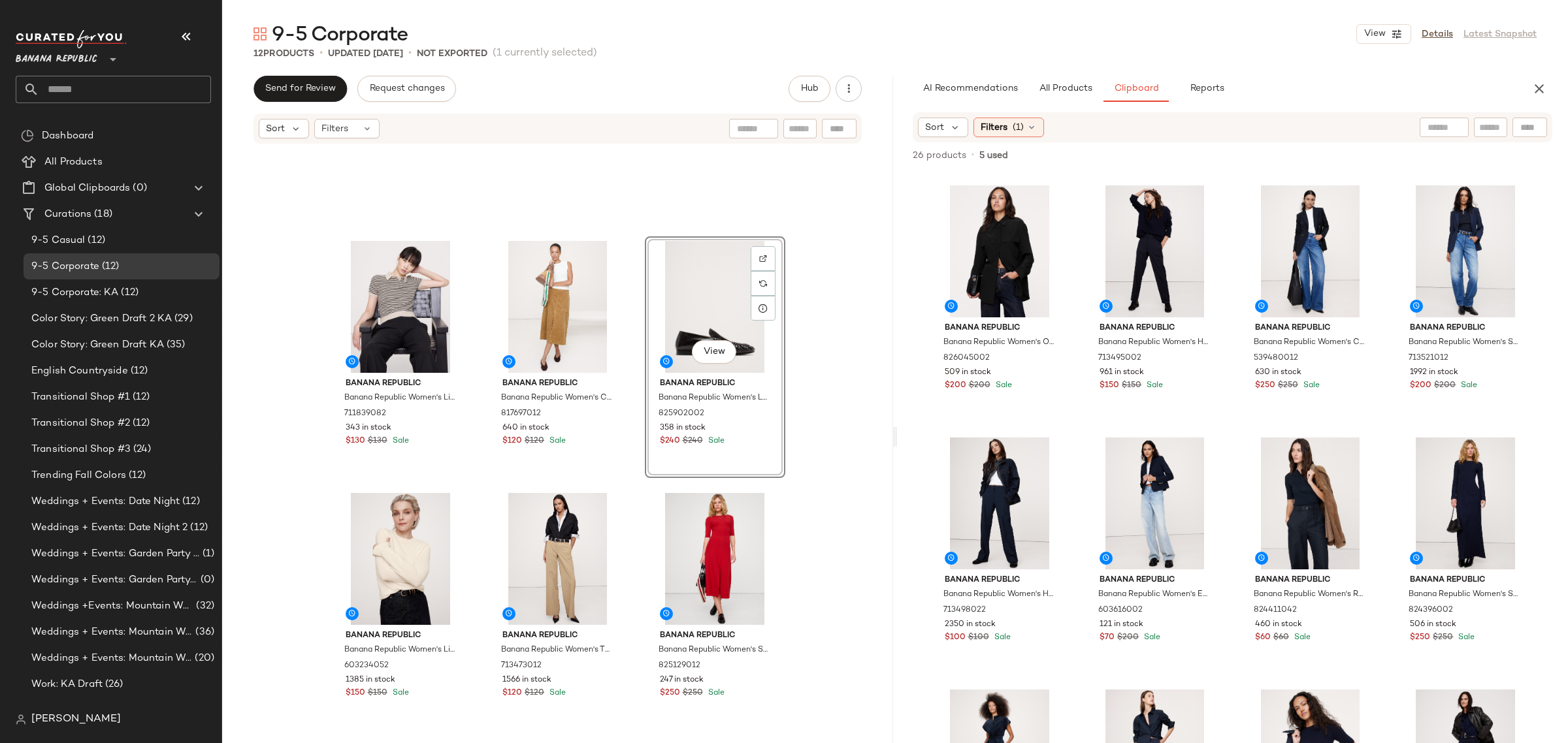
click at [474, 533] on div "Banana Republic Banana Republic Women's Lightweight Cashmere Short-Sleeve Sweat…" at bounding box center [557, 291] width 455 height 635
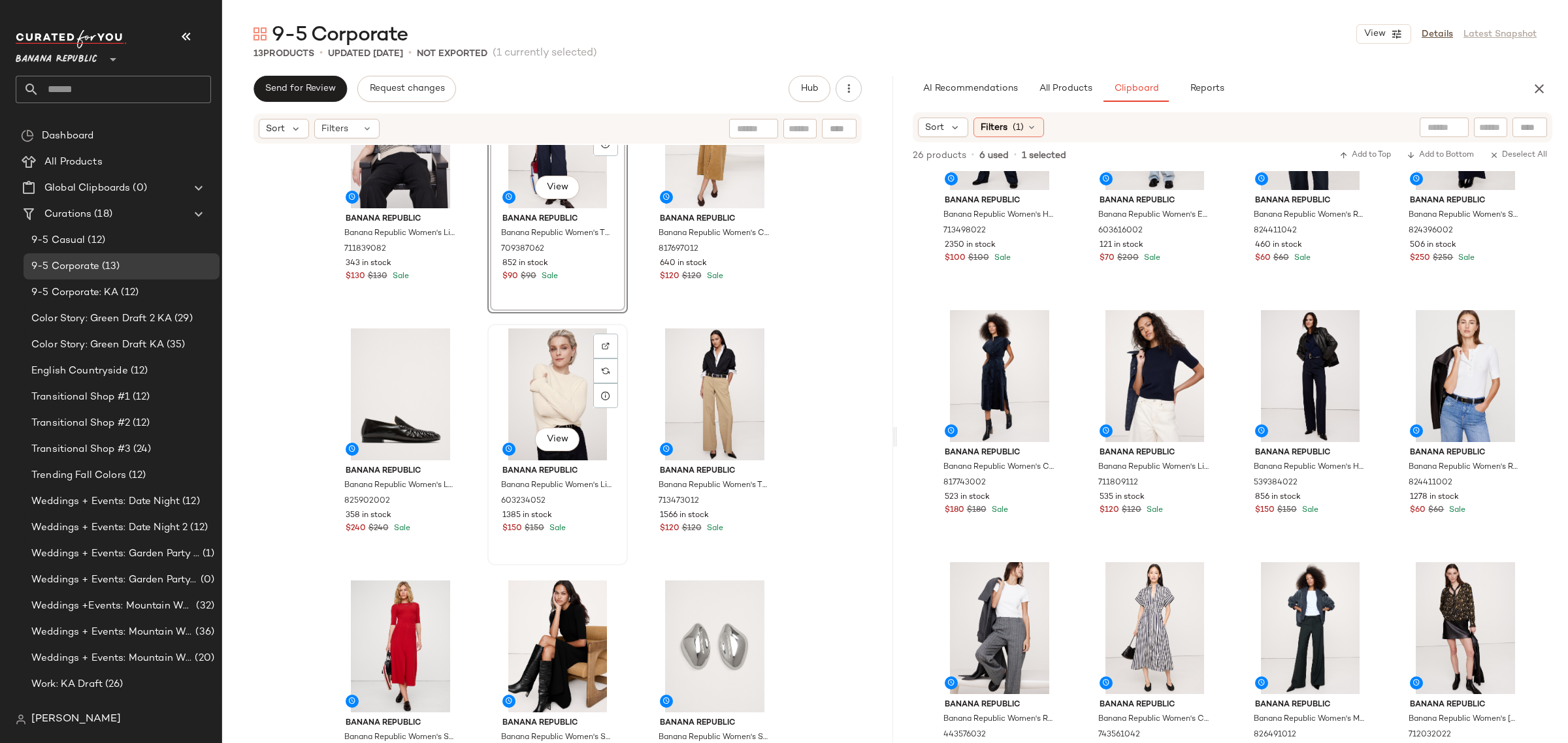
scroll to position [337, 0]
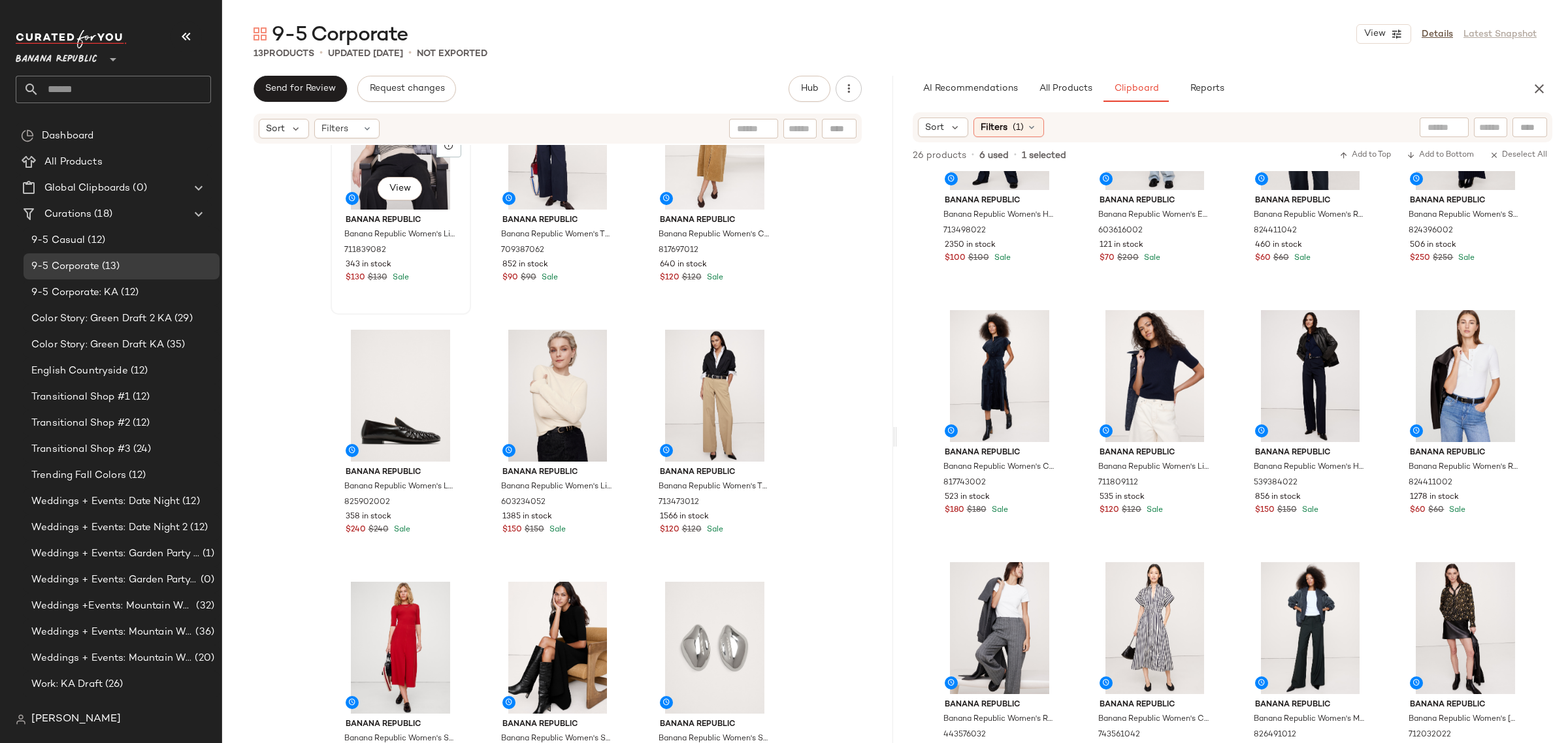
scroll to position [331, 0]
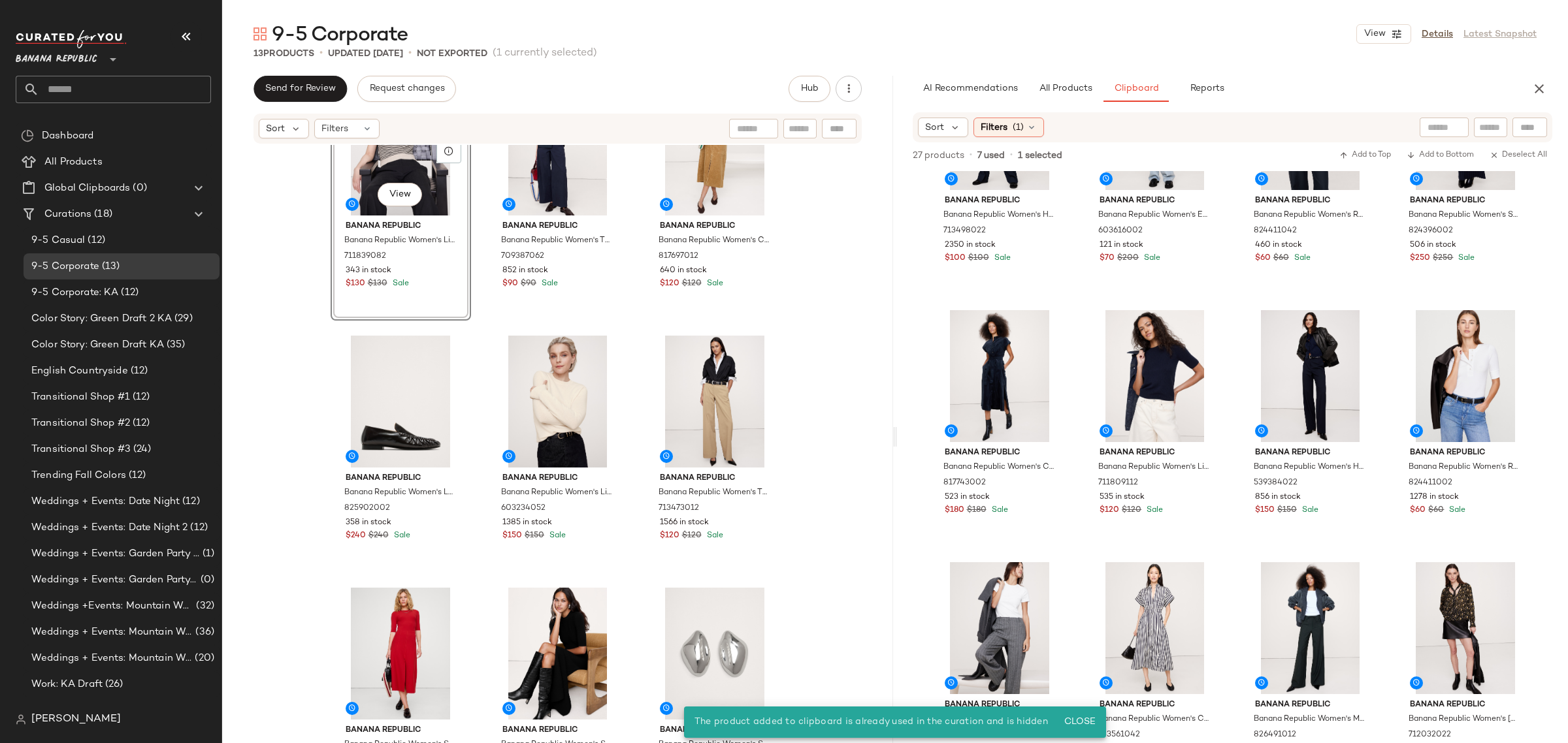
click at [427, 294] on div "View Banana Republic Banana Republic Women's Lightweight Cashmere Short-Sleeve …" at bounding box center [400, 200] width 140 height 241
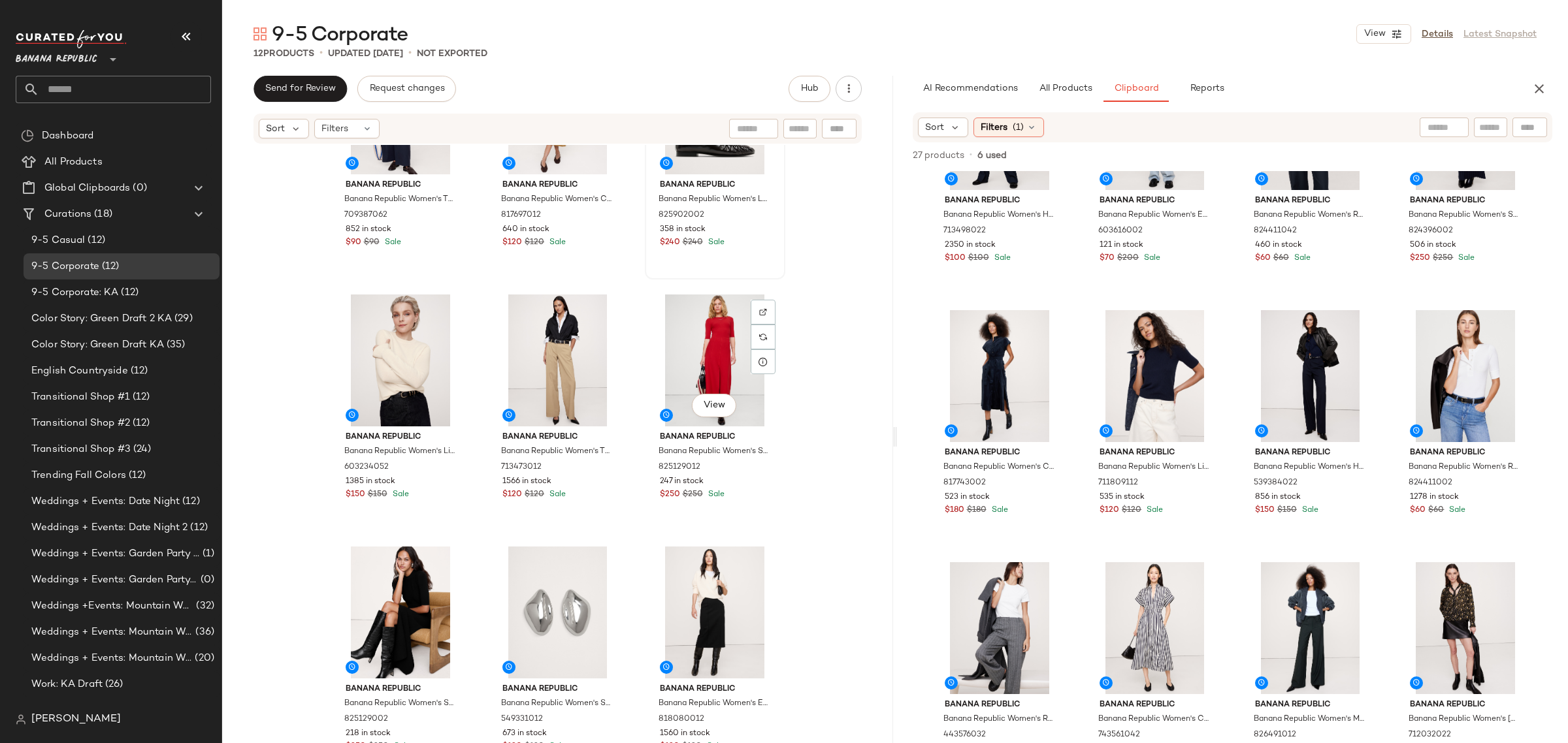
scroll to position [373, 0]
click at [398, 599] on div "View" at bounding box center [400, 613] width 131 height 132
click at [513, 598] on div "View" at bounding box center [557, 613] width 131 height 132
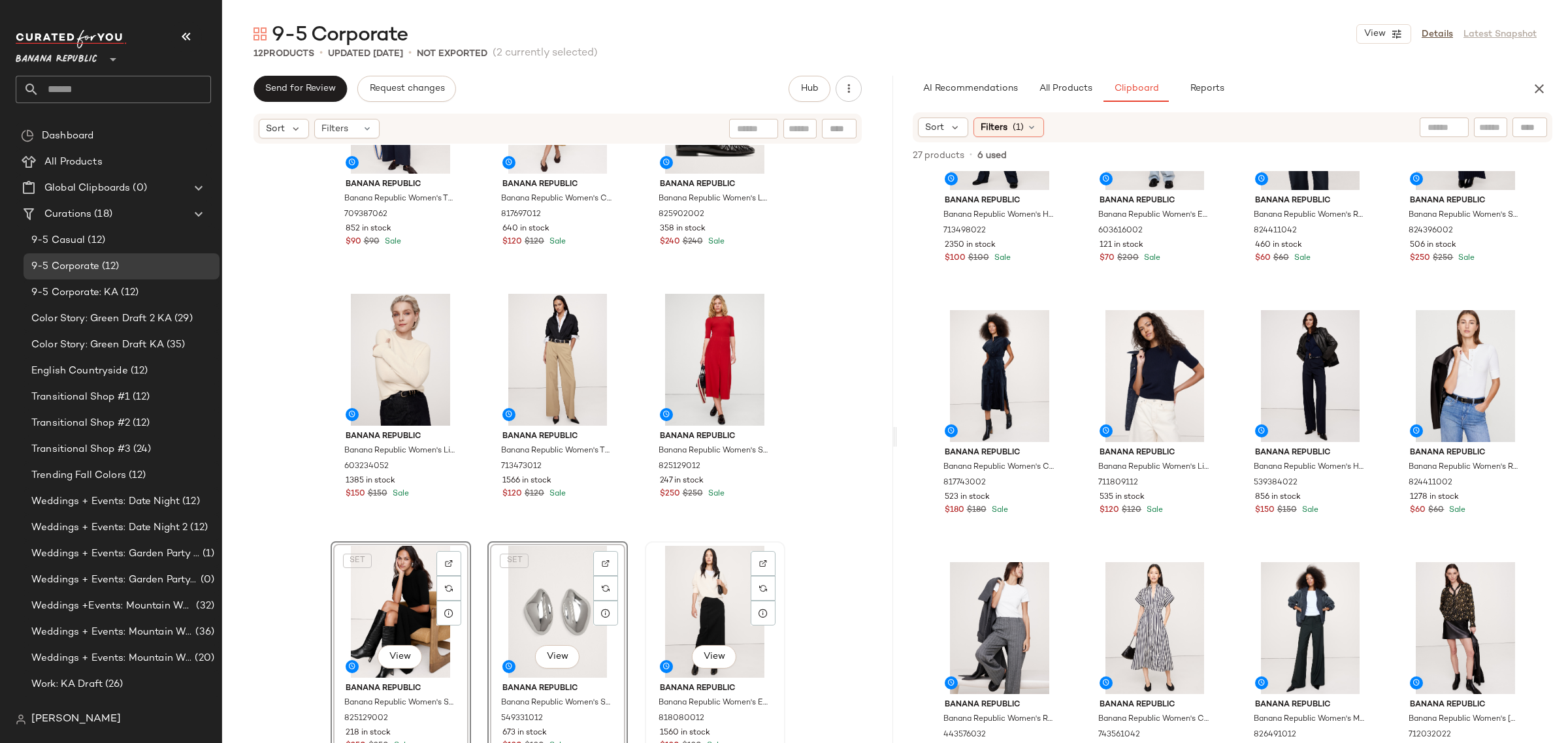
click at [674, 600] on div "View" at bounding box center [715, 613] width 131 height 132
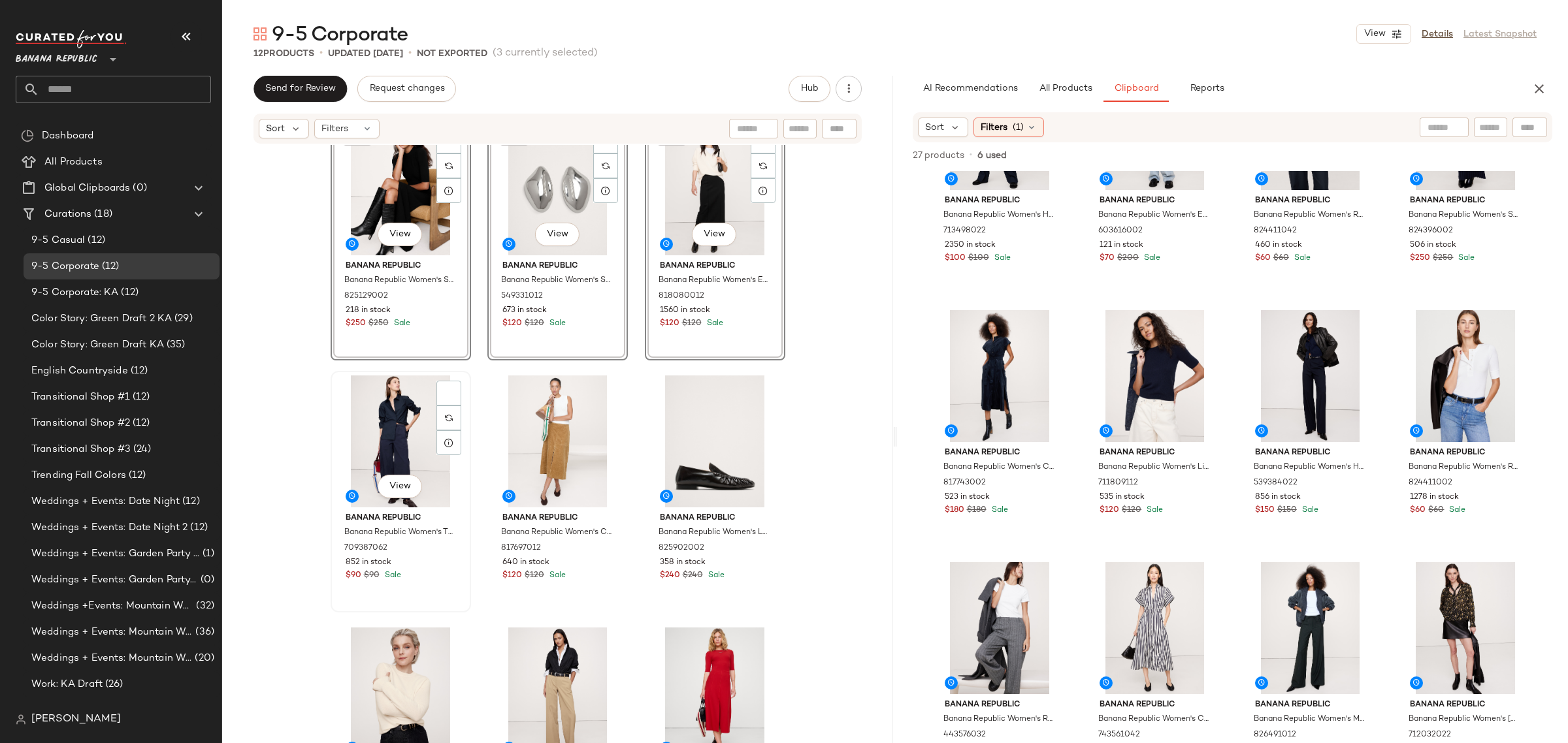
scroll to position [373, 0]
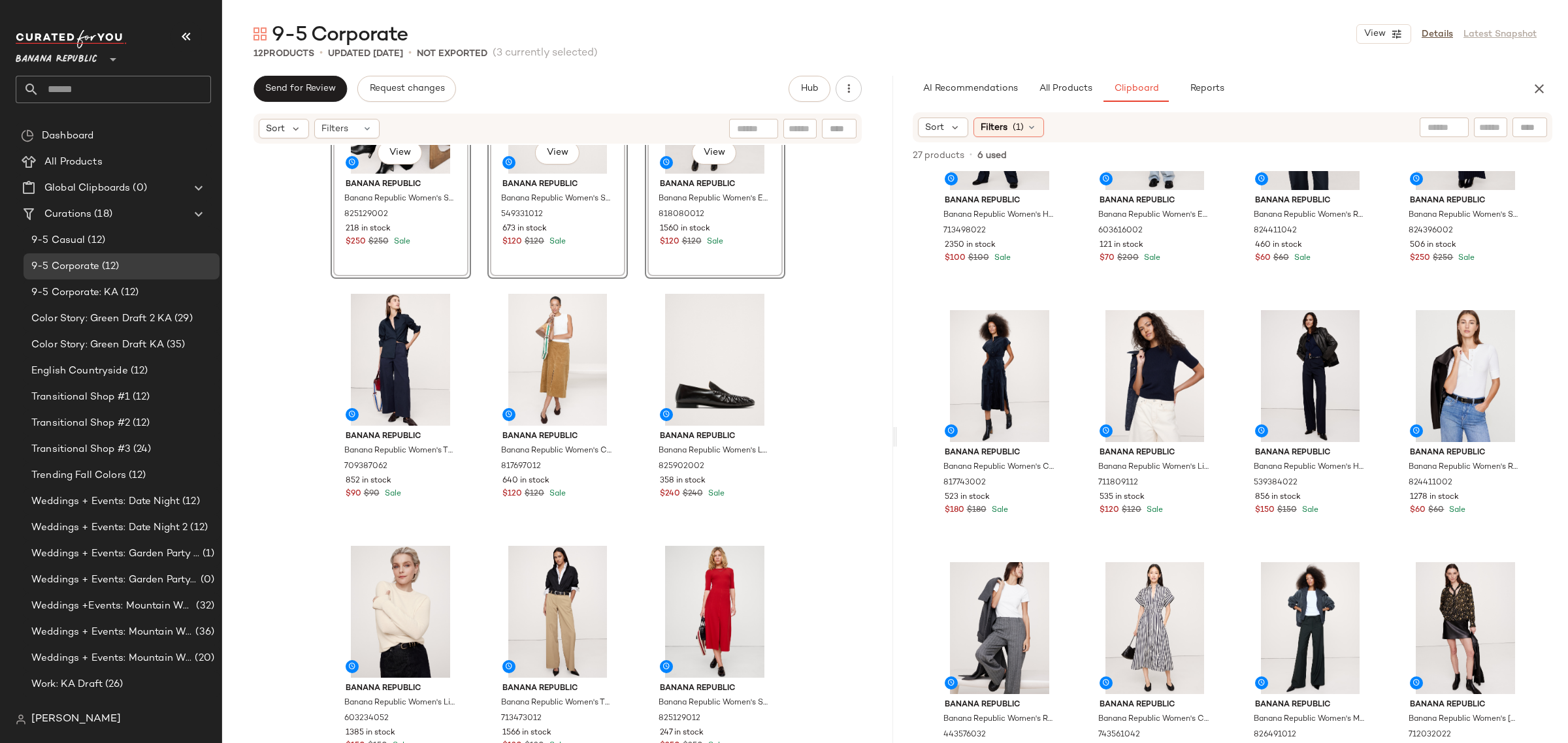
click at [475, 462] on div "SET View Banana Republic Banana Republic Women's Sculpted Paneled Midi Dress Bl…" at bounding box center [557, 464] width 671 height 638
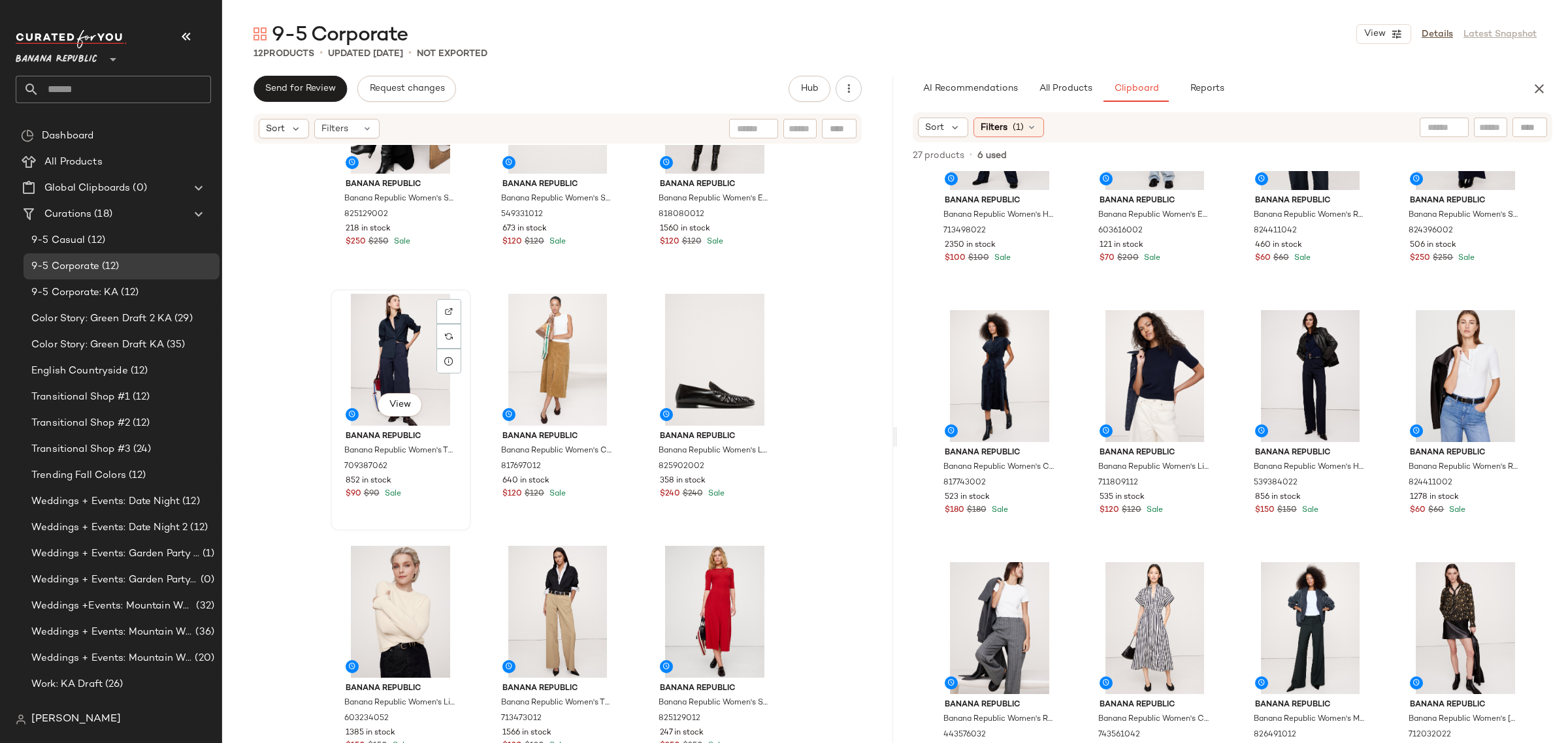
click at [386, 350] on div "View" at bounding box center [400, 360] width 131 height 132
click at [531, 347] on div "View" at bounding box center [557, 360] width 131 height 132
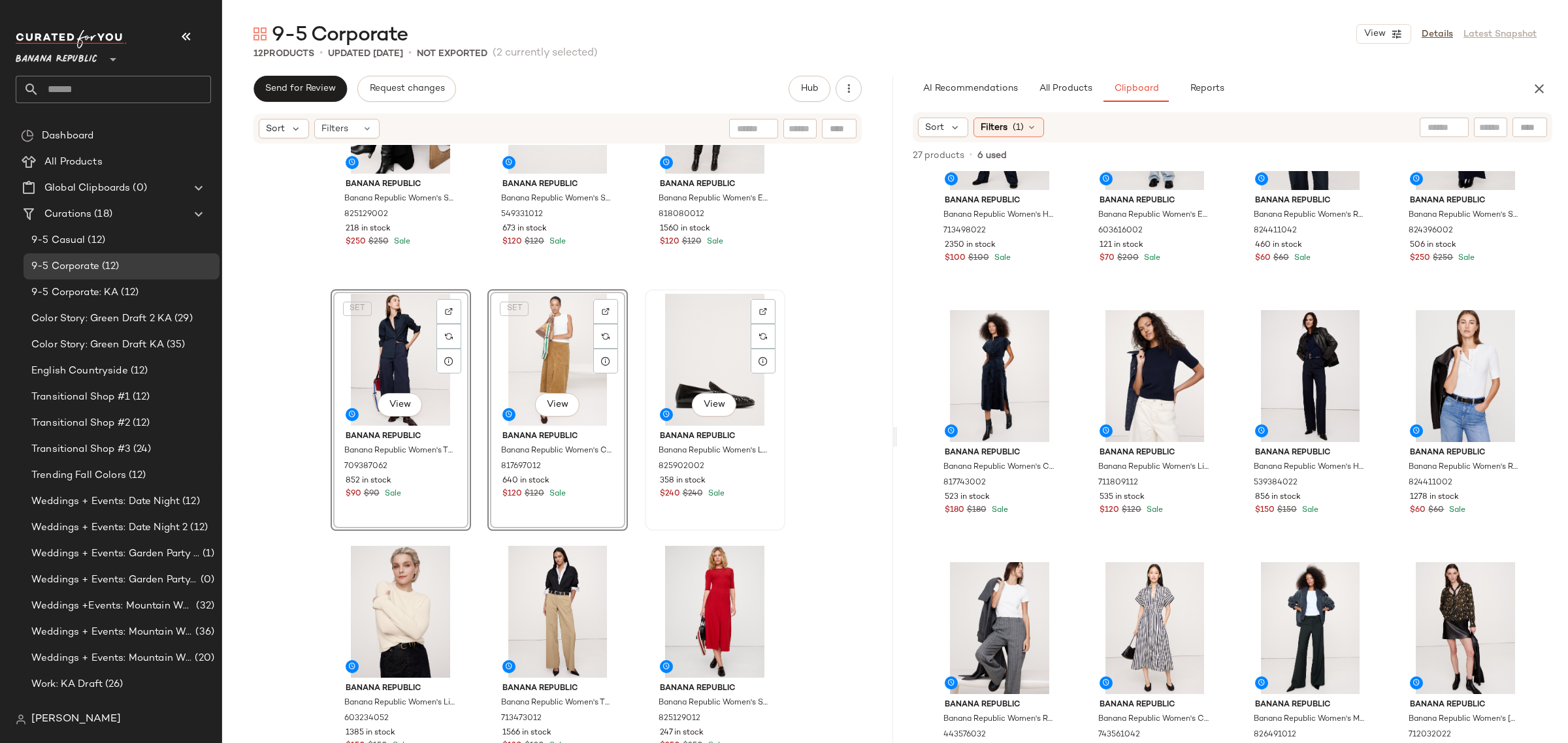
click at [721, 338] on div "View" at bounding box center [715, 360] width 131 height 132
click at [369, 601] on div "View" at bounding box center [400, 613] width 131 height 132
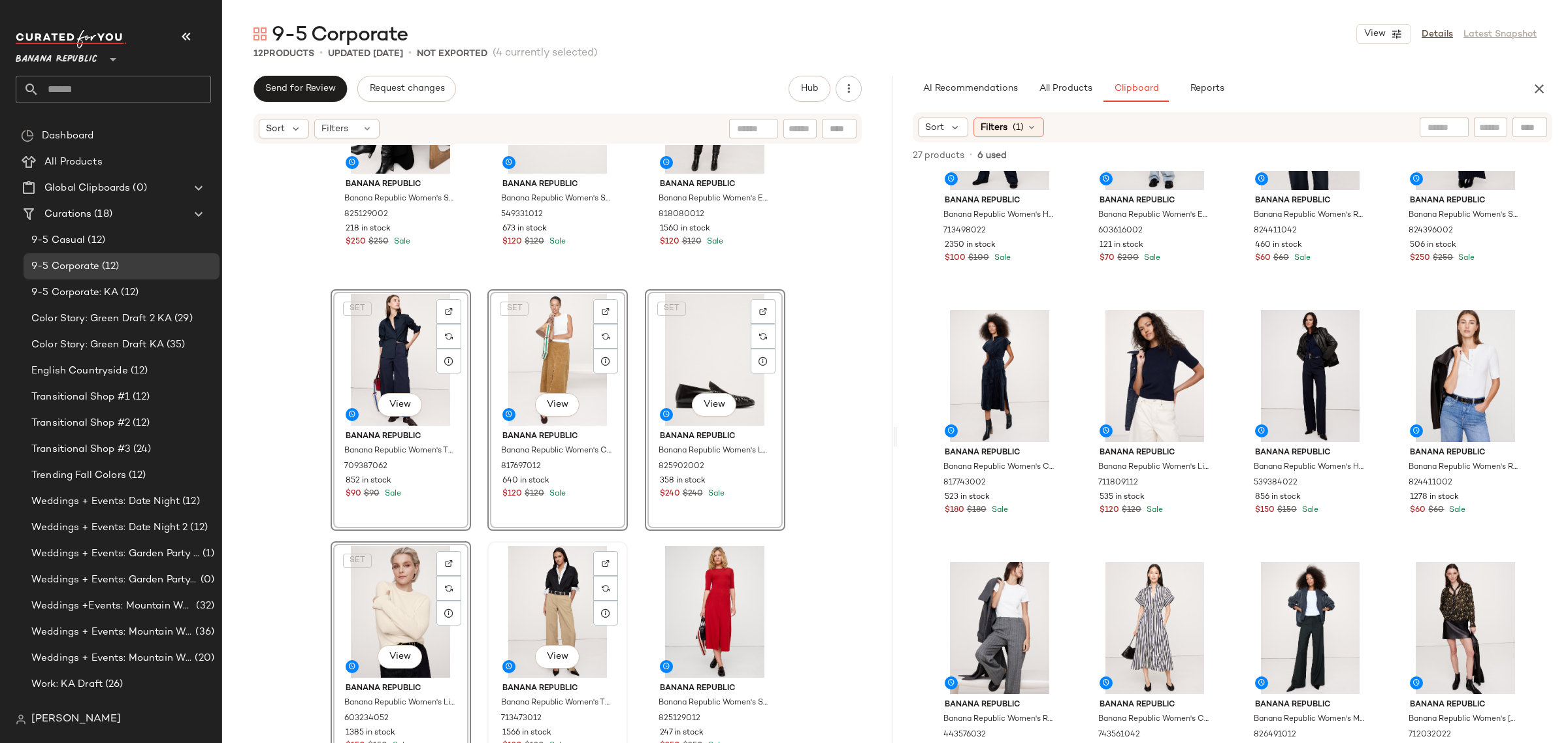
click at [516, 585] on div "View" at bounding box center [557, 613] width 131 height 132
click at [673, 594] on div "View" at bounding box center [715, 613] width 131 height 132
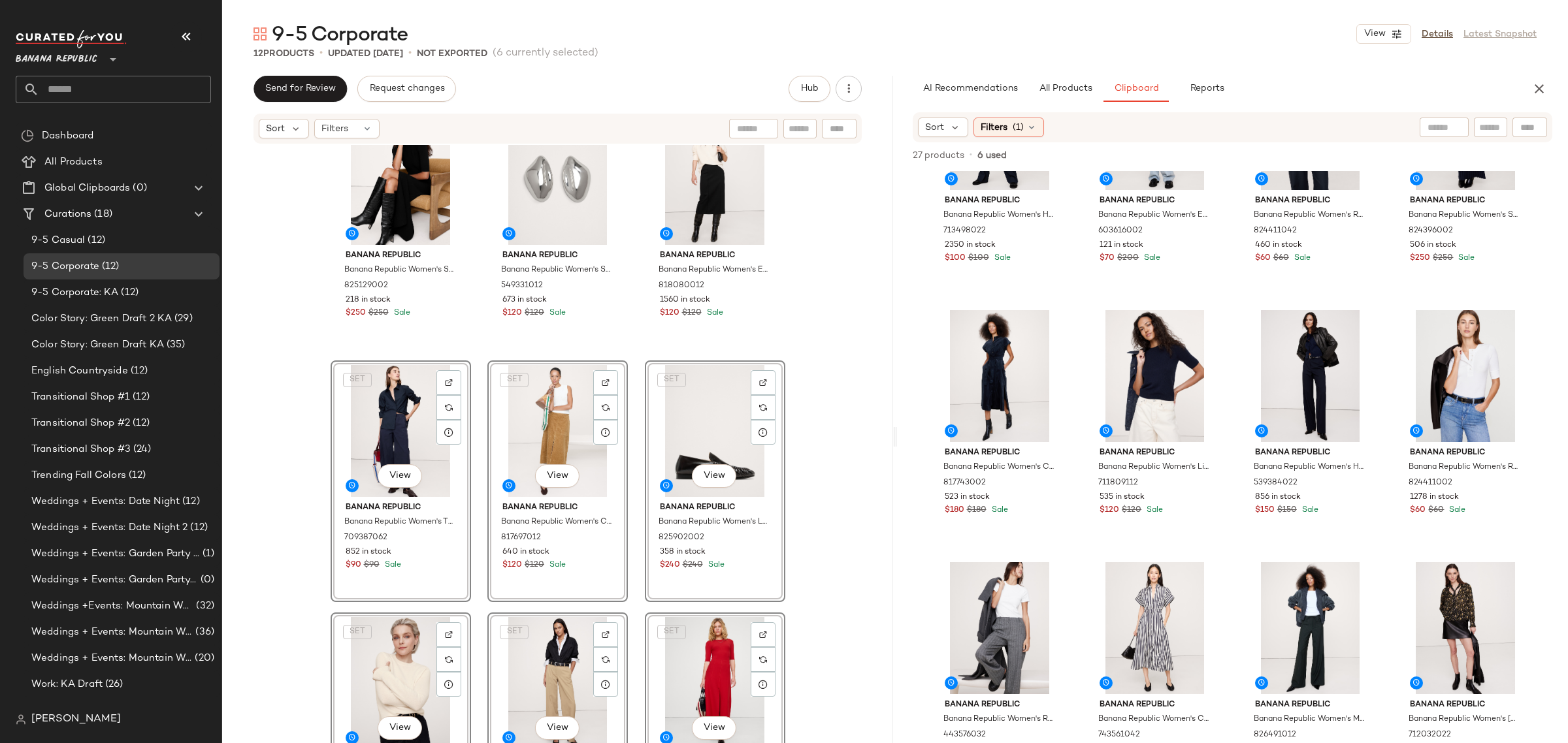
scroll to position [209, 0]
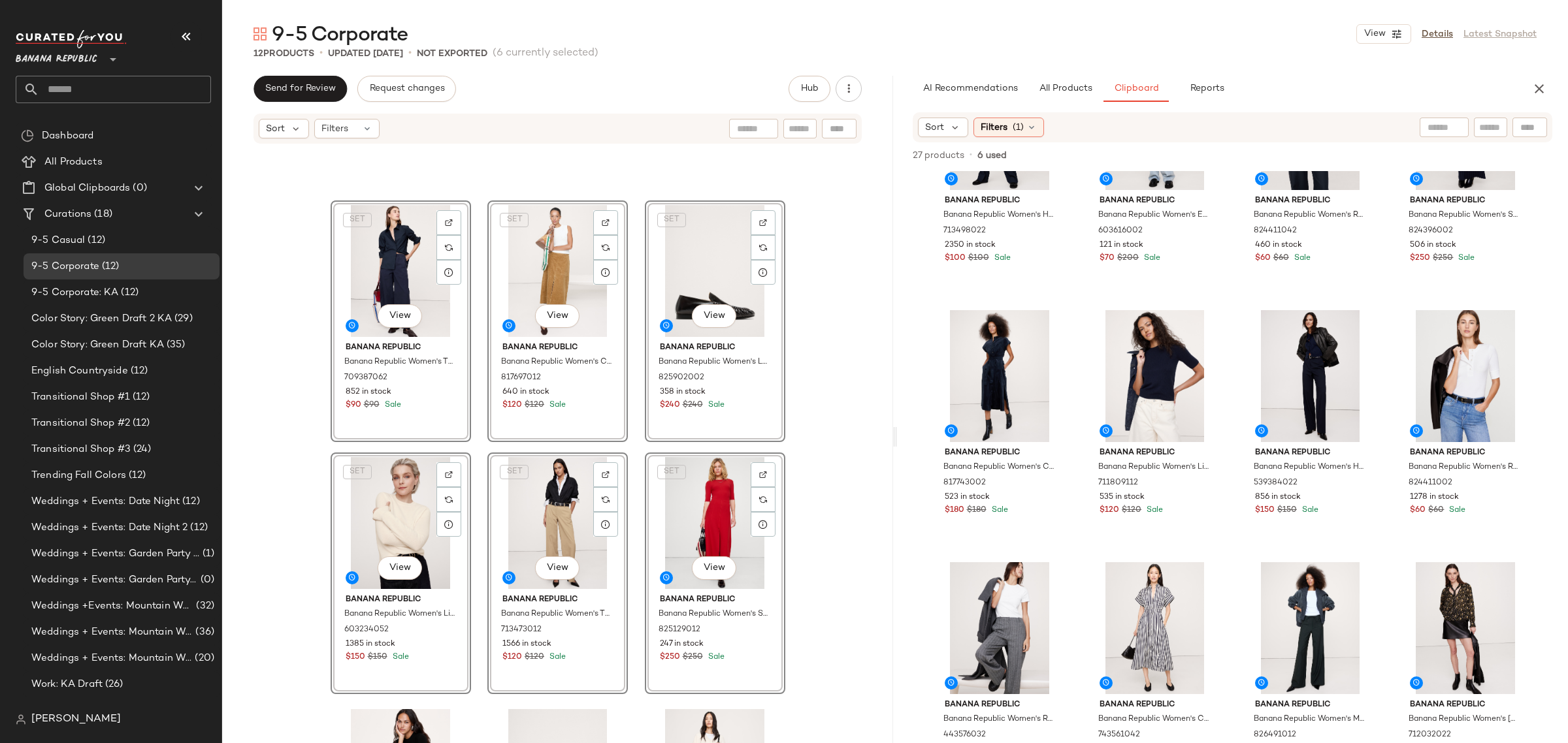
click at [475, 465] on div "SET View Banana Republic Banana Republic Women's The Everyday Shirt Navy Blue S…" at bounding box center [557, 255] width 455 height 635
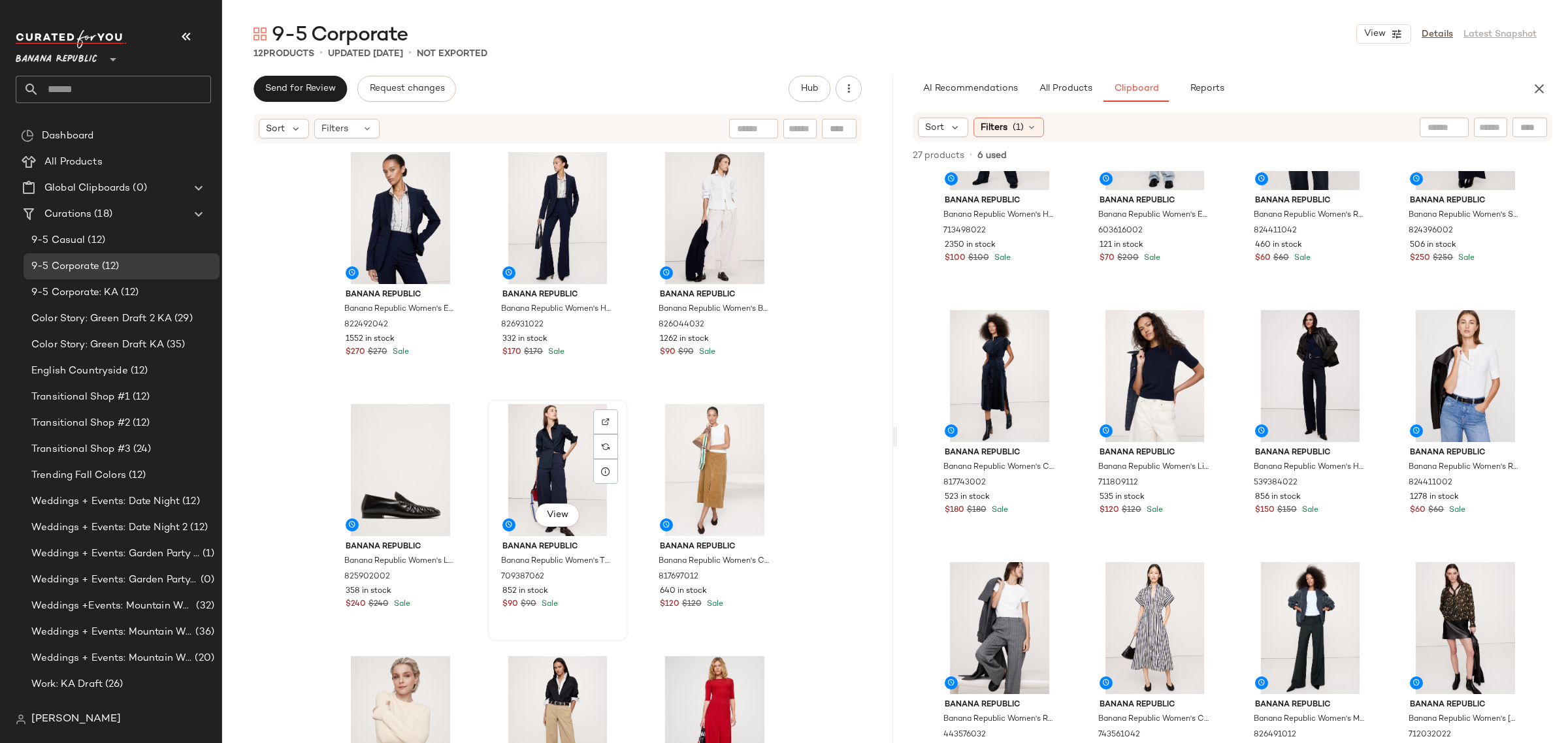
click at [489, 452] on div "View Banana Republic Banana Republic Women's The Everyday Shirt Navy Blue Size …" at bounding box center [558, 521] width 138 height 240
click at [631, 579] on div "Banana Republic Banana Republic Women's Essential Italian Wool Blazer Navy Blue…" at bounding box center [557, 465] width 455 height 635
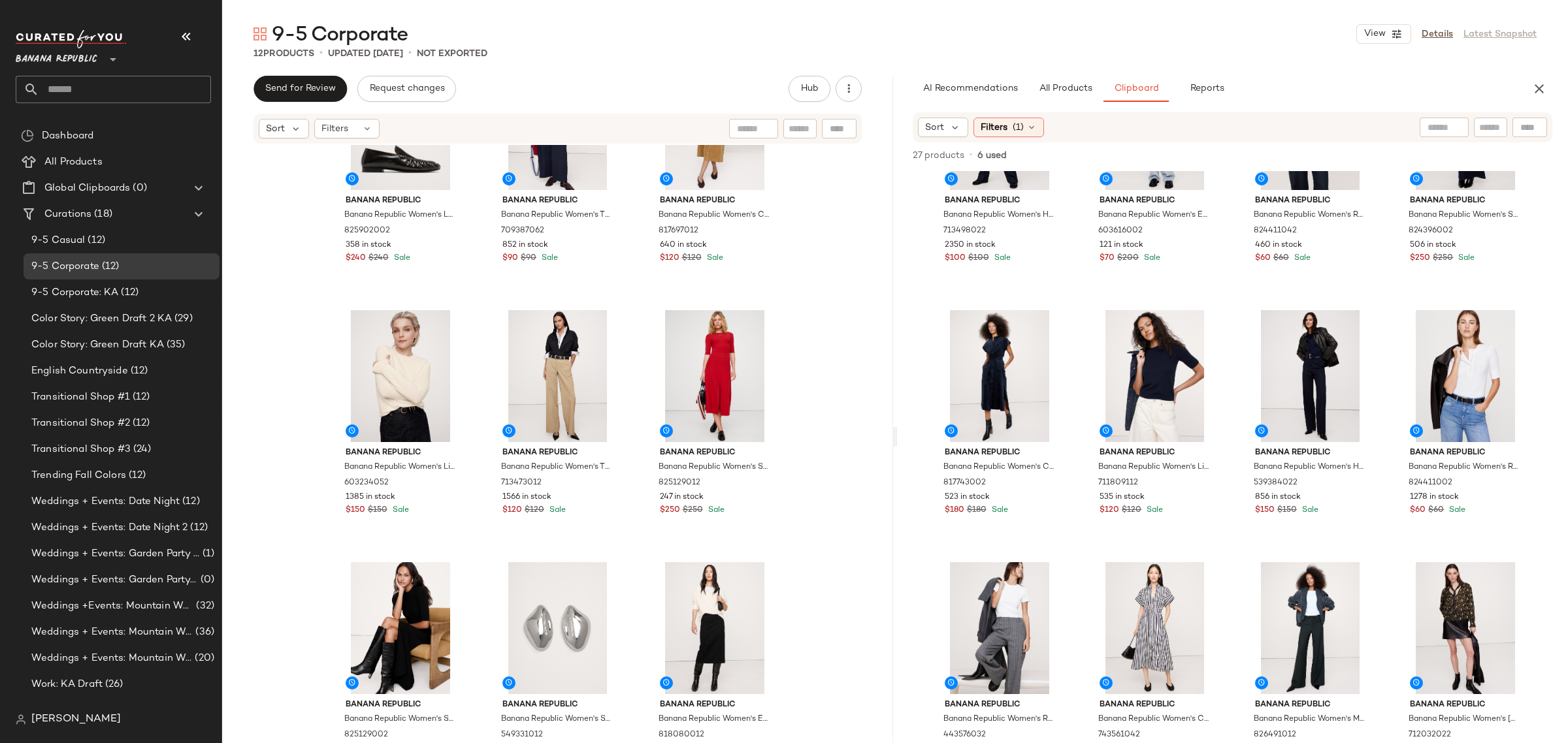
scroll to position [373, 0]
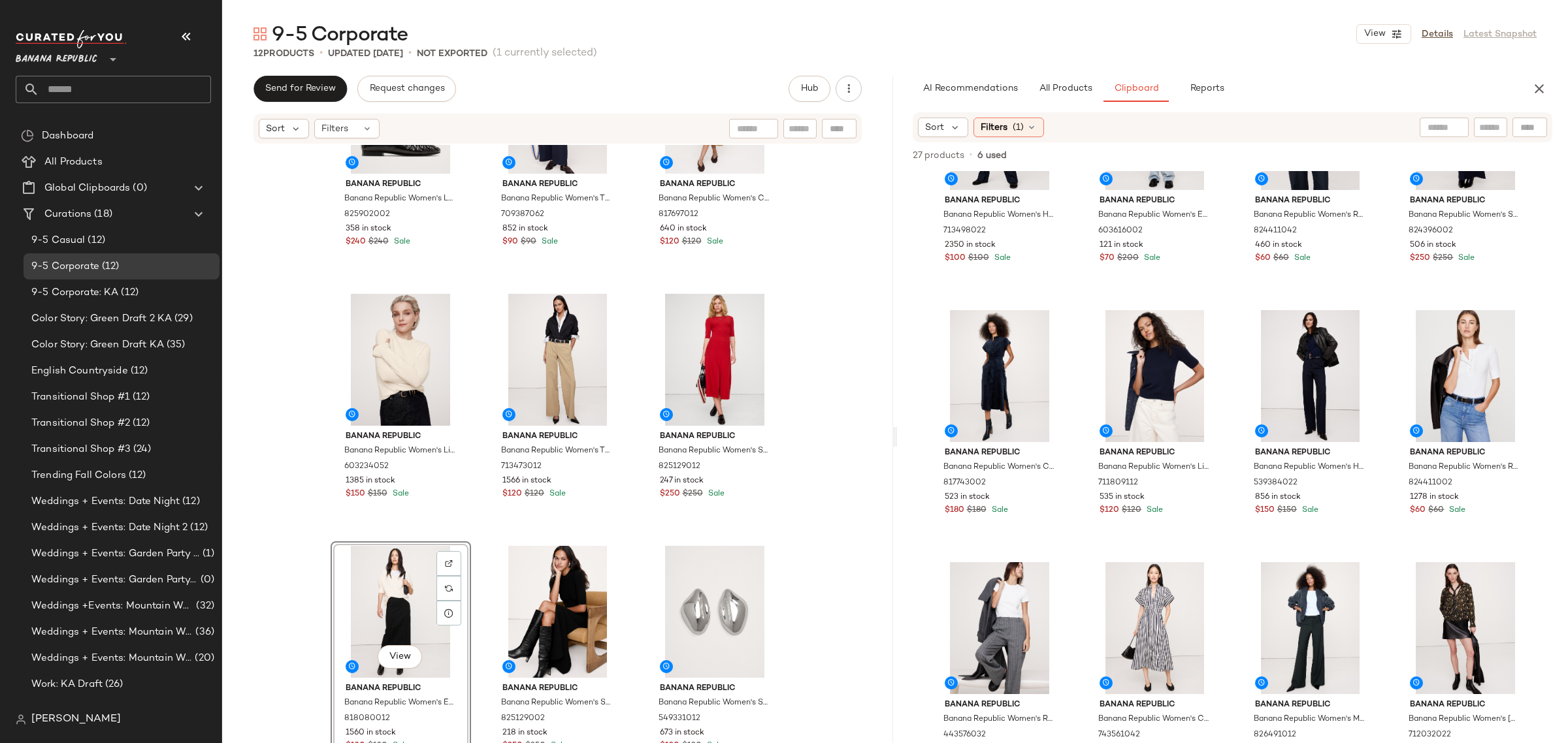
click at [475, 605] on div "Banana Republic Banana Republic Women's Leather Moc-Toe Loafer Dark Brown Size …" at bounding box center [557, 464] width 671 height 638
click at [646, 622] on div "View Banana Republic Banana Republic Women's Sculptural Forms Earrings By Aureu…" at bounding box center [715, 662] width 138 height 240
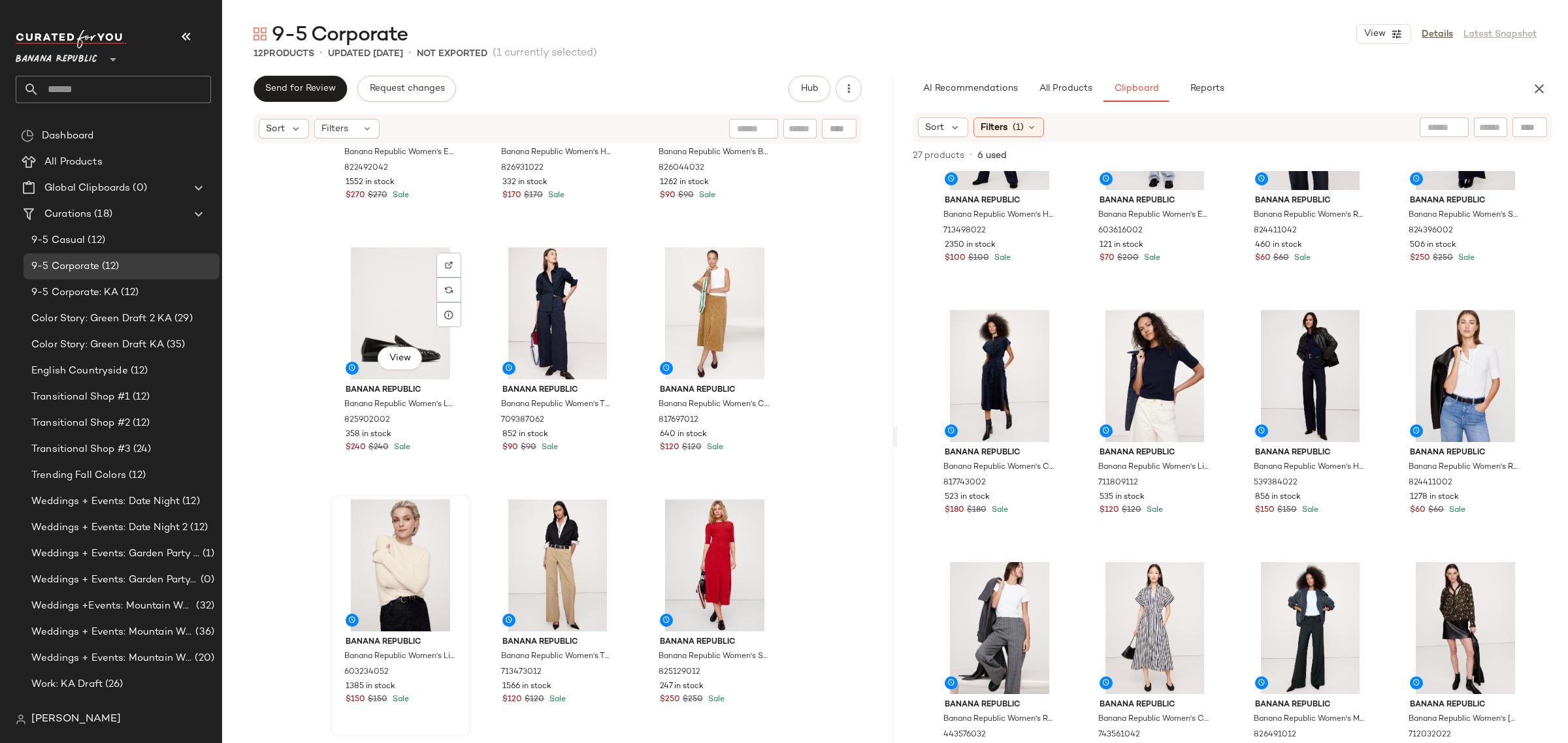
scroll to position [164, 0]
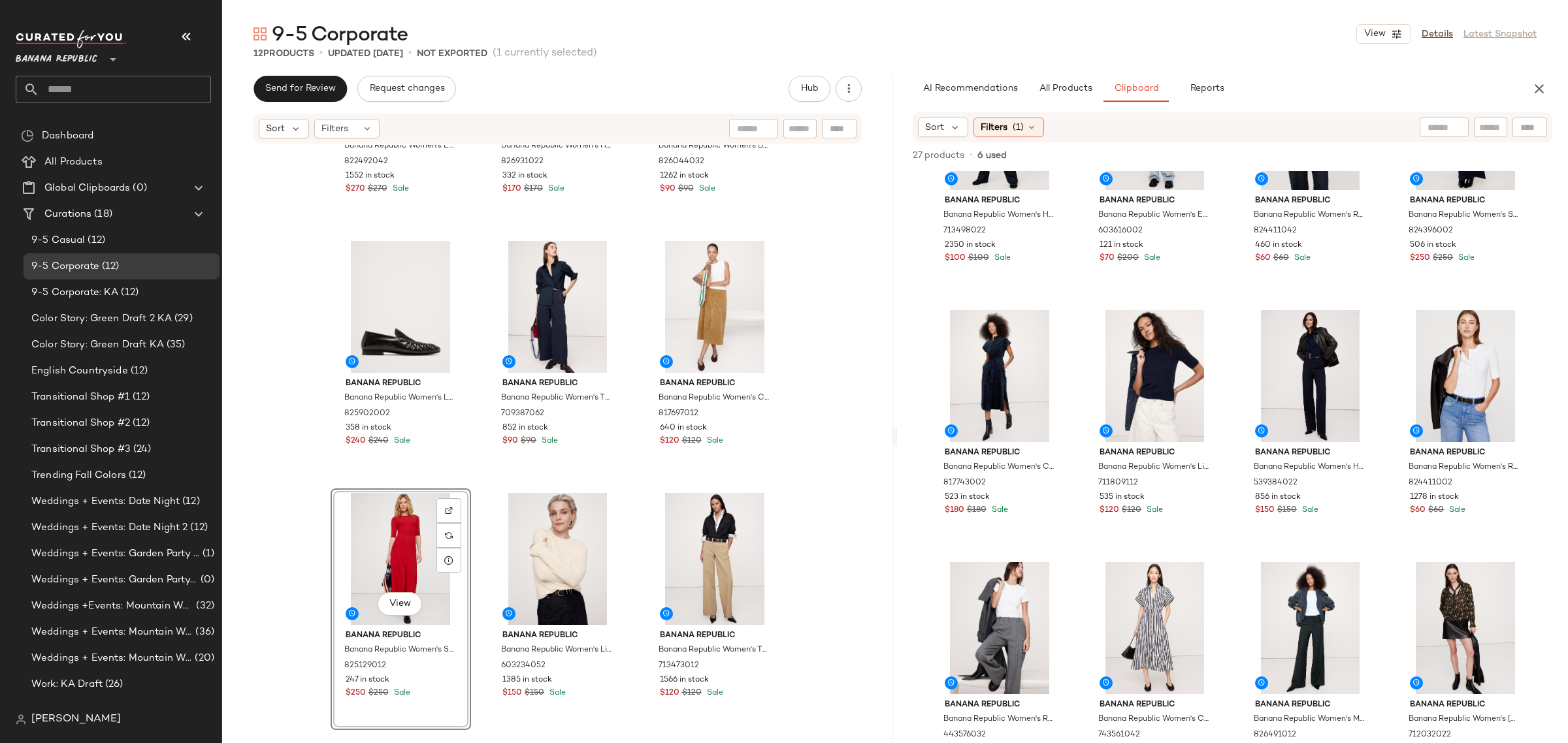
click at [480, 567] on div "Banana Republic Banana Republic Women's Essential Italian Wool Blazer Navy Blue…" at bounding box center [557, 302] width 455 height 635
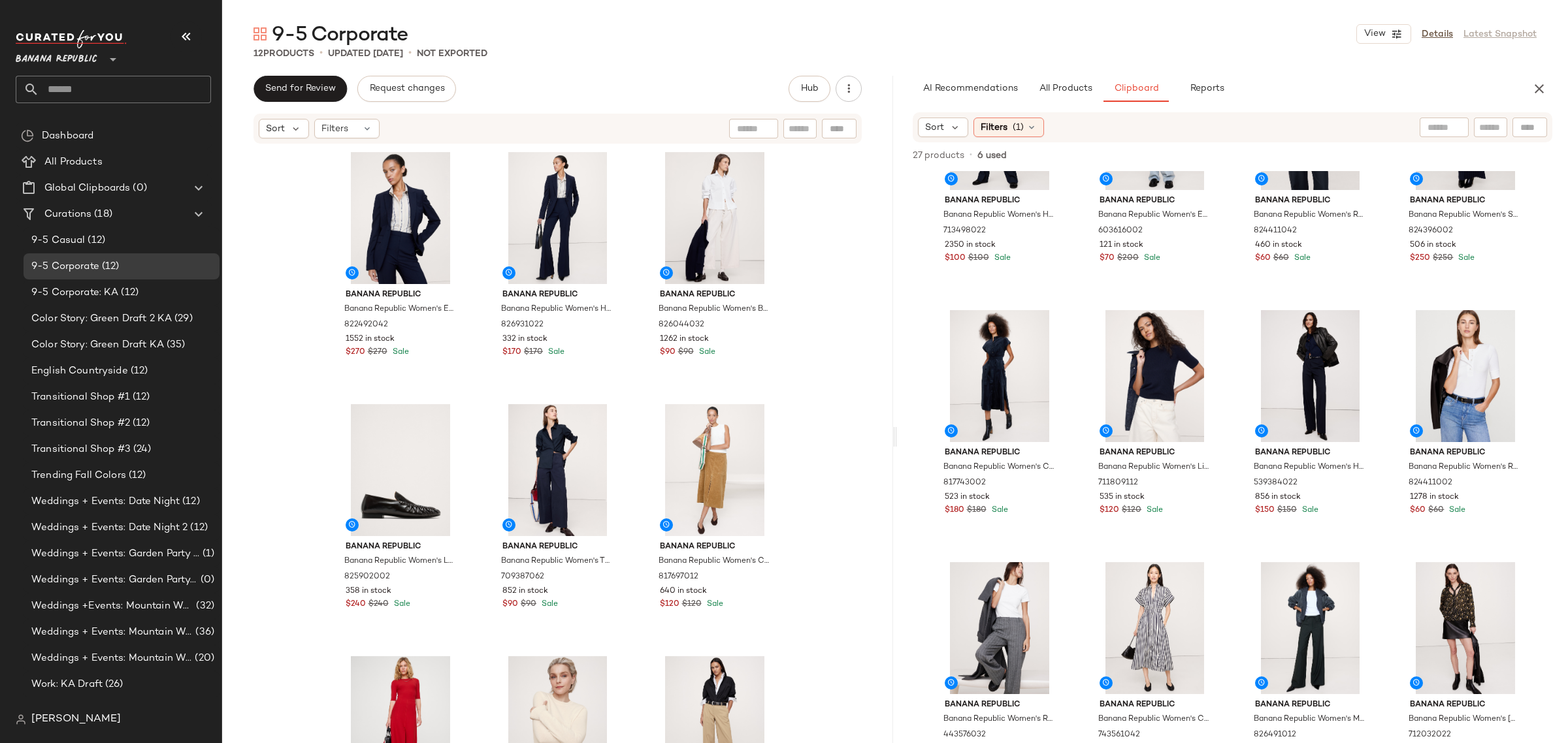
click at [827, 397] on div "Banana Republic Banana Republic Women's Essential Italian Wool Blazer Navy Blue…" at bounding box center [557, 464] width 671 height 638
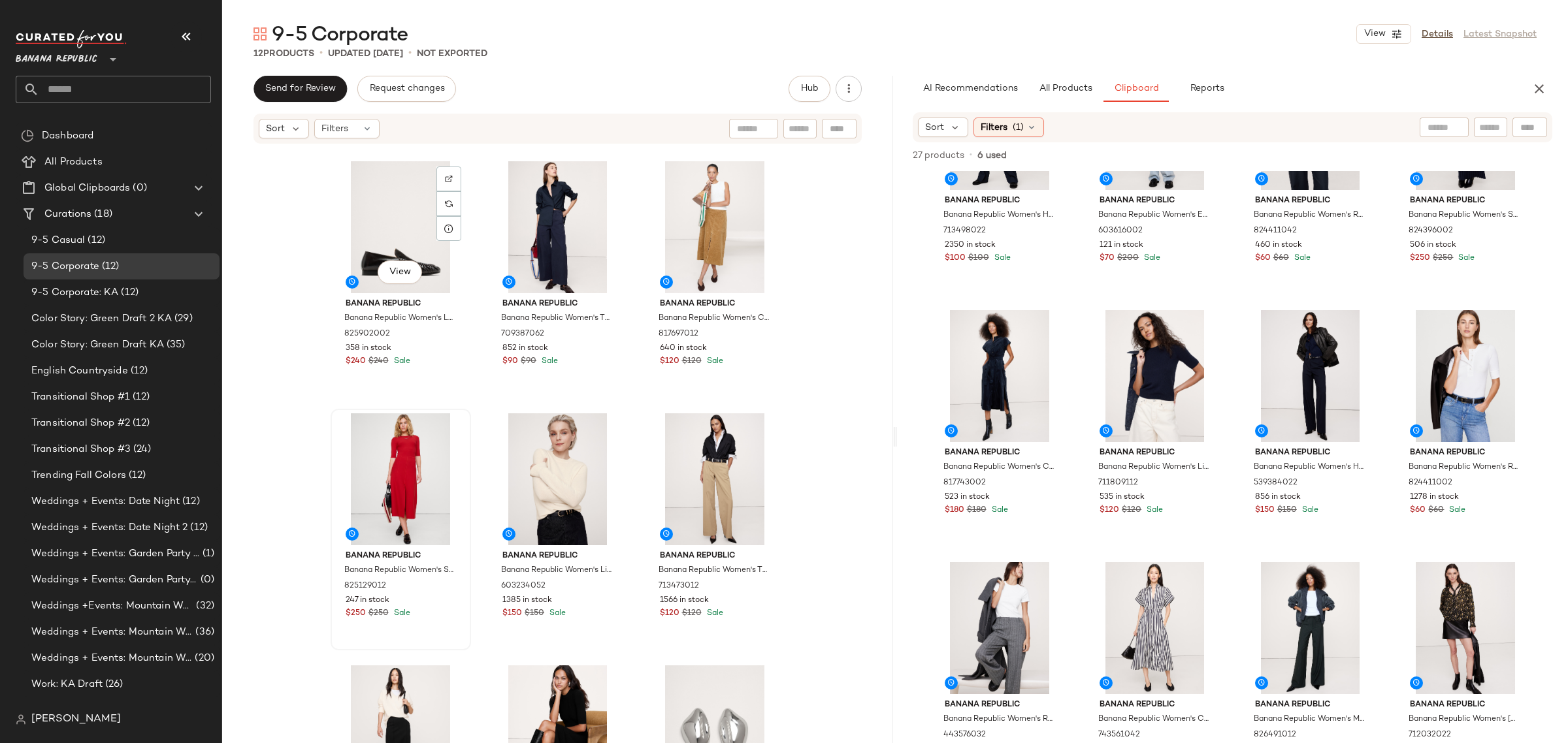
scroll to position [245, 0]
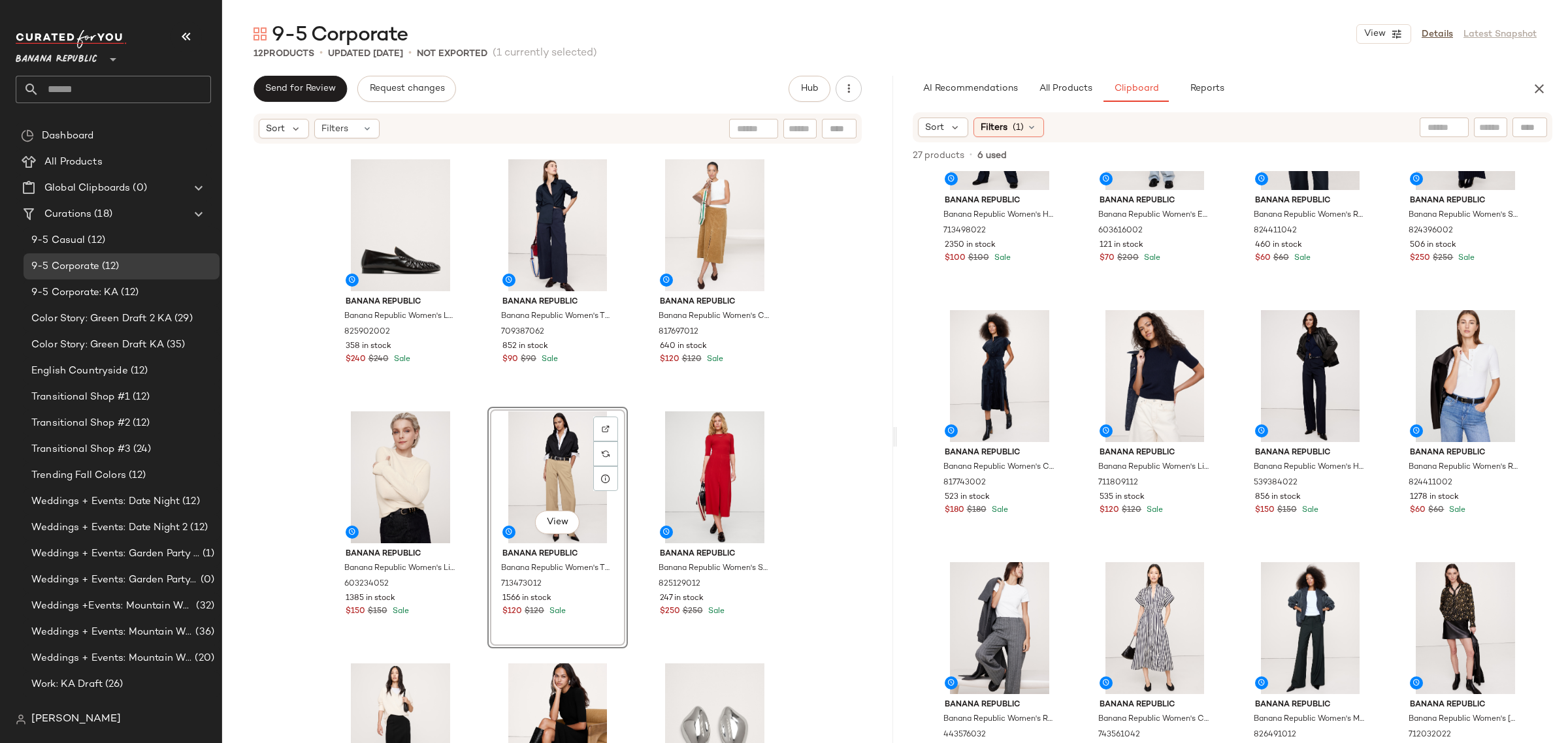
click at [467, 534] on div "Banana Republic Banana Republic Women's Essential Italian Wool Blazer Navy Blue…" at bounding box center [557, 220] width 455 height 635
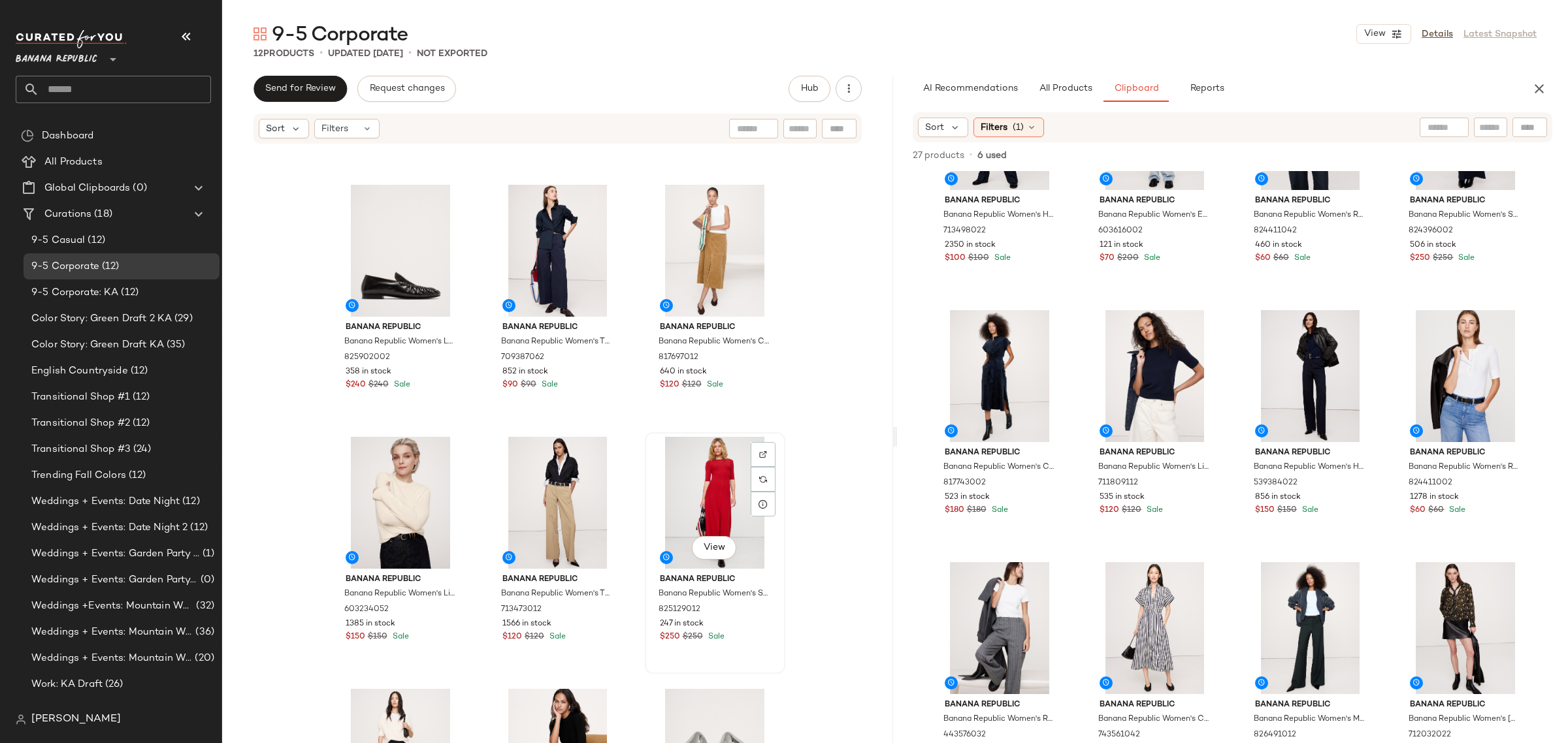
scroll to position [209, 0]
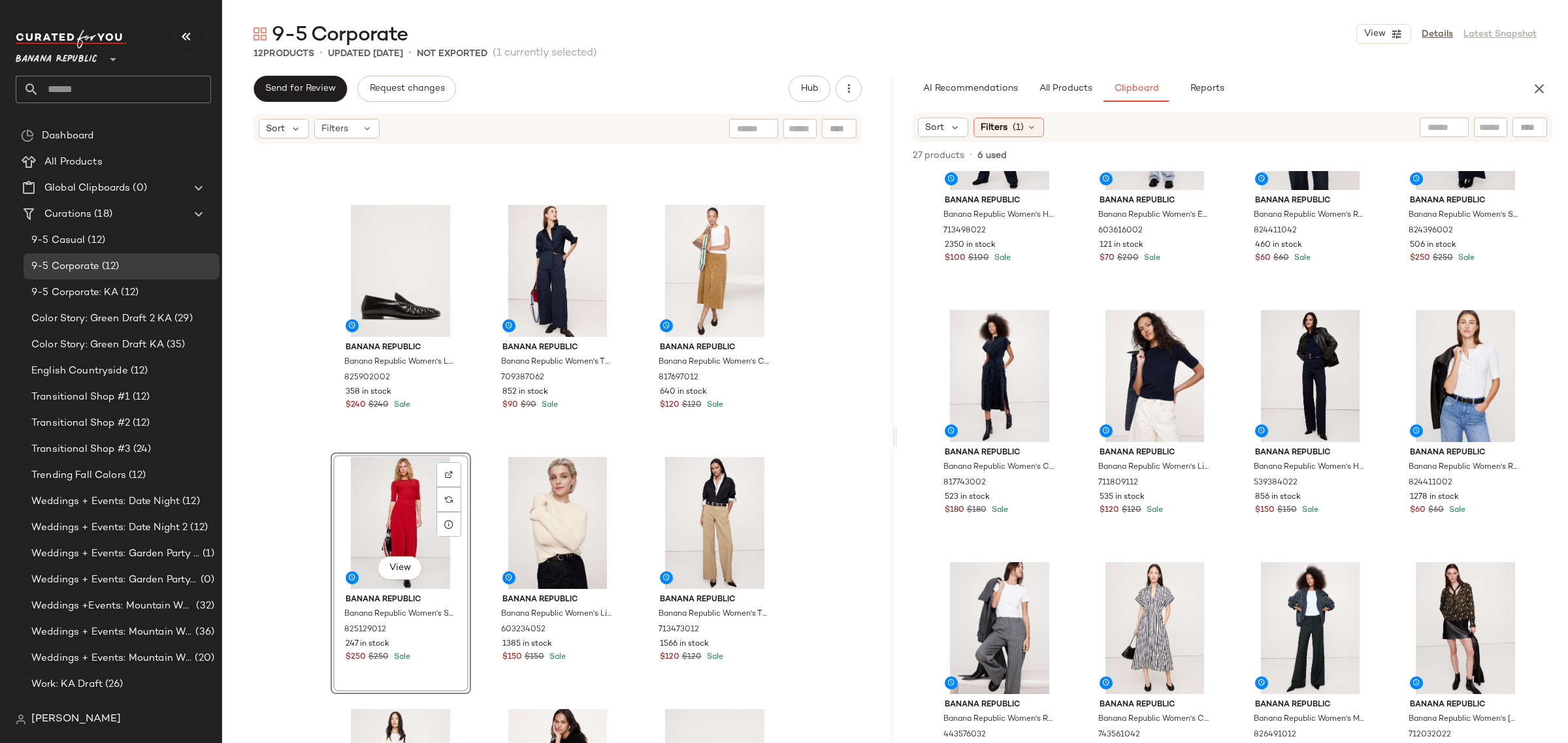
click at [474, 551] on div "Banana Republic Banana Republic Women's Leather Moc-Toe Loafer Dark Brown Size …" at bounding box center [557, 255] width 455 height 635
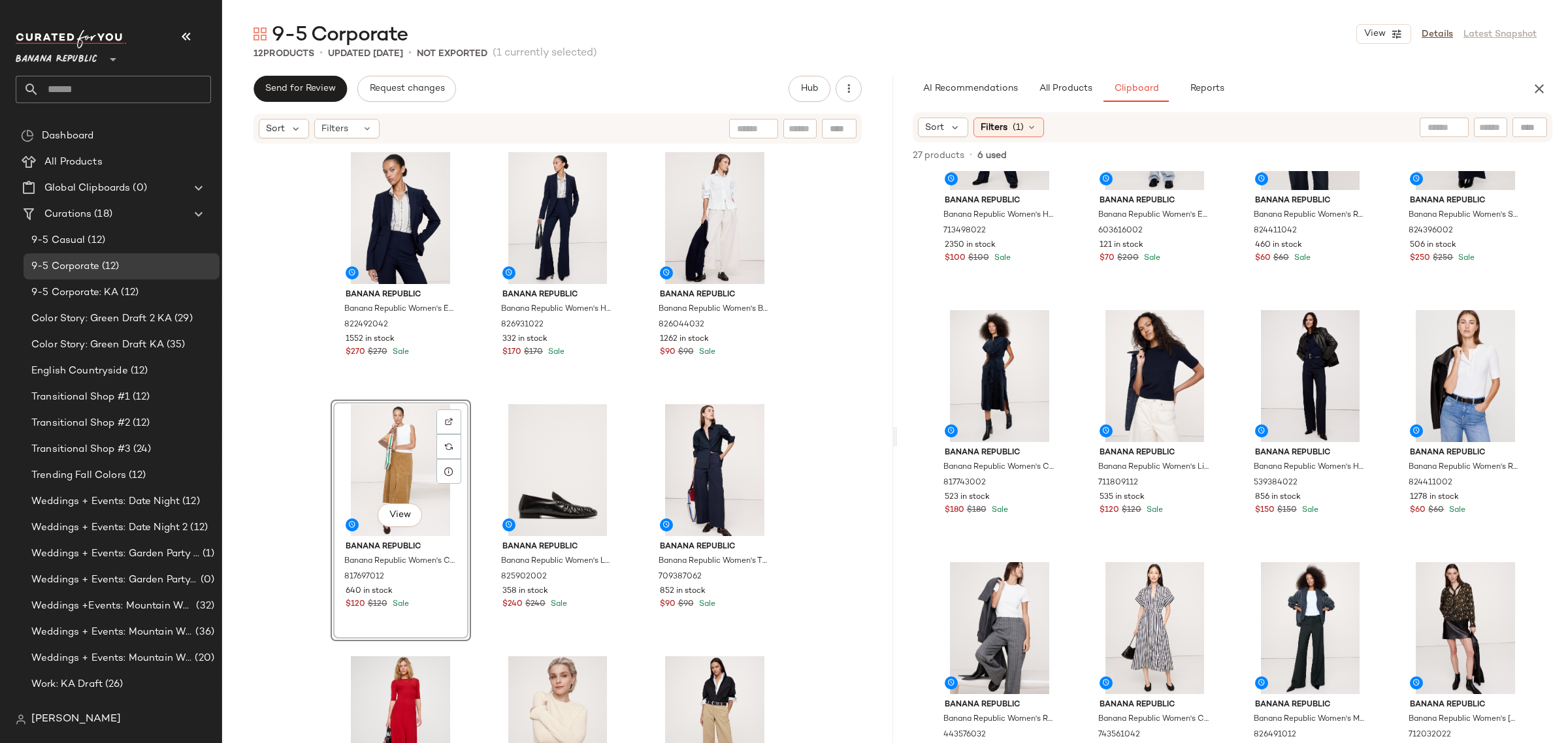
click at [478, 473] on div "Banana Republic Banana Republic Women's Essential Italian Wool Blazer Navy Blue…" at bounding box center [557, 465] width 455 height 635
click at [549, 481] on div "View" at bounding box center [557, 470] width 131 height 132
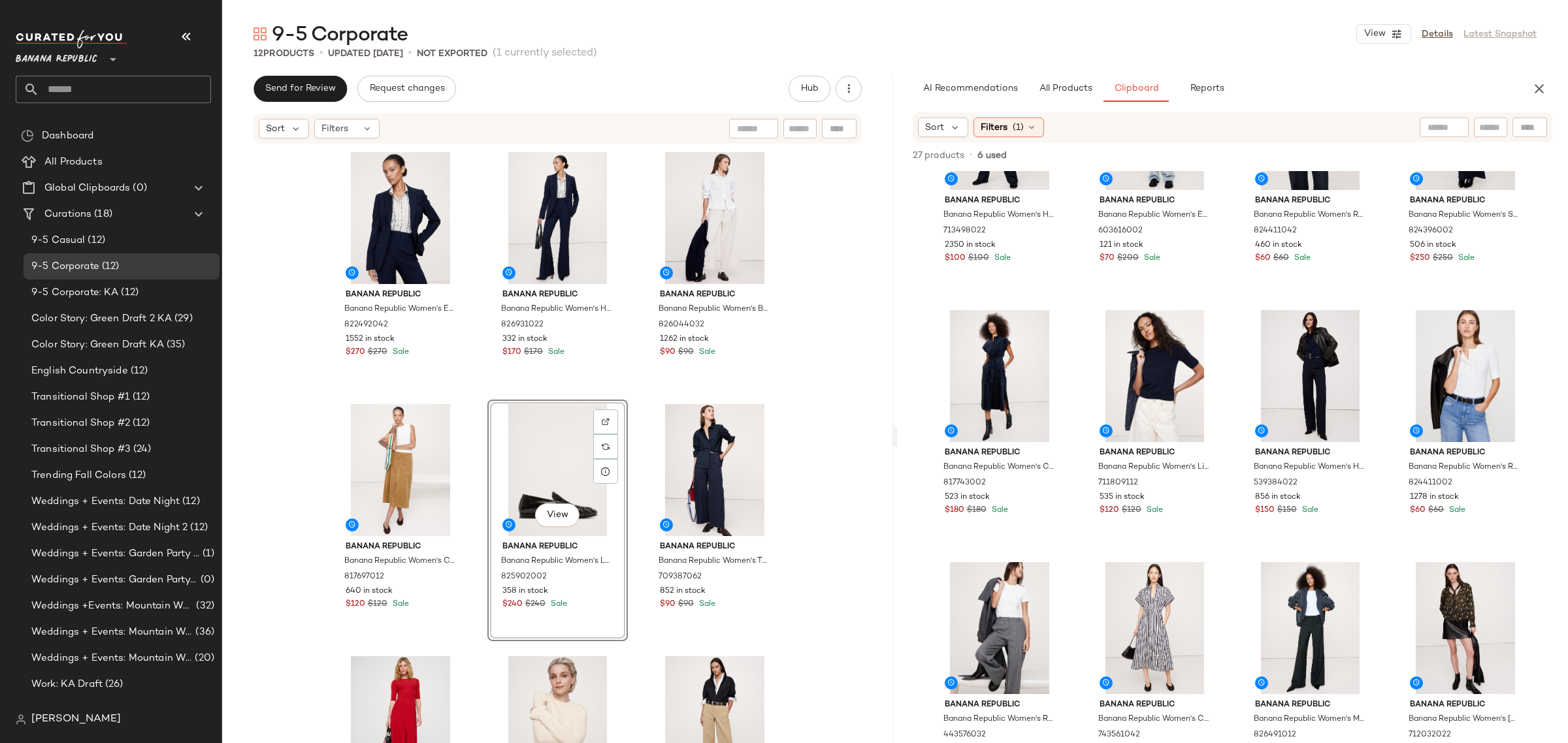
click at [632, 526] on div "Banana Republic Banana Republic Women's Essential Italian Wool Blazer Navy Blue…" at bounding box center [557, 465] width 455 height 635
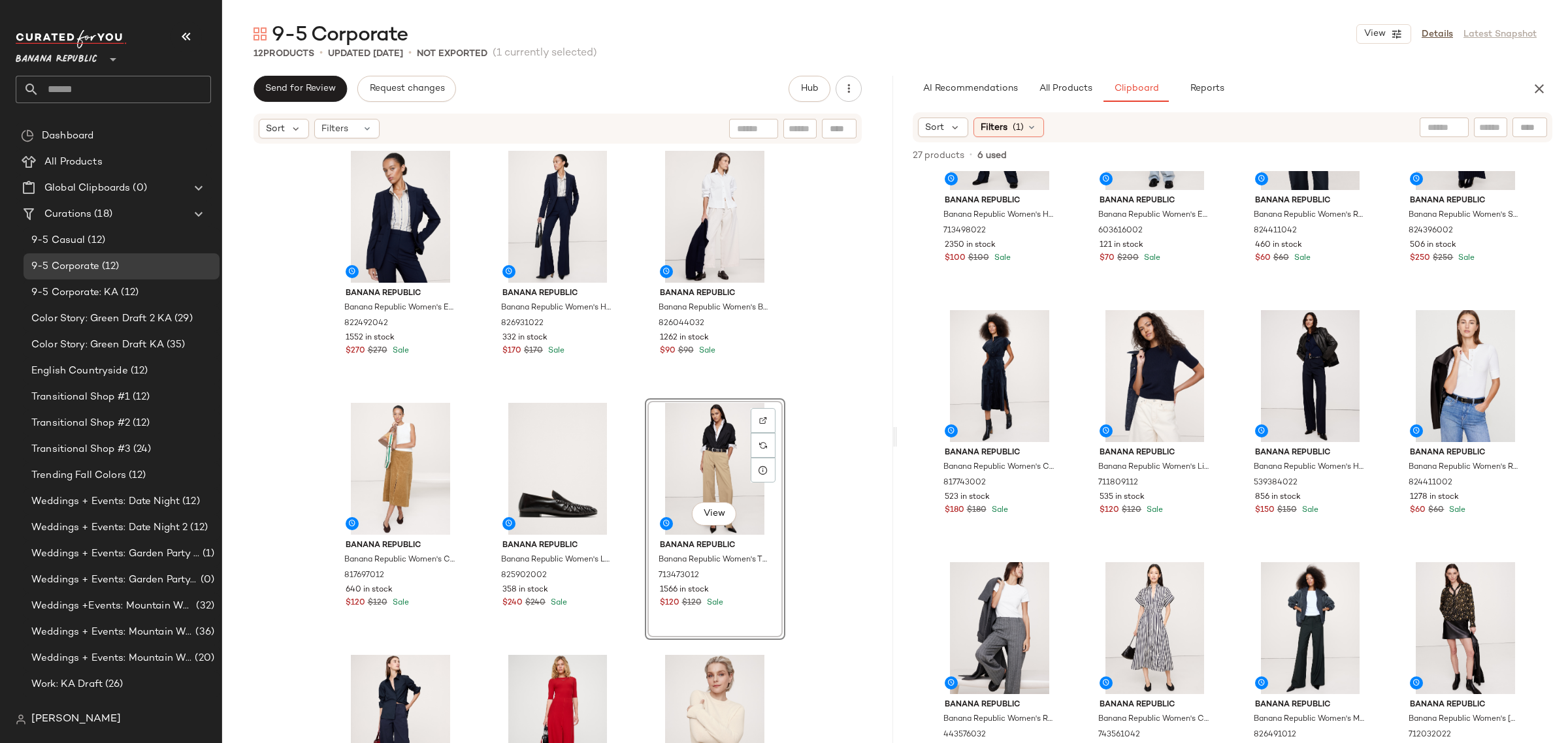
click at [645, 611] on div "View Banana Republic Banana Republic Women's The Everyday Wide-Leg Pant Workwea…" at bounding box center [715, 519] width 140 height 241
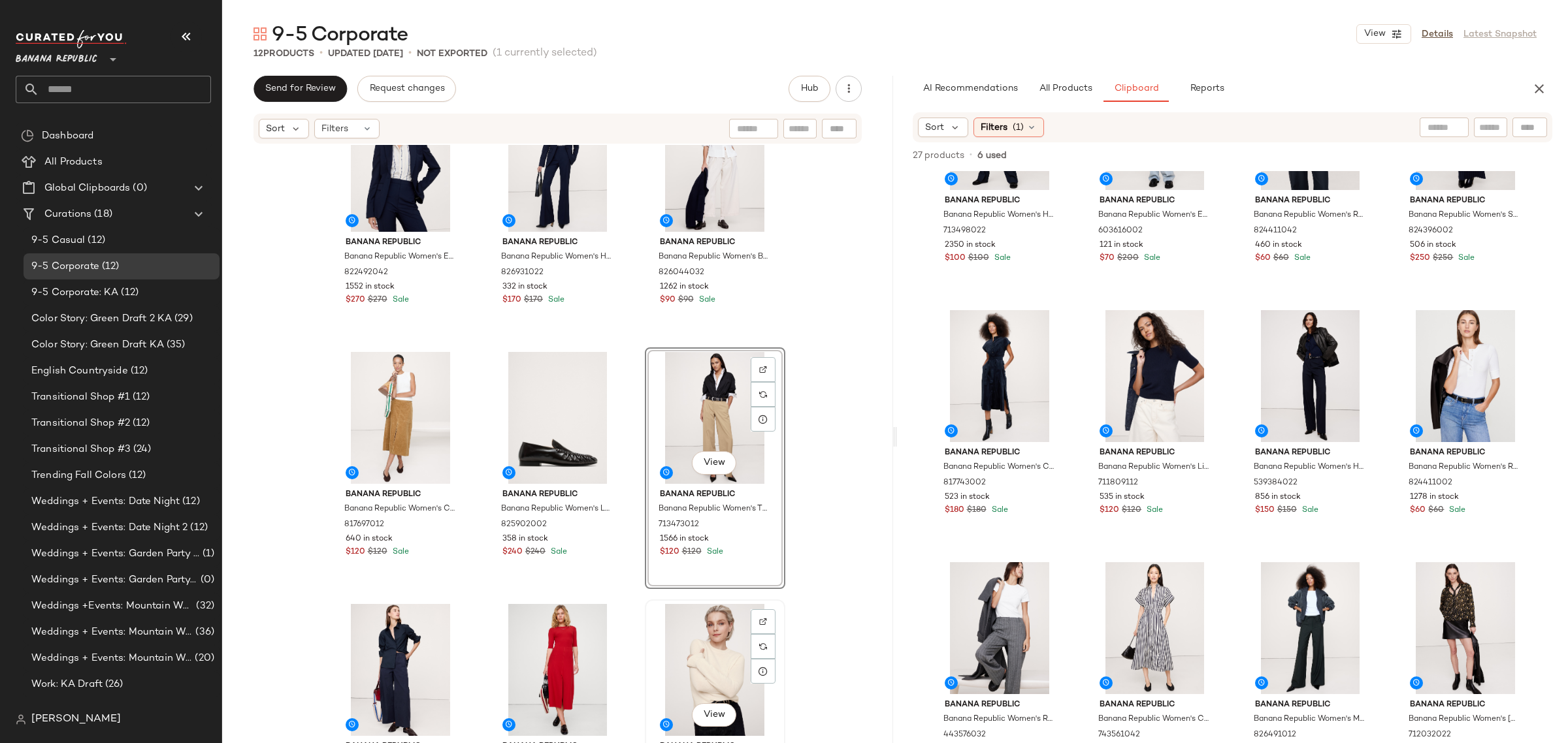
scroll to position [1, 0]
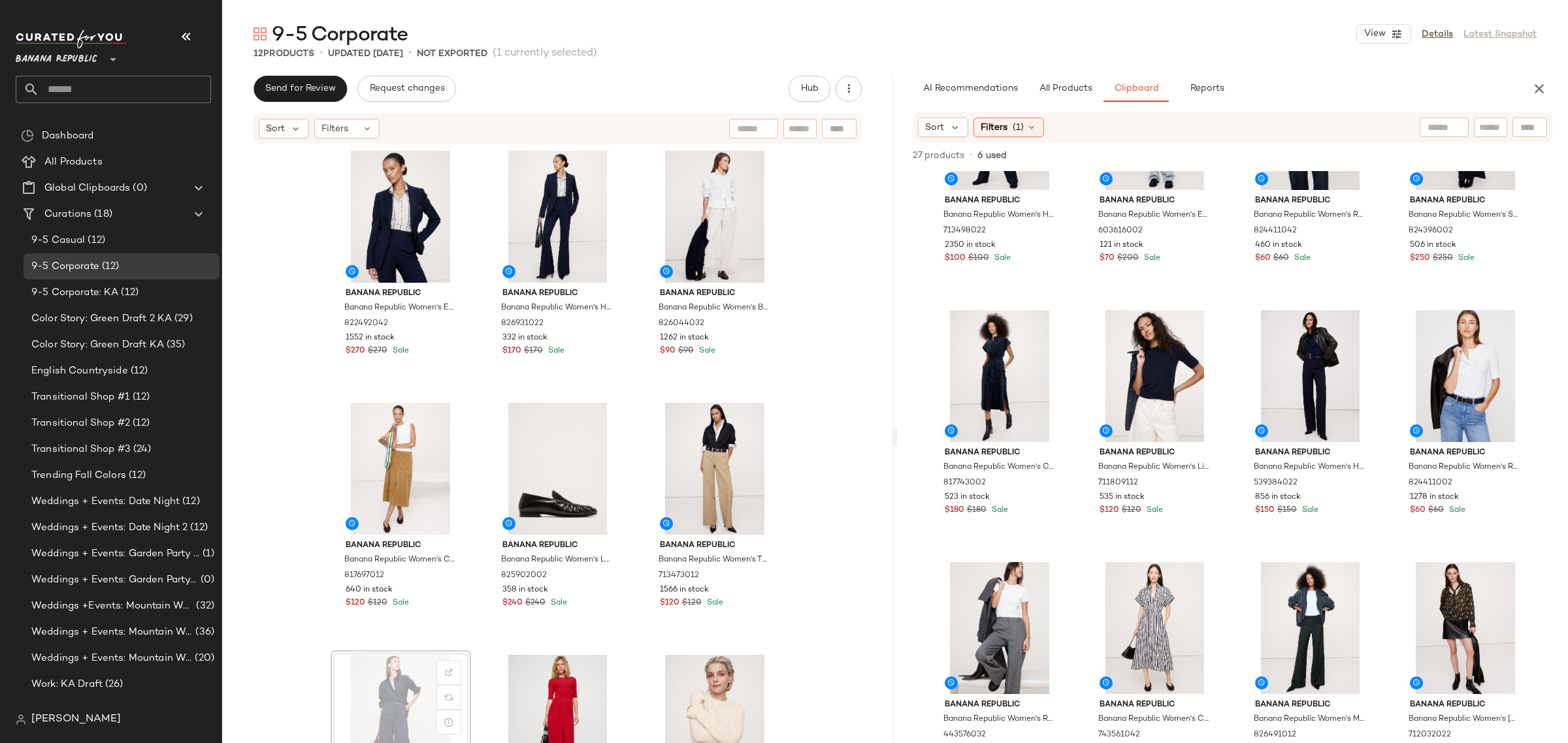
scroll to position [4, 0]
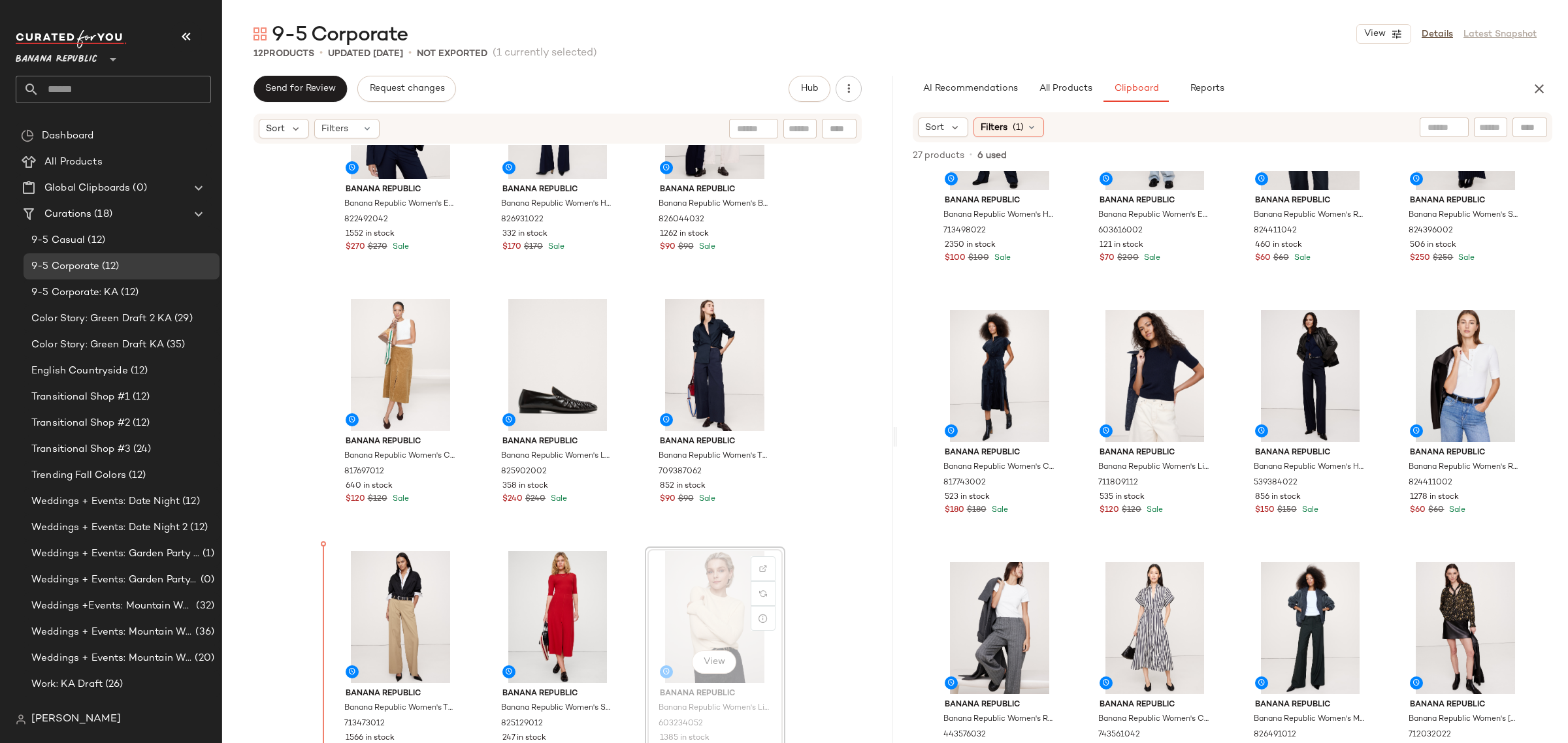
scroll to position [105, 0]
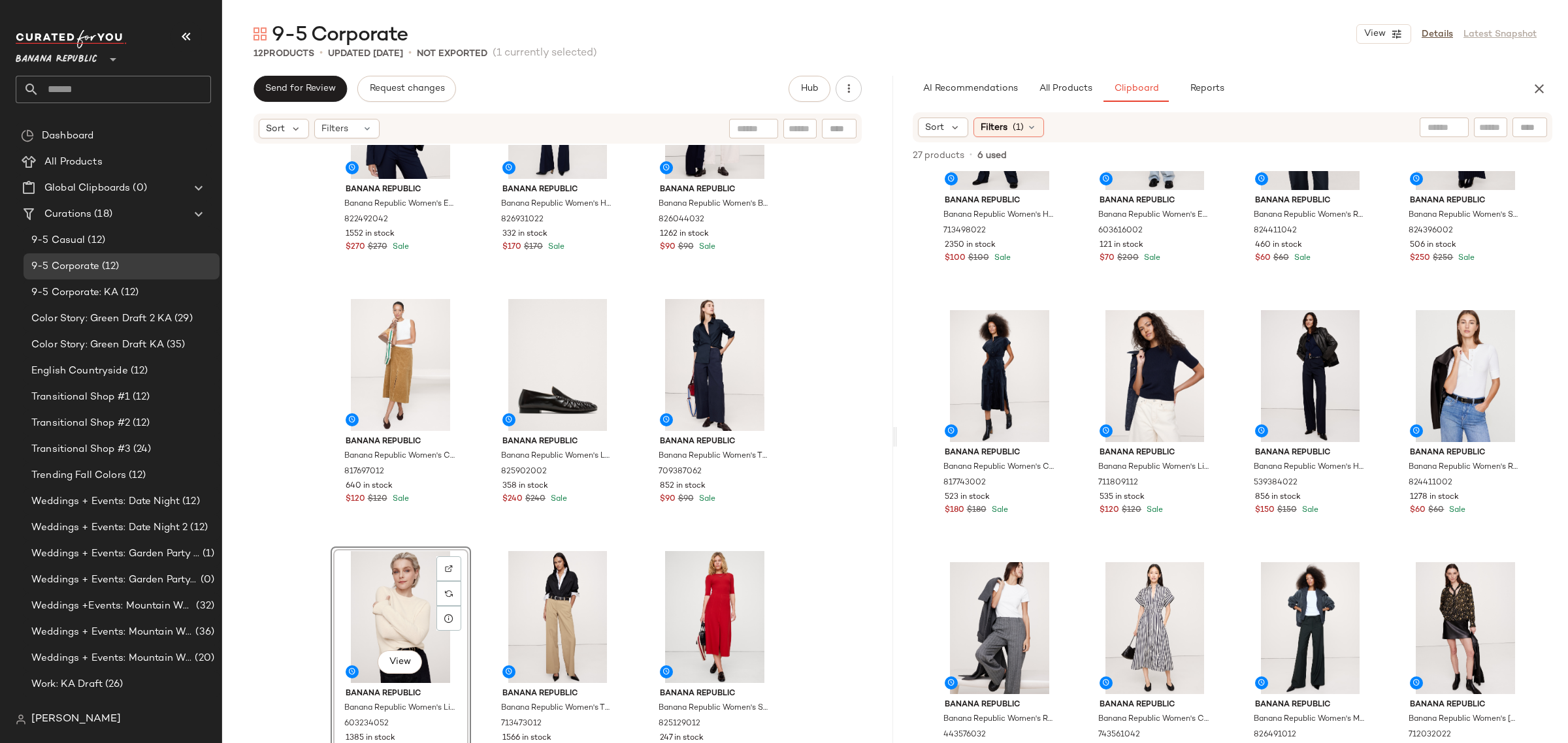
click at [473, 630] on div "Banana Republic Banana Republic Women's Essential Italian Wool Blazer Navy Blue…" at bounding box center [557, 360] width 455 height 635
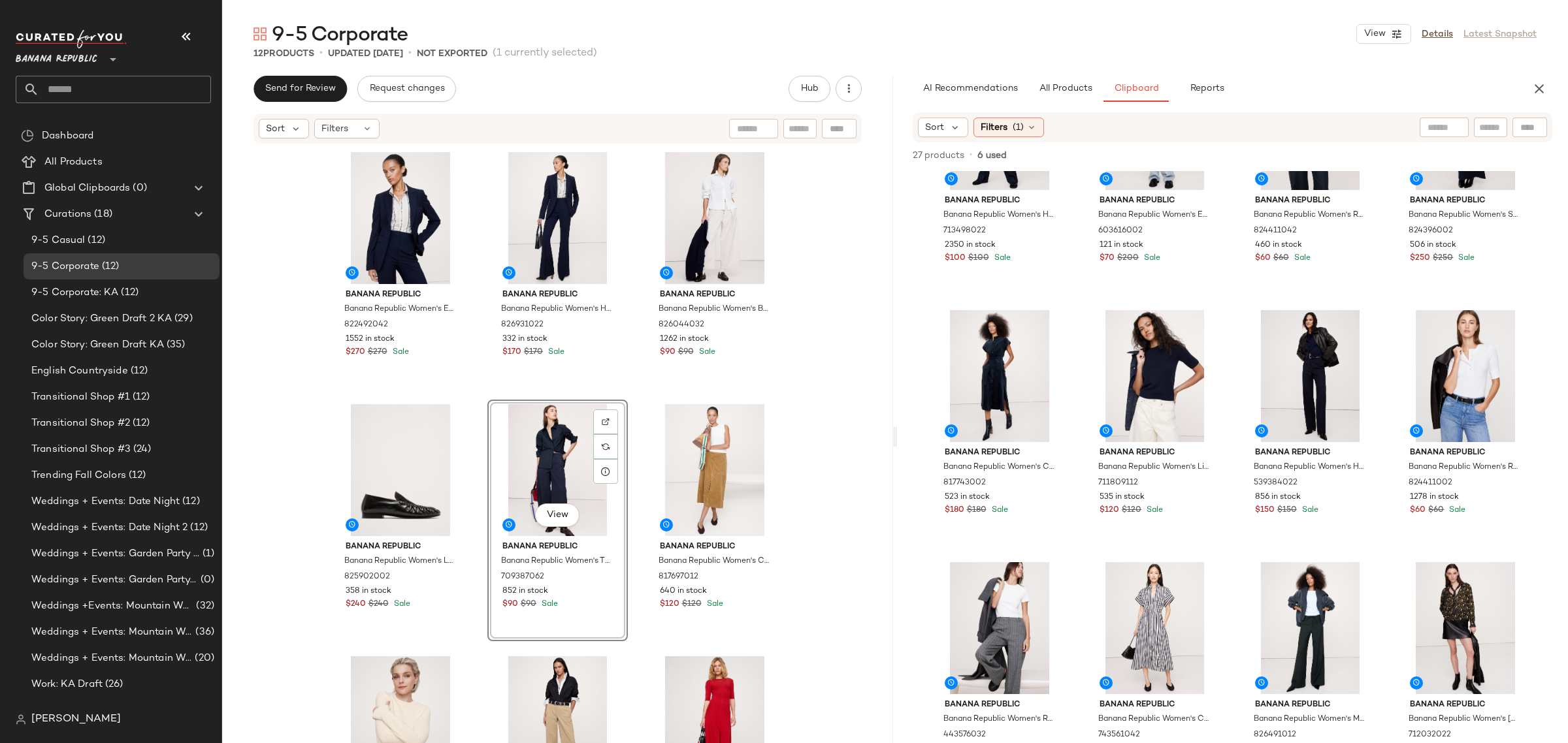
click at [631, 521] on div "Banana Republic Banana Republic Women's Essential Italian Wool Blazer Navy Blue…" at bounding box center [557, 465] width 455 height 635
click at [631, 513] on div "Banana Republic Banana Republic Women's Essential Italian Wool Blazer Navy Blue…" at bounding box center [557, 465] width 455 height 635
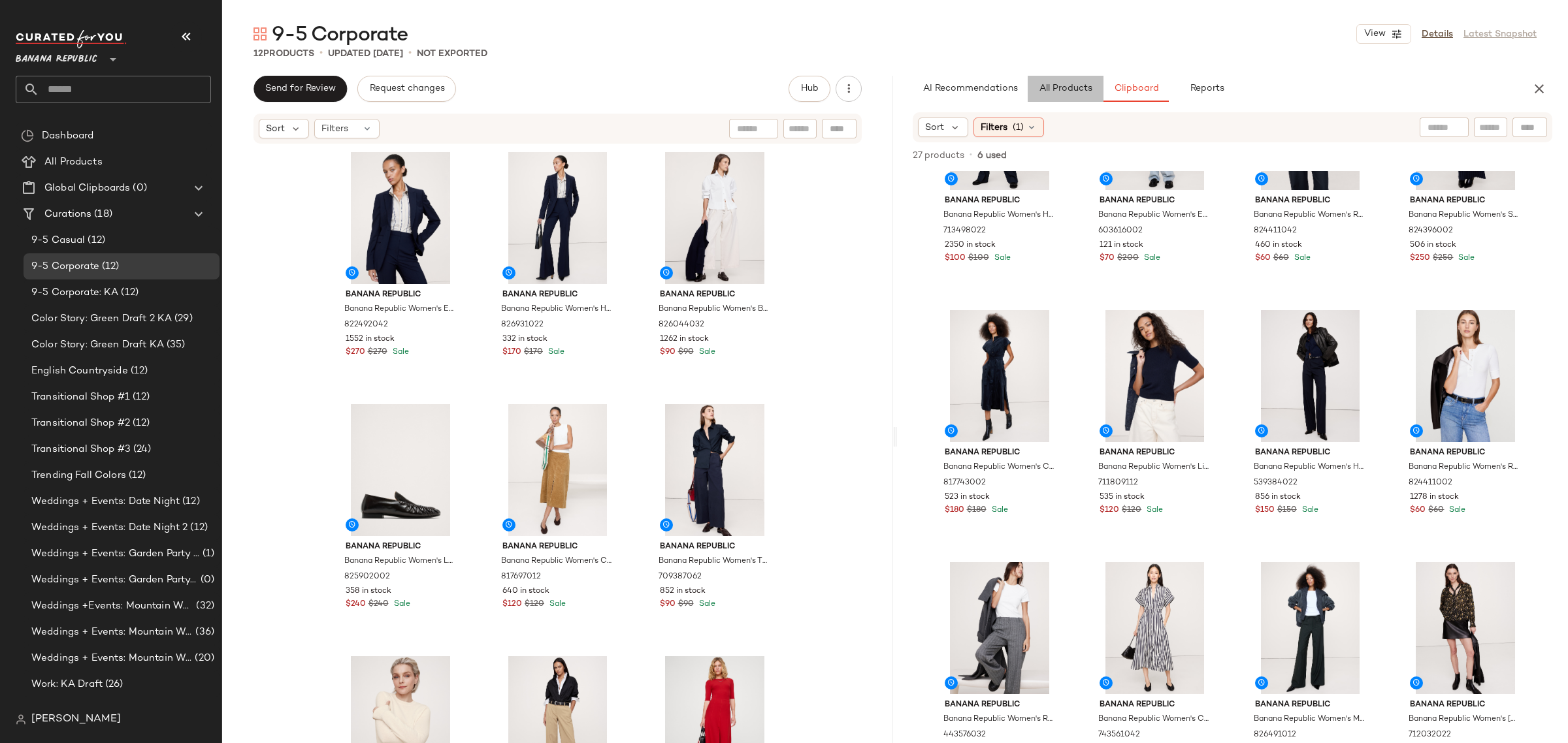
click at [1068, 98] on button "All Products" at bounding box center [1065, 89] width 76 height 26
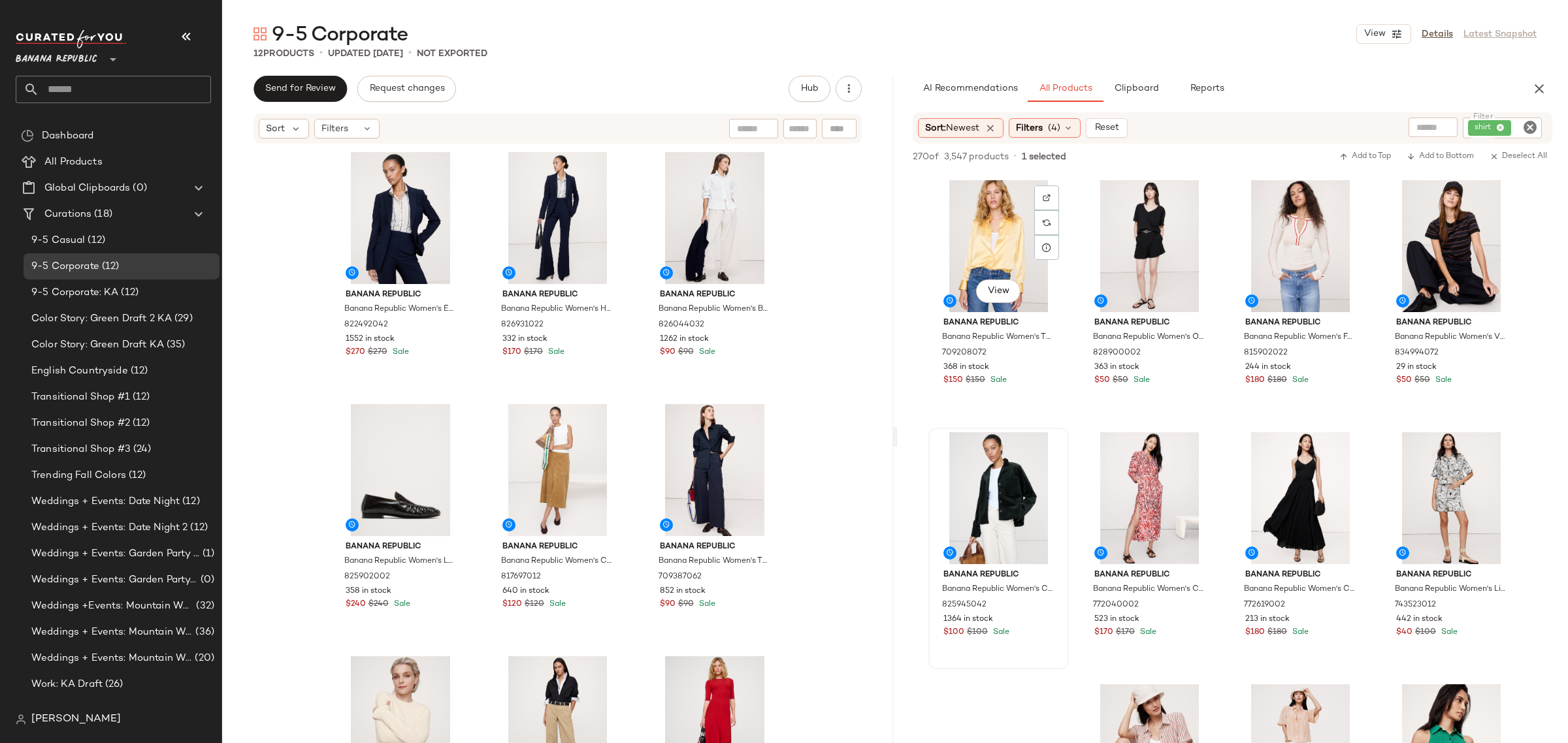
scroll to position [5798, 0]
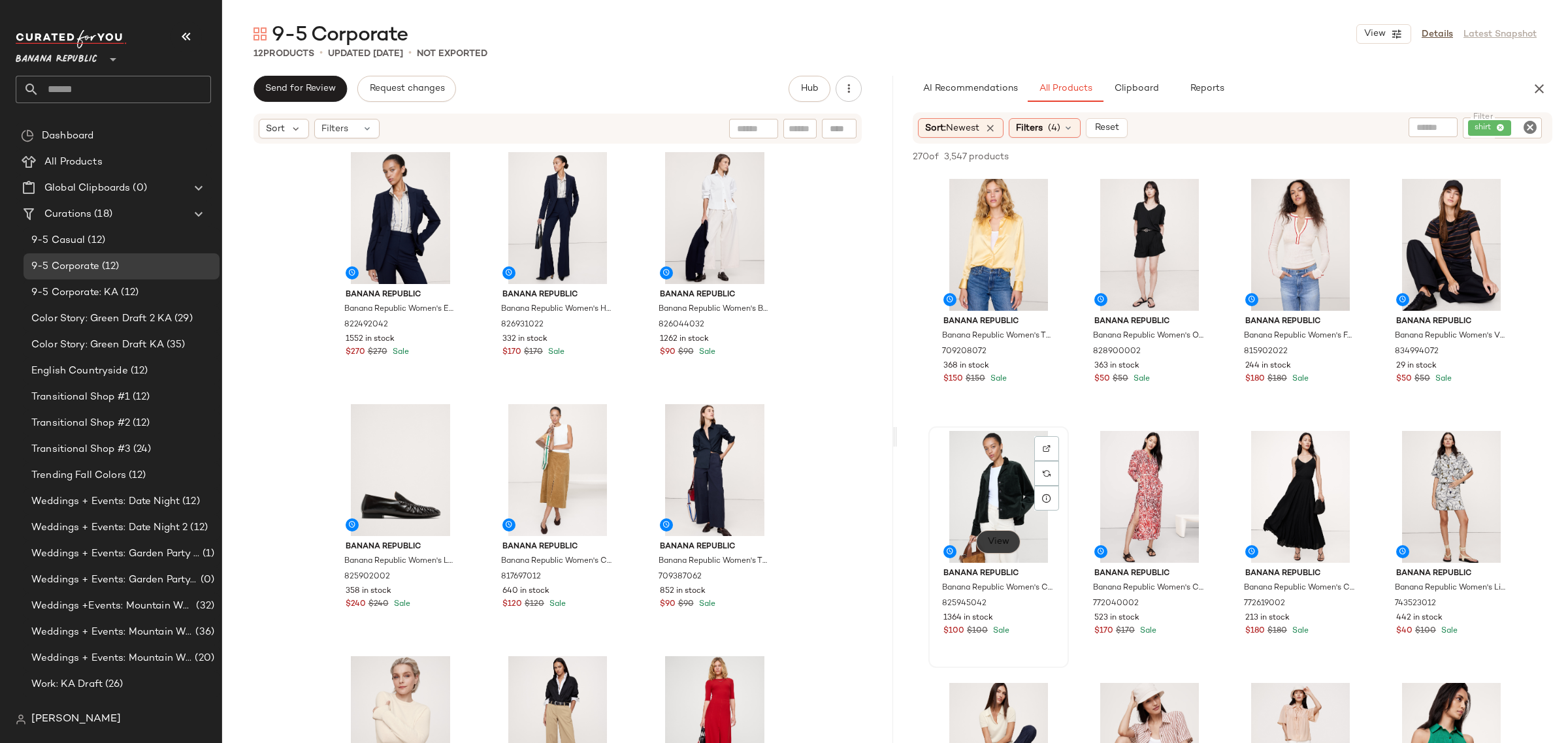
click at [990, 539] on span "View" at bounding box center [998, 541] width 22 height 11
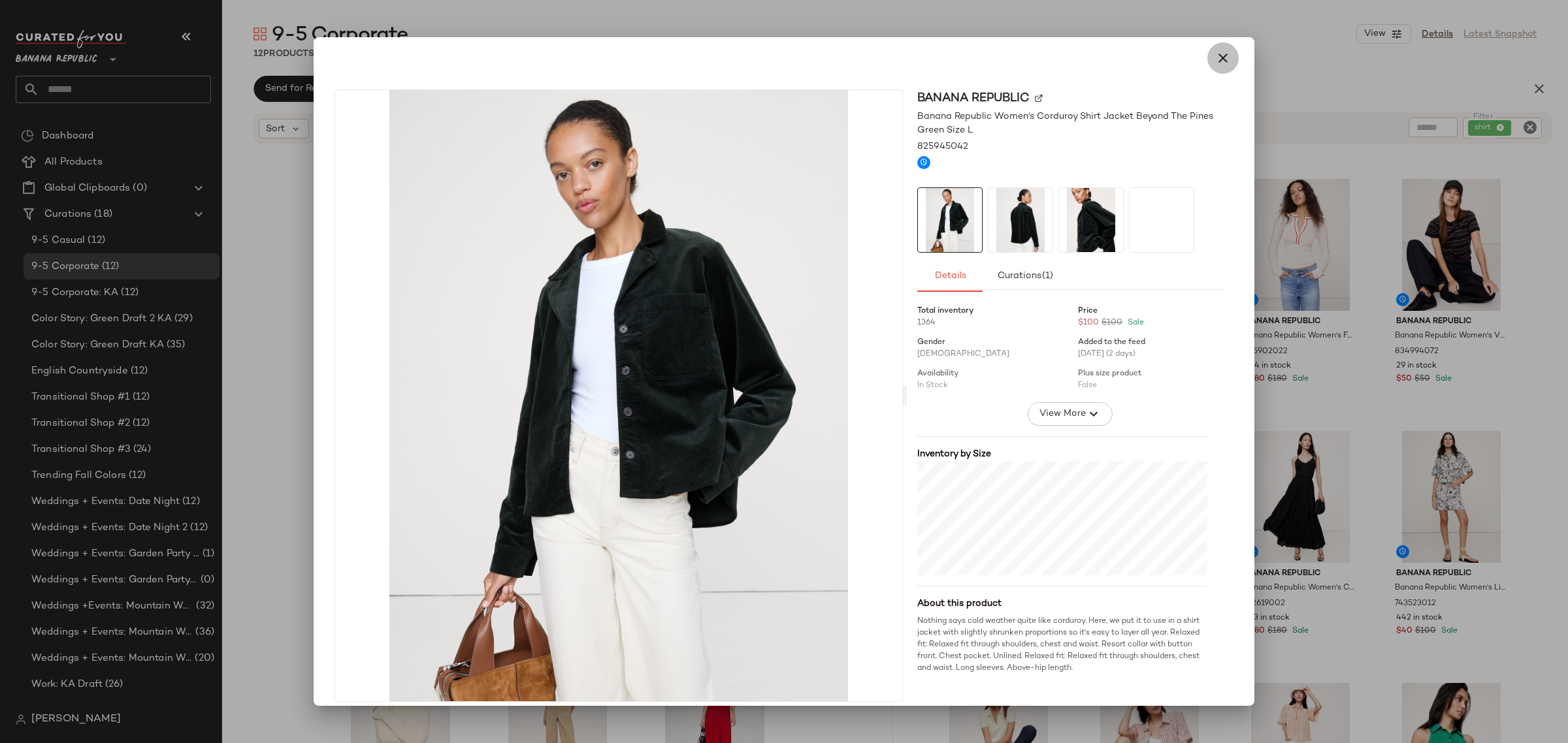
click at [1221, 59] on icon "button" at bounding box center [1223, 58] width 16 height 16
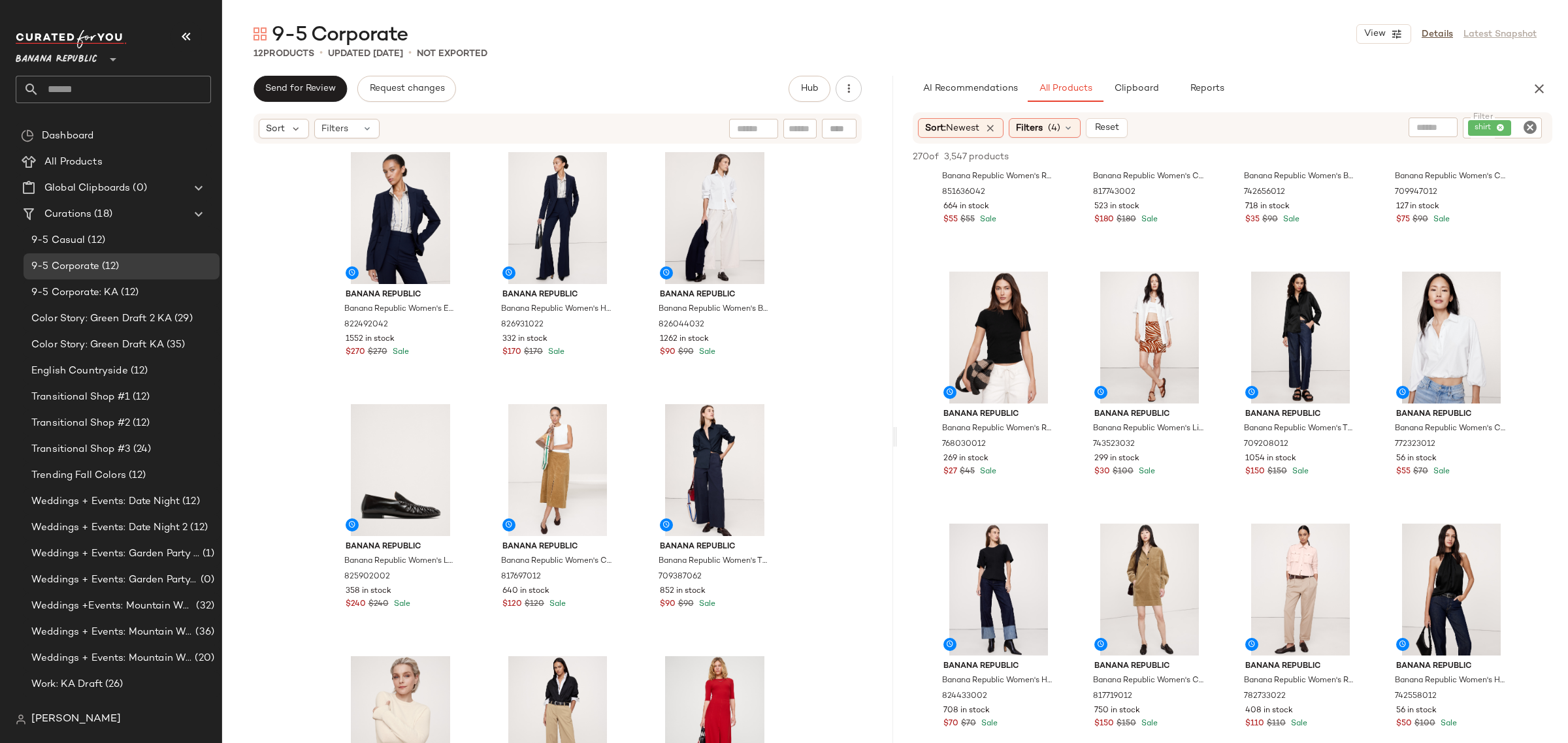
scroll to position [6778, 0]
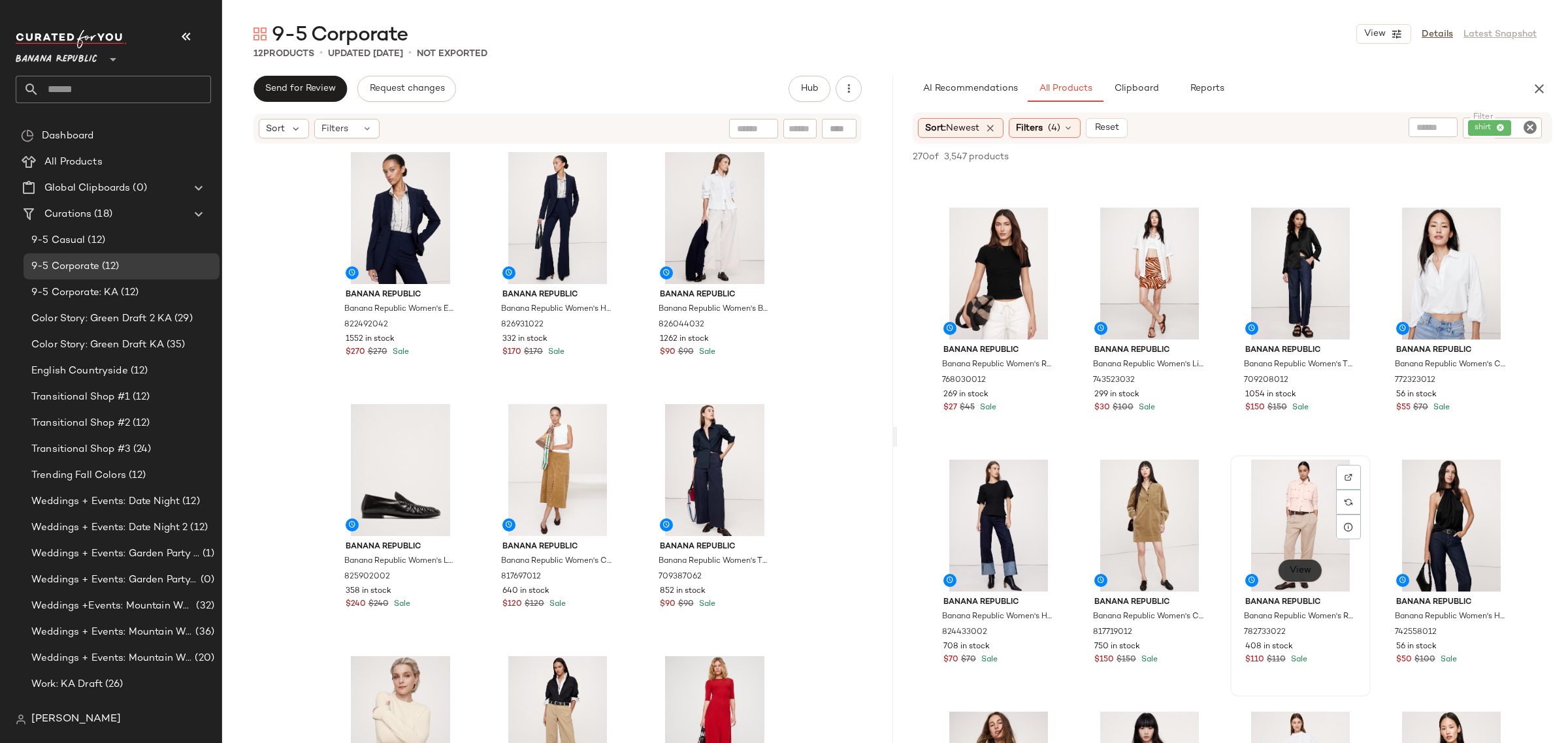
click at [1303, 572] on span "View" at bounding box center [1300, 571] width 22 height 11
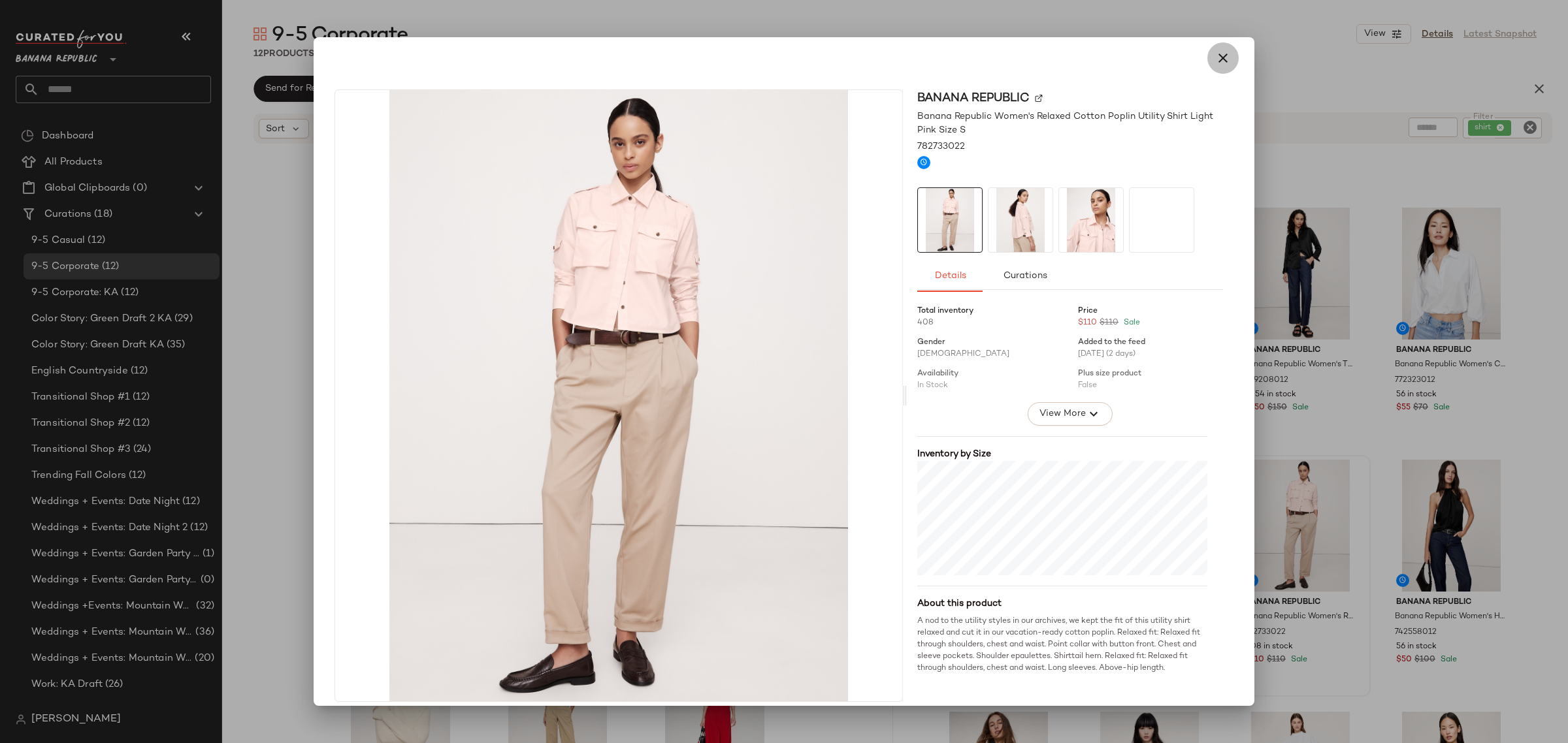
click at [1217, 56] on icon "button" at bounding box center [1223, 58] width 16 height 16
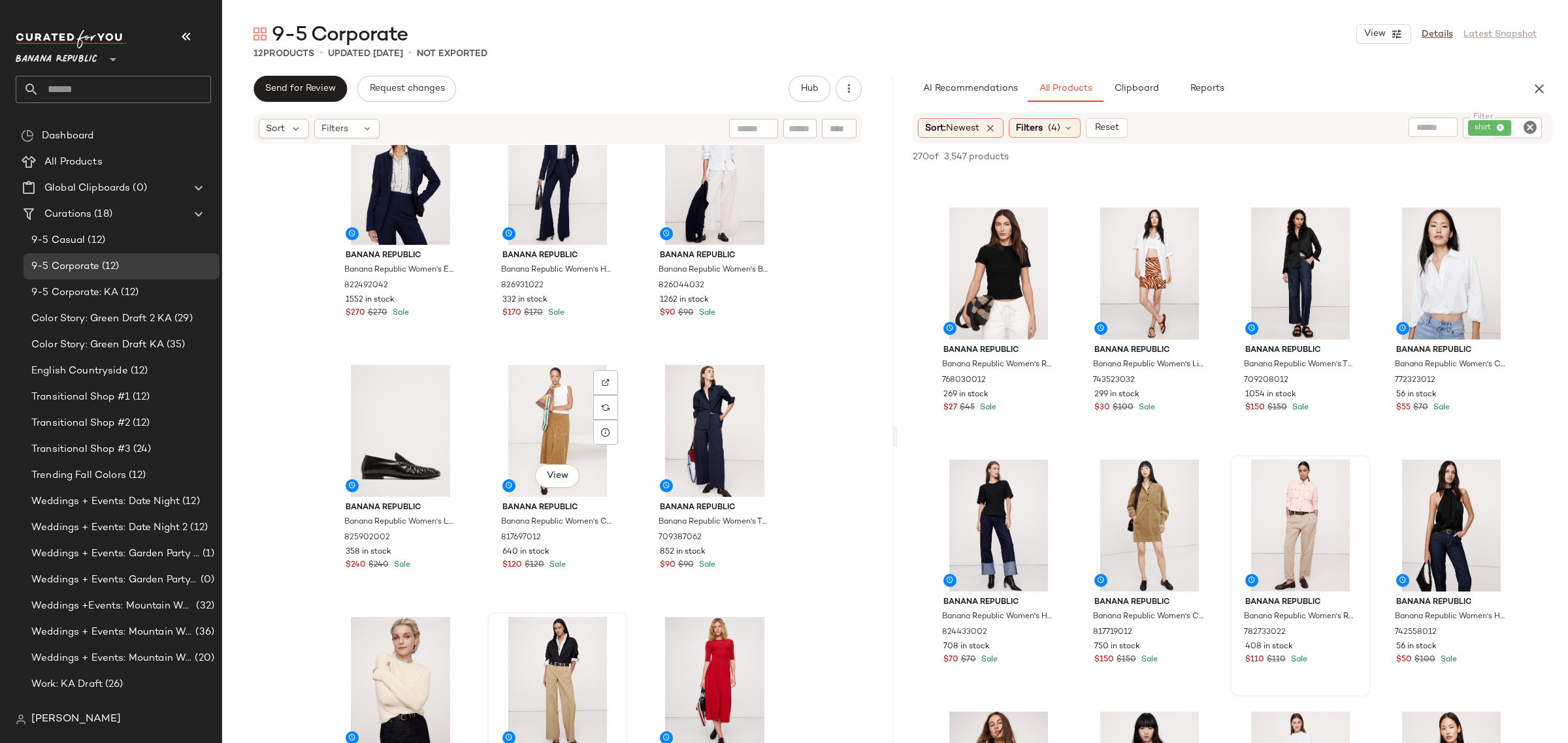
scroll to position [0, 0]
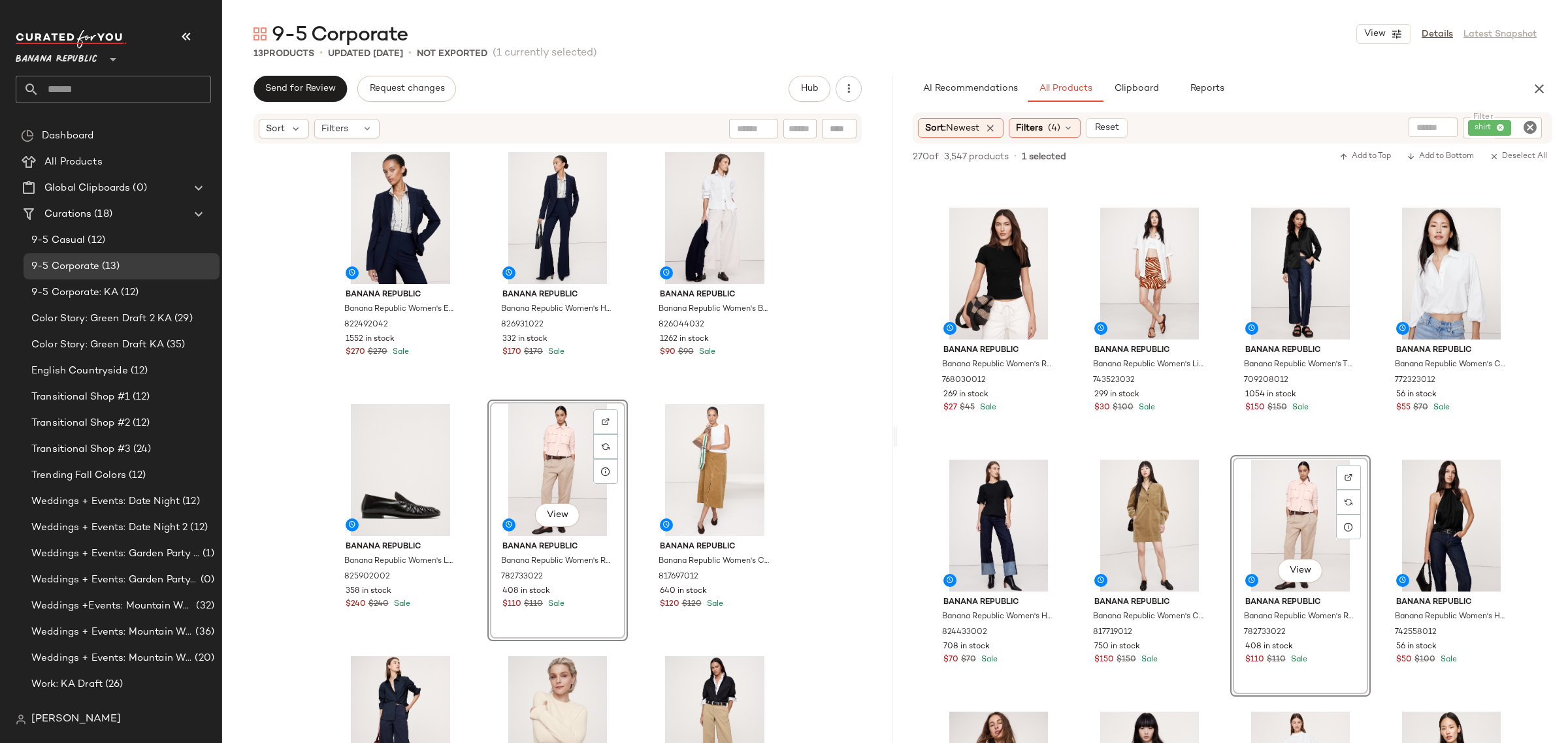
click at [637, 571] on div "Banana Republic Banana Republic Women's Essential Italian Wool Blazer Navy Blue…" at bounding box center [557, 465] width 455 height 635
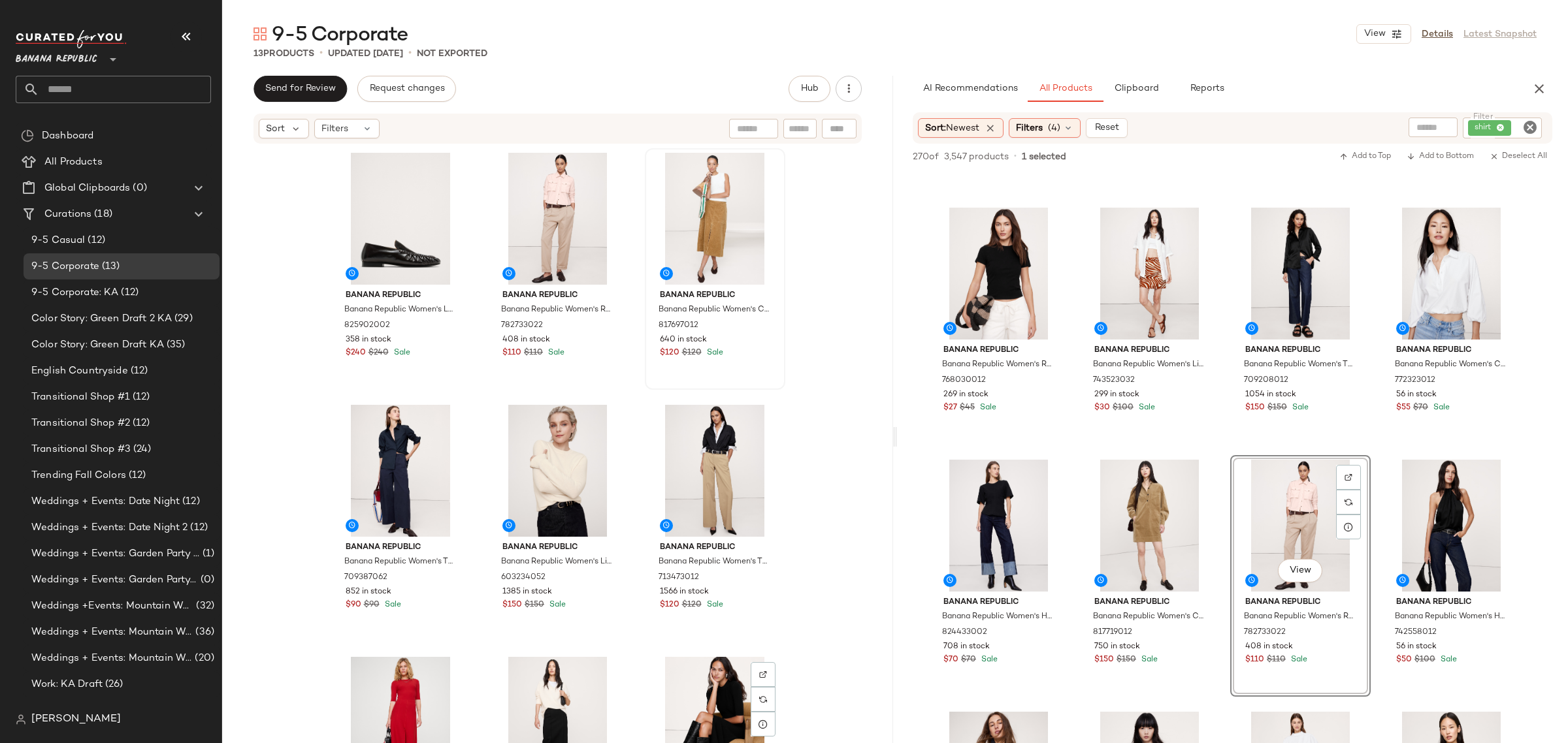
scroll to position [255, 0]
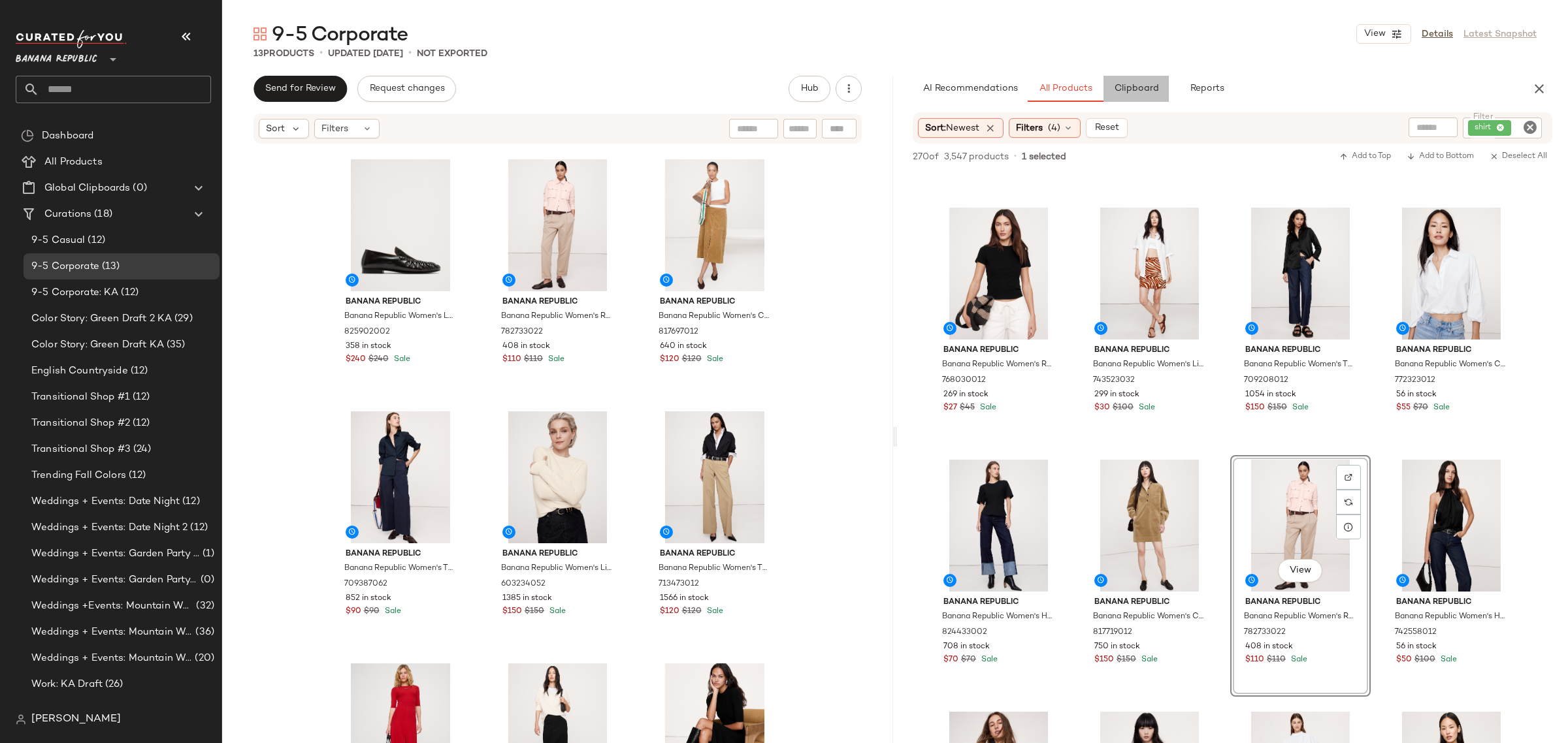
click at [1138, 87] on span "Clipboard" at bounding box center [1136, 89] width 45 height 11
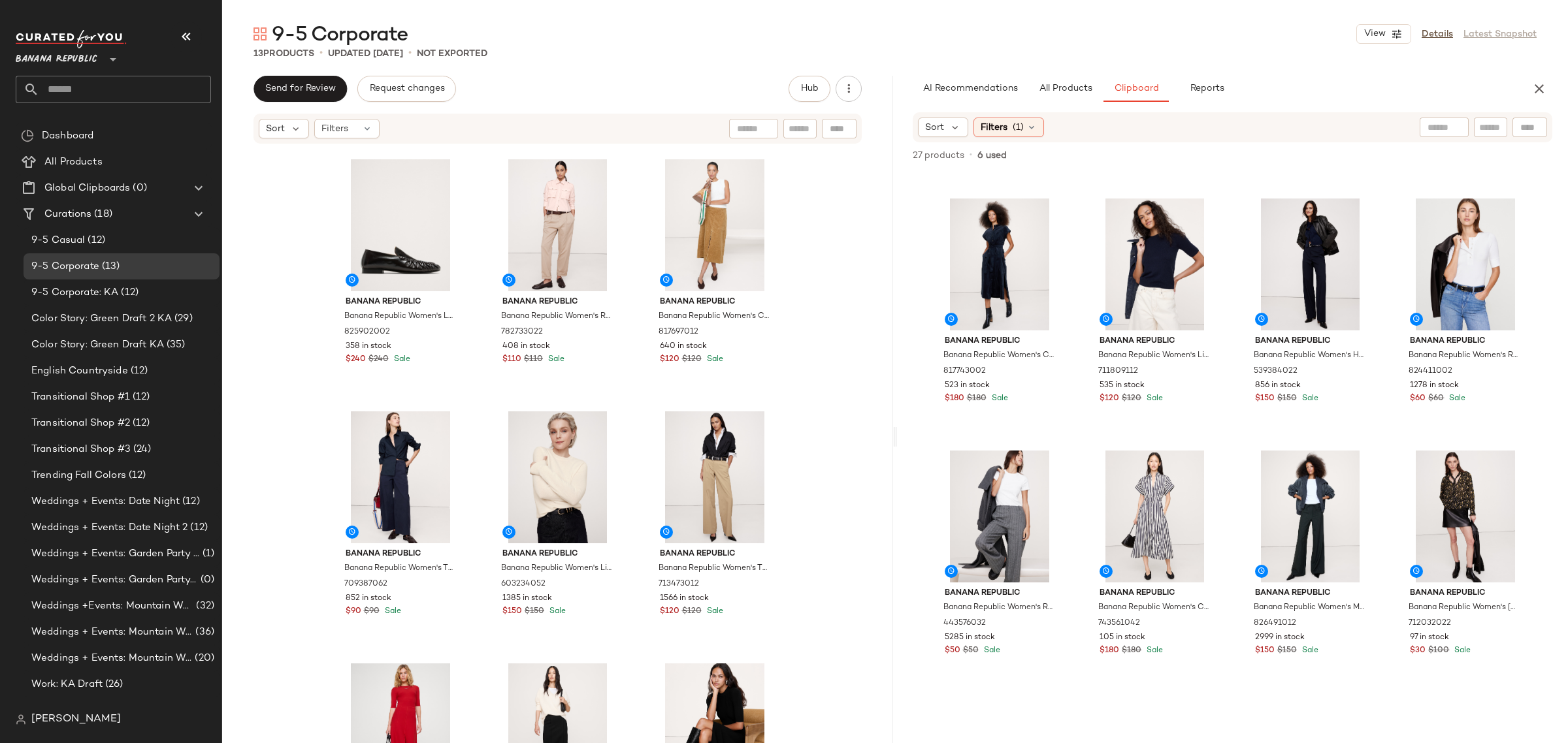
scroll to position [887, 0]
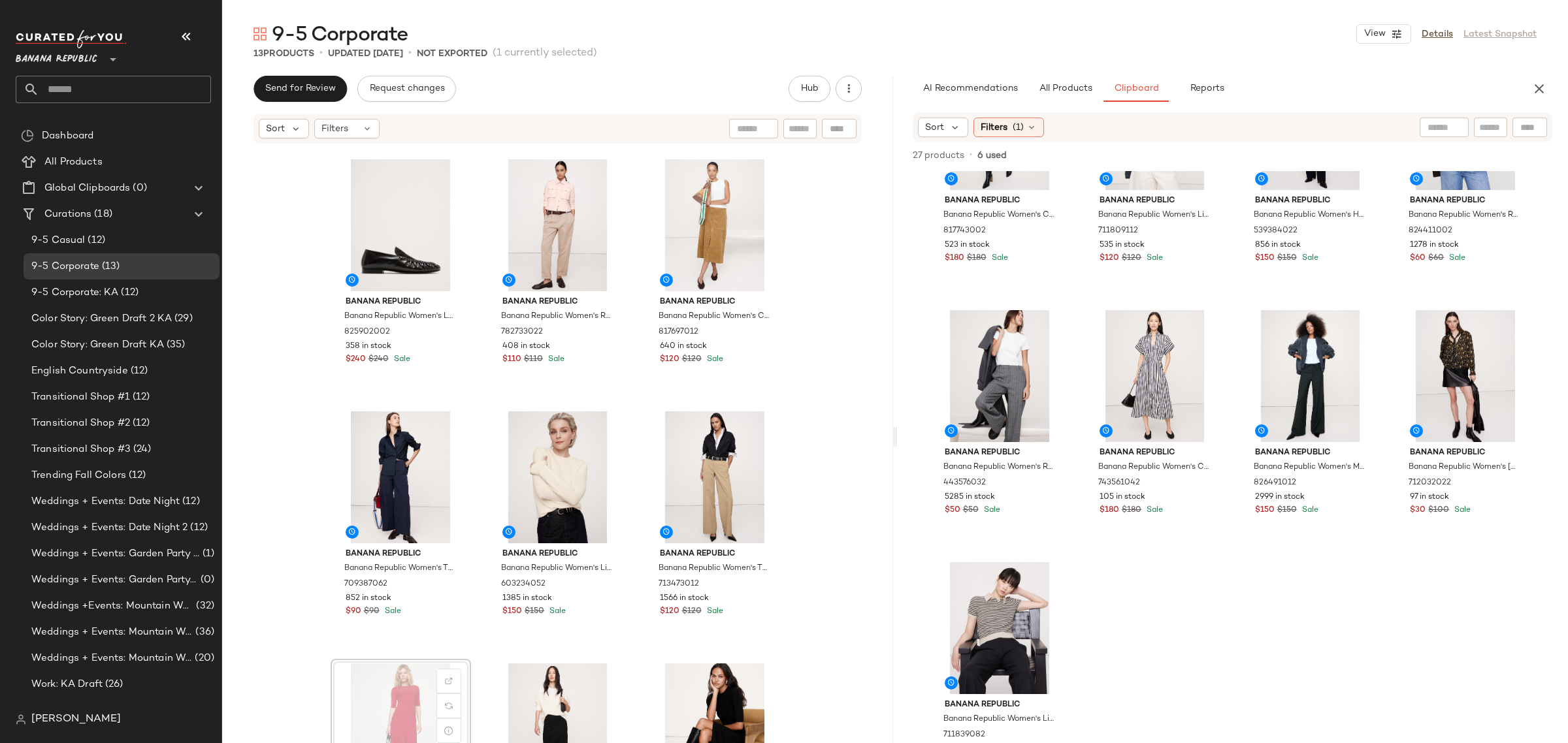
scroll to position [263, 0]
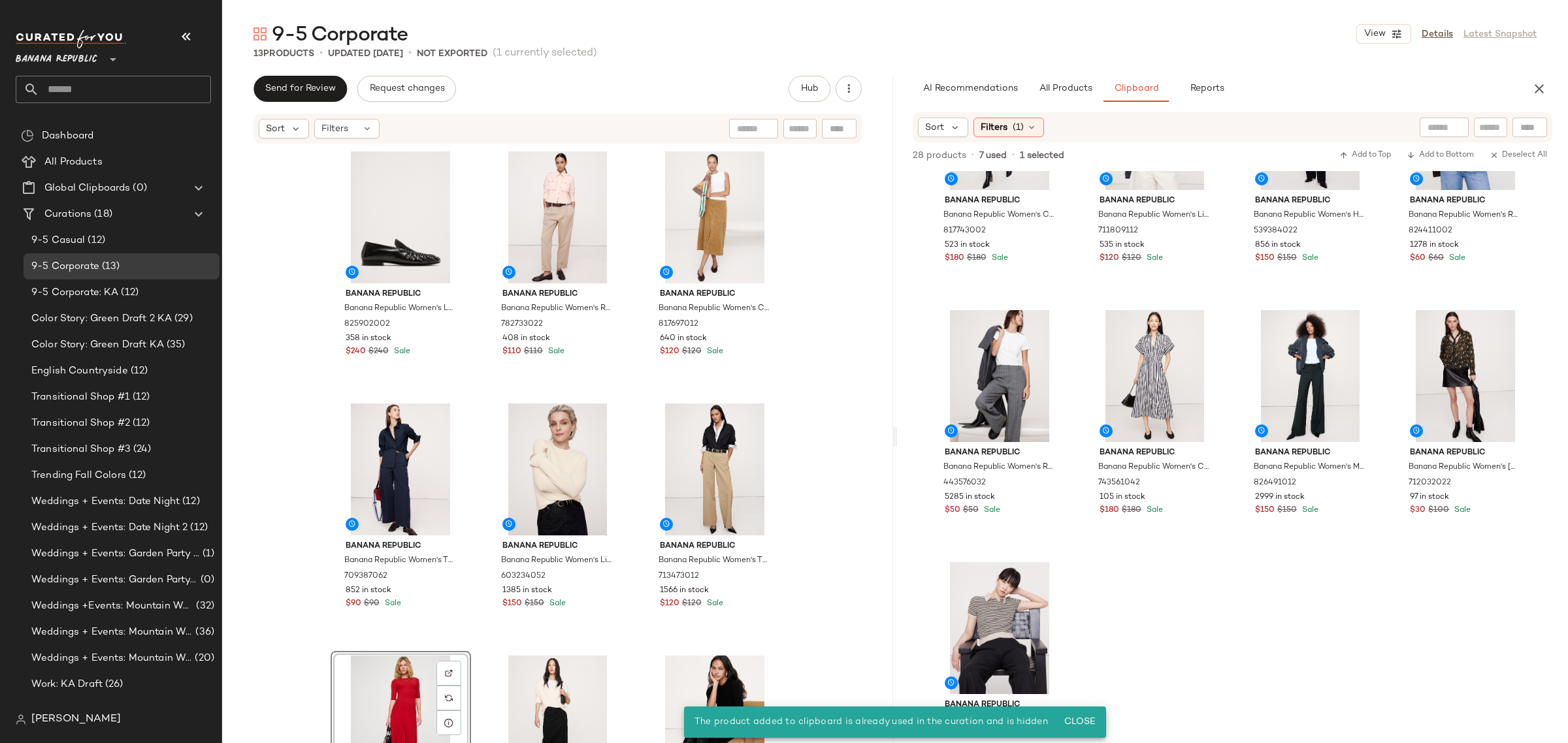
click at [364, 674] on div "View" at bounding box center [400, 723] width 131 height 132
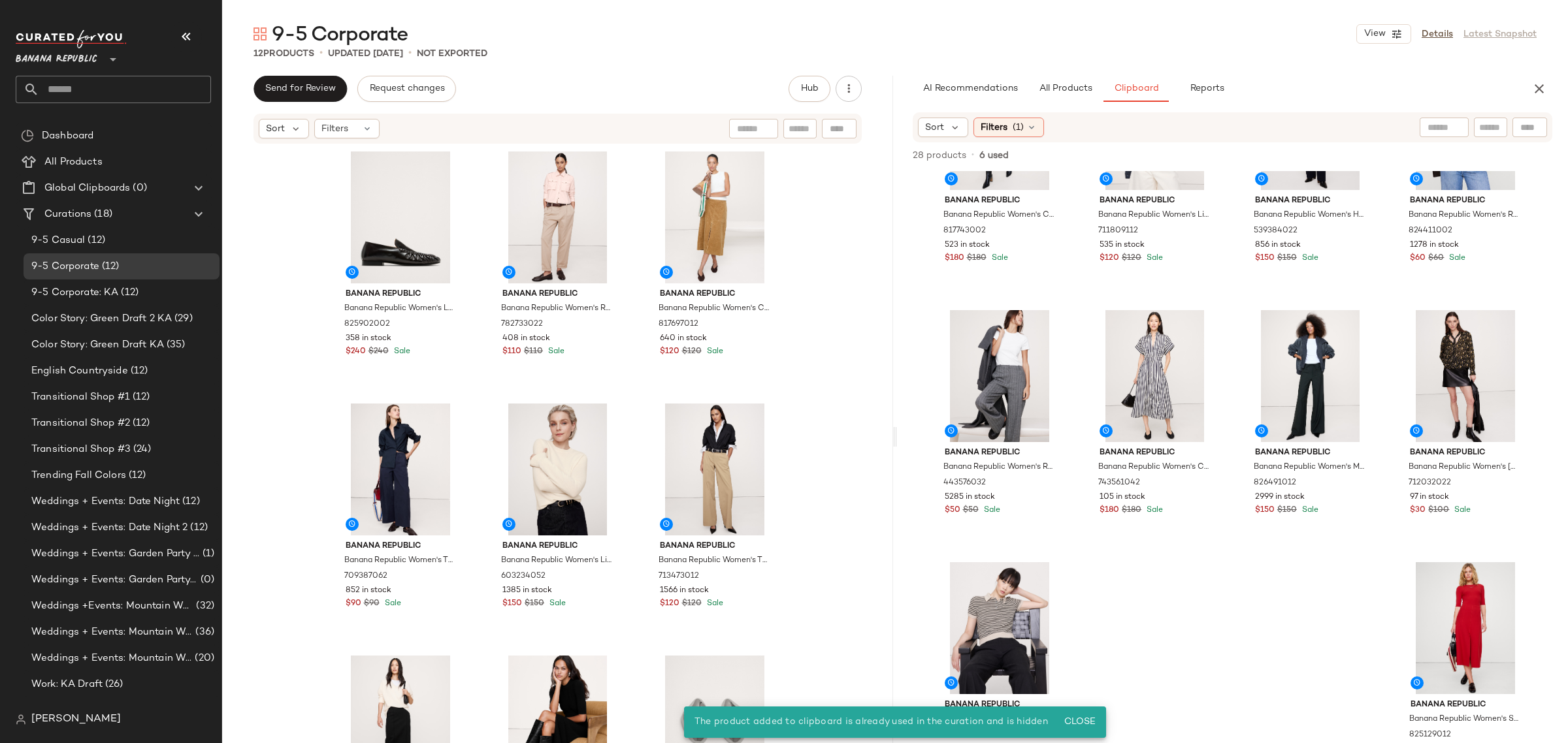
click at [799, 596] on div "Banana Republic Banana Republic Women's Leather Moc-Toe Loafer Dark Brown Size …" at bounding box center [557, 464] width 671 height 638
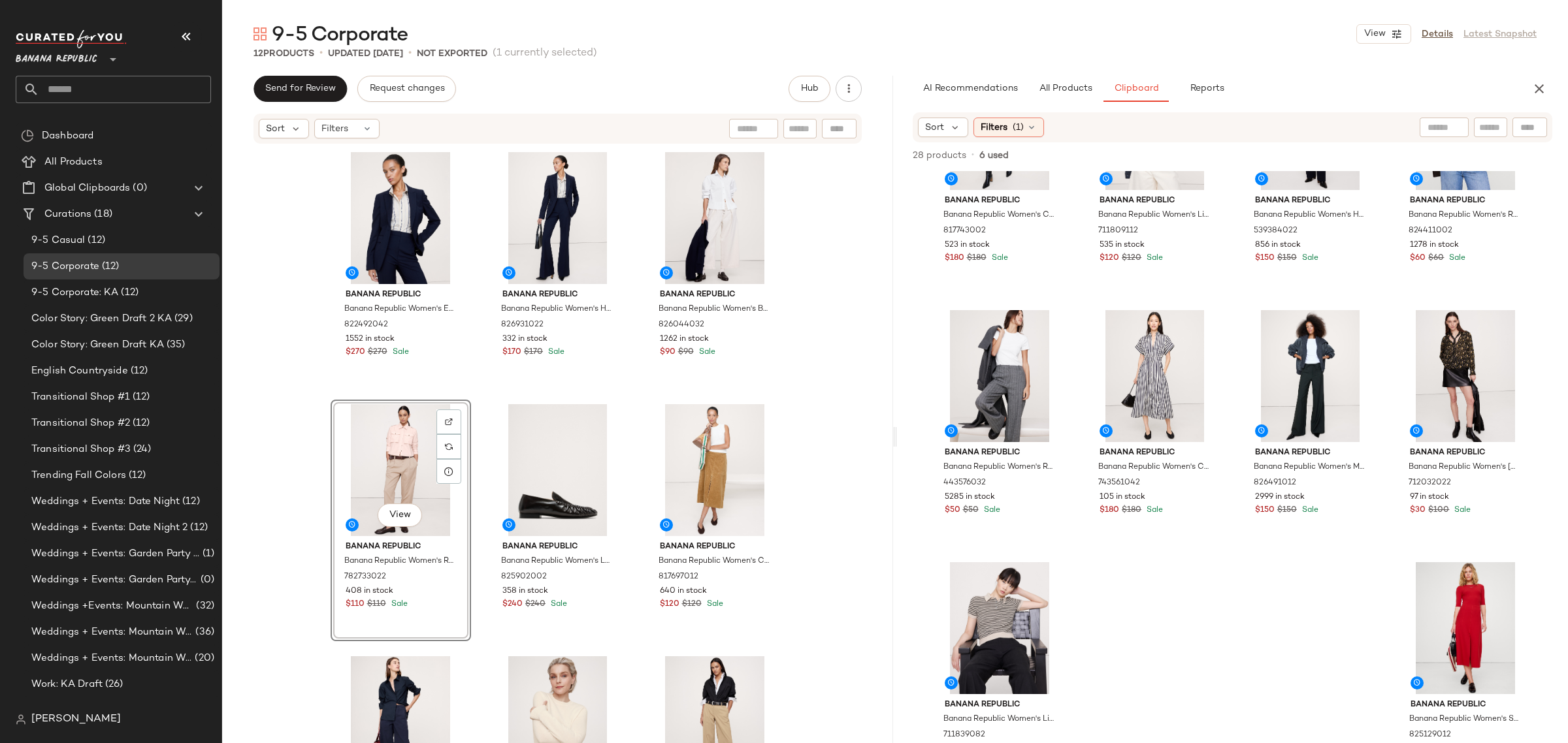
click at [477, 517] on div "Banana Republic Banana Republic Women's Essential Italian Wool Blazer Navy Blue…" at bounding box center [557, 465] width 455 height 635
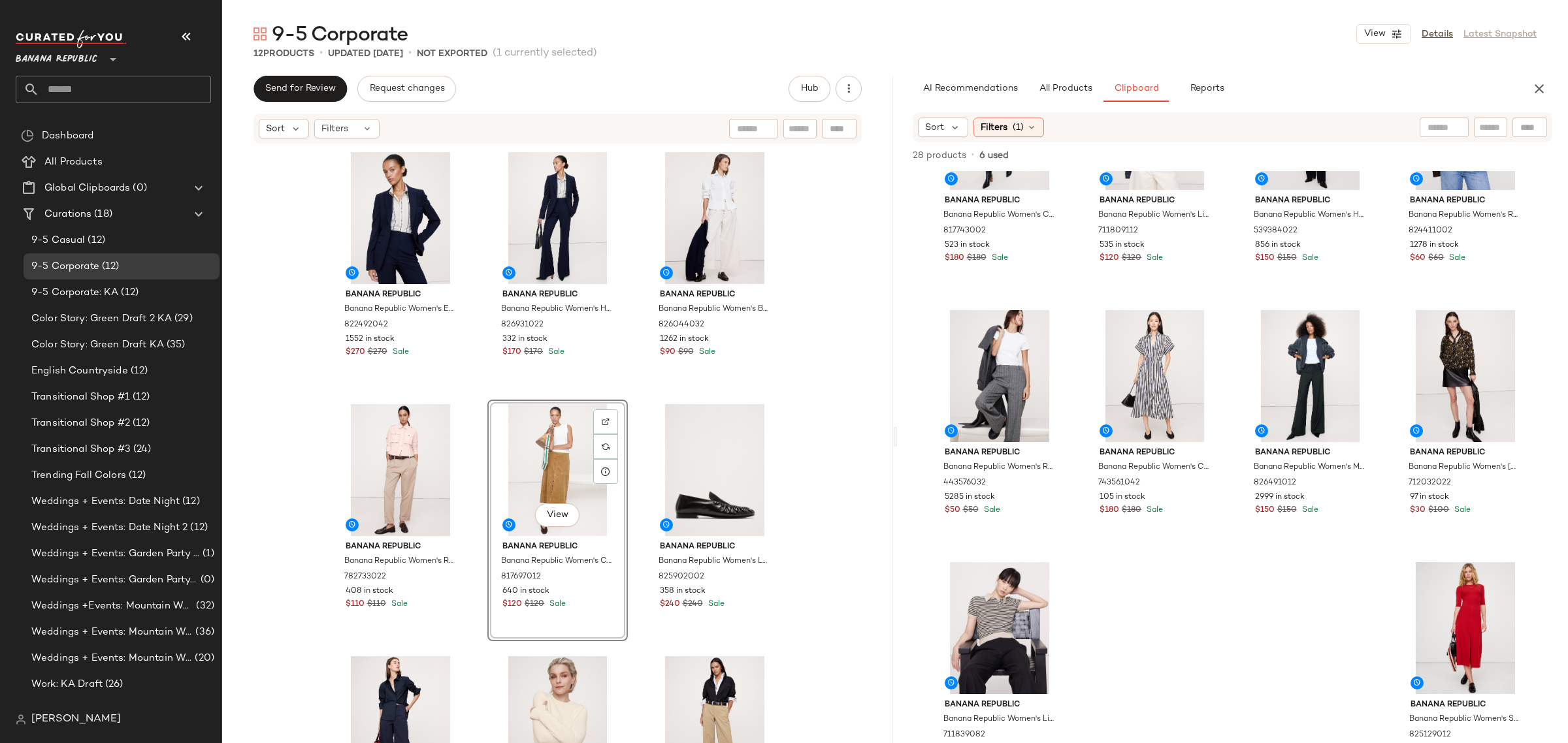
click at [473, 554] on div "Banana Republic Banana Republic Women's Essential Italian Wool Blazer Navy Blue…" at bounding box center [557, 465] width 455 height 635
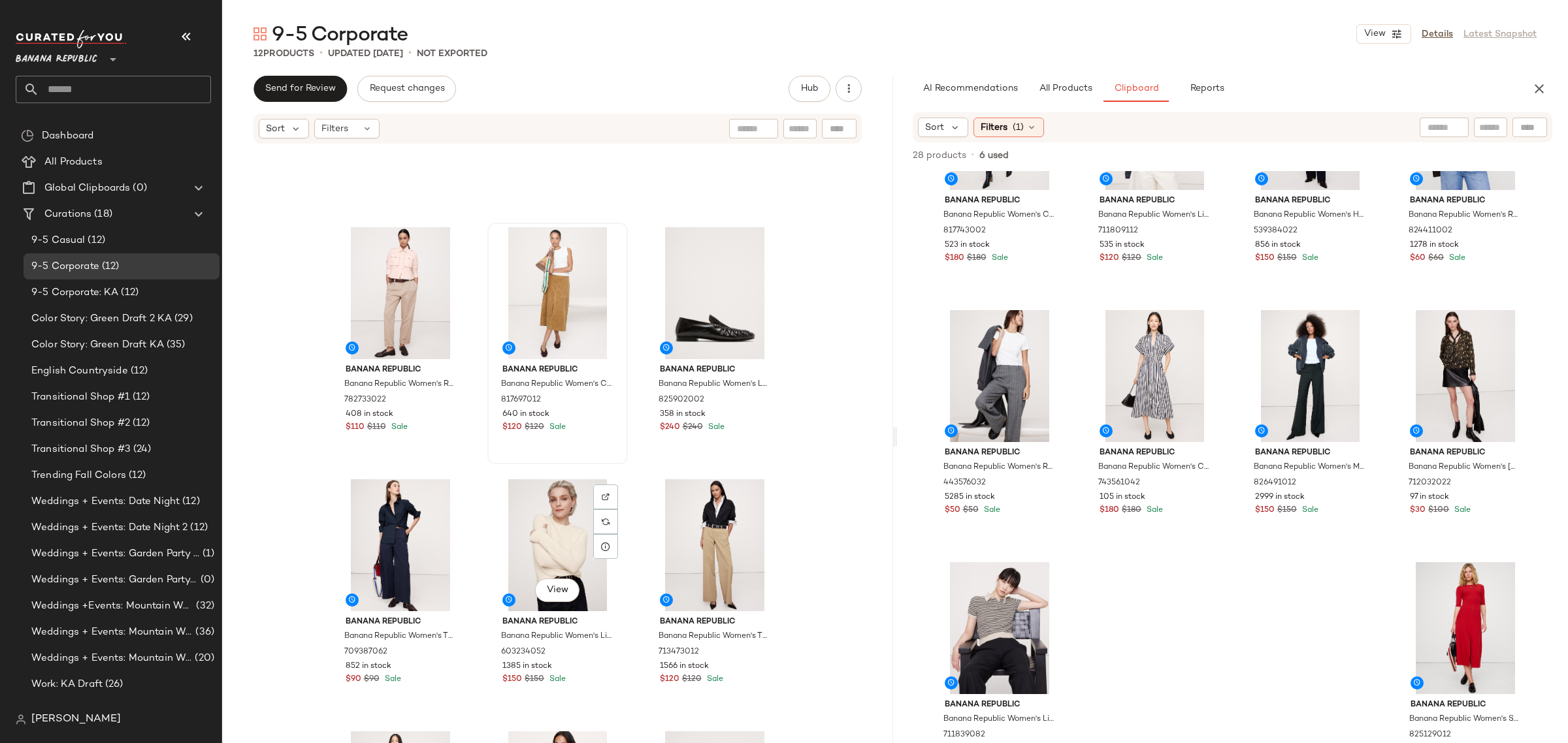
scroll to position [173, 0]
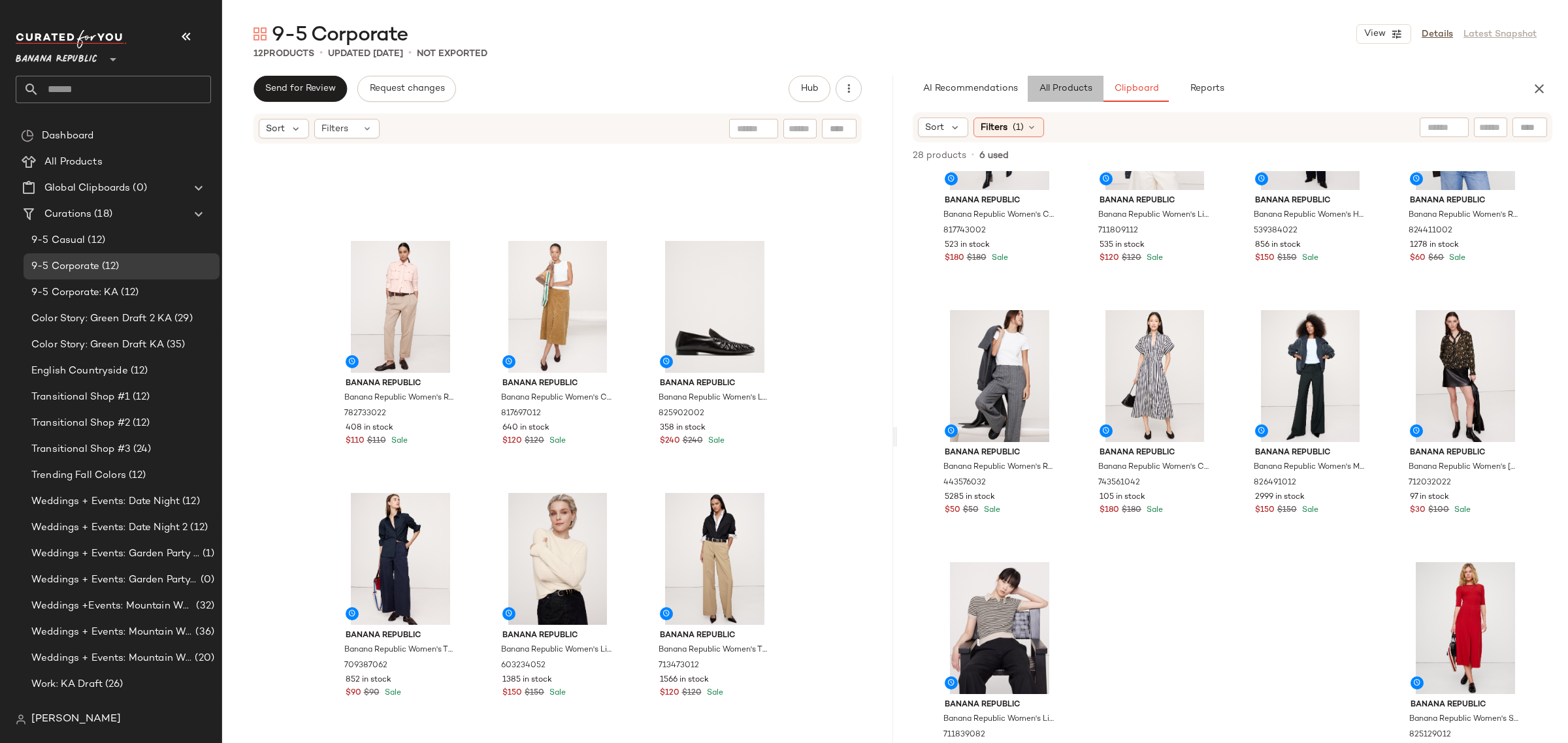
click at [1049, 85] on span "All Products" at bounding box center [1065, 89] width 54 height 11
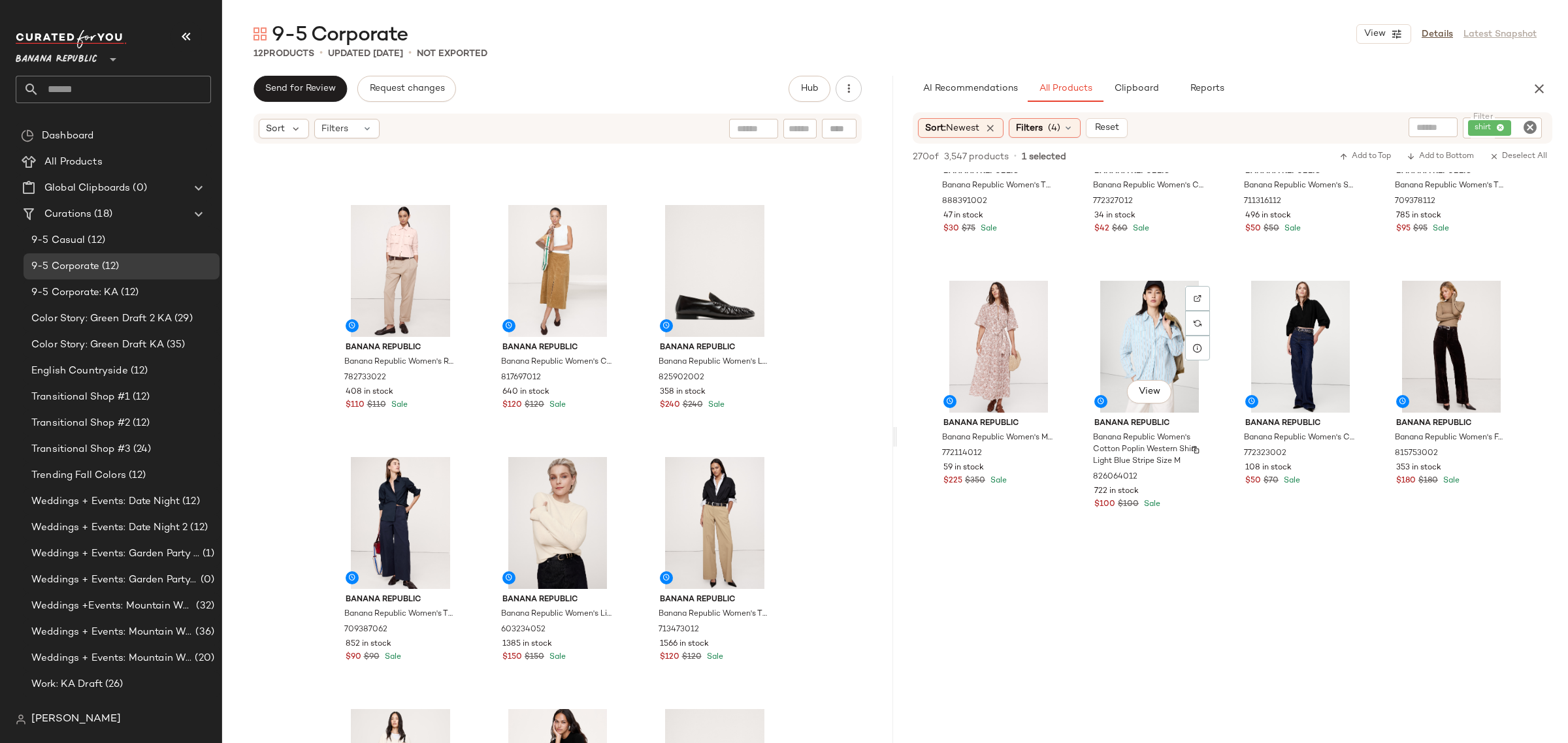
scroll to position [16576, 0]
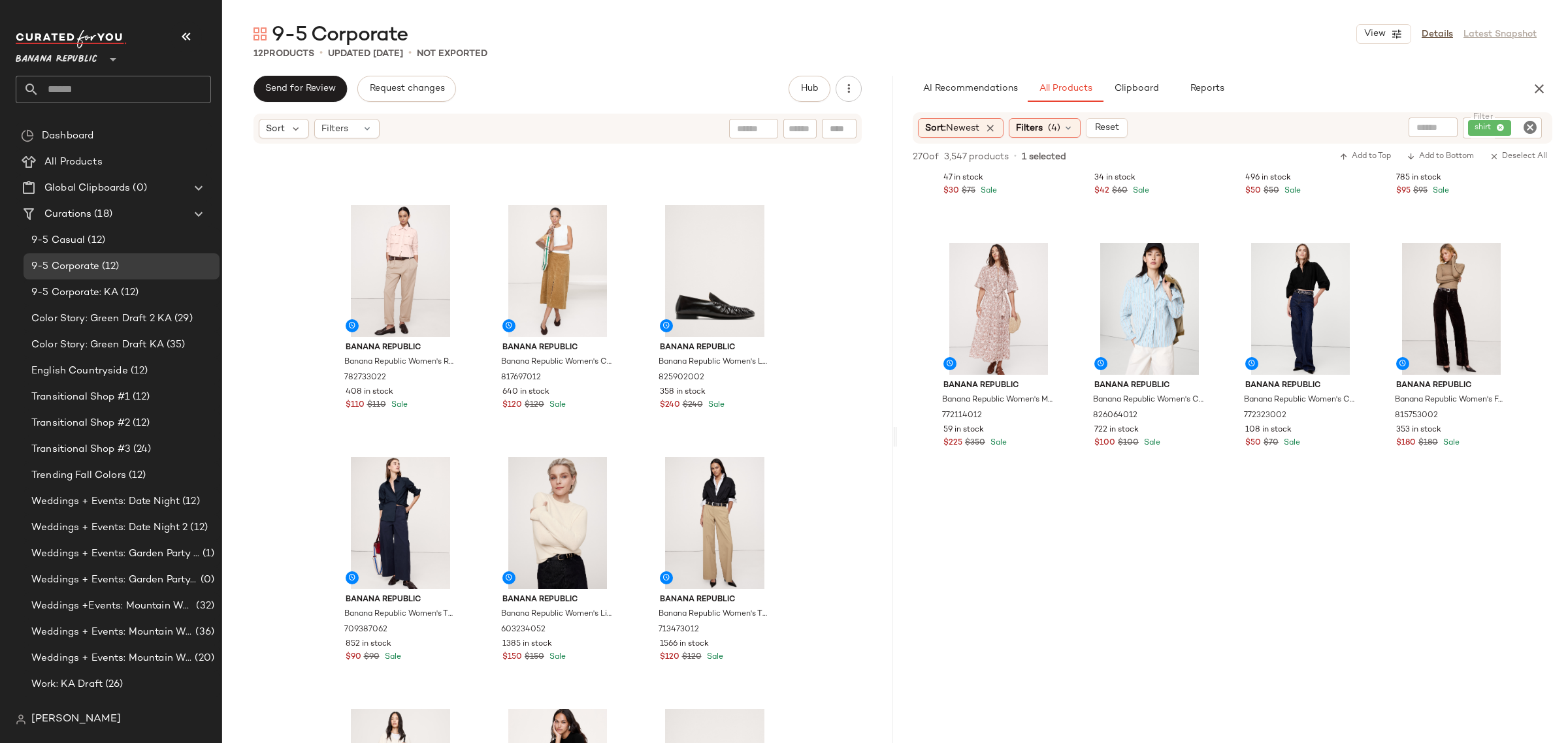
click at [1530, 122] on icon "Clear Filter" at bounding box center [1530, 128] width 16 height 16
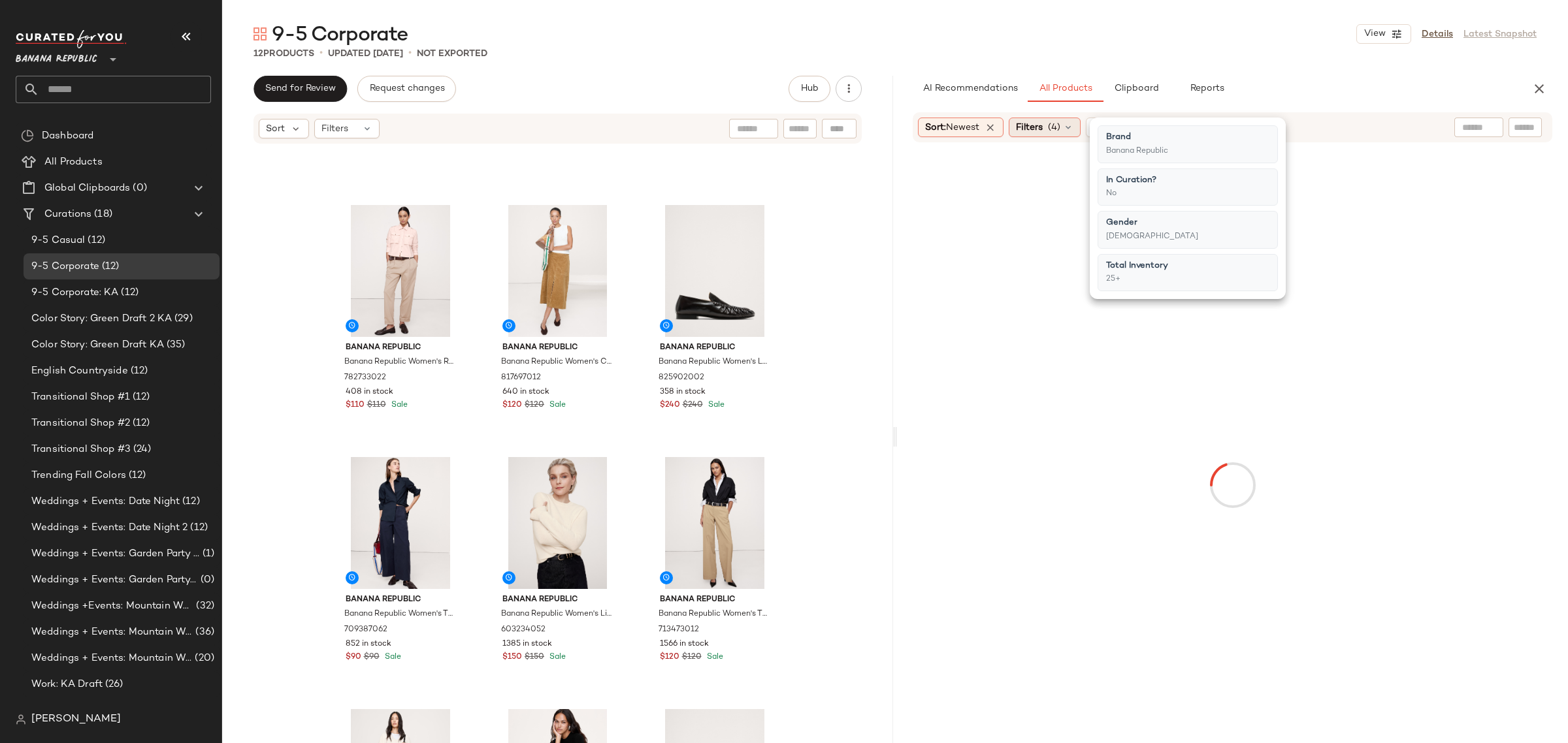
click at [1071, 126] on icon at bounding box center [1067, 127] width 11 height 11
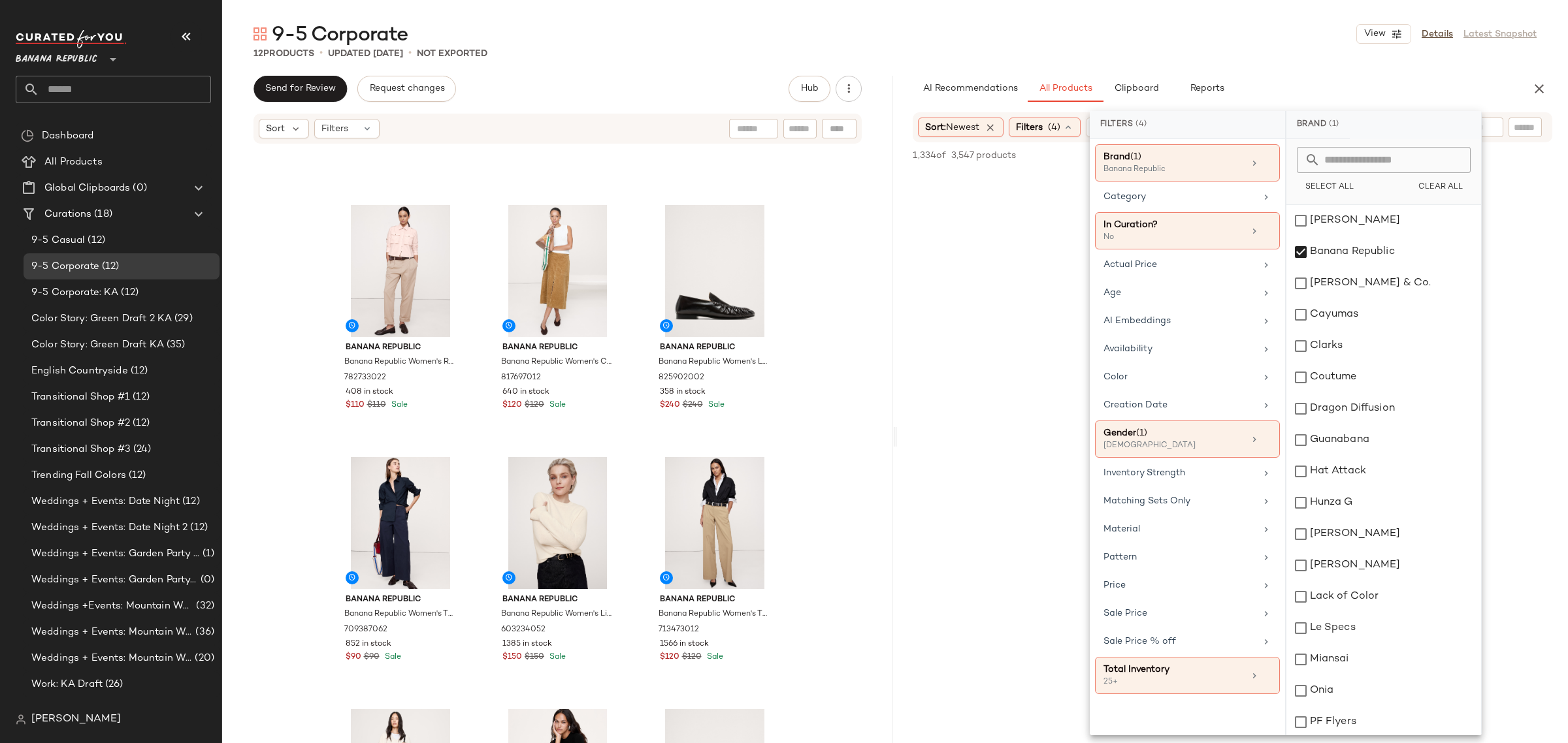
click at [1071, 126] on icon at bounding box center [1067, 127] width 11 height 11
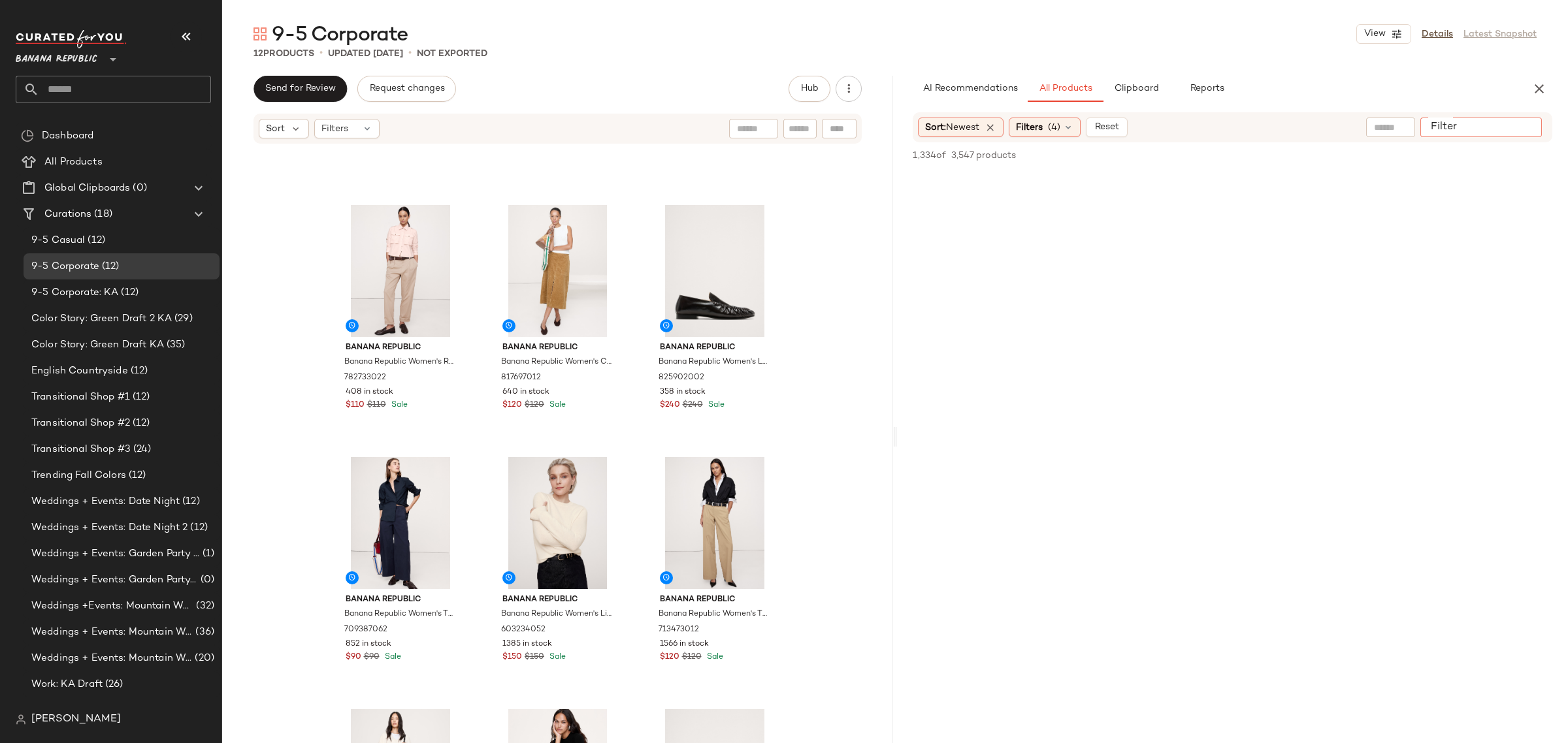
click at [1526, 124] on input "Filter" at bounding box center [1481, 128] width 111 height 14
type input "*****"
click at [1537, 85] on icon "button" at bounding box center [1539, 89] width 16 height 16
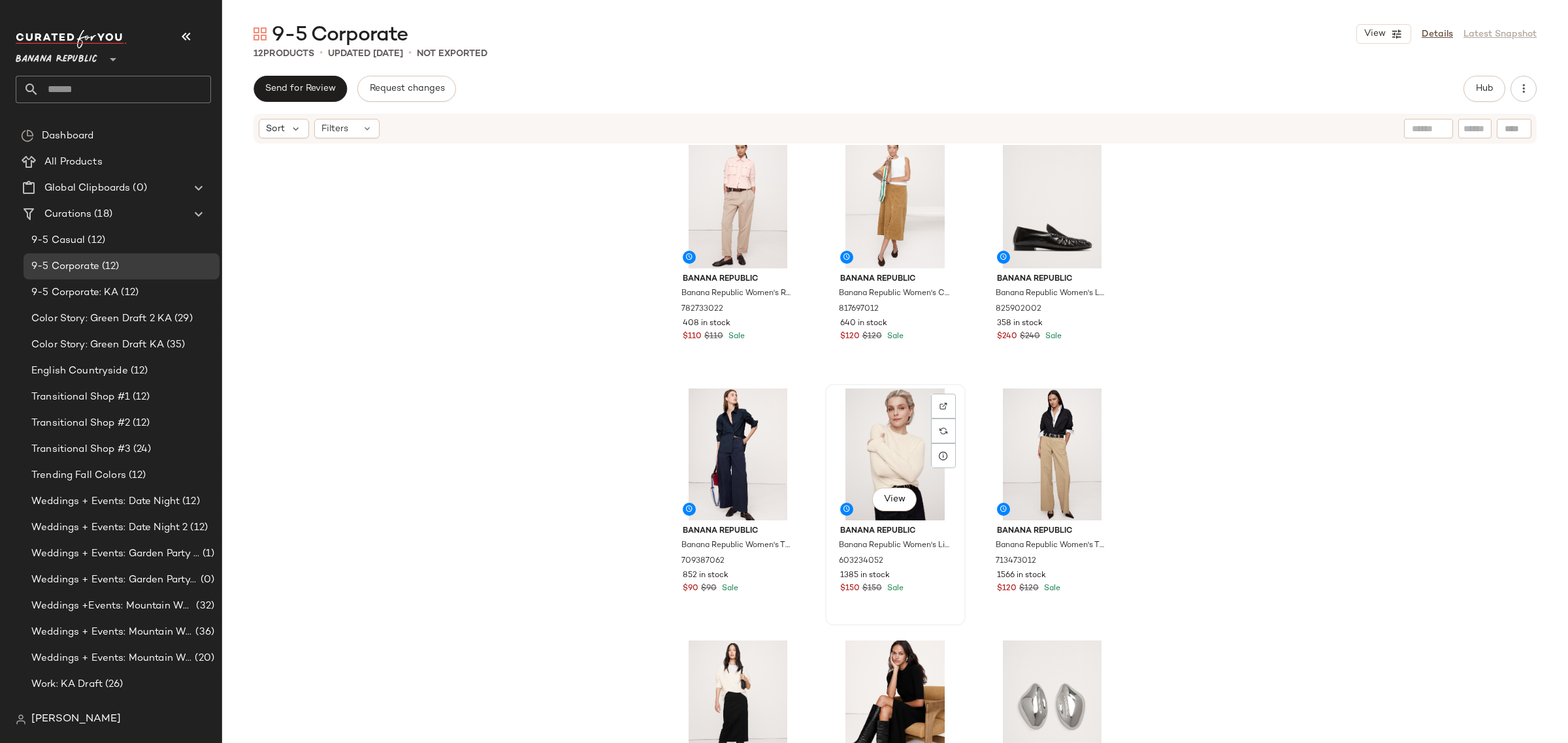
scroll to position [373, 0]
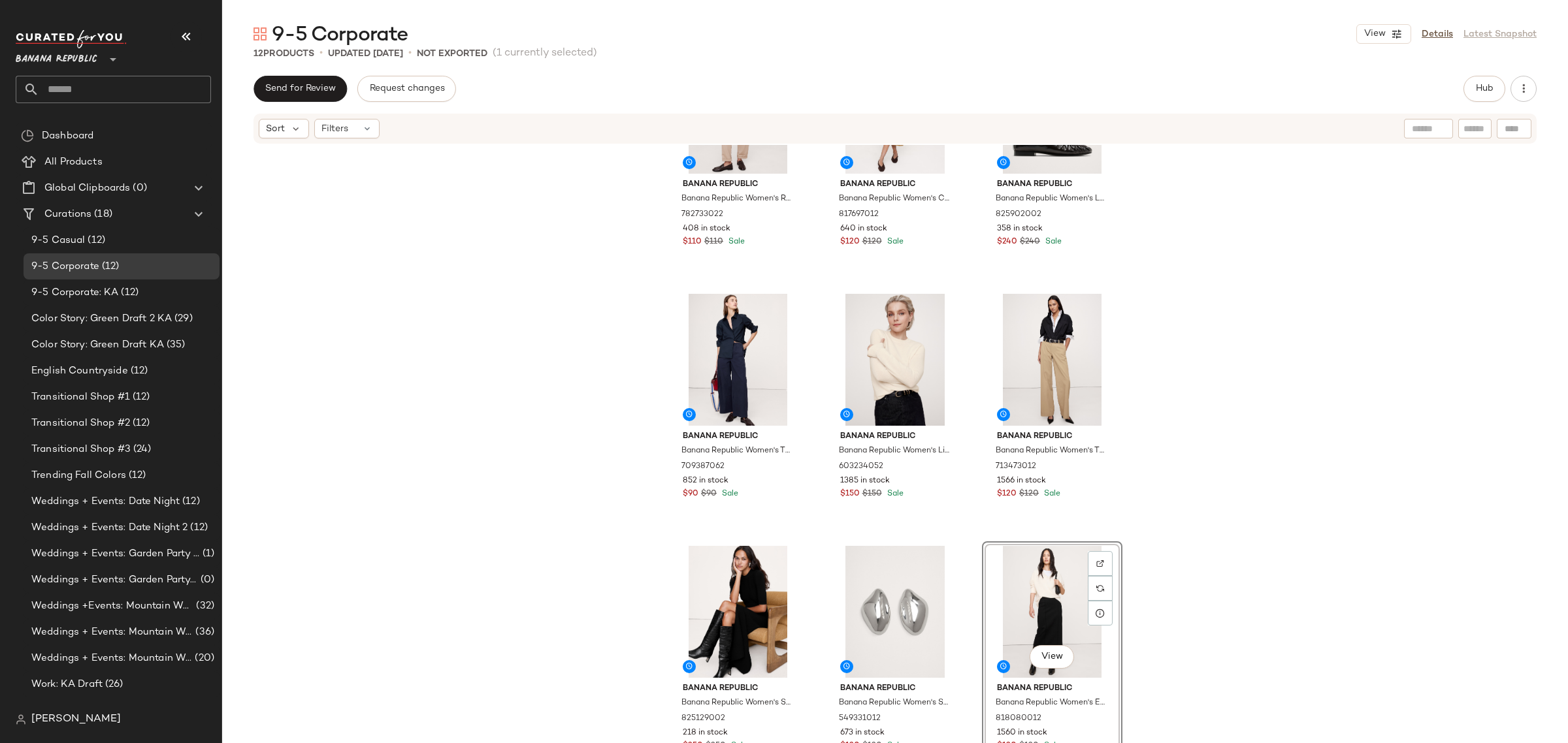
click at [813, 538] on div "Banana Republic Banana Republic Women's Relaxed Cotton Poplin Utility Shirt Lig…" at bounding box center [895, 464] width 1346 height 638
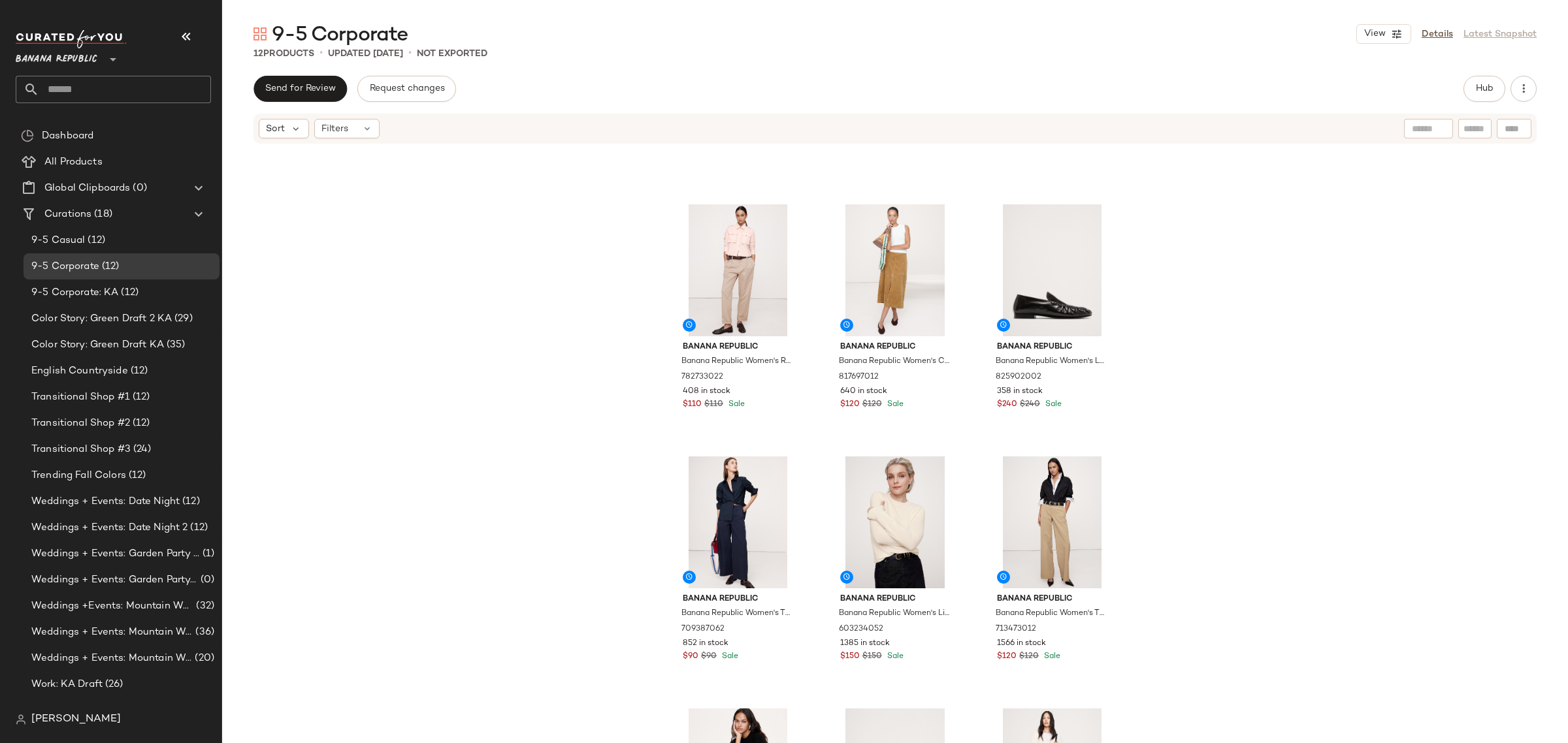
scroll to position [118, 0]
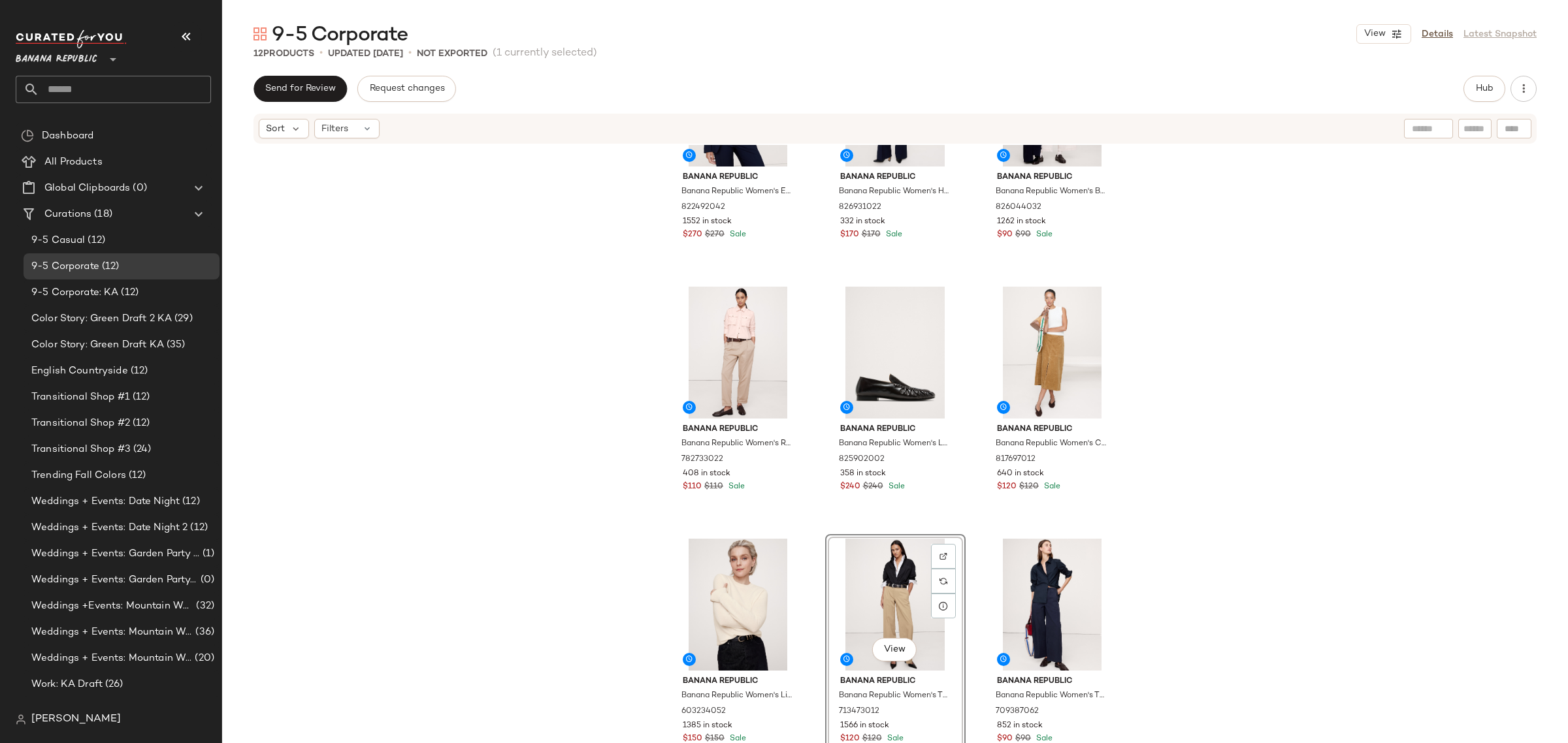
click at [1186, 542] on div "Banana Republic Banana Republic Women's Essential Italian Wool Blazer Navy Blue…" at bounding box center [895, 464] width 1346 height 638
click at [1475, 91] on span "Hub" at bounding box center [1484, 89] width 19 height 11
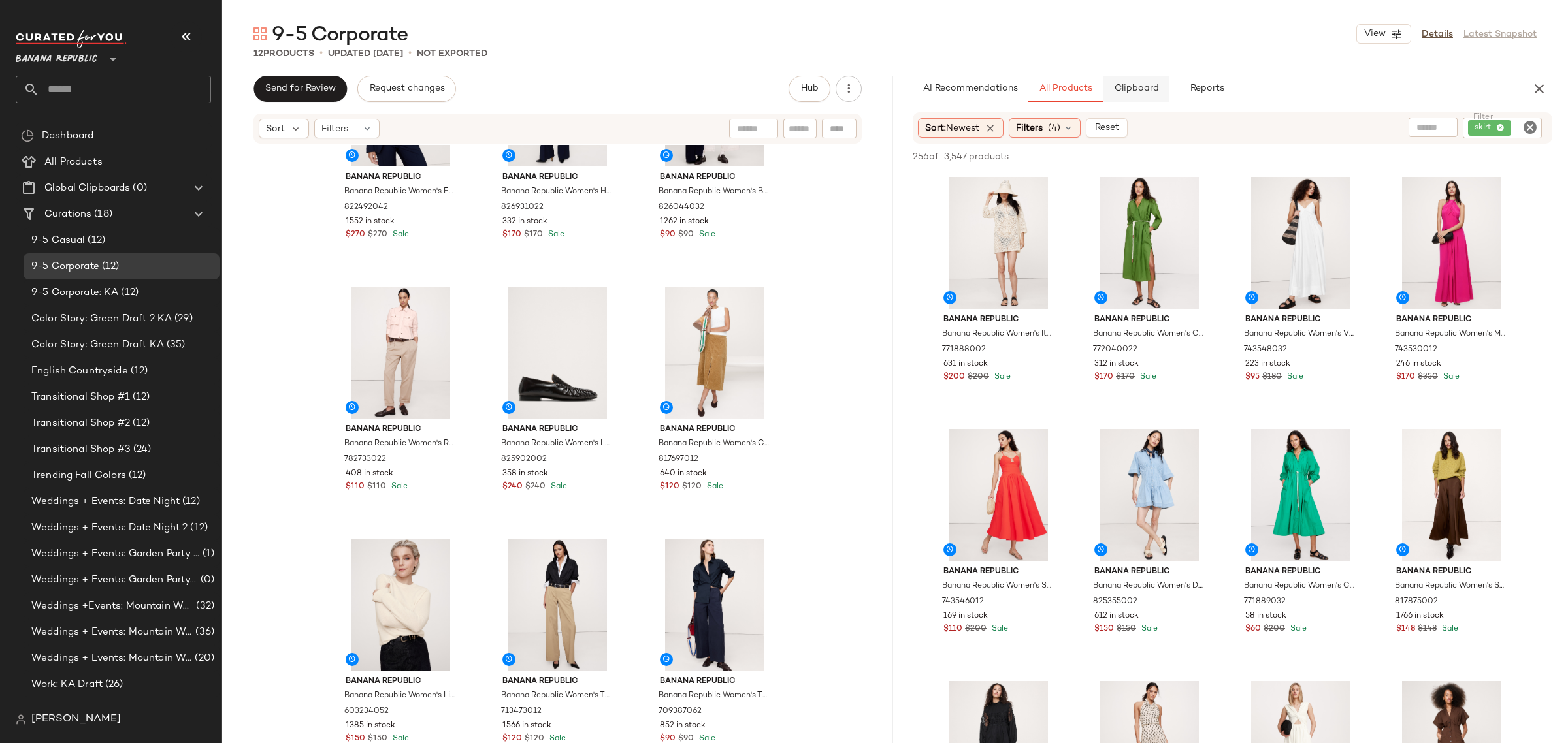
click at [1146, 93] on span "Clipboard" at bounding box center [1136, 89] width 45 height 11
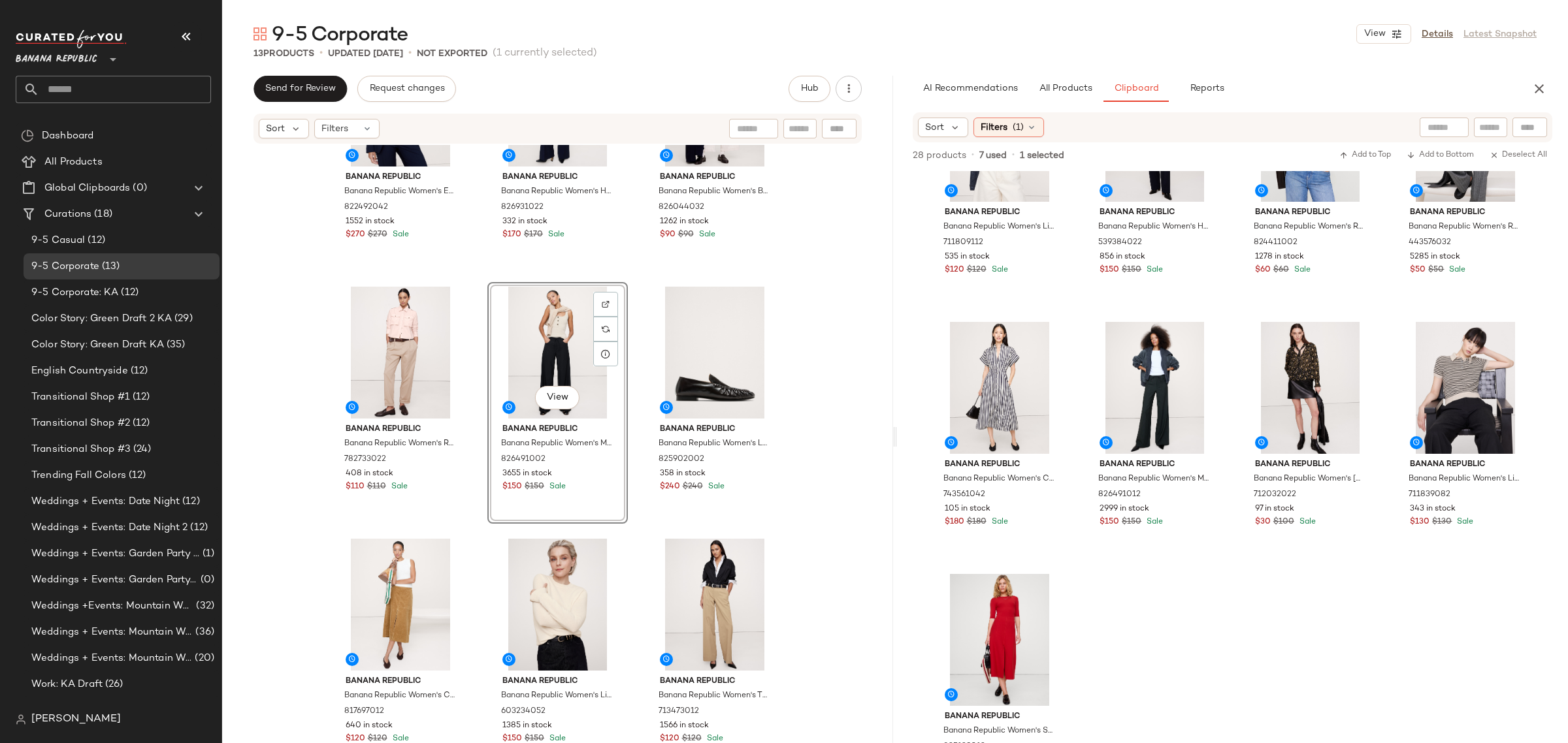
scroll to position [887, 0]
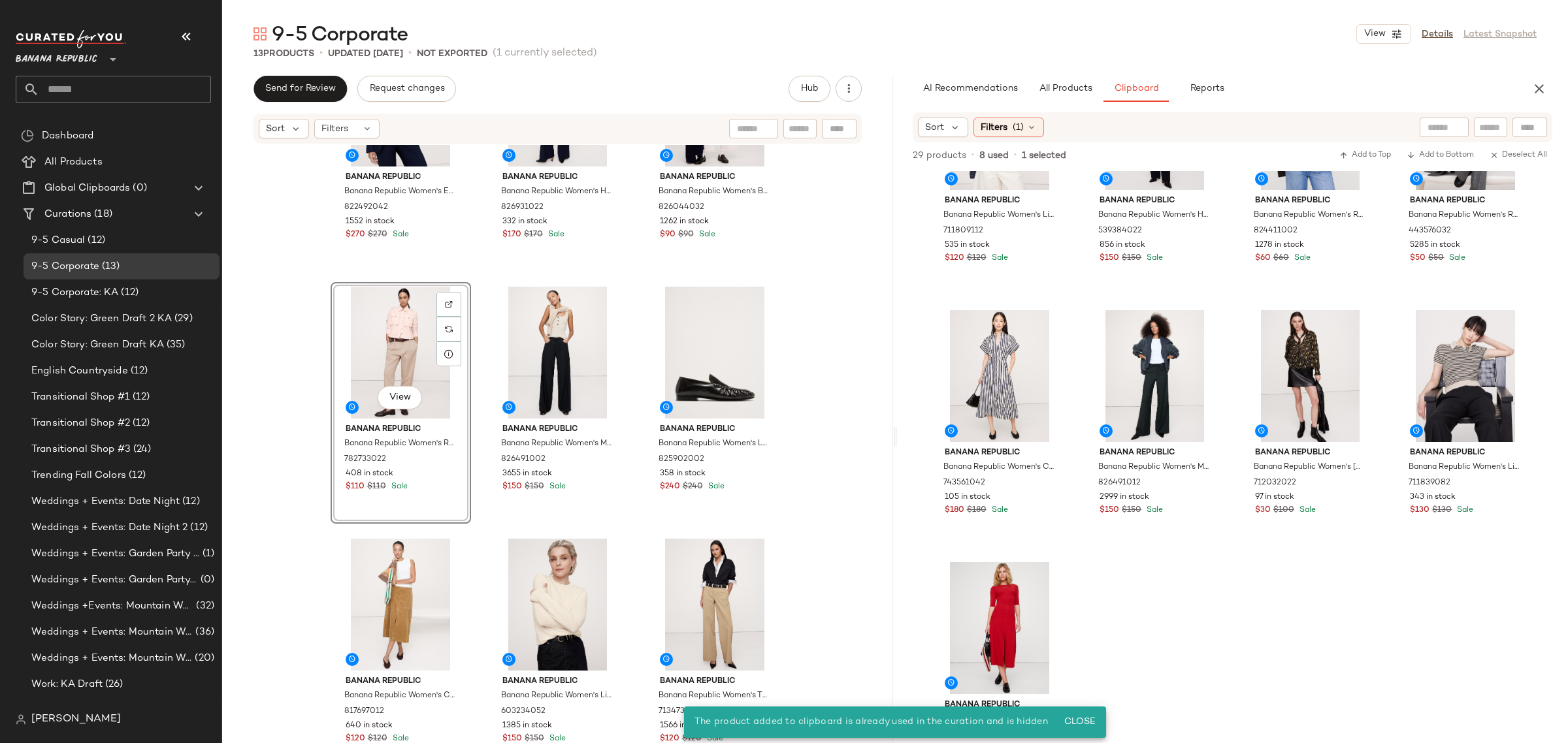
click at [392, 340] on div "View" at bounding box center [400, 353] width 131 height 132
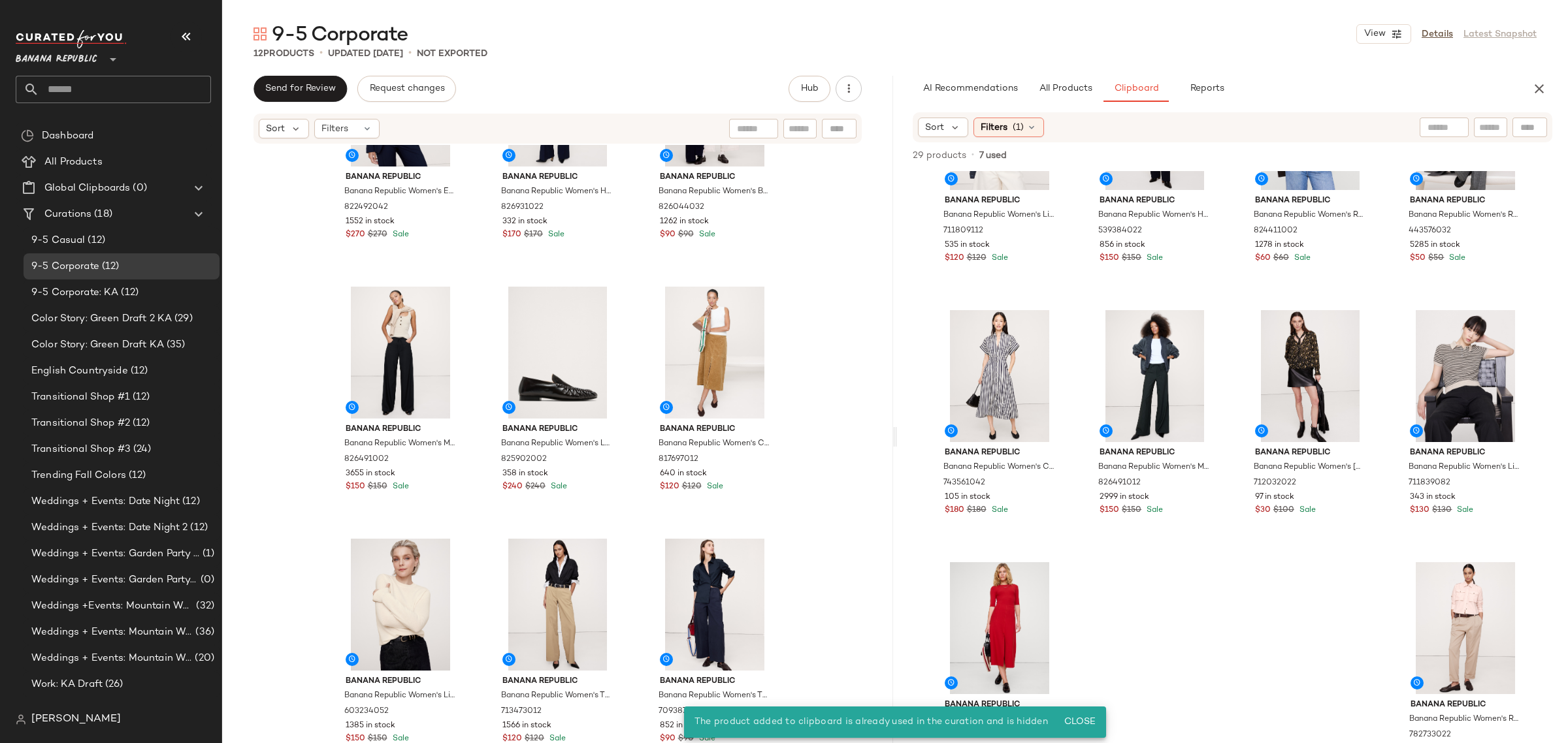
click at [481, 456] on div "Banana Republic Banana Republic Women's Essential Italian Wool Blazer Navy Blue…" at bounding box center [557, 348] width 455 height 635
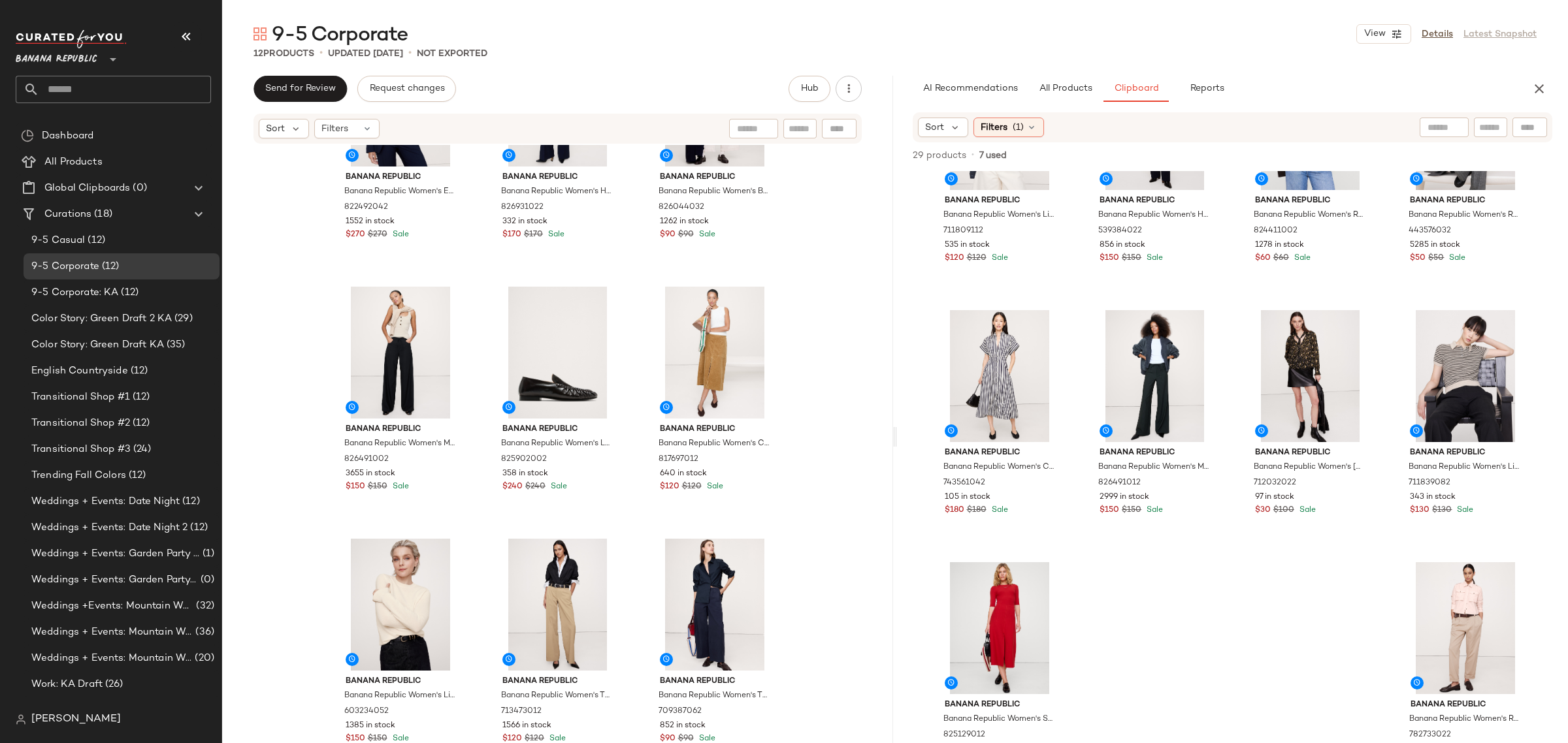
scroll to position [200, 0]
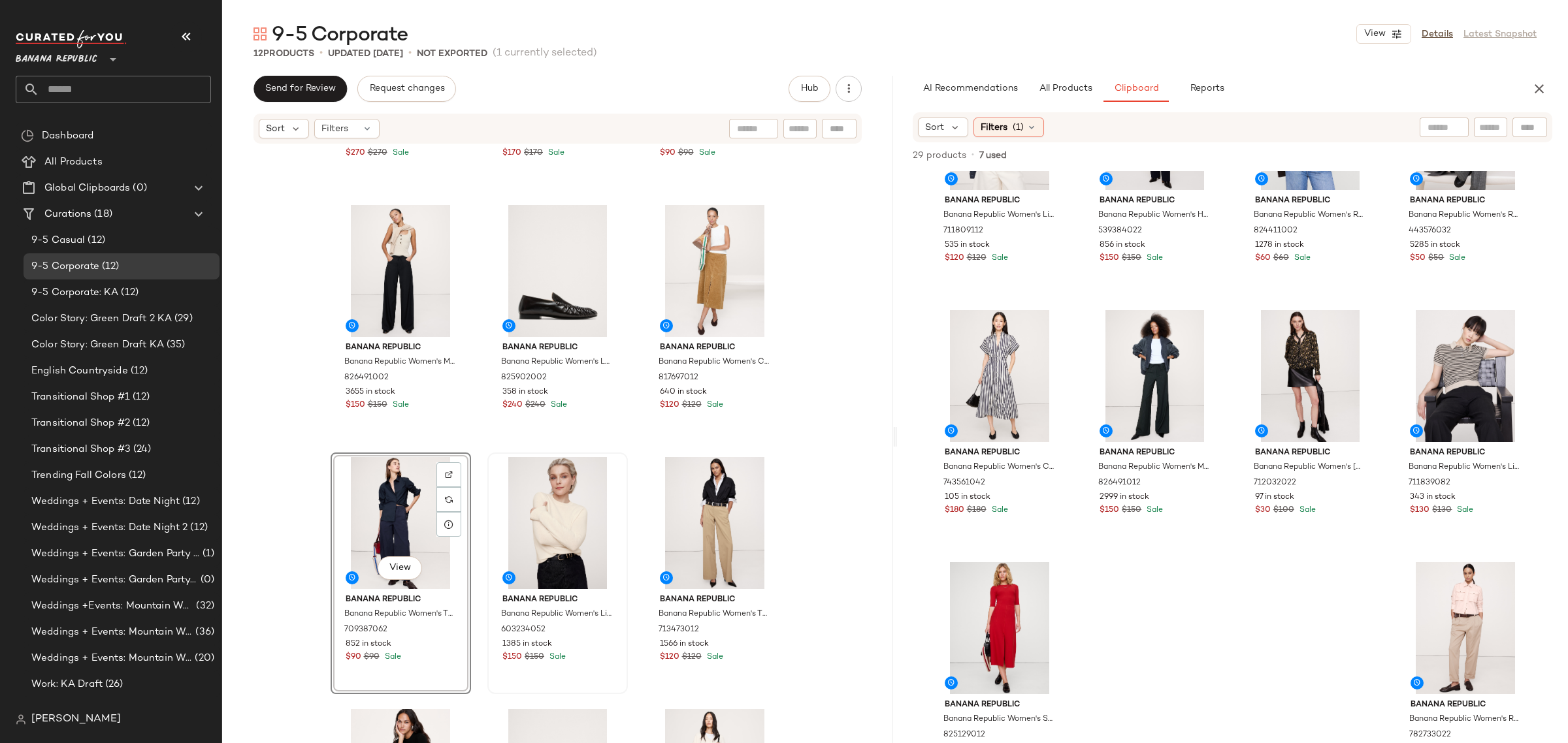
click at [487, 531] on div "Banana Republic Banana Republic Women's Lightweight Cashmere Crew-Neck Sweater …" at bounding box center [557, 574] width 140 height 241
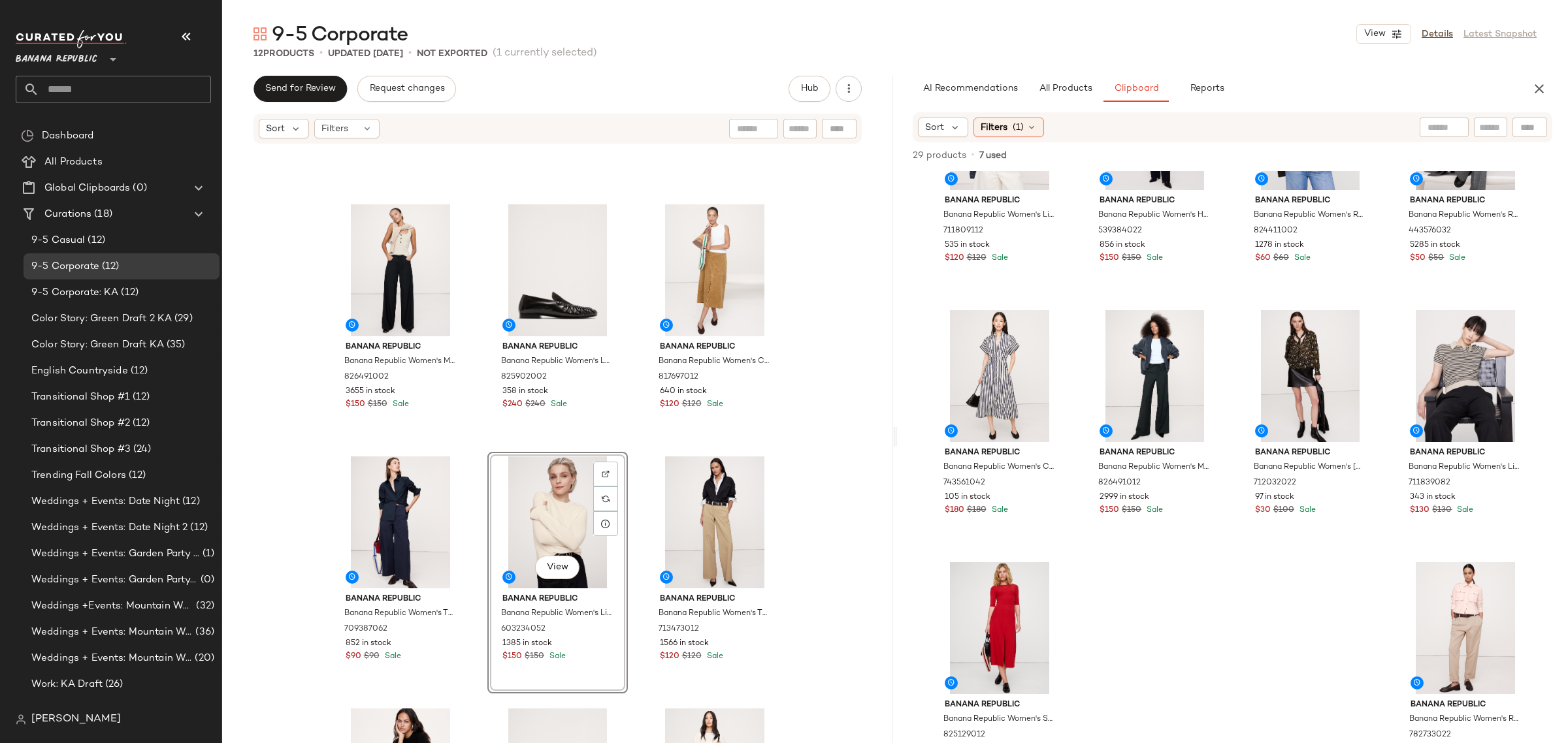
scroll to position [209, 0]
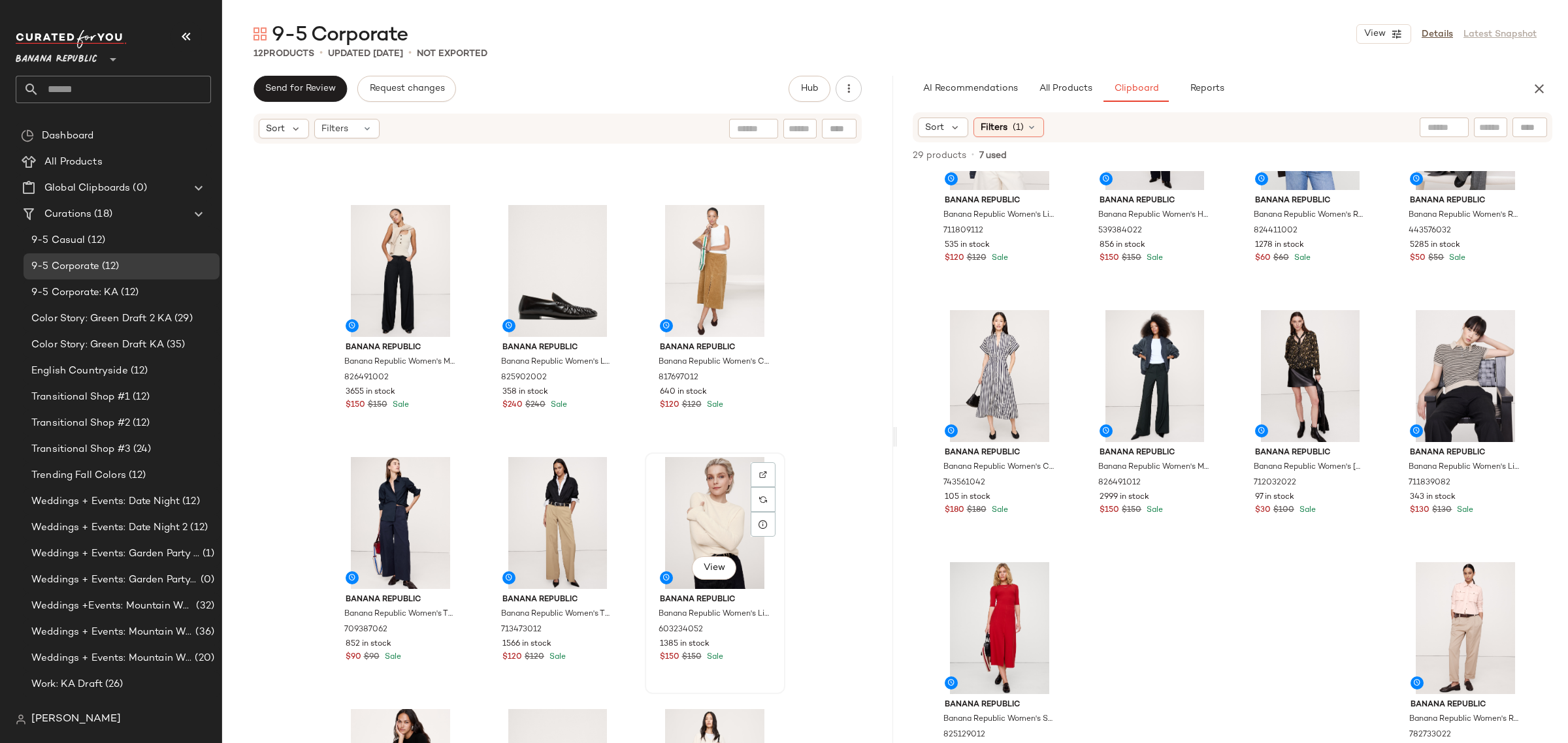
click at [645, 567] on div "View Banana Republic Banana Republic Women's Lightweight Cashmere Crew-Neck Swe…" at bounding box center [715, 574] width 140 height 241
click at [634, 549] on div "Banana Republic Banana Republic Women's Mid-Rise Wide-Leg Wool-Blend Pull-On Pa…" at bounding box center [557, 255] width 455 height 635
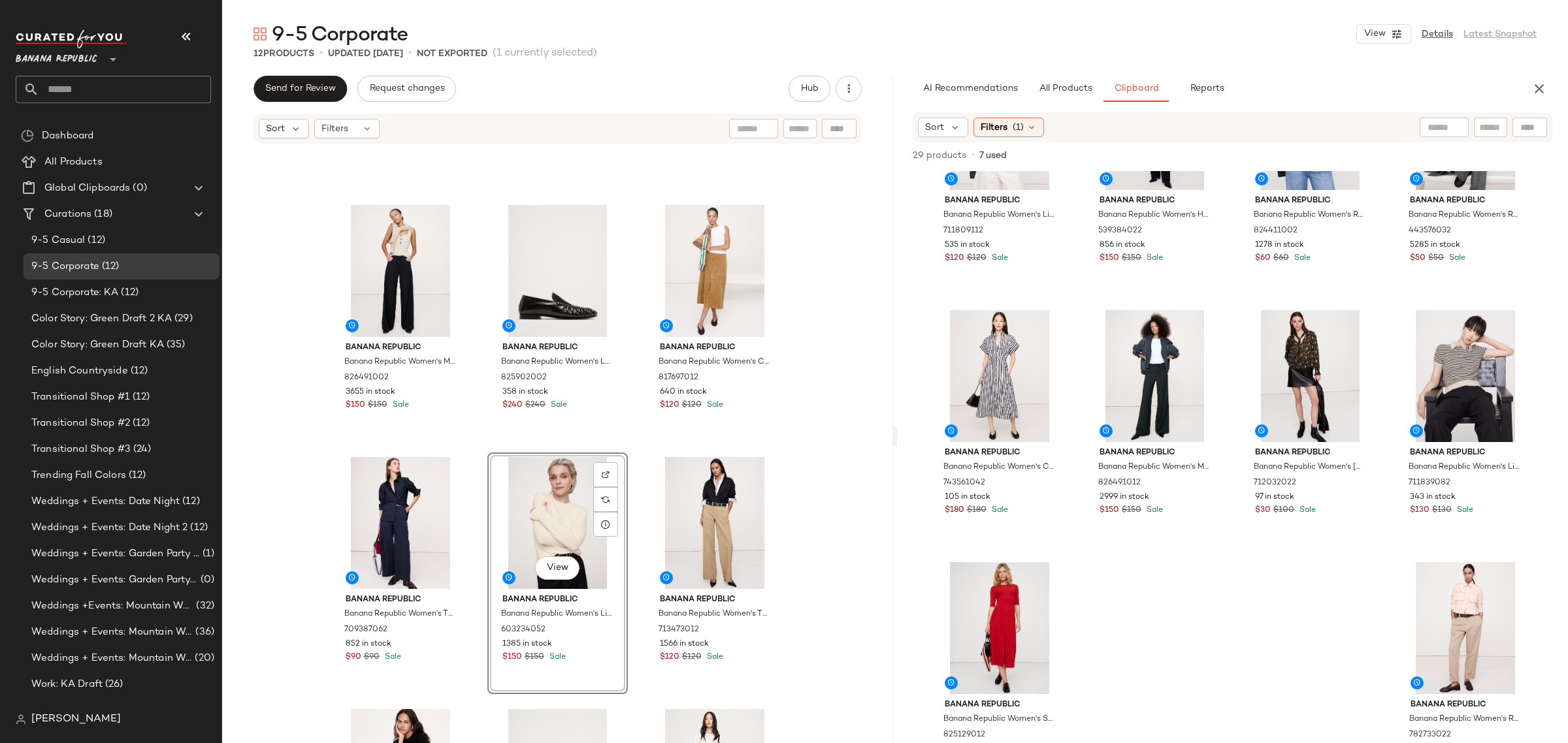
click at [479, 504] on div "Banana Republic Banana Republic Women's Mid-Rise Wide-Leg Wool-Blend Pull-On Pa…" at bounding box center [557, 255] width 455 height 635
click at [1064, 96] on button "All Products" at bounding box center [1065, 89] width 76 height 26
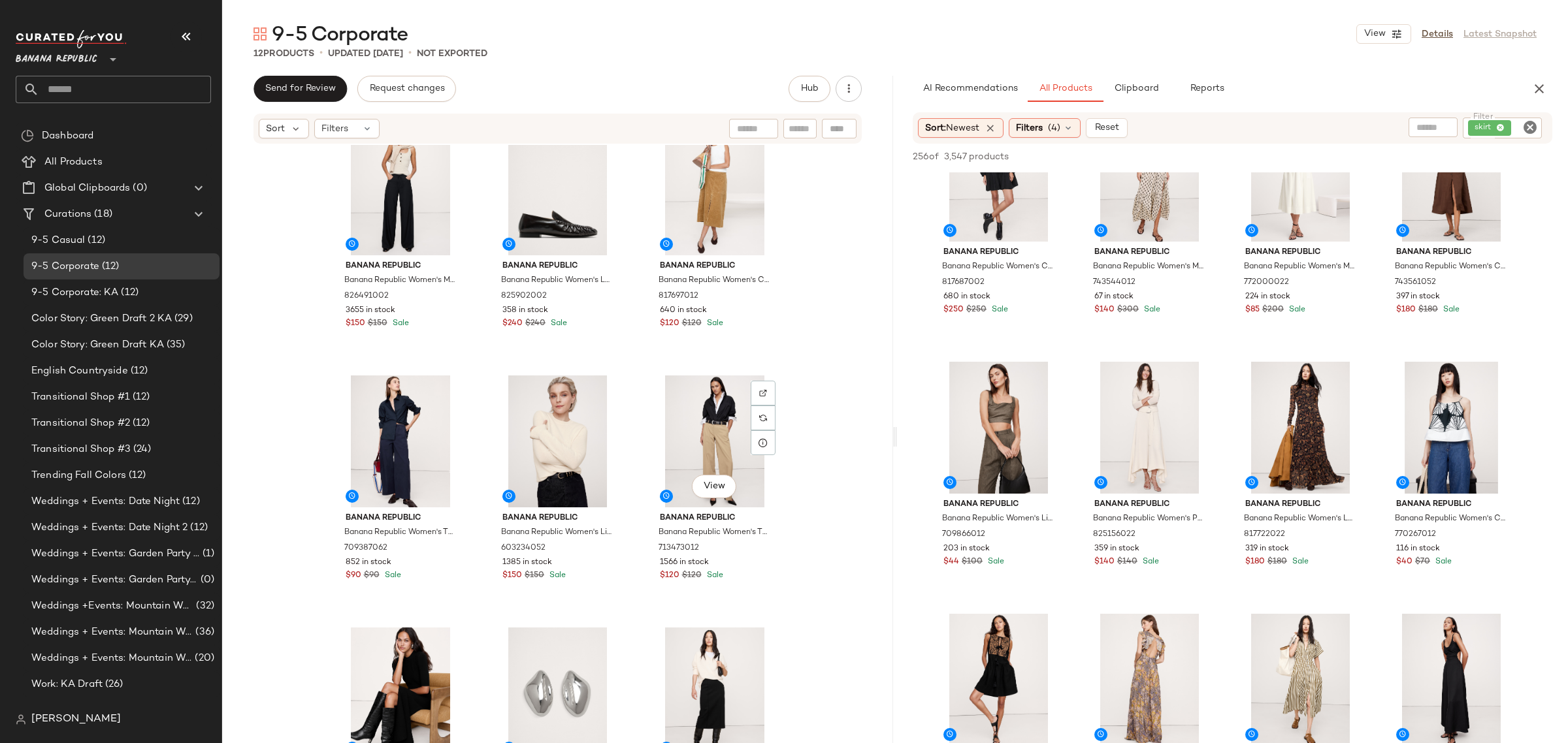
scroll to position [209, 0]
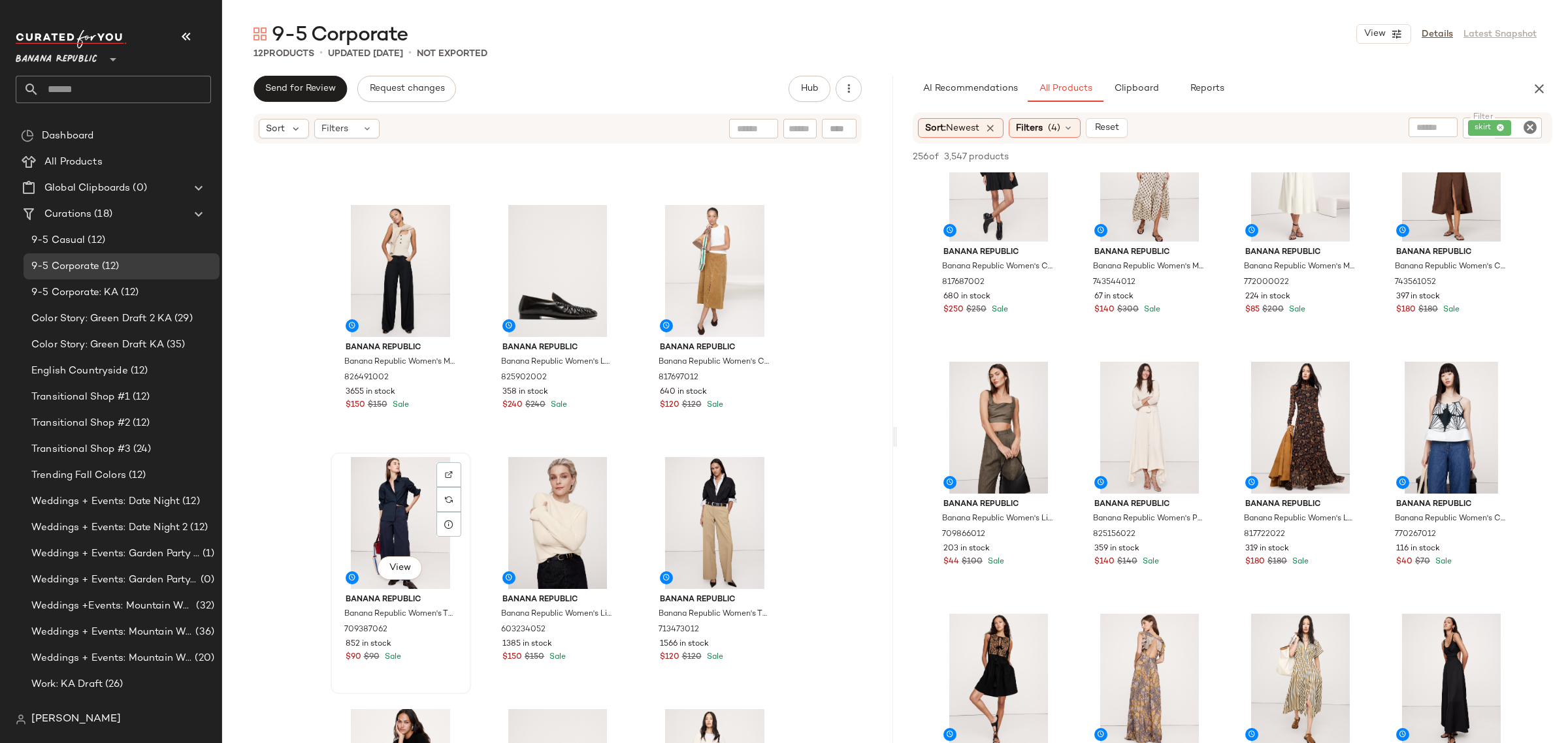
click at [381, 531] on div "View" at bounding box center [400, 524] width 131 height 132
click at [540, 514] on div "View" at bounding box center [557, 524] width 131 height 132
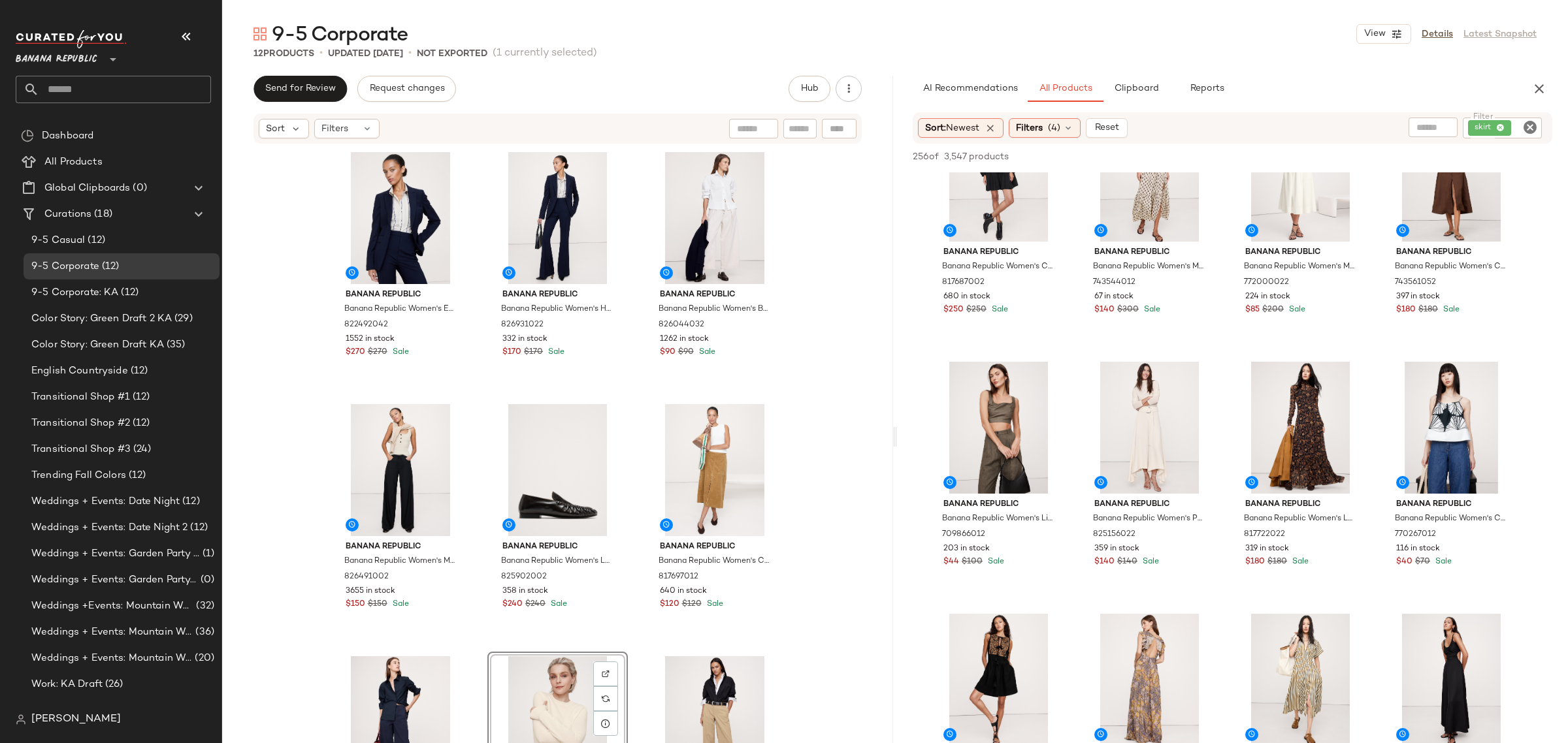
scroll to position [82, 0]
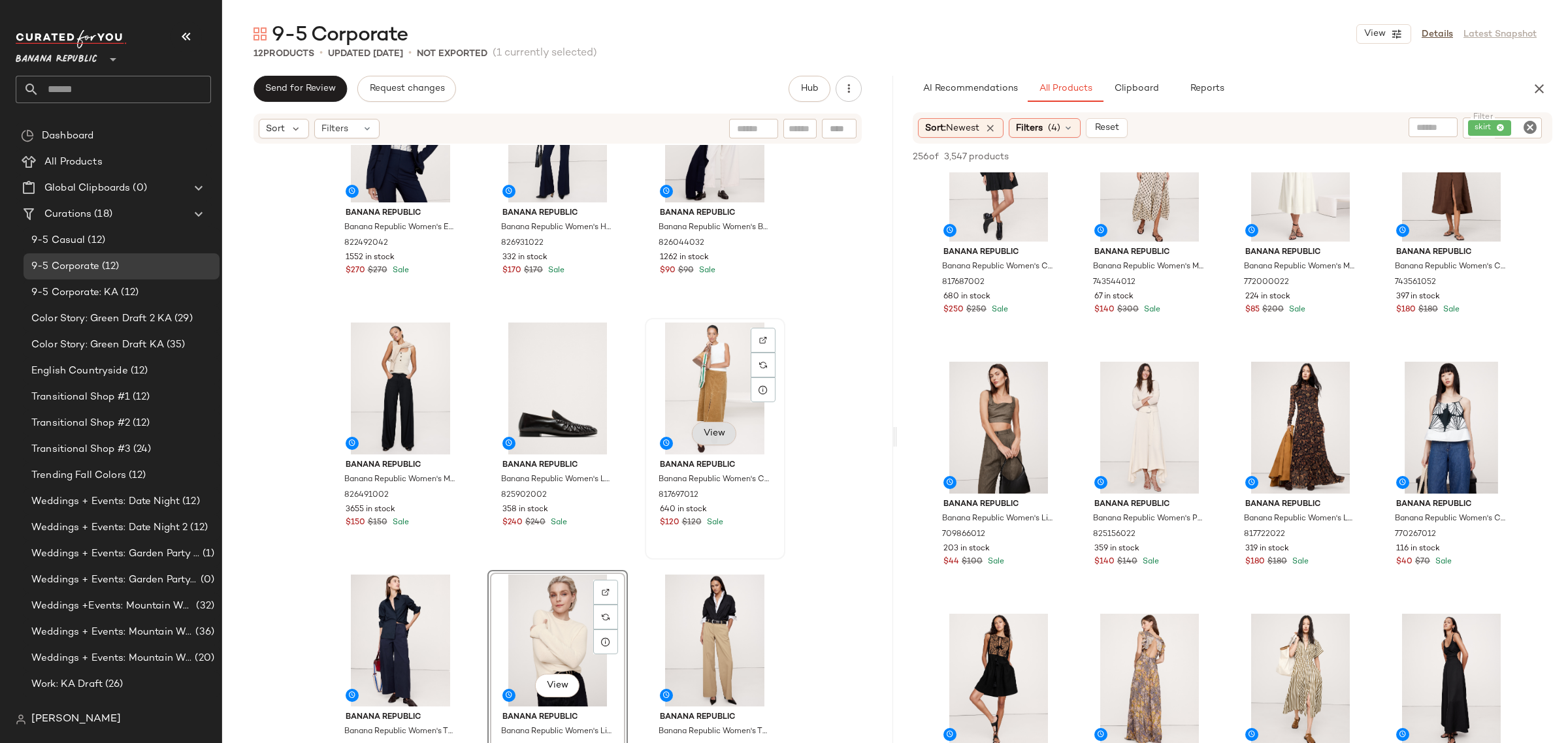
click at [705, 431] on span "View" at bounding box center [714, 433] width 22 height 11
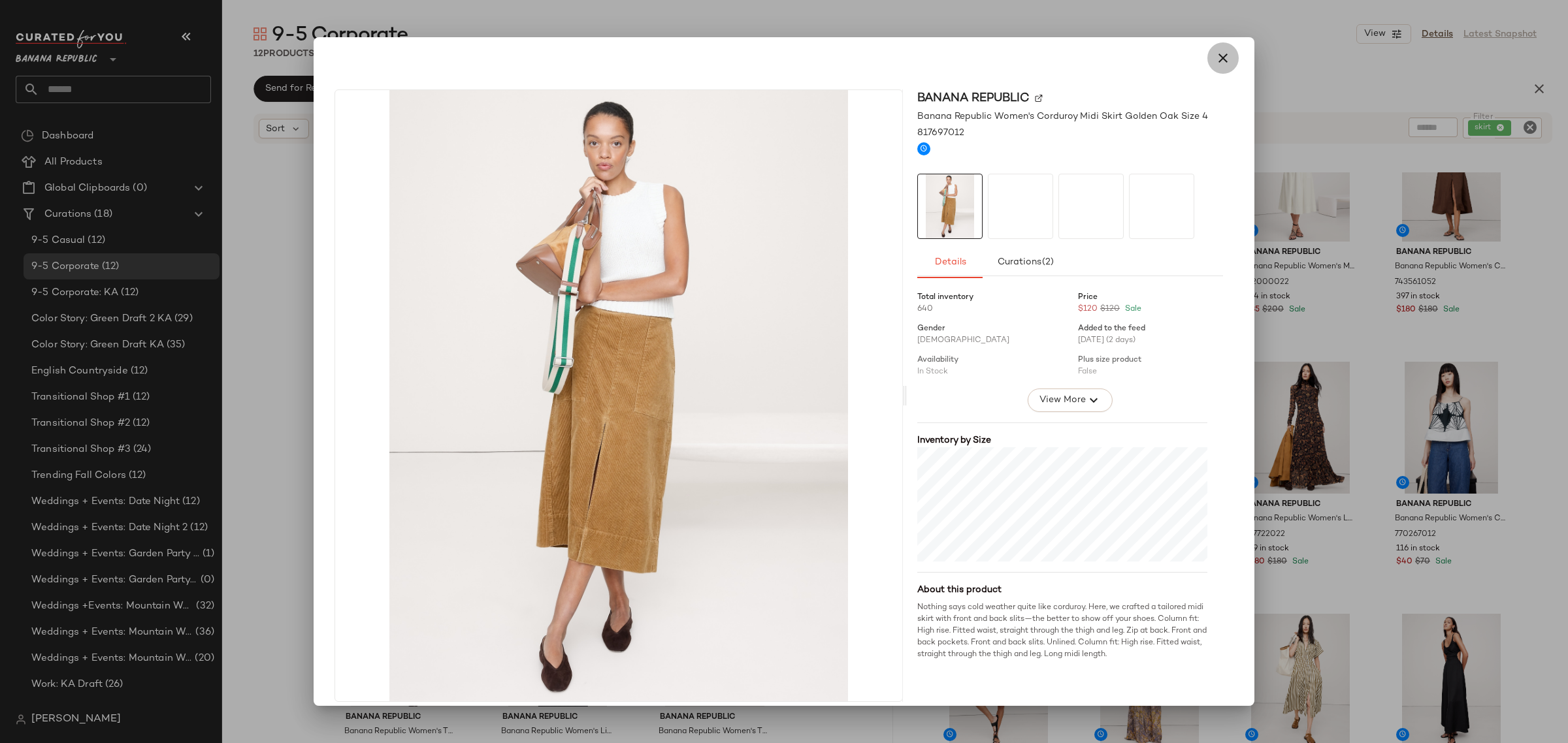
click at [1216, 58] on icon "button" at bounding box center [1223, 58] width 16 height 16
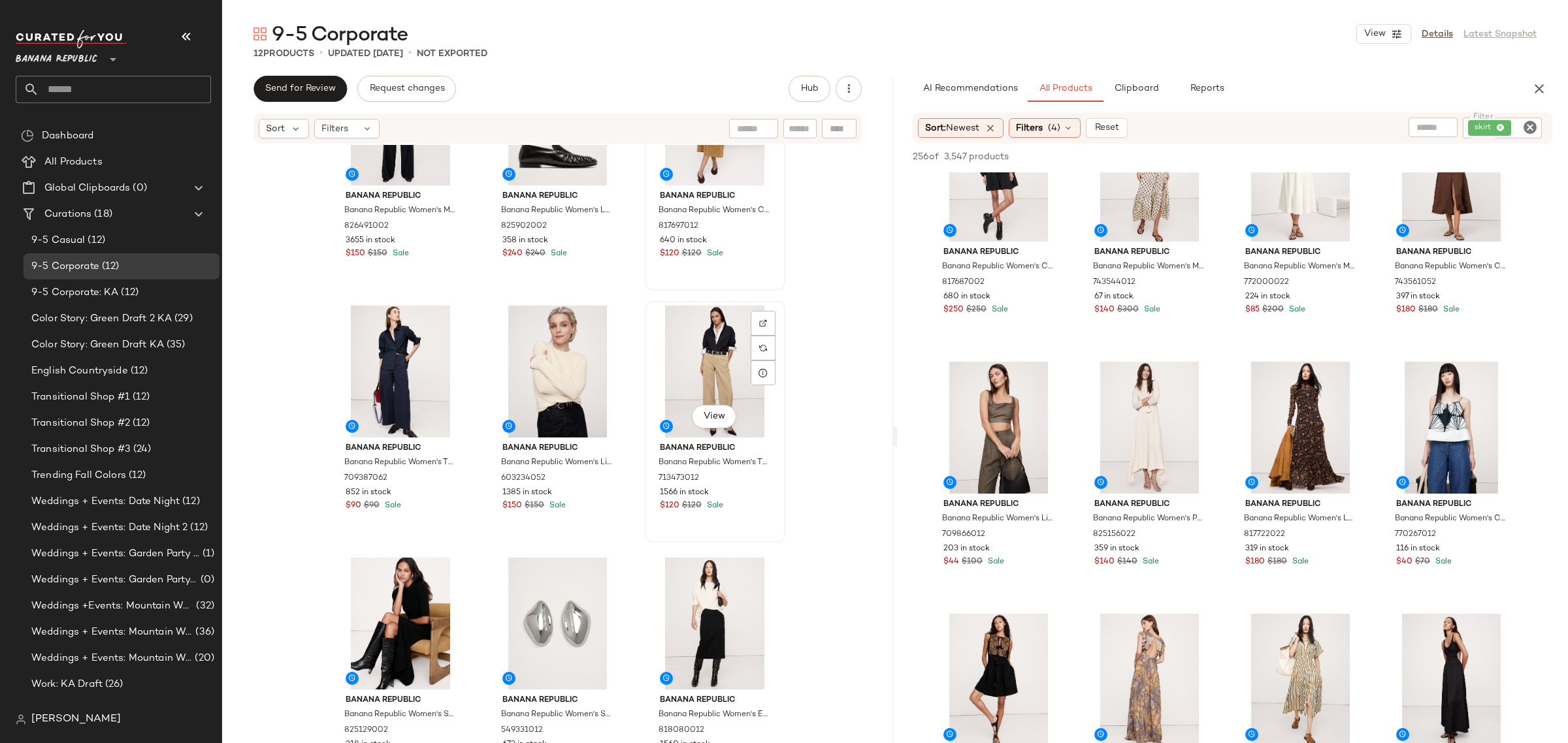
scroll to position [373, 0]
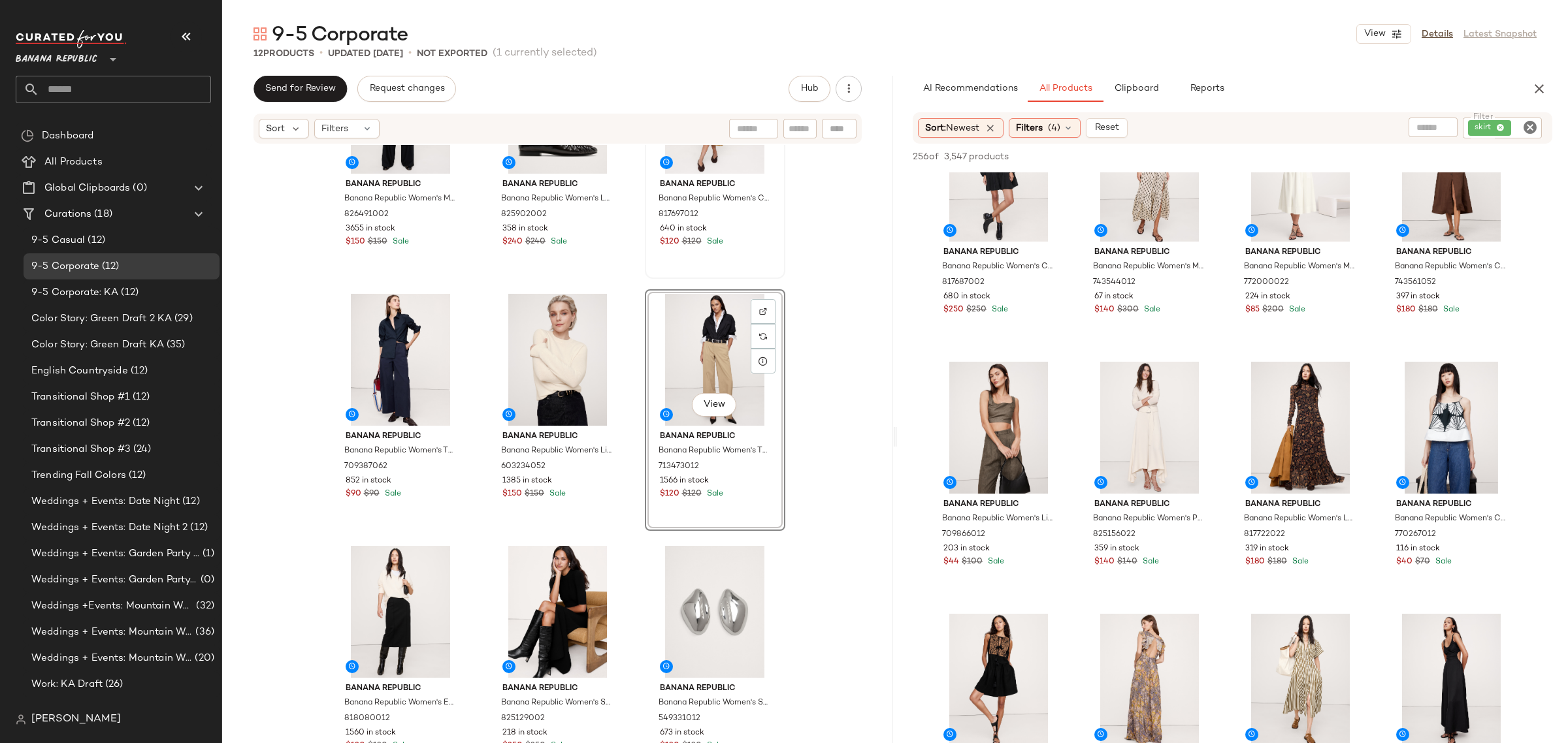
click at [475, 503] on div "Banana Republic Banana Republic Women's Mid-Rise Wide-Leg Wool-Blend Pull-On Pa…" at bounding box center [557, 464] width 671 height 638
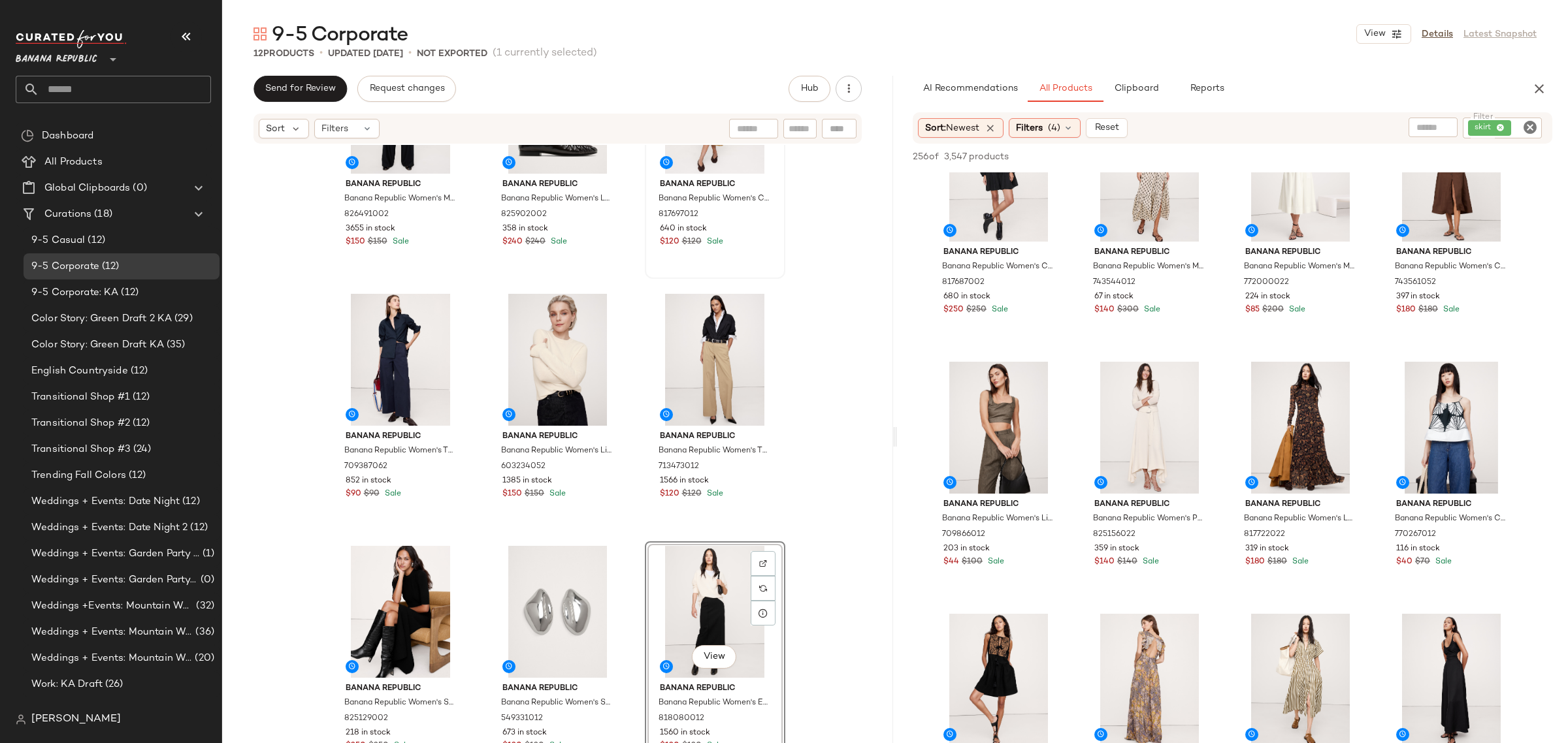
click at [467, 570] on div "Banana Republic Banana Republic Women's Mid-Rise Wide-Leg Wool-Blend Pull-On Pa…" at bounding box center [557, 464] width 671 height 638
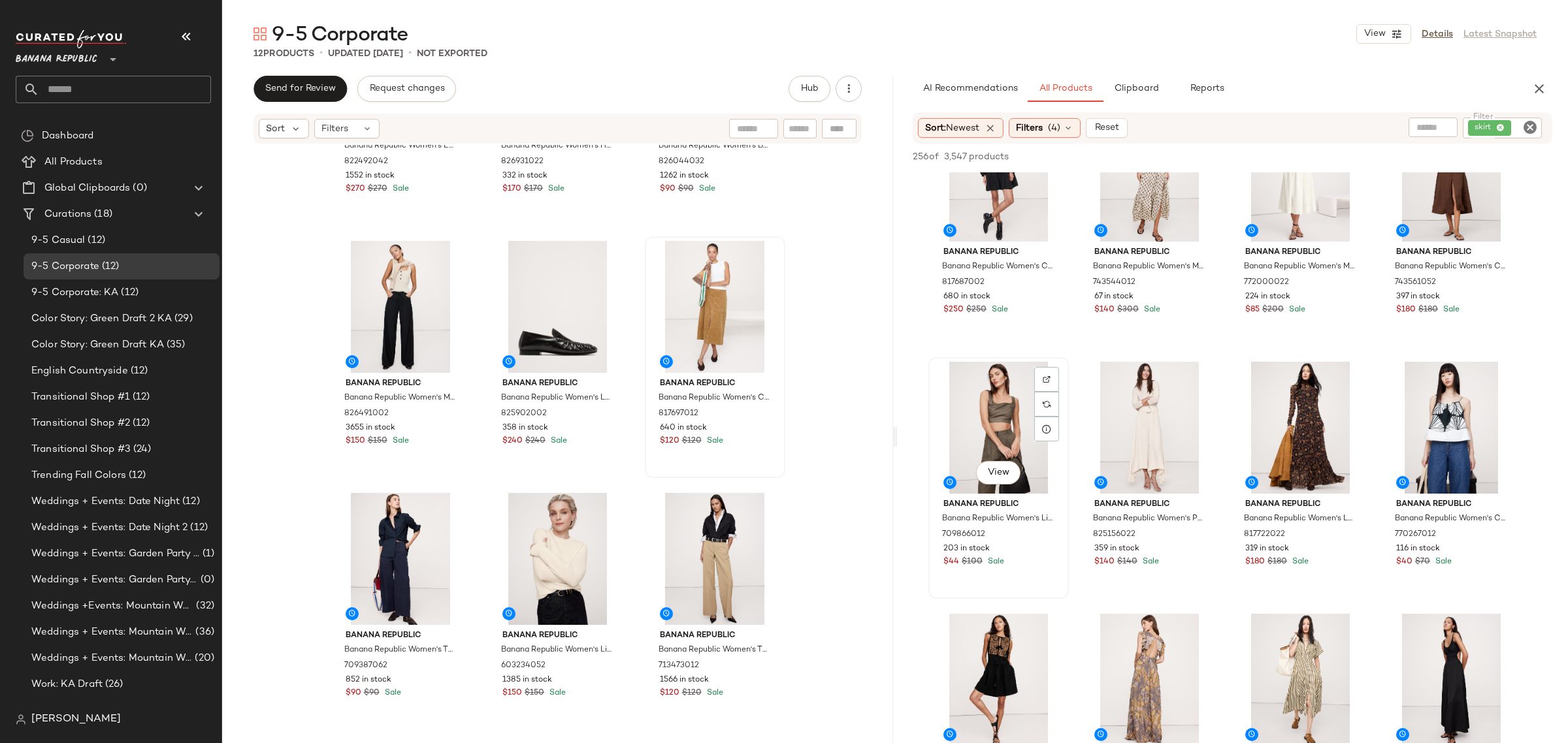
scroll to position [653, 0]
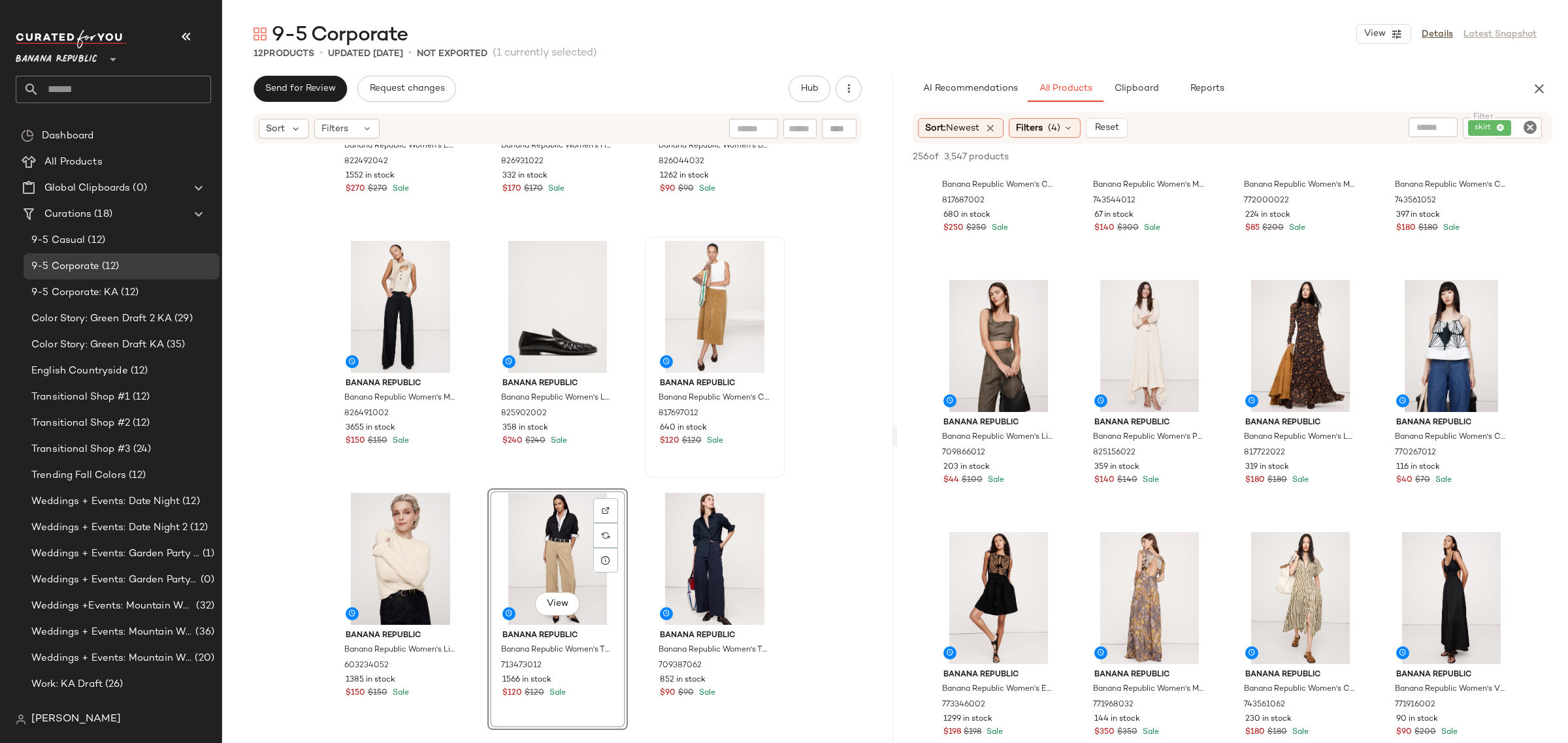
click at [628, 553] on div "Banana Republic Banana Republic Women's Essential Italian Wool Blazer Navy Blue…" at bounding box center [557, 302] width 455 height 635
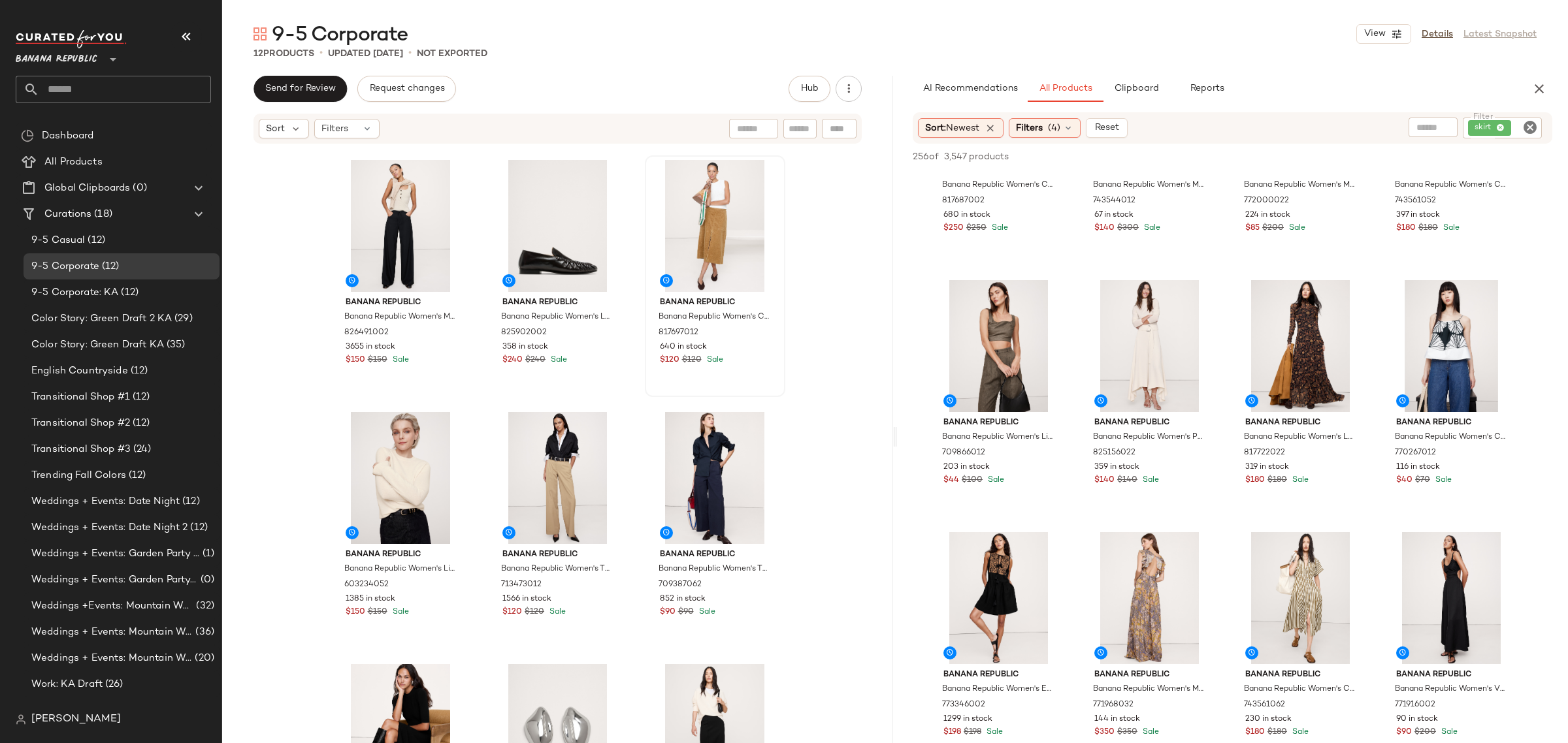
scroll to position [164, 0]
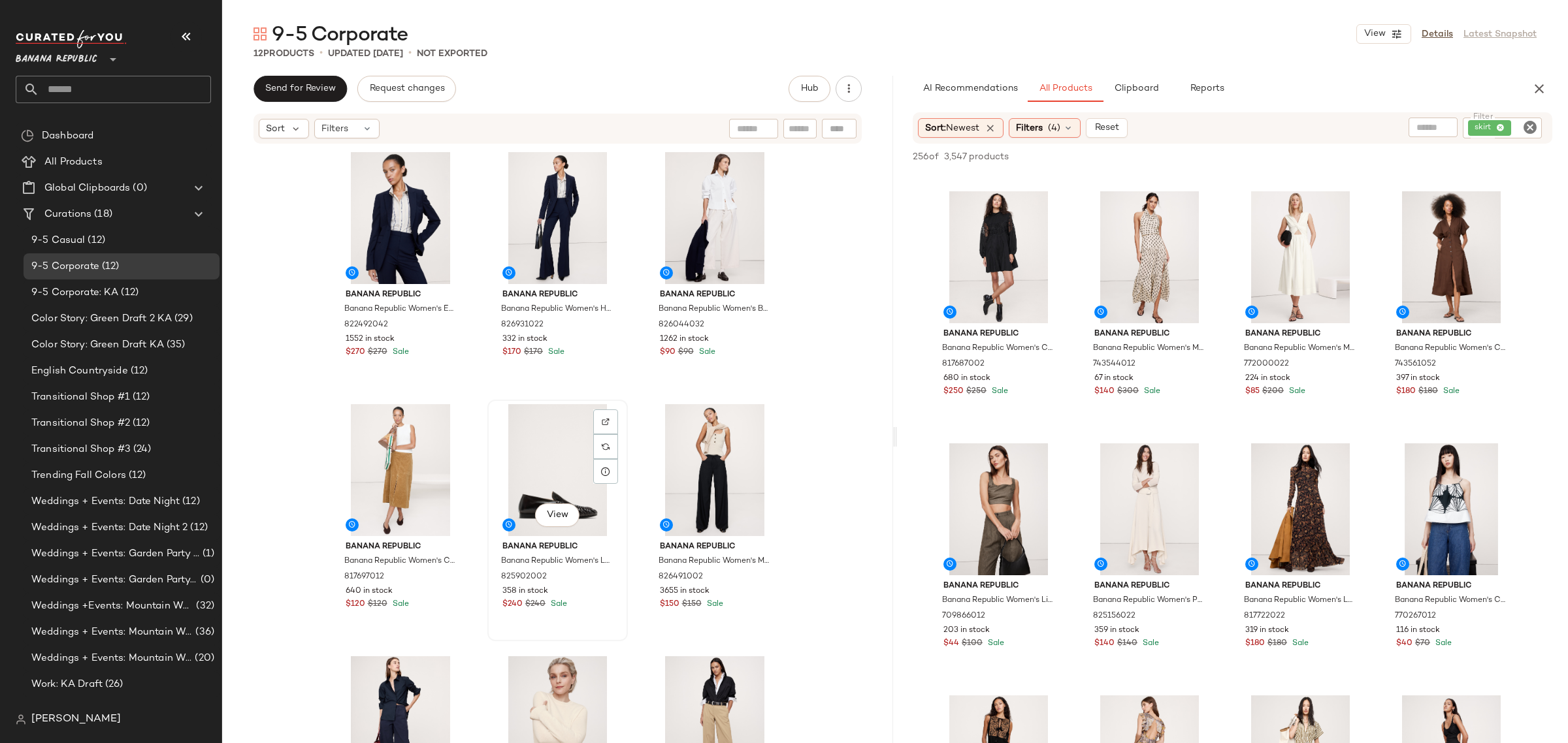
click at [489, 482] on div "View Banana Republic Banana Republic Women's Leather Moc-Toe Loafer Dark Brown …" at bounding box center [558, 521] width 138 height 240
click at [466, 506] on div "View Banana Republic Banana Republic Women's Corduroy Midi Skirt Golden Oak Siz…" at bounding box center [401, 521] width 138 height 240
click at [279, 531] on div "Banana Republic Banana Republic Women's Essential Italian Wool Blazer Navy Blue…" at bounding box center [557, 464] width 671 height 638
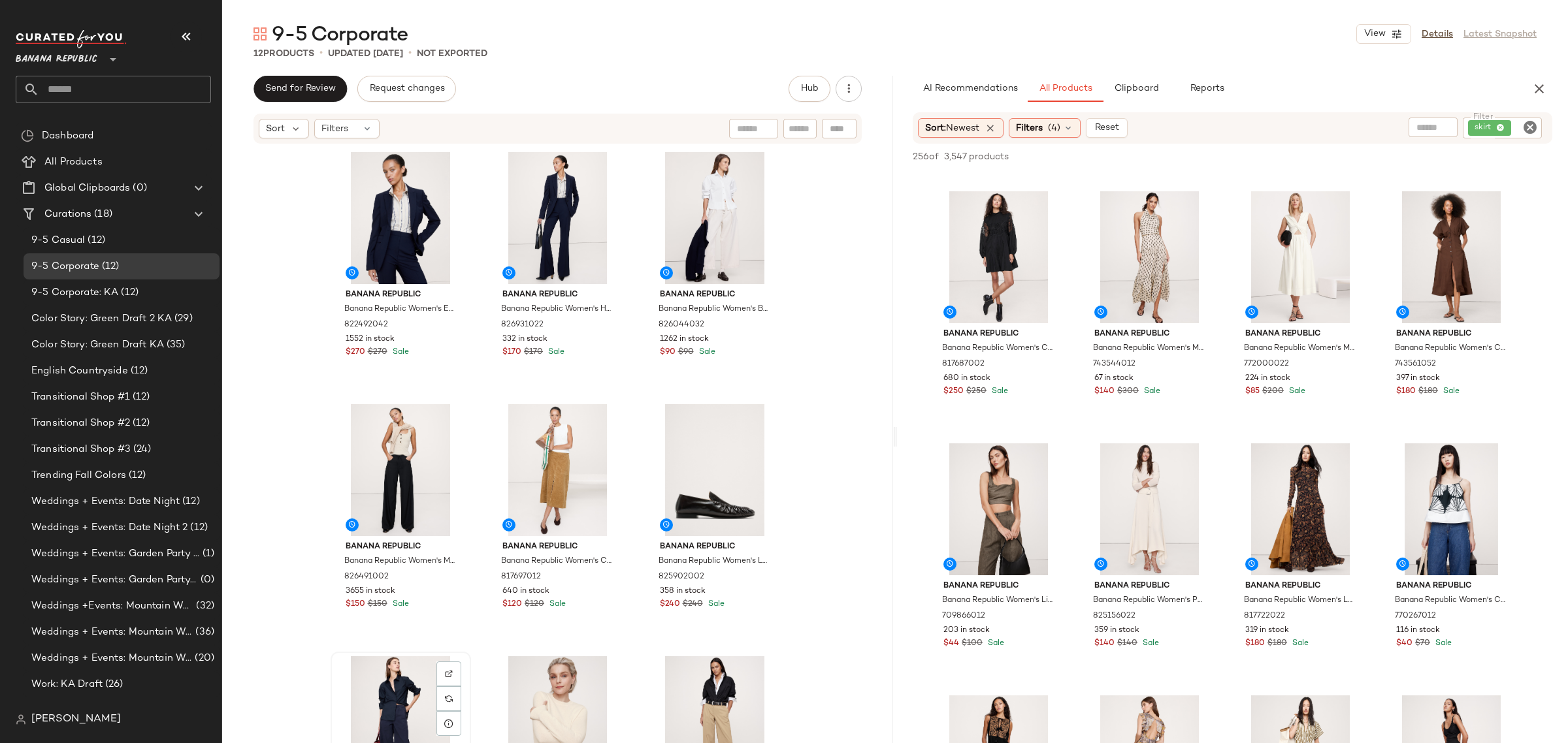
scroll to position [1, 0]
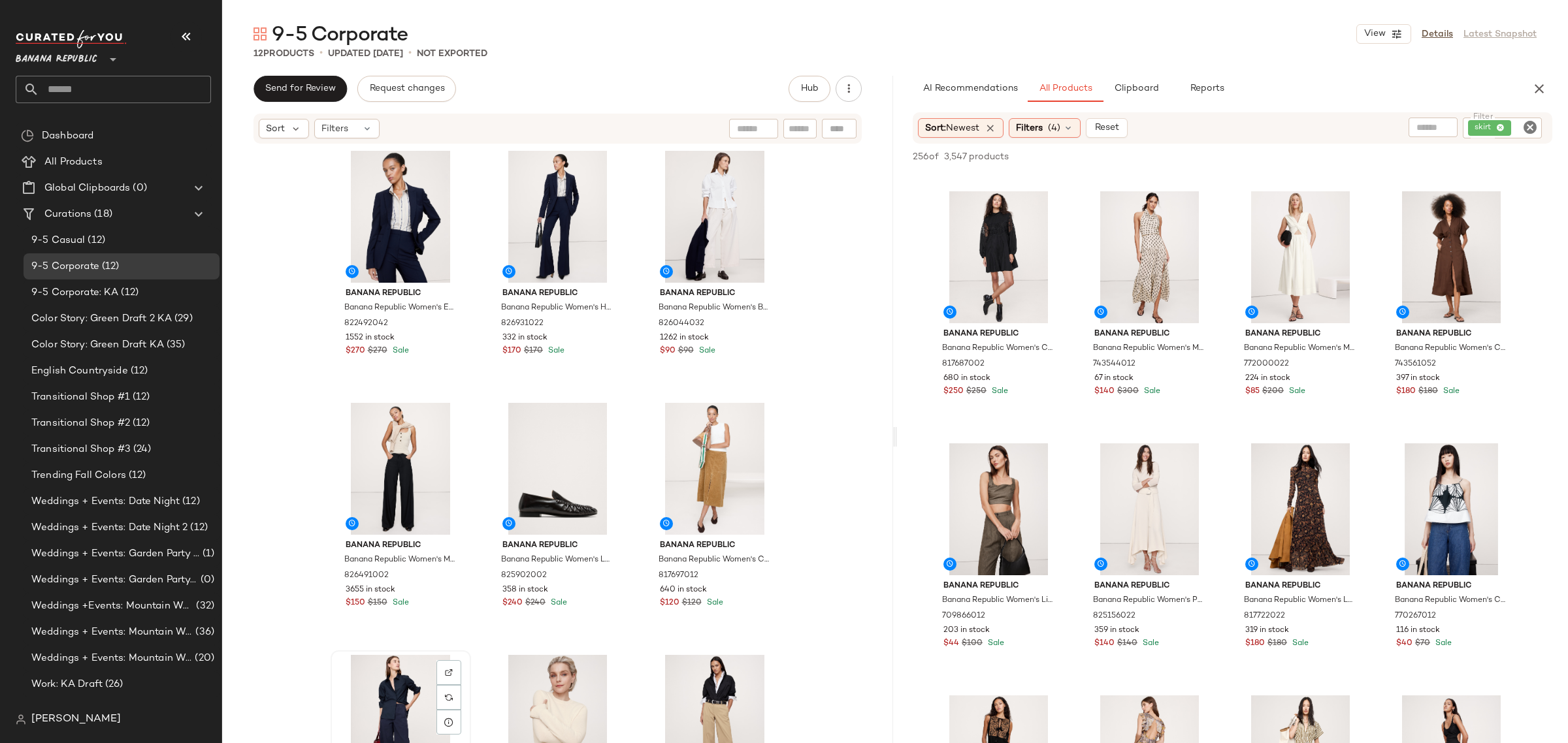
scroll to position [4, 0]
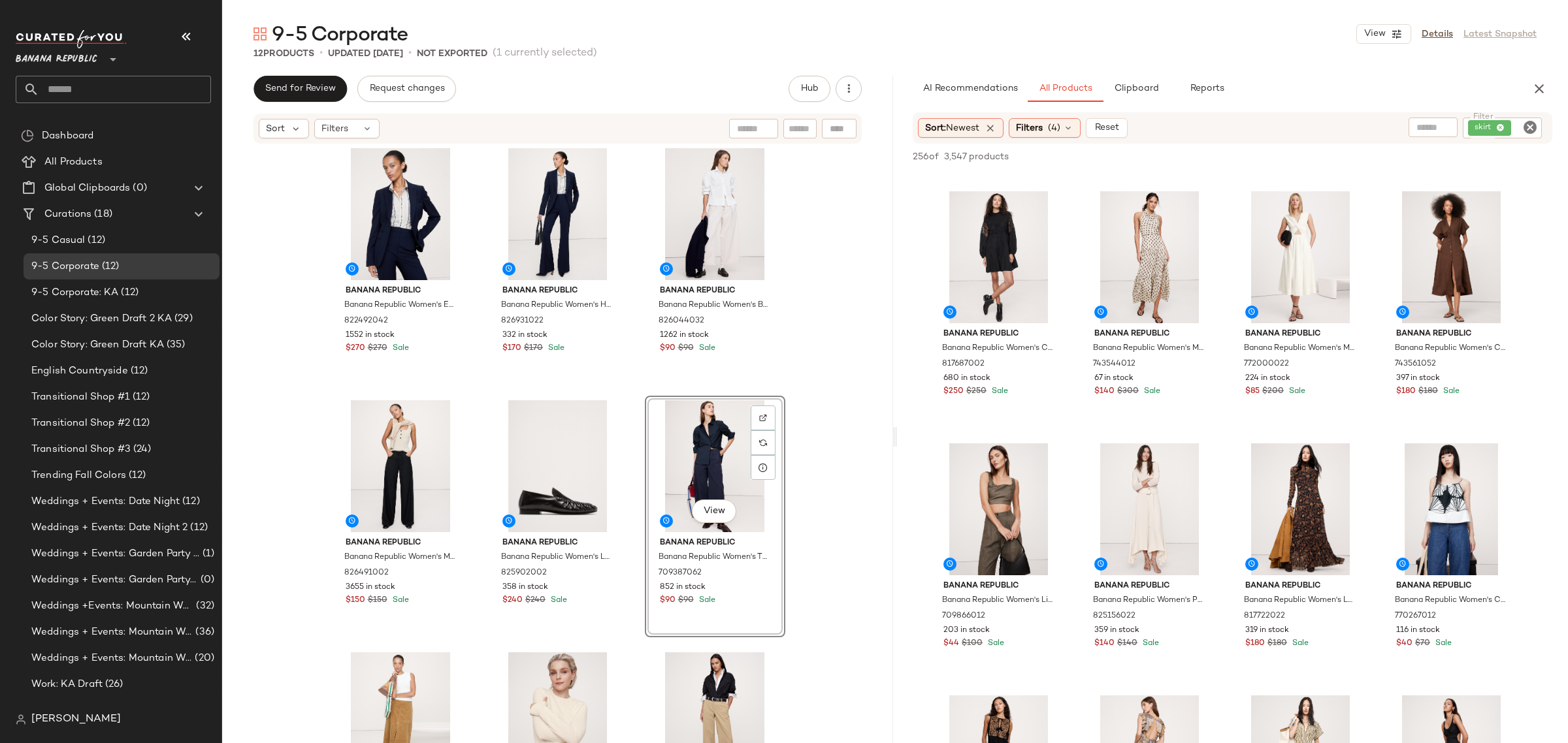
click at [473, 627] on div "Banana Republic Banana Republic Women's Essential Italian Wool Blazer Navy Blue…" at bounding box center [557, 462] width 455 height 635
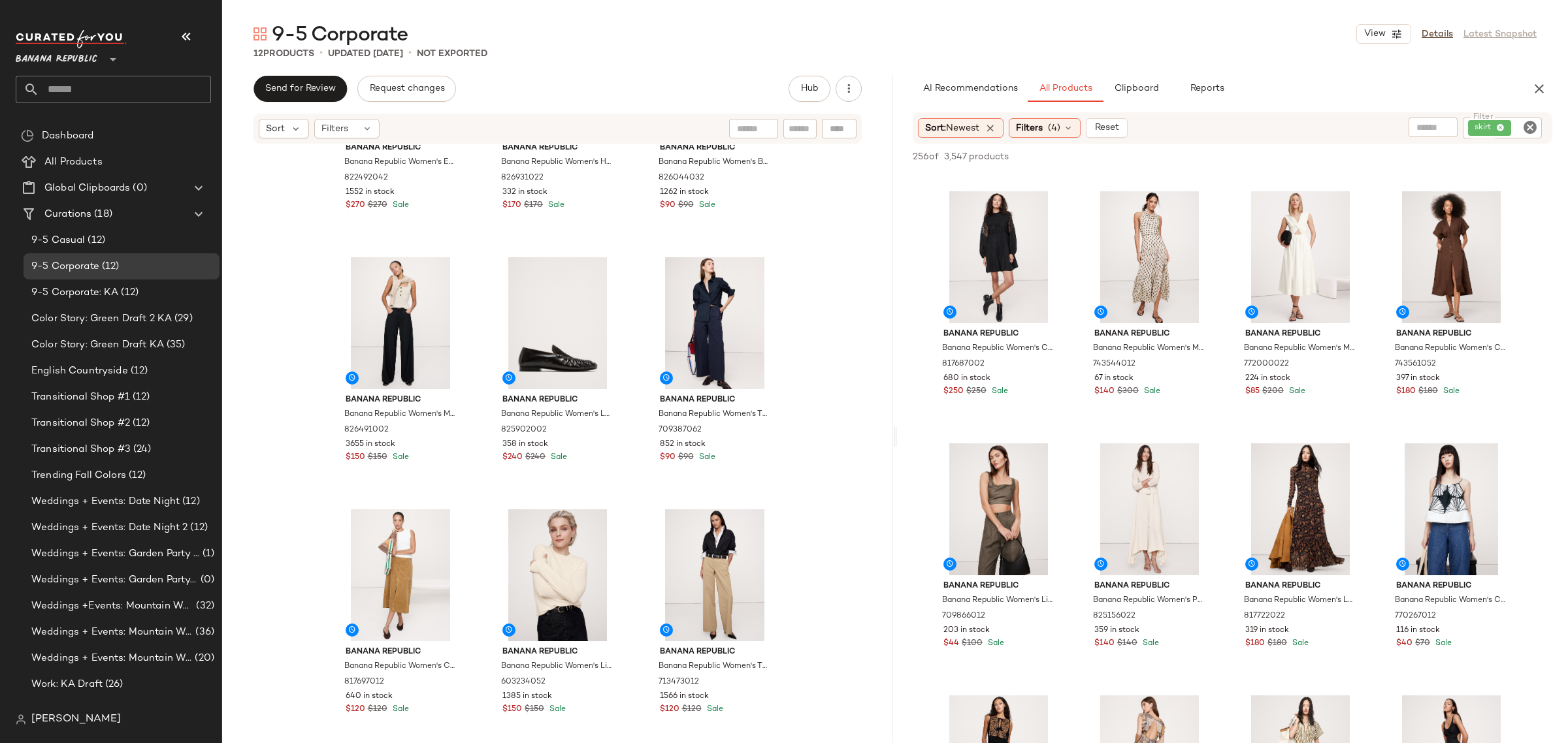
scroll to position [167, 0]
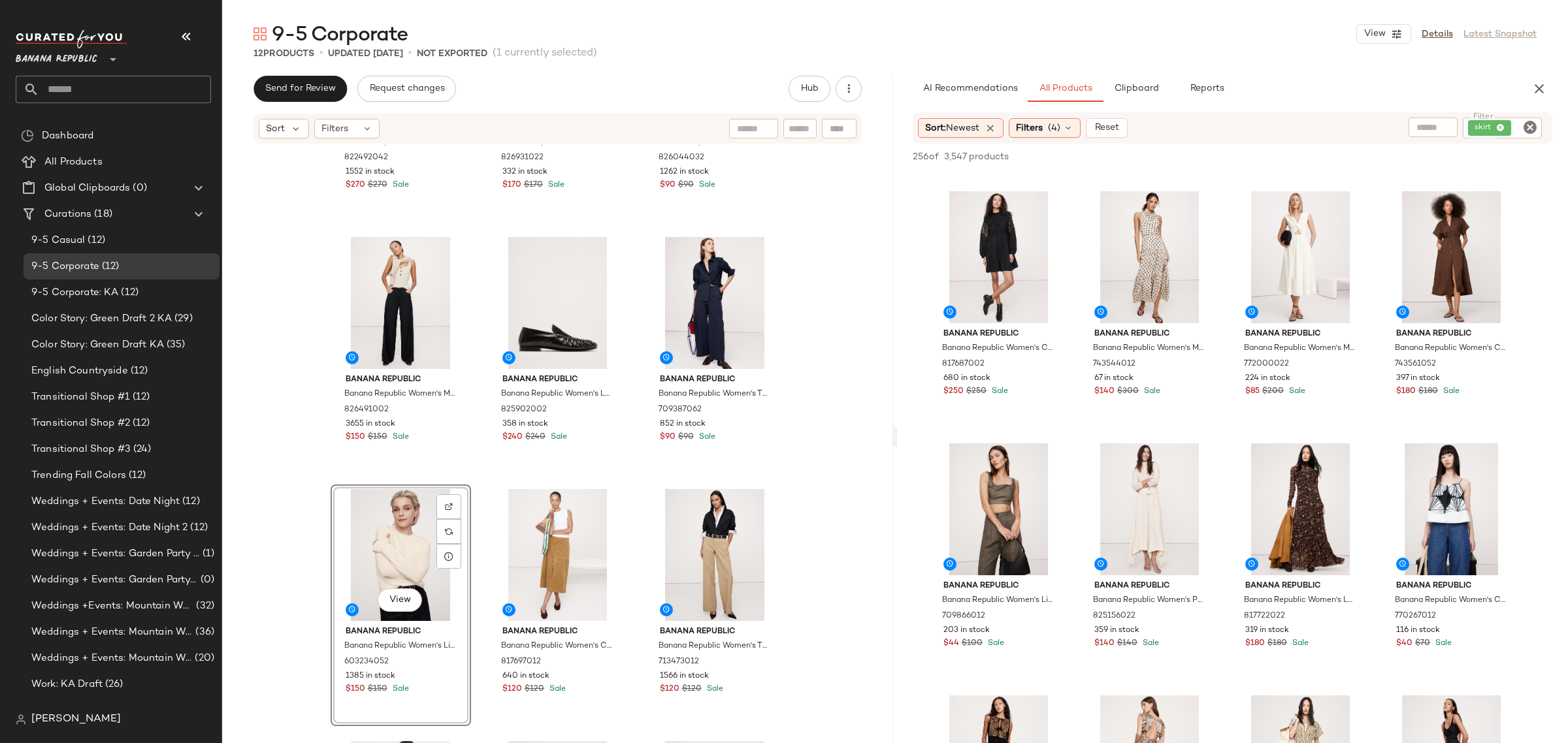
click at [475, 578] on div "Banana Republic Banana Republic Women's Essential Italian Wool Blazer Navy Blue…" at bounding box center [557, 298] width 455 height 635
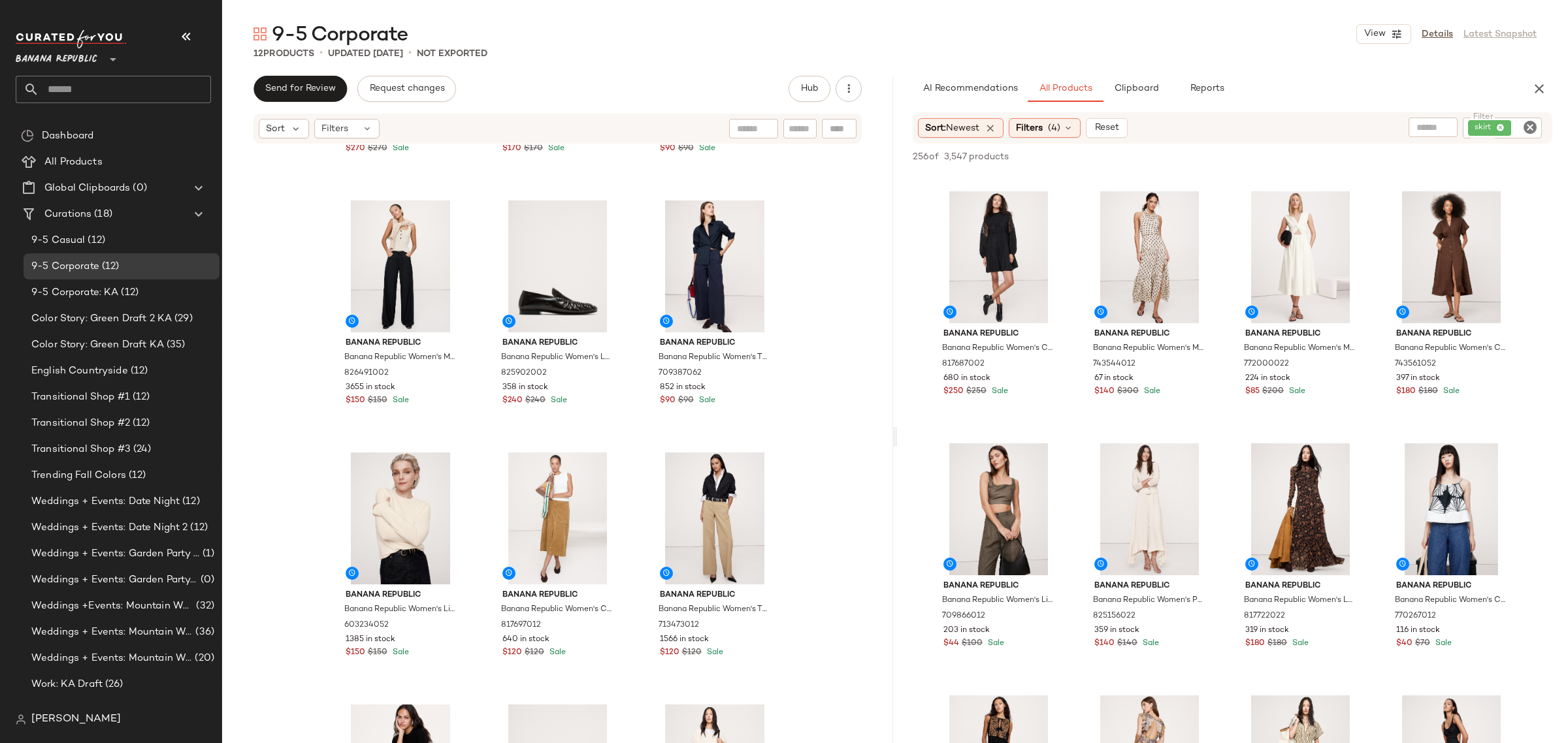
scroll to position [245, 0]
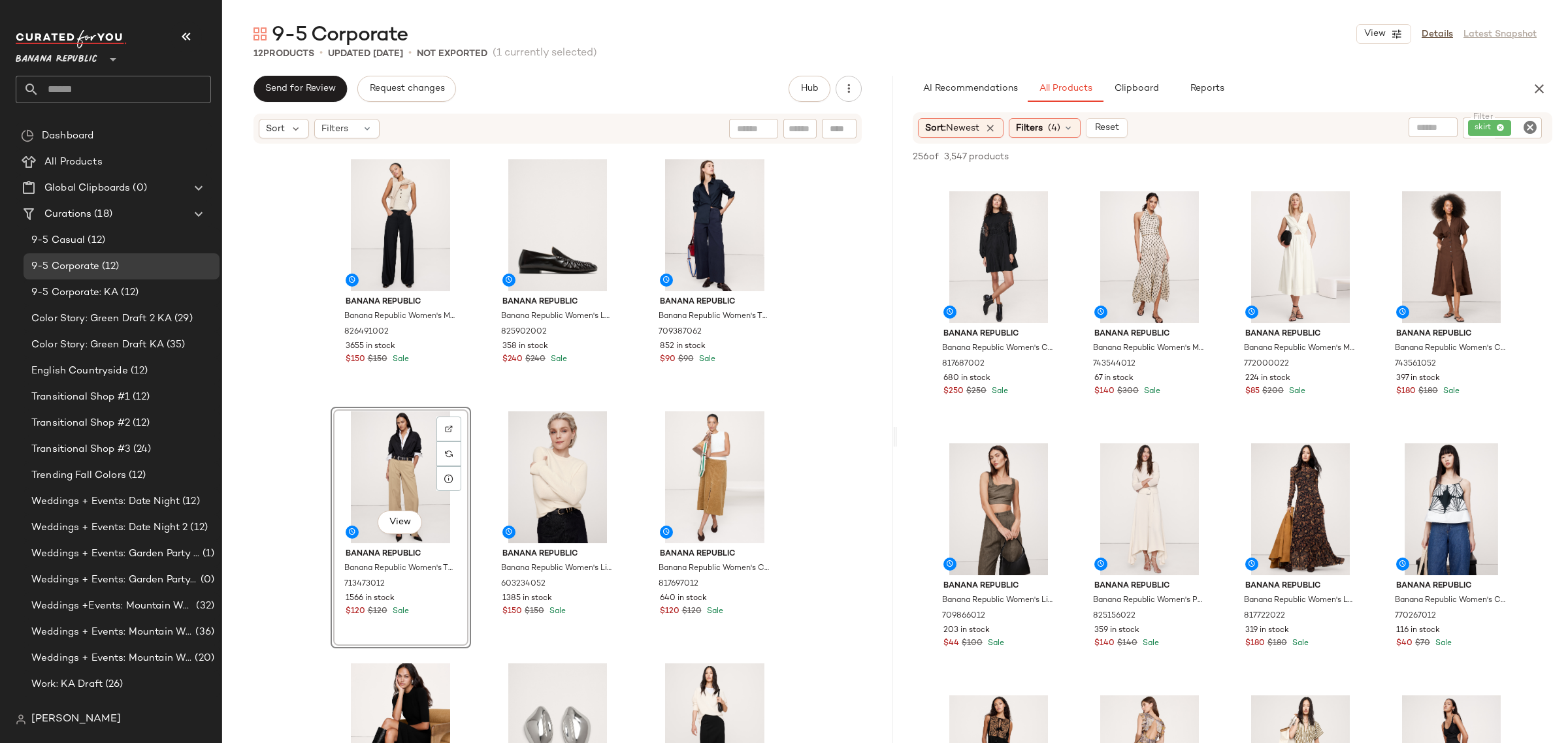
click at [477, 469] on div "Banana Republic Banana Republic Women's Essential Italian Wool Blazer Navy Blue…" at bounding box center [557, 220] width 455 height 635
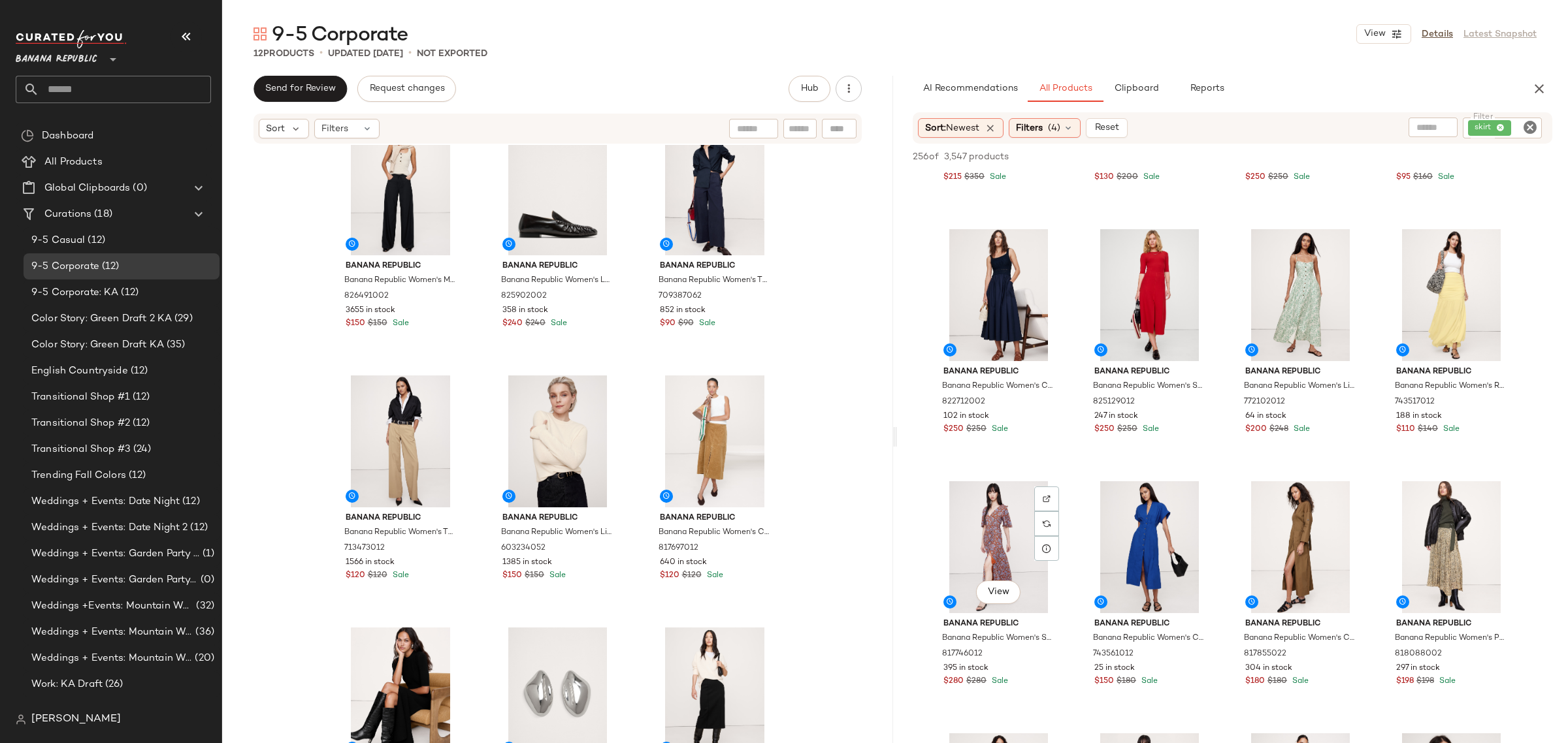
scroll to position [7675, 0]
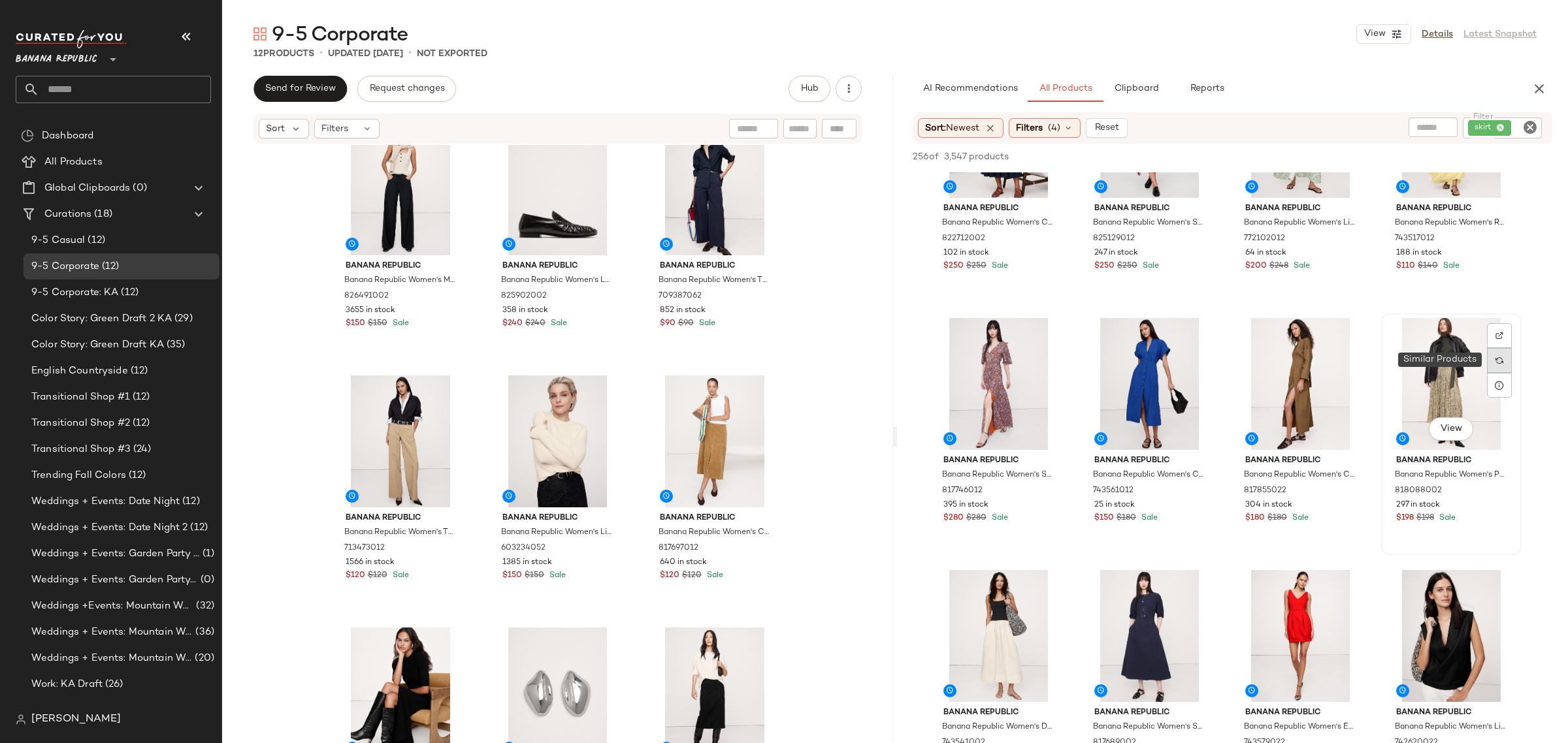
click at [1496, 361] on img at bounding box center [1500, 360] width 8 height 8
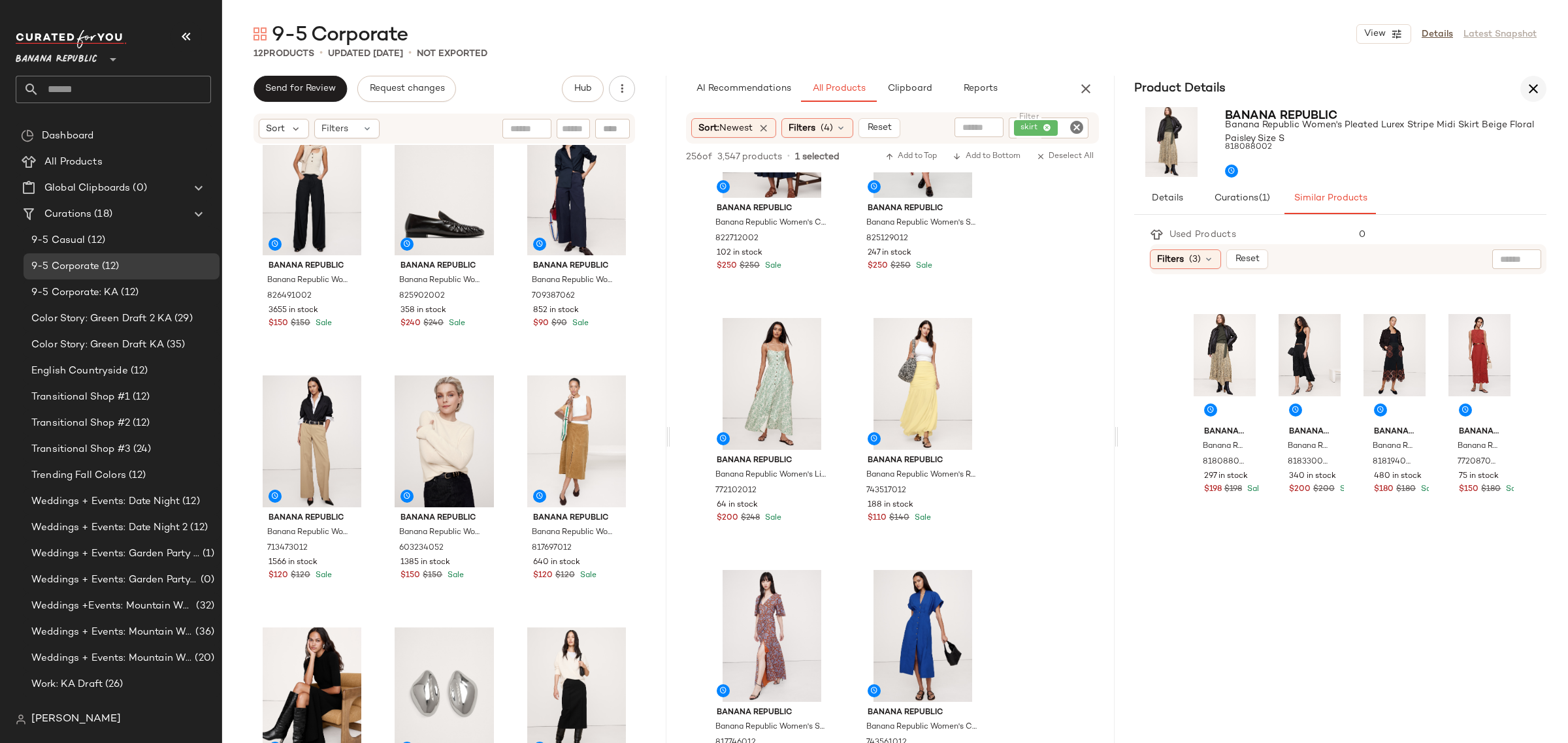
click at [1536, 90] on icon "button" at bounding box center [1533, 89] width 16 height 16
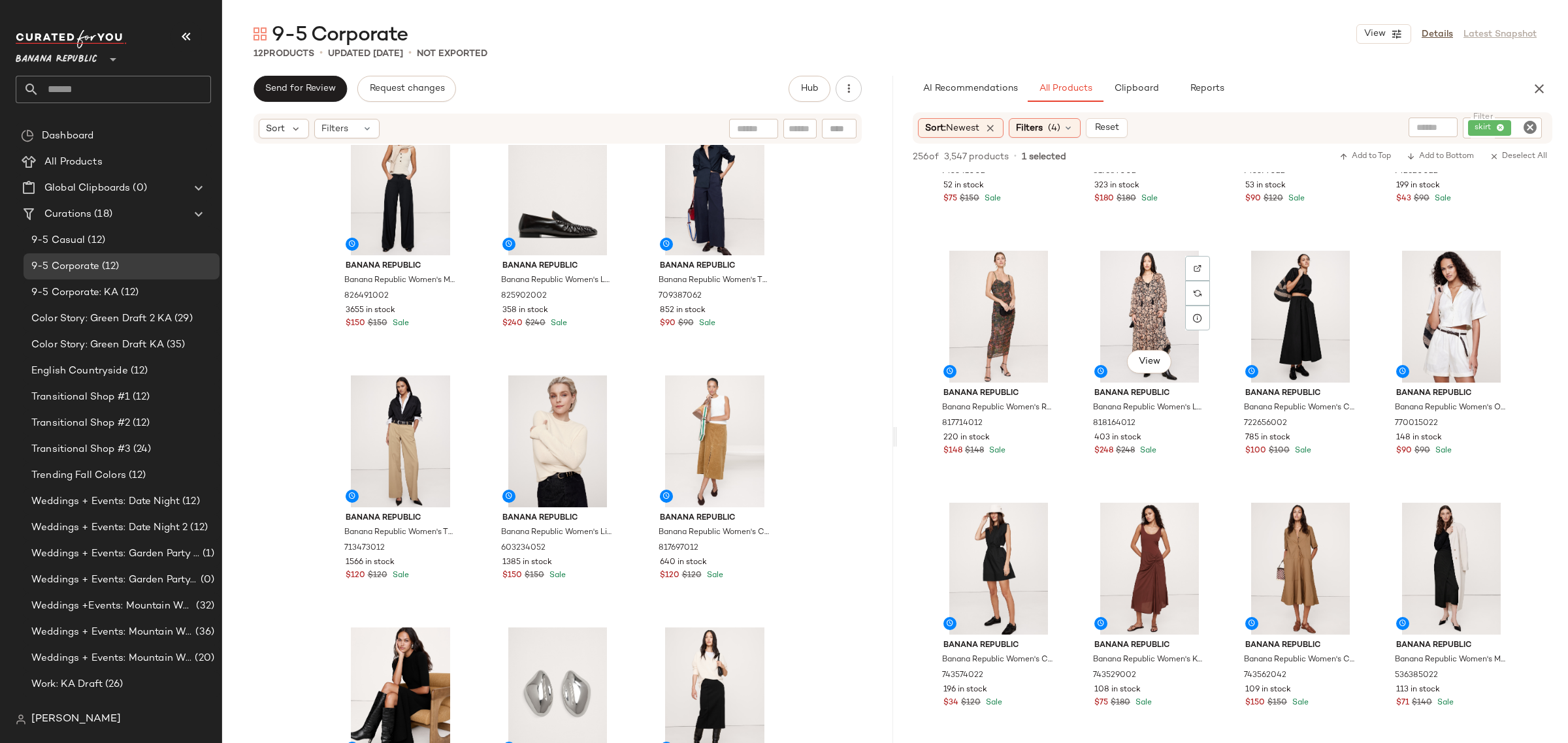
scroll to position [8329, 0]
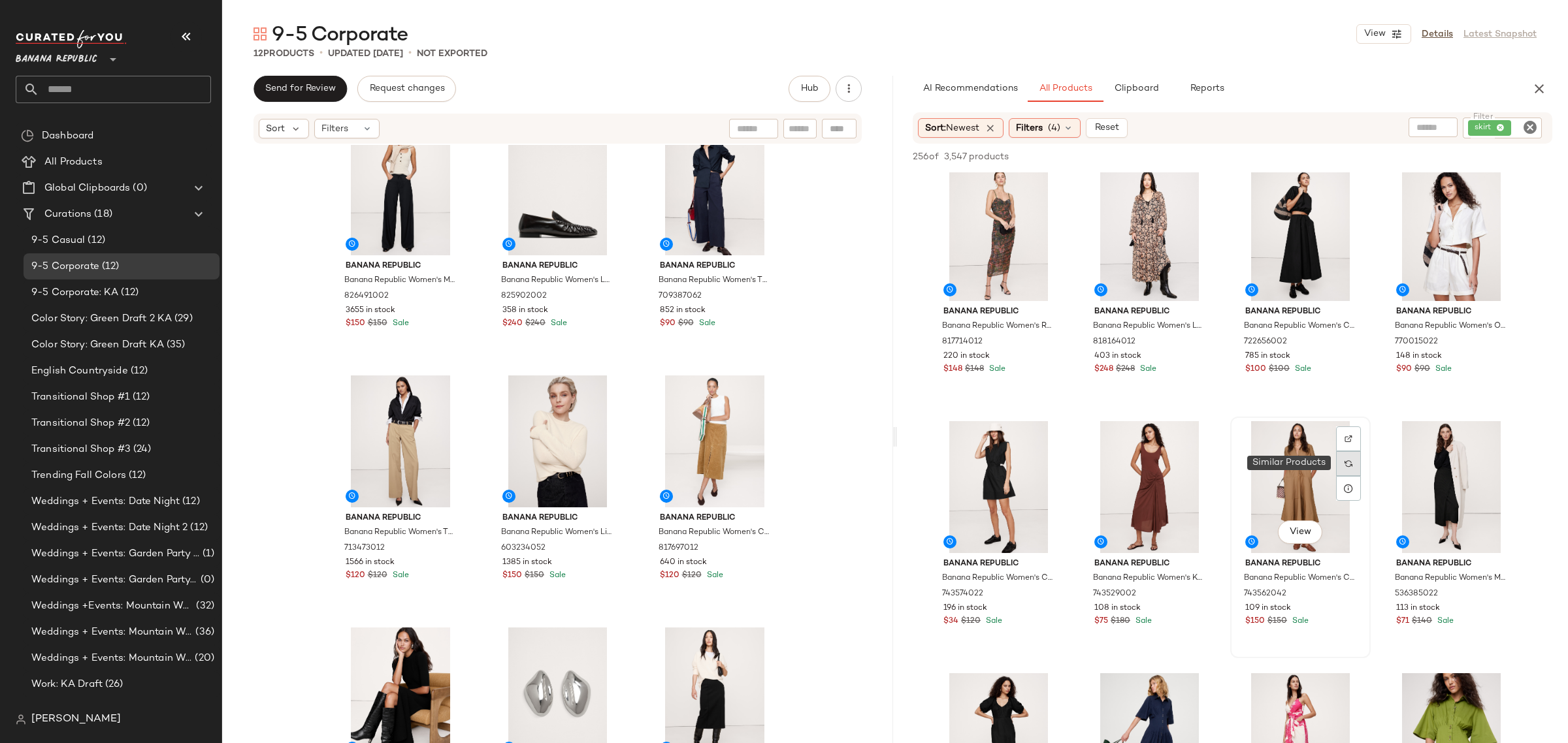
click at [1348, 467] on div at bounding box center [1348, 464] width 24 height 24
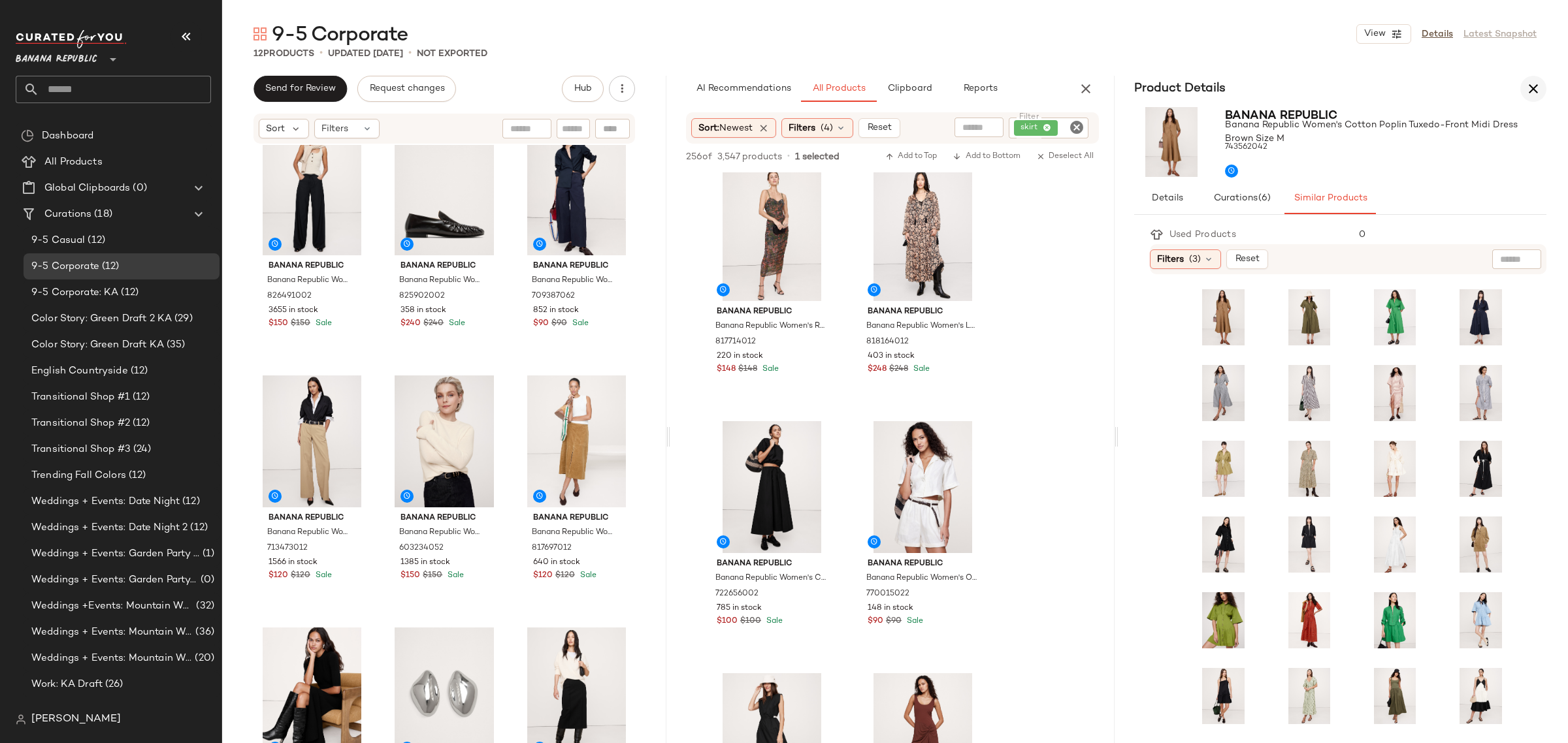
click at [1527, 87] on icon "button" at bounding box center [1533, 89] width 16 height 16
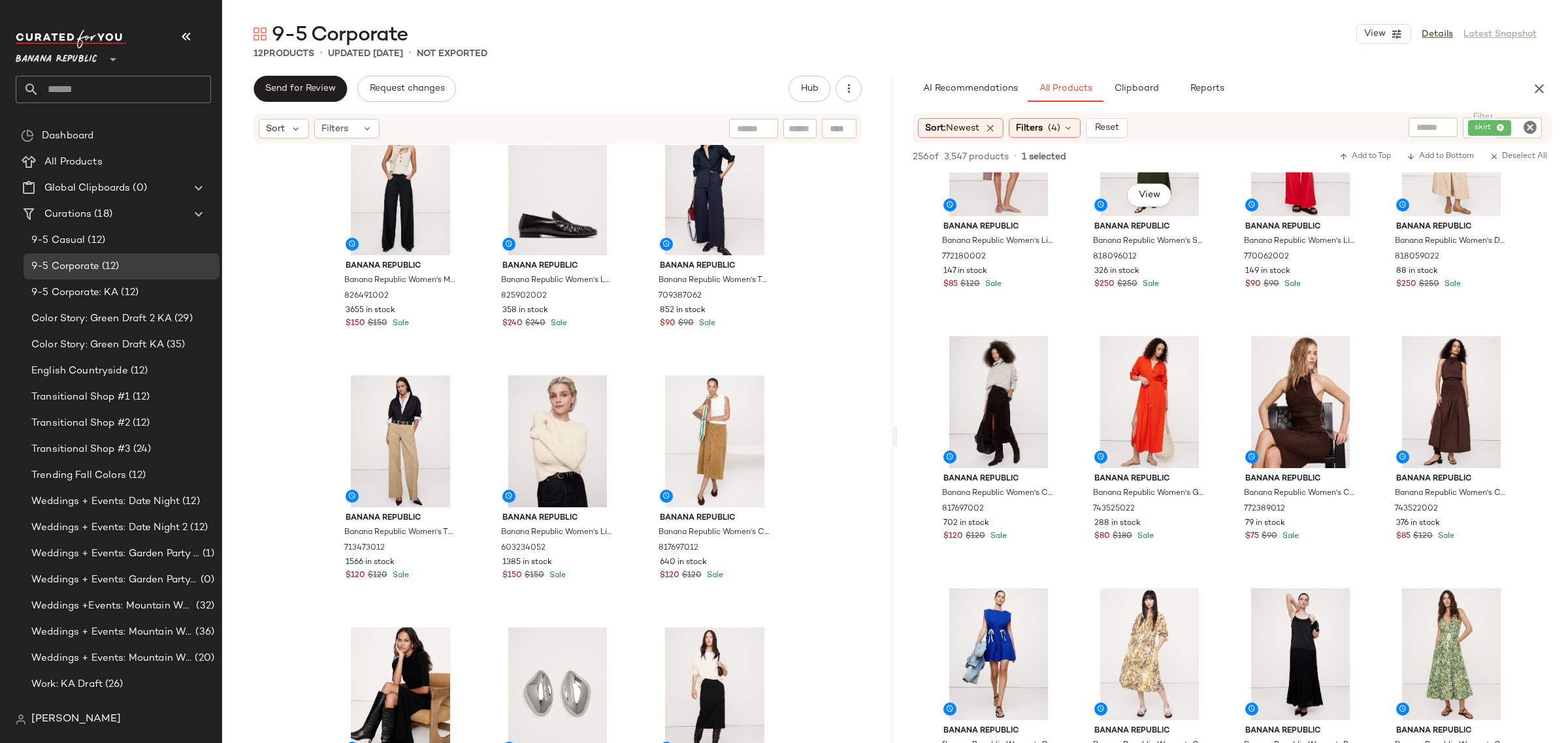
scroll to position [9717, 0]
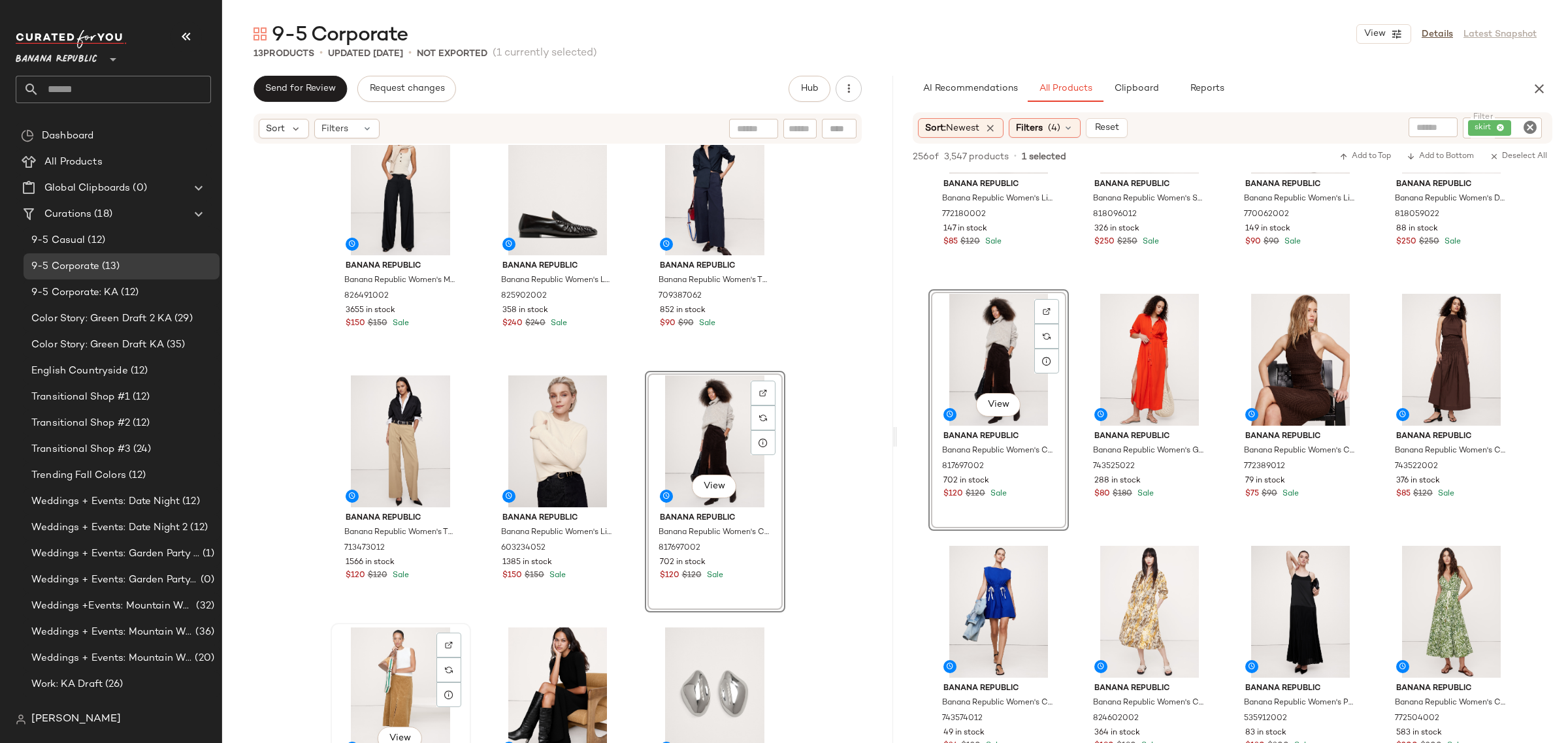
click at [386, 666] on div "View" at bounding box center [400, 694] width 131 height 132
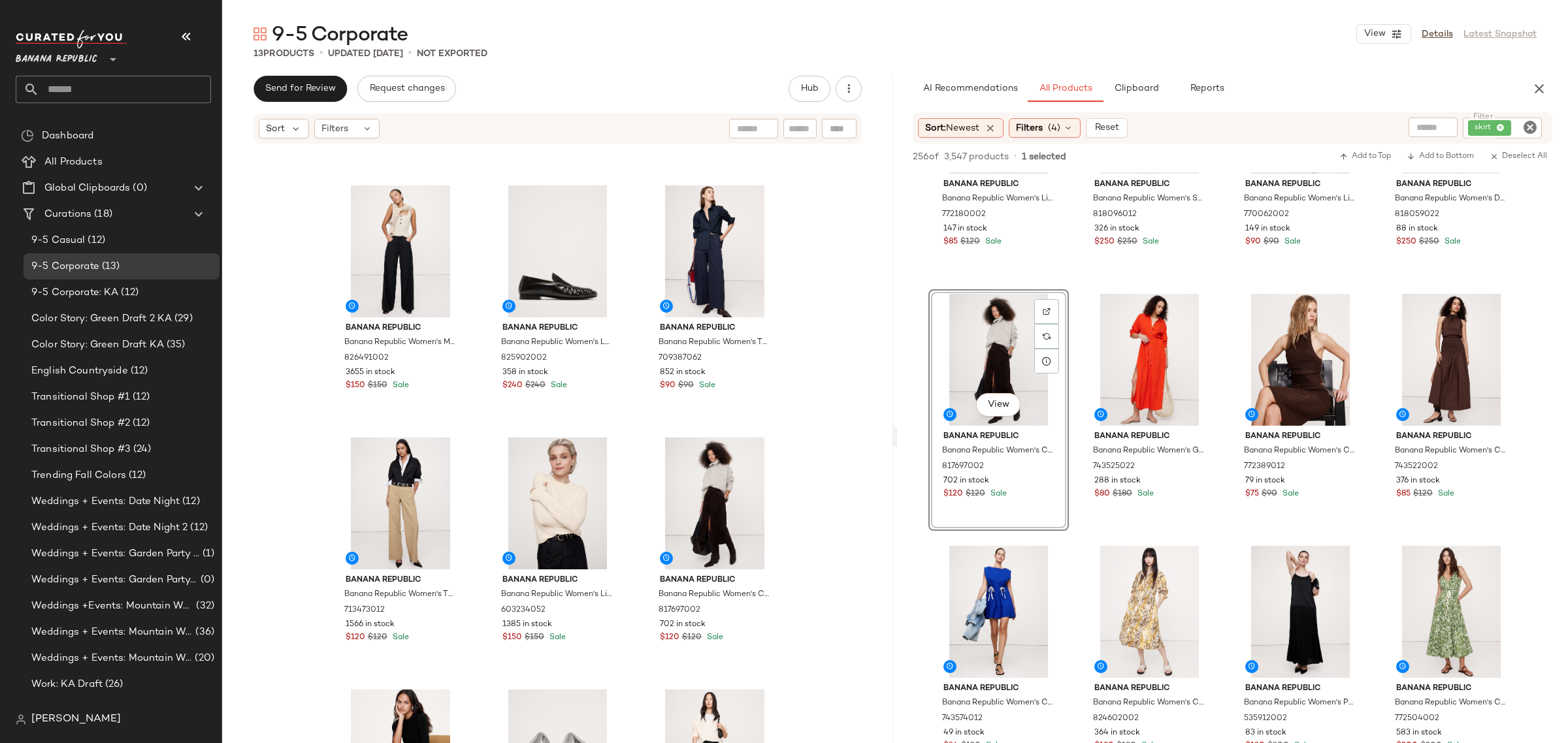
scroll to position [209, 0]
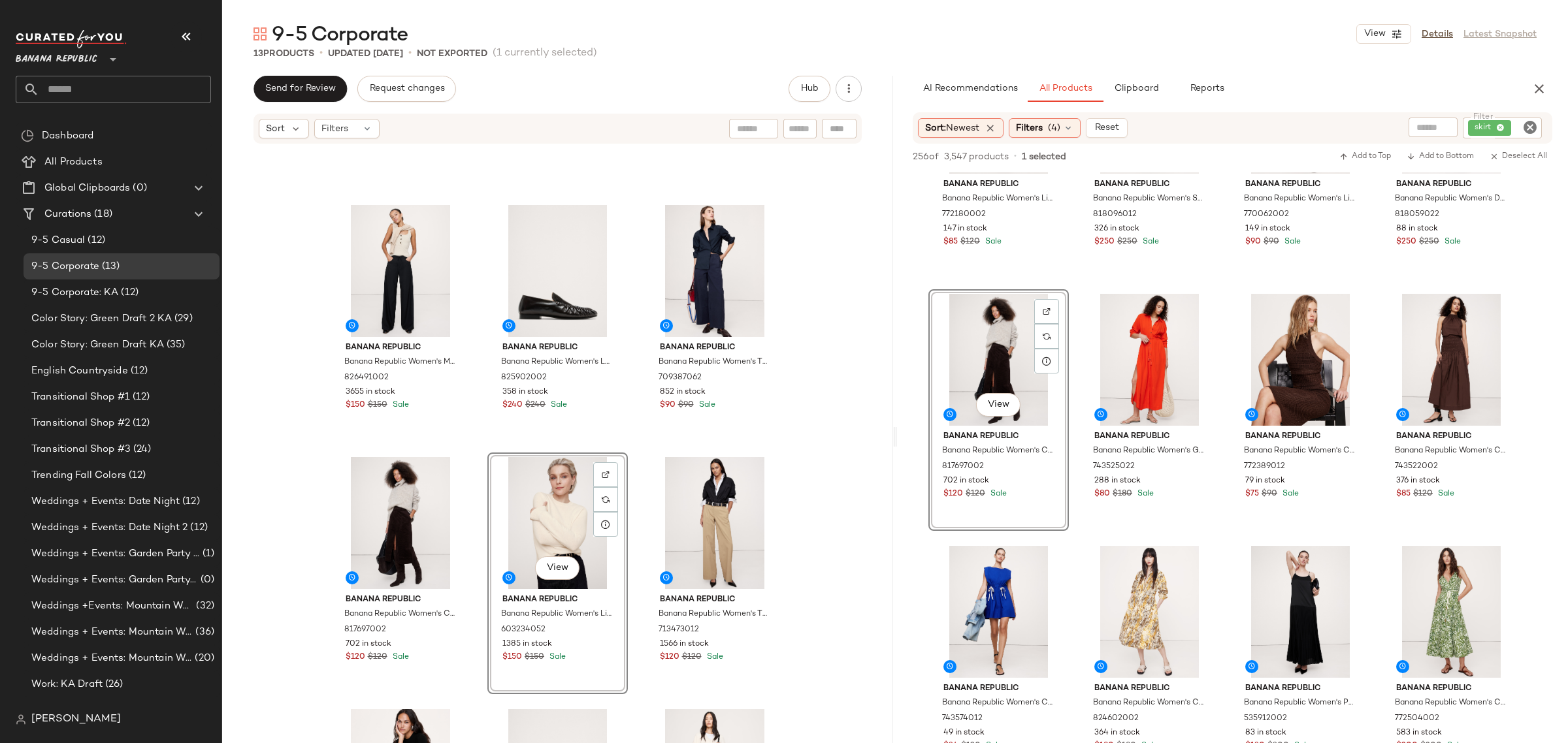
click at [468, 542] on div "Banana Republic Banana Republic Women's Mid-Rise Wide-Leg Wool-Blend Pull-On Pa…" at bounding box center [557, 255] width 455 height 635
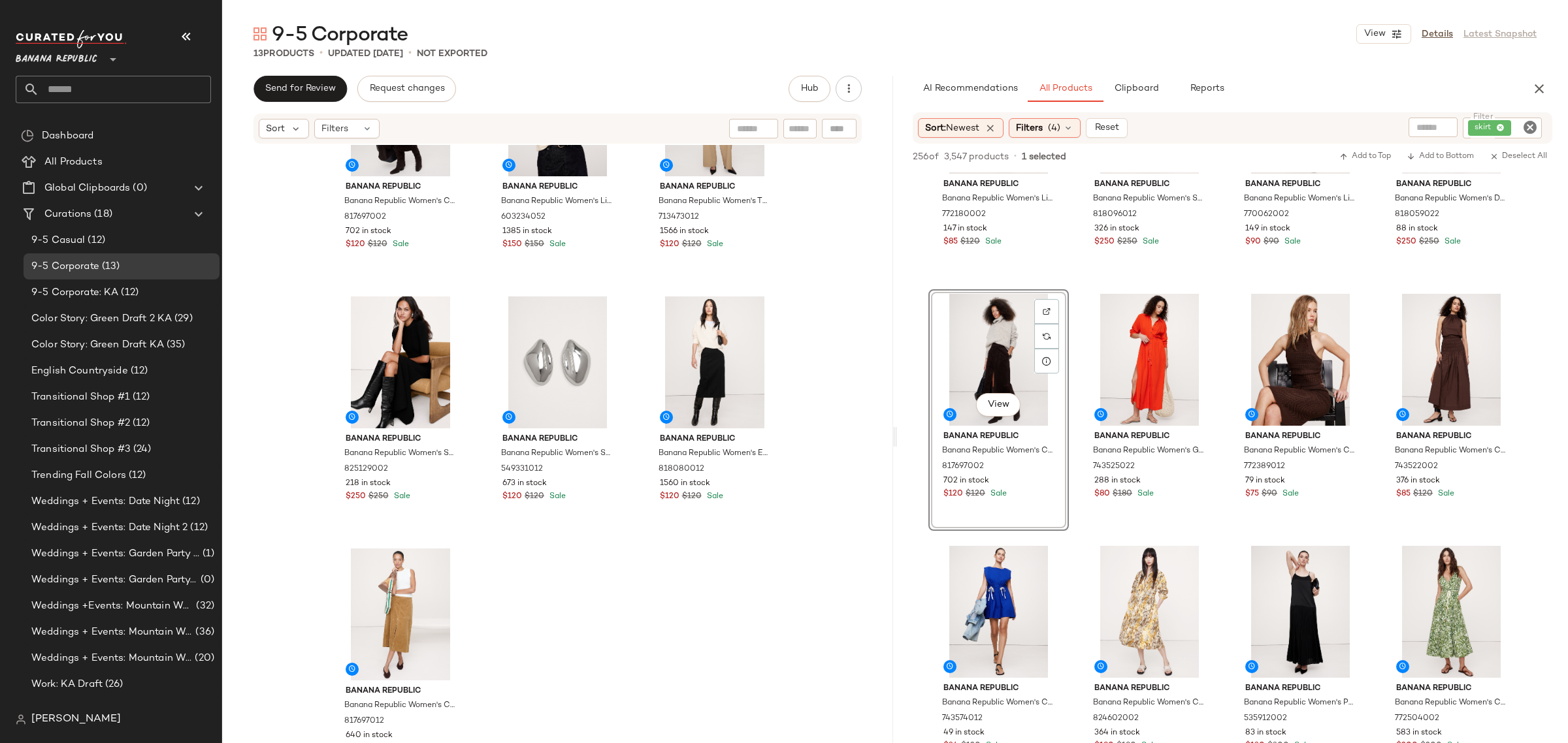
scroll to position [625, 0]
click at [1049, 314] on img at bounding box center [1047, 312] width 8 height 8
click at [1129, 93] on span "Clipboard" at bounding box center [1136, 89] width 45 height 11
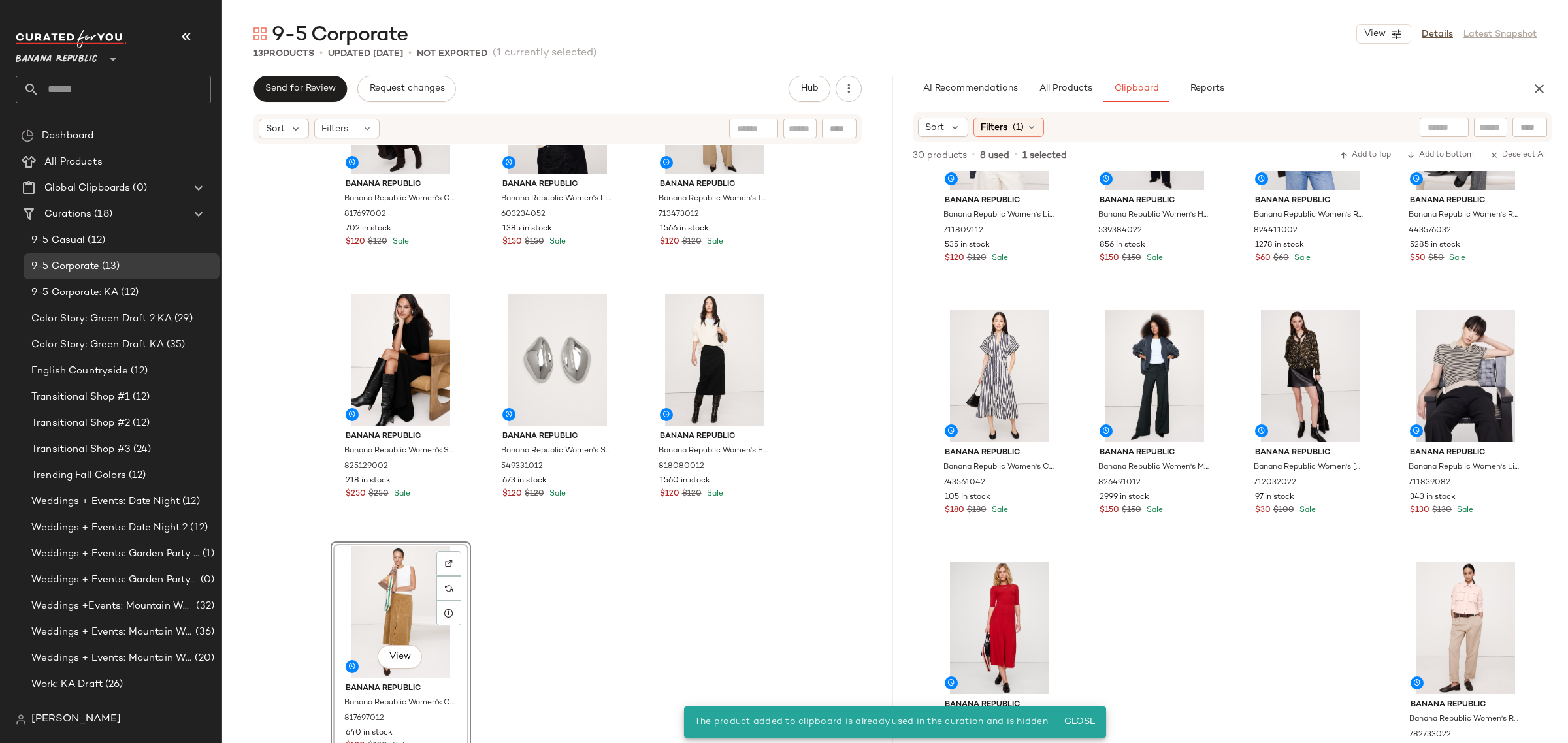
click at [398, 592] on div "View" at bounding box center [400, 613] width 131 height 132
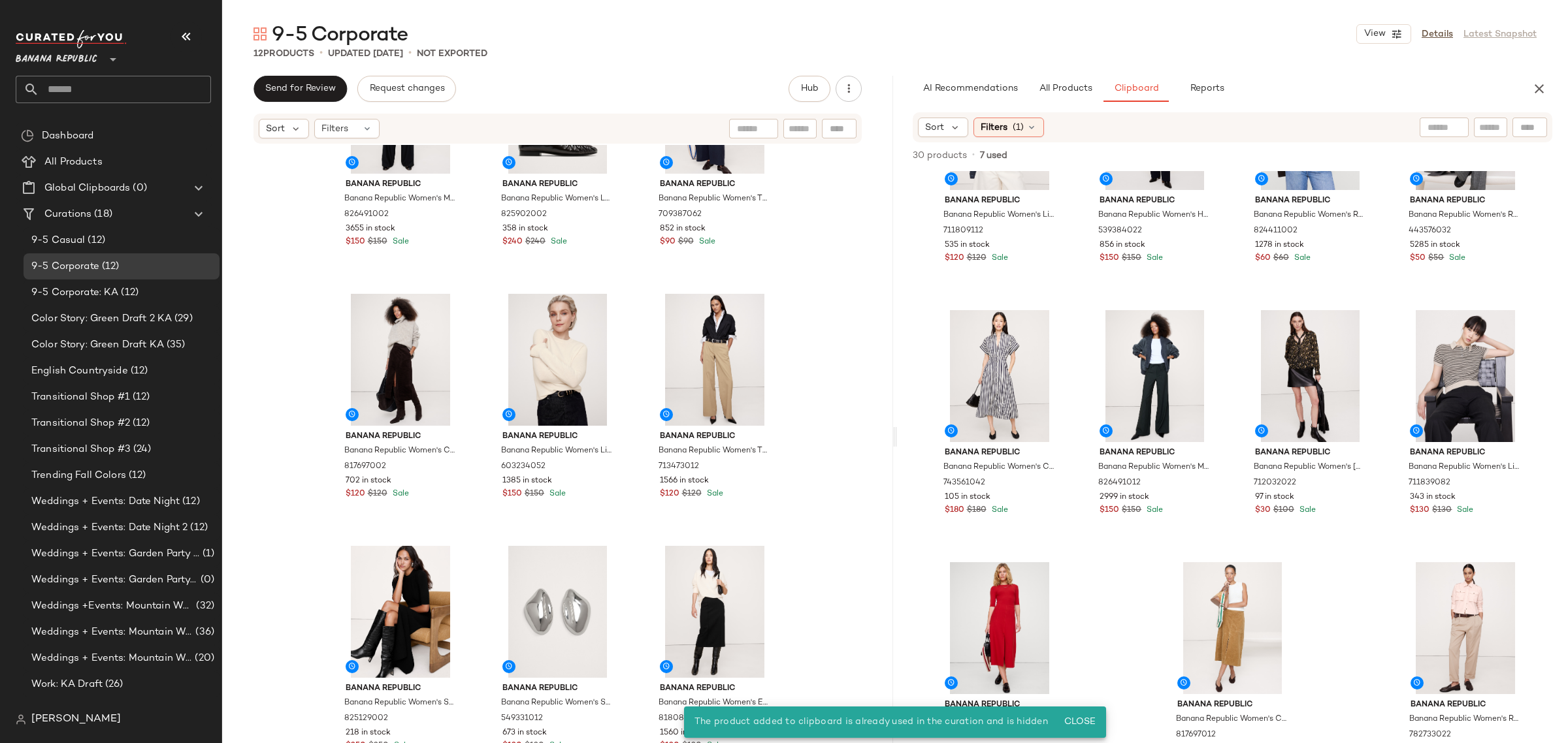
click at [291, 464] on div "Banana Republic Banana Republic Women's Mid-Rise Wide-Leg Wool-Blend Pull-On Pa…" at bounding box center [557, 464] width 671 height 638
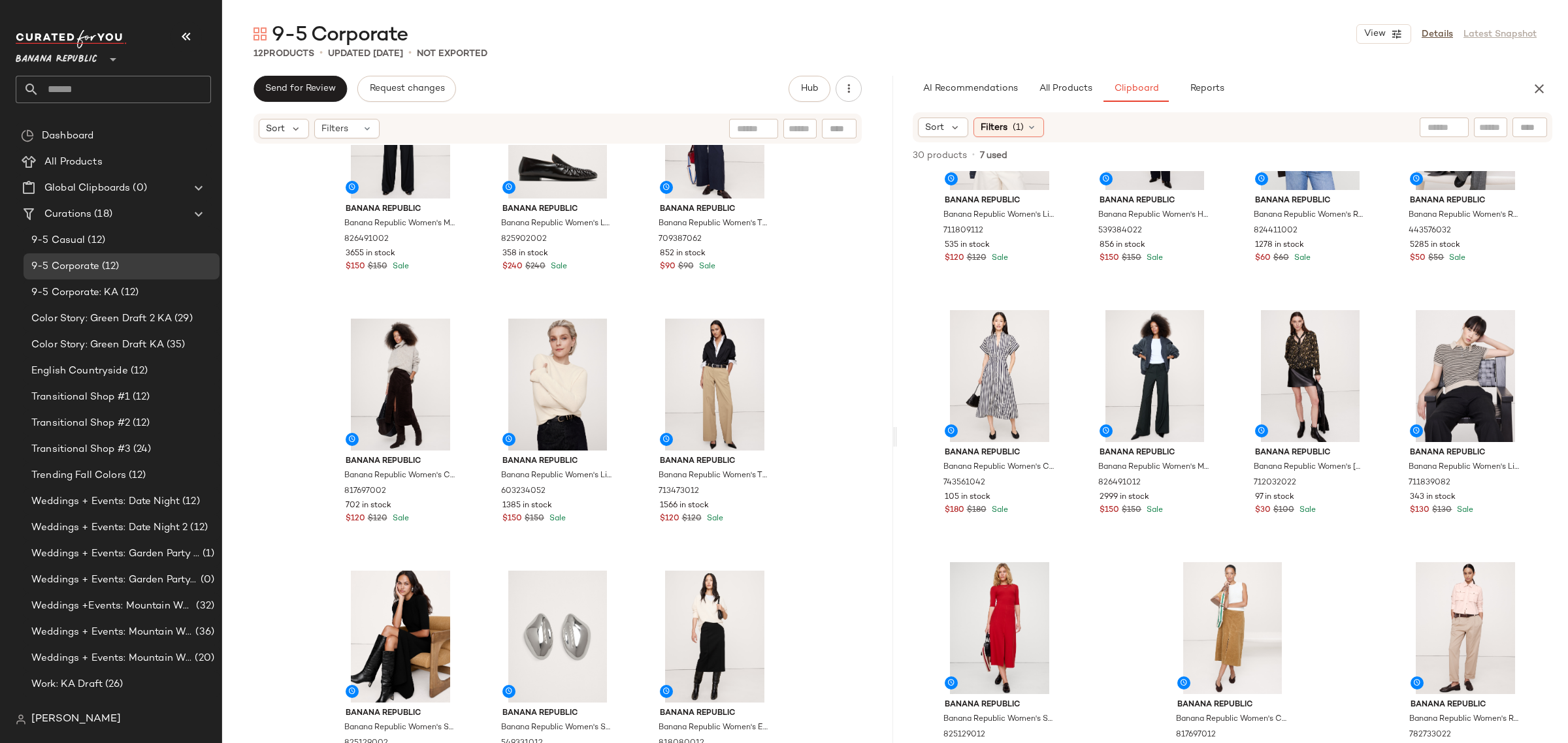
scroll to position [373, 0]
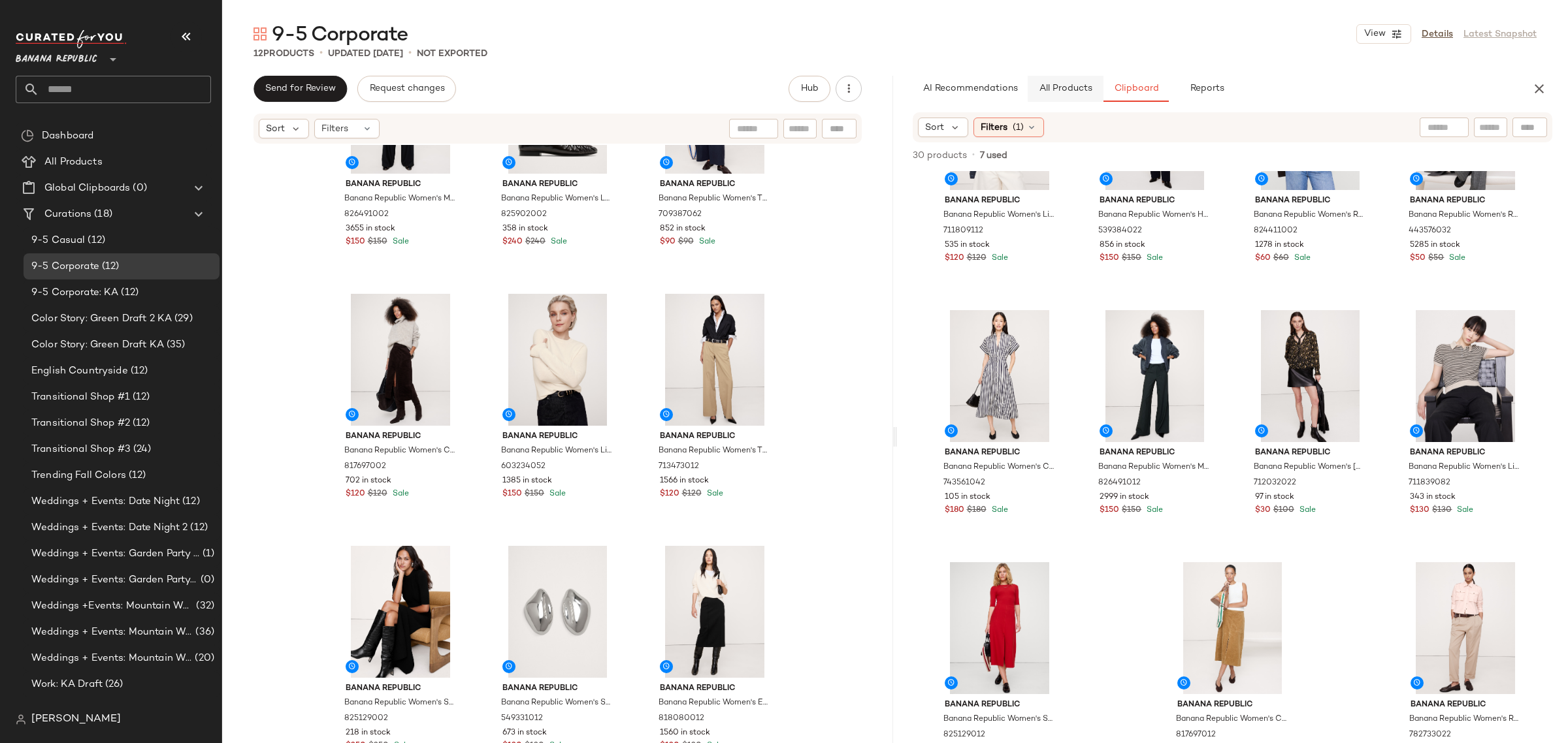
click at [1060, 86] on span "All Products" at bounding box center [1065, 89] width 54 height 11
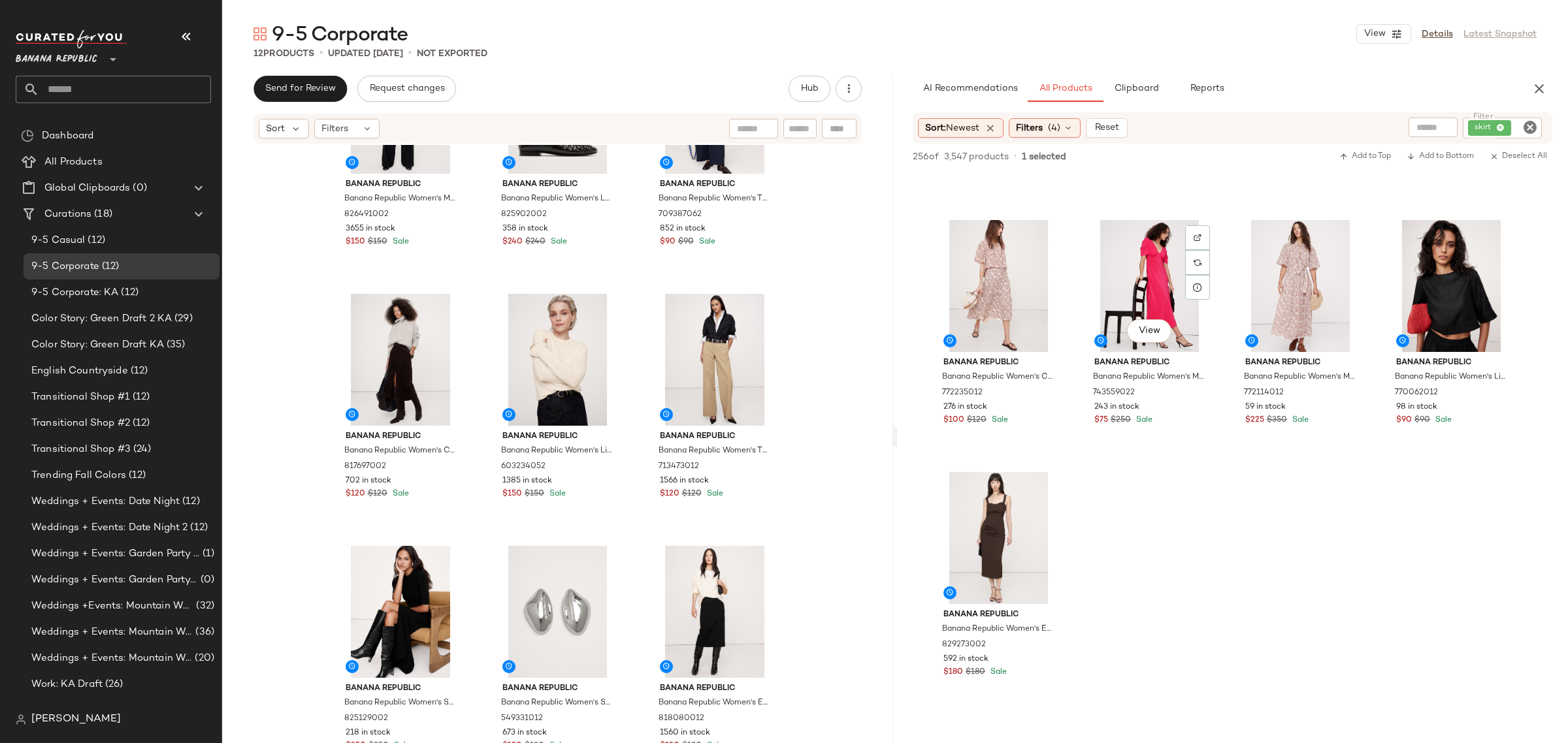
scroll to position [15596, 0]
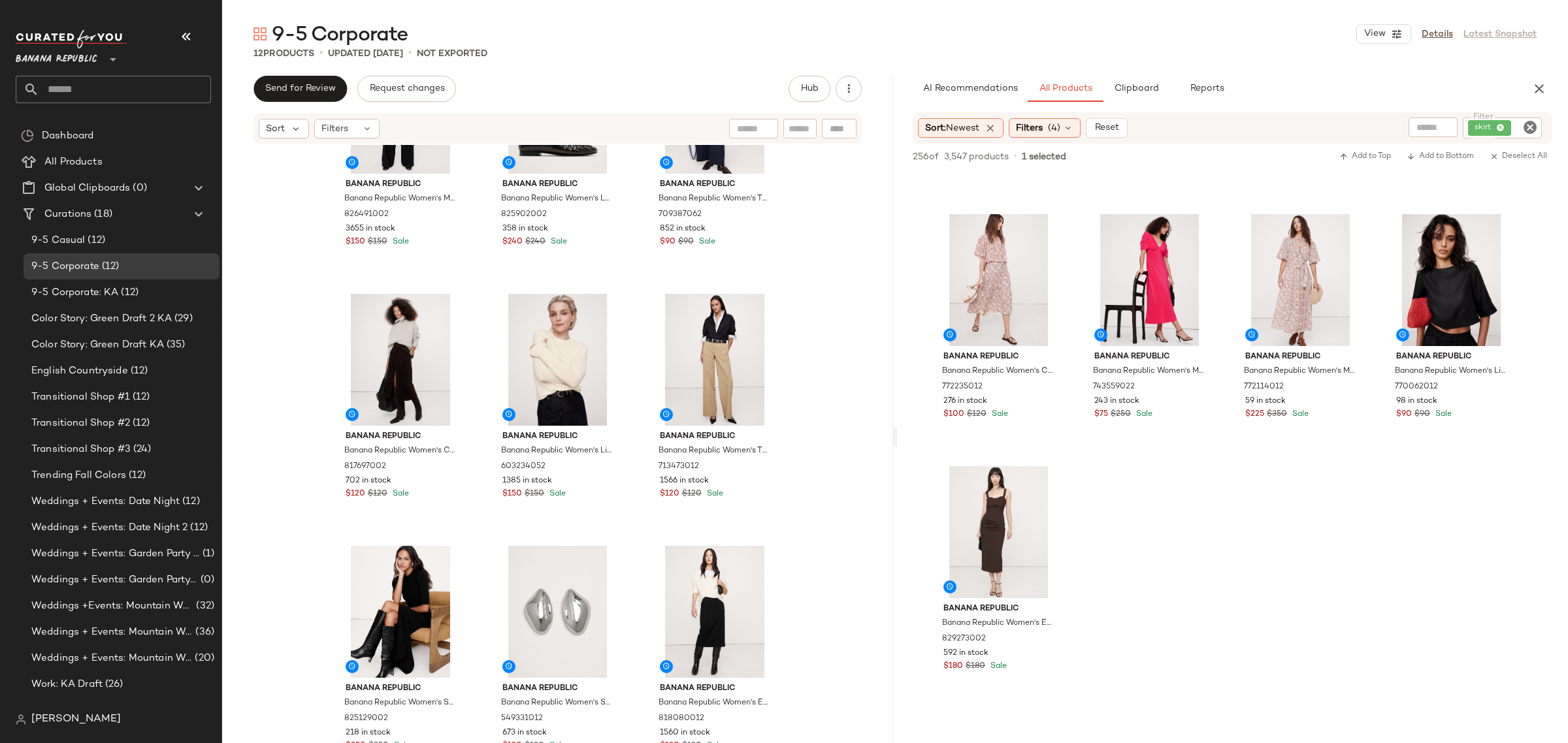
click at [1525, 126] on icon "Clear Filter" at bounding box center [1530, 128] width 16 height 16
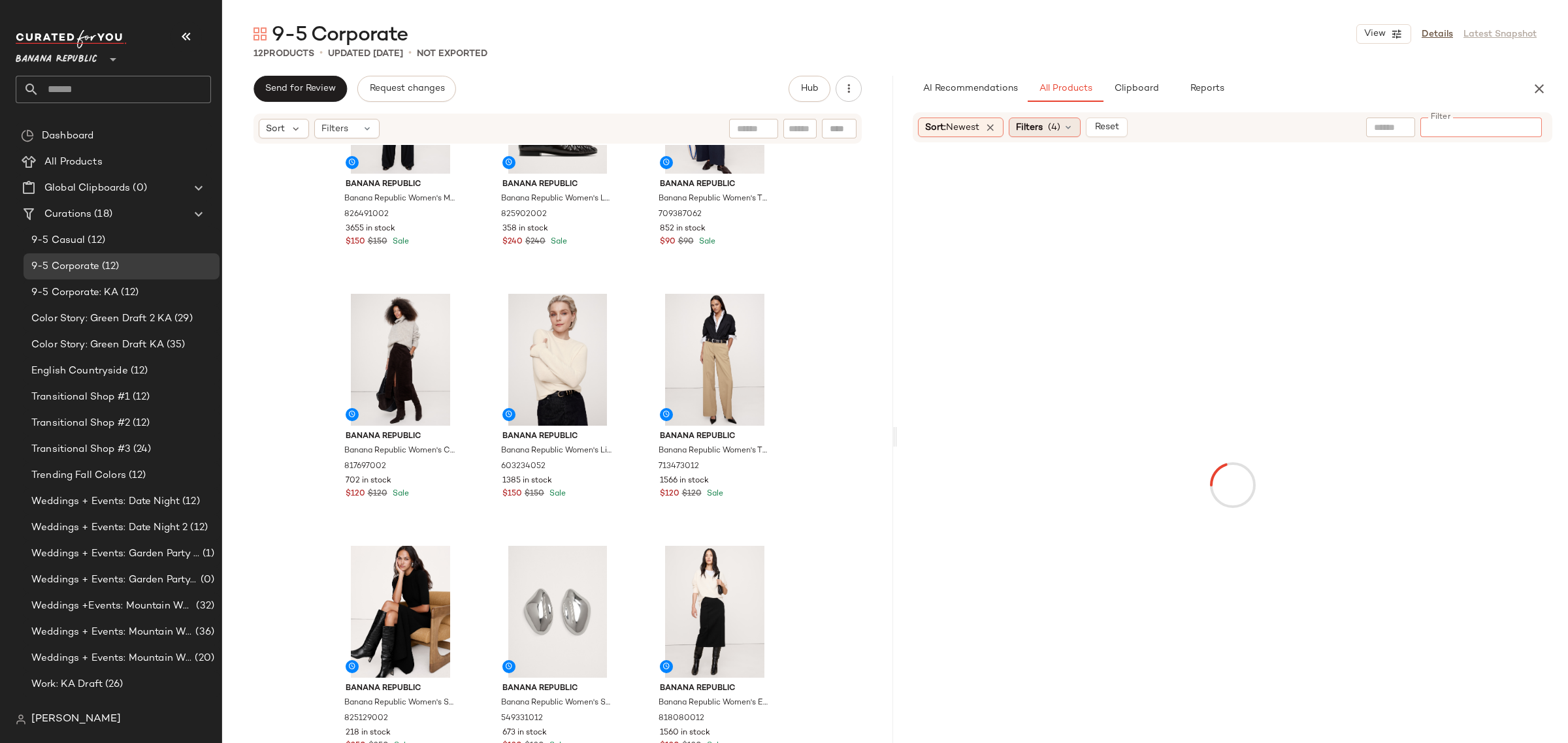
click at [1071, 126] on icon at bounding box center [1067, 127] width 11 height 11
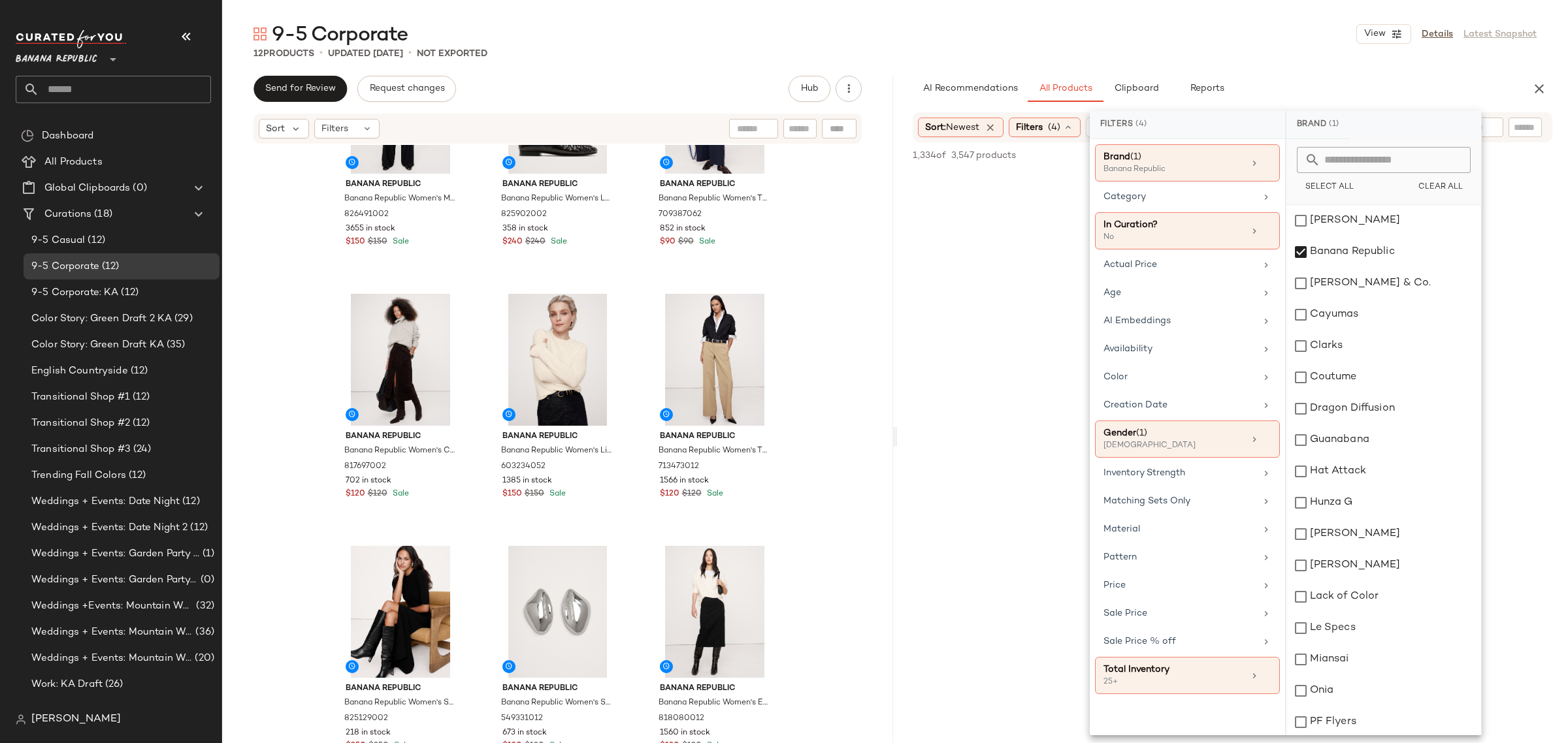
click at [1071, 126] on icon at bounding box center [1067, 127] width 11 height 11
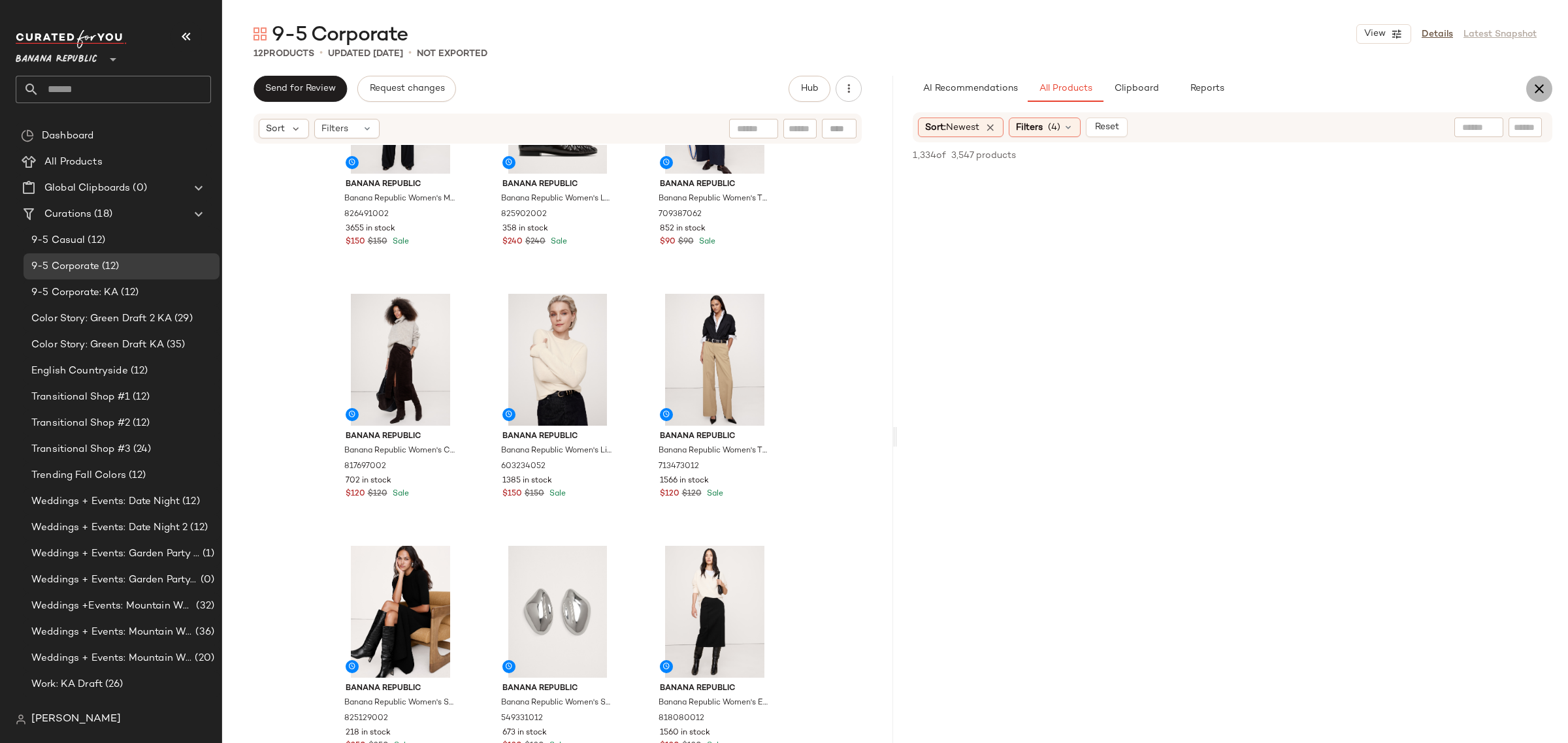
click at [1541, 91] on icon "button" at bounding box center [1539, 89] width 16 height 16
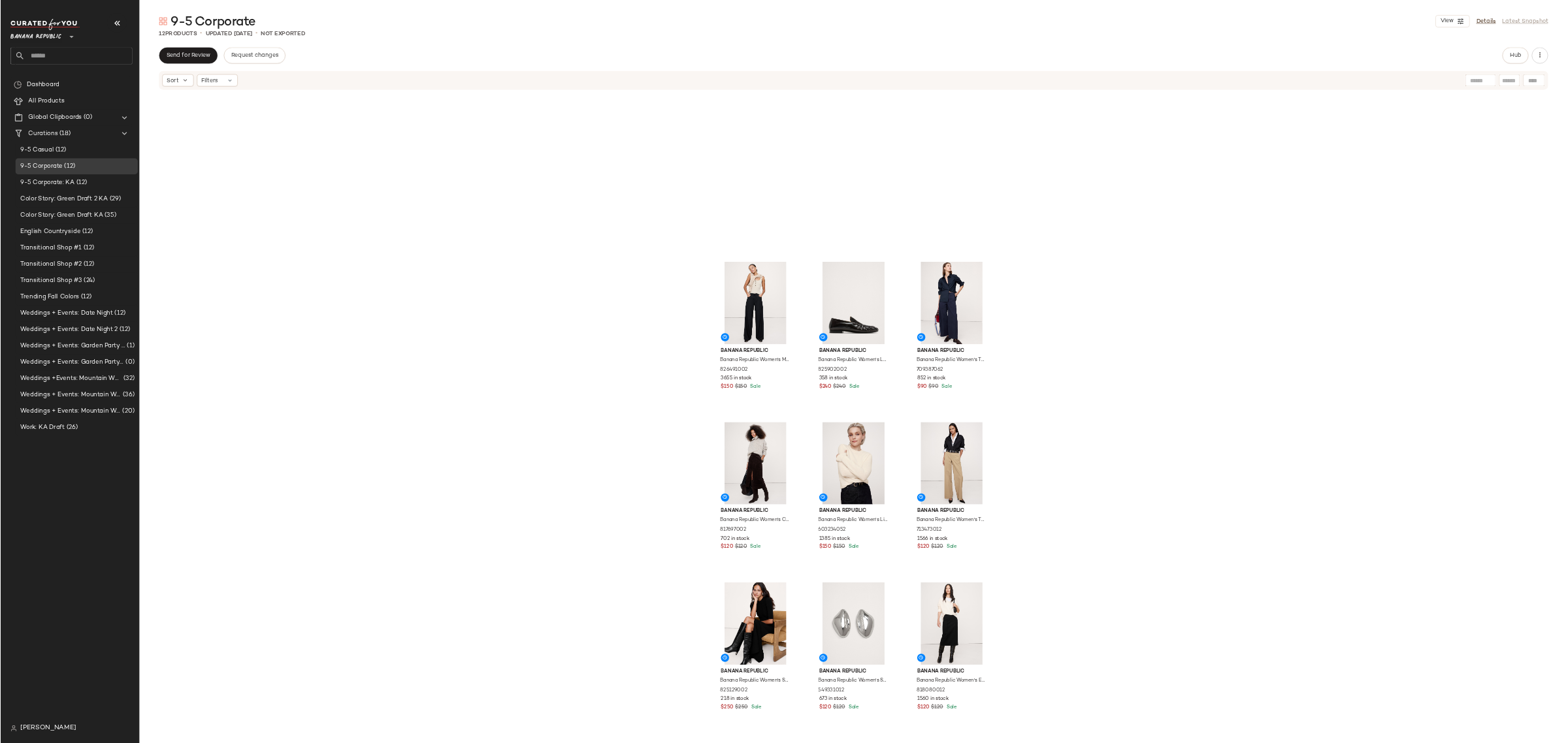
scroll to position [0, 0]
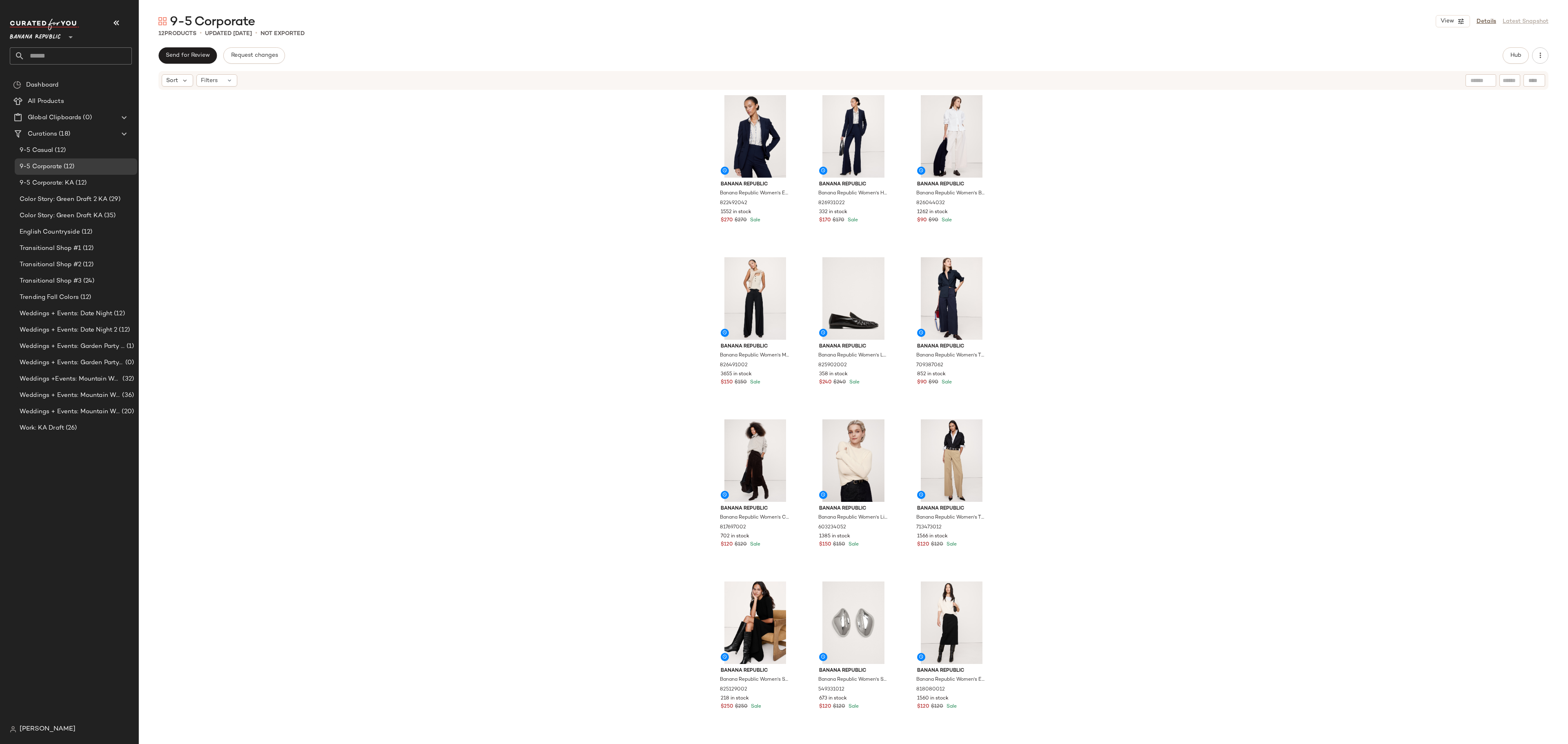
drag, startPoint x: 979, startPoint y: 9, endPoint x: 1141, endPoint y: 342, distance: 370.3
click at [979, 342] on div "Banana Republic Banana Republic Women's Essential Italian Wool Blazer Navy Blue…" at bounding box center [853, 412] width 1429 height 644
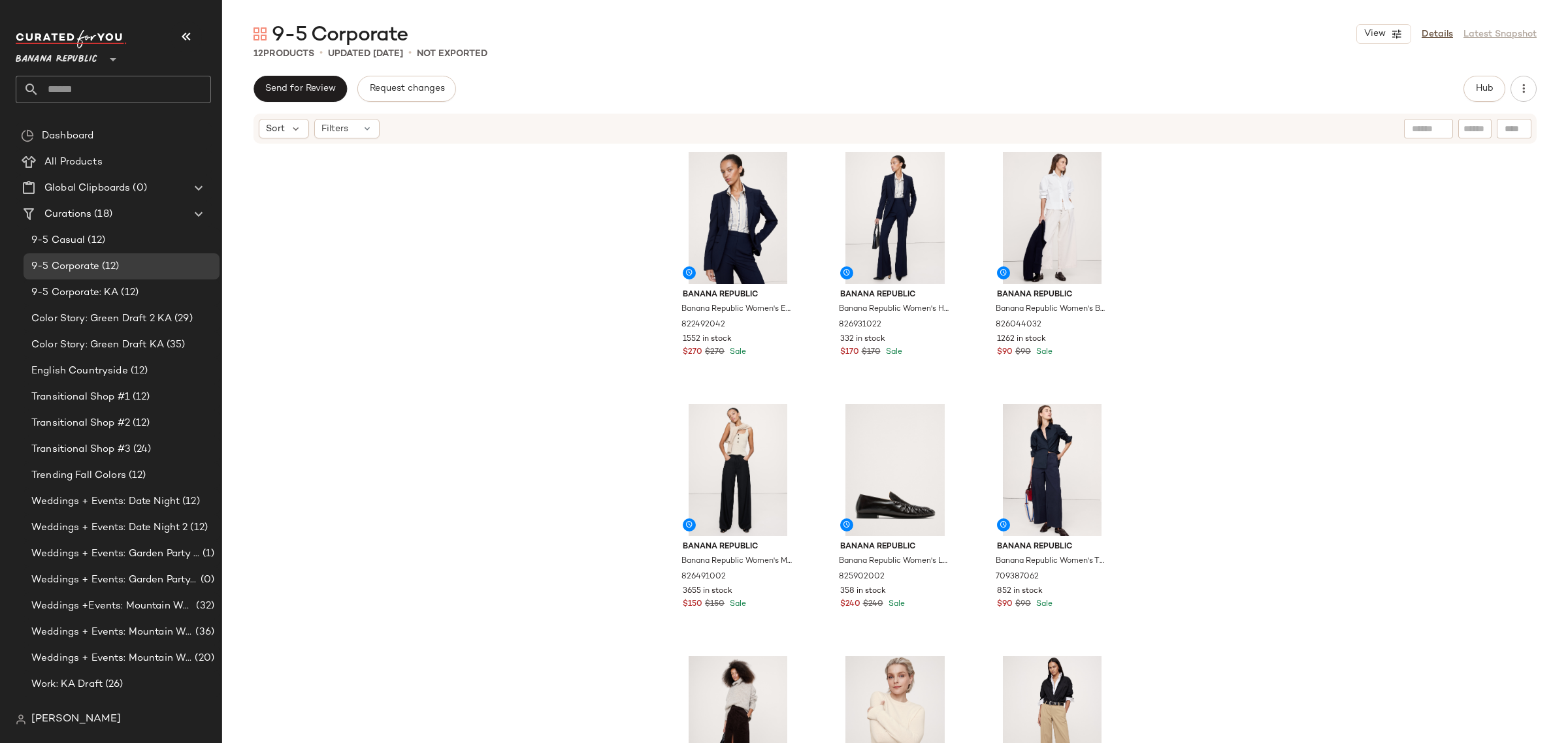
drag, startPoint x: 2490, startPoint y: 0, endPoint x: 463, endPoint y: 335, distance: 2054.5
click at [463, 335] on div "Banana Republic Banana Republic Women's Essential Italian Wool Blazer Navy Blue…" at bounding box center [895, 464] width 1346 height 638
click at [98, 418] on span "Transitional Shop #2" at bounding box center [80, 423] width 98 height 15
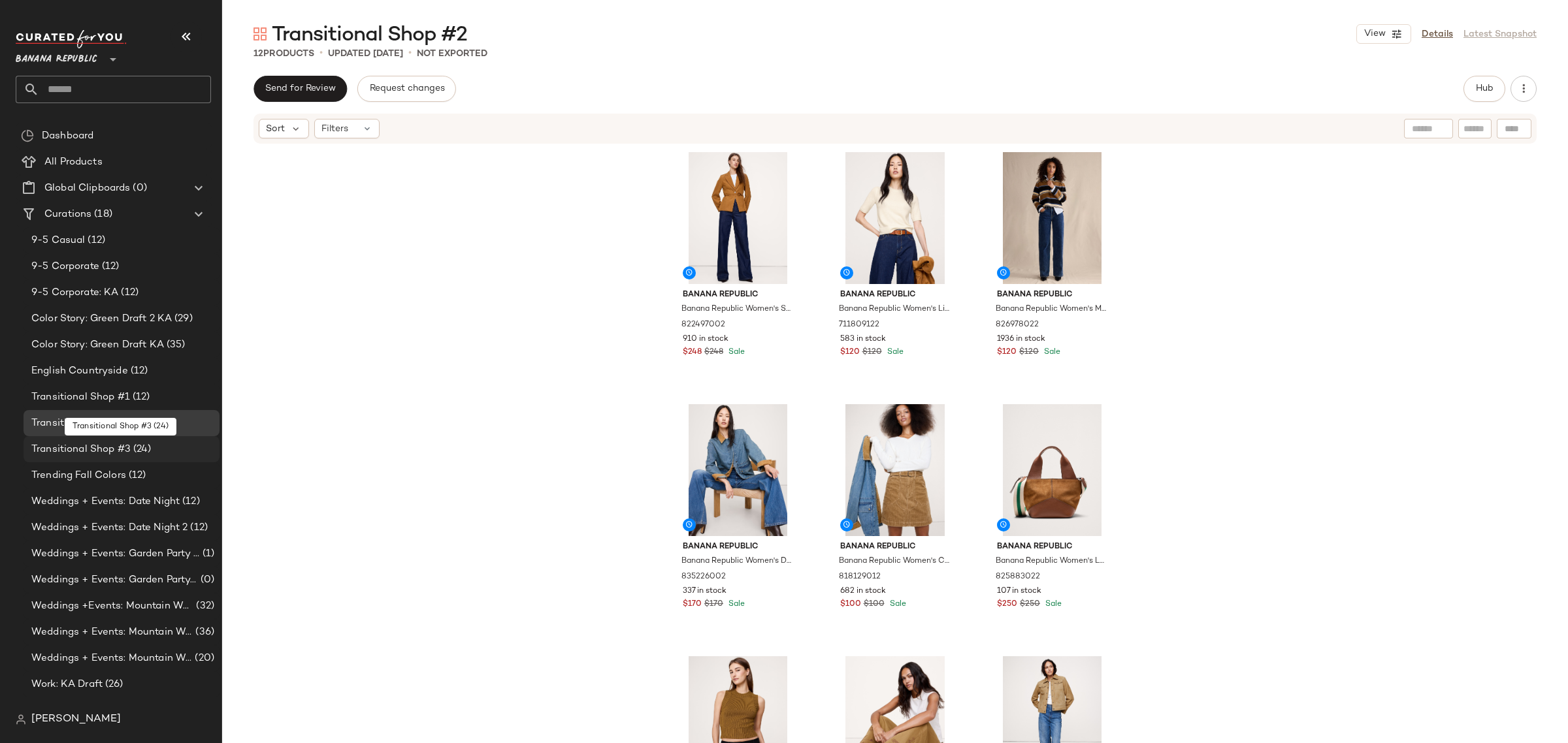
click at [122, 446] on span "Transitional Shop #3" at bounding box center [81, 449] width 99 height 15
click at [73, 446] on span "Transitional Shop #3" at bounding box center [81, 449] width 99 height 15
click at [60, 389] on div "Transitional Shop #1 (12)" at bounding box center [121, 396] width 196 height 26
click at [83, 446] on span "Transitional Shop #3" at bounding box center [81, 449] width 99 height 15
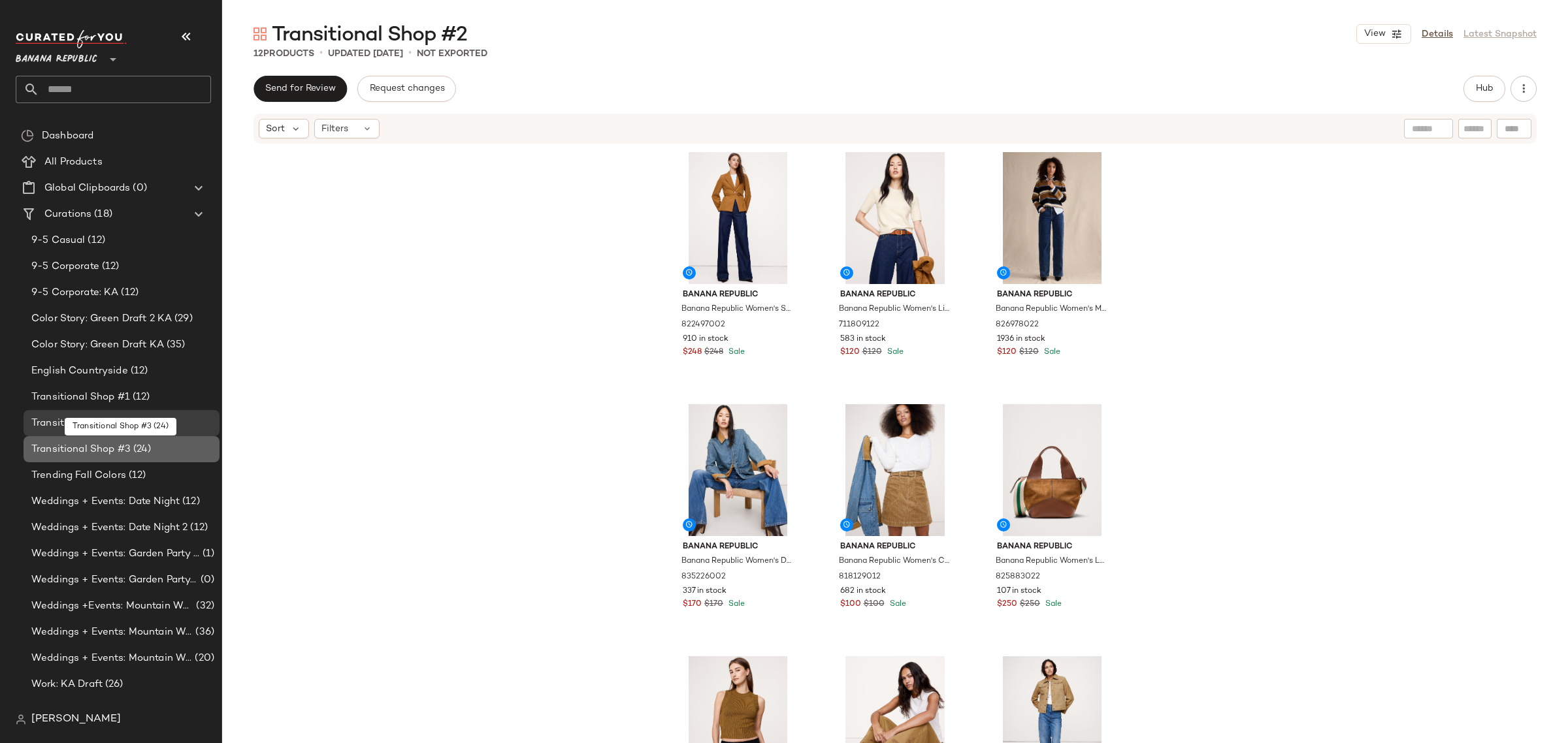
click at [100, 443] on span "Transitional Shop #3" at bounding box center [81, 449] width 99 height 15
